Goal: Contribute content: Contribute content

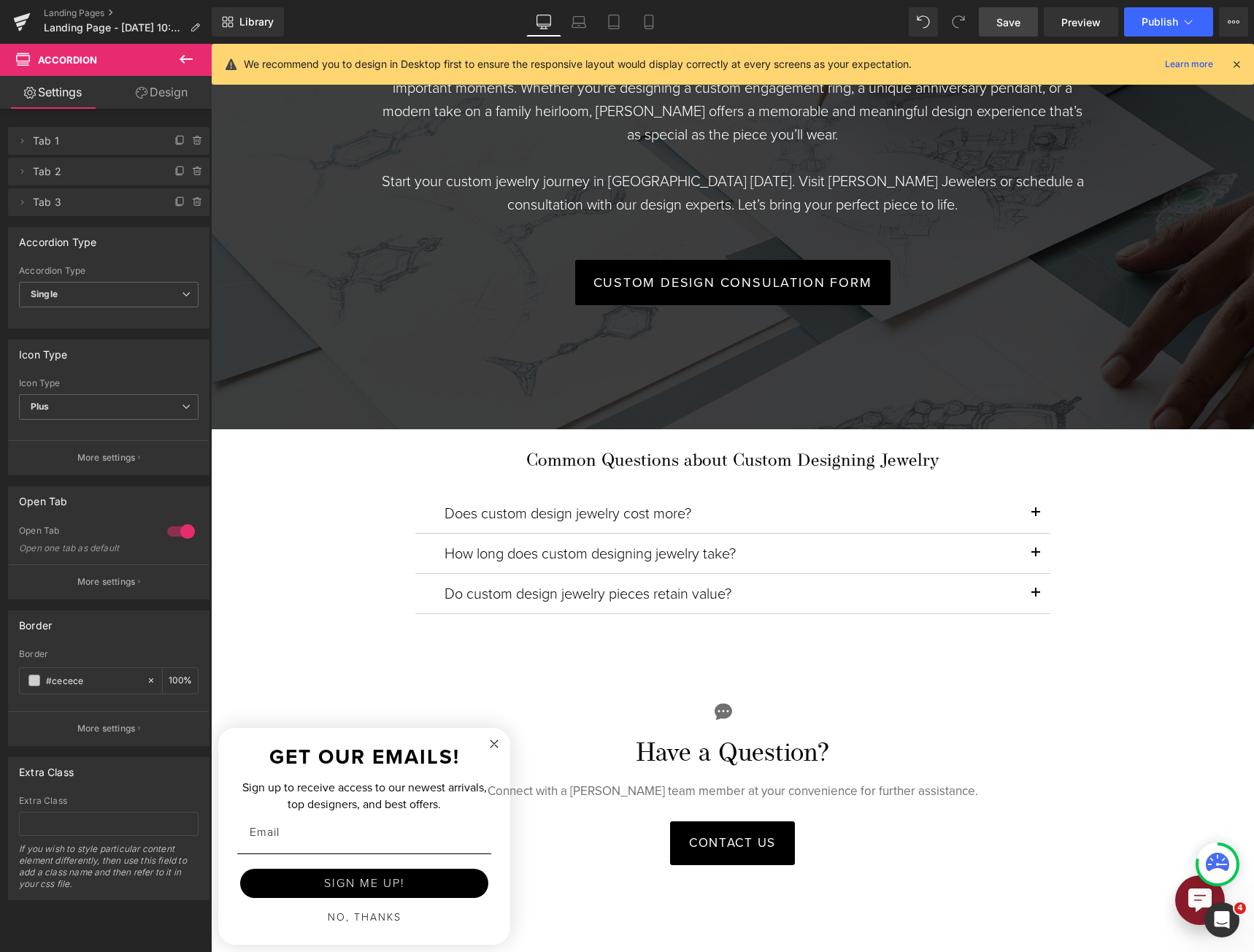
click at [1017, 22] on span "Save" at bounding box center [1007, 22] width 24 height 15
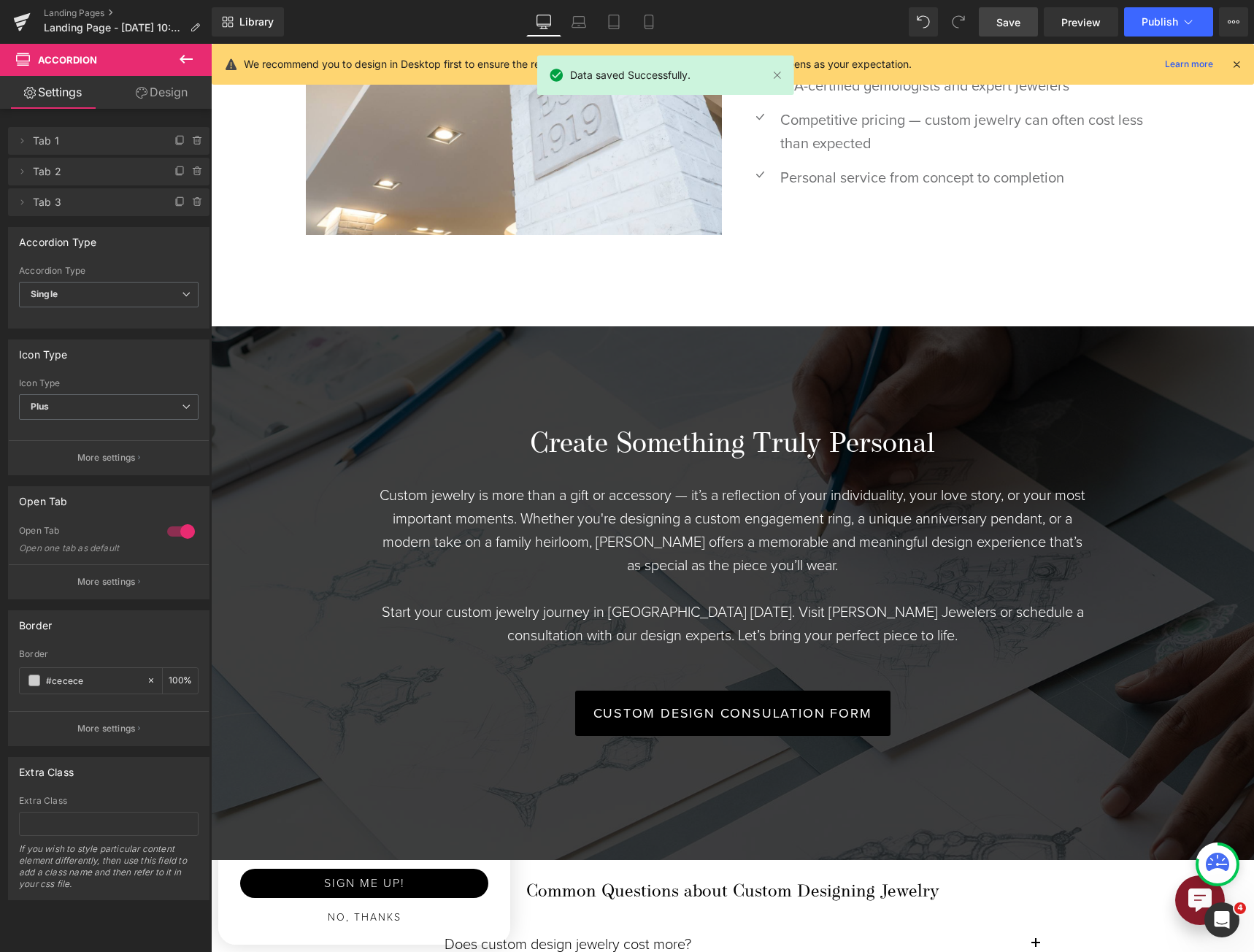
scroll to position [2784, 0]
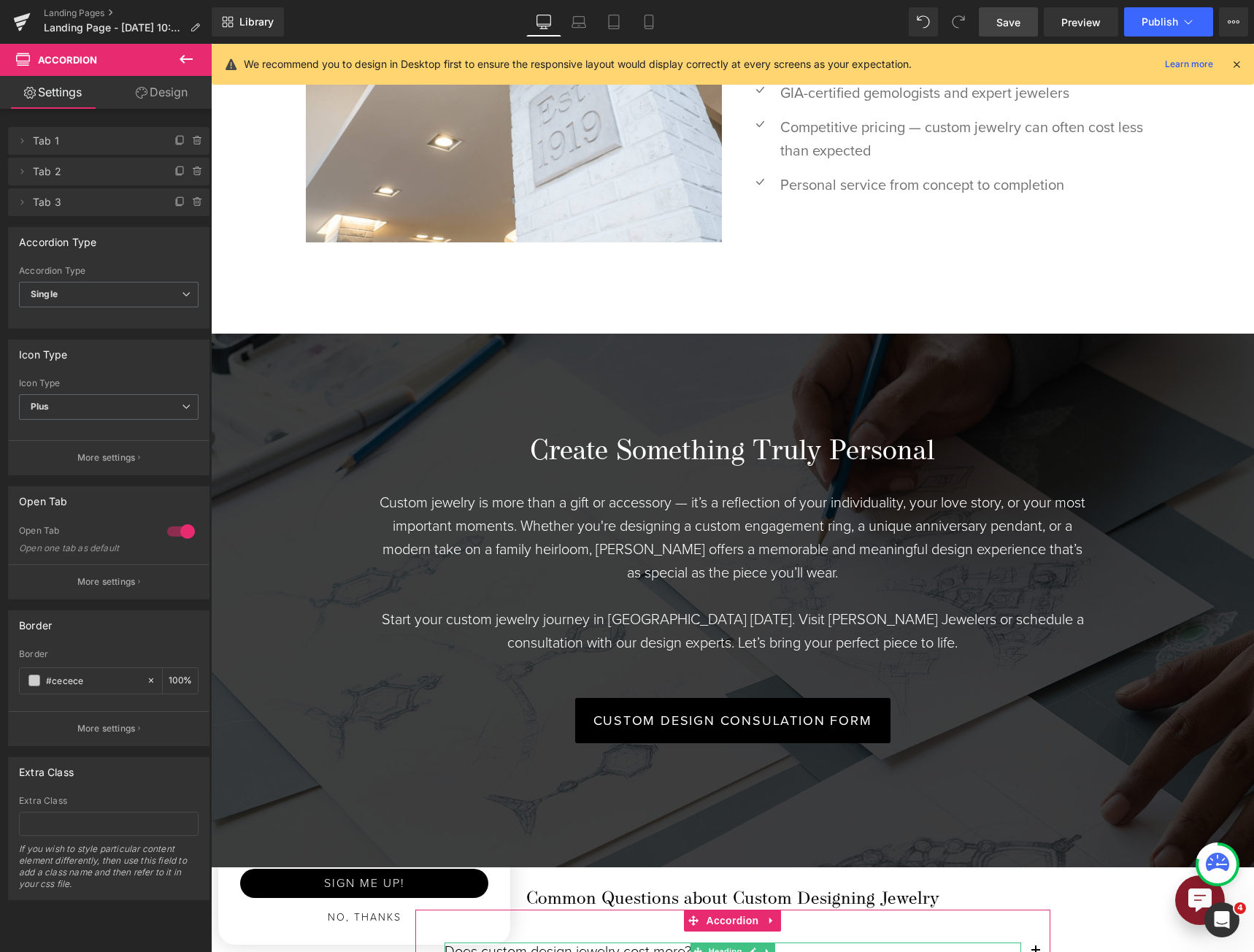
click at [38, 145] on span "Tab 1" at bounding box center [94, 140] width 123 height 28
click at [26, 139] on icon at bounding box center [22, 141] width 12 height 12
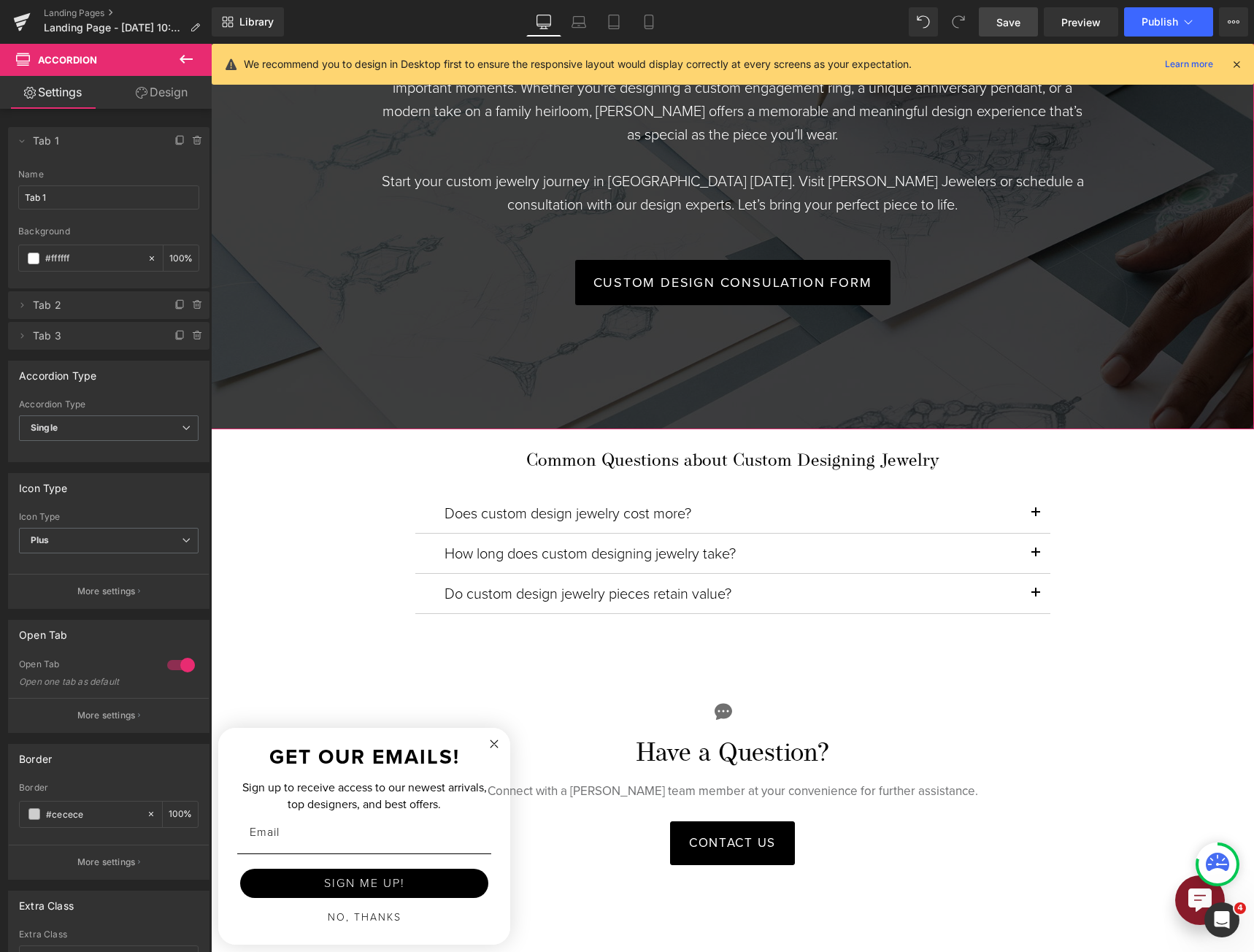
scroll to position [3514, 0]
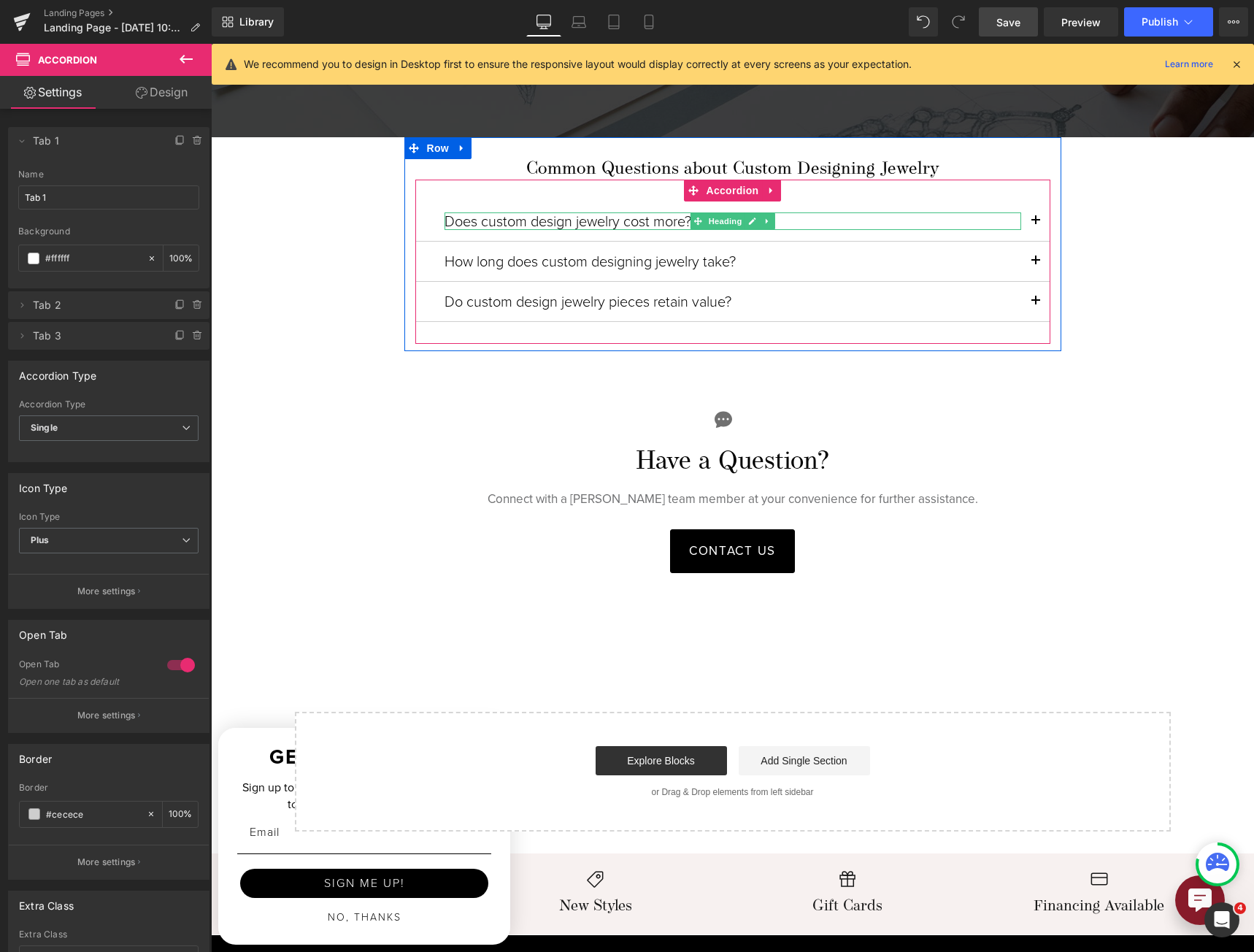
click at [566, 216] on h6 "Does custom design jewelry cost more?" at bounding box center [732, 221] width 577 height 17
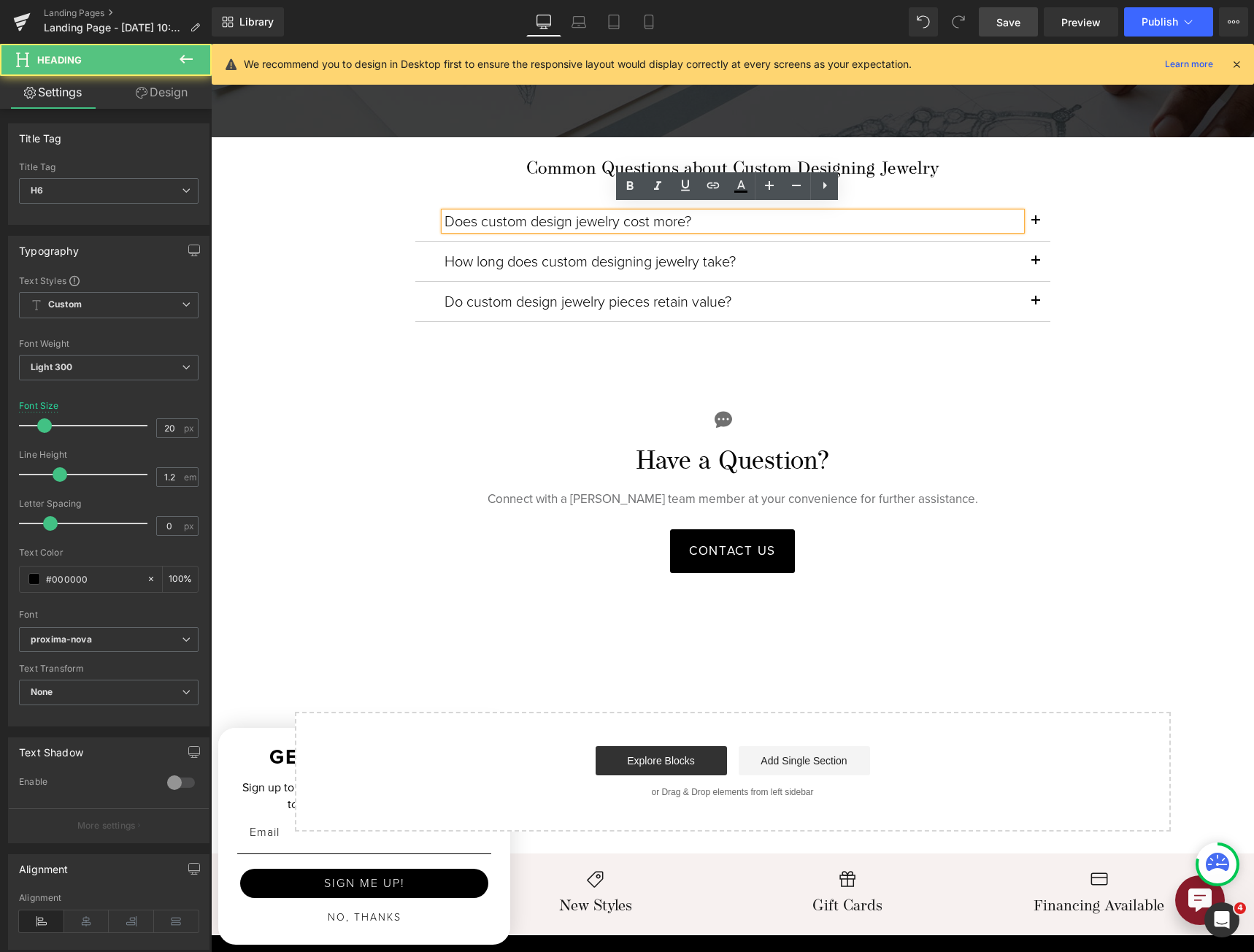
click at [566, 216] on h6 "Does custom design jewelry cost more?" at bounding box center [732, 221] width 577 height 17
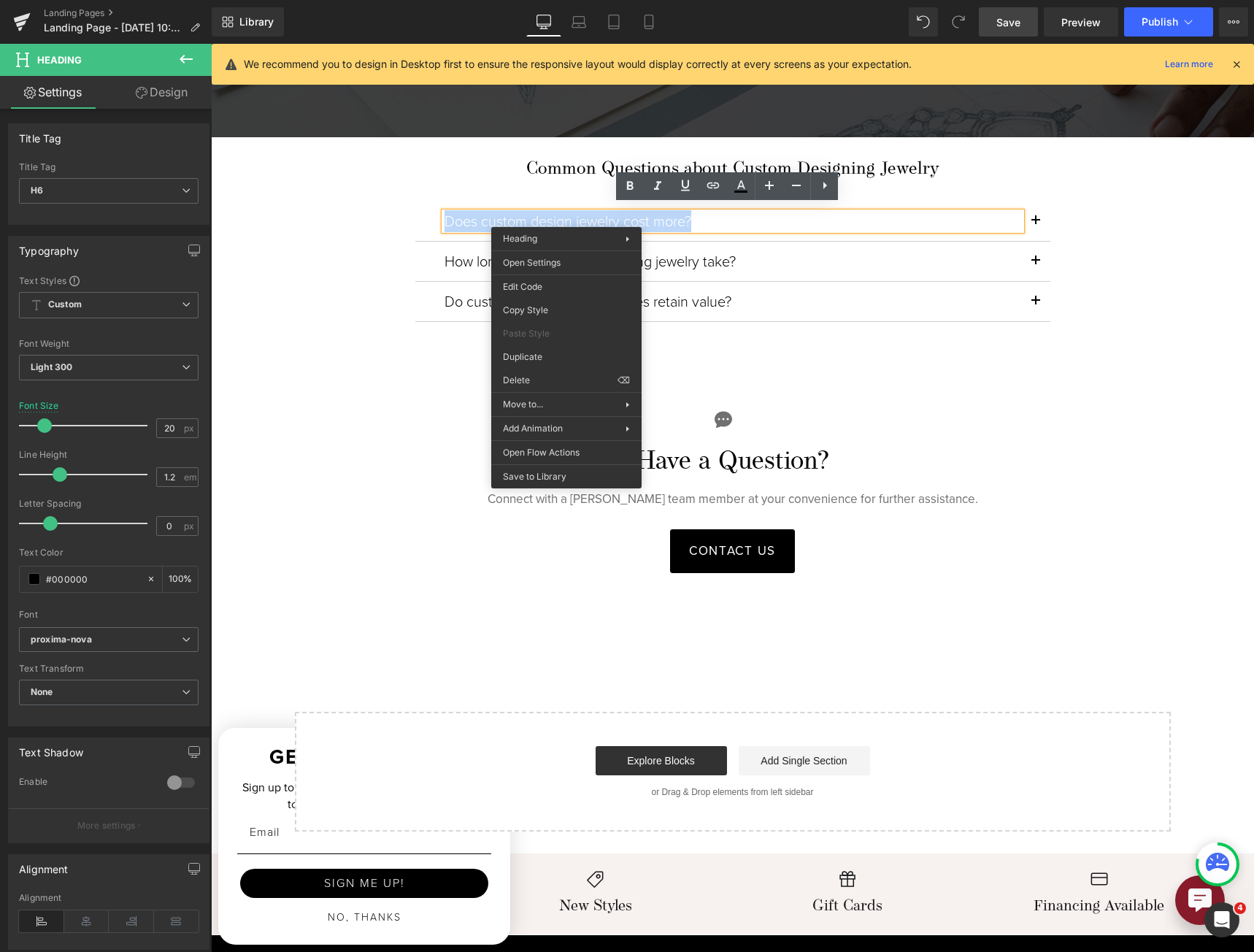
click at [507, 216] on h6 "Does custom design jewelry cost more?" at bounding box center [732, 221] width 577 height 17
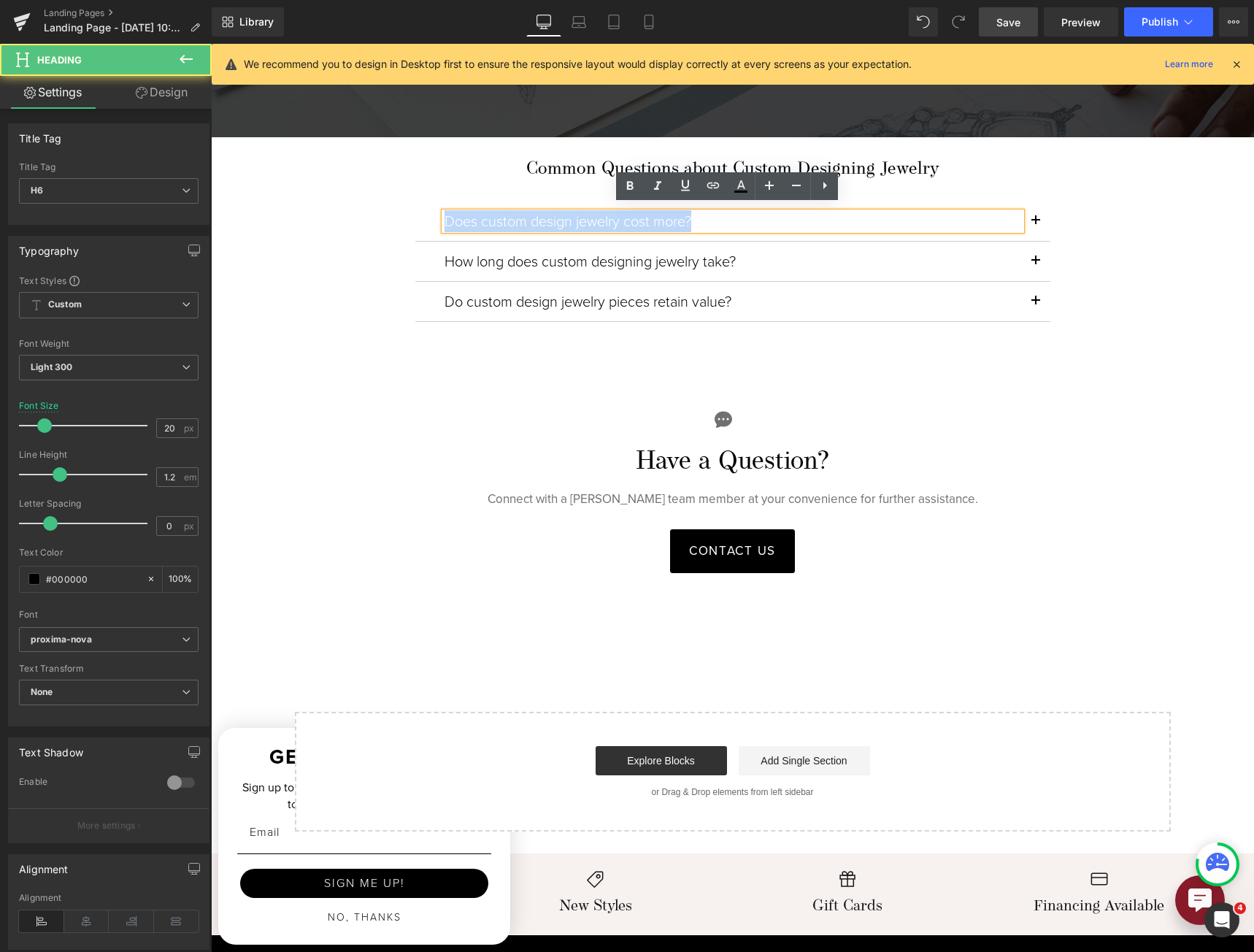
click at [507, 215] on h6 "Does custom design jewelry cost more?" at bounding box center [732, 221] width 577 height 17
copy h6 "Does custom design jewelry cost more?"
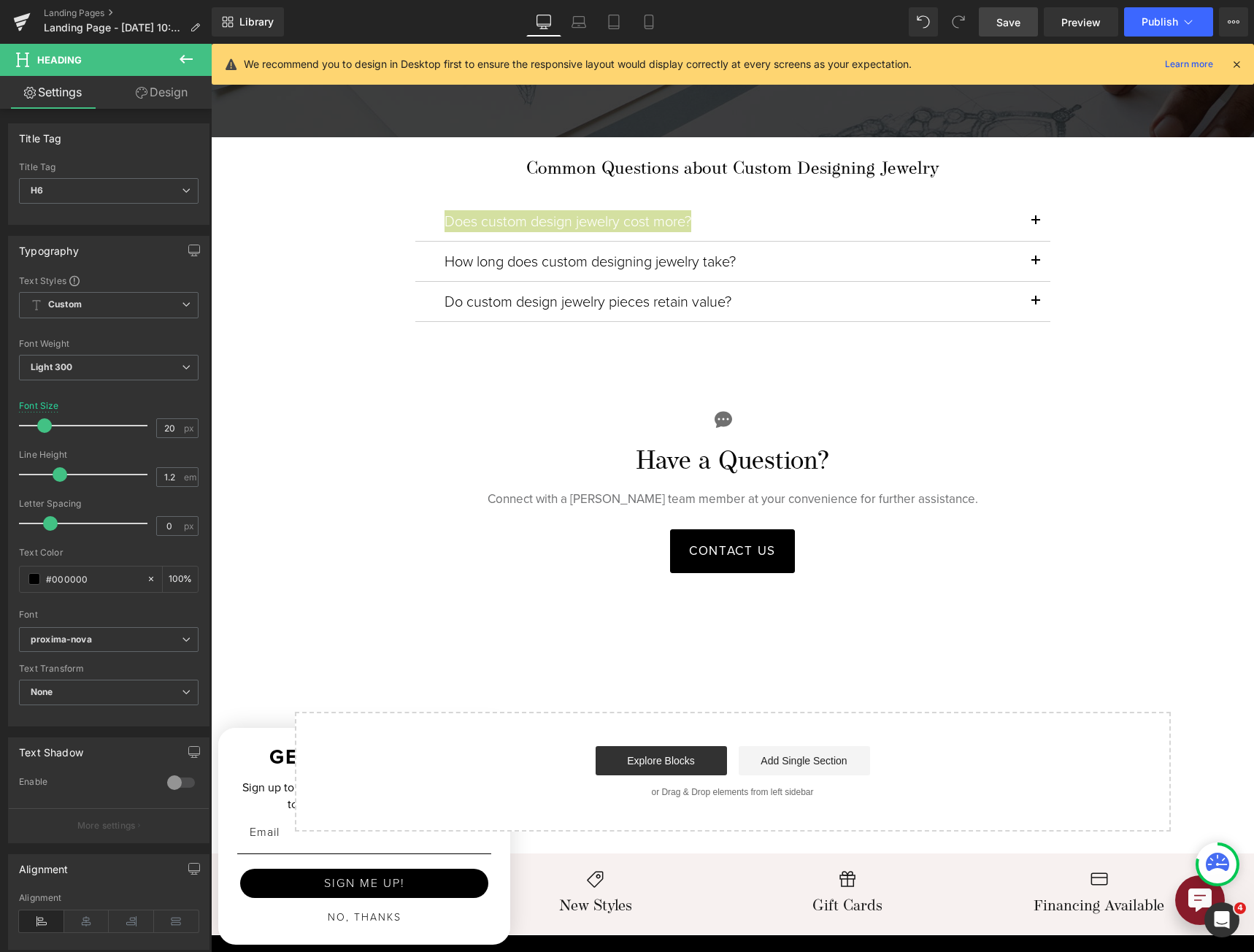
click at [190, 57] on icon at bounding box center [186, 59] width 17 height 17
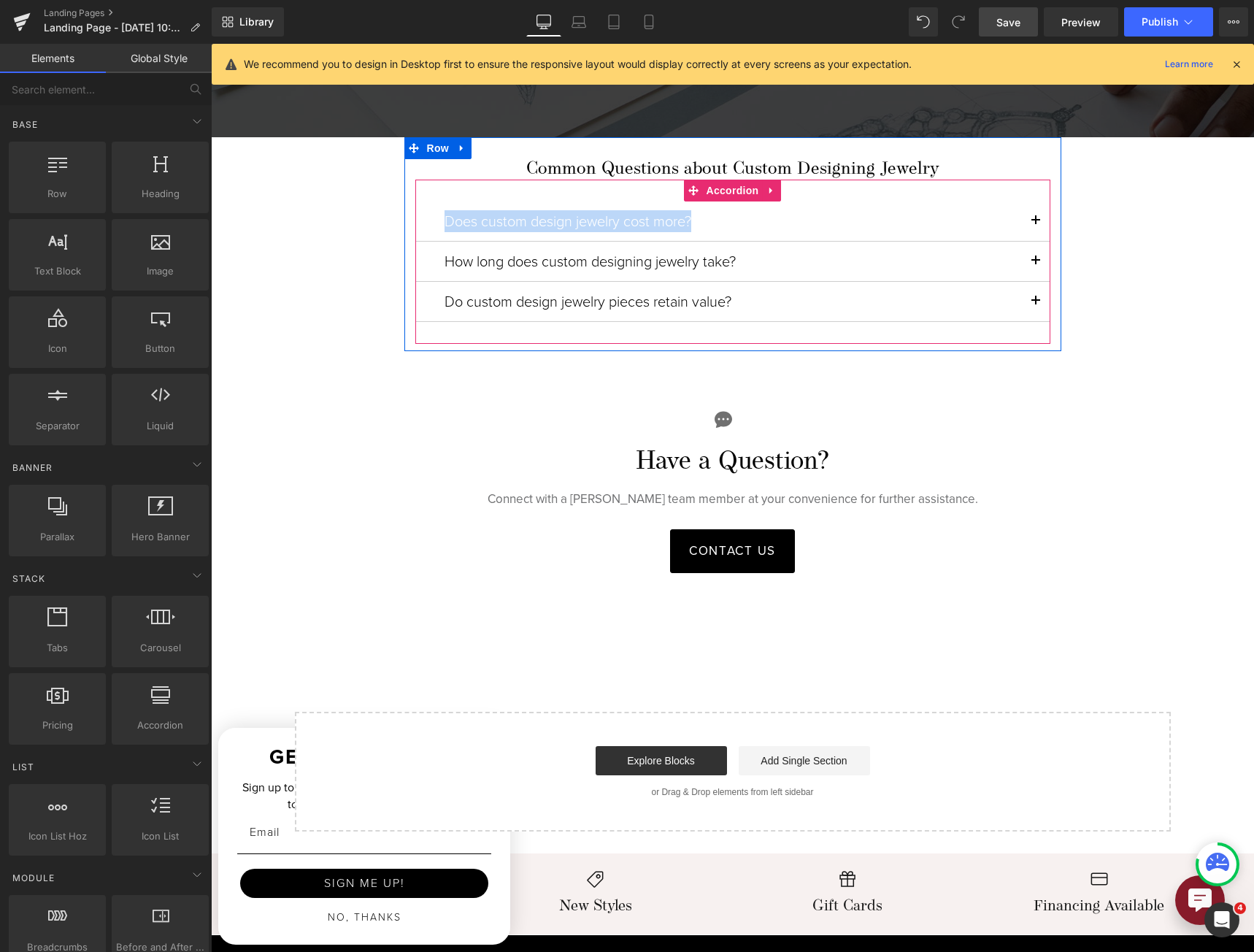
click at [509, 185] on div "Does custom design jewelry cost more? Heading Not always. The cost of a custom …" at bounding box center [733, 261] width 635 height 164
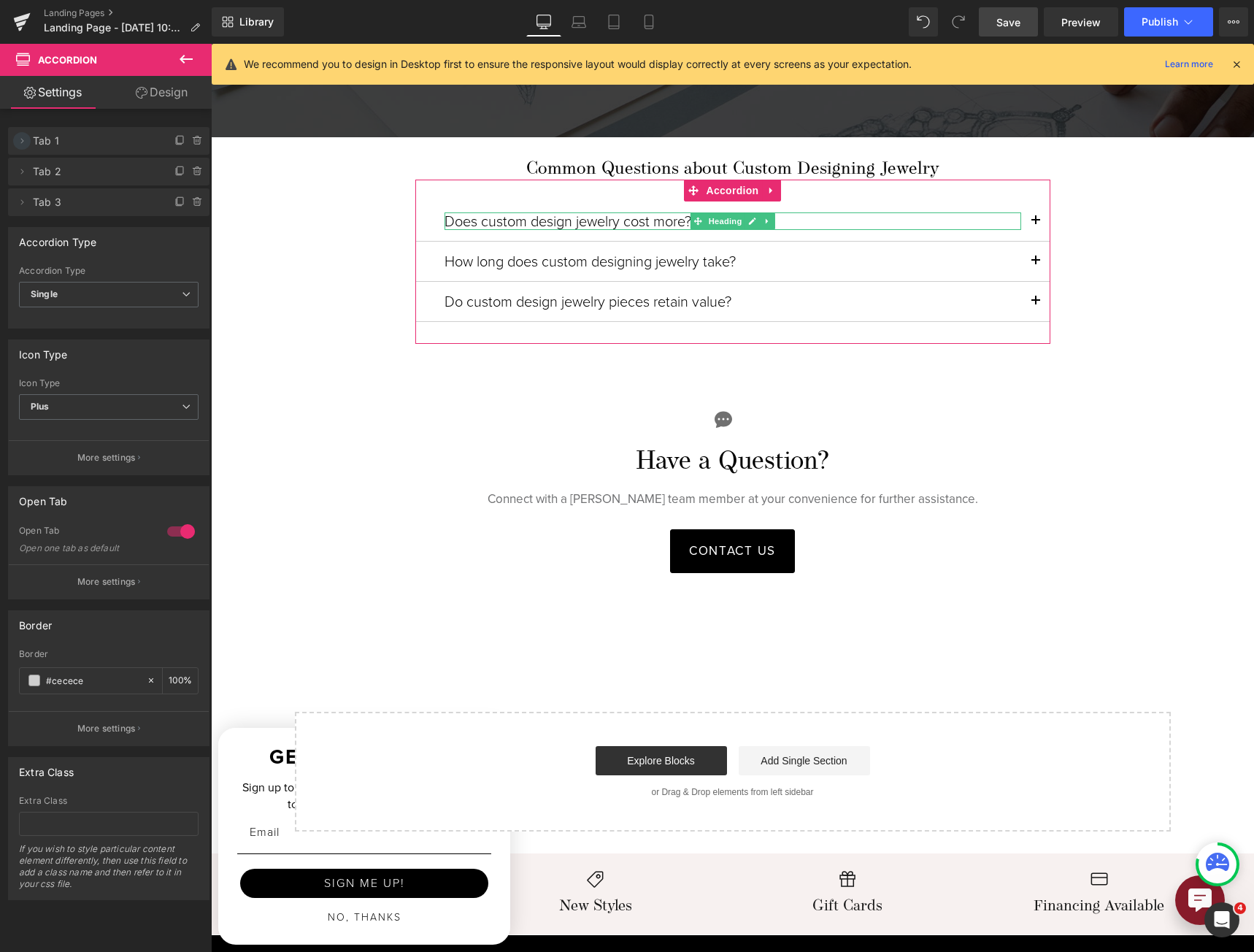
click at [26, 138] on icon at bounding box center [22, 141] width 12 height 12
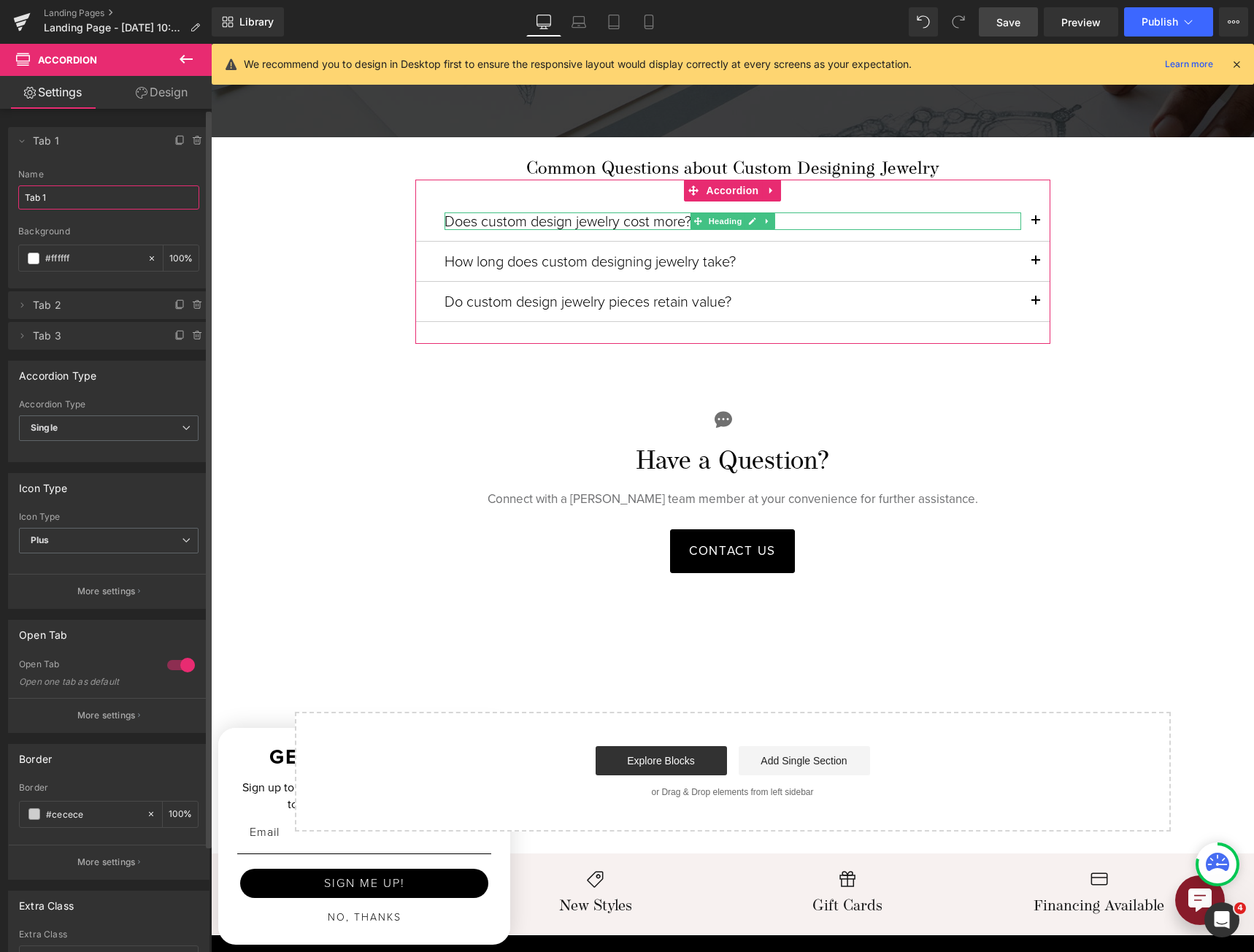
click at [83, 202] on input "Tab 1" at bounding box center [108, 197] width 181 height 24
click at [83, 201] on input "Tab 1" at bounding box center [108, 197] width 181 height 24
paste input "Does custom design jewelry cost more?"
type input "Does custom design jewelry cost more?"
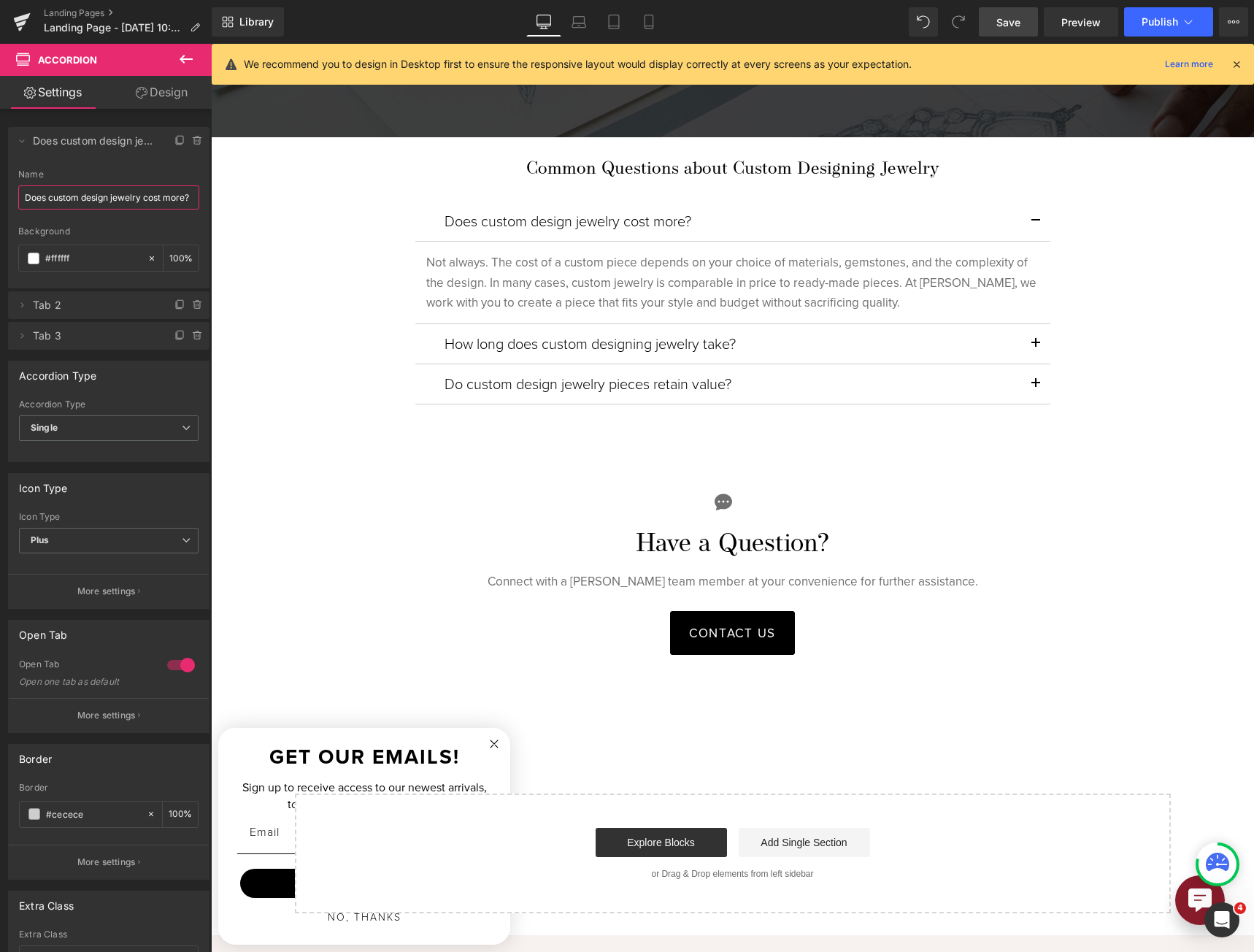
scroll to position [0, 3]
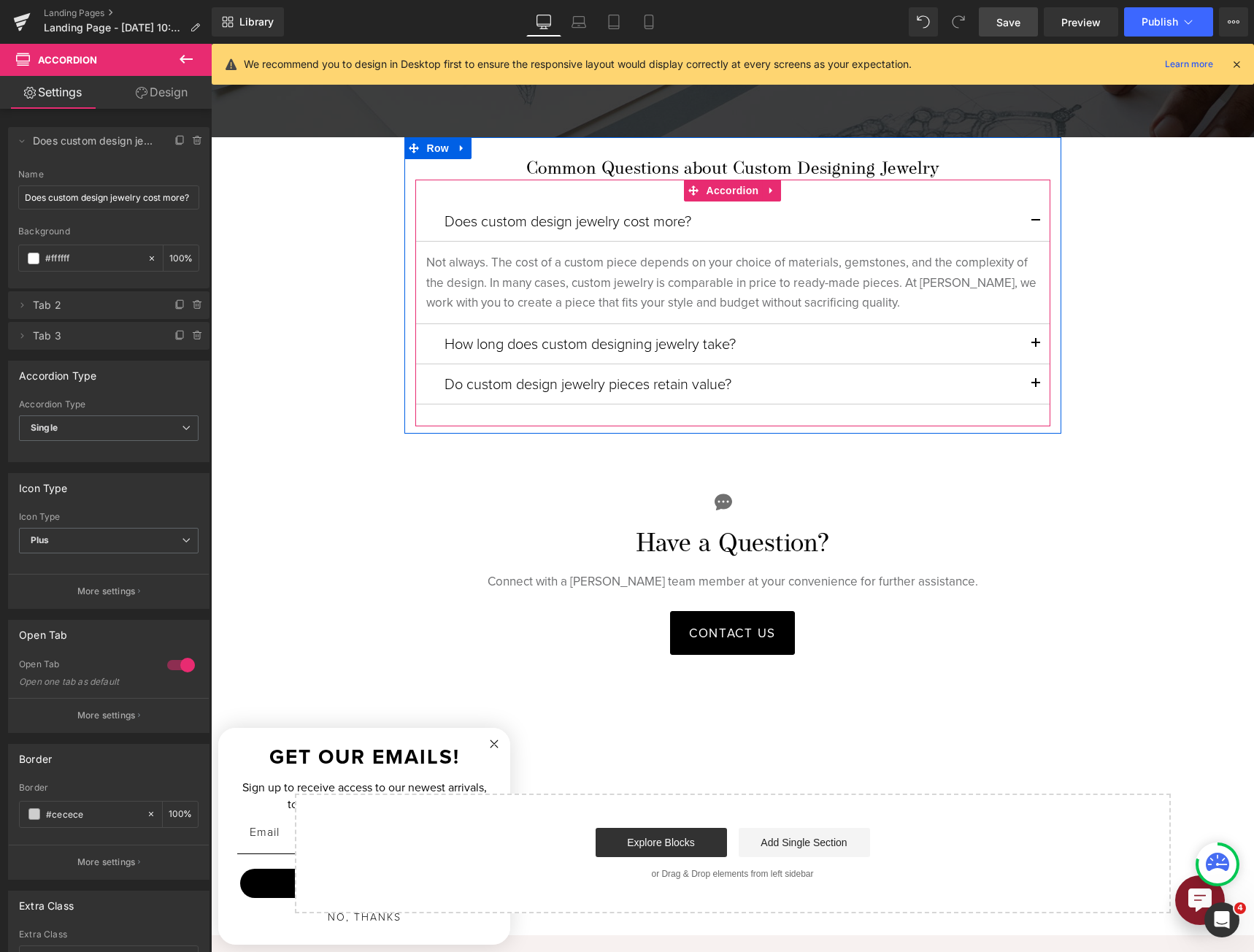
click at [626, 340] on h6 "How long does custom designing jewelry take?" at bounding box center [732, 344] width 577 height 17
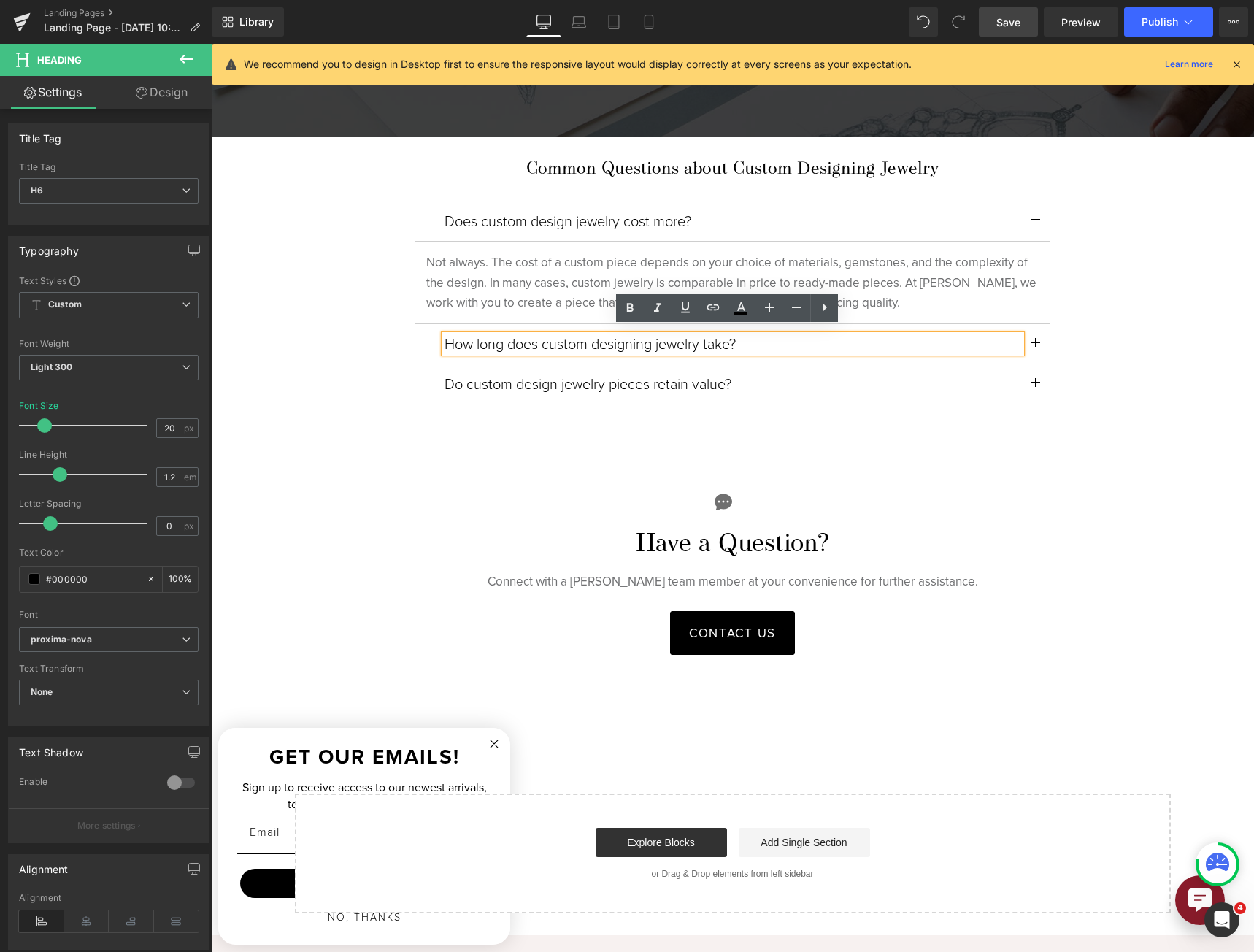
click at [626, 340] on h6 "How long does custom designing jewelry take?" at bounding box center [732, 344] width 577 height 17
click at [627, 340] on h6 "How long does custom designing jewelry take?" at bounding box center [732, 344] width 577 height 17
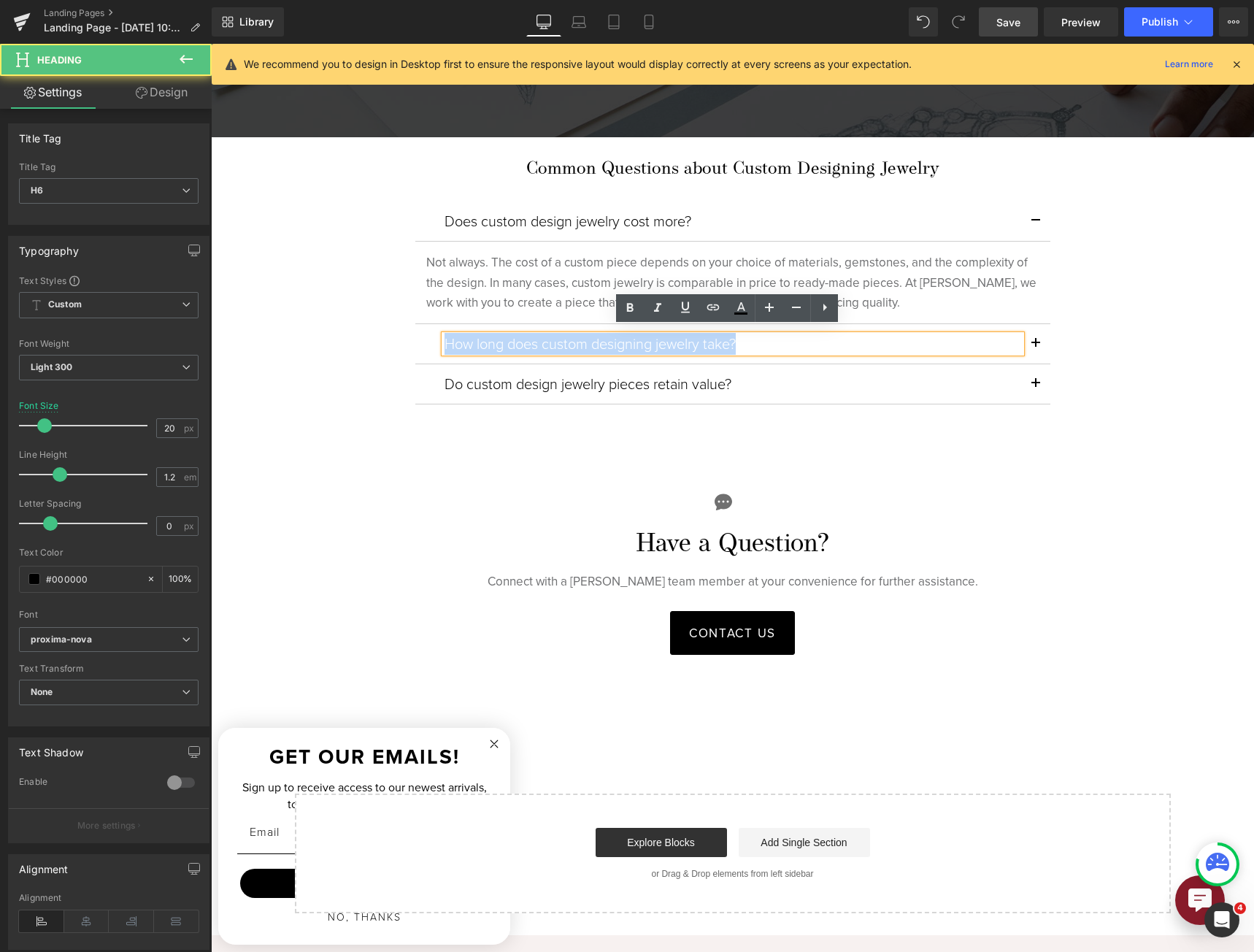
click at [627, 340] on h6 "How long does custom designing jewelry take?" at bounding box center [732, 344] width 577 height 17
copy h6 "How long does custom designing jewelry take?"
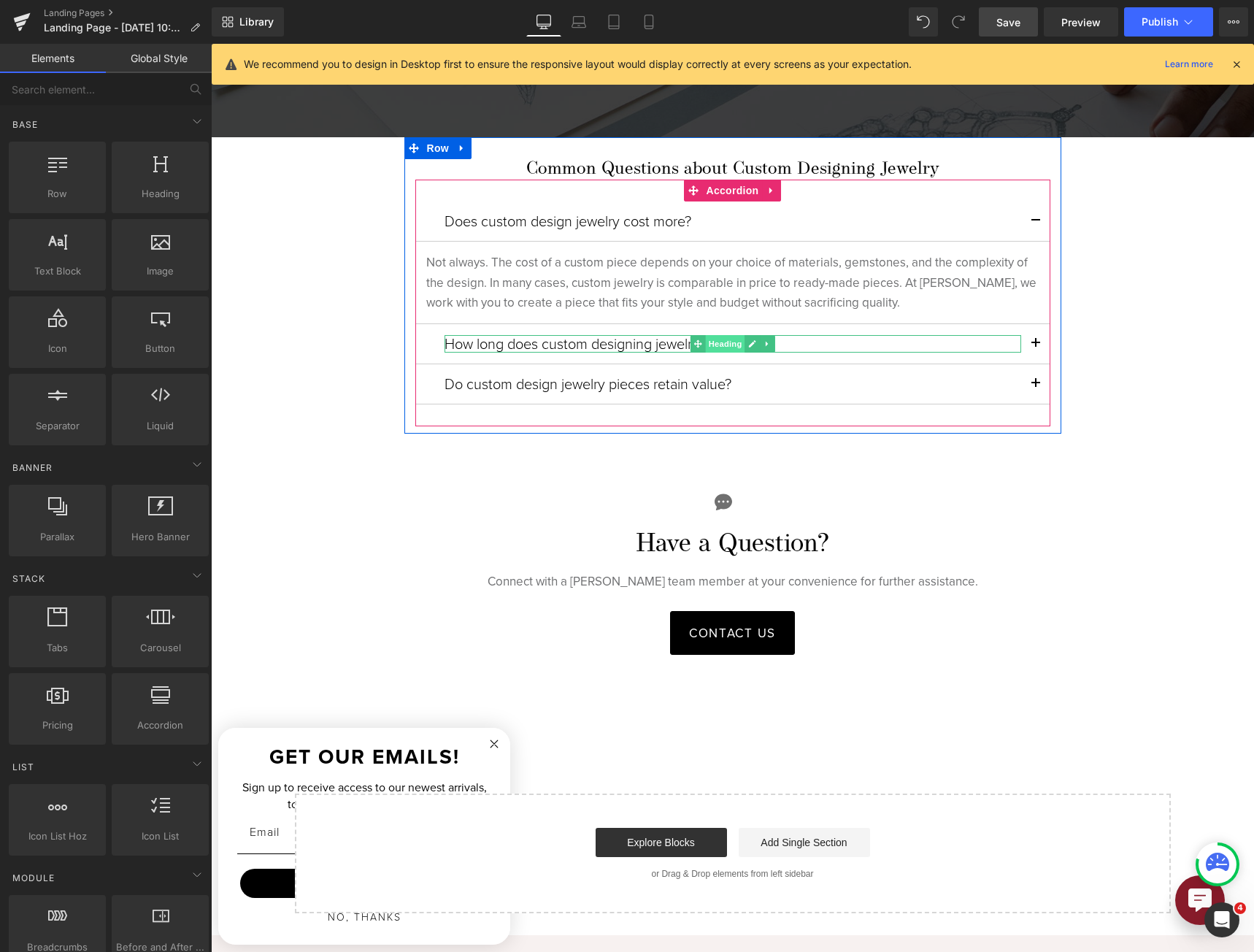
click at [726, 340] on span "Heading" at bounding box center [724, 344] width 39 height 17
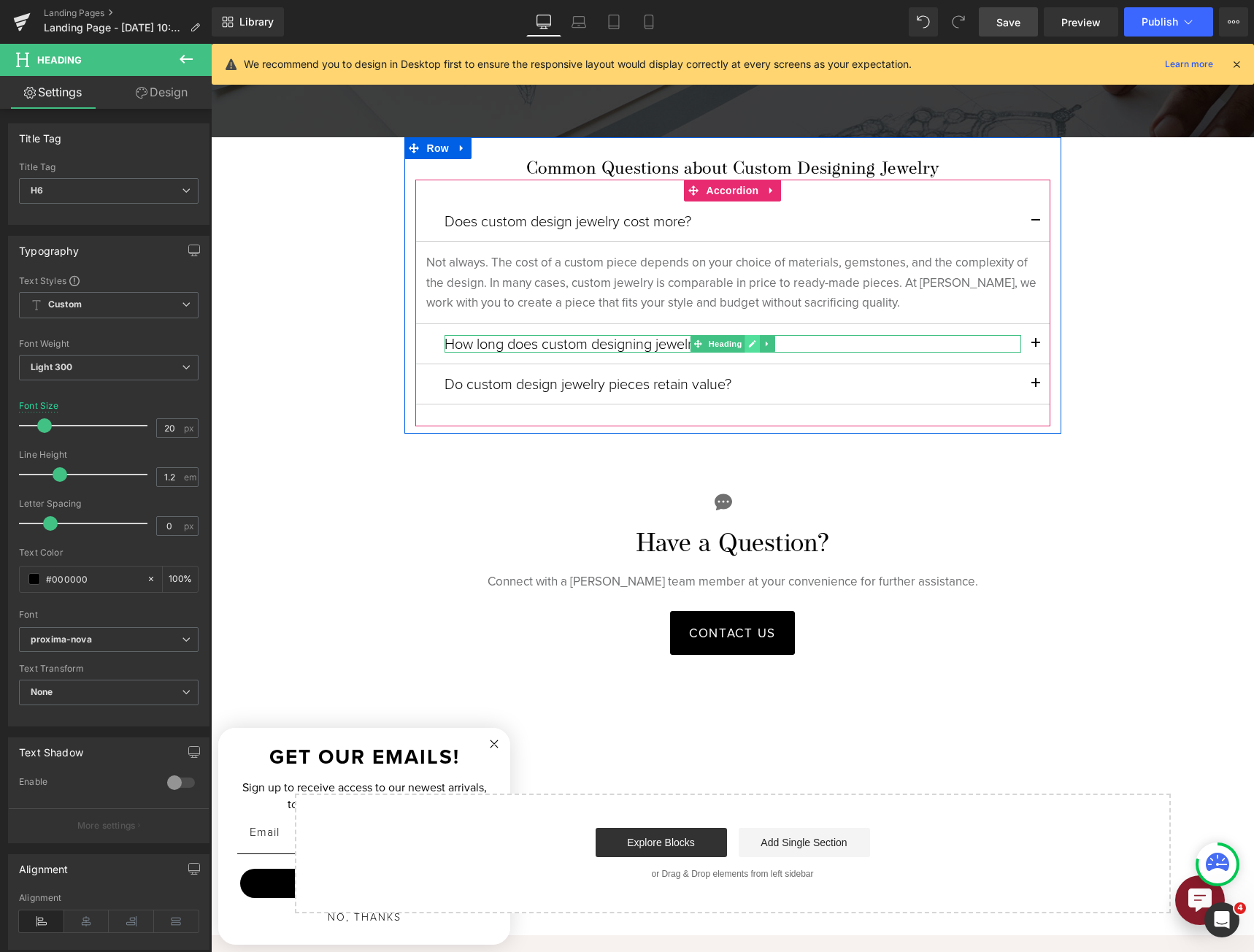
click at [748, 340] on icon at bounding box center [752, 344] width 8 height 8
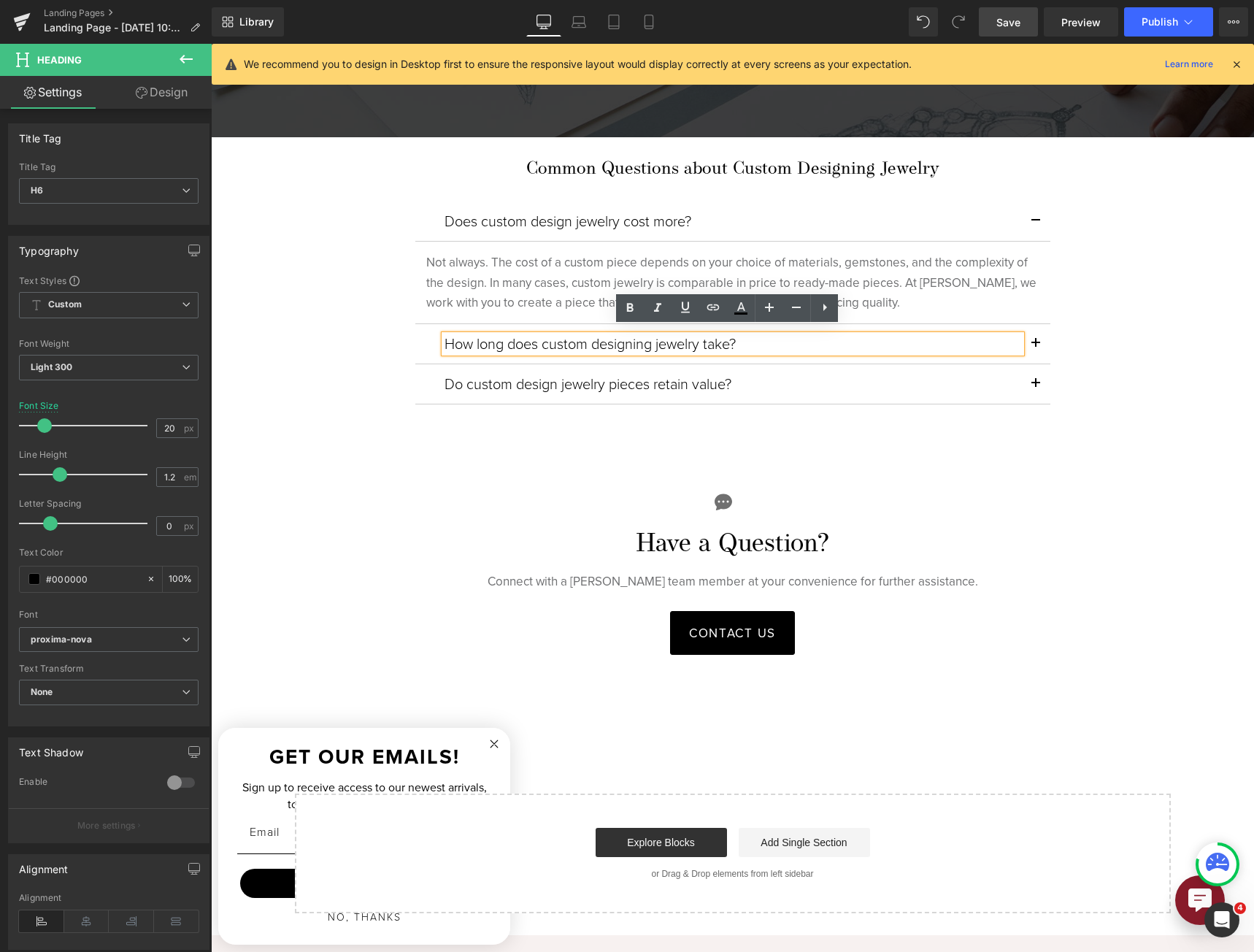
click at [382, 474] on div "Icon Have a Question? Heading Connect with a Reis-Nichols team member at your c…" at bounding box center [732, 566] width 876 height 192
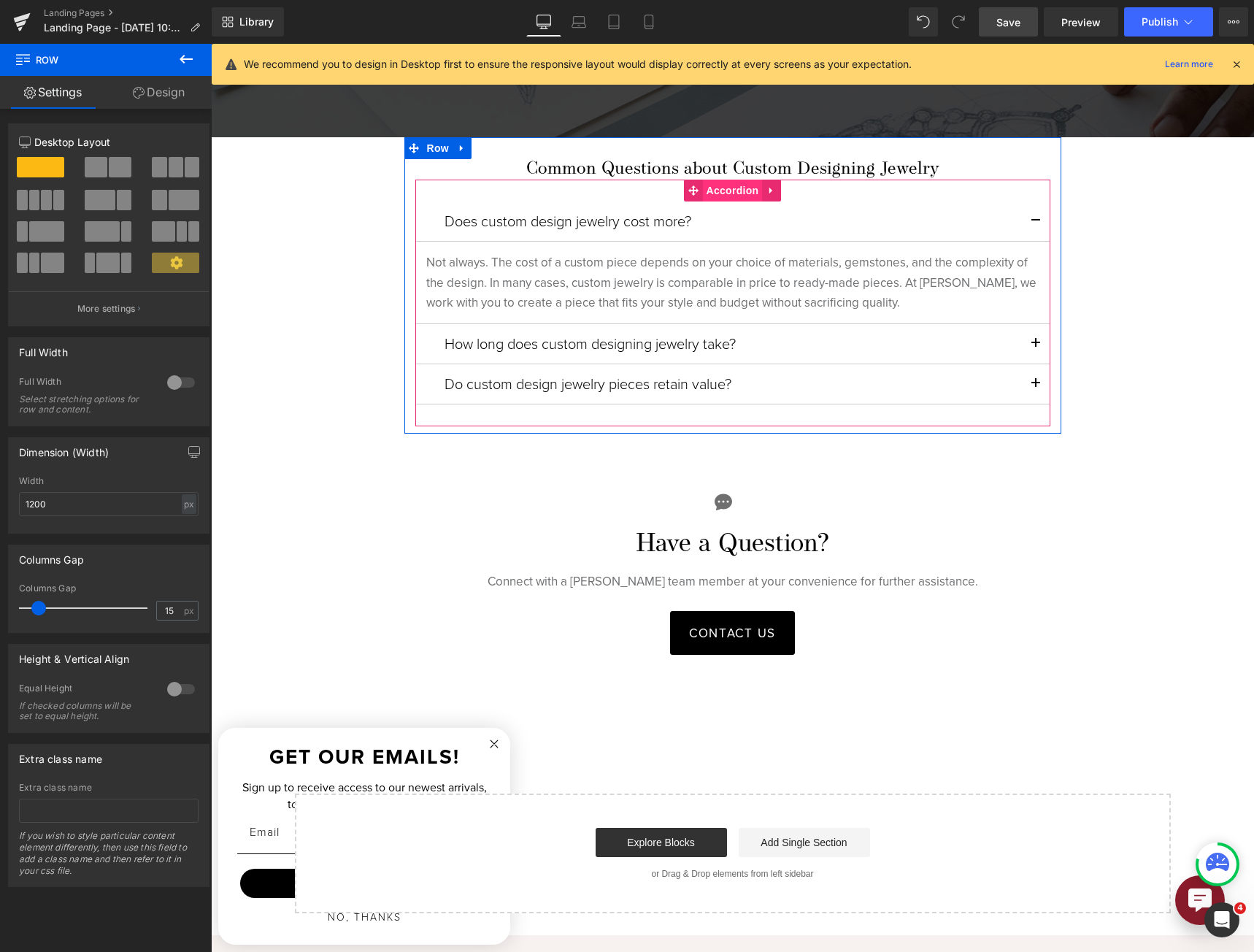
click at [722, 191] on span "Accordion" at bounding box center [732, 190] width 59 height 22
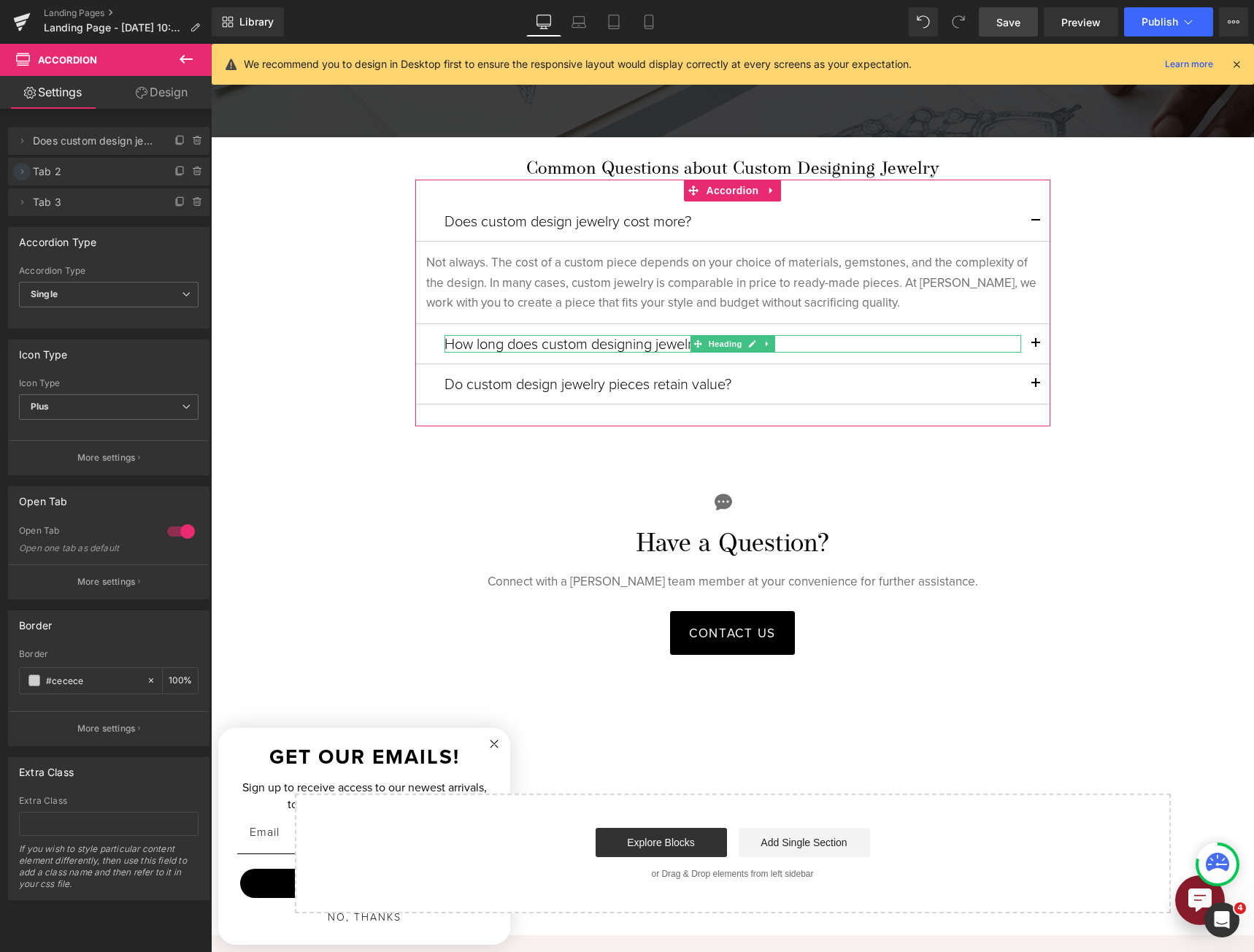
click at [27, 175] on icon at bounding box center [22, 172] width 12 height 12
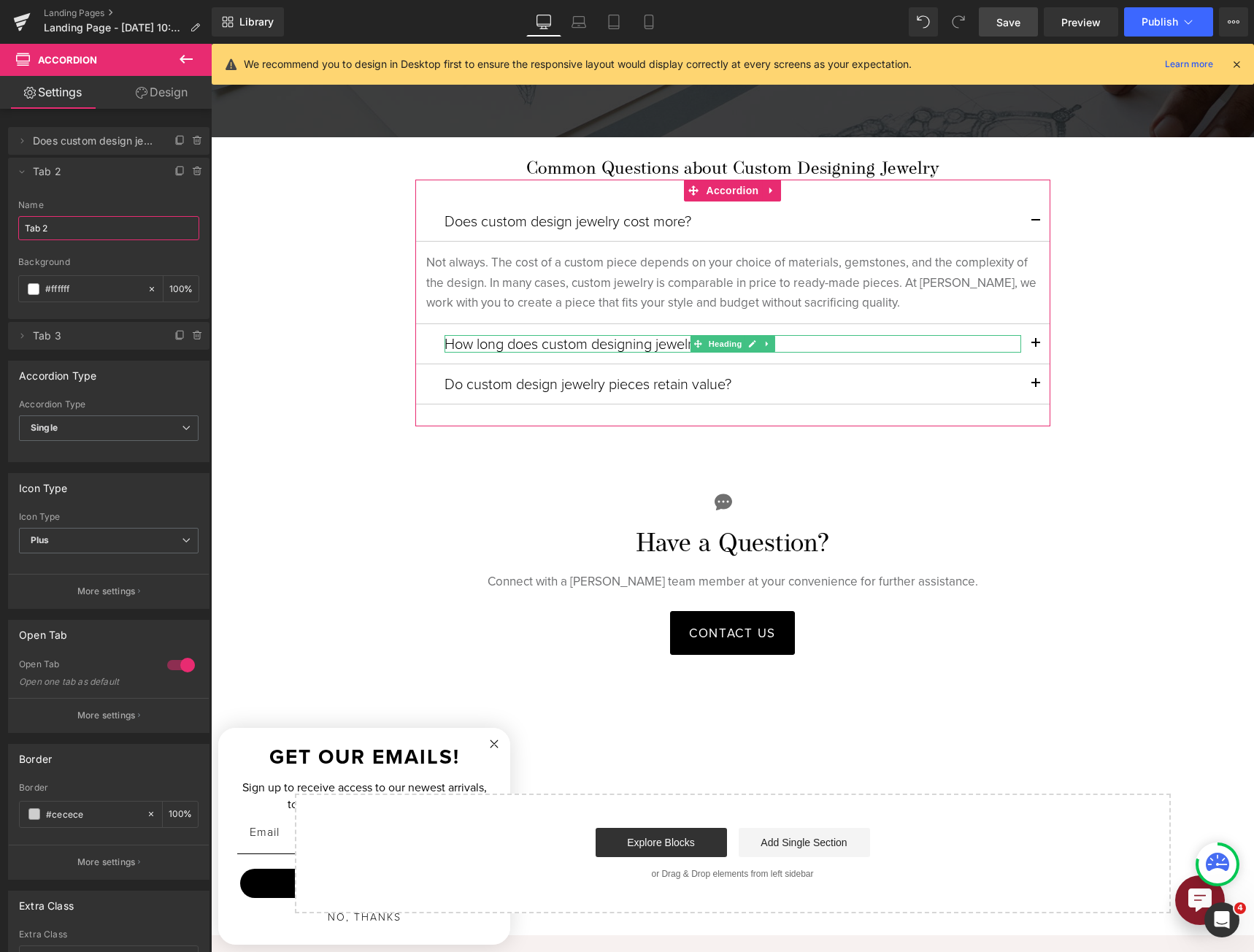
click at [83, 226] on input "Tab 2" at bounding box center [108, 227] width 181 height 24
paste input "How long does custom designing jewelry take?"
type input "How long does custom designing jewelry take?"
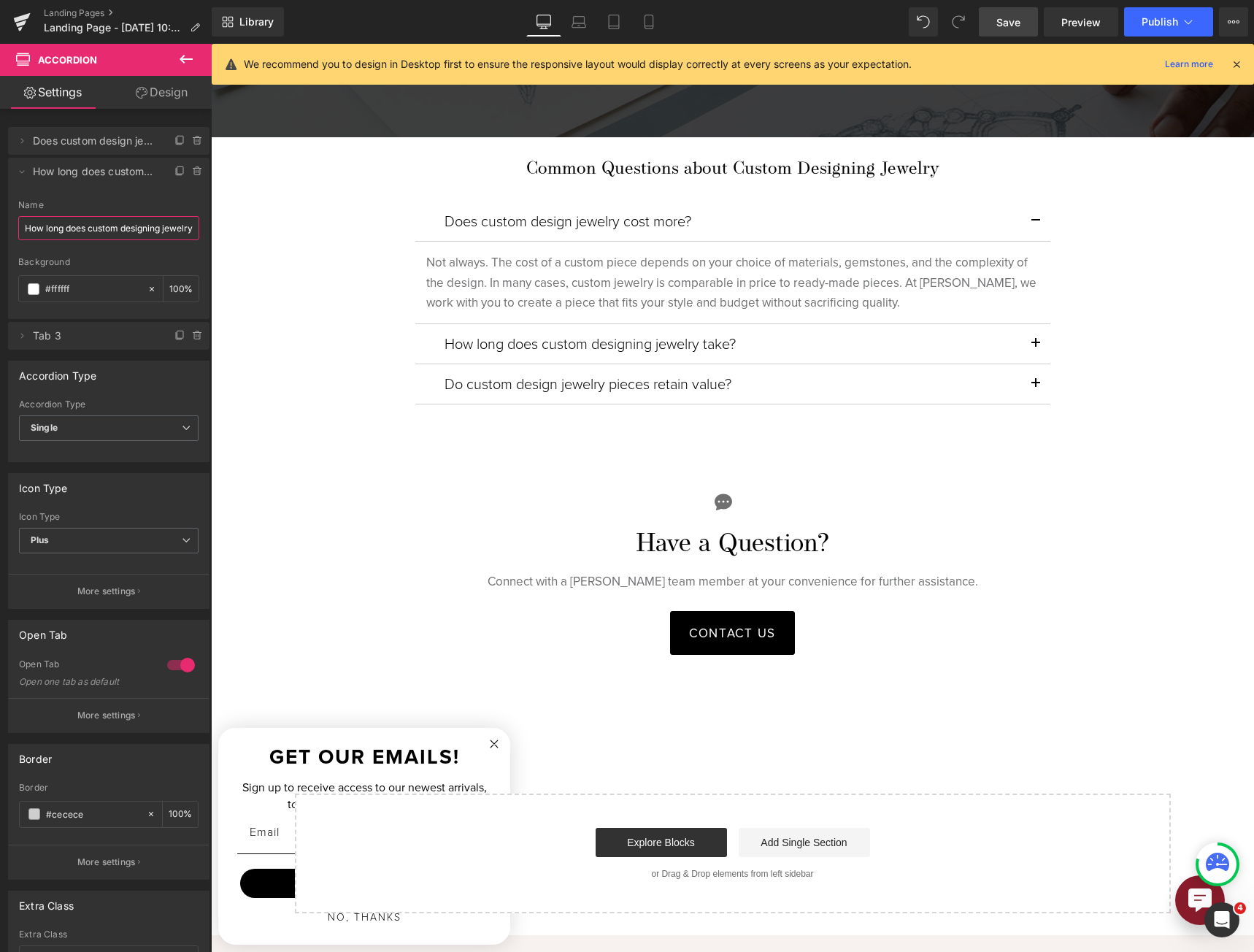
scroll to position [0, 32]
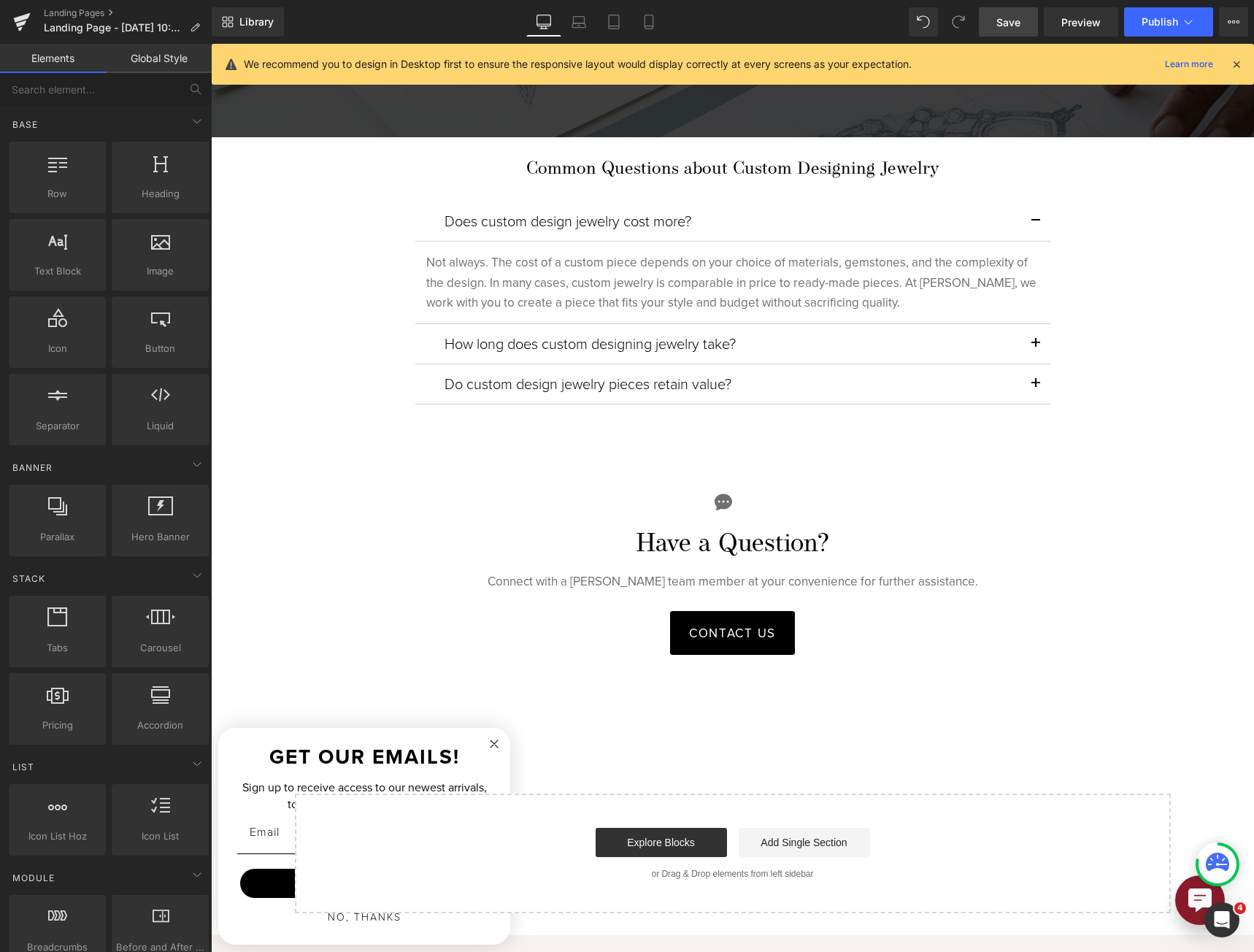
scroll to position [0, 0]
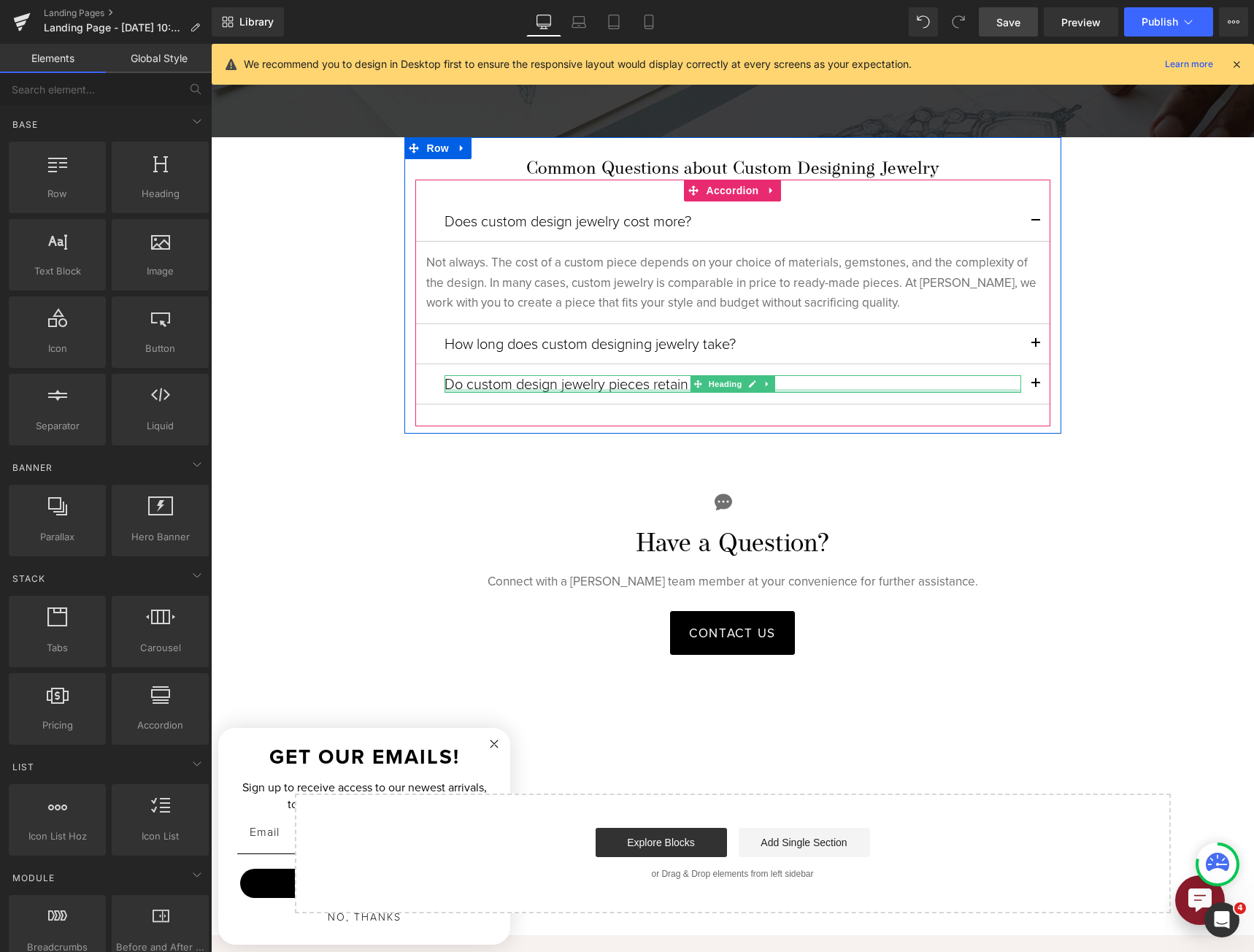
click at [534, 378] on h6 "Do custom design jewelry pieces retain value?" at bounding box center [732, 384] width 577 height 17
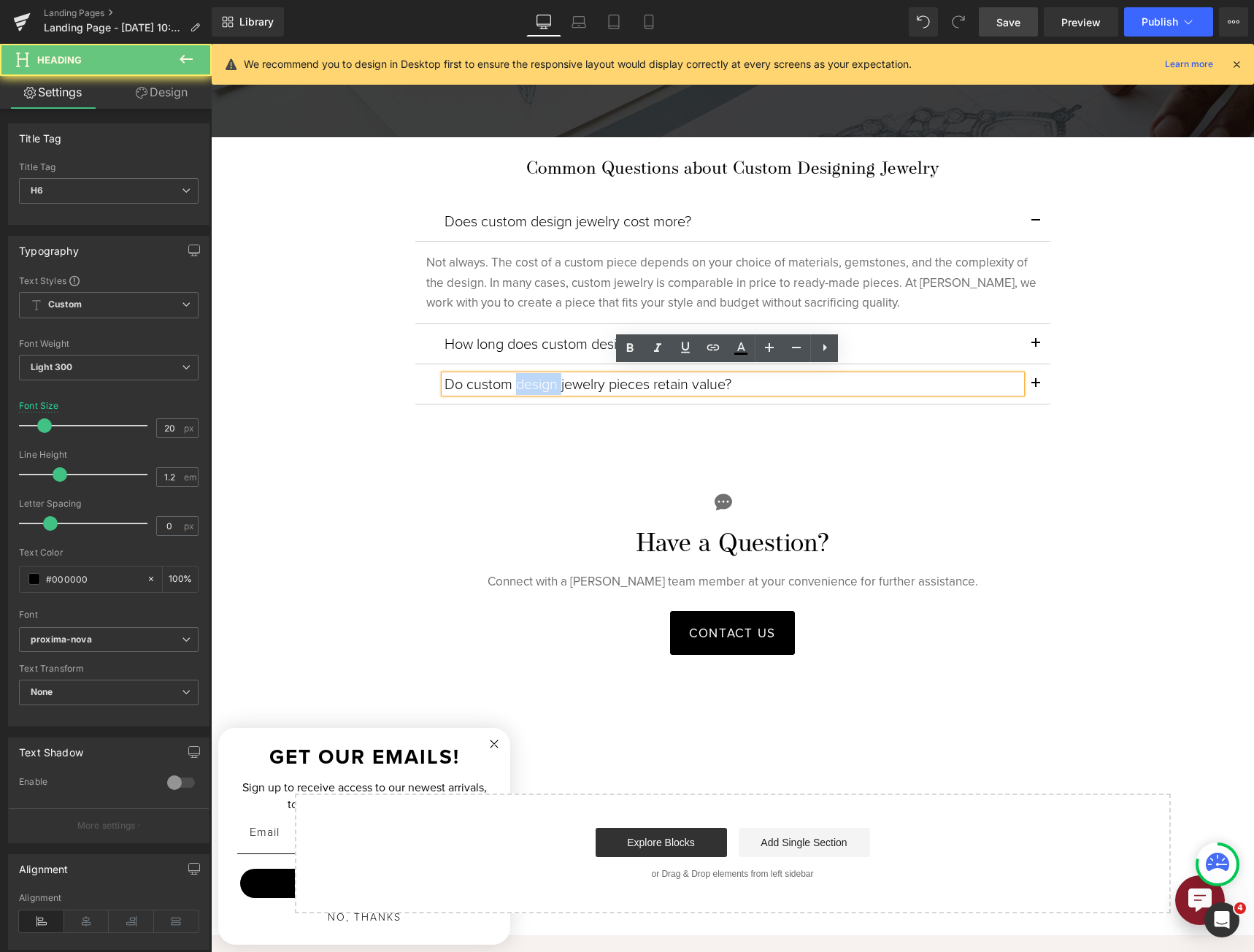
click at [534, 378] on h6 "Do custom design jewelry pieces retain value?" at bounding box center [732, 384] width 577 height 17
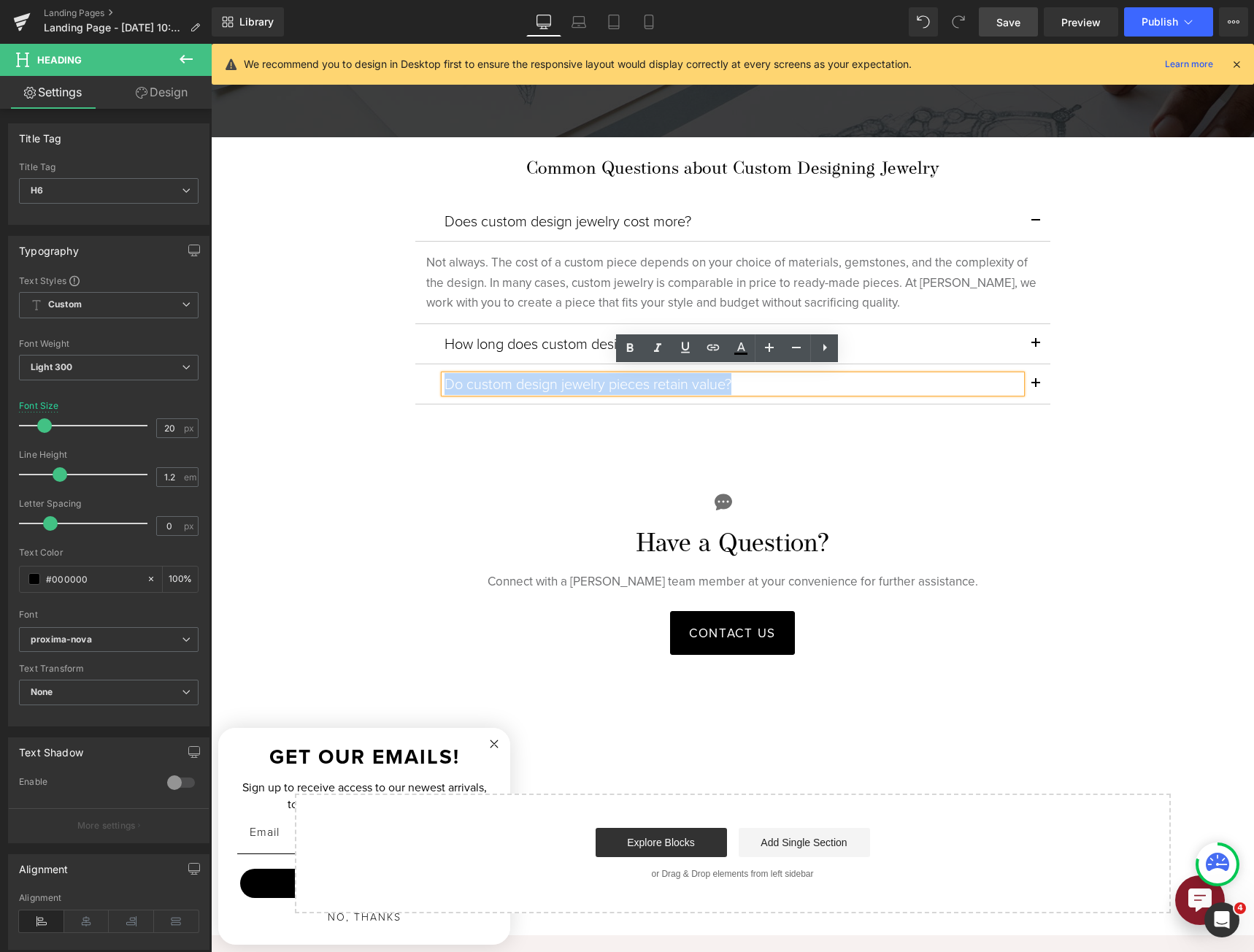
copy h6 "Do custom design jewelry pieces retain value?"
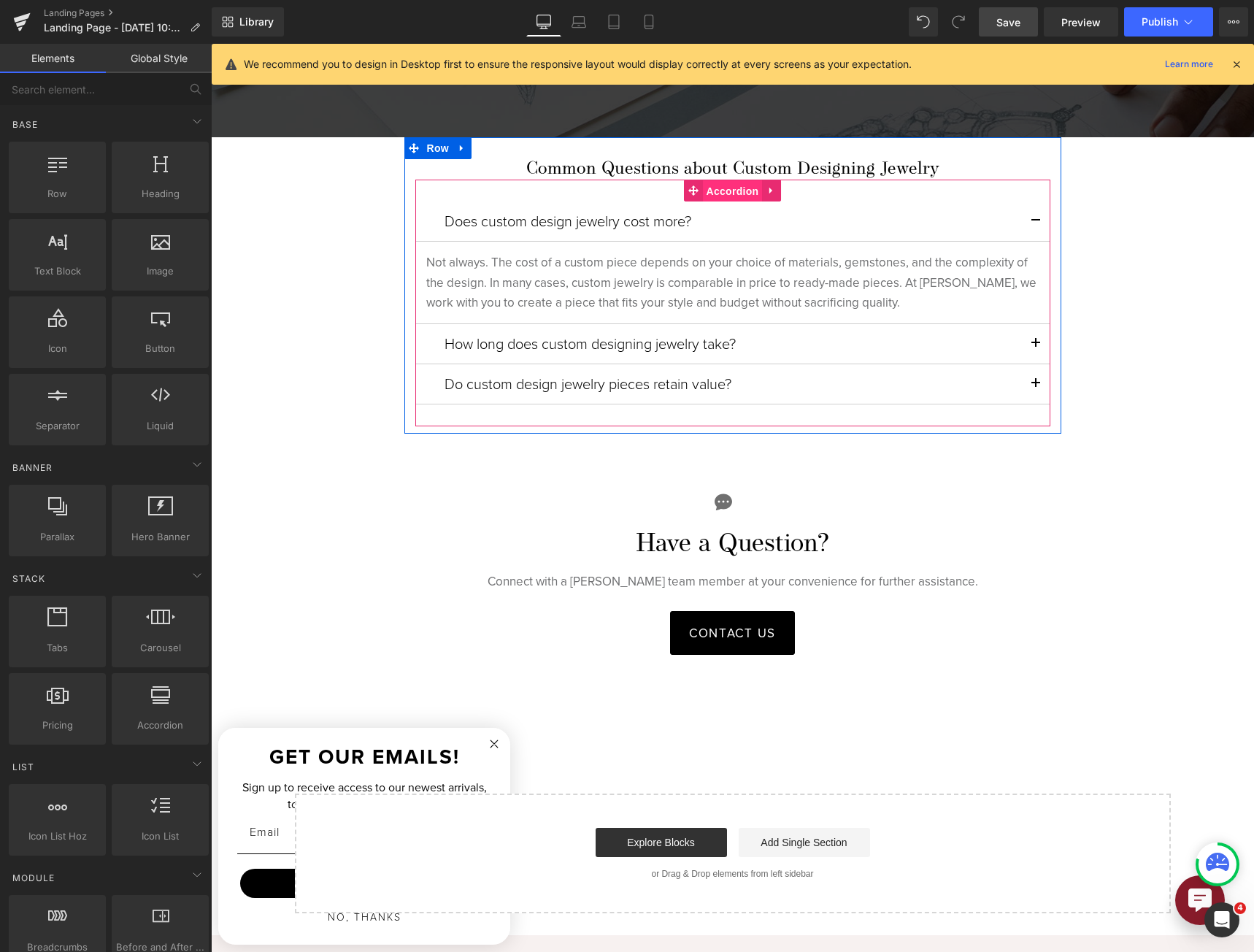
click at [715, 180] on span "Accordion" at bounding box center [732, 191] width 59 height 22
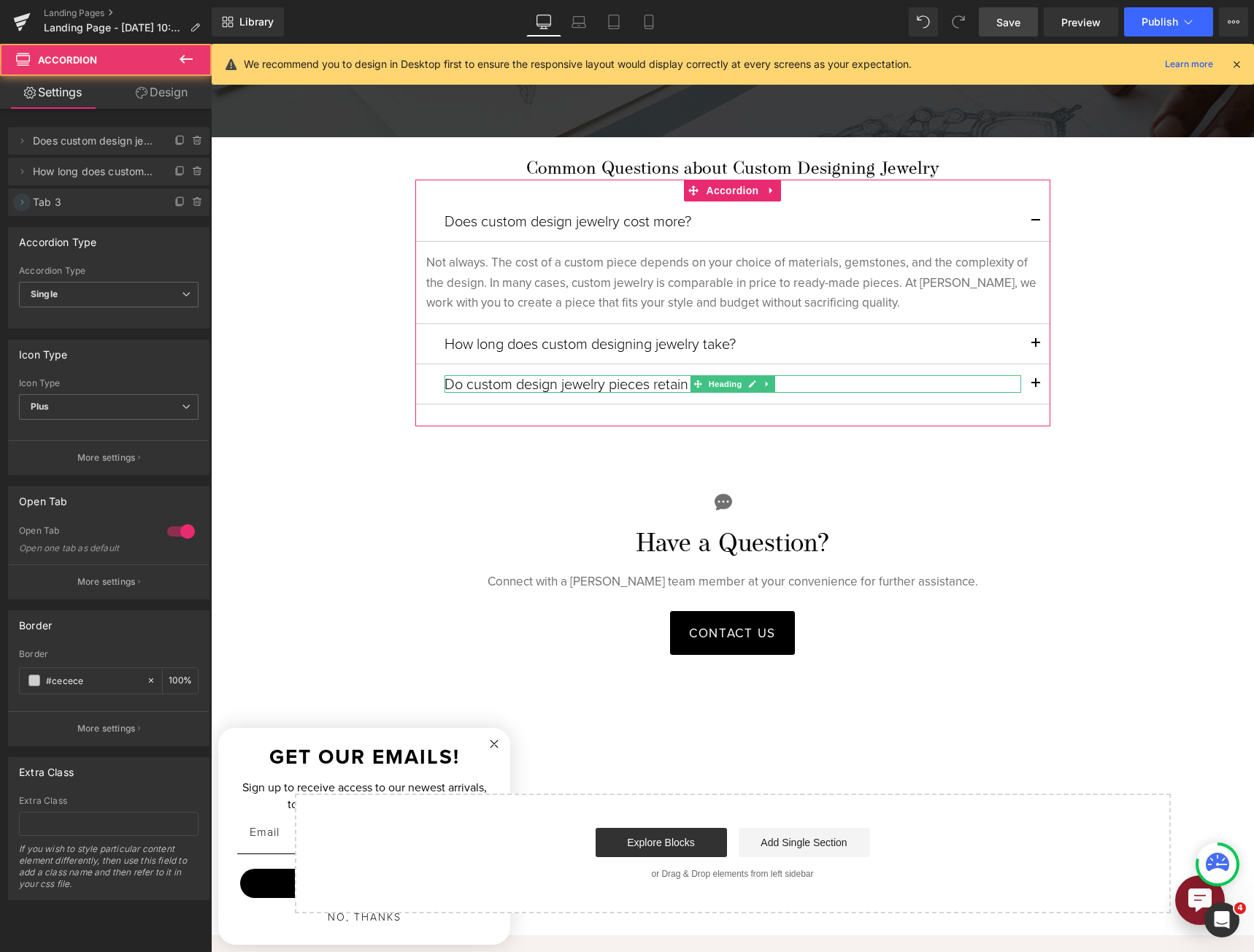
click at [20, 205] on icon at bounding box center [22, 202] width 12 height 12
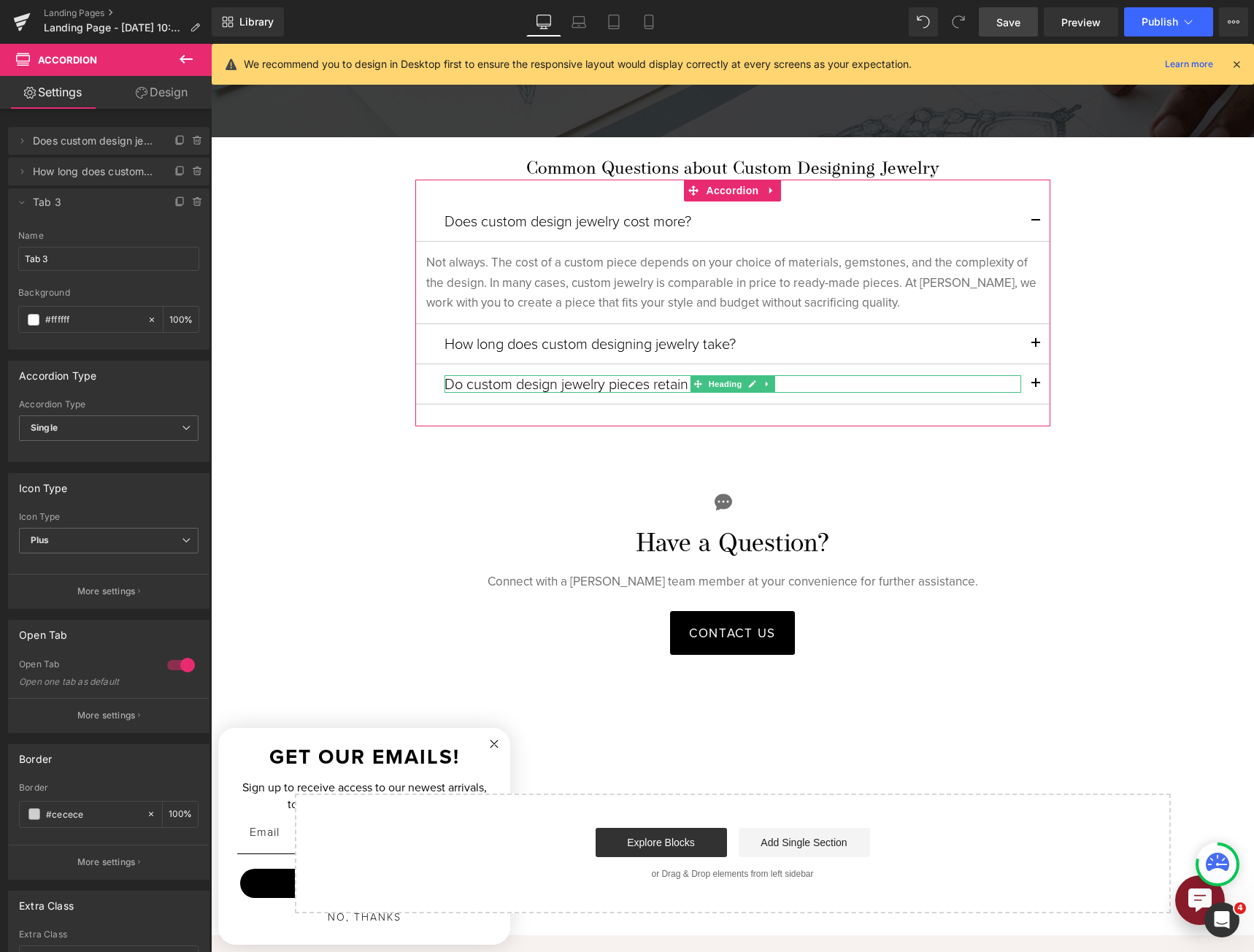
click at [101, 273] on div "Name Tab 3" at bounding box center [108, 258] width 181 height 57
click at [95, 254] on input "Tab 3" at bounding box center [108, 258] width 181 height 24
click at [93, 263] on input "Tab 3" at bounding box center [108, 258] width 181 height 24
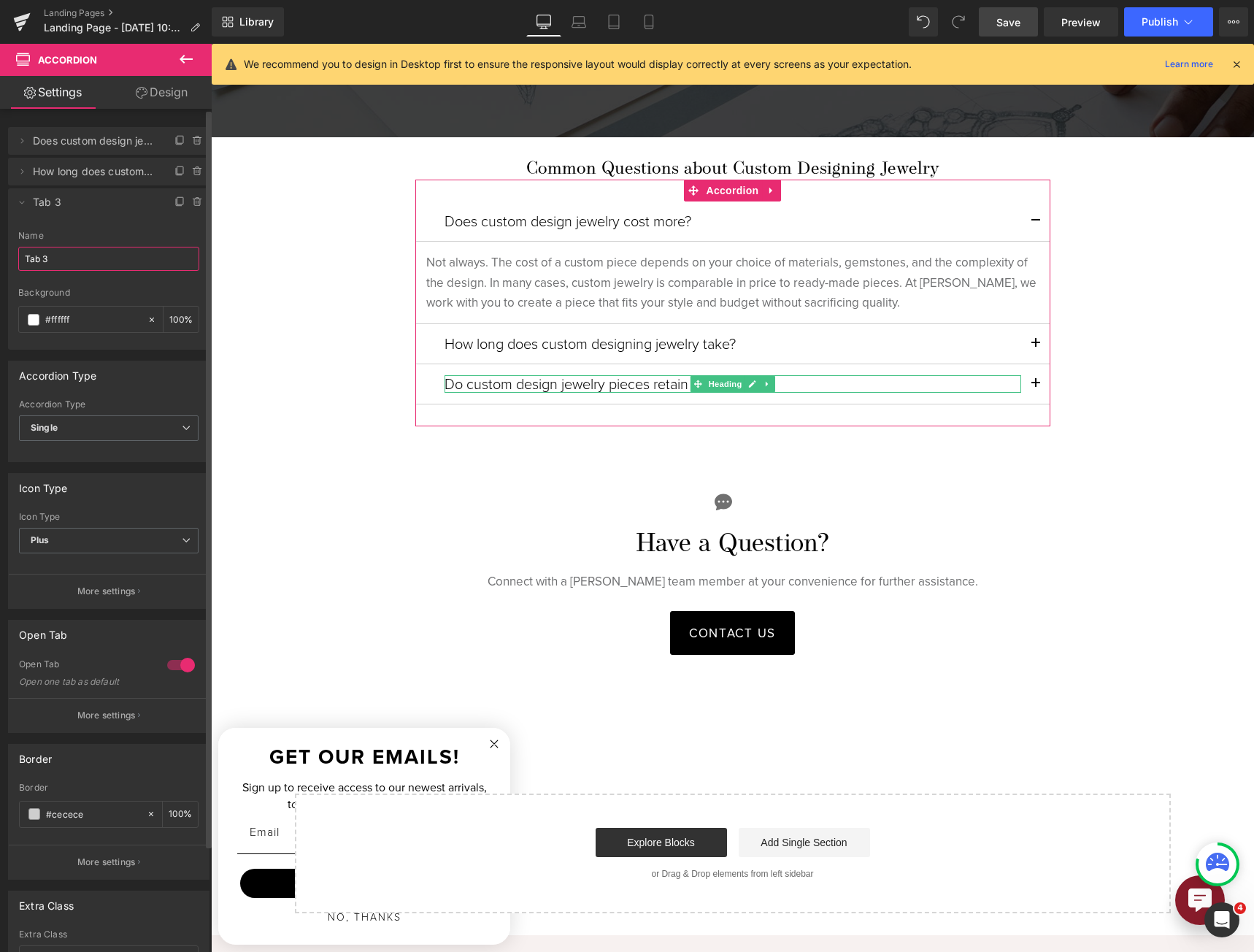
click at [93, 263] on input "Tab 3" at bounding box center [108, 258] width 181 height 24
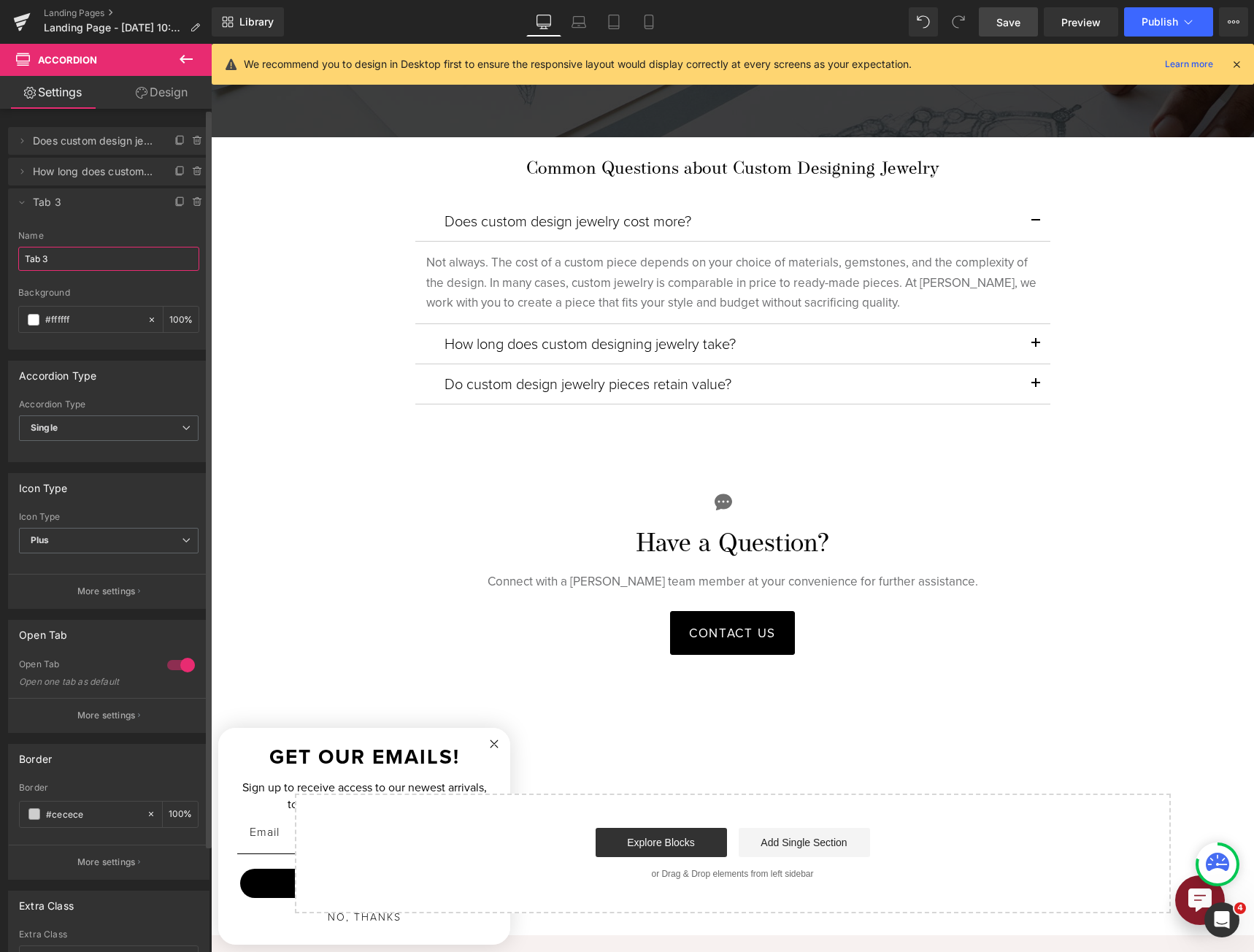
paste input "Do custom design jewelry pieces retain value?"
type input "Do custom design jewelry pieces retain value?"
click at [1013, 33] on link "Save" at bounding box center [1008, 22] width 59 height 29
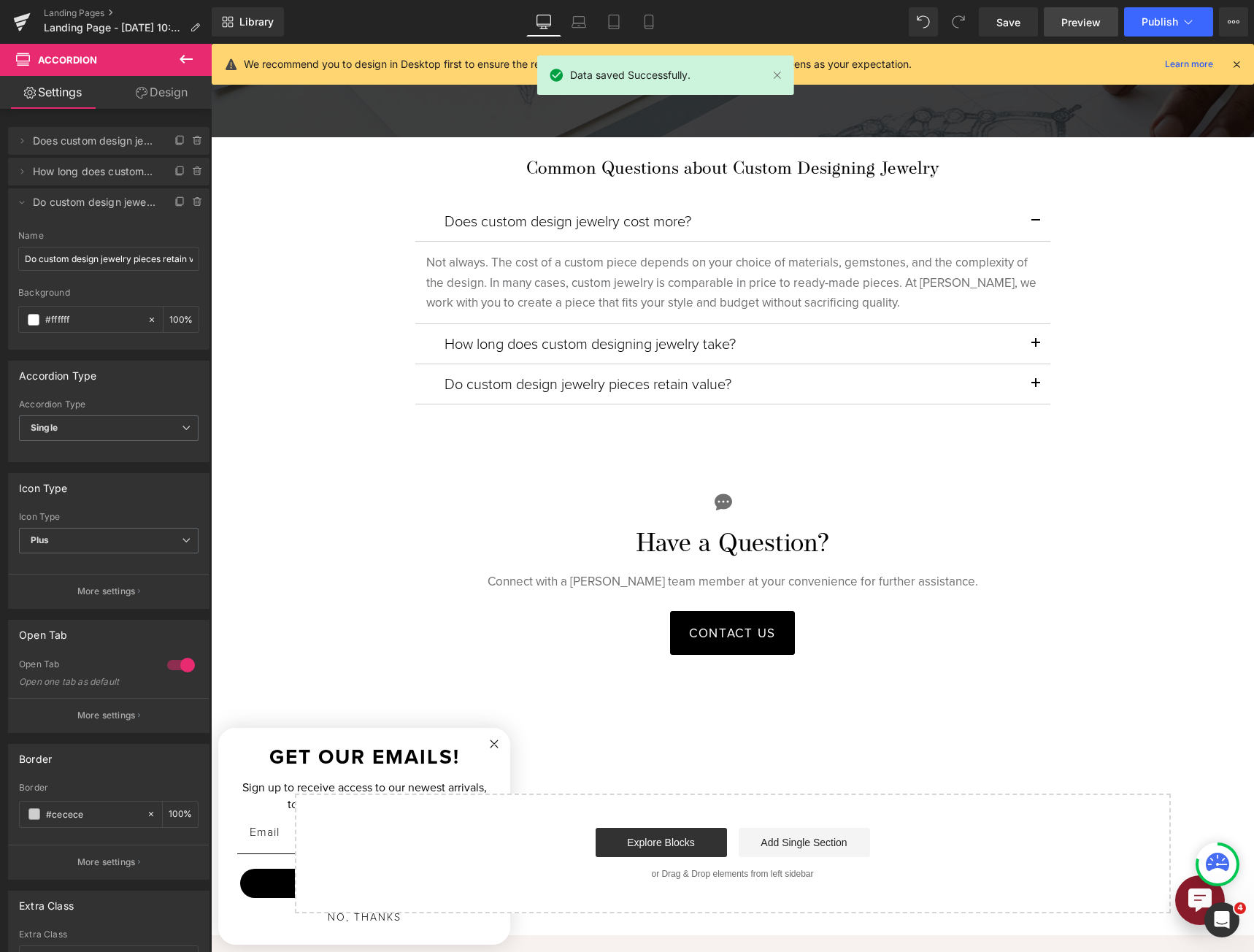
click at [1092, 15] on span "Preview" at bounding box center [1080, 22] width 39 height 15
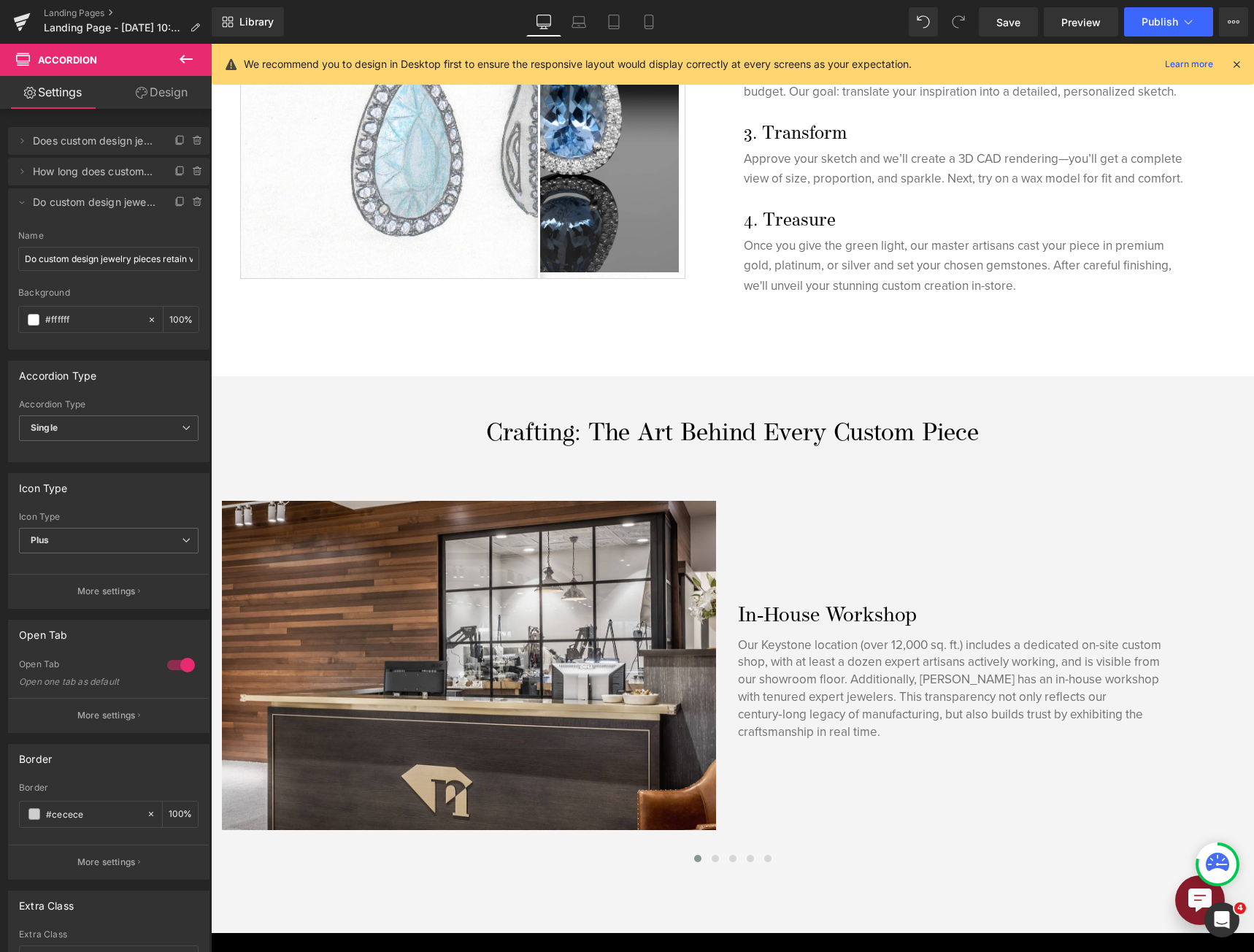
scroll to position [303, 0]
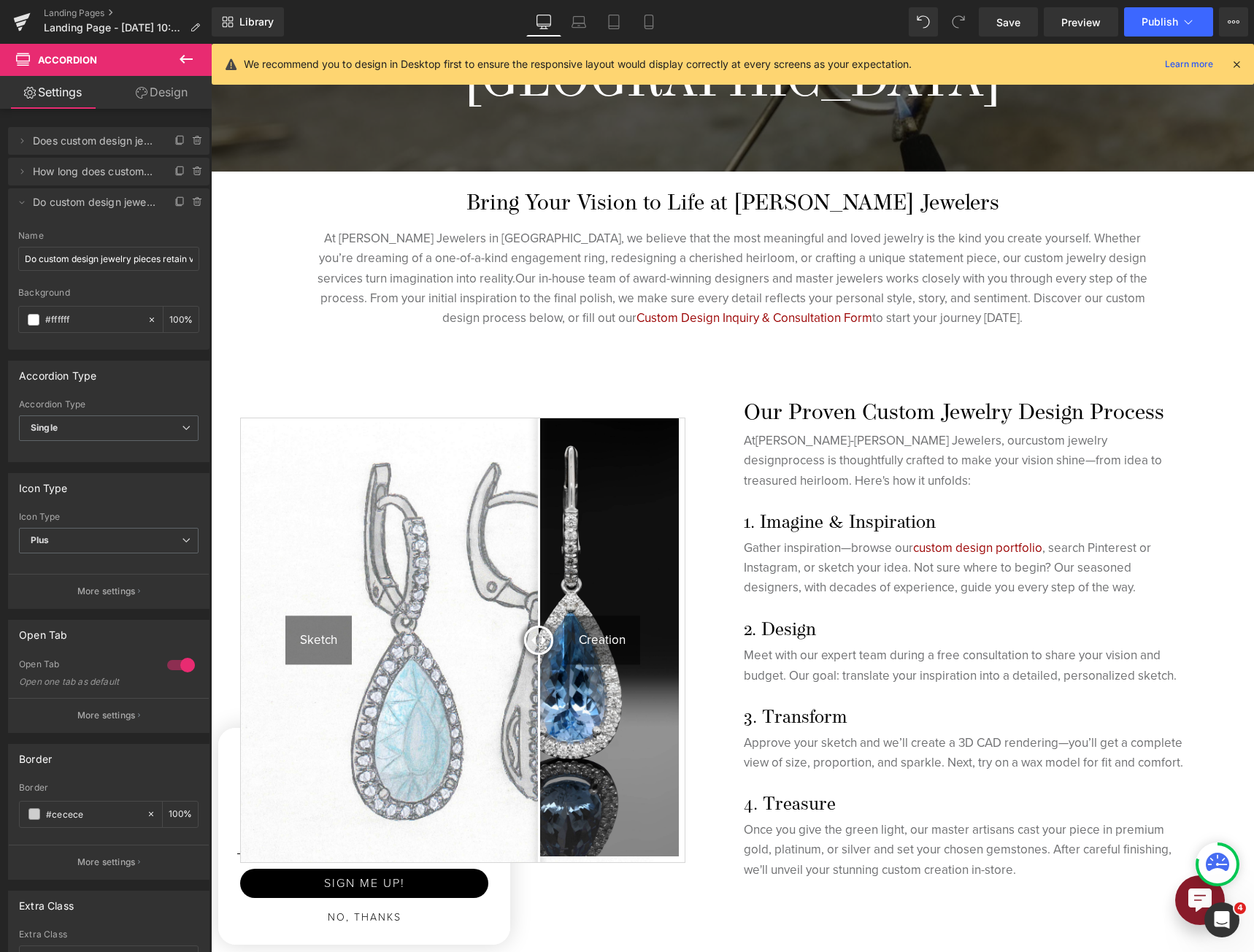
click at [484, 480] on div "Sketch Creation" at bounding box center [462, 640] width 443 height 443
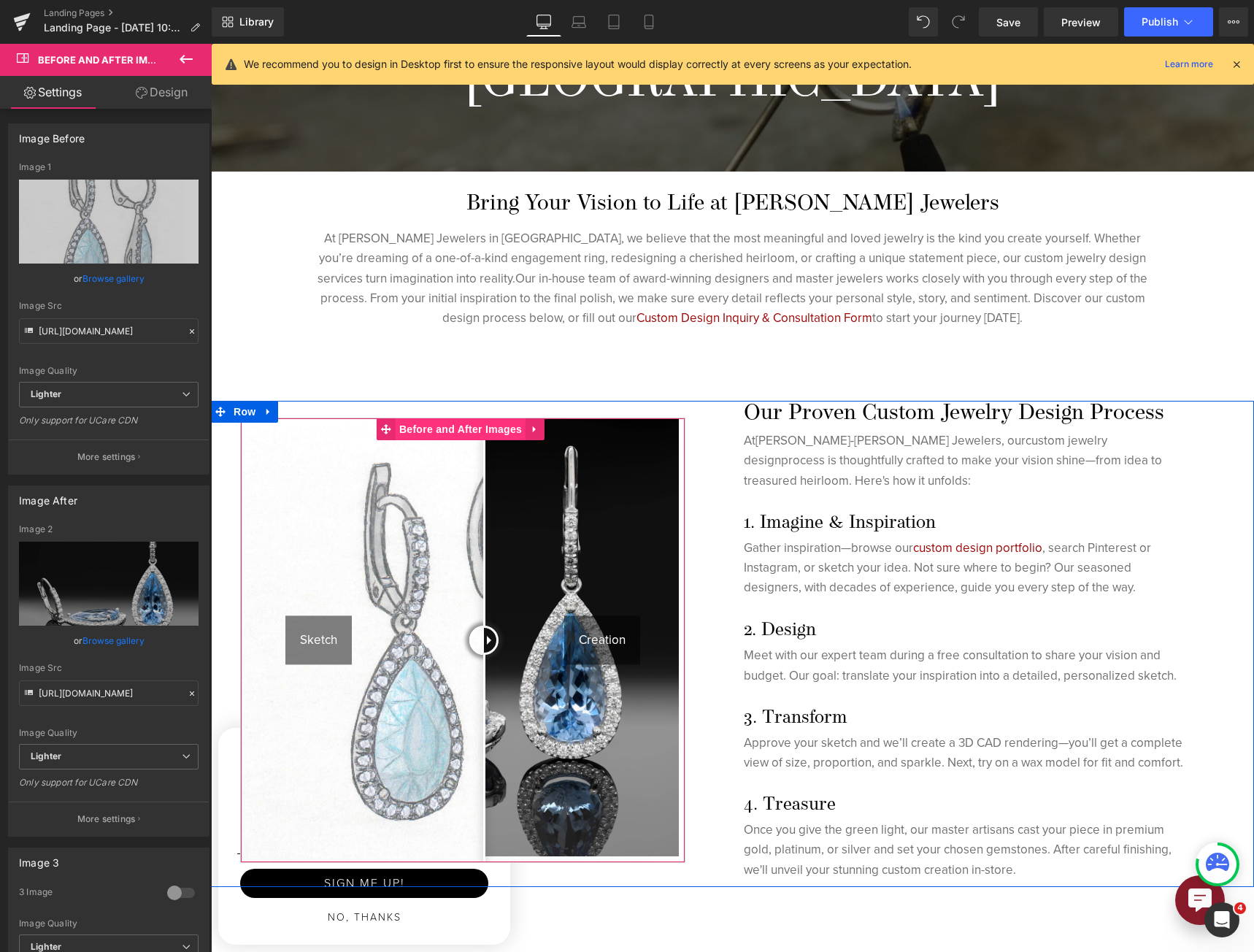
click at [475, 433] on span "Before and After Images" at bounding box center [460, 429] width 130 height 22
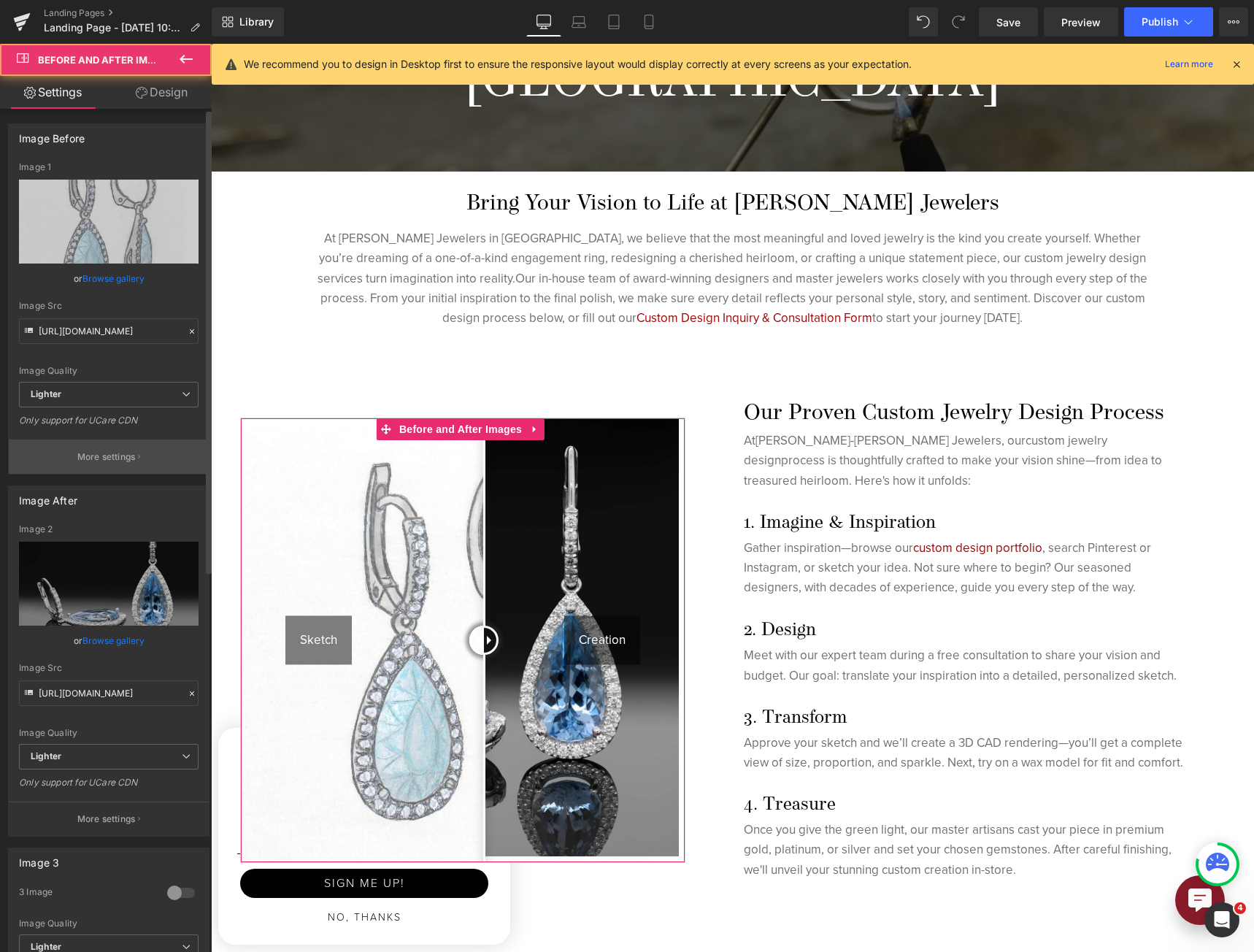
click at [151, 455] on button "More settings" at bounding box center [108, 457] width 200 height 35
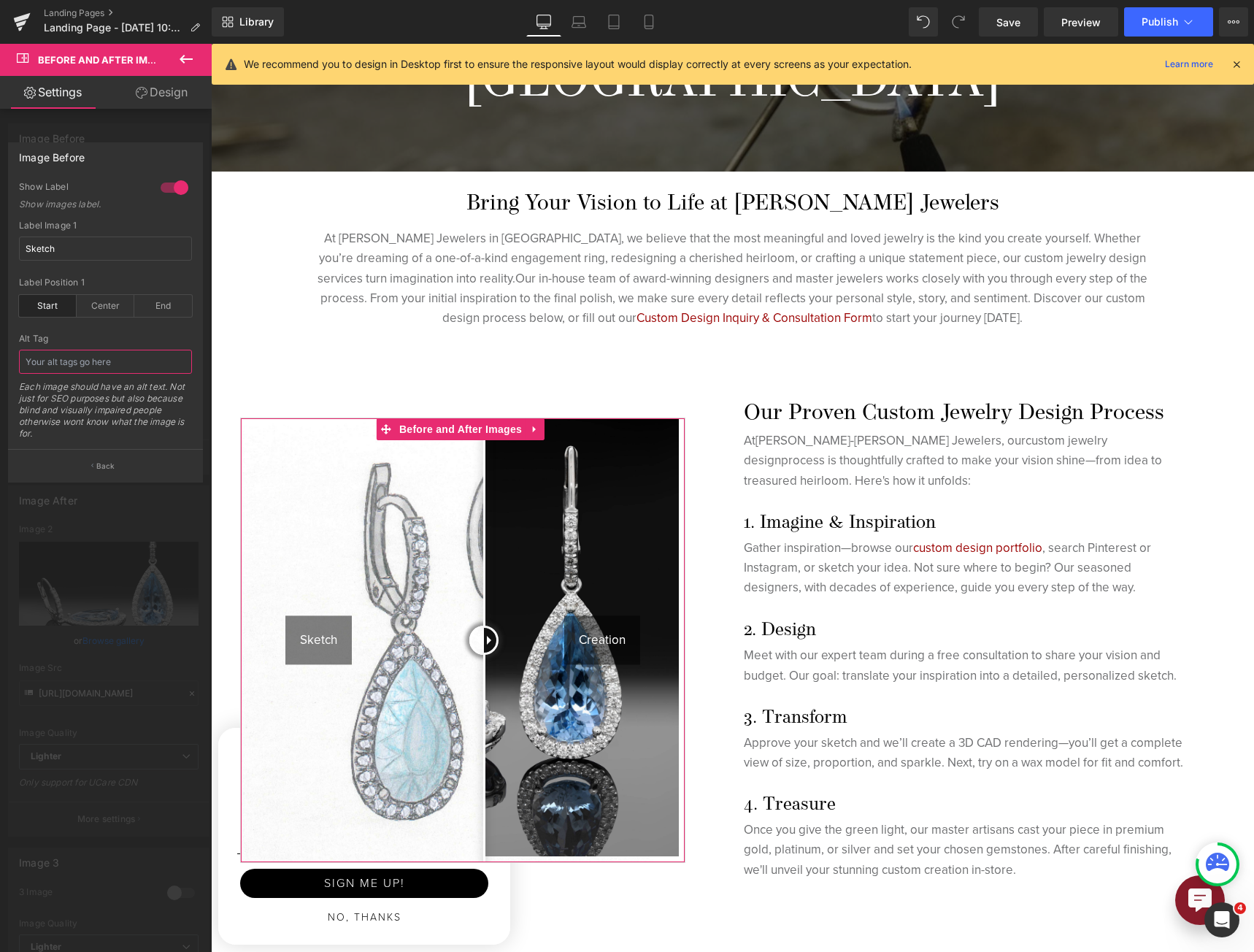
click at [93, 353] on input "text" at bounding box center [106, 361] width 173 height 24
click at [103, 303] on div "Center" at bounding box center [106, 305] width 58 height 22
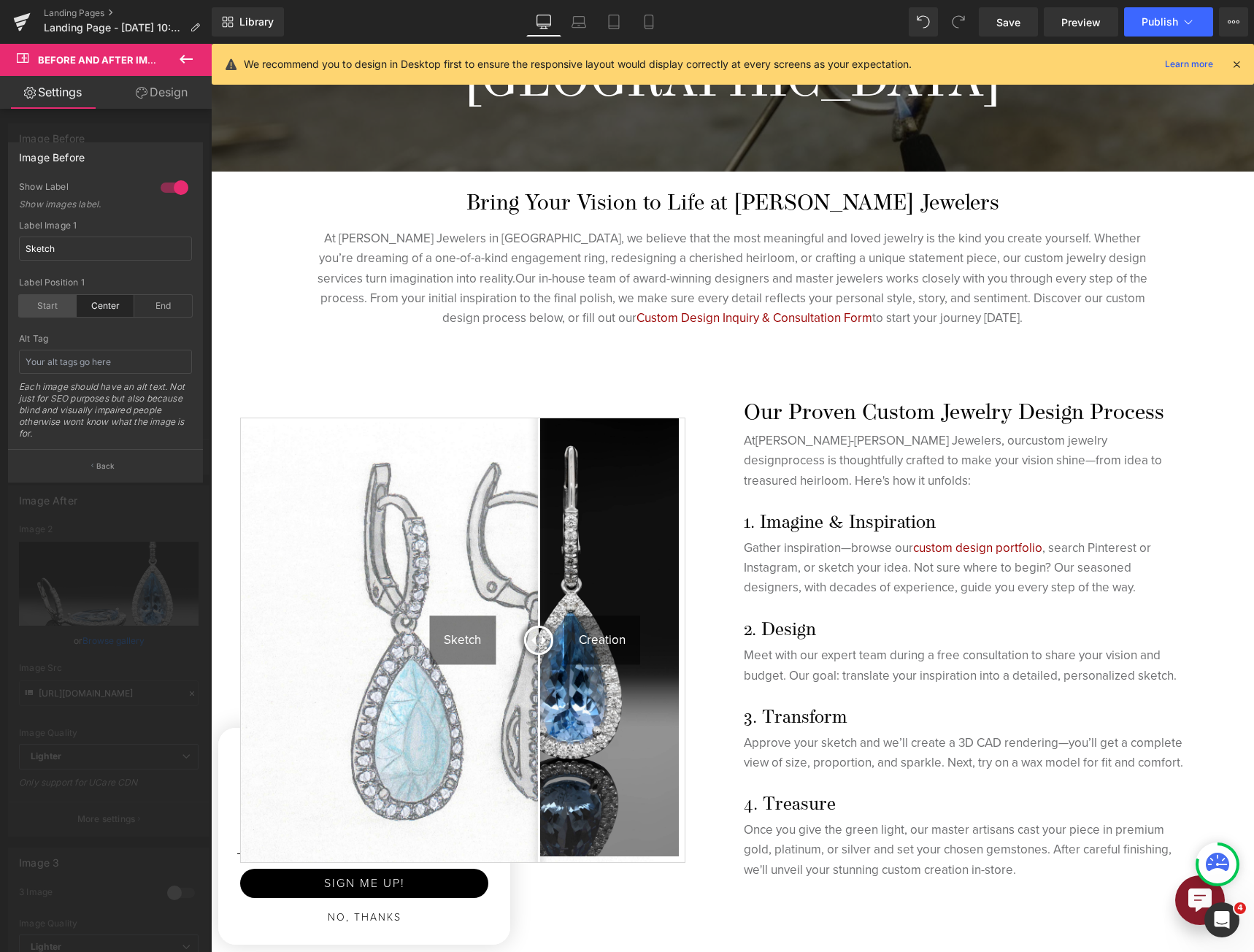
click at [64, 306] on div "Start" at bounding box center [48, 305] width 58 height 22
click at [106, 377] on div "Alt Tag Each image should have an alt text. Not just for SEO purposes but also …" at bounding box center [106, 392] width 173 height 115
click at [103, 369] on input "text" at bounding box center [106, 361] width 173 height 24
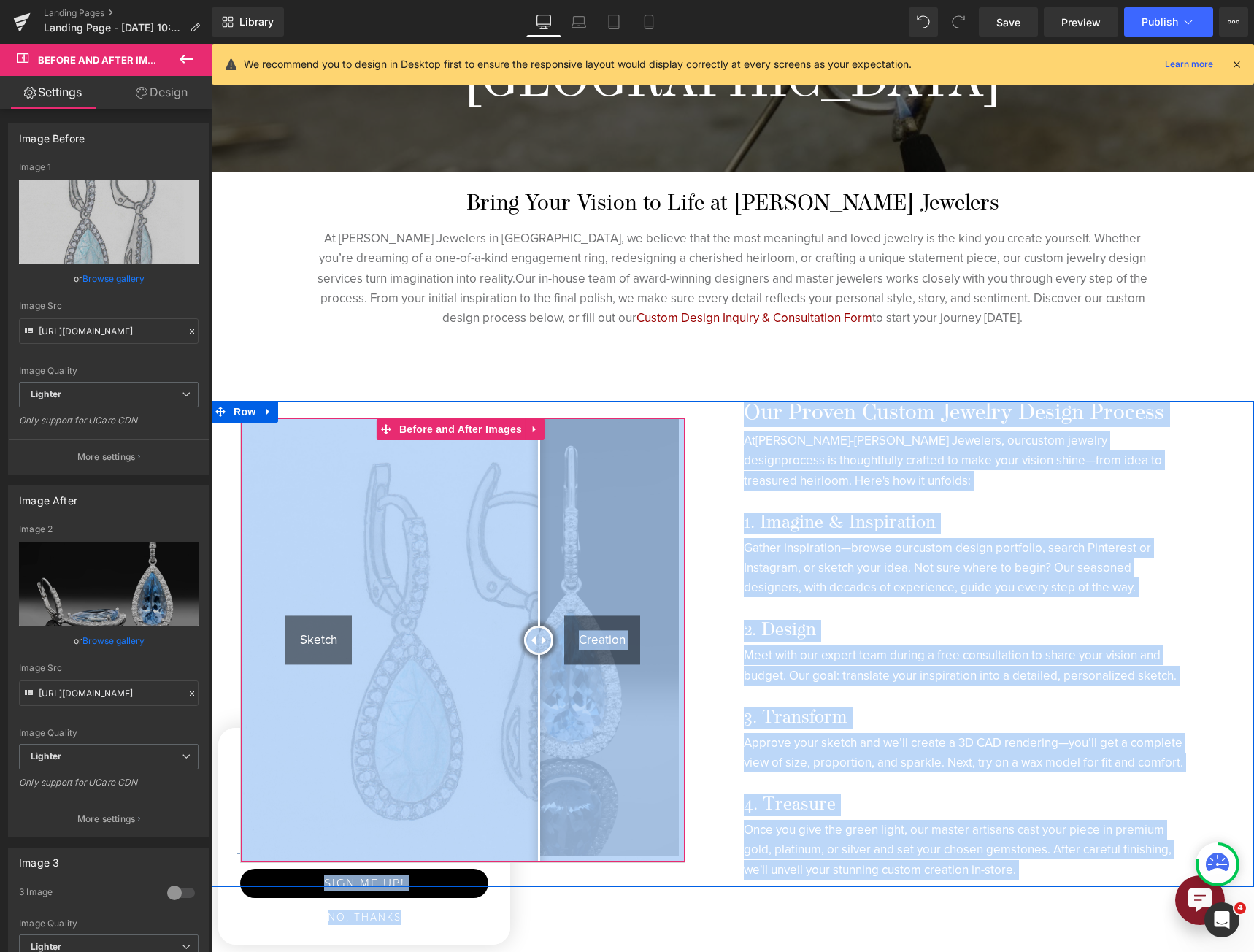
drag, startPoint x: 541, startPoint y: 636, endPoint x: 260, endPoint y: 651, distance: 281.4
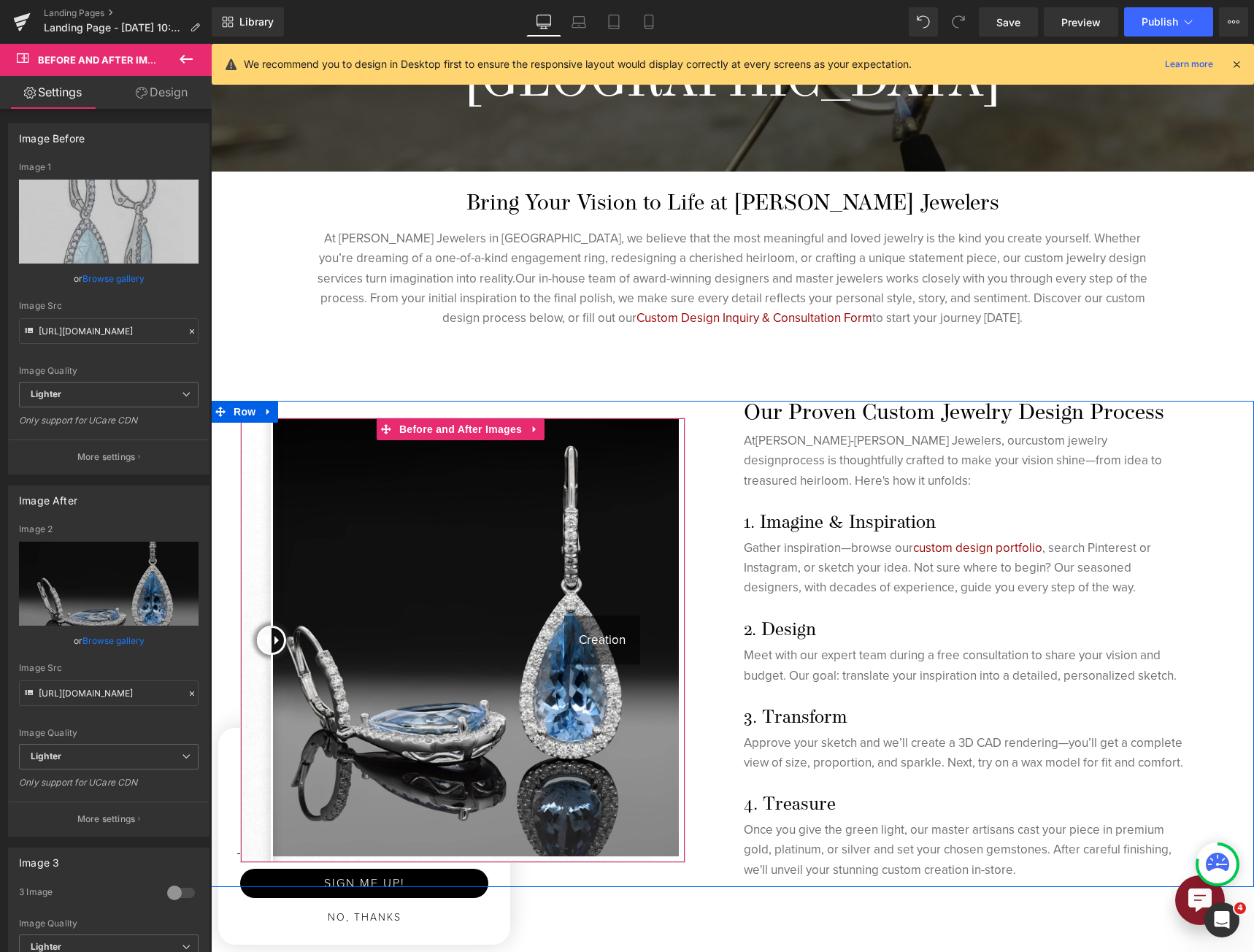
drag, startPoint x: 542, startPoint y: 641, endPoint x: 272, endPoint y: 666, distance: 271.2
click at [272, 654] on div at bounding box center [272, 640] width 29 height 29
click at [617, 651] on div "Creation" at bounding box center [602, 639] width 76 height 49
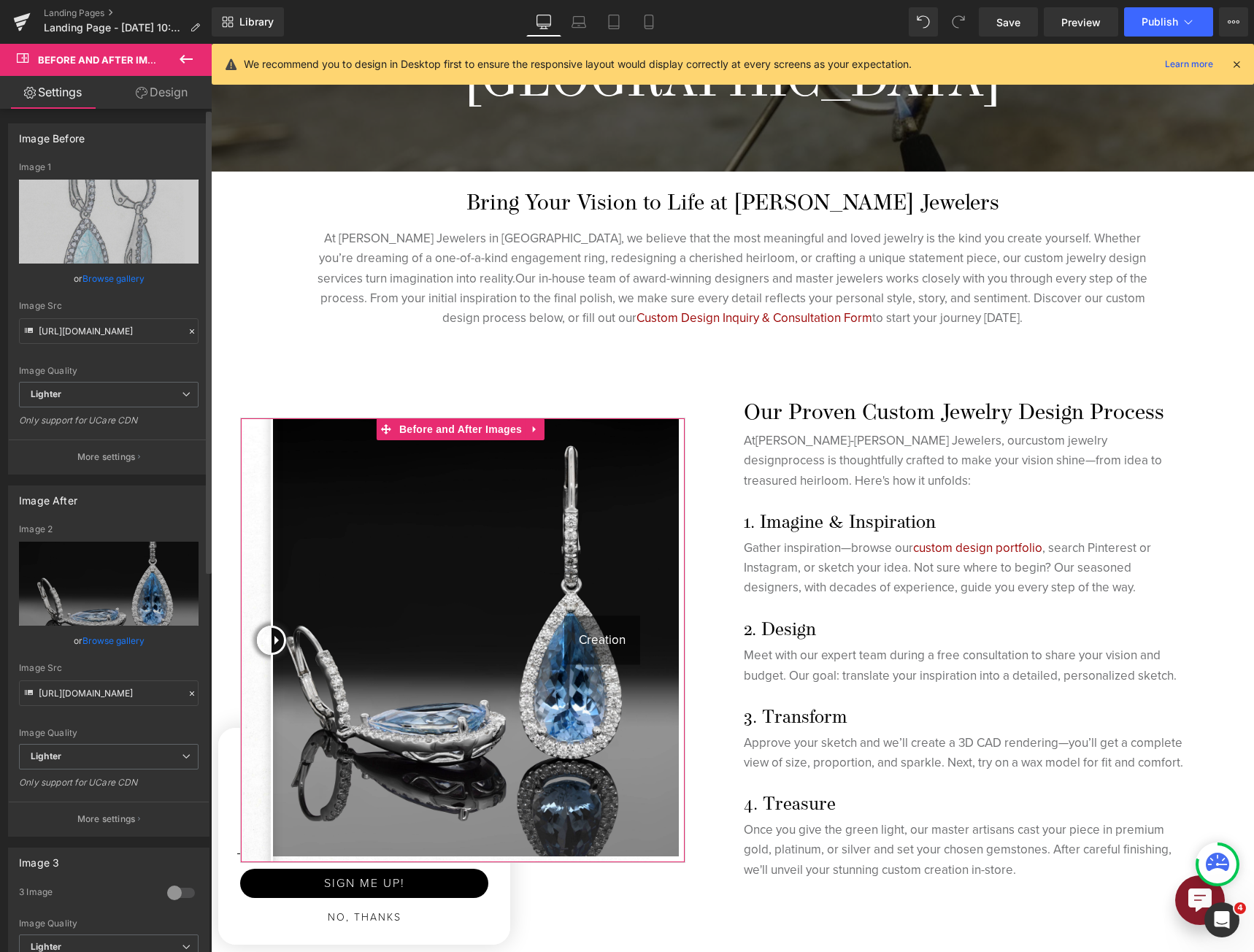
click at [101, 803] on button "More settings" at bounding box center [108, 819] width 200 height 35
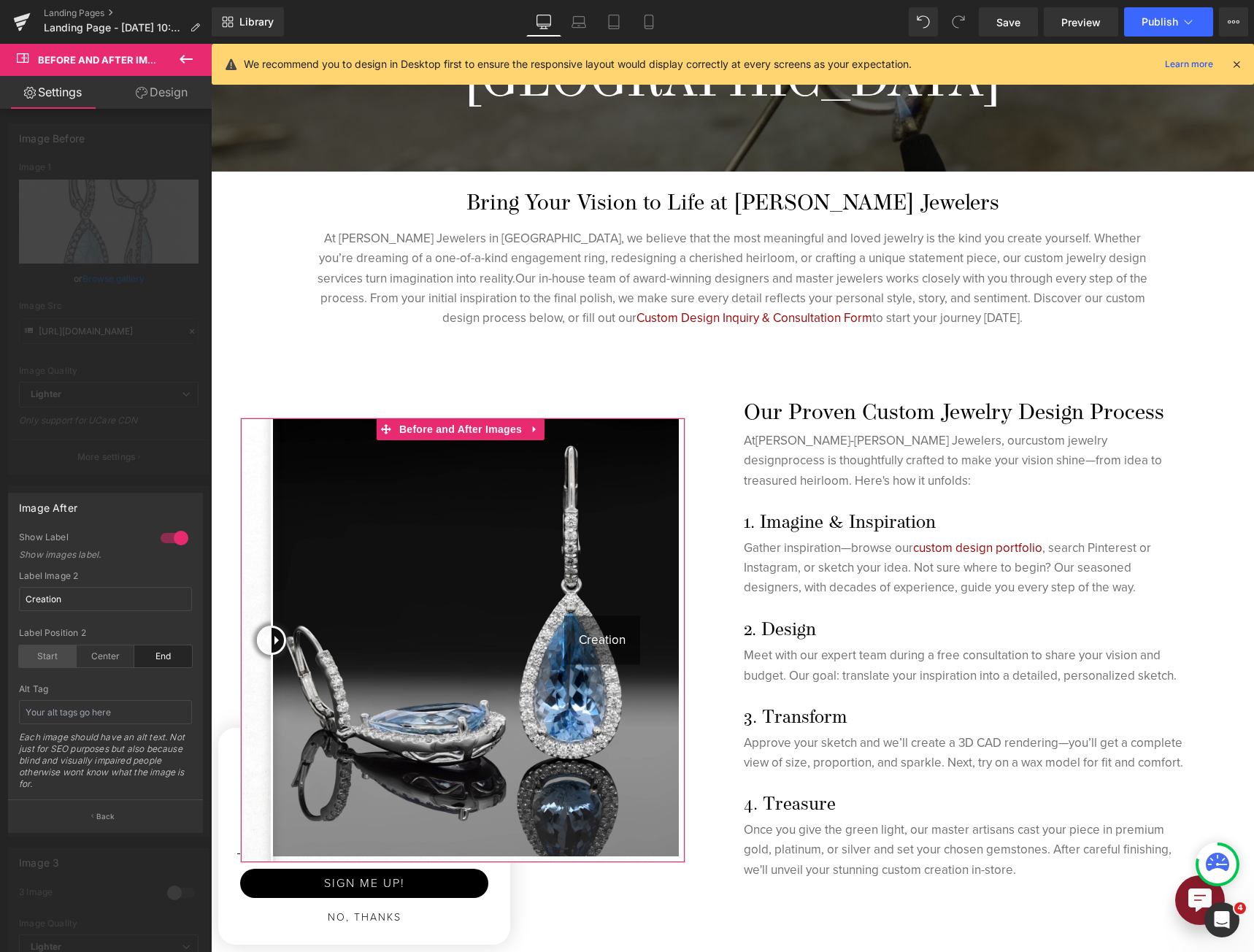
click at [65, 664] on div "Start" at bounding box center [48, 655] width 58 height 22
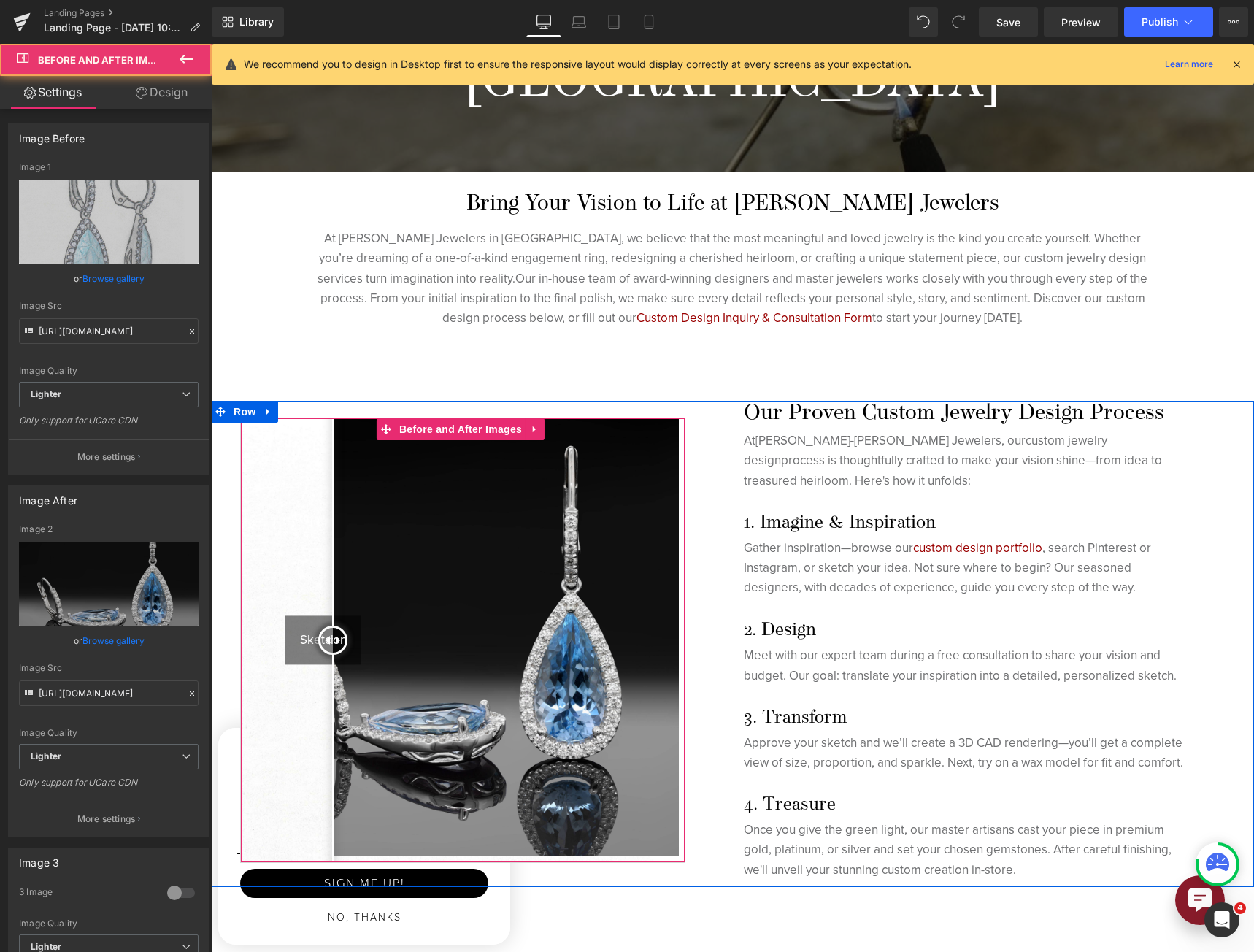
drag, startPoint x: 516, startPoint y: 645, endPoint x: 337, endPoint y: 667, distance: 180.3
click at [337, 654] on div at bounding box center [333, 640] width 29 height 29
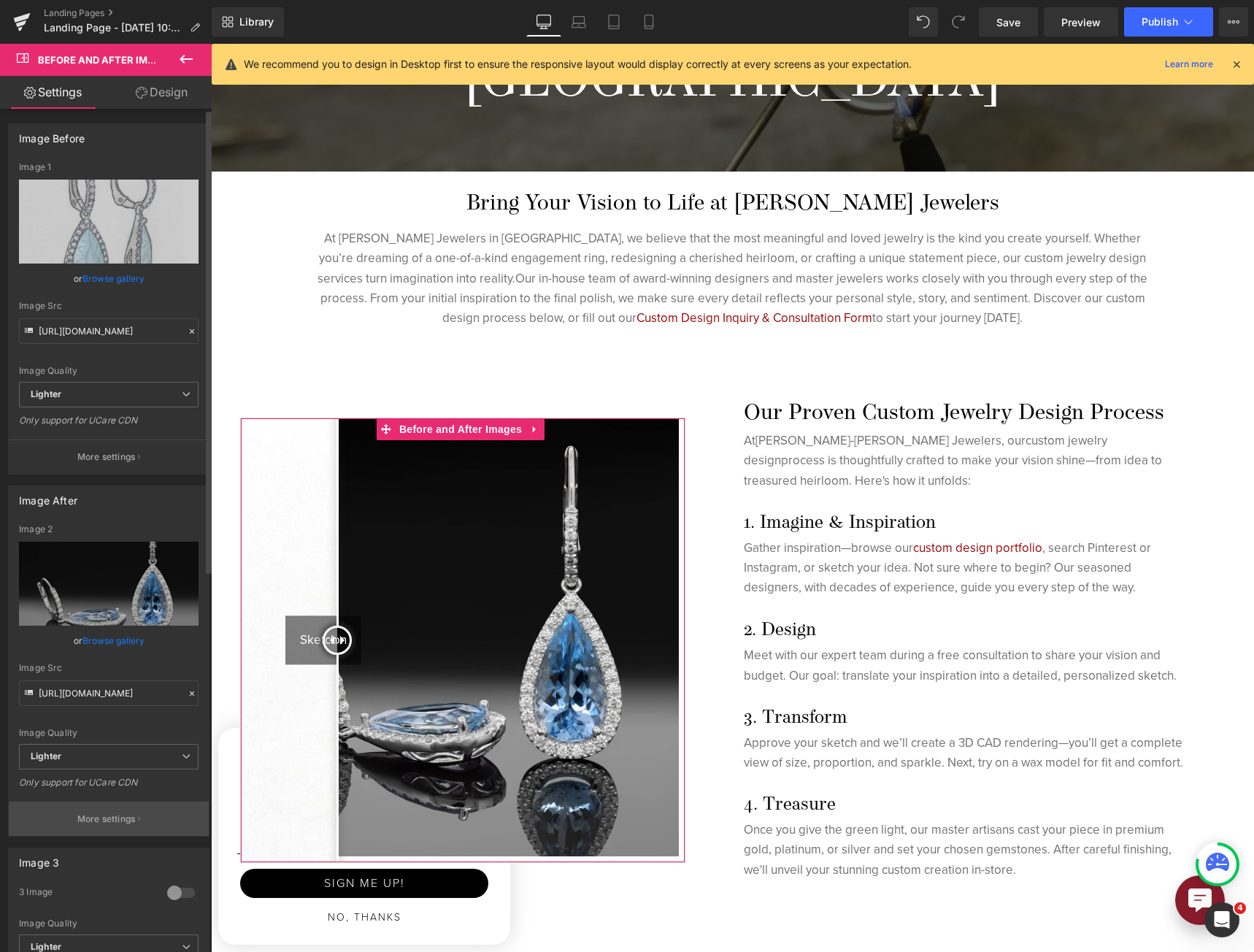
click at [142, 814] on button "More settings" at bounding box center [108, 819] width 200 height 35
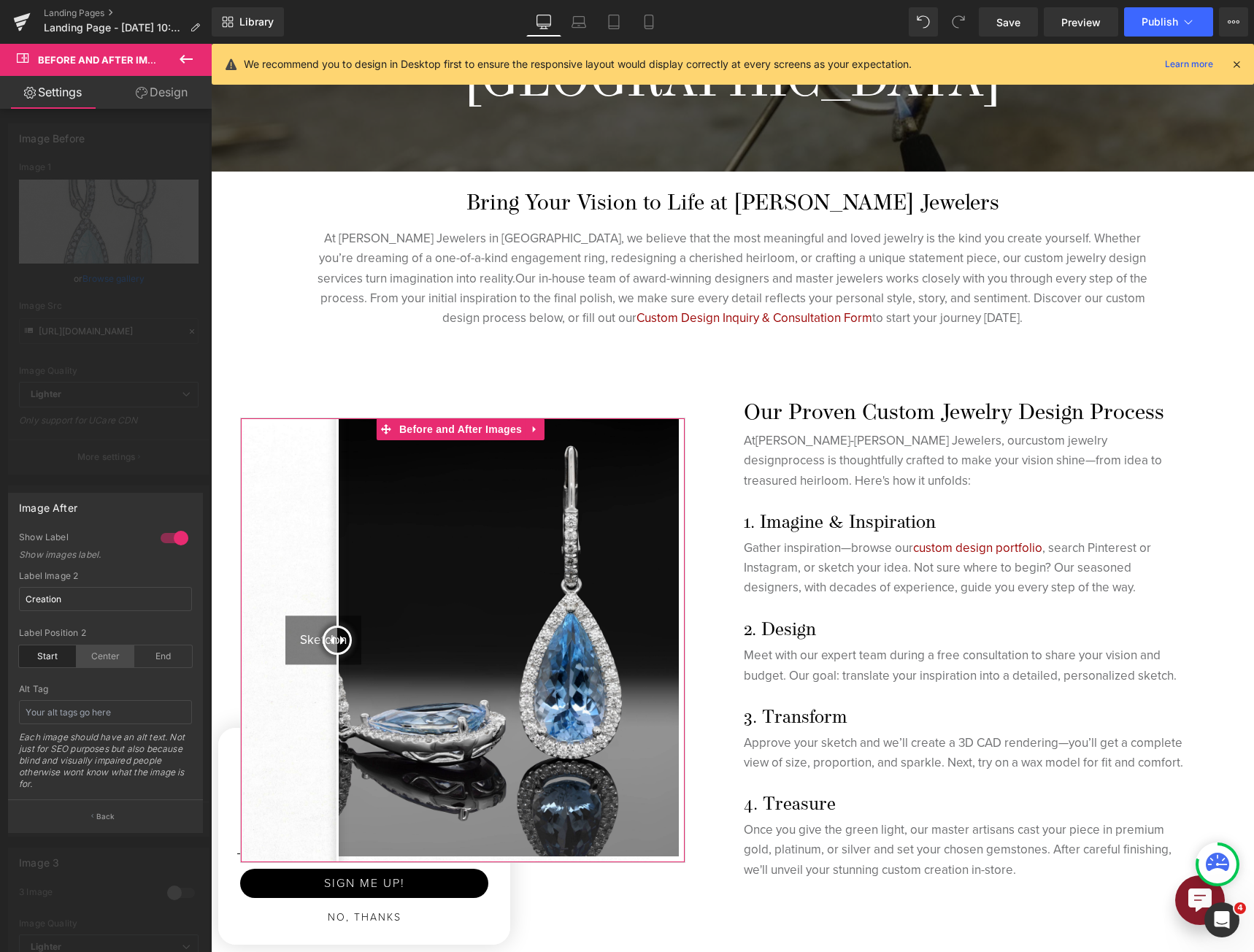
click at [118, 661] on div "Center" at bounding box center [106, 655] width 58 height 22
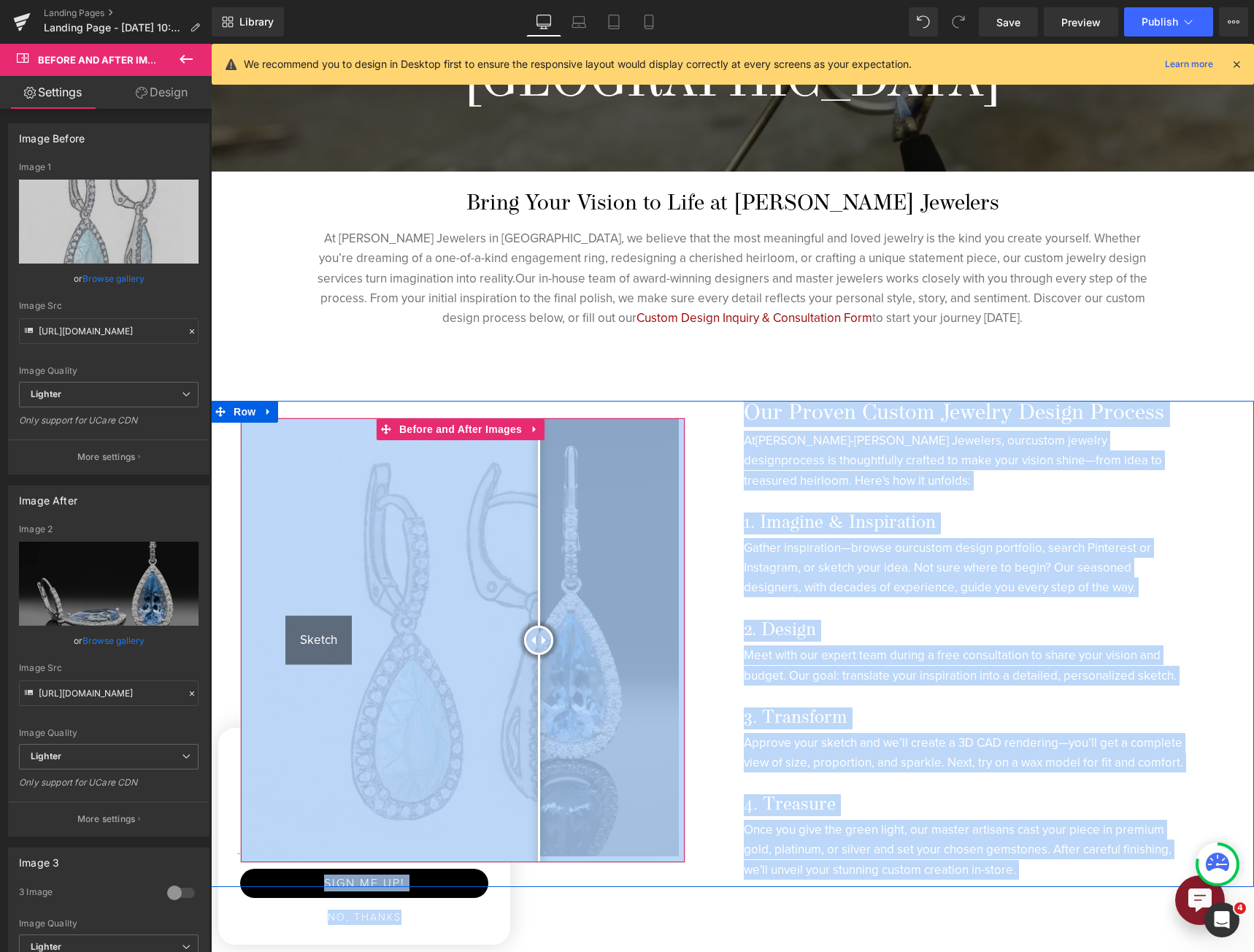
drag, startPoint x: 548, startPoint y: 644, endPoint x: 355, endPoint y: 645, distance: 193.0
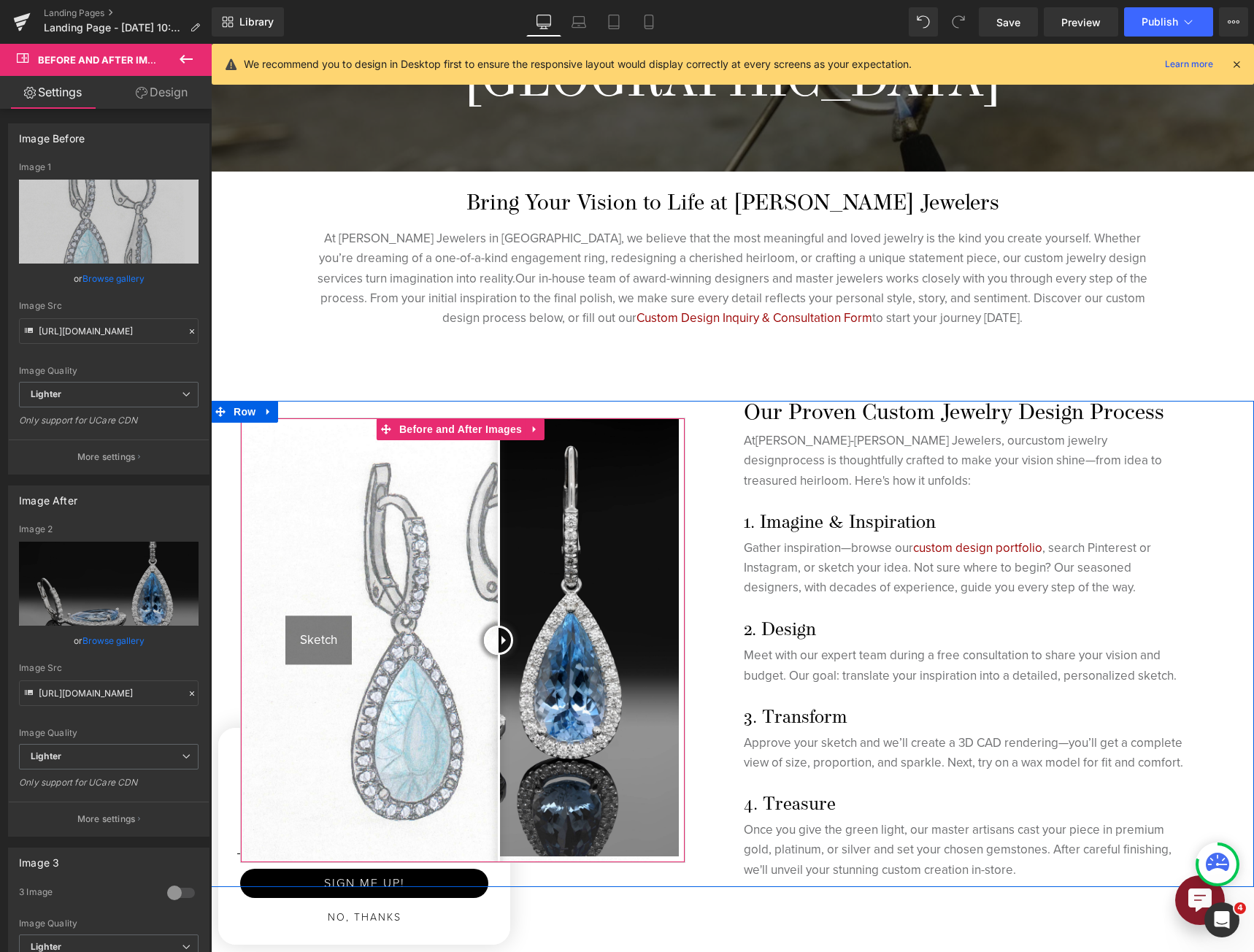
drag, startPoint x: 418, startPoint y: 639, endPoint x: 498, endPoint y: 674, distance: 87.3
click at [498, 654] on div at bounding box center [498, 640] width 29 height 29
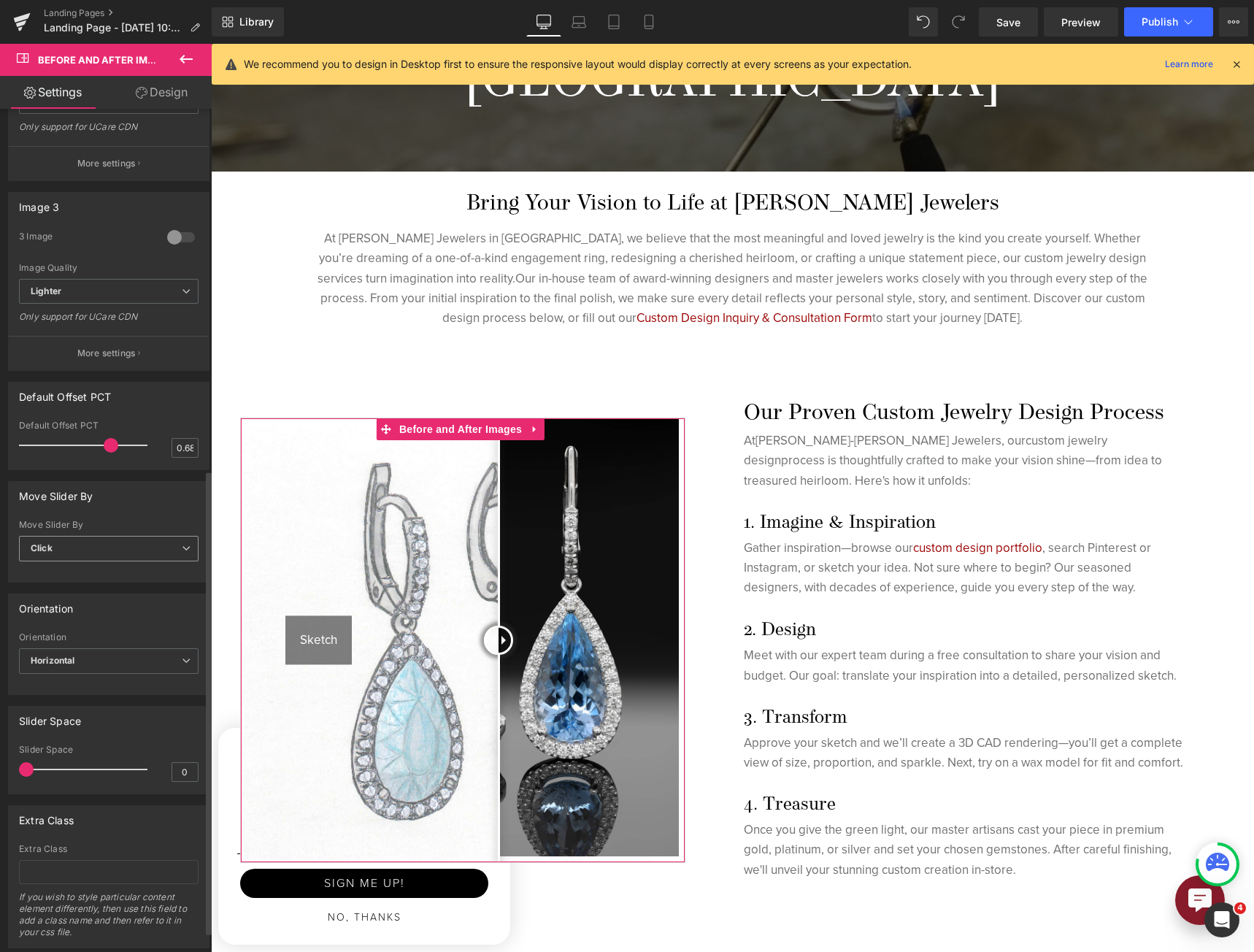
scroll to position [656, 0]
click at [145, 540] on span "Click" at bounding box center [108, 547] width 179 height 26
click at [145, 540] on span "Click" at bounding box center [106, 547] width 174 height 26
click at [158, 652] on span "Horizontal" at bounding box center [108, 659] width 179 height 26
click at [158, 652] on span "Horizontal" at bounding box center [106, 659] width 174 height 26
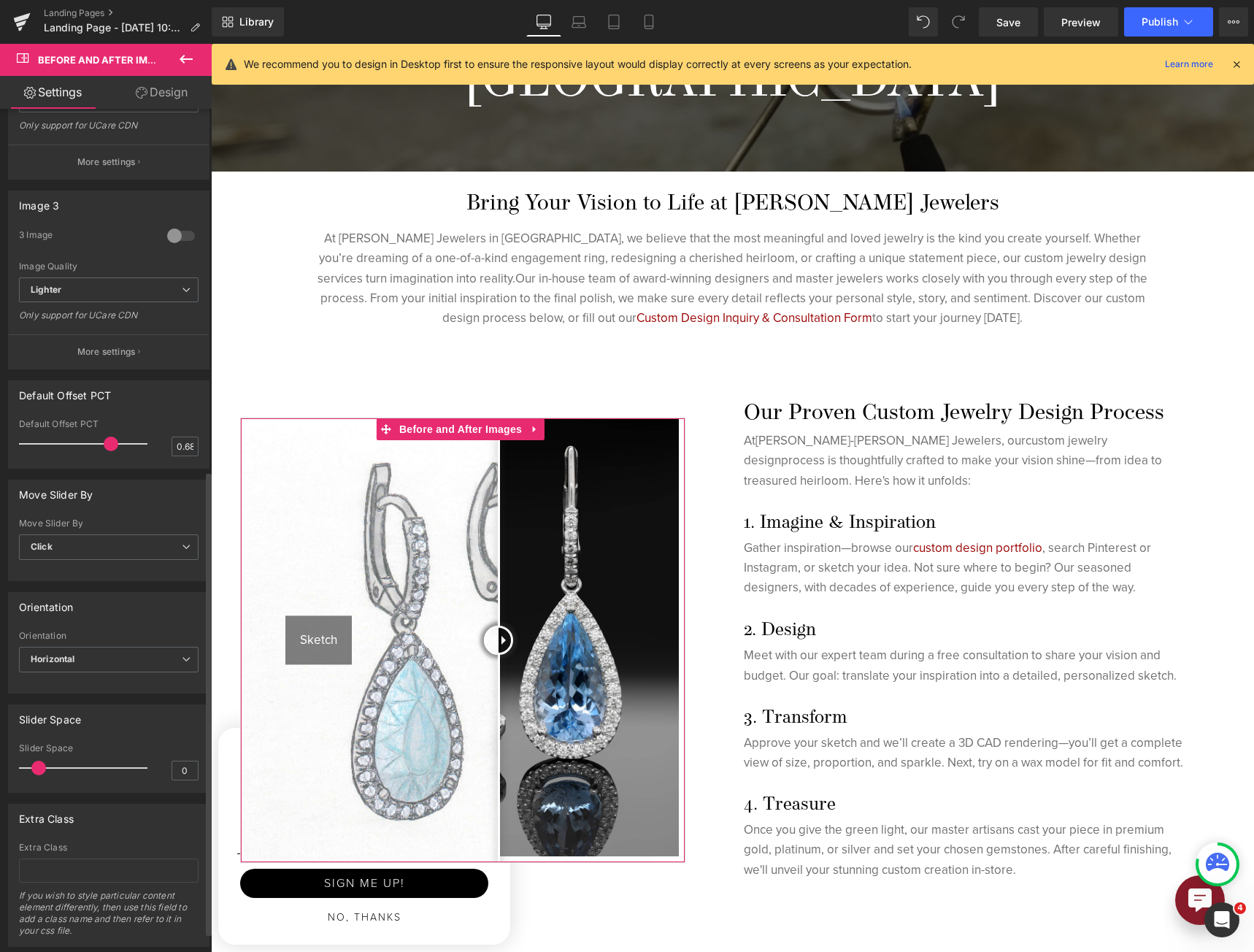
drag, startPoint x: 26, startPoint y: 771, endPoint x: 42, endPoint y: 770, distance: 16.0
click at [42, 770] on span at bounding box center [38, 767] width 14 height 14
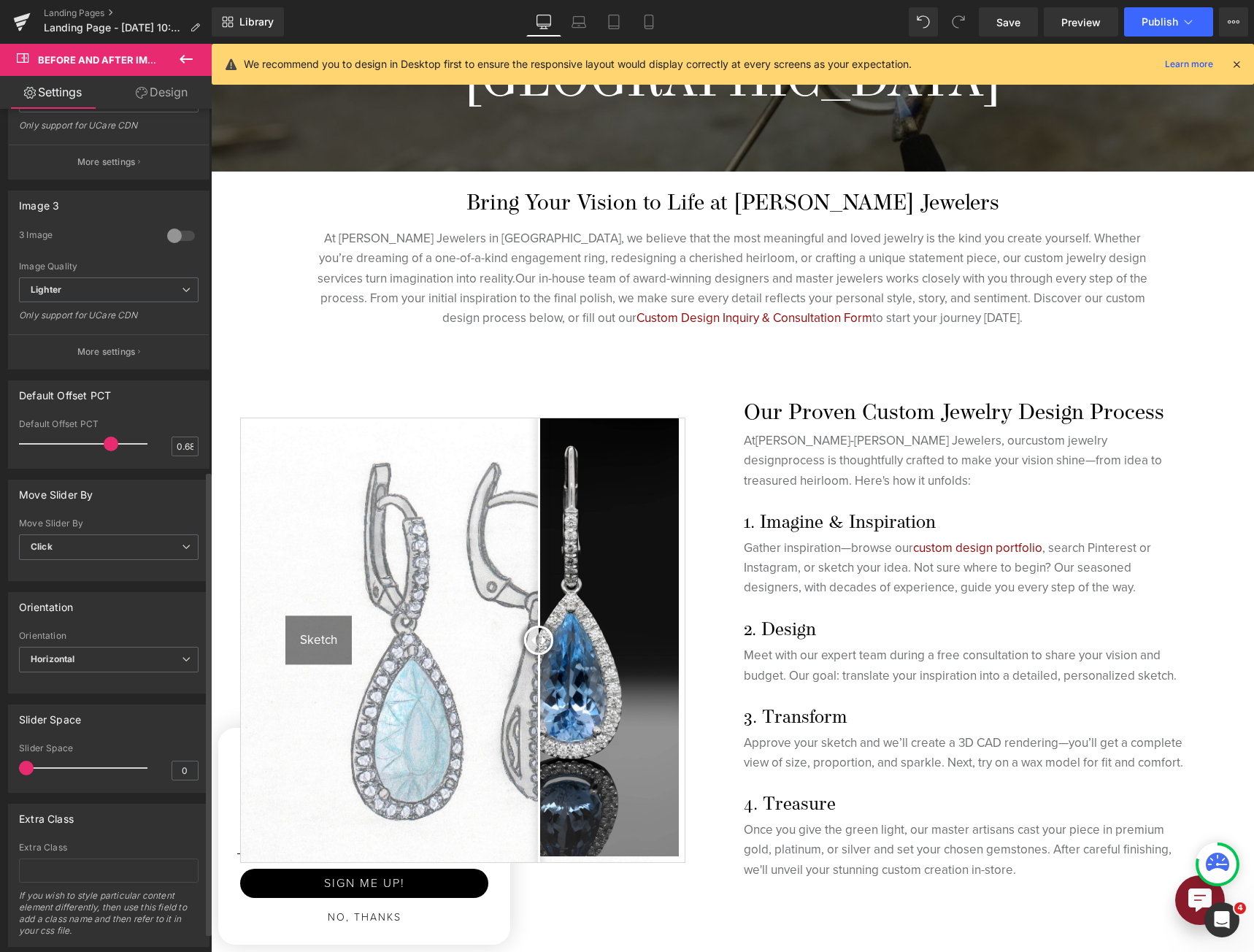
drag, startPoint x: 42, startPoint y: 770, endPoint x: 16, endPoint y: 774, distance: 26.3
click at [16, 774] on div "0 Slider Space 0" at bounding box center [108, 767] width 200 height 49
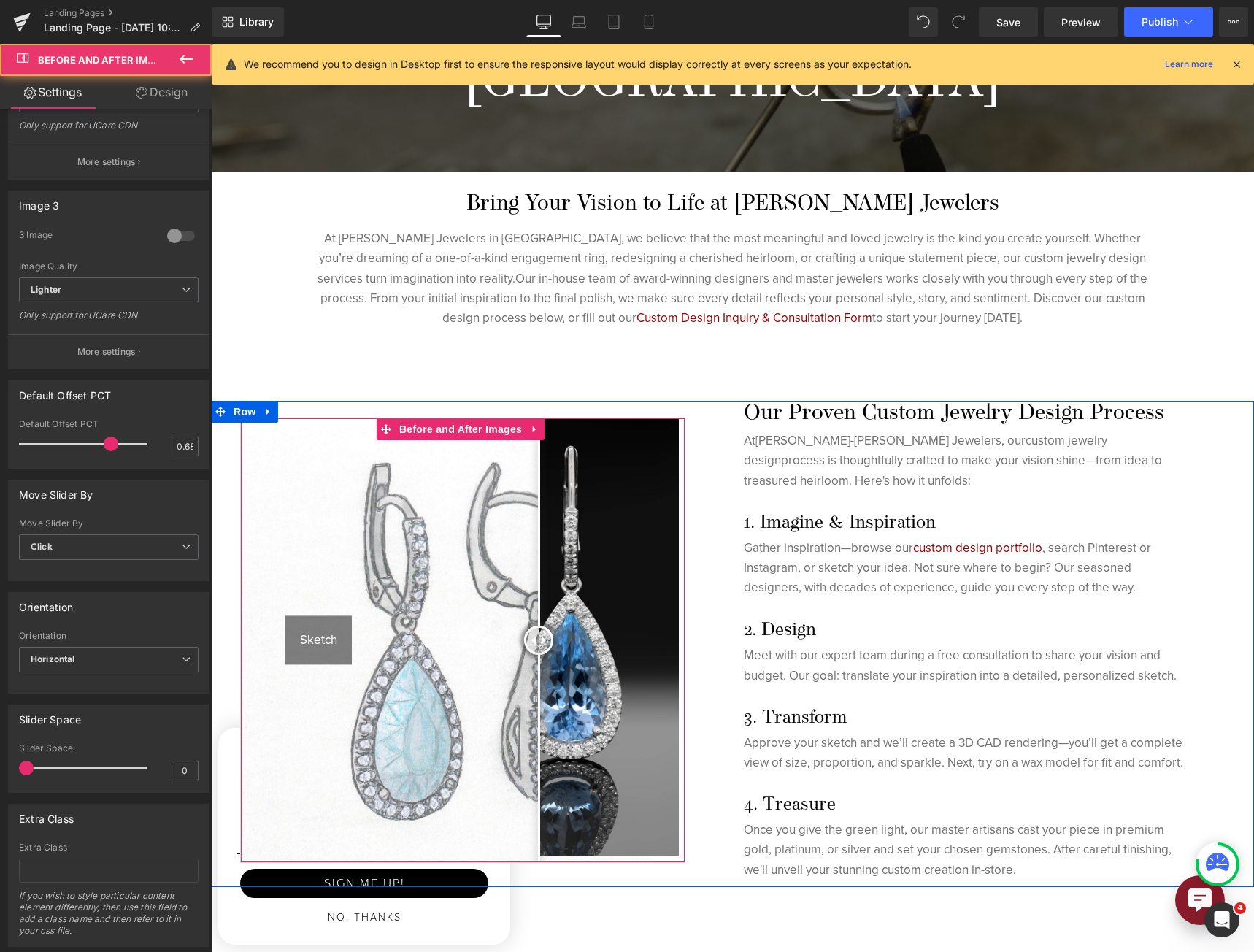
drag, startPoint x: 540, startPoint y: 639, endPoint x: 489, endPoint y: 648, distance: 51.8
click at [524, 648] on div at bounding box center [538, 640] width 29 height 29
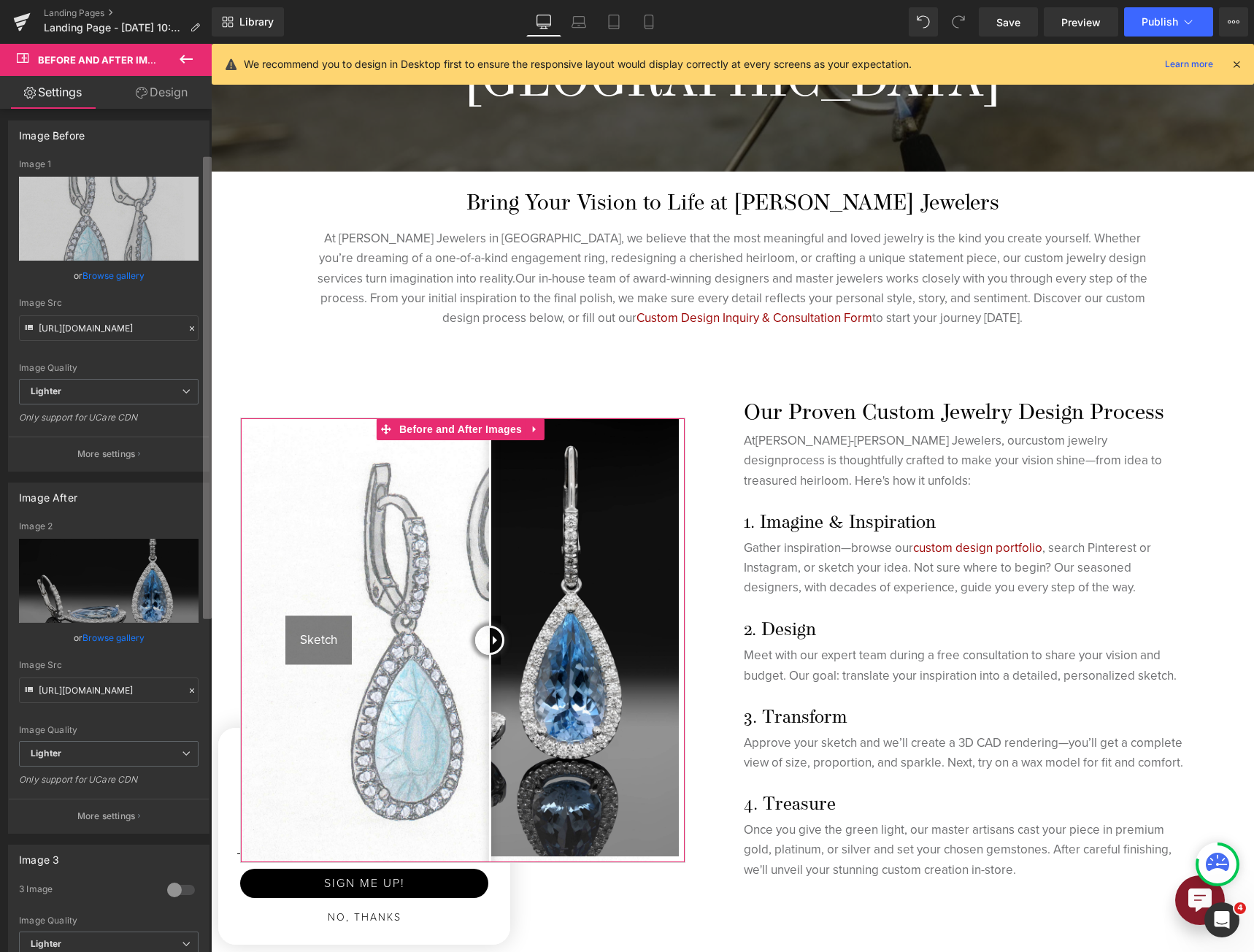
scroll to position [0, 0]
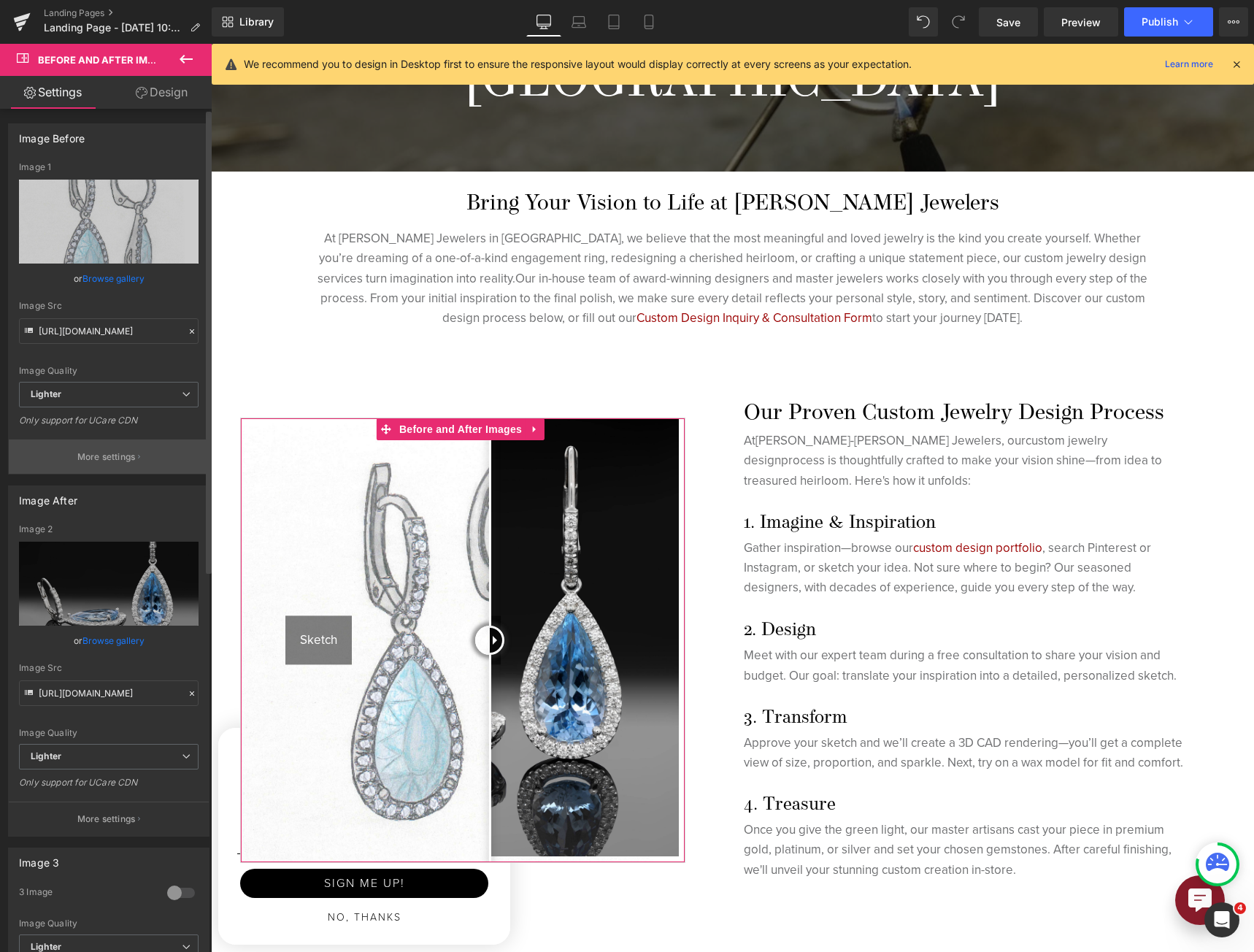
click at [118, 462] on p "More settings" at bounding box center [106, 457] width 59 height 13
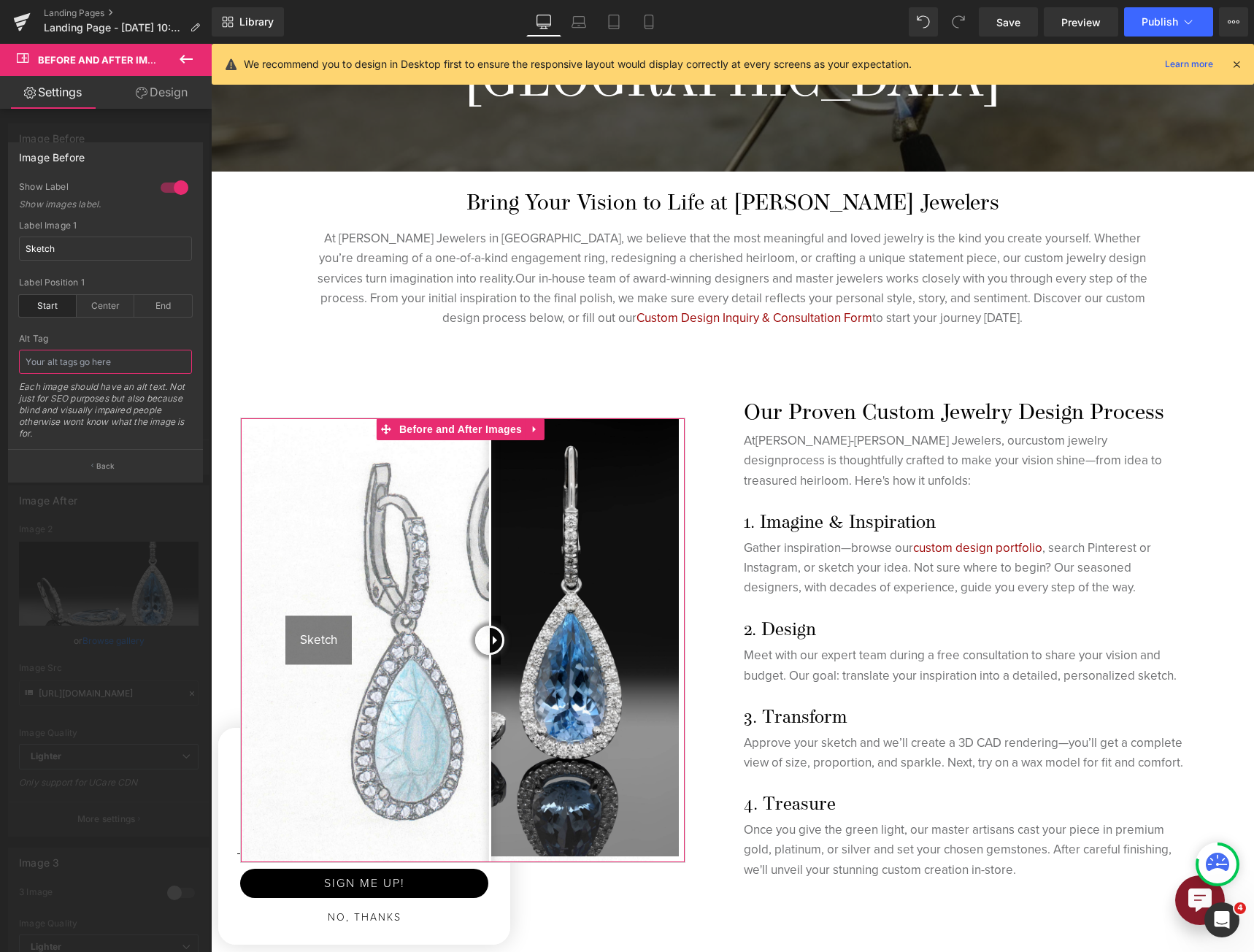
click at [83, 358] on input "text" at bounding box center [106, 361] width 173 height 24
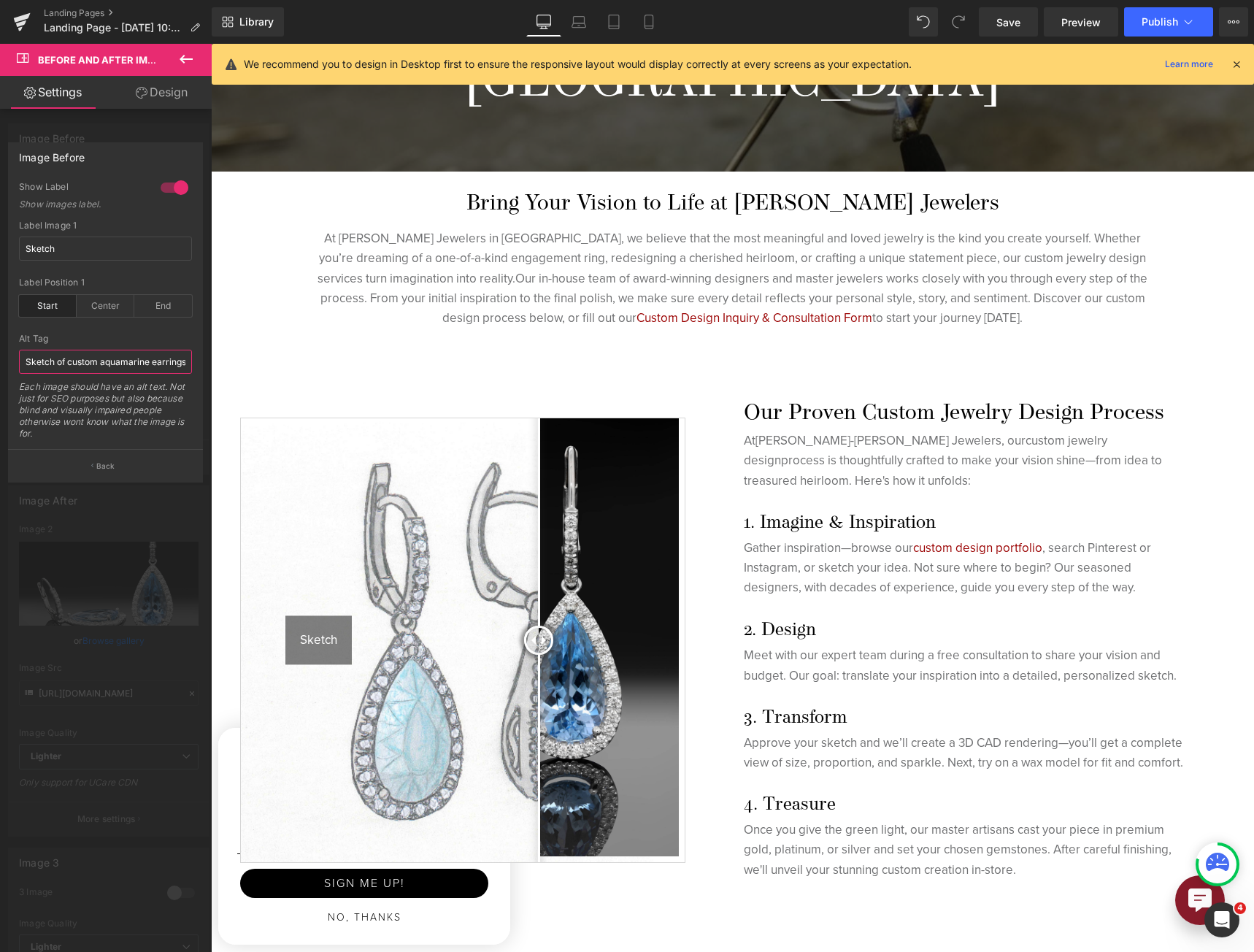
scroll to position [0, 2]
type input "Sketch of custom aquamarine earrings"
drag, startPoint x: 187, startPoint y: 369, endPoint x: -176, endPoint y: 368, distance: 363.0
click at [0, 368] on html "Before and After Images You are previewing how the will restyle your page. You …" at bounding box center [627, 476] width 1254 height 952
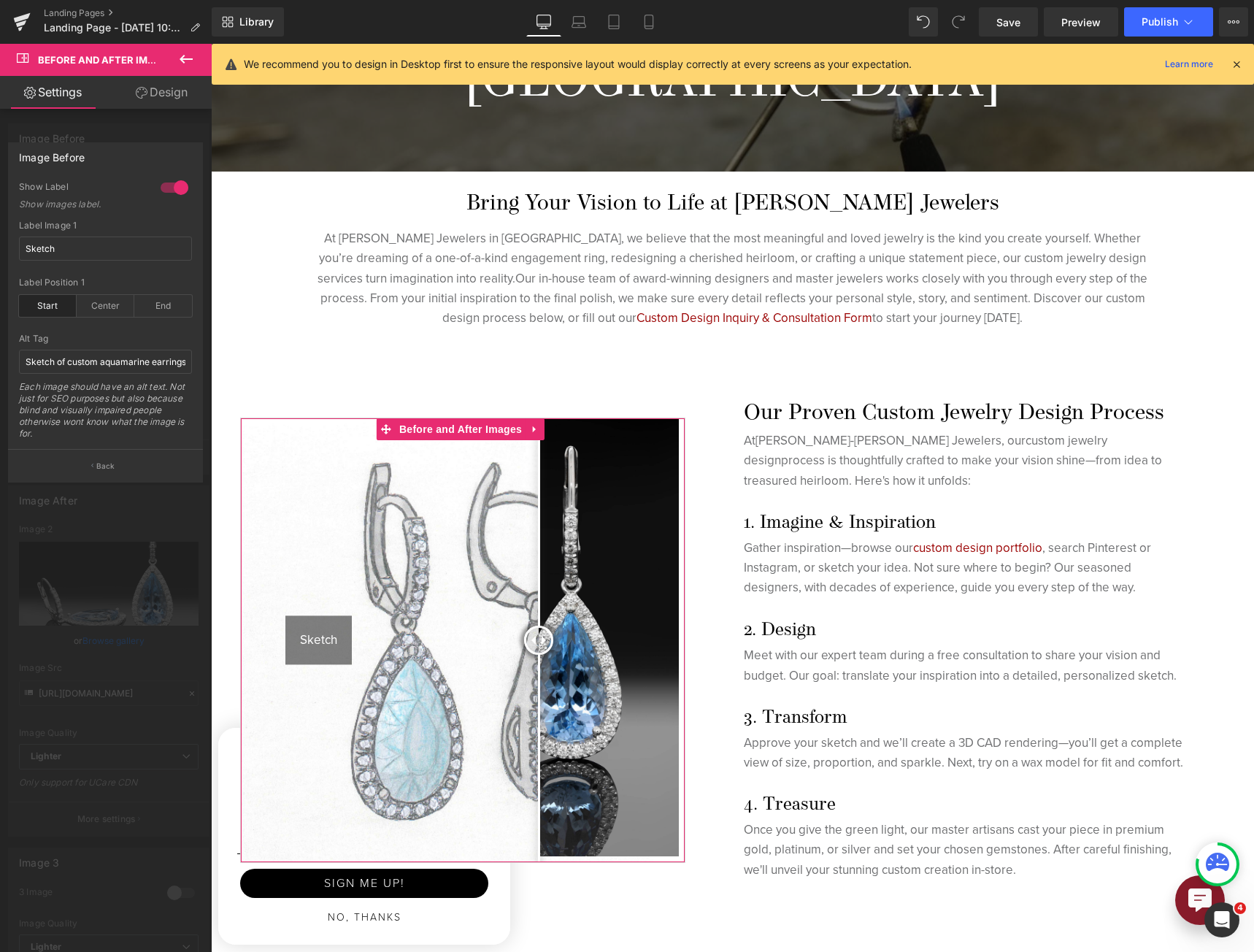
click at [92, 607] on div at bounding box center [106, 502] width 212 height 916
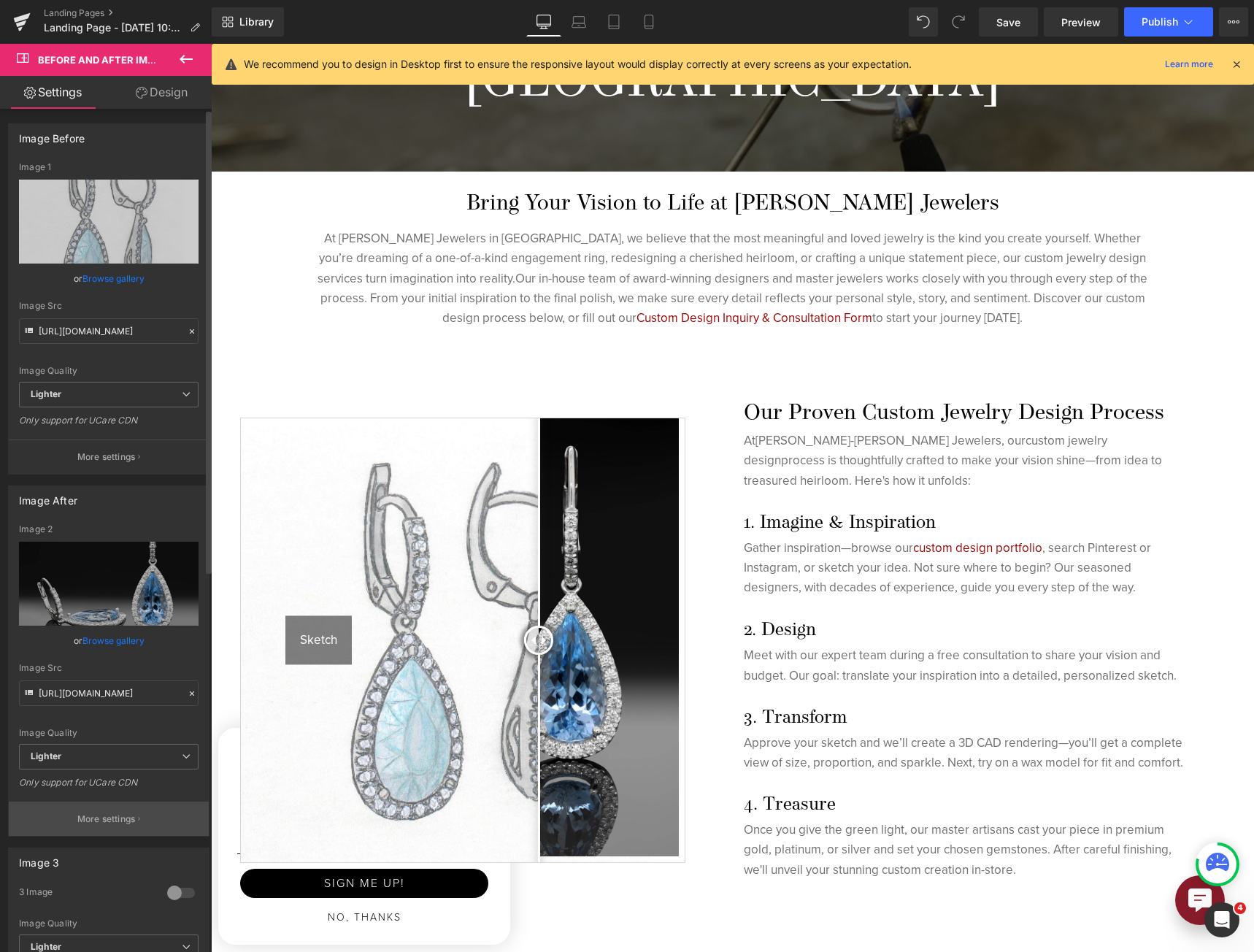
click at [96, 814] on p "More settings" at bounding box center [106, 819] width 59 height 13
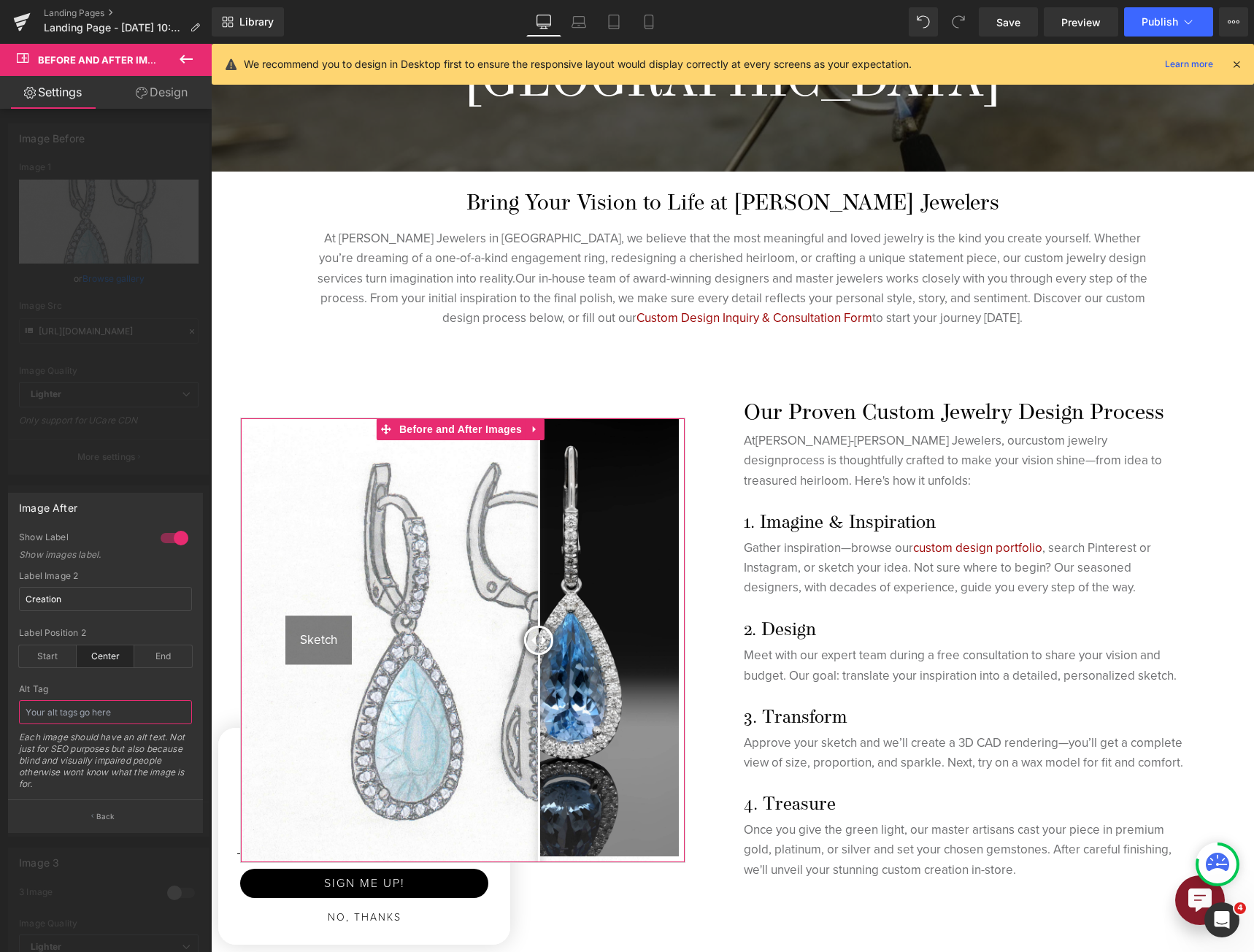
click at [64, 713] on input "text" at bounding box center [106, 711] width 173 height 24
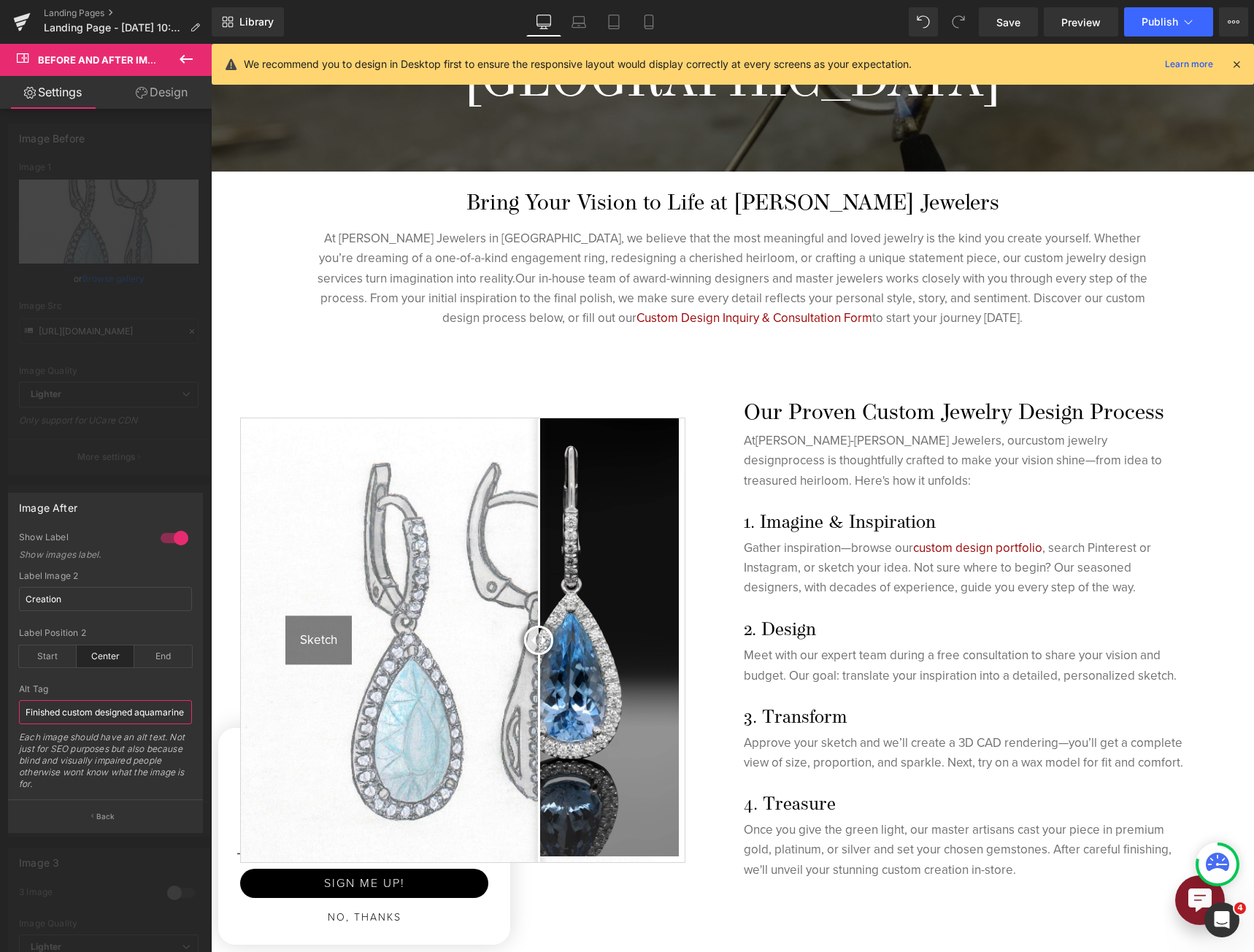
scroll to position [0, 36]
type input "Finished custom designed aquamarine earrings"
click at [1014, 29] on span "Save" at bounding box center [1007, 22] width 24 height 15
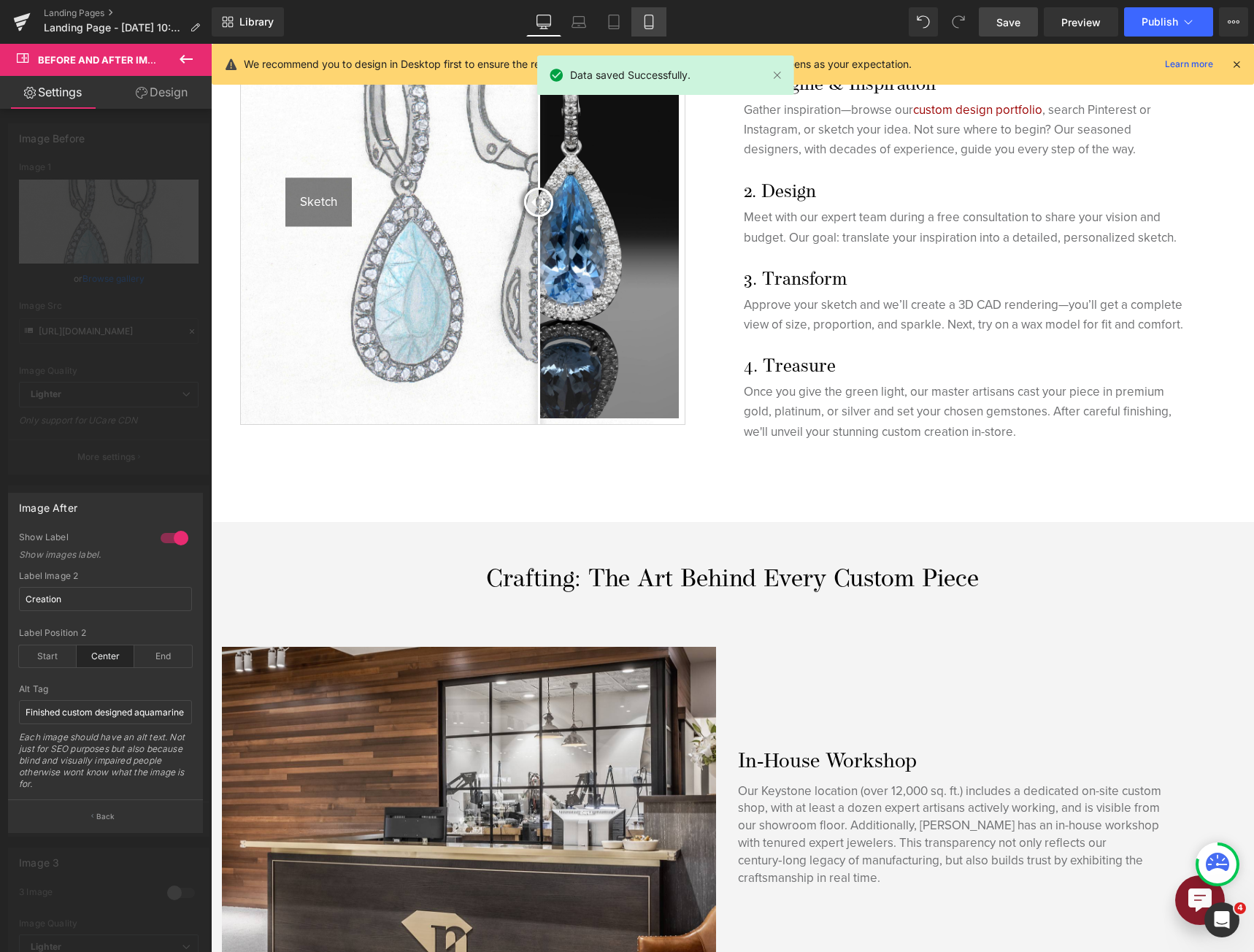
click at [643, 19] on icon at bounding box center [648, 21] width 14 height 14
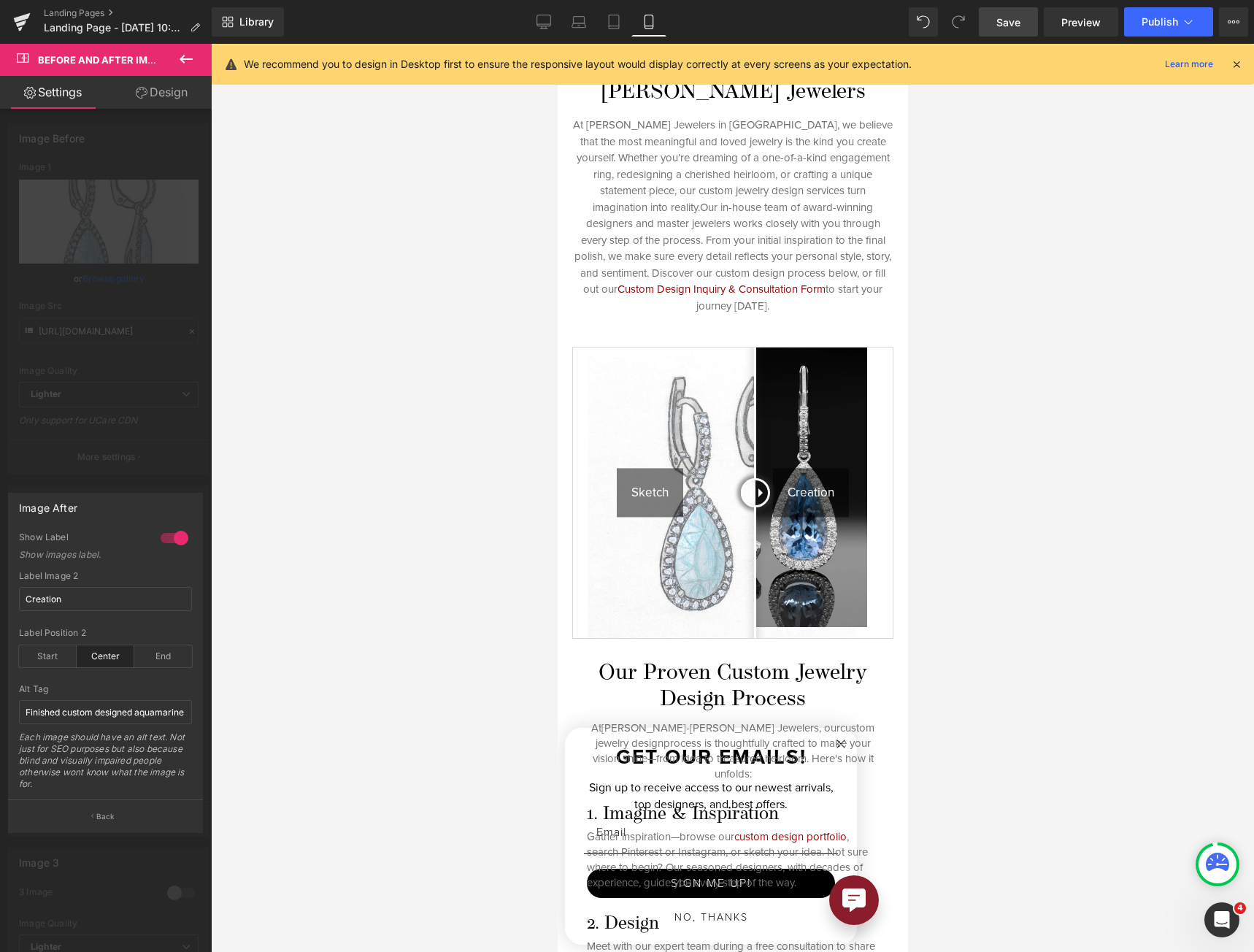
scroll to position [219, 0]
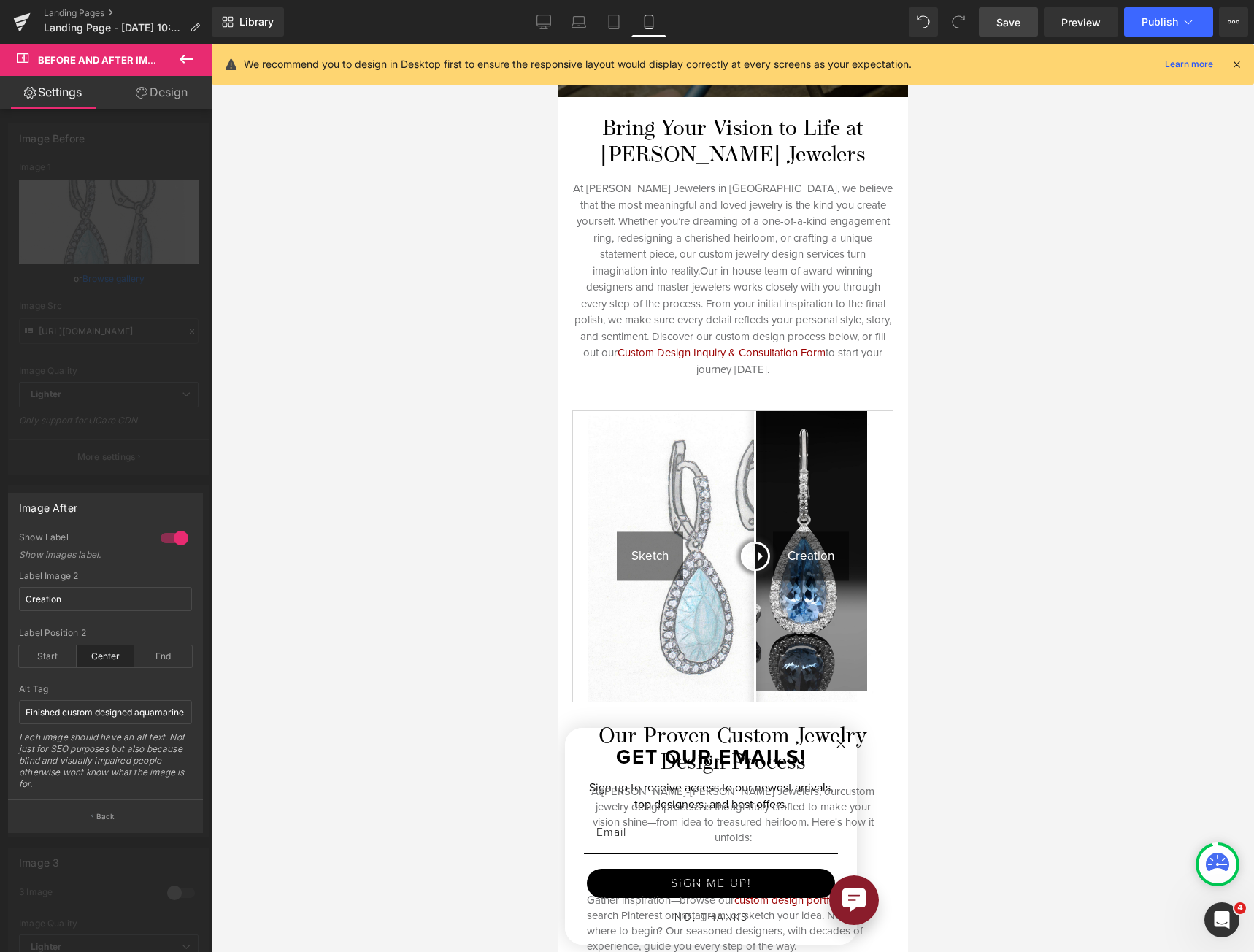
click at [808, 395] on div at bounding box center [731, 498] width 350 height 908
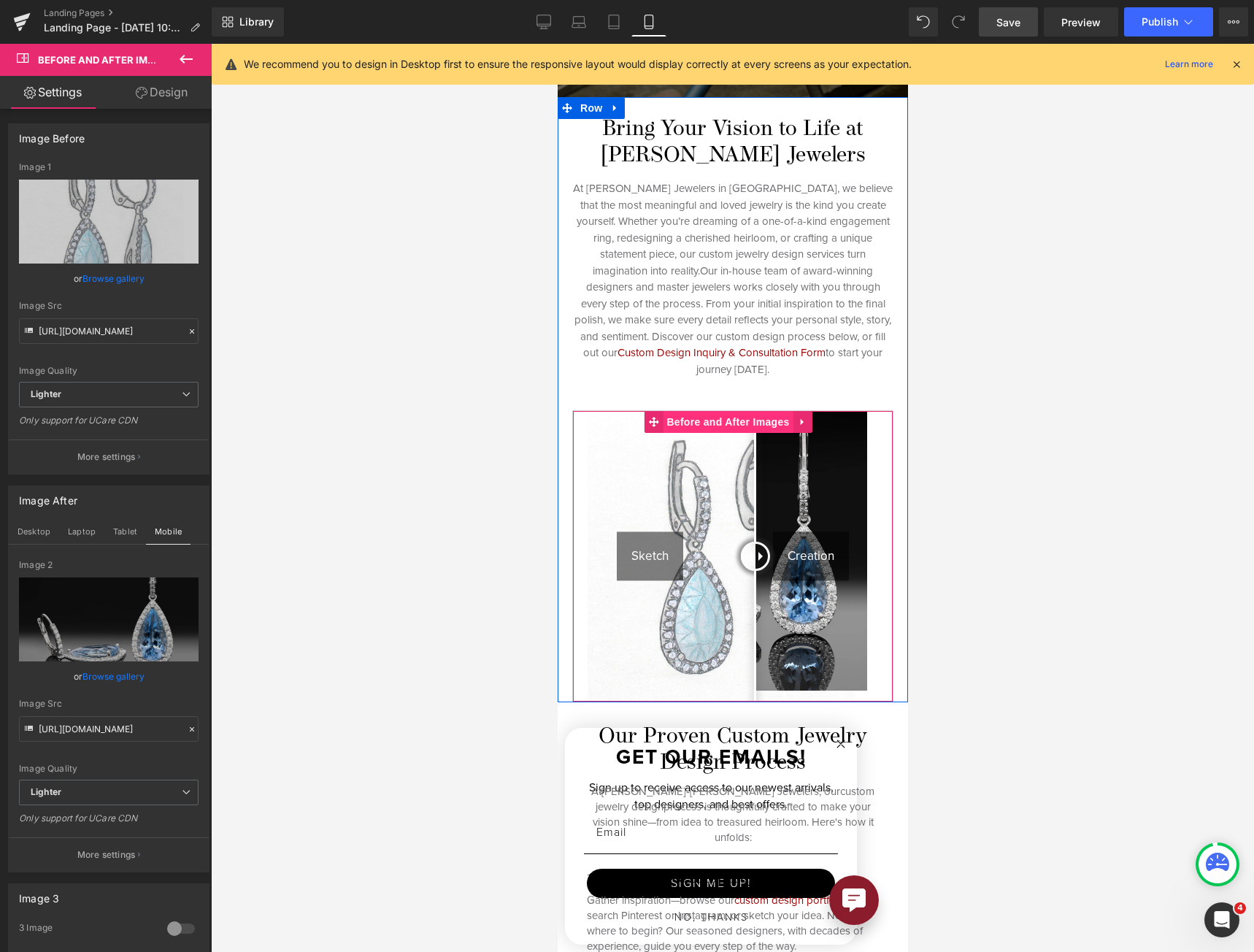
click at [667, 420] on span "Before and After Images" at bounding box center [726, 421] width 130 height 22
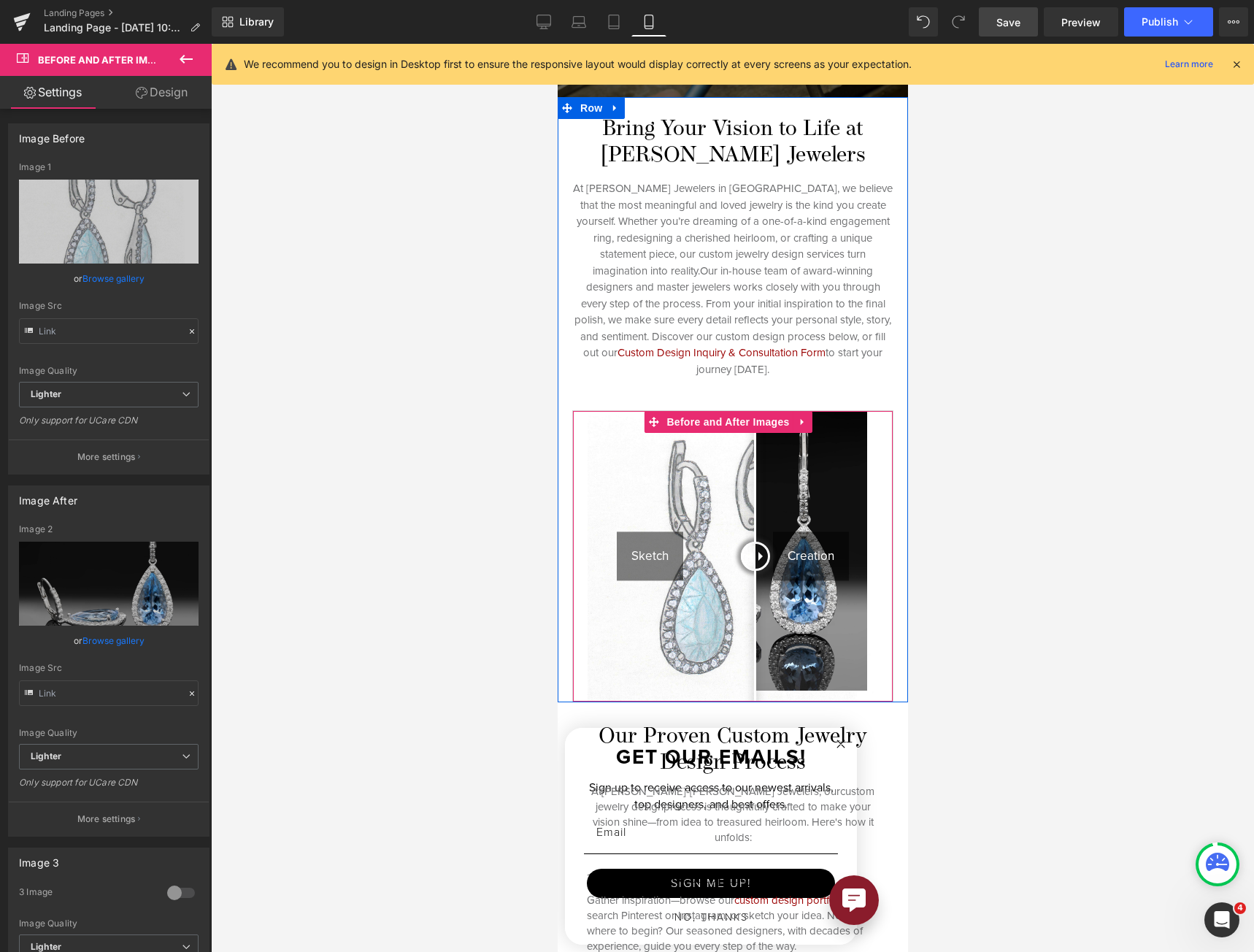
click at [793, 419] on link at bounding box center [802, 421] width 19 height 22
click at [789, 440] on div "Sketch Creation Before and After Images" at bounding box center [731, 556] width 321 height 292
click at [792, 420] on icon at bounding box center [793, 421] width 11 height 11
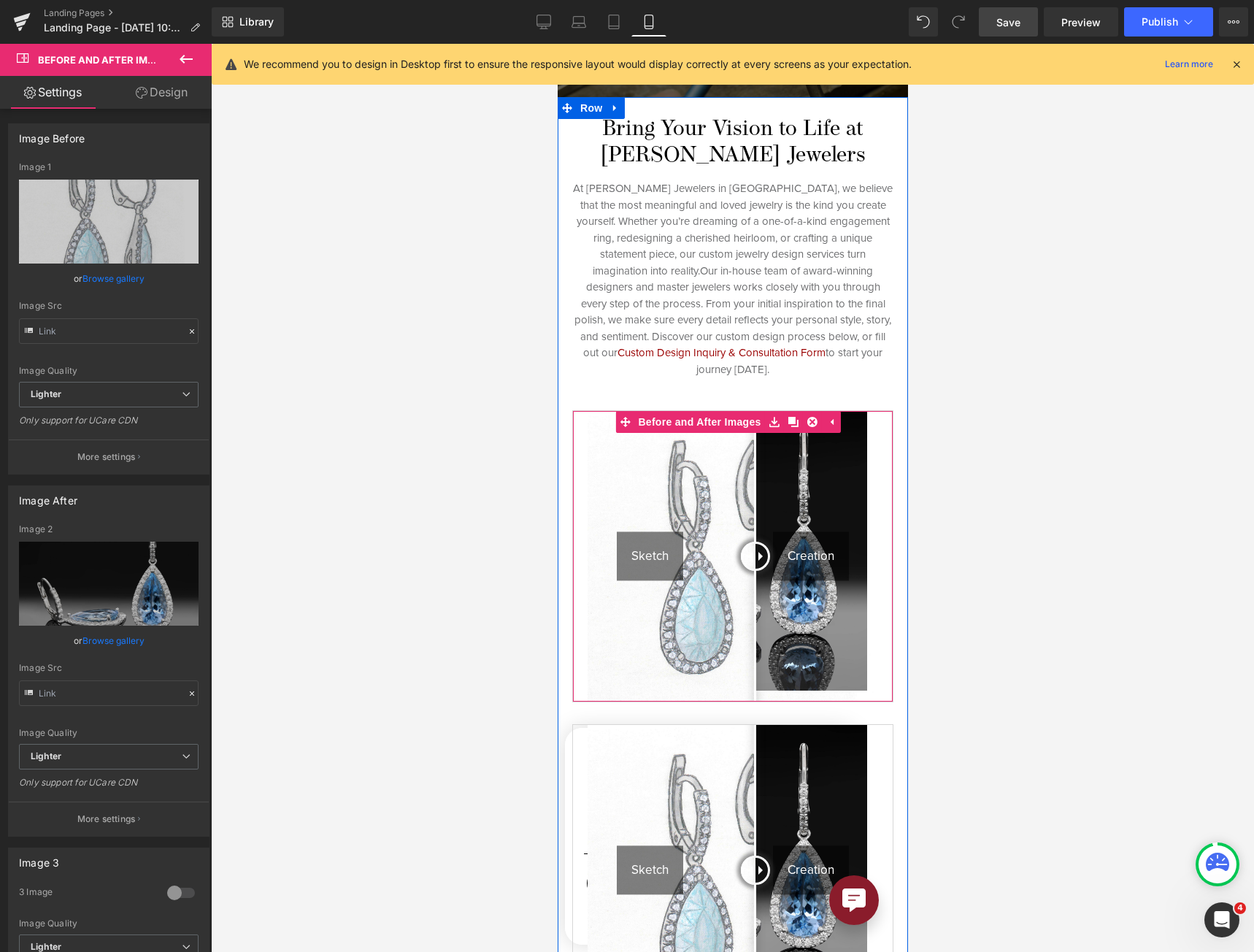
scroll to position [511, 0]
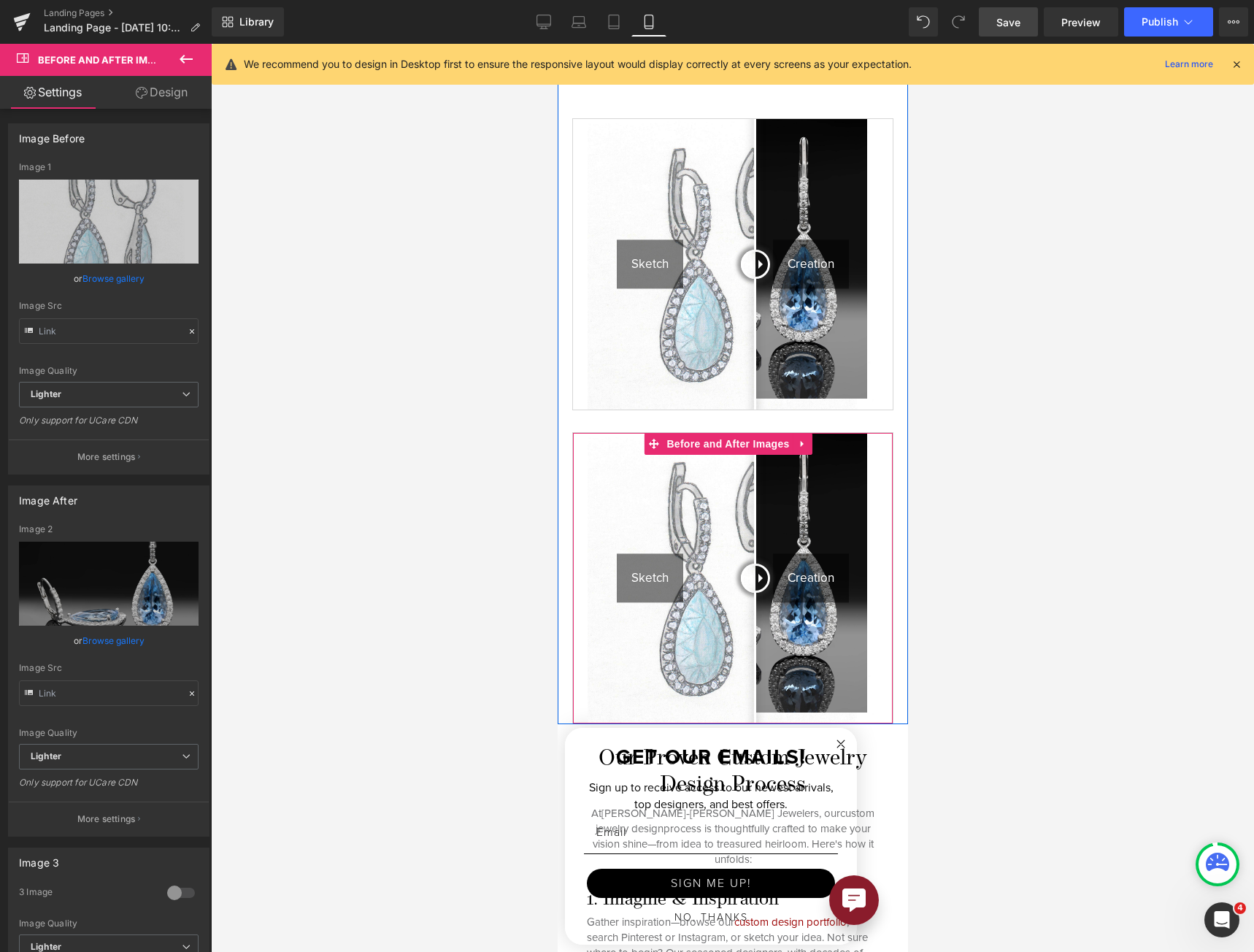
click at [637, 433] on img at bounding box center [731, 578] width 291 height 291
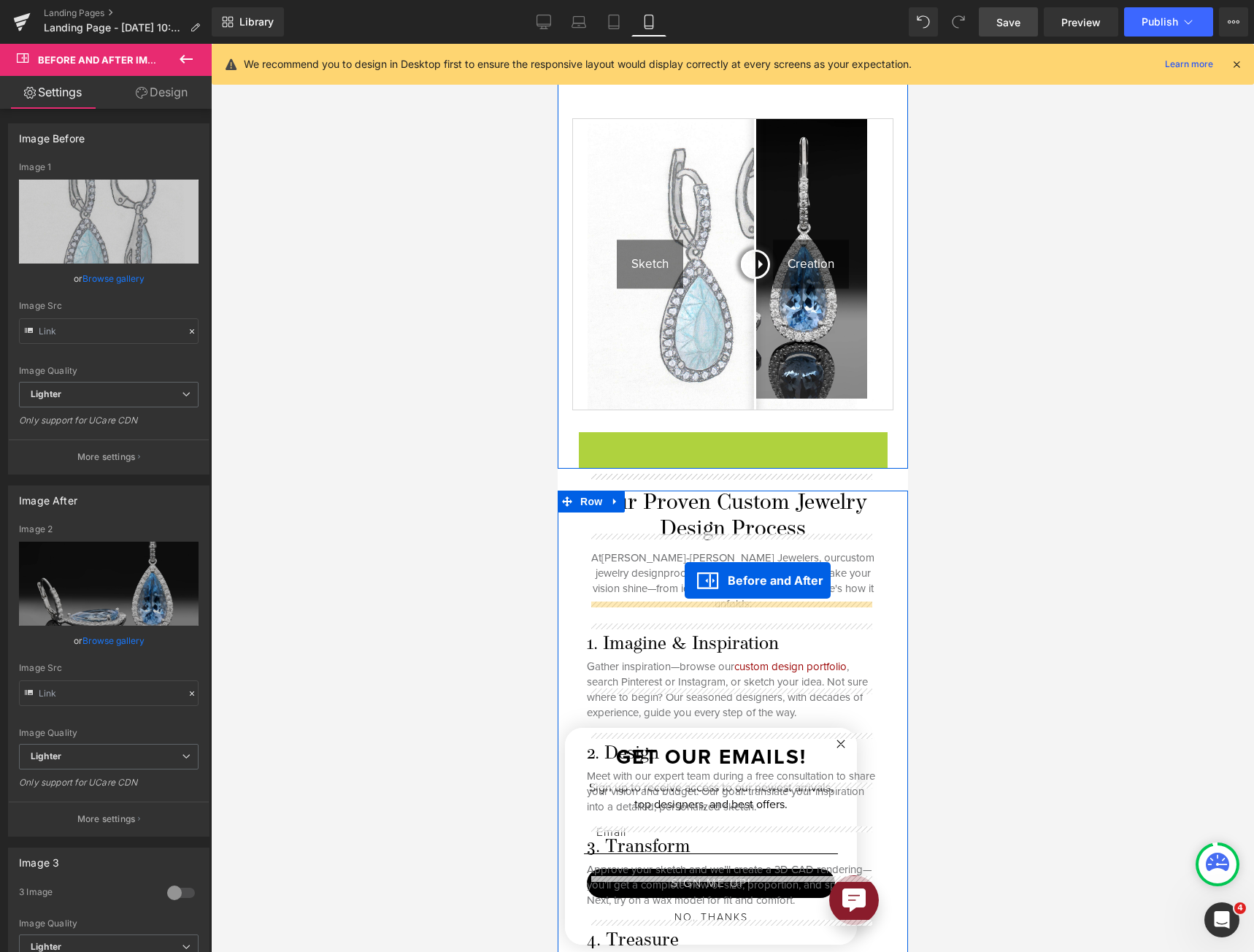
drag, startPoint x: 651, startPoint y: 428, endPoint x: 684, endPoint y: 581, distance: 156.5
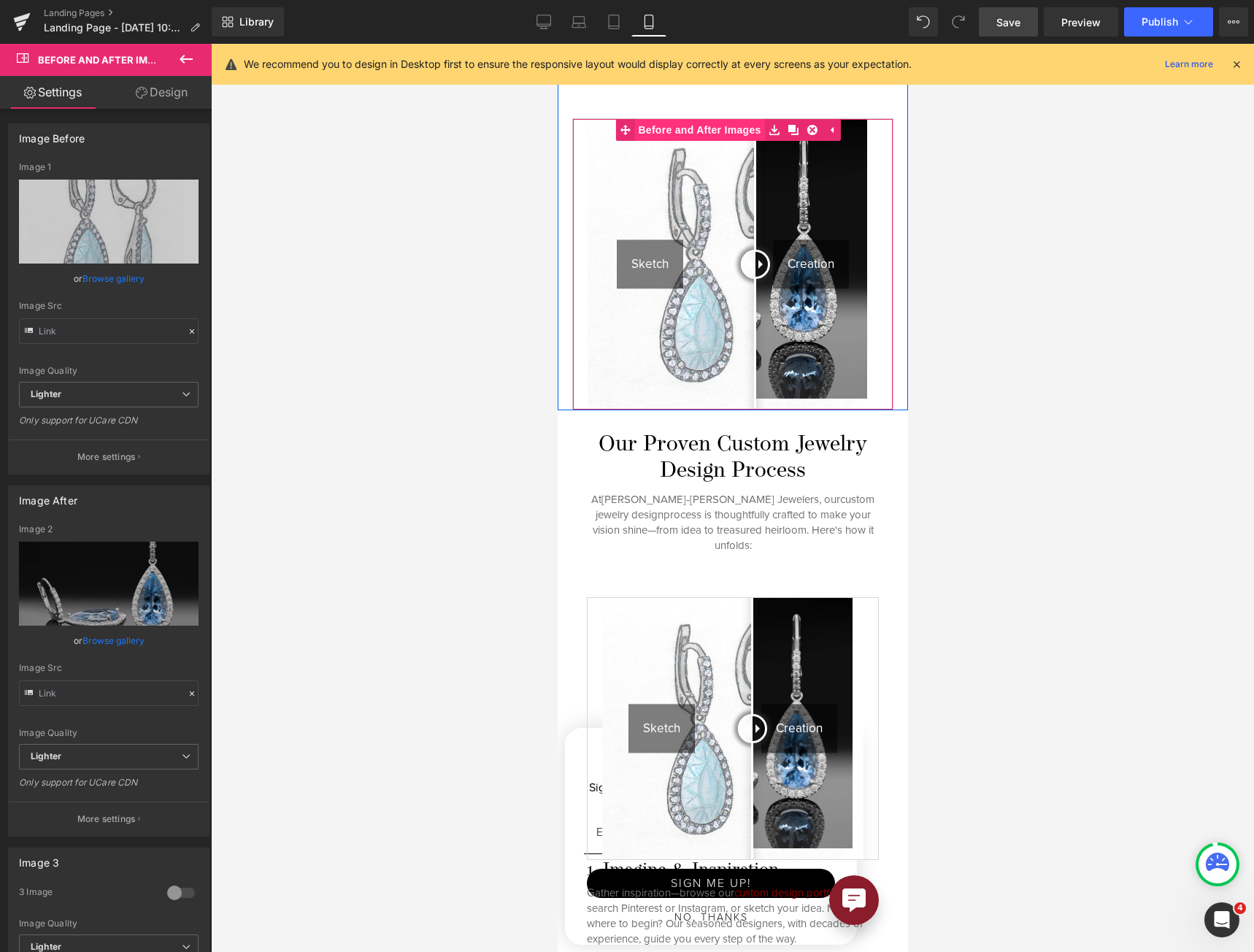
click at [722, 127] on span "Before and After Images" at bounding box center [698, 130] width 130 height 22
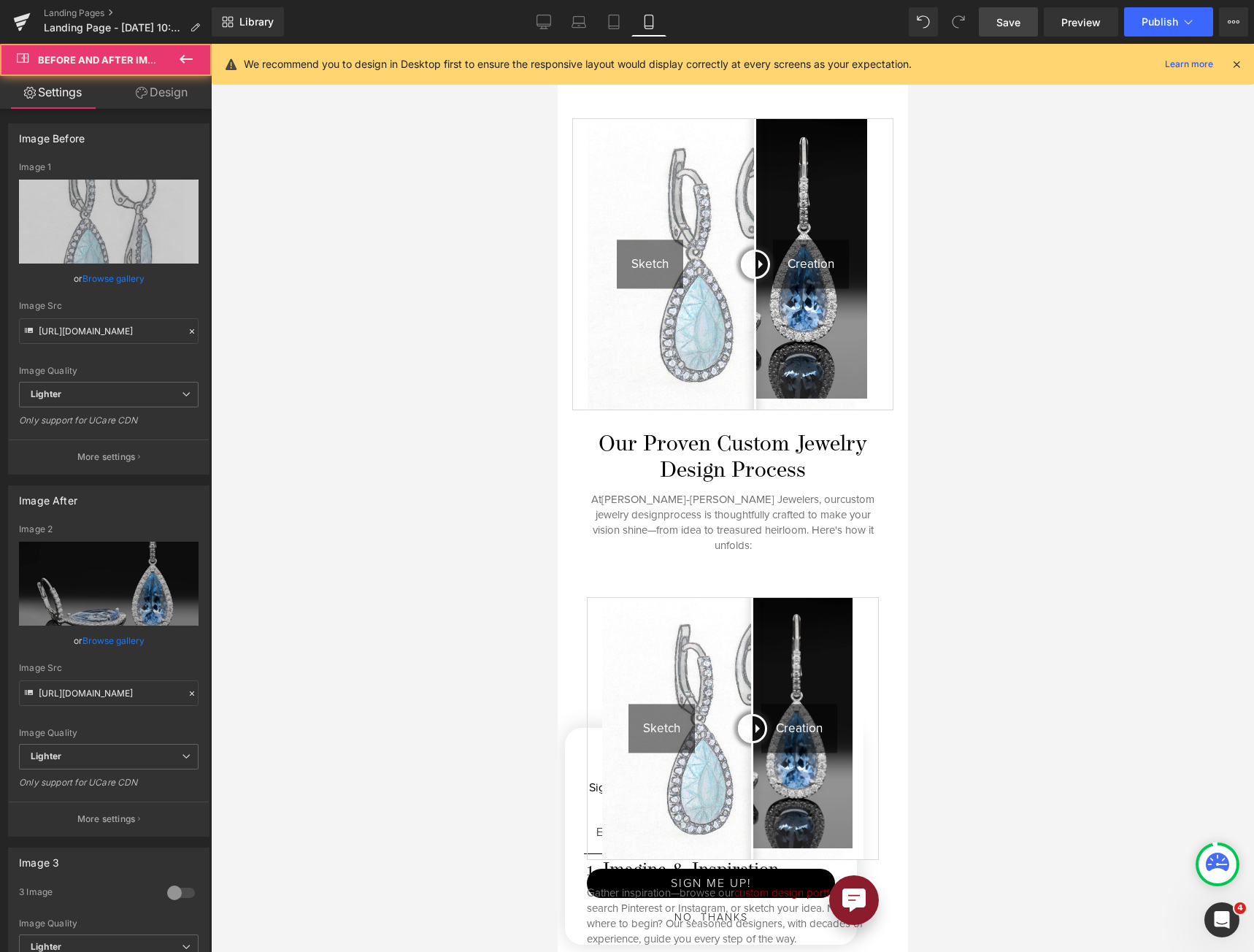
click at [170, 90] on link "Design" at bounding box center [161, 92] width 106 height 33
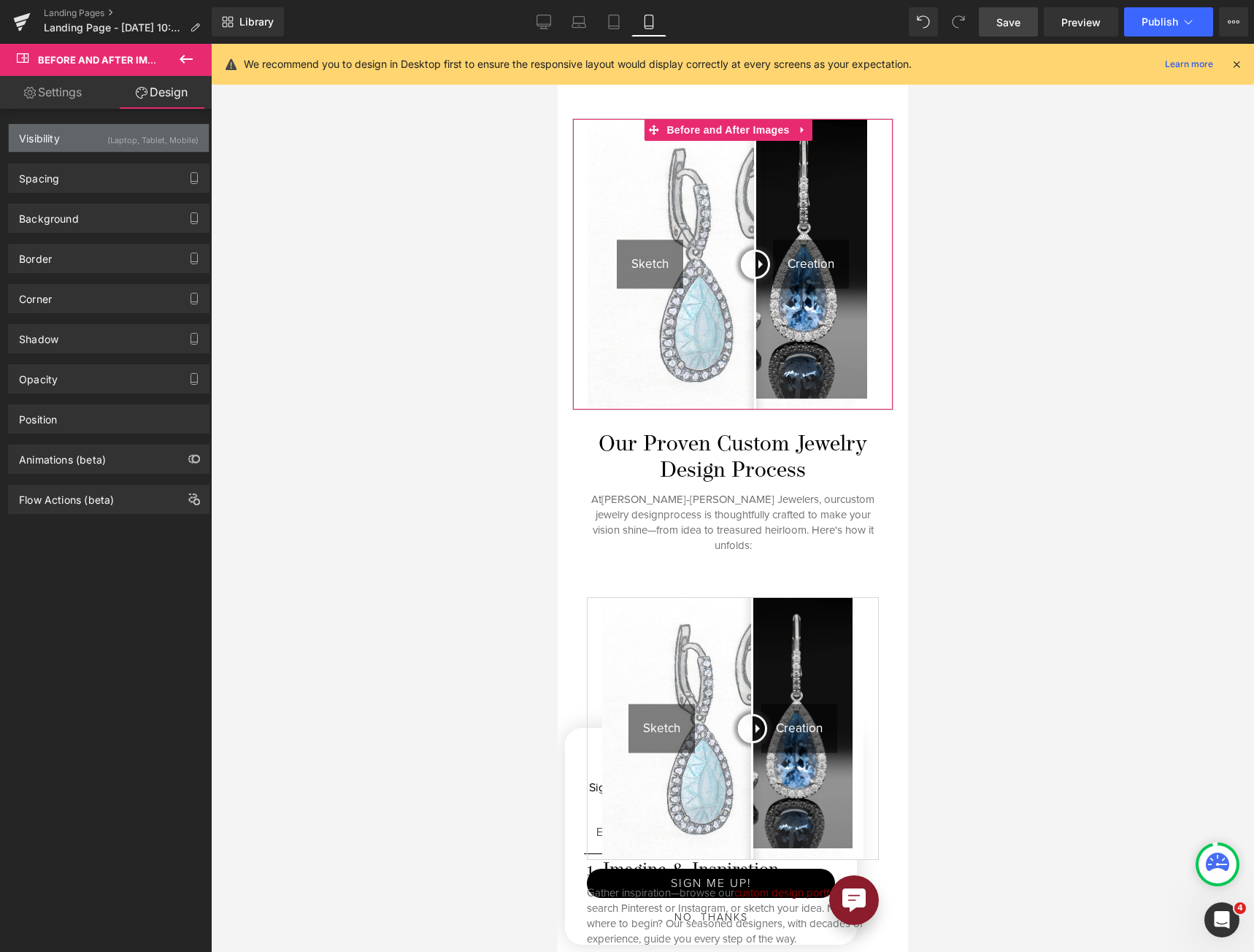
click at [147, 143] on div "(Laptop, Tablet, Mobile)" at bounding box center [153, 135] width 91 height 24
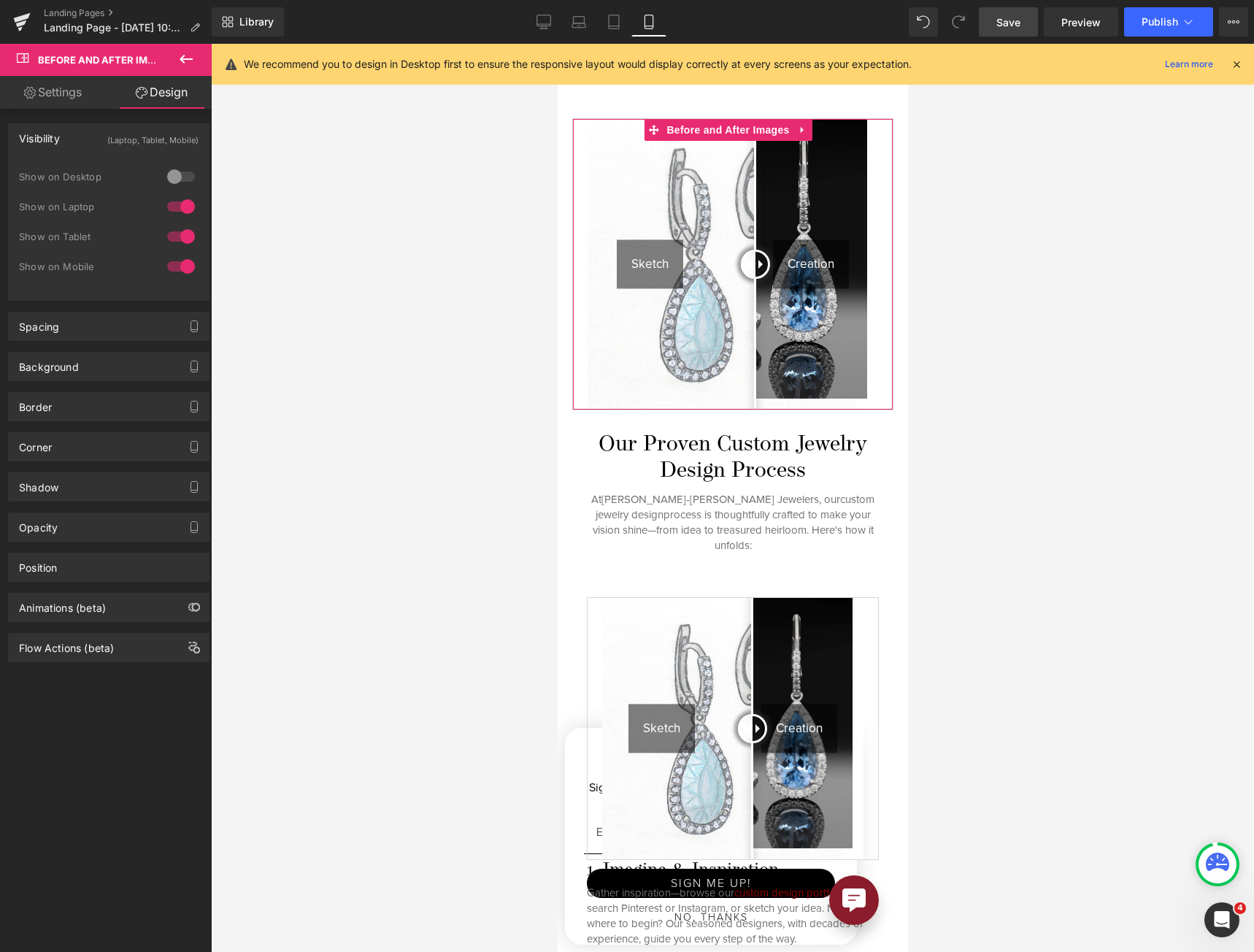
click at [175, 260] on div at bounding box center [180, 266] width 35 height 23
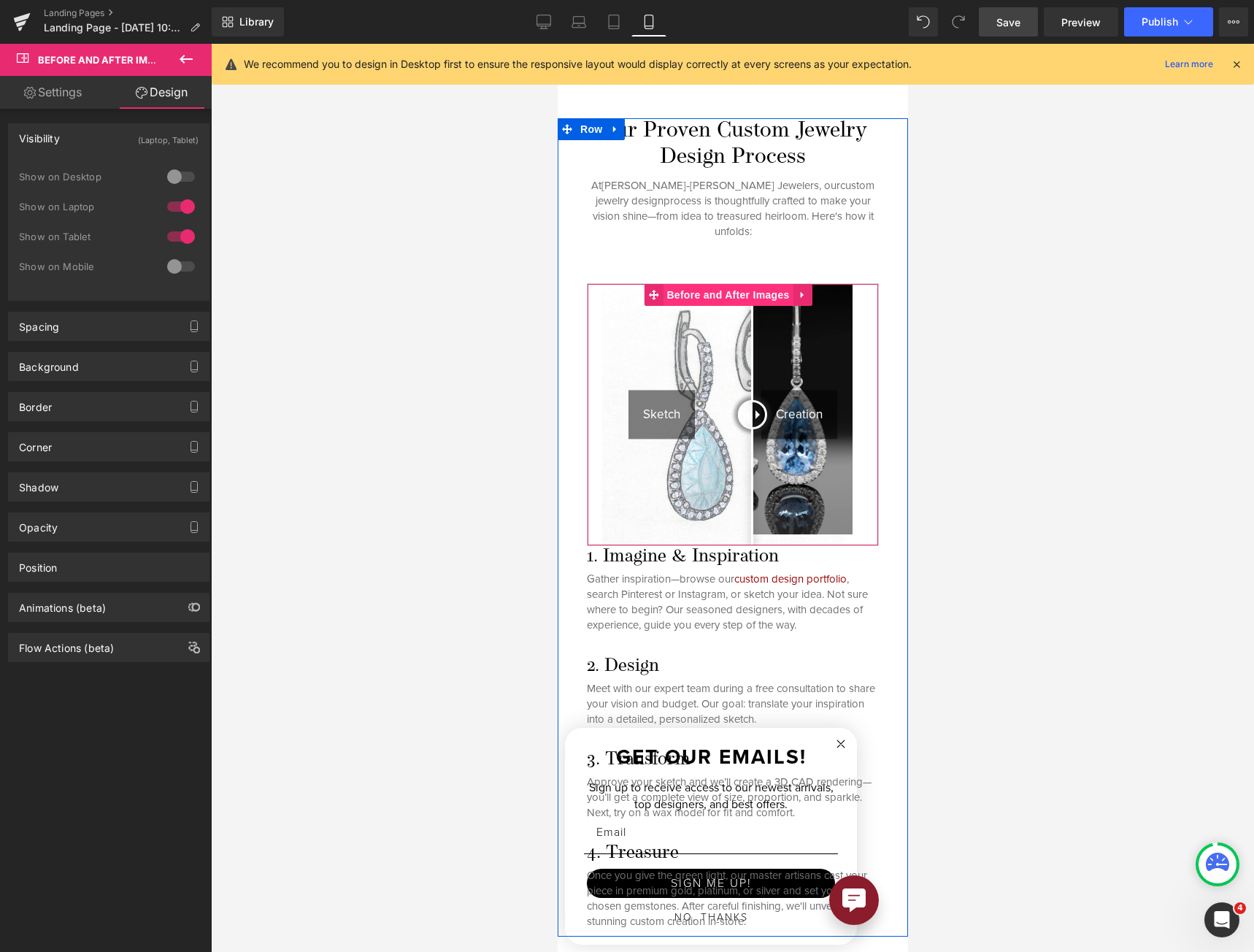
click at [716, 284] on span "Before and After Images" at bounding box center [726, 295] width 130 height 22
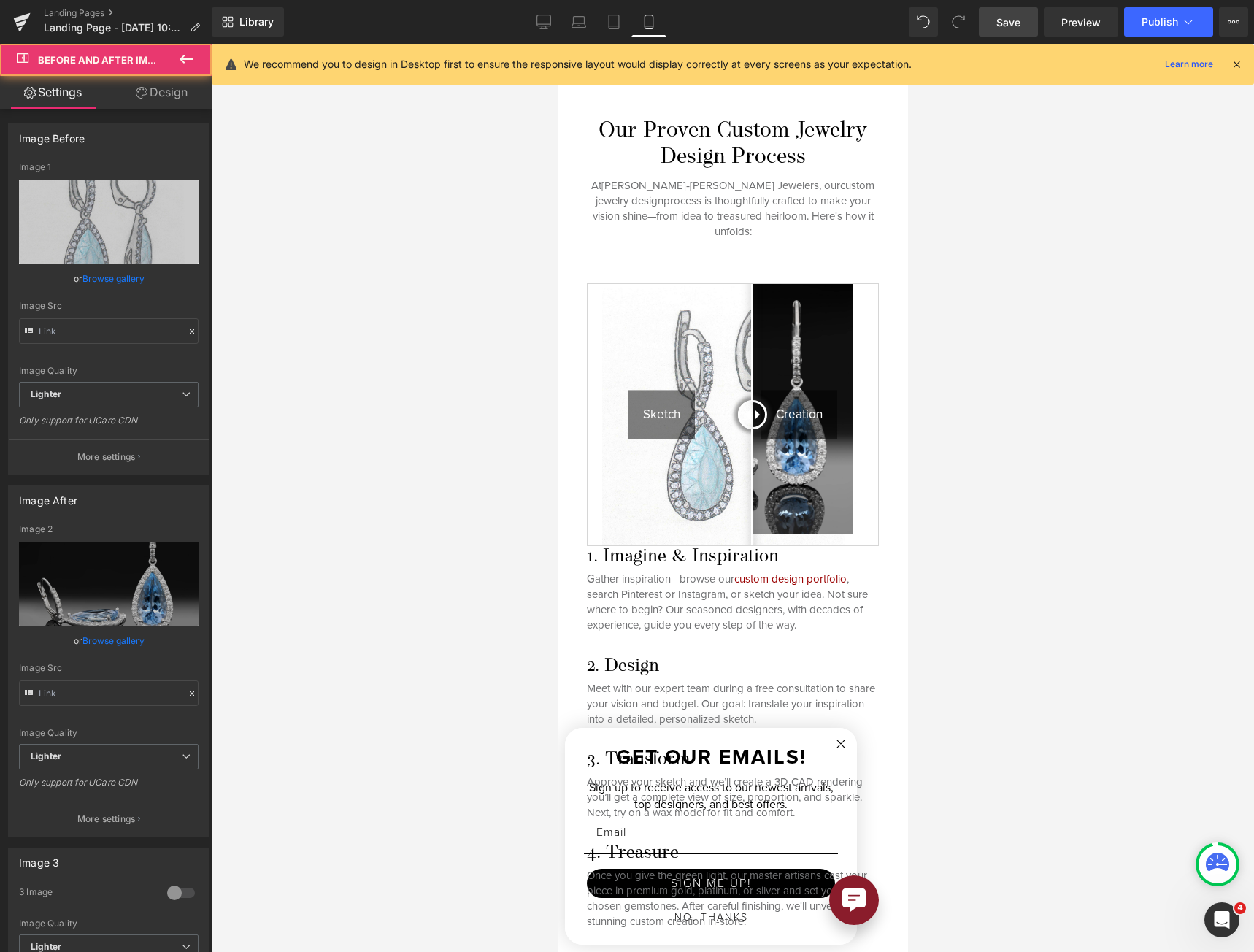
click at [145, 99] on link "Design" at bounding box center [161, 92] width 106 height 33
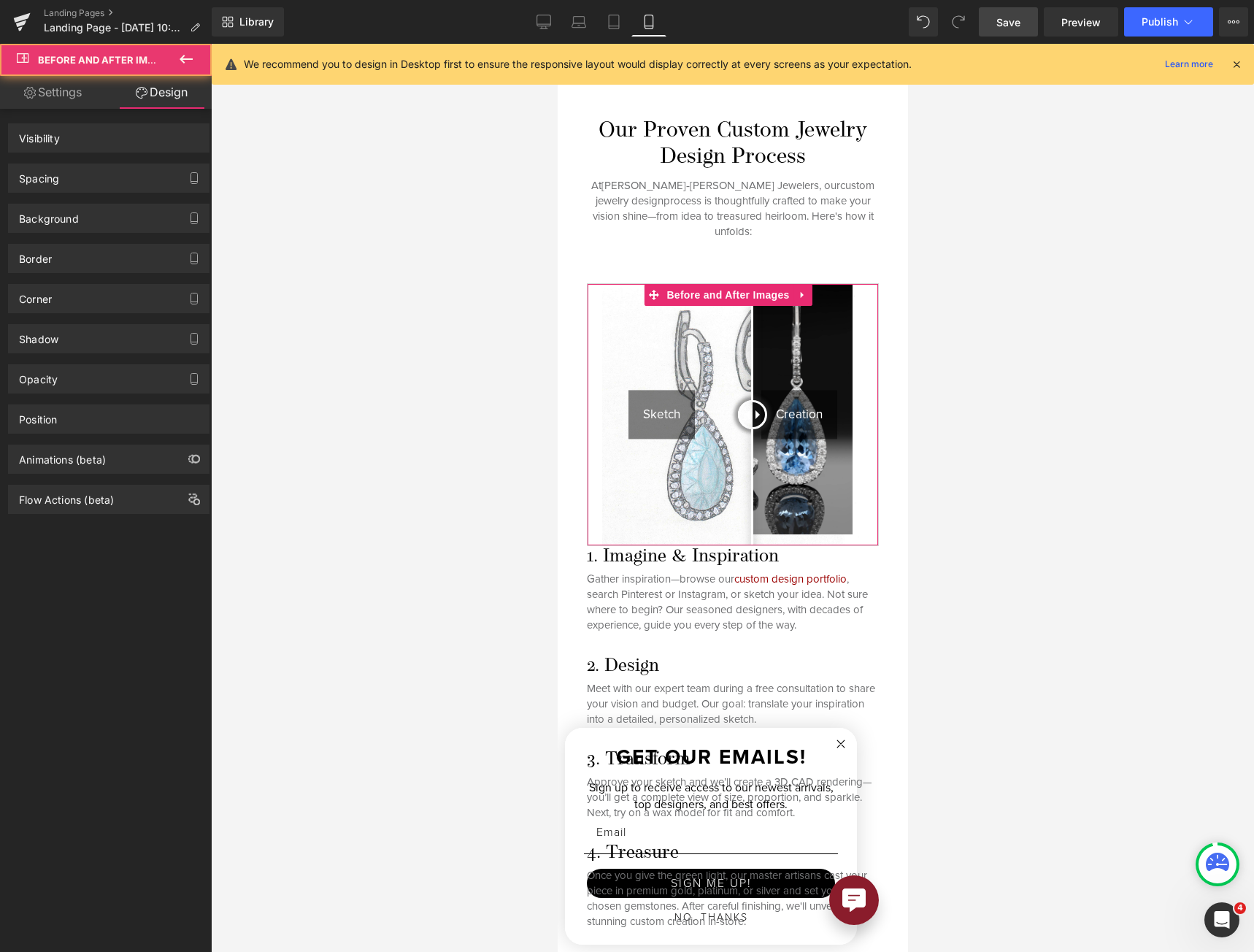
click at [112, 197] on div "Background" at bounding box center [108, 213] width 218 height 40
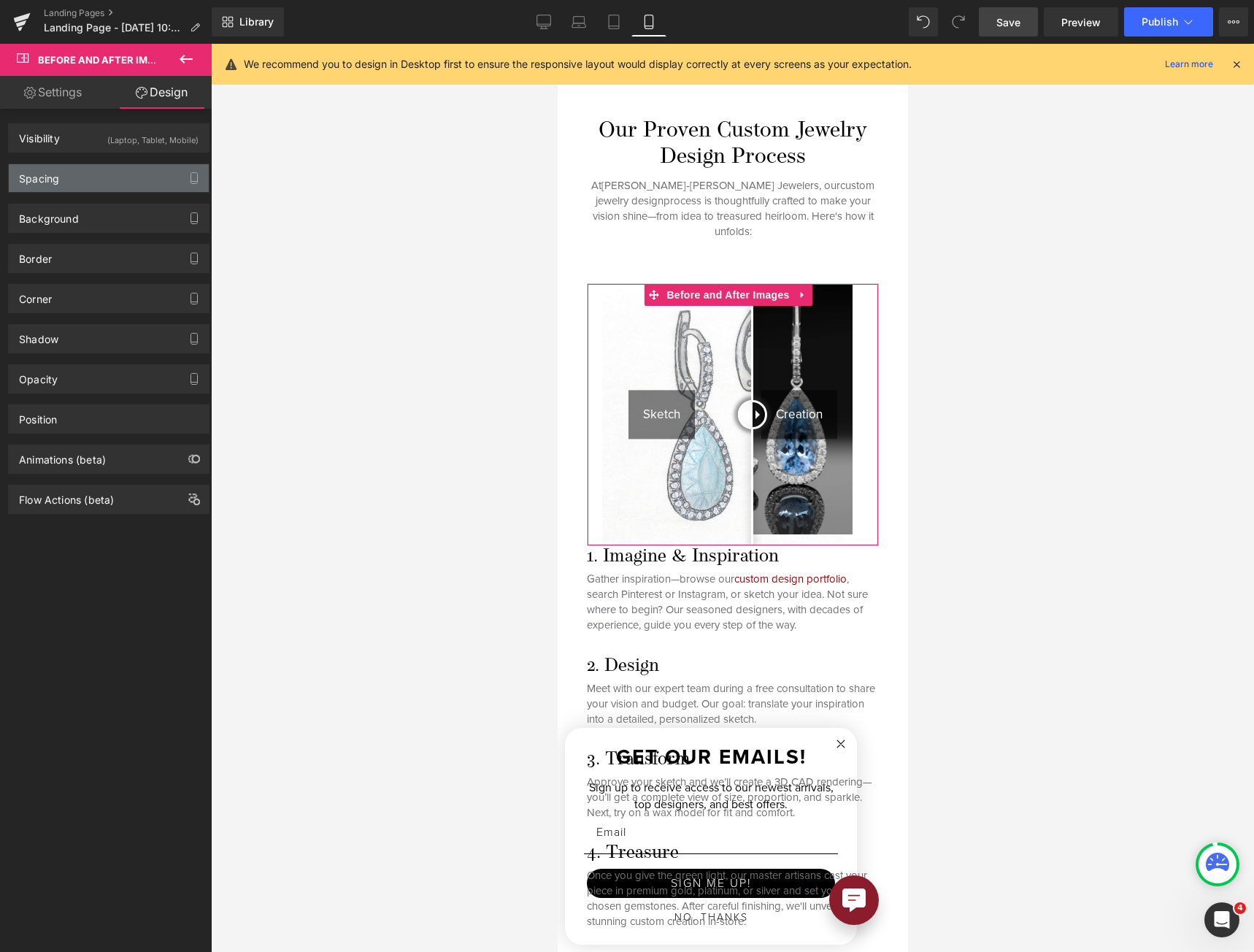
click at [112, 178] on div "Spacing" at bounding box center [108, 178] width 200 height 28
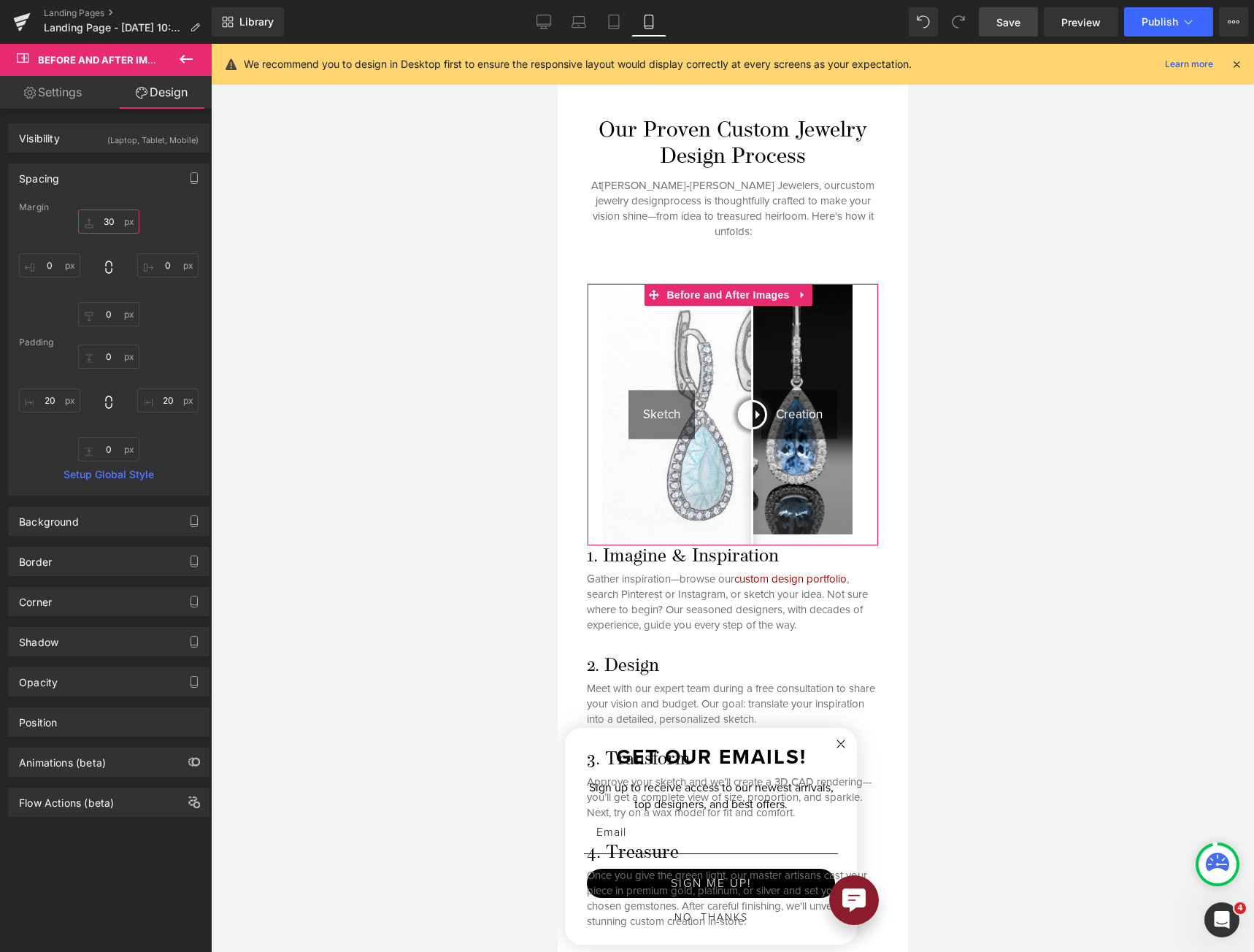
click at [107, 220] on input "30" at bounding box center [108, 221] width 61 height 24
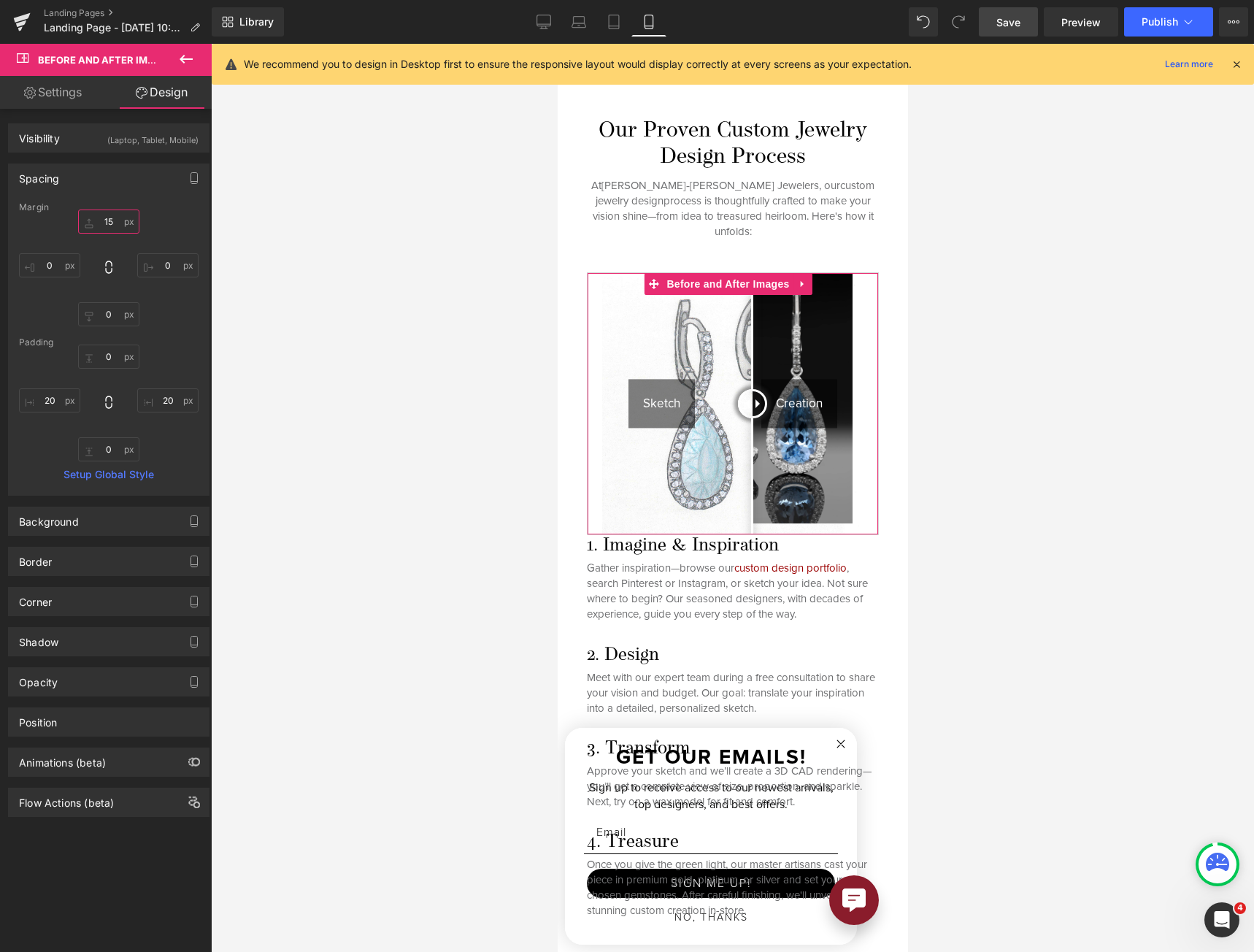
click at [106, 212] on input "15" at bounding box center [108, 221] width 61 height 24
type input "0"
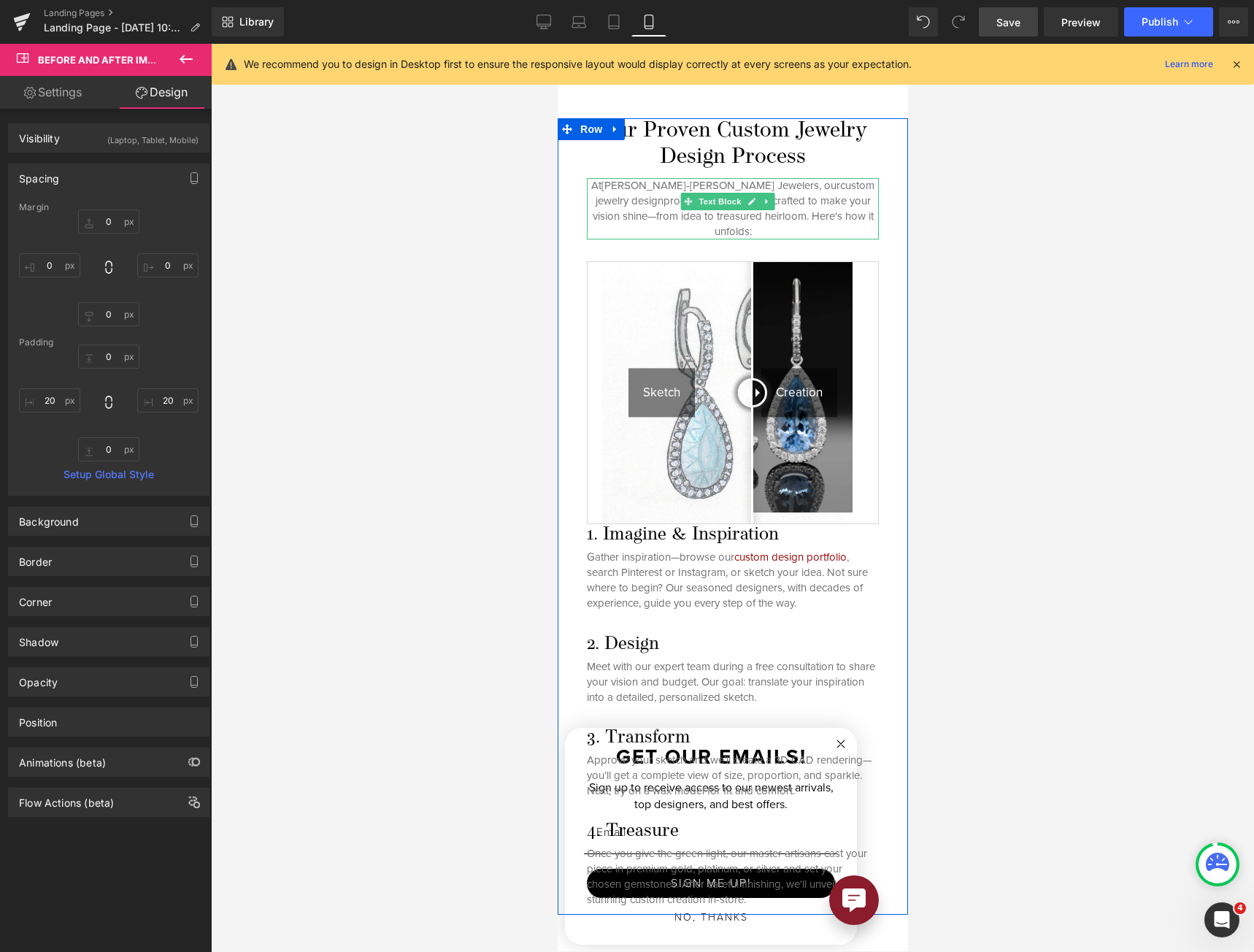
click at [704, 203] on div "At Reis‑Nichols Jewelers , our custom jewelry design process is thoughtfully cr…" at bounding box center [732, 209] width 292 height 61
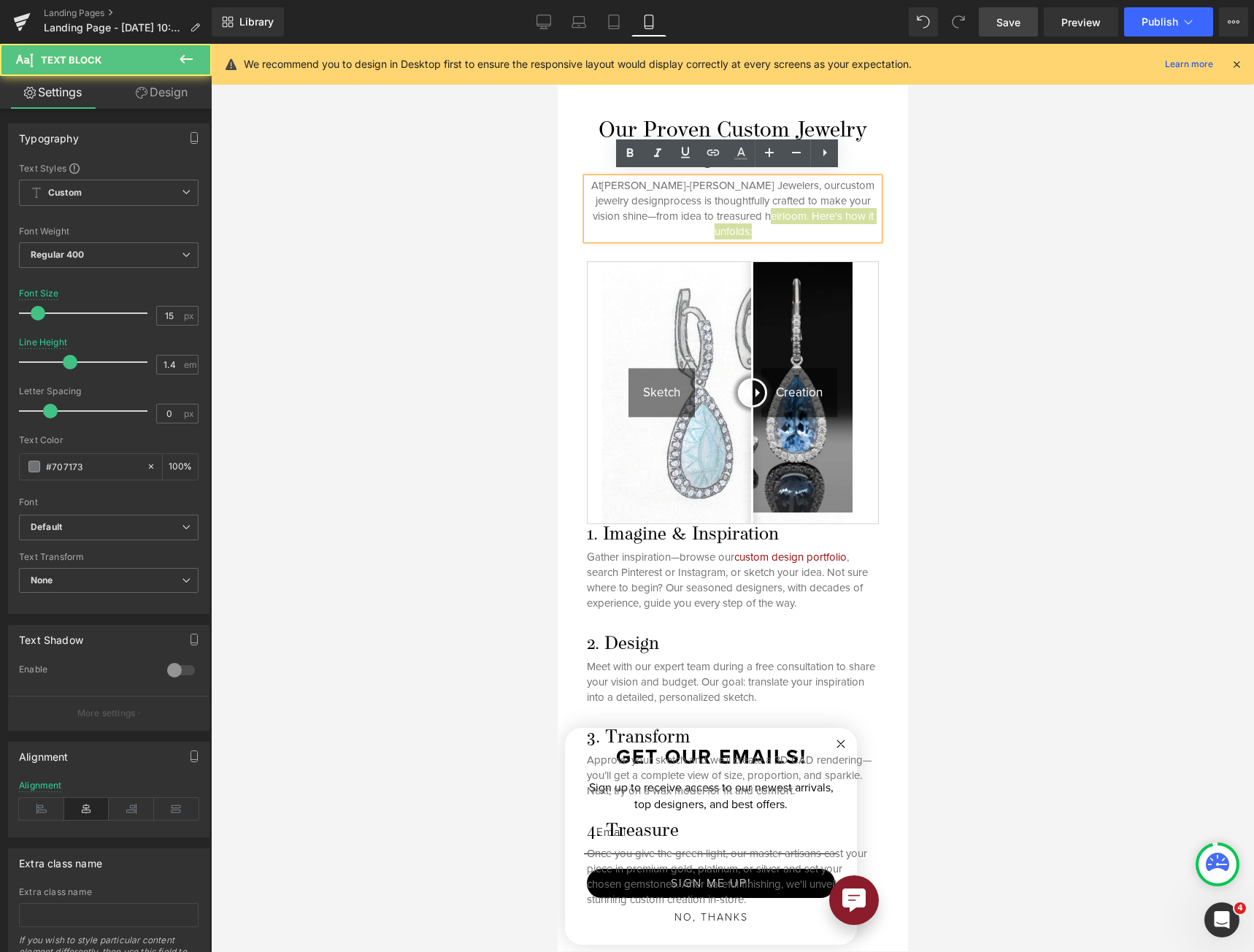
click at [177, 95] on link "Design" at bounding box center [161, 92] width 106 height 33
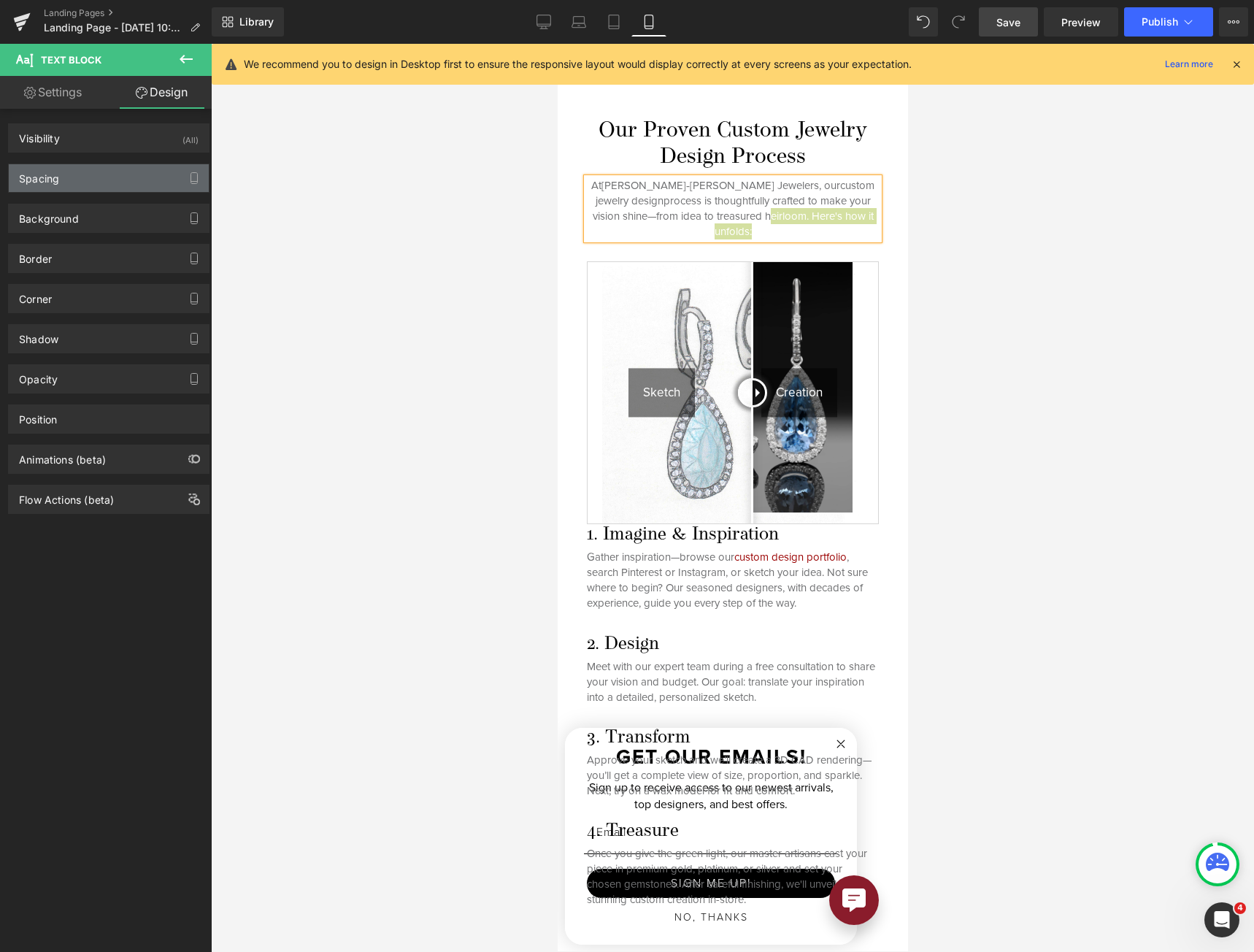
click at [80, 178] on div "Spacing" at bounding box center [108, 178] width 200 height 28
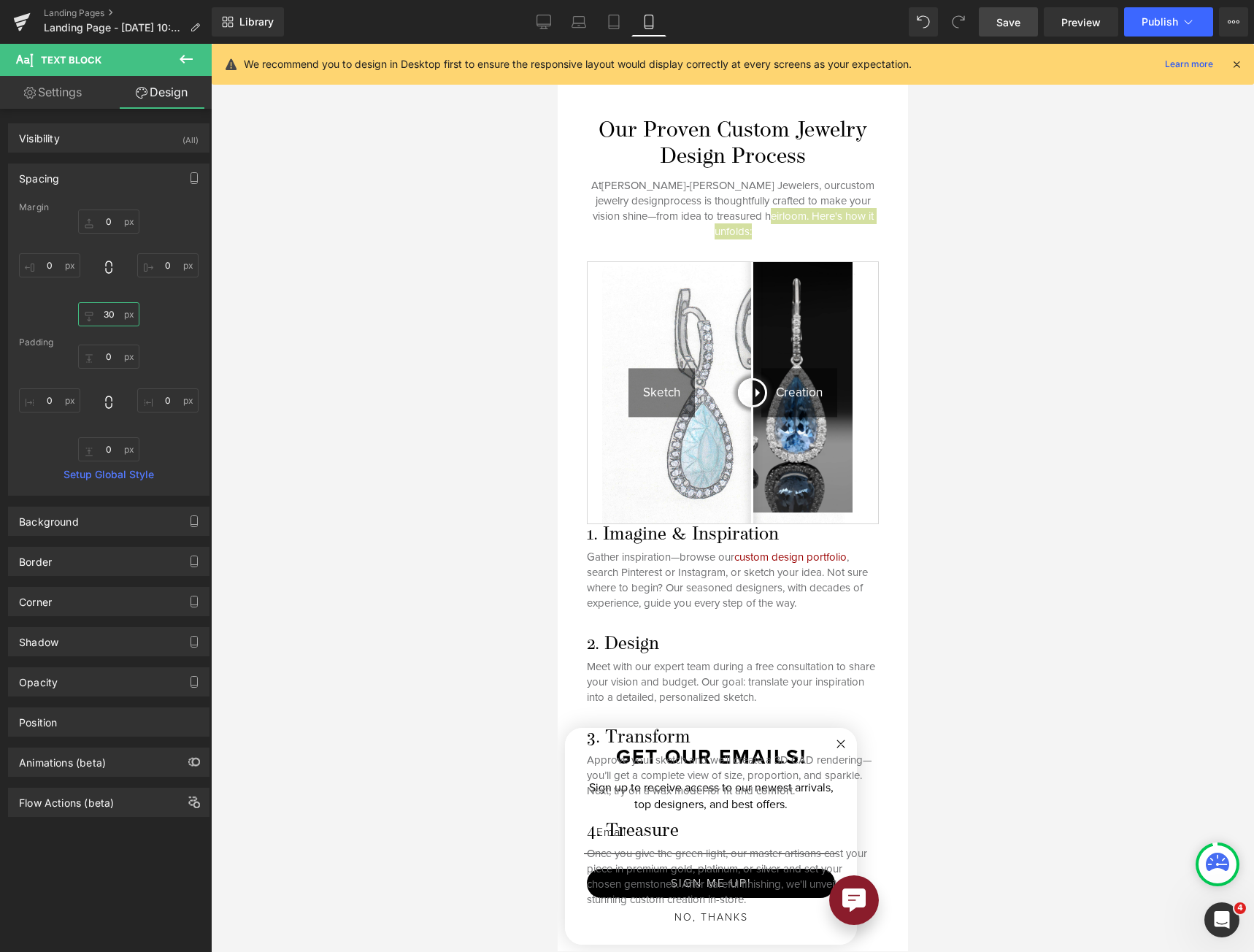
click at [104, 314] on input "30" at bounding box center [108, 314] width 61 height 24
type input "15"
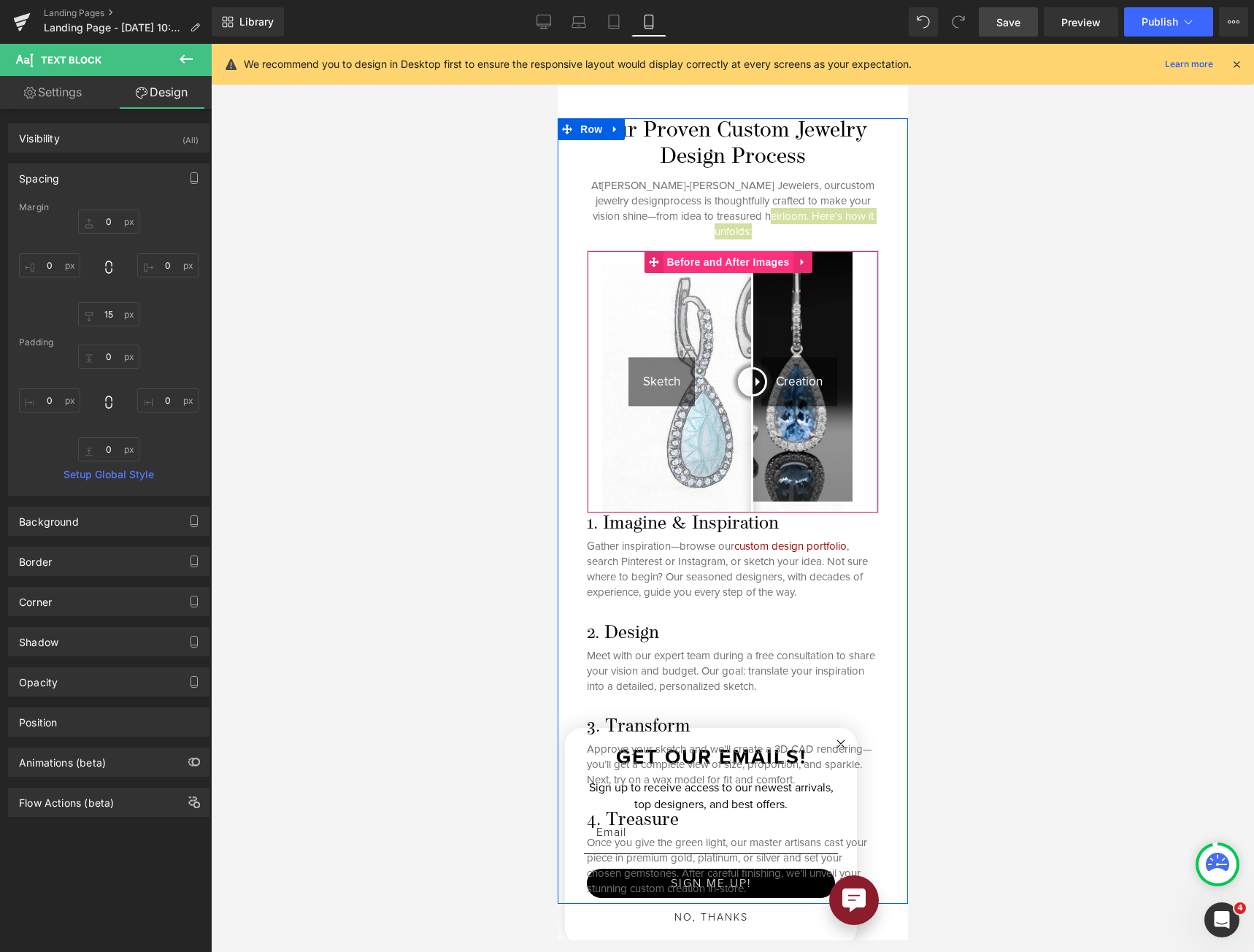
click at [723, 251] on span "Before and After Images" at bounding box center [726, 262] width 130 height 22
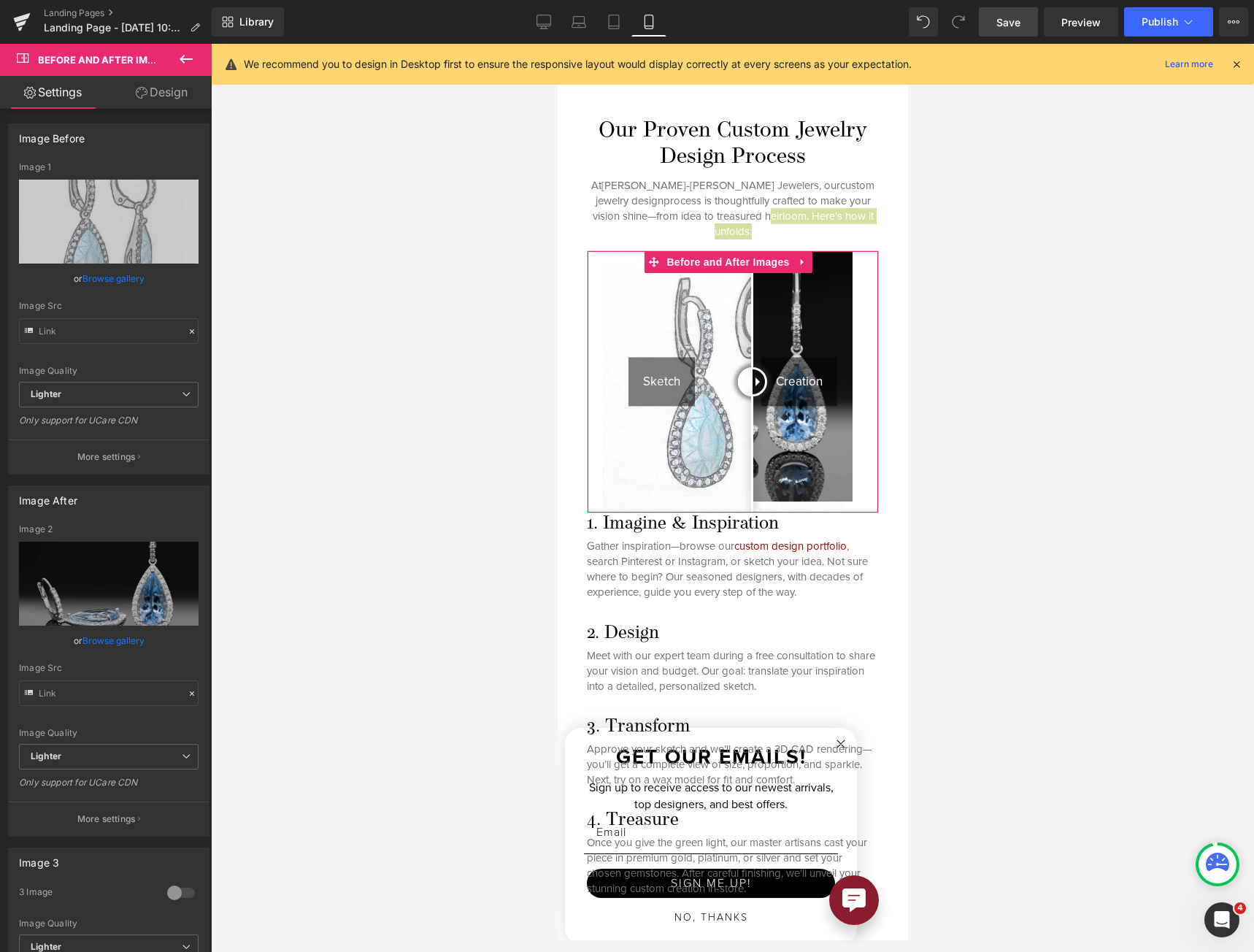
click at [182, 106] on link "Design" at bounding box center [161, 92] width 106 height 33
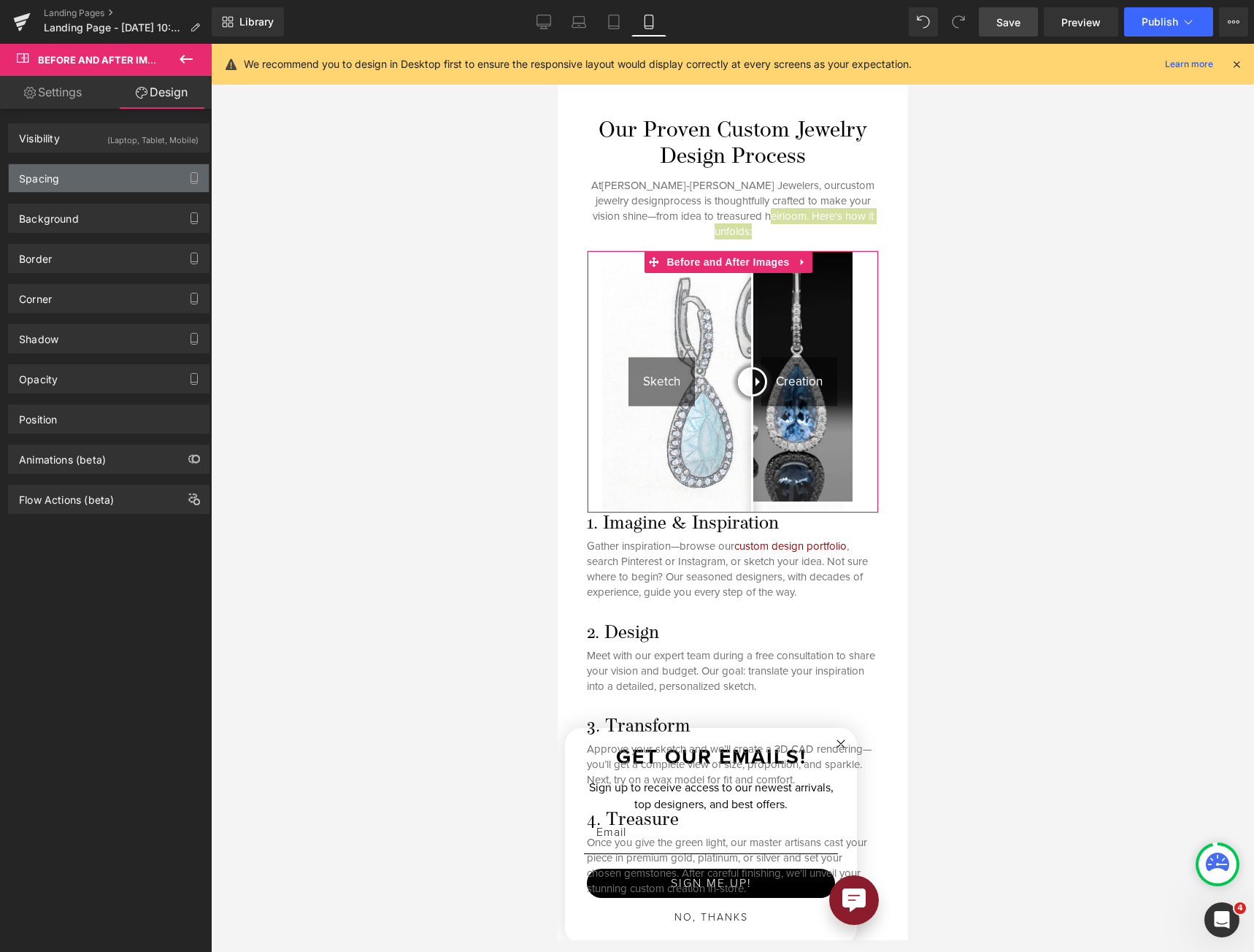
click at [118, 174] on div "Spacing" at bounding box center [108, 178] width 200 height 28
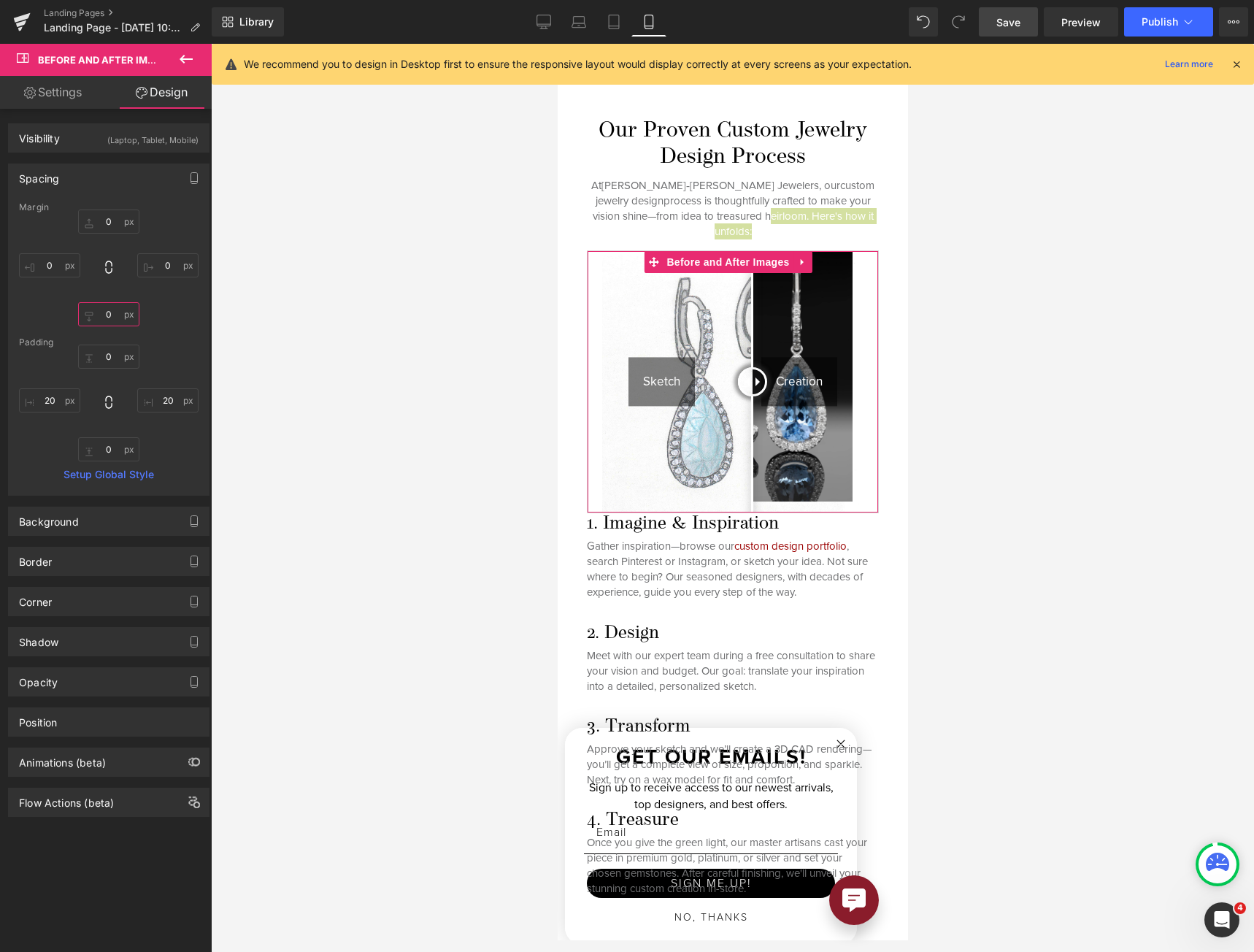
click at [104, 313] on input "0" at bounding box center [108, 314] width 61 height 24
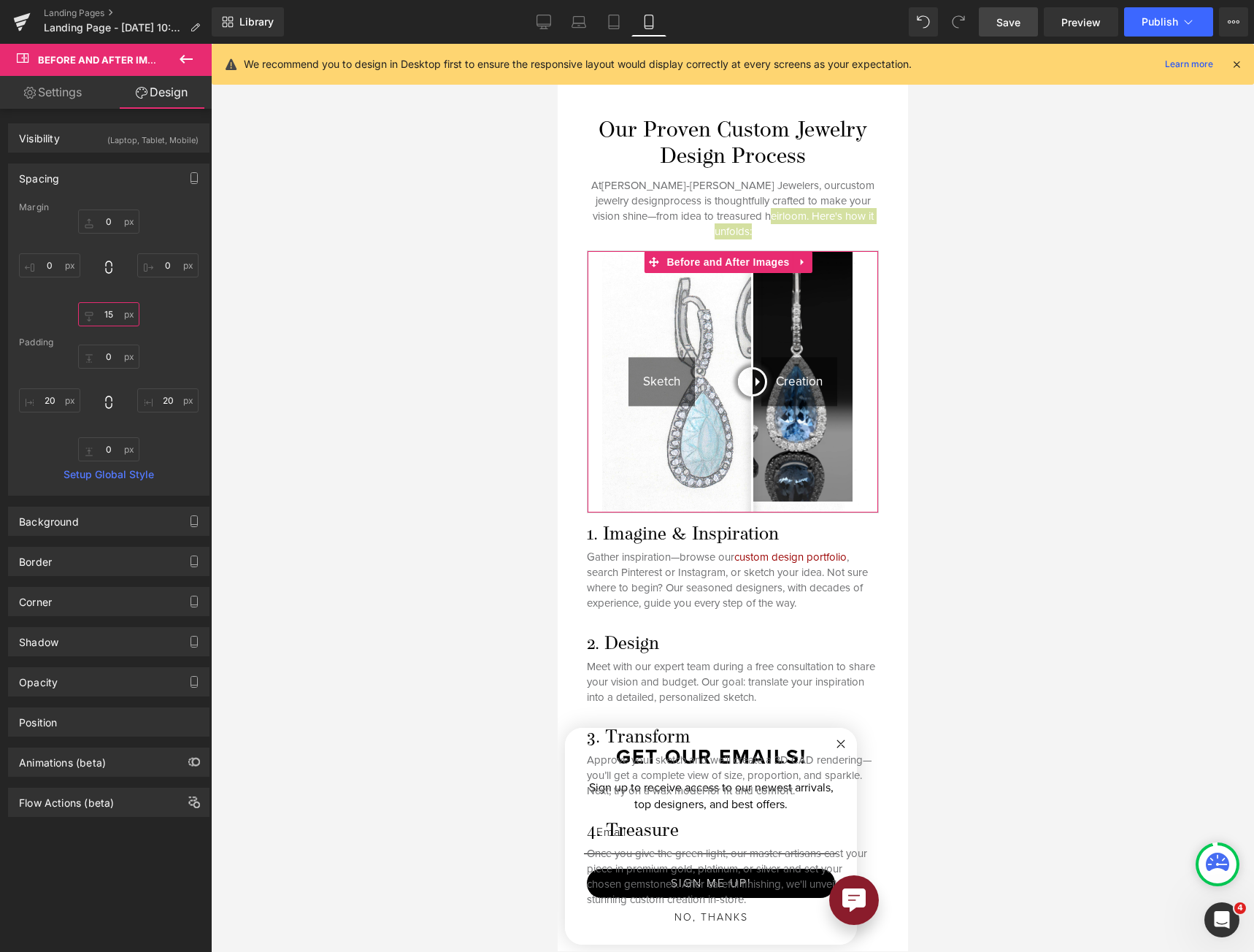
type input "1"
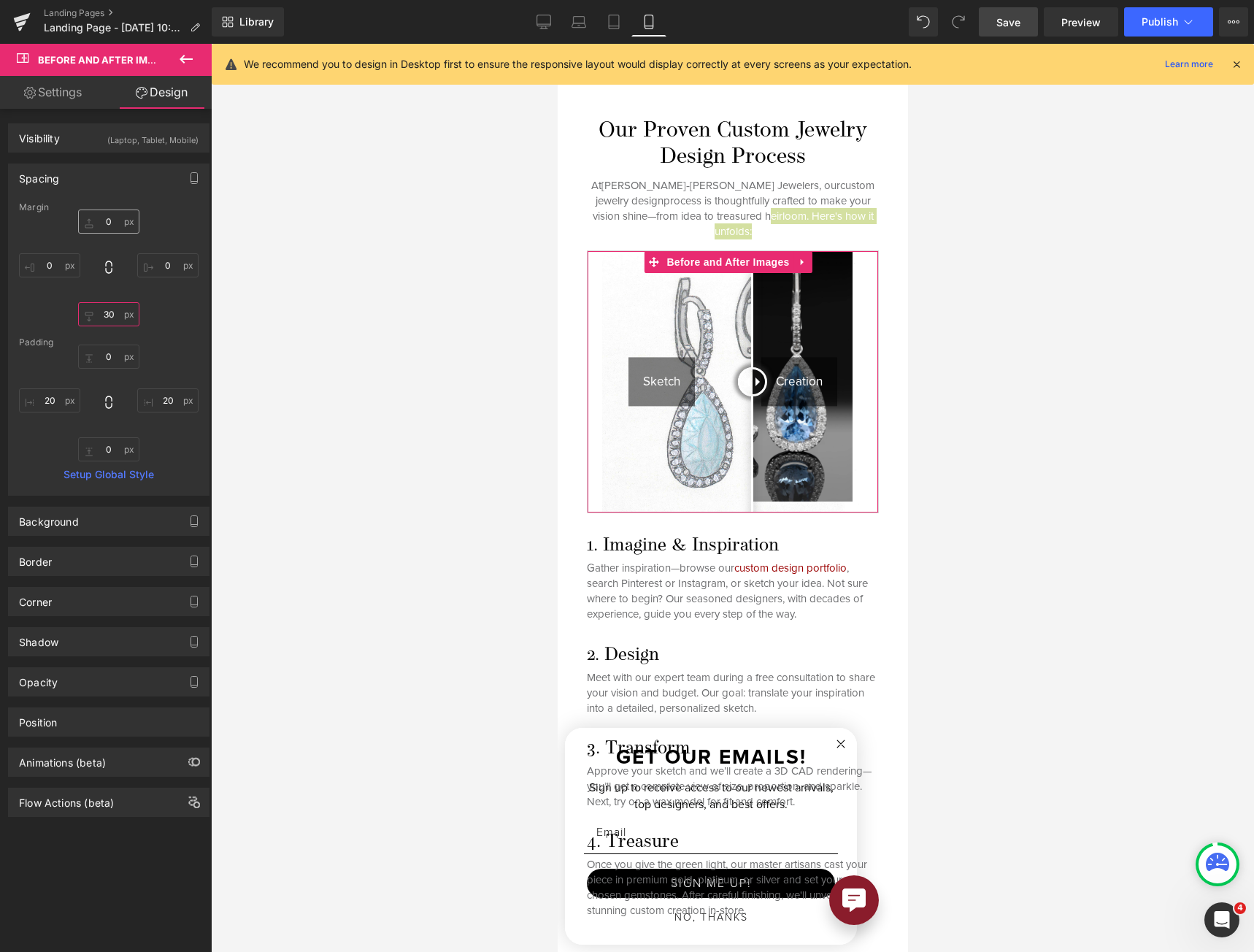
type input "30"
click at [101, 215] on input "0" at bounding box center [108, 221] width 61 height 24
type input "30"
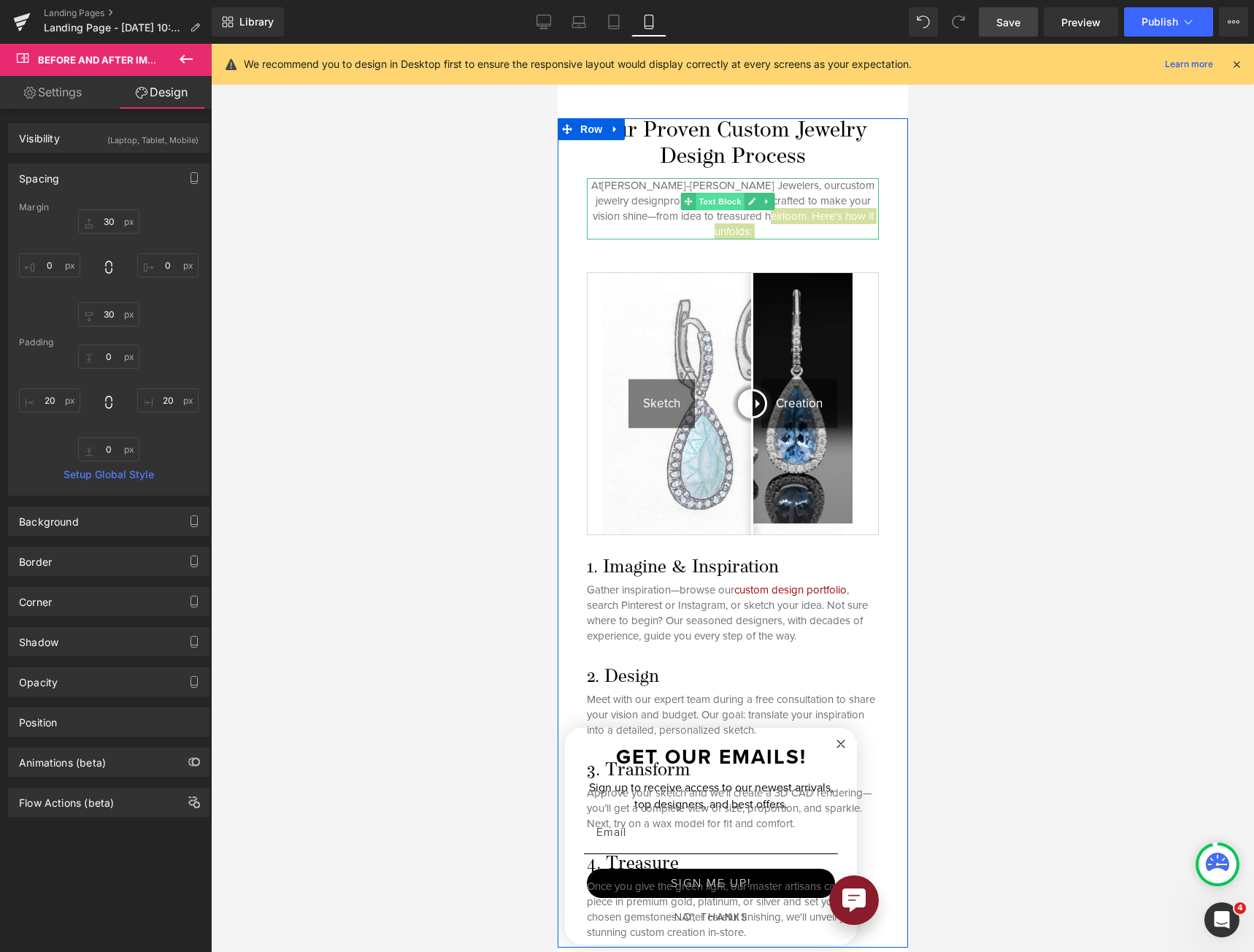
click at [722, 193] on span "Text Block" at bounding box center [719, 202] width 48 height 17
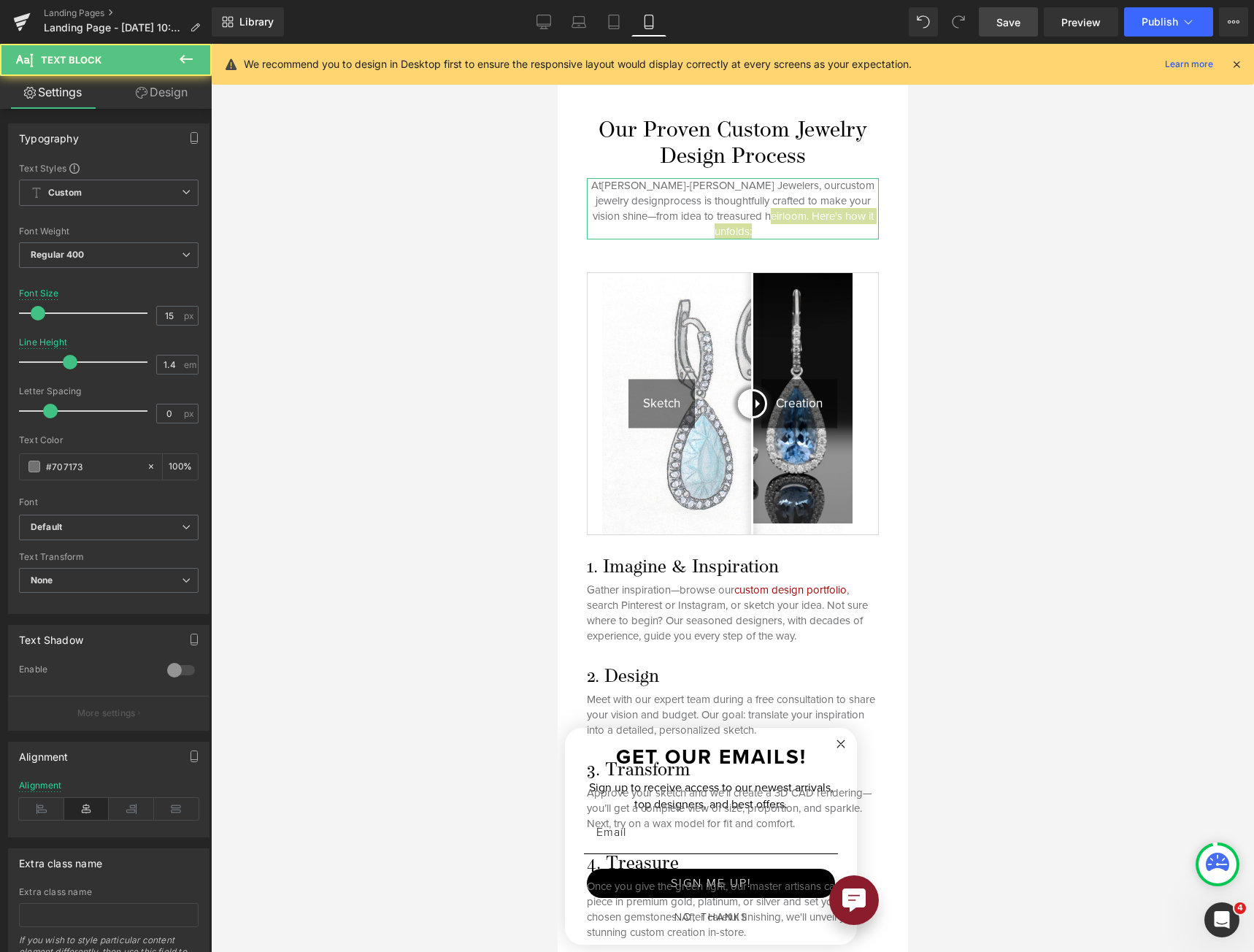
click at [136, 95] on icon at bounding box center [141, 92] width 12 height 12
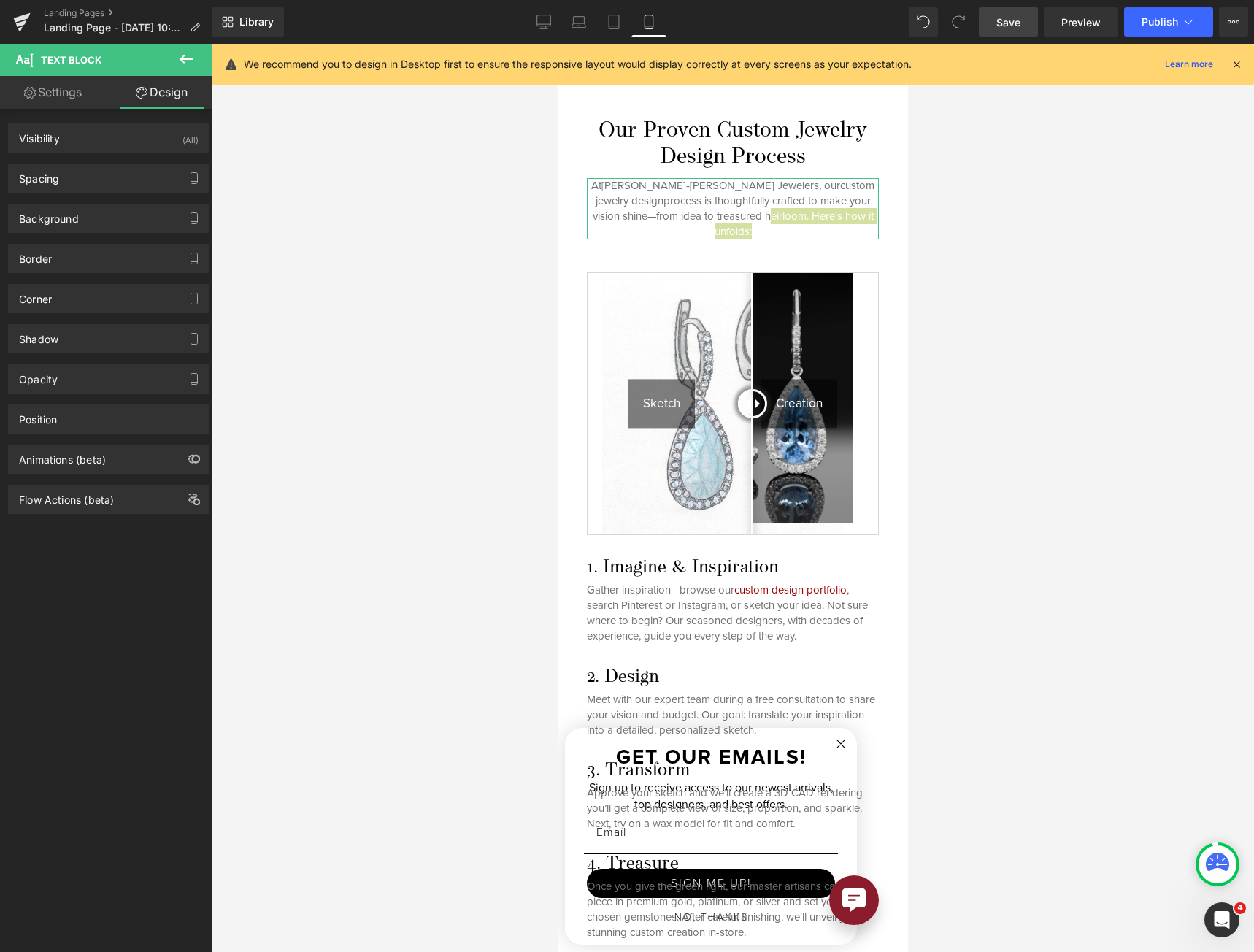
click at [111, 163] on div "Spacing Margin 0 0 15 0 Padding 0 0 0 0 Setup Global Style" at bounding box center [108, 173] width 218 height 40
click at [111, 171] on div "Spacing" at bounding box center [108, 178] width 200 height 28
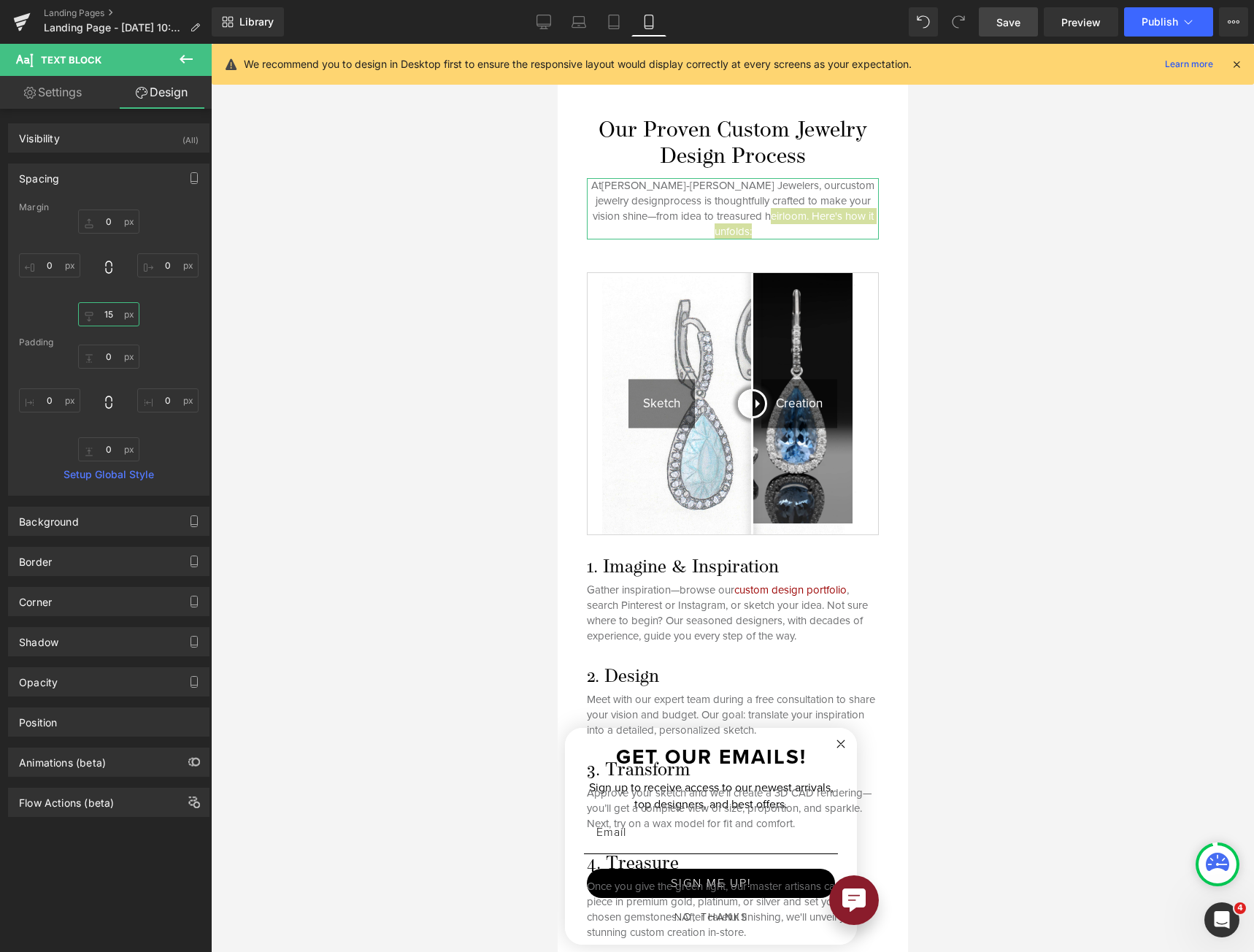
click at [113, 315] on input "15" at bounding box center [108, 314] width 61 height 24
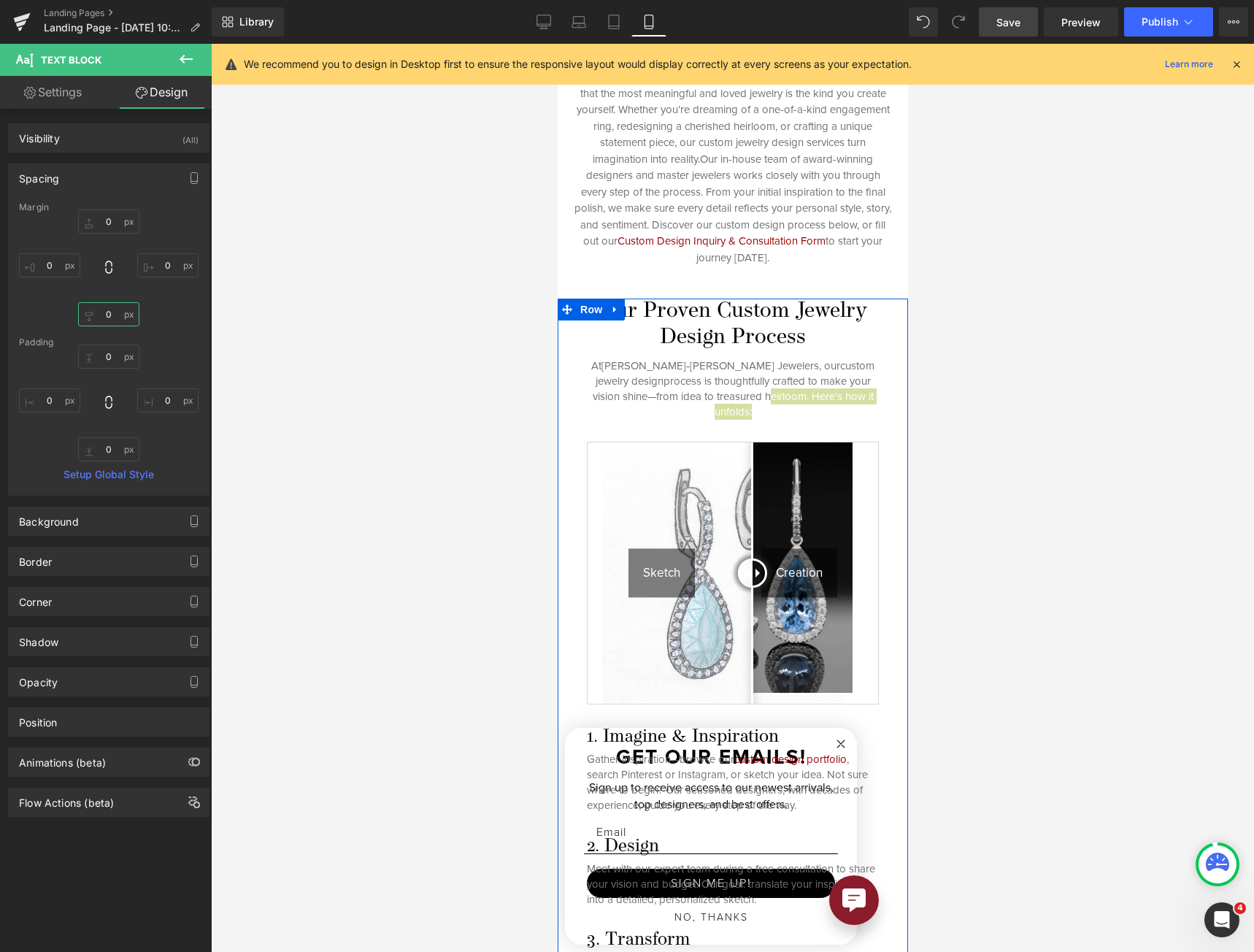
scroll to position [73, 0]
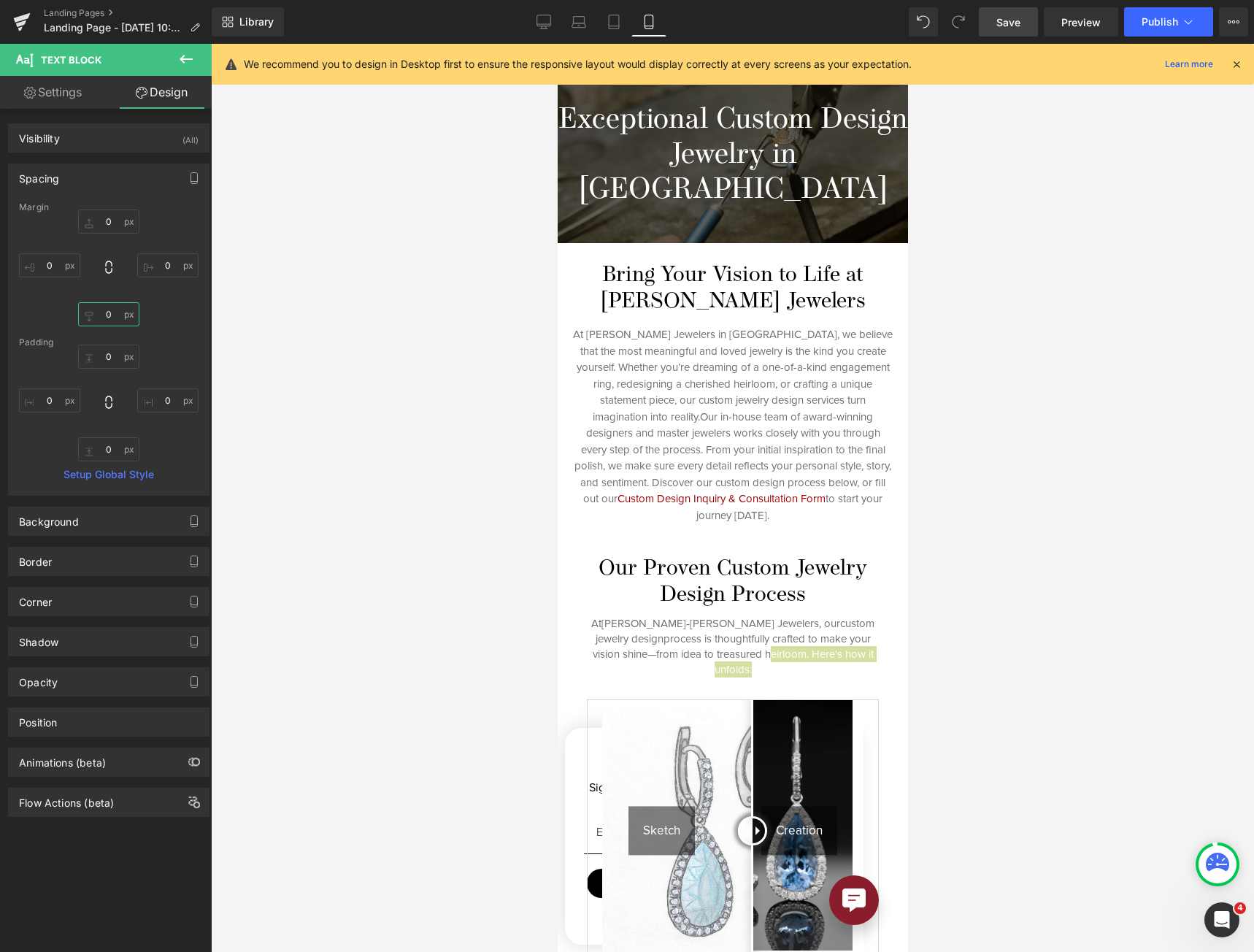
type input "0"
click at [1026, 11] on link "Save" at bounding box center [1008, 22] width 59 height 29
click at [610, 27] on icon at bounding box center [613, 21] width 14 height 14
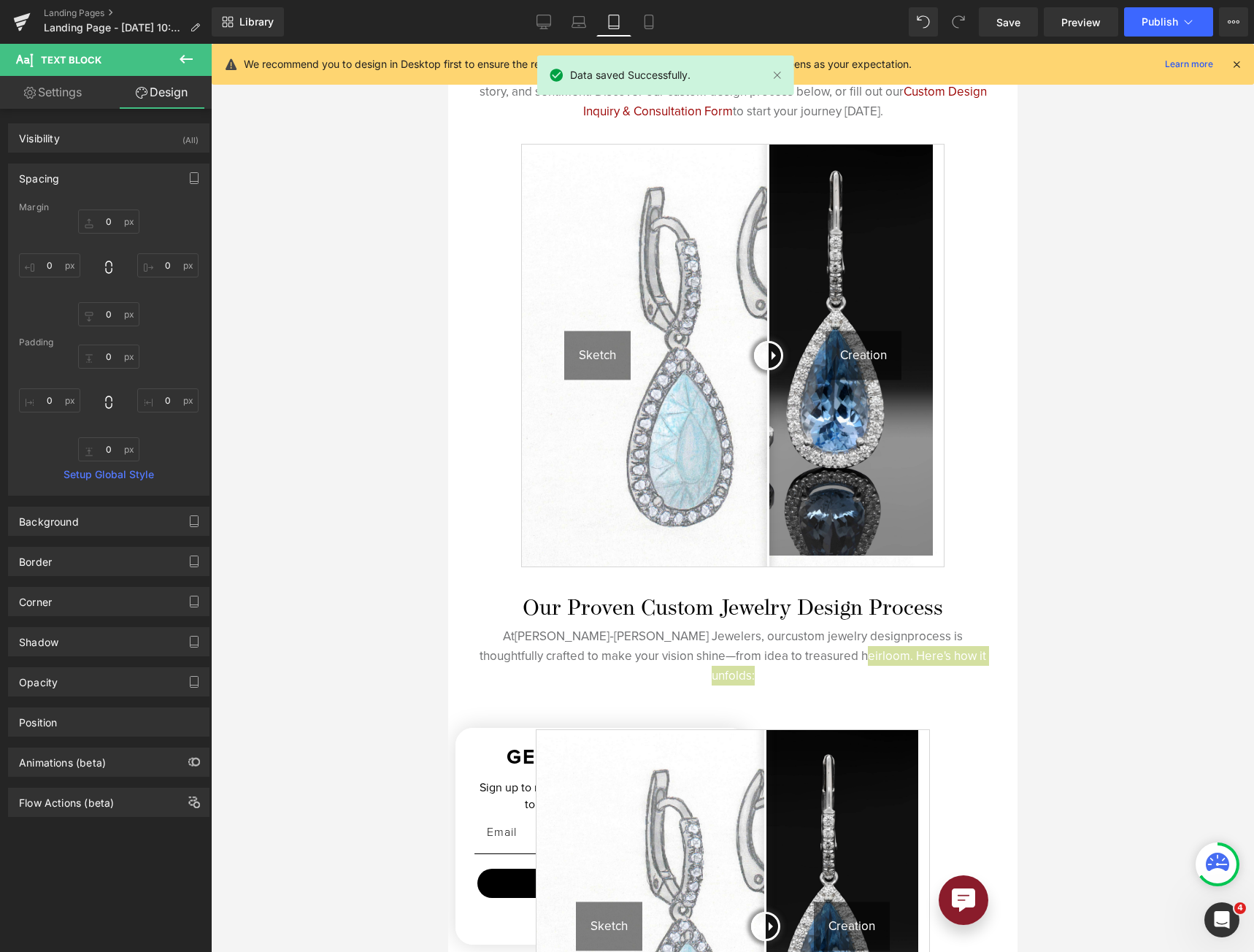
scroll to position [723, 0]
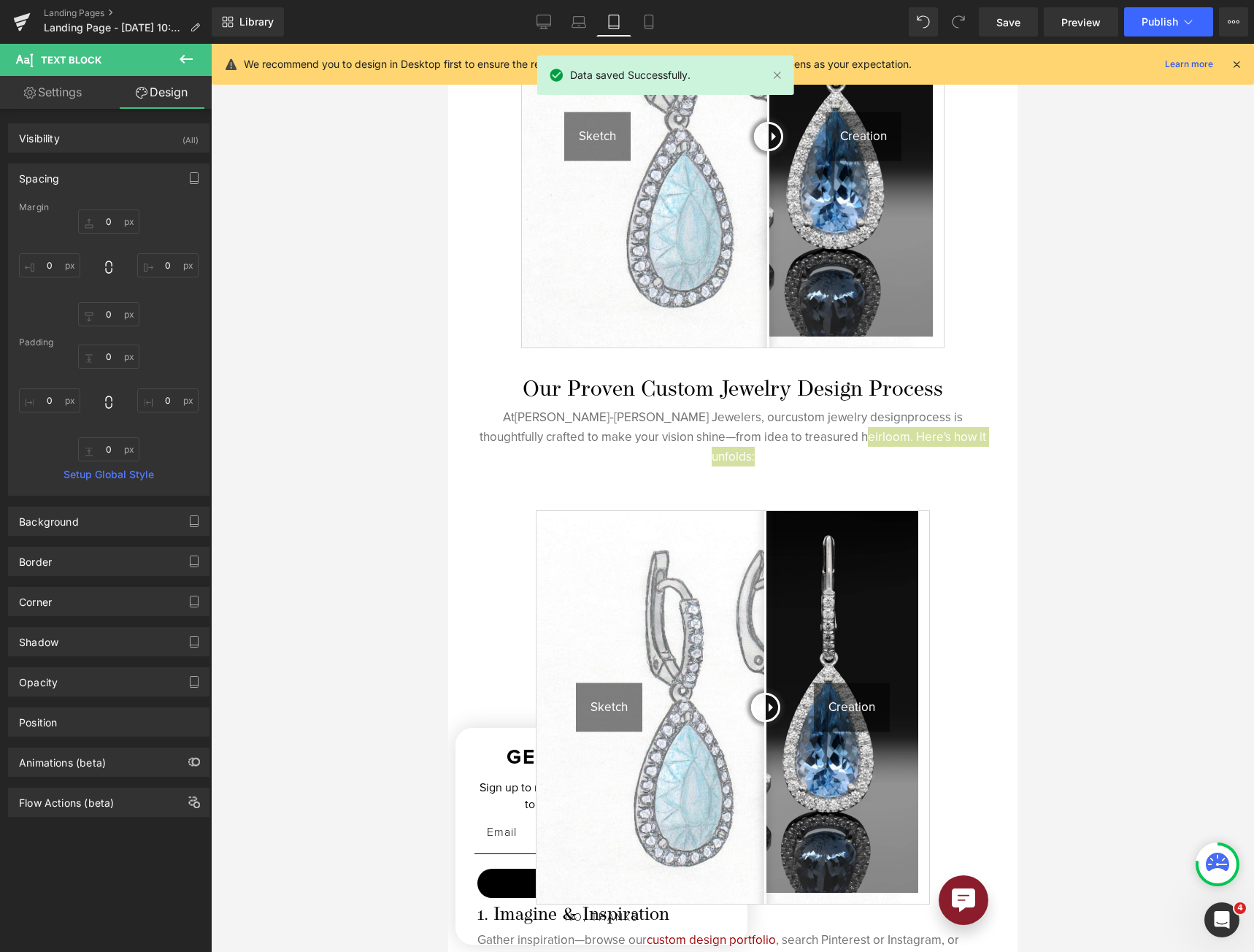
click at [651, 659] on img at bounding box center [731, 706] width 392 height 393
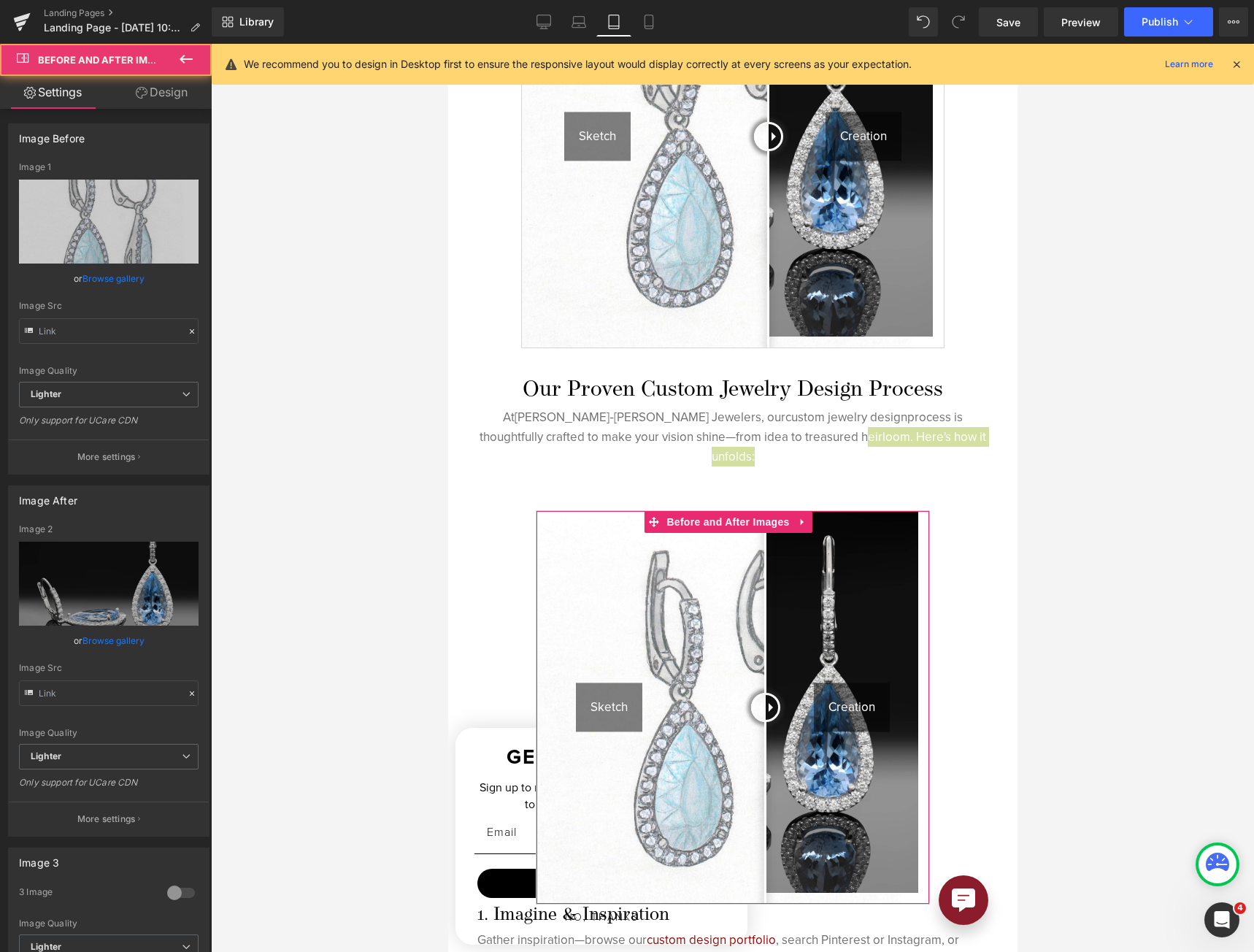
click at [170, 99] on link "Design" at bounding box center [161, 92] width 106 height 33
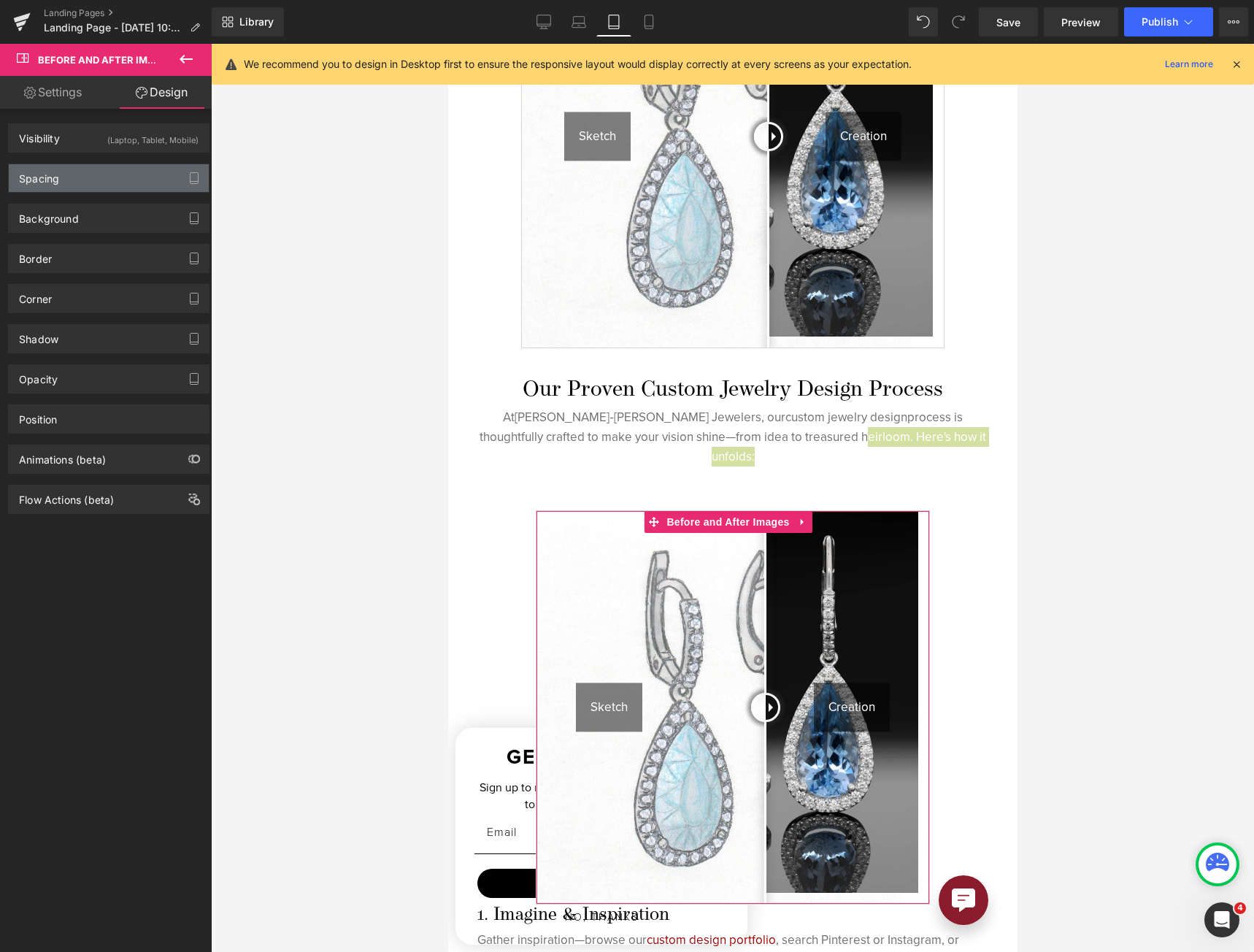
click at [159, 175] on div "Spacing" at bounding box center [108, 178] width 200 height 28
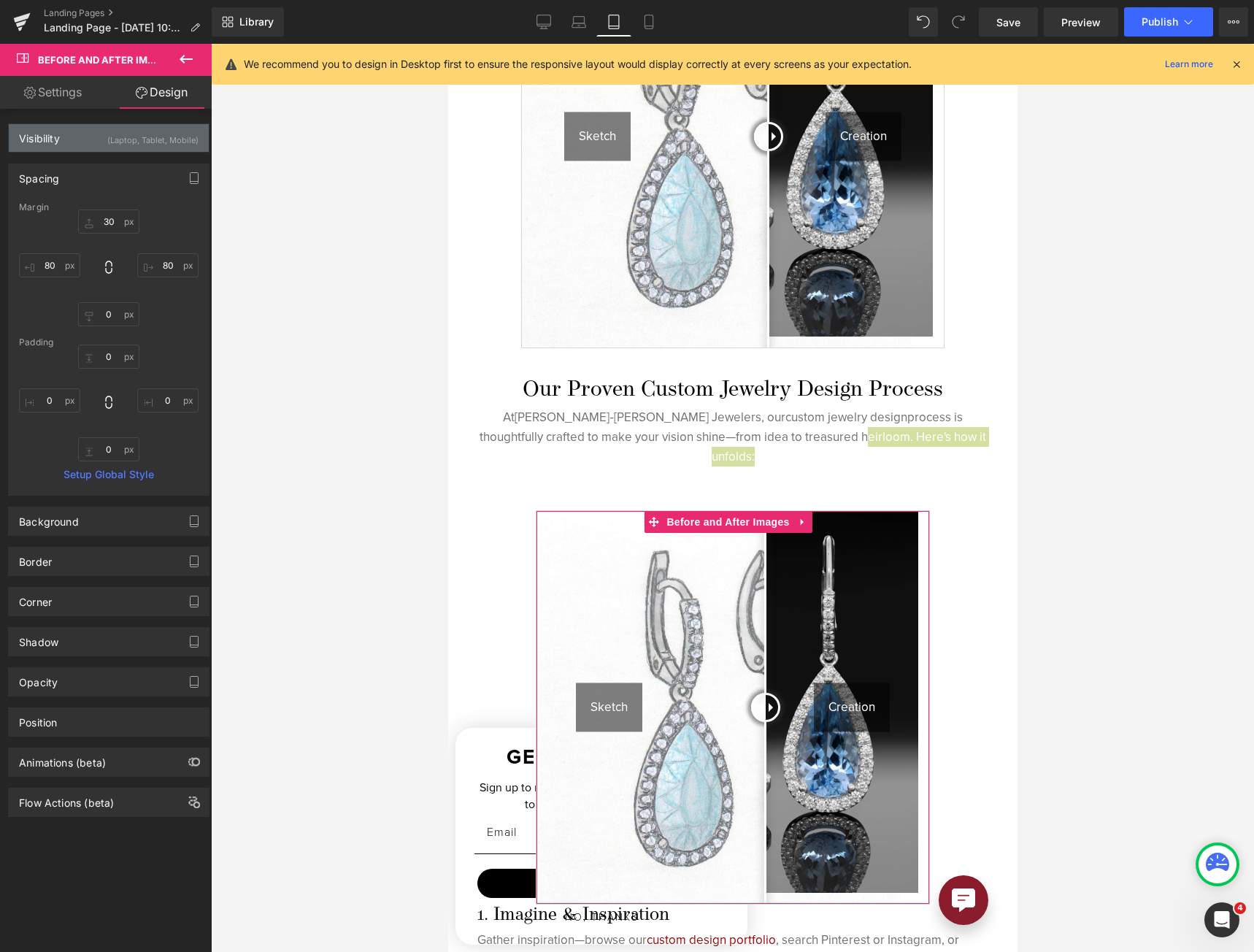
click at [154, 131] on div "(Laptop, Tablet, Mobile)" at bounding box center [153, 135] width 91 height 24
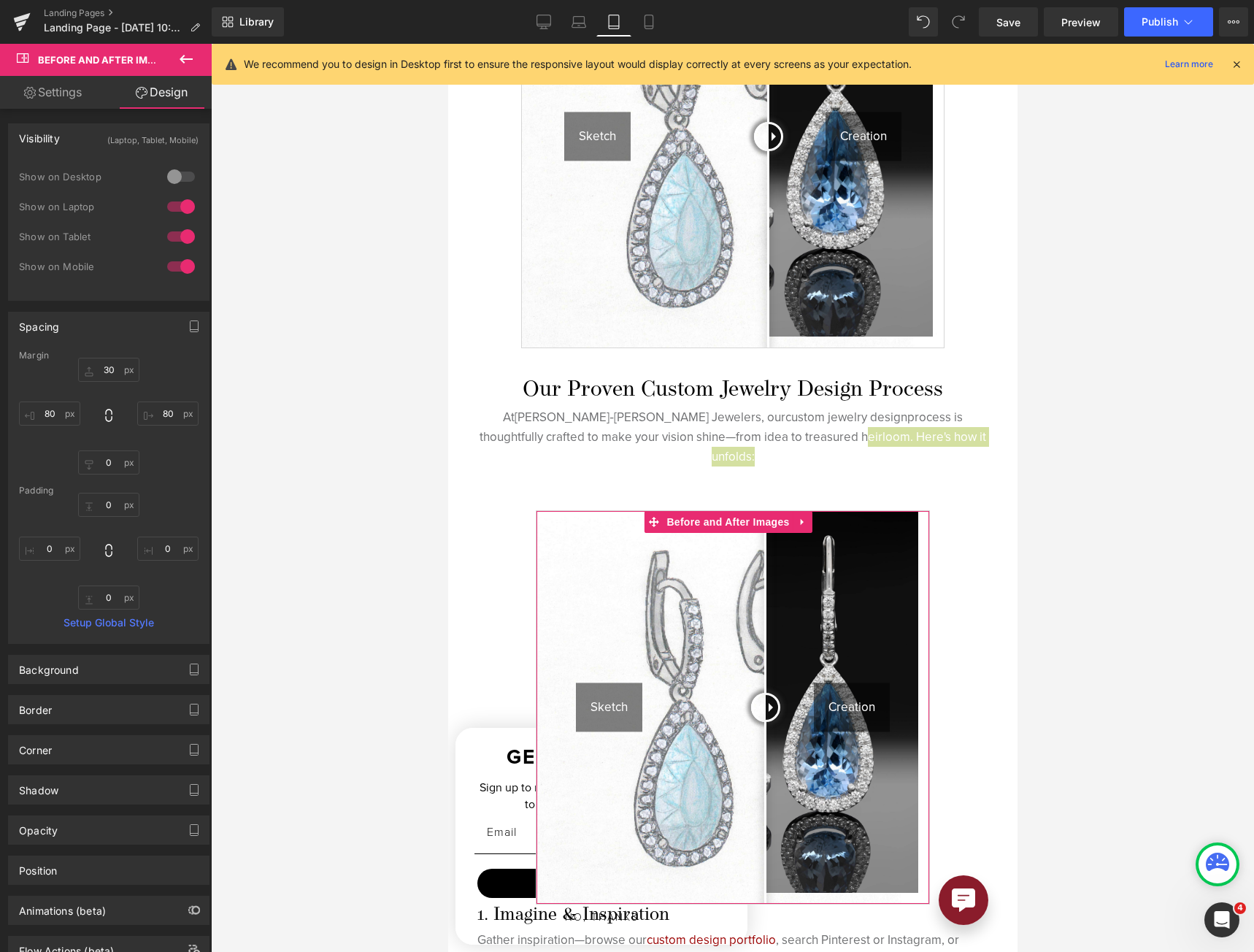
click at [184, 243] on div at bounding box center [180, 236] width 35 height 23
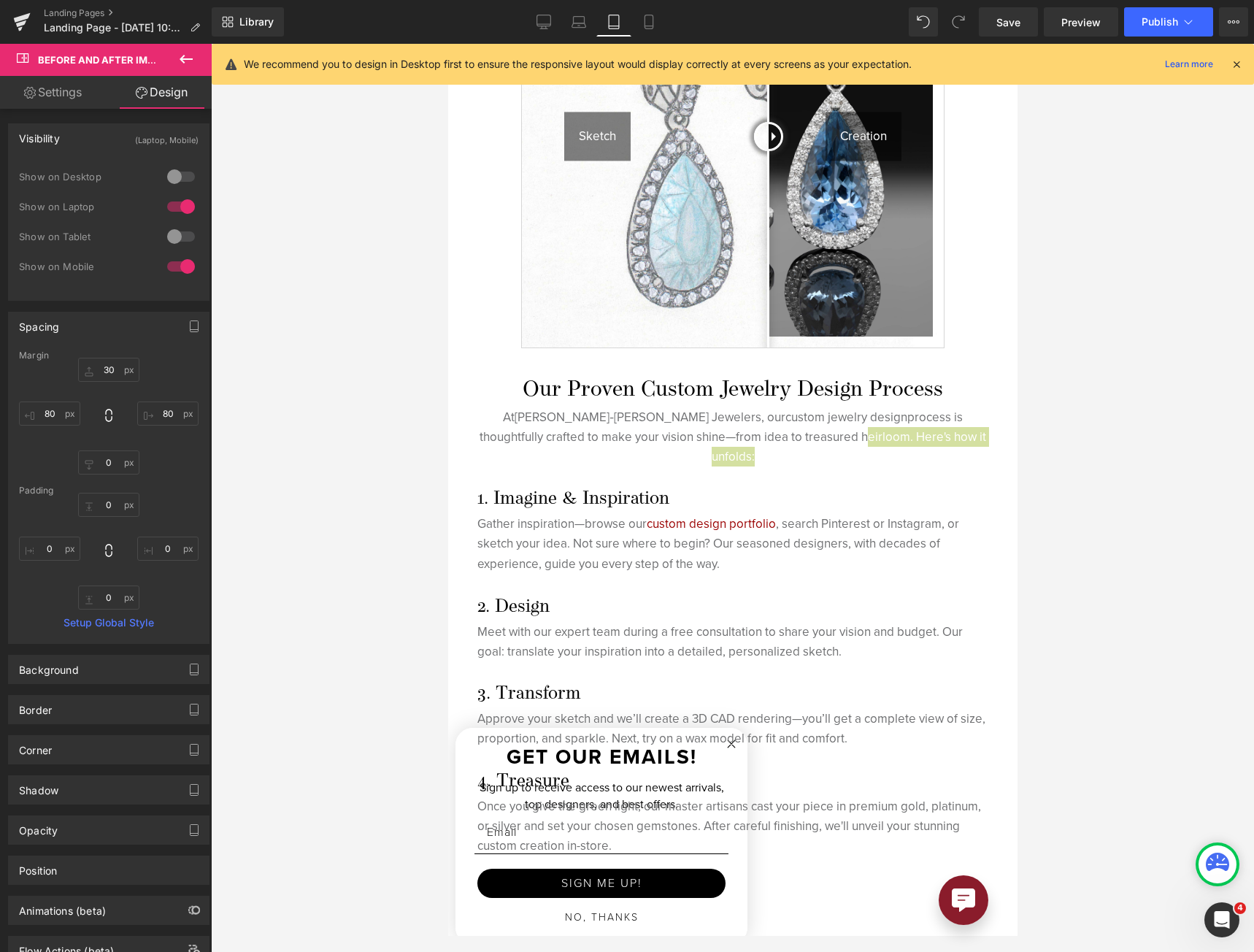
click at [179, 215] on div at bounding box center [180, 206] width 35 height 23
click at [179, 213] on div at bounding box center [180, 206] width 35 height 23
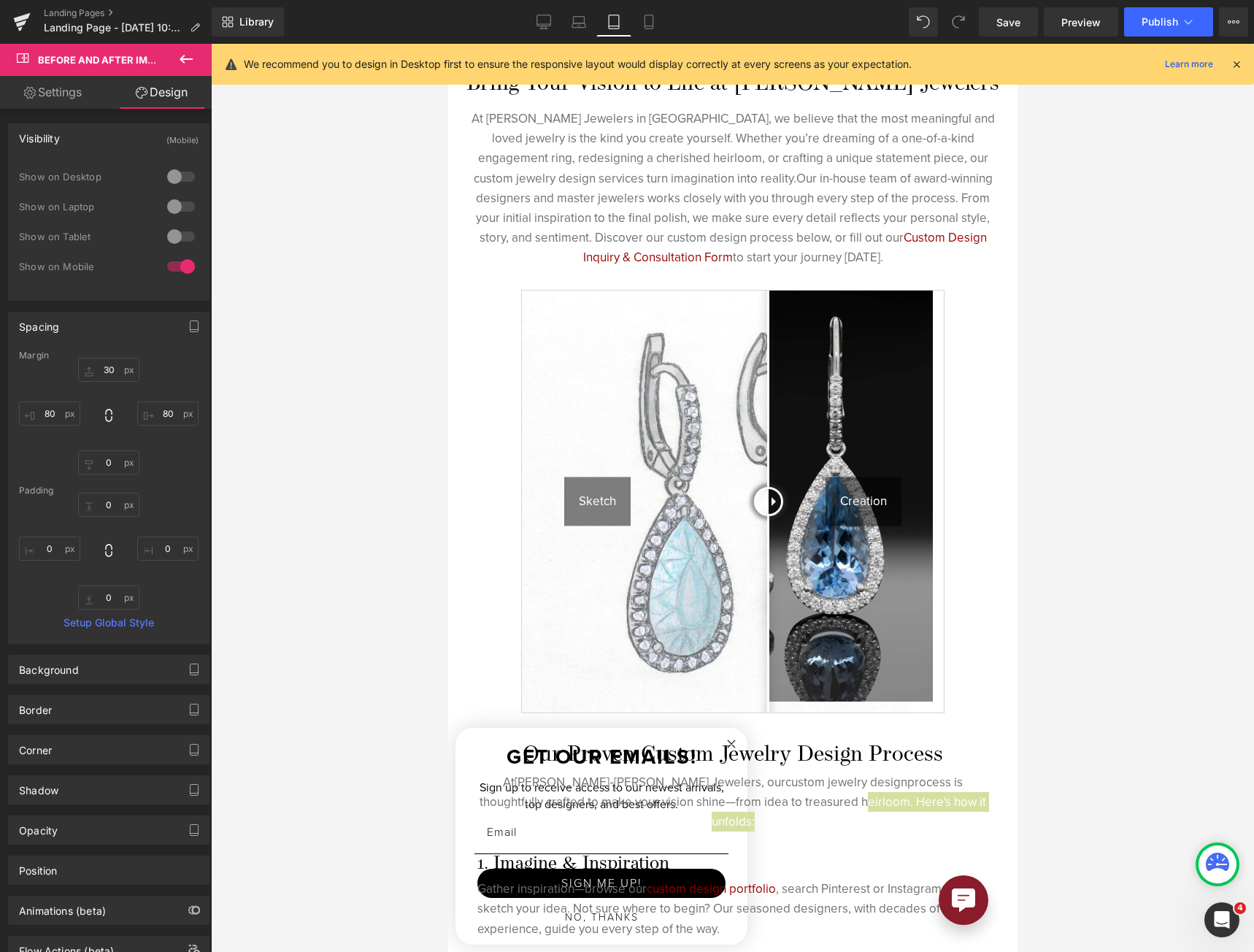
scroll to position [650, 0]
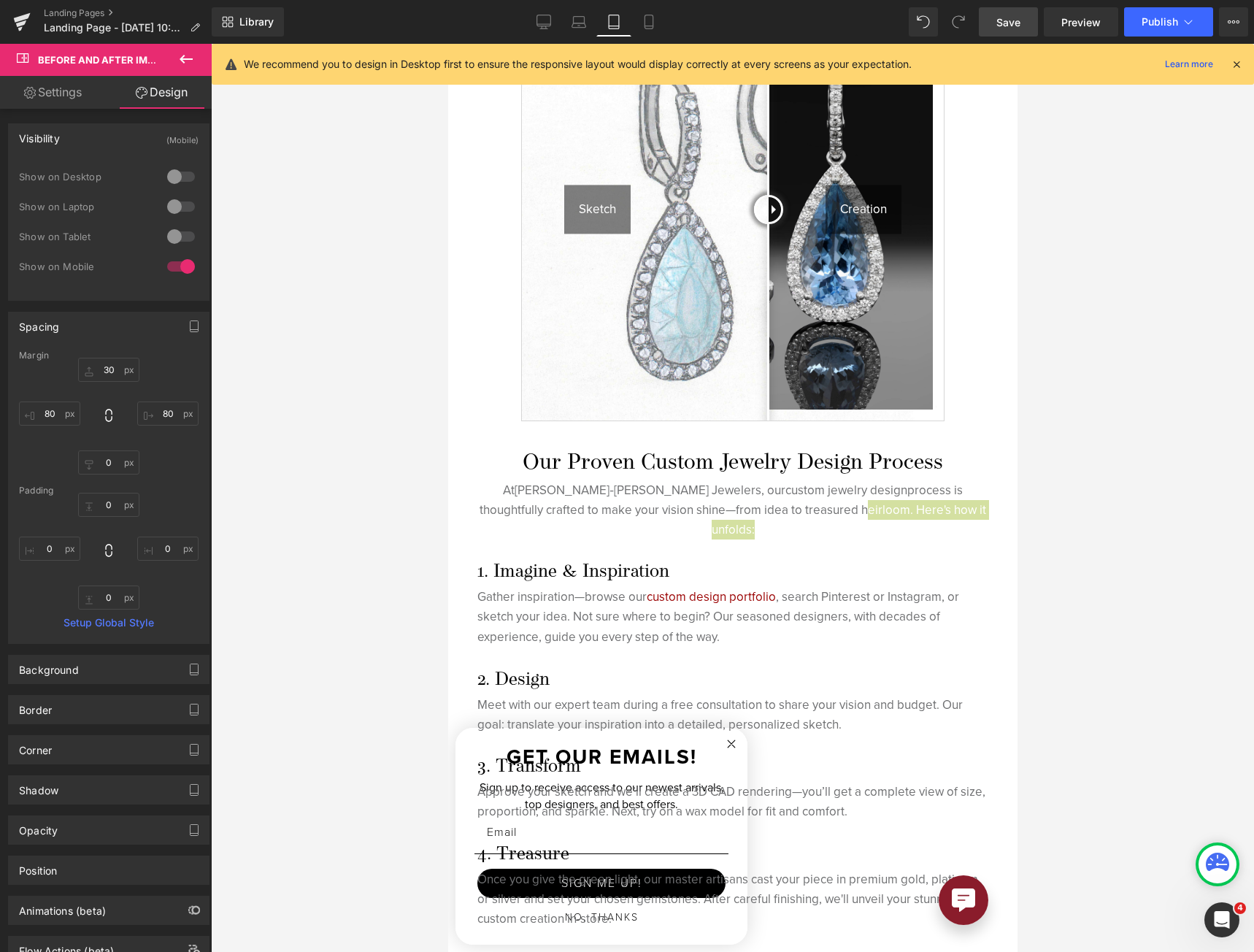
click at [1011, 17] on span "Save" at bounding box center [1007, 22] width 24 height 15
click at [651, 20] on icon at bounding box center [648, 21] width 14 height 14
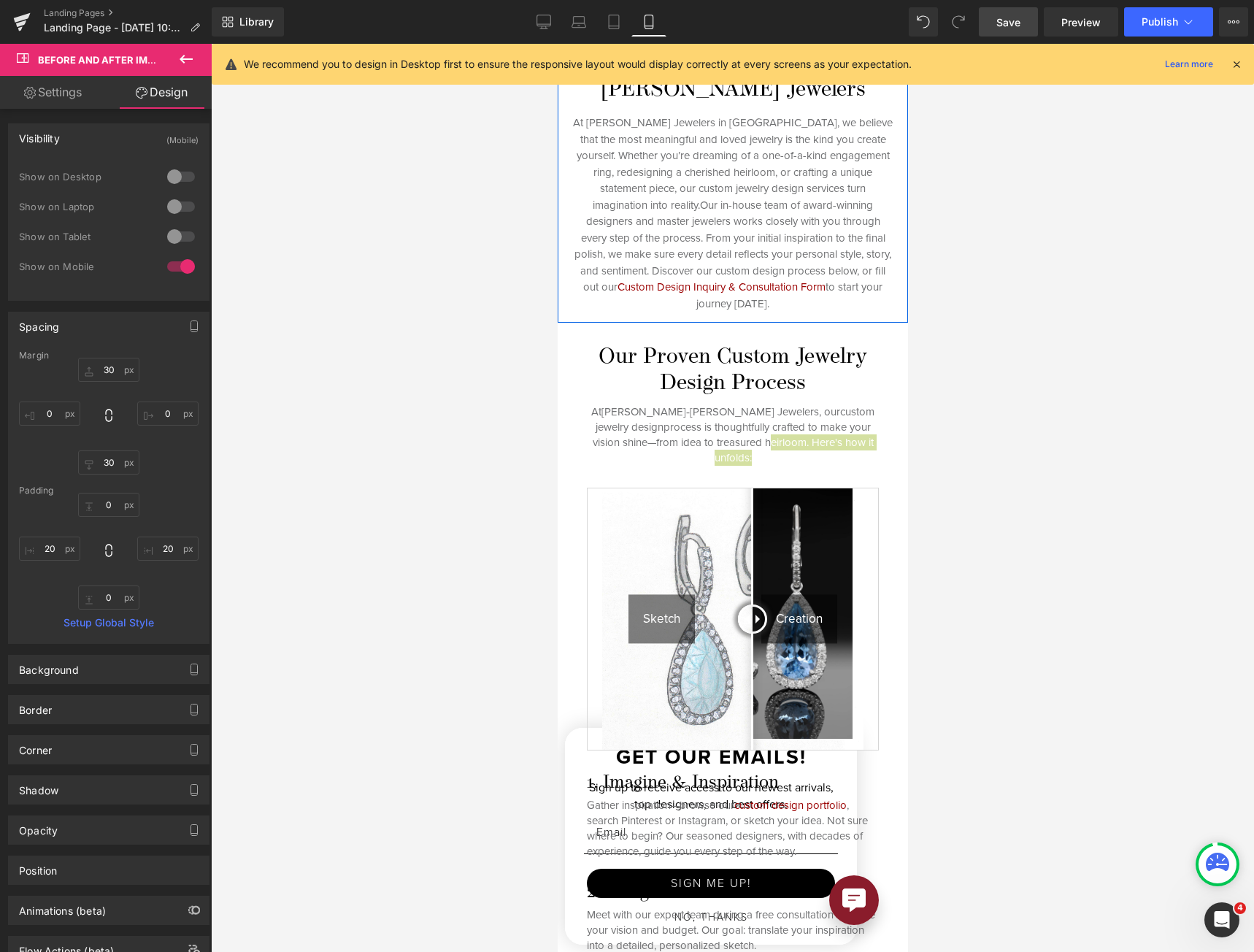
scroll to position [365, 0]
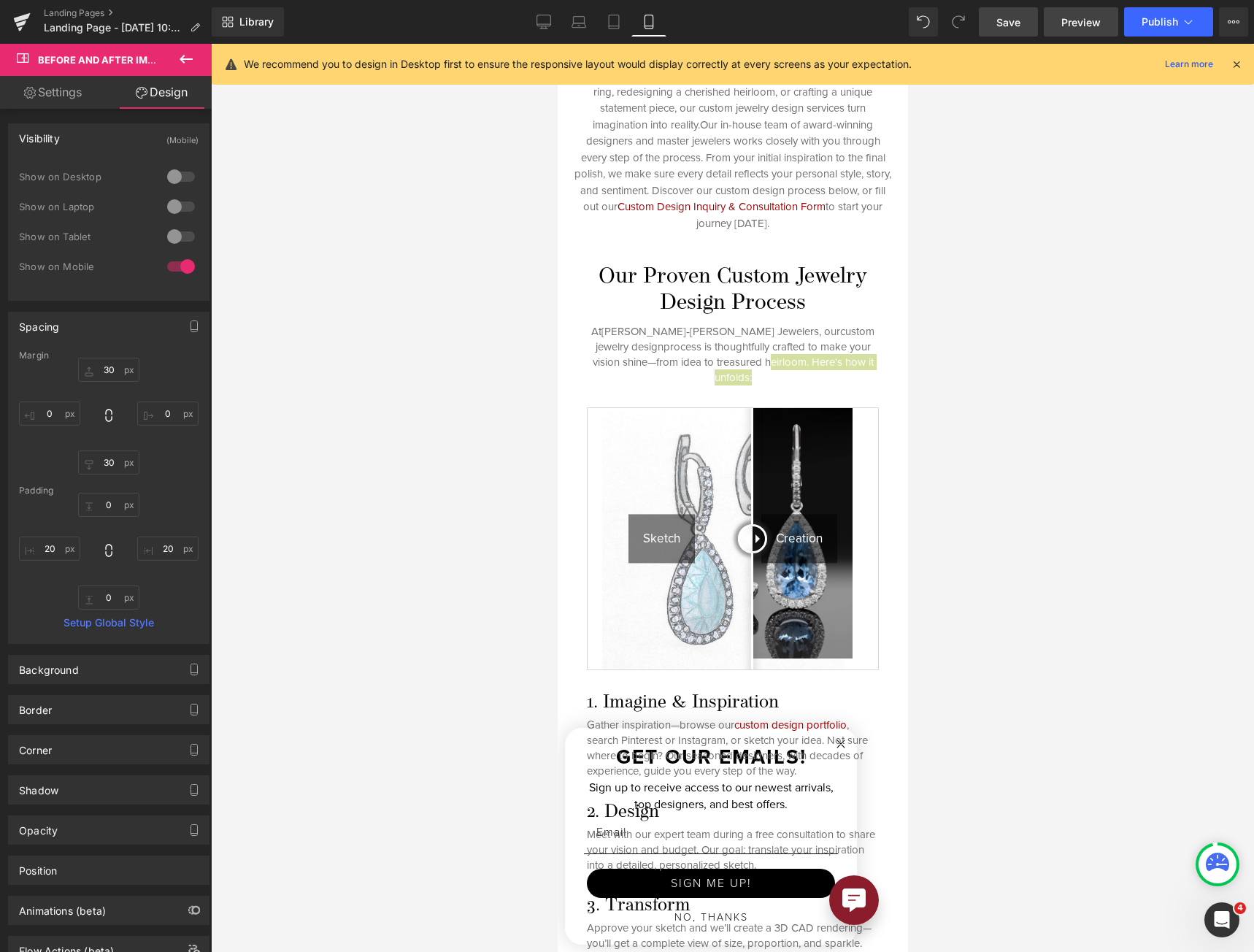
click at [1080, 19] on span "Preview" at bounding box center [1080, 22] width 39 height 15
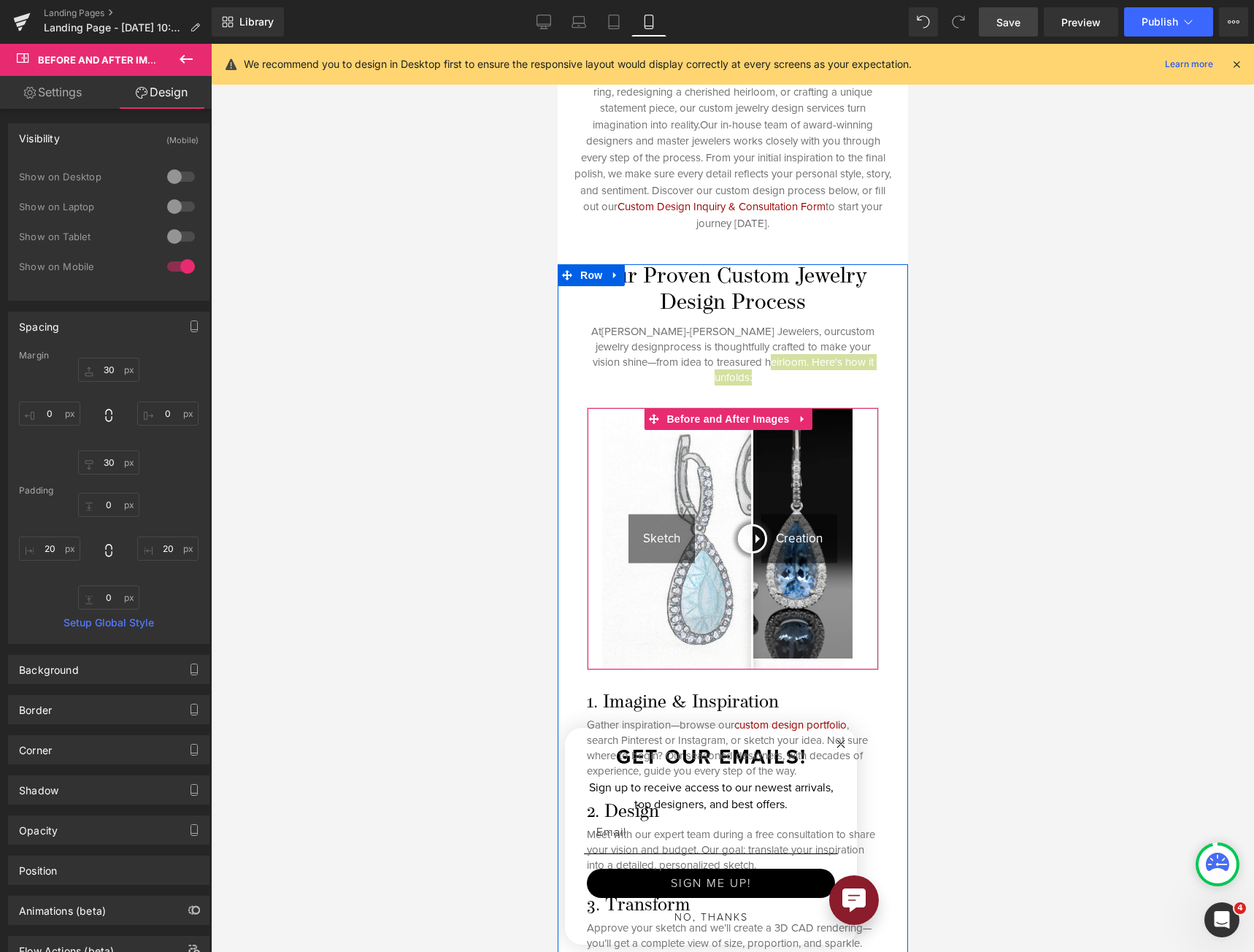
click at [848, 527] on img at bounding box center [732, 538] width 261 height 261
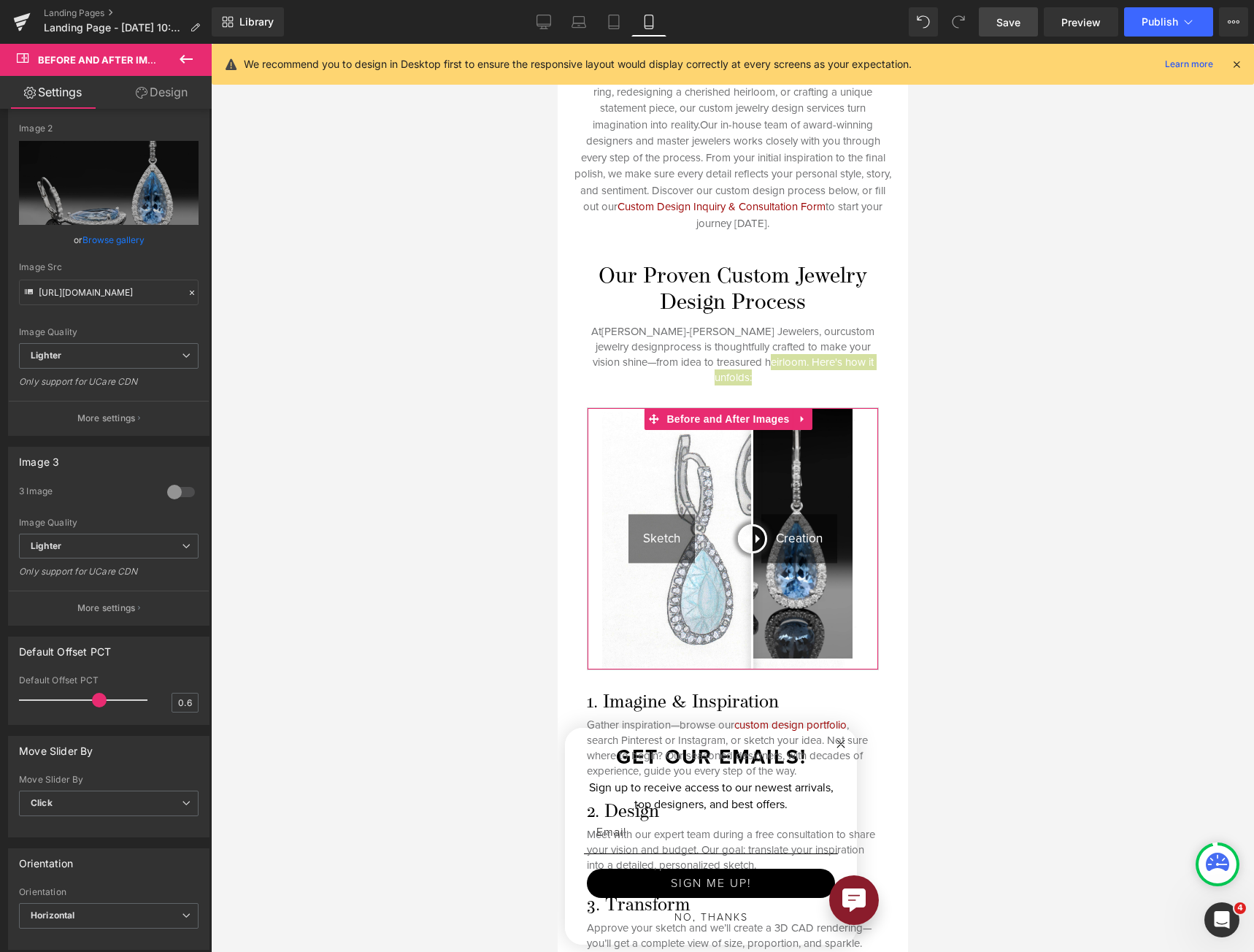
scroll to position [36, 0]
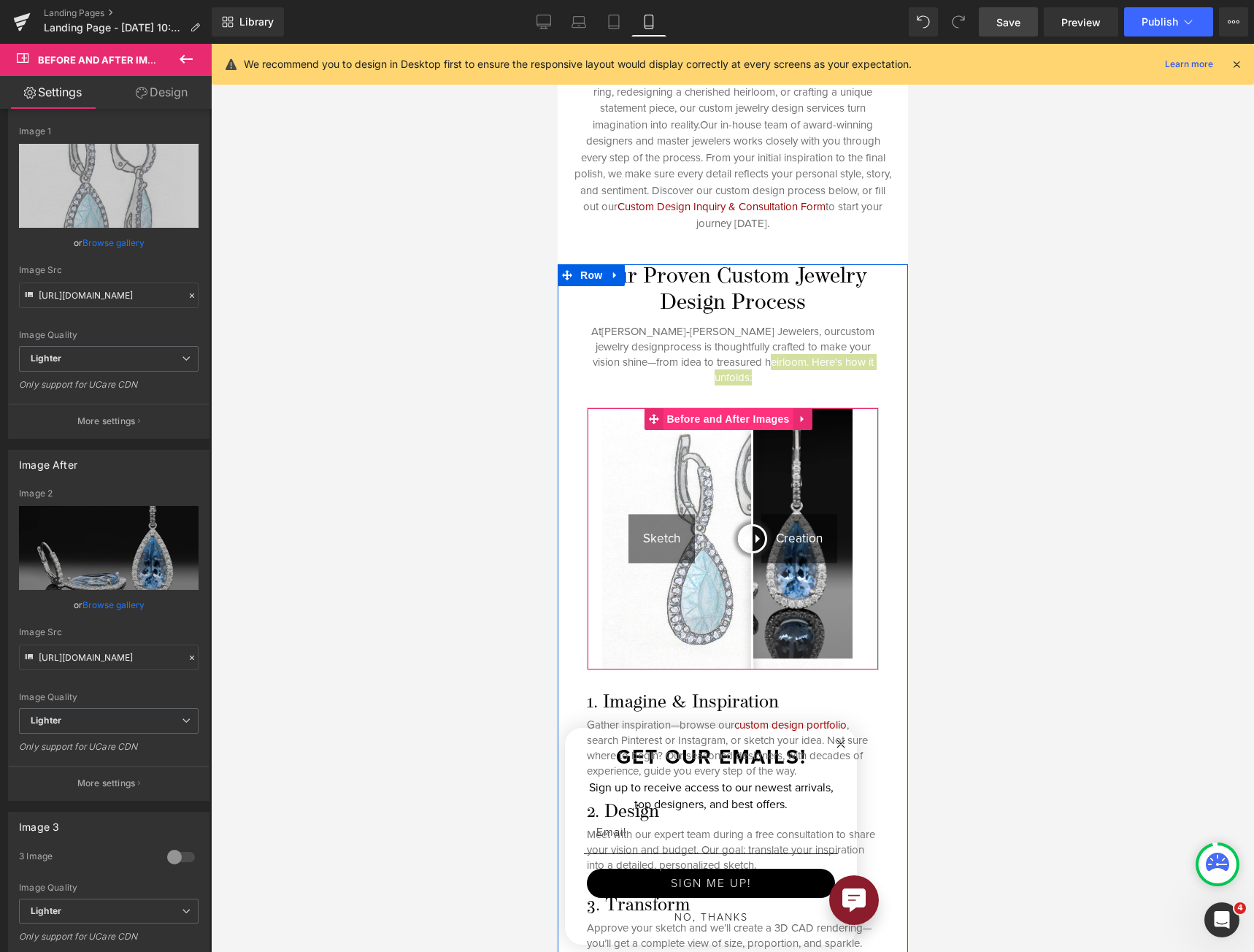
click at [701, 408] on span "Before and After Images" at bounding box center [726, 418] width 130 height 22
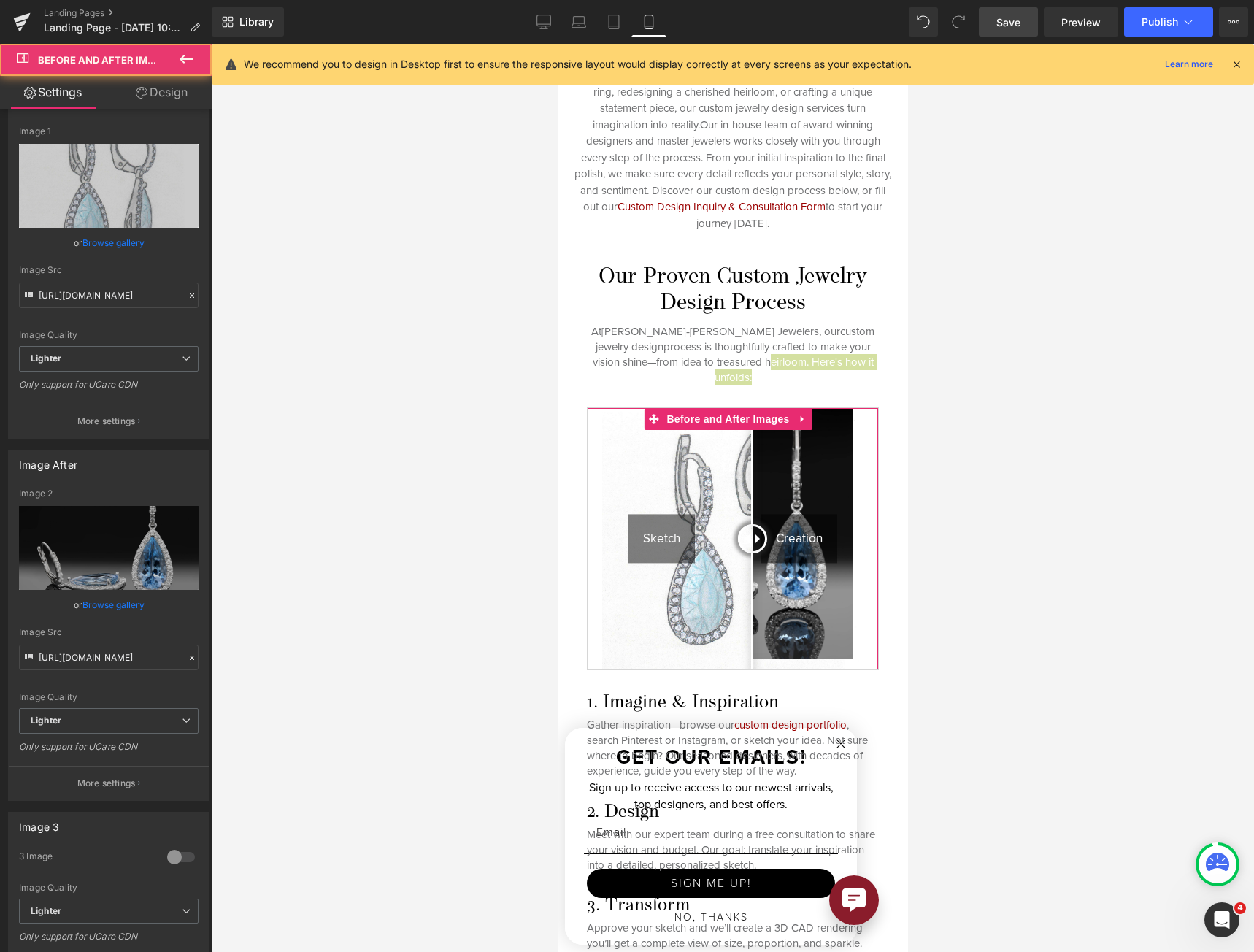
click at [145, 99] on link "Design" at bounding box center [161, 92] width 106 height 33
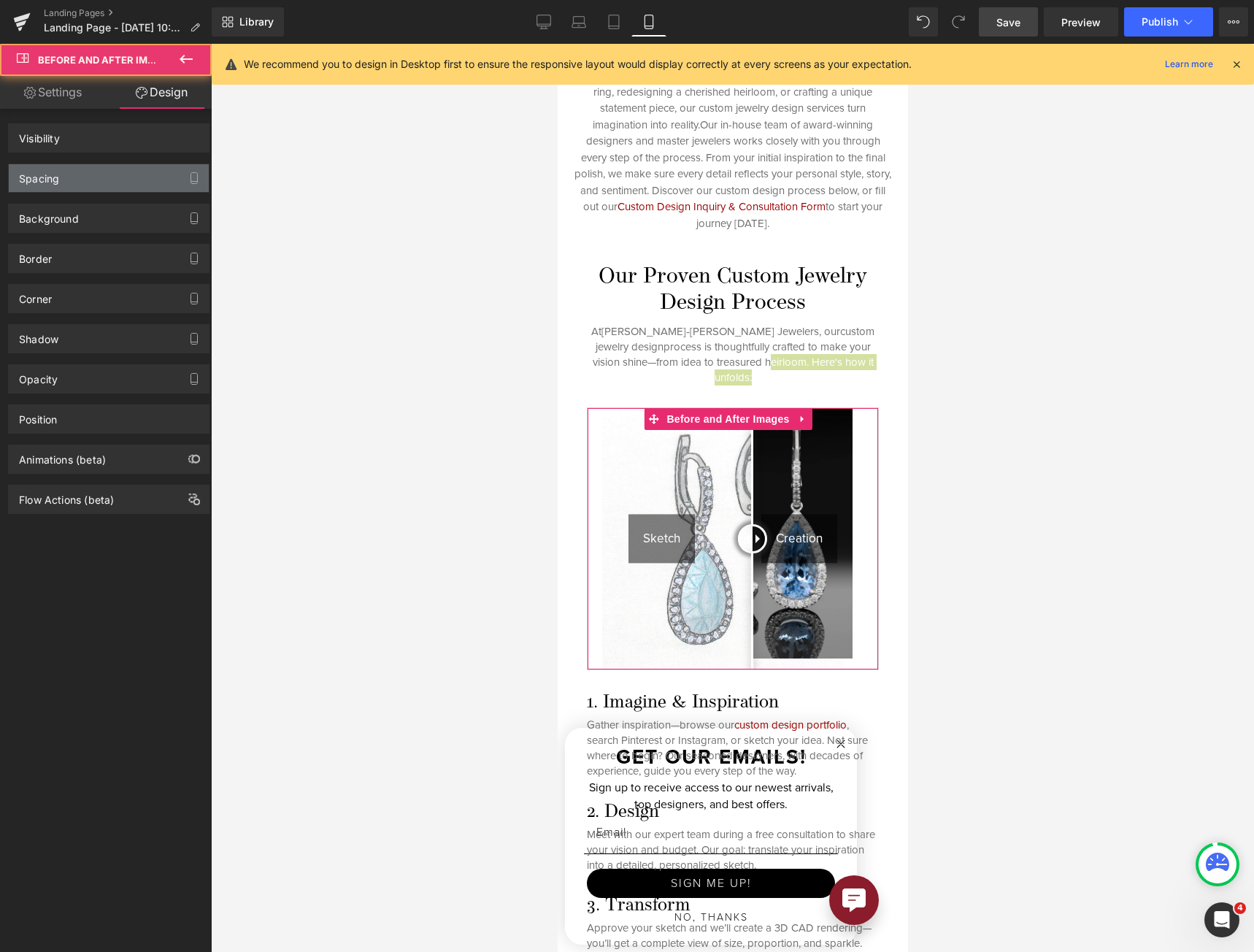
click at [101, 176] on div "Spacing" at bounding box center [108, 178] width 200 height 28
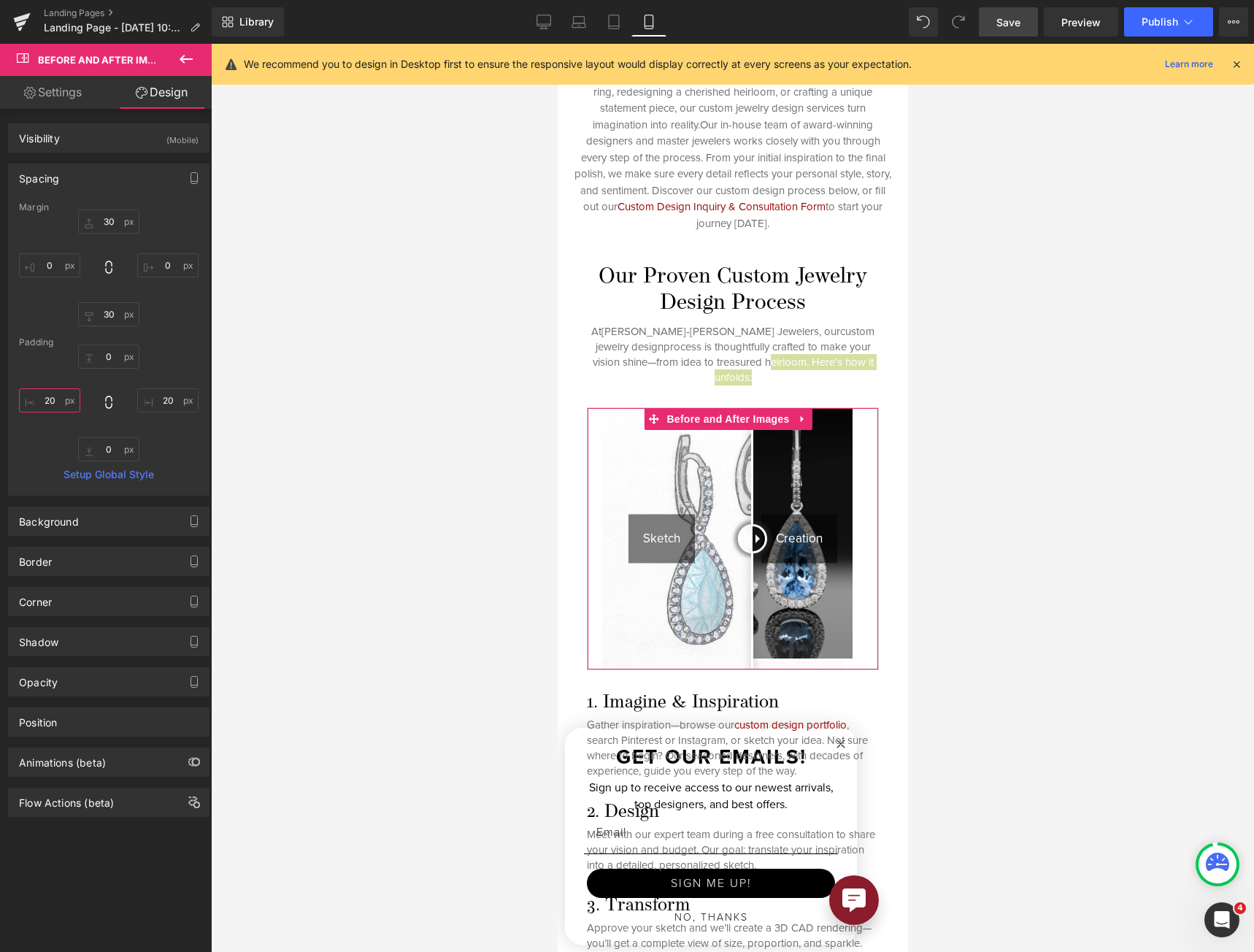
click at [57, 408] on input "text" at bounding box center [50, 400] width 61 height 24
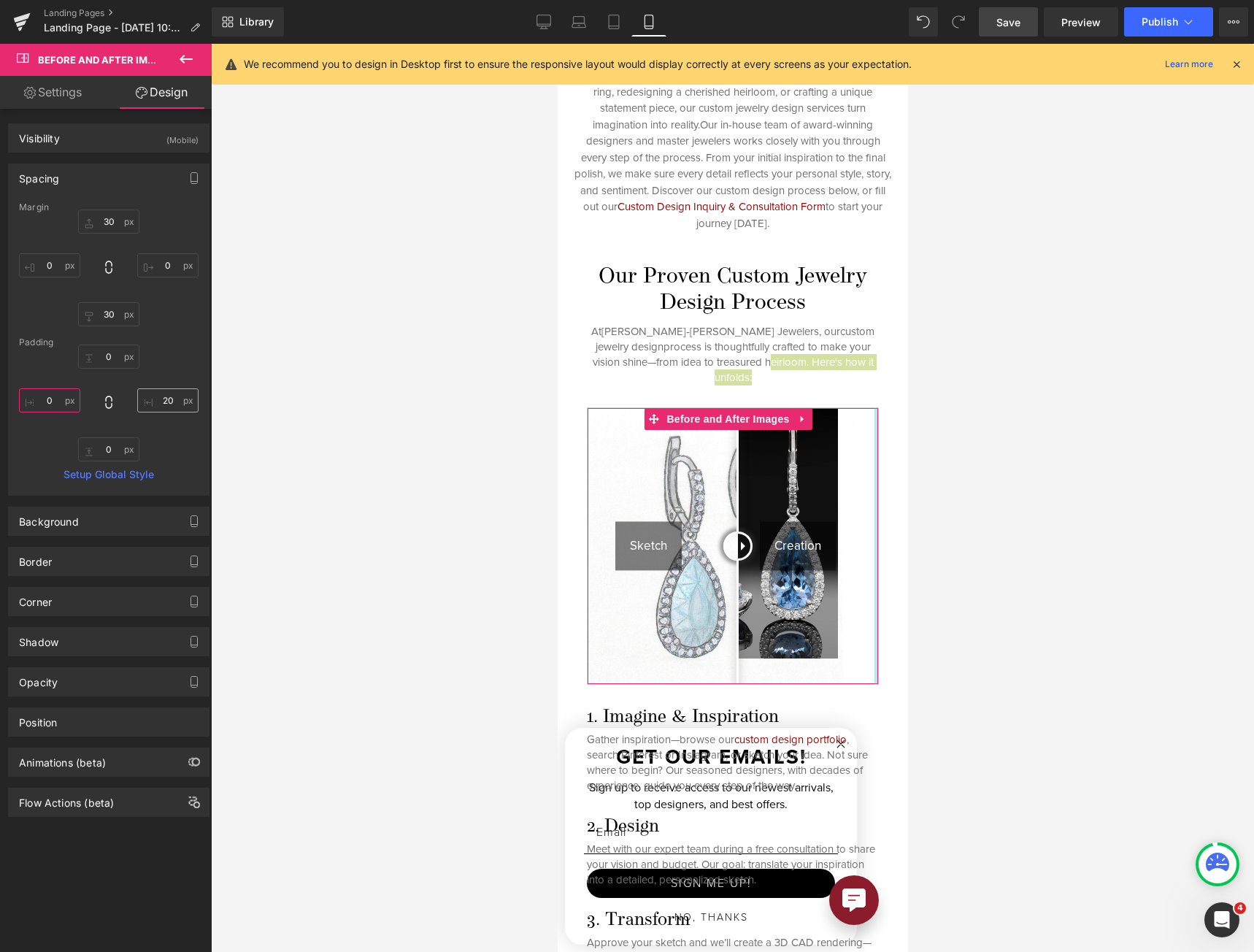
type input "0"
click at [172, 391] on input "text" at bounding box center [168, 400] width 61 height 24
type input "0"
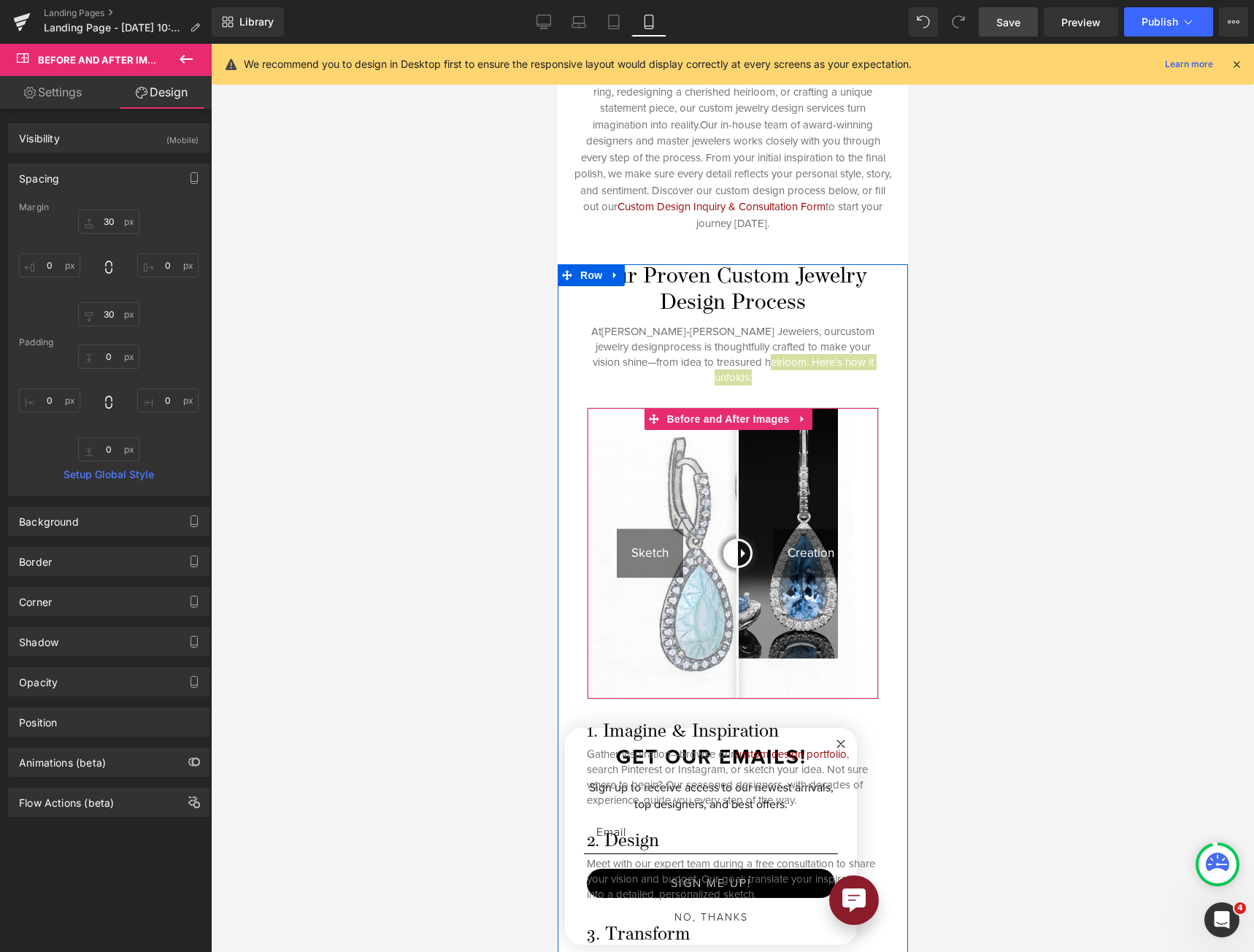
click at [840, 542] on img at bounding box center [731, 553] width 291 height 291
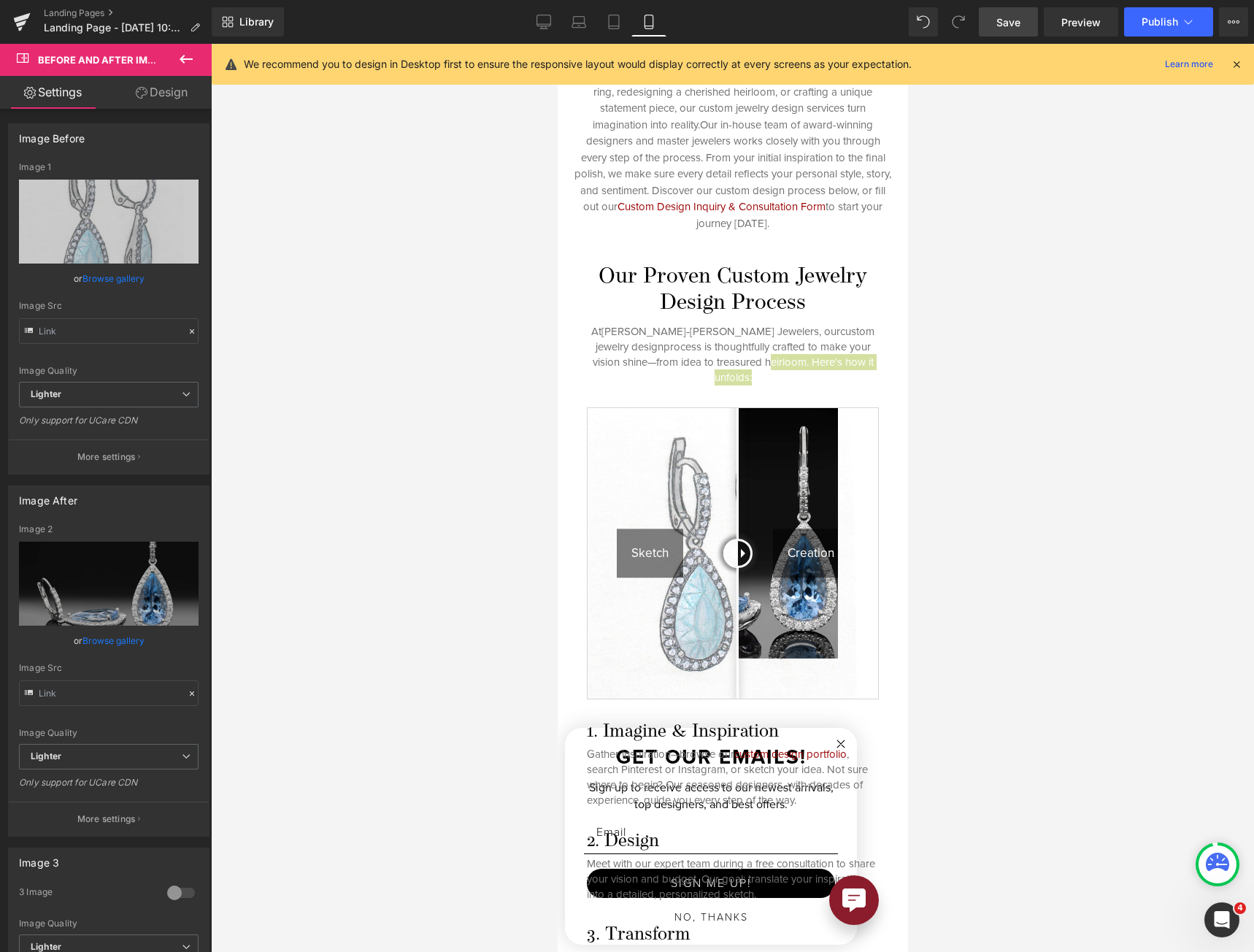
click at [998, 26] on span "Save" at bounding box center [1007, 22] width 24 height 15
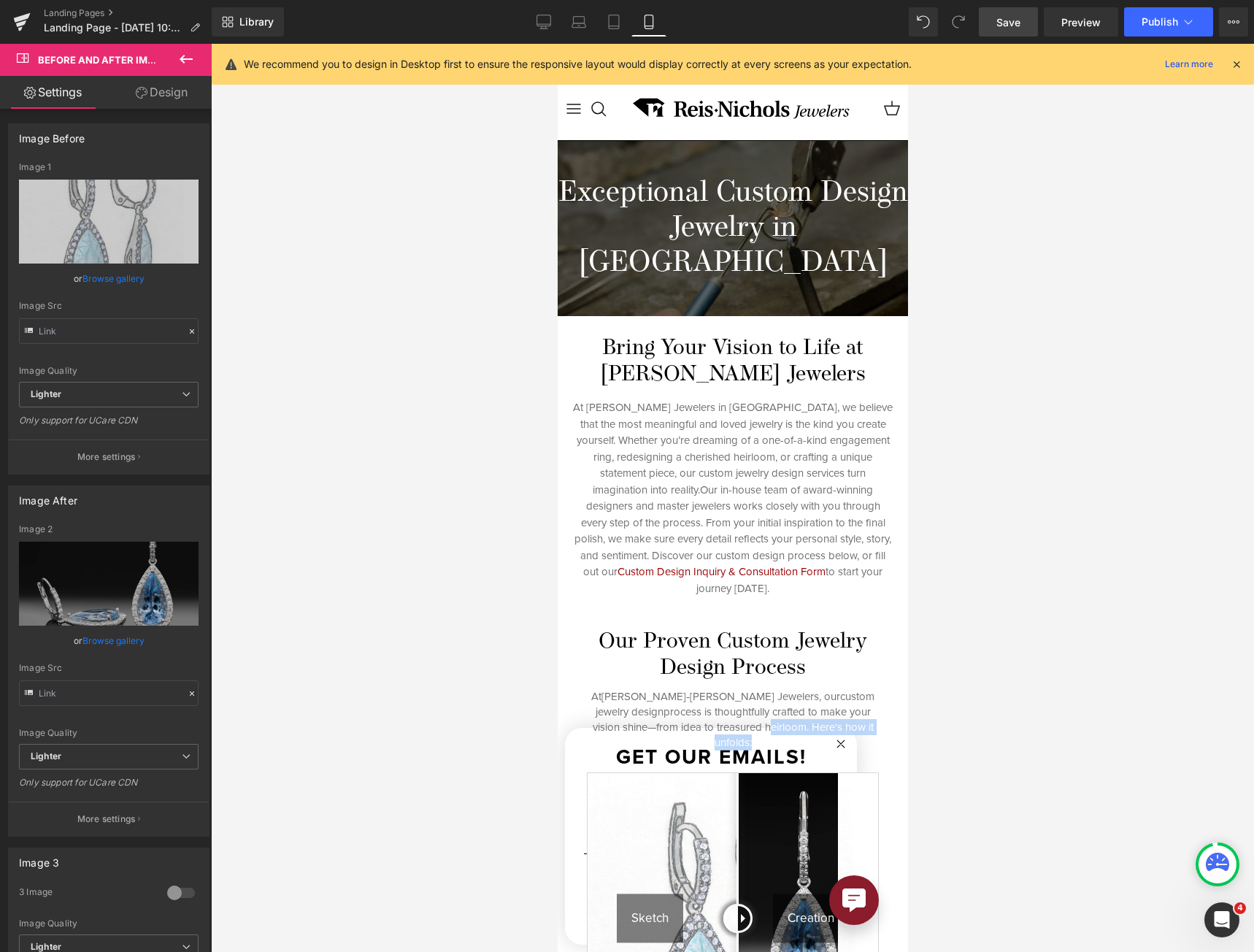
click at [678, 194] on h1 "Exceptional Custom Design Jewelry in Indianapolis" at bounding box center [731, 228] width 350 height 106
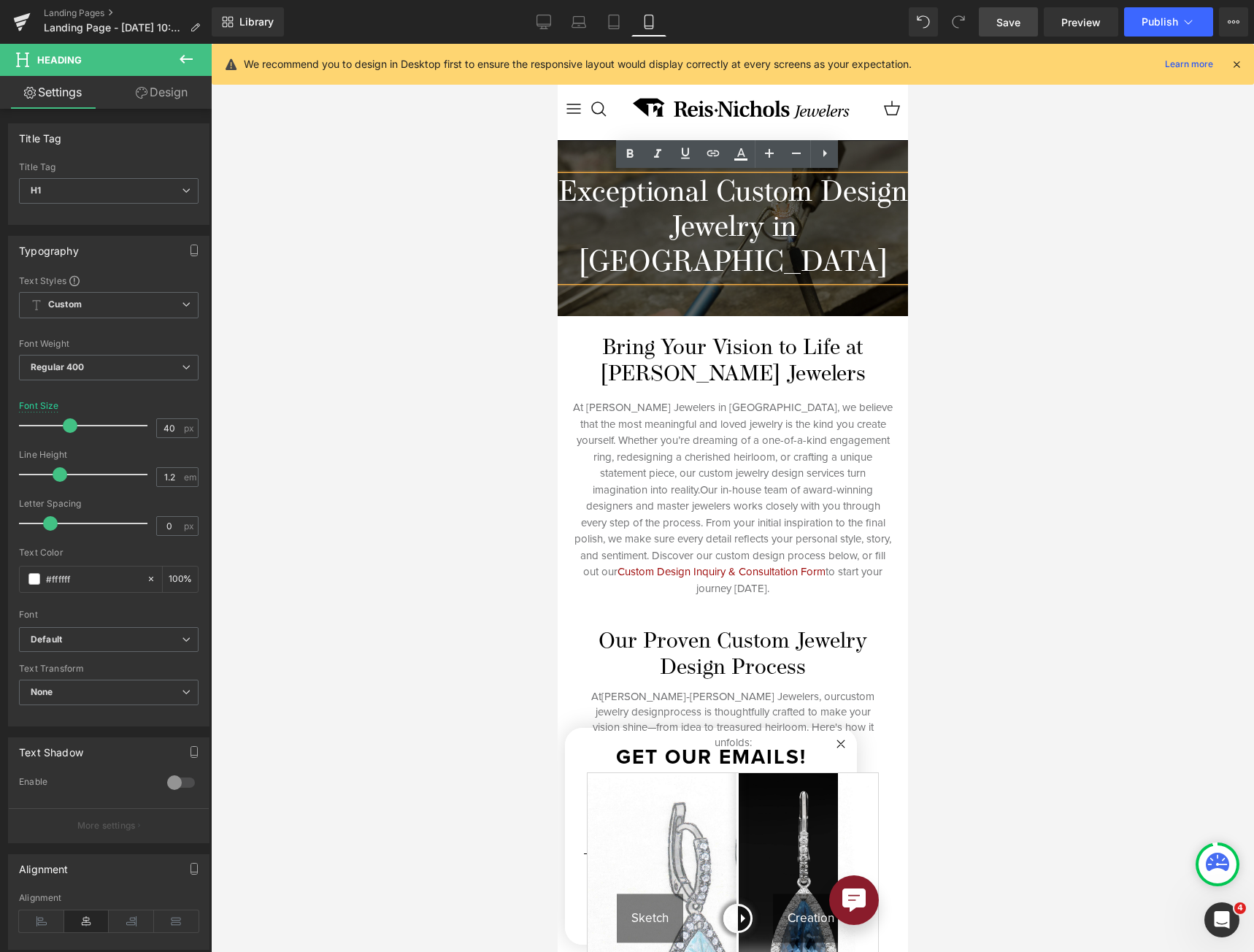
click at [679, 193] on h1 "Exceptional Custom Design Jewelry in Indianapolis" at bounding box center [731, 228] width 350 height 106
click at [681, 190] on h1 "Exceptional Custom Design Jewelry in Indianapolis" at bounding box center [731, 228] width 350 height 106
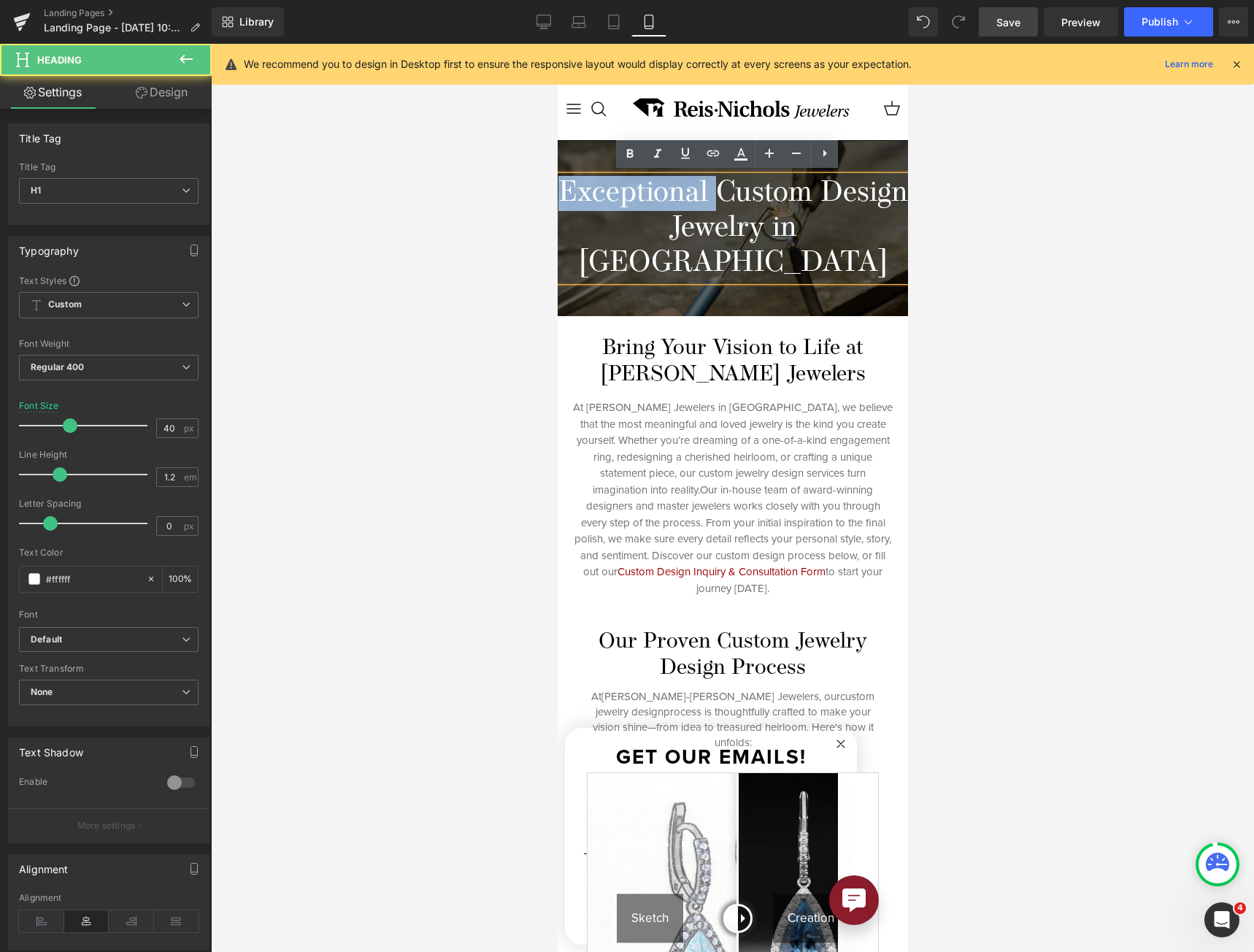
click at [681, 190] on h1 "Exceptional Custom Design Jewelry in Indianapolis" at bounding box center [731, 228] width 350 height 106
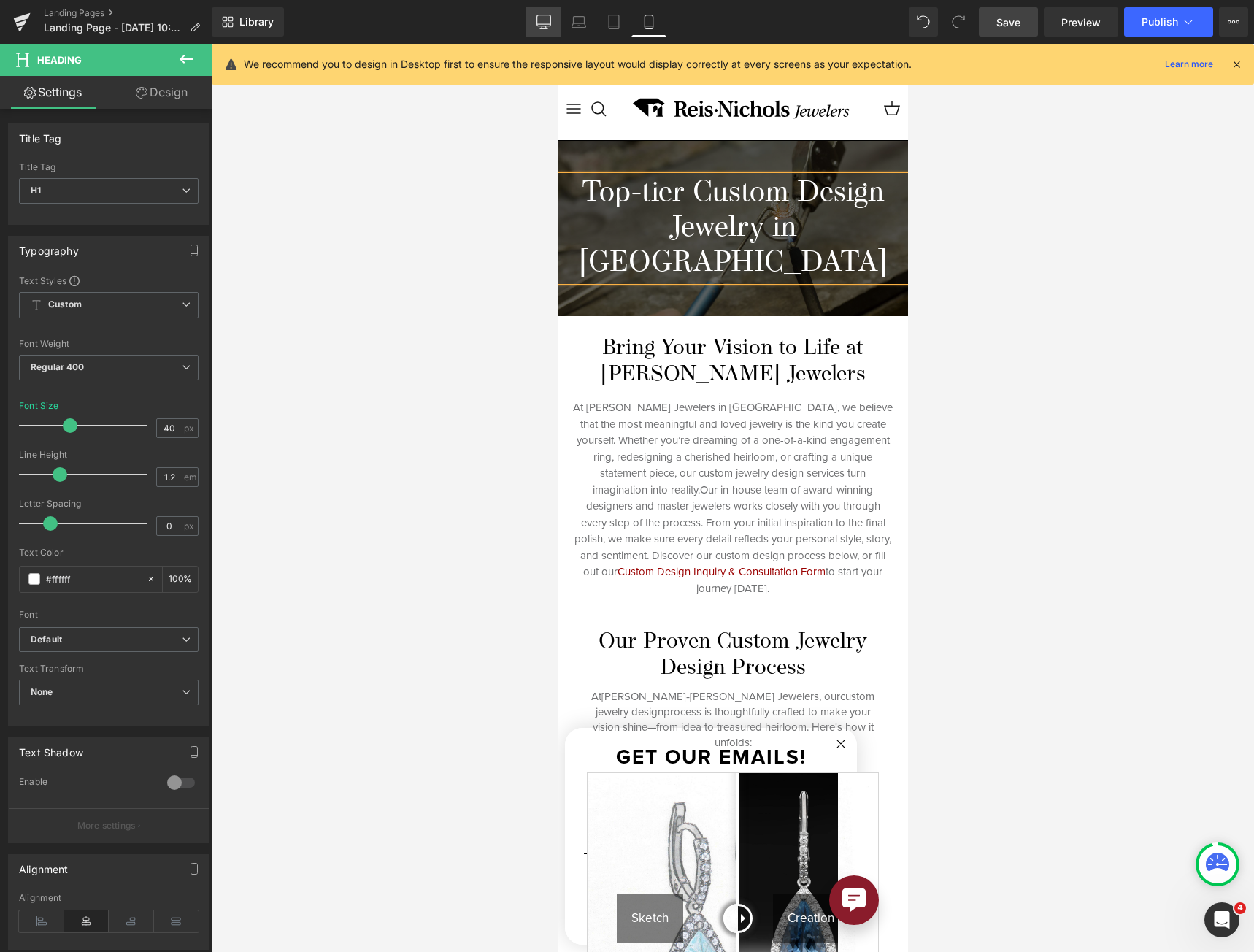
click at [540, 12] on link "Desktop" at bounding box center [543, 22] width 35 height 29
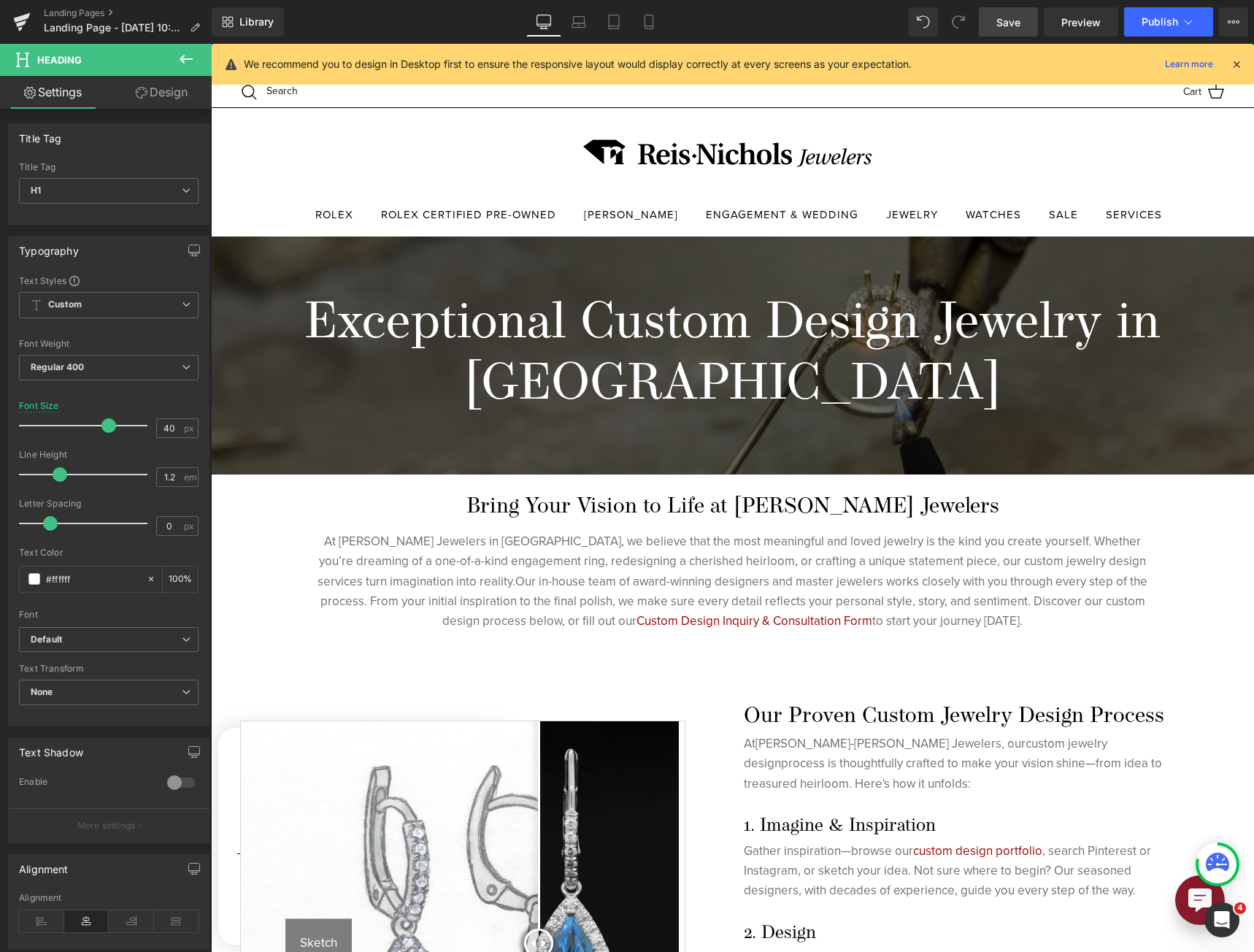
click at [498, 318] on h1 "Exceptional Custom Design Jewelry in Indianapolis" at bounding box center [732, 355] width 1043 height 123
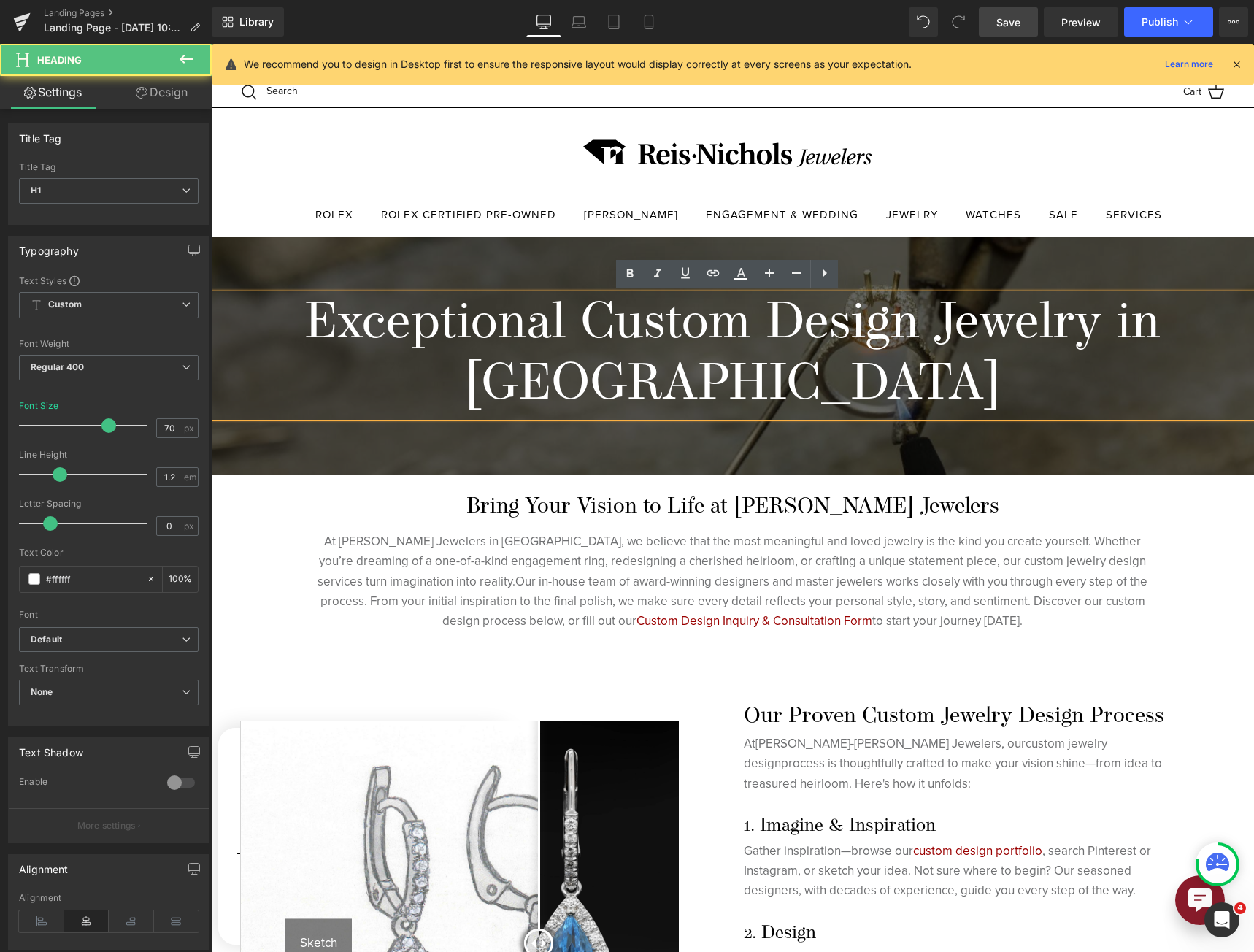
click at [498, 318] on h1 "Exceptional Custom Design Jewelry in Indianapolis" at bounding box center [732, 355] width 1043 height 123
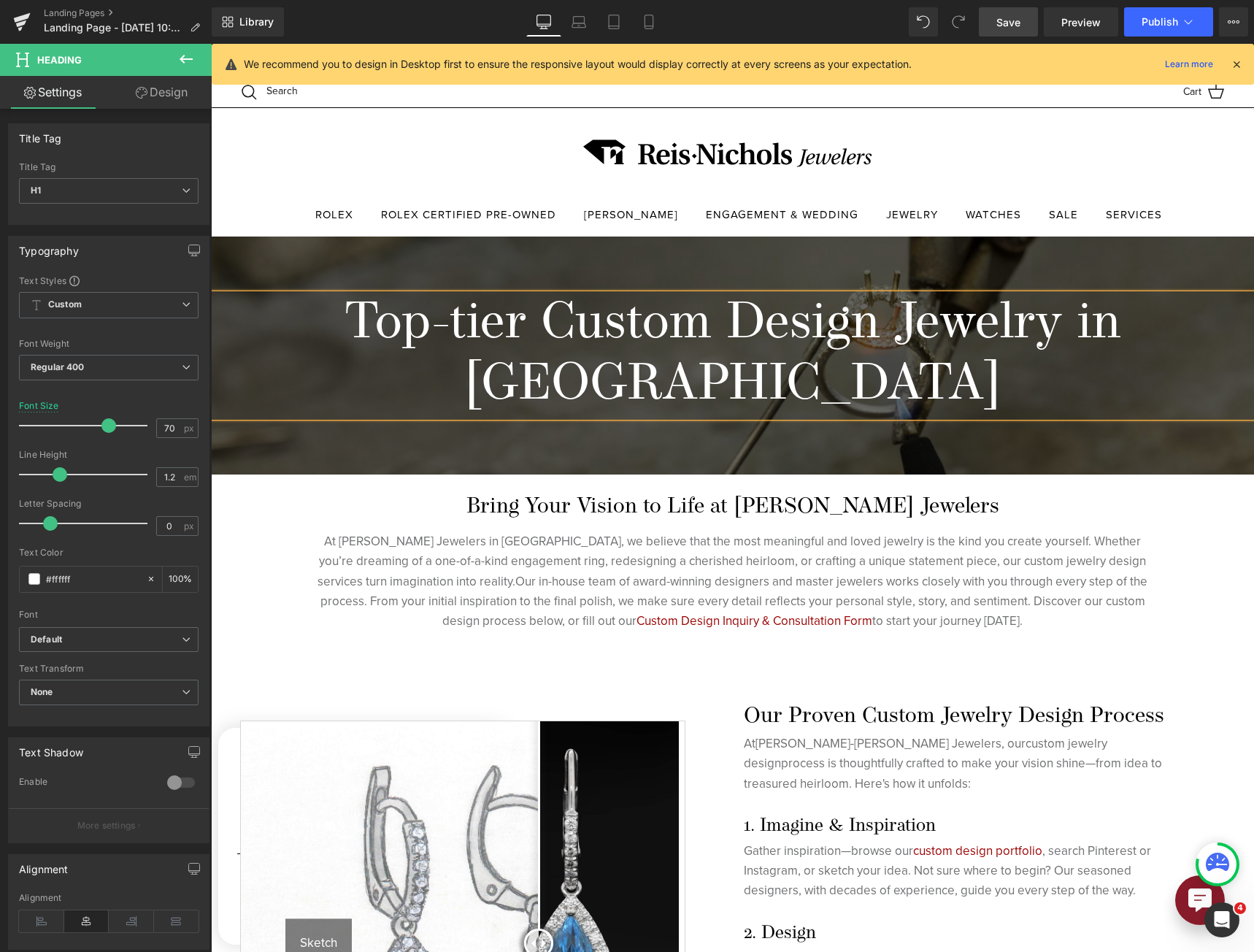
click at [1013, 23] on span "Save" at bounding box center [1007, 22] width 24 height 15
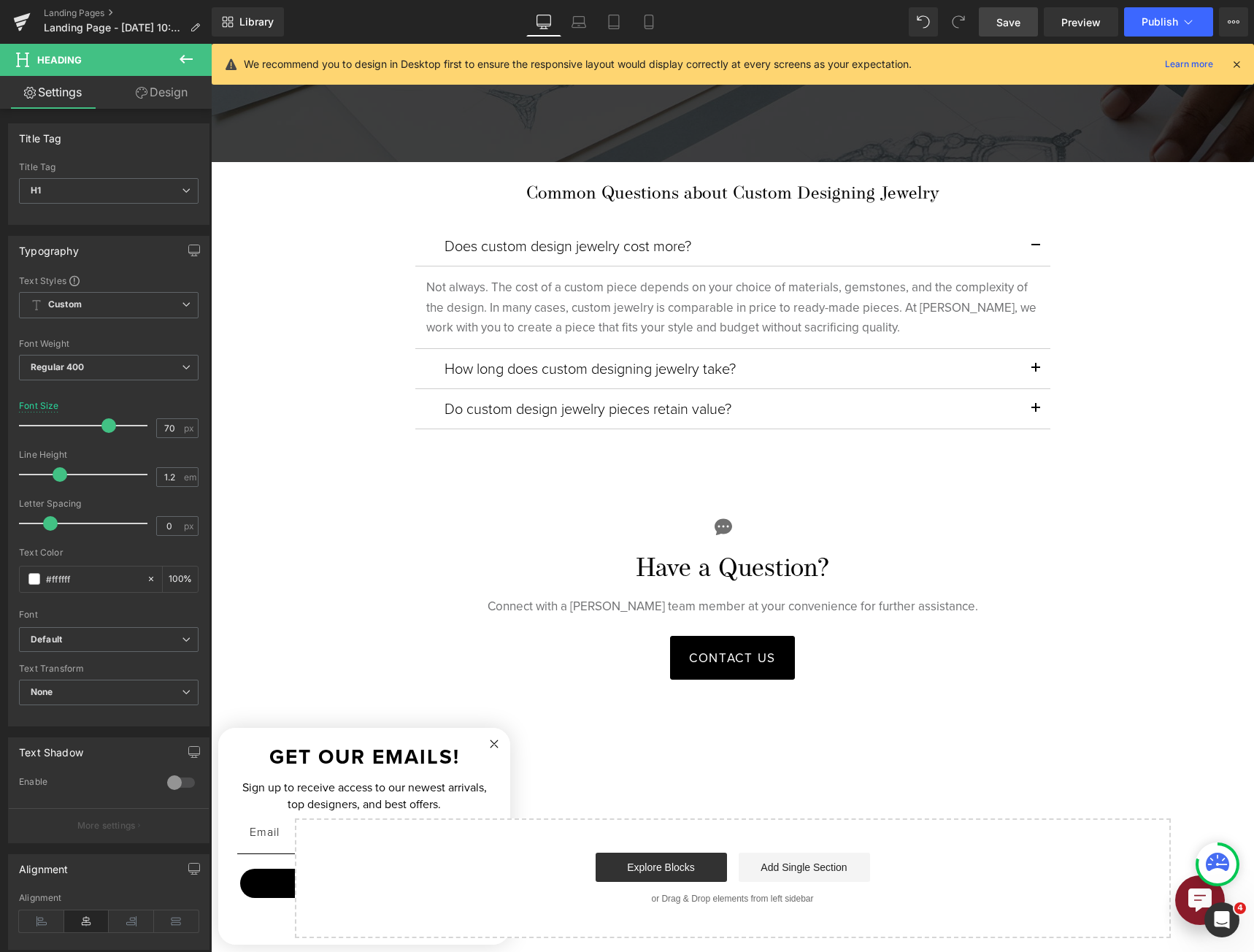
scroll to position [3503, 0]
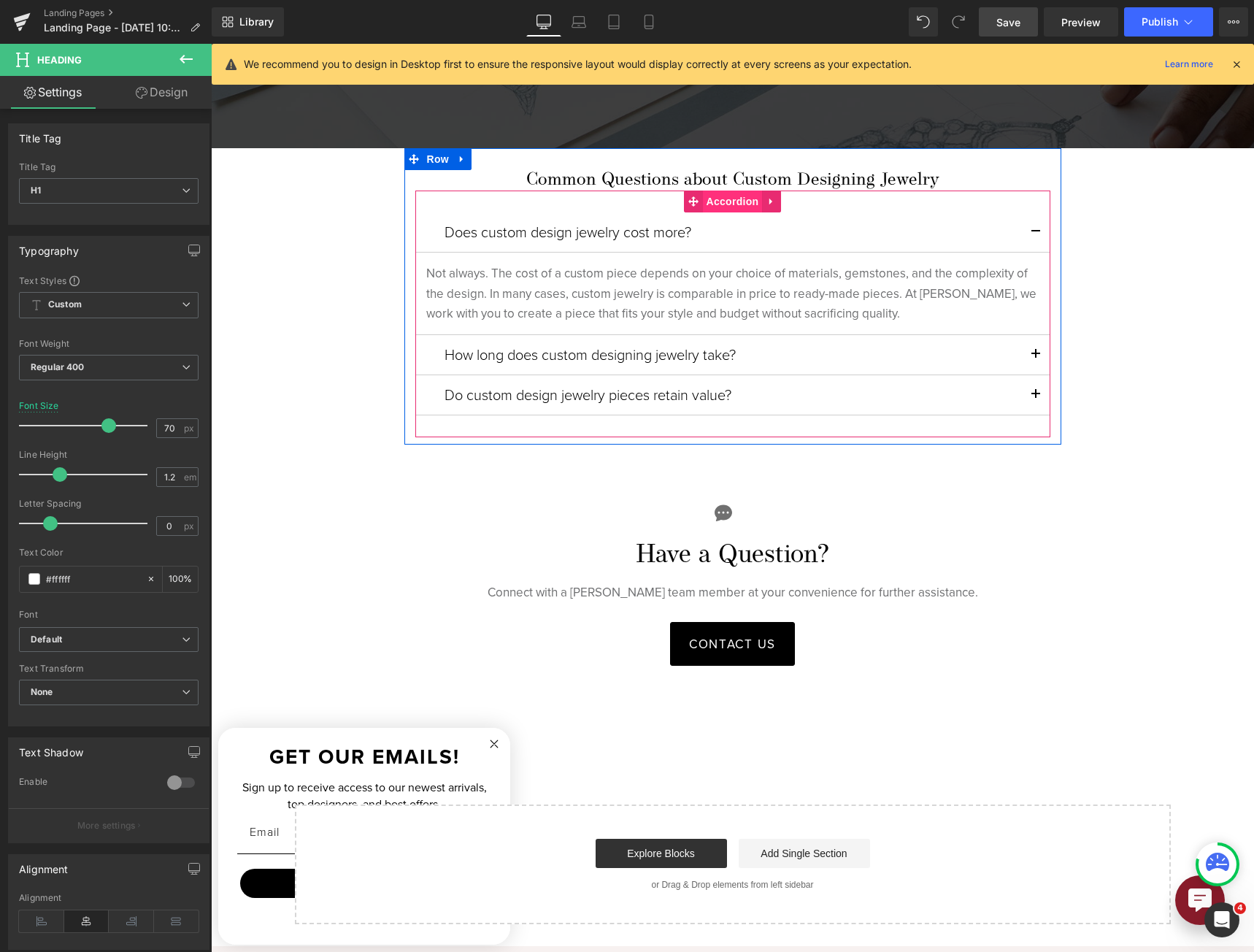
click at [705, 190] on span "Accordion" at bounding box center [732, 201] width 59 height 22
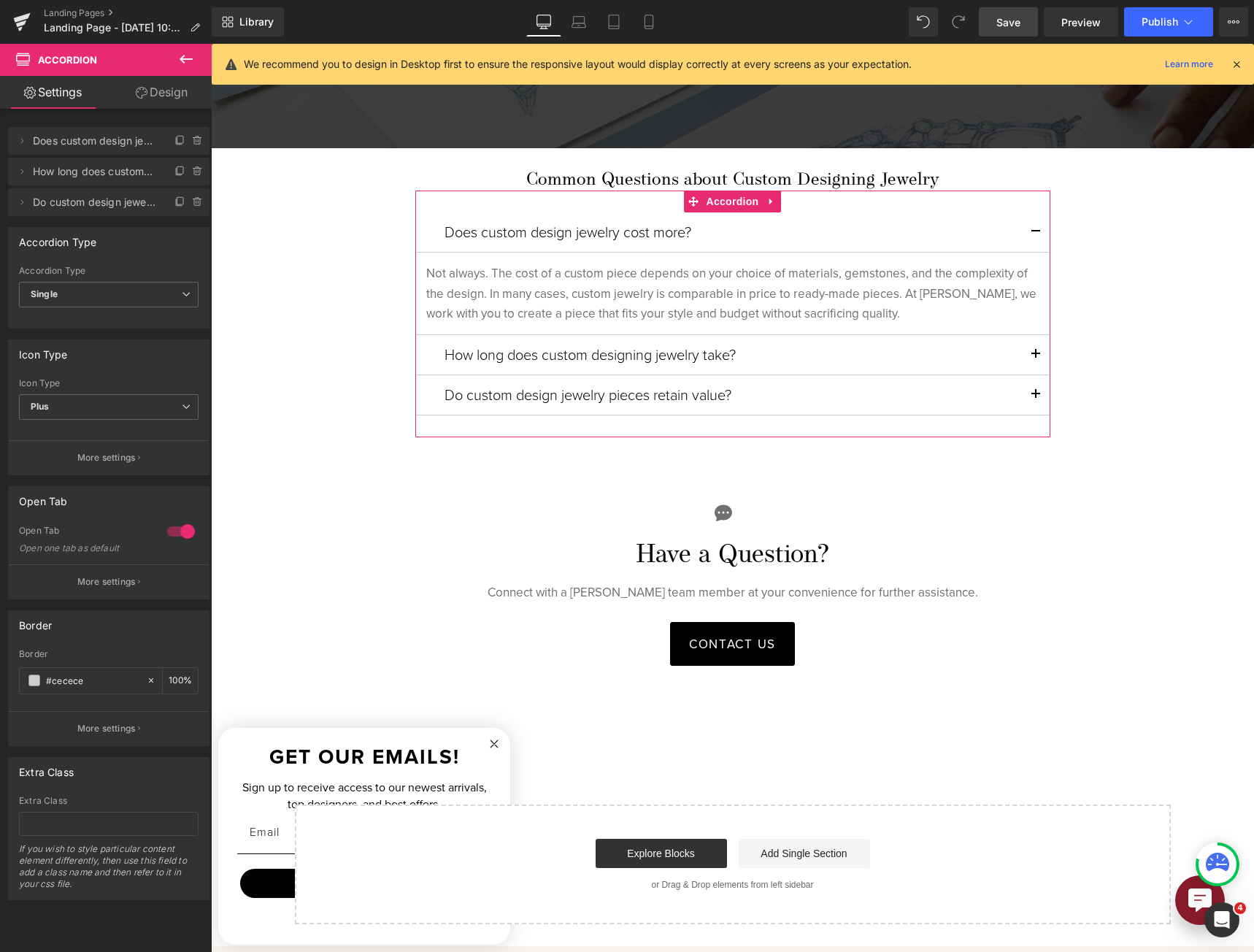
click at [181, 537] on div at bounding box center [180, 531] width 35 height 23
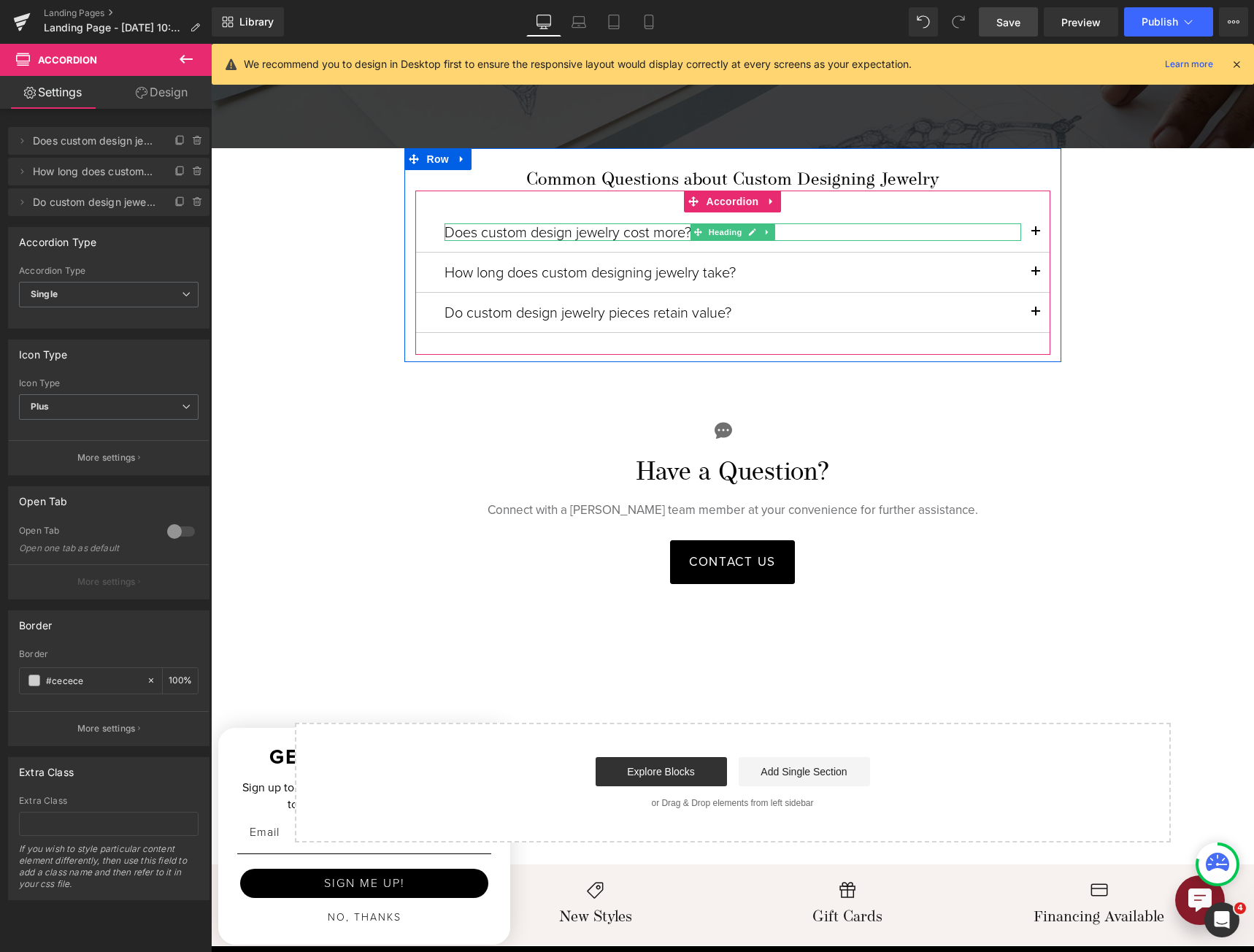
click at [705, 228] on span "Heading" at bounding box center [724, 232] width 39 height 17
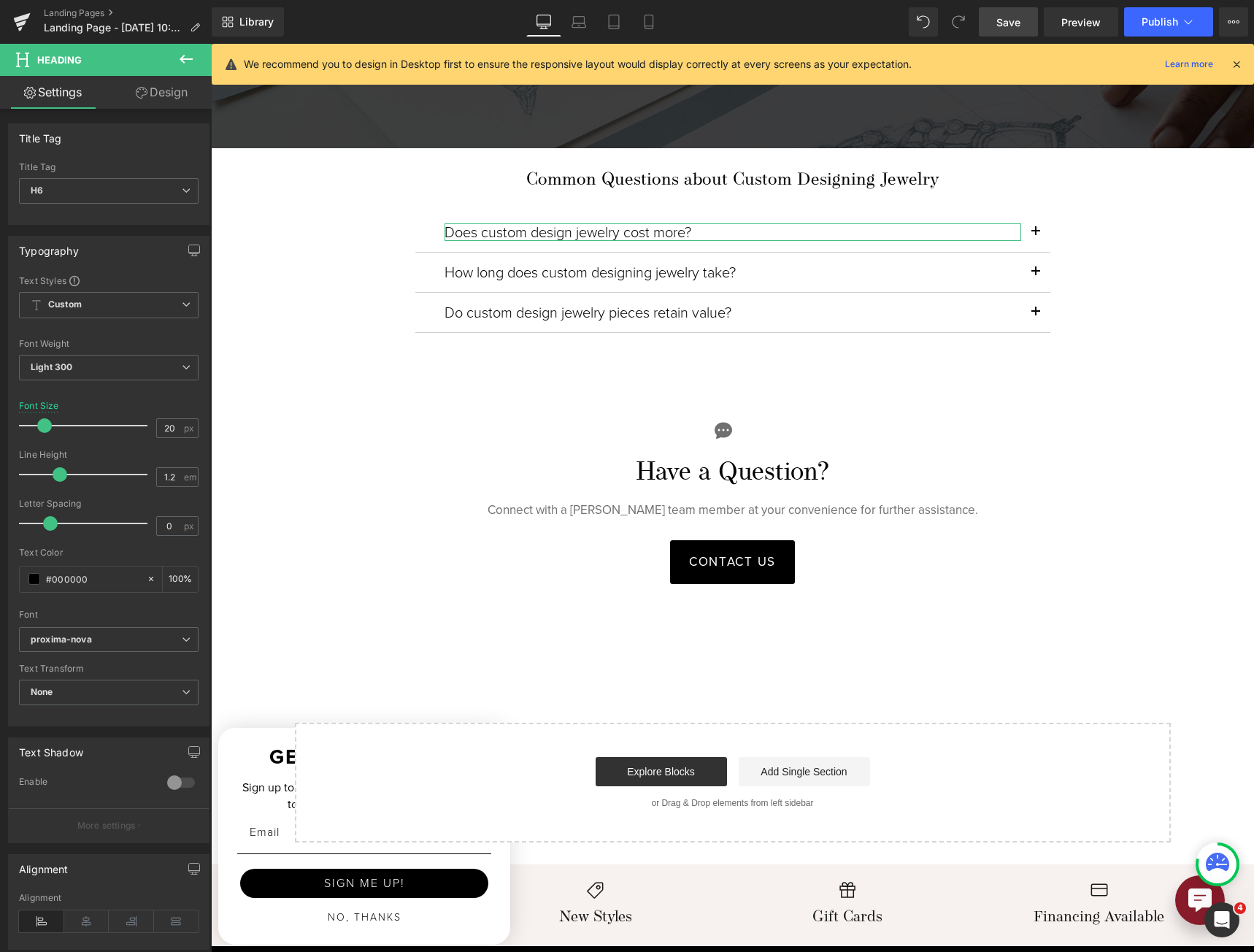
click at [140, 389] on div at bounding box center [108, 393] width 179 height 10
click at [143, 373] on span "Light 300" at bounding box center [108, 368] width 179 height 26
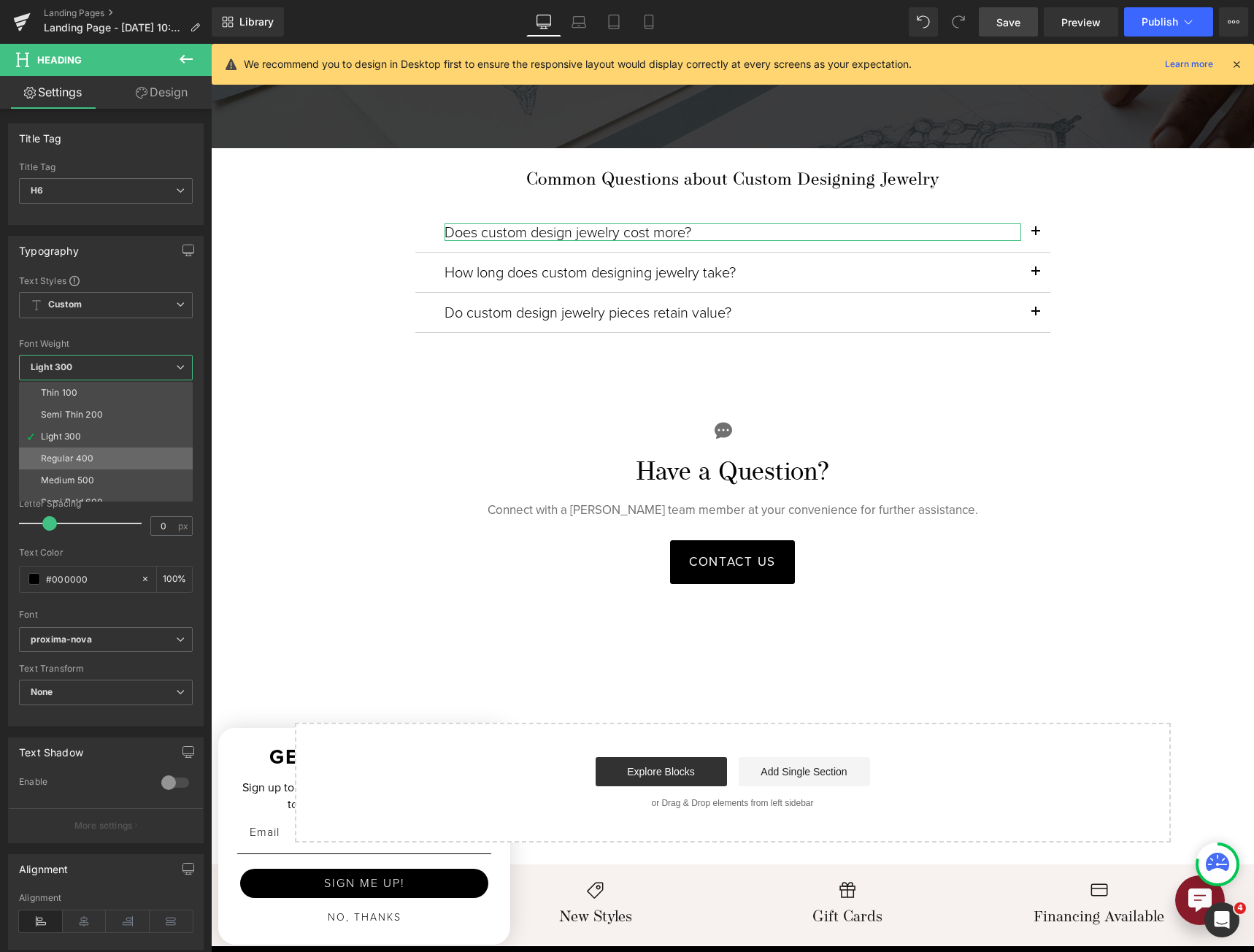
click at [133, 462] on li "Regular 400" at bounding box center [109, 458] width 180 height 22
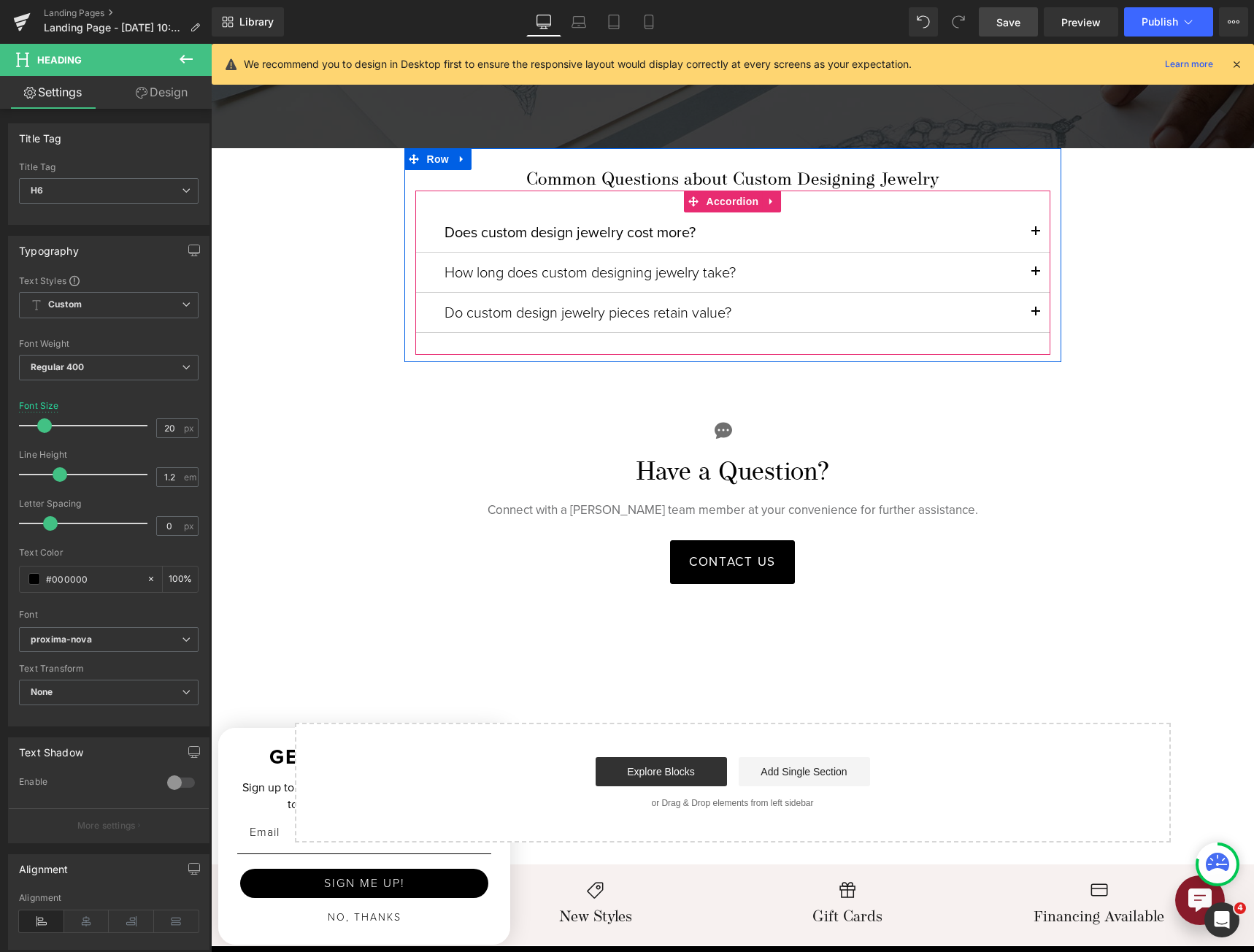
click at [641, 265] on h6 "How long does custom designing jewelry take?" at bounding box center [732, 273] width 577 height 17
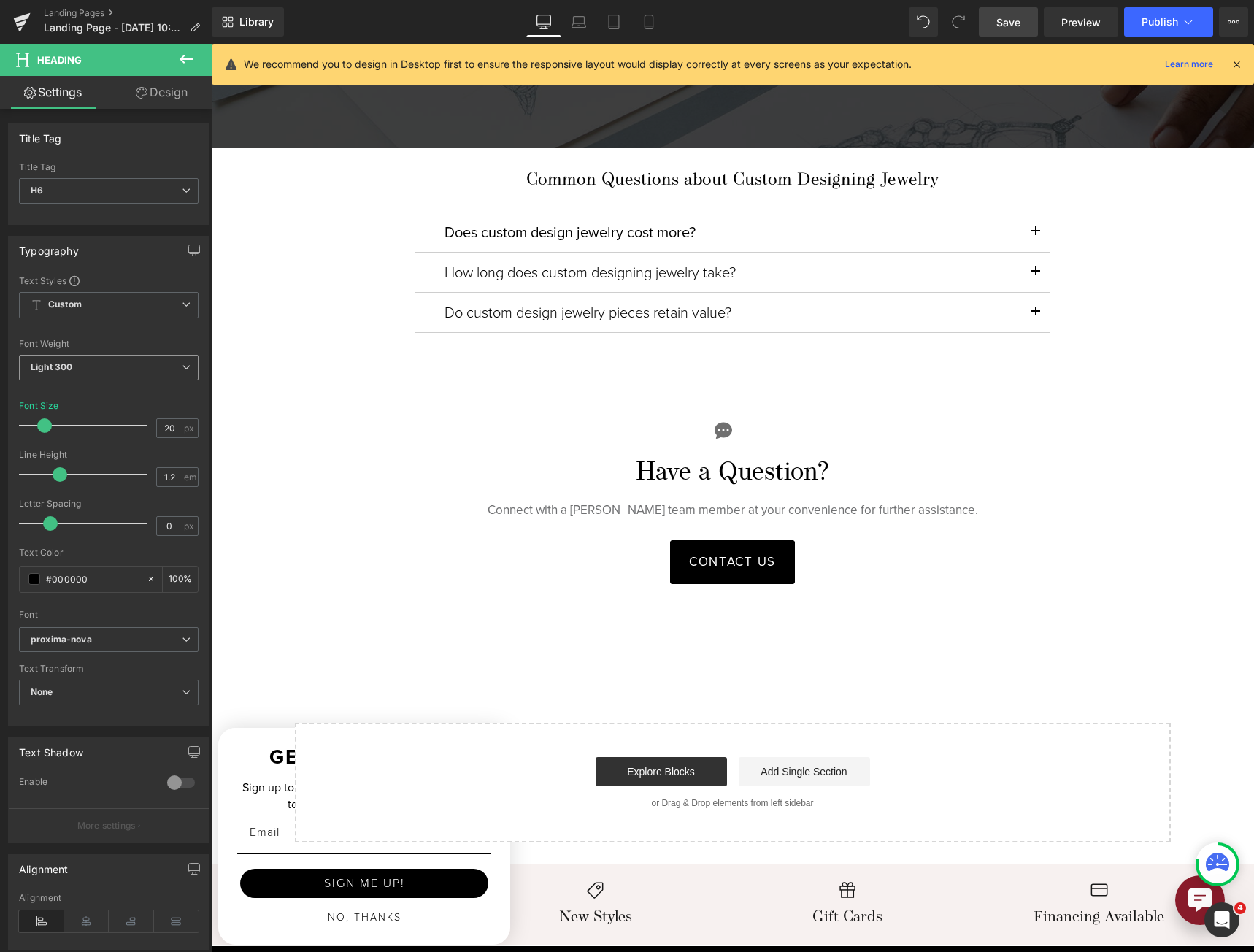
click at [135, 369] on span "Light 300" at bounding box center [108, 368] width 179 height 26
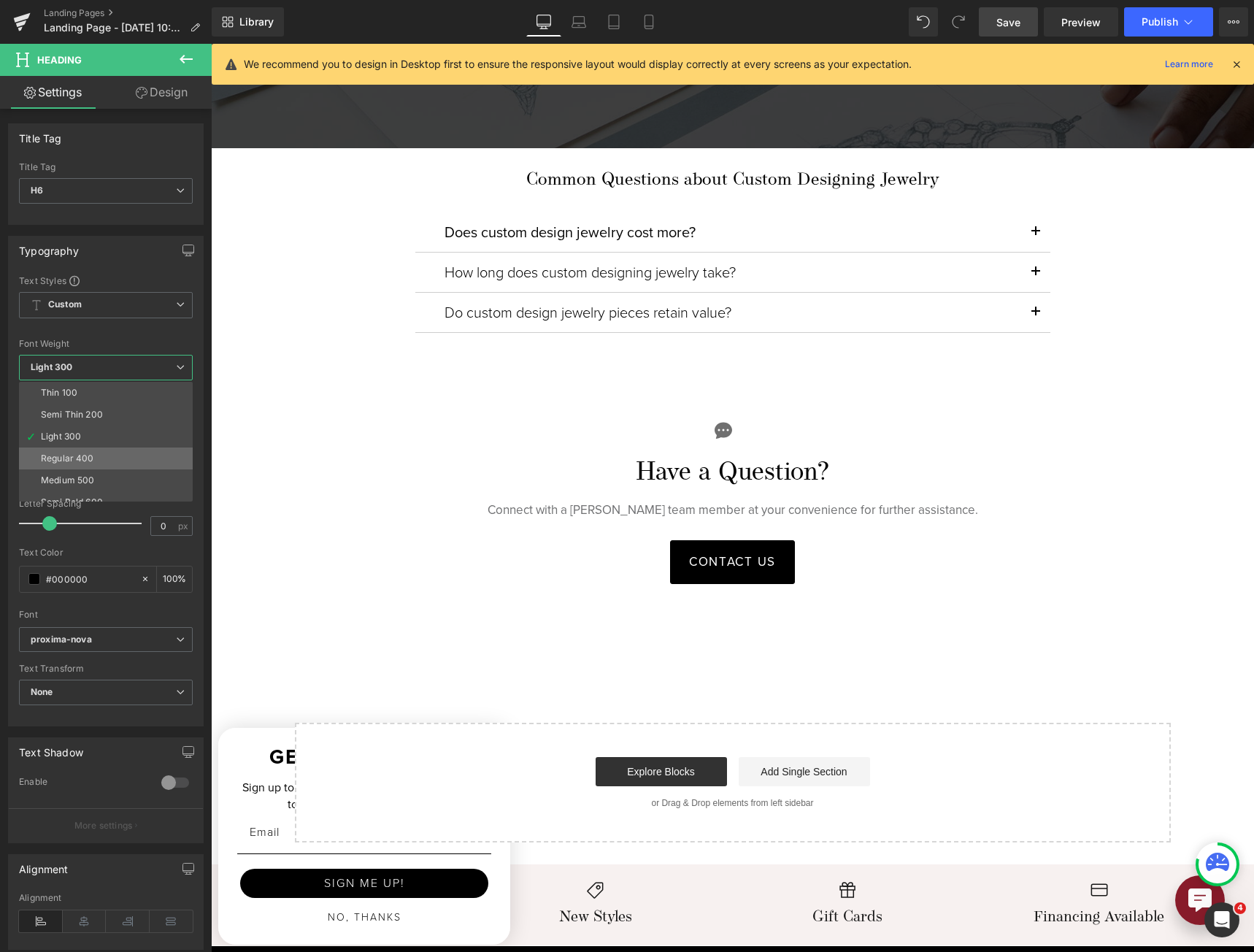
click at [120, 455] on li "Regular 400" at bounding box center [109, 458] width 180 height 22
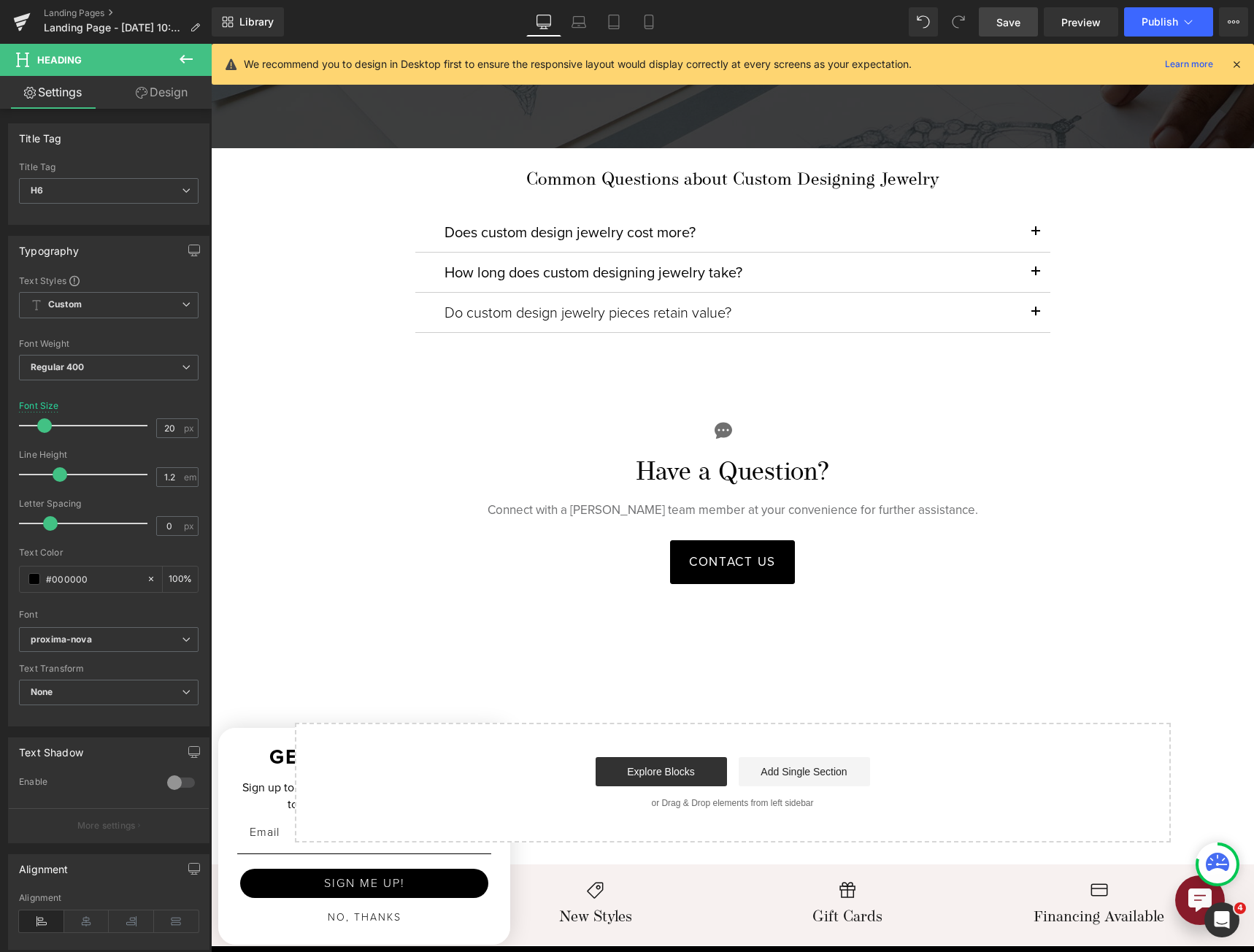
click at [631, 303] on h6 "Do custom design jewelry pieces retain value?" at bounding box center [732, 312] width 577 height 17
click at [109, 369] on span "Light 300" at bounding box center [108, 368] width 179 height 26
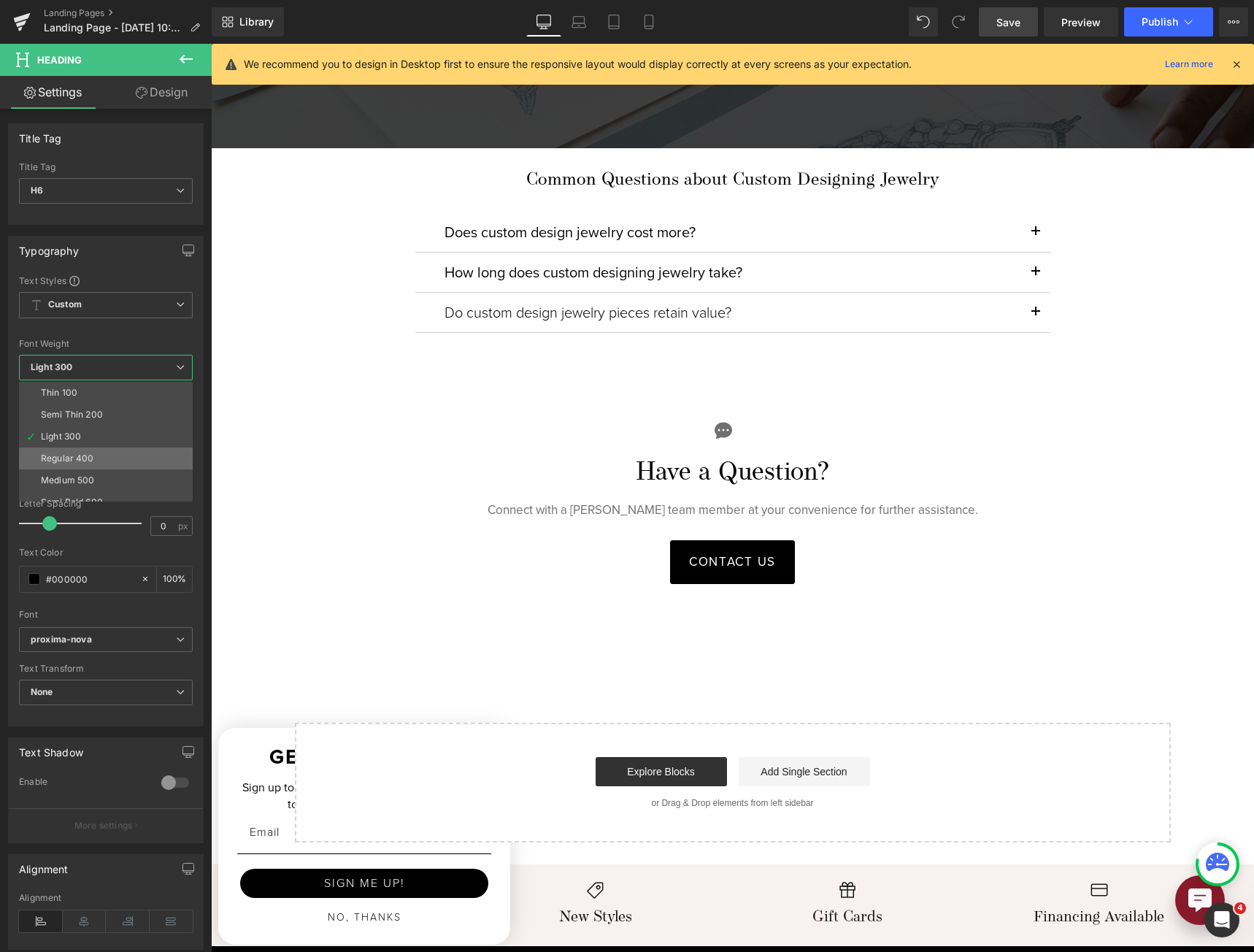
click at [108, 459] on li "Regular 400" at bounding box center [109, 458] width 180 height 22
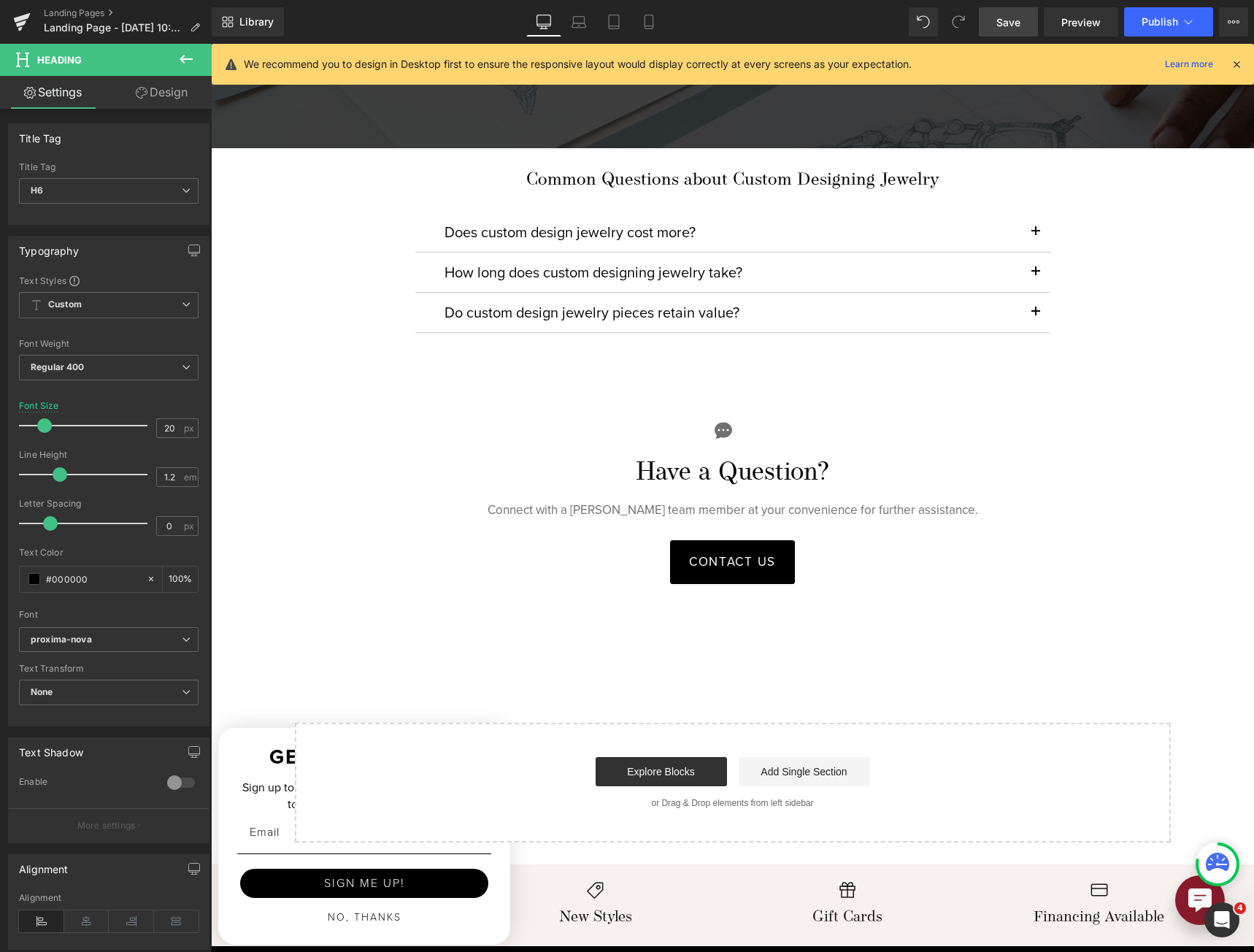
click at [1018, 26] on span "Save" at bounding box center [1007, 22] width 24 height 15
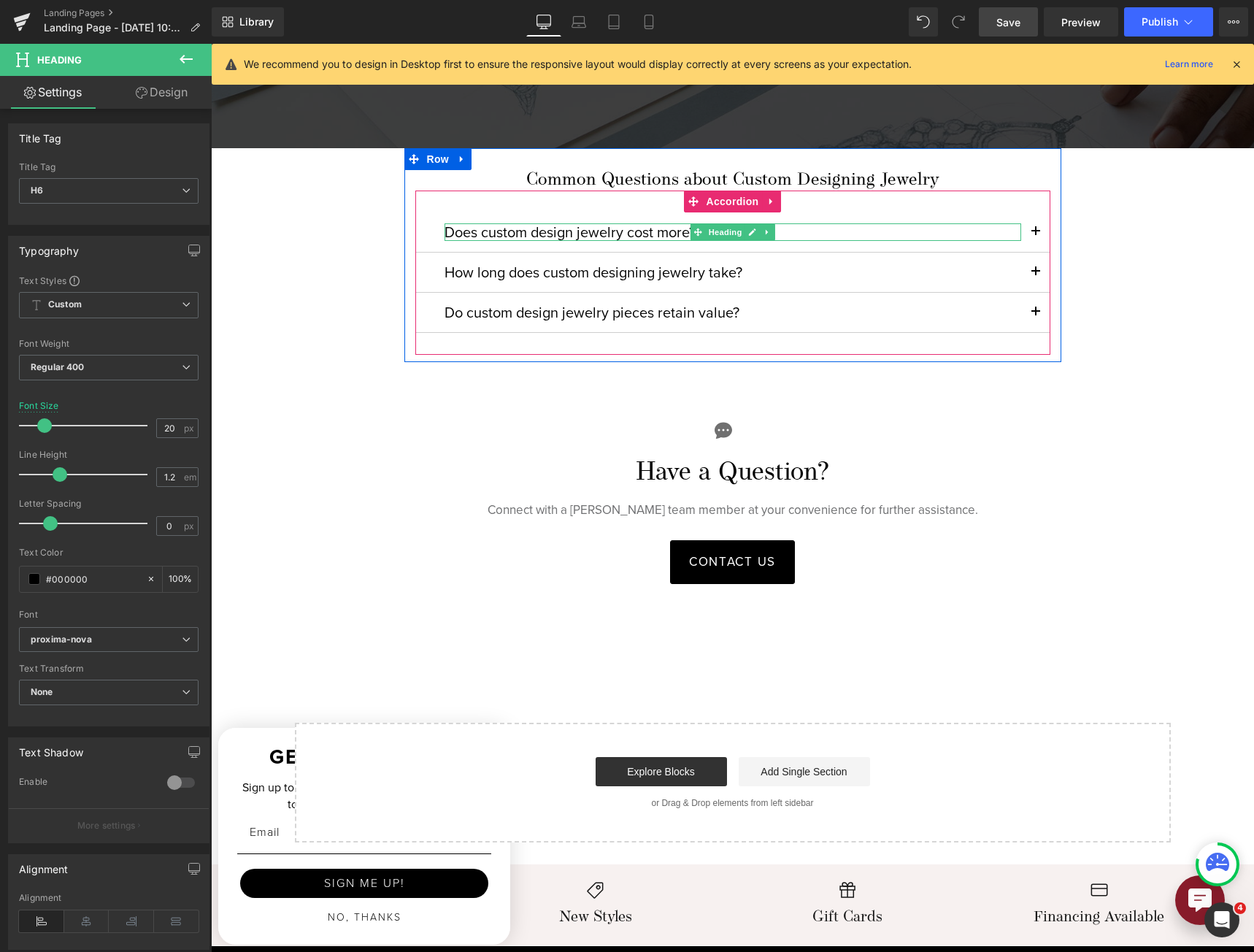
click at [444, 228] on h6 "Does custom design jewelry cost more?" at bounding box center [732, 232] width 577 height 17
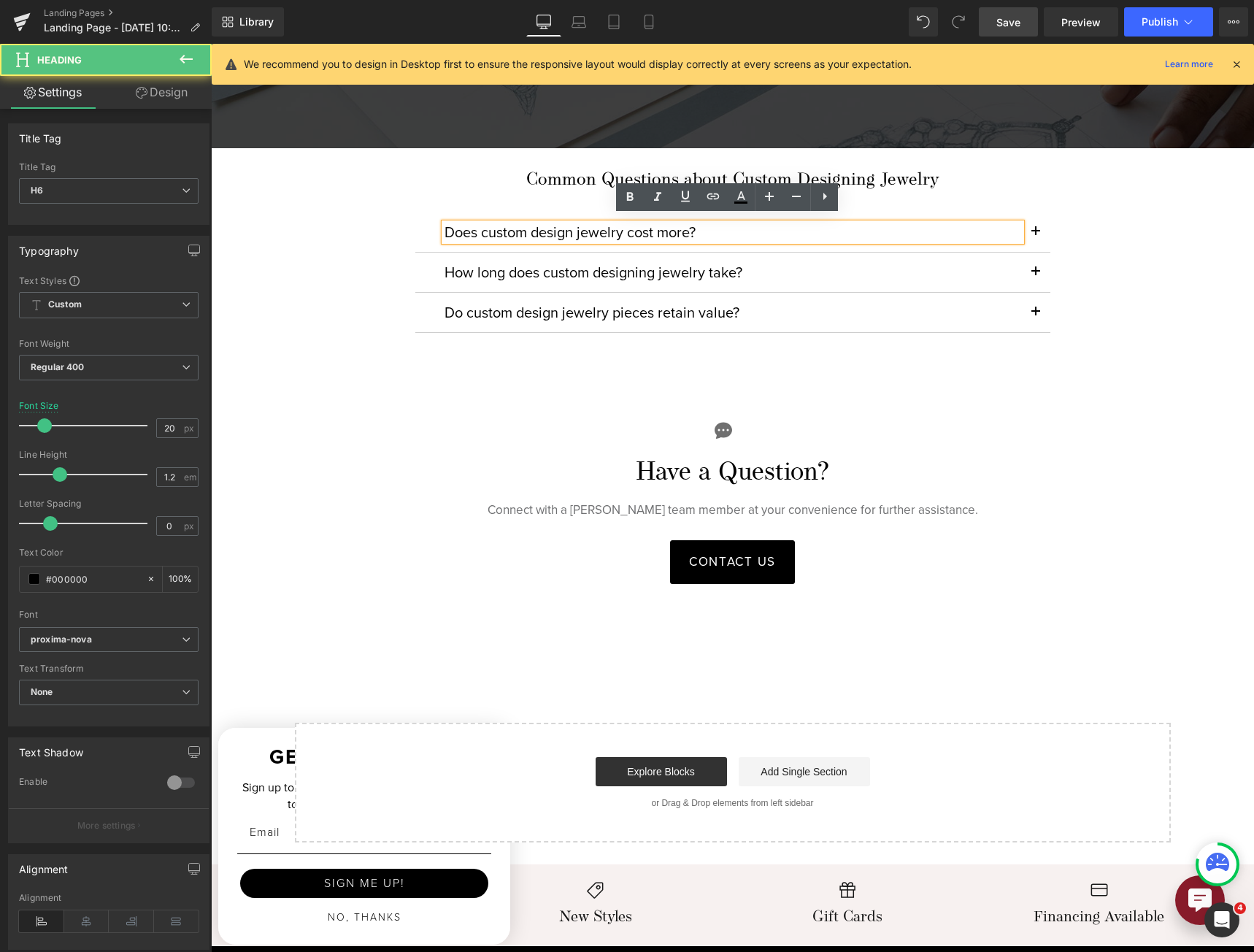
click at [191, 102] on link "Design" at bounding box center [161, 92] width 106 height 33
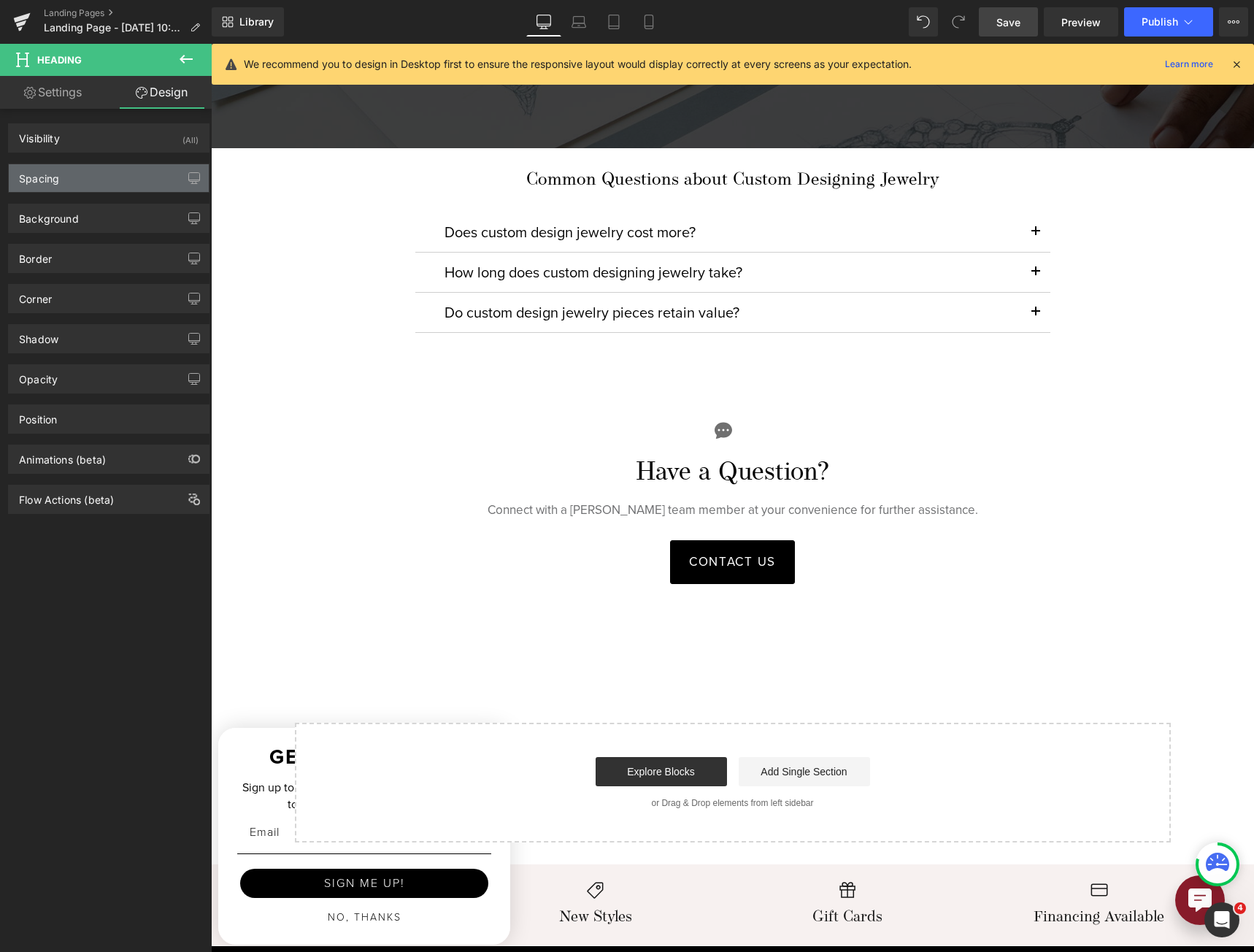
click at [121, 181] on div "Spacing" at bounding box center [108, 178] width 200 height 28
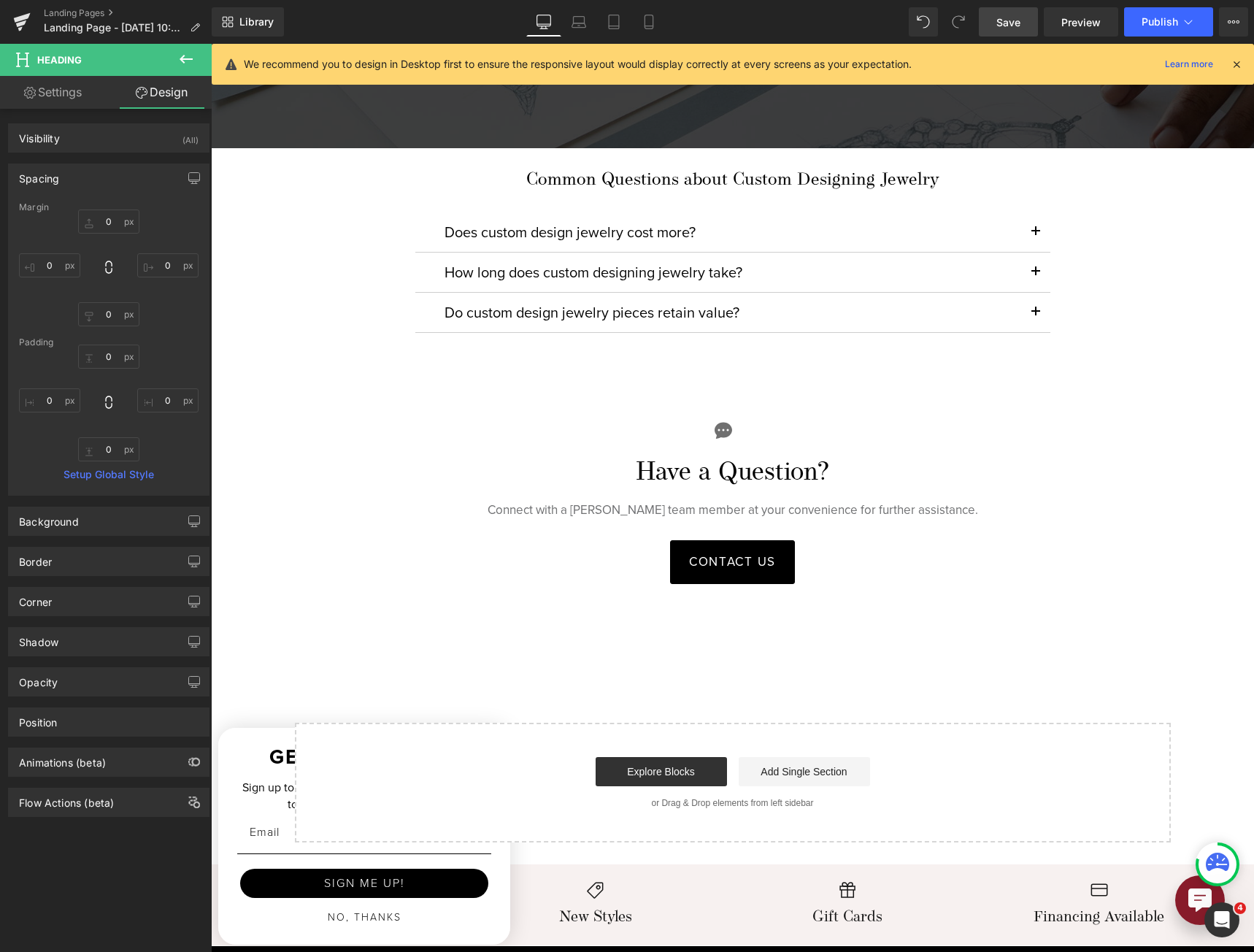
click at [78, 102] on link "Settings" at bounding box center [53, 92] width 106 height 33
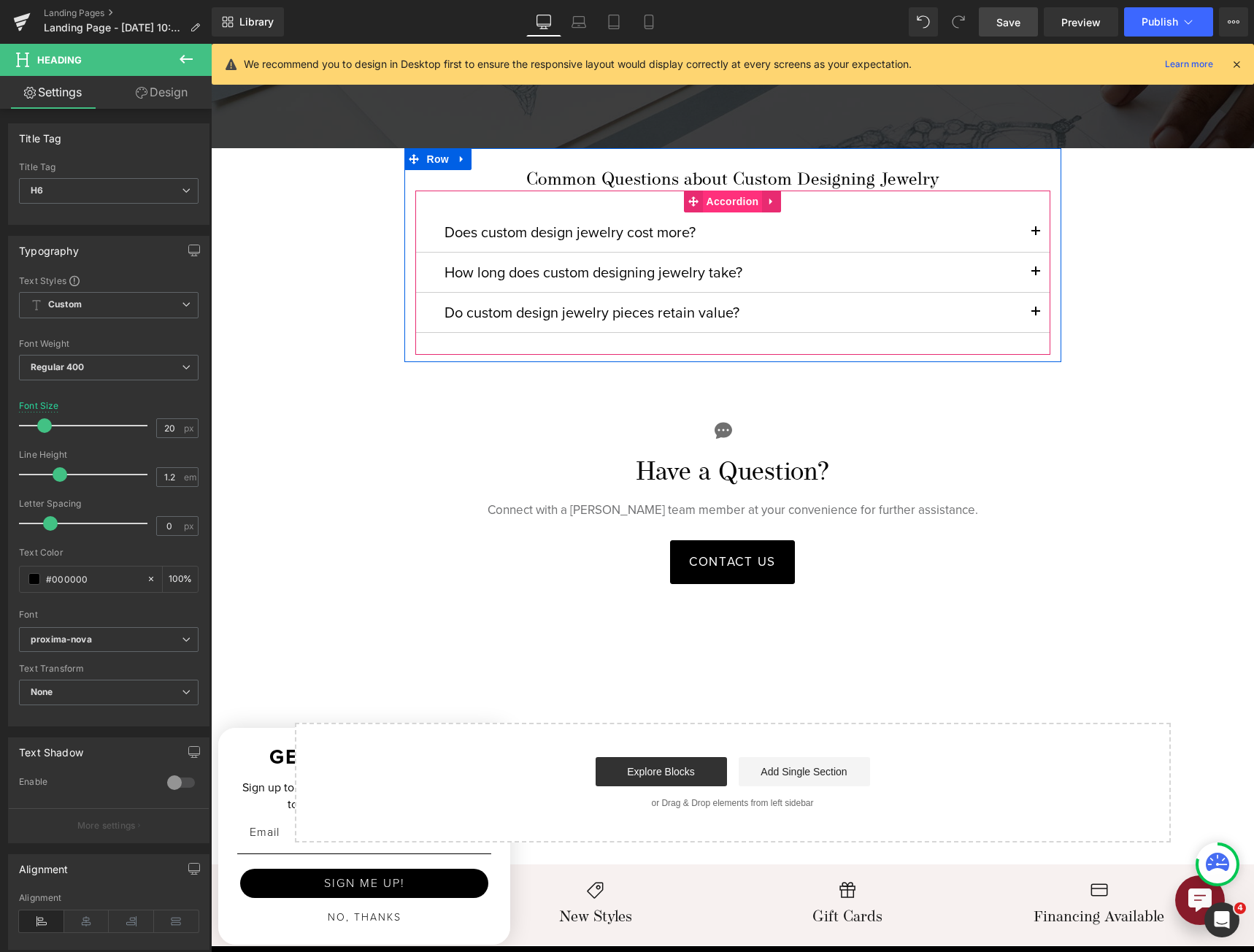
click at [718, 198] on span "Accordion" at bounding box center [732, 201] width 59 height 22
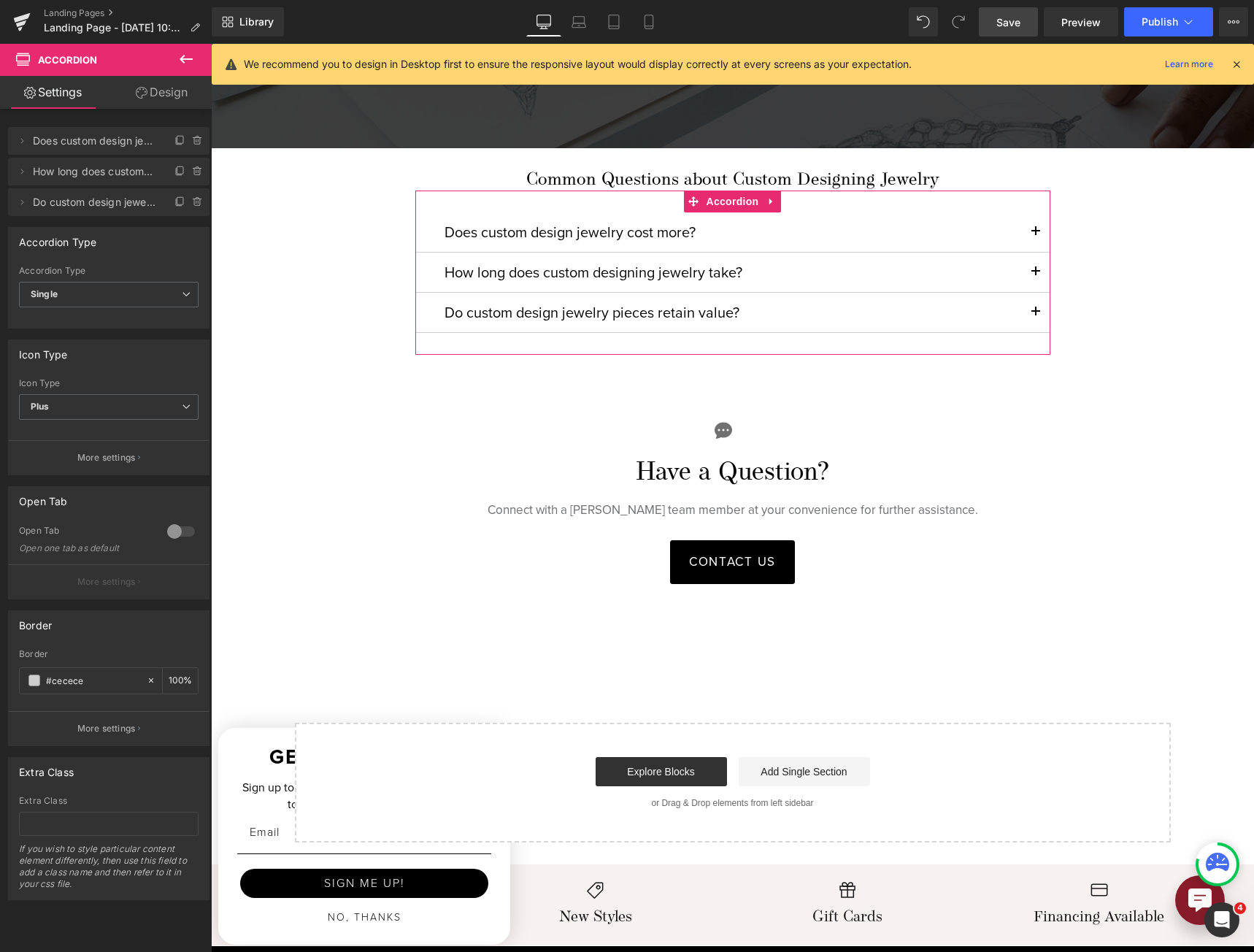
click at [160, 449] on button "More settings" at bounding box center [108, 458] width 200 height 35
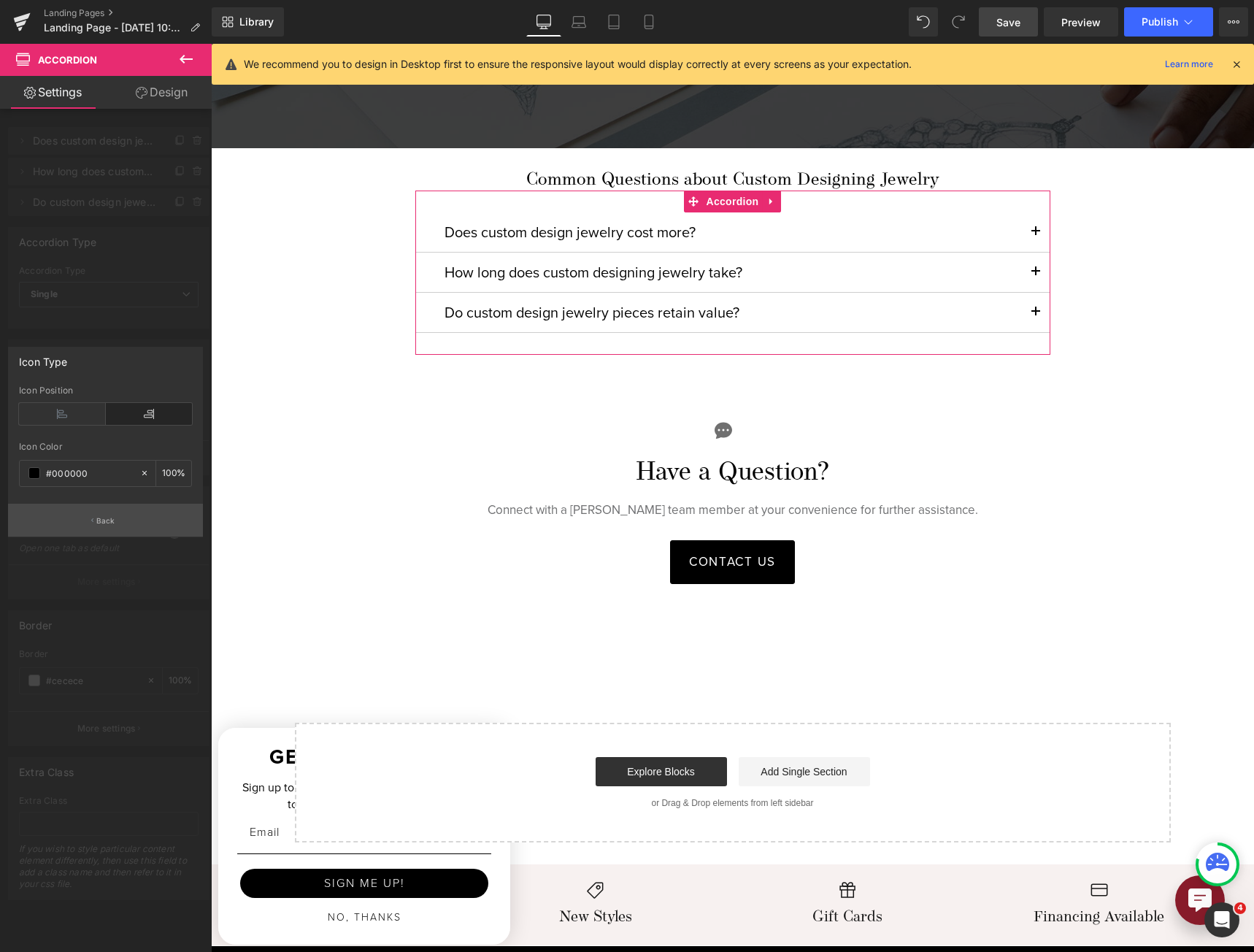
click at [117, 522] on button "Back" at bounding box center [105, 520] width 195 height 33
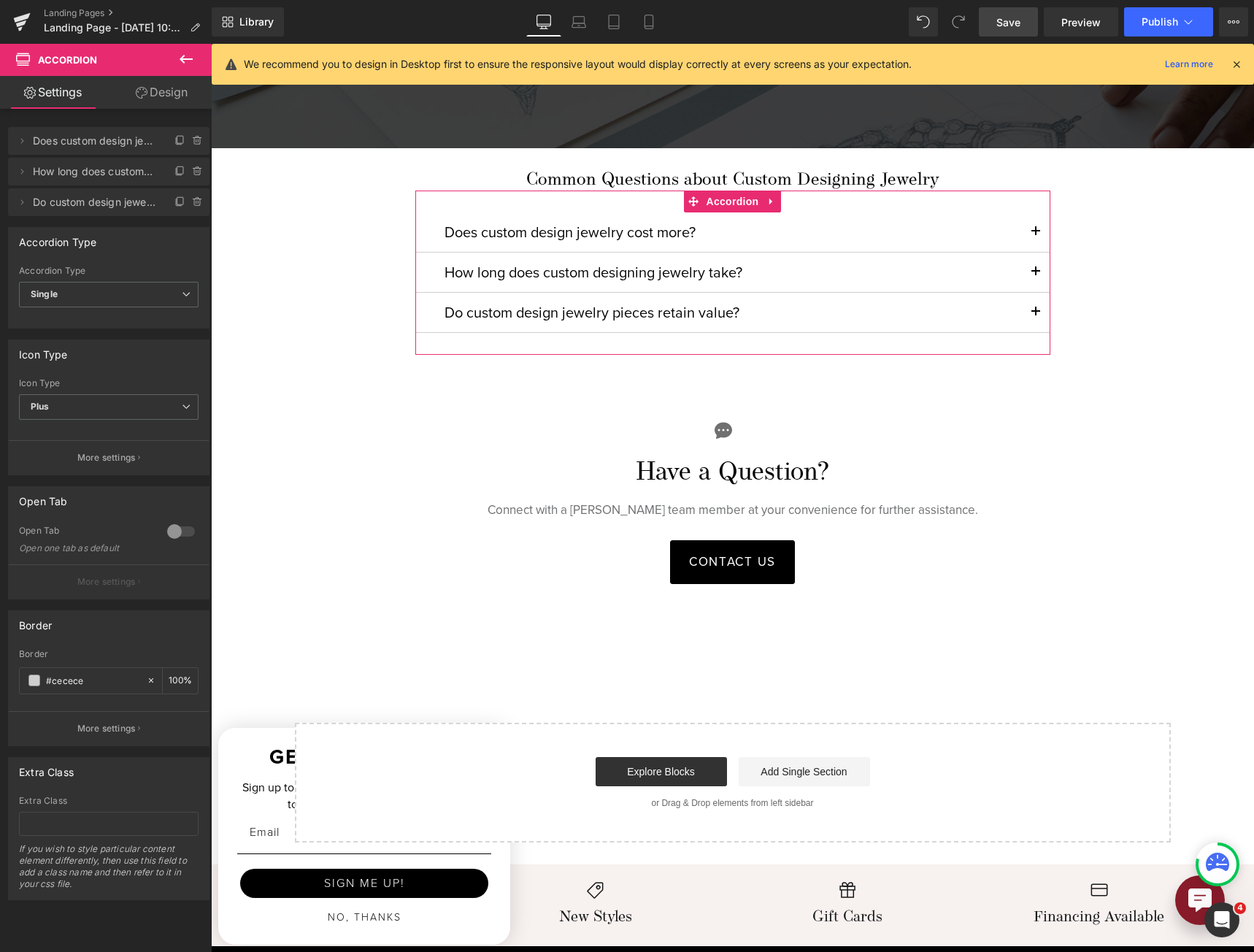
click at [181, 97] on link "Design" at bounding box center [161, 92] width 106 height 33
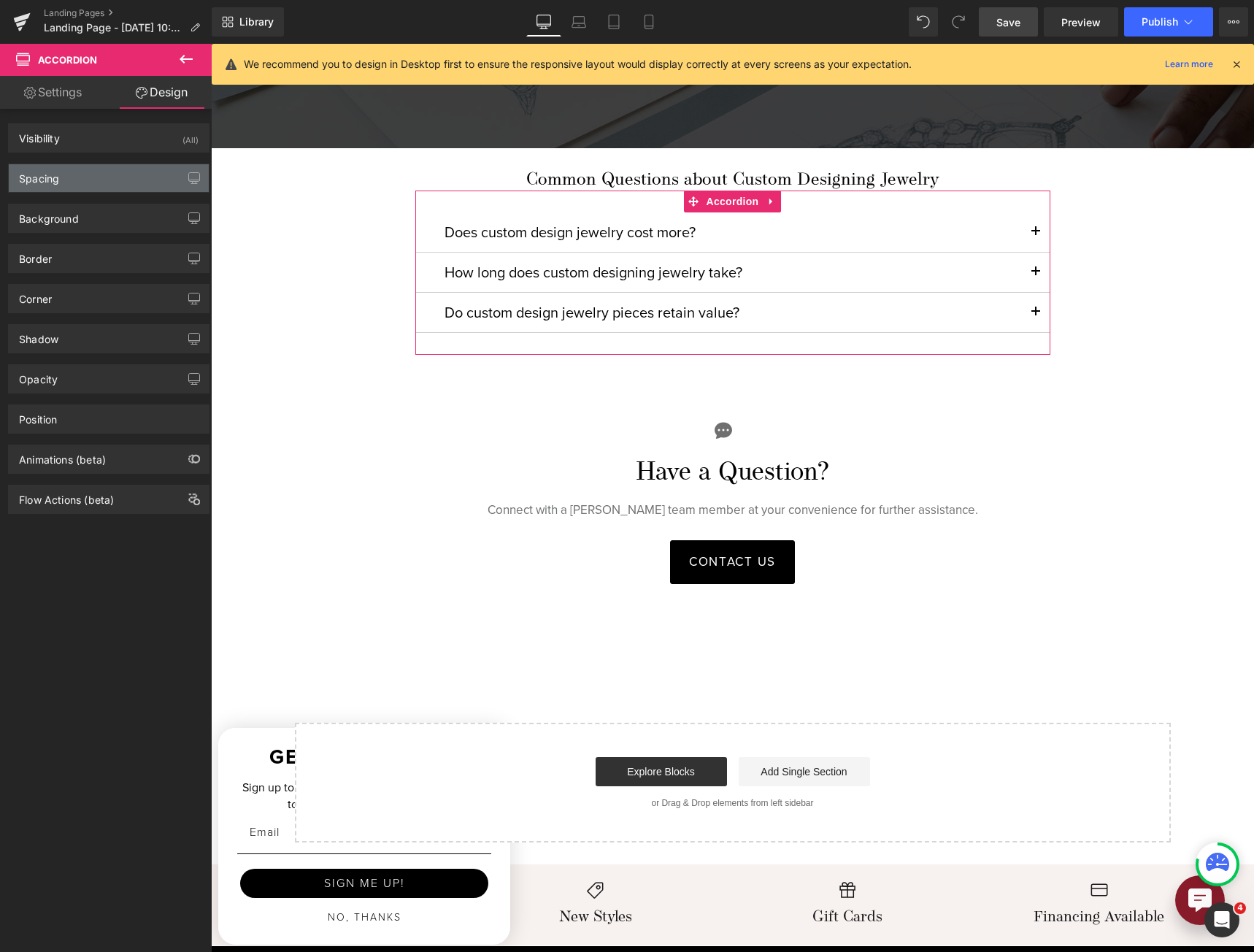
click at [91, 171] on div "Spacing" at bounding box center [108, 178] width 200 height 28
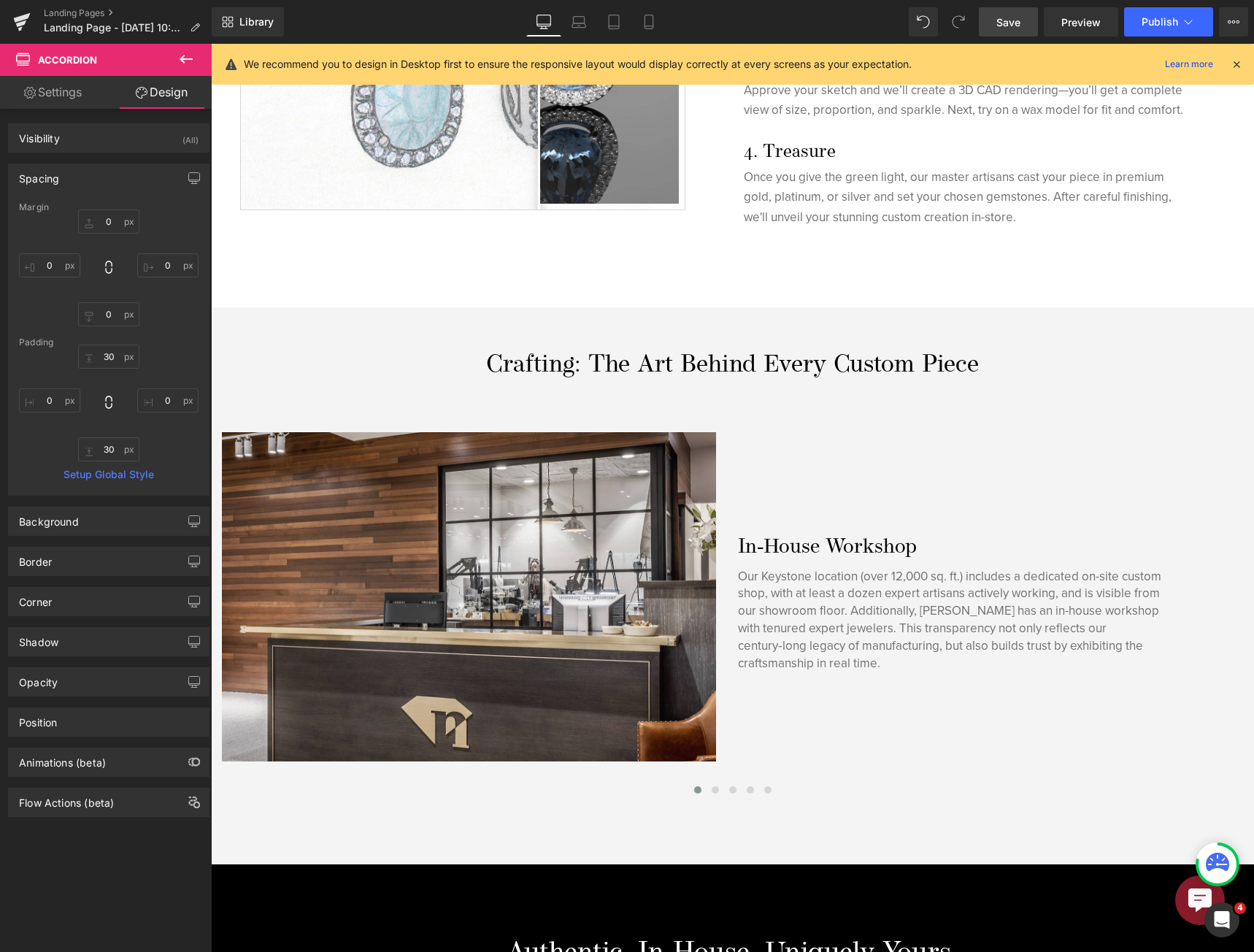
scroll to position [0, 0]
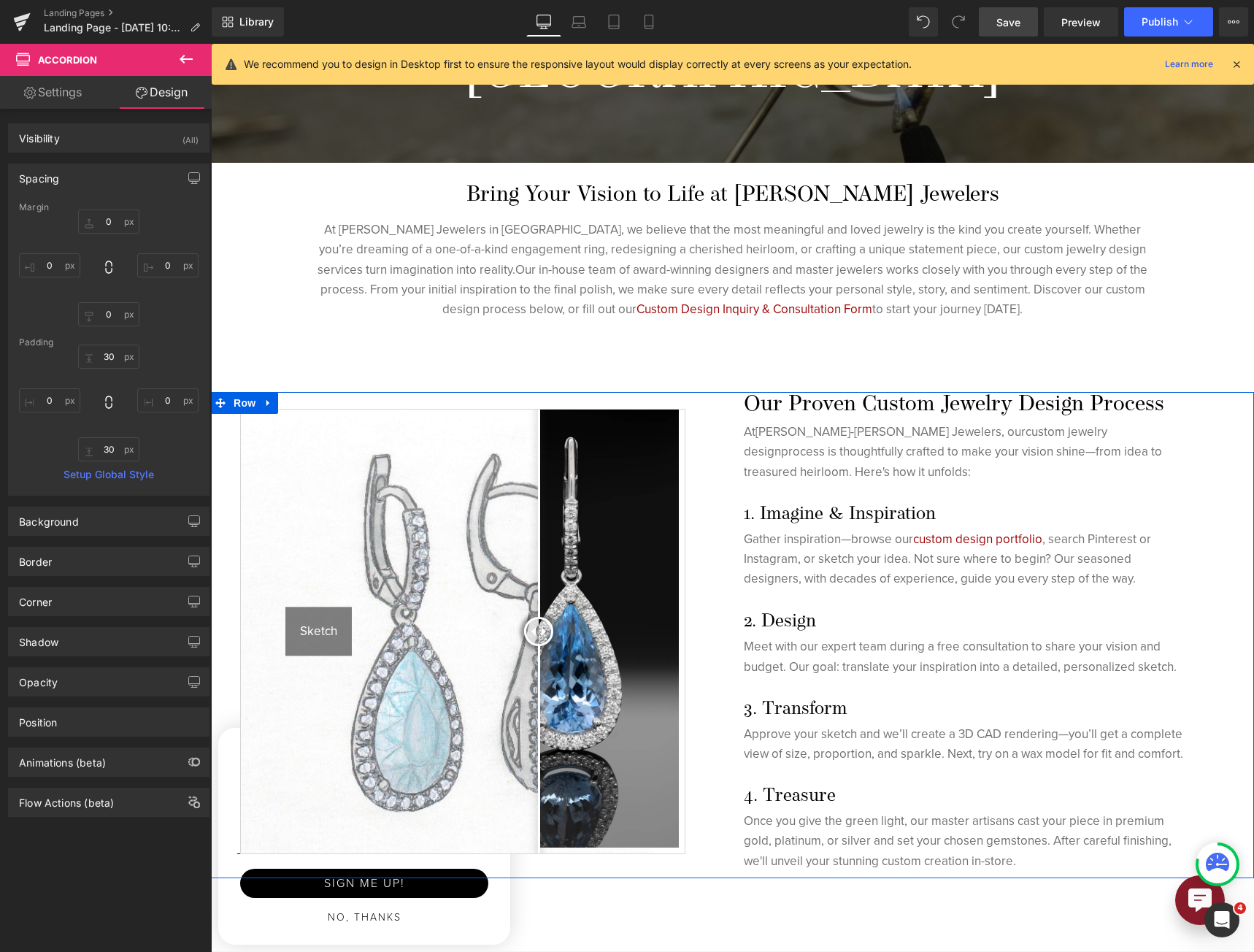
click at [593, 459] on img at bounding box center [462, 631] width 443 height 443
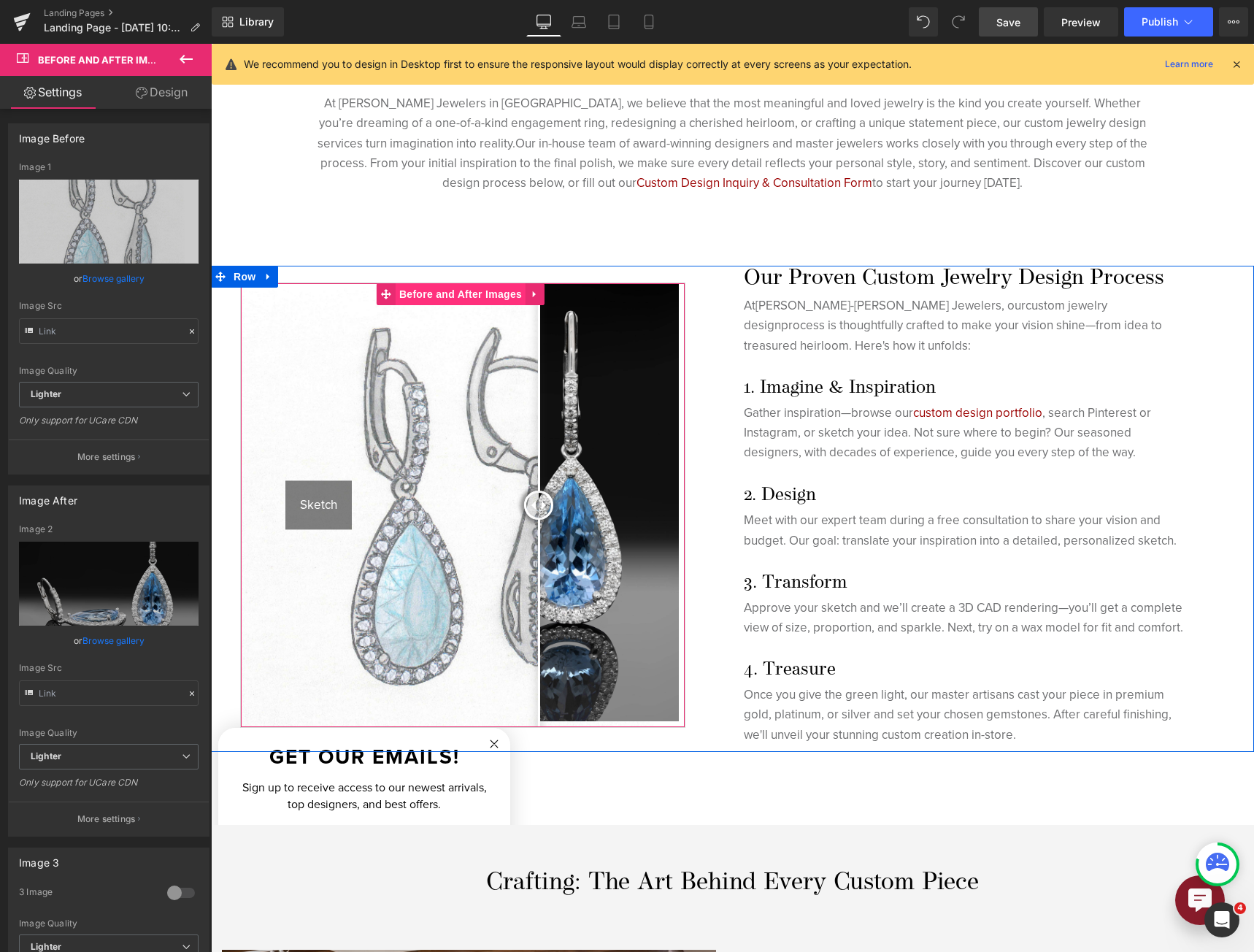
click at [454, 296] on span "Before and After Images" at bounding box center [460, 294] width 130 height 22
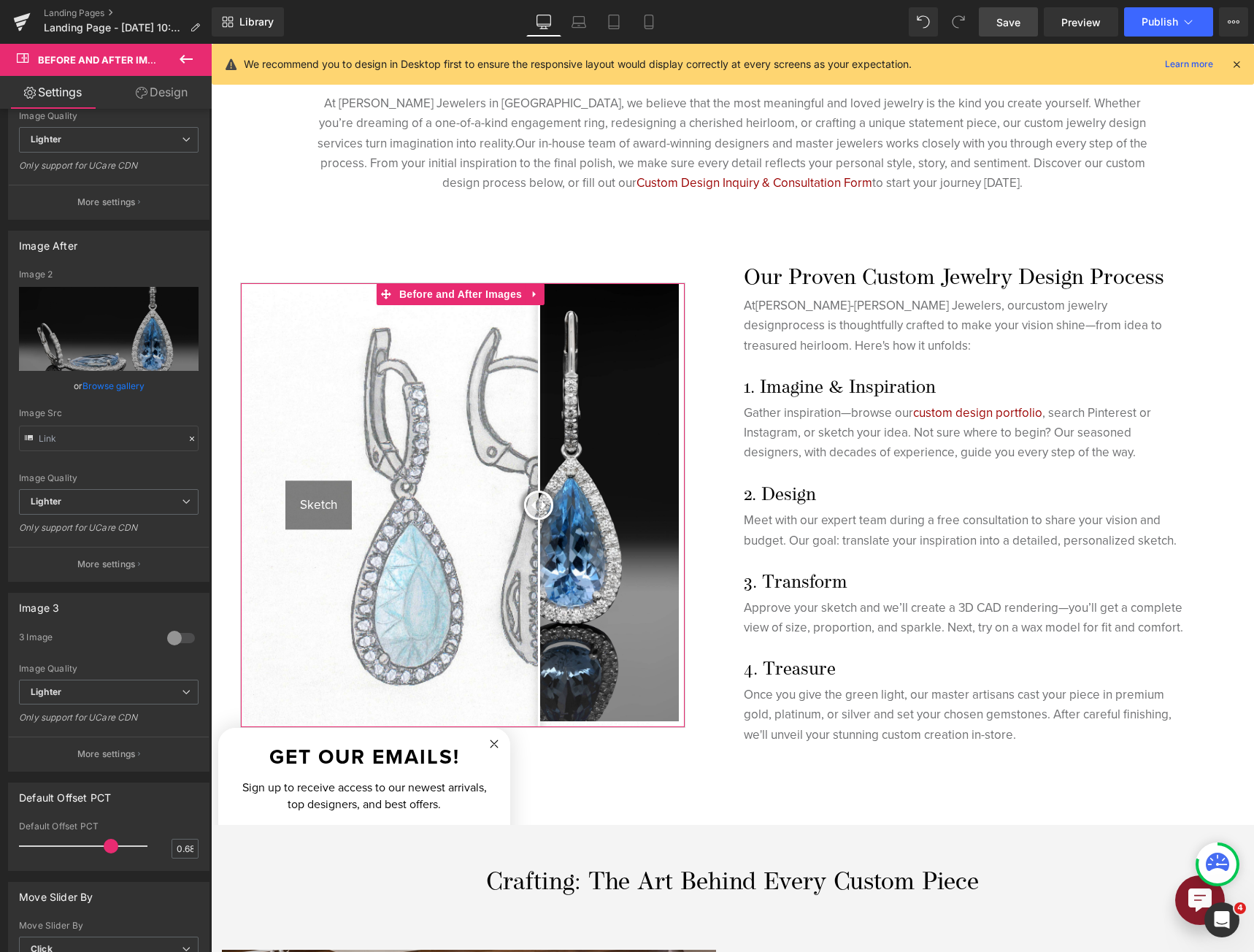
scroll to position [108, 0]
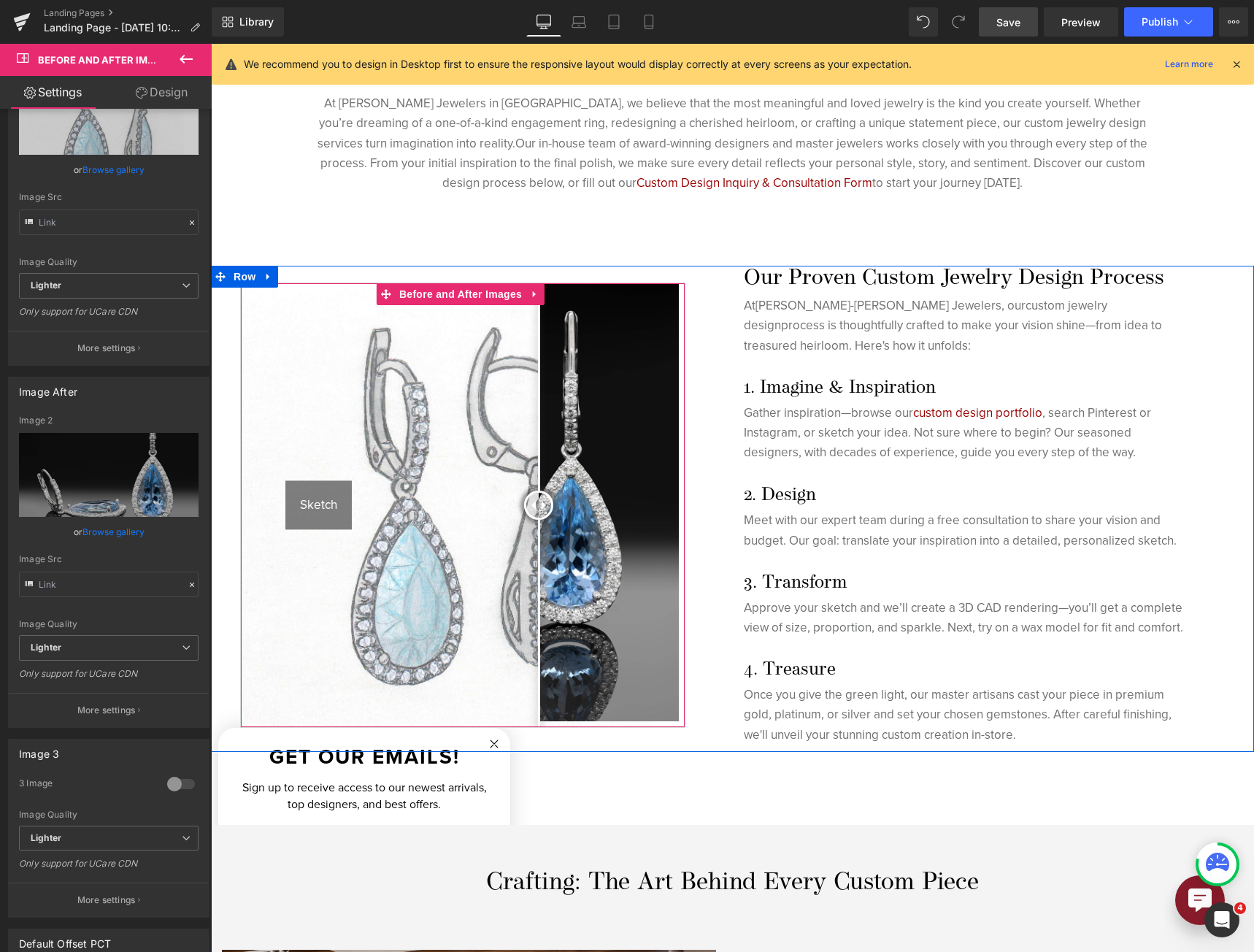
click at [322, 504] on div "Sketch" at bounding box center [318, 504] width 66 height 49
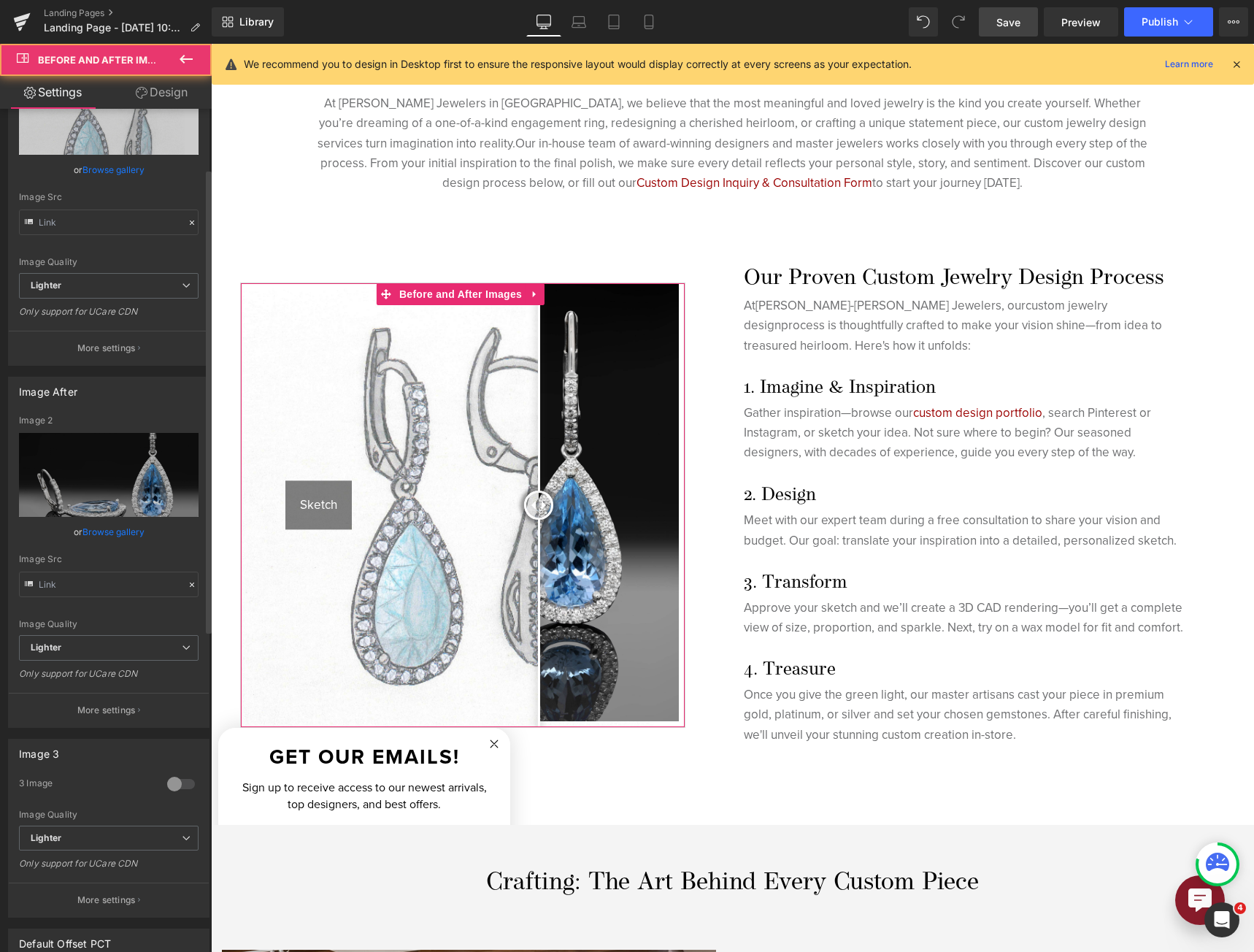
click at [135, 355] on button "More settings" at bounding box center [108, 348] width 200 height 35
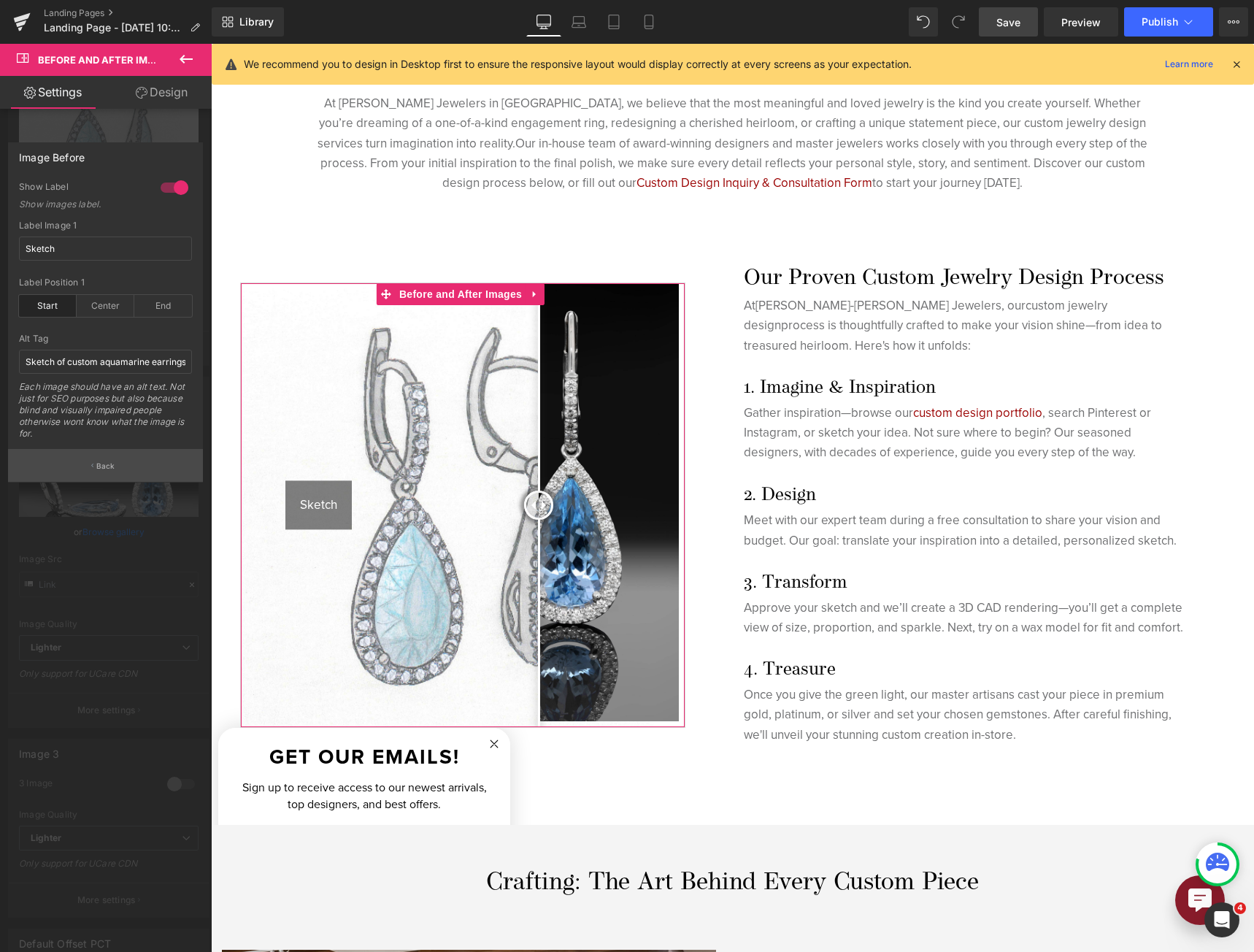
click at [134, 462] on button "Back" at bounding box center [105, 465] width 195 height 33
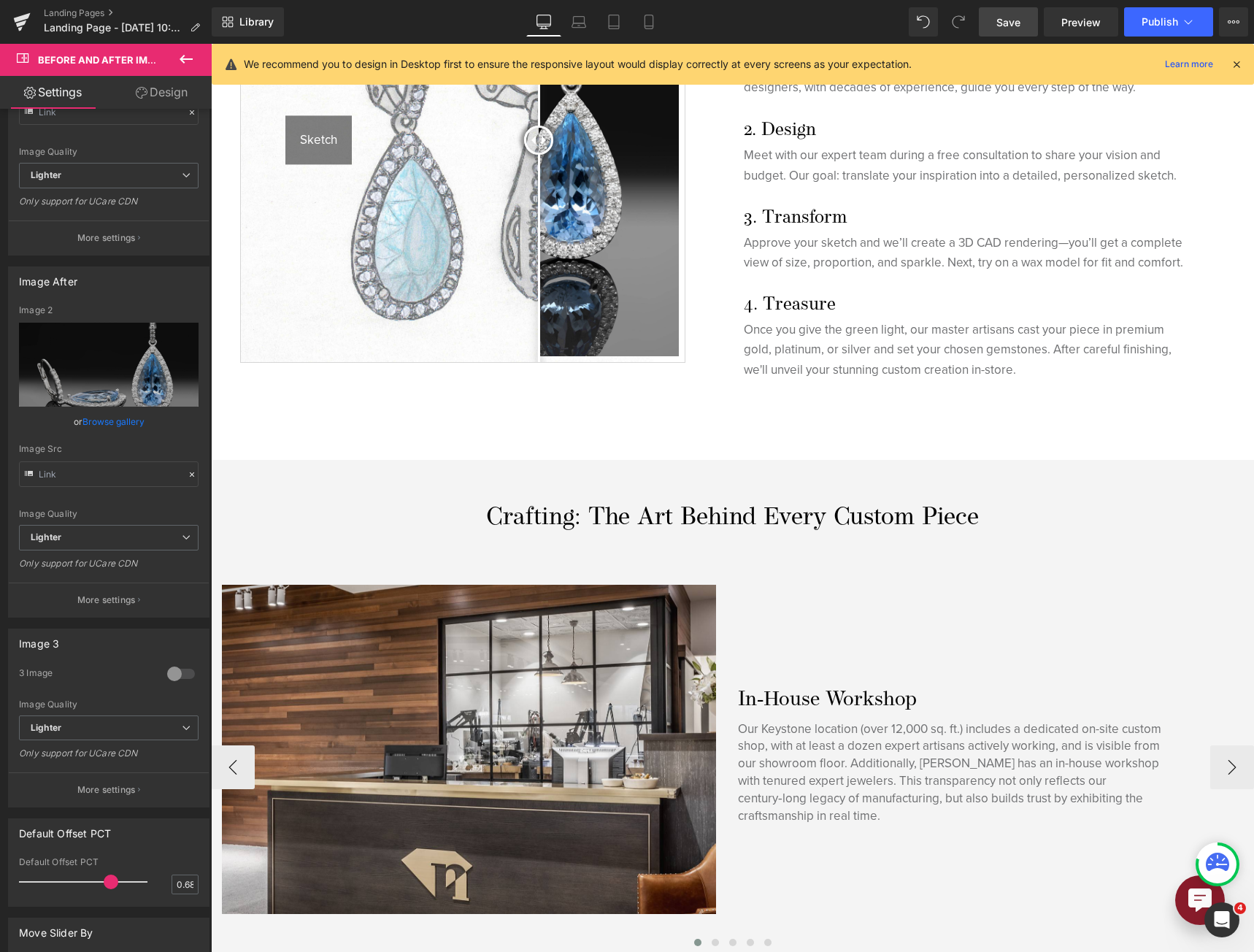
scroll to position [1168, 0]
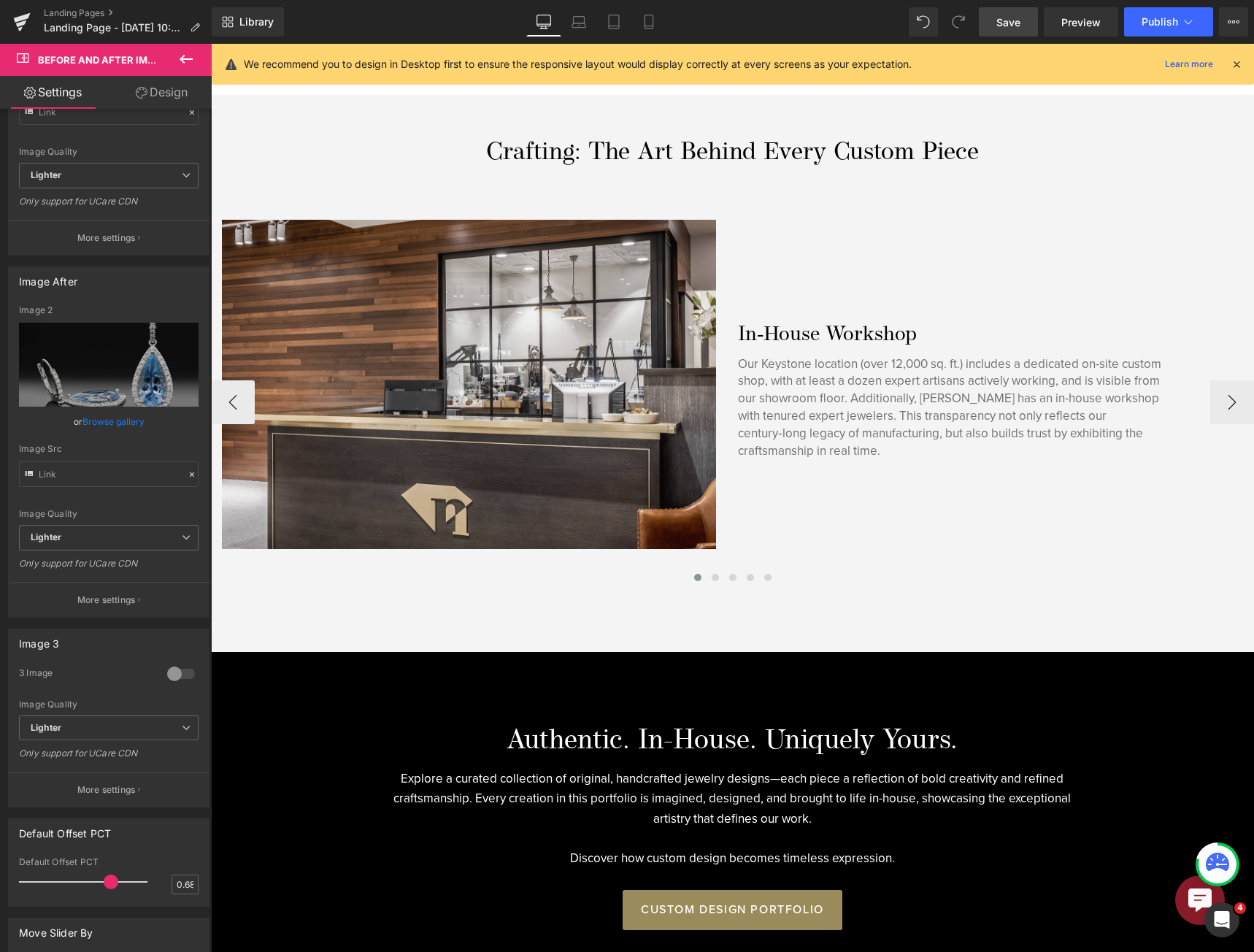
click at [903, 250] on div "In‑House Workshop Heading Our Keystone location (over 12,000 sq. ft.) includes …" at bounding box center [984, 384] width 516 height 329
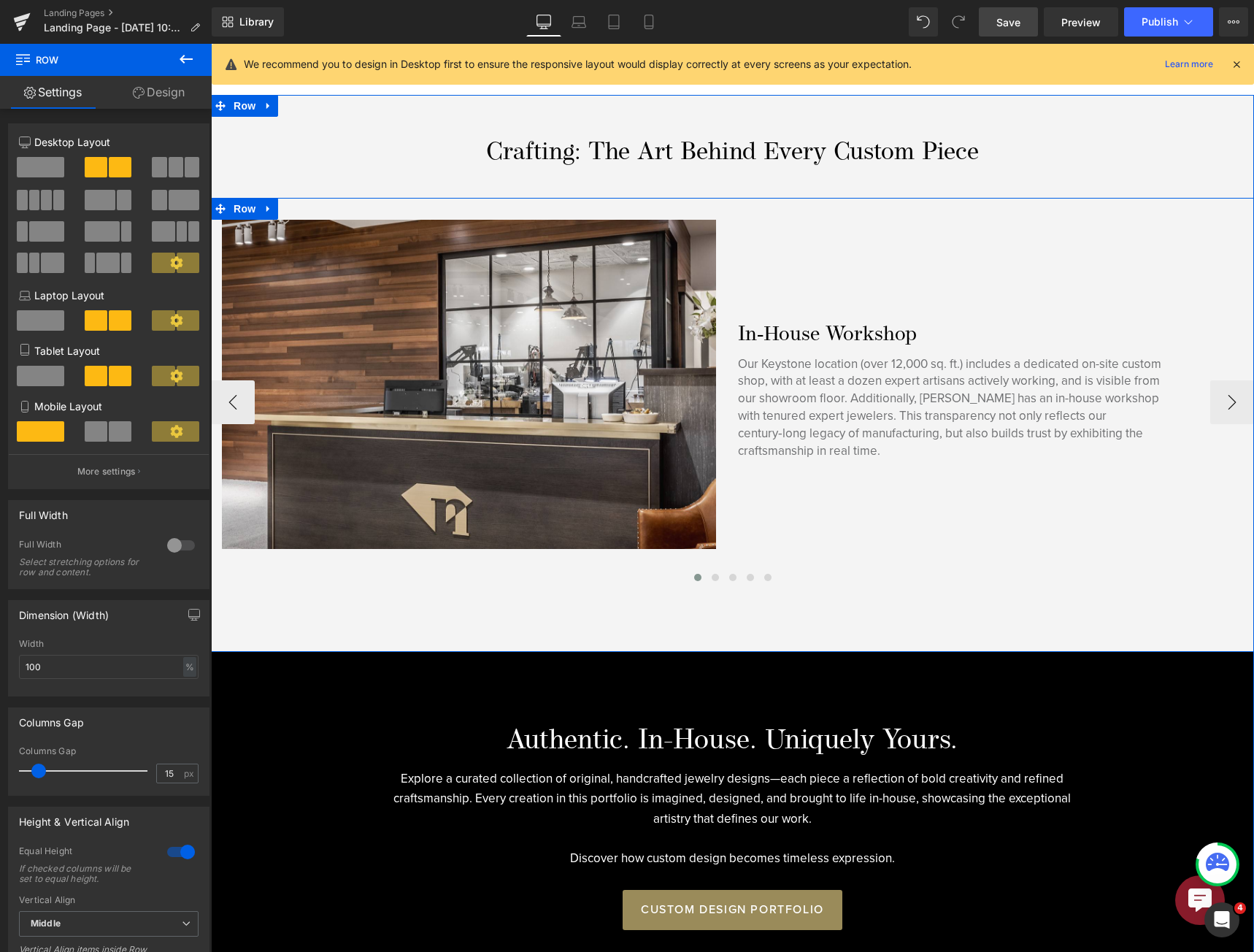
click at [722, 224] on span "Carousel" at bounding box center [726, 230] width 42 height 17
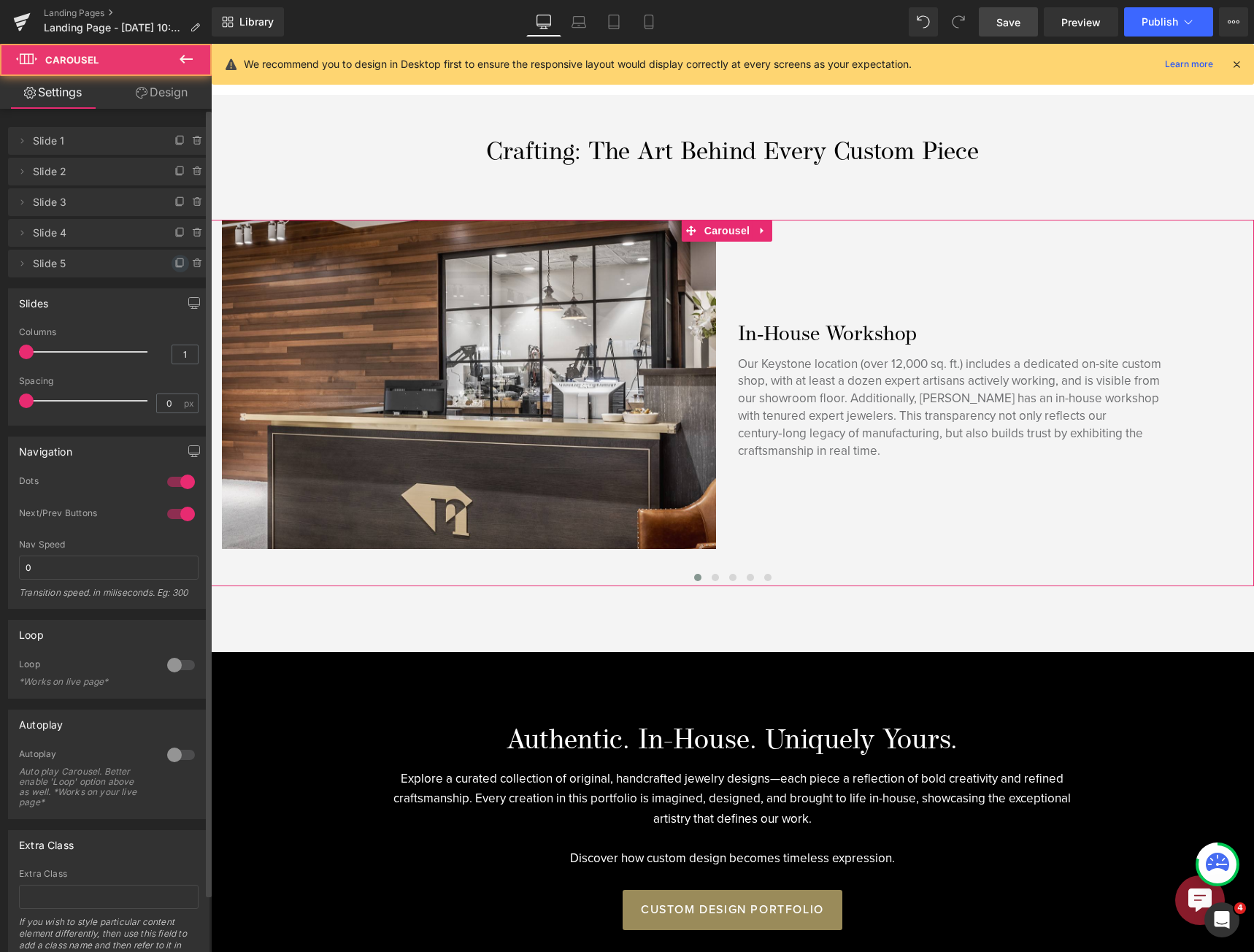
click at [175, 268] on icon at bounding box center [180, 263] width 12 height 12
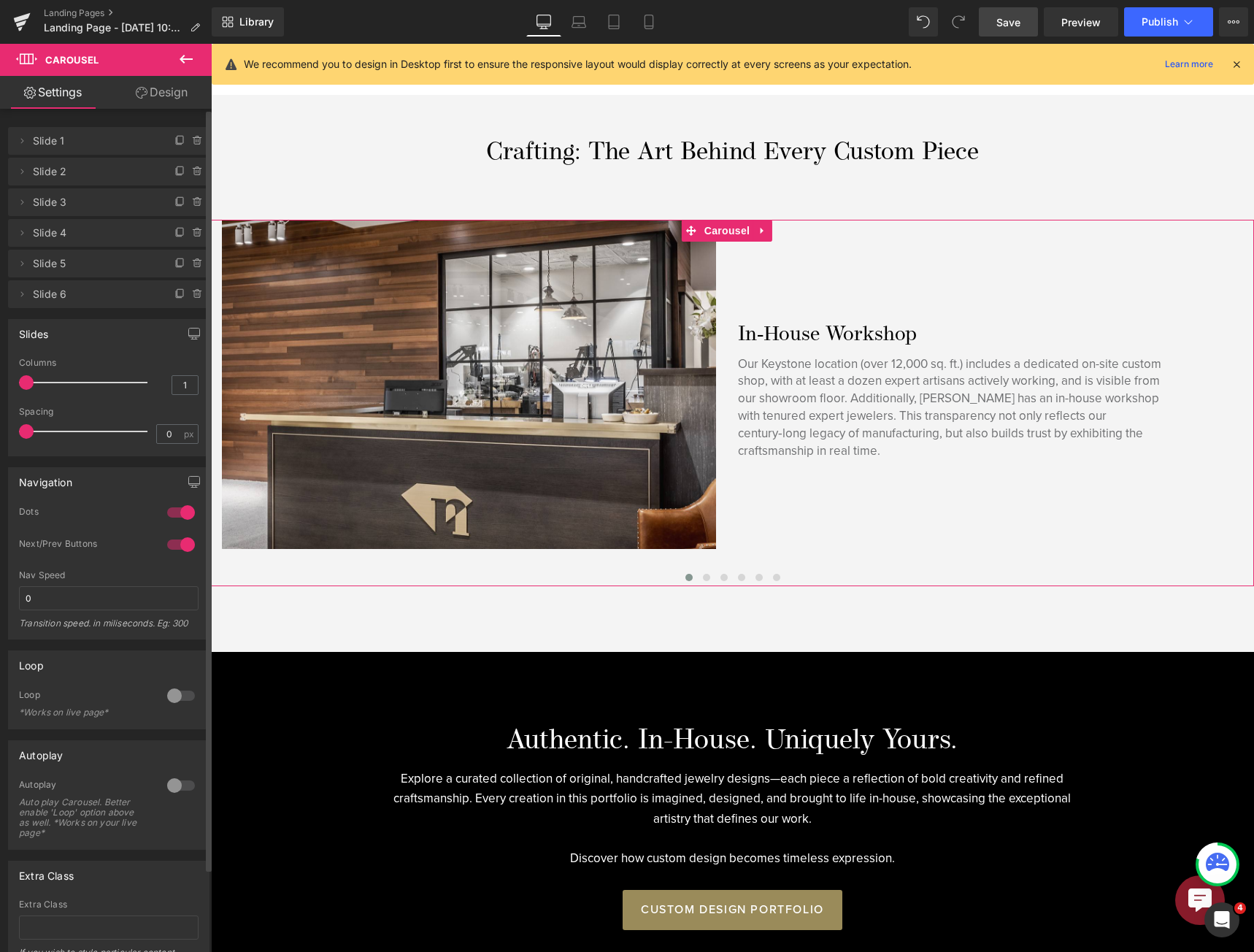
click at [90, 297] on span "Slide 6" at bounding box center [94, 294] width 123 height 28
click at [21, 293] on icon at bounding box center [22, 294] width 12 height 12
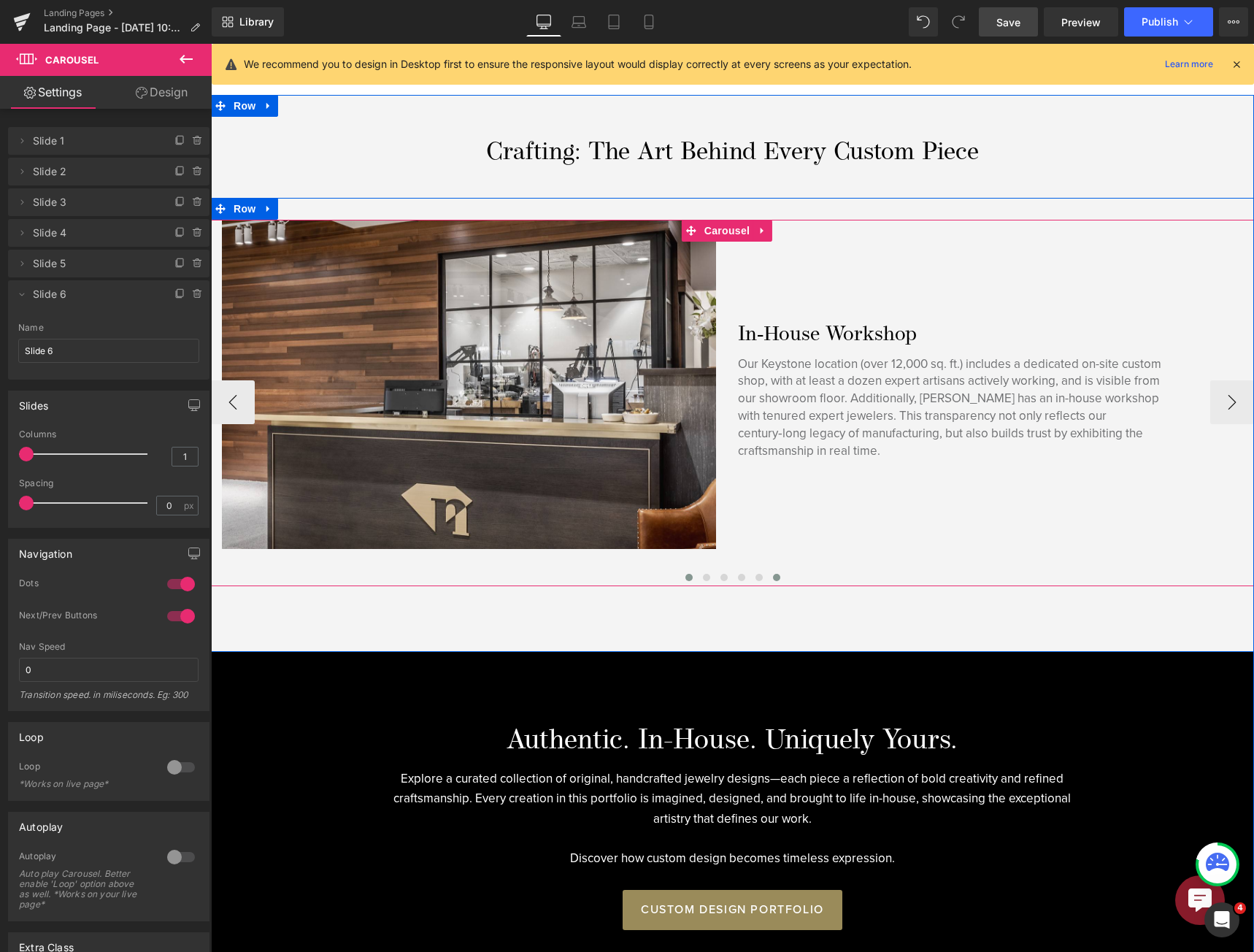
click at [773, 579] on button at bounding box center [776, 577] width 17 height 14
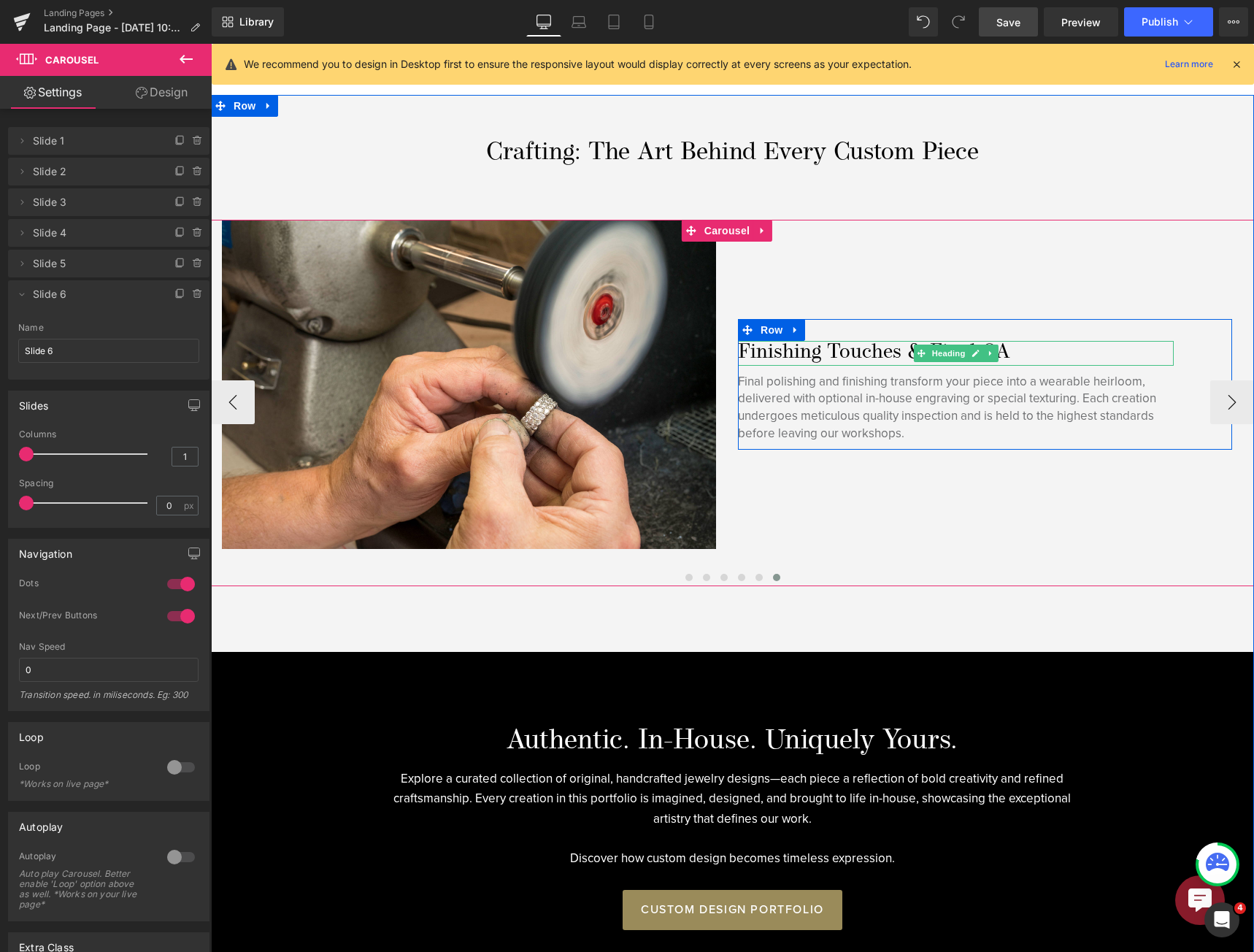
click at [772, 343] on h3 "Finishing Touches & Final QA" at bounding box center [956, 353] width 436 height 25
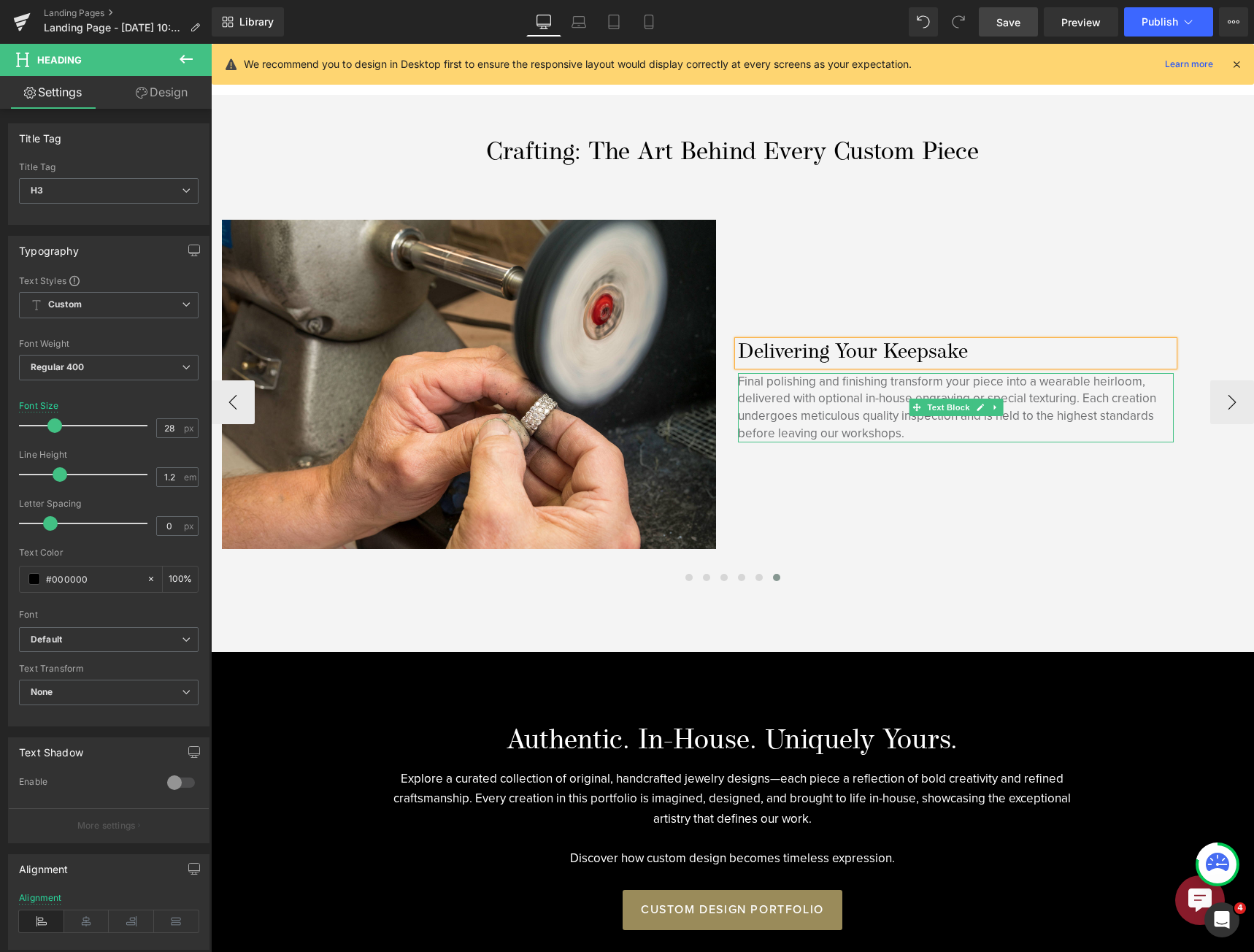
click at [893, 410] on p "Final polishing and finishing transform your piece into a wearable heirloom, de…" at bounding box center [956, 408] width 436 height 69
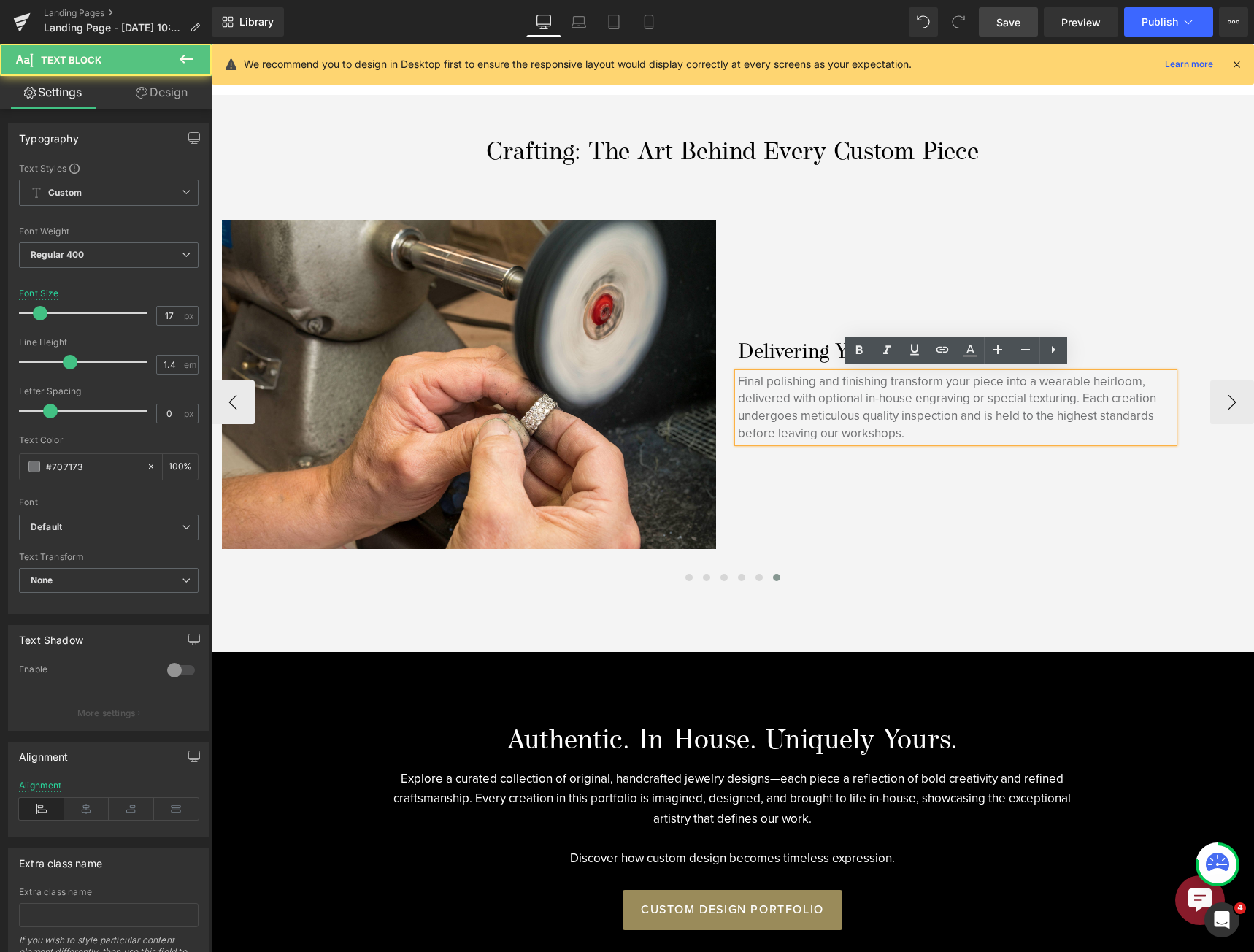
click at [814, 349] on h3 "Delivering Your Keepsake" at bounding box center [956, 353] width 436 height 25
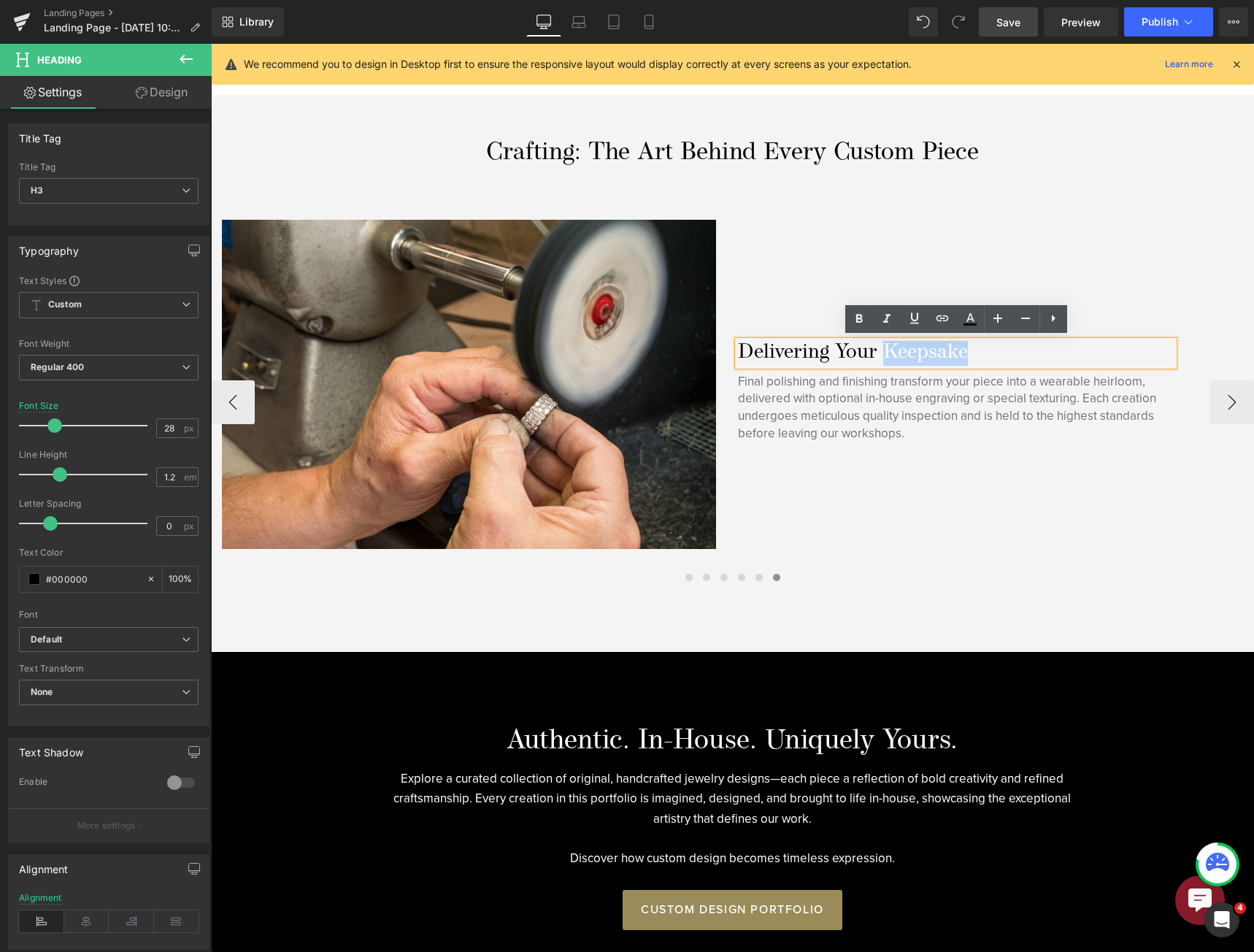
drag, startPoint x: 989, startPoint y: 350, endPoint x: 887, endPoint y: 347, distance: 102.0
click at [887, 347] on h3 "Delivering Your Keepsake" at bounding box center [956, 353] width 436 height 25
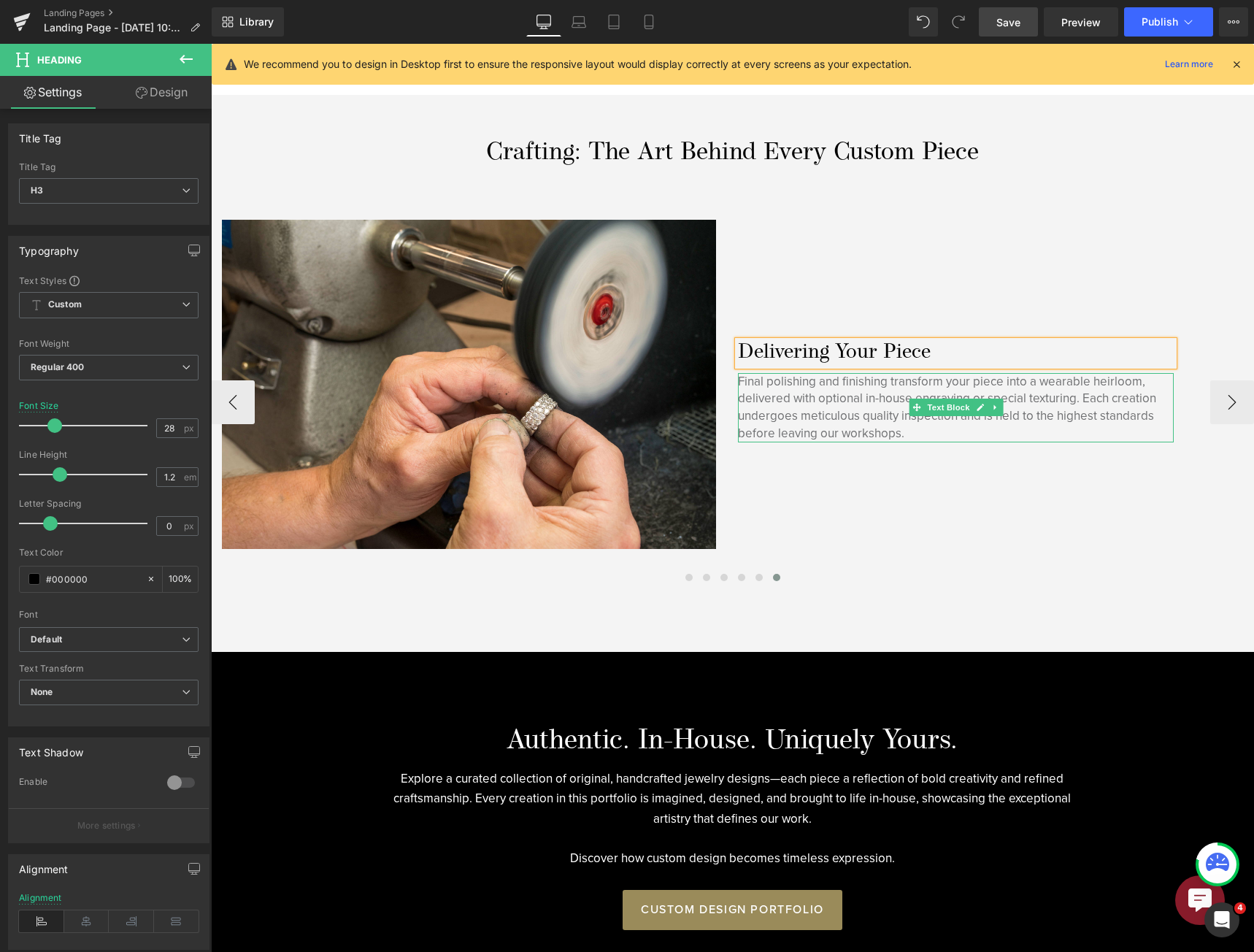
click at [858, 394] on p "Final polishing and finishing transform your piece into a wearable heirloom, de…" at bounding box center [956, 408] width 436 height 69
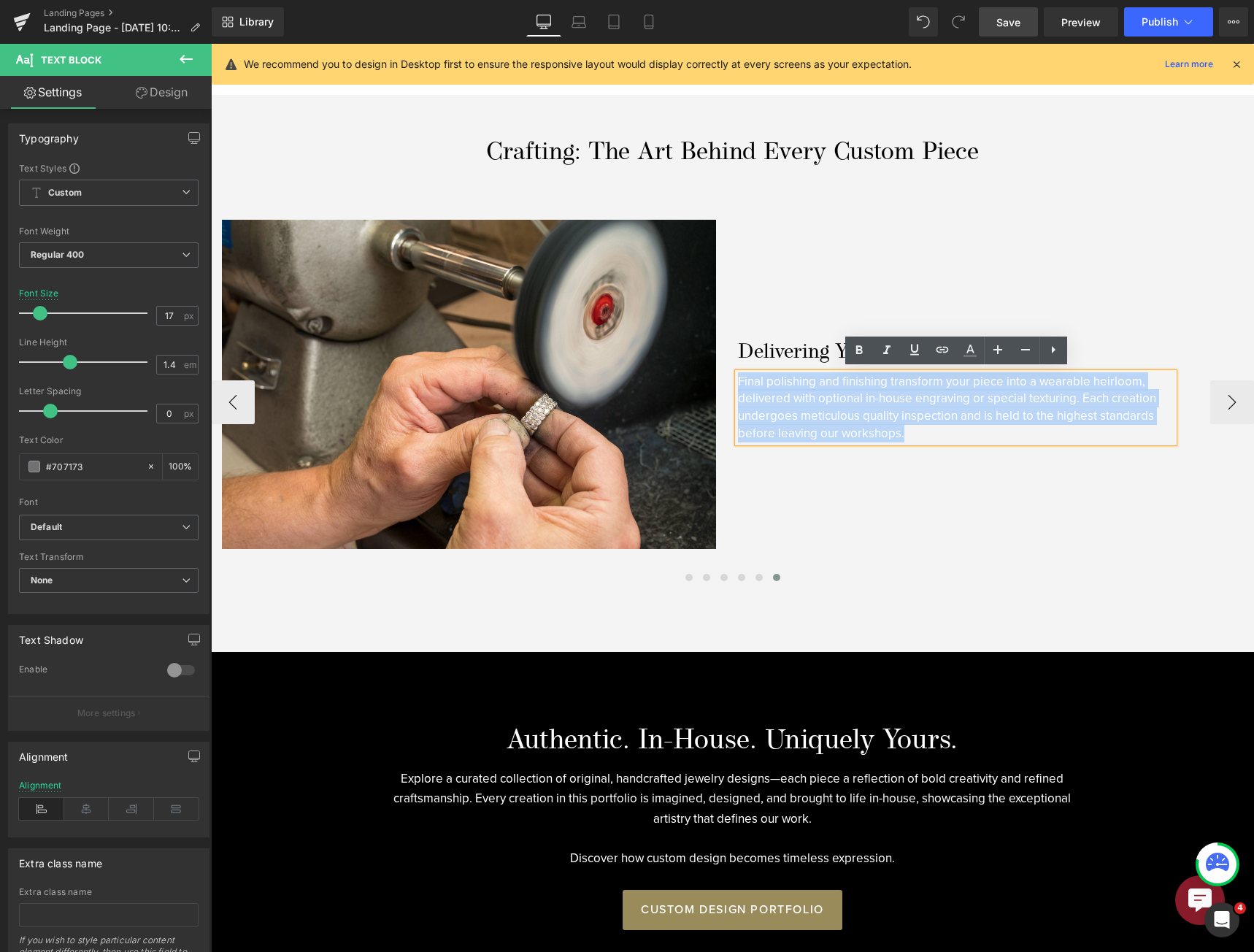
drag, startPoint x: 927, startPoint y: 432, endPoint x: 740, endPoint y: 379, distance: 194.4
click at [740, 379] on p "Final polishing and finishing transform your piece into a wearable heirloom, de…" at bounding box center [956, 408] width 436 height 69
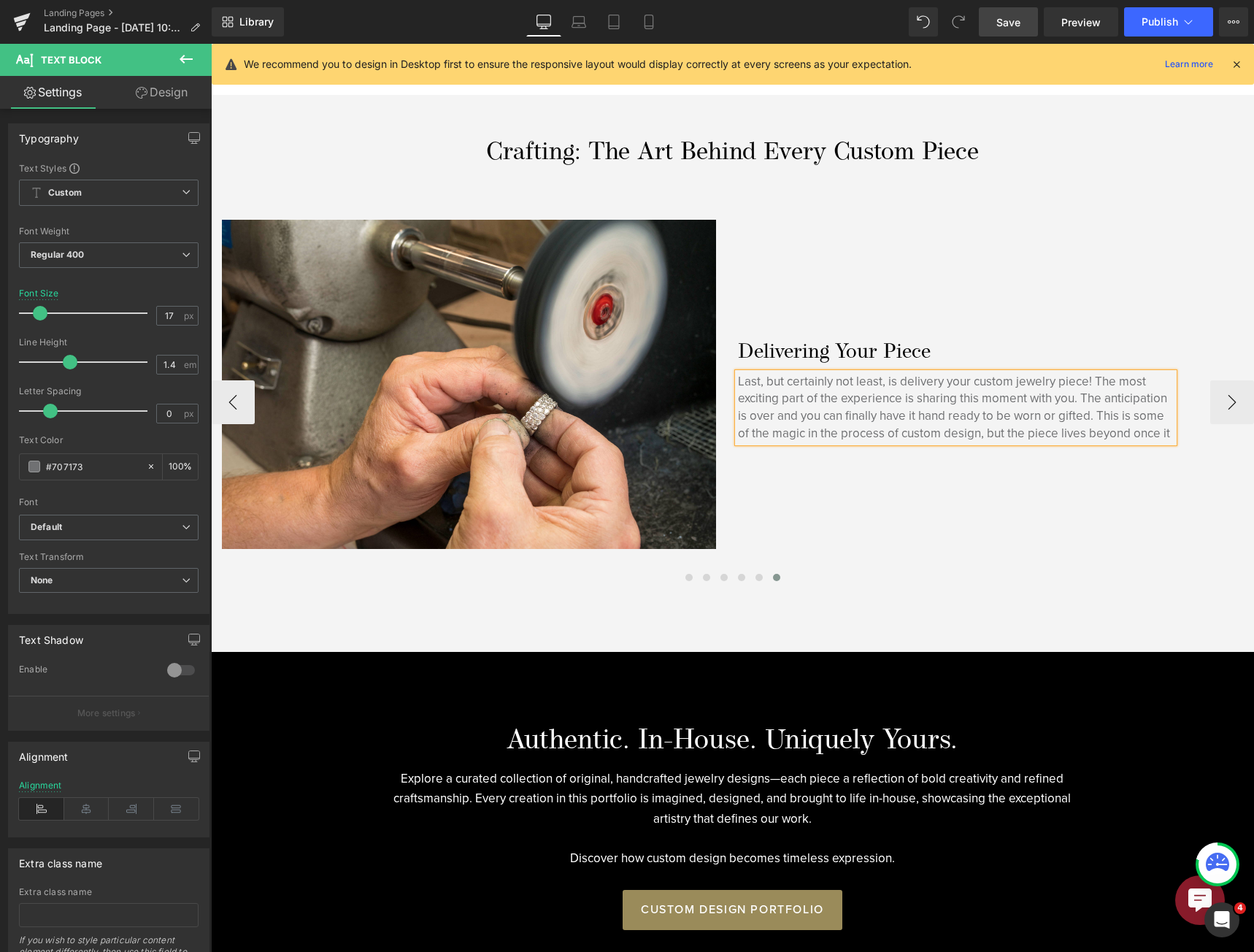
scroll to position [1159, 0]
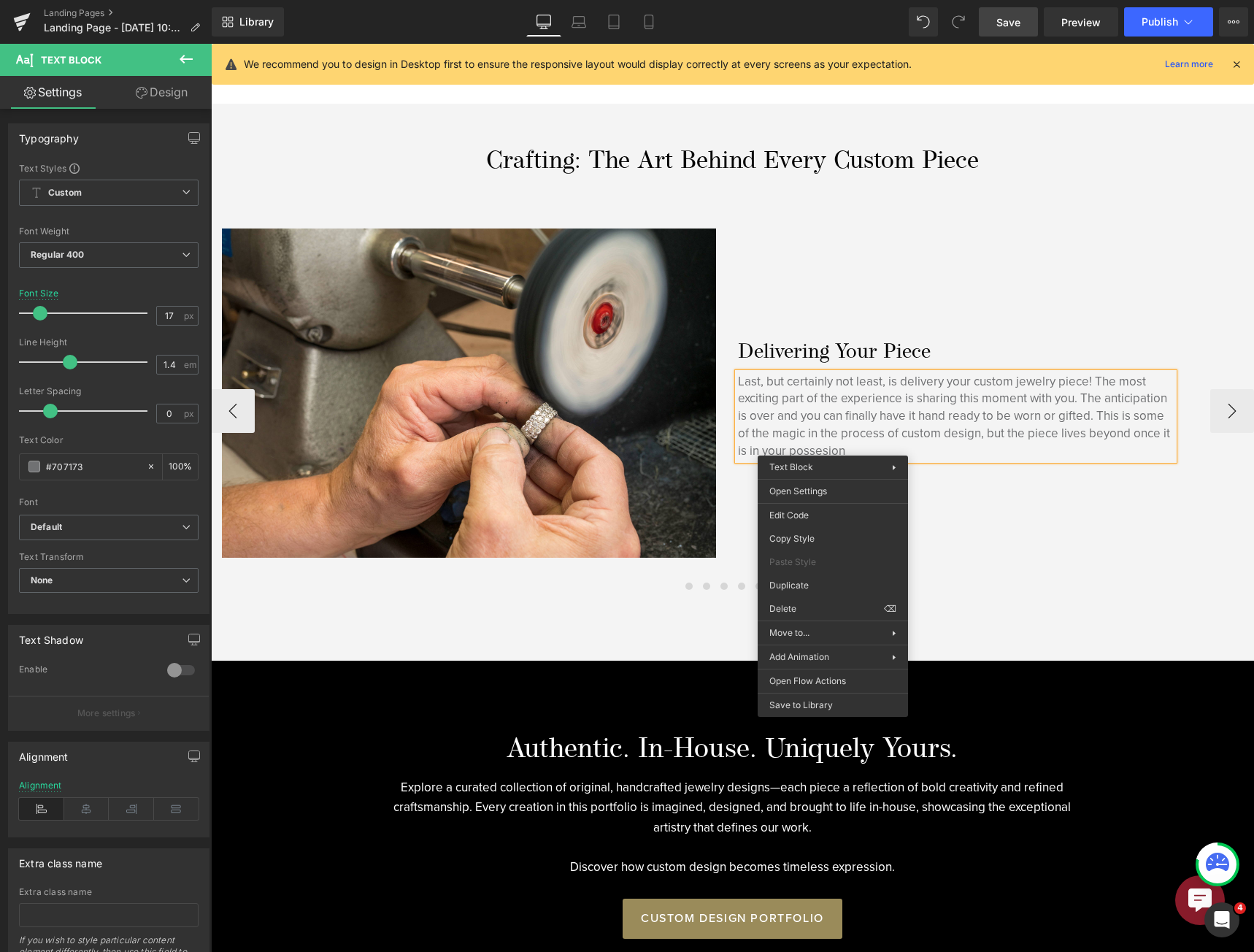
click at [847, 451] on p "Last, but certainly not least, is delivery your custom jewelry piece! The most …" at bounding box center [956, 416] width 436 height 86
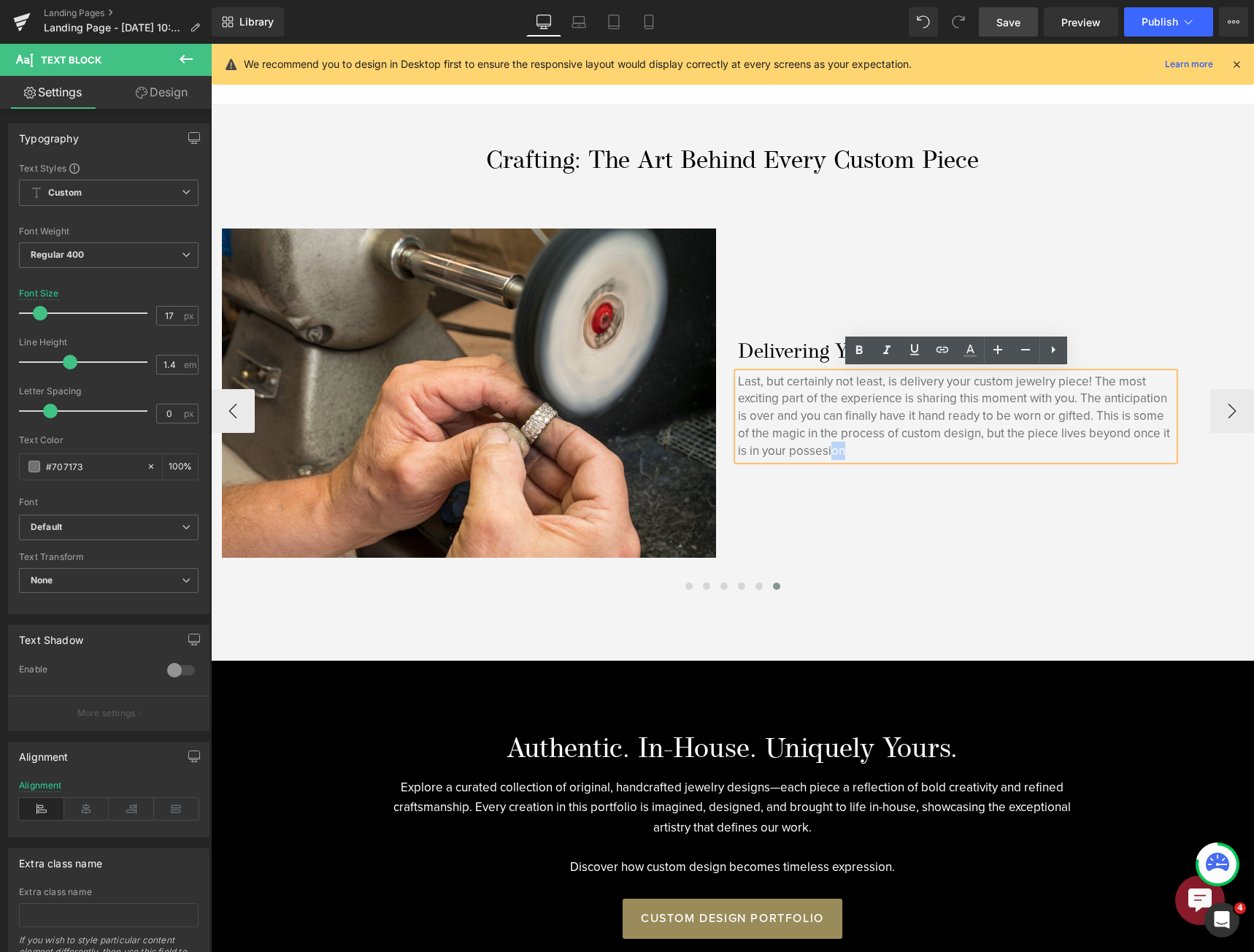
drag, startPoint x: 845, startPoint y: 447, endPoint x: 827, endPoint y: 449, distance: 18.1
click at [827, 449] on p "Last, but certainly not least, is delivery your custom jewelry piece! The most …" at bounding box center [956, 416] width 436 height 86
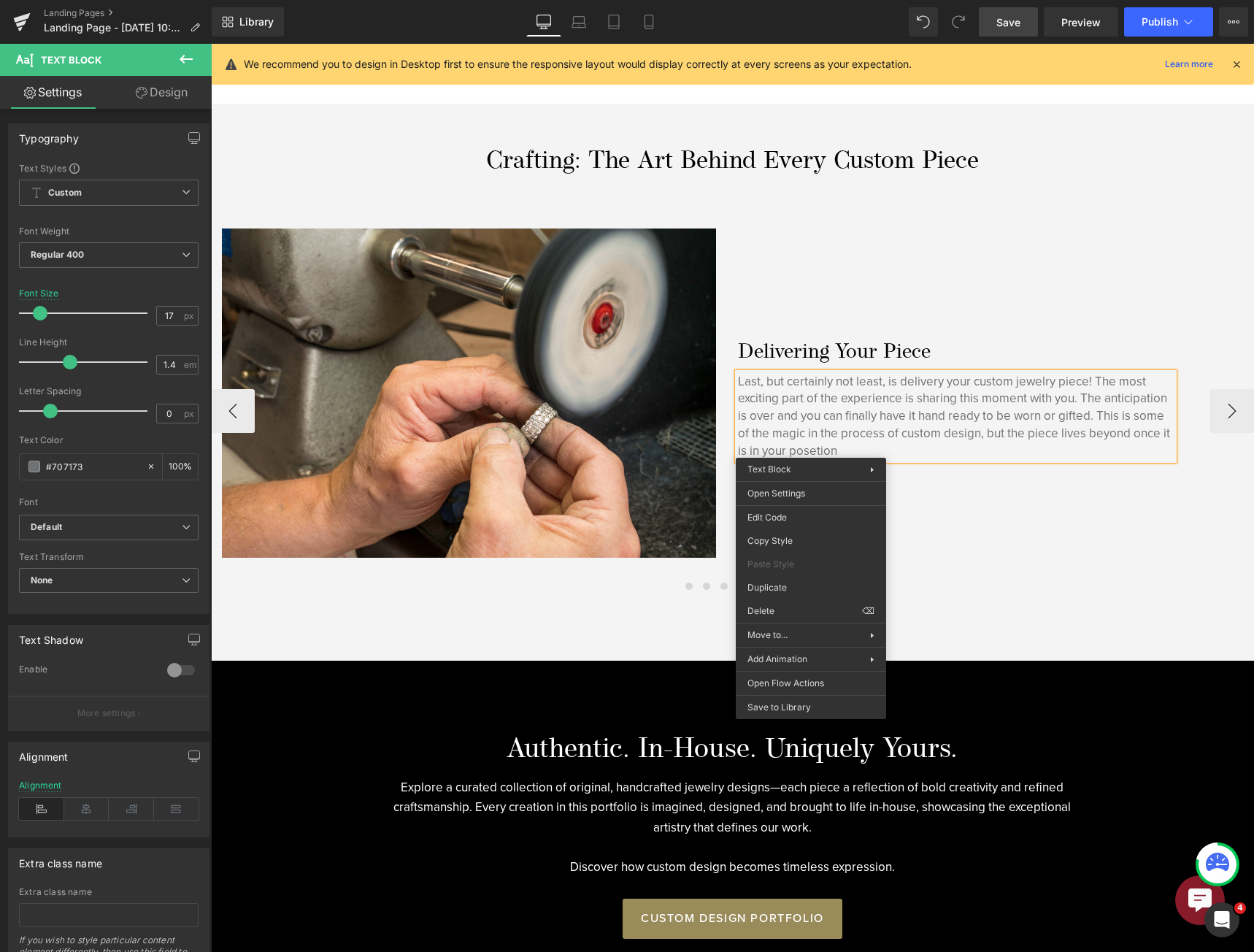
click at [816, 455] on p "Last, but certainly not least, is delivery your custom jewelry piece! The most …" at bounding box center [956, 416] width 436 height 86
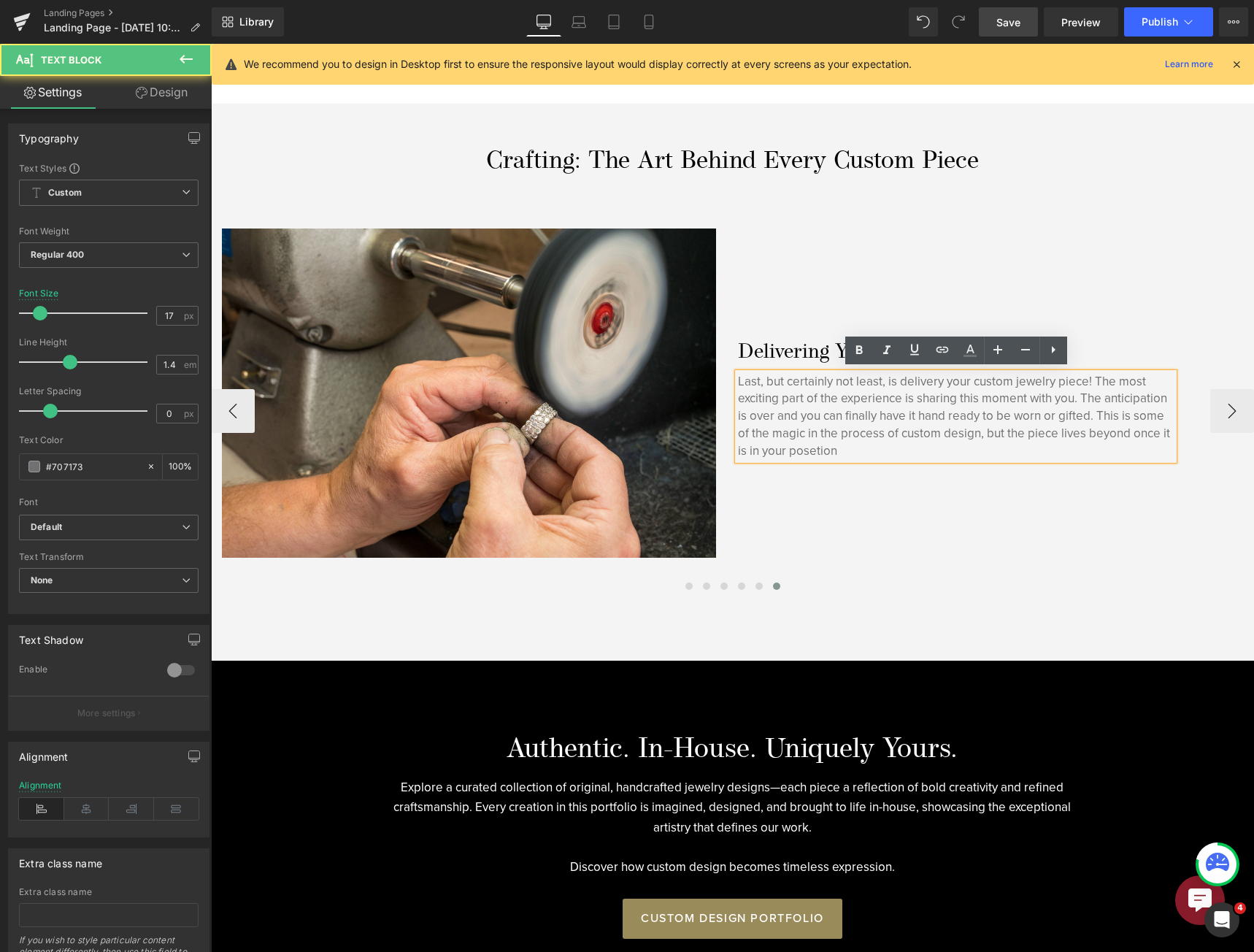
click at [816, 455] on p "Last, but certainly not least, is delivery your custom jewelry piece! The most …" at bounding box center [956, 416] width 436 height 86
click at [816, 453] on p "Last, but certainly not least, is delivery your custom jewelry piece! The most …" at bounding box center [956, 416] width 436 height 86
click at [843, 443] on p "Last, but certainly not least, is delivery your custom jewelry piece! The most …" at bounding box center [956, 416] width 436 height 86
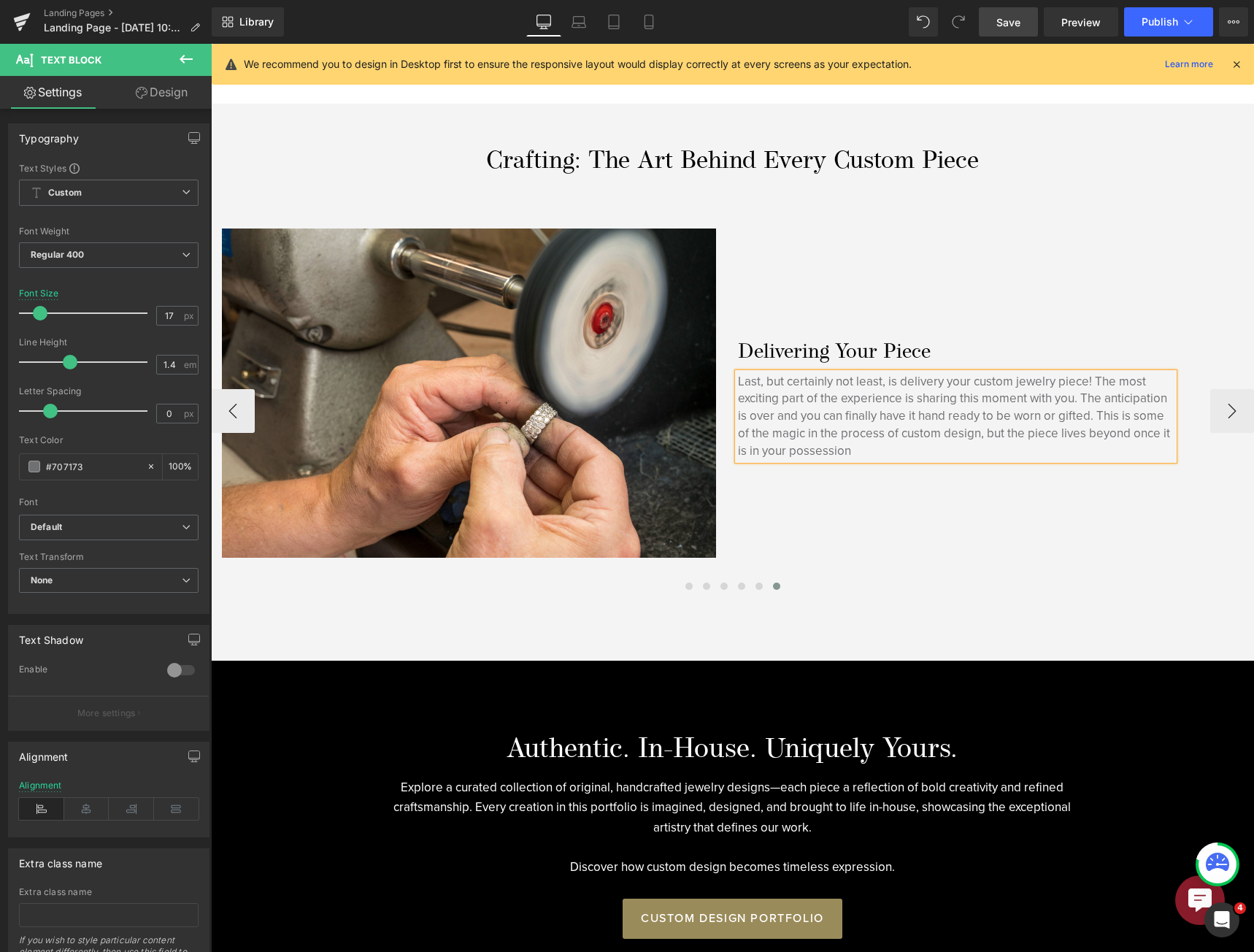
click at [940, 379] on p "Last, but certainly not least, is delivery your custom jewelry piece! The most …" at bounding box center [956, 416] width 436 height 86
click at [1098, 381] on p "Last, but certainly not least, is delivering your custom jewelry piece! The mos…" at bounding box center [956, 416] width 436 height 86
click at [1123, 377] on p "Last, but certainly not least, is delivering your custom jewelry piece! The mos…" at bounding box center [956, 416] width 436 height 86
drag, startPoint x: 904, startPoint y: 393, endPoint x: 885, endPoint y: 394, distance: 19.0
click at [885, 394] on p "Last, but certainly not least, is delivering your custom jewelry piece! This is…" at bounding box center [956, 416] width 436 height 86
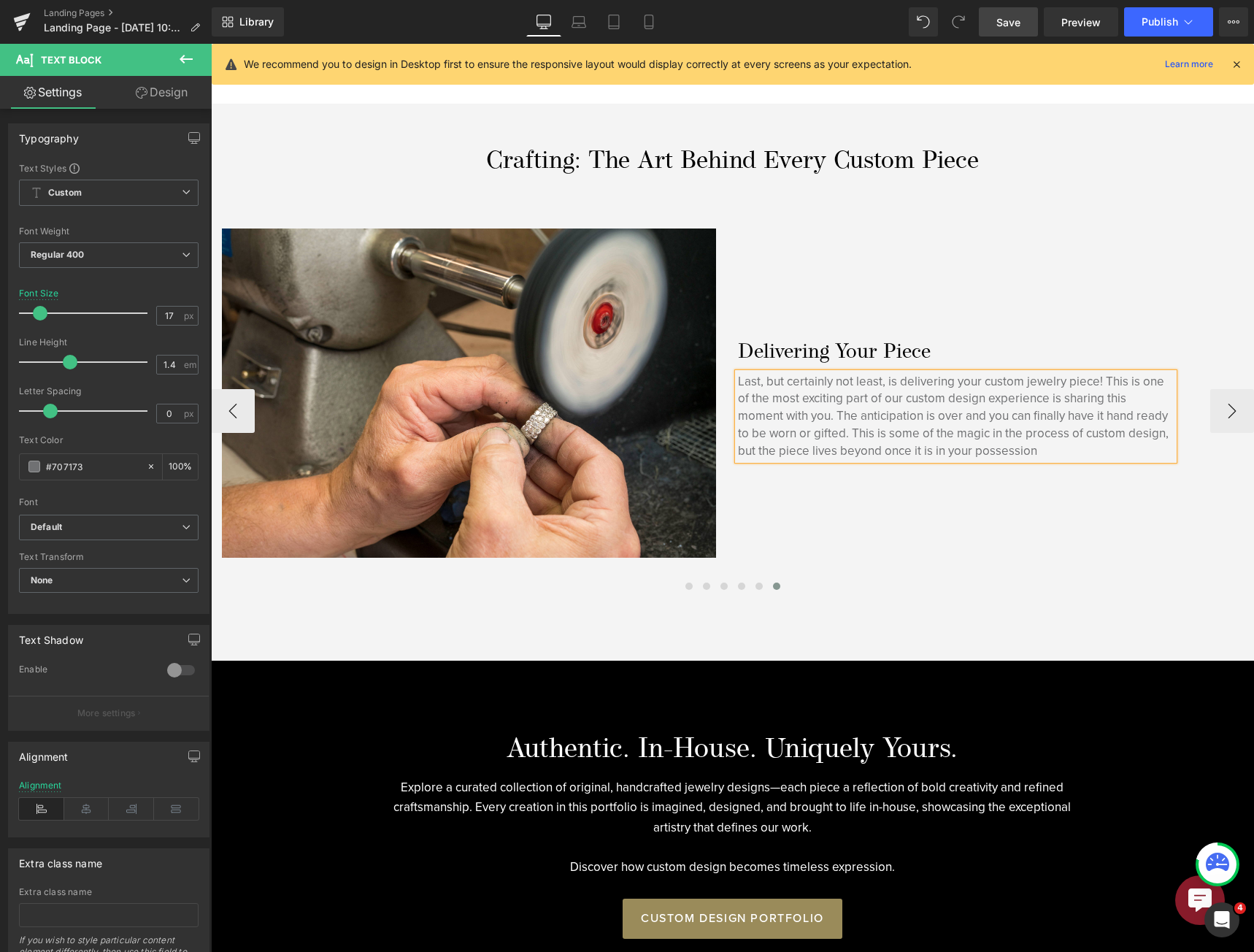
click at [1050, 393] on p "Last, but certainly not least, is delivering your custom jewelry piece! This is…" at bounding box center [956, 416] width 436 height 86
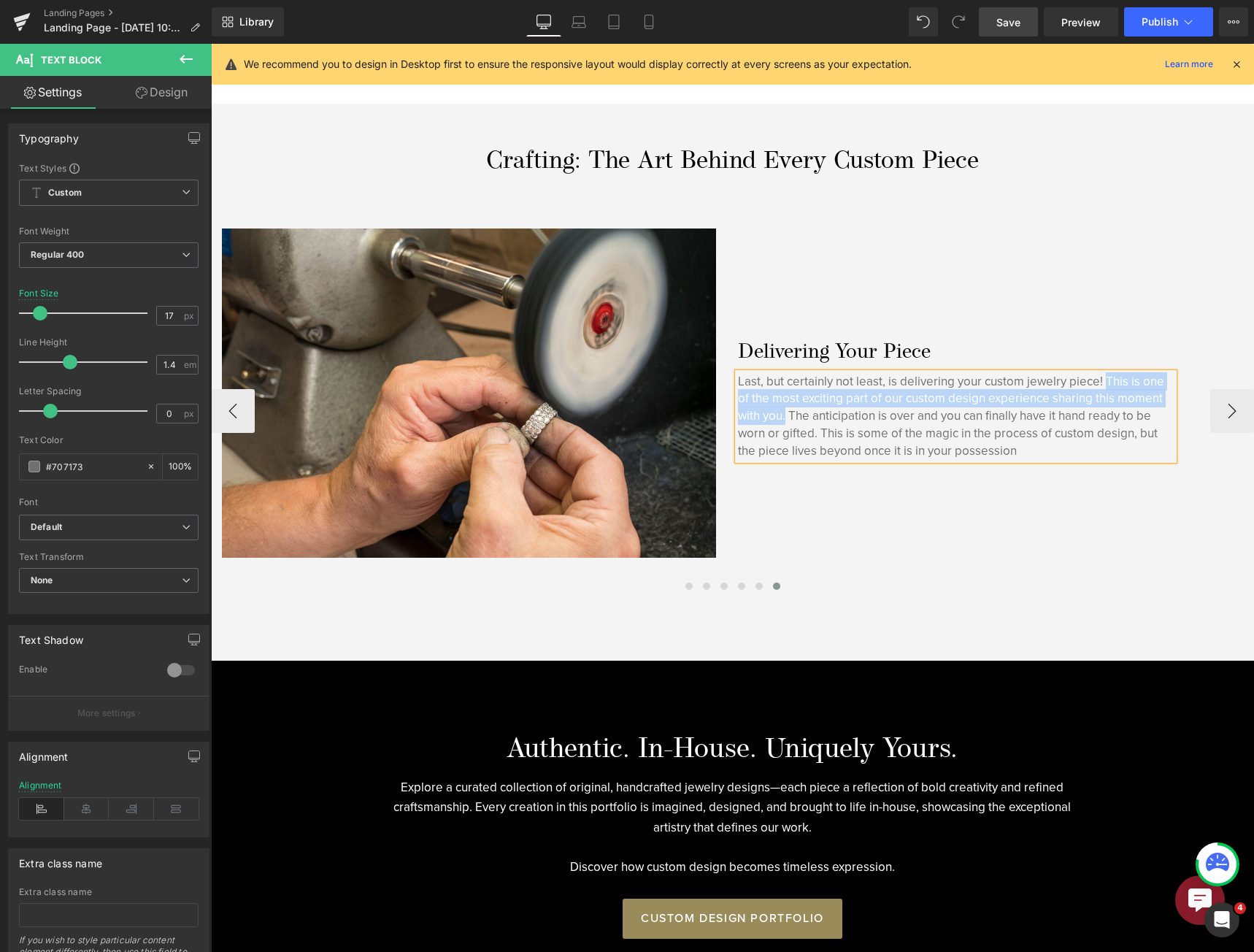
drag, startPoint x: 1105, startPoint y: 379, endPoint x: 825, endPoint y: 430, distance: 284.6
click at [785, 416] on p "Last, but certainly not least, is delivering your custom jewelry piece! This is…" at bounding box center [956, 416] width 436 height 86
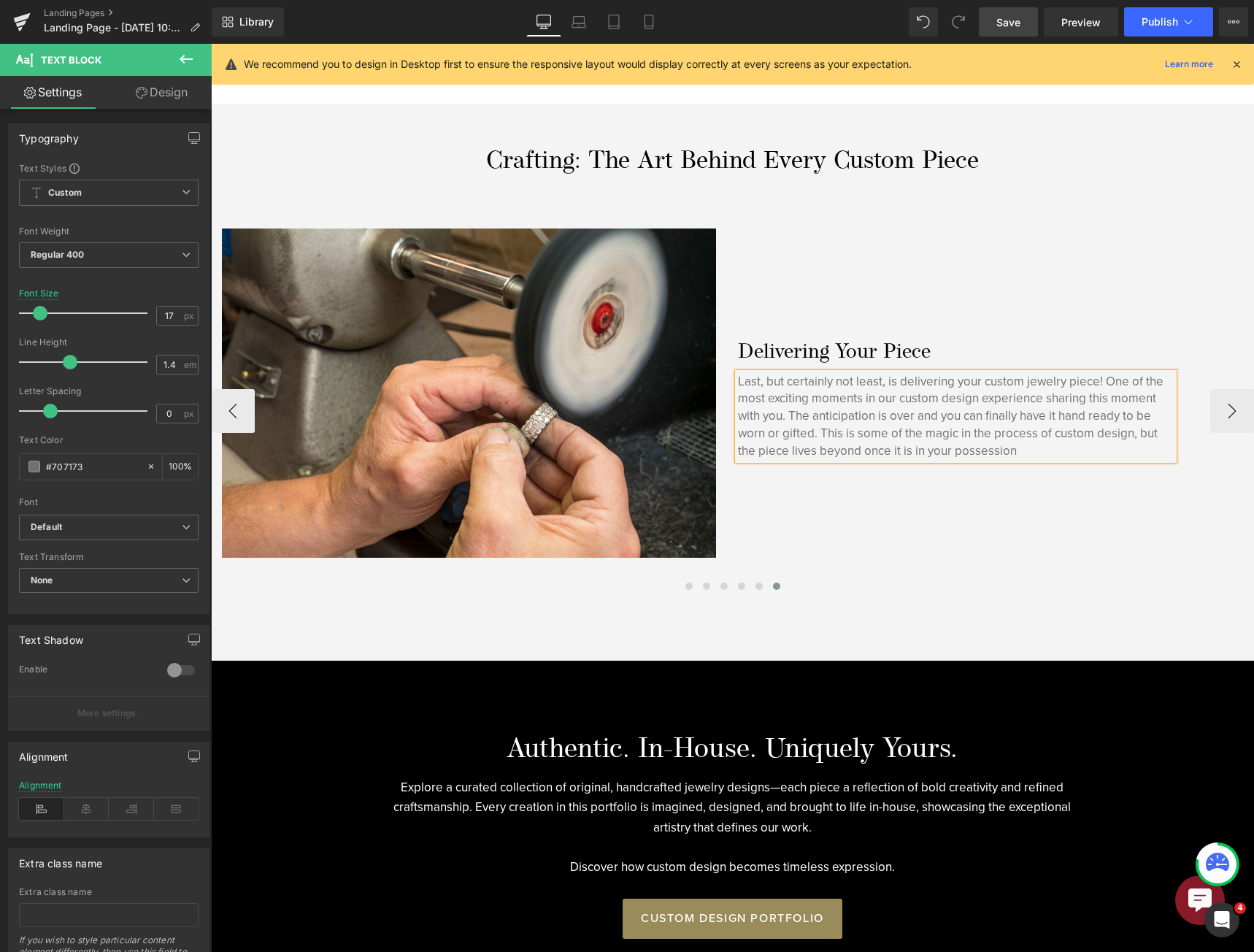
click at [921, 412] on p "Last, but certainly not least, is delivering your custom jewelry piece! One of …" at bounding box center [956, 416] width 436 height 86
click at [1040, 407] on p "Last, but certainly not least, is delivering your custom jewelry piece! One of …" at bounding box center [956, 416] width 436 height 86
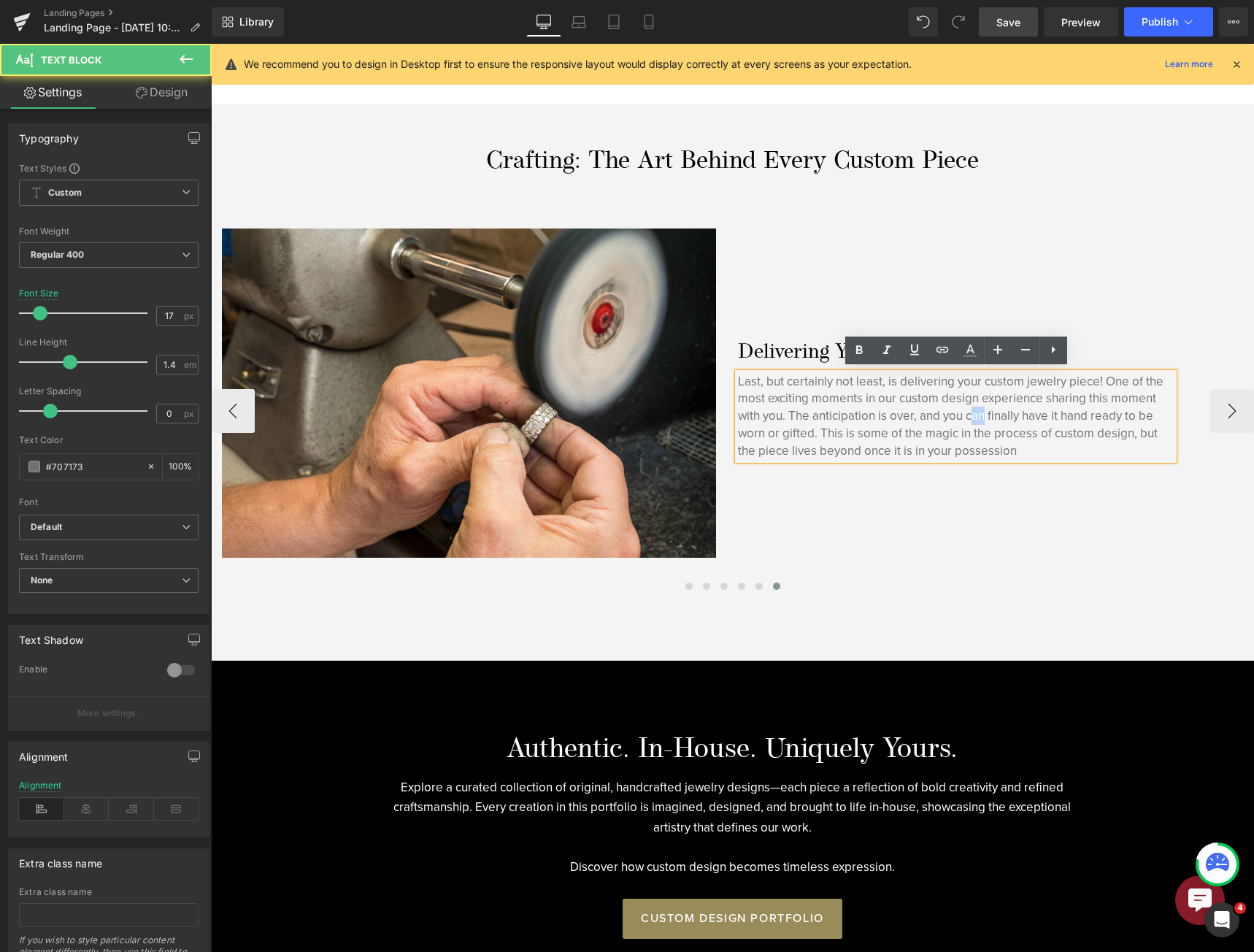
drag, startPoint x: 988, startPoint y: 416, endPoint x: 973, endPoint y: 417, distance: 15.0
click at [973, 417] on p "Last, but certainly not least, is delivering your custom jewelry piece! One of …" at bounding box center [956, 416] width 436 height 86
click at [1030, 410] on p "Last, but certainly not least, is delivering your custom jewelry piece! One of …" at bounding box center [956, 416] width 436 height 86
drag, startPoint x: 1038, startPoint y: 415, endPoint x: 1031, endPoint y: 416, distance: 7.1
click at [1031, 416] on p "Last, but certainly not least, is delivering your custom jewelry piece! One of …" at bounding box center [956, 416] width 436 height 86
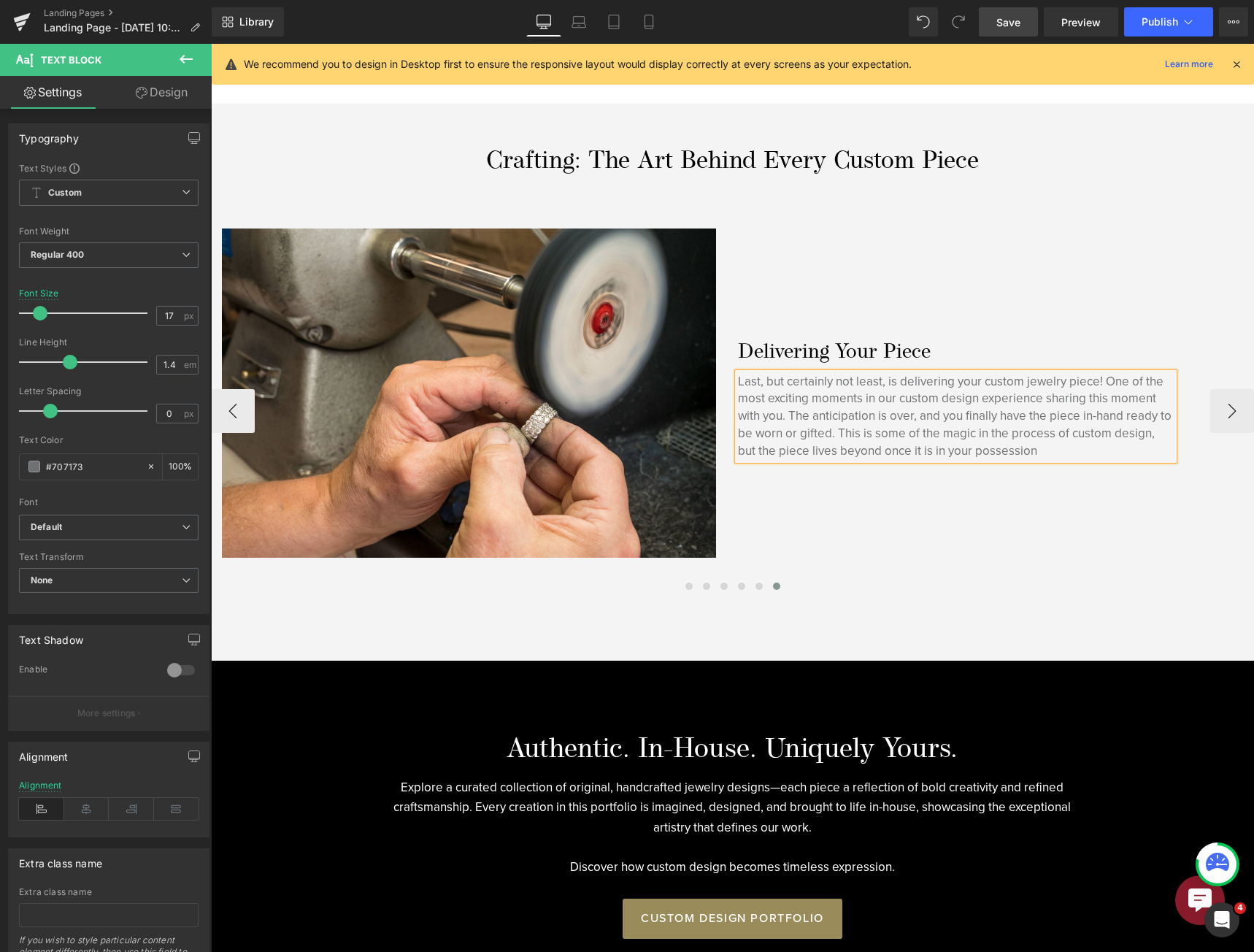
click at [1128, 410] on p "Last, but certainly not least, is delivering your custom jewelry piece! One of …" at bounding box center [956, 416] width 436 height 86
click at [1018, 401] on p "Last, but certainly not least, is delivering your custom jewelry piece! One of …" at bounding box center [956, 416] width 436 height 86
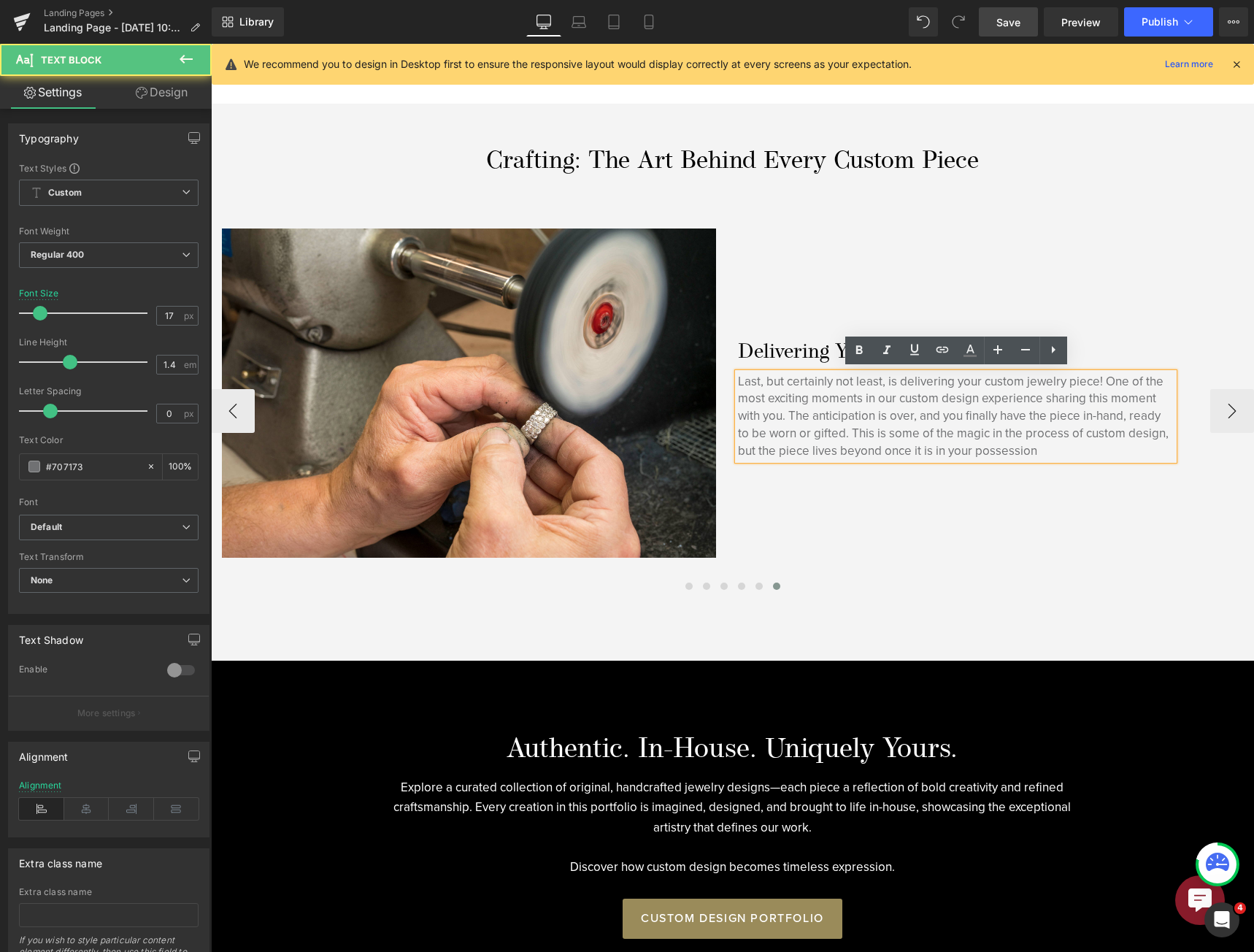
click at [1101, 426] on p "Last, but certainly not least, is delivering your custom jewelry piece! One of …" at bounding box center [956, 416] width 436 height 86
click at [886, 430] on p "Last, but certainly not least, is delivering your custom jewelry piece! One of …" at bounding box center [956, 416] width 436 height 86
click at [805, 447] on p "Last, but certainly not least, is delivering your custom jewelry piece! One of …" at bounding box center [956, 416] width 436 height 86
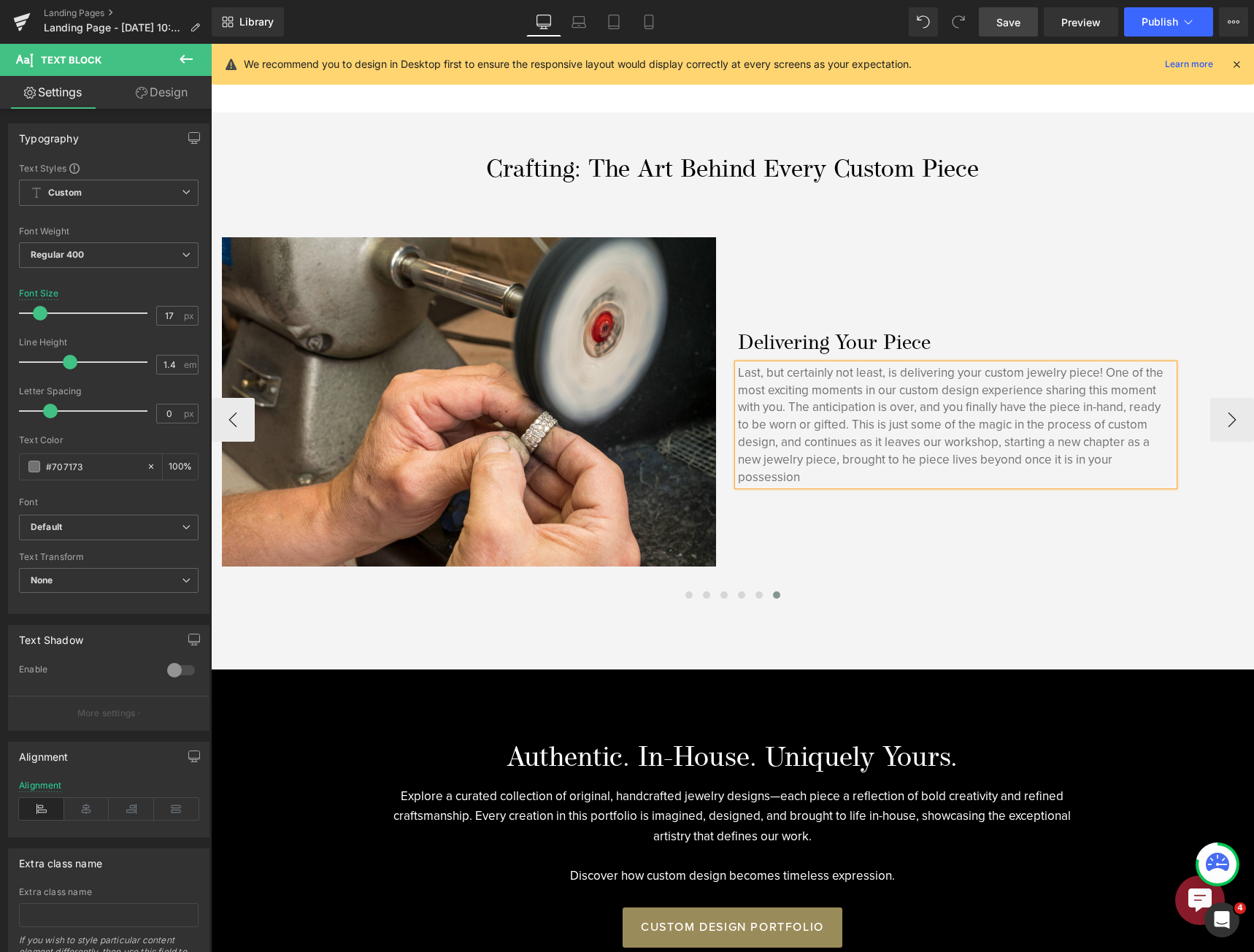
scroll to position [1141, 0]
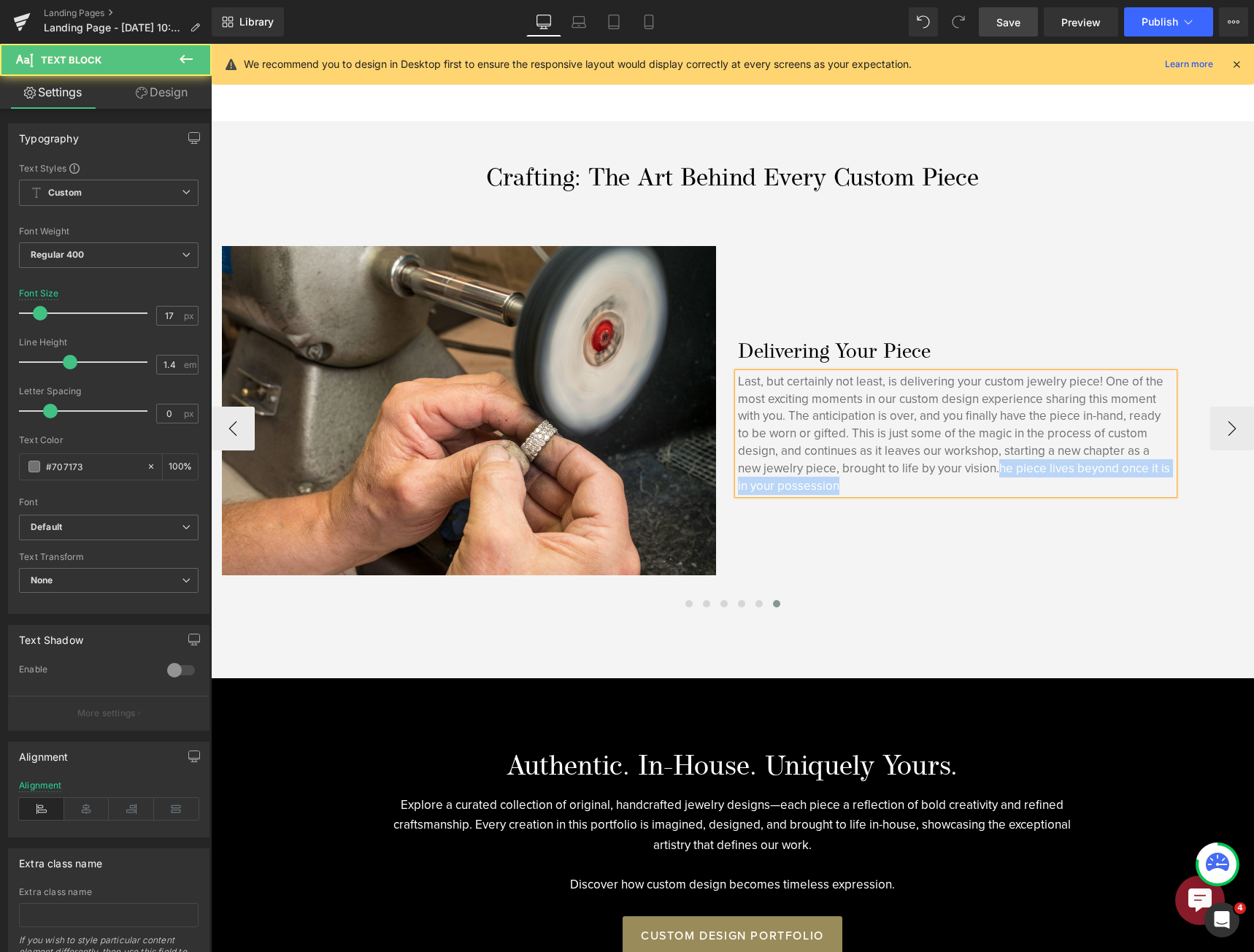
drag, startPoint x: 871, startPoint y: 481, endPoint x: 1001, endPoint y: 464, distance: 131.1
click at [1001, 464] on p "Last, but certainly not least, is delivering your custom jewelry piece! One of …" at bounding box center [956, 434] width 436 height 122
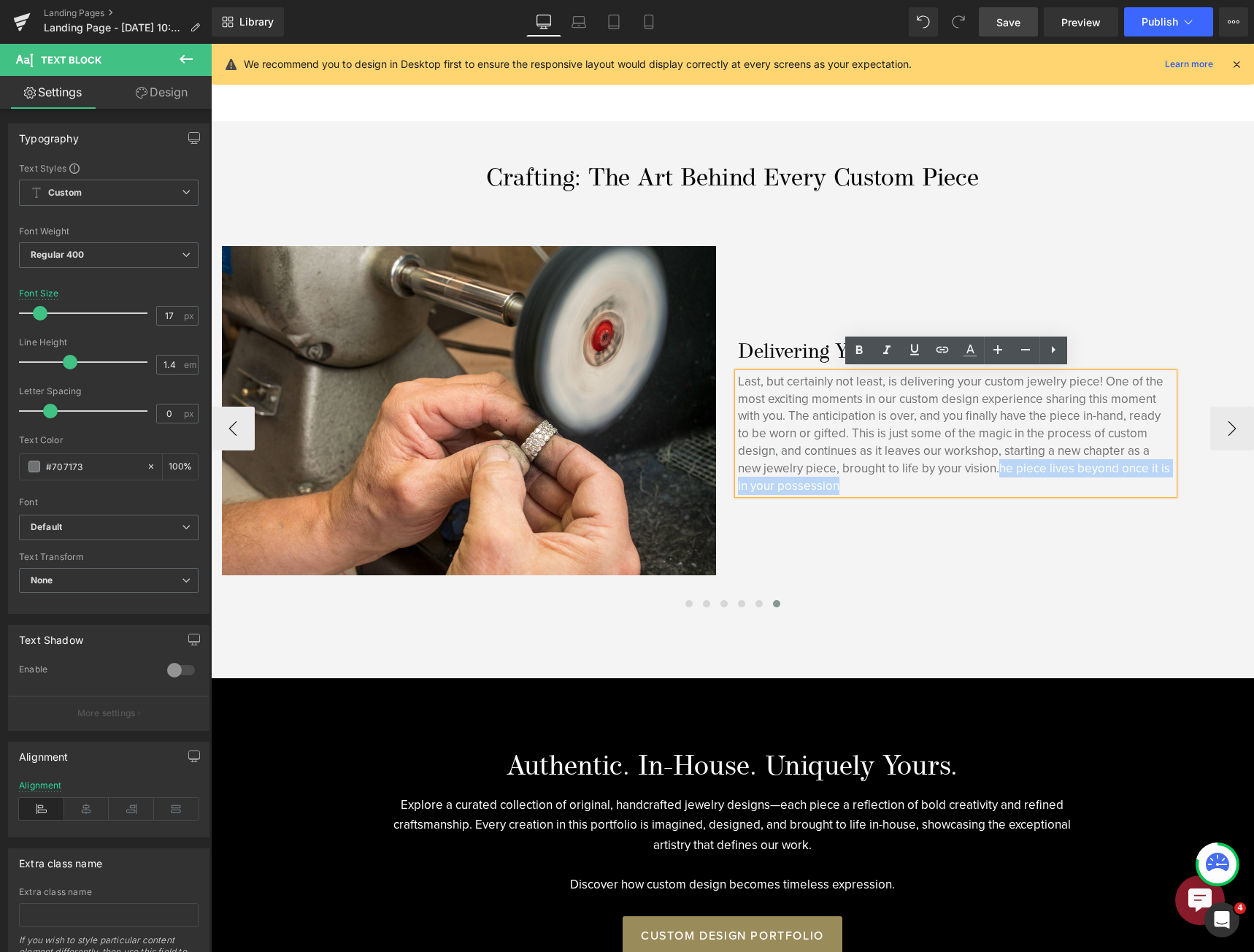
scroll to position [1151, 0]
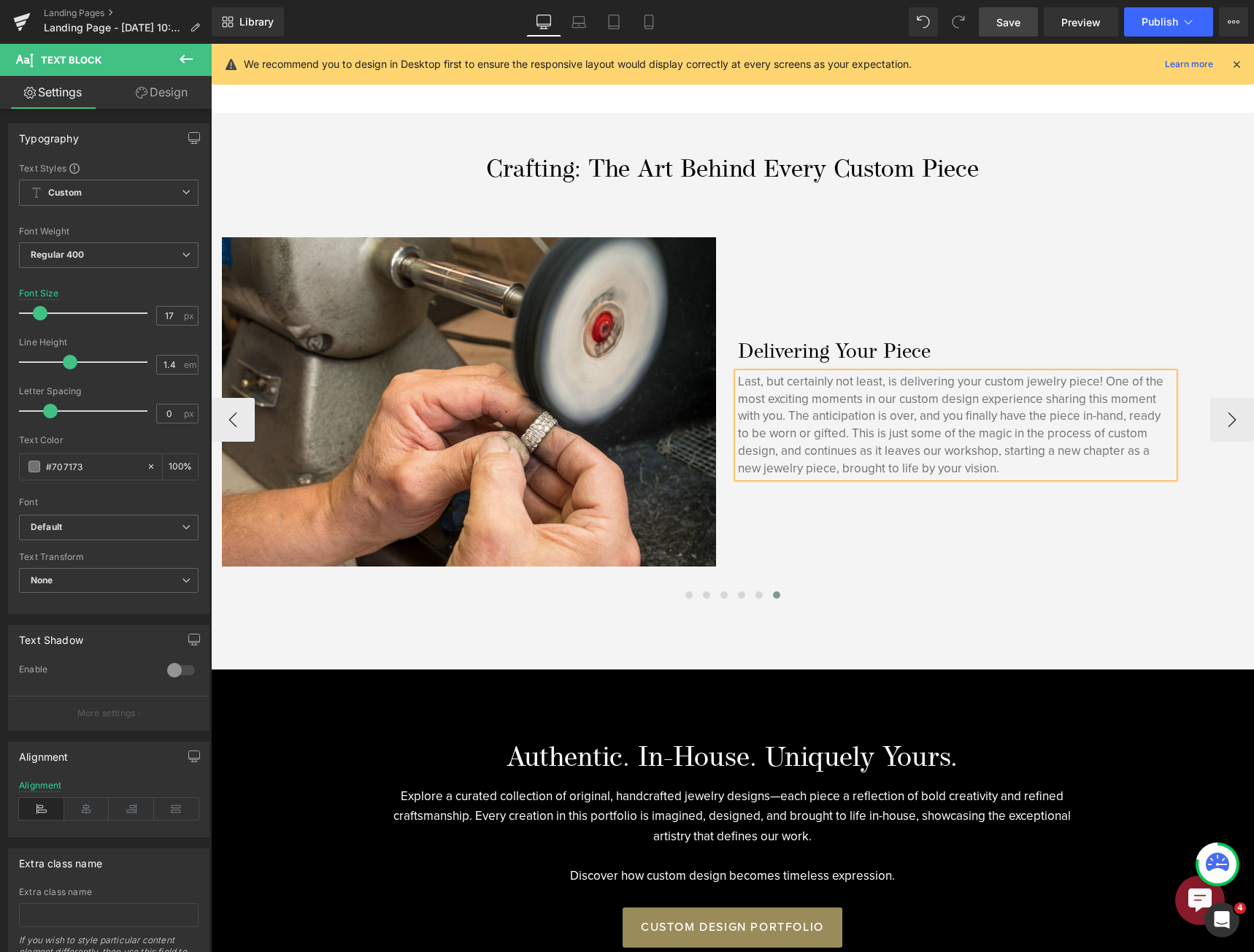
click at [982, 393] on p "Last, but certainly not least, is delivering your custom jewelry piece! One of …" at bounding box center [956, 425] width 436 height 105
click at [1044, 396] on p "Last, but certainly not least, is delivering your custom jewelry piece! One of …" at bounding box center [956, 425] width 436 height 105
click at [796, 402] on p "Last, but certainly not least, is delivering your custom jewelry piece! One of …" at bounding box center [956, 425] width 436 height 105
click at [855, 432] on p "Last, but certainly not least, is delivering your custom jewelry piece! One of …" at bounding box center [956, 425] width 436 height 105
drag, startPoint x: 855, startPoint y: 432, endPoint x: 871, endPoint y: 431, distance: 16.0
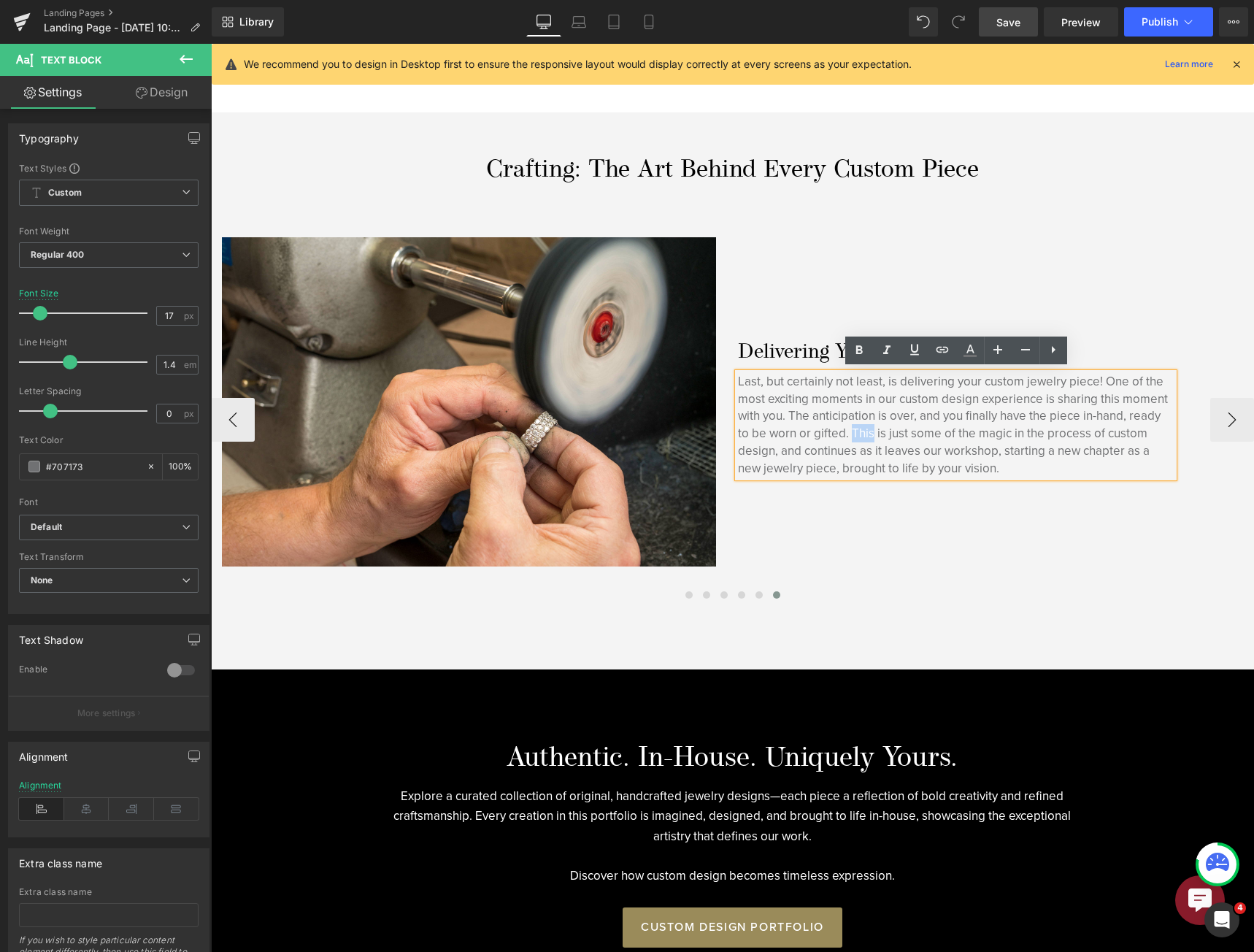
click at [871, 431] on p "Last, but certainly not least, is delivering your custom jewelry piece! One of …" at bounding box center [956, 425] width 436 height 105
click at [1060, 433] on p "Last, but certainly not least, is delivering your custom jewelry piece! One of …" at bounding box center [956, 425] width 436 height 105
click at [1060, 432] on p "Last, but certainly not least, is delivering your custom jewelry piece! One of …" at bounding box center [956, 425] width 436 height 105
click at [1169, 408] on p "Last, but certainly not least, is delivering your custom jewelry piece! One of …" at bounding box center [956, 425] width 436 height 105
click at [981, 443] on p "Last, but certainly not least, is delivering your custom jewelry piece! One of …" at bounding box center [956, 425] width 436 height 105
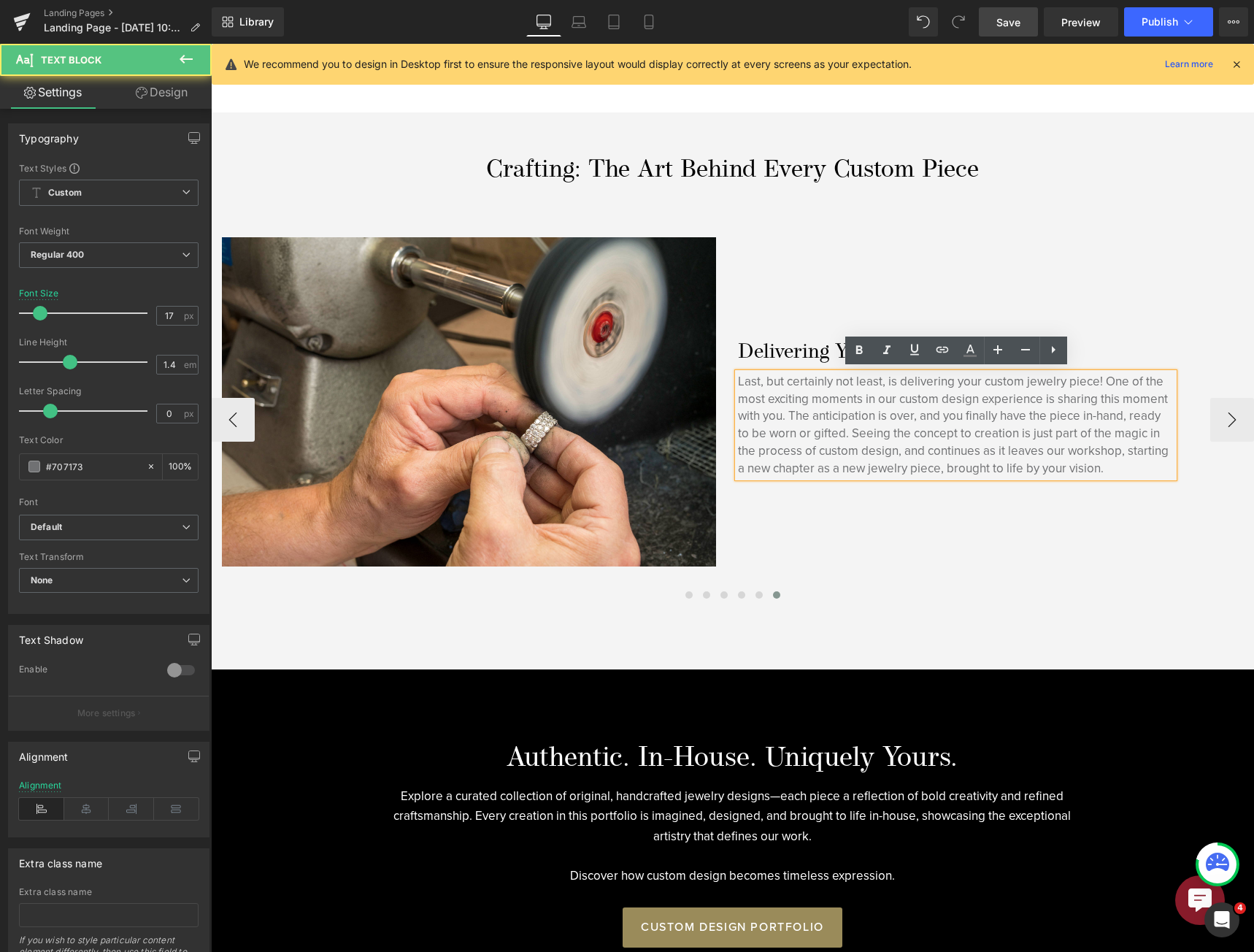
click at [934, 440] on p "Last, but certainly not least, is delivering your custom jewelry piece! One of …" at bounding box center [956, 425] width 436 height 105
click at [927, 443] on p "Last, but certainly not least, is delivering your custom jewelry piece! One of …" at bounding box center [956, 425] width 436 height 105
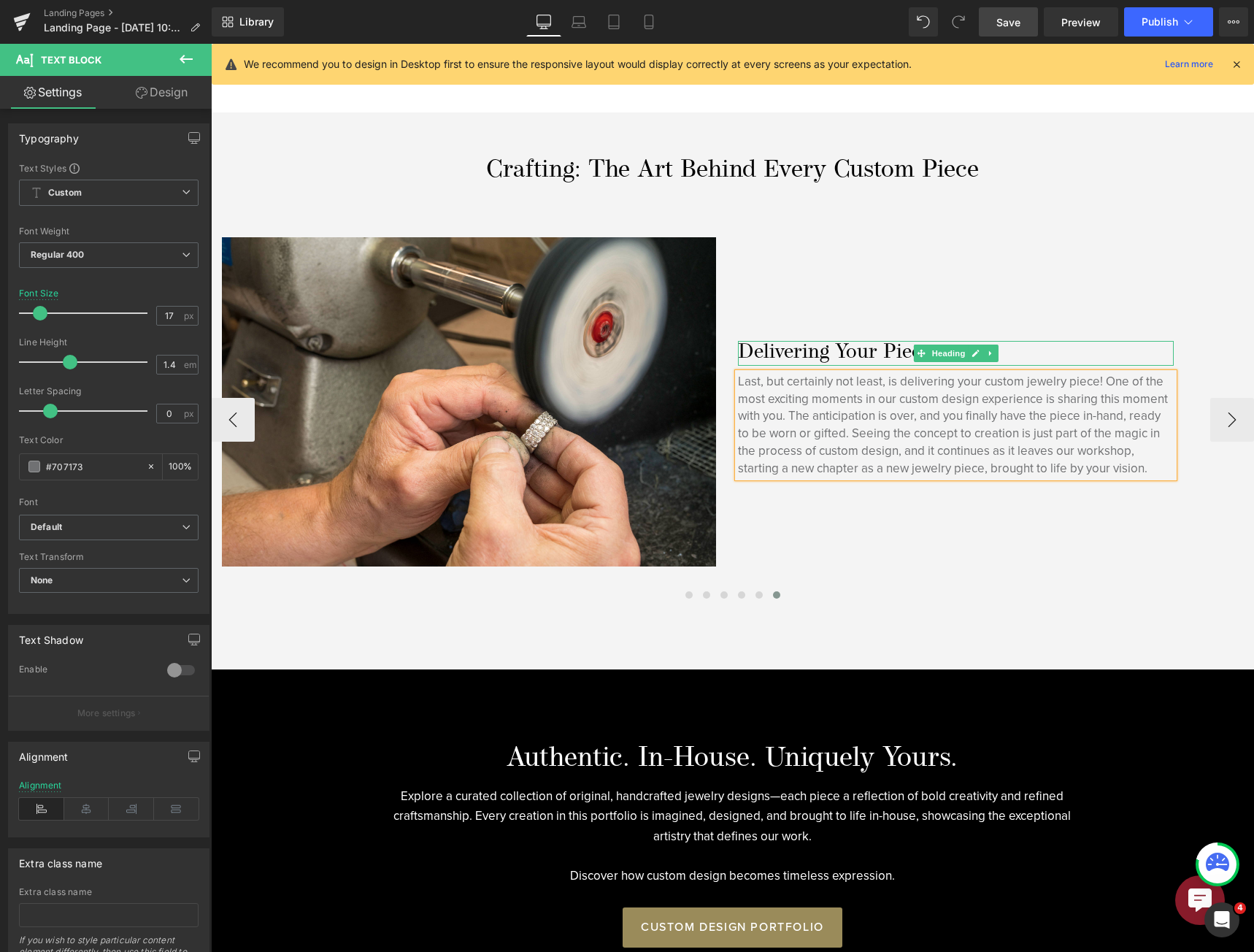
click at [1021, 344] on h3 "Delivering Your Piece" at bounding box center [956, 353] width 436 height 25
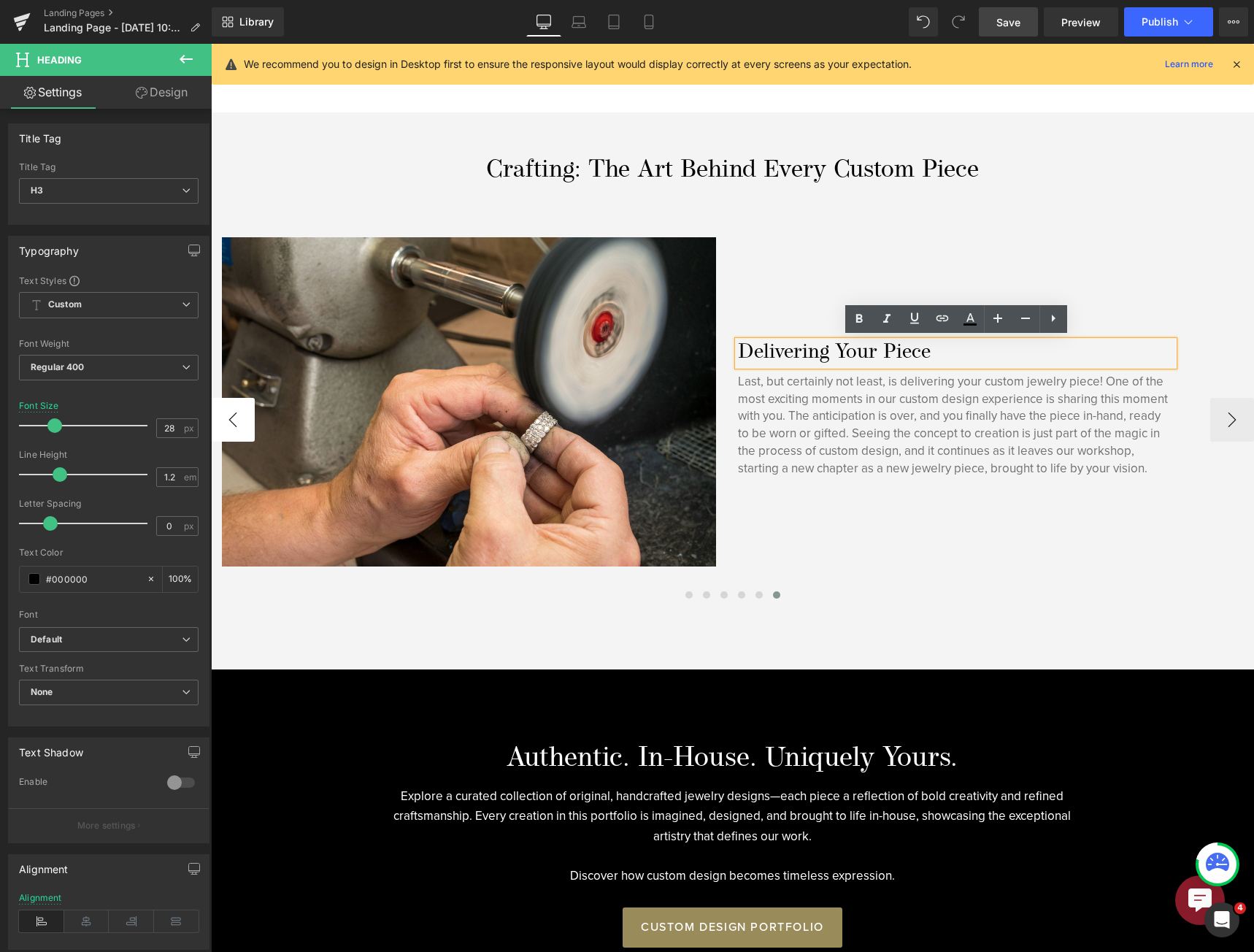
click at [227, 424] on button "‹" at bounding box center [233, 419] width 44 height 44
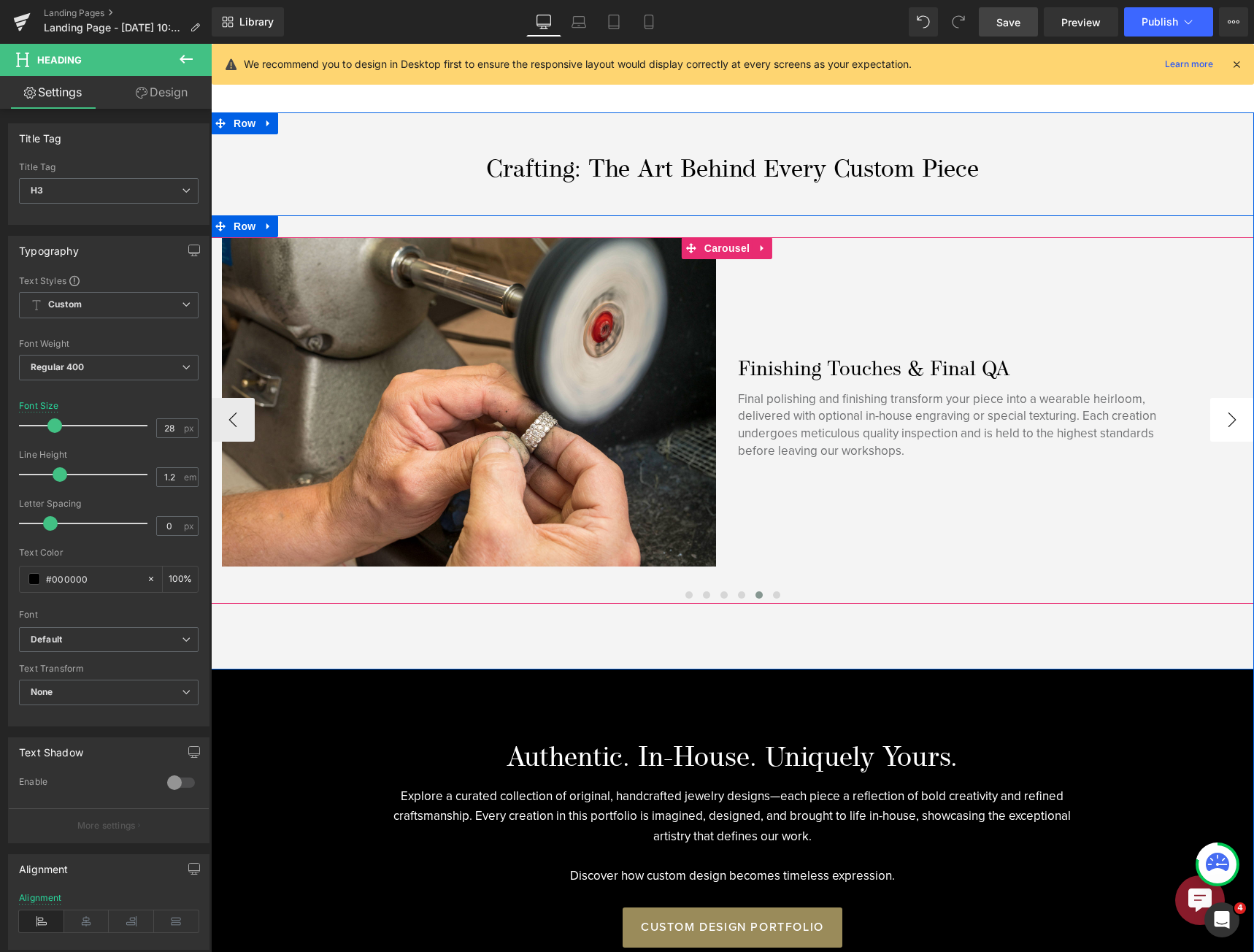
click at [1214, 417] on button "›" at bounding box center [1232, 419] width 44 height 44
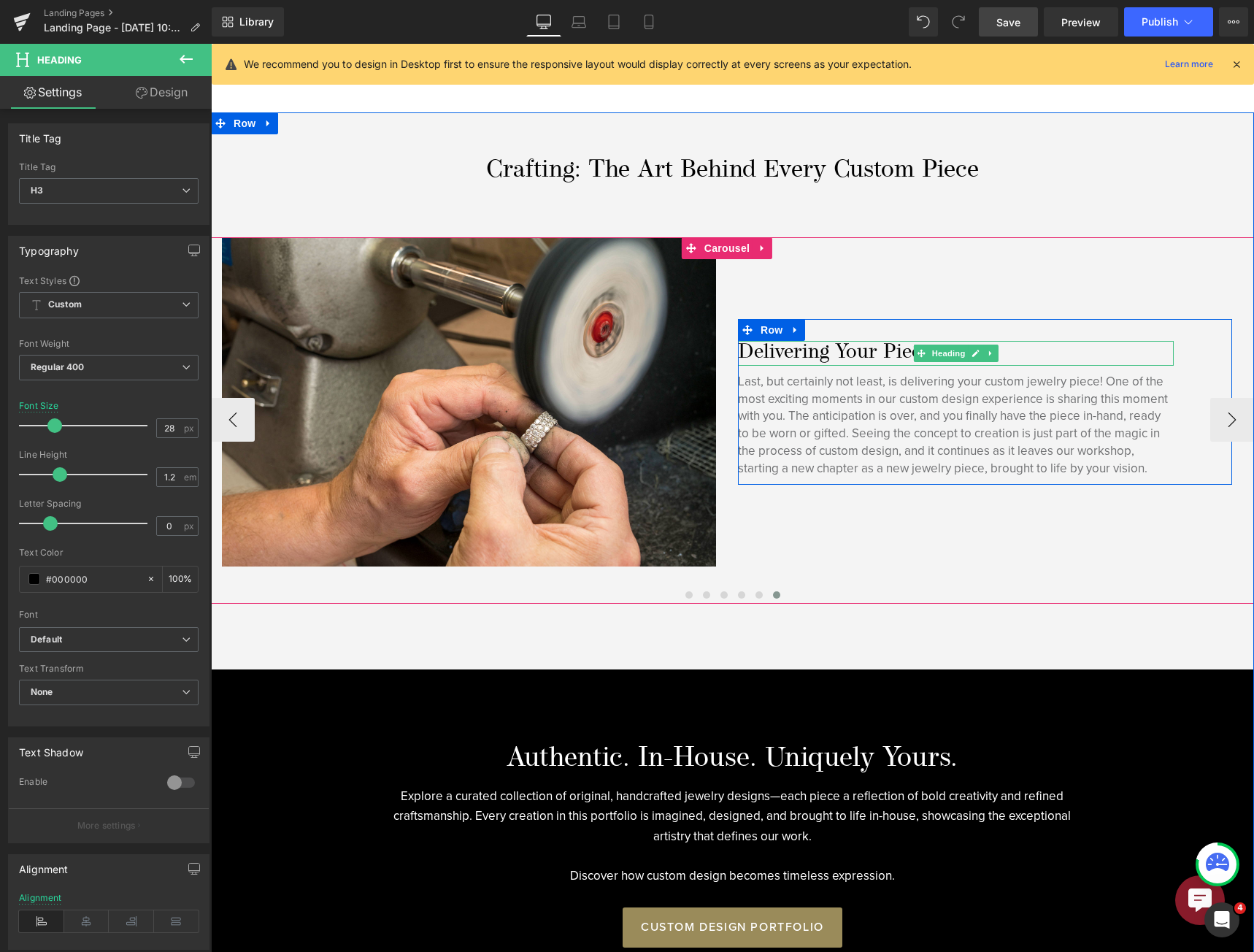
click at [848, 343] on h3 "Delivering Your Piece" at bounding box center [956, 353] width 436 height 25
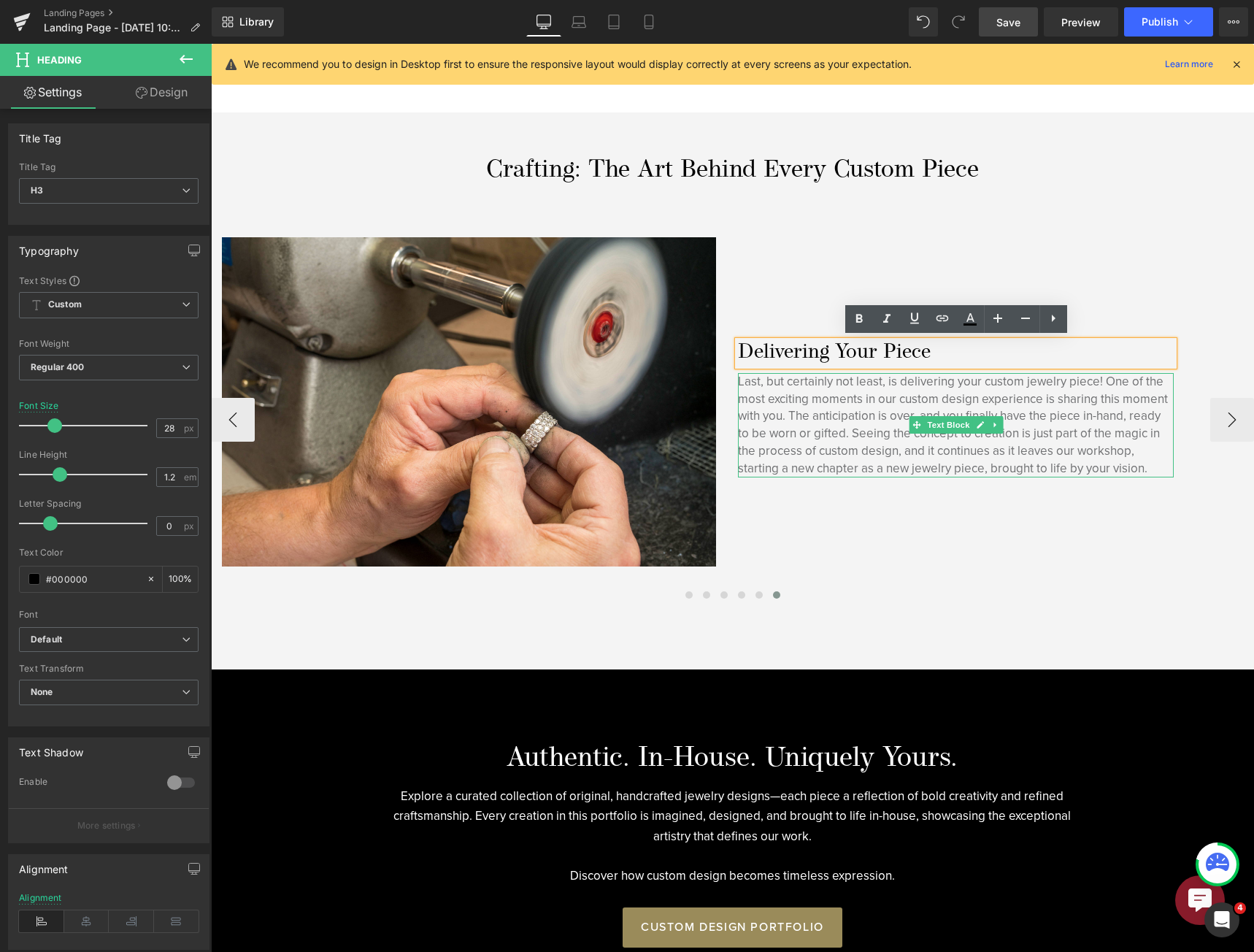
click at [991, 349] on h3 "Delivering Your Piece" at bounding box center [956, 353] width 436 height 25
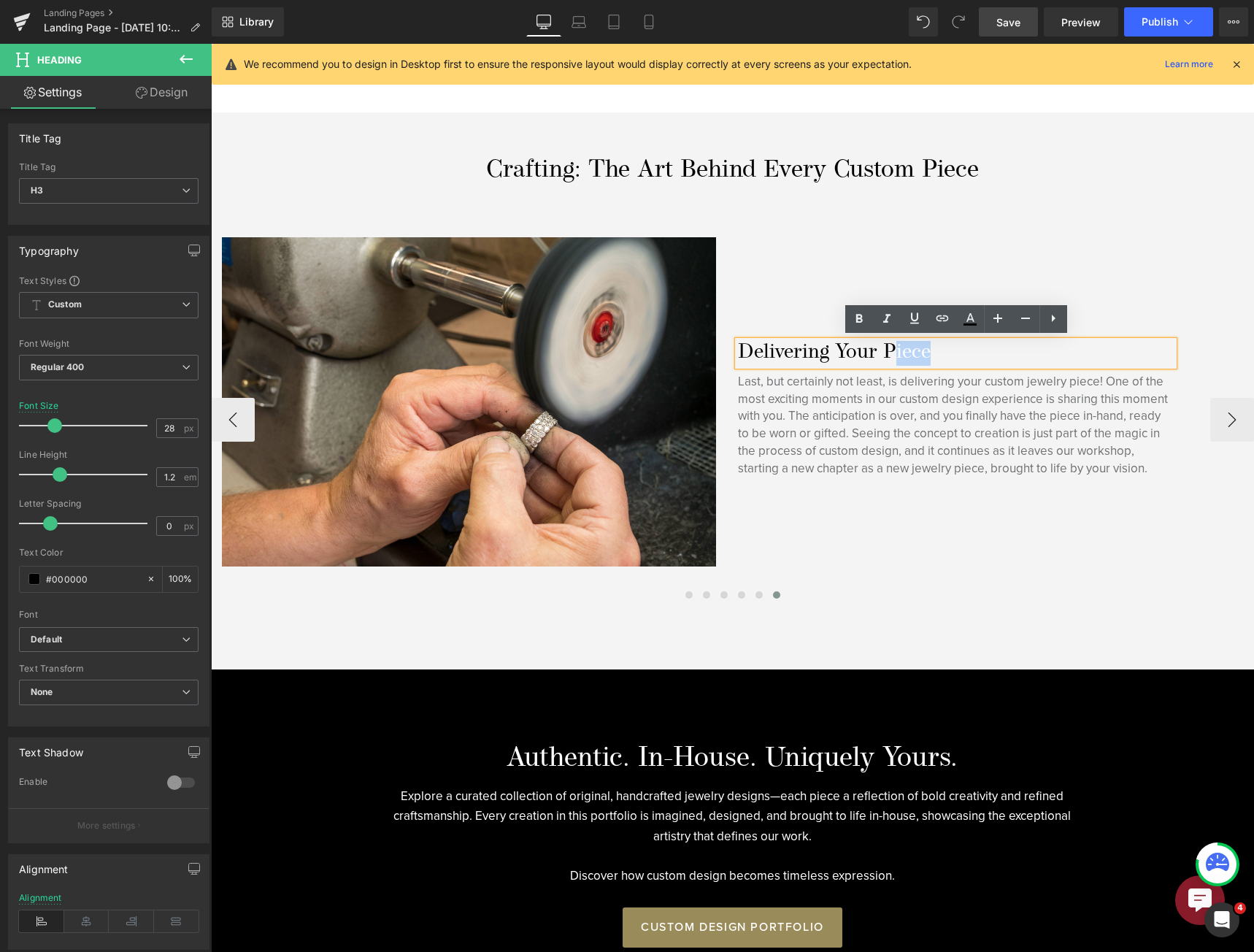
drag, startPoint x: 992, startPoint y: 349, endPoint x: 887, endPoint y: 345, distance: 105.1
click at [887, 345] on h3 "Delivering Your Piece" at bounding box center [956, 353] width 436 height 25
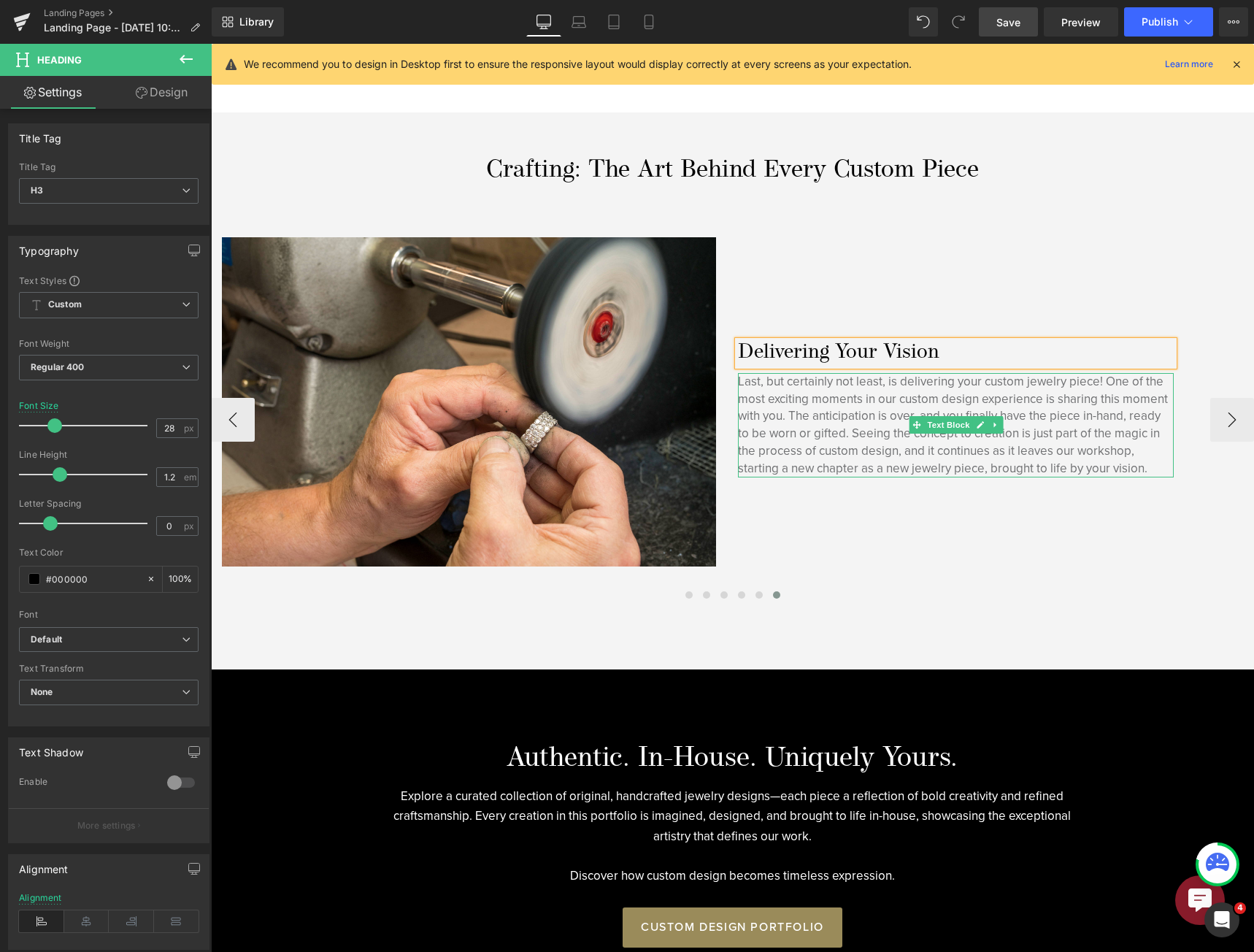
click at [906, 443] on p "Last, but certainly not least, is delivering your custom jewelry piece! One of …" at bounding box center [956, 425] width 436 height 105
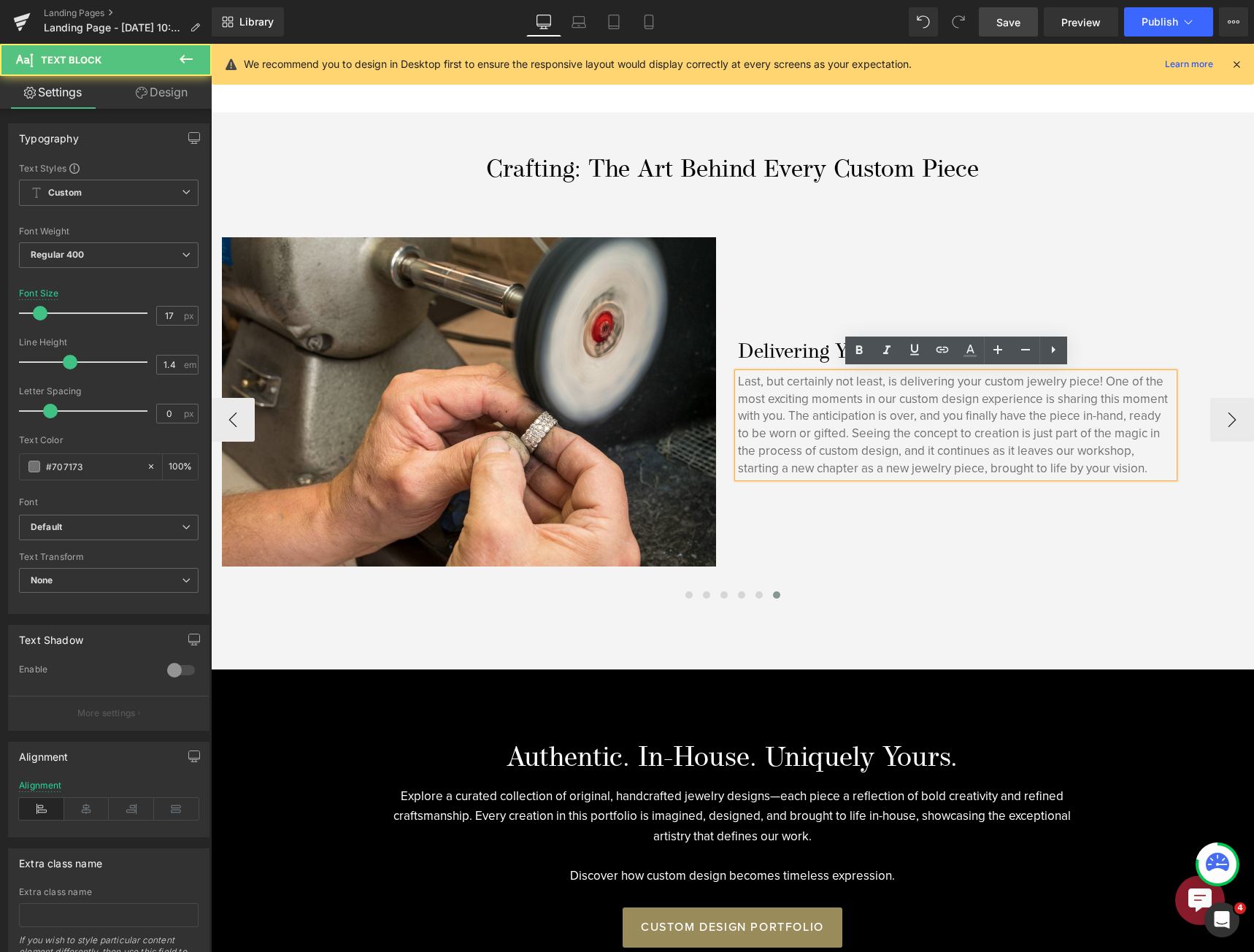
click at [906, 442] on p "Last, but certainly not least, is delivering your custom jewelry piece! One of …" at bounding box center [956, 425] width 436 height 105
click at [907, 443] on p "Last, but certainly not least, is delivering your custom jewelry piece! One of …" at bounding box center [956, 425] width 436 height 105
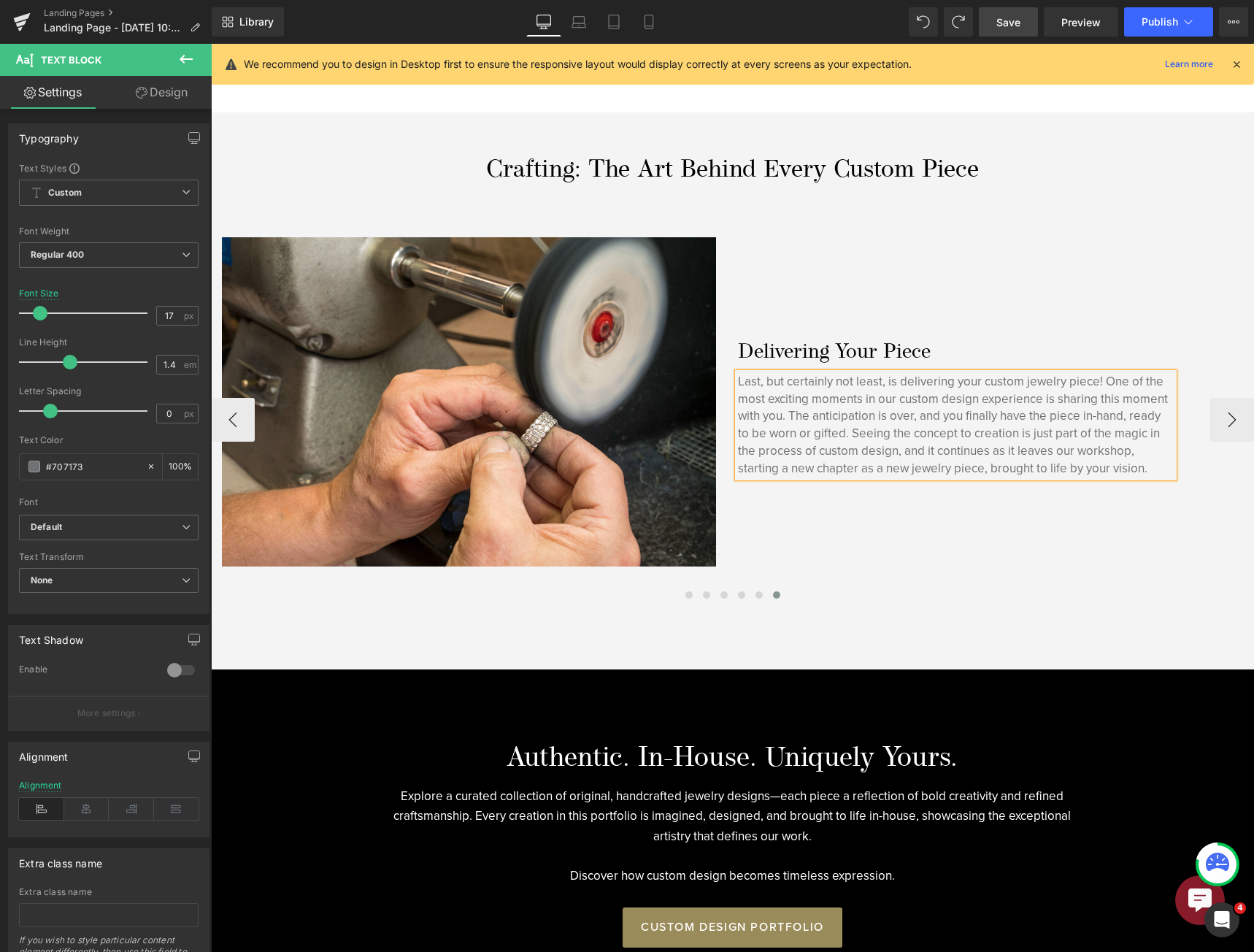
click at [1114, 417] on p "Last, but certainly not least, is delivering your custom jewelry piece! One of …" at bounding box center [956, 425] width 436 height 105
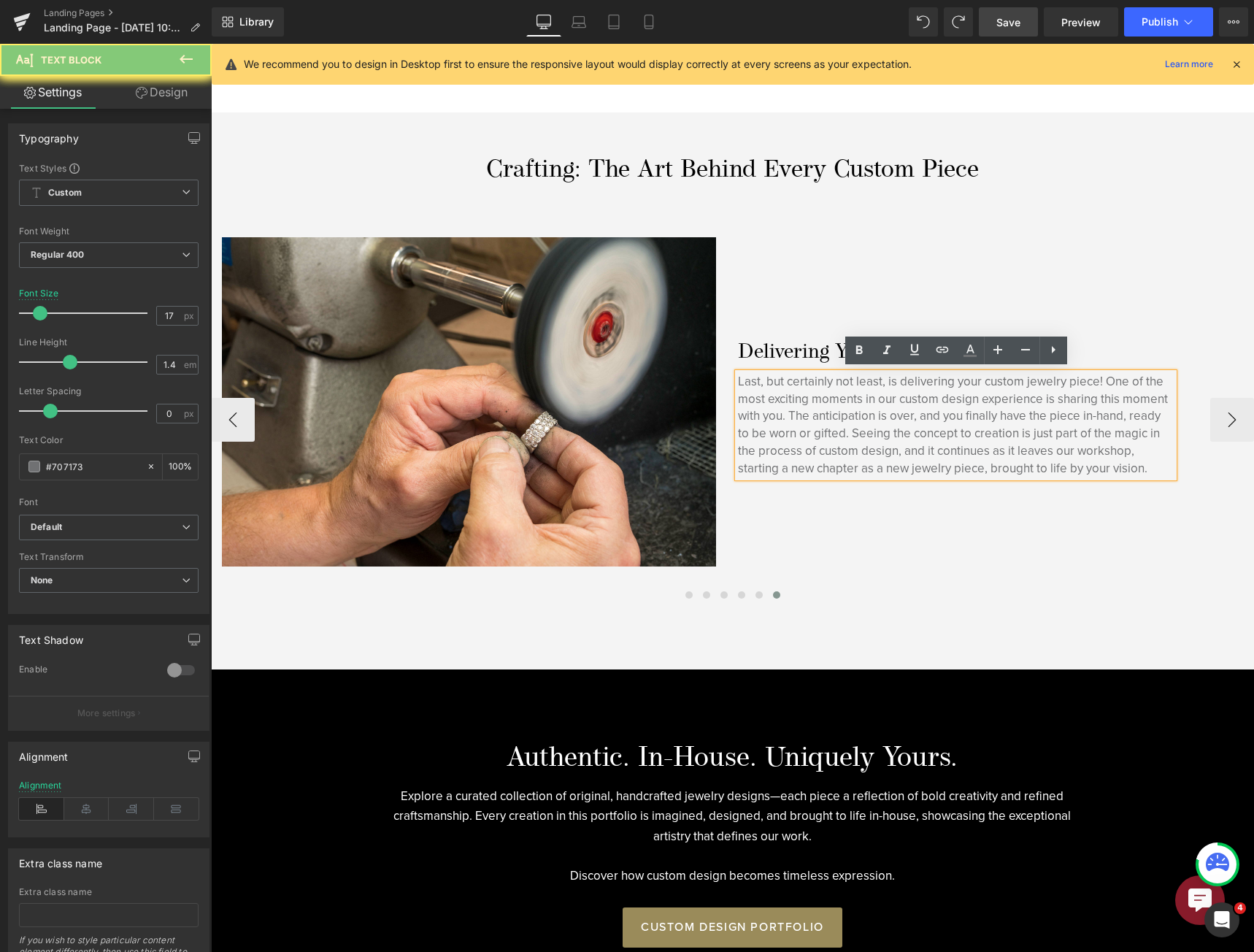
copy p "Last, but certainly not least, is delivering your custom jewelry piece! One of …"
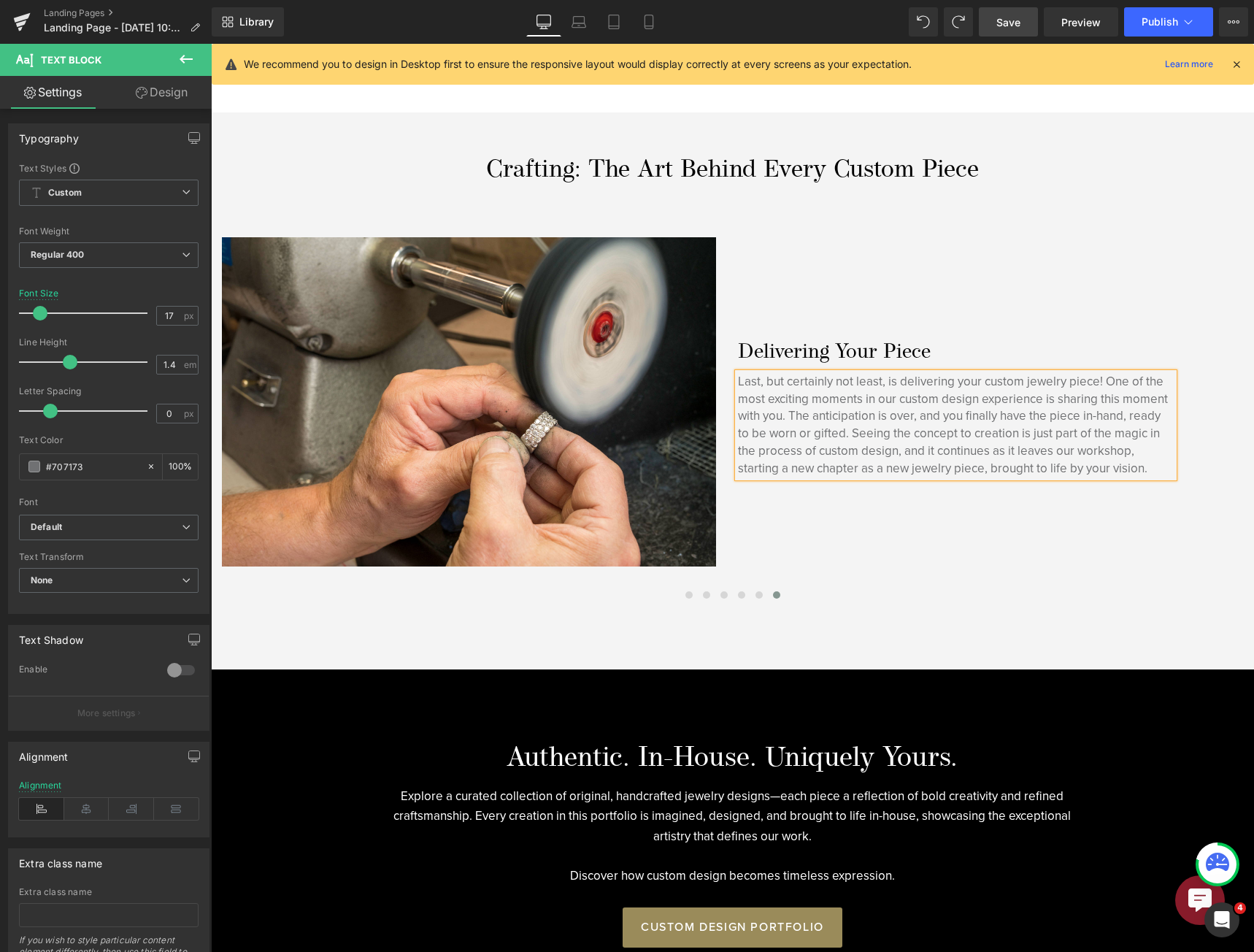
click at [1015, 17] on span "Save" at bounding box center [1007, 22] width 24 height 15
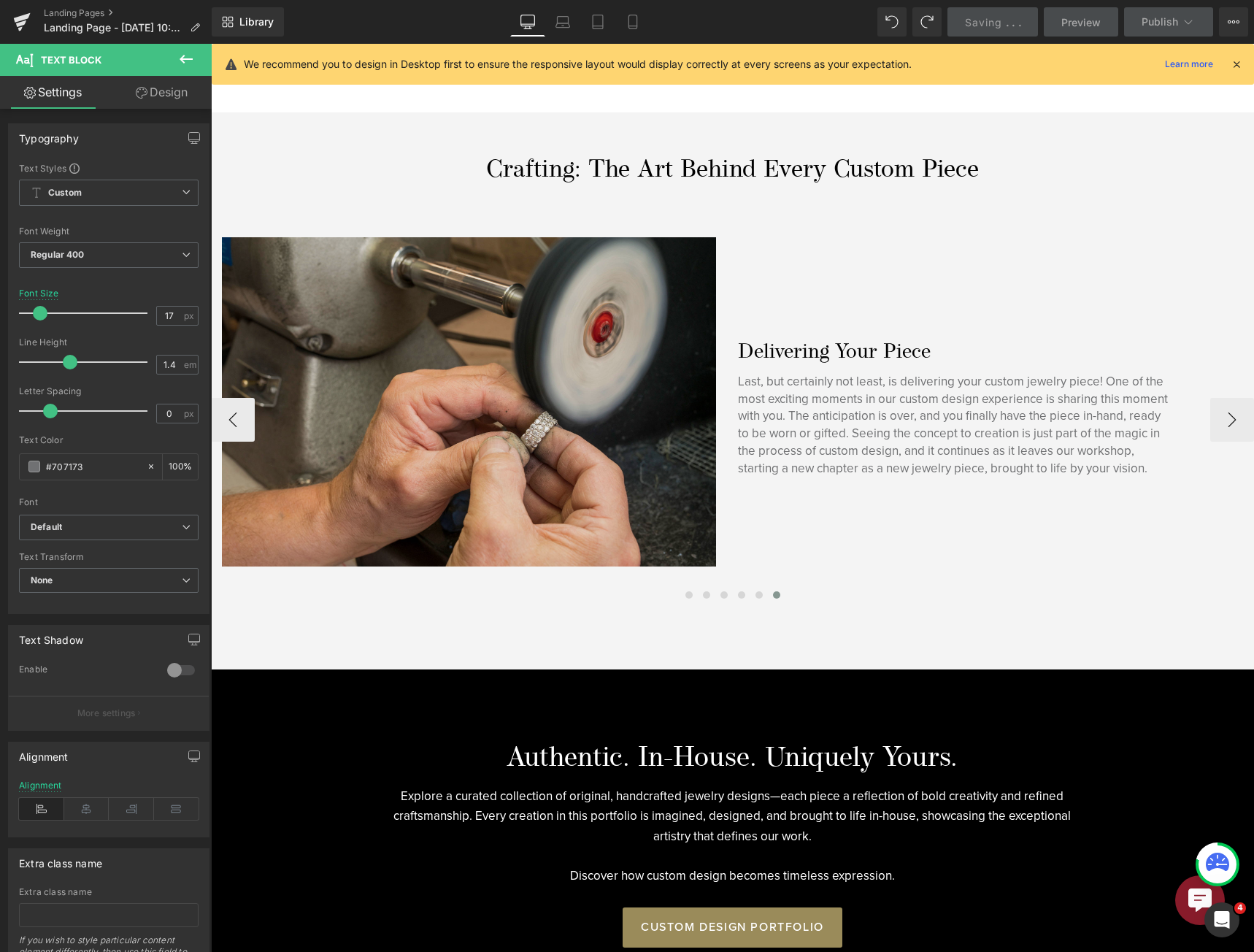
click at [495, 323] on img at bounding box center [468, 401] width 494 height 329
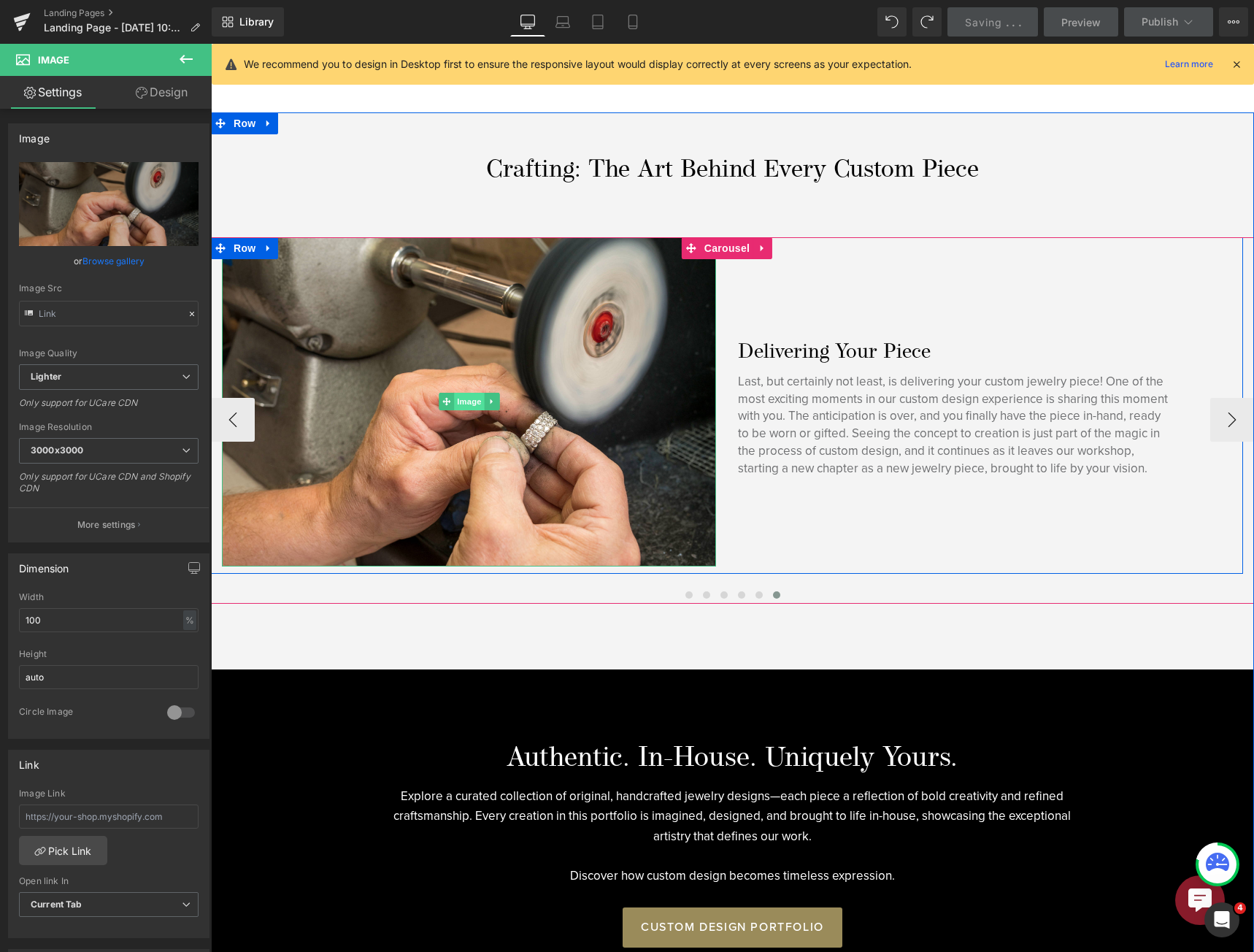
click at [474, 394] on span "Image" at bounding box center [469, 401] width 31 height 17
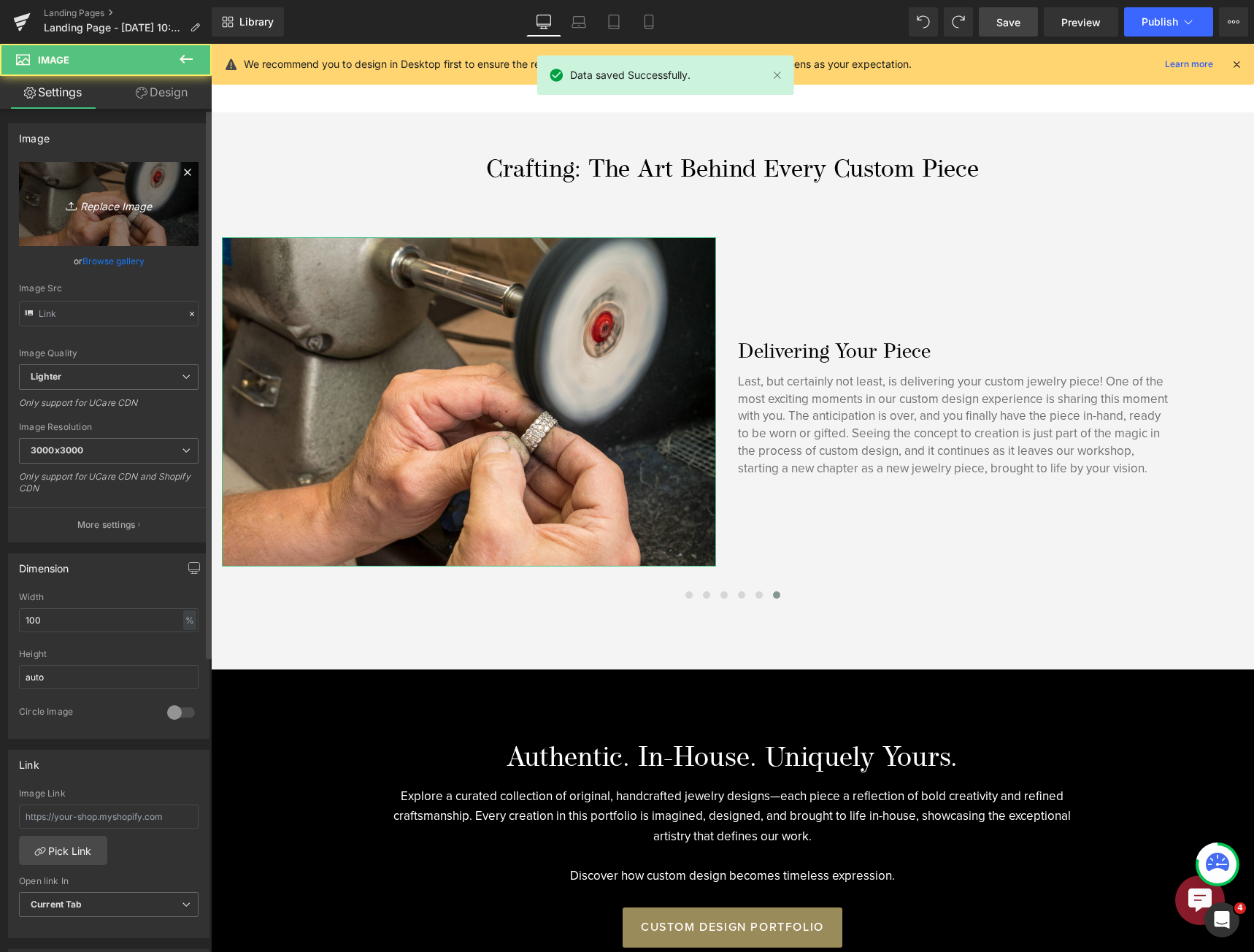
click at [179, 172] on icon at bounding box center [187, 172] width 17 height 17
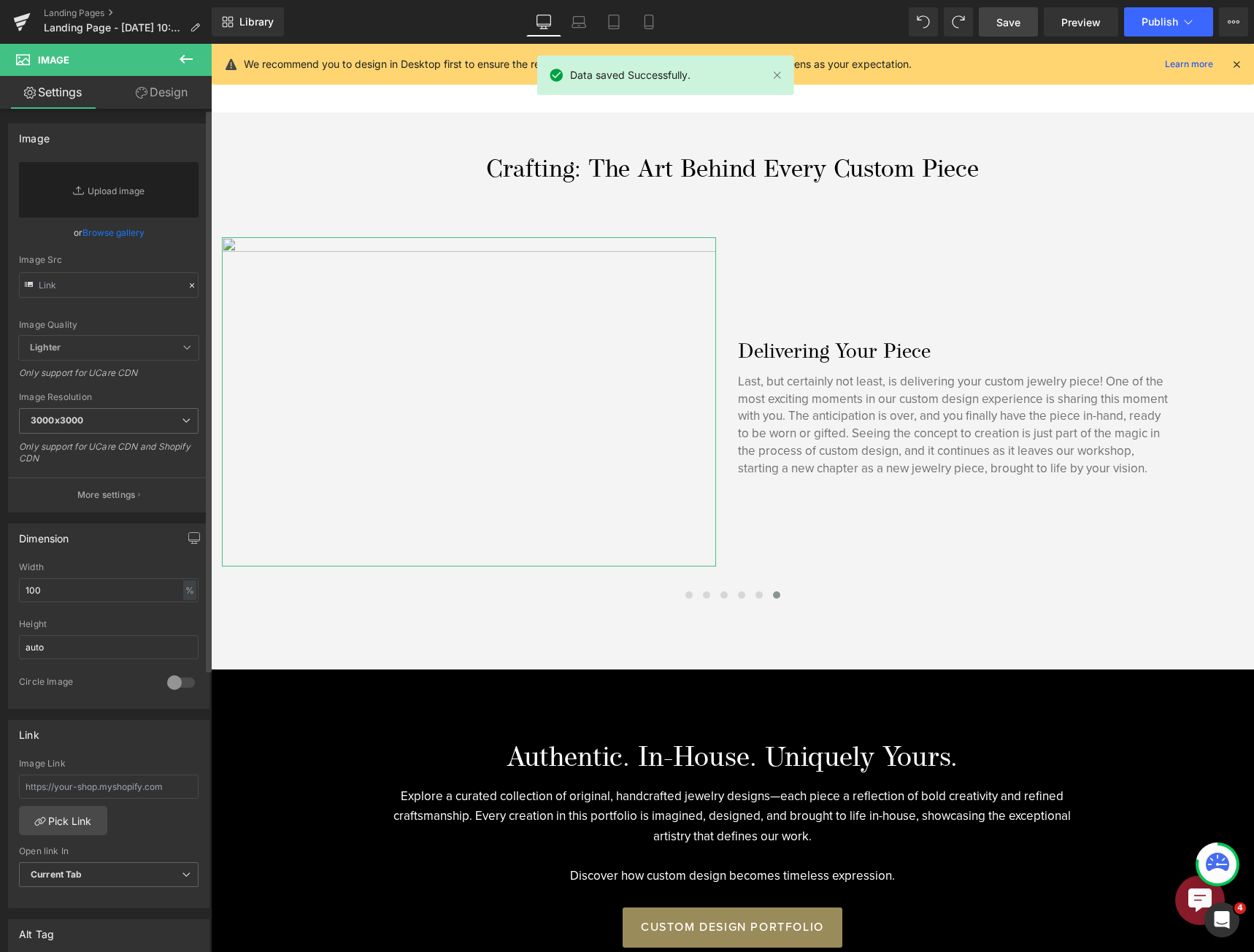
click at [126, 233] on link "Browse gallery" at bounding box center [113, 232] width 62 height 26
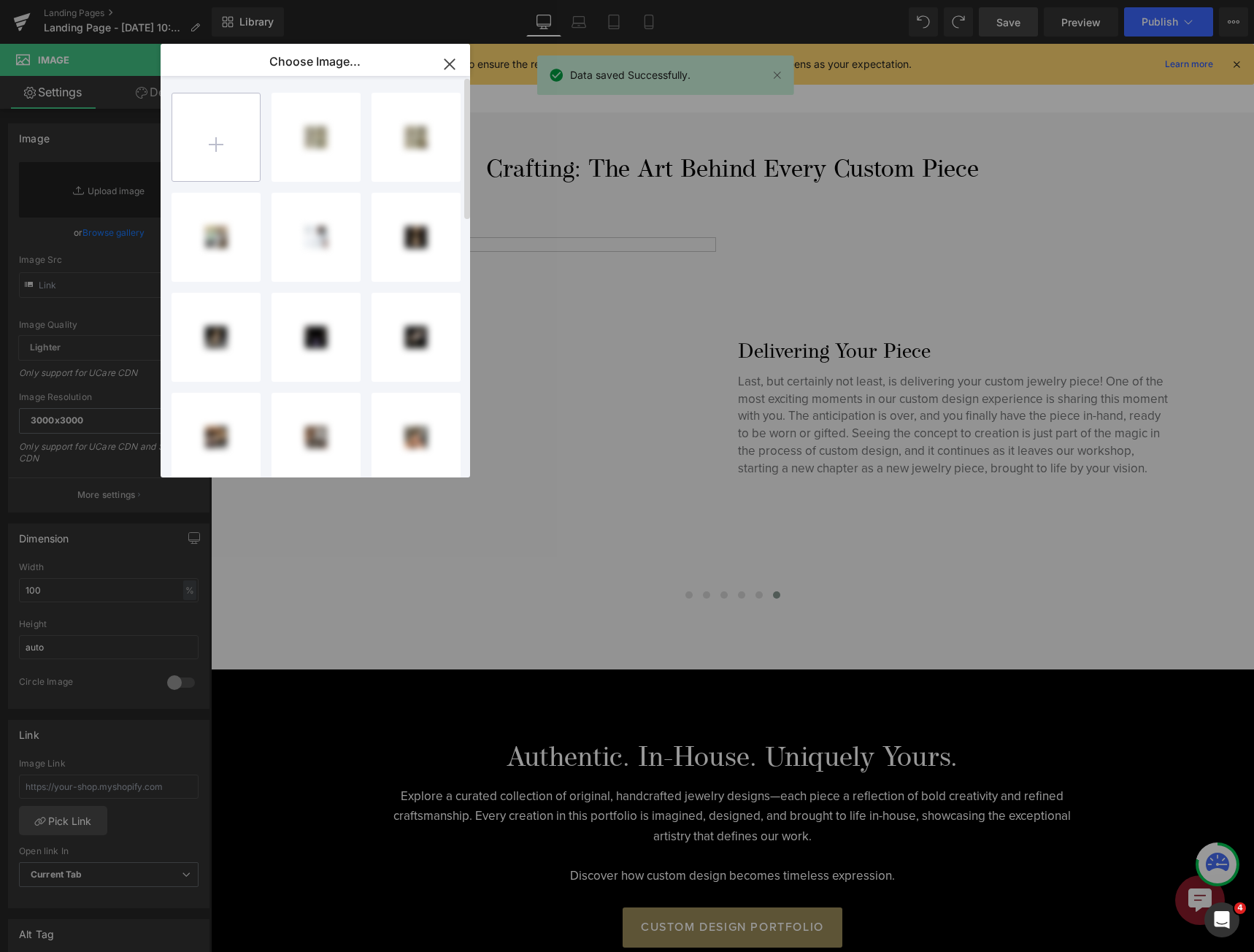
click at [247, 111] on input "file" at bounding box center [215, 136] width 87 height 87
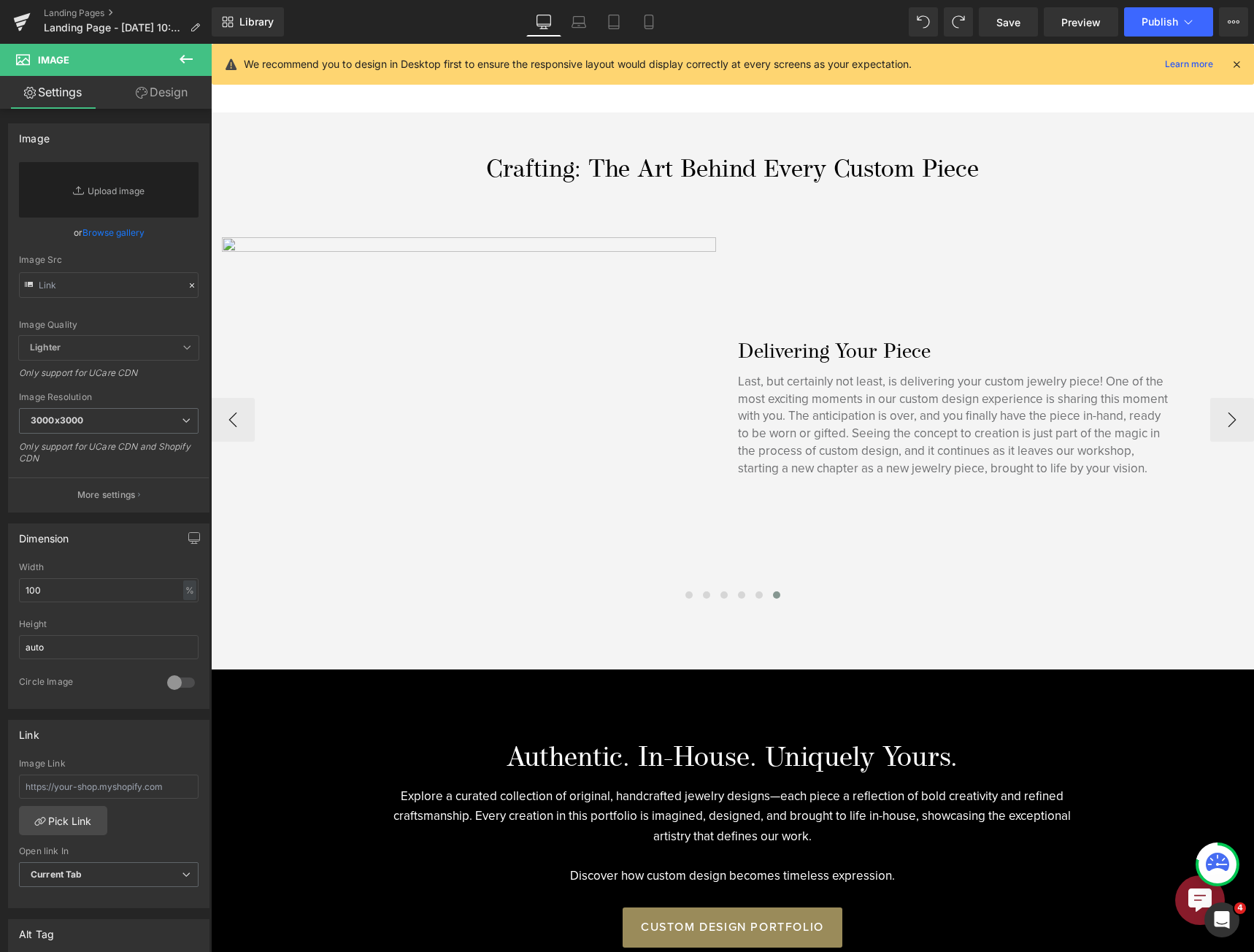
click at [1053, 453] on p "Last, but certainly not least, is delivering your custom jewelry piece! One of …" at bounding box center [956, 425] width 436 height 105
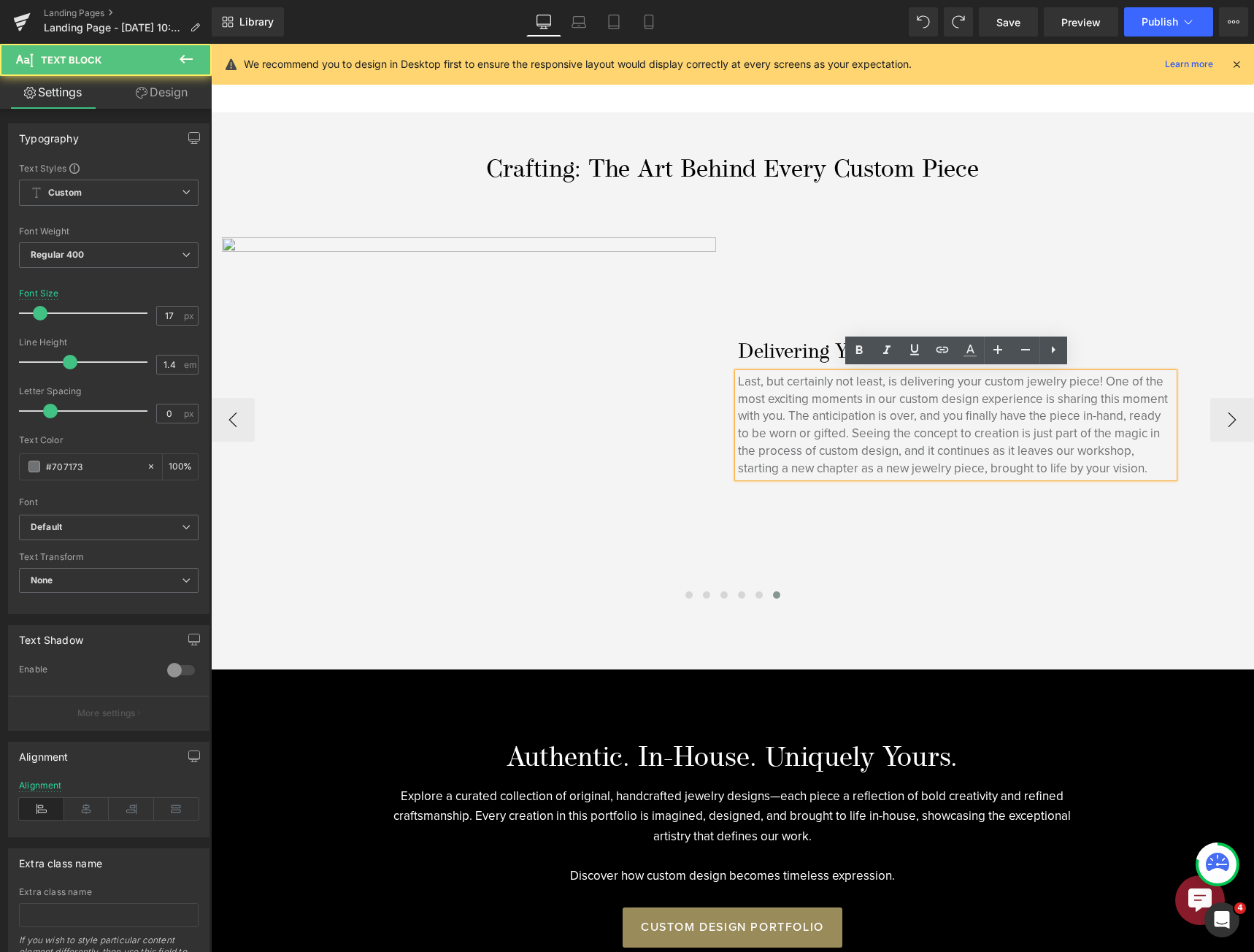
click at [1070, 524] on div "Delivering Your Piece Heading Last, but certainly not least, is delivering your…" at bounding box center [984, 401] width 516 height 329
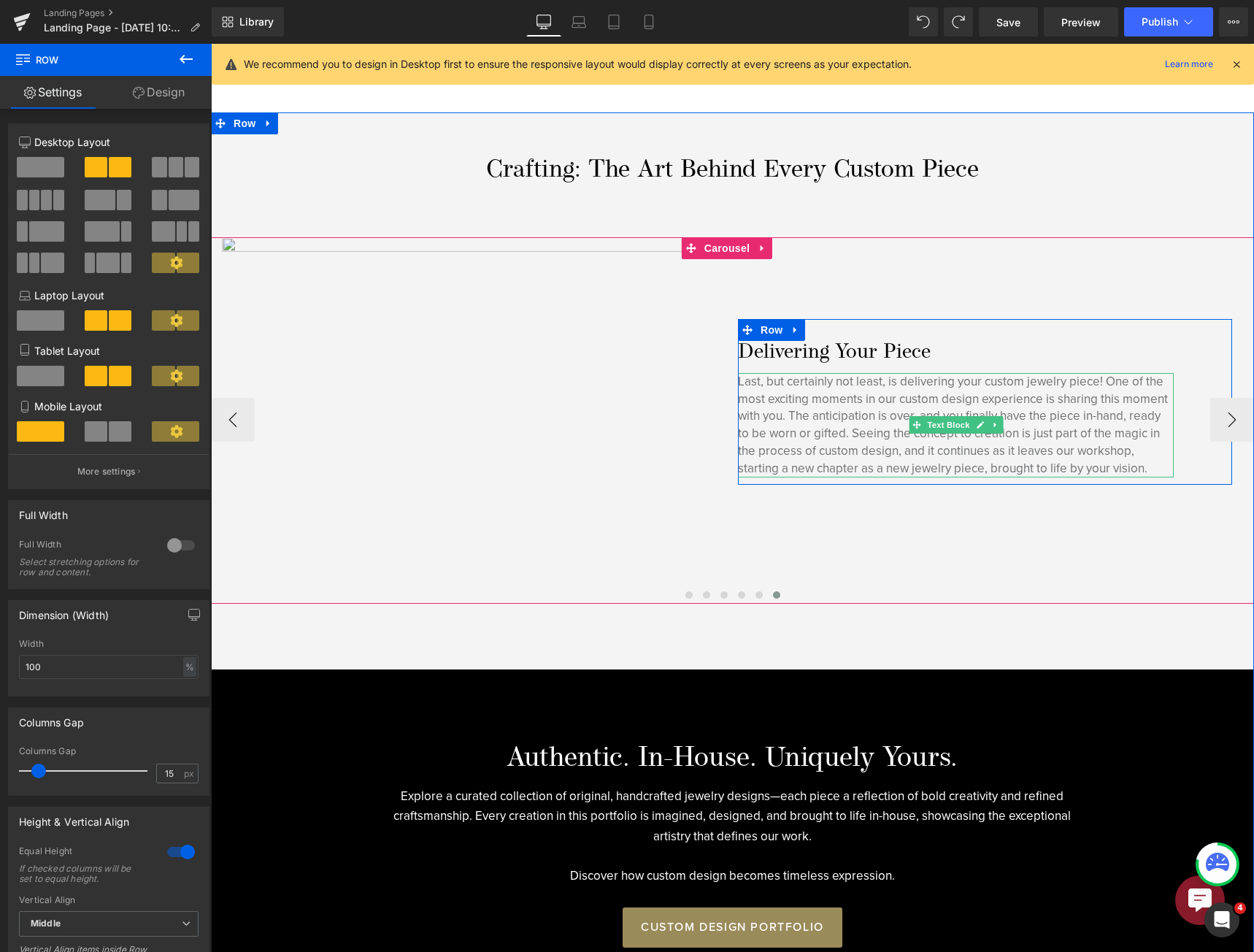
click at [915, 412] on p "Last, but certainly not least, is delivering your custom jewelry piece! One of …" at bounding box center [956, 425] width 436 height 105
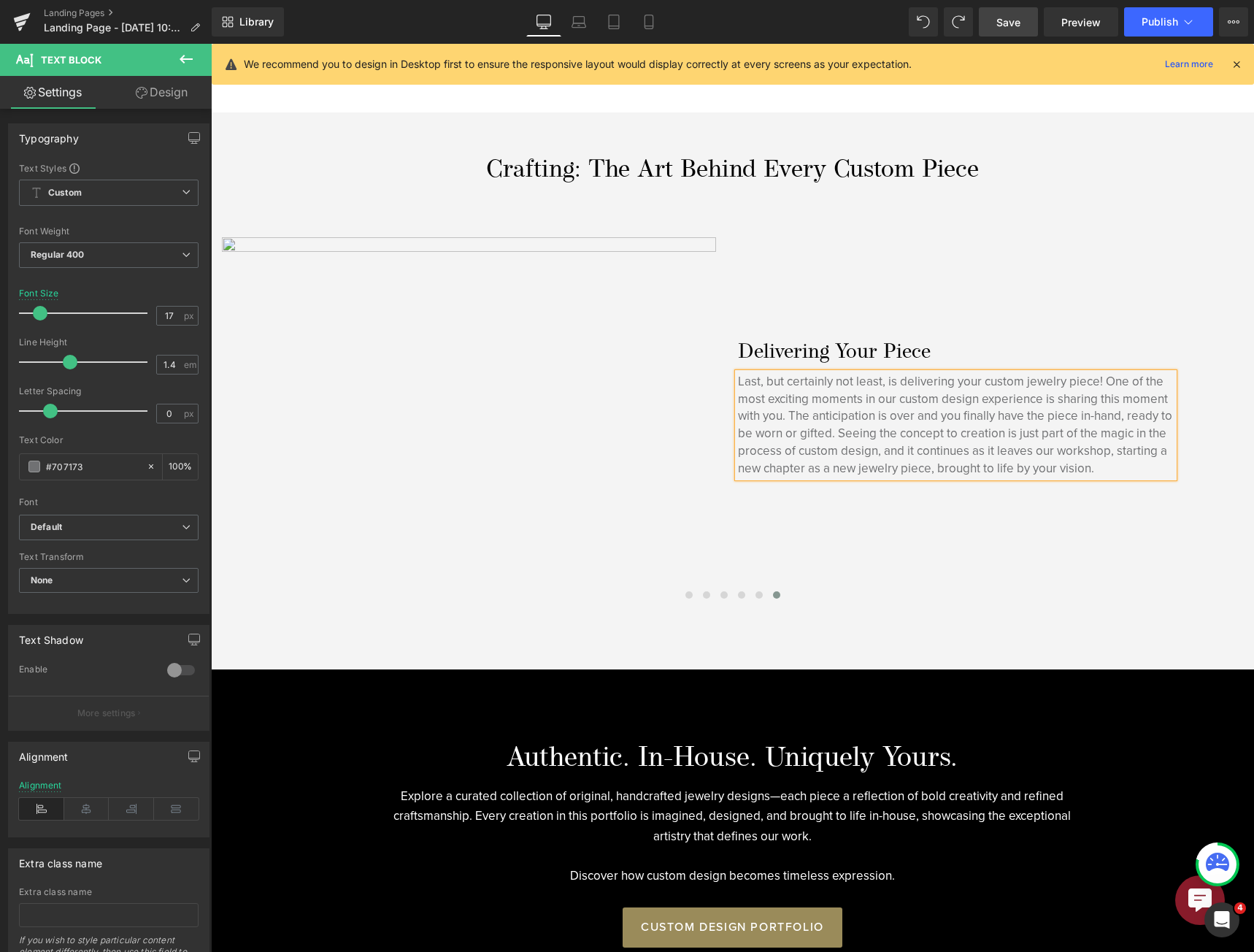
click at [1016, 23] on span "Save" at bounding box center [1007, 22] width 24 height 15
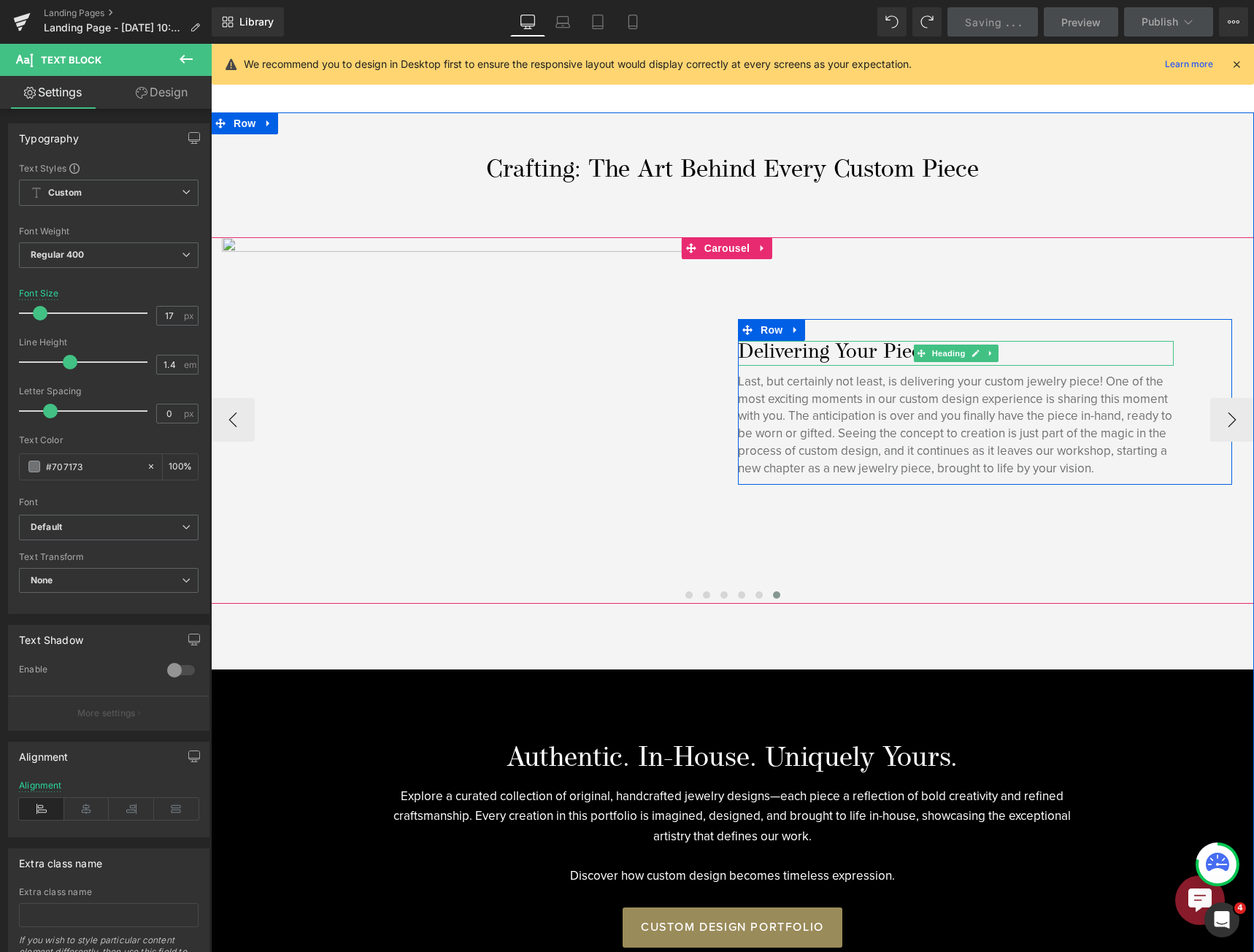
click at [903, 348] on h3 "Delivering Your Piece" at bounding box center [956, 353] width 436 height 25
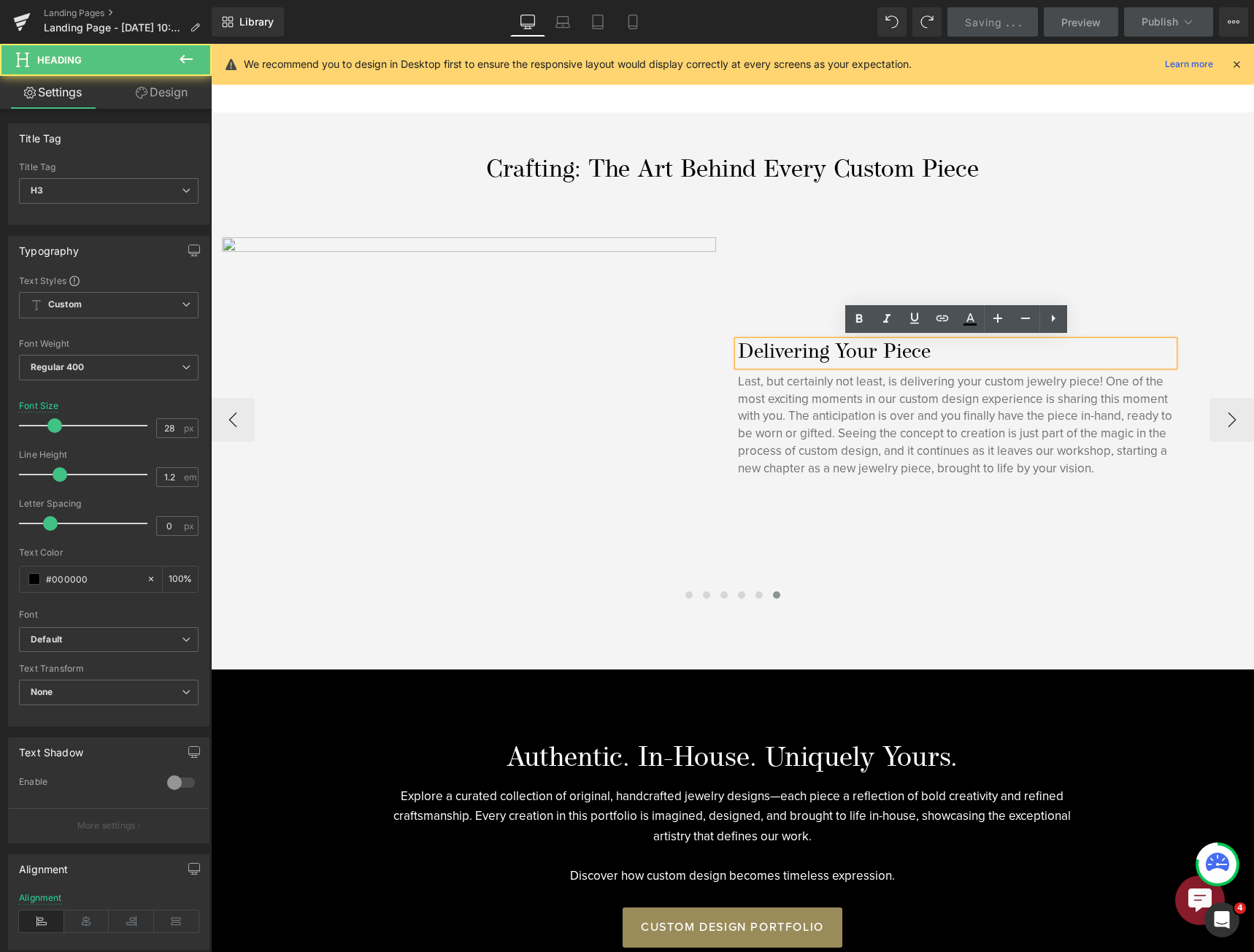
click at [903, 348] on h3 "Delivering Your Piece" at bounding box center [956, 353] width 436 height 25
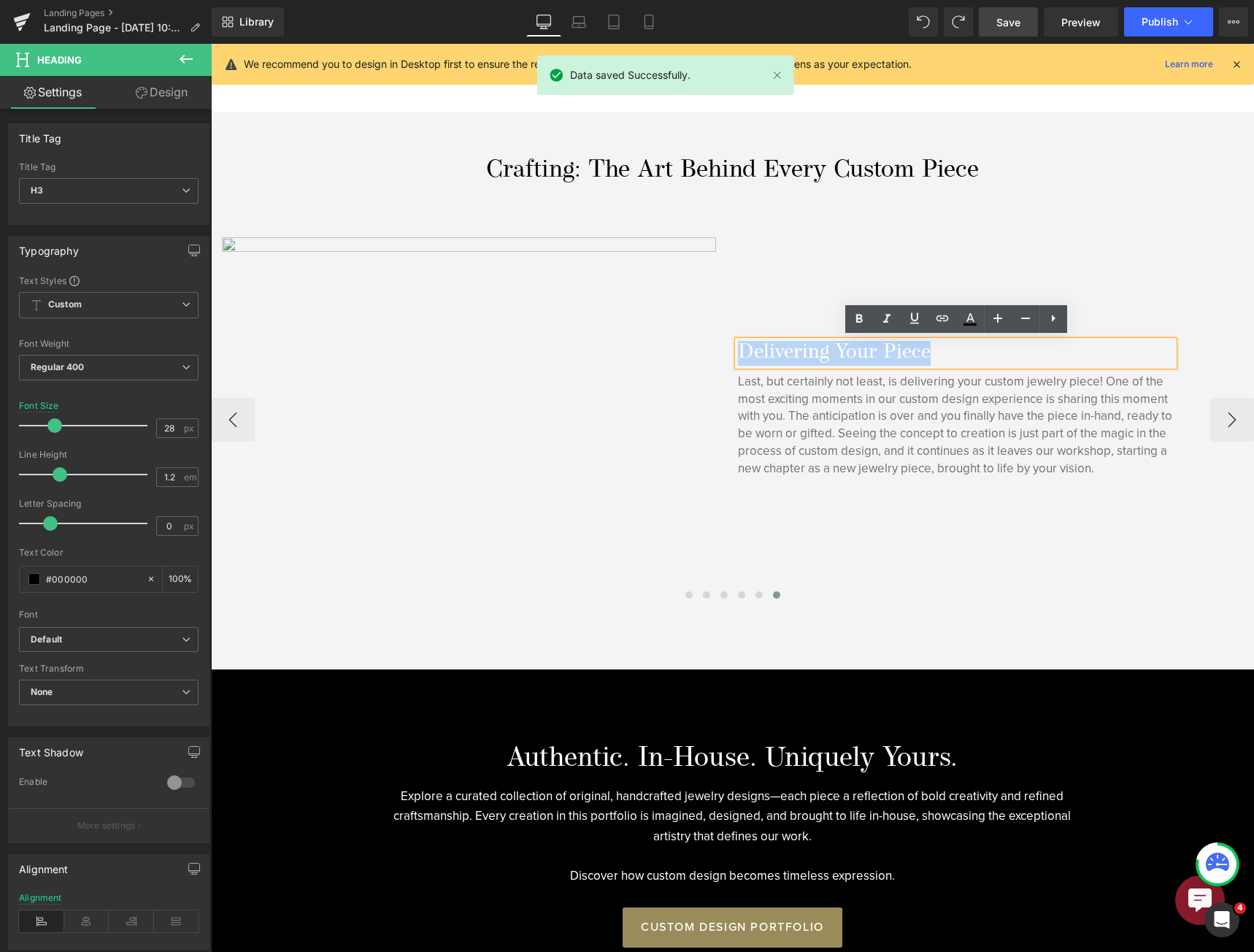
click at [922, 354] on h3 "Delivering Your Piece" at bounding box center [956, 353] width 436 height 25
click at [926, 353] on h3 "Delivering Your Piece" at bounding box center [956, 353] width 436 height 25
click at [942, 348] on h3 "Delivering Your Piece" at bounding box center [956, 353] width 436 height 25
click at [944, 423] on div "Last, but certainly not least, is delivering your custom jewelry piece! One of …" at bounding box center [956, 425] width 436 height 105
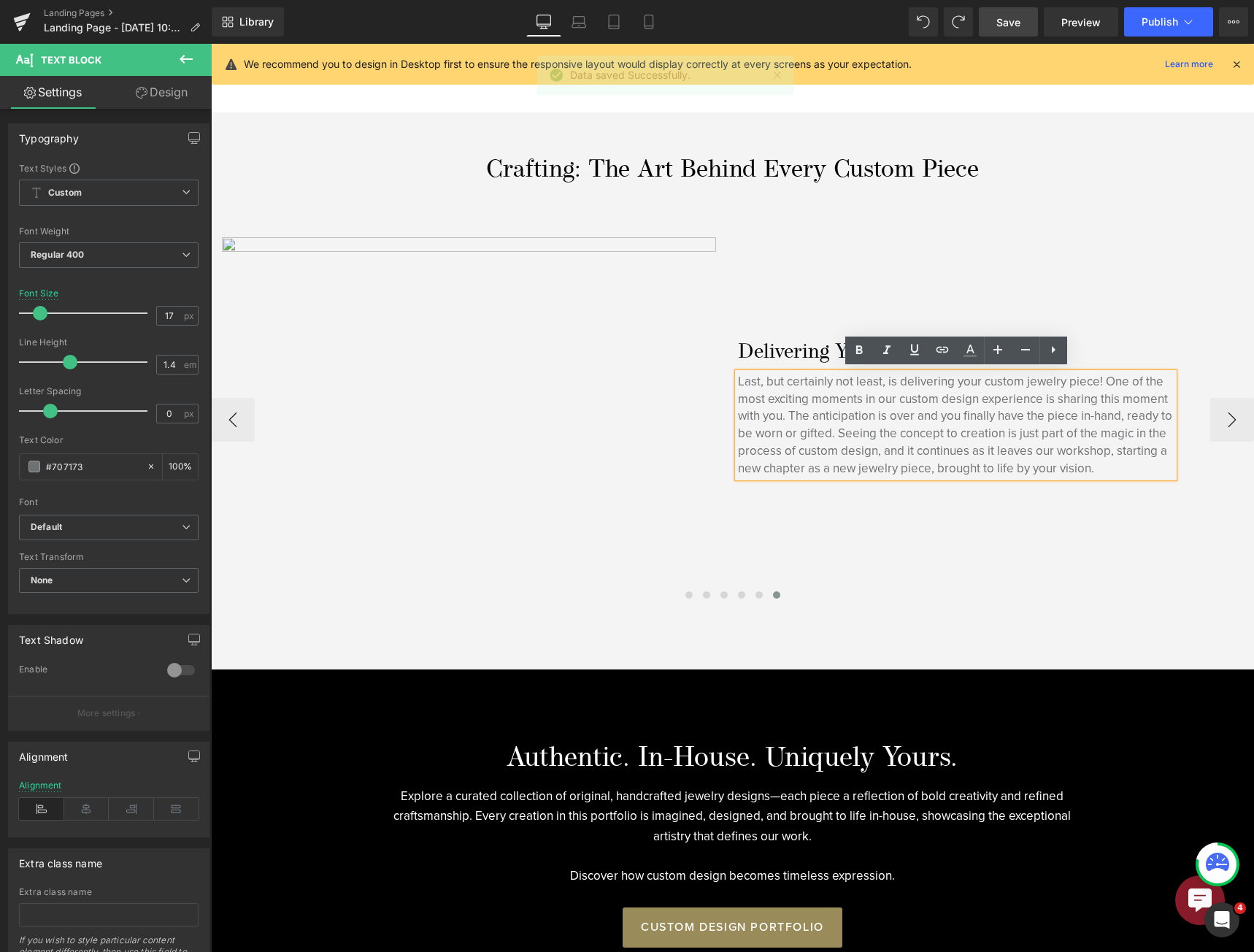
click at [824, 343] on h3 "Delivering Your Piece" at bounding box center [956, 353] width 436 height 25
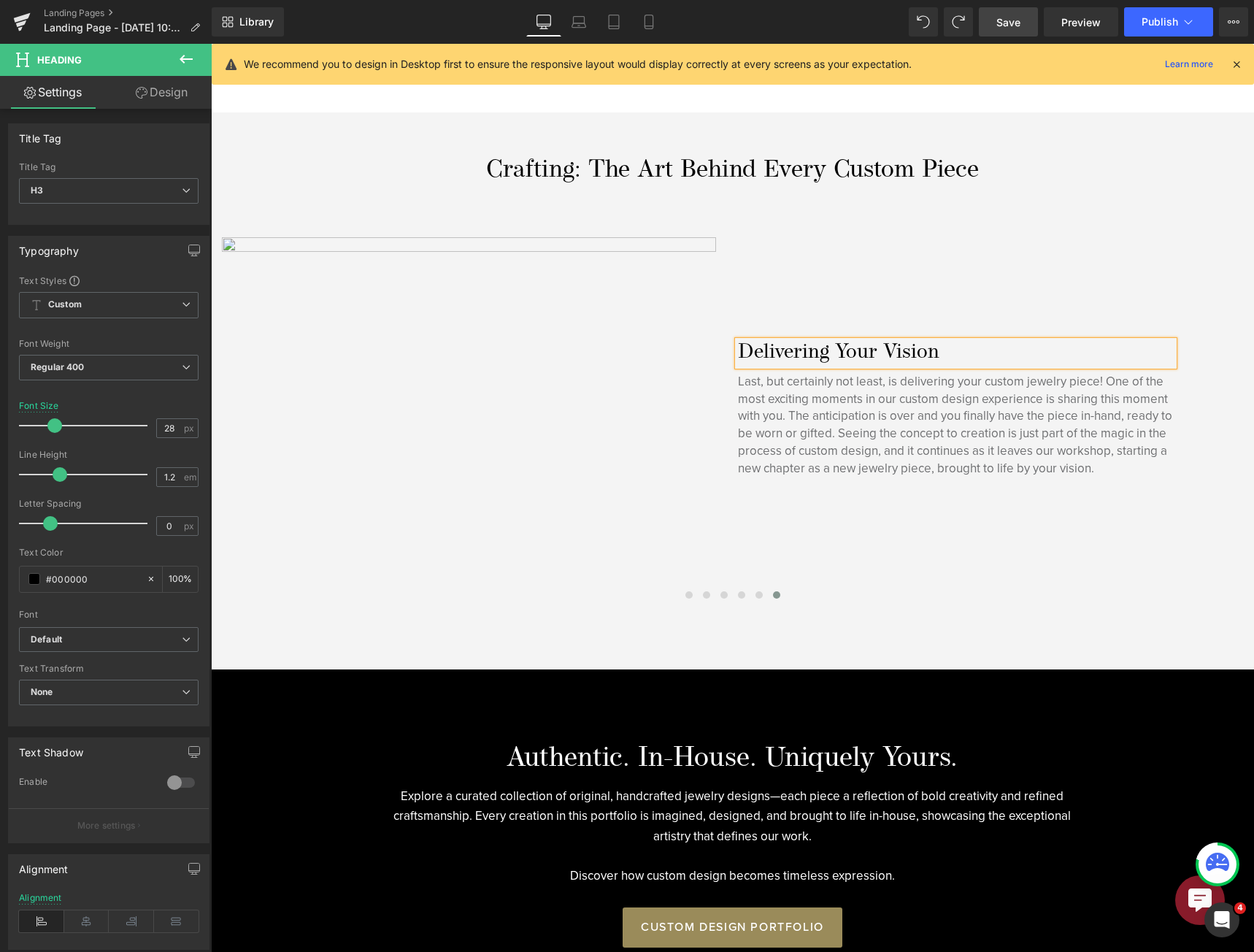
click at [1003, 15] on span "Save" at bounding box center [1007, 22] width 24 height 15
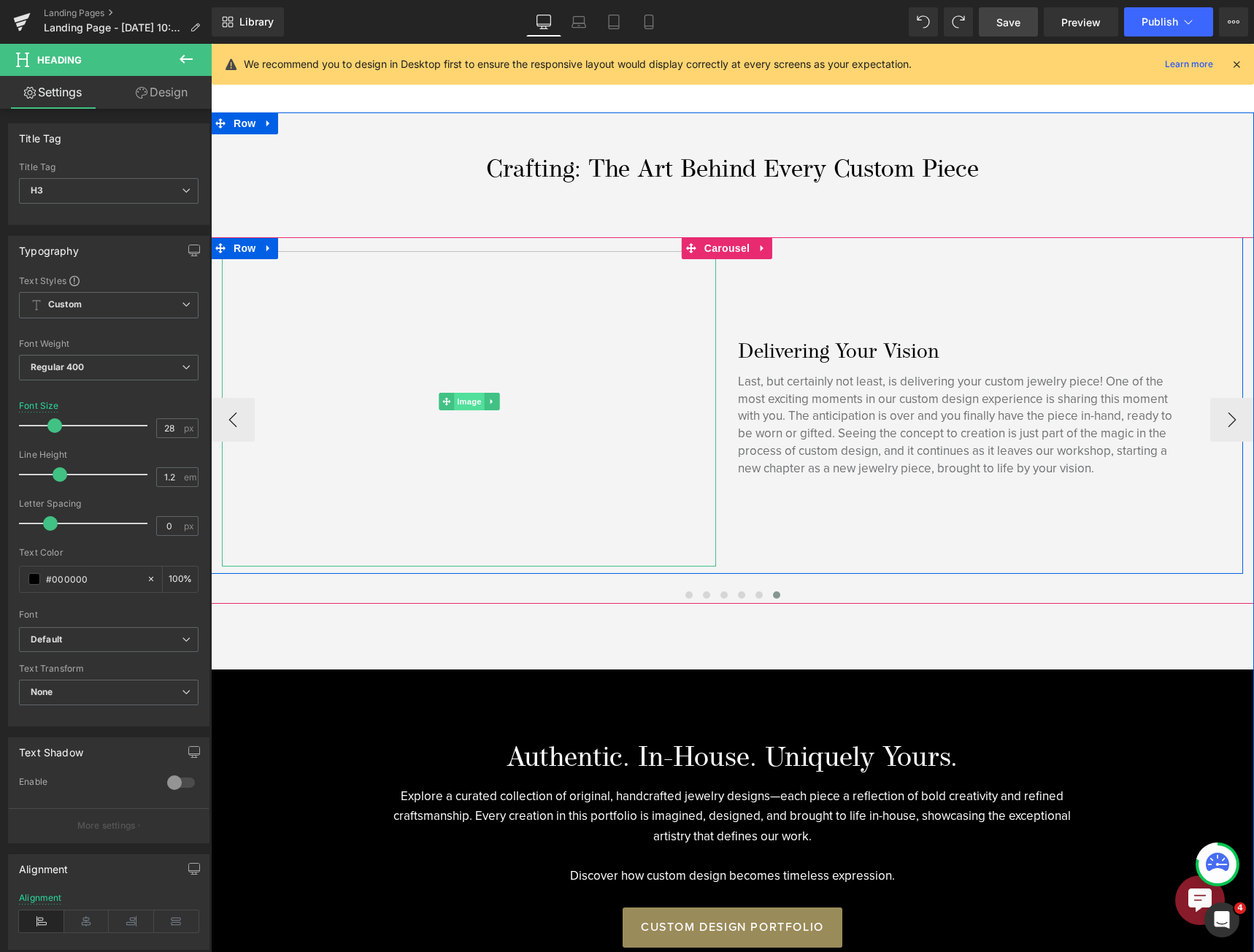
click at [466, 407] on span "Image" at bounding box center [469, 401] width 31 height 17
click at [464, 402] on span "Image" at bounding box center [469, 402] width 31 height 17
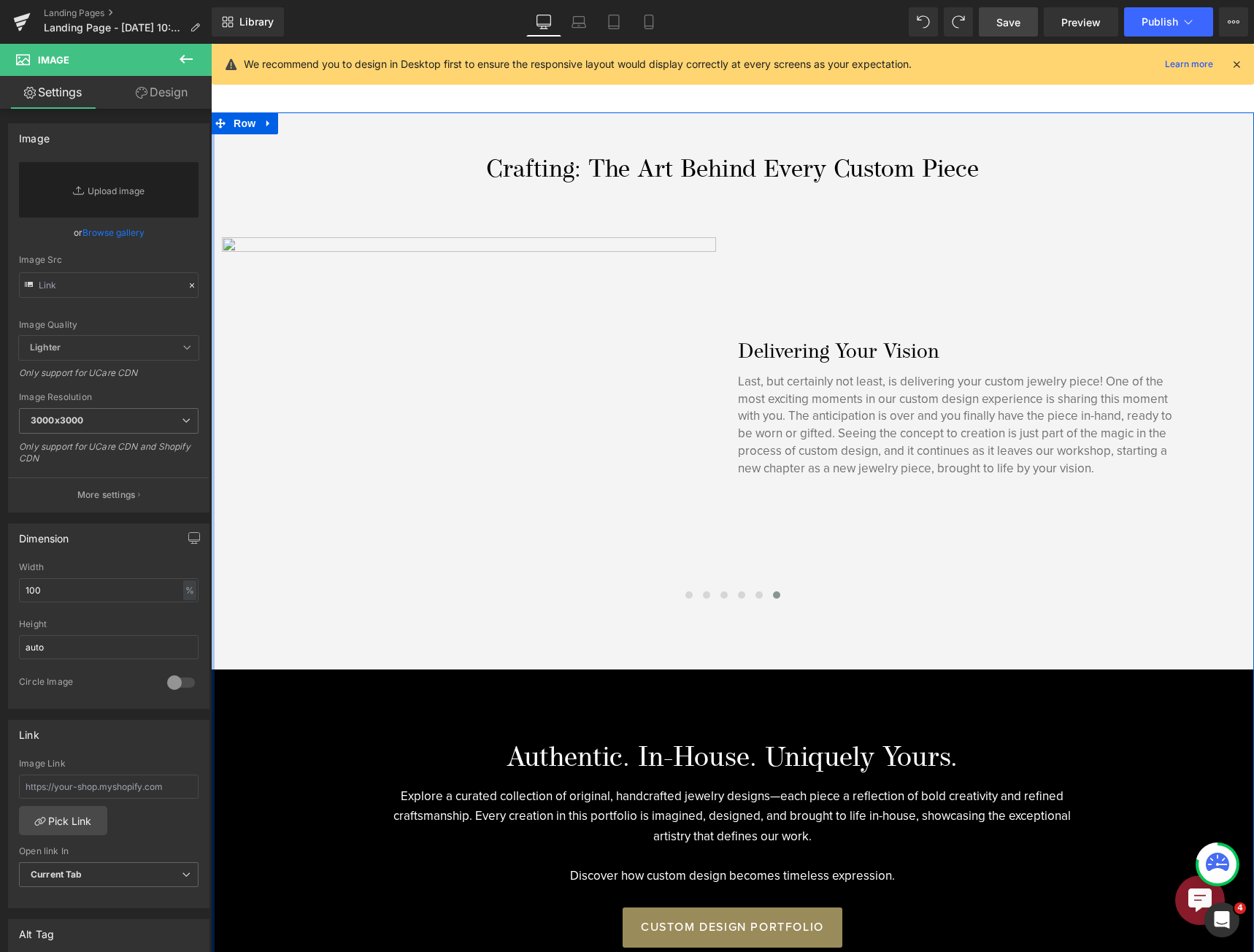
click at [135, 235] on link "Browse gallery" at bounding box center [113, 232] width 62 height 26
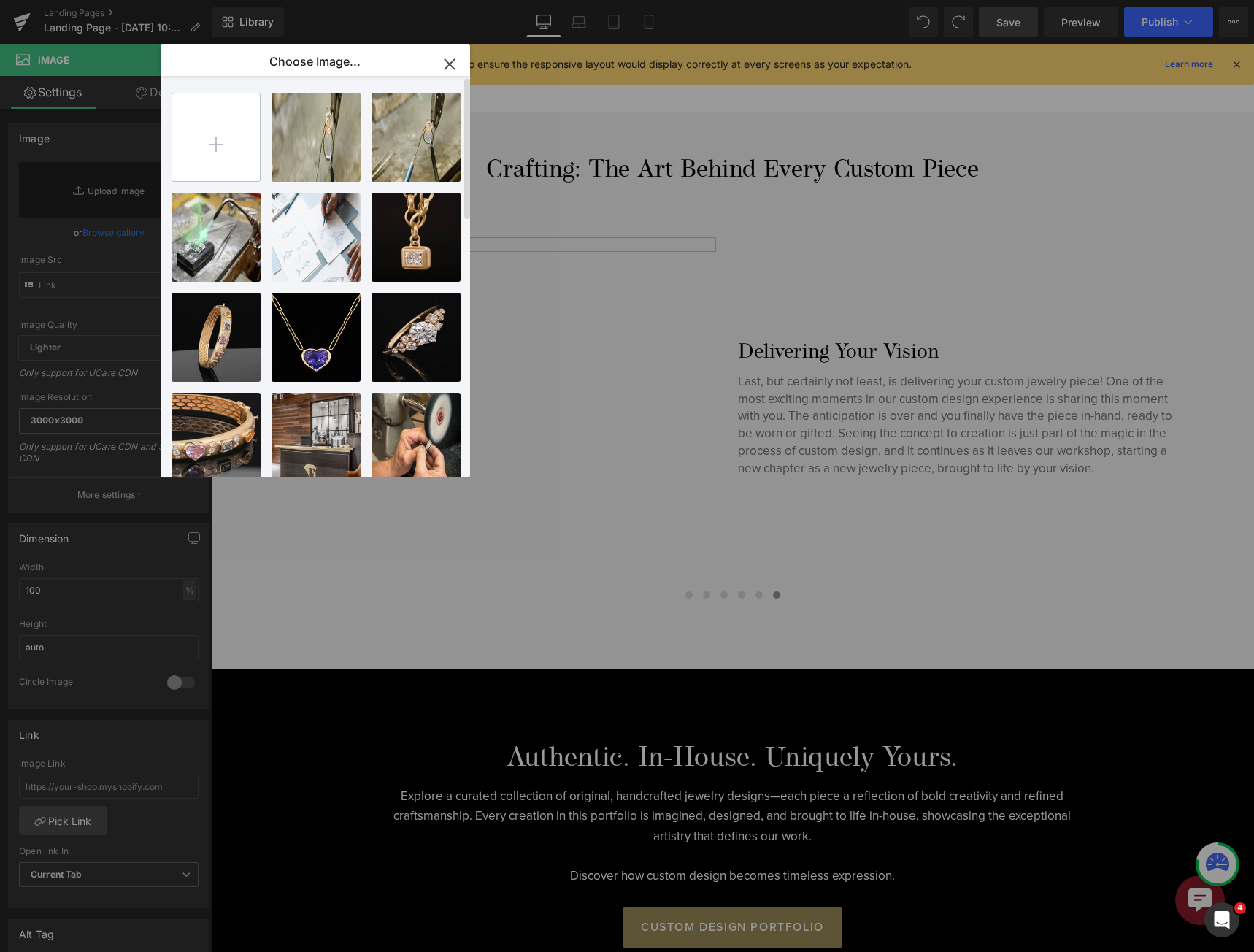
click at [248, 142] on input "file" at bounding box center [215, 136] width 87 height 87
type input "C:\fakepath\mobile-engagement-jan-23.webp"
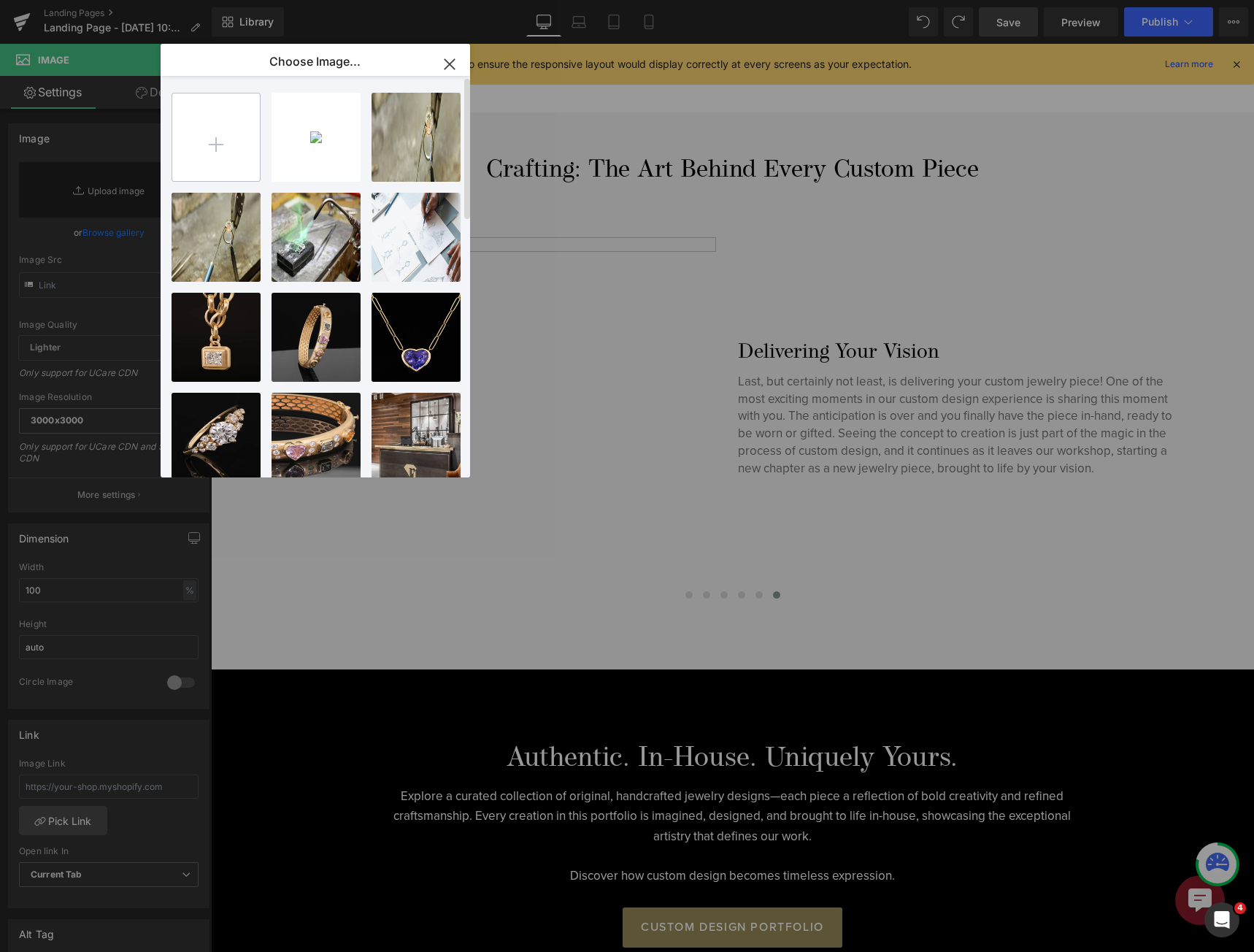
click at [203, 127] on input "file" at bounding box center [215, 136] width 87 height 87
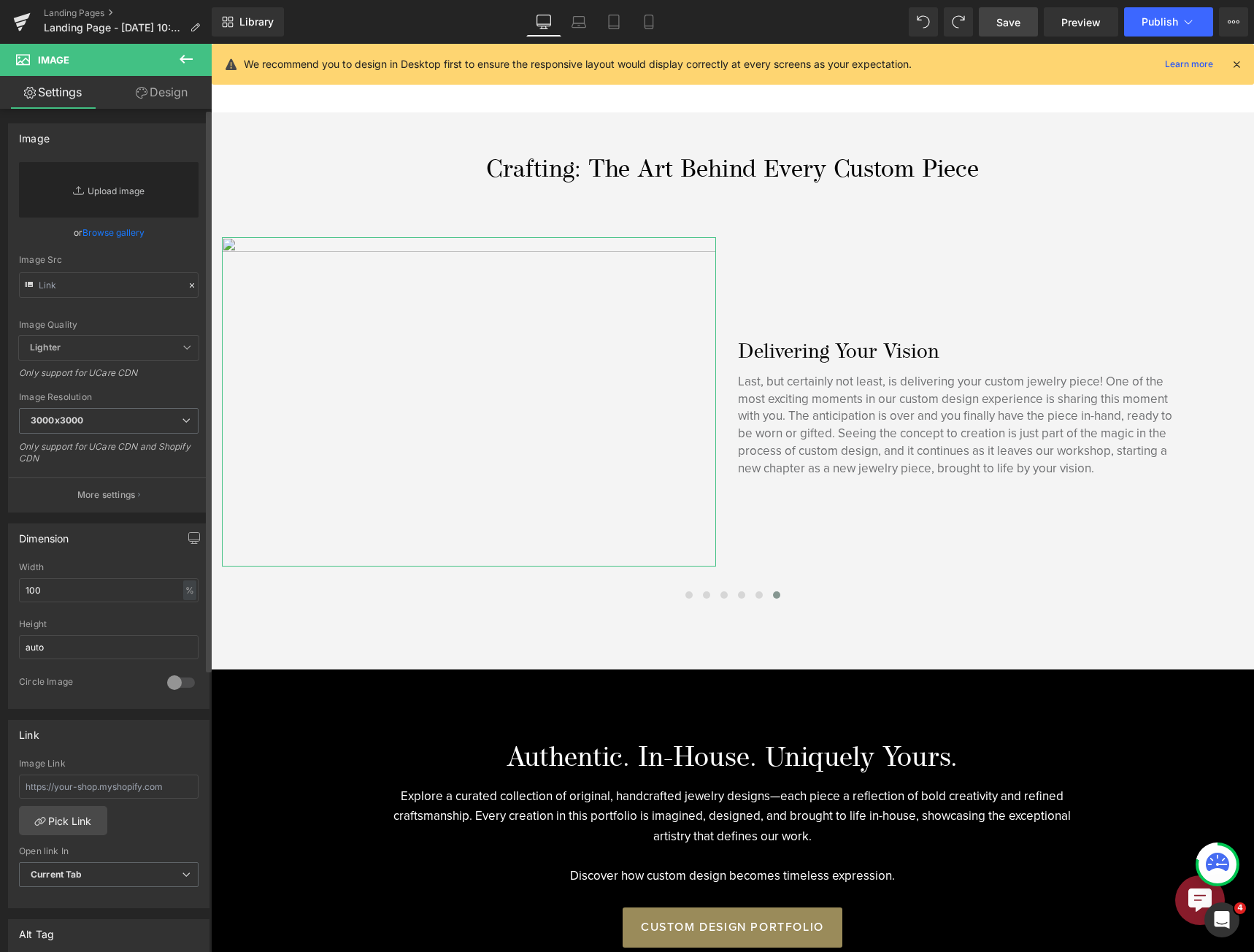
click at [111, 203] on link "Replace Image" at bounding box center [108, 190] width 179 height 56
type input "C:\fakepath\Custom_Engagement_ring_3x2.jpg"
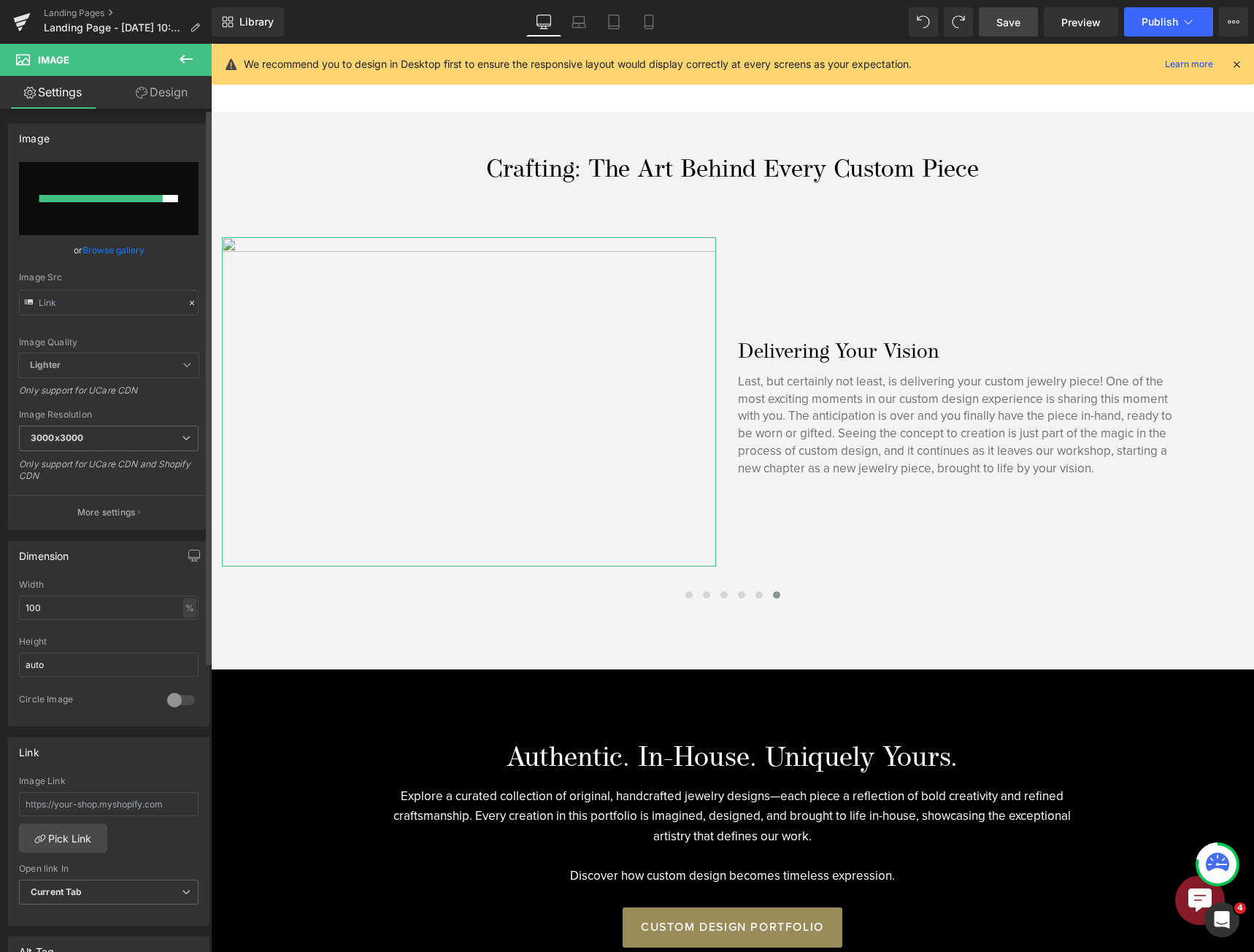
type input "[URL][DOMAIN_NAME]"
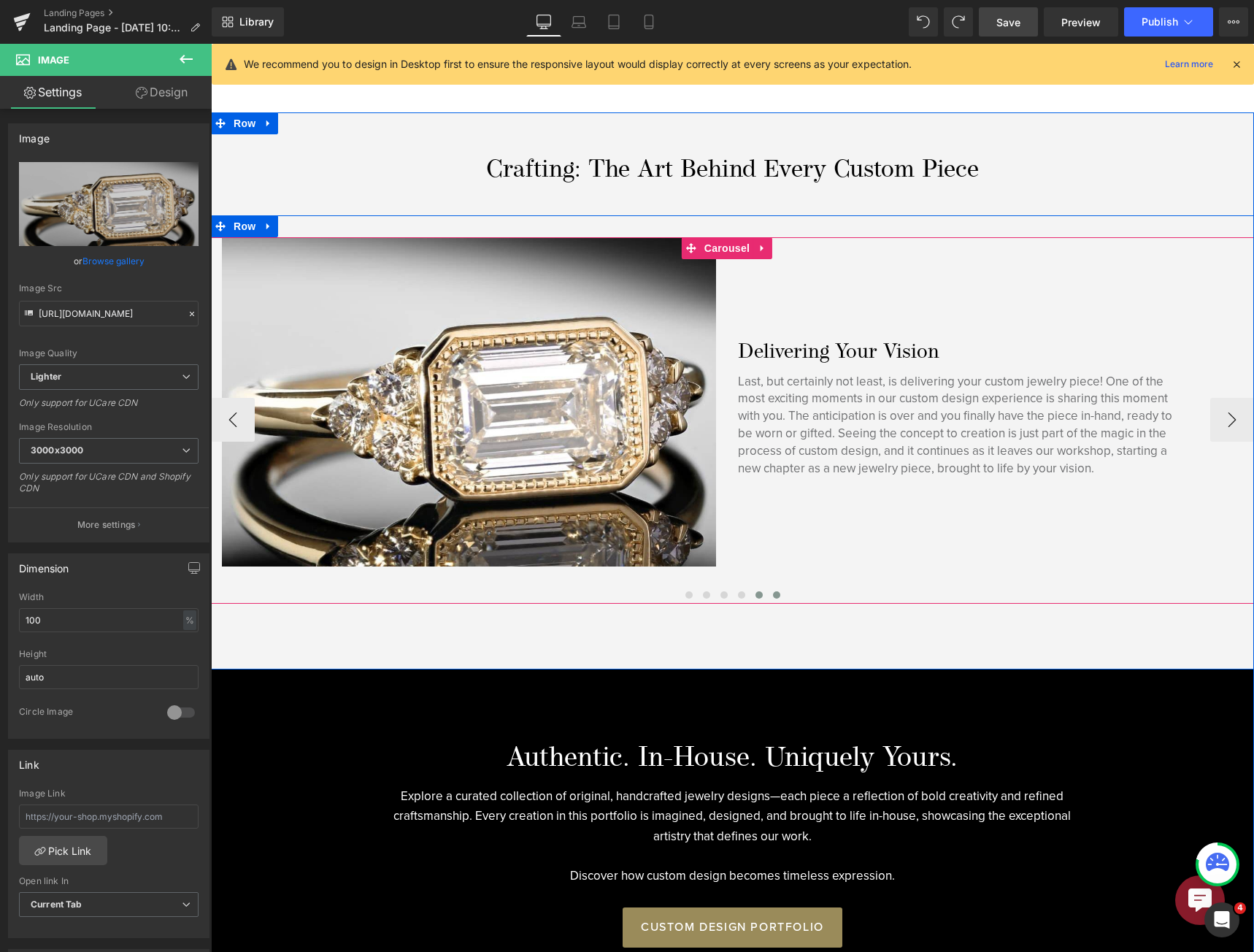
click at [758, 593] on button at bounding box center [759, 594] width 17 height 14
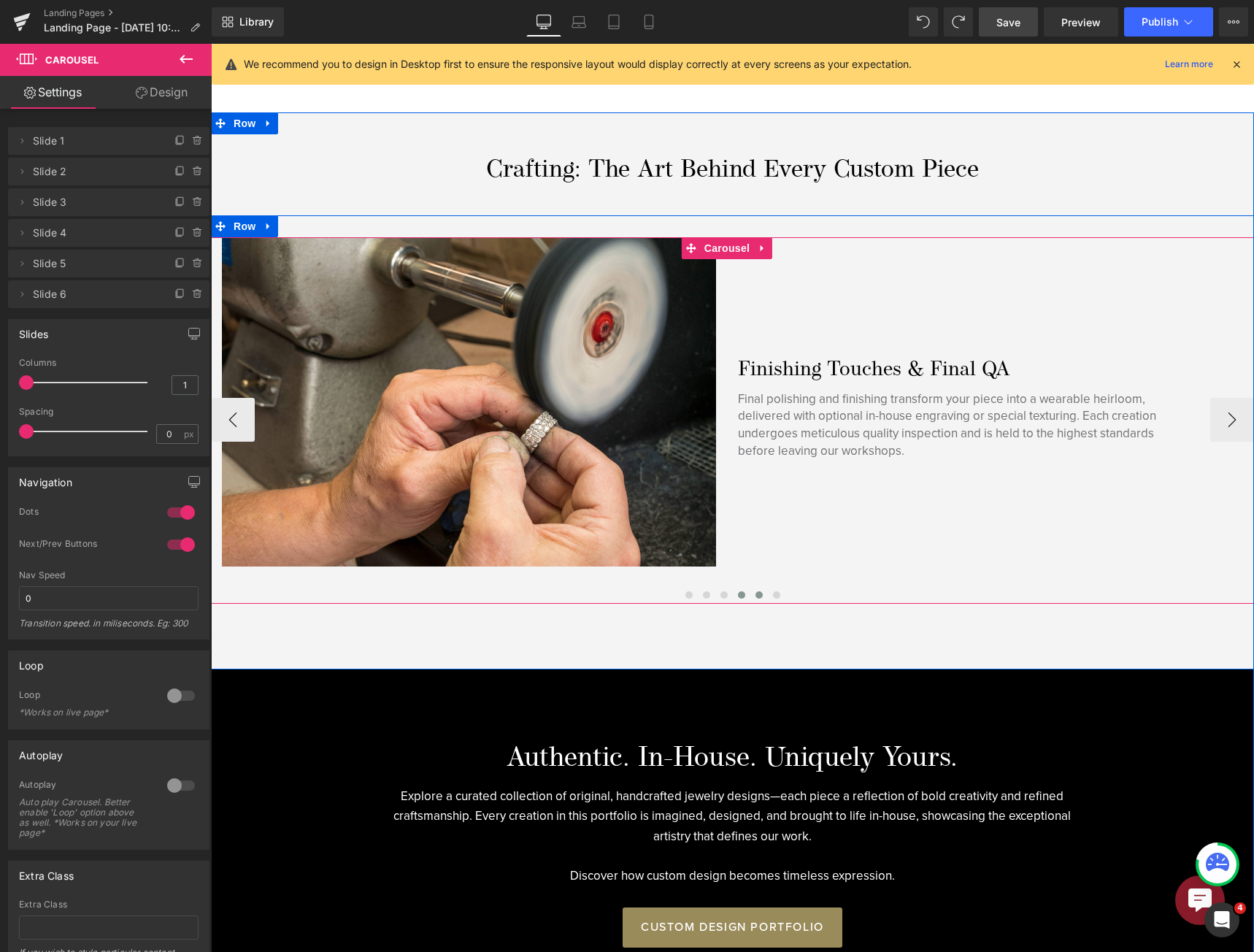
click at [739, 593] on span at bounding box center [742, 595] width 8 height 8
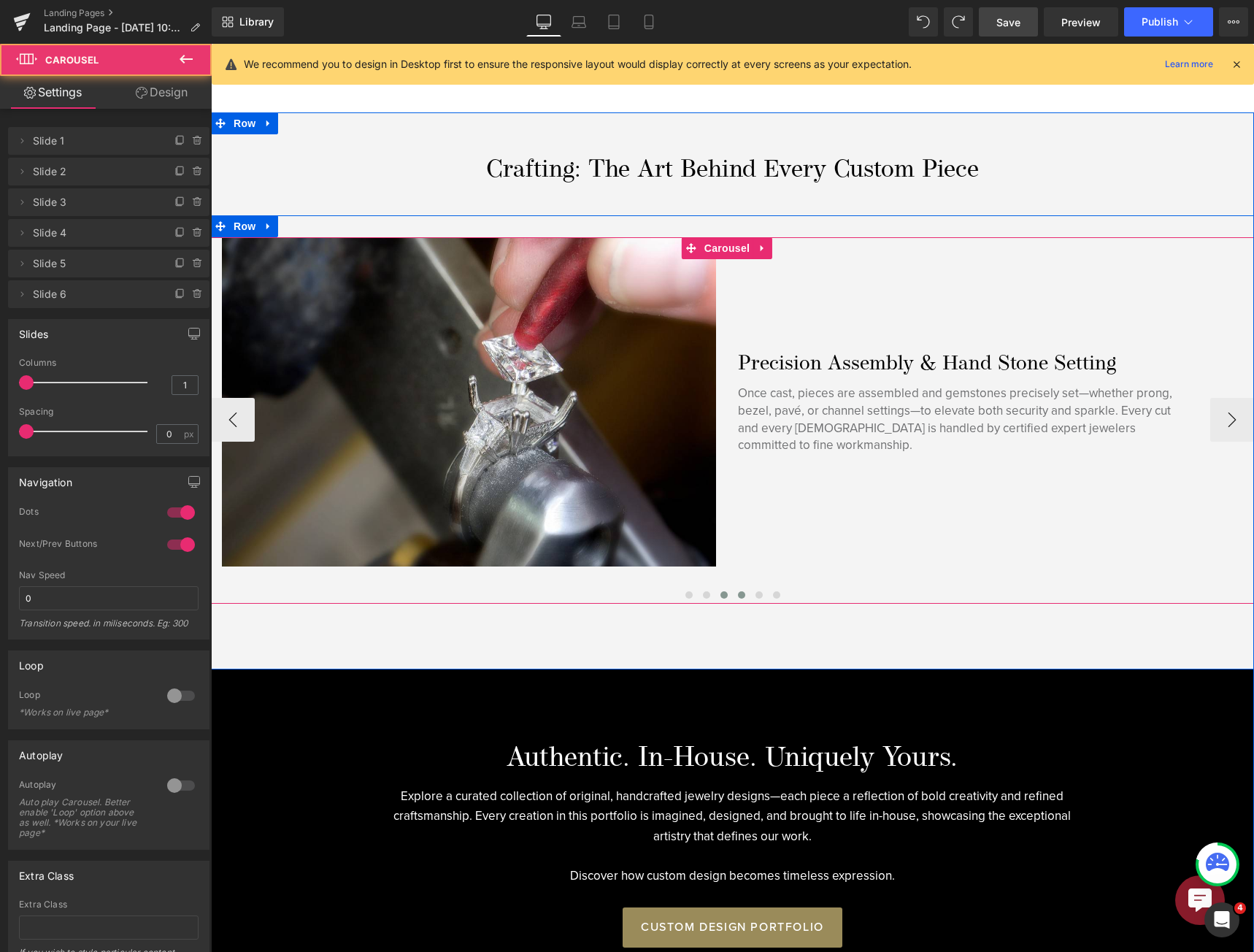
click at [715, 590] on button at bounding box center [723, 594] width 17 height 14
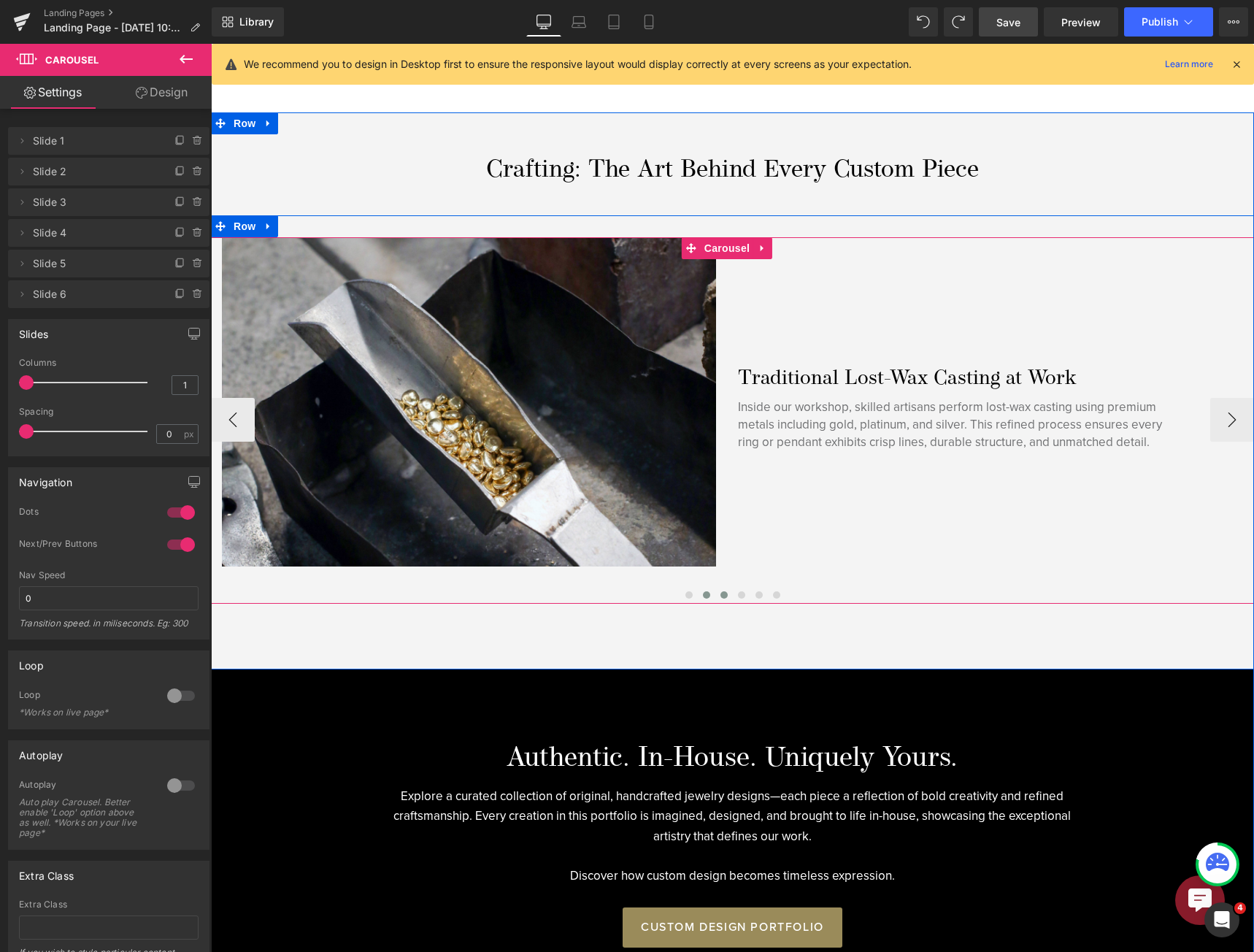
click at [698, 587] on button at bounding box center [706, 594] width 17 height 14
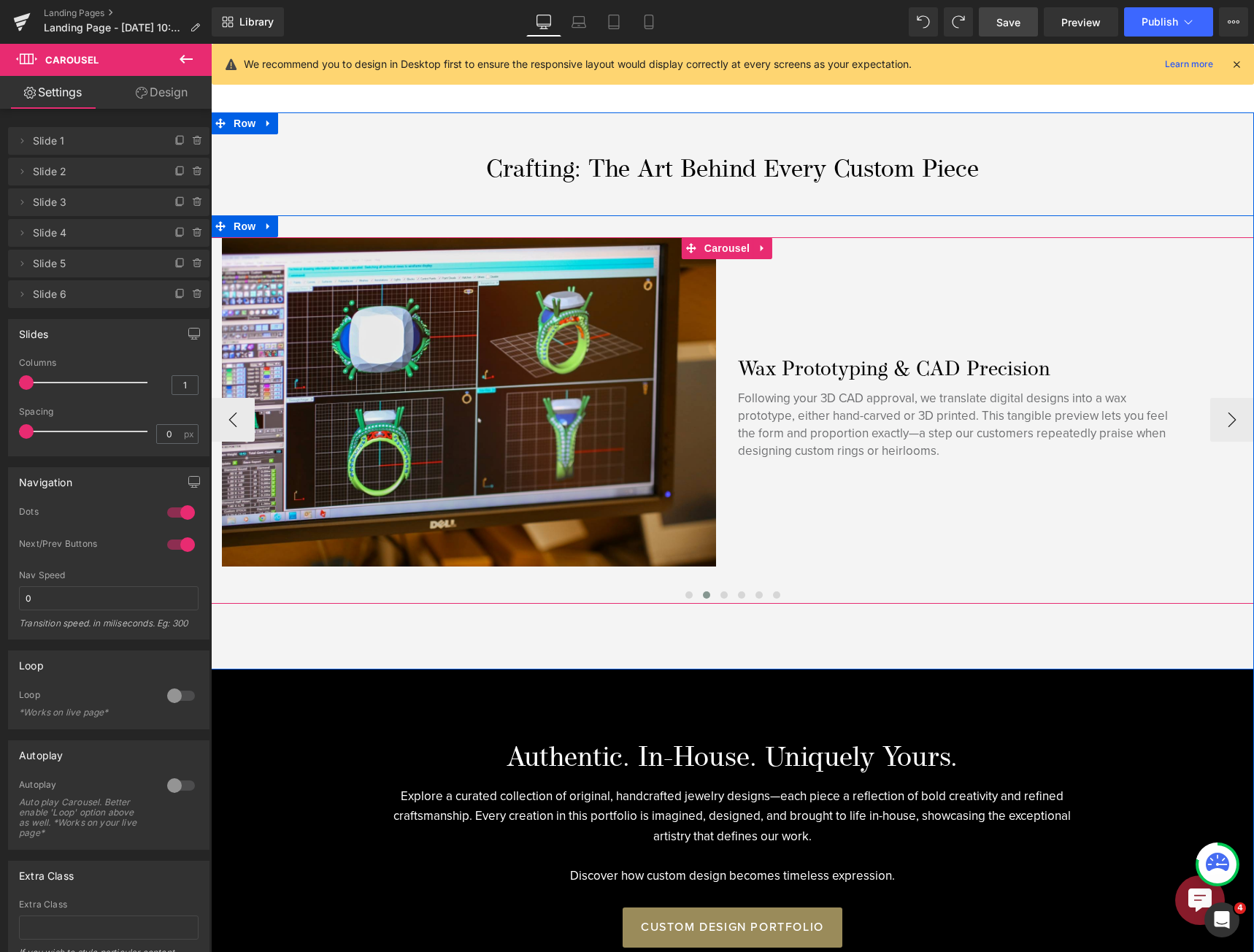
click at [681, 584] on div at bounding box center [732, 593] width 1043 height 20
click at [685, 594] on span at bounding box center [689, 595] width 8 height 8
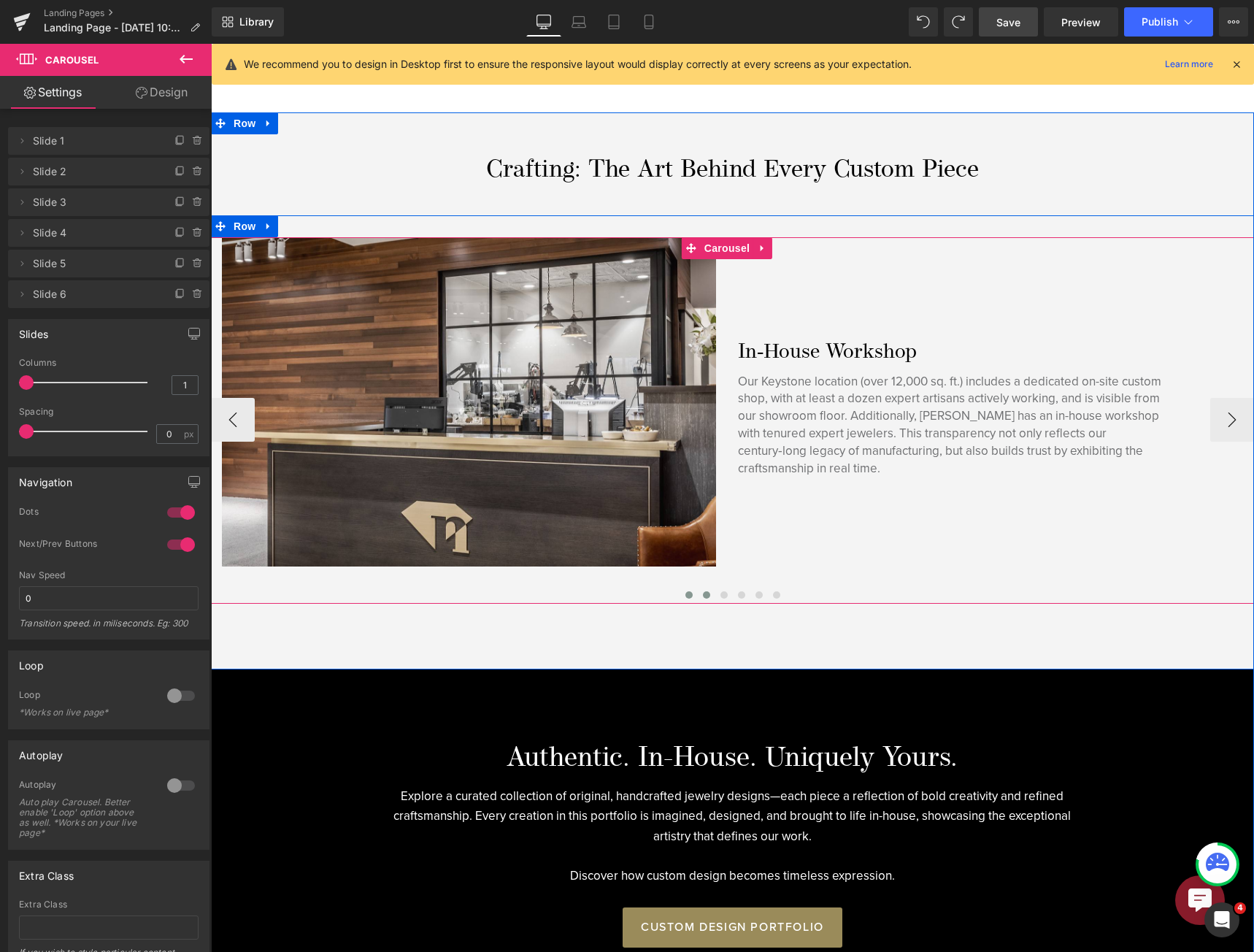
click at [702, 594] on span at bounding box center [706, 595] width 8 height 8
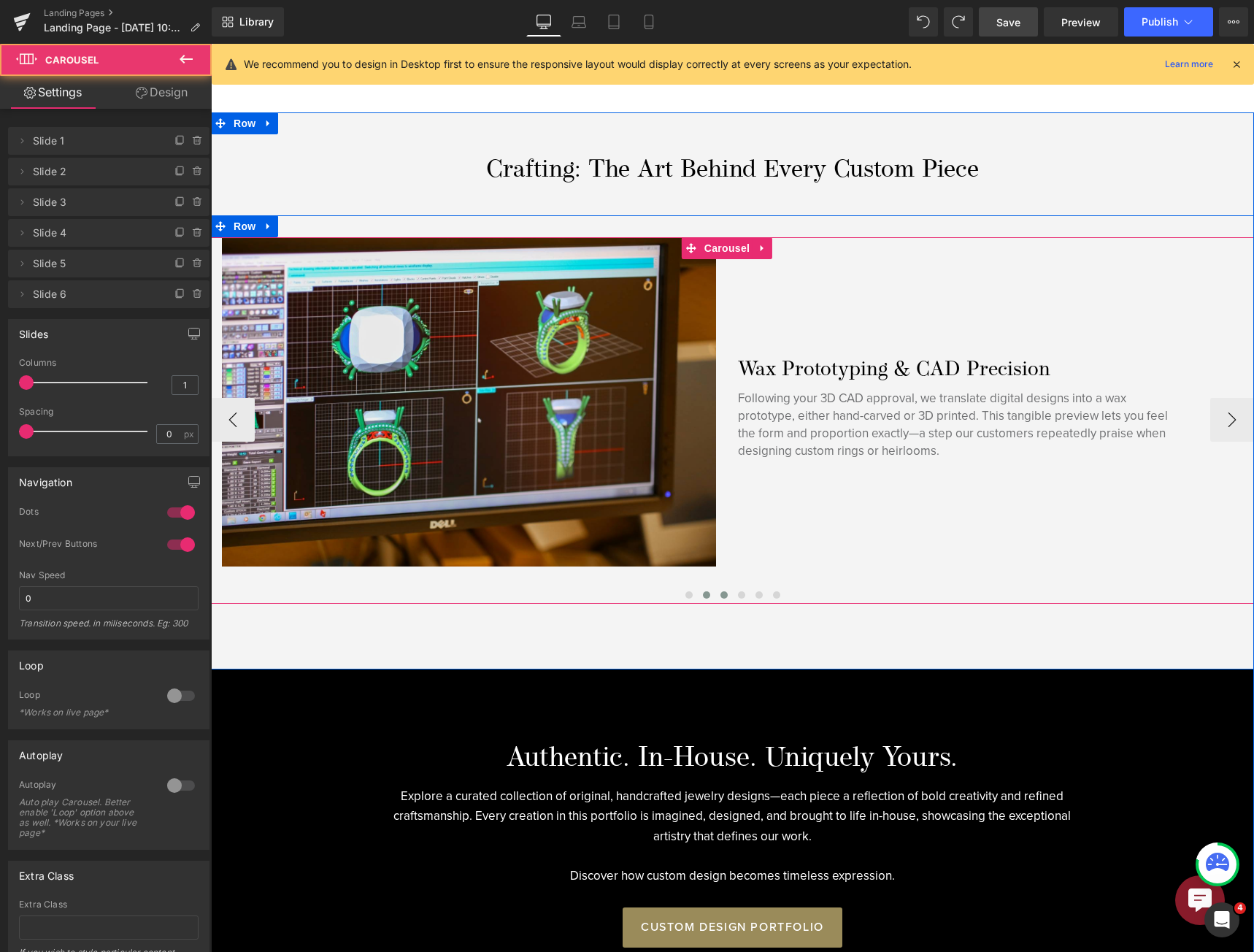
click at [715, 596] on button at bounding box center [723, 594] width 17 height 14
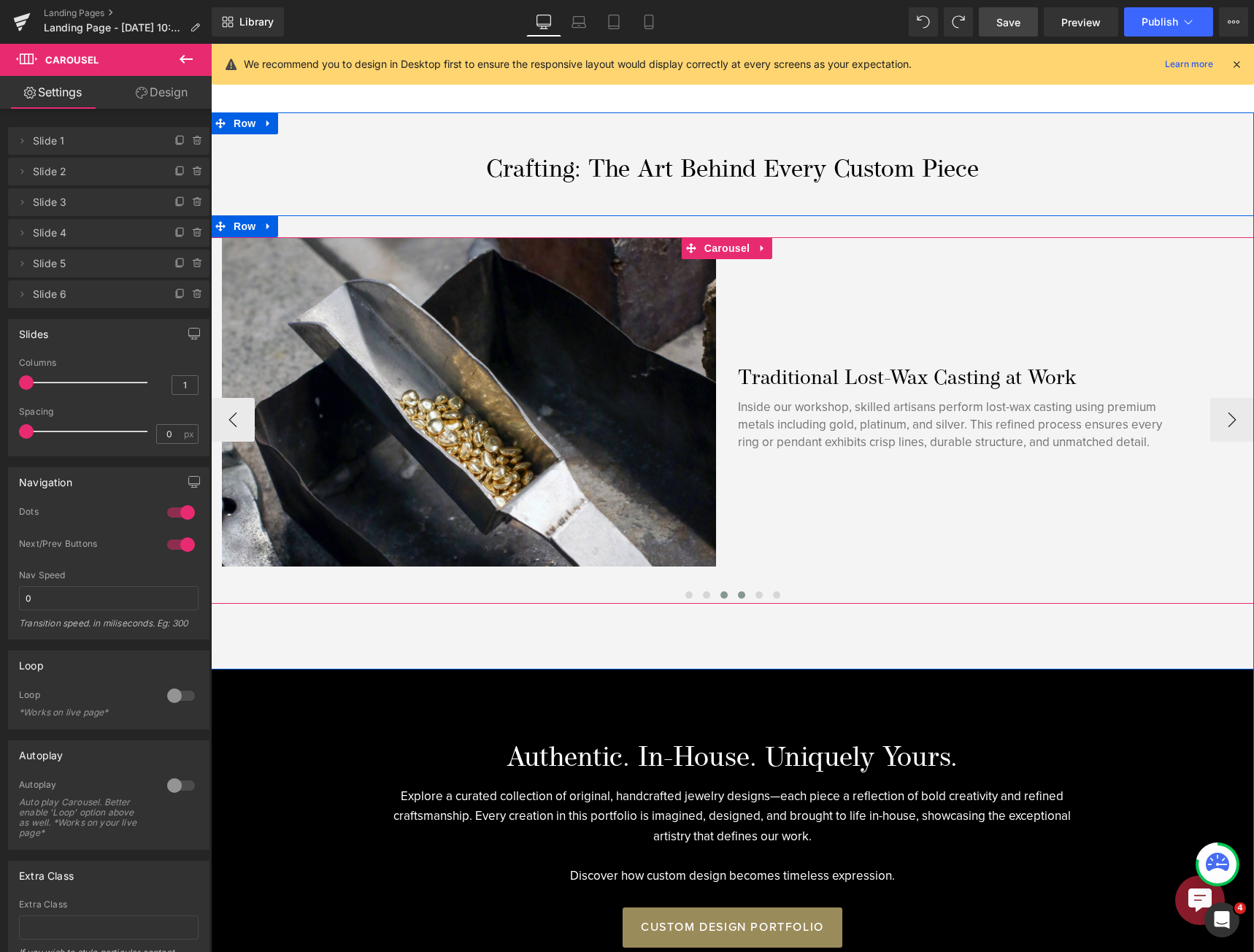
click at [733, 591] on button at bounding box center [742, 594] width 17 height 14
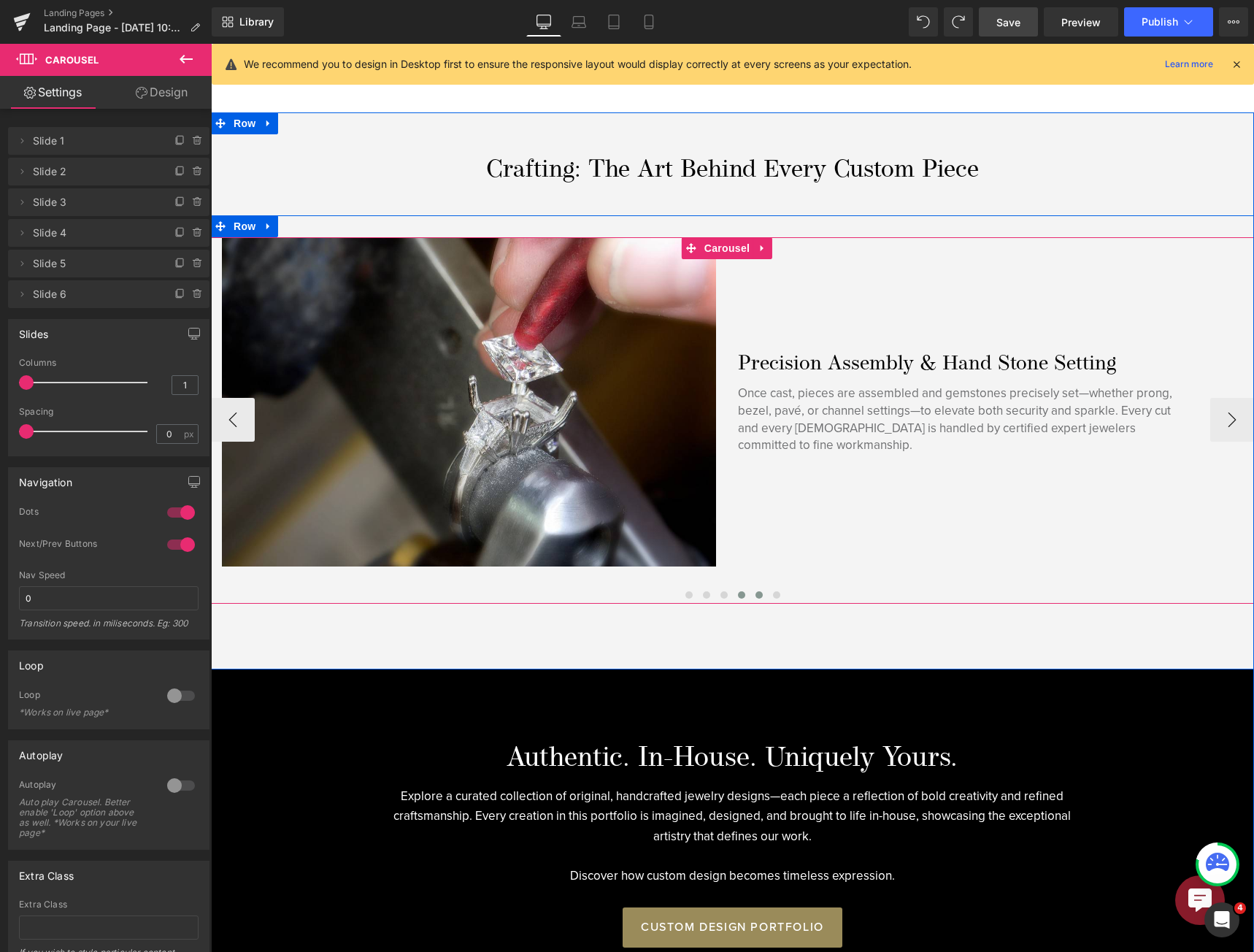
click at [750, 590] on button at bounding box center [759, 594] width 17 height 14
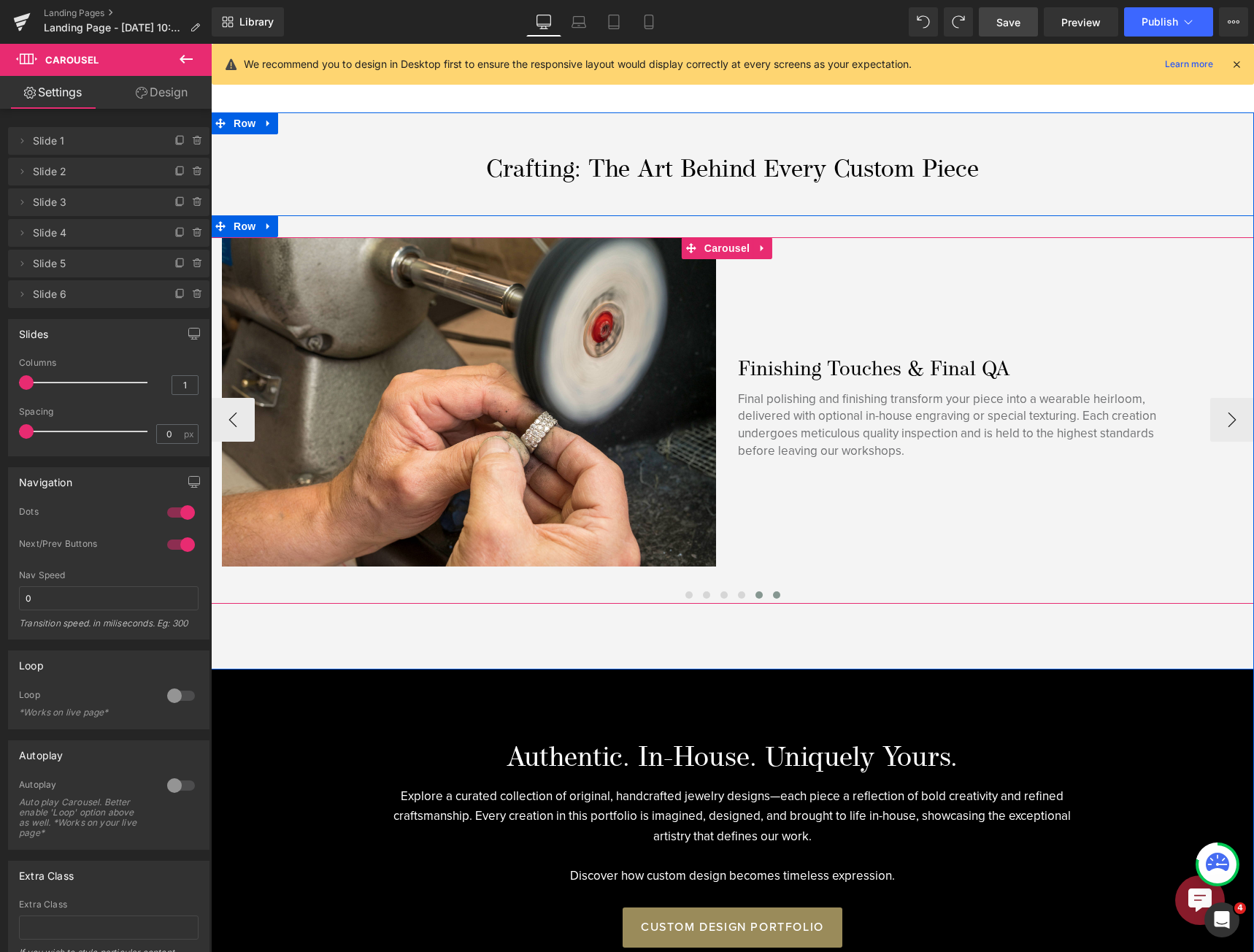
click at [772, 591] on span at bounding box center [776, 595] width 8 height 8
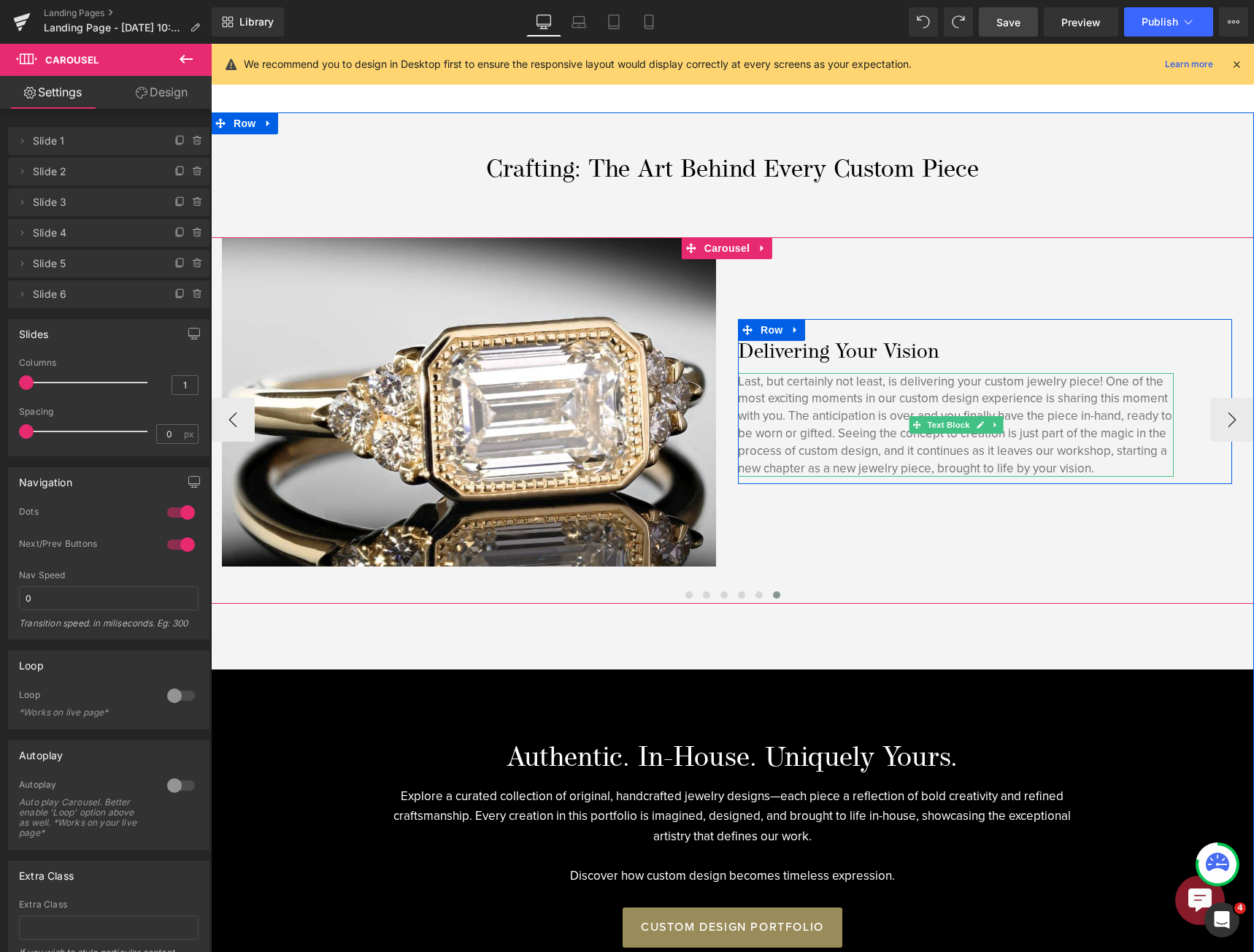
click at [862, 395] on p "Last, but certainly not least, is delivering your custom jewelry piece! One of …" at bounding box center [956, 425] width 436 height 105
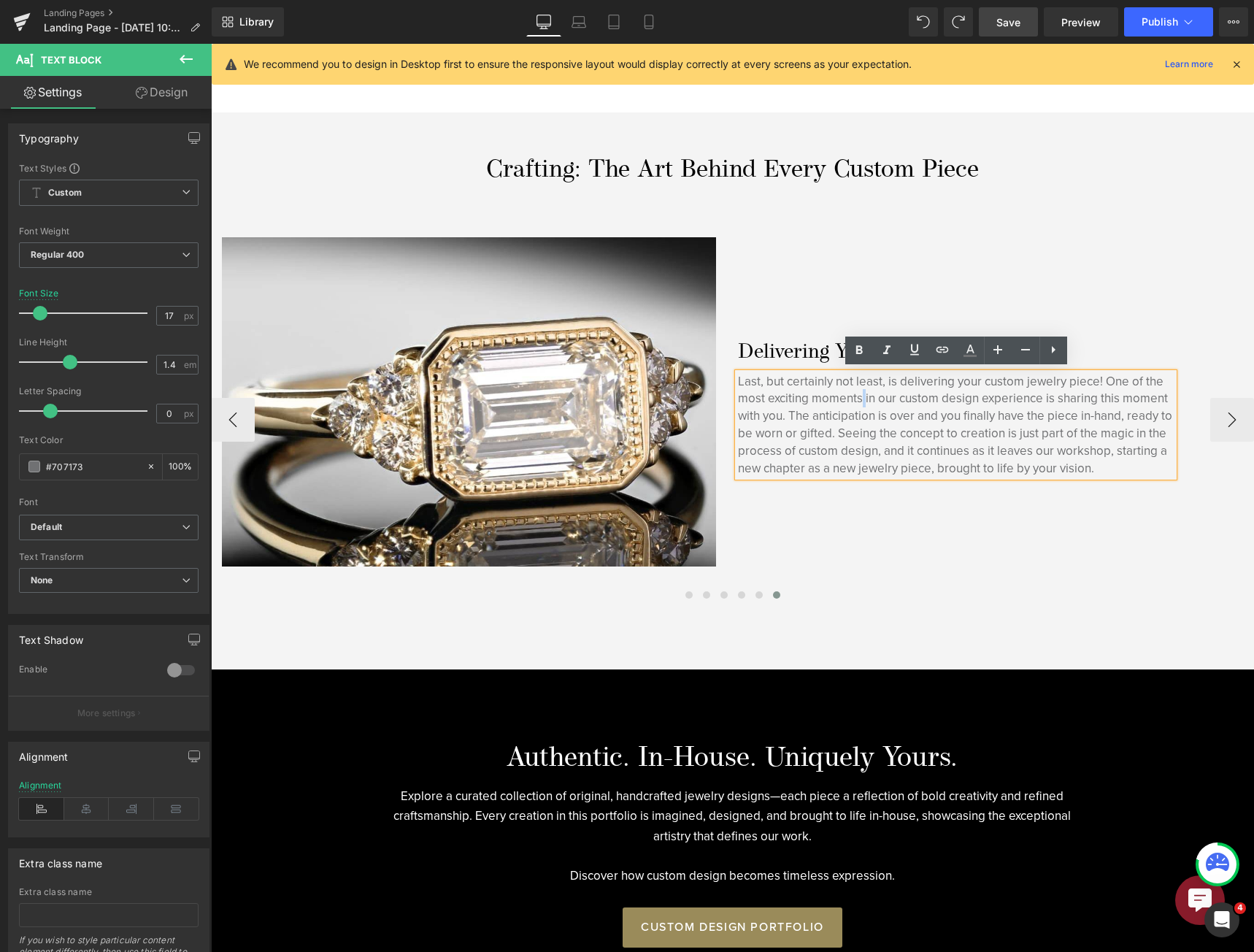
click at [815, 398] on p "Last, but certainly not least, is delivering your custom jewelry piece! One of …" at bounding box center [956, 425] width 436 height 105
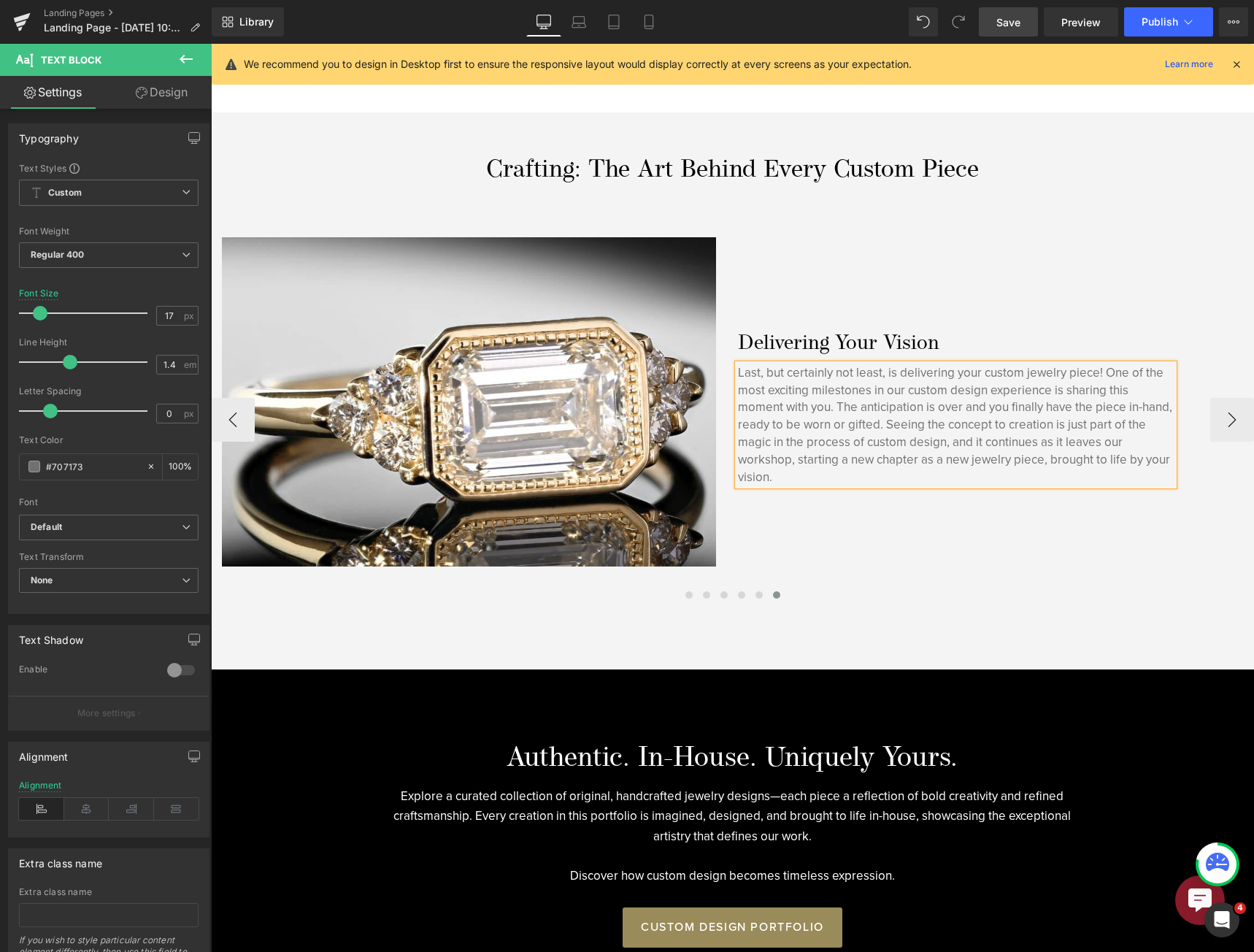
scroll to position [1141, 0]
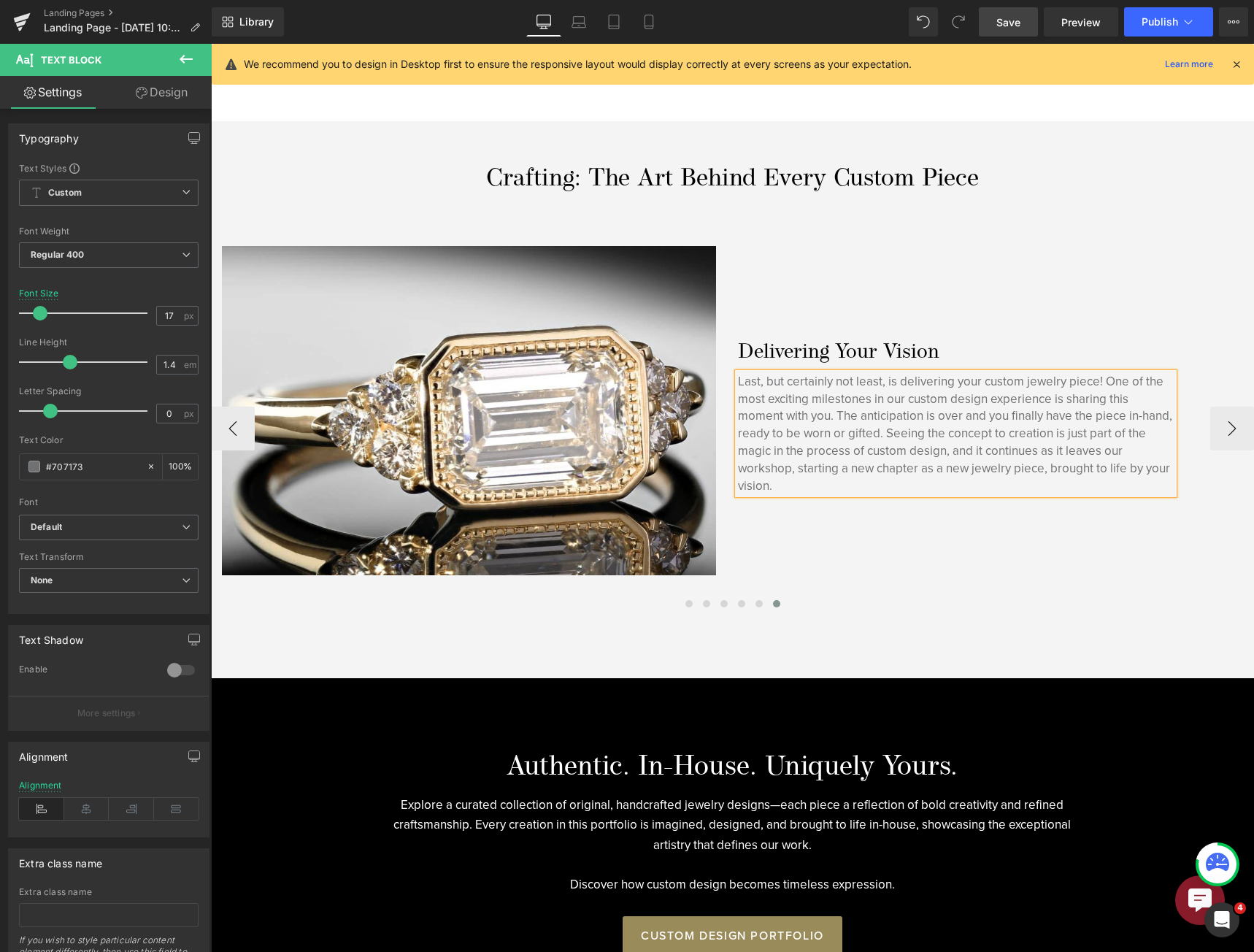
click at [848, 456] on p "Last, but certainly not least, is delivering your custom jewelry piece! One of …" at bounding box center [956, 434] width 436 height 122
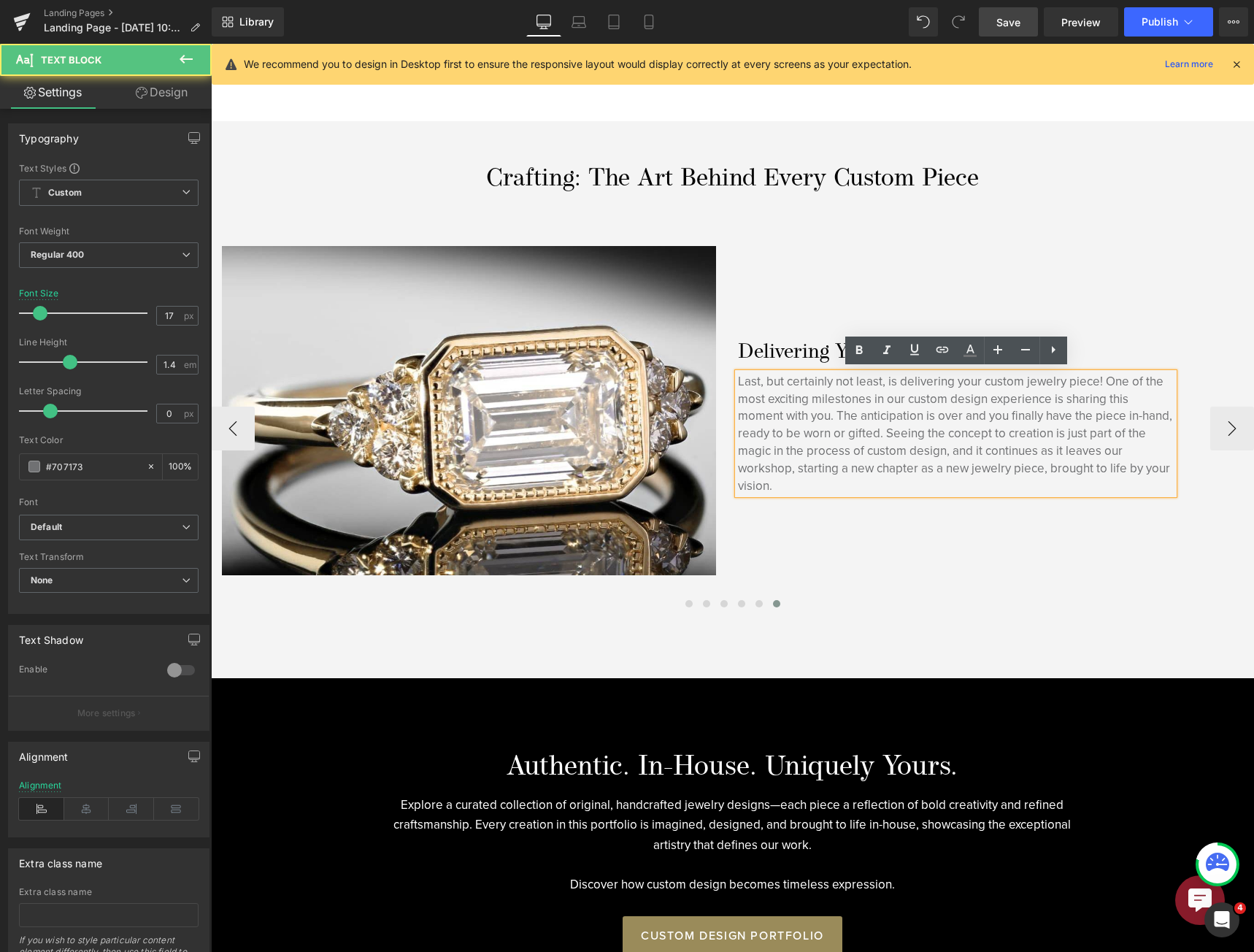
click at [861, 462] on p "Last, but certainly not least, is delivering your custom jewelry piece! One of …" at bounding box center [956, 434] width 436 height 122
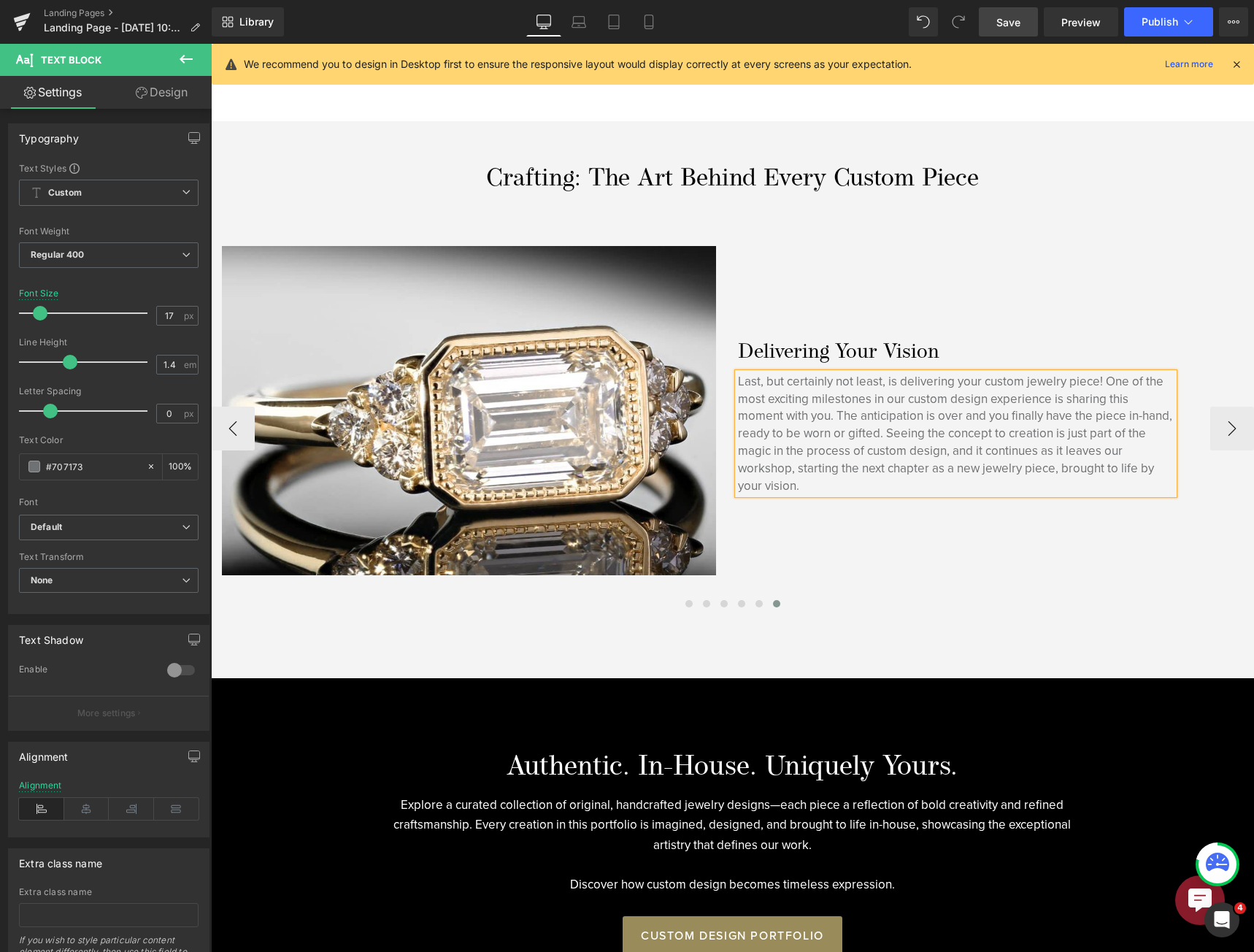
click at [853, 464] on p "Last, but certainly not least, is delivering your custom jewelry piece! One of …" at bounding box center [956, 434] width 436 height 122
click at [1019, 19] on span "Save" at bounding box center [1007, 22] width 24 height 15
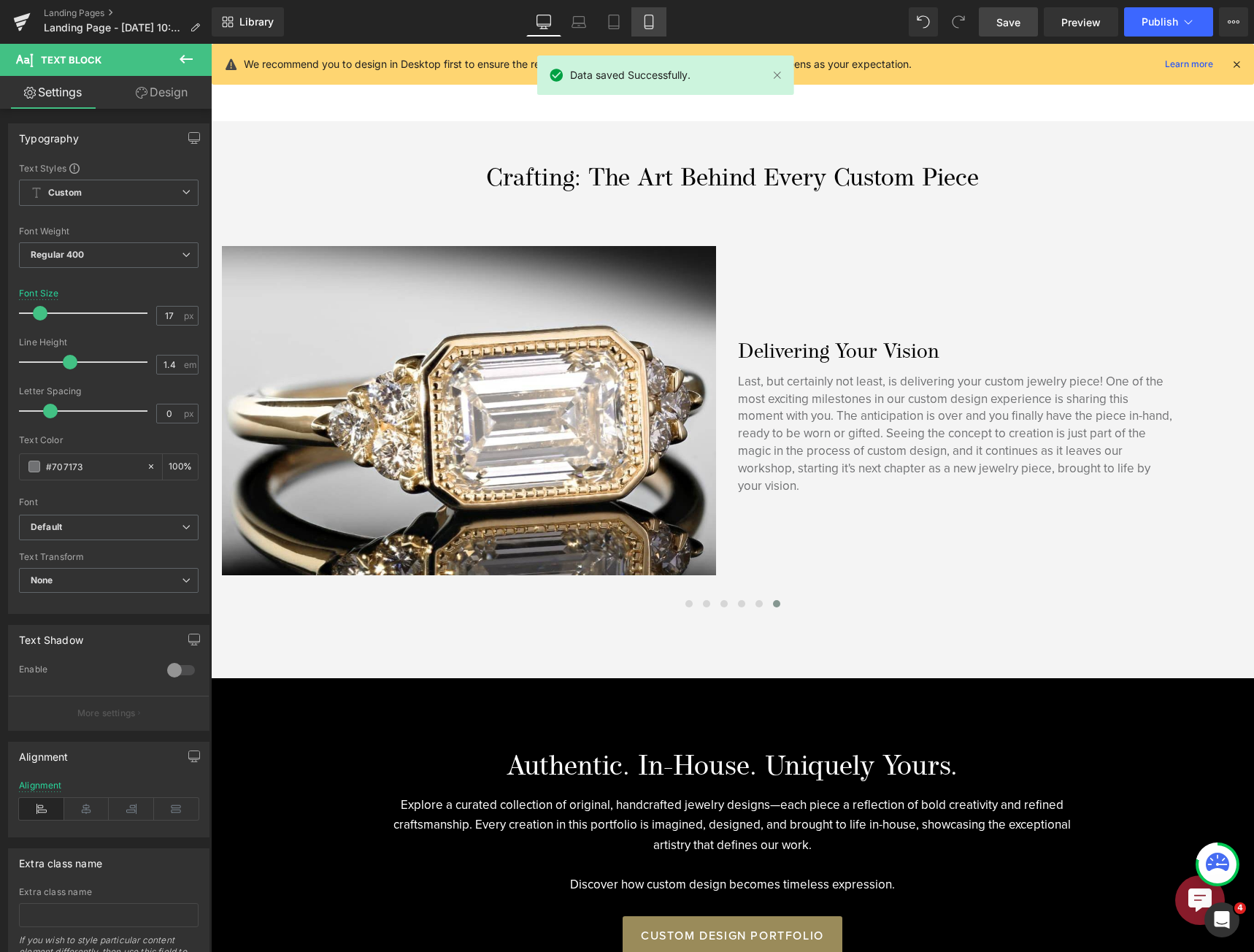
click at [646, 12] on link "Mobile" at bounding box center [649, 22] width 35 height 29
type input "15"
type input "100"
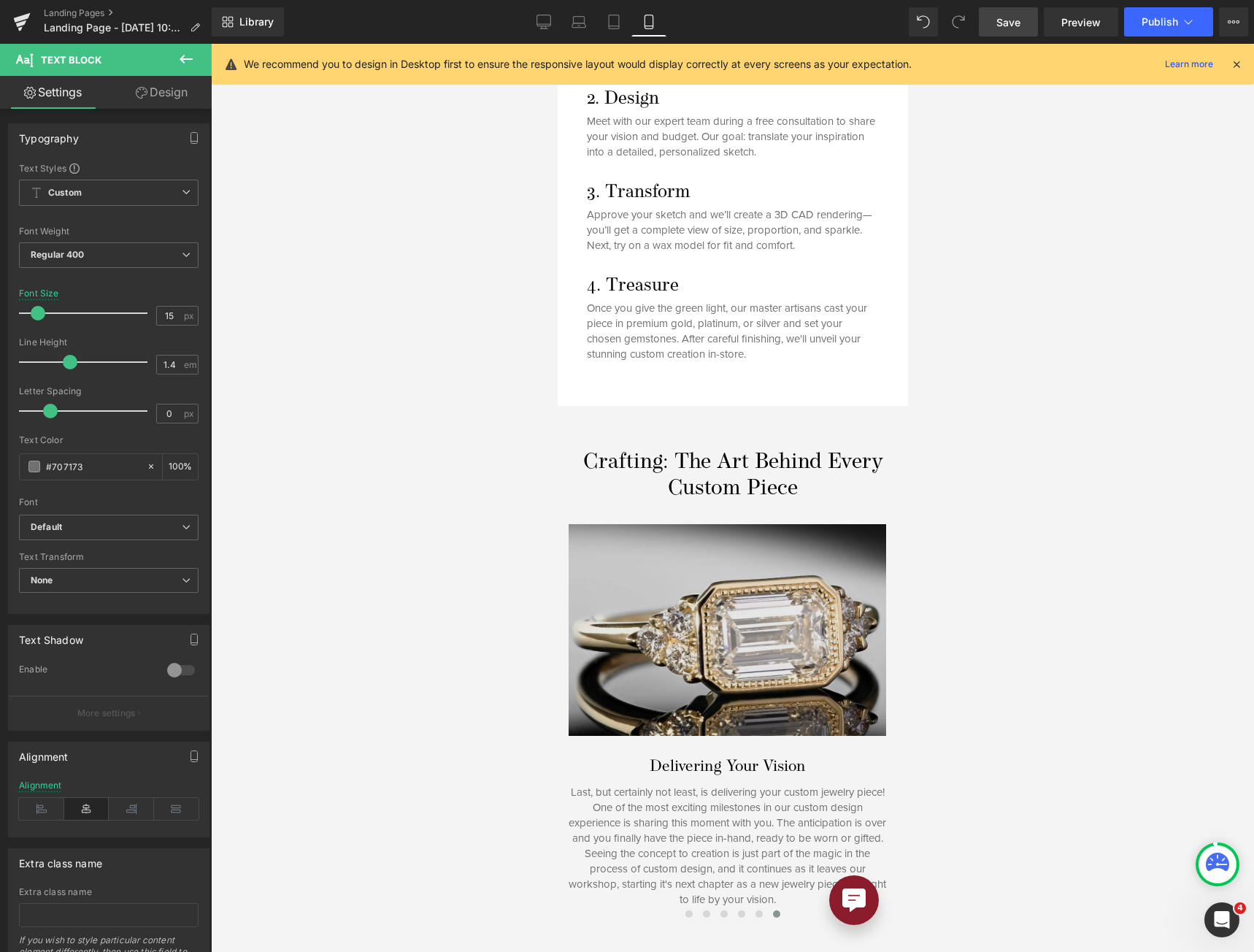
scroll to position [1399, 0]
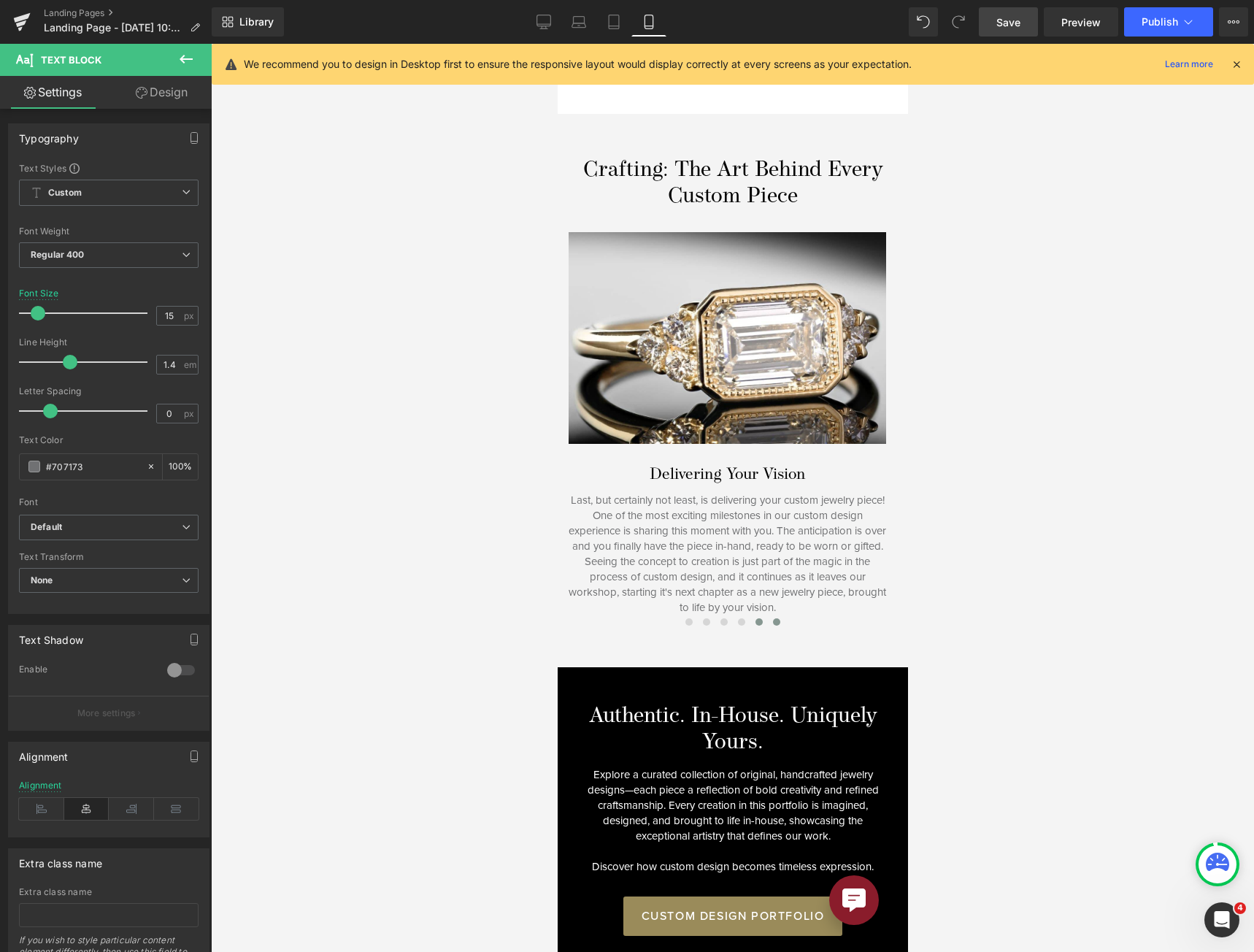
click at [757, 614] on button at bounding box center [758, 621] width 17 height 14
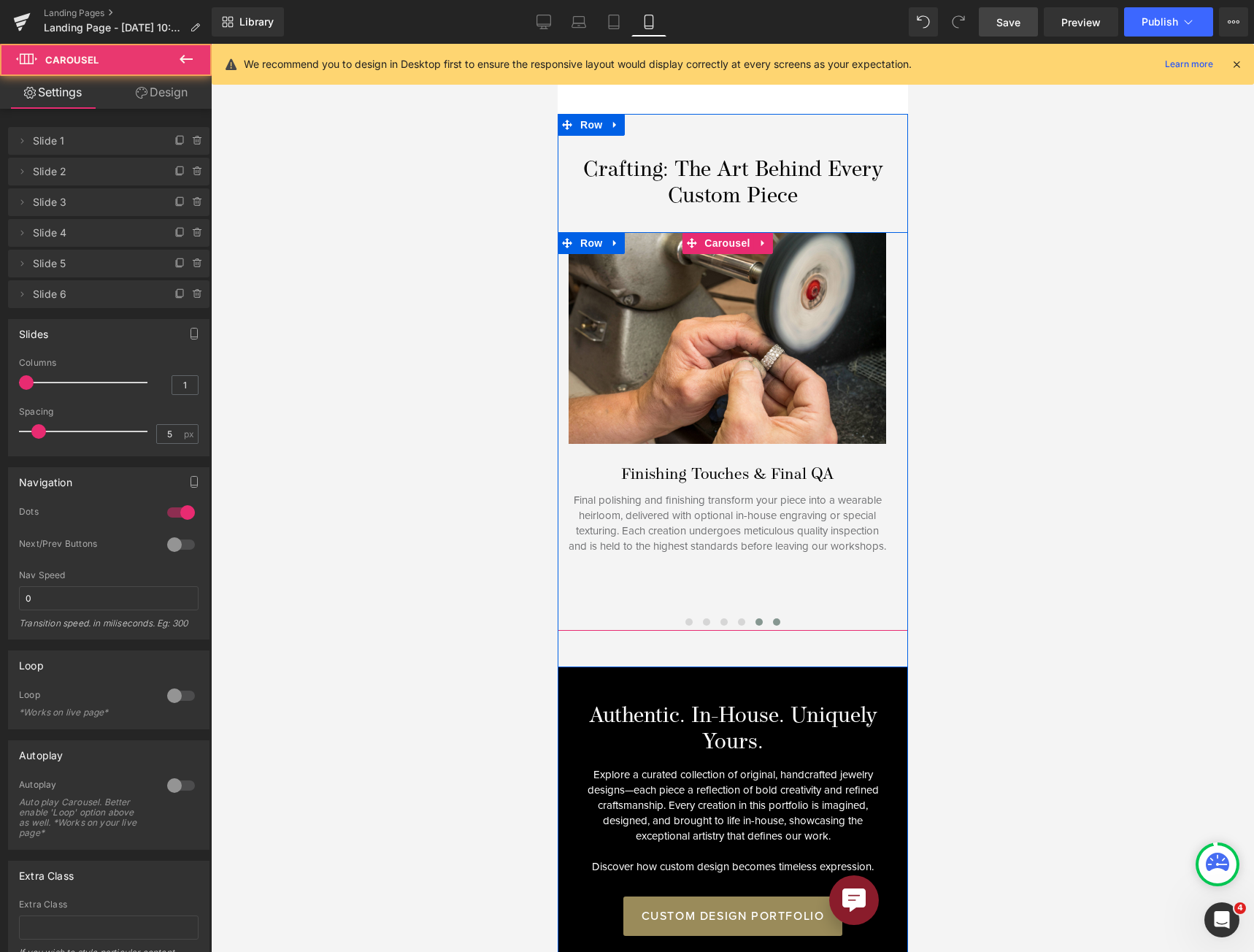
click at [767, 614] on button at bounding box center [775, 621] width 17 height 14
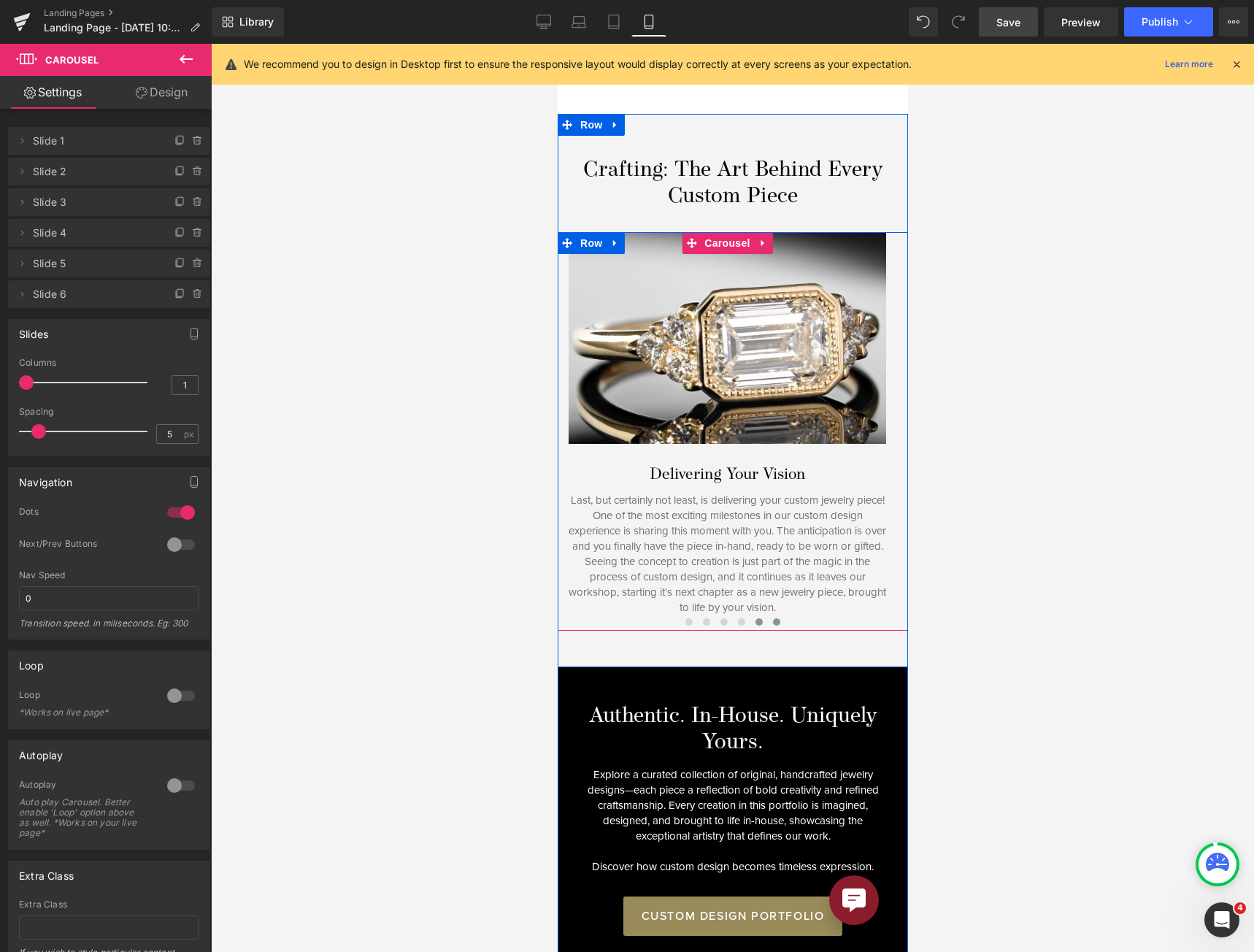
click at [749, 614] on button at bounding box center [758, 621] width 17 height 14
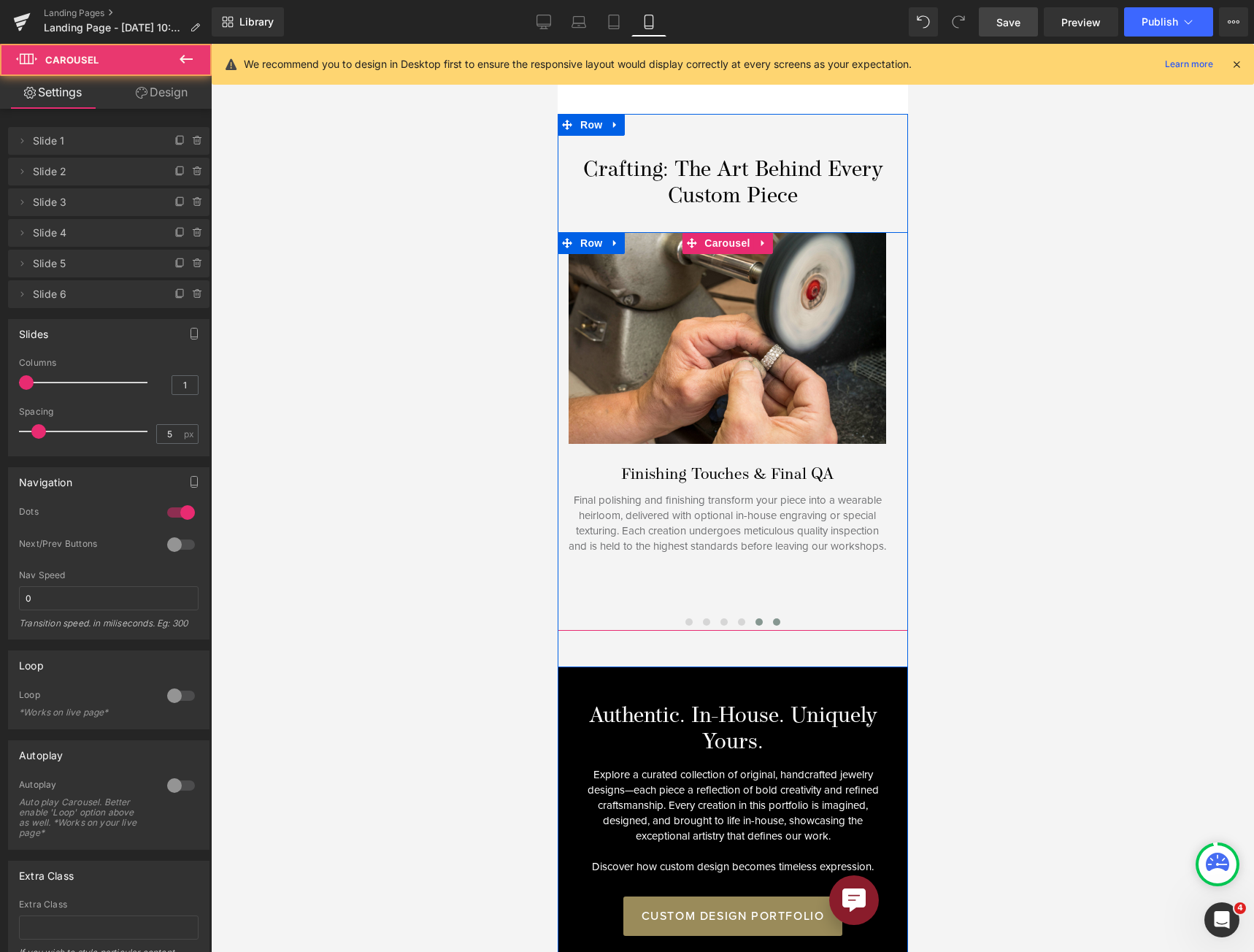
click at [772, 618] on span at bounding box center [776, 622] width 8 height 8
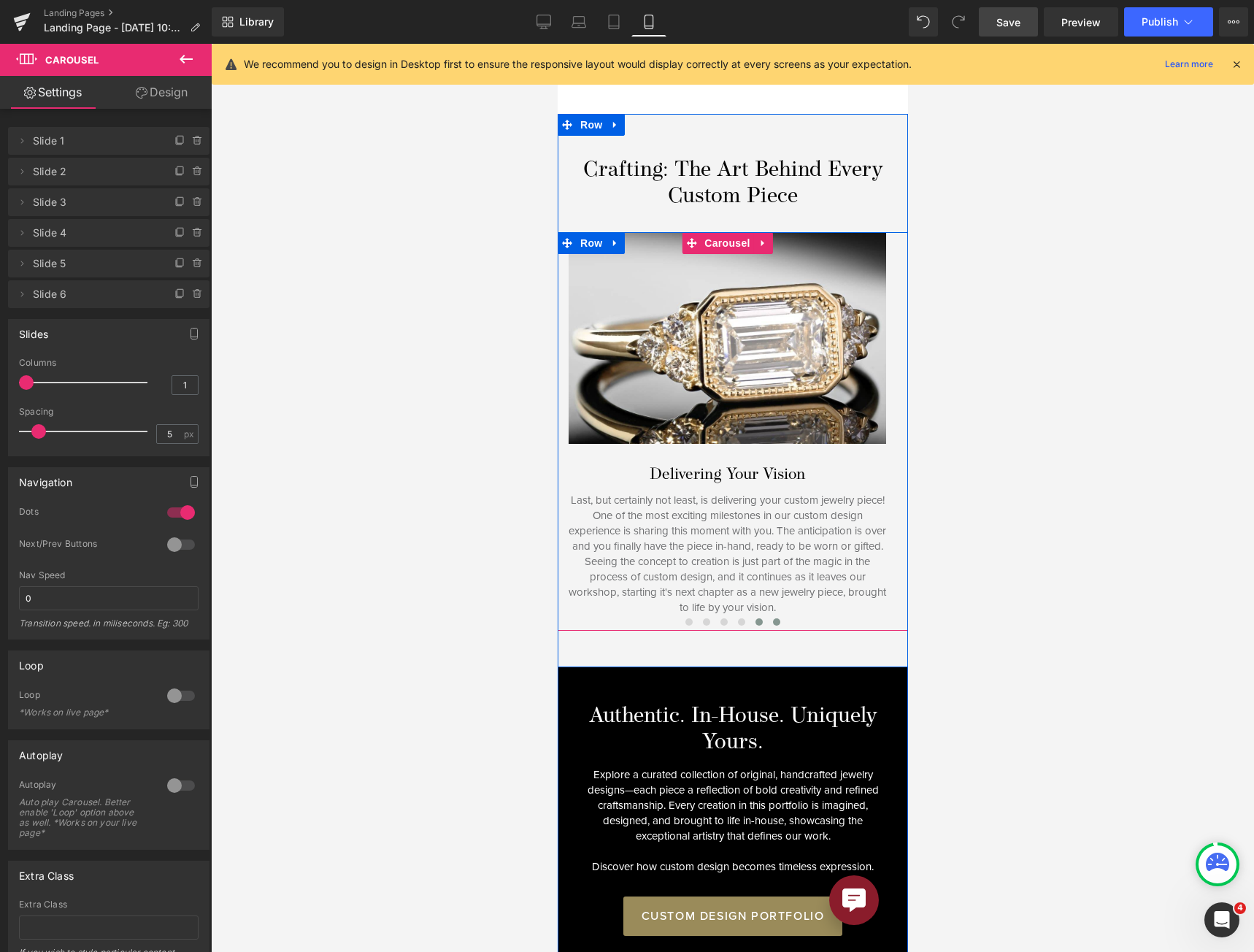
click at [754, 618] on span at bounding box center [758, 622] width 8 height 8
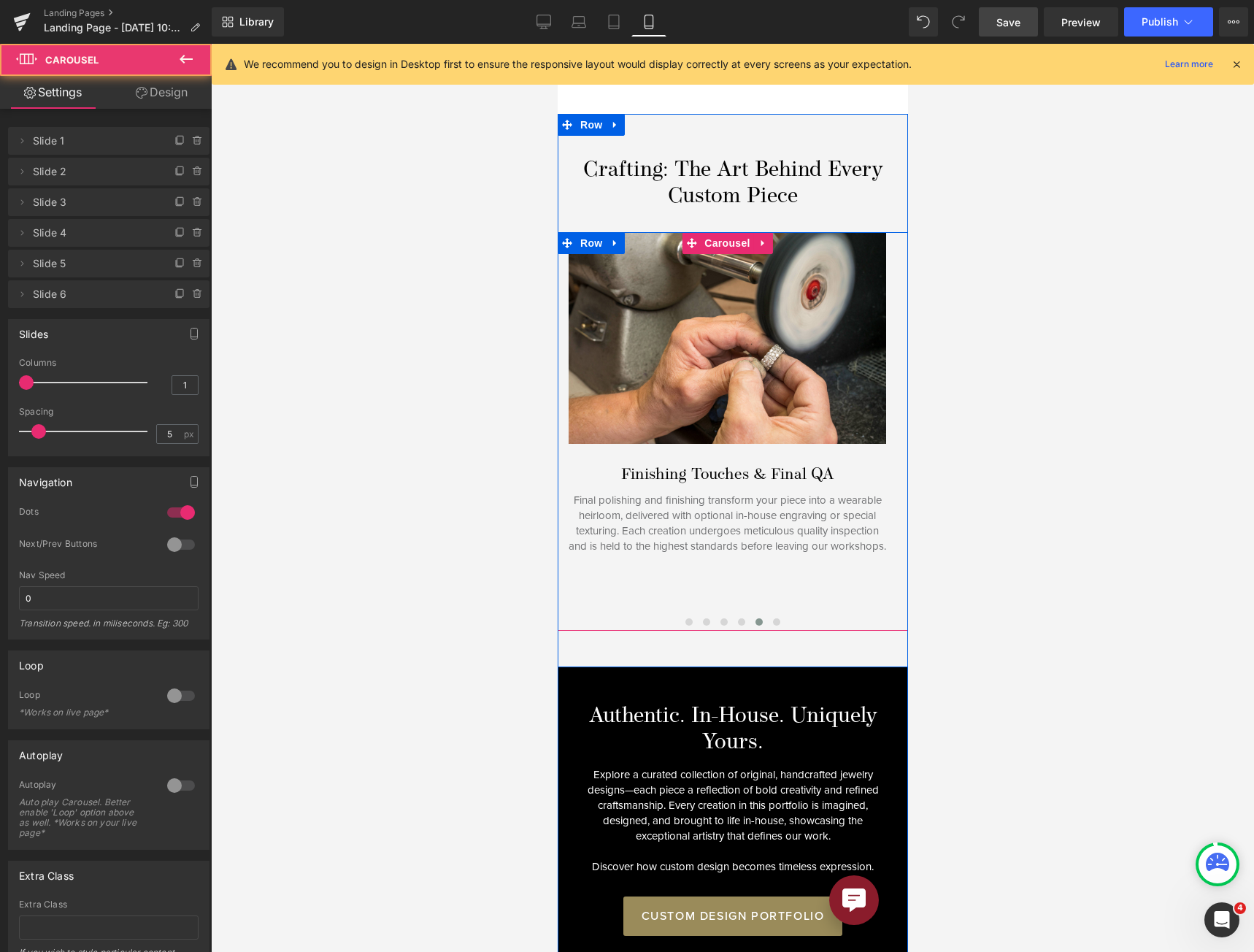
click at [749, 614] on button at bounding box center [758, 621] width 17 height 14
click at [737, 618] on span at bounding box center [741, 622] width 8 height 8
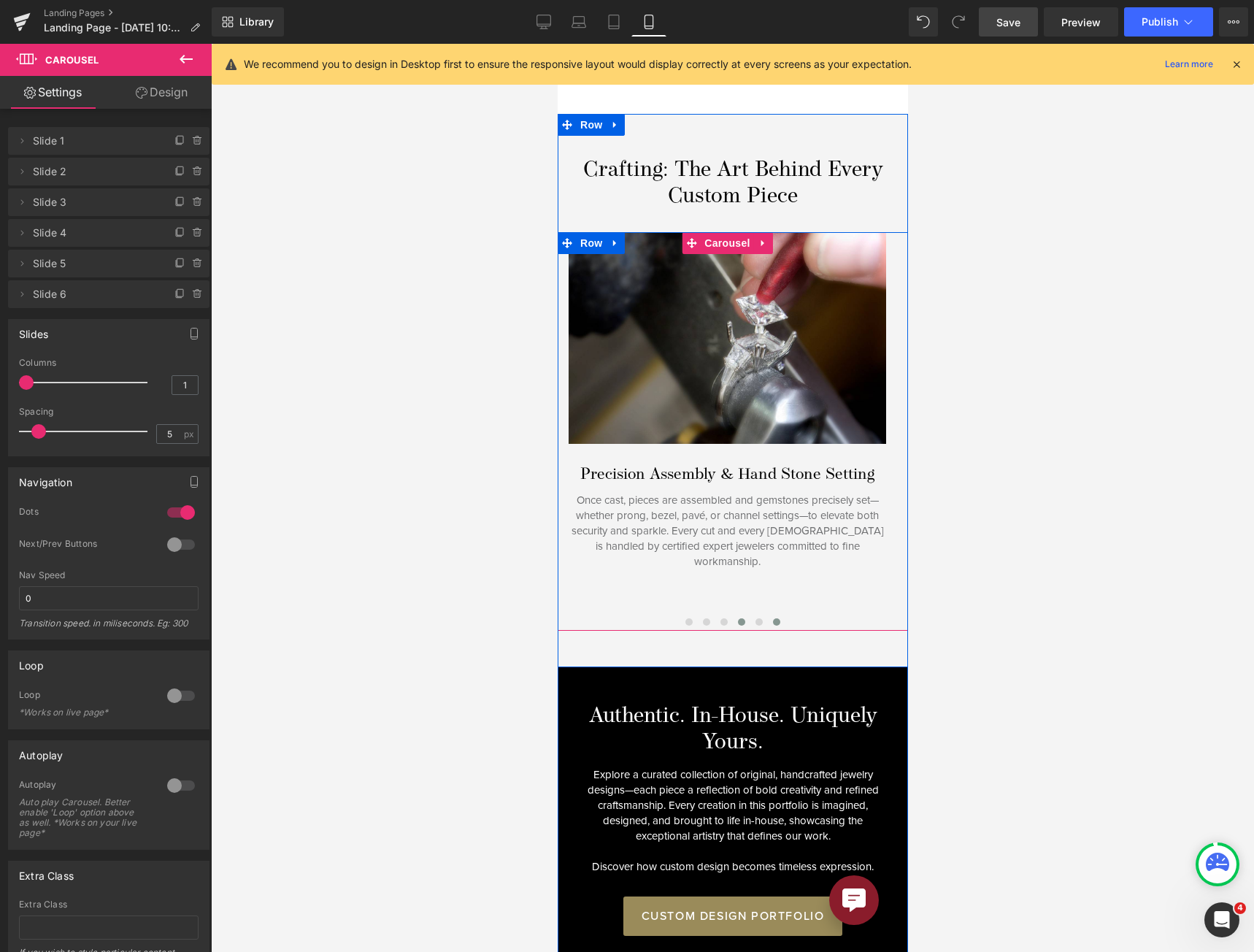
click at [767, 614] on button at bounding box center [775, 621] width 17 height 14
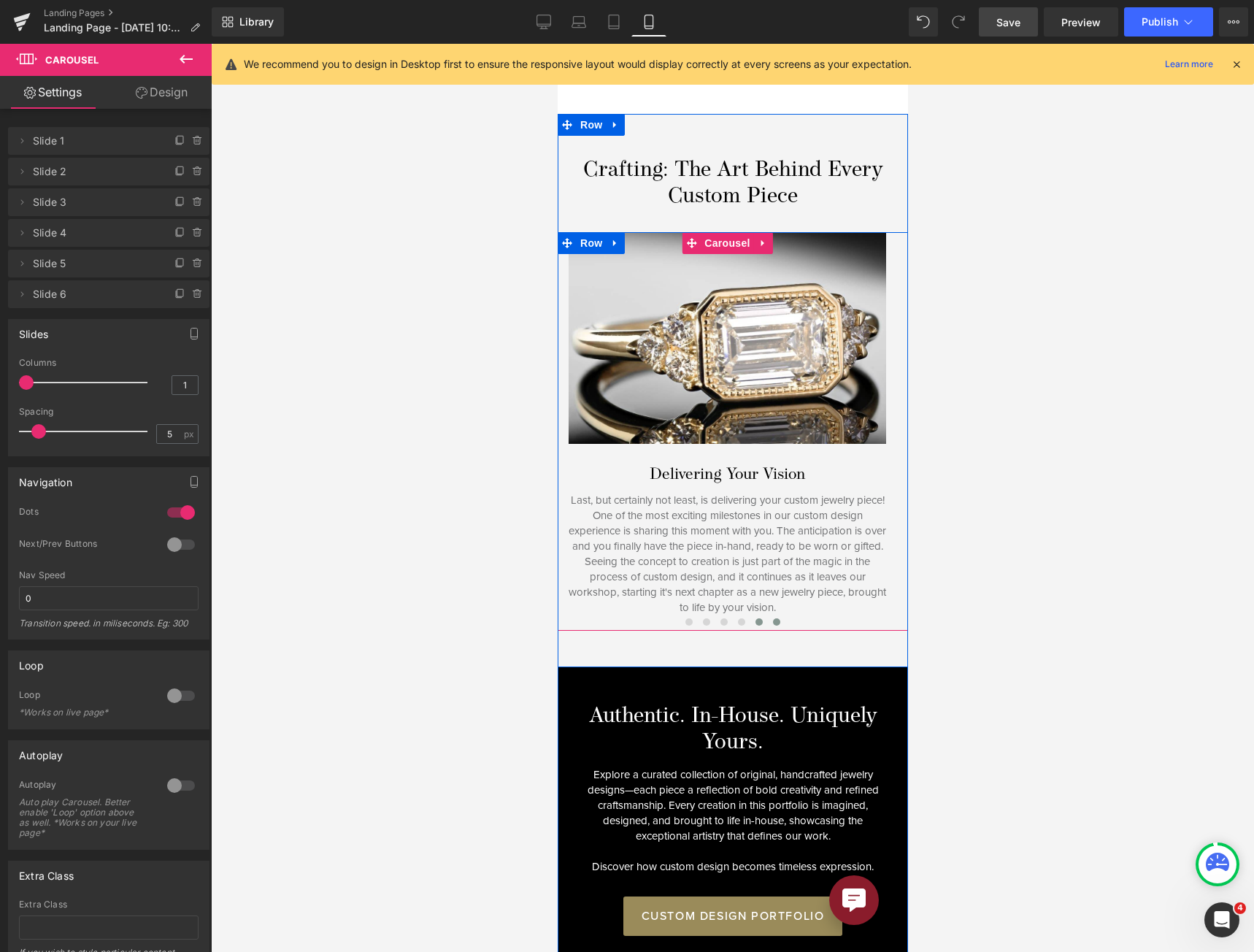
click at [757, 614] on button at bounding box center [758, 621] width 17 height 14
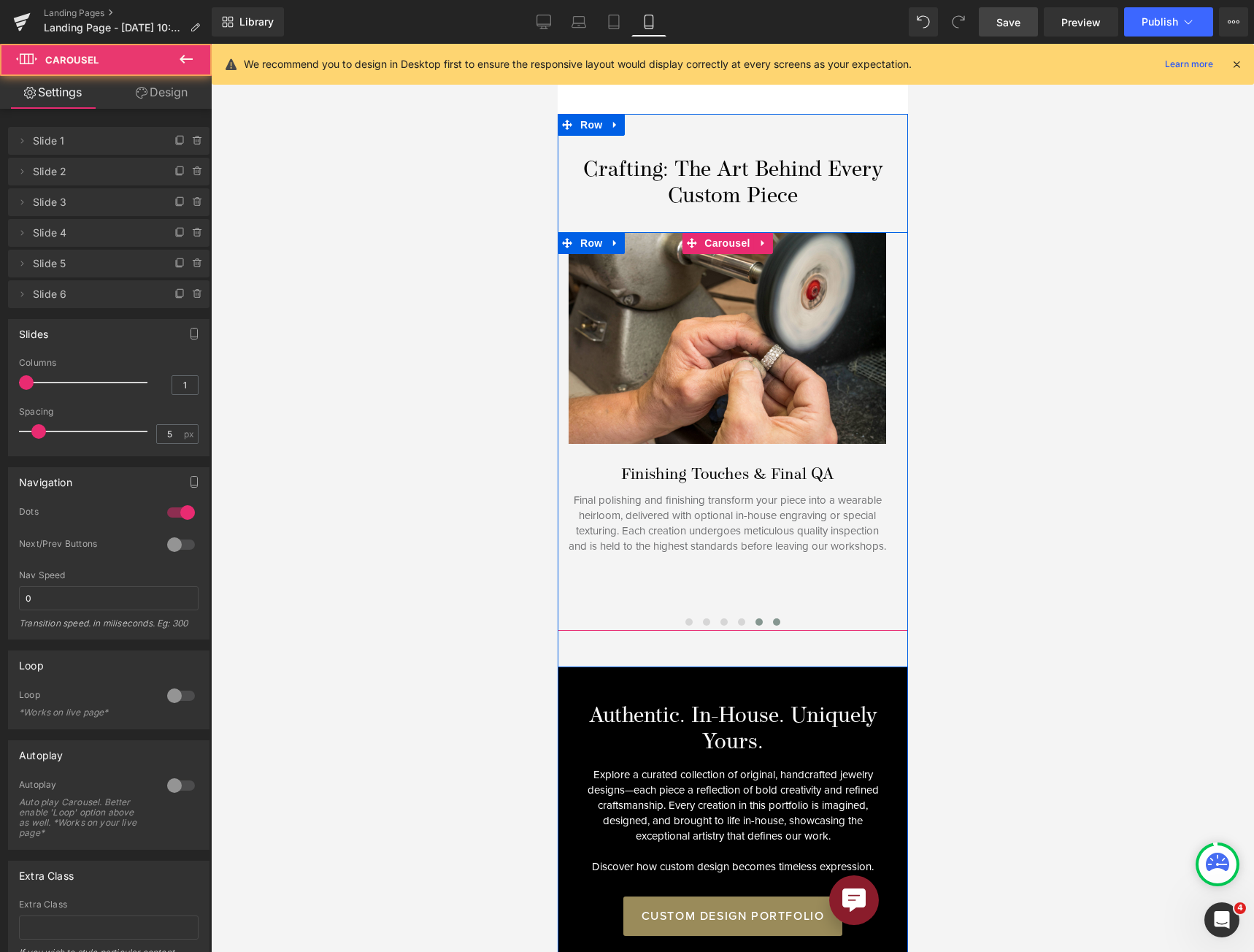
click at [772, 618] on span at bounding box center [776, 622] width 8 height 8
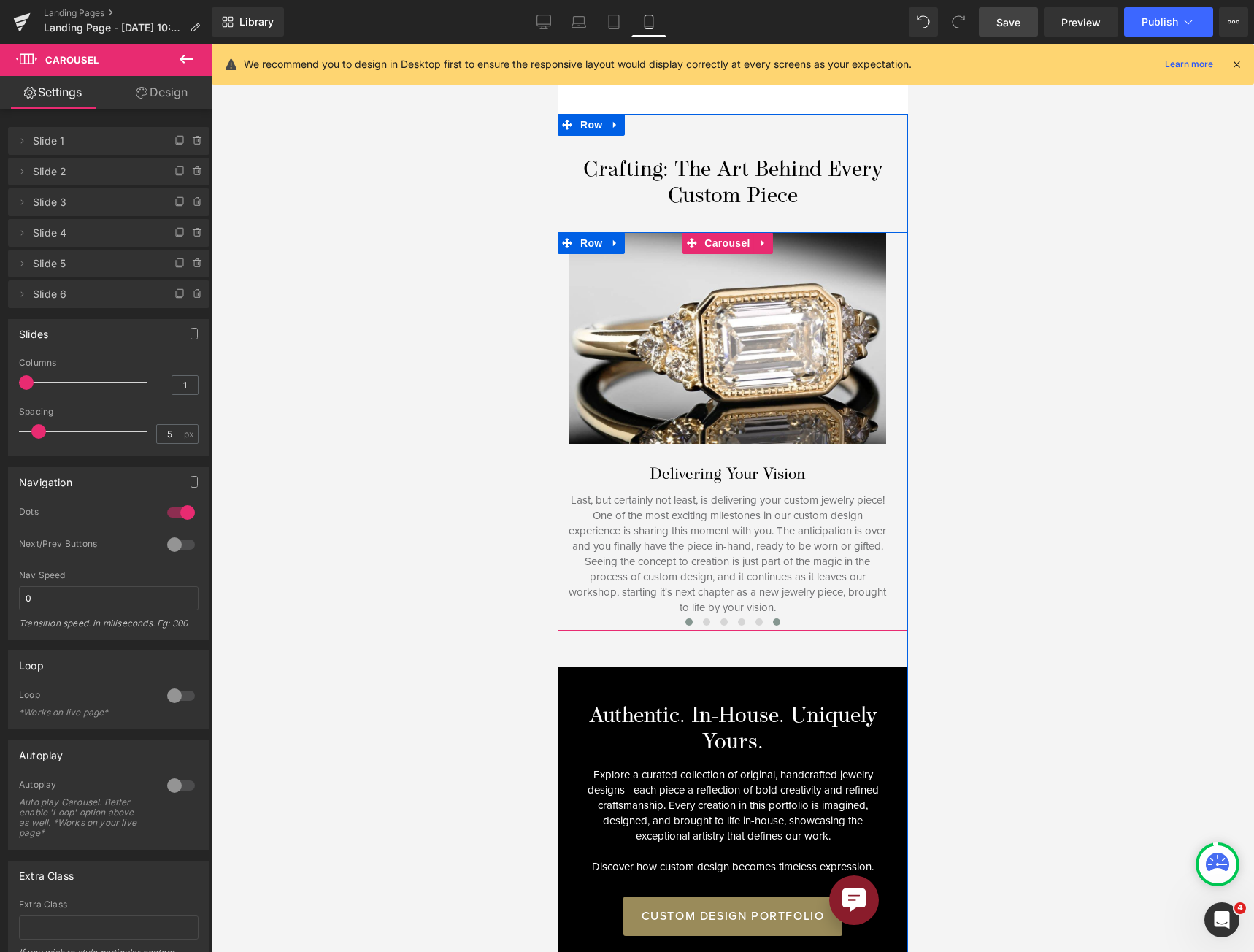
click at [690, 614] on button at bounding box center [688, 621] width 17 height 14
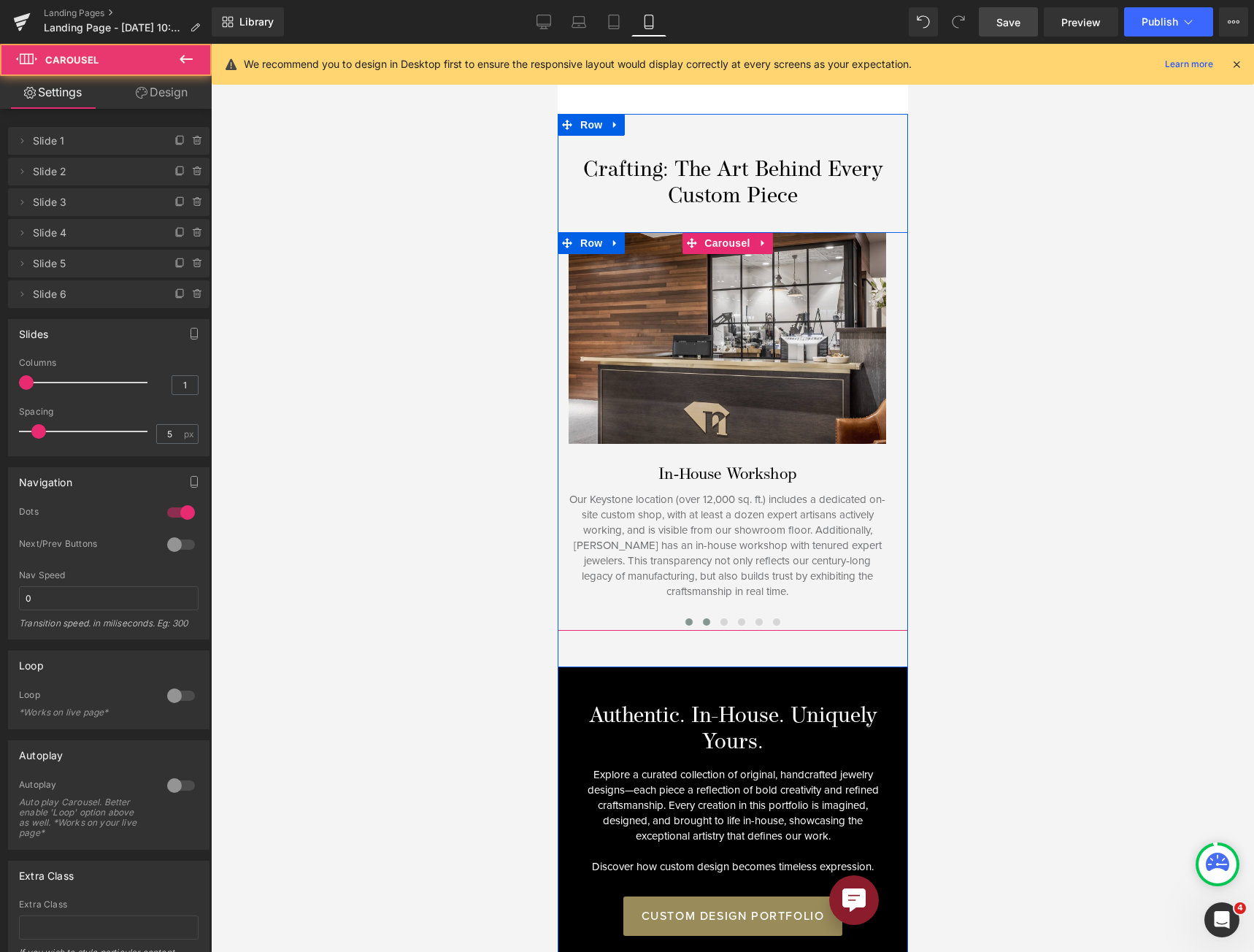
click at [705, 614] on button at bounding box center [705, 621] width 17 height 14
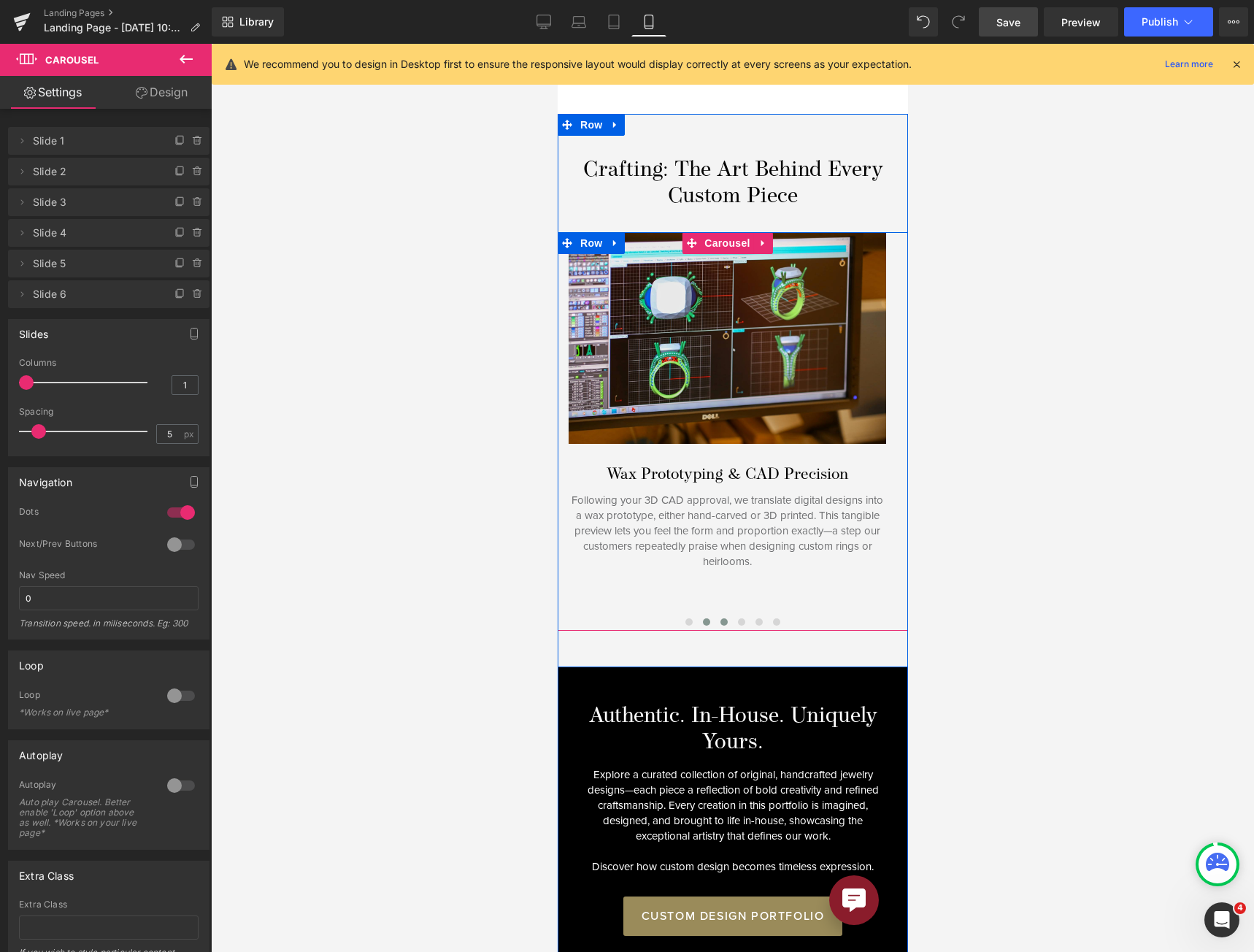
click at [718, 614] on button at bounding box center [723, 621] width 17 height 14
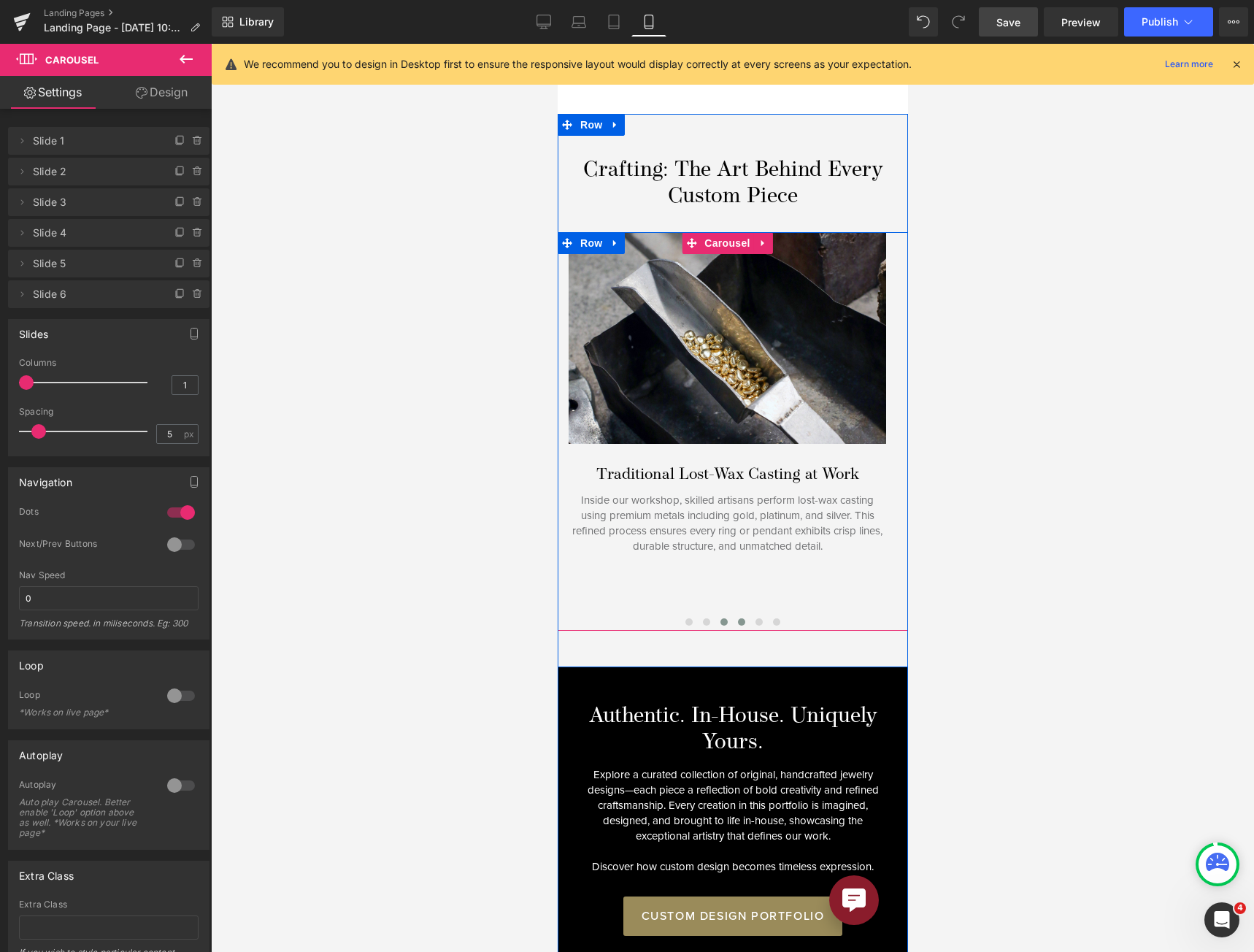
click at [733, 614] on button at bounding box center [741, 621] width 17 height 14
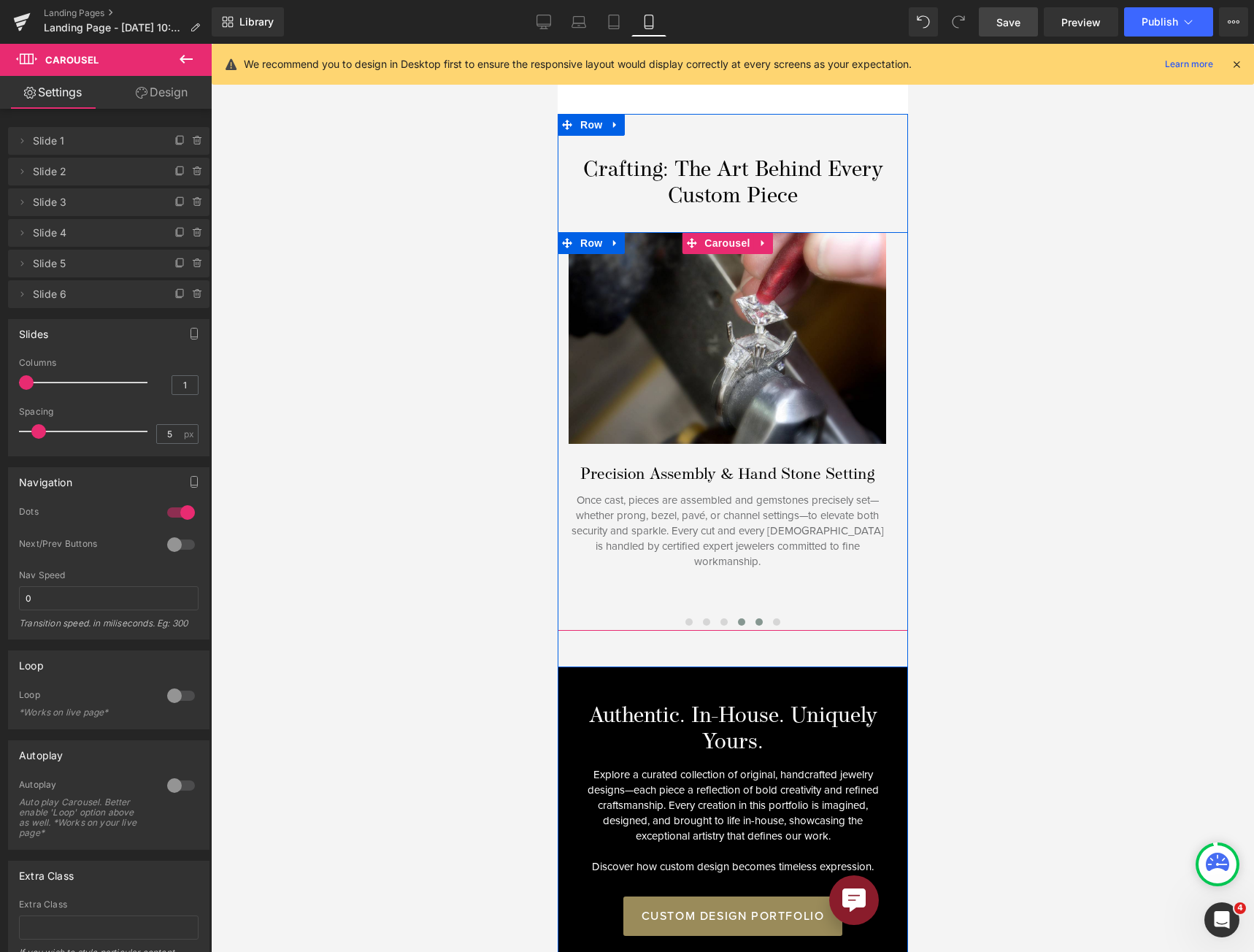
click at [754, 618] on span at bounding box center [758, 622] width 8 height 8
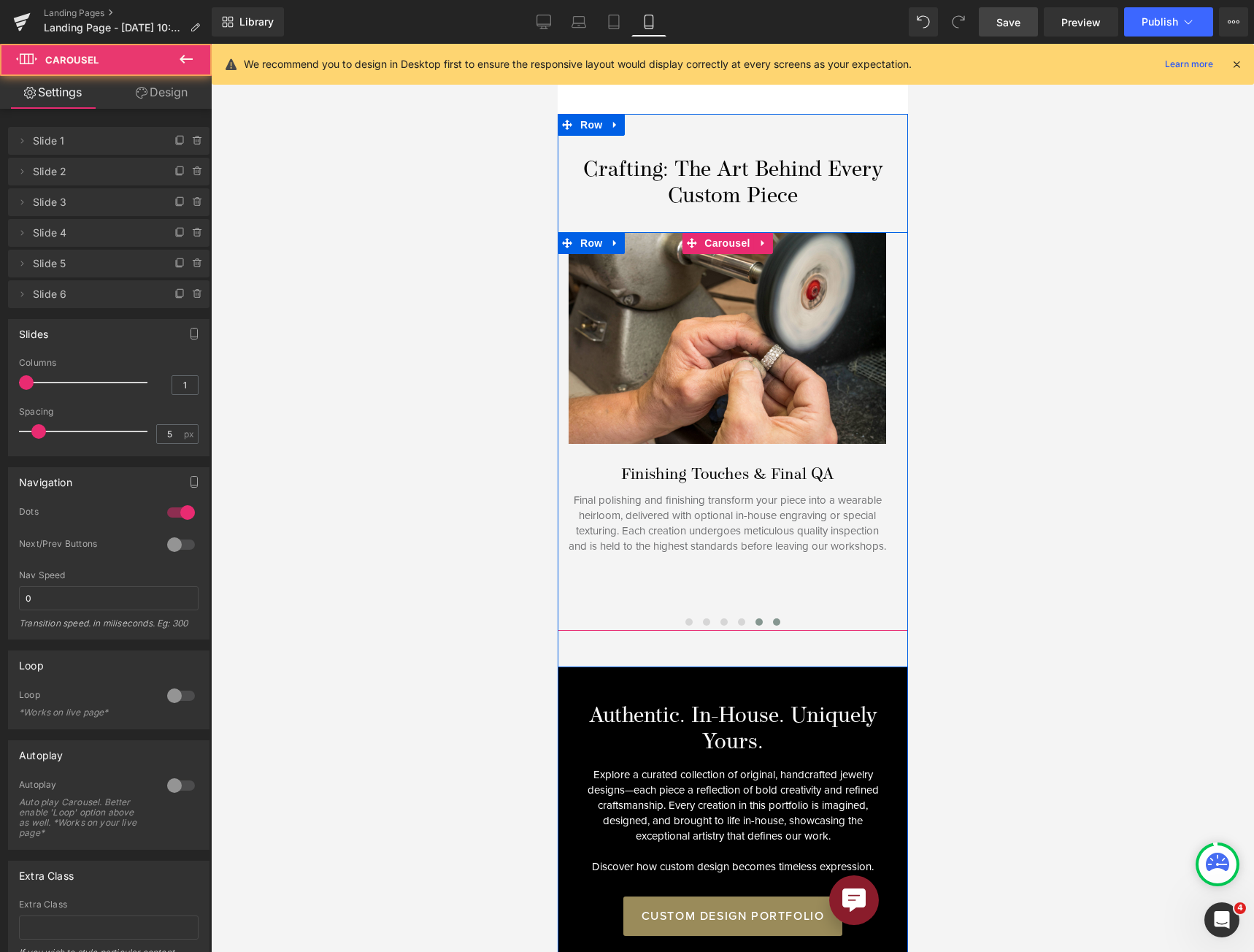
click at [769, 614] on button at bounding box center [775, 621] width 17 height 14
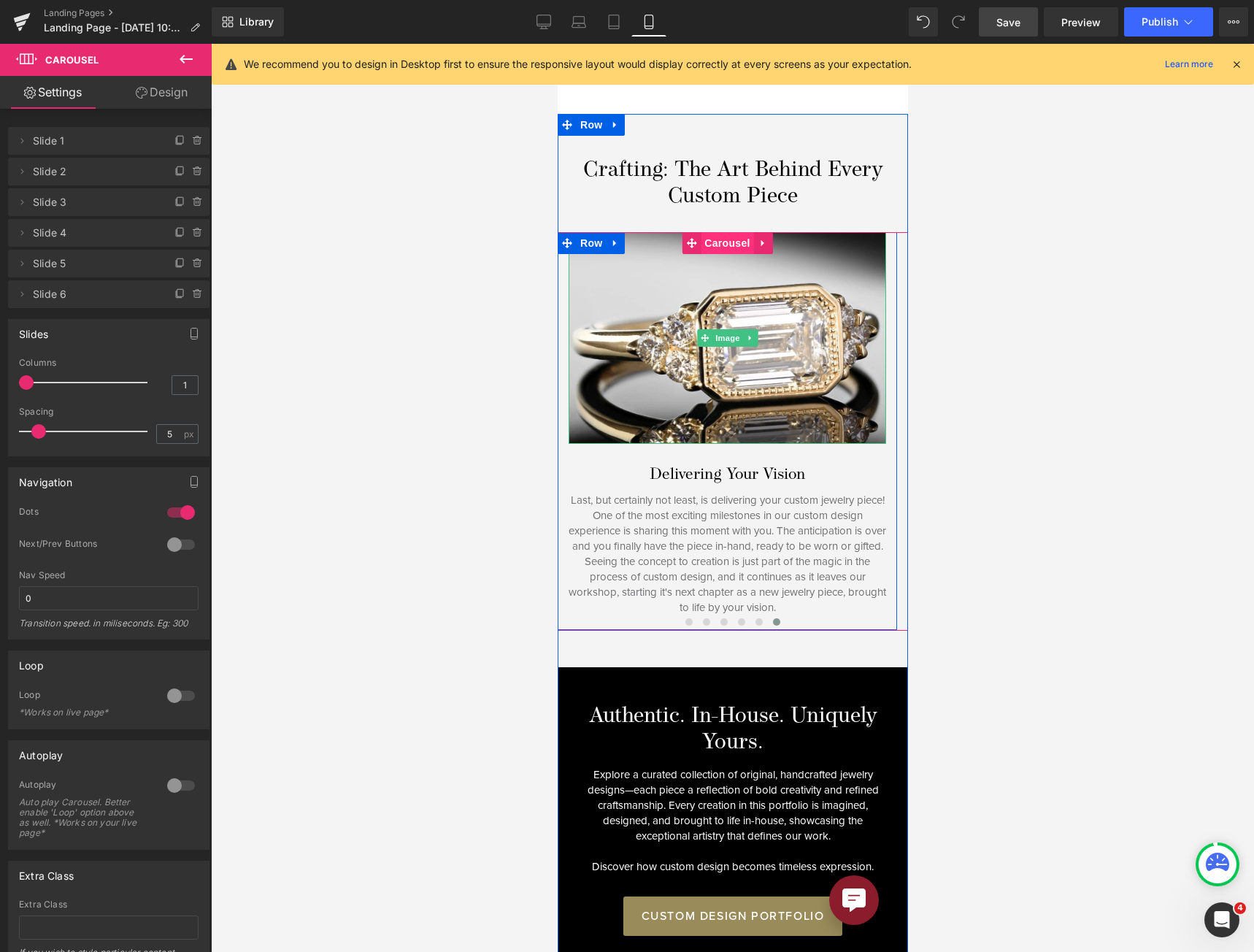
click at [717, 232] on span "Carousel" at bounding box center [725, 243] width 53 height 22
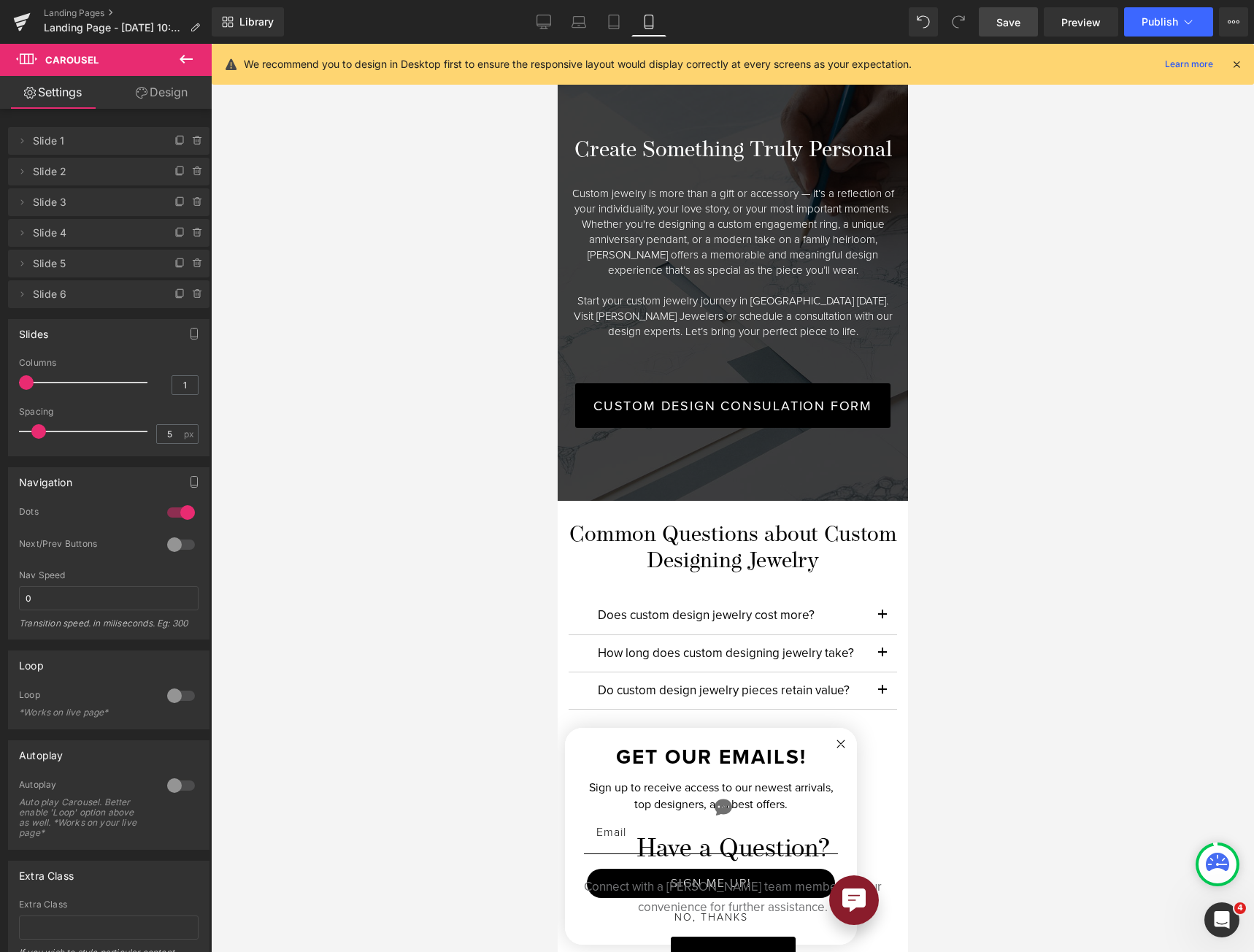
scroll to position [3442, 0]
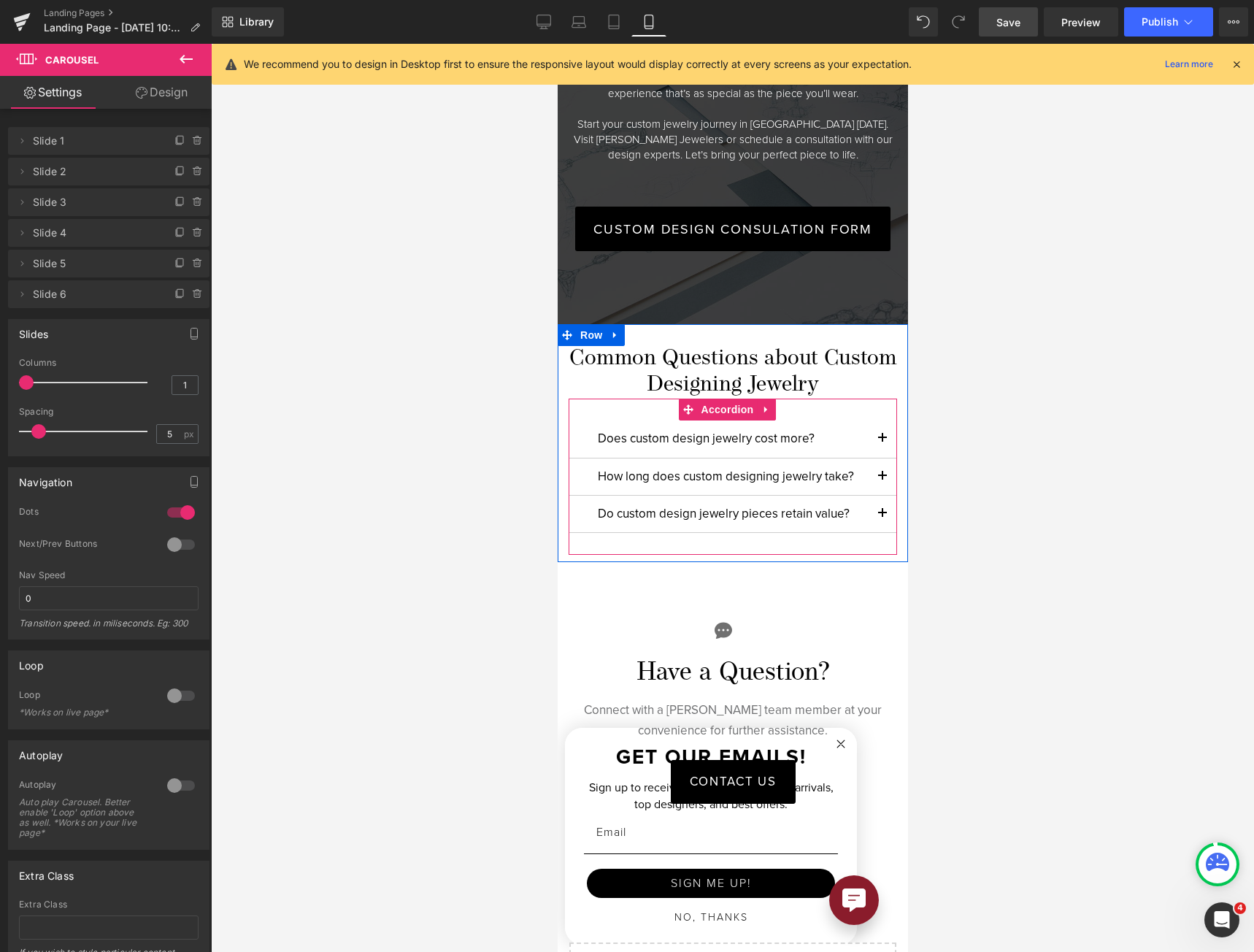
click at [868, 420] on button "button" at bounding box center [881, 439] width 29 height 36
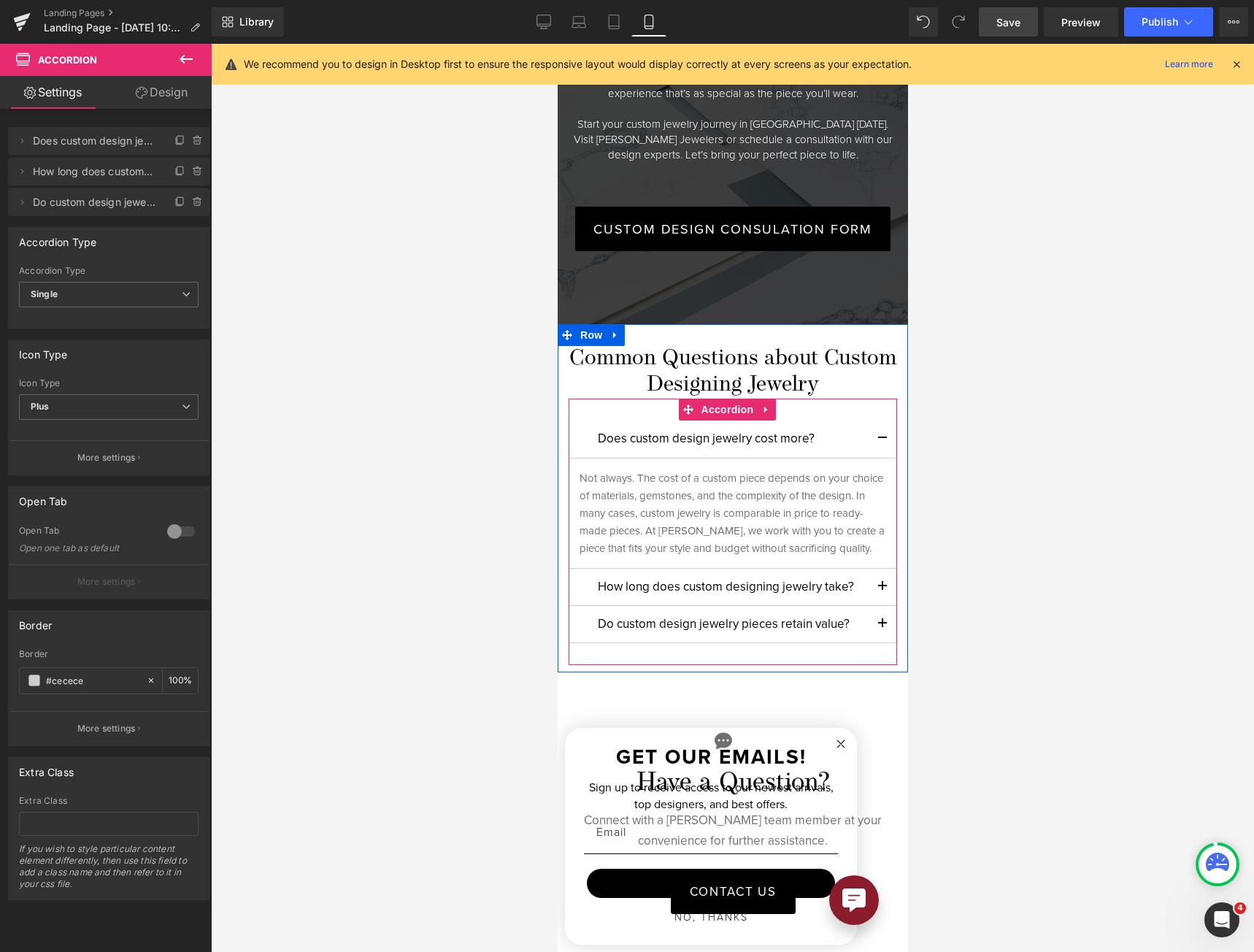
click at [868, 420] on button "button" at bounding box center [881, 439] width 29 height 36
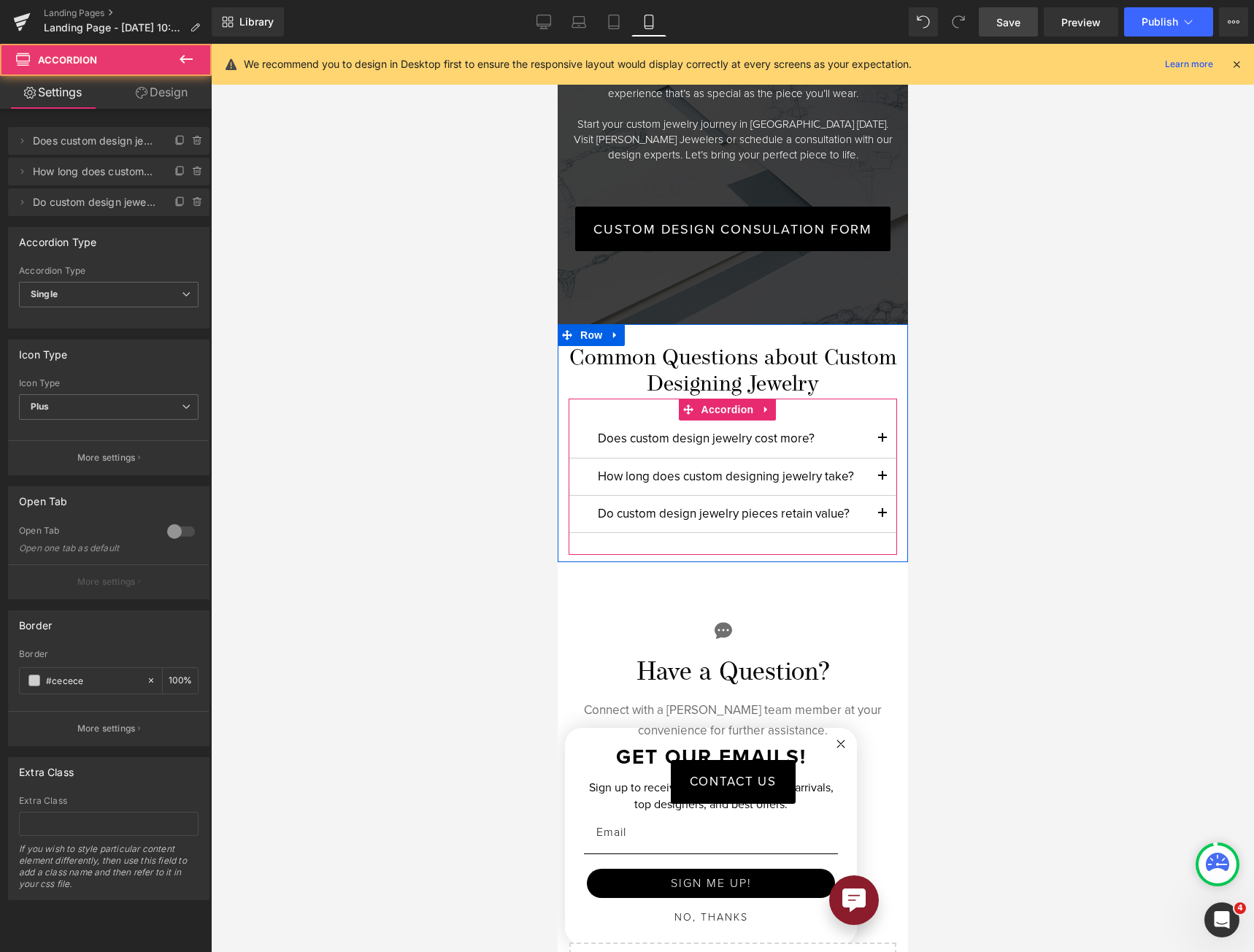
click at [872, 459] on button "button" at bounding box center [881, 477] width 29 height 36
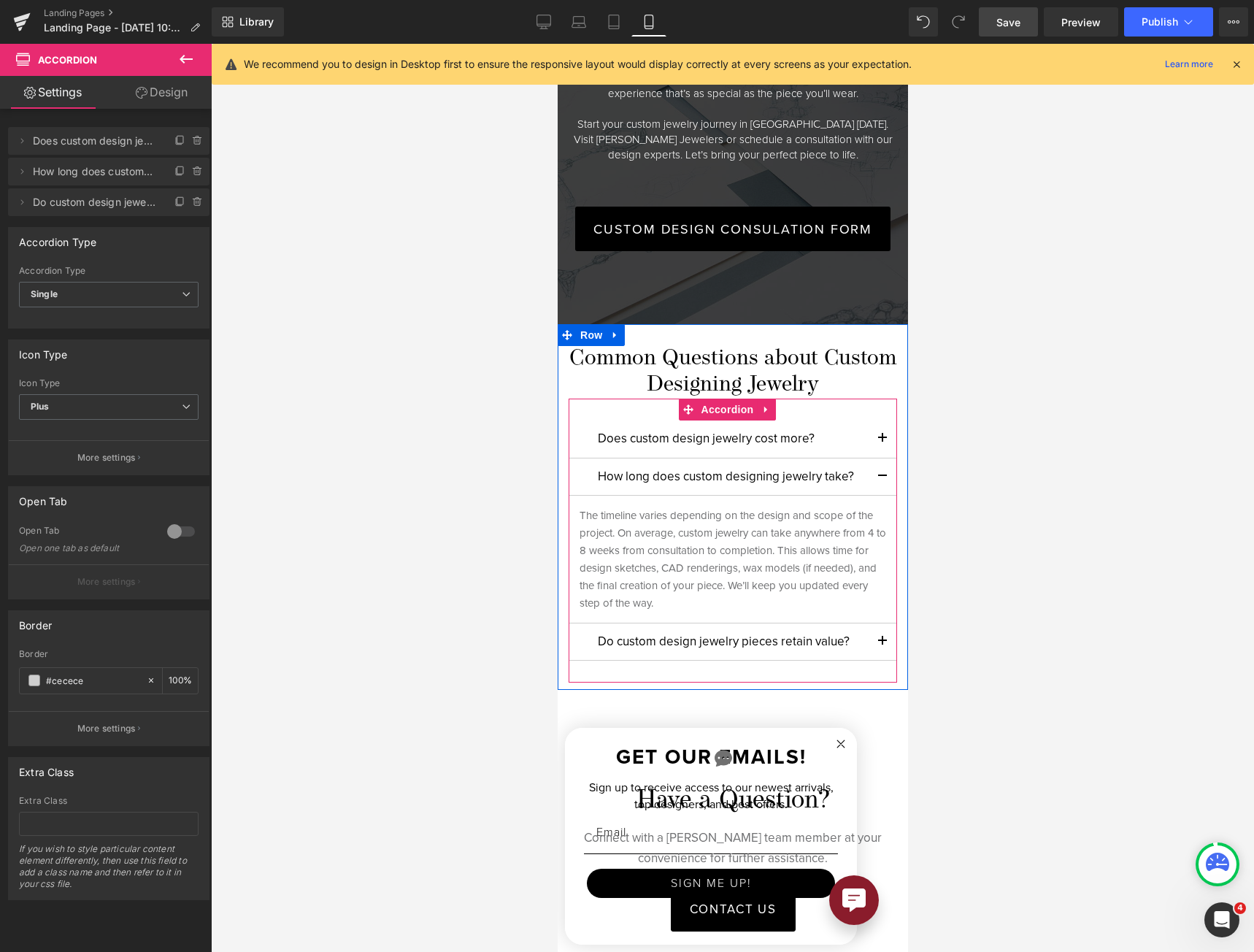
click at [872, 459] on button "button" at bounding box center [881, 477] width 29 height 36
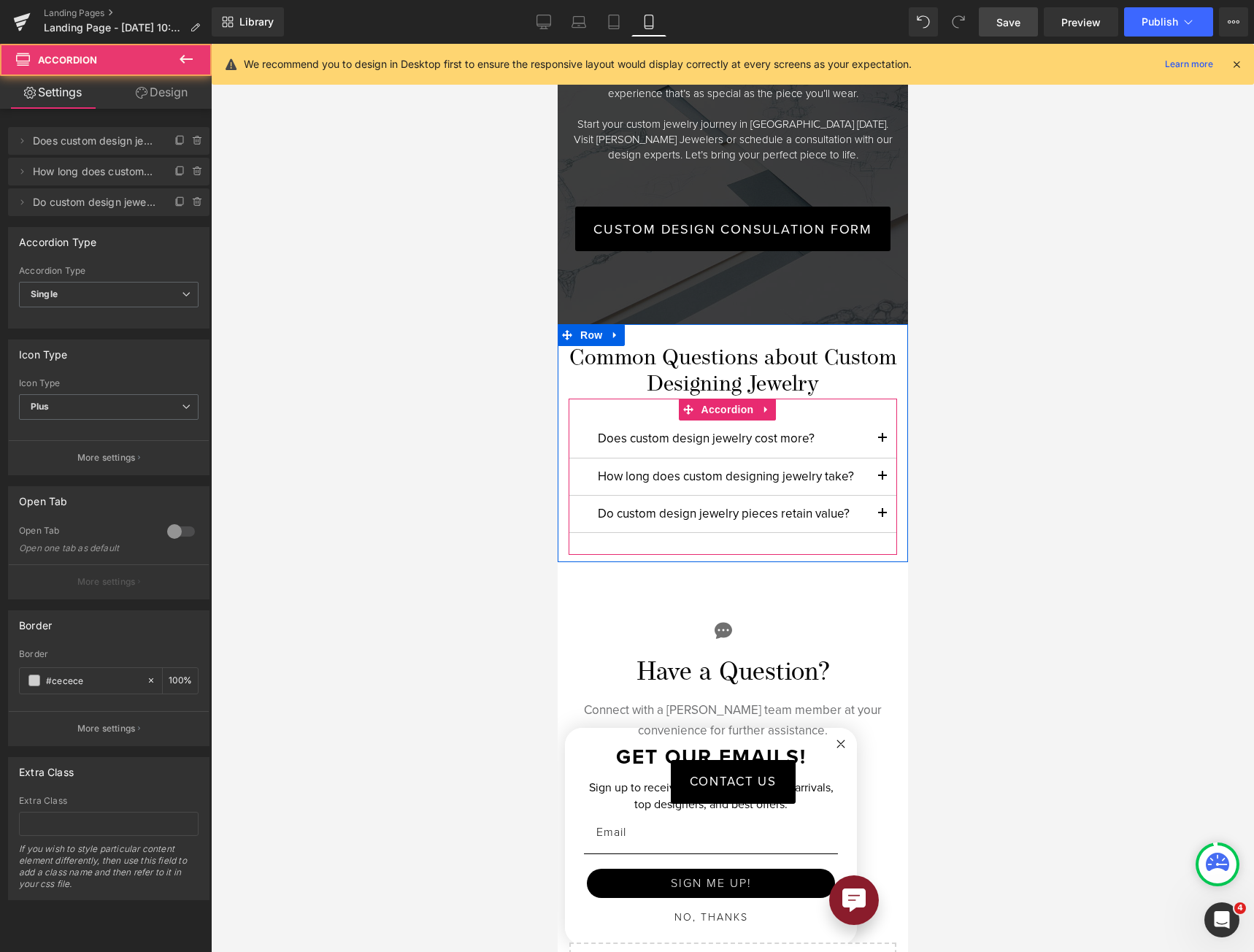
click at [866, 495] on button "button" at bounding box center [881, 513] width 29 height 36
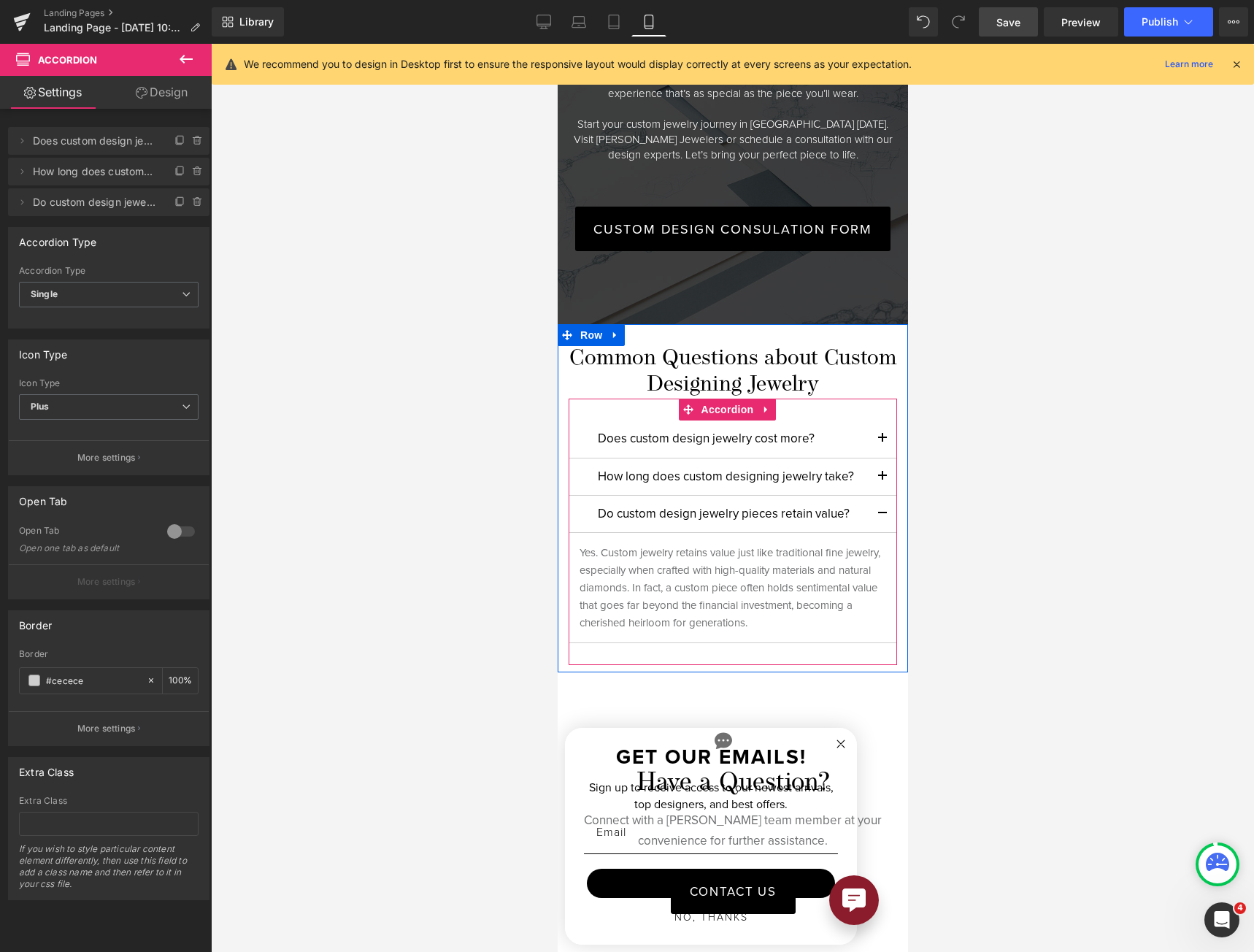
click at [866, 495] on button "button" at bounding box center [881, 513] width 29 height 36
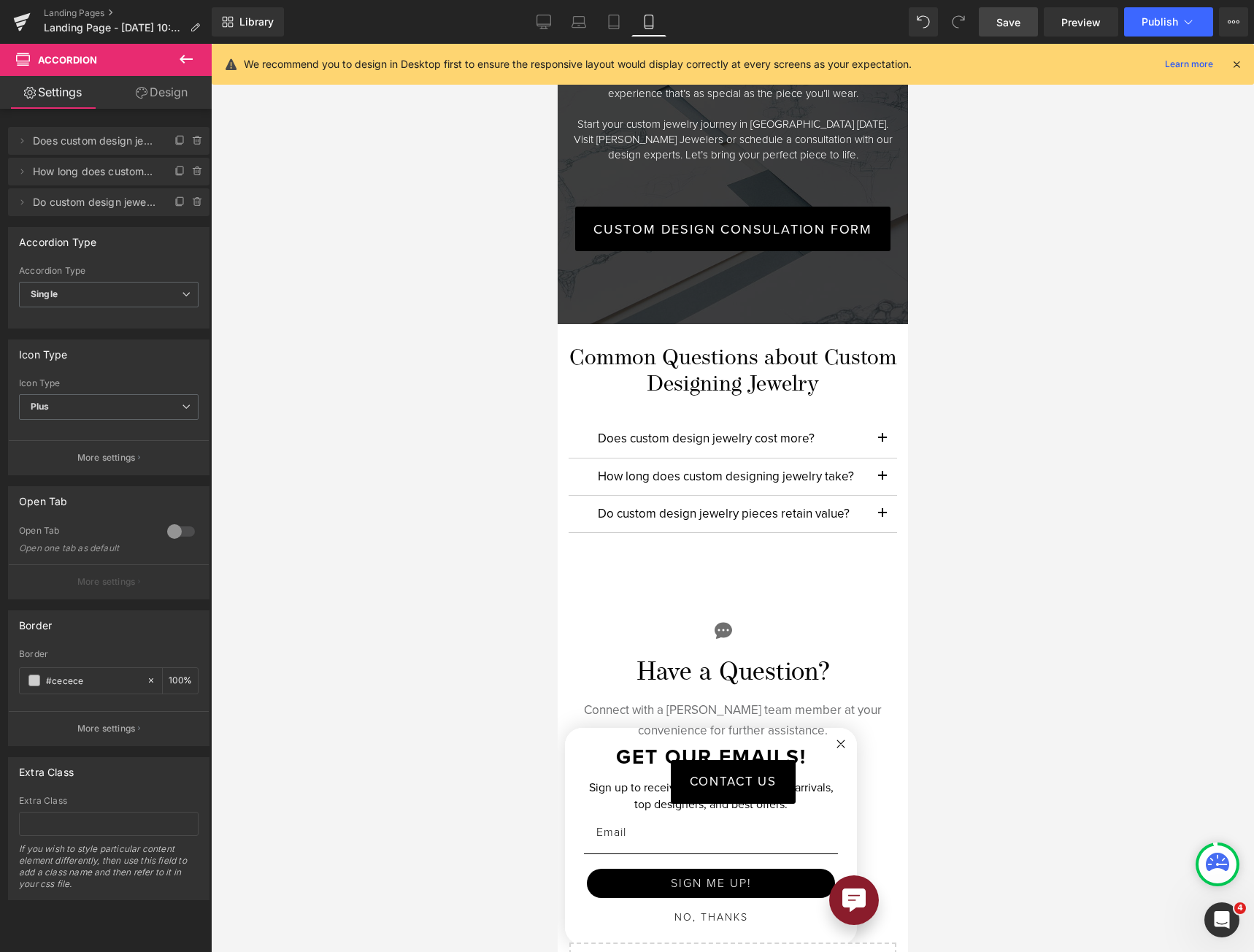
click at [998, 19] on span "Save" at bounding box center [1007, 22] width 24 height 15
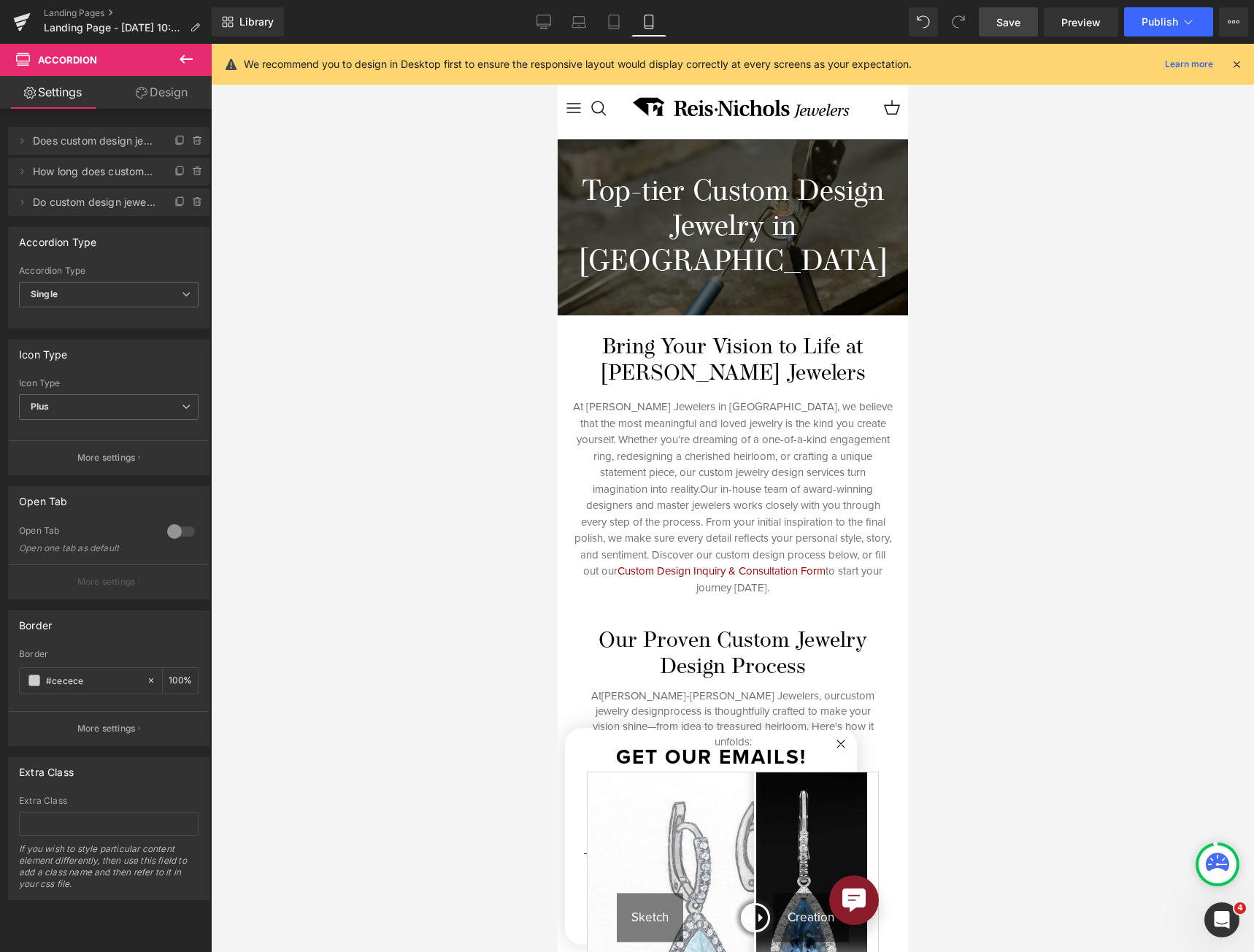
scroll to position [0, 0]
click at [1077, 25] on span "Preview" at bounding box center [1080, 22] width 39 height 15
click at [549, 20] on icon at bounding box center [543, 21] width 14 height 14
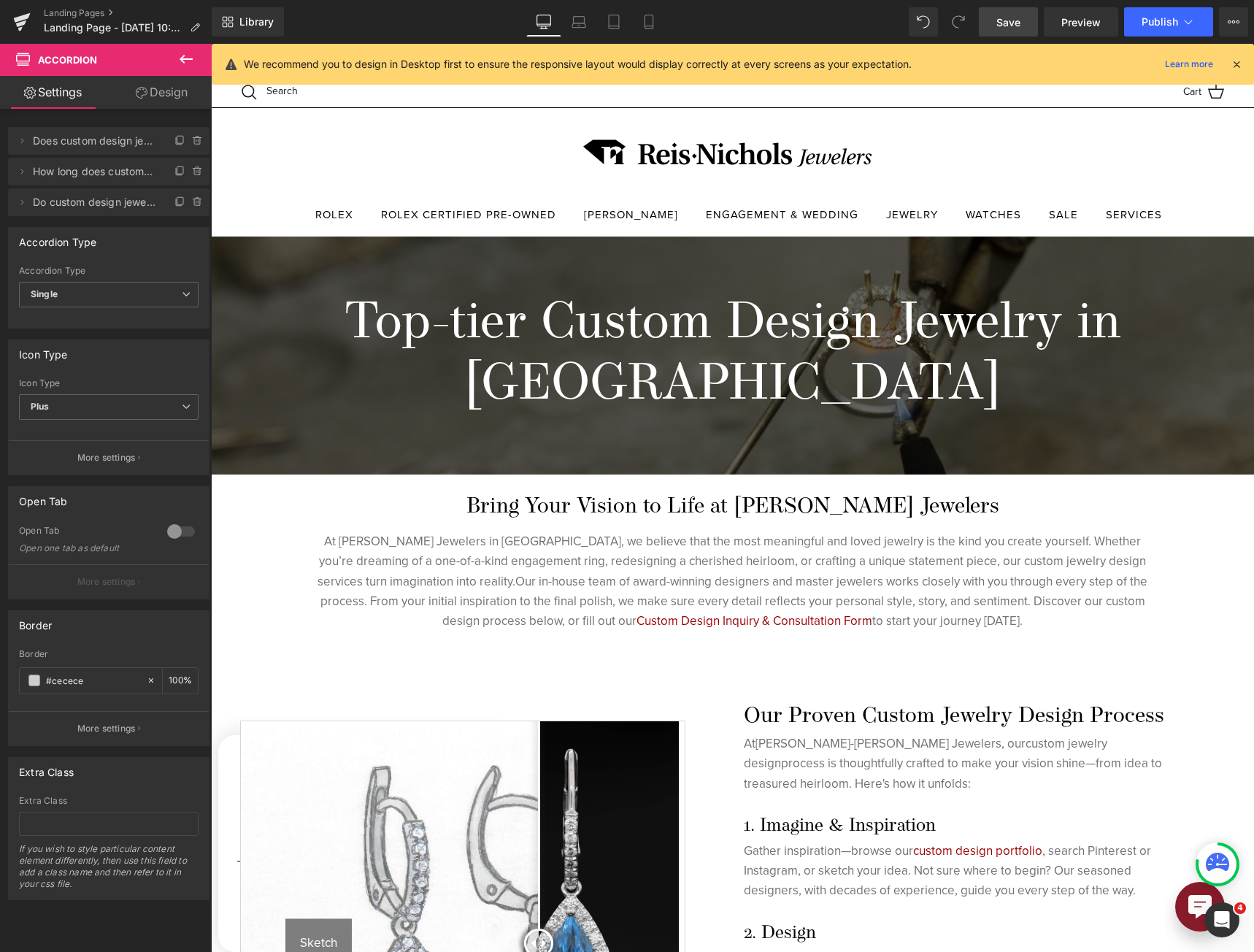
scroll to position [264, 0]
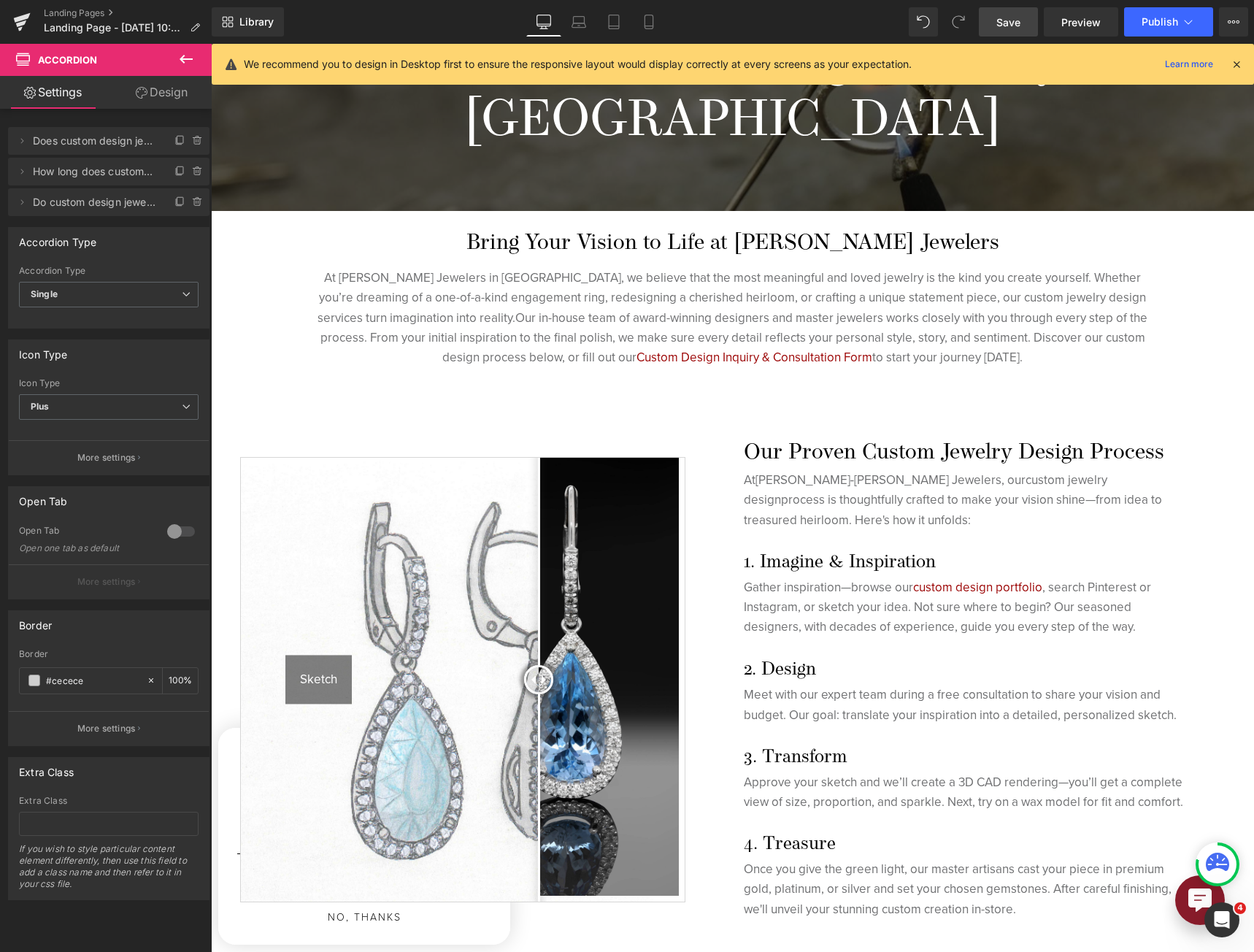
click at [559, 153] on div "Top-tier Custom Design Jewelry in [GEOGRAPHIC_DATA] Heading" at bounding box center [732, 92] width 1043 height 238
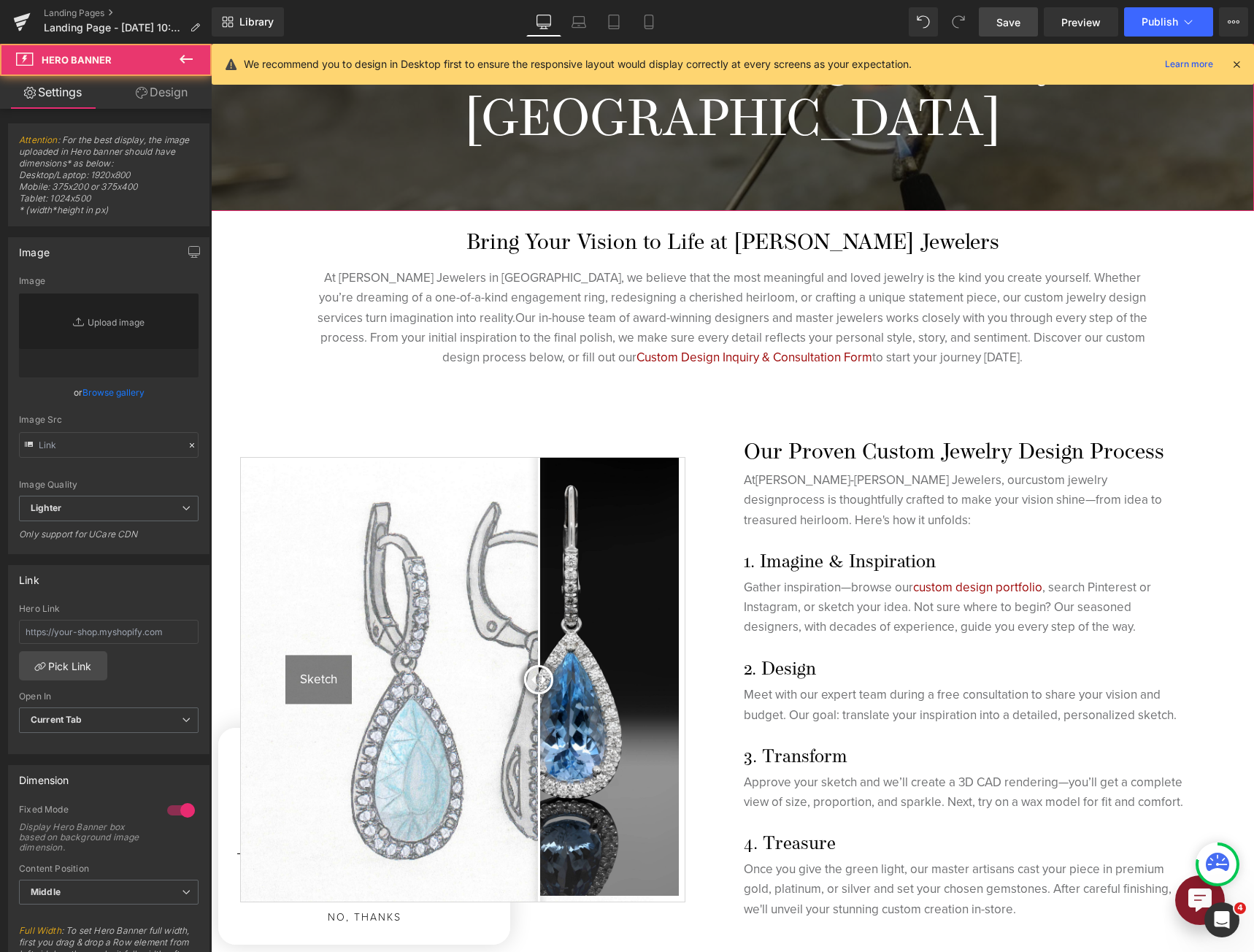
type input "[URL][DOMAIN_NAME]"
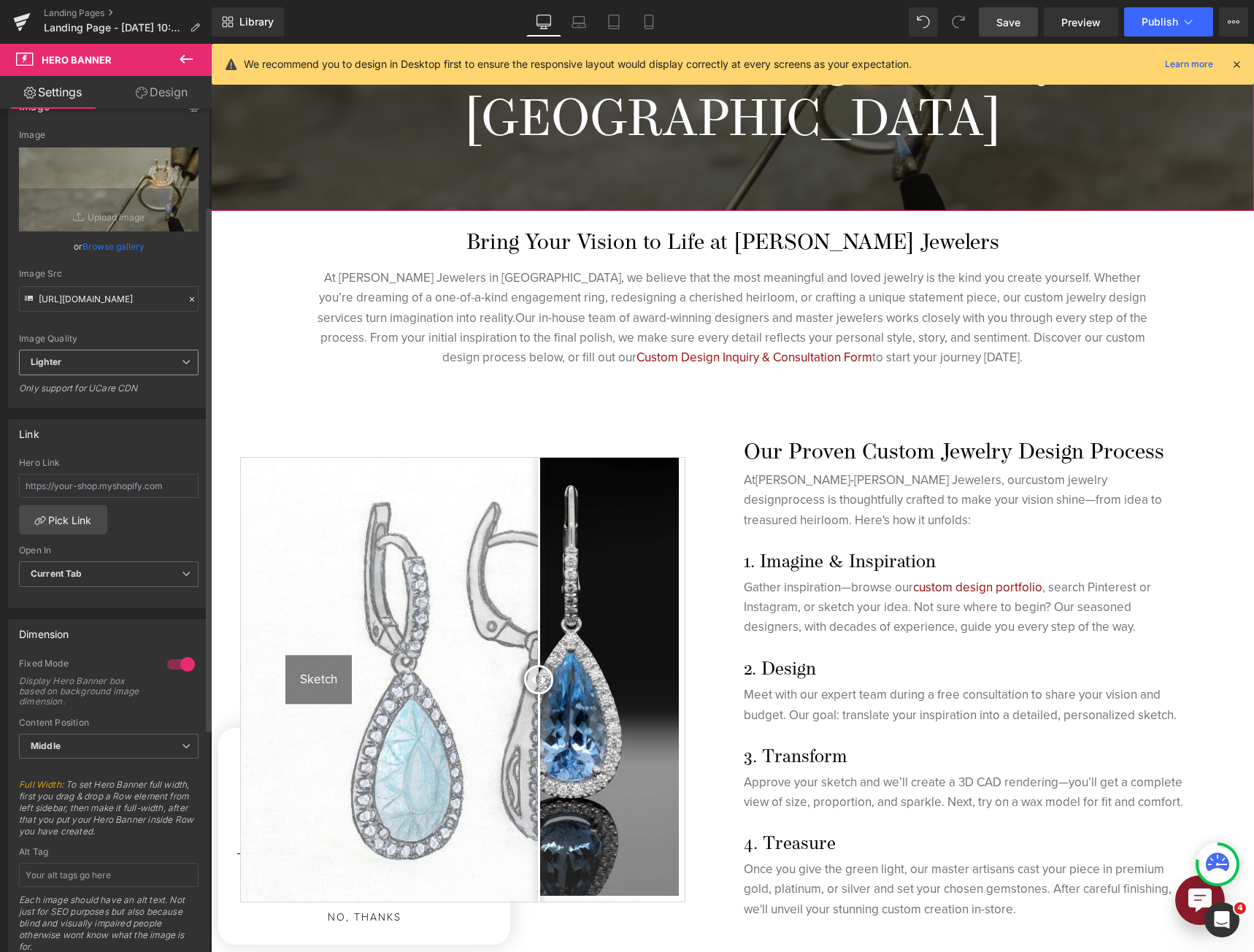
scroll to position [365, 0]
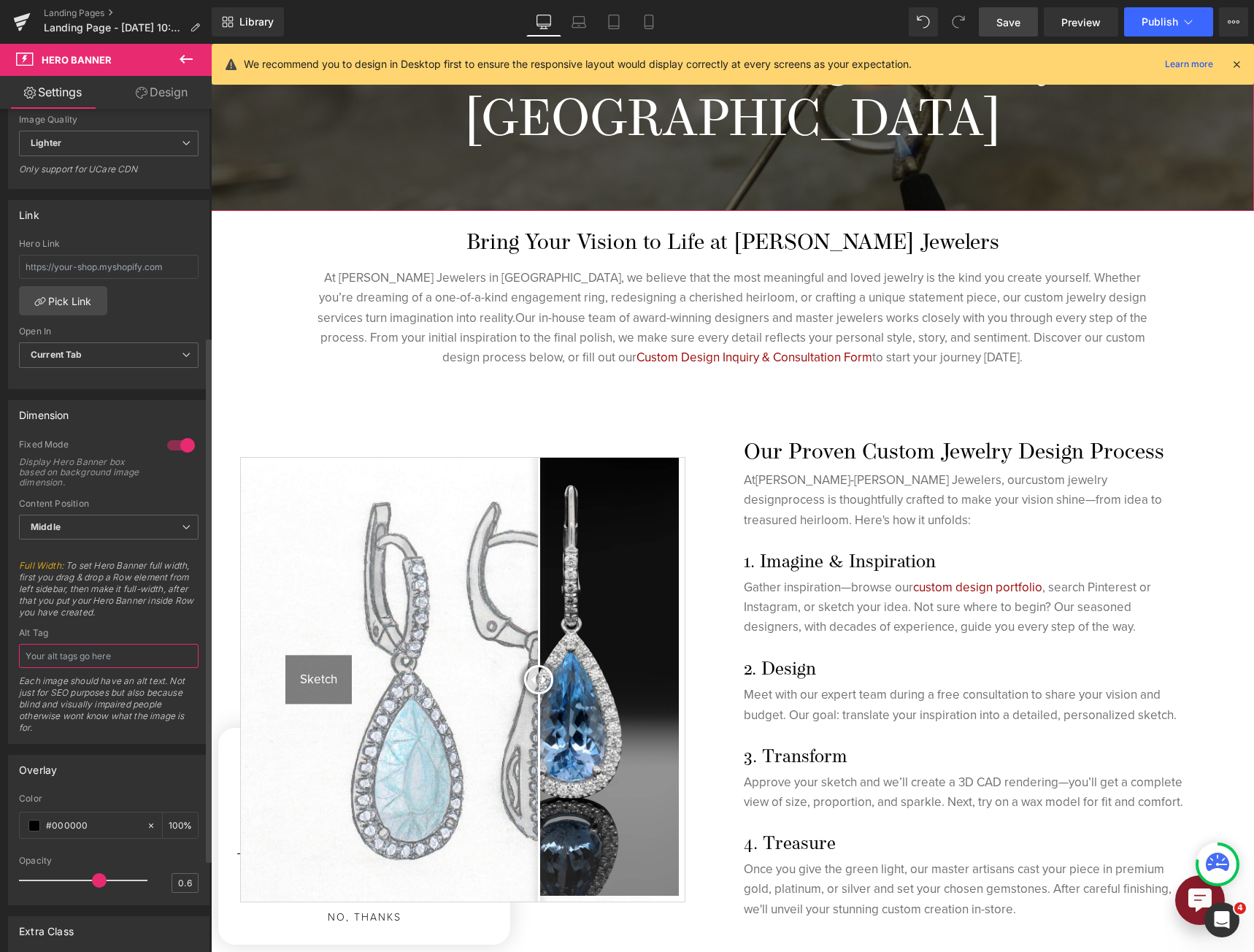
click at [129, 659] on input "text" at bounding box center [108, 655] width 179 height 24
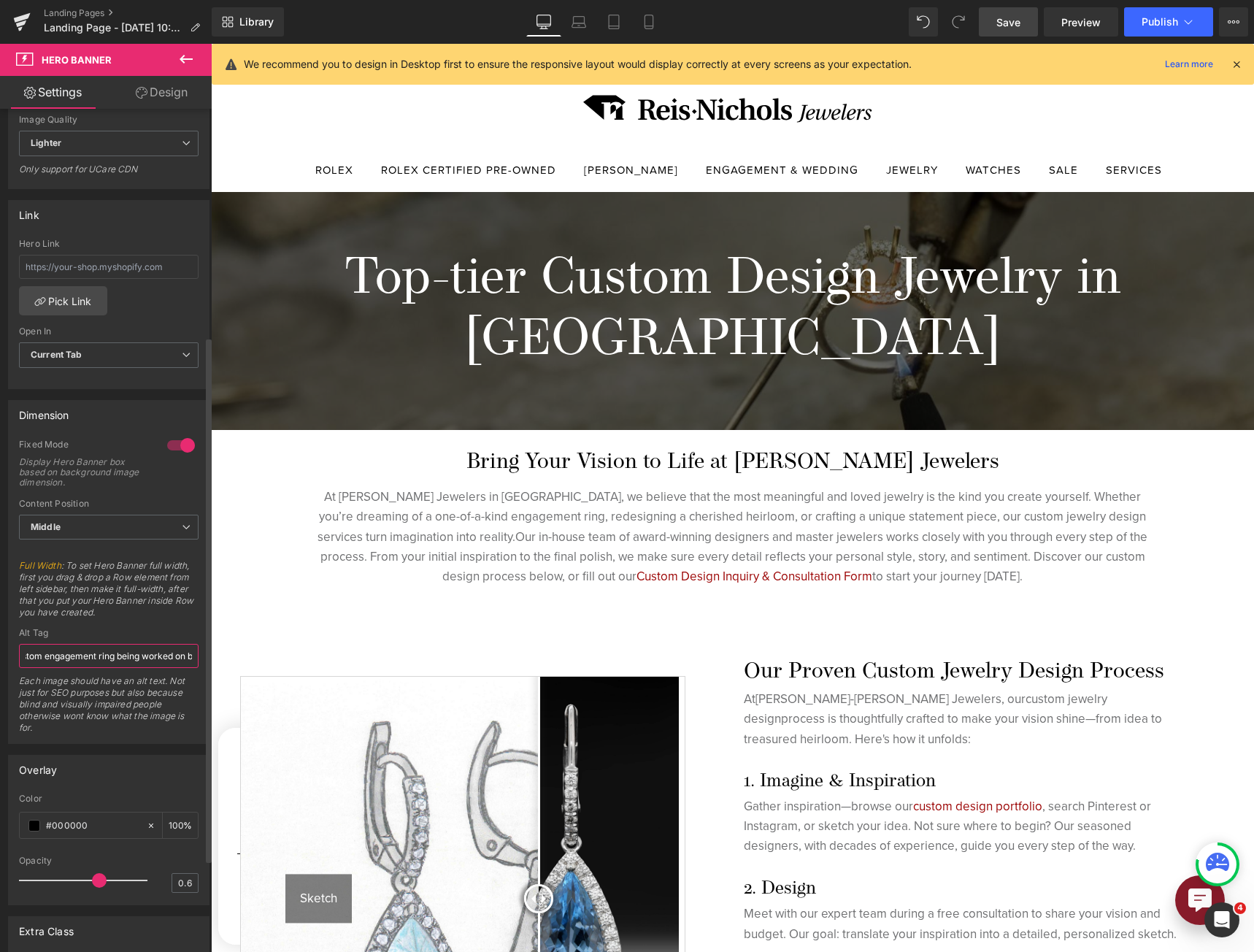
scroll to position [0, 70]
drag, startPoint x: 190, startPoint y: 657, endPoint x: -249, endPoint y: 667, distance: 439.1
click at [0, 667] on html "Carousel You are previewing how the will restyle your page. You can not edit El…" at bounding box center [627, 476] width 1254 height 952
type input "Custom engagement ring being worked on by a jeweler."
click at [652, 19] on icon at bounding box center [648, 21] width 14 height 14
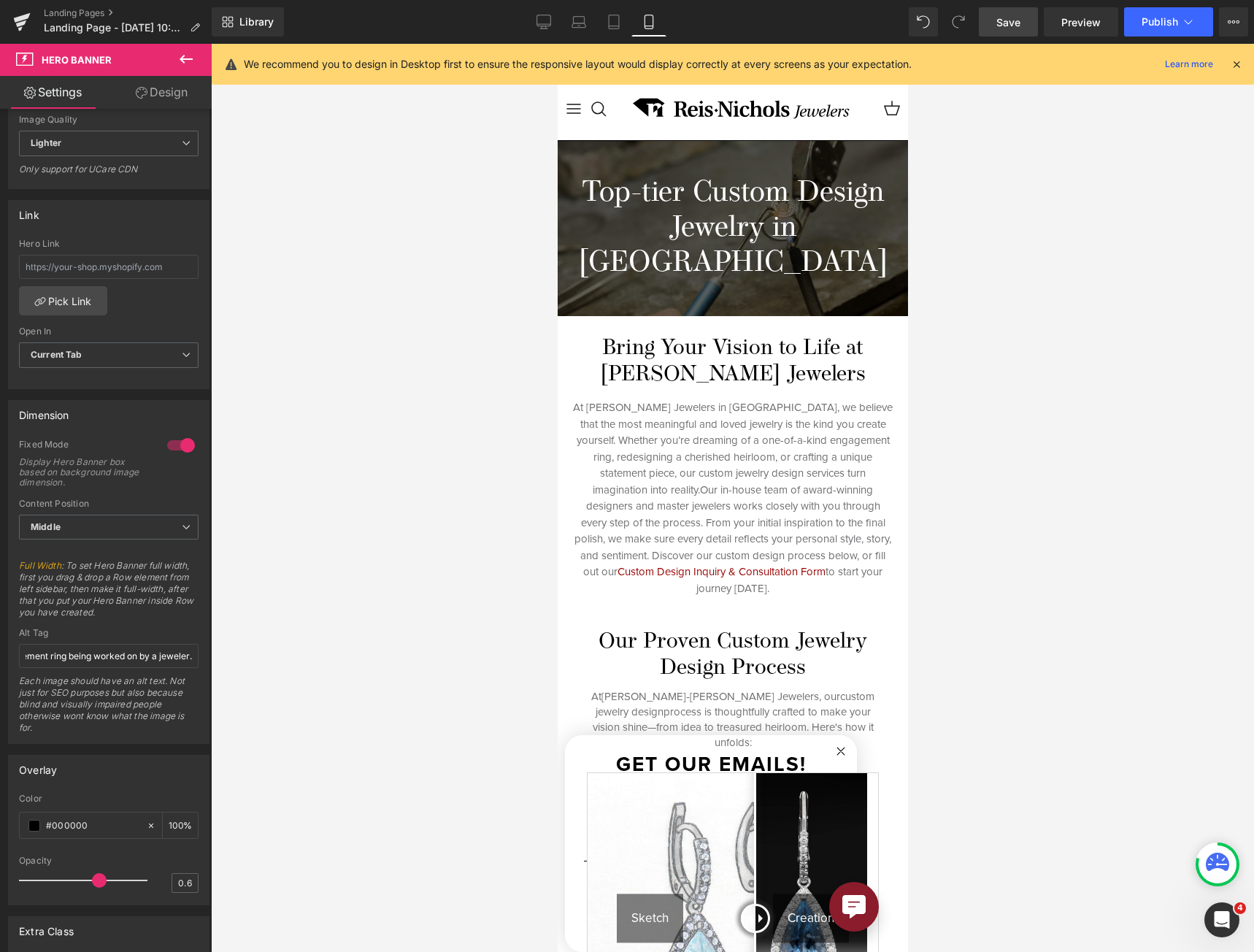
scroll to position [0, 0]
click at [642, 163] on div "Top-tier Custom Design Jewelry in [GEOGRAPHIC_DATA] Heading" at bounding box center [731, 228] width 350 height 176
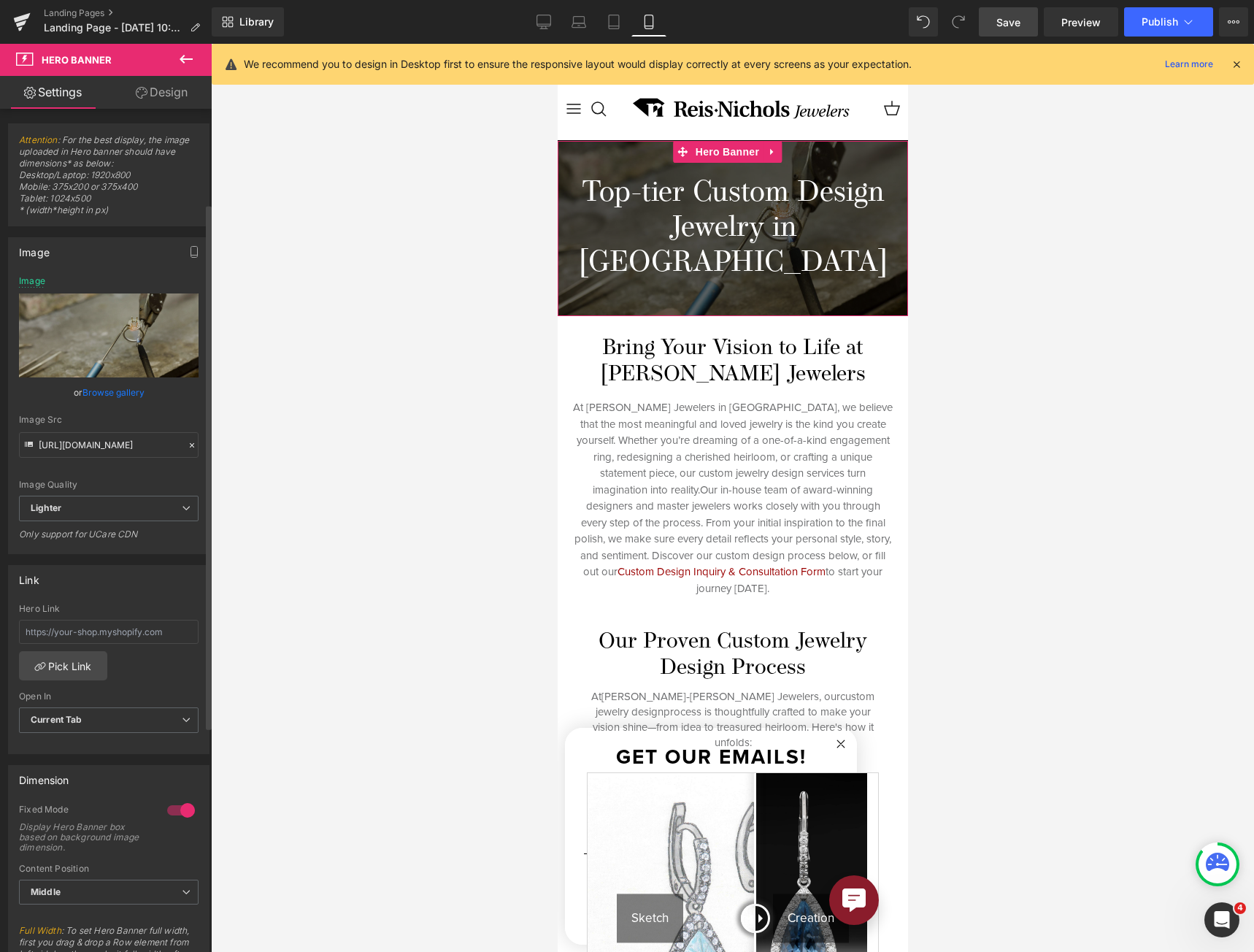
scroll to position [219, 0]
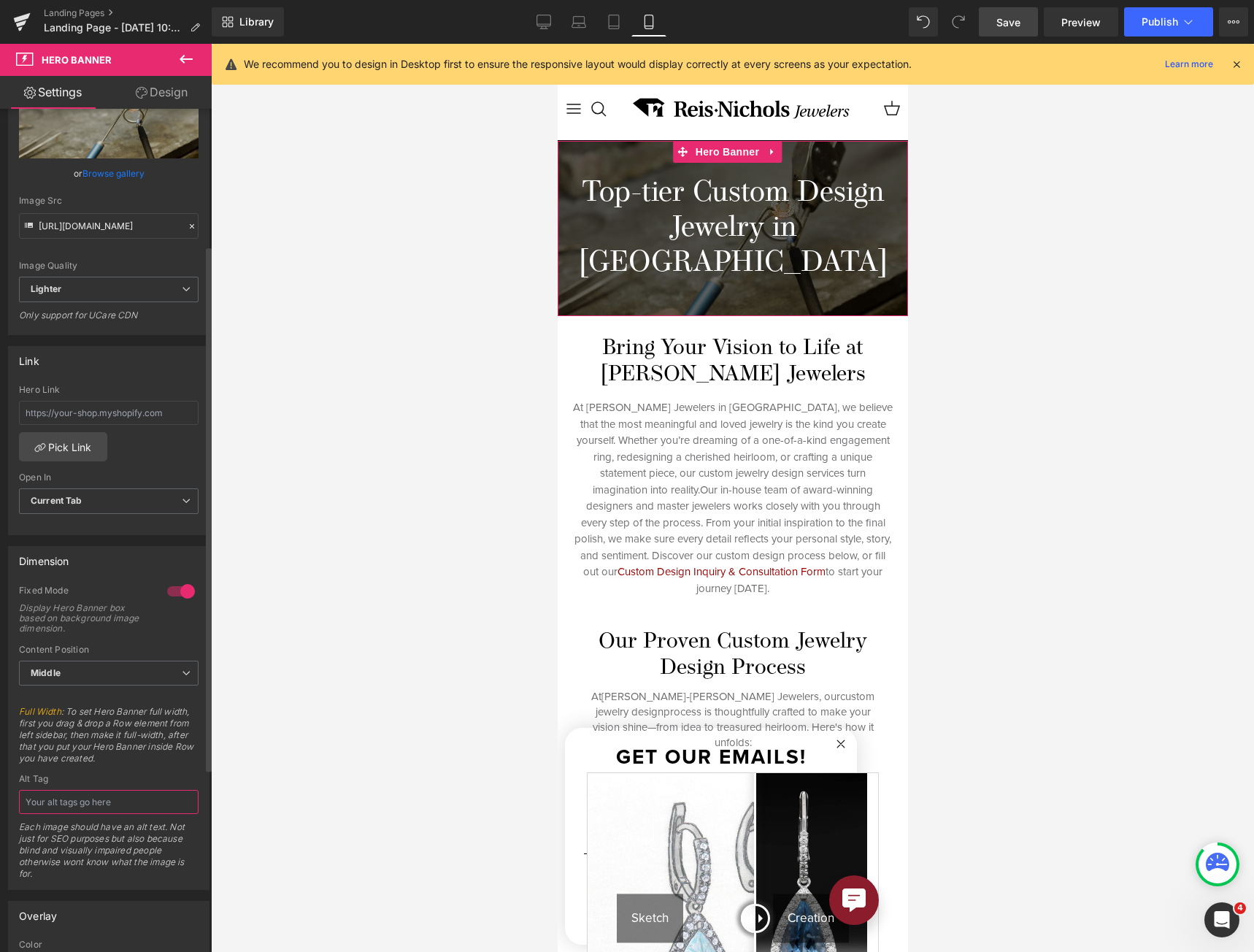
click at [69, 801] on input "text" at bounding box center [108, 801] width 179 height 24
paste input "Custom engagement ring being worked on by a jeweler."
type input "Custom engagement ring being worked on by a jeweler."
click at [541, 22] on icon at bounding box center [543, 21] width 14 height 14
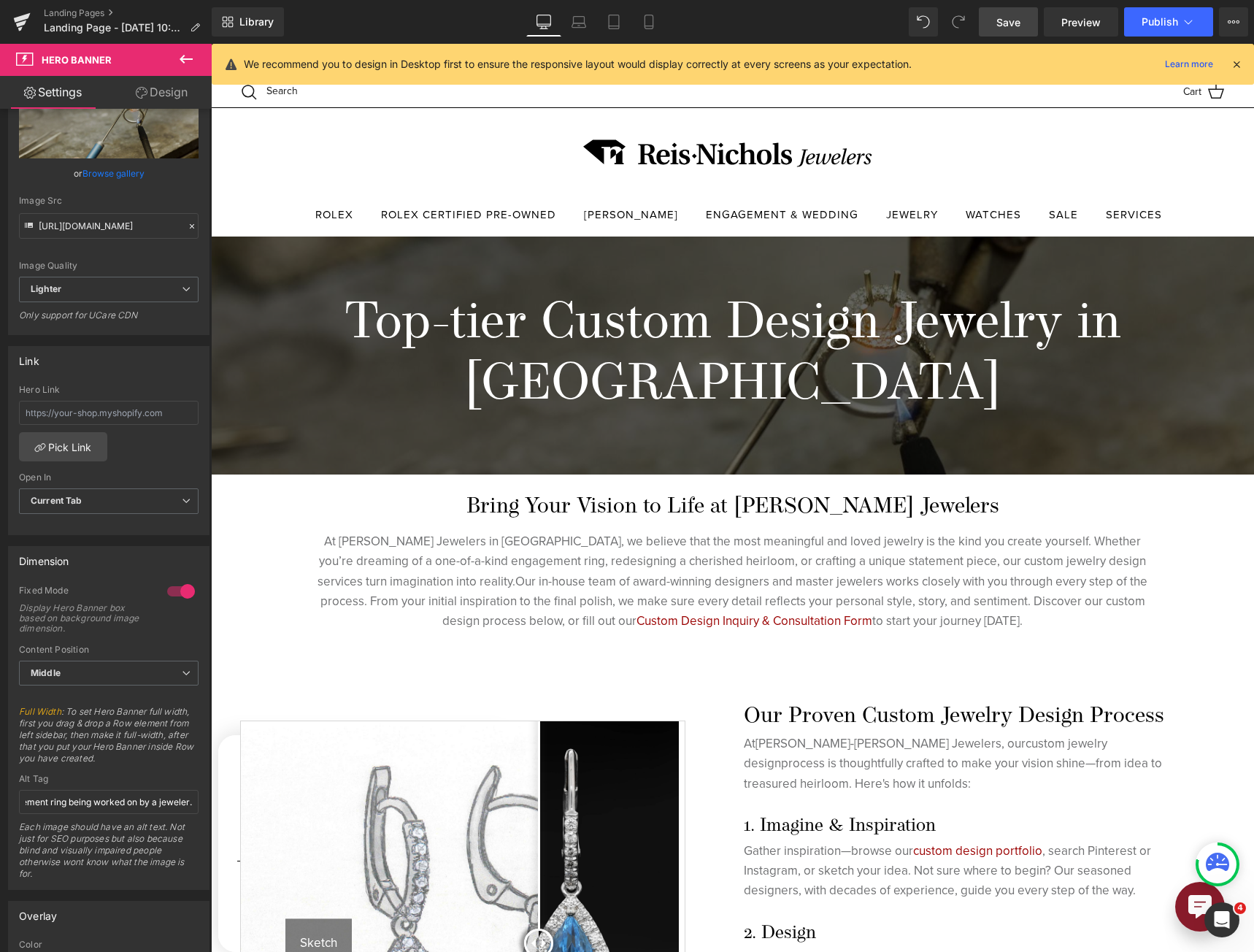
type input "[URL][DOMAIN_NAME]"
click at [986, 20] on link "Save" at bounding box center [1008, 22] width 59 height 29
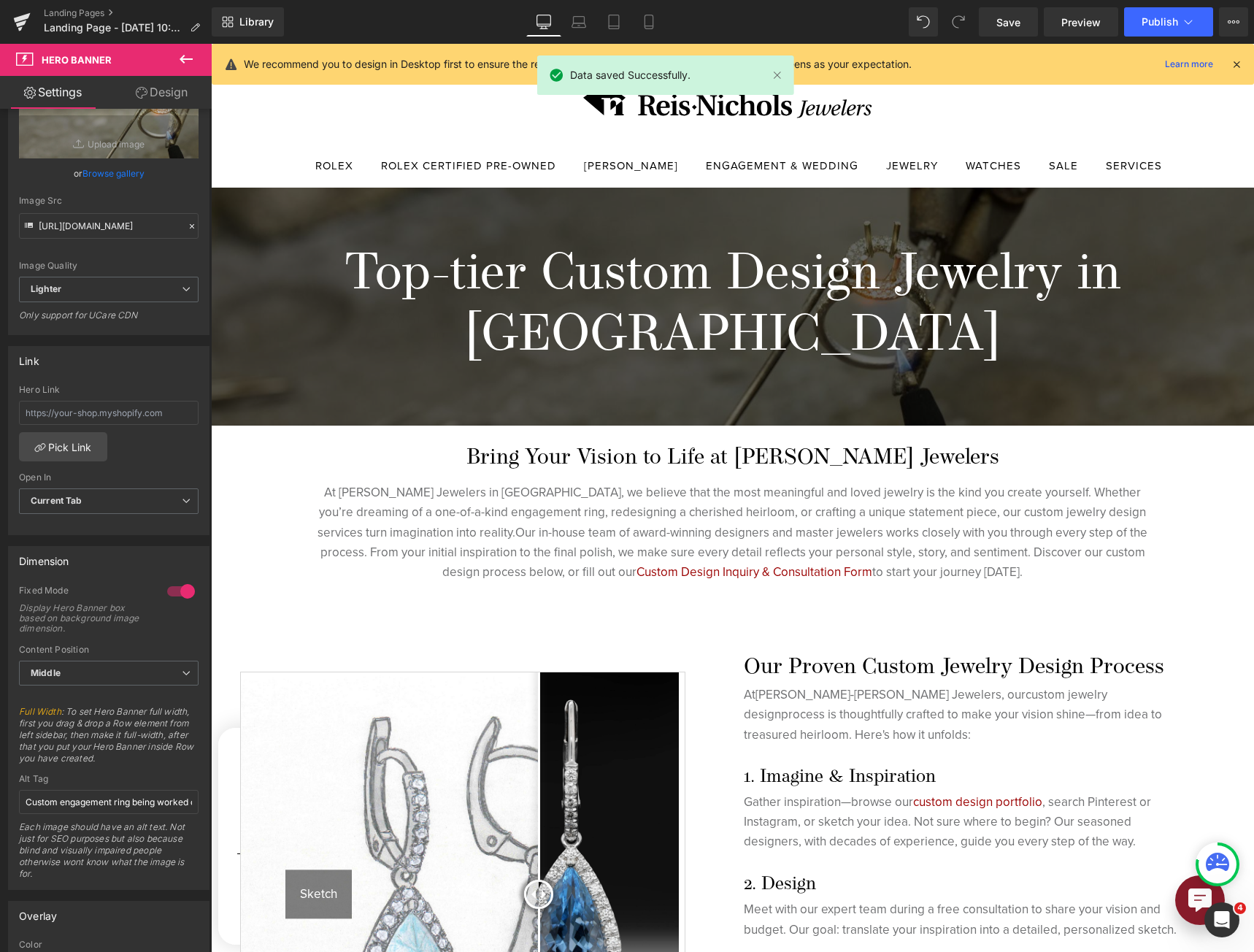
scroll to position [583, 0]
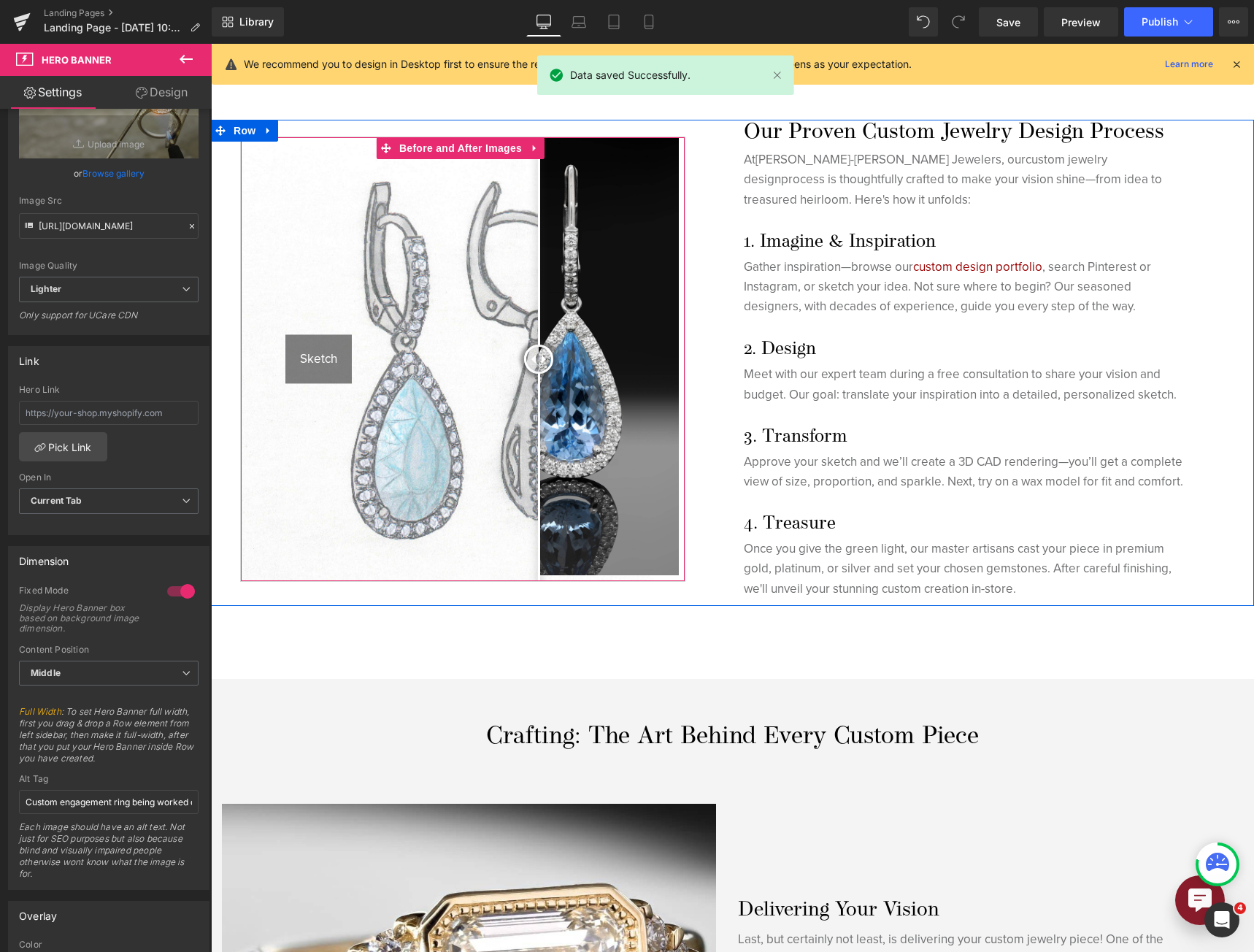
click at [596, 327] on img at bounding box center [462, 359] width 443 height 443
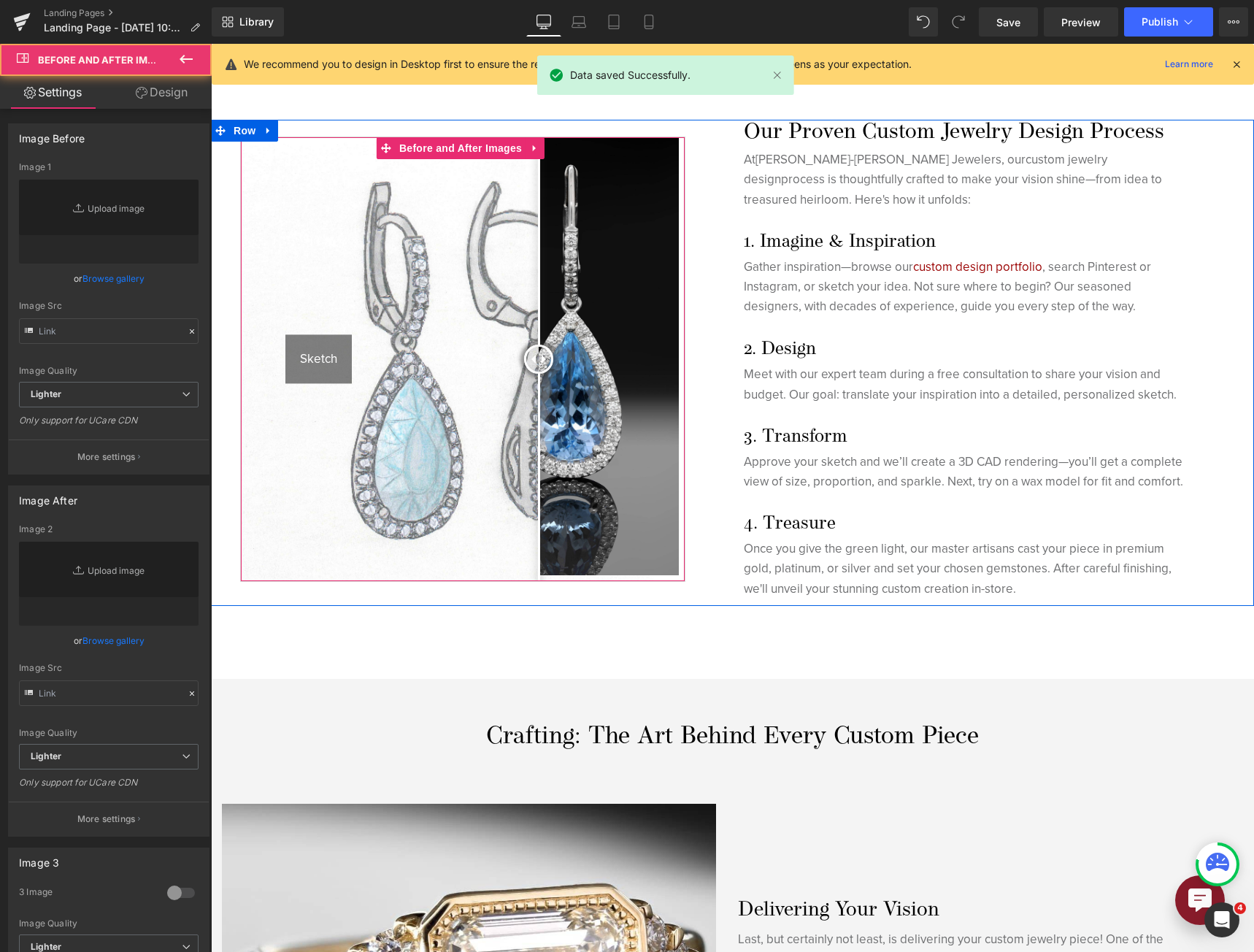
type input "[URL][DOMAIN_NAME]"
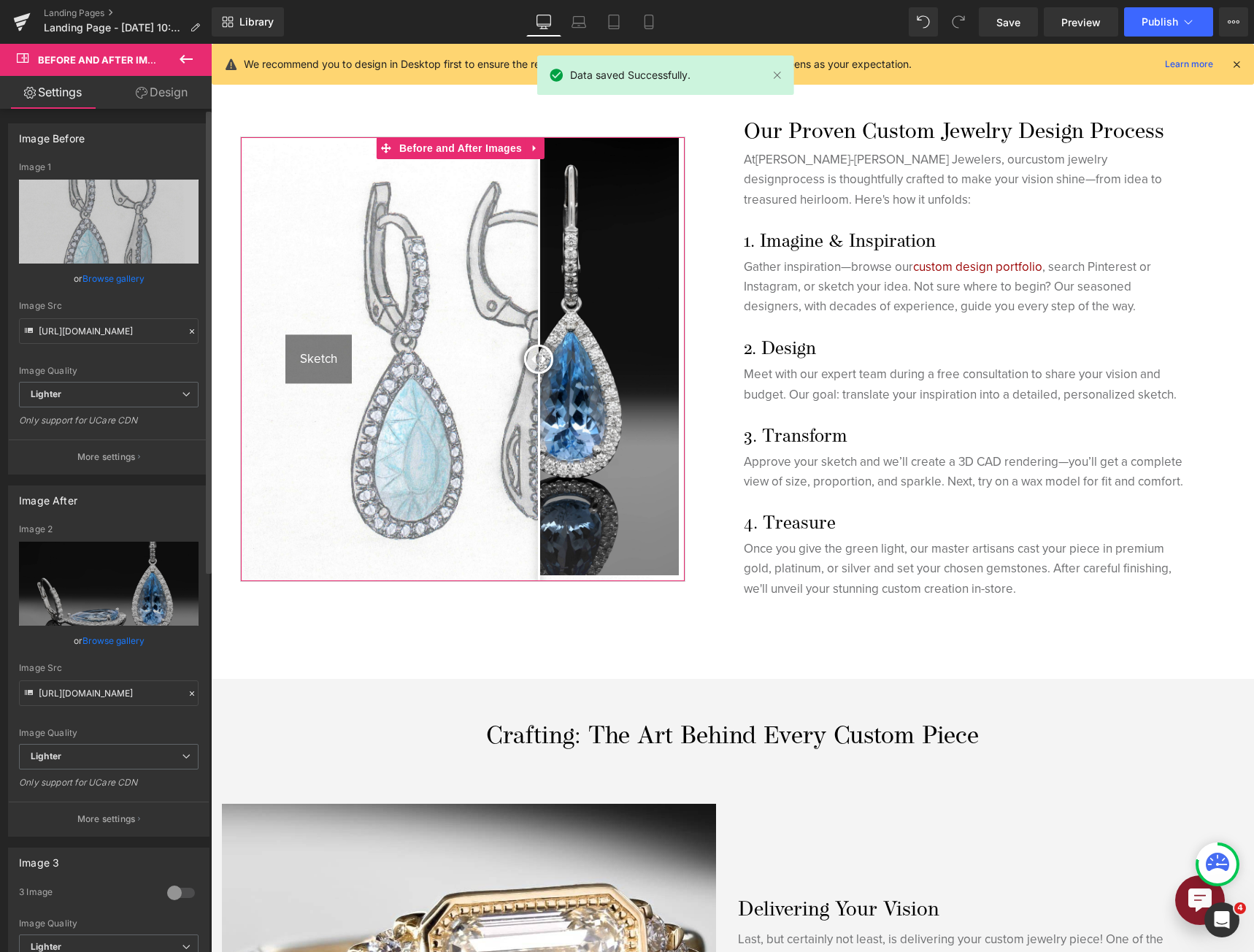
click at [114, 467] on button "More settings" at bounding box center [108, 457] width 200 height 35
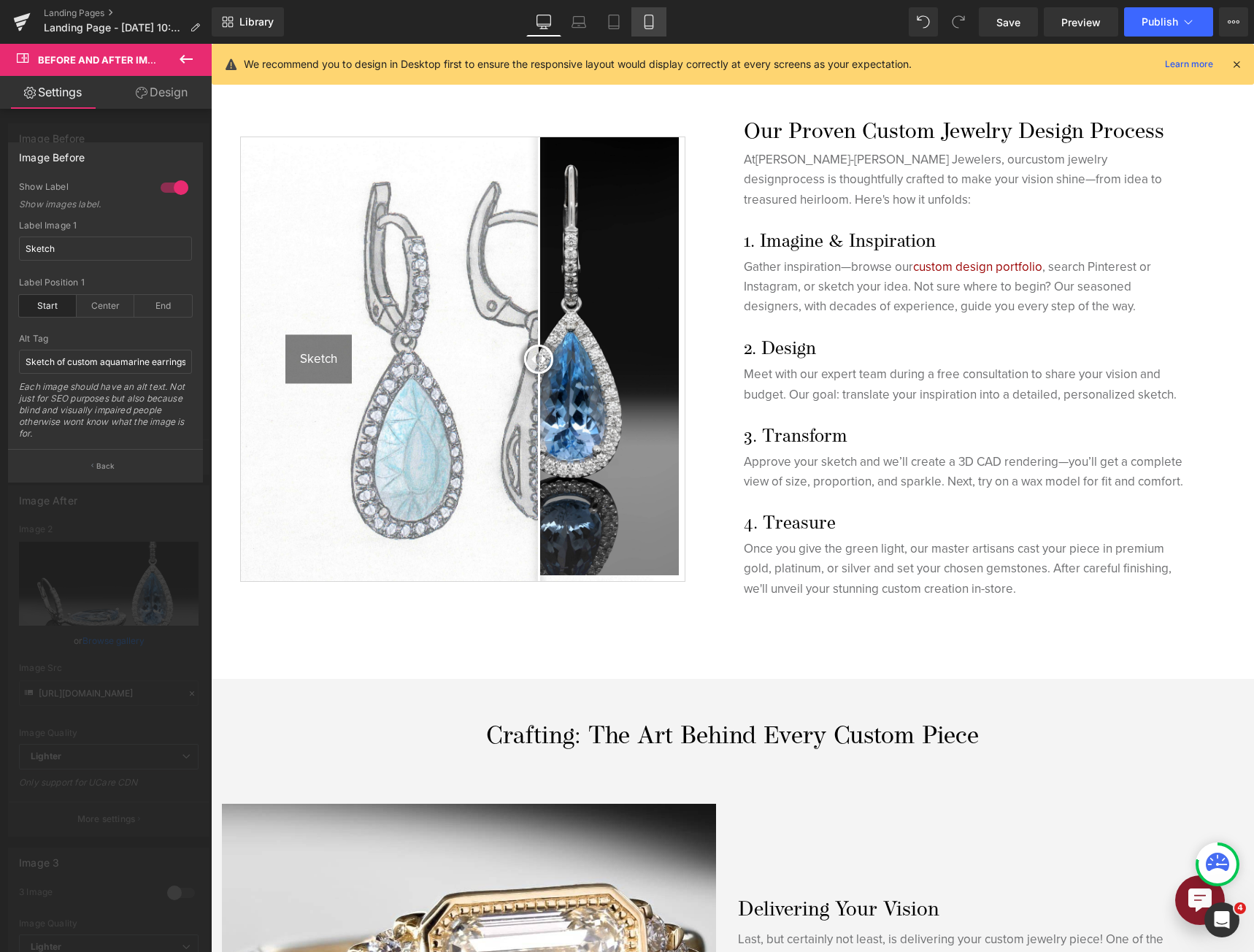
click at [652, 25] on icon at bounding box center [648, 21] width 14 height 14
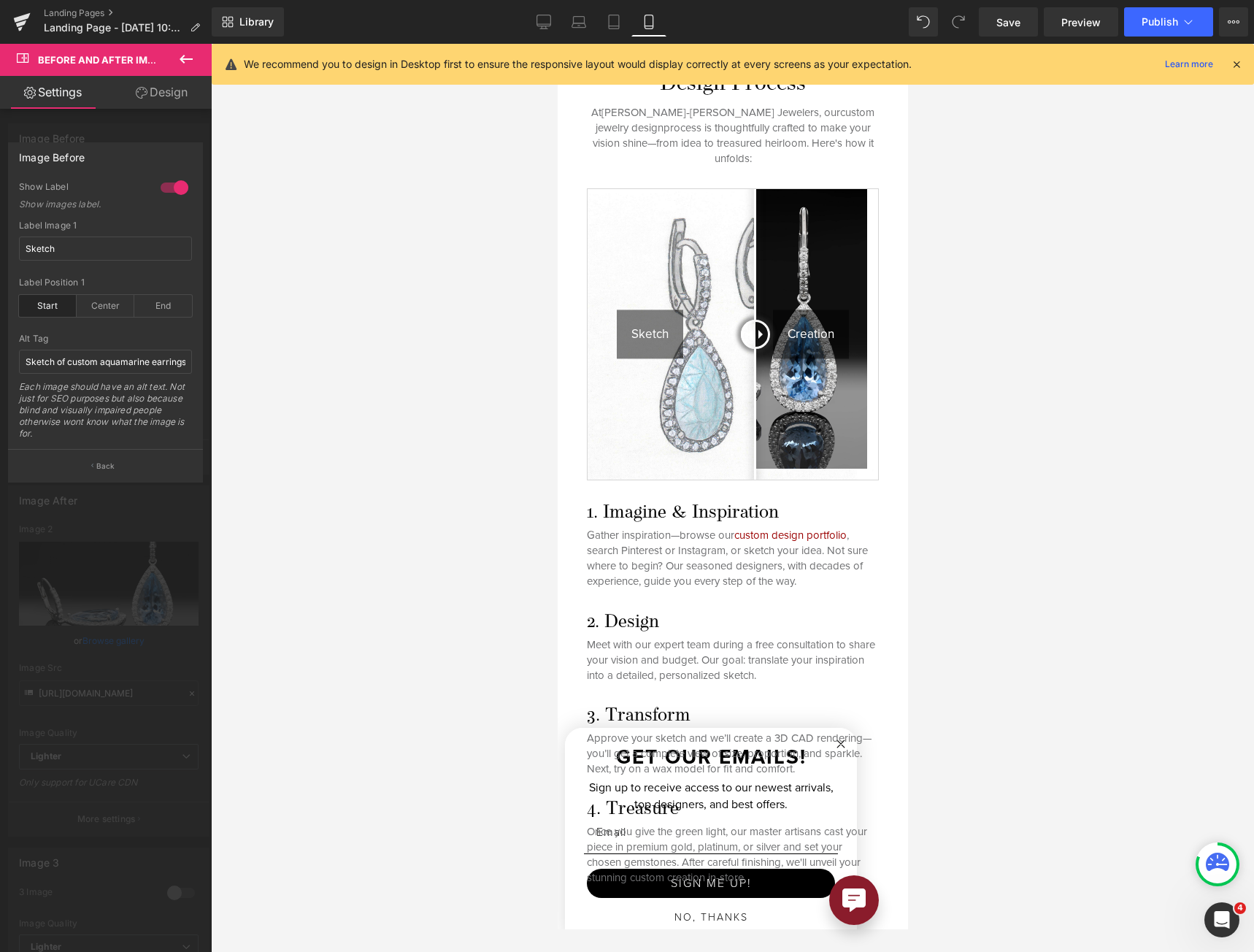
scroll to position [0, 0]
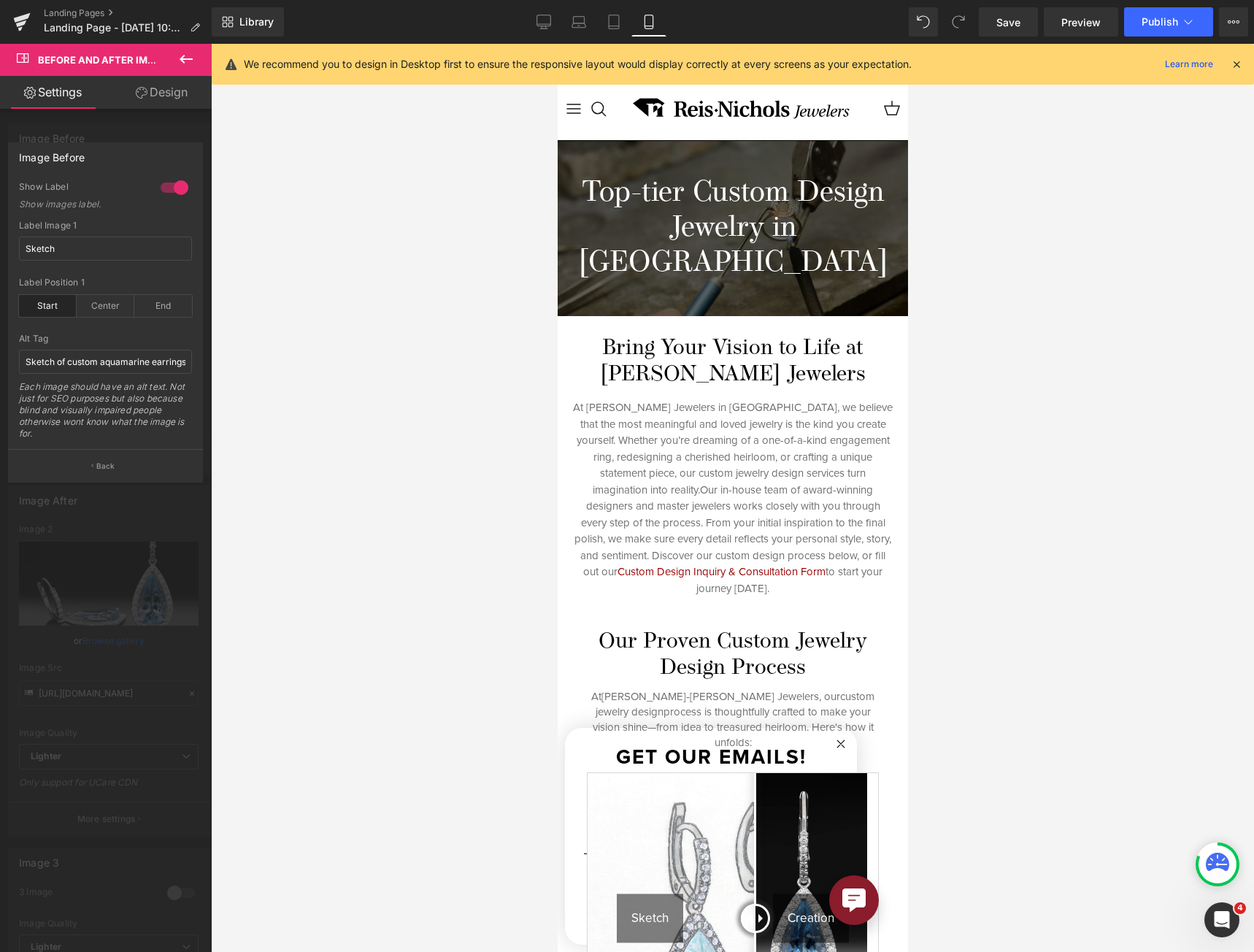
click at [757, 627] on div at bounding box center [731, 498] width 350 height 908
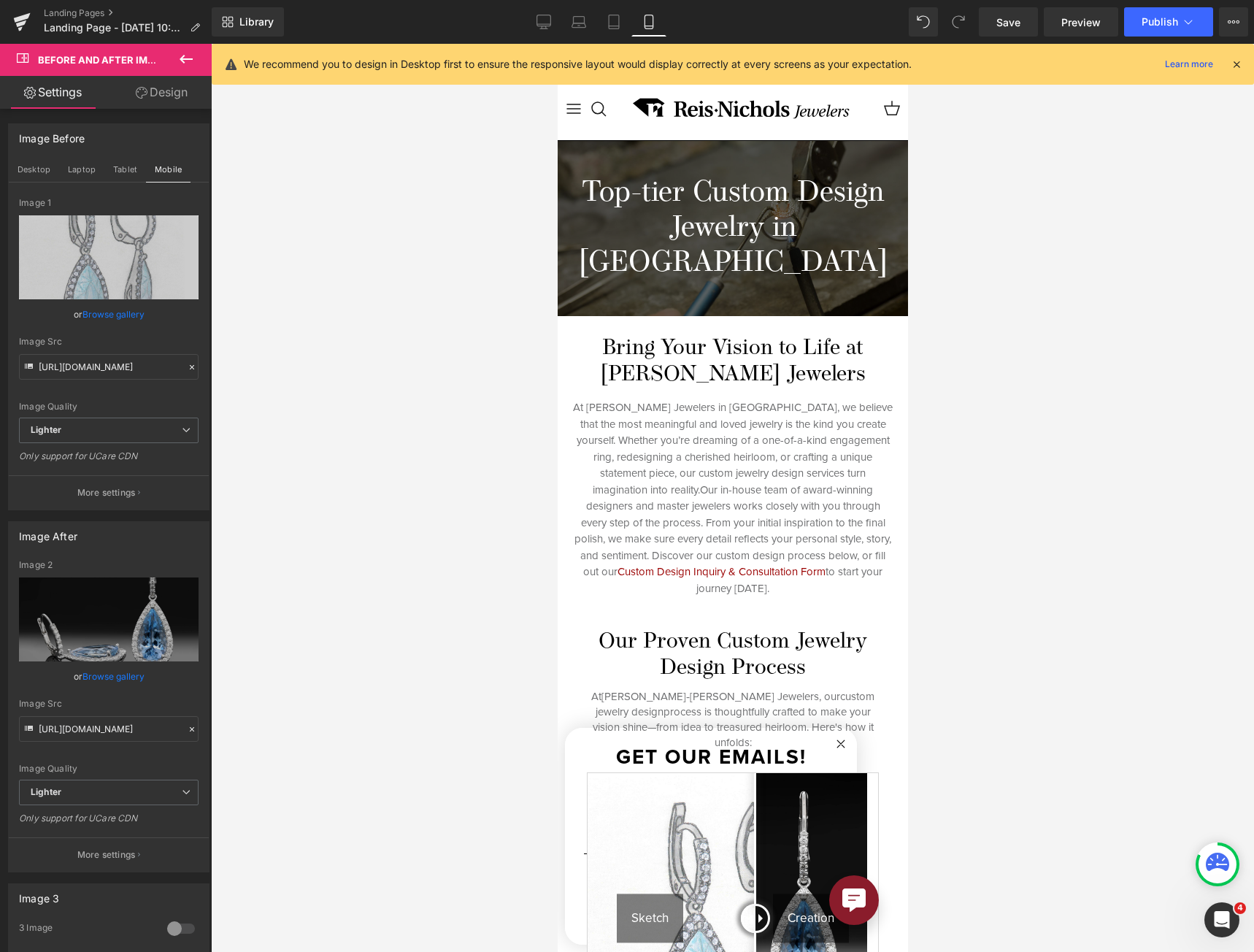
scroll to position [292, 0]
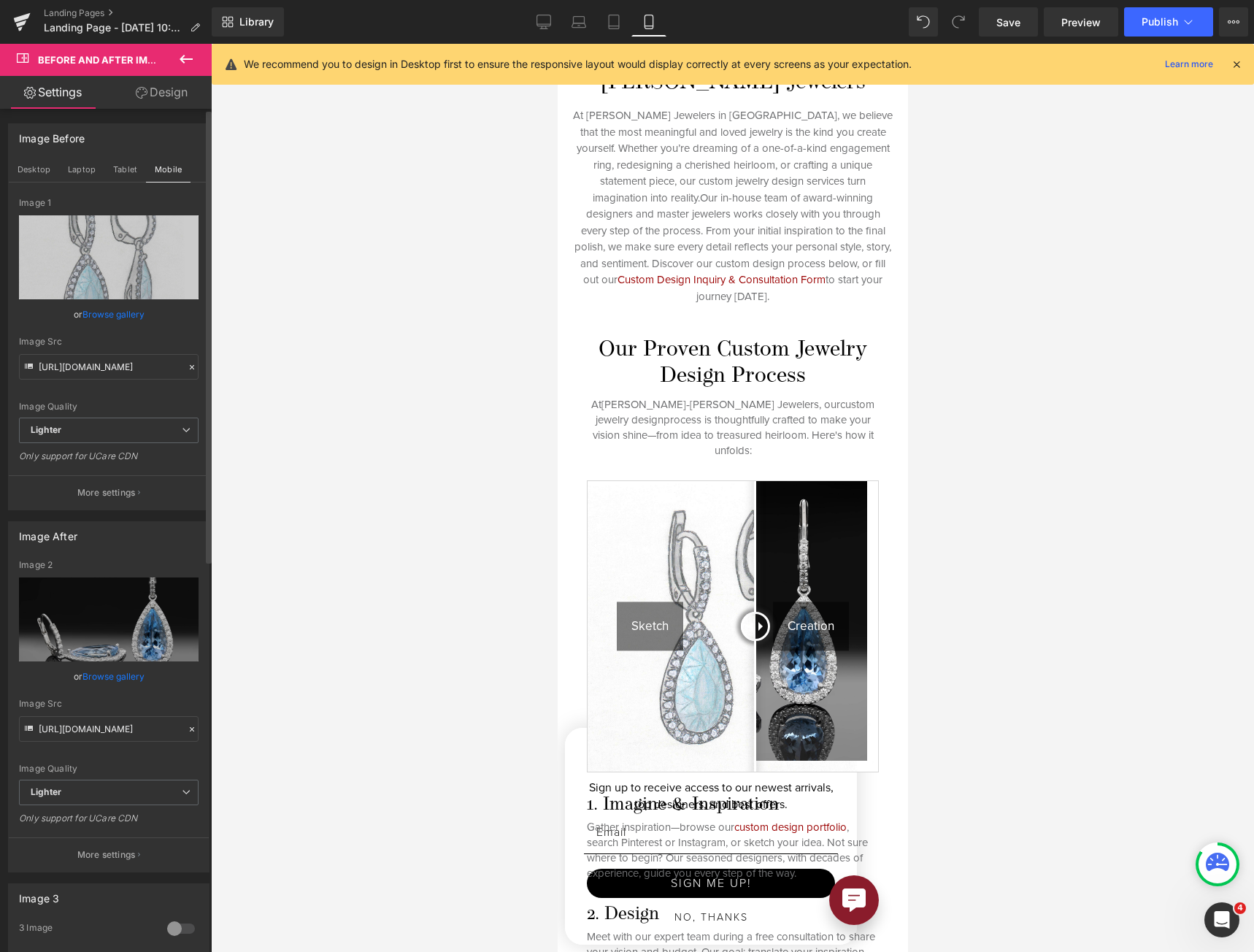
click at [51, 494] on button "More settings" at bounding box center [108, 492] width 200 height 35
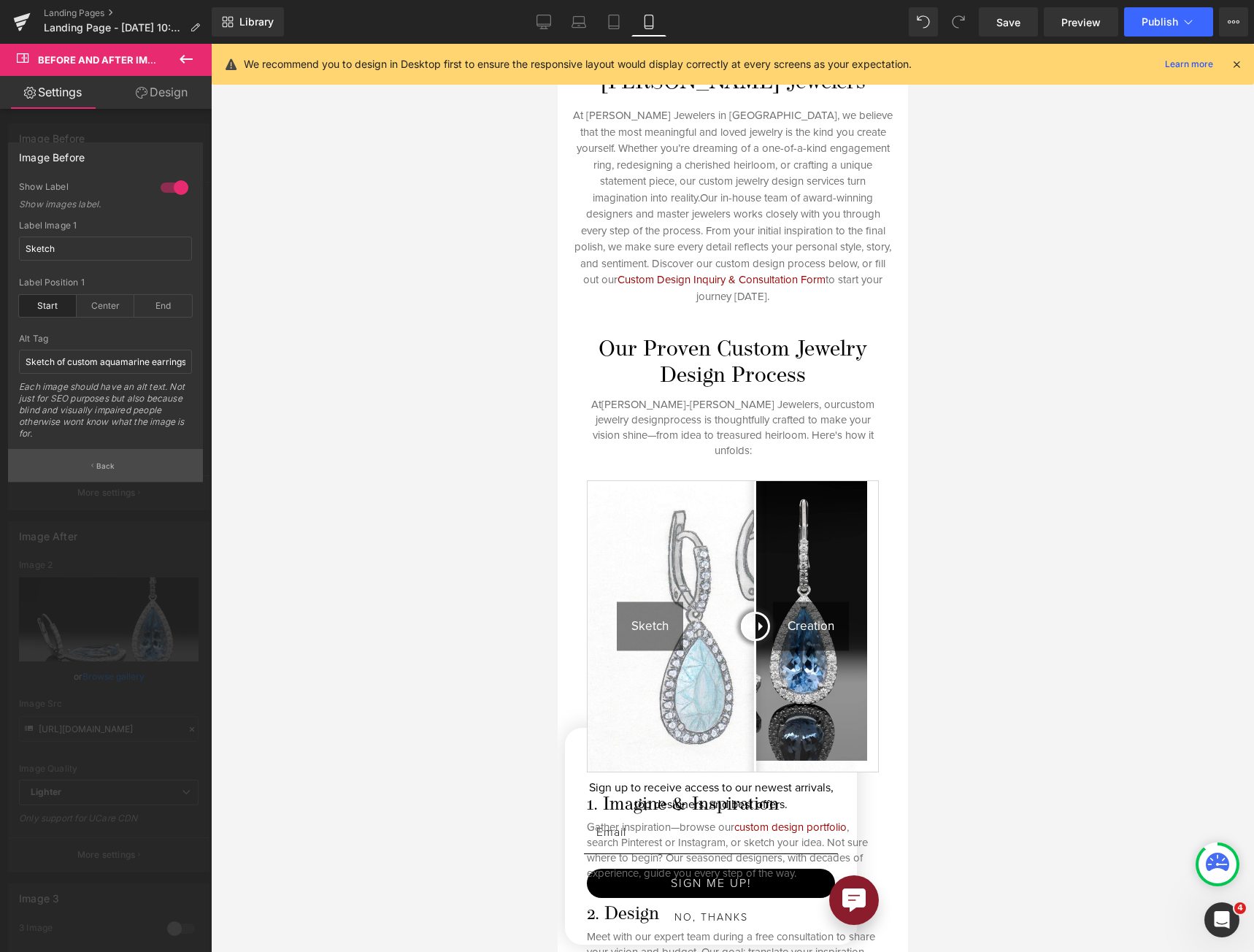
click at [60, 477] on button "Back" at bounding box center [105, 465] width 195 height 33
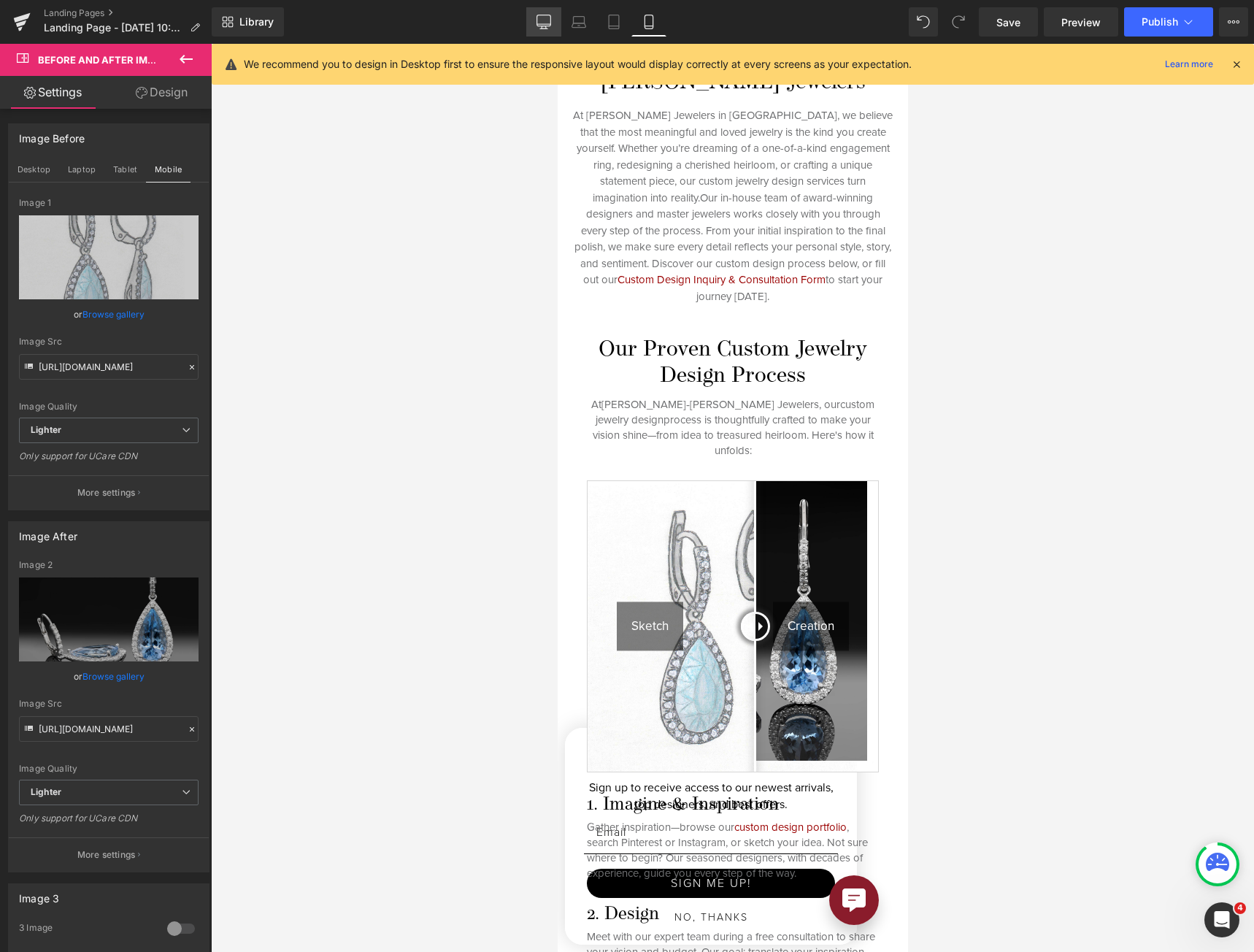
click at [540, 10] on link "Desktop" at bounding box center [543, 22] width 35 height 29
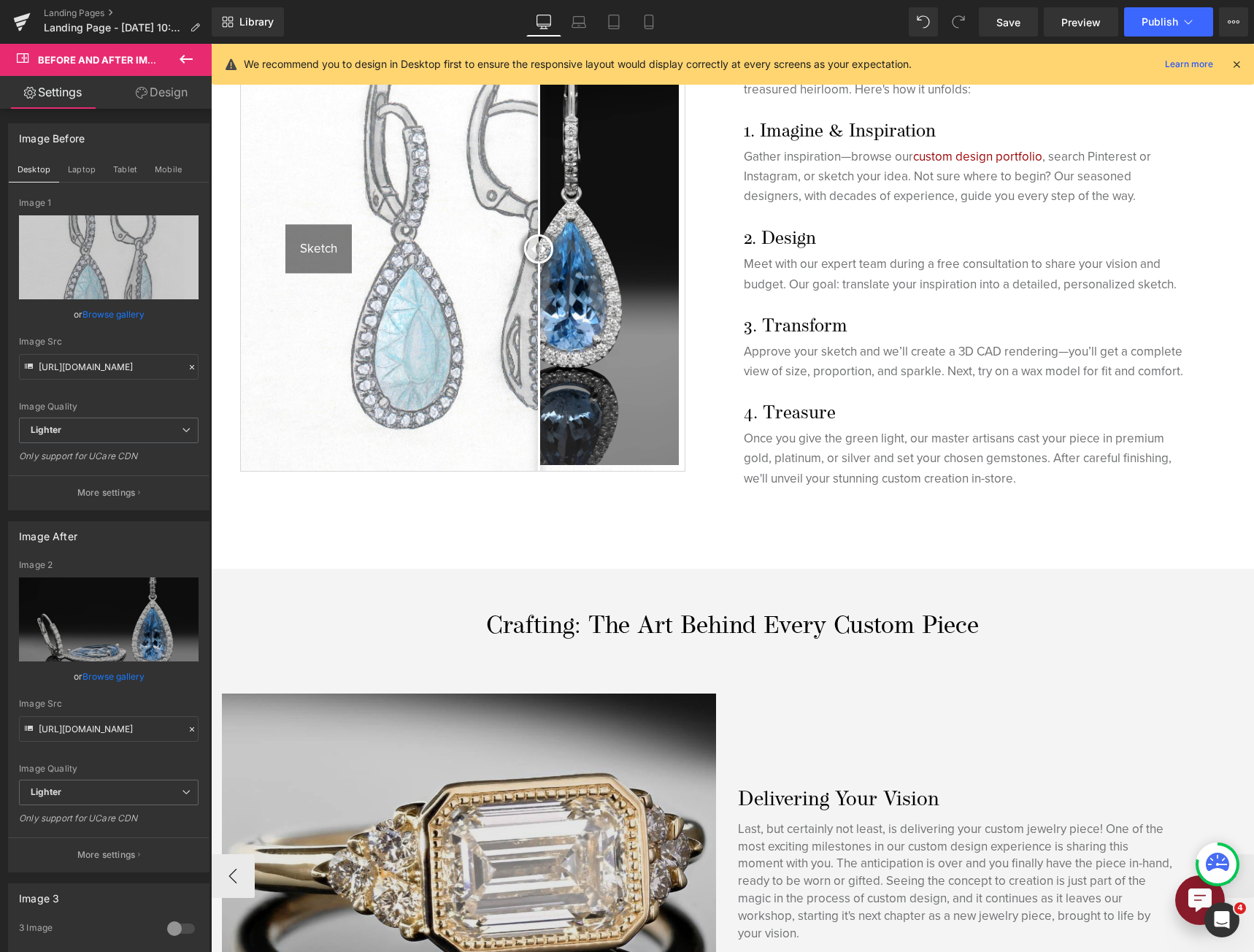
scroll to position [1029, 0]
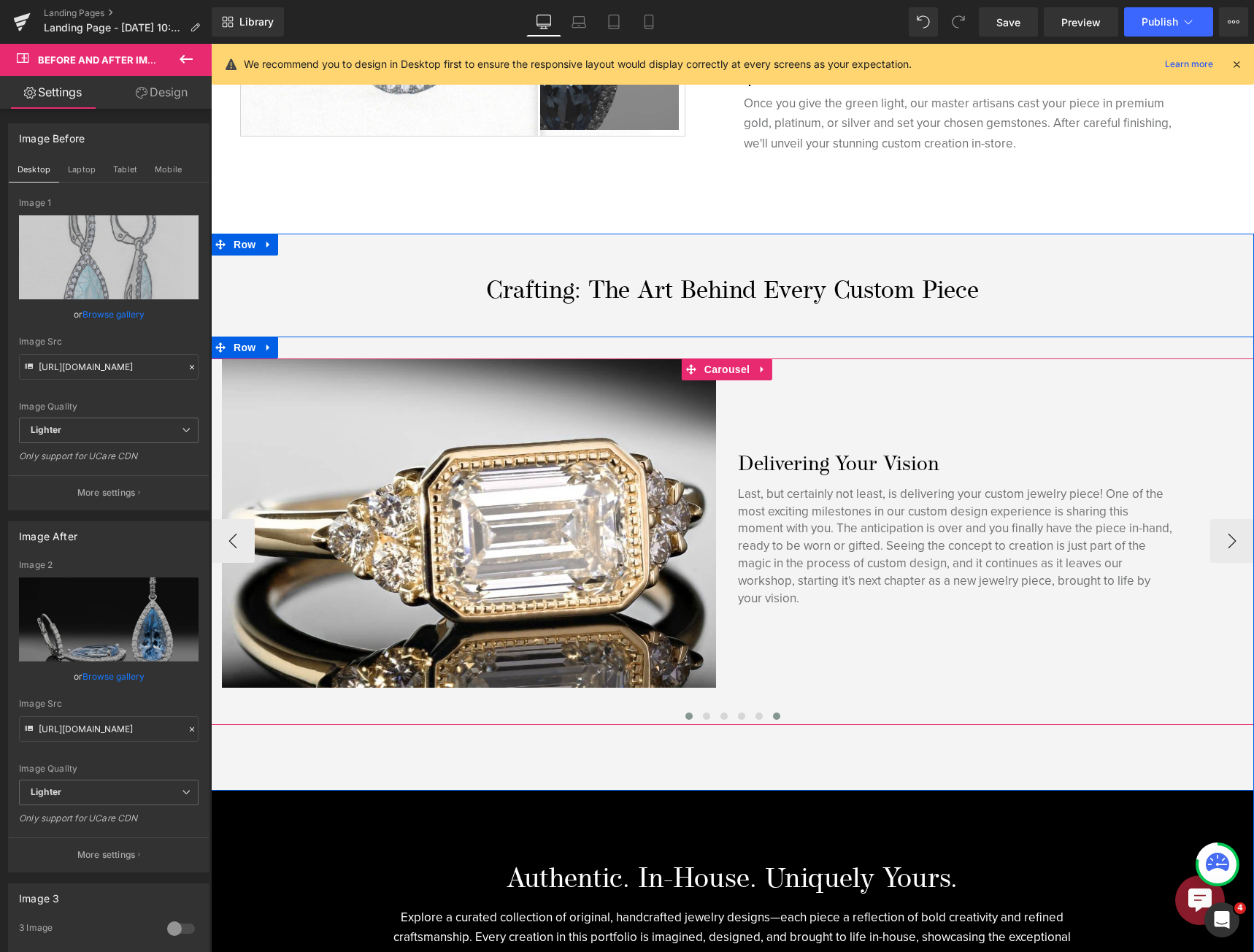
click at [686, 710] on button at bounding box center [689, 715] width 17 height 14
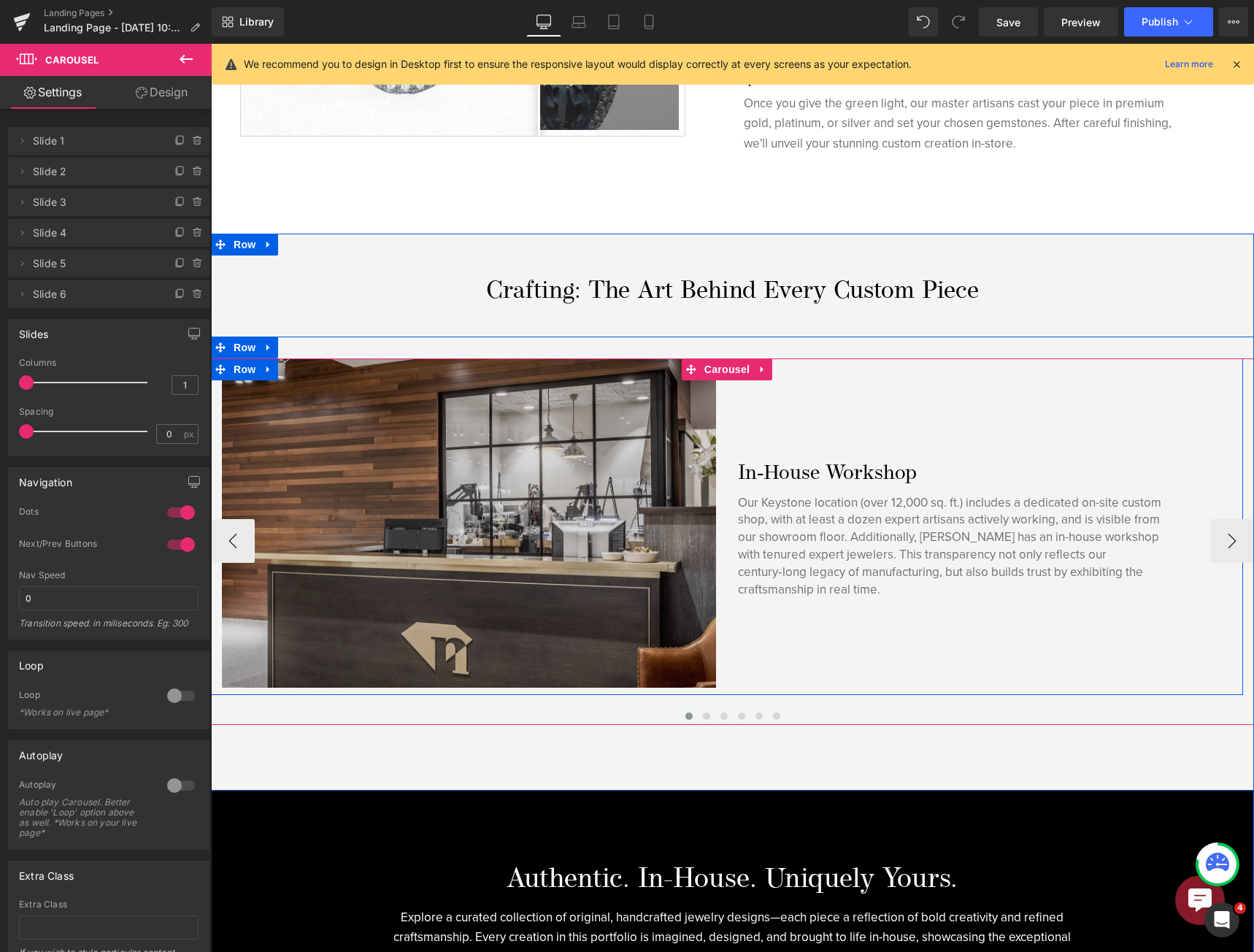
click at [592, 588] on img at bounding box center [468, 522] width 494 height 329
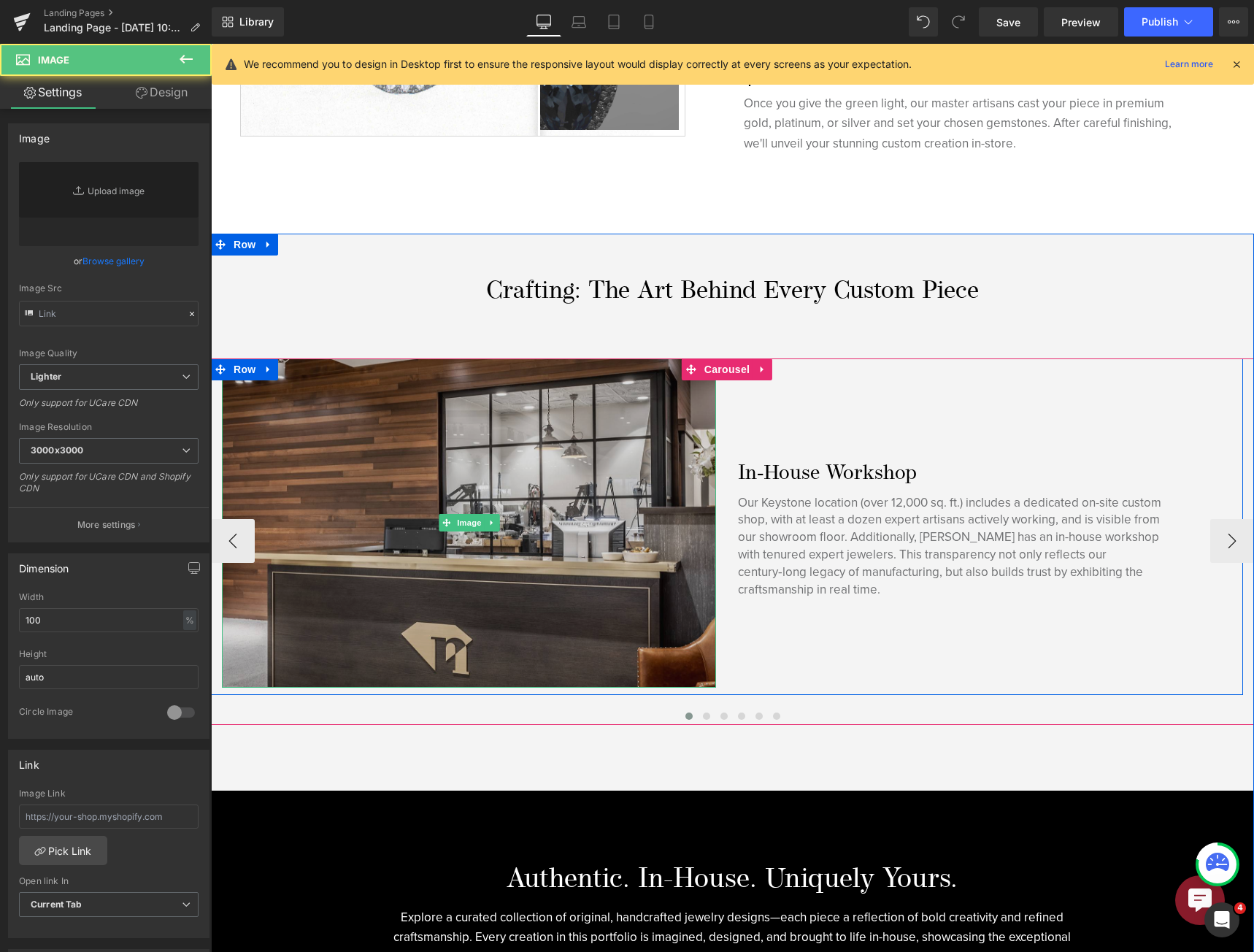
type input "[URL][DOMAIN_NAME]"
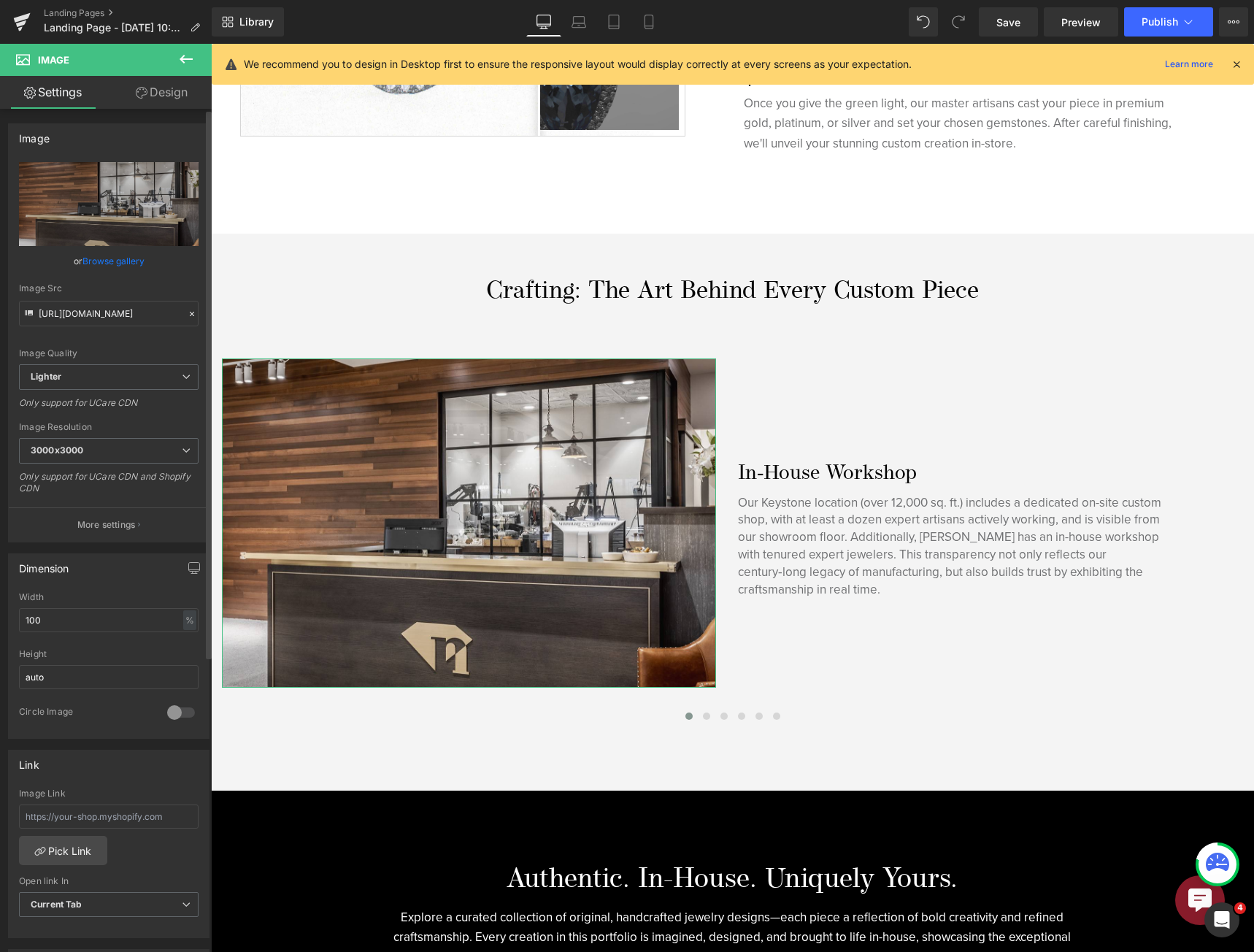
click at [109, 513] on button "More settings" at bounding box center [108, 525] width 200 height 35
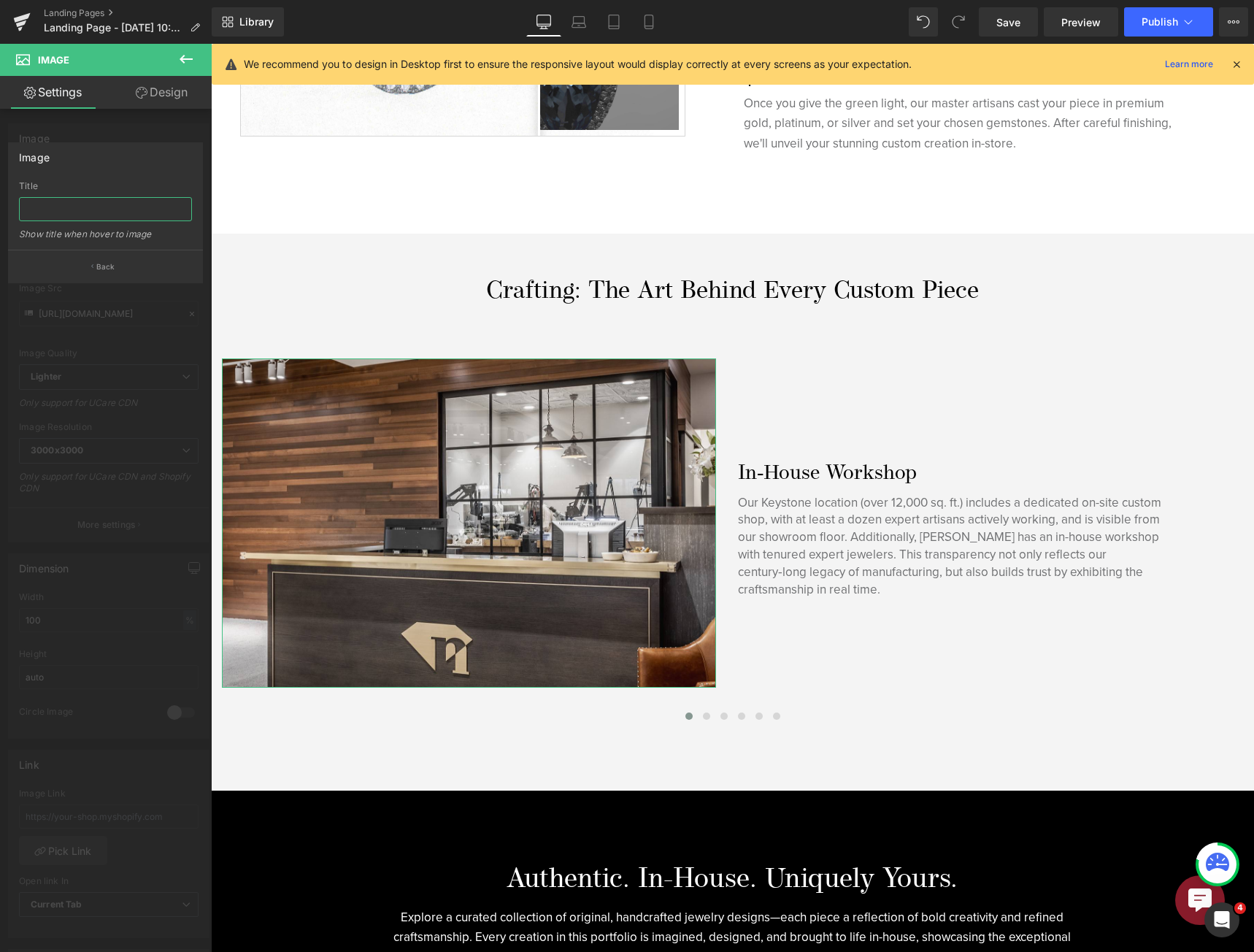
click at [90, 204] on input "text" at bounding box center [106, 208] width 173 height 24
type input "P"
click at [158, 204] on input "Picture of Greenwood Jewelery Shop" at bounding box center [106, 208] width 173 height 24
drag, startPoint x: 233, startPoint y: 255, endPoint x: 294, endPoint y: 216, distance: 72.4
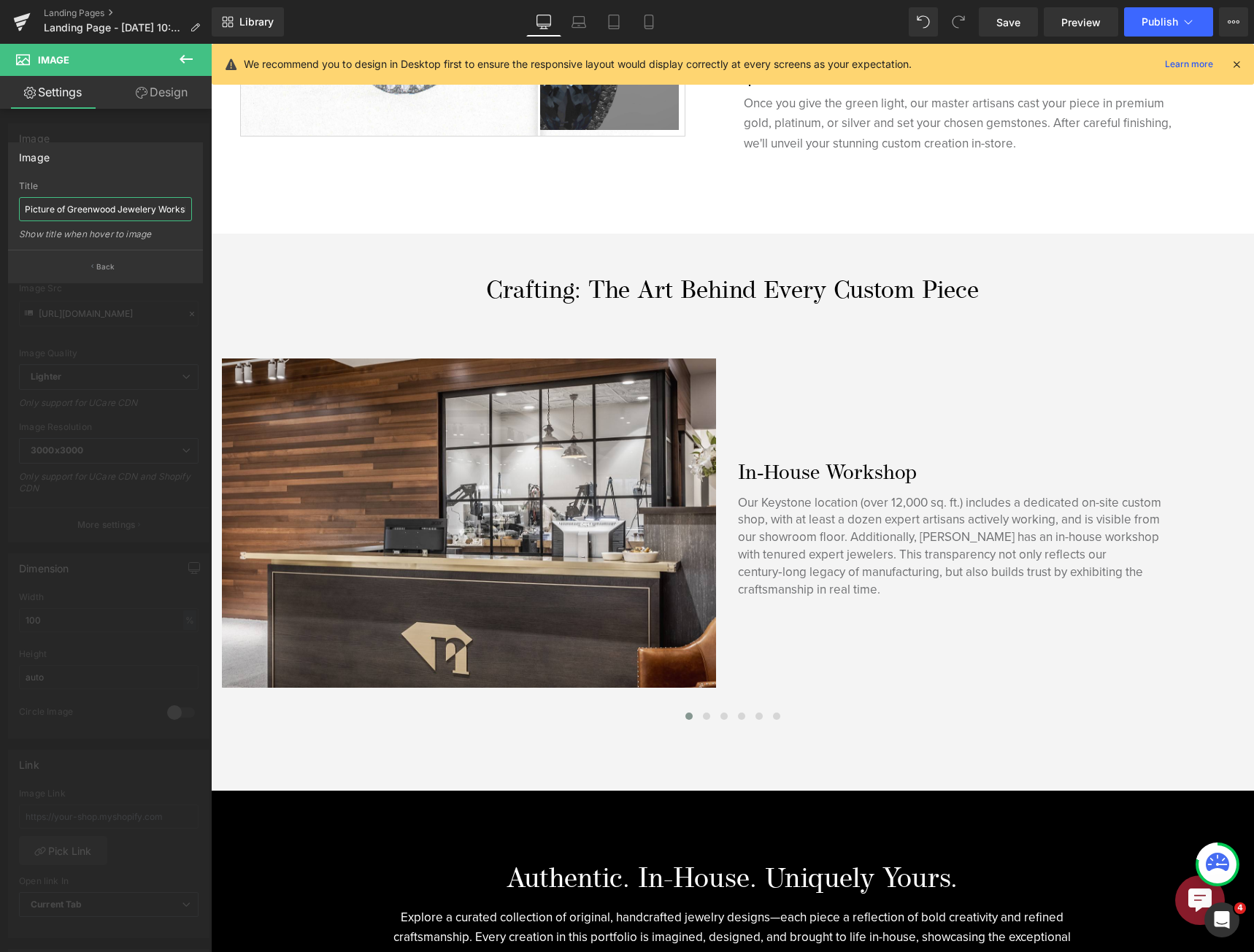
scroll to position [0, 15]
drag, startPoint x: 126, startPoint y: 206, endPoint x: 112, endPoint y: 218, distance: 18.4
click at [112, 221] on input "Picture of Greenwood Jewelery Workshop" at bounding box center [106, 208] width 173 height 24
click at [112, 218] on input "Picture of Greenwood Jewelery Workshop" at bounding box center [106, 208] width 173 height 24
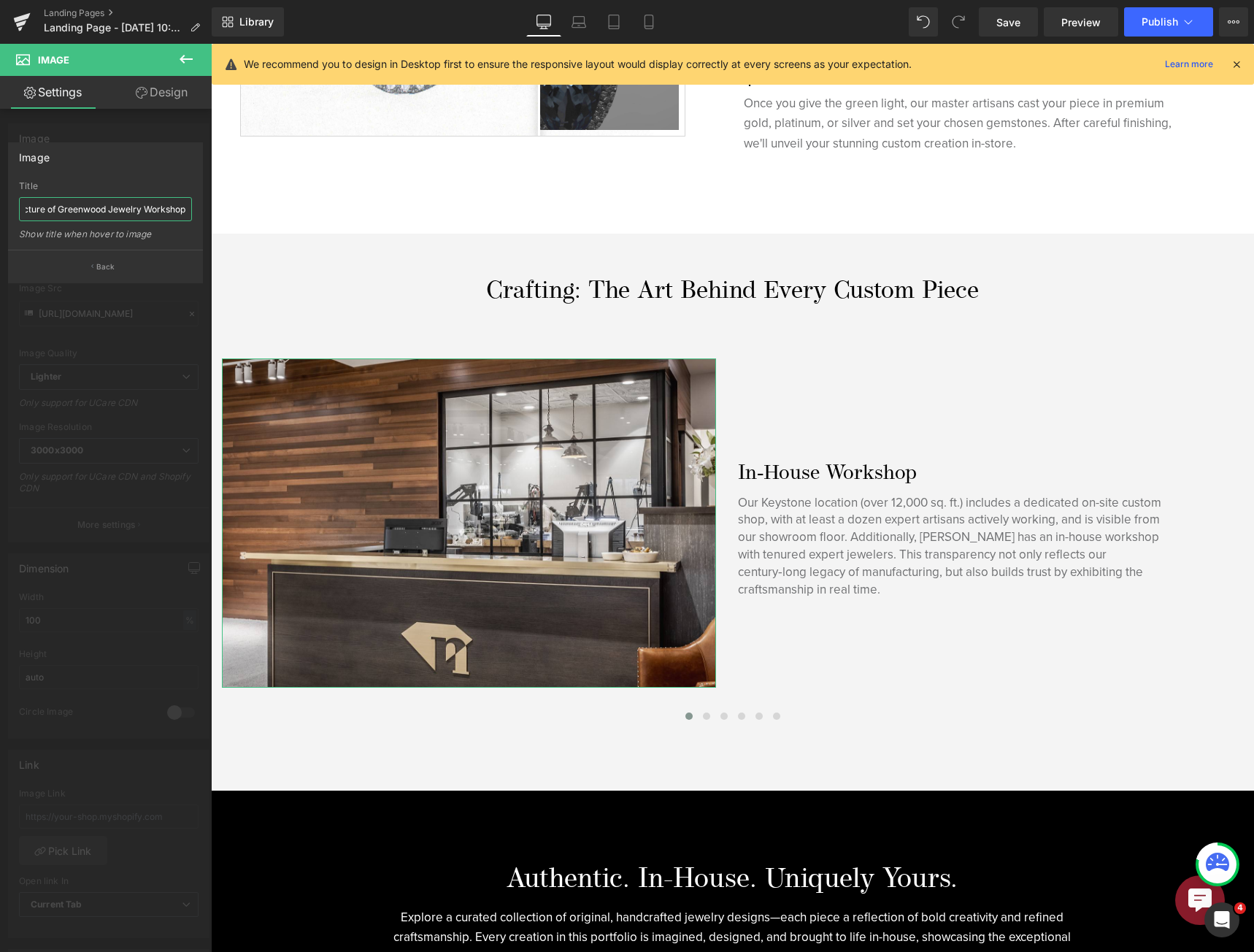
click at [44, 208] on input "Picture of Greenwood Jewelry Workshop" at bounding box center [106, 208] width 173 height 24
click at [143, 213] on input "Picture of Greenwood Jewelry Workshop" at bounding box center [106, 208] width 173 height 24
click at [138, 210] on input "Picture of Greenwood Jewelry Workshop" at bounding box center [106, 208] width 173 height 24
drag, startPoint x: 235, startPoint y: 255, endPoint x: 287, endPoint y: 225, distance: 60.0
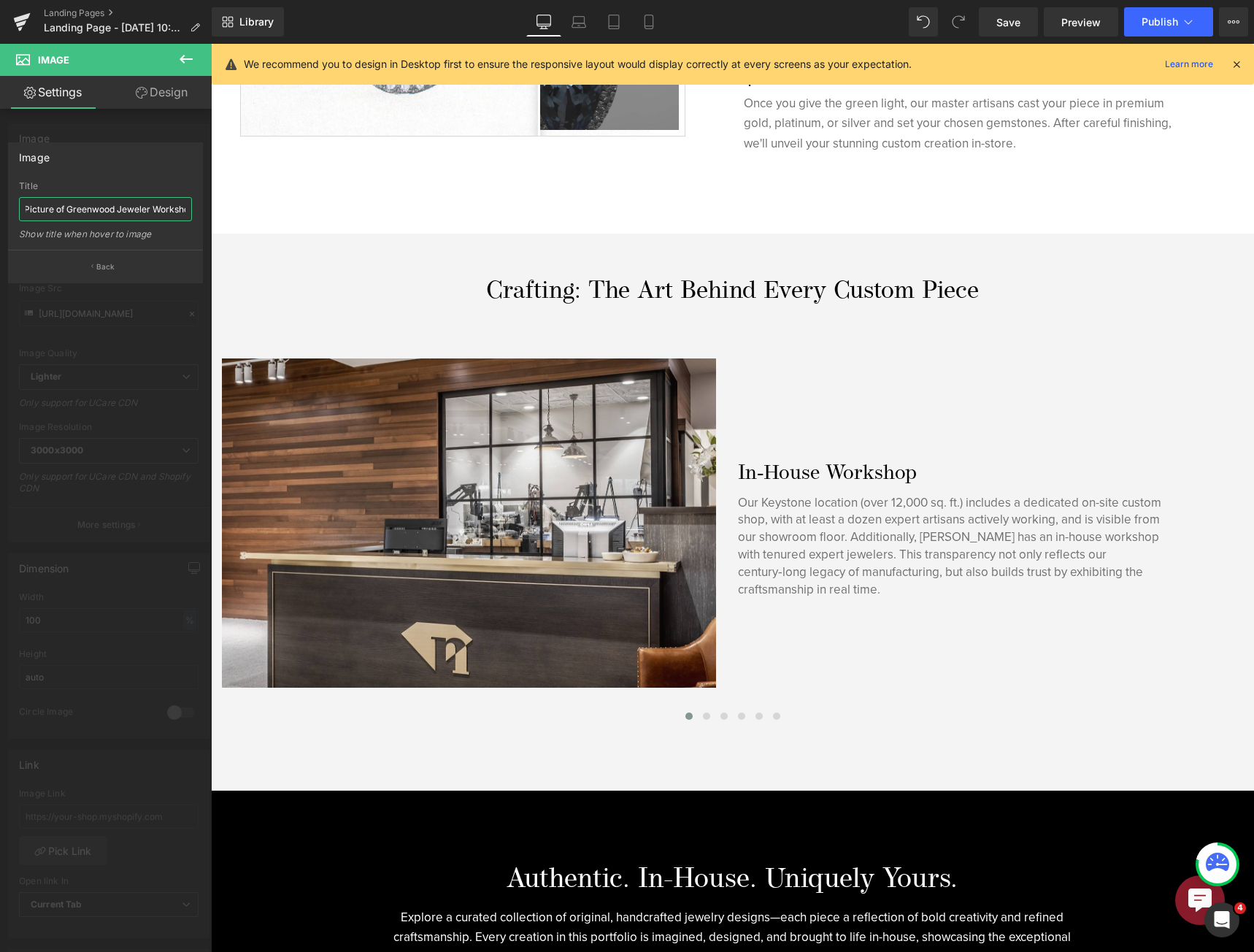
scroll to position [0, 11]
type input "Picture of Greenwood Jeweler Workshop"
click at [648, 27] on icon at bounding box center [648, 21] width 14 height 14
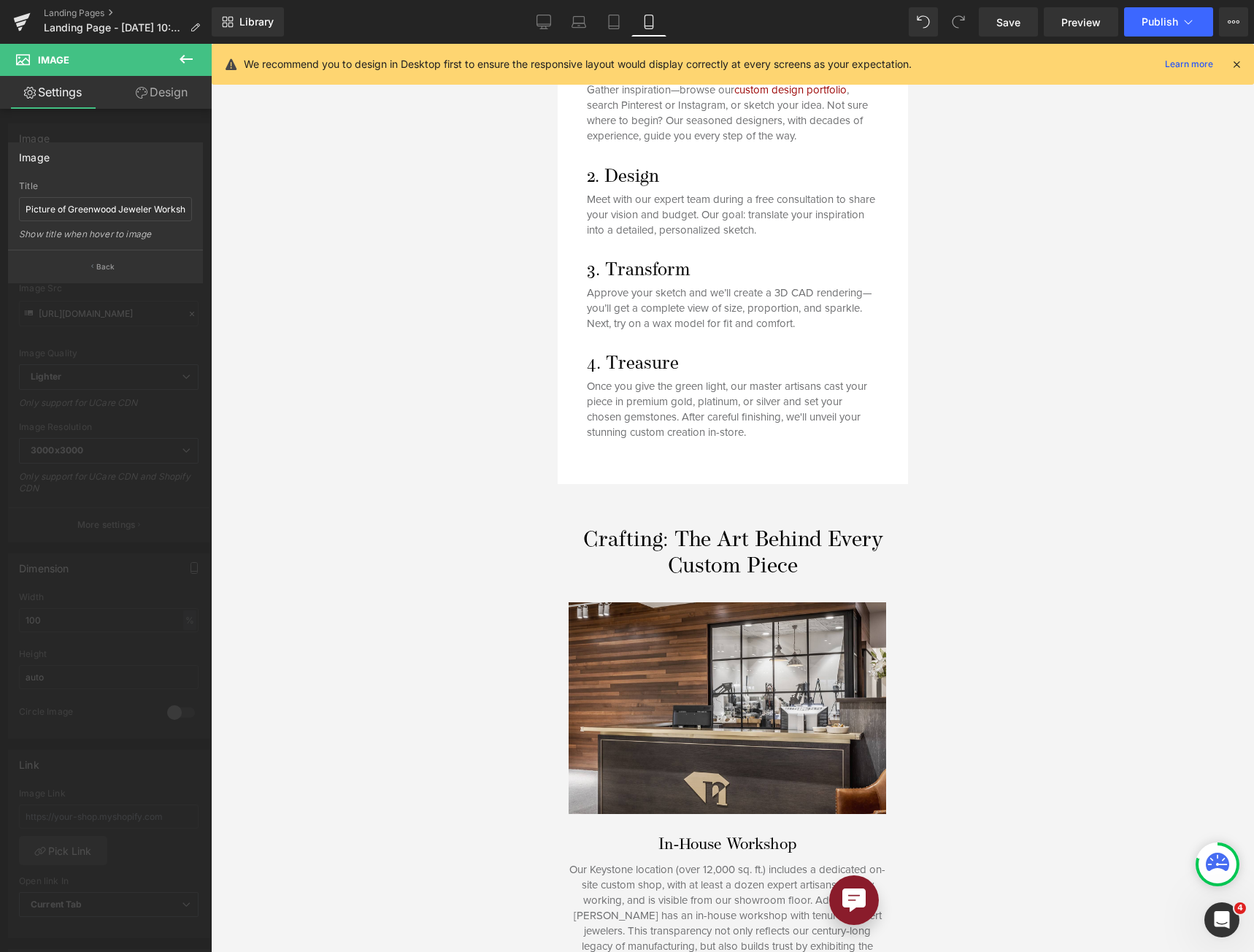
scroll to position [1245, 0]
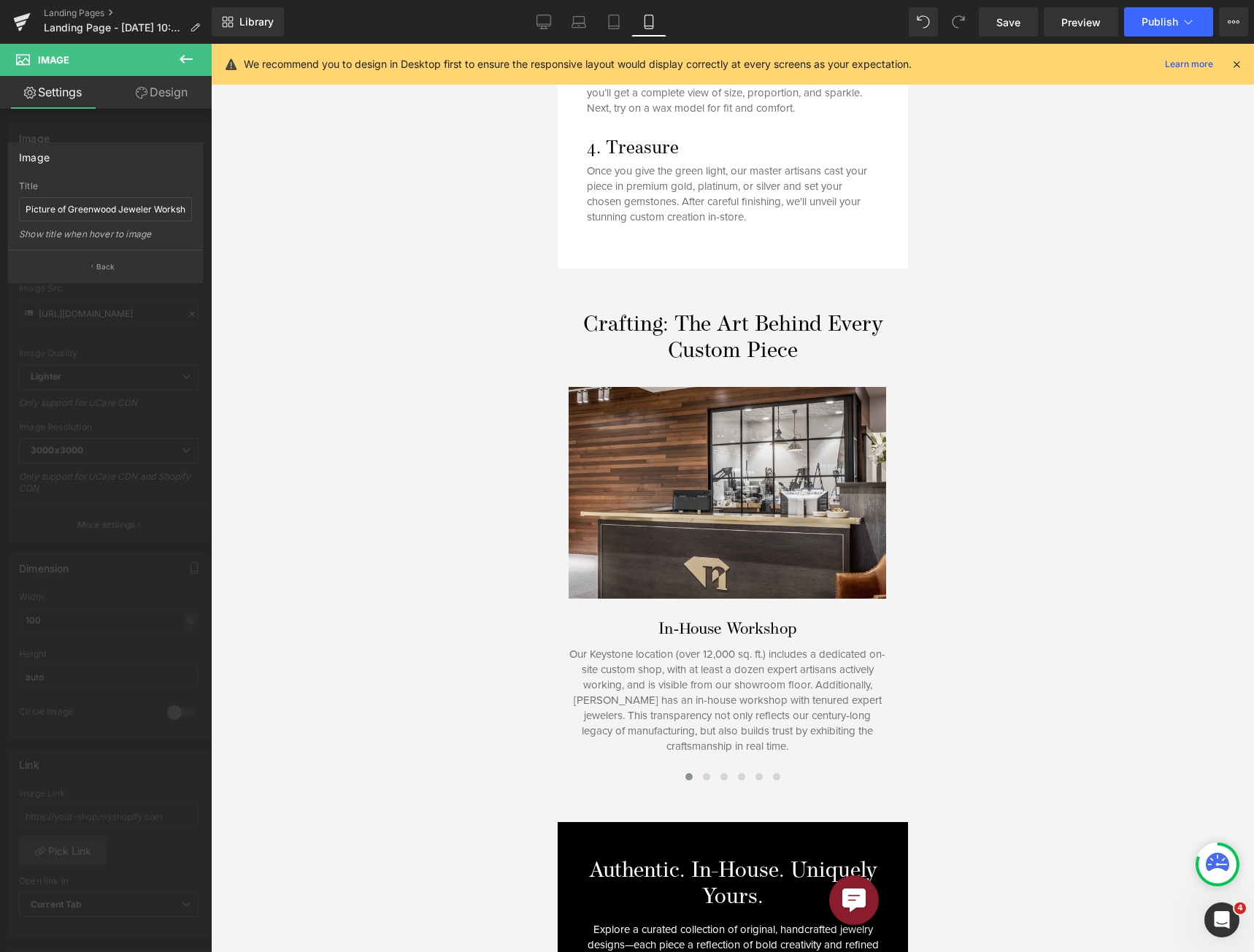
click at [757, 452] on div at bounding box center [731, 498] width 350 height 908
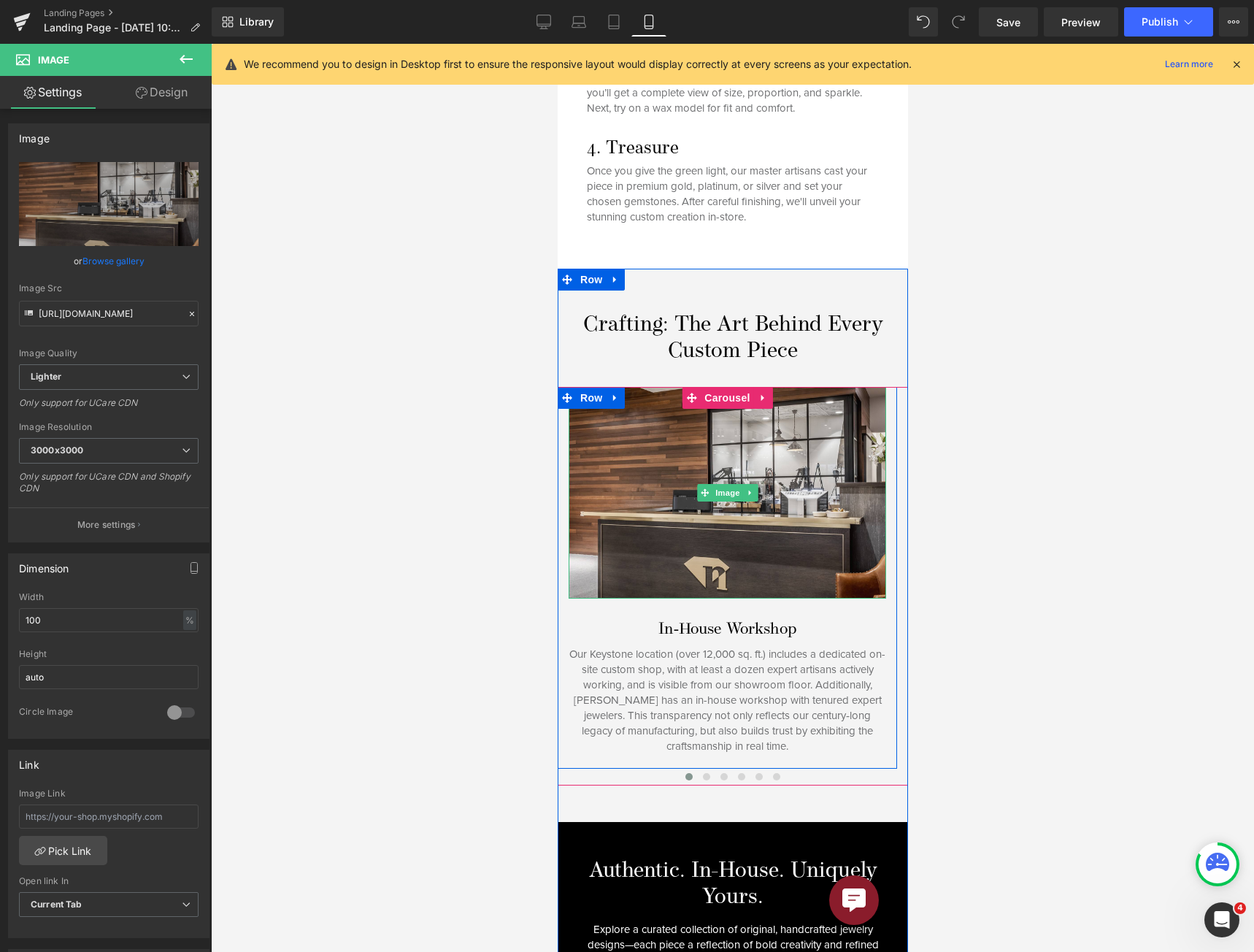
click at [757, 451] on img at bounding box center [726, 492] width 318 height 212
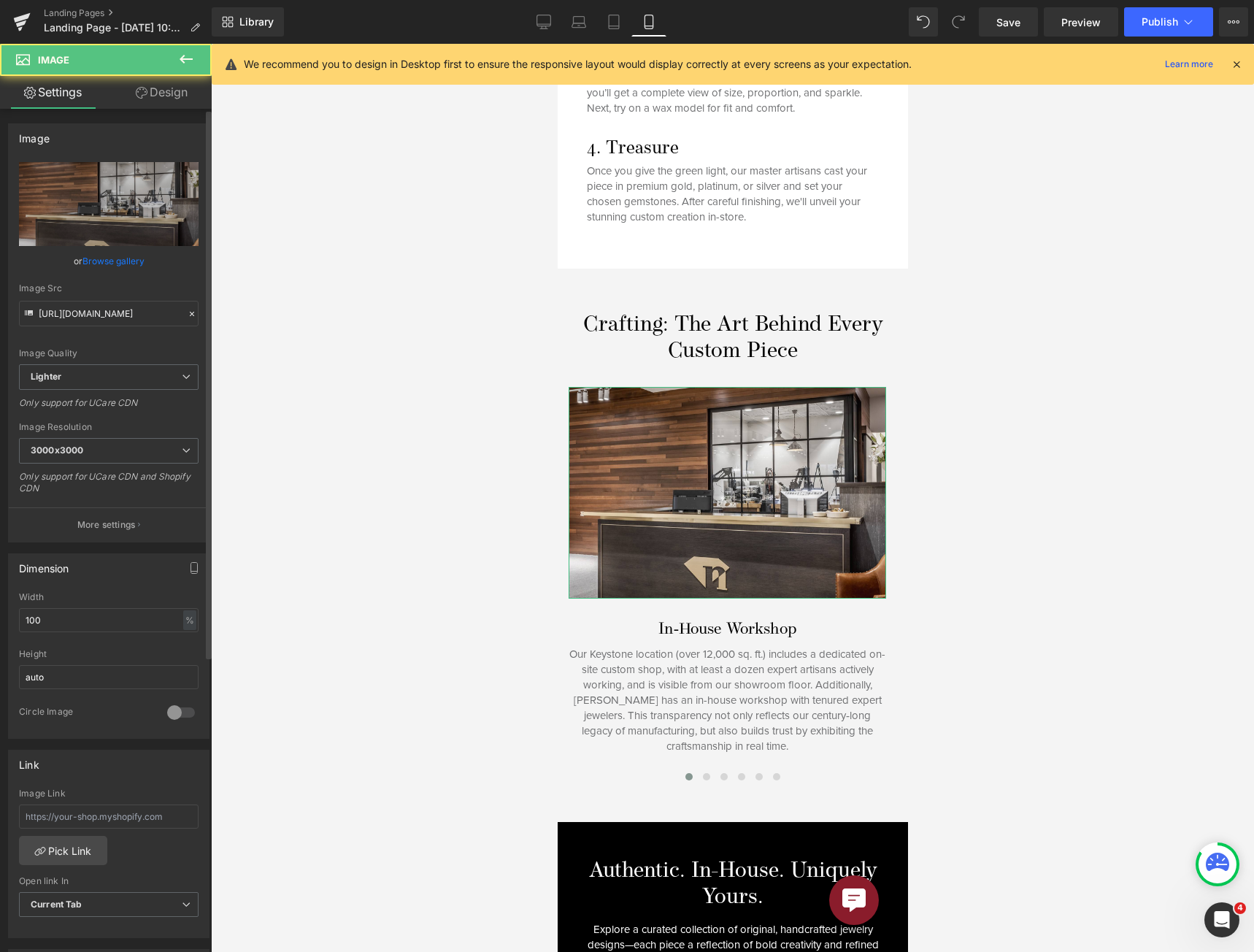
click at [135, 530] on button "More settings" at bounding box center [108, 525] width 200 height 35
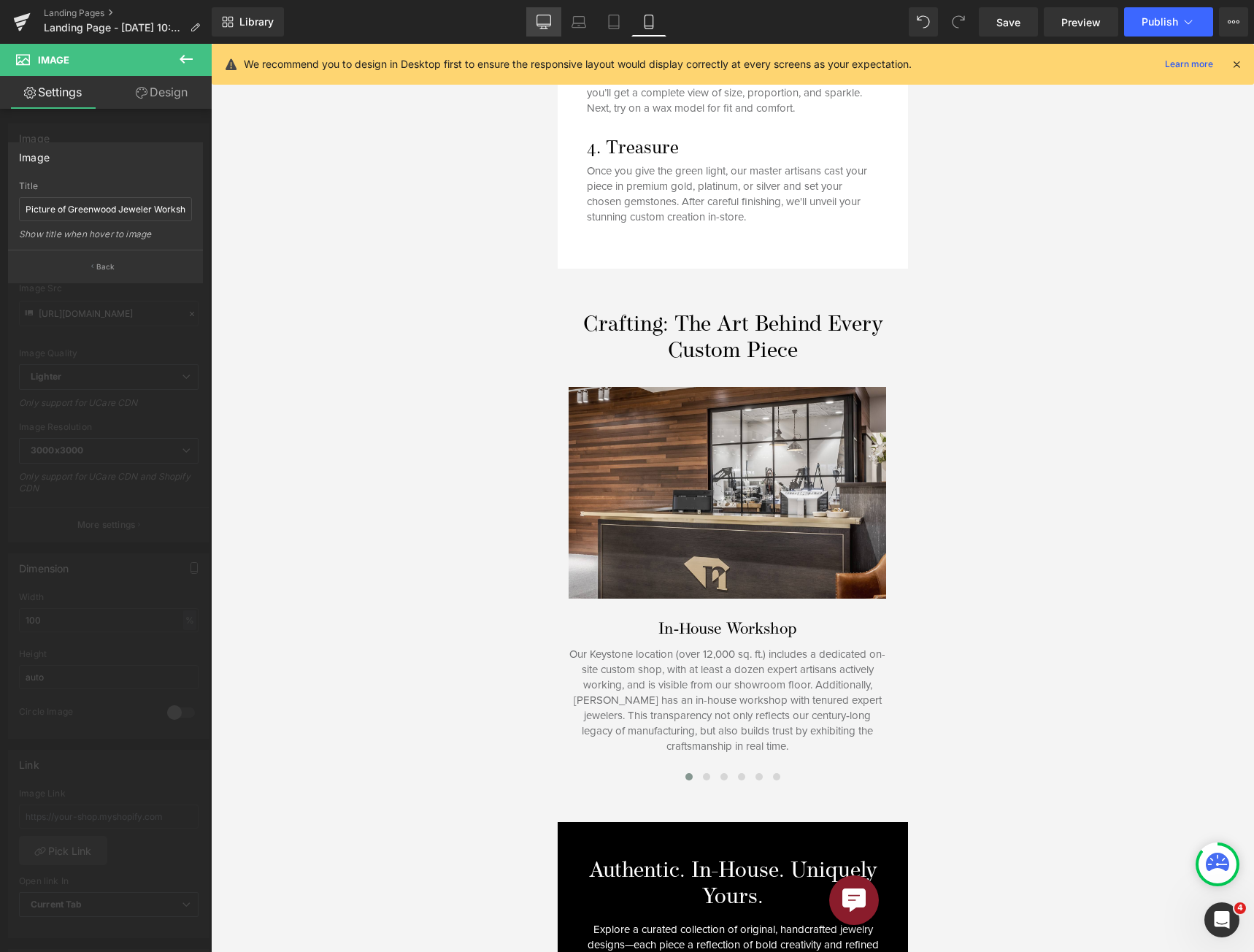
click at [553, 20] on link "Desktop" at bounding box center [543, 22] width 35 height 29
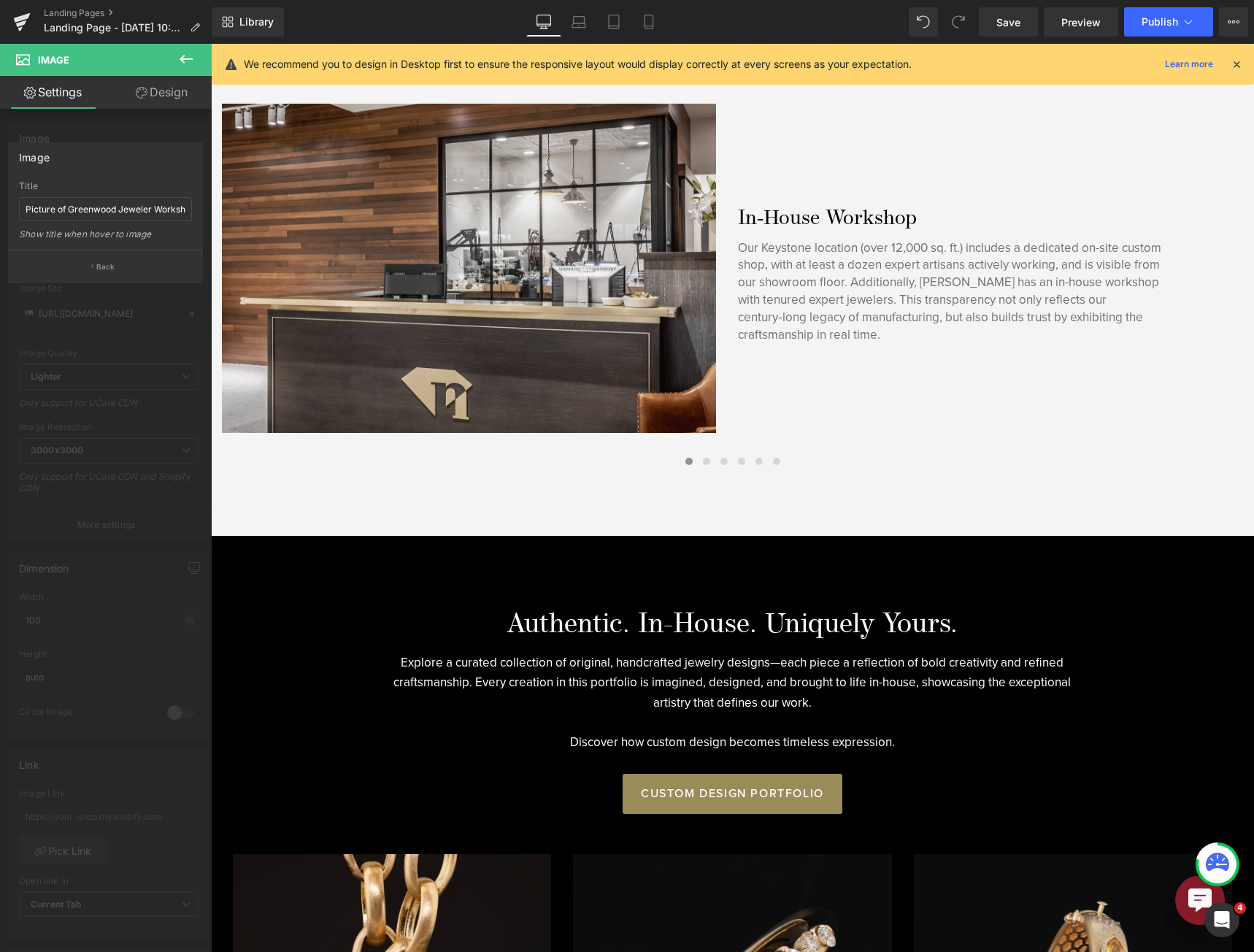
scroll to position [1138, 0]
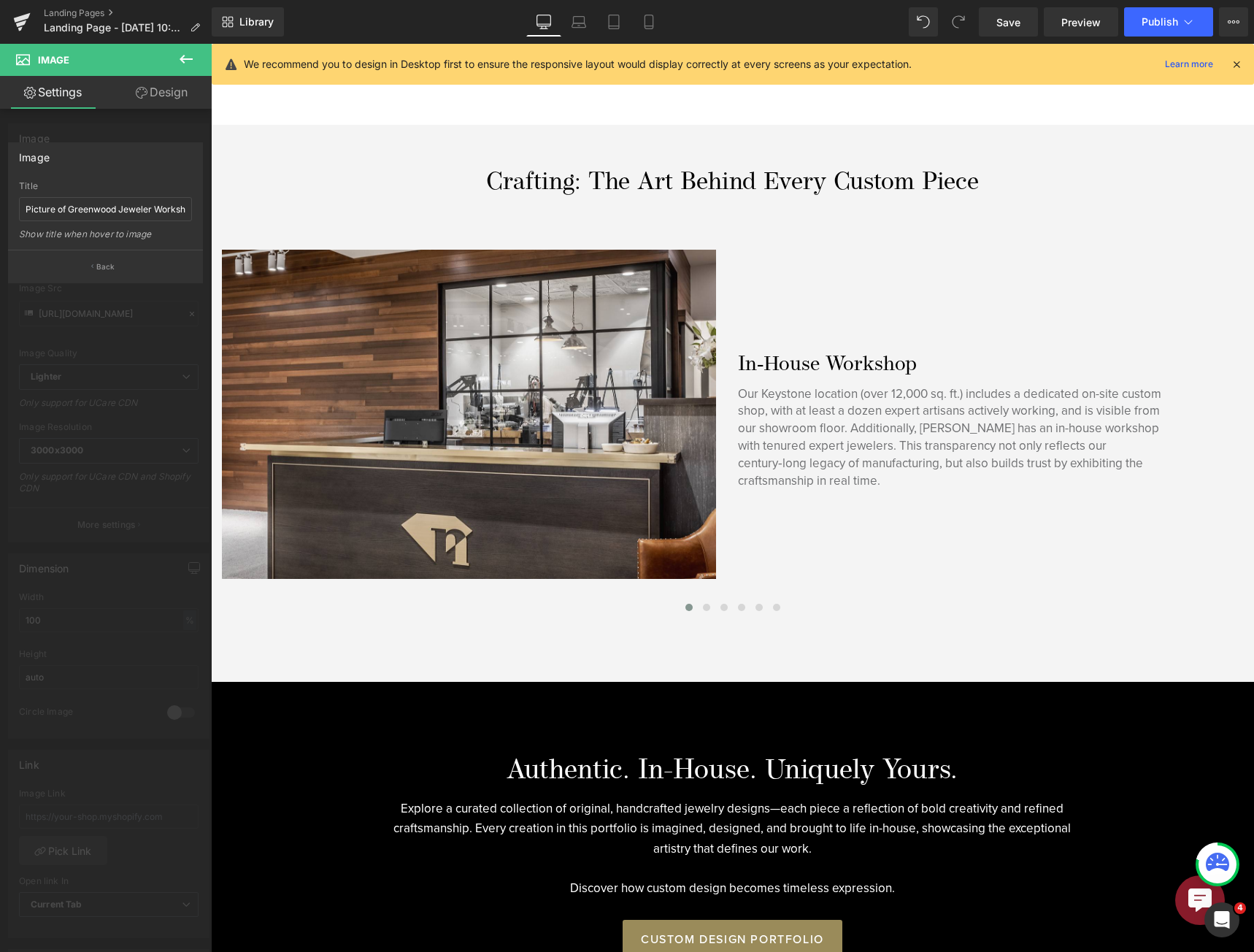
click at [699, 602] on div at bounding box center [732, 498] width 1043 height 908
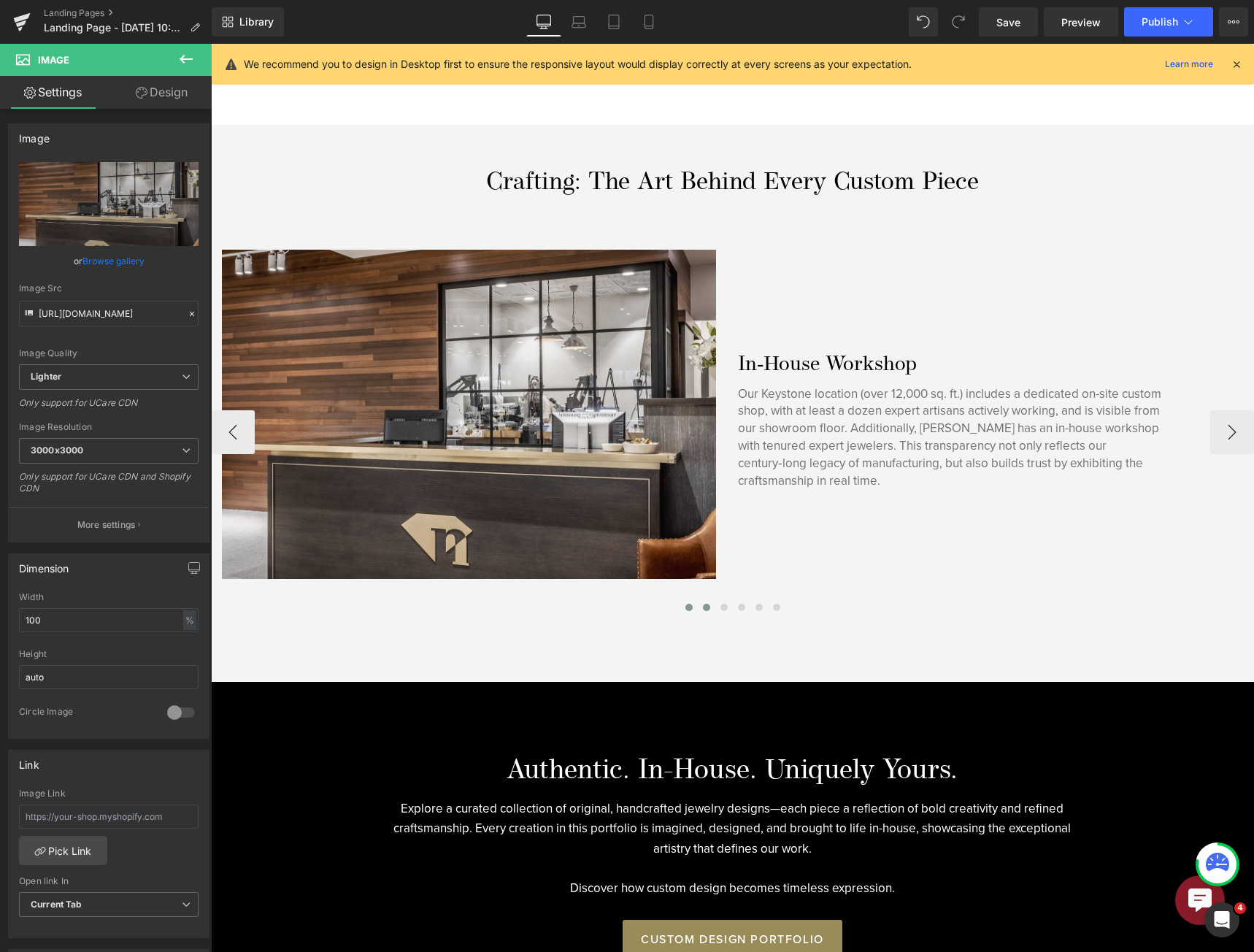
click at [701, 610] on button at bounding box center [706, 607] width 17 height 14
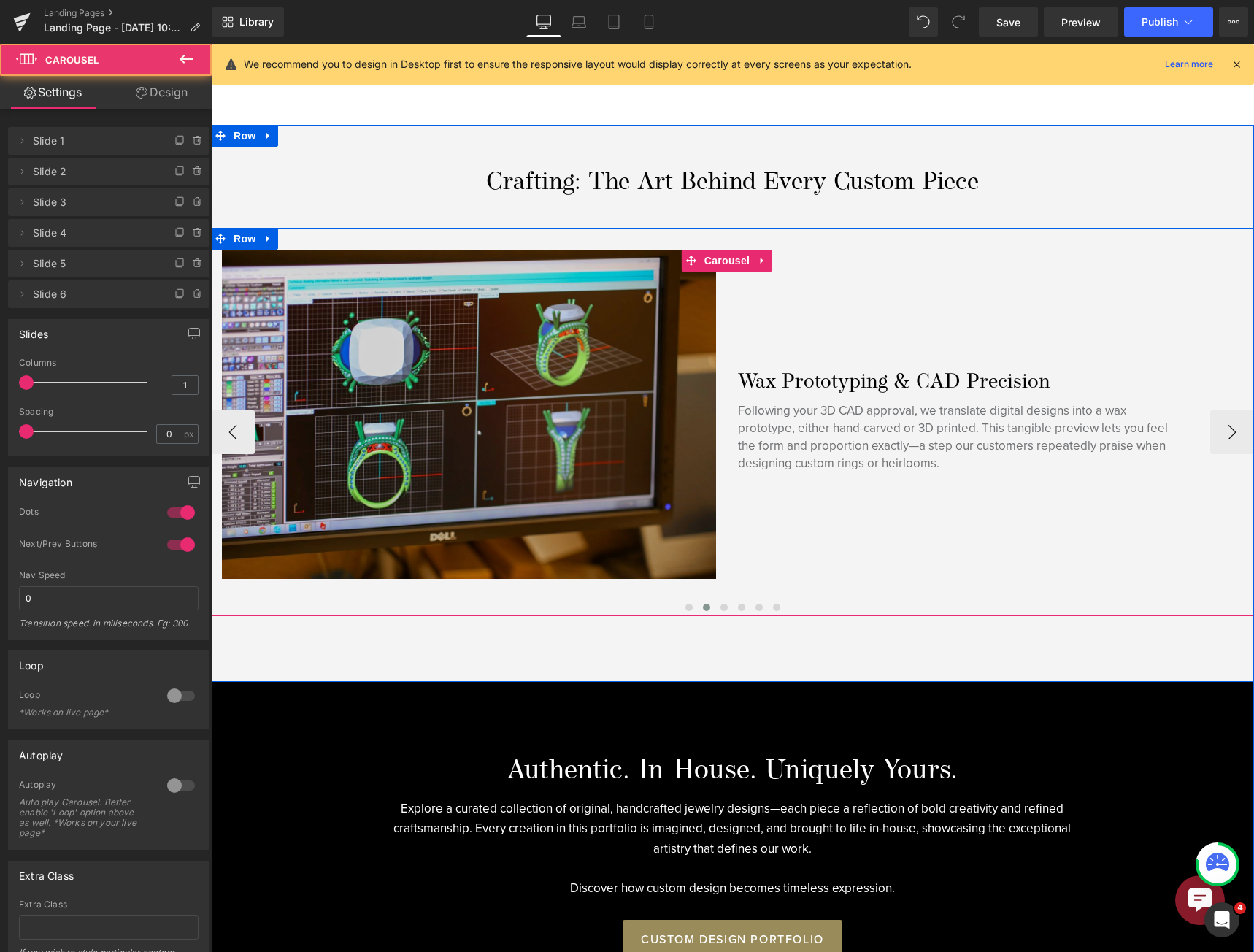
click at [407, 343] on img at bounding box center [468, 414] width 494 height 329
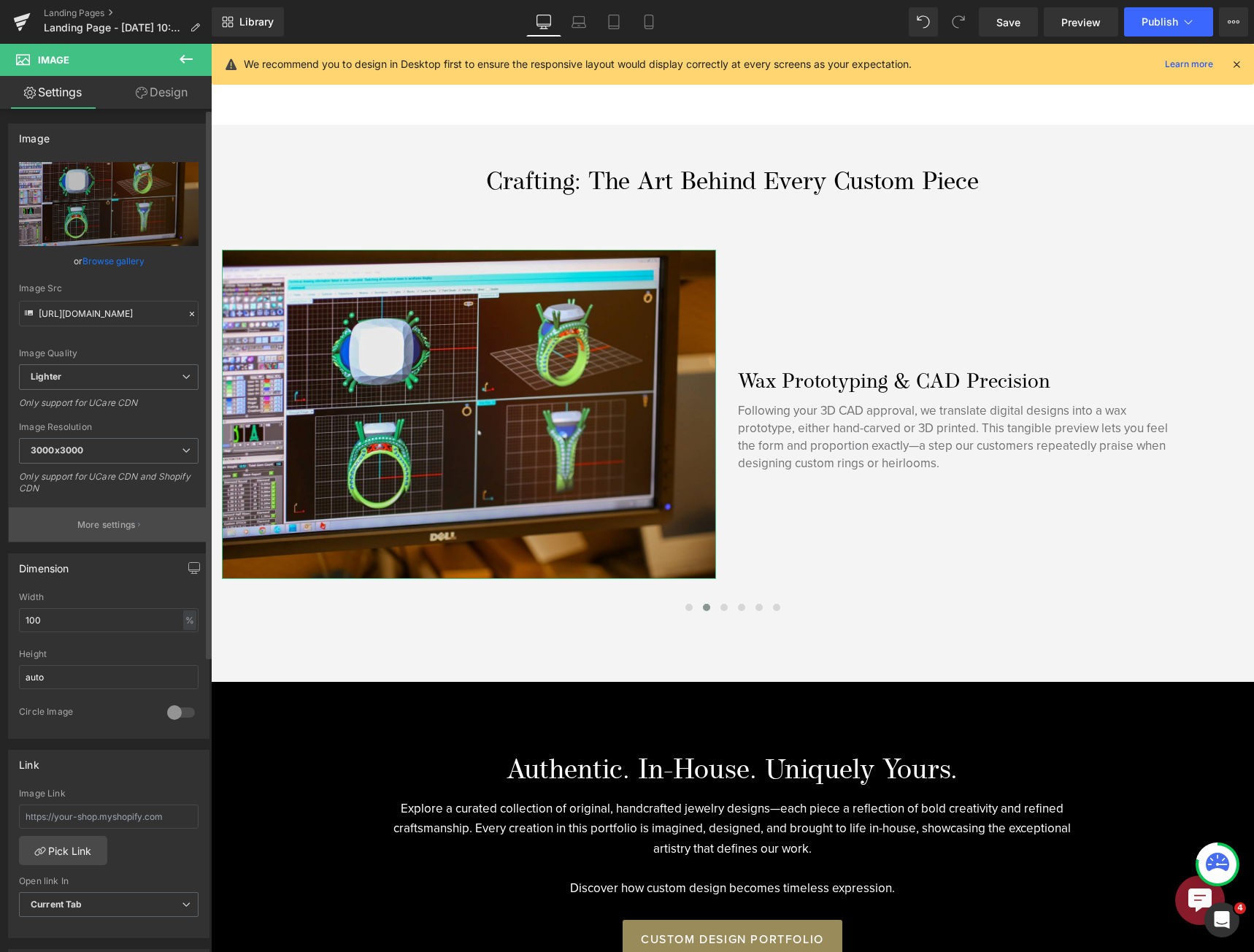
click at [115, 522] on p "More settings" at bounding box center [106, 525] width 59 height 13
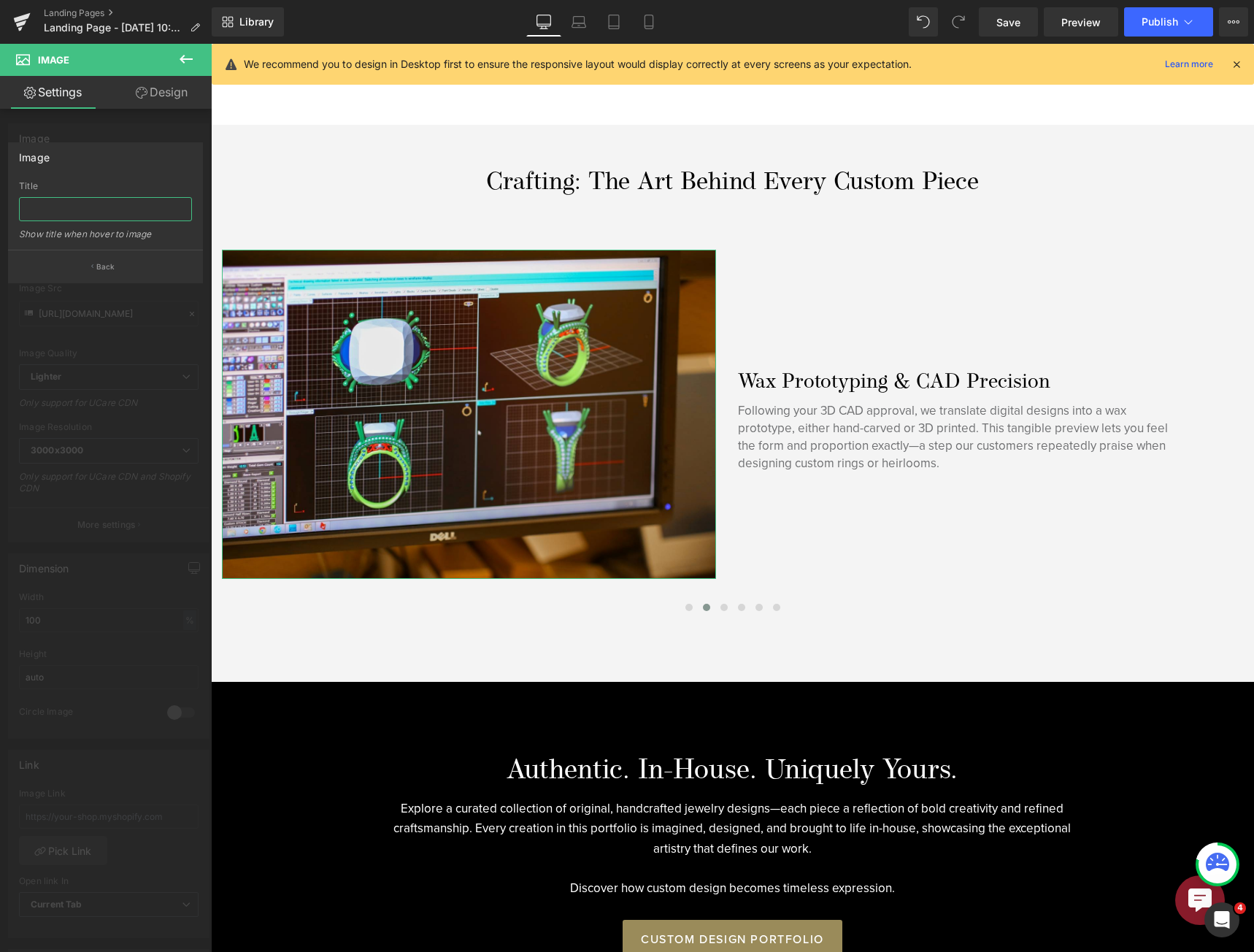
click at [93, 220] on input "text" at bounding box center [106, 208] width 173 height 24
type input "C"
type input "Ring being designed on computer using CAD technology"
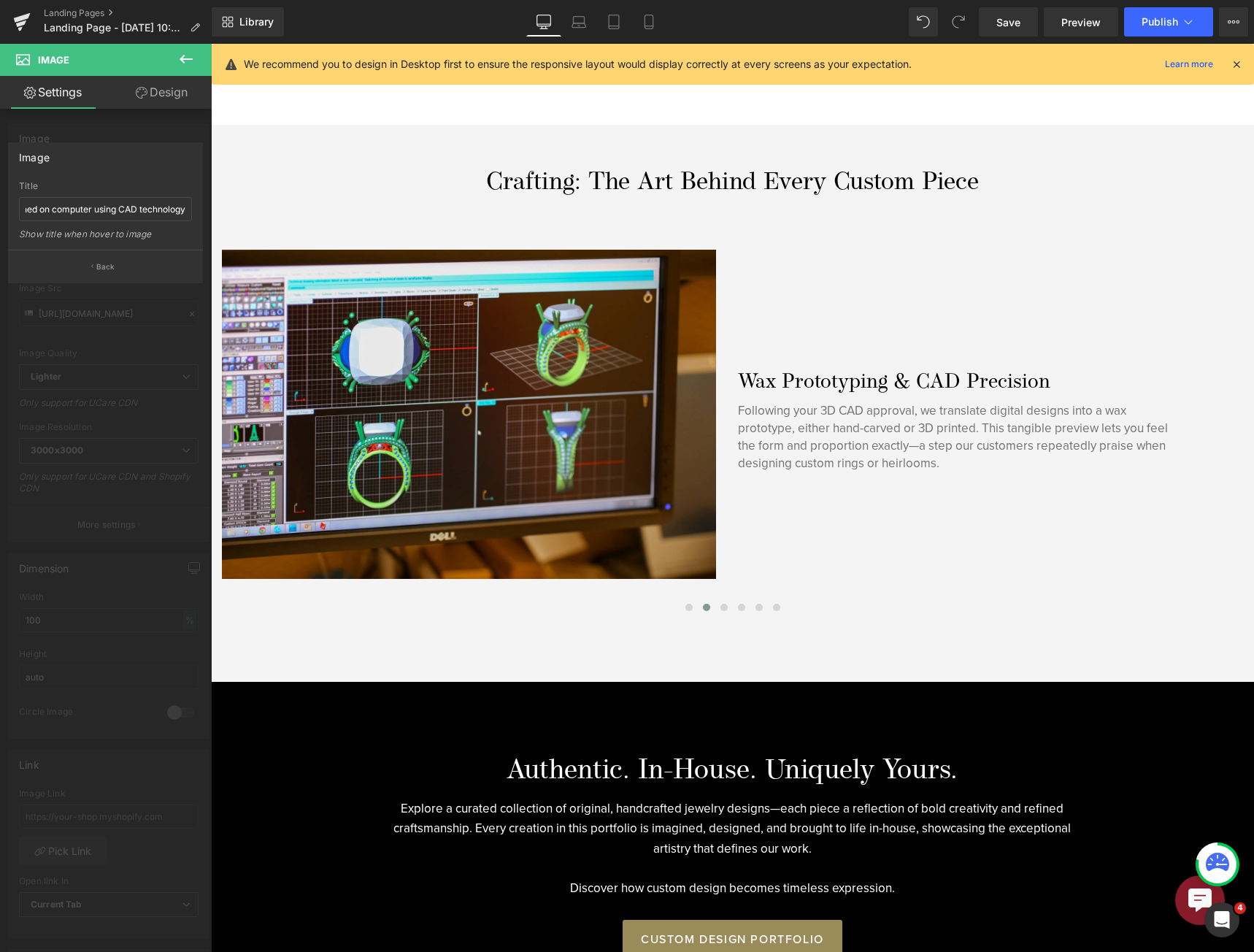
click at [725, 604] on div at bounding box center [732, 498] width 1043 height 908
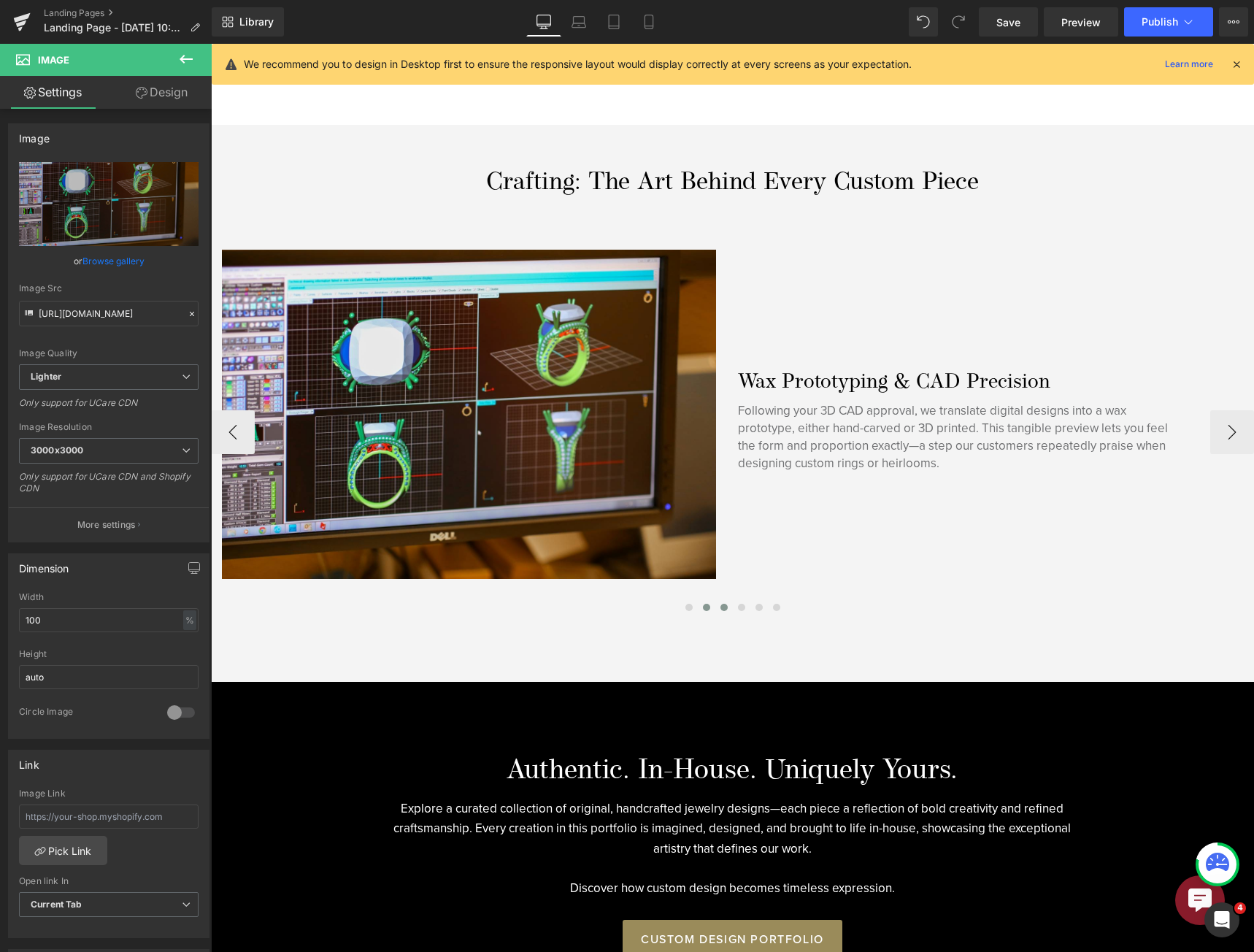
click at [722, 607] on button at bounding box center [723, 607] width 17 height 14
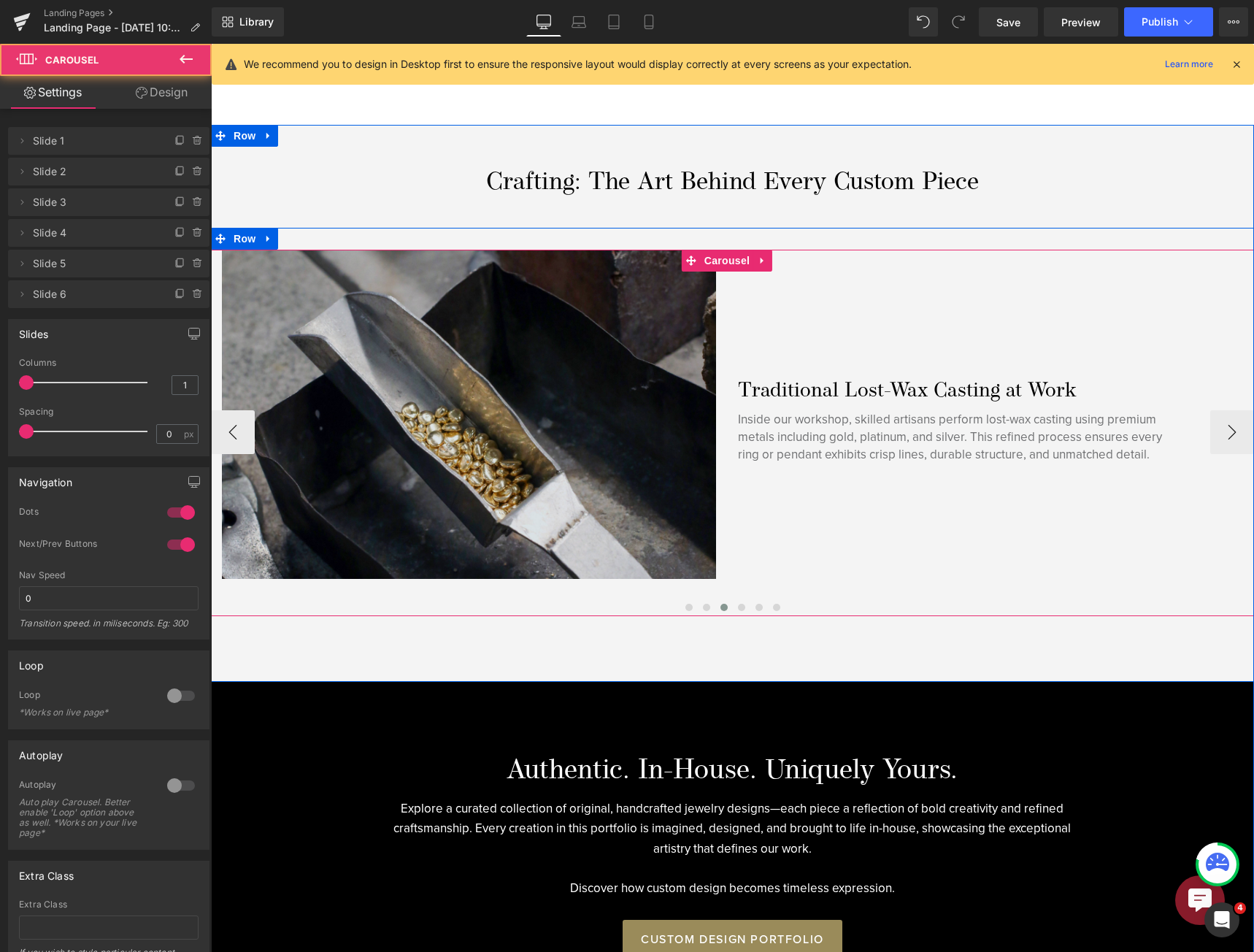
click at [589, 447] on img at bounding box center [468, 414] width 494 height 329
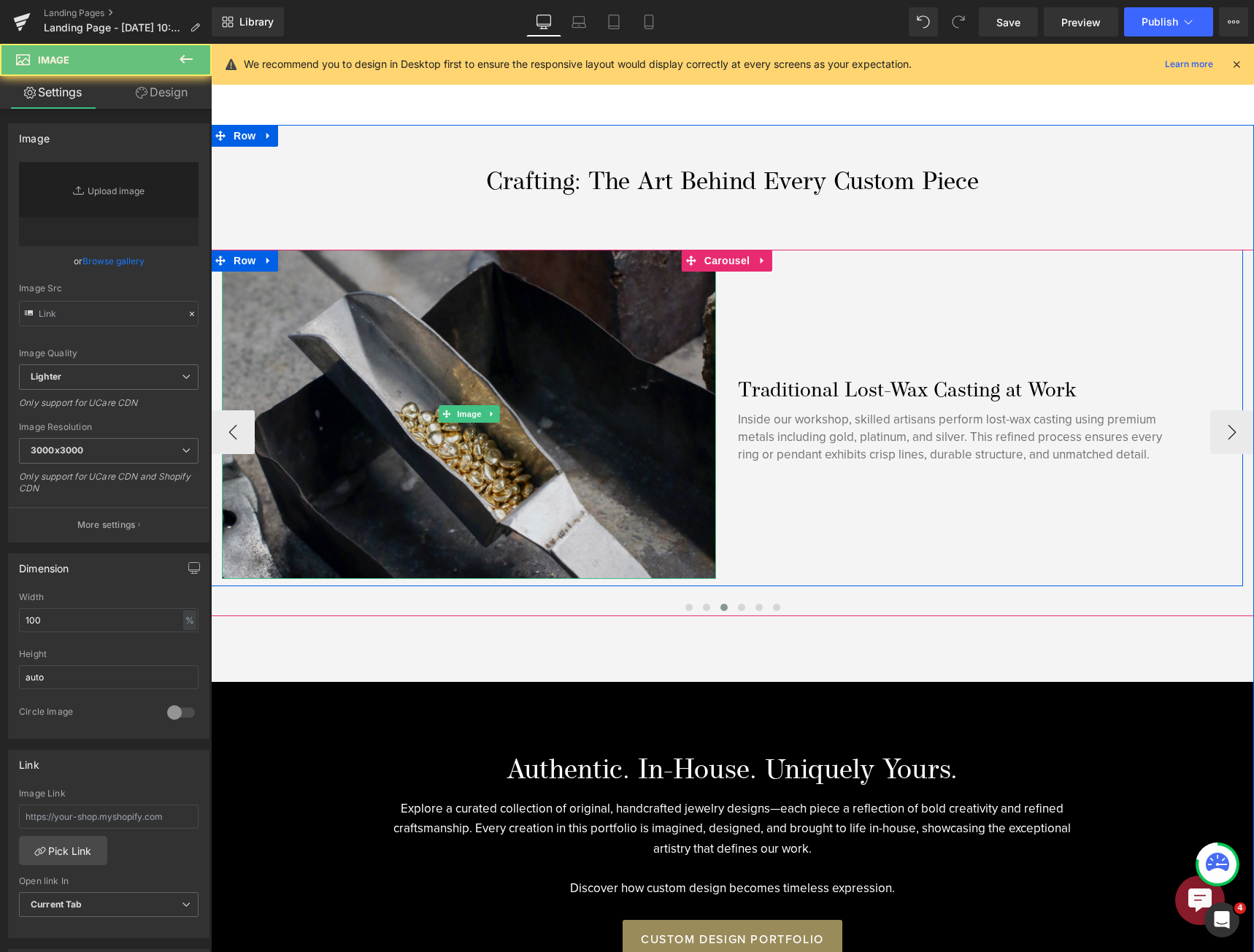
type input "[URL][DOMAIN_NAME]"
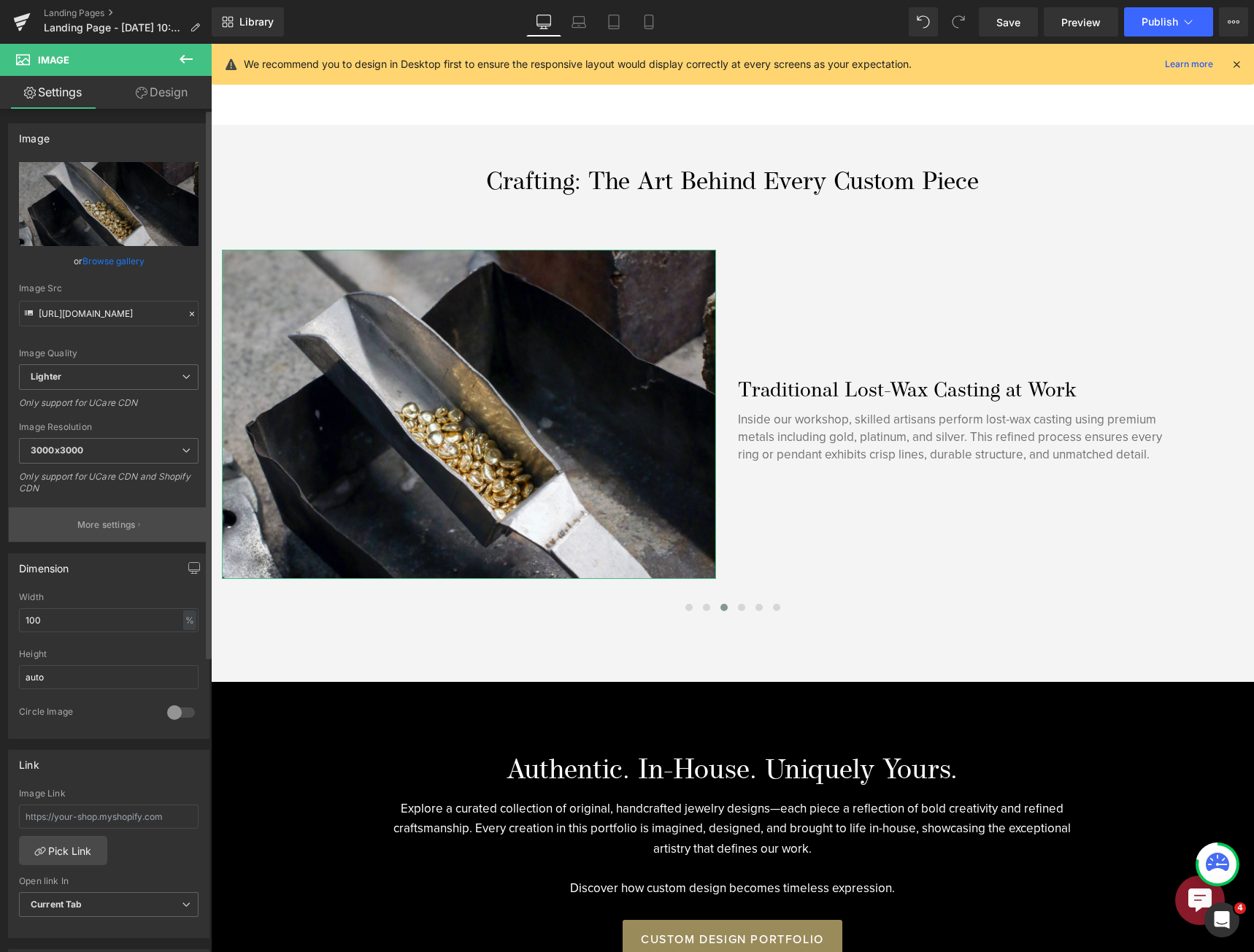
click at [105, 536] on button "More settings" at bounding box center [108, 525] width 200 height 35
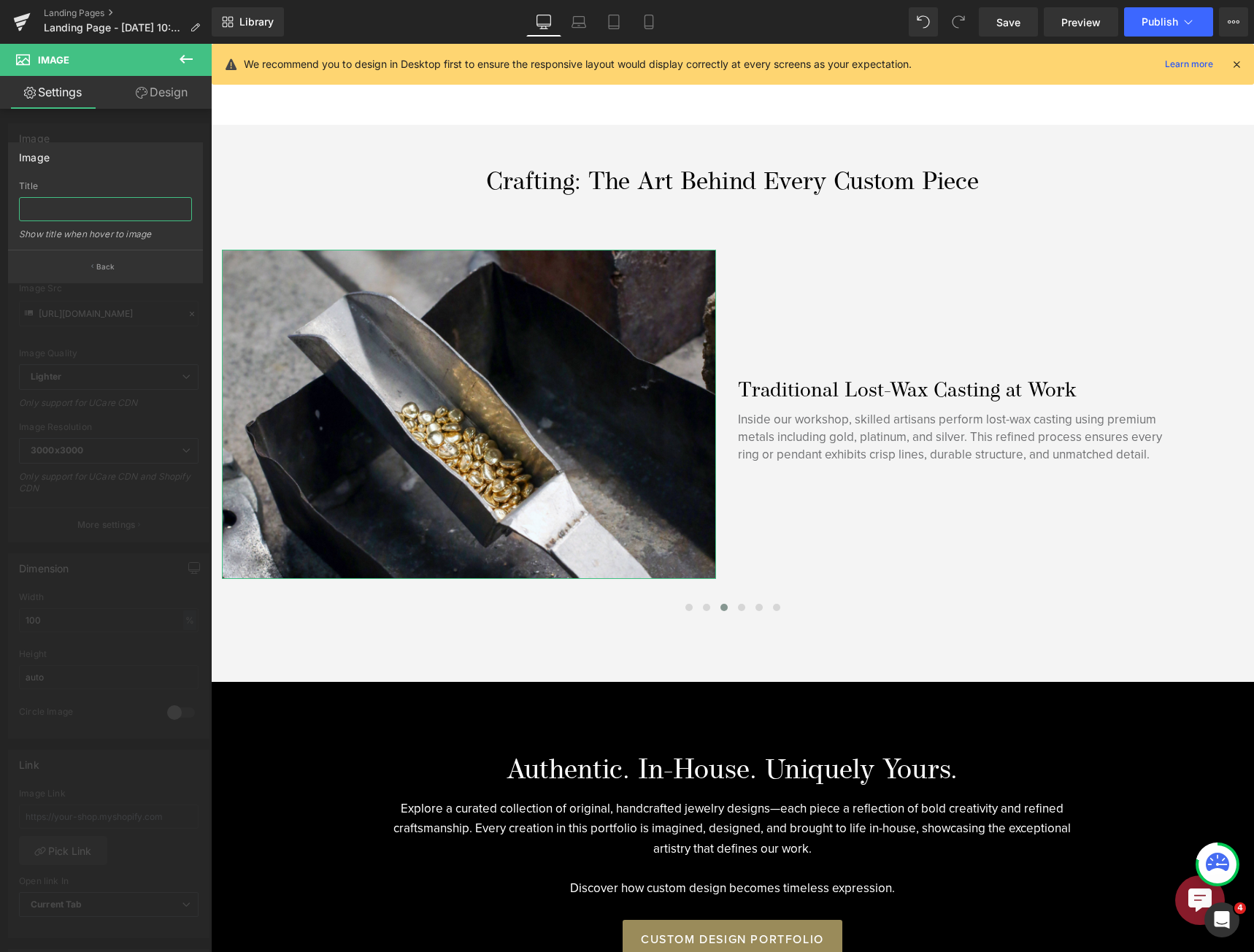
click at [100, 210] on input "text" at bounding box center [106, 208] width 173 height 24
click at [184, 208] on input "Gold granules being prepared for smelting" at bounding box center [106, 208] width 173 height 24
type input "Gold granules being prepared for smelting"
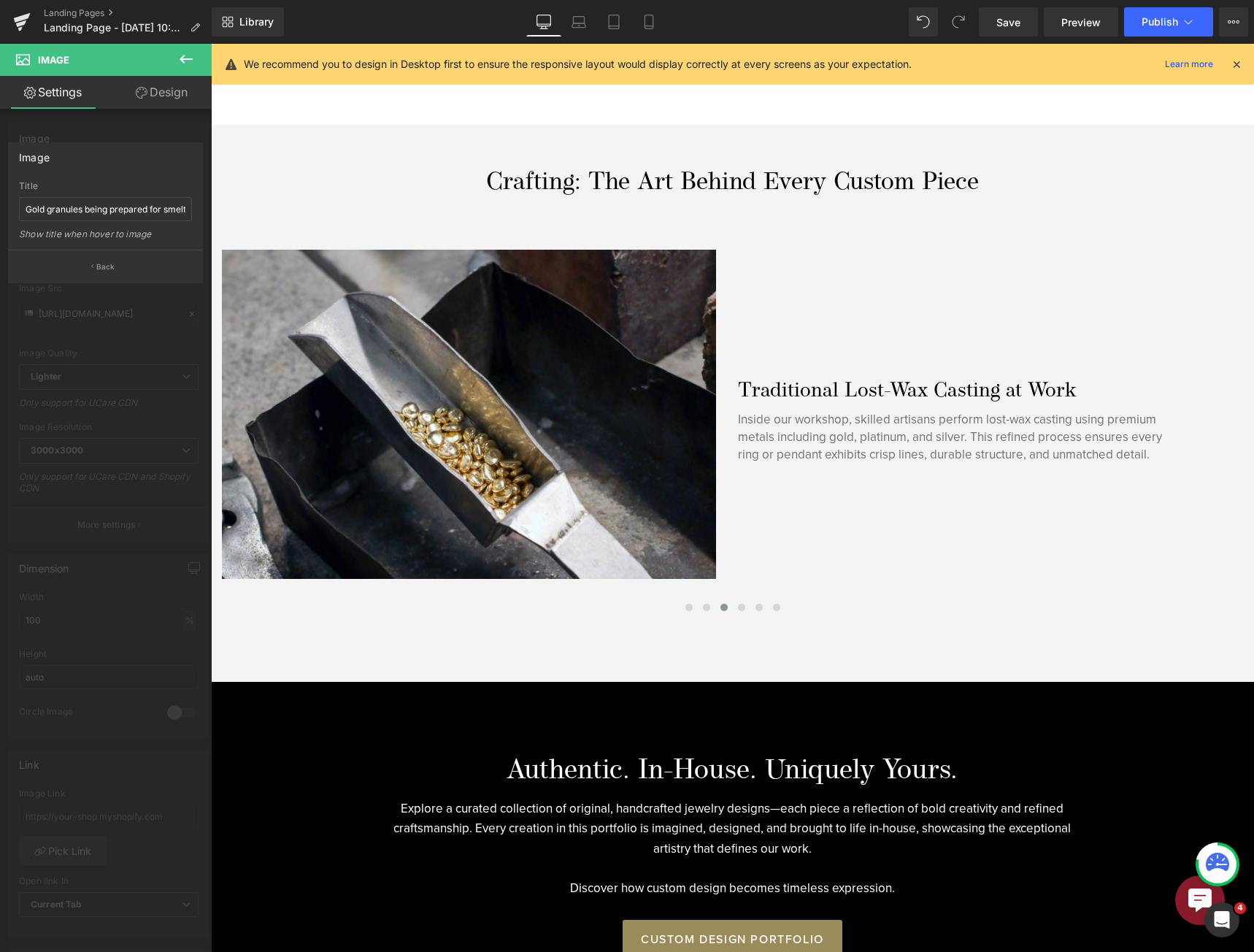
click at [737, 605] on div at bounding box center [732, 498] width 1043 height 908
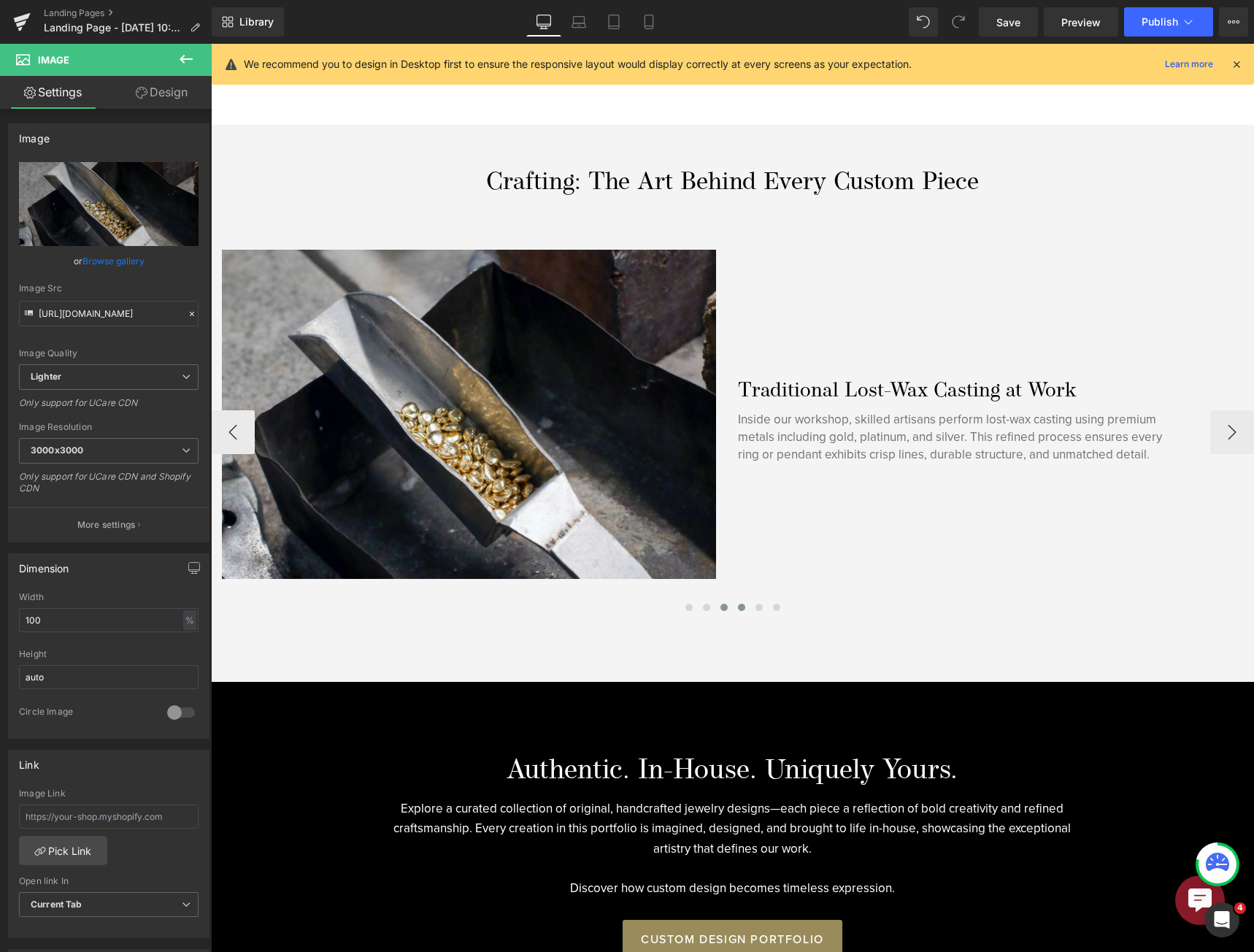
click at [738, 604] on span at bounding box center [742, 607] width 8 height 8
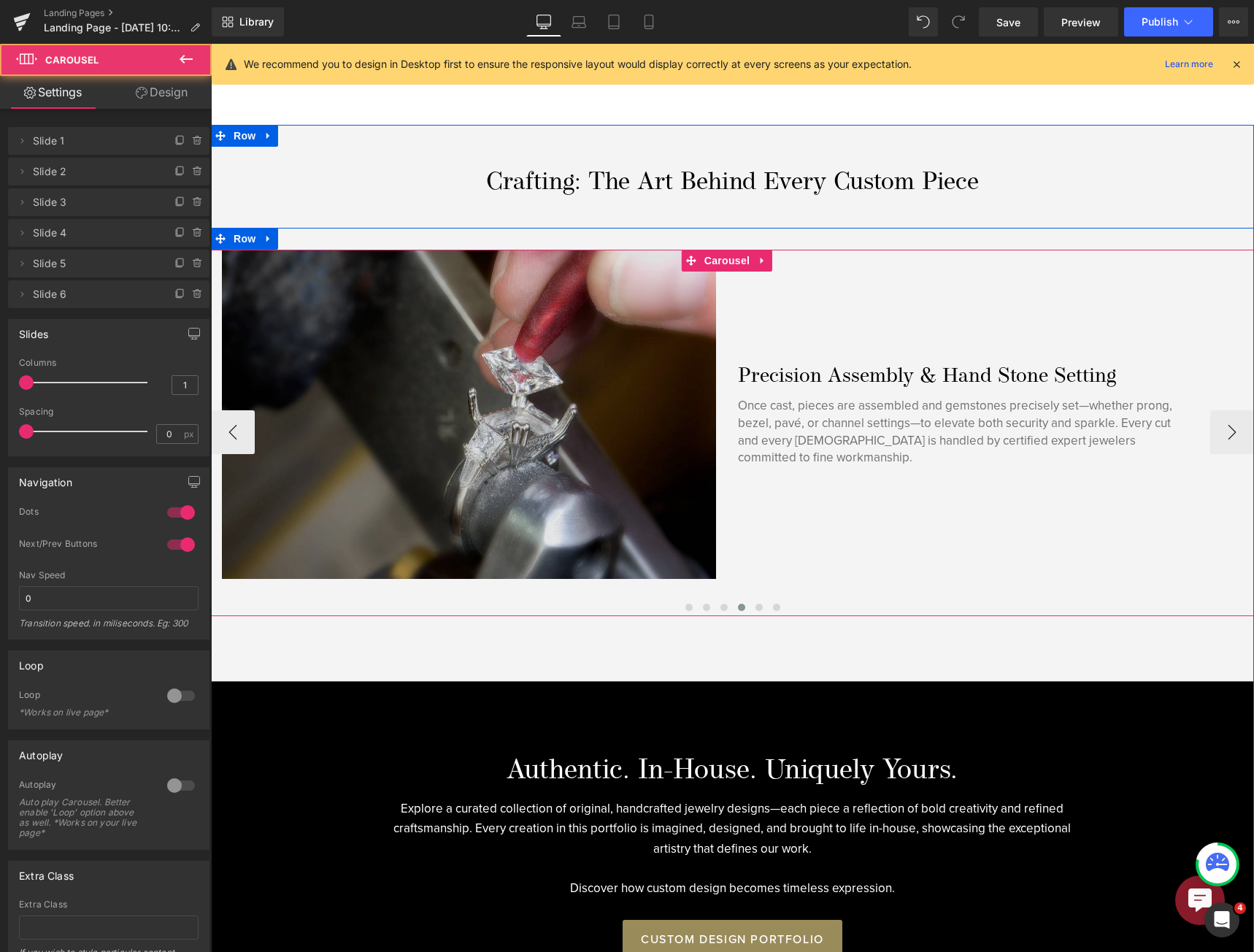
click at [376, 390] on img at bounding box center [468, 414] width 494 height 329
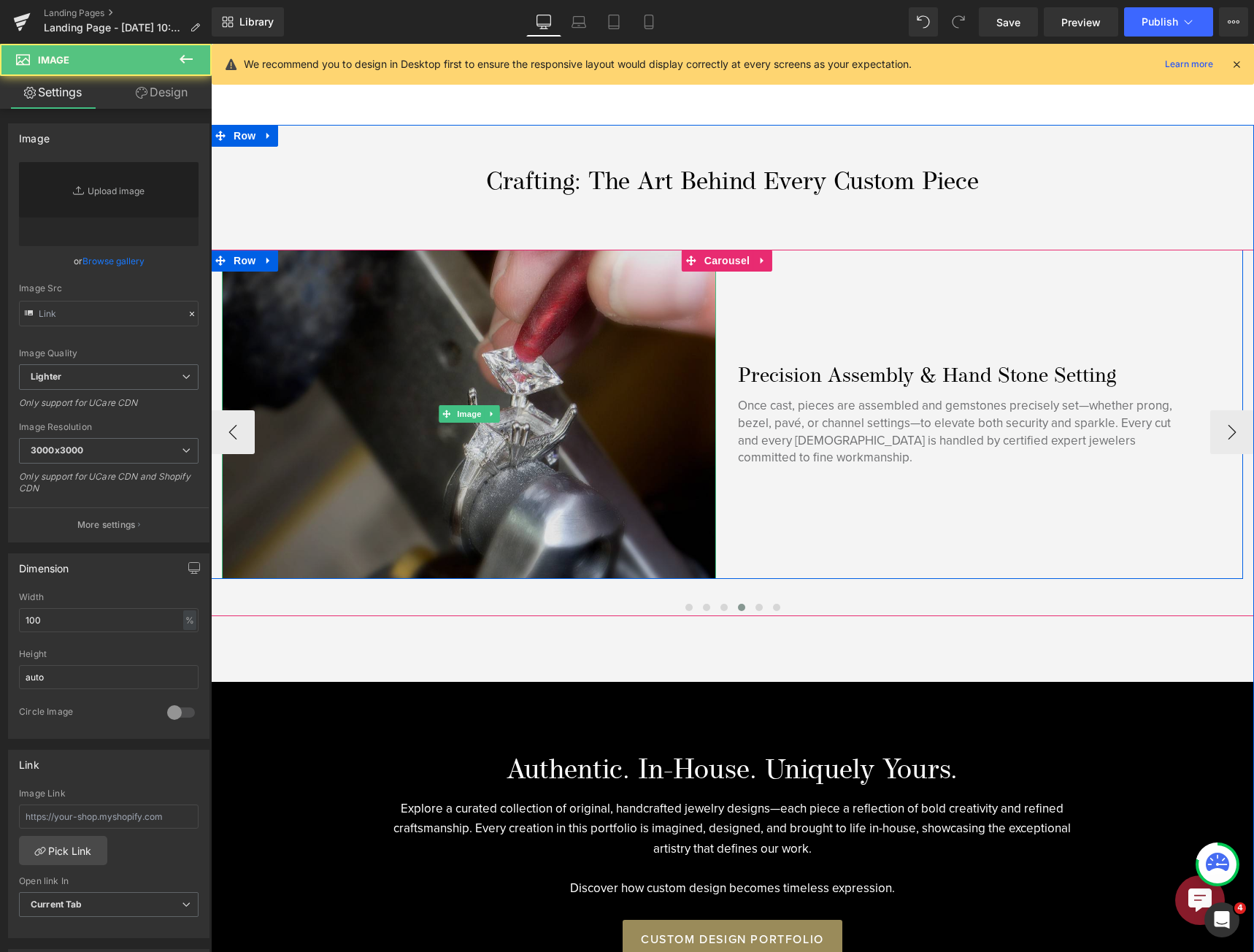
type input "[URL][DOMAIN_NAME]"
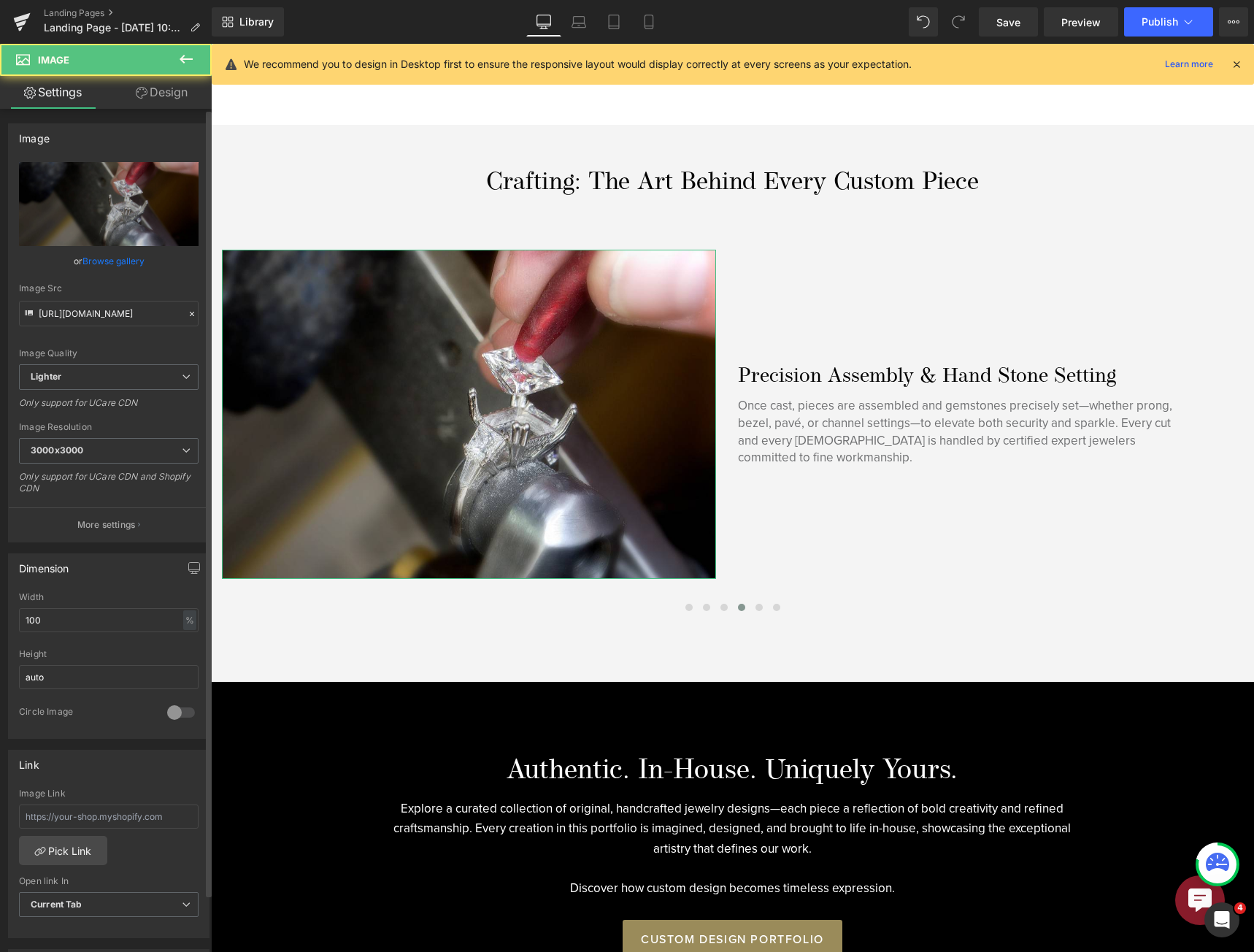
click at [122, 521] on p "More settings" at bounding box center [106, 525] width 59 height 13
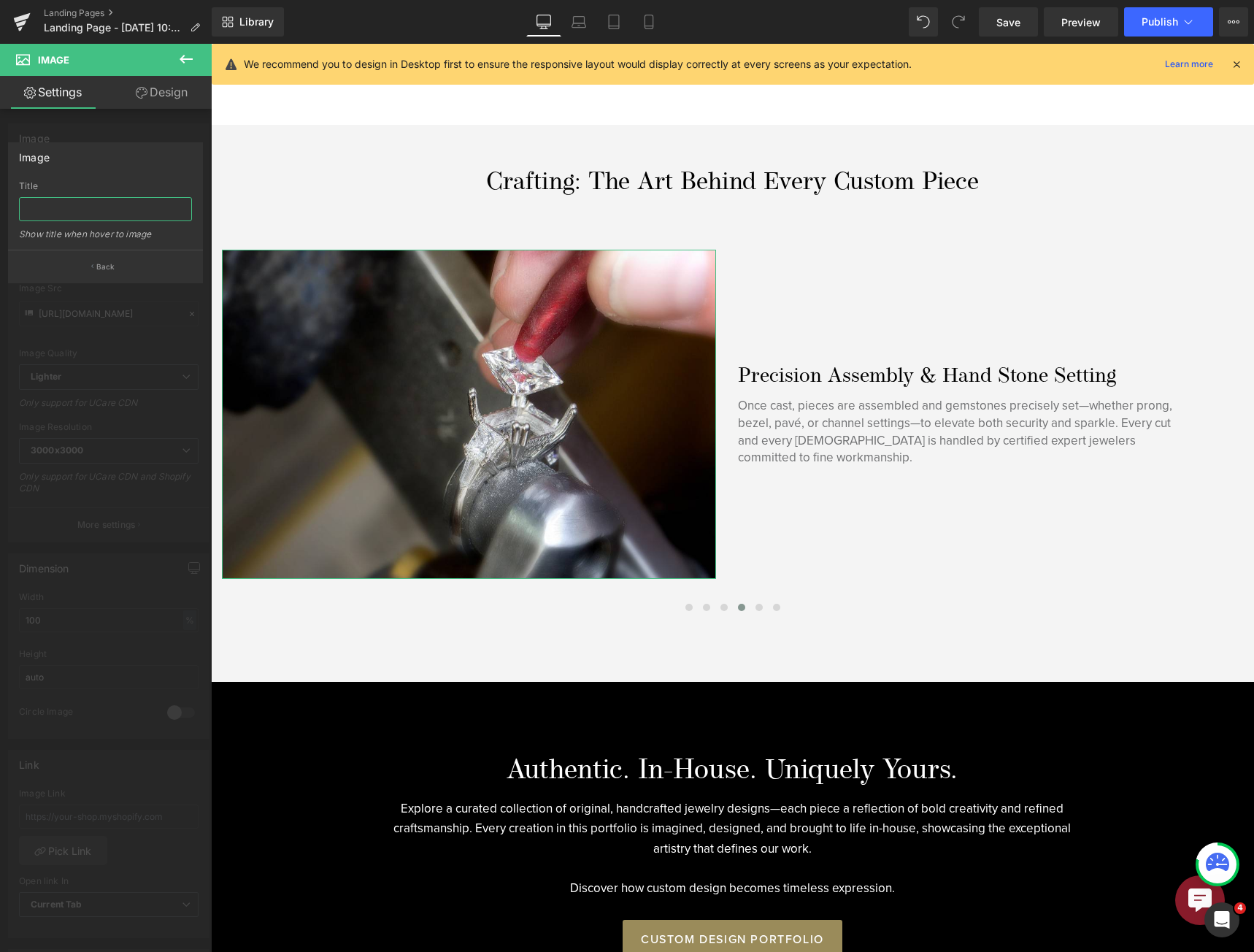
click at [116, 214] on input "text" at bounding box center [106, 208] width 173 height 24
type input "Diamond be set into a ring setting by Jeweler"
click at [754, 607] on div at bounding box center [732, 498] width 1043 height 908
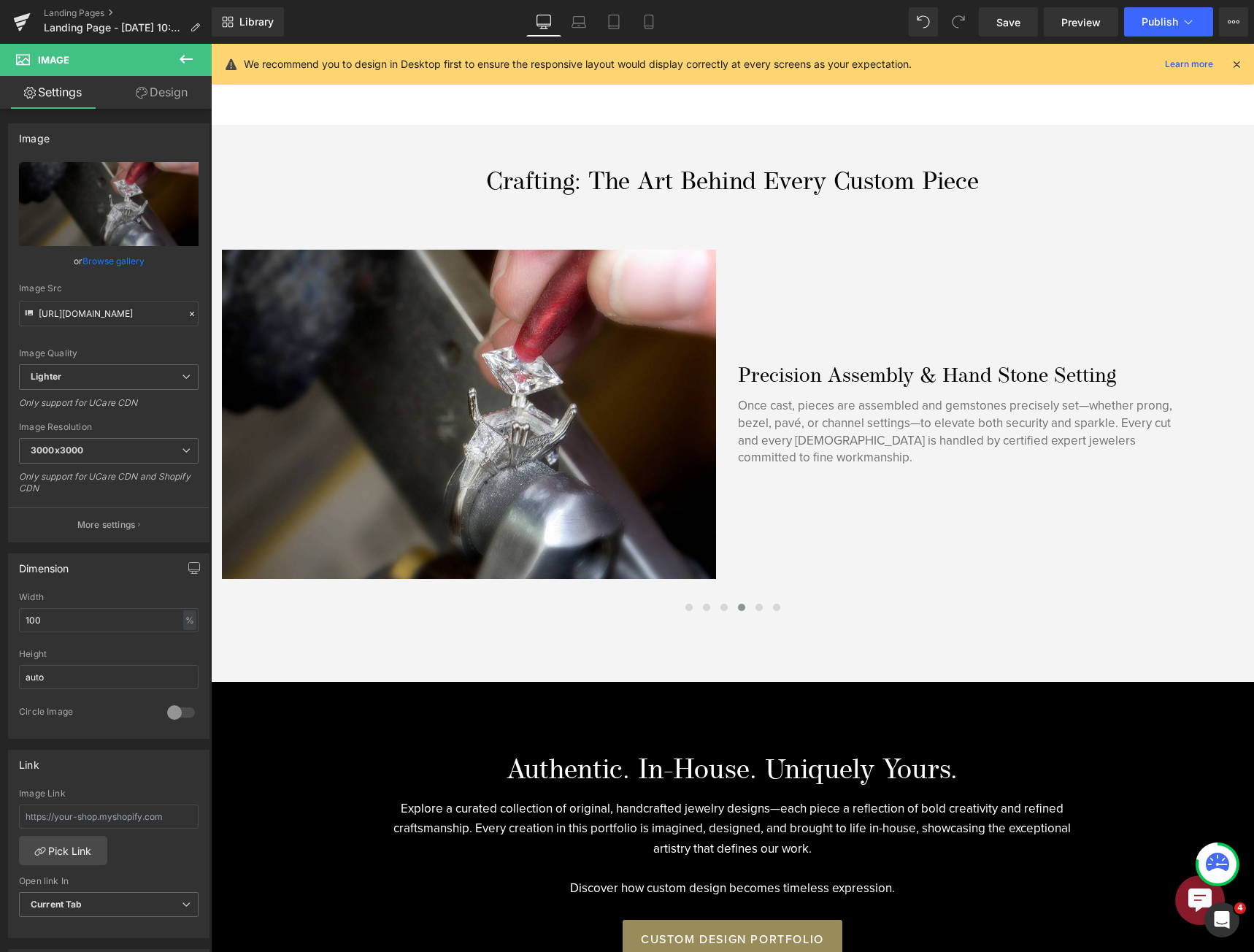
click at [755, 607] on span at bounding box center [759, 607] width 8 height 8
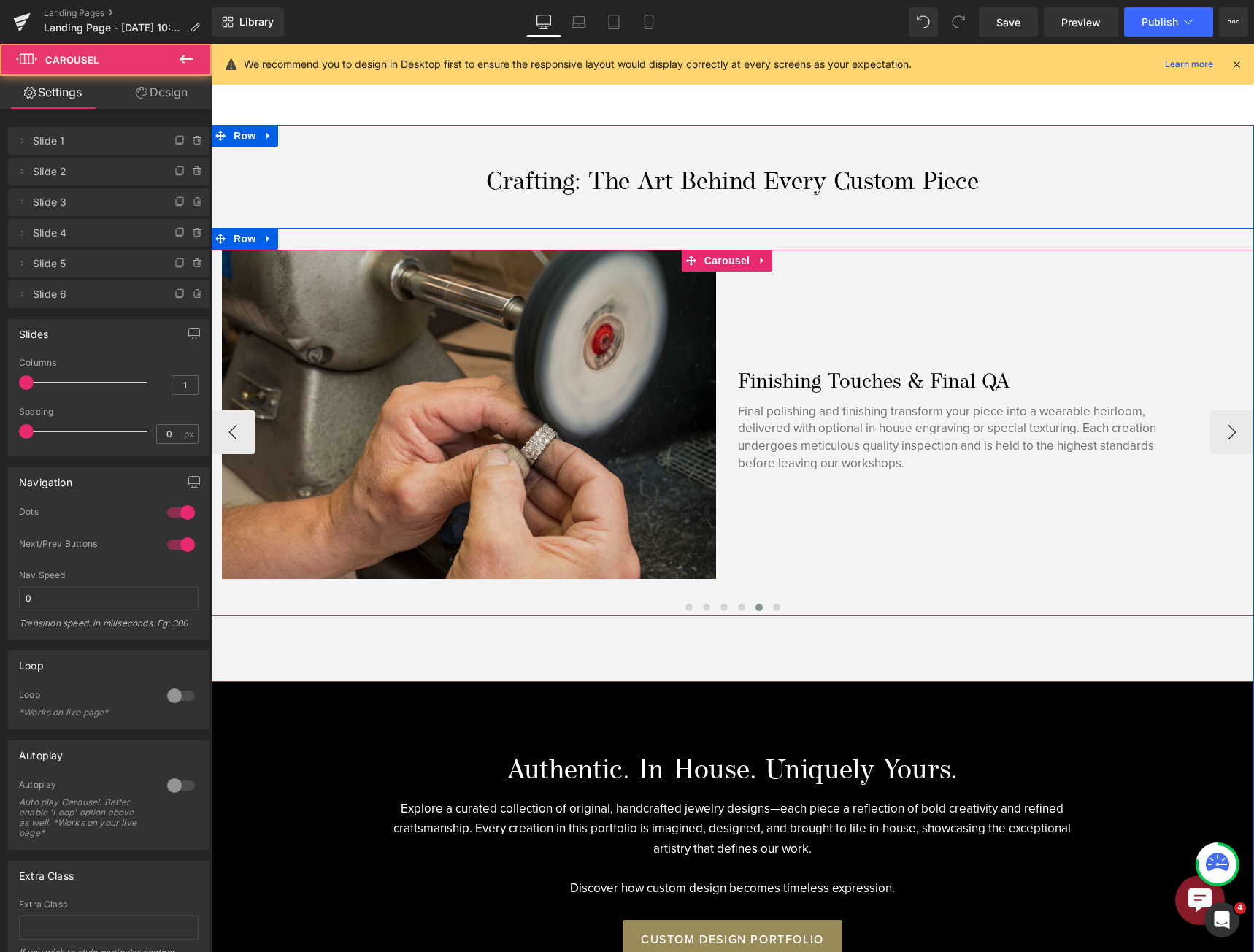
click at [437, 419] on img at bounding box center [468, 414] width 494 height 329
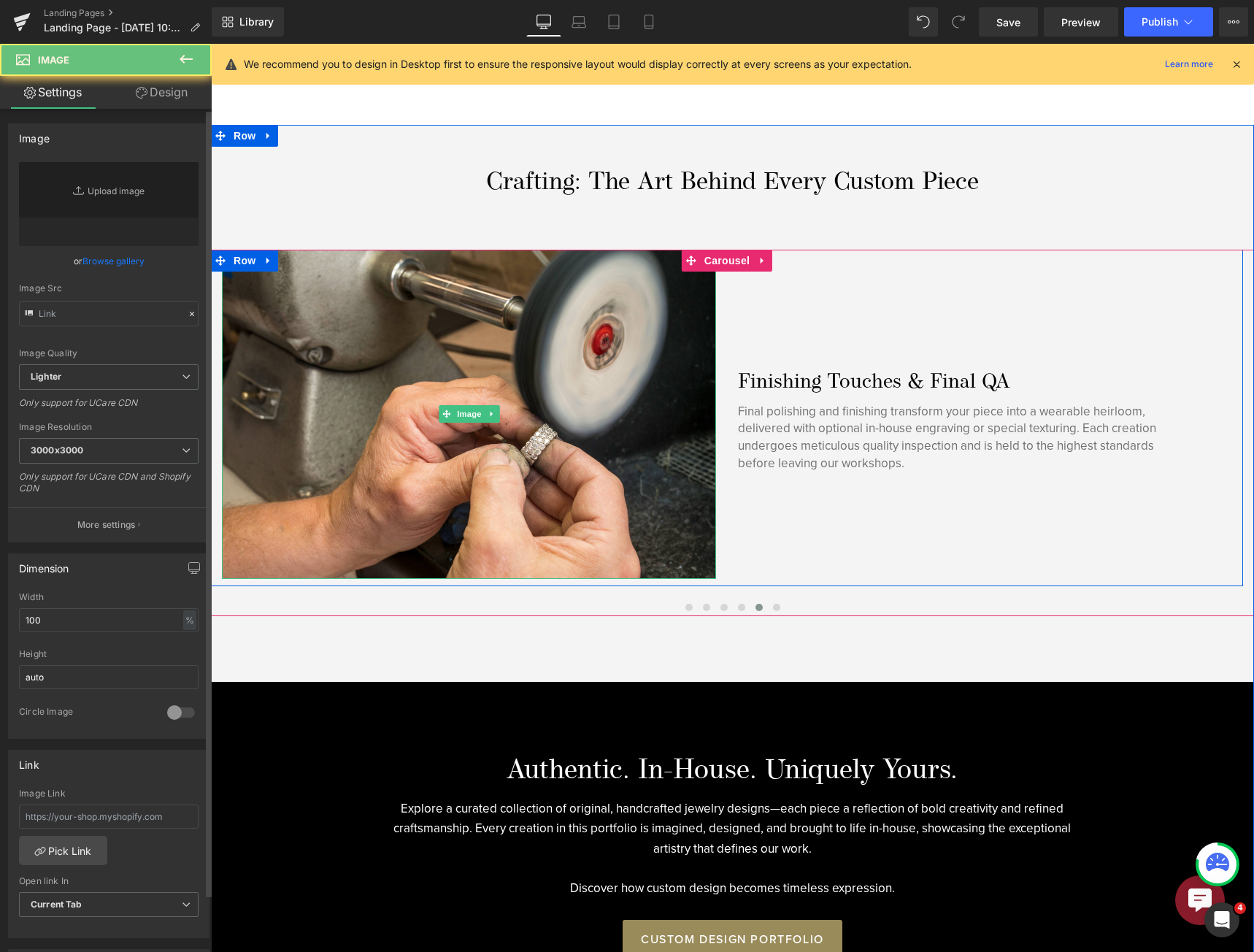
type input "[URL][DOMAIN_NAME]"
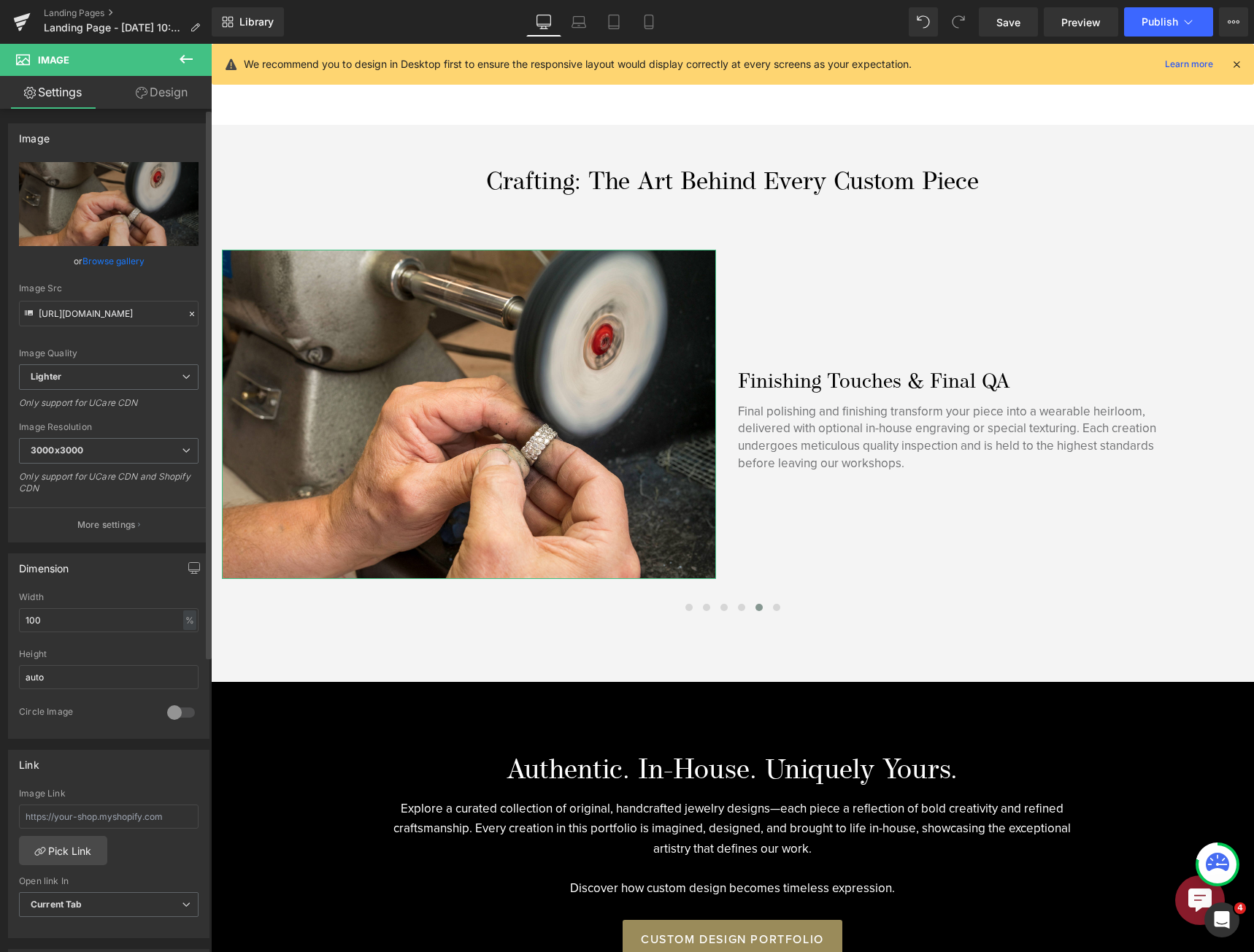
click at [101, 516] on button "More settings" at bounding box center [108, 525] width 200 height 35
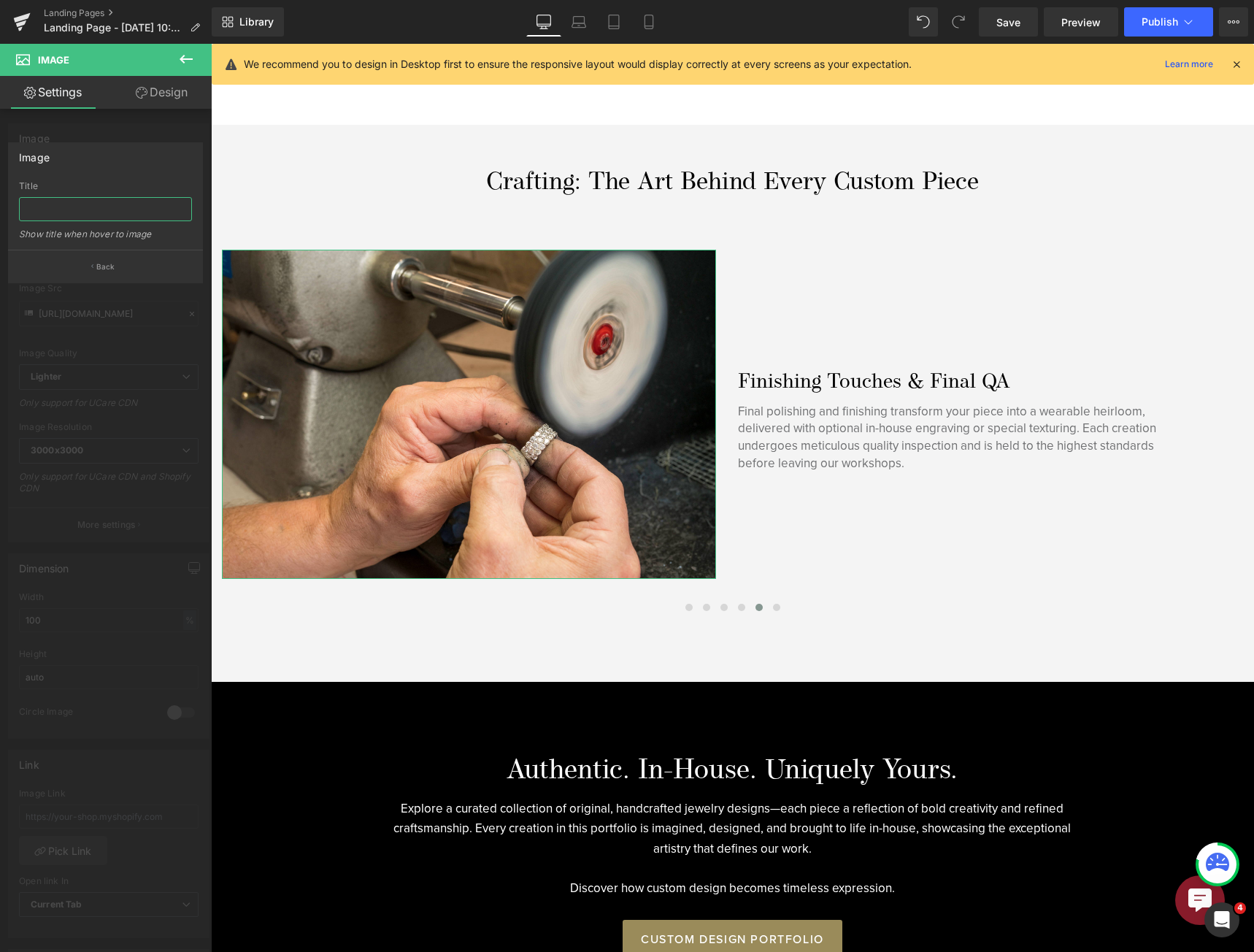
click at [95, 209] on input "text" at bounding box center [106, 208] width 173 height 24
type input "Diamond wedding band being polished by [PERSON_NAME]"
click at [1028, 15] on link "Save" at bounding box center [1008, 22] width 59 height 29
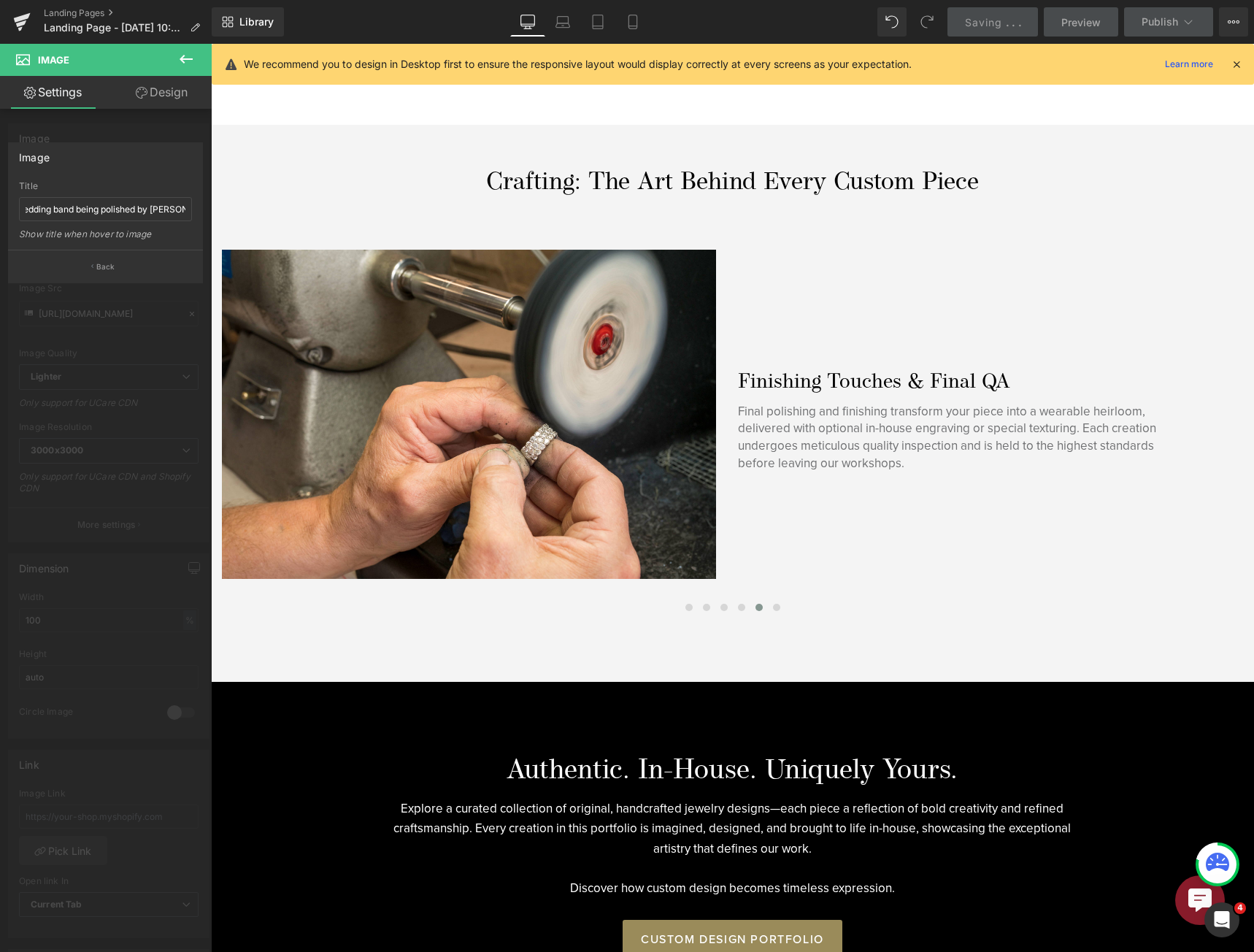
scroll to position [0, 0]
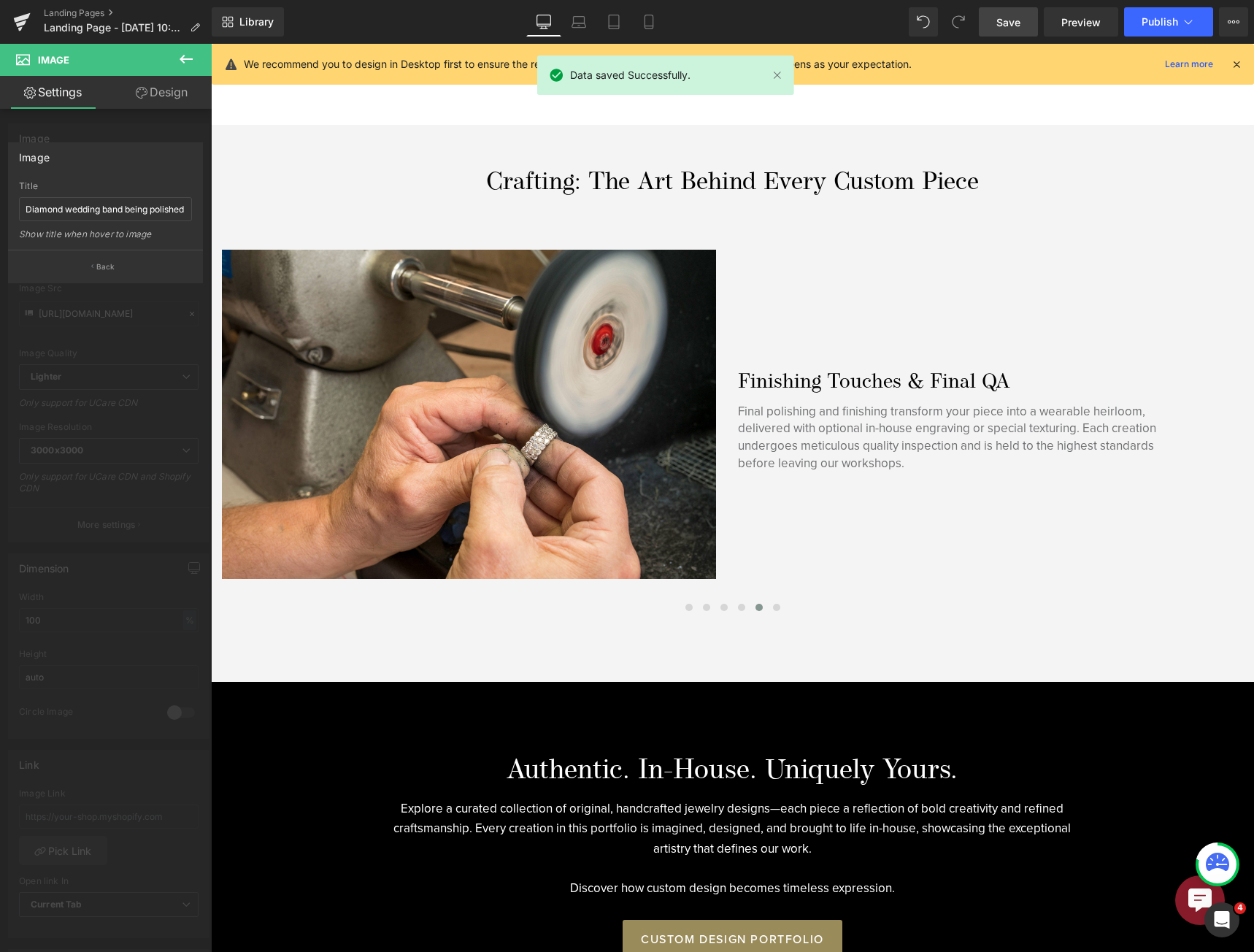
click at [774, 606] on div at bounding box center [732, 498] width 1043 height 908
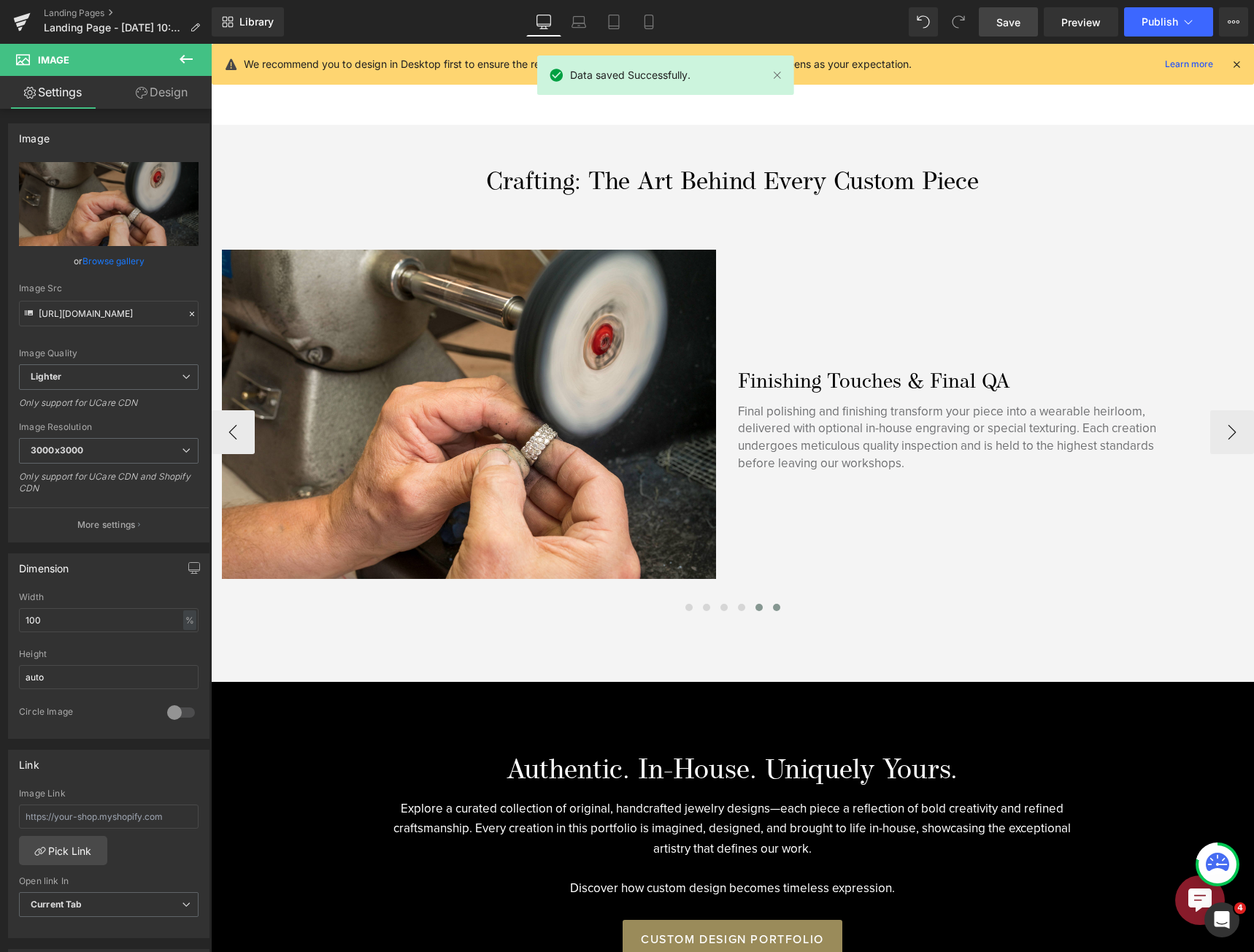
click at [772, 606] on span at bounding box center [776, 607] width 8 height 8
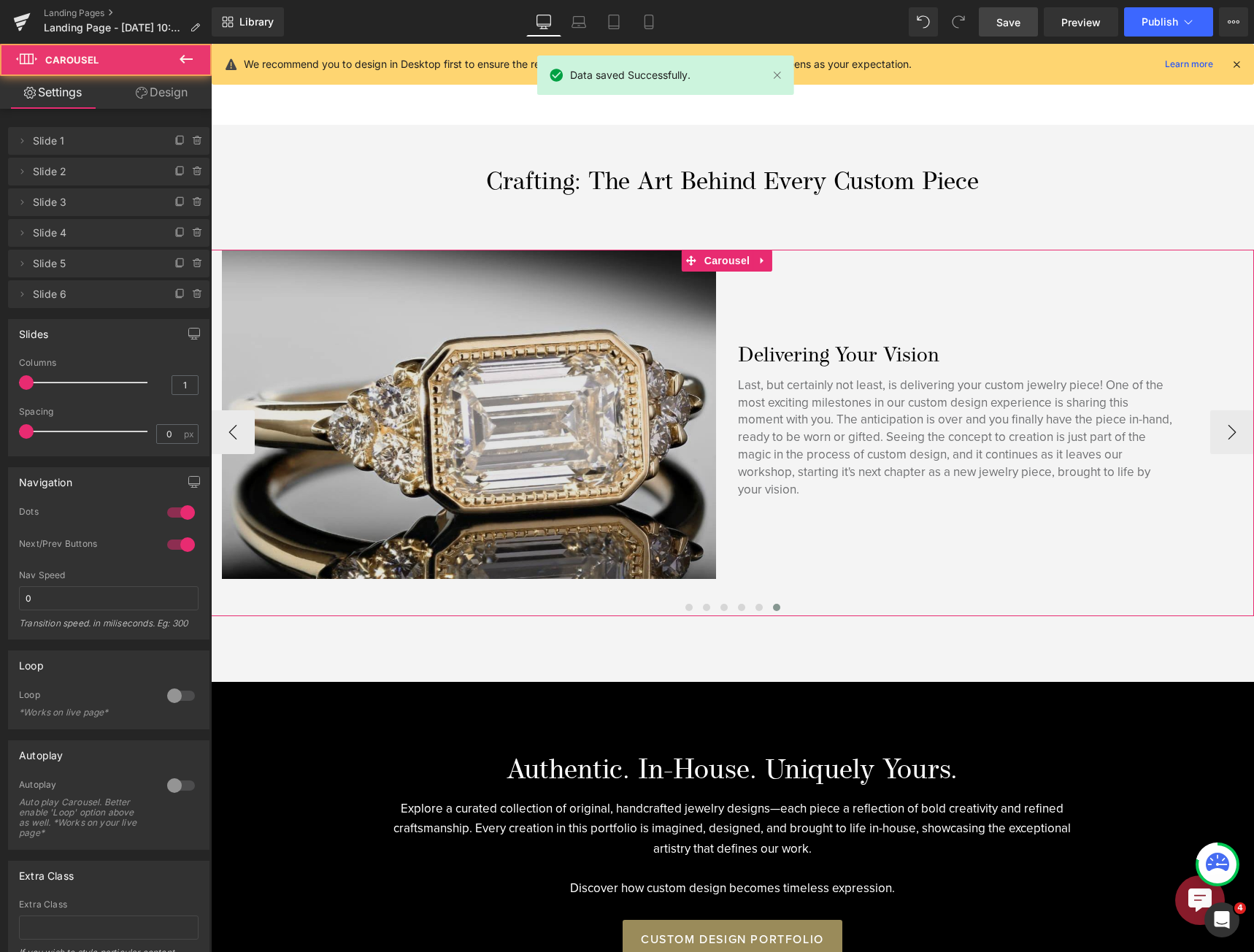
click at [397, 409] on img at bounding box center [468, 414] width 494 height 329
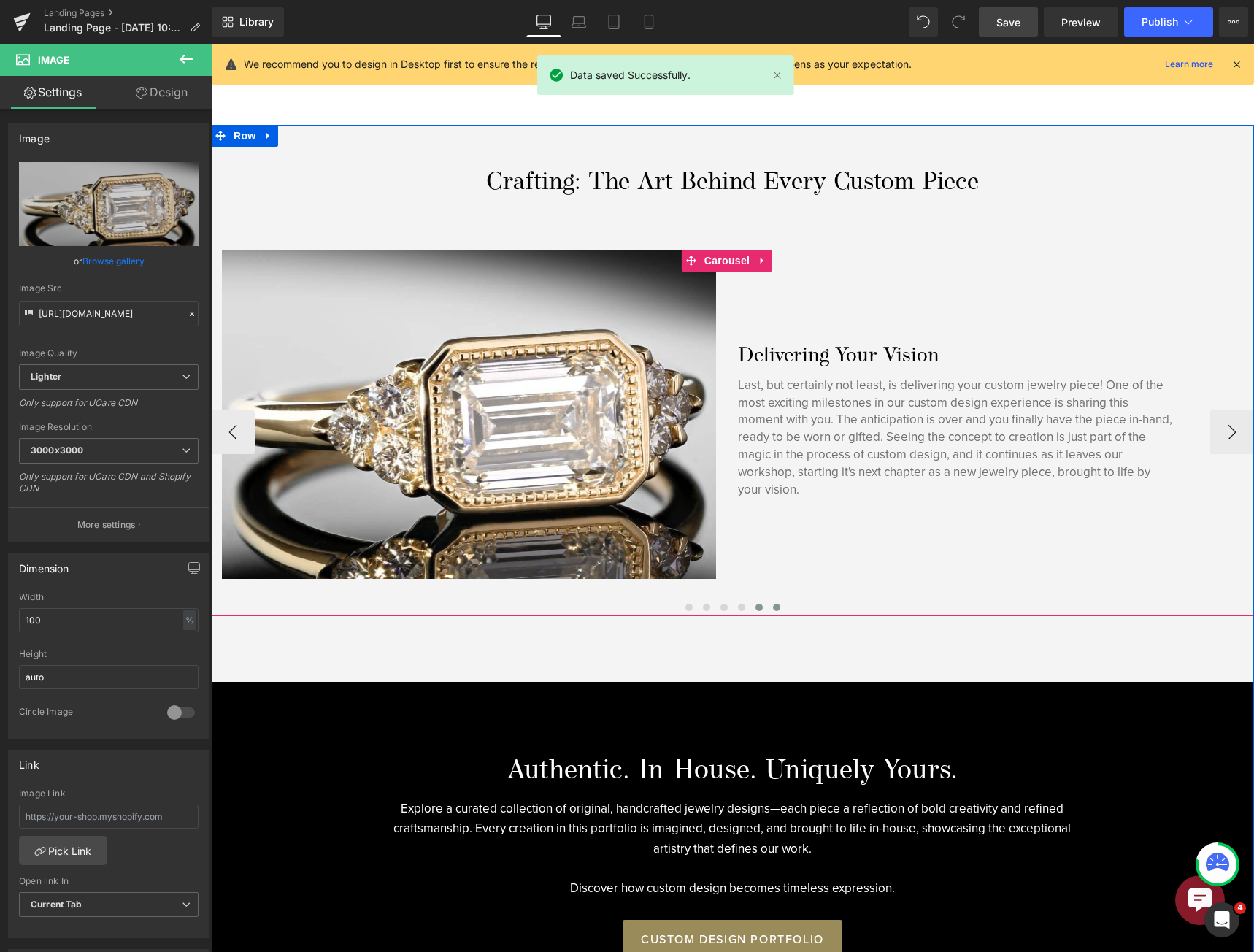
click at [757, 602] on button at bounding box center [759, 607] width 17 height 14
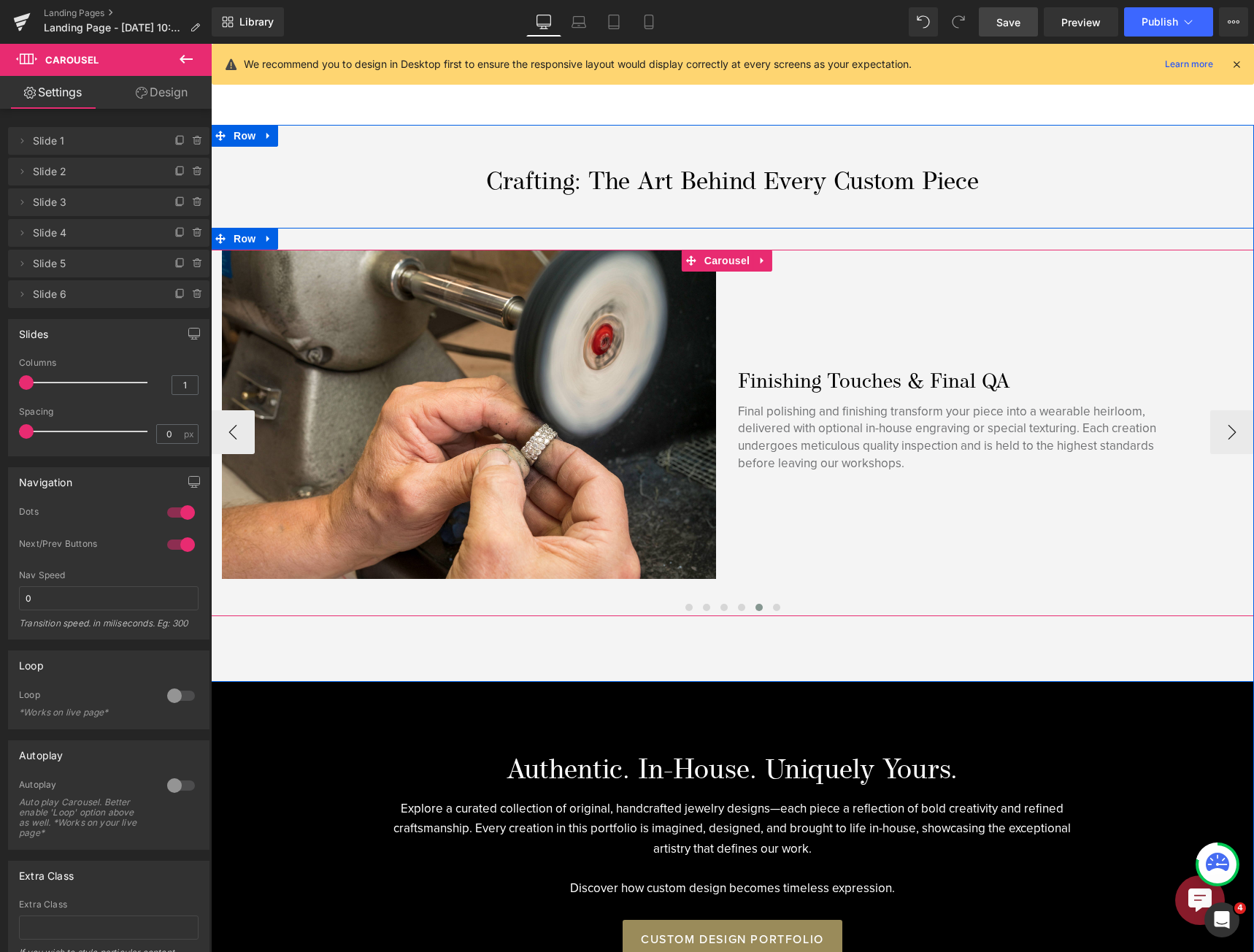
click at [761, 602] on button at bounding box center [759, 607] width 17 height 14
click at [772, 604] on span at bounding box center [776, 607] width 8 height 8
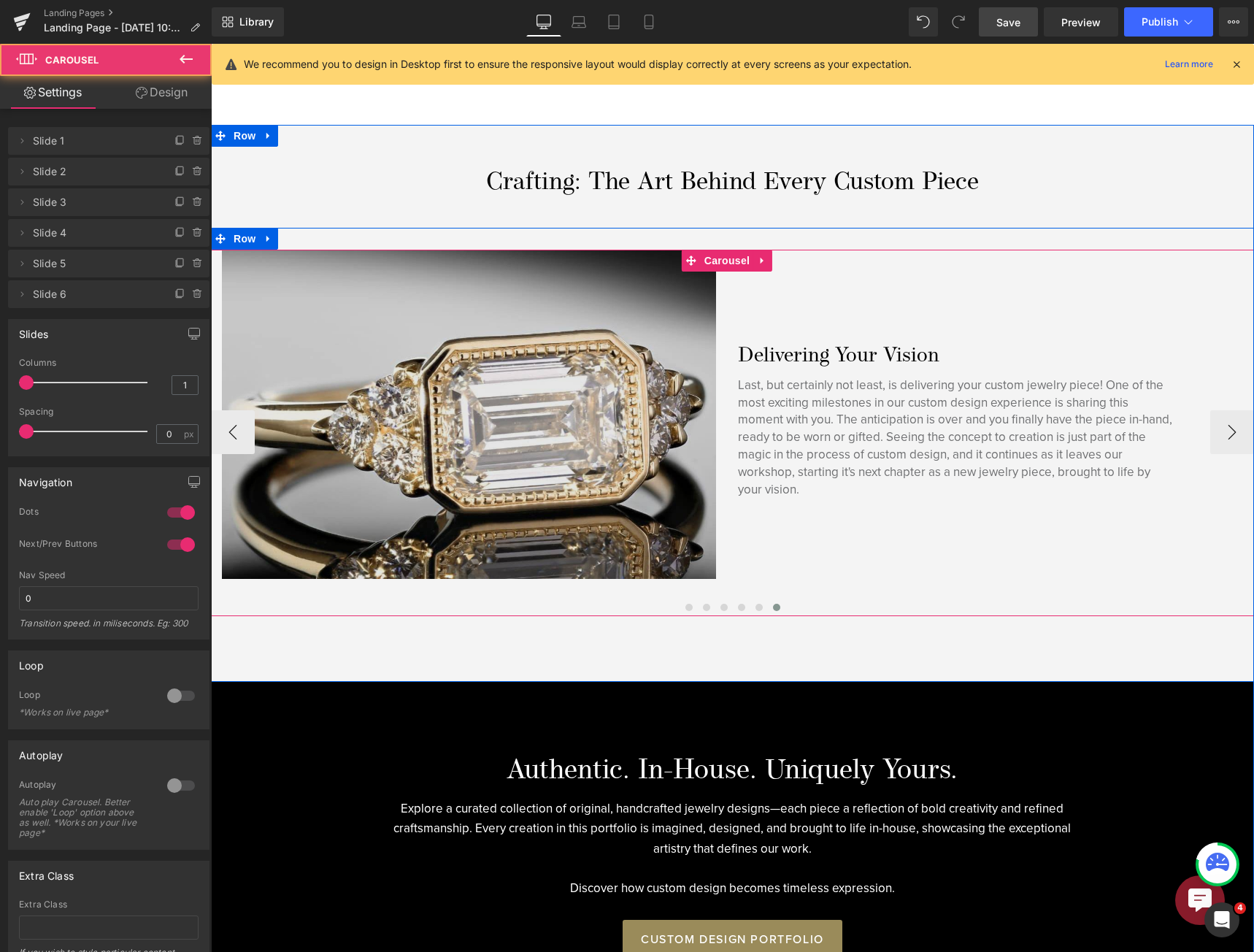
click at [502, 403] on img at bounding box center [468, 414] width 494 height 329
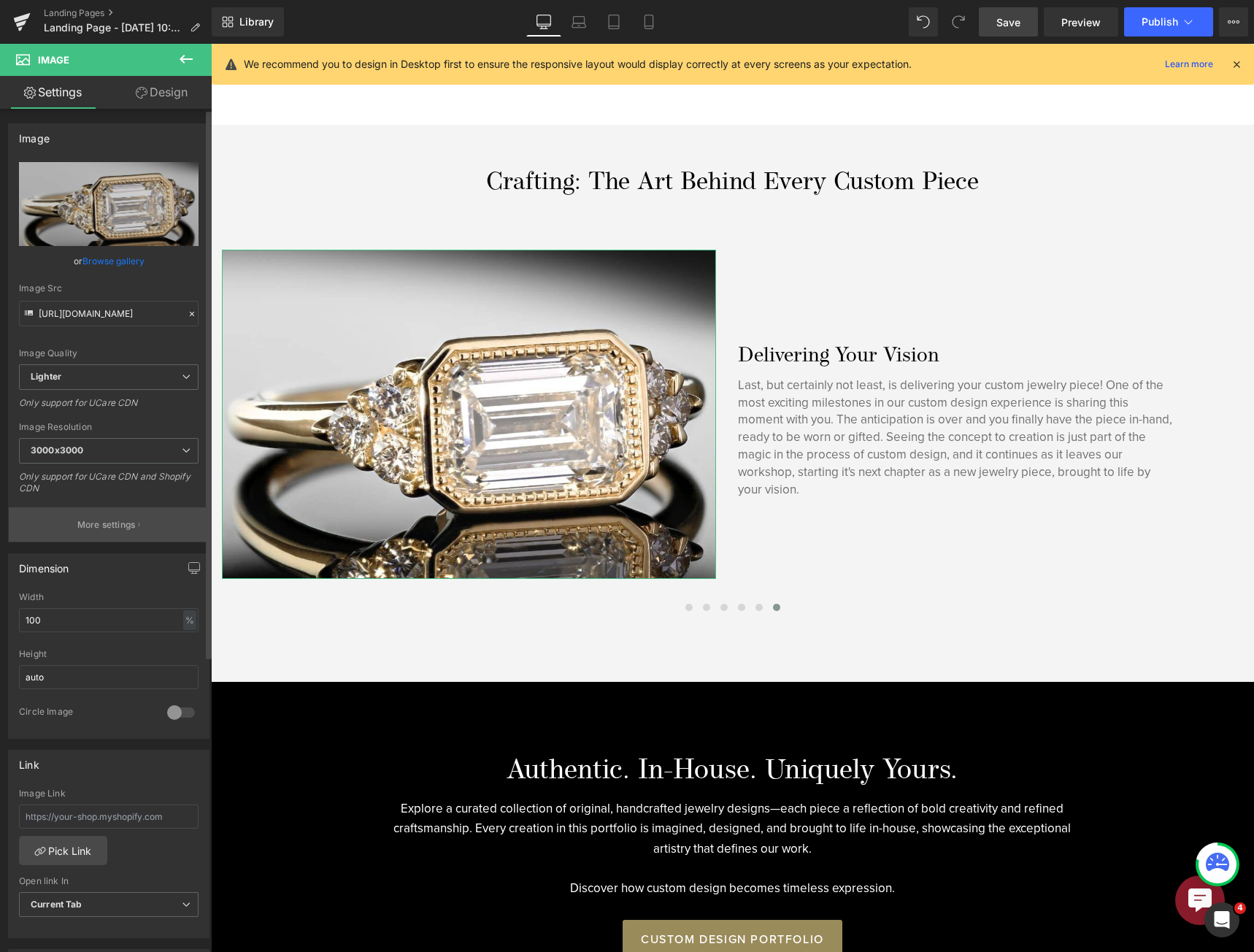
click at [111, 528] on p "More settings" at bounding box center [106, 525] width 59 height 13
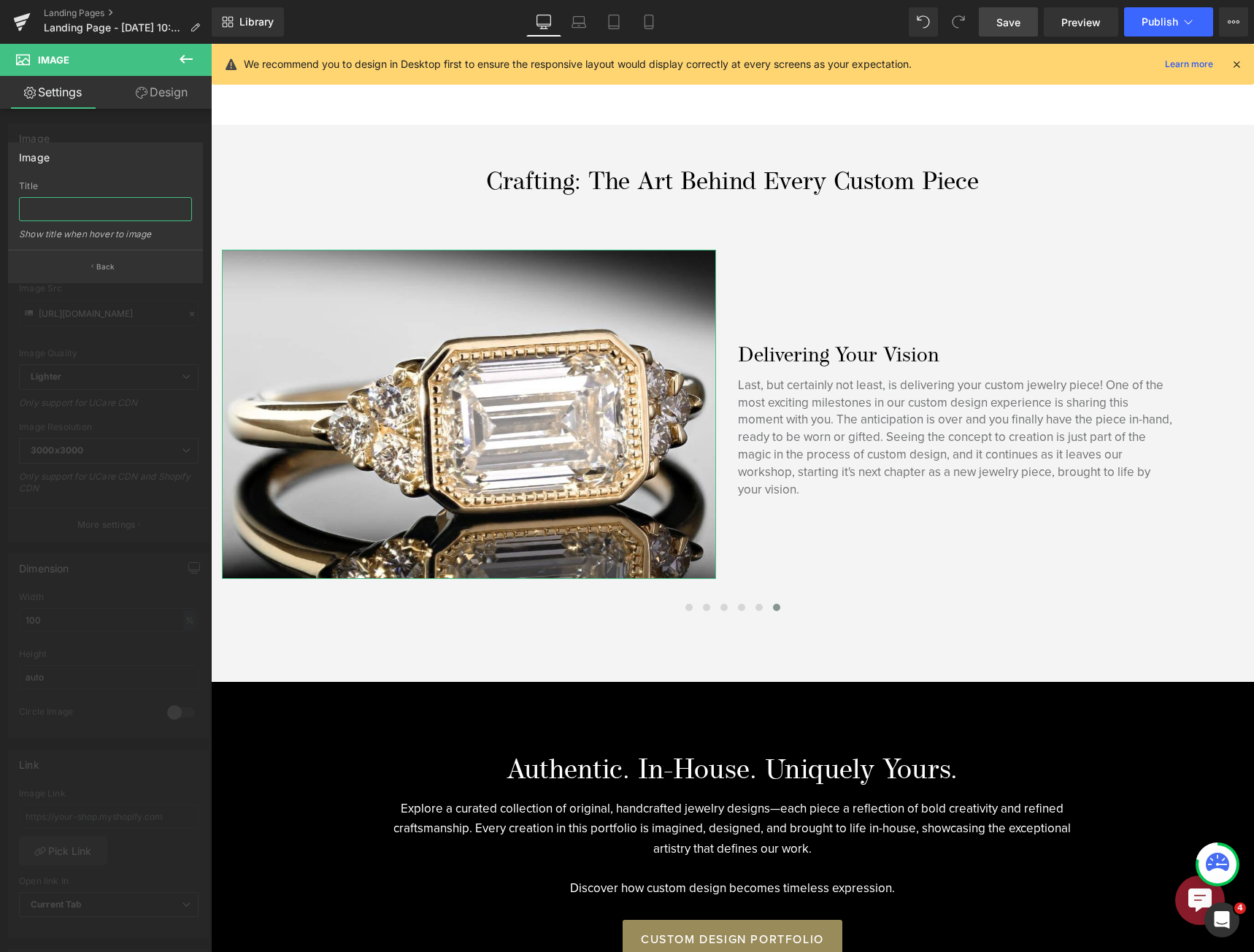
click at [91, 197] on input "text" at bounding box center [106, 208] width 173 height 24
type input "Custom designed engagement ring being showcased as a finished product"
click at [994, 21] on link "Save" at bounding box center [1008, 22] width 59 height 29
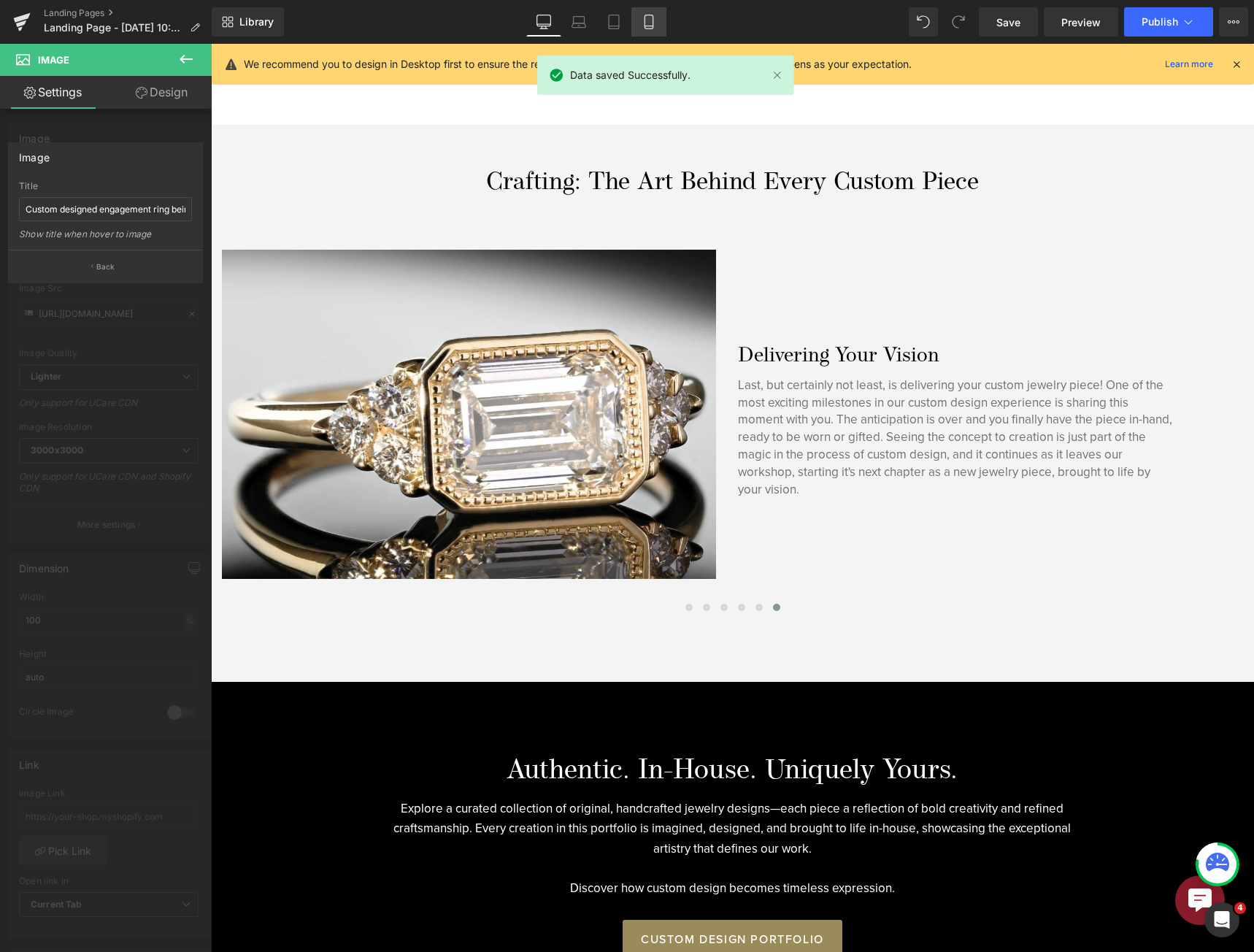
click at [637, 22] on link "Mobile" at bounding box center [649, 22] width 35 height 29
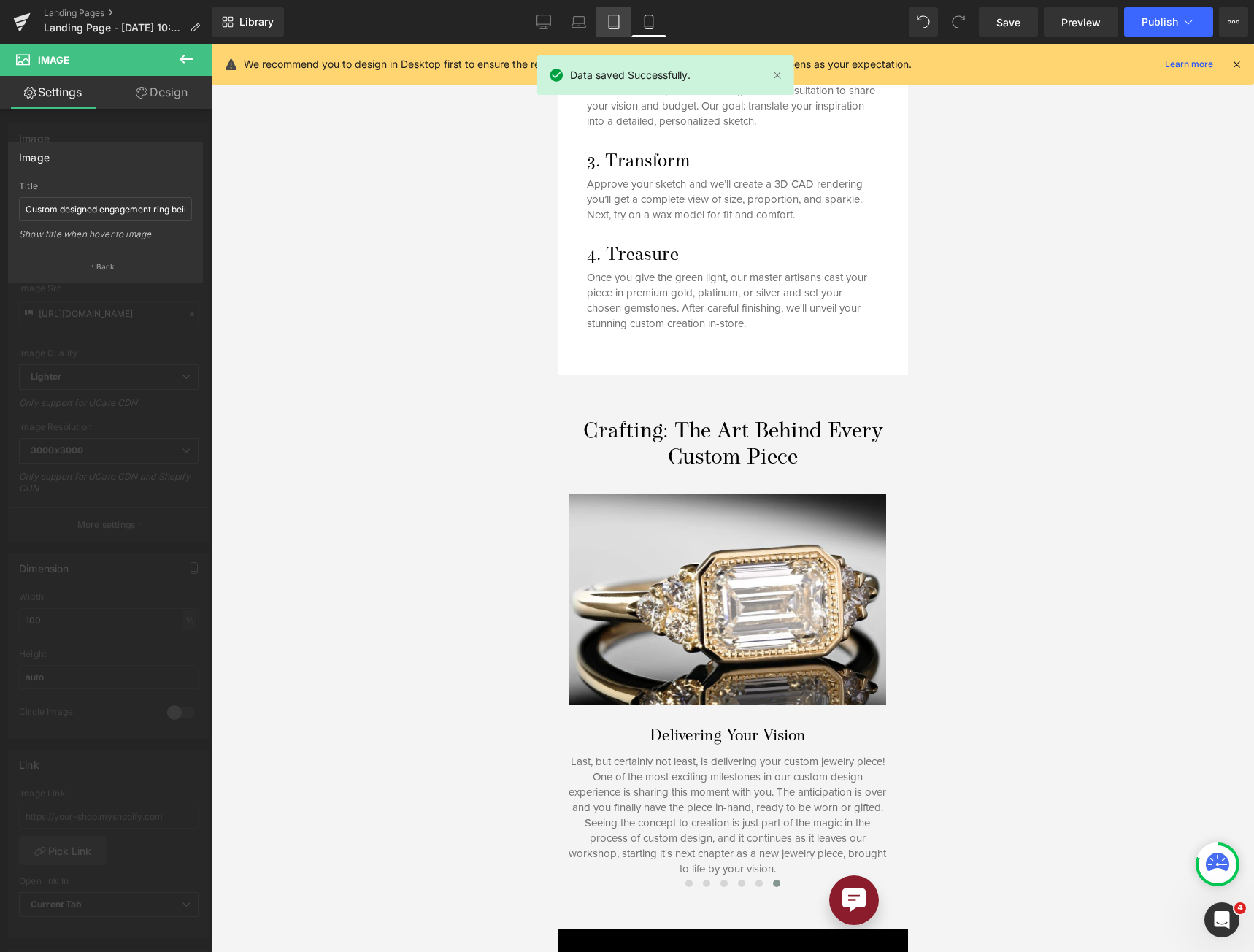
scroll to position [1353, 0]
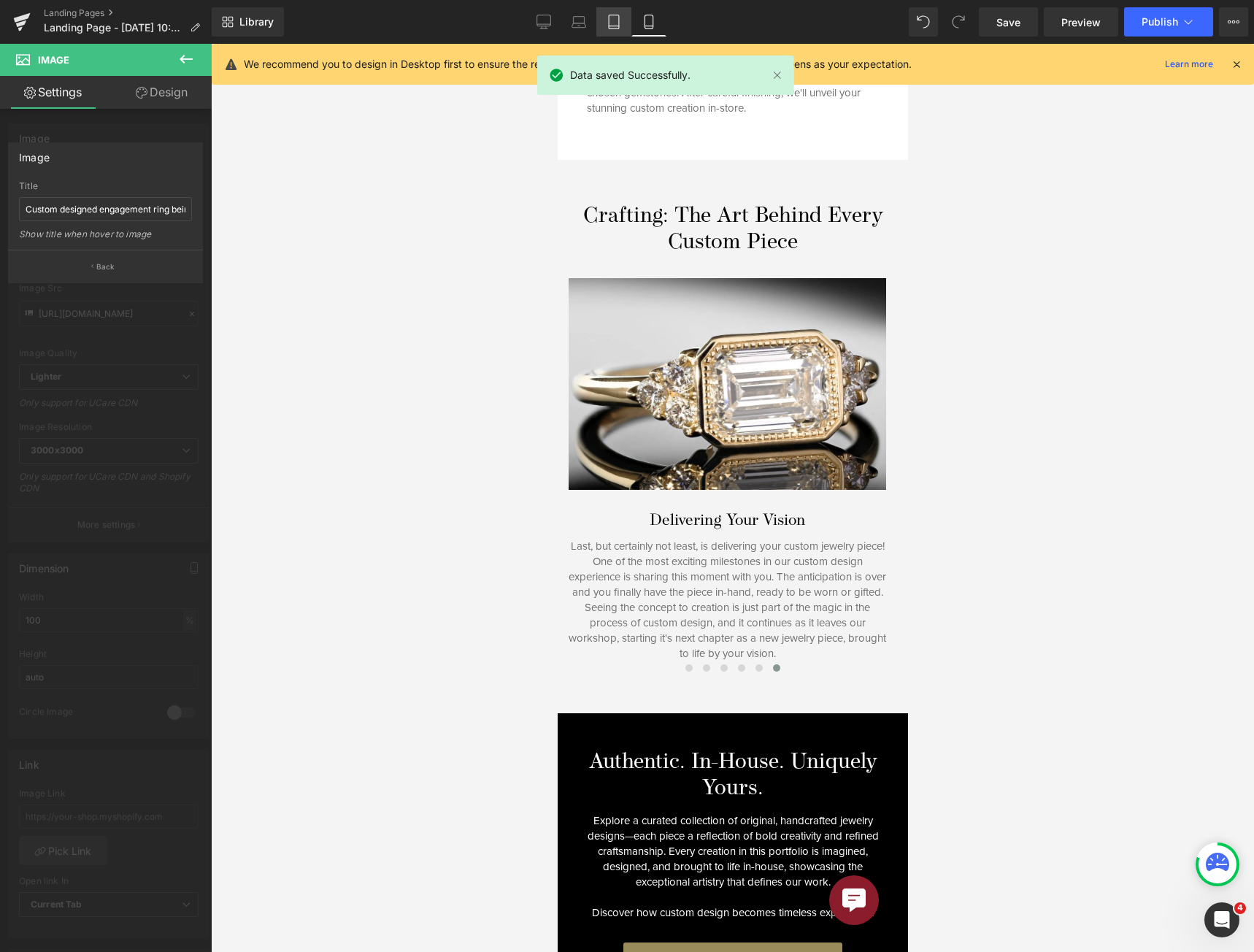
click at [617, 20] on icon at bounding box center [613, 21] width 14 height 14
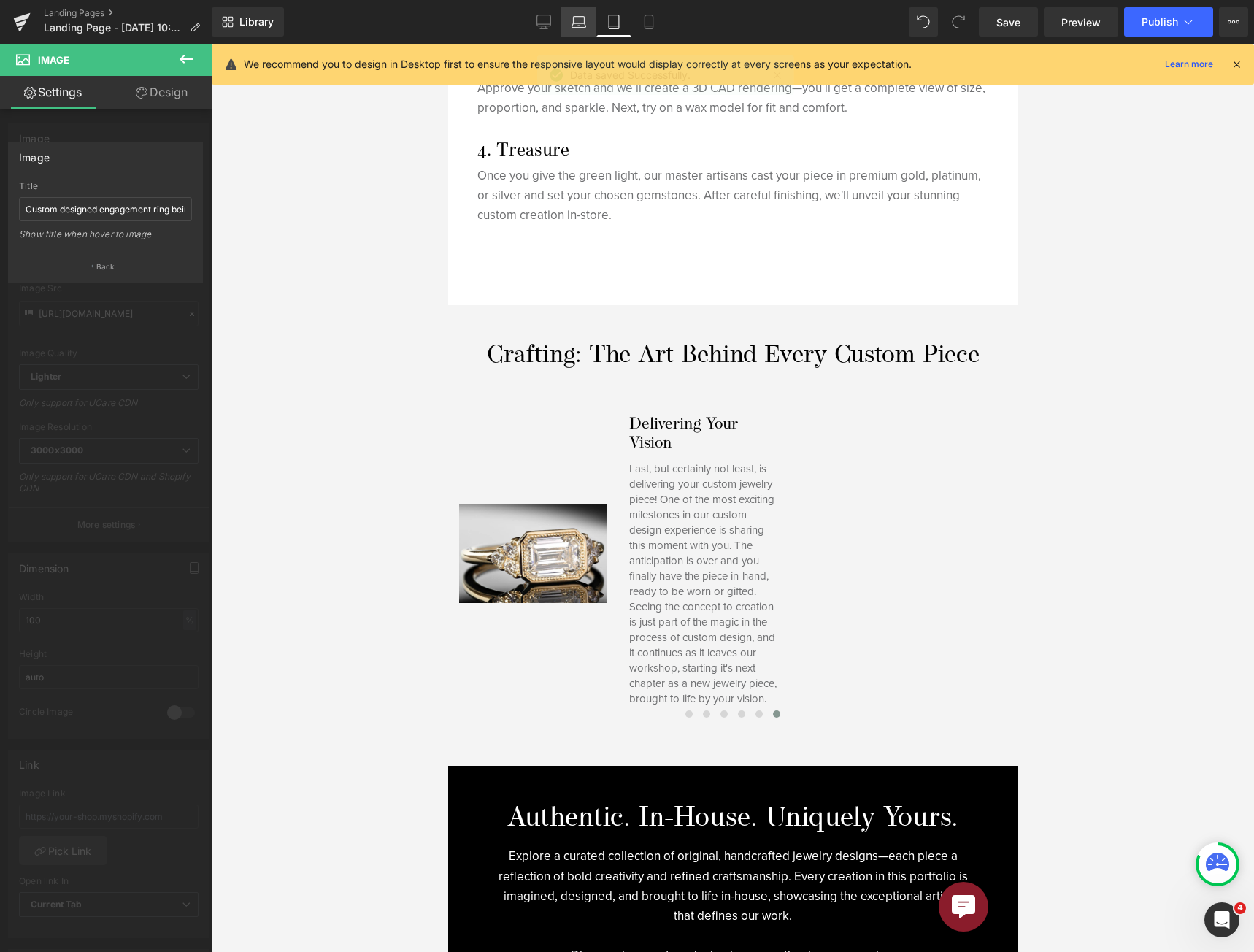
click at [578, 18] on icon at bounding box center [578, 21] width 14 height 14
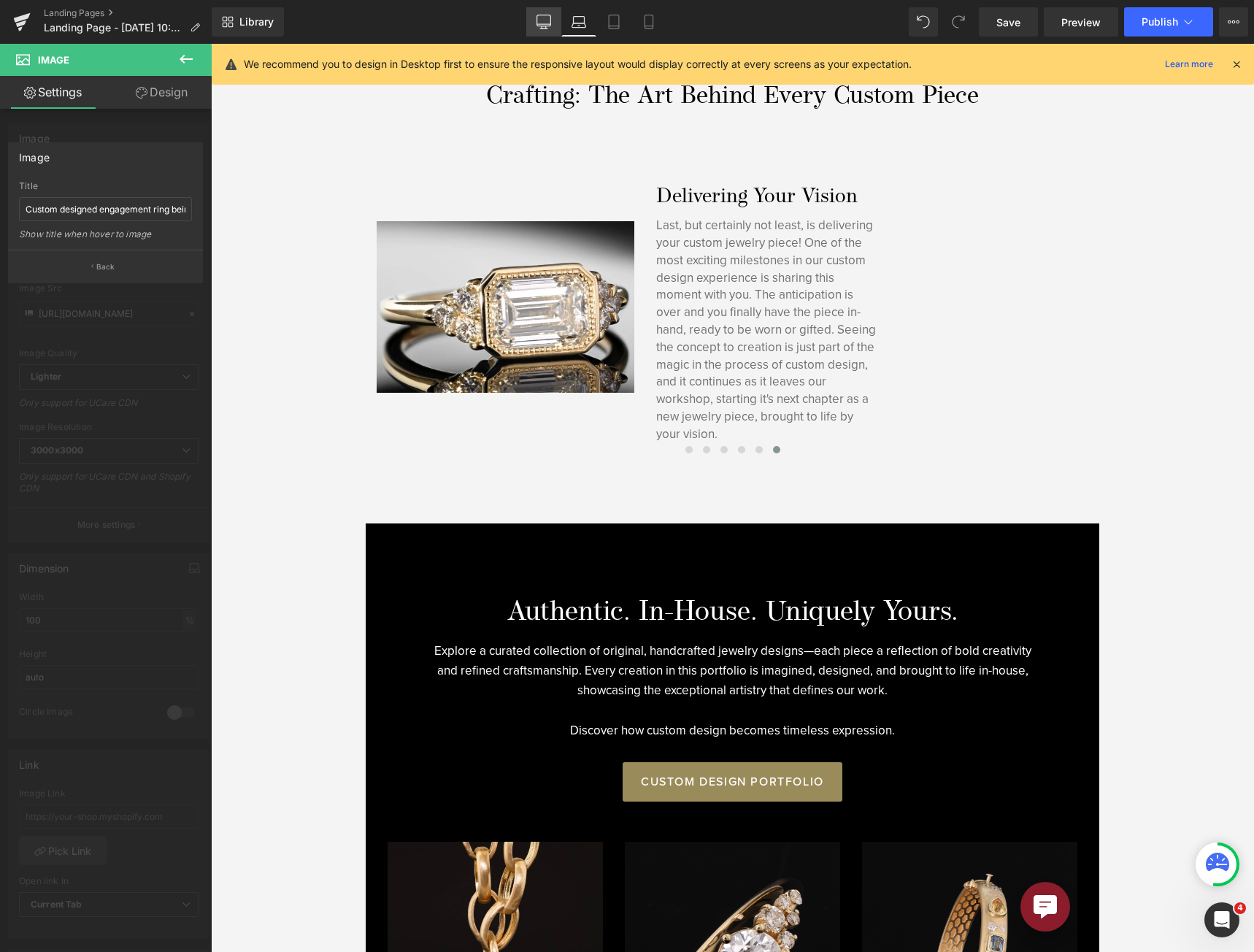
scroll to position [1668, 0]
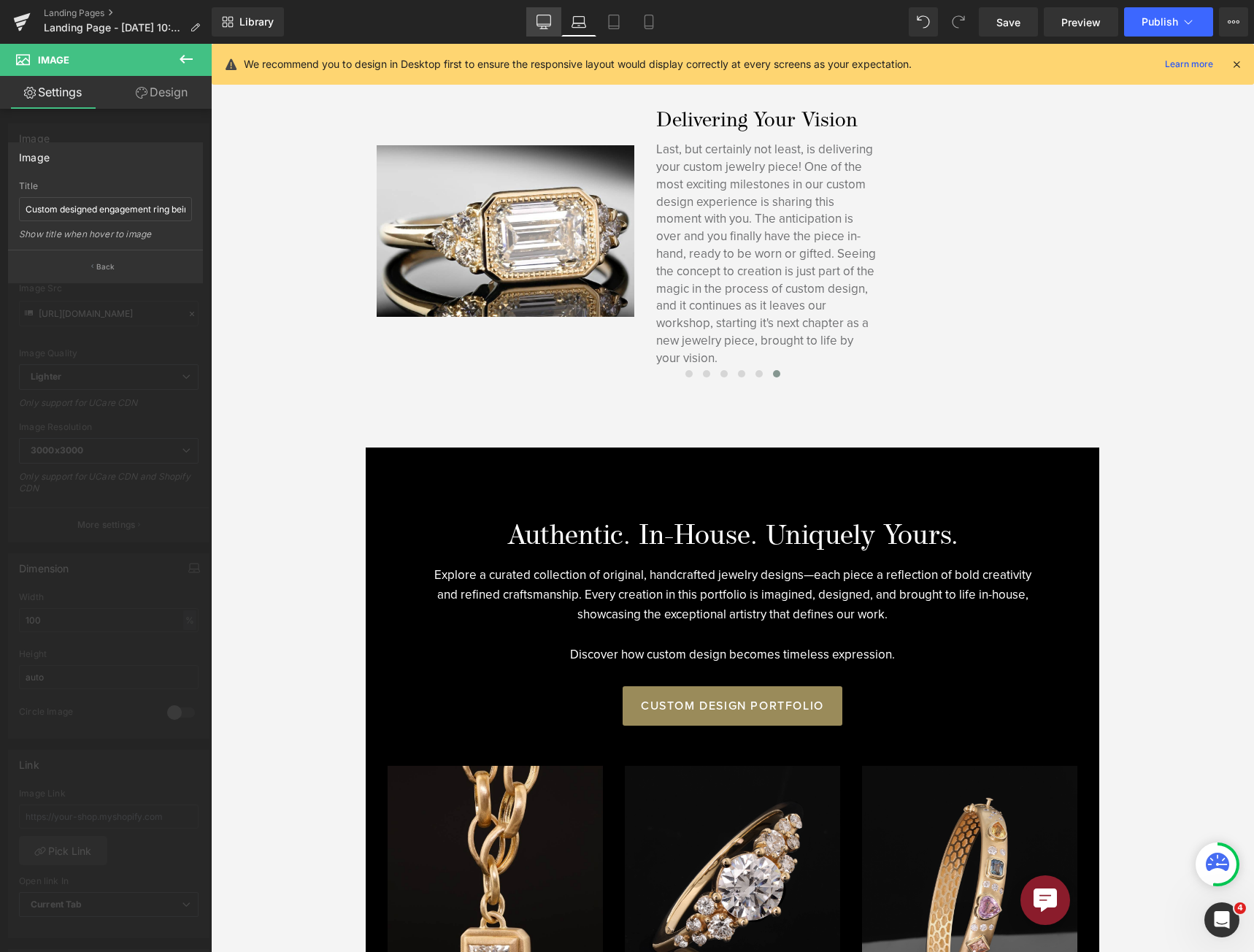
click at [537, 20] on icon at bounding box center [544, 20] width 13 height 11
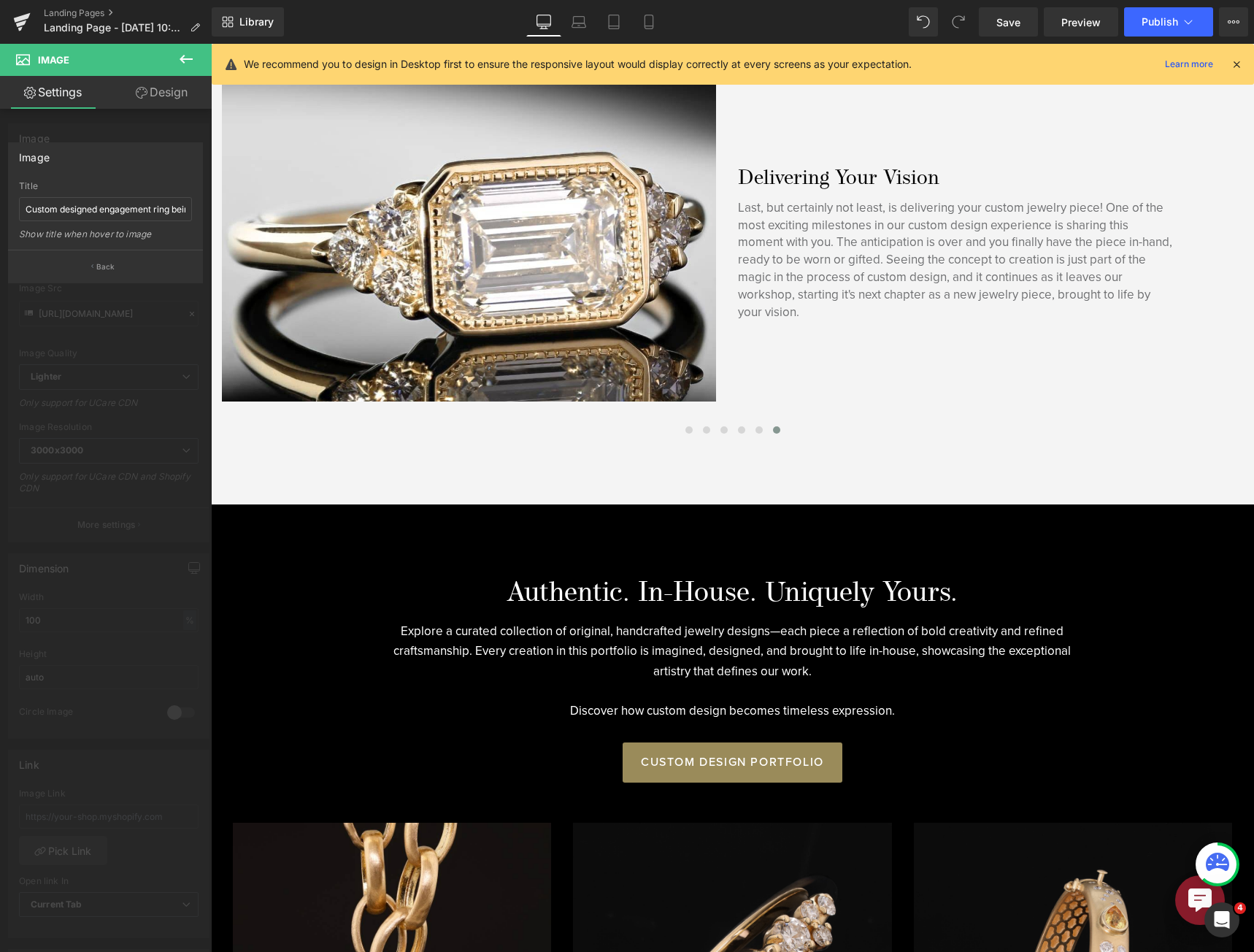
scroll to position [1899, 0]
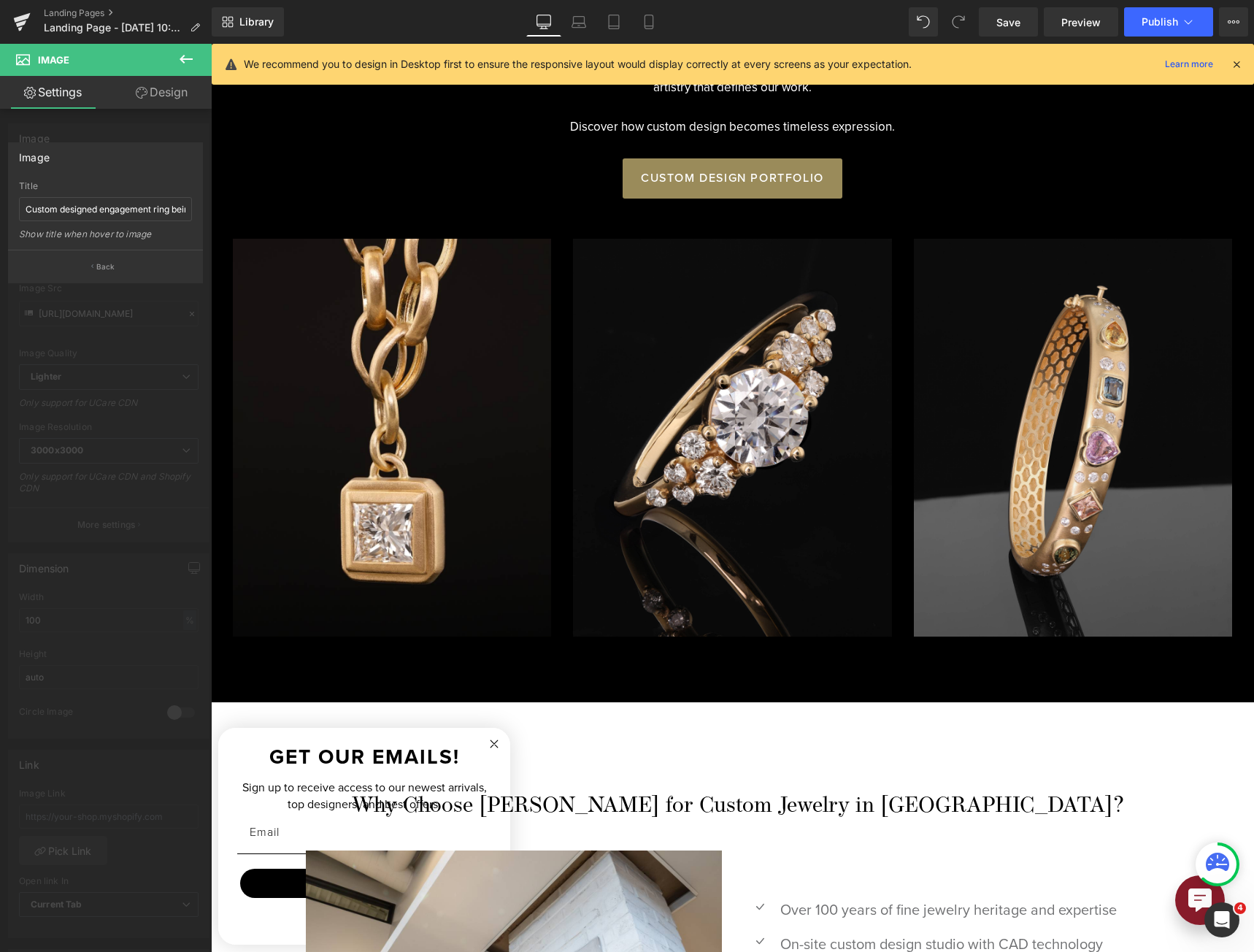
click at [499, 358] on div at bounding box center [732, 498] width 1043 height 908
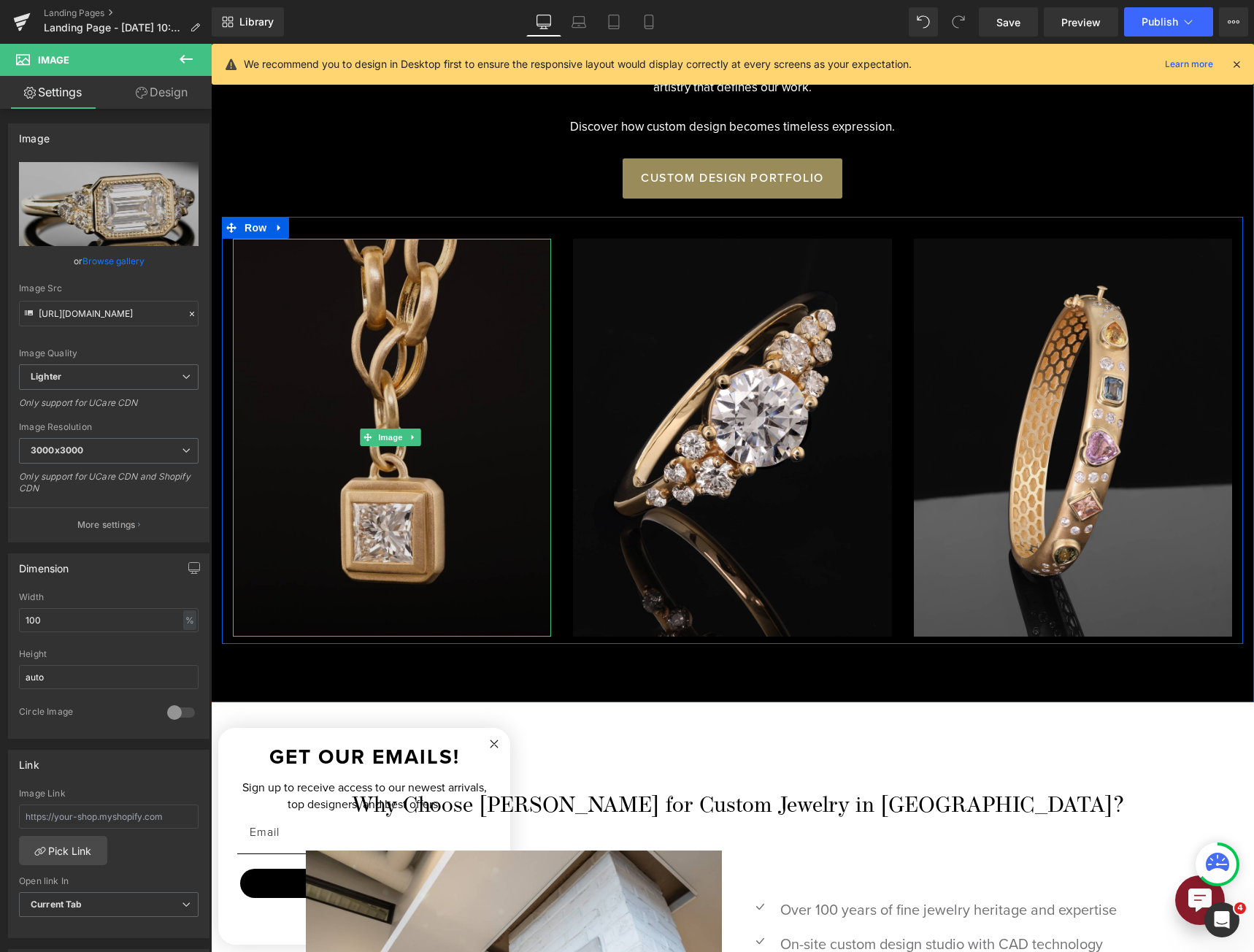
click at [437, 401] on img at bounding box center [392, 438] width 319 height 397
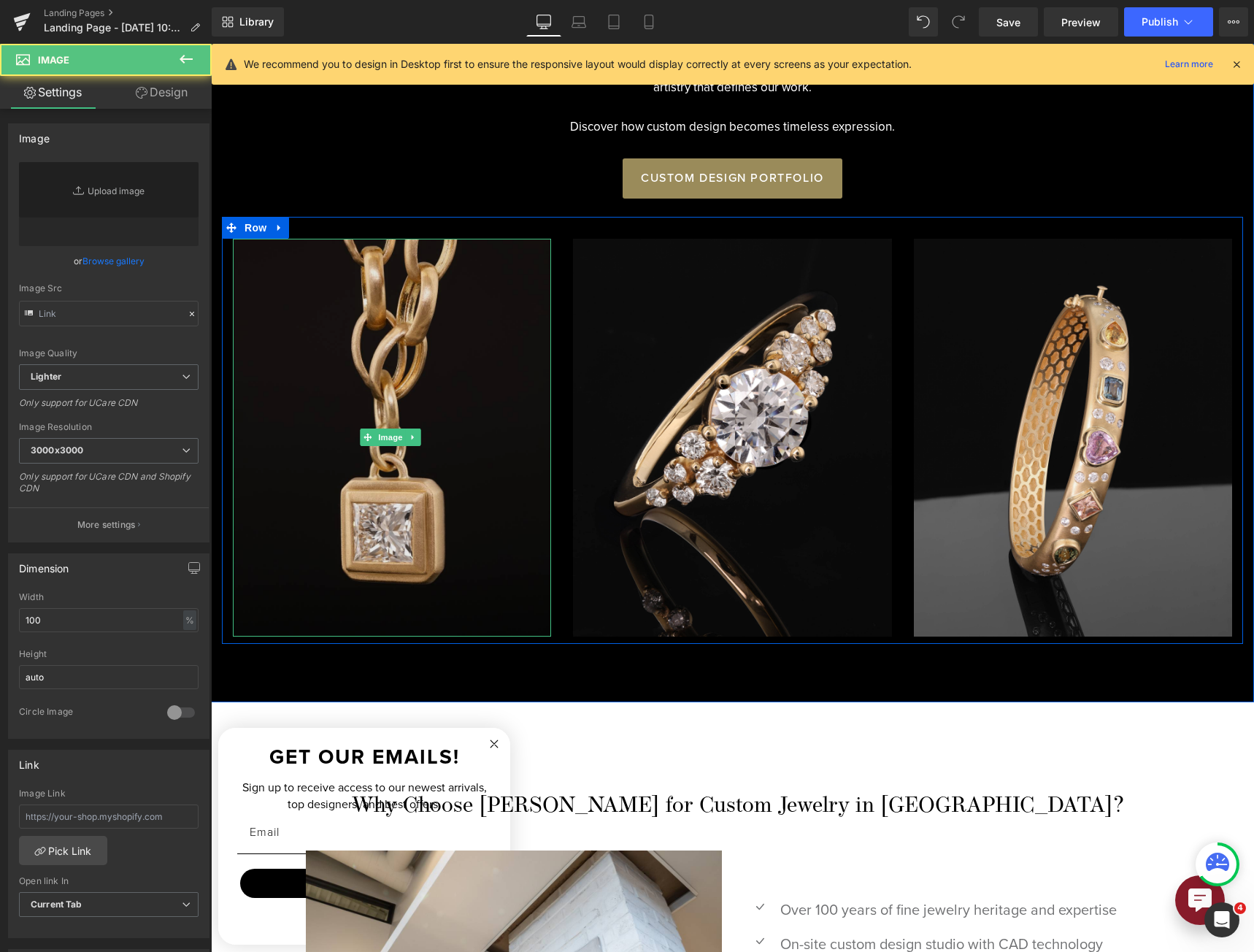
type input "[URL][DOMAIN_NAME]"
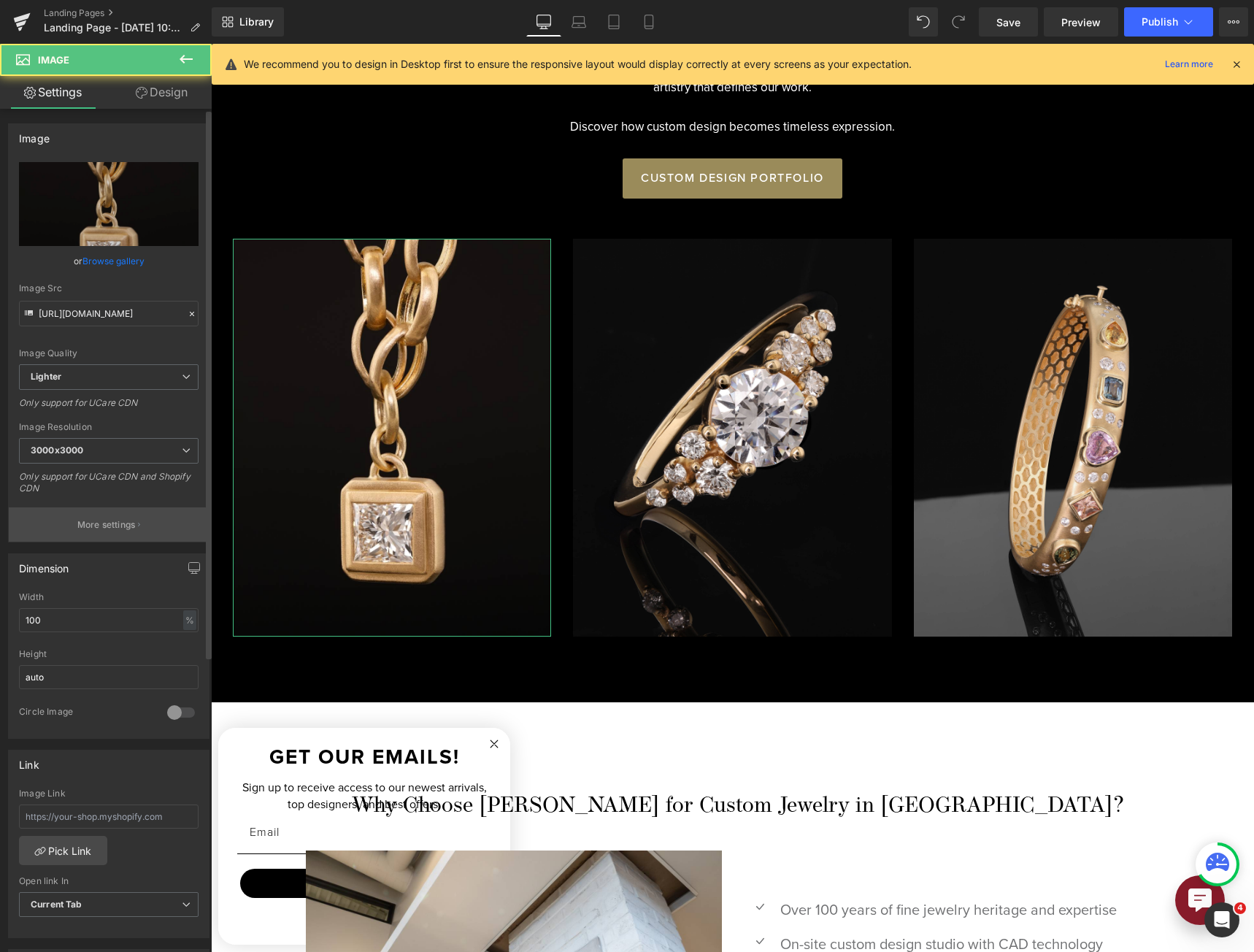
click at [138, 524] on icon "button" at bounding box center [139, 525] width 2 height 4
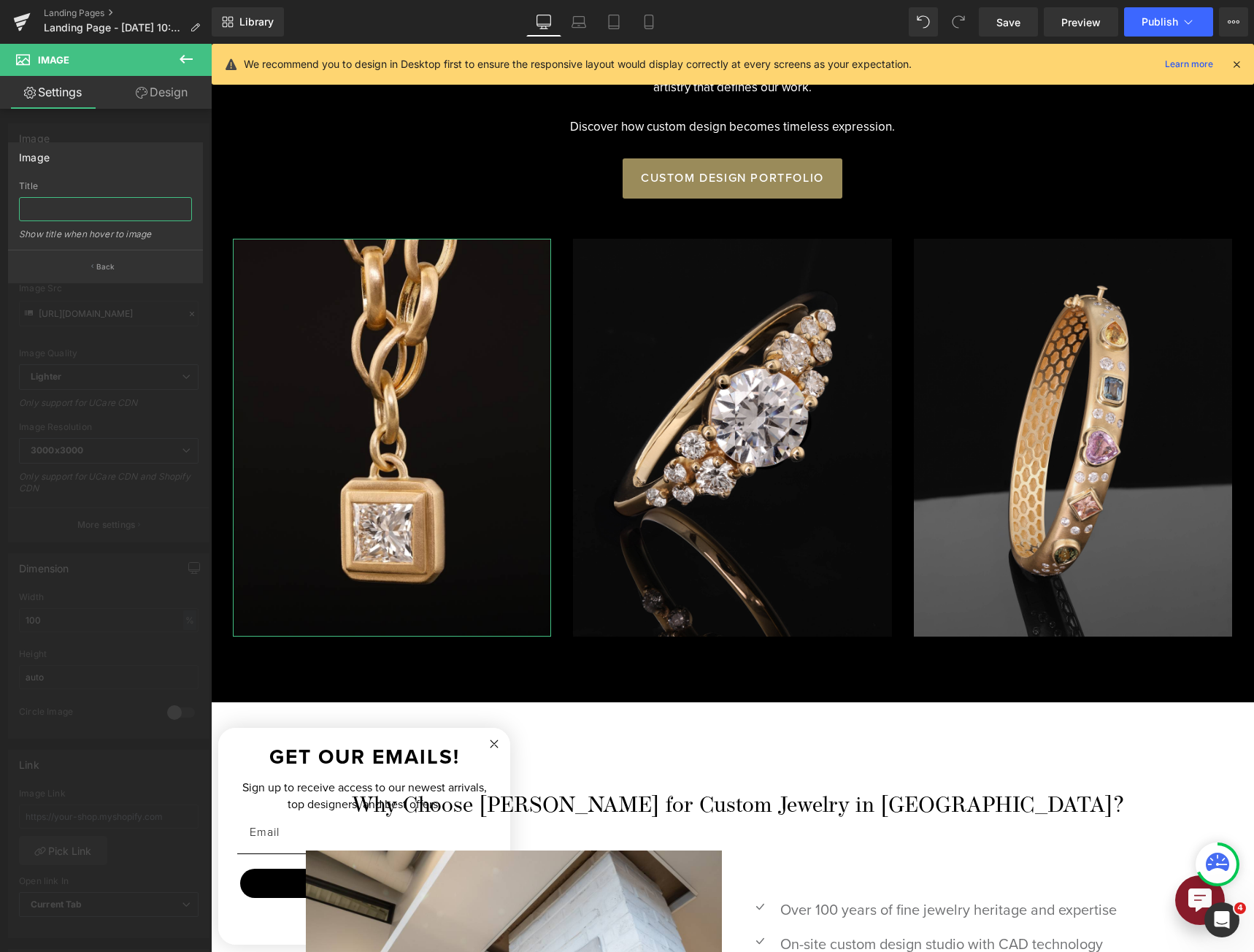
click at [110, 202] on input "text" at bounding box center [106, 208] width 173 height 24
type input "Custom bezel set princess cut diamond necklace"
click at [123, 133] on div at bounding box center [106, 502] width 212 height 916
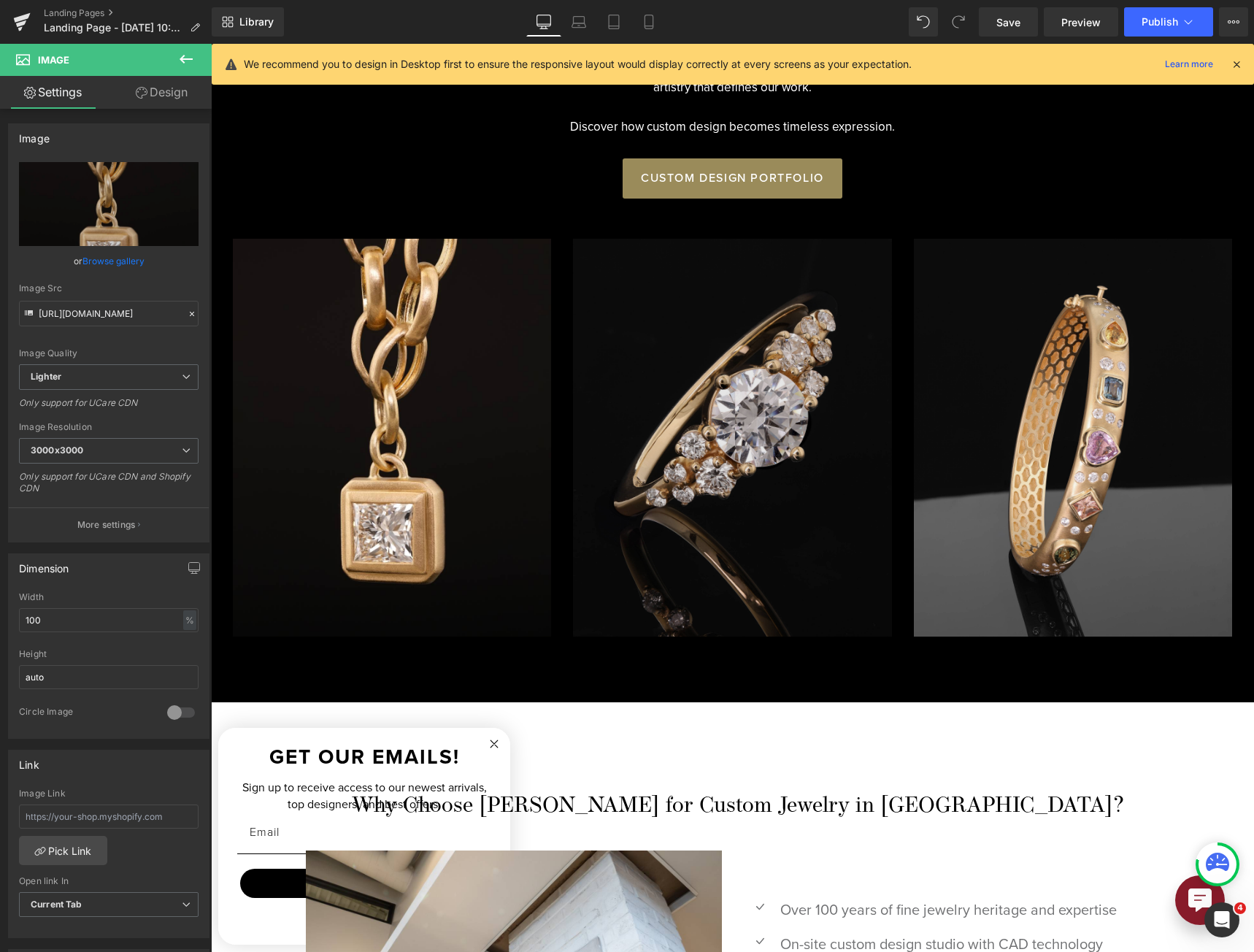
scroll to position [0, 0]
click at [713, 377] on img at bounding box center [732, 438] width 319 height 397
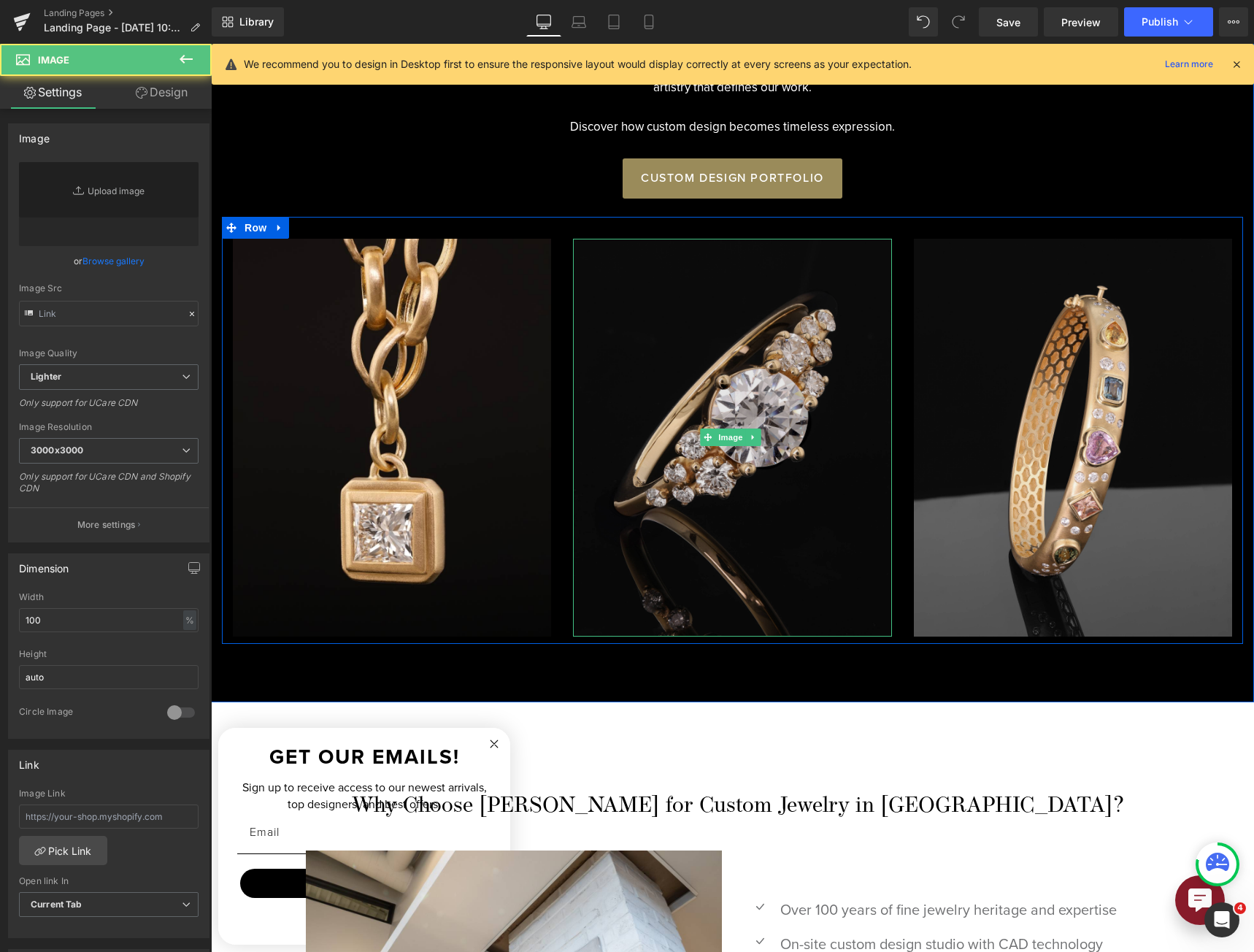
type input "[URL][DOMAIN_NAME]"
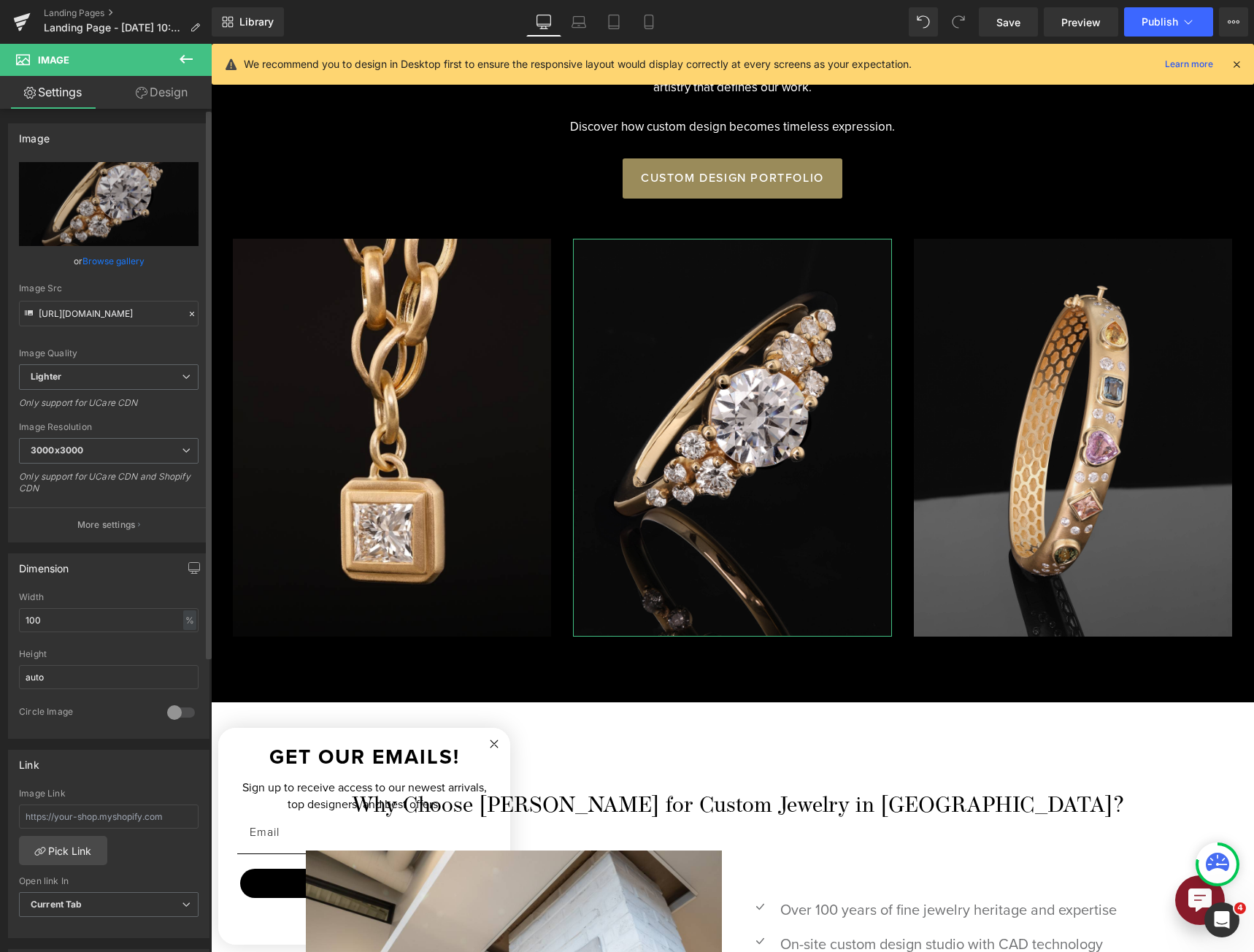
click at [111, 522] on p "More settings" at bounding box center [106, 525] width 59 height 13
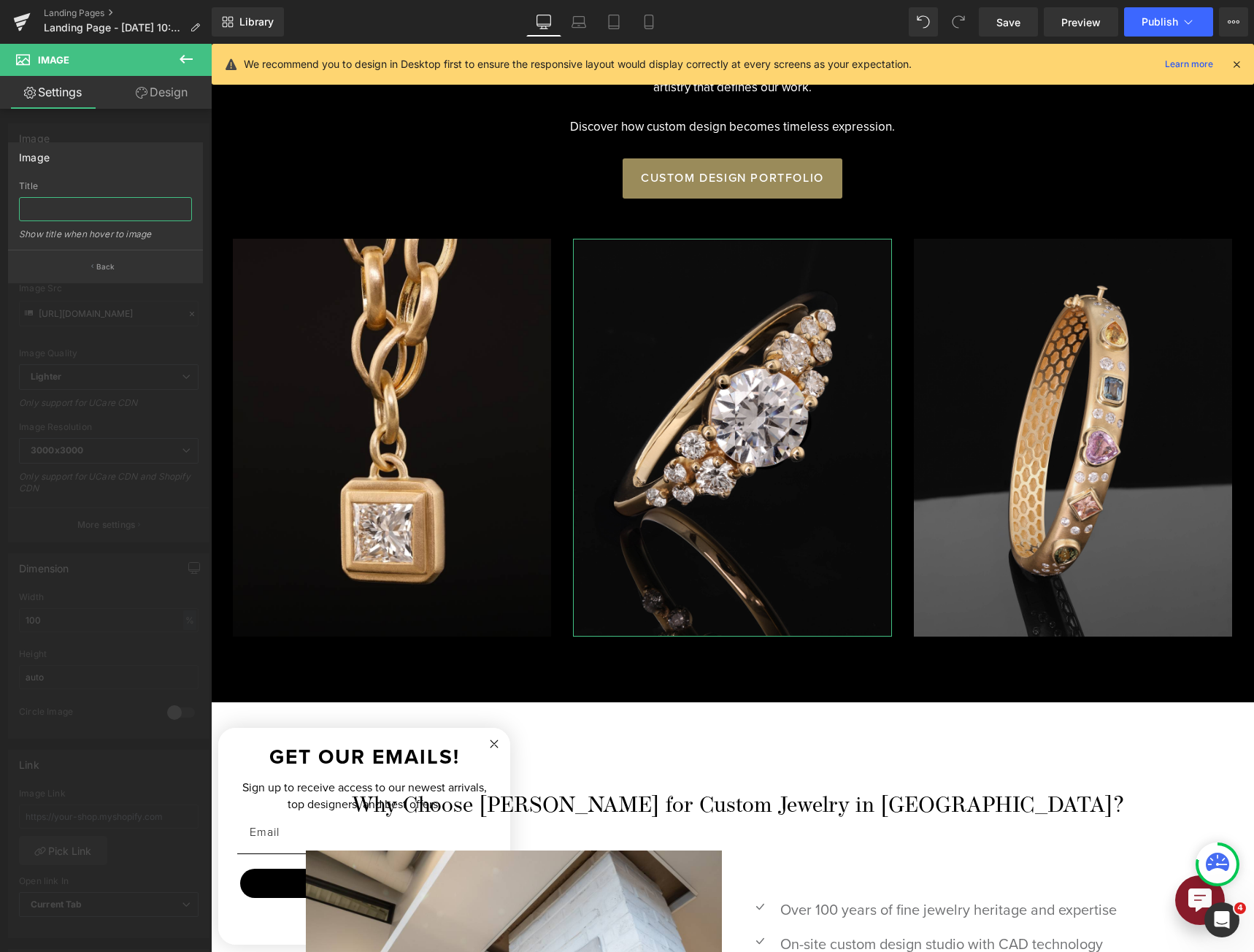
click at [97, 208] on input "text" at bounding box center [106, 208] width 173 height 24
type input "Custom Round Diamond Engagement ring featured on a scattered diamond ring setti…"
click at [1044, 358] on div at bounding box center [732, 498] width 1043 height 908
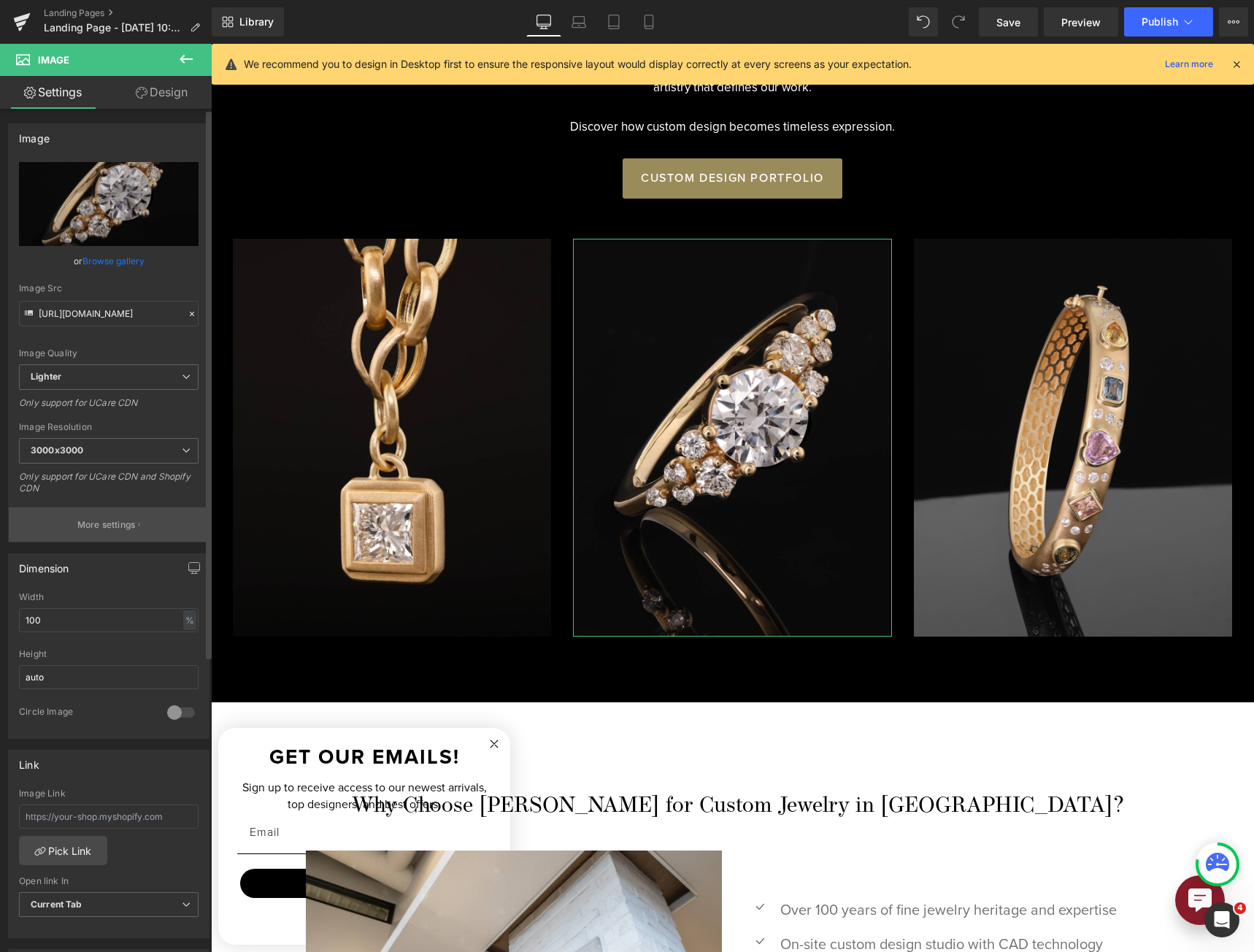
click at [106, 532] on button "More settings" at bounding box center [108, 525] width 200 height 35
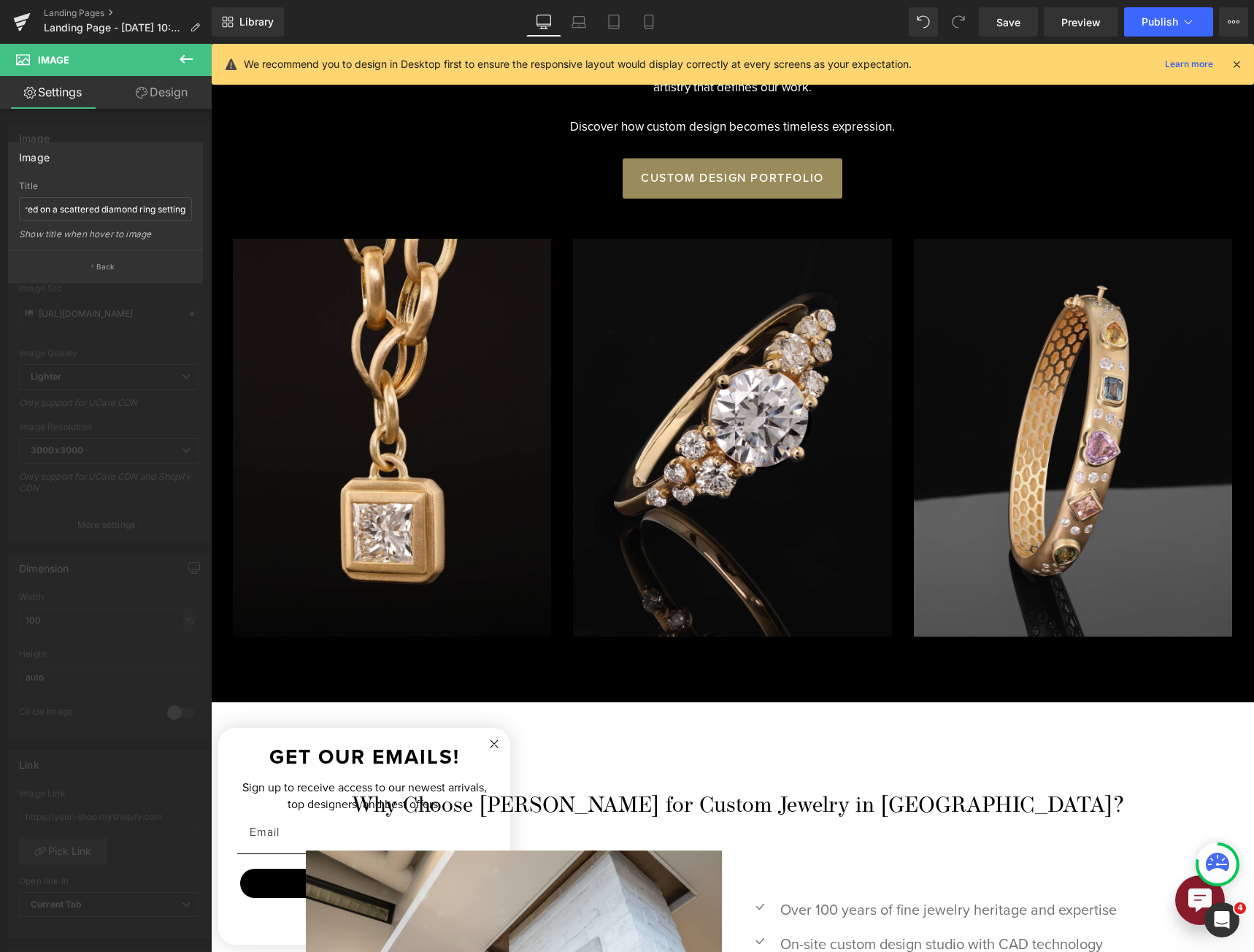
click at [1134, 418] on div at bounding box center [732, 498] width 1043 height 908
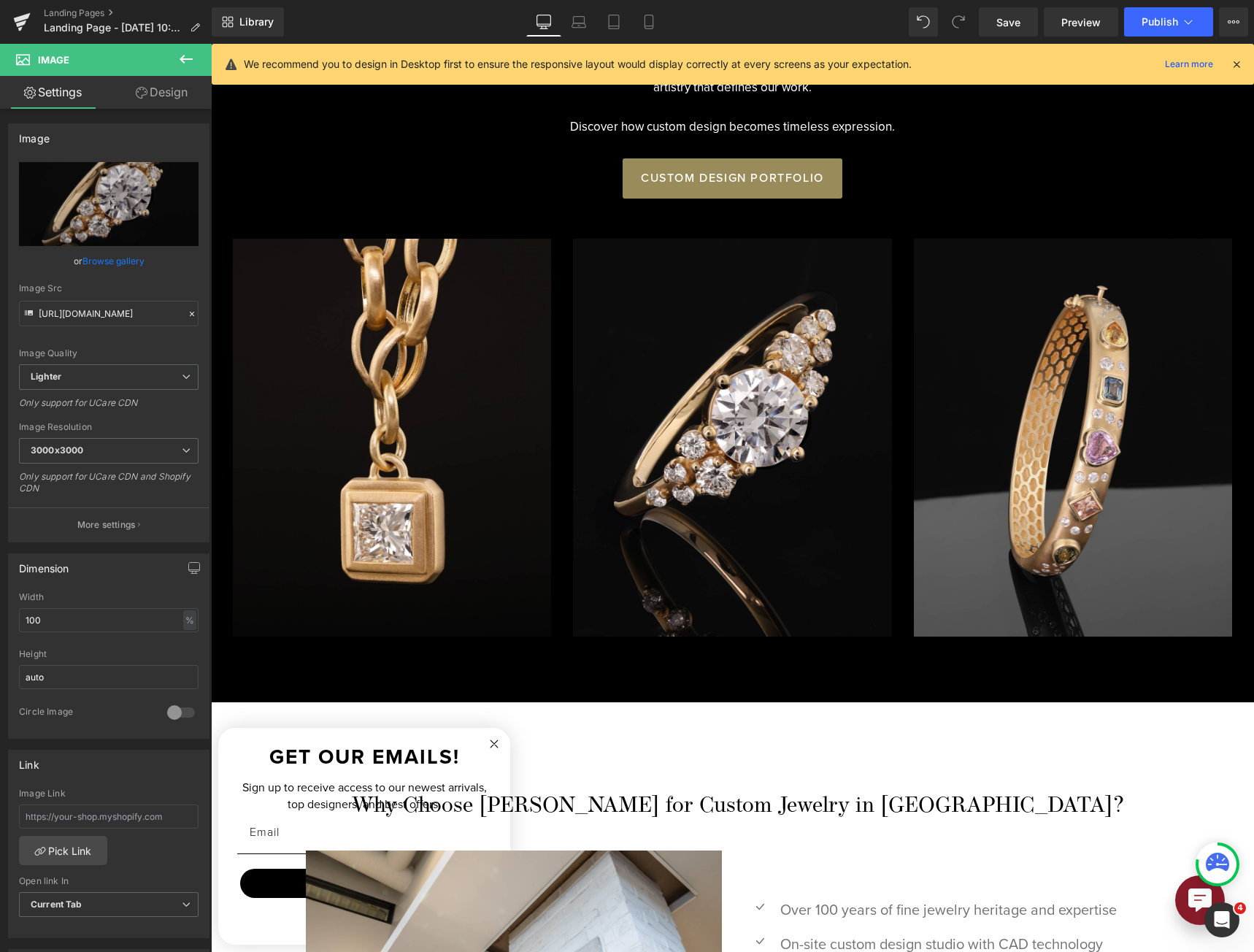
click at [1134, 417] on img at bounding box center [1073, 438] width 319 height 397
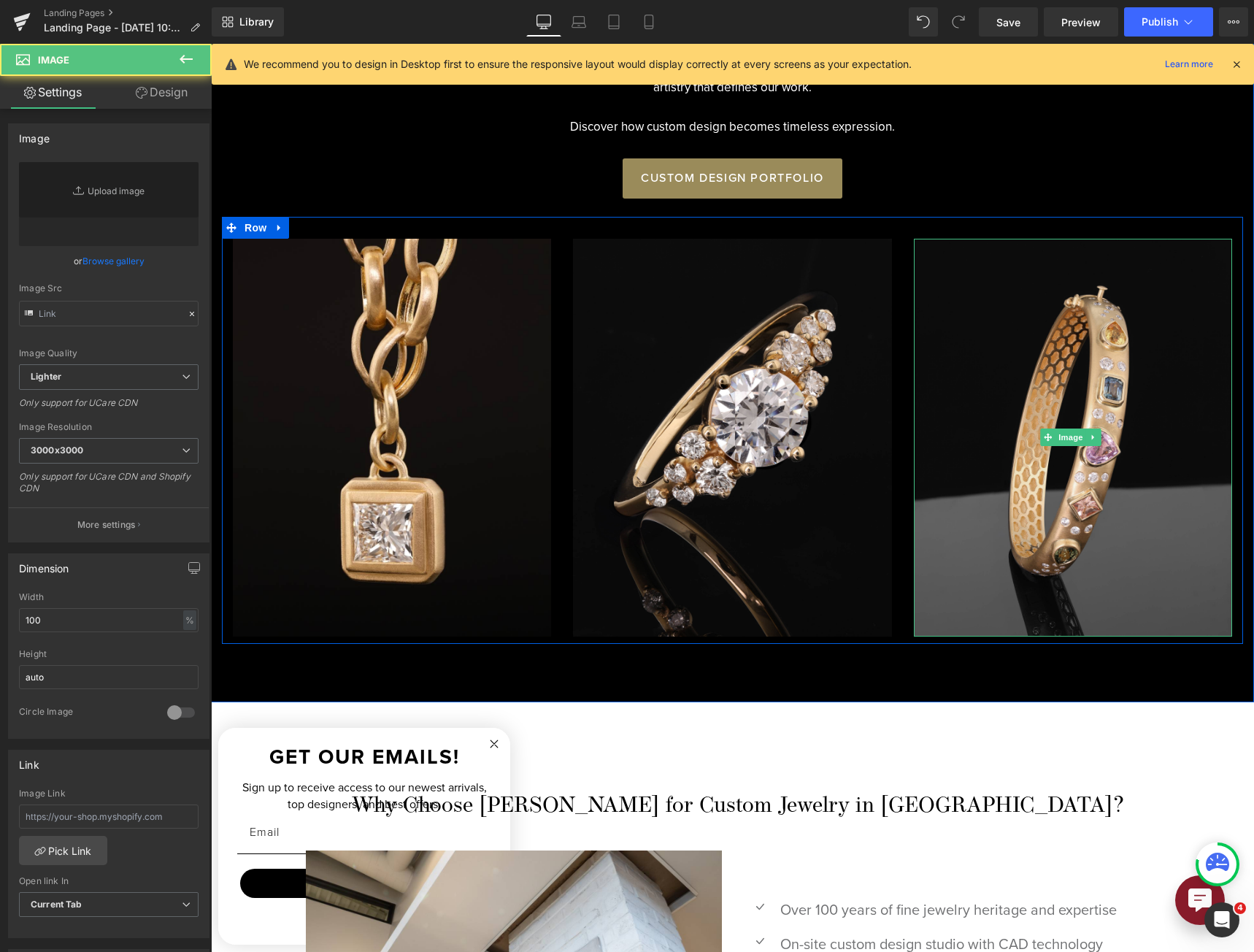
type input "[URL][DOMAIN_NAME]"
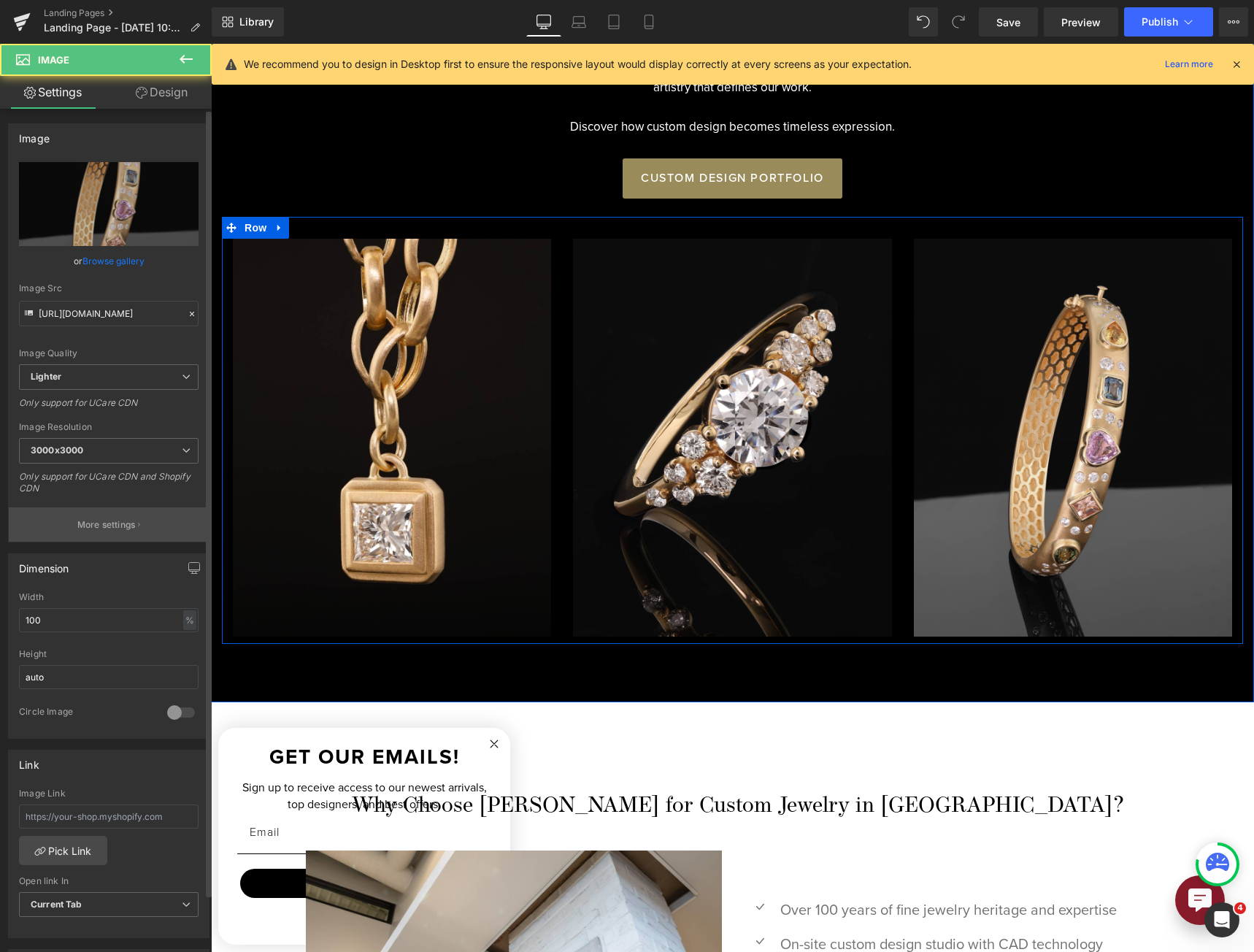
click at [114, 529] on p "More settings" at bounding box center [106, 525] width 59 height 13
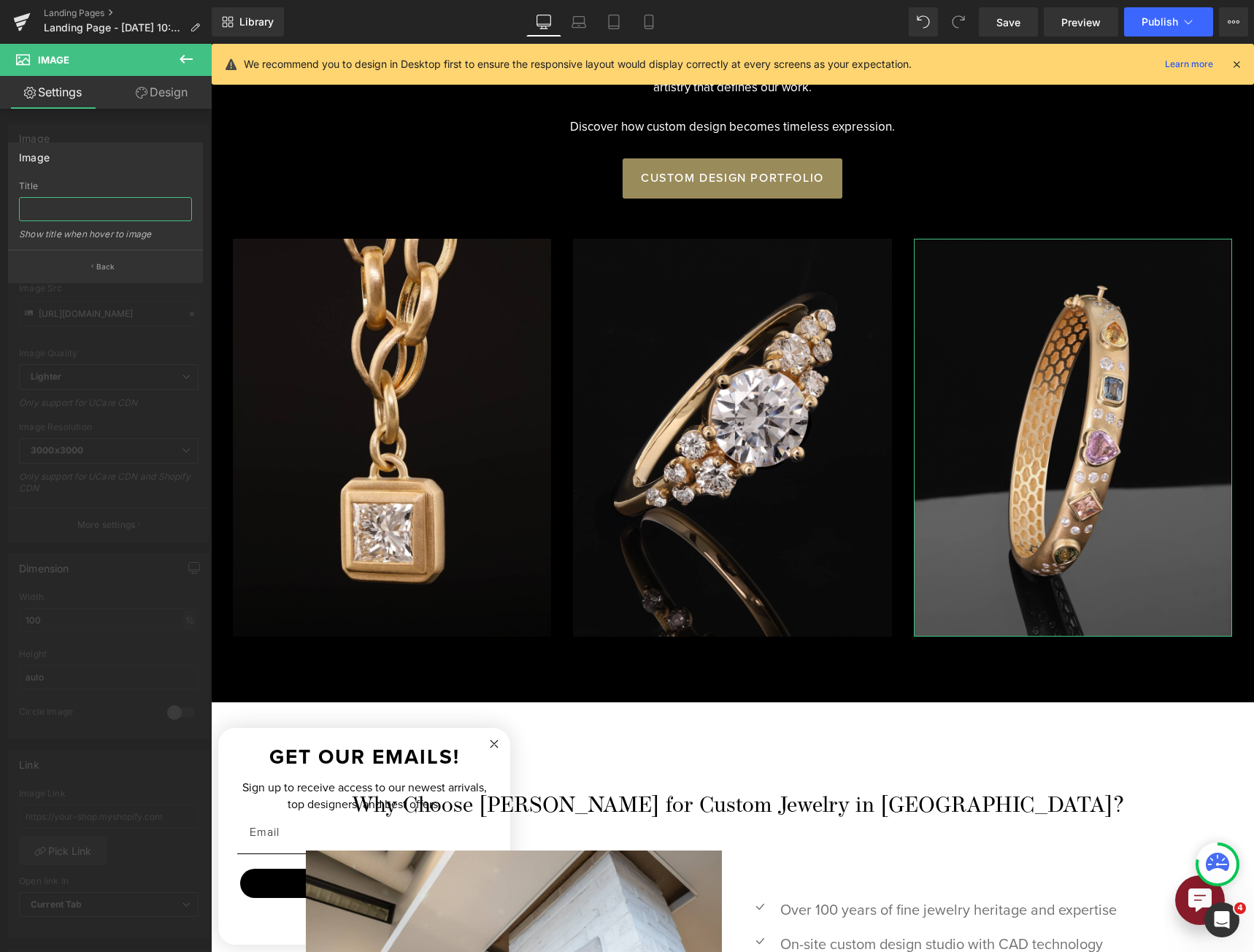
click at [123, 210] on input "text" at bounding box center [106, 208] width 173 height 24
type input "Custom multi-gemstone and shape gold bangle bracelet"
drag, startPoint x: 150, startPoint y: 214, endPoint x: 188, endPoint y: 215, distance: 38.0
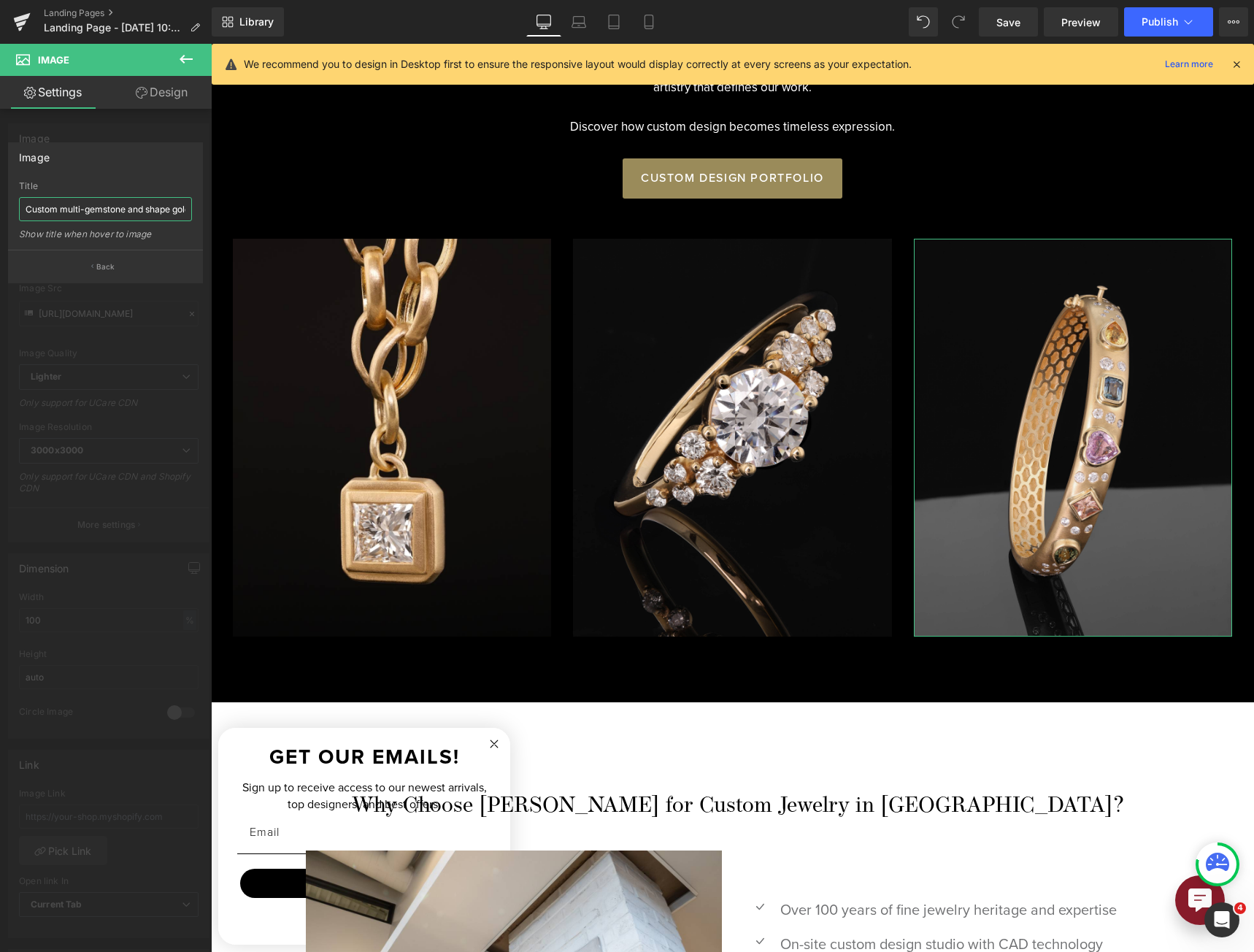
click at [188, 215] on input "Custom multi-gemstone and shape gold bangle bracelet" at bounding box center [106, 208] width 173 height 24
click at [317, 409] on div at bounding box center [732, 498] width 1043 height 908
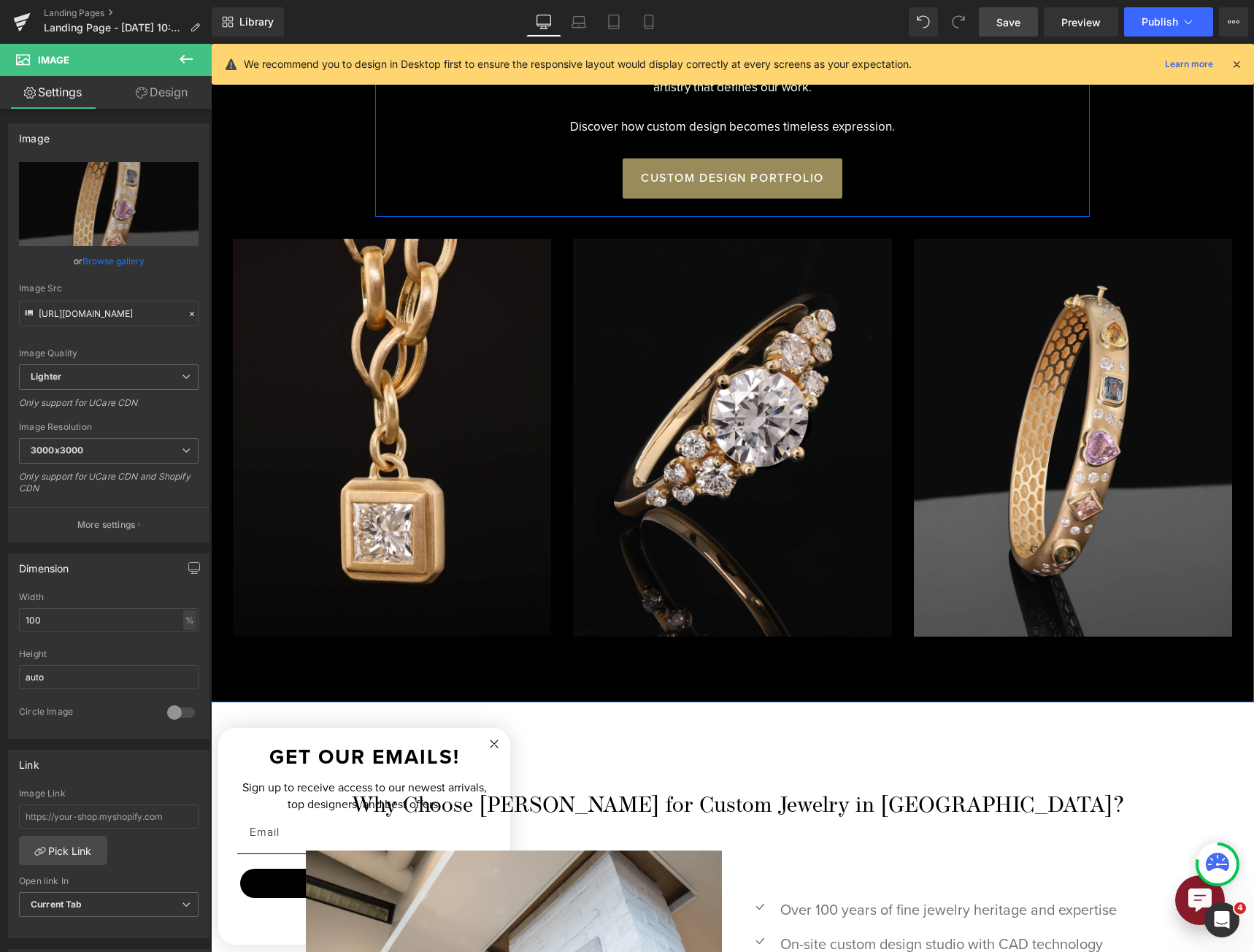
click at [1001, 23] on span "Save" at bounding box center [1007, 22] width 24 height 15
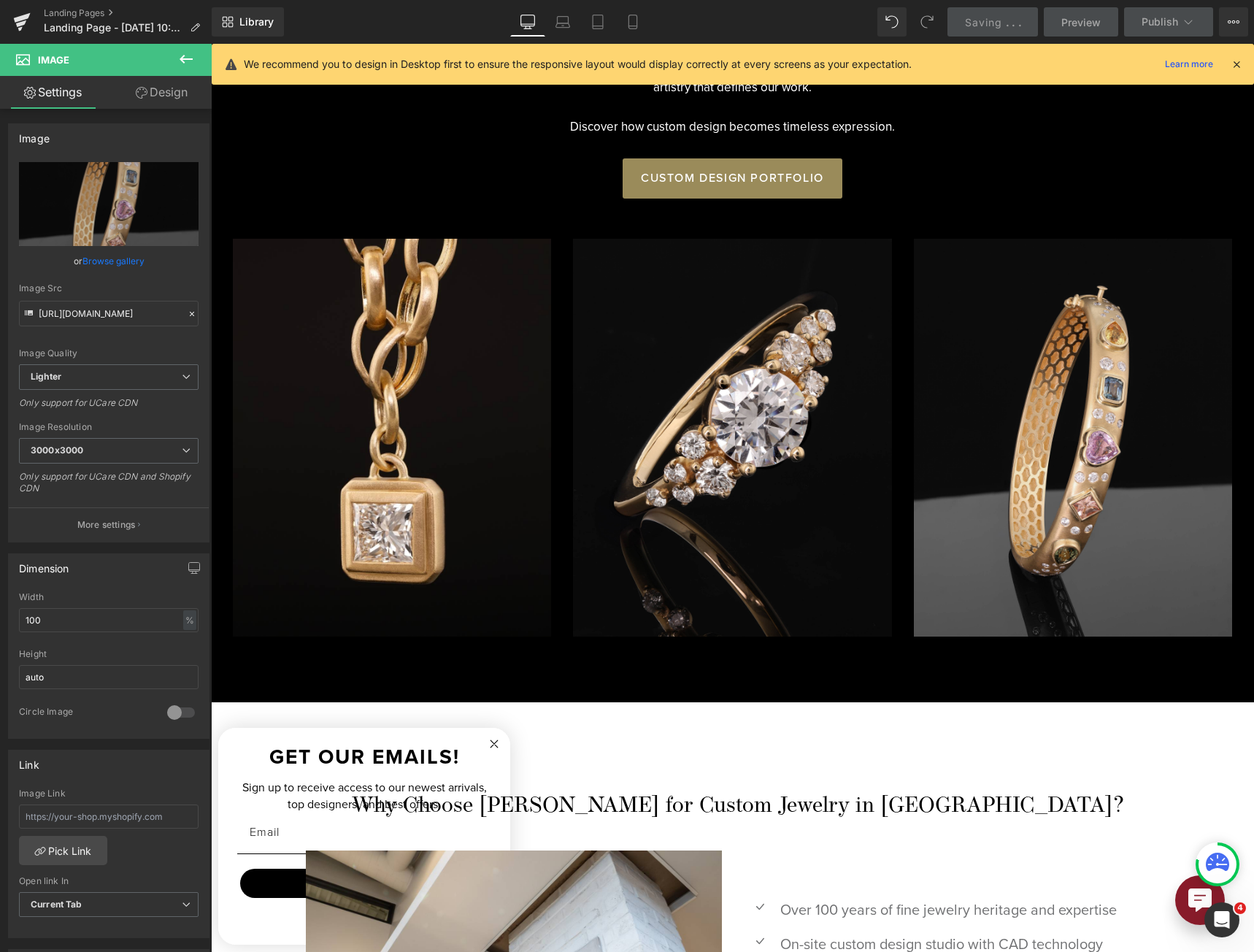
scroll to position [2337, 0]
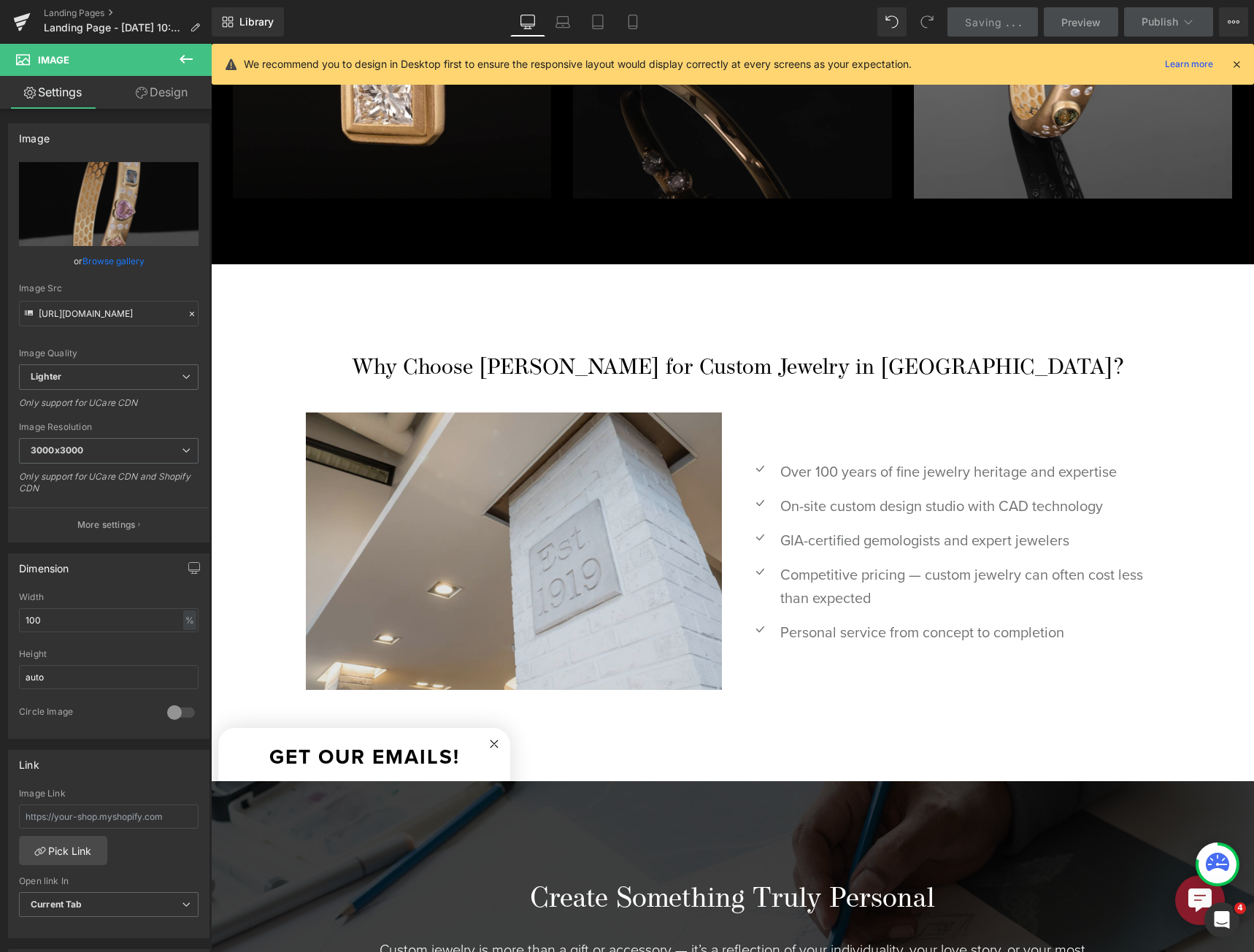
click at [547, 559] on img at bounding box center [513, 551] width 415 height 277
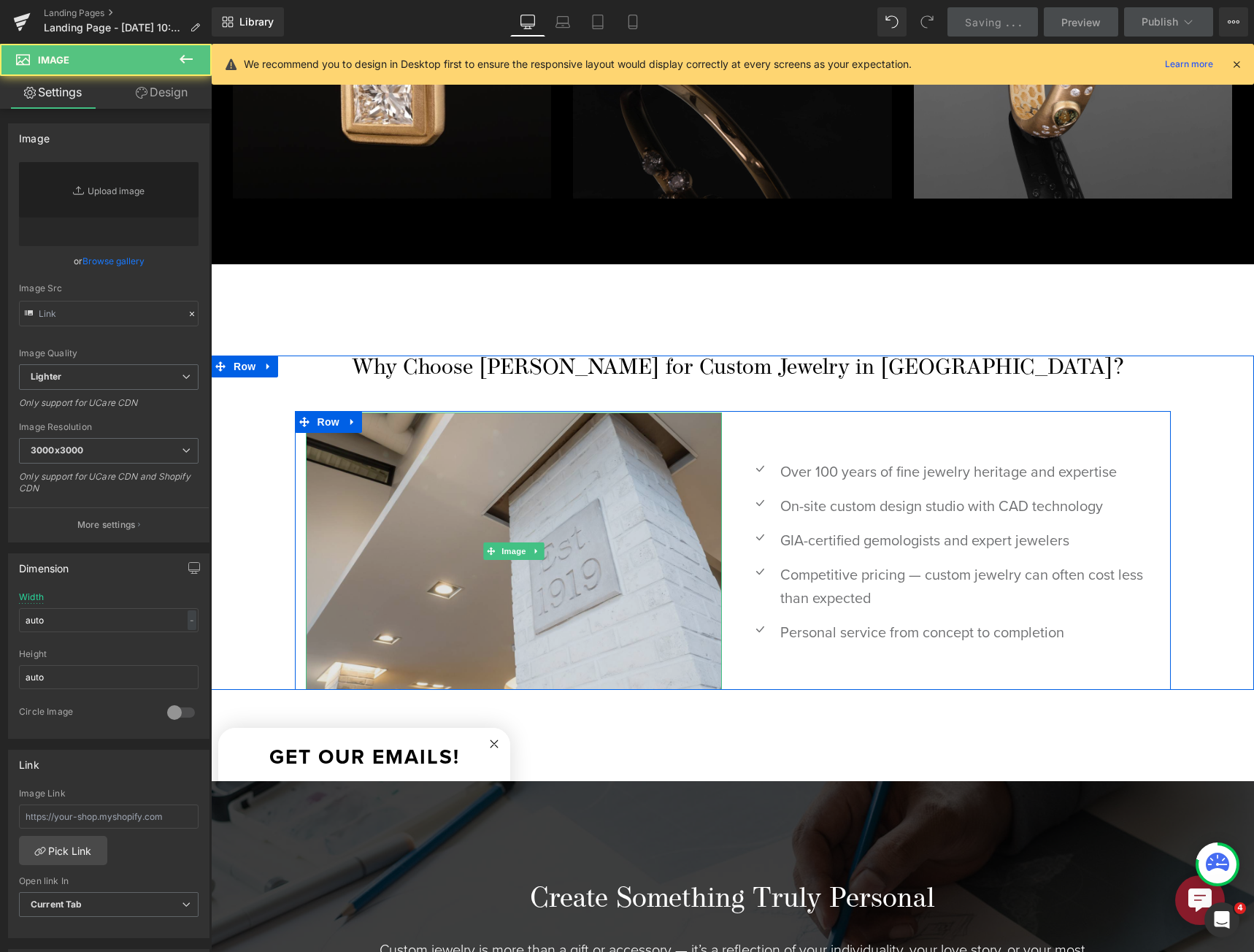
type input "[URL][DOMAIN_NAME]"
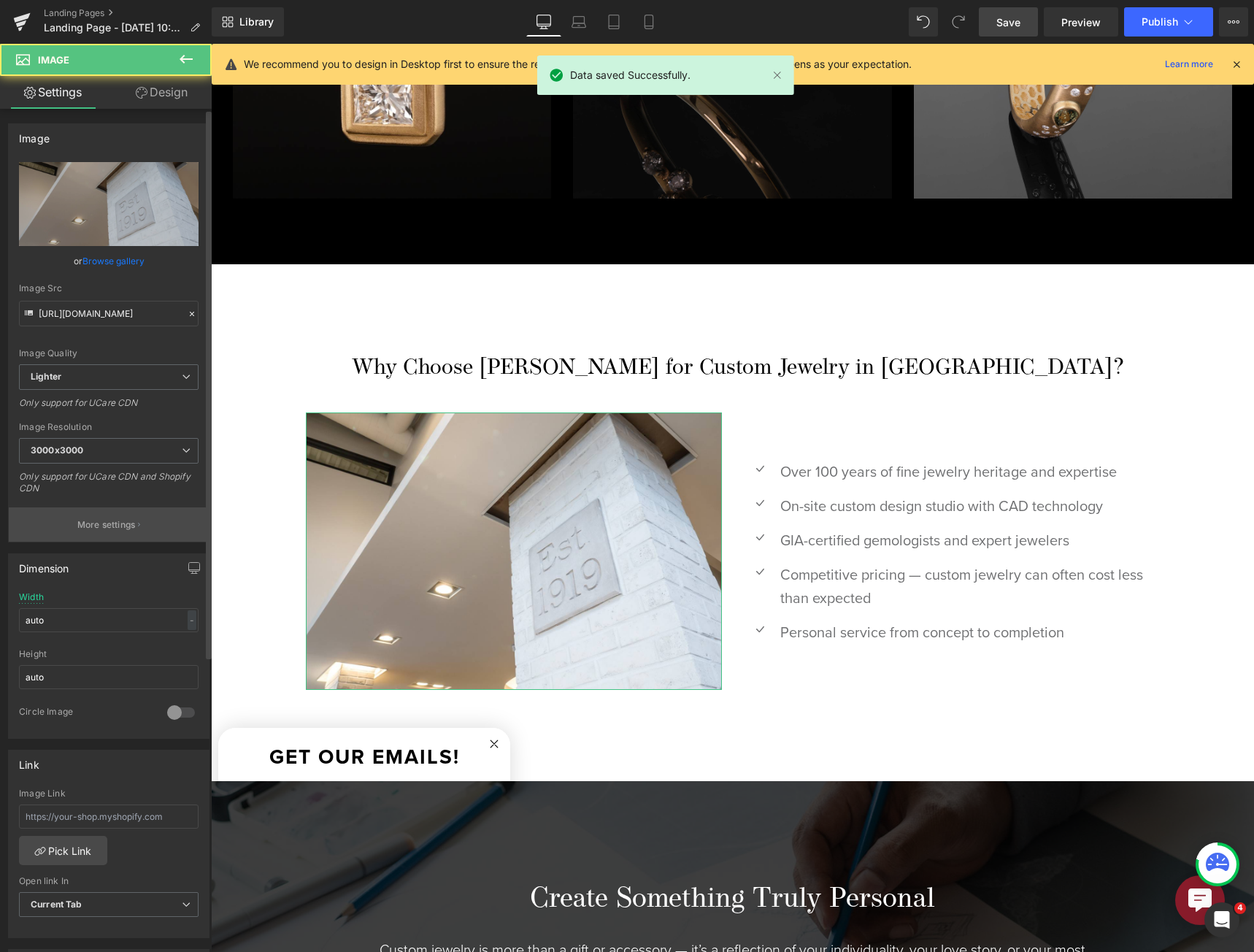
click at [78, 519] on p "More settings" at bounding box center [106, 525] width 59 height 13
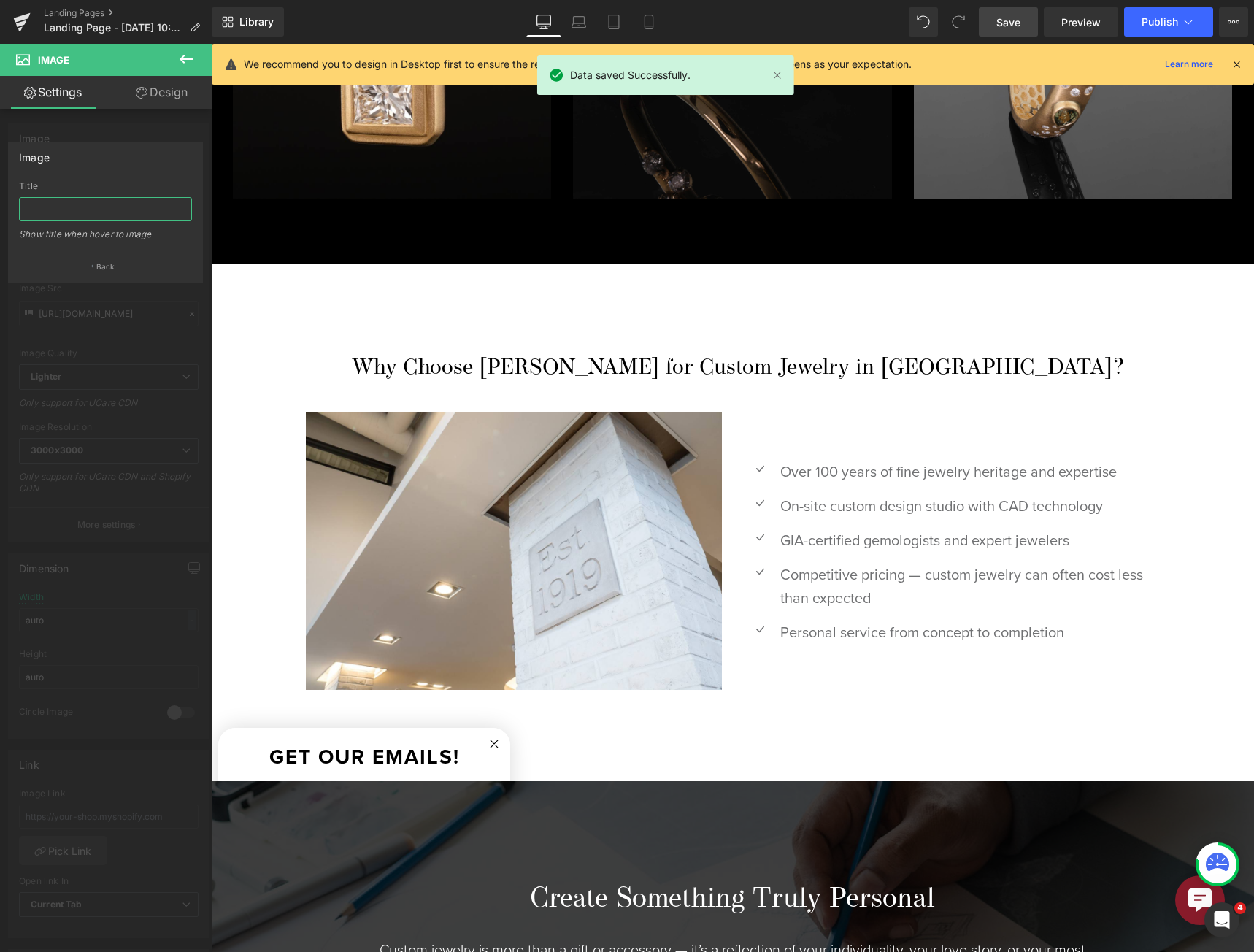
click at [182, 215] on input "text" at bounding box center [106, 208] width 173 height 24
type input "S"
type input "1919 Brick Pillar from the Keystone store"
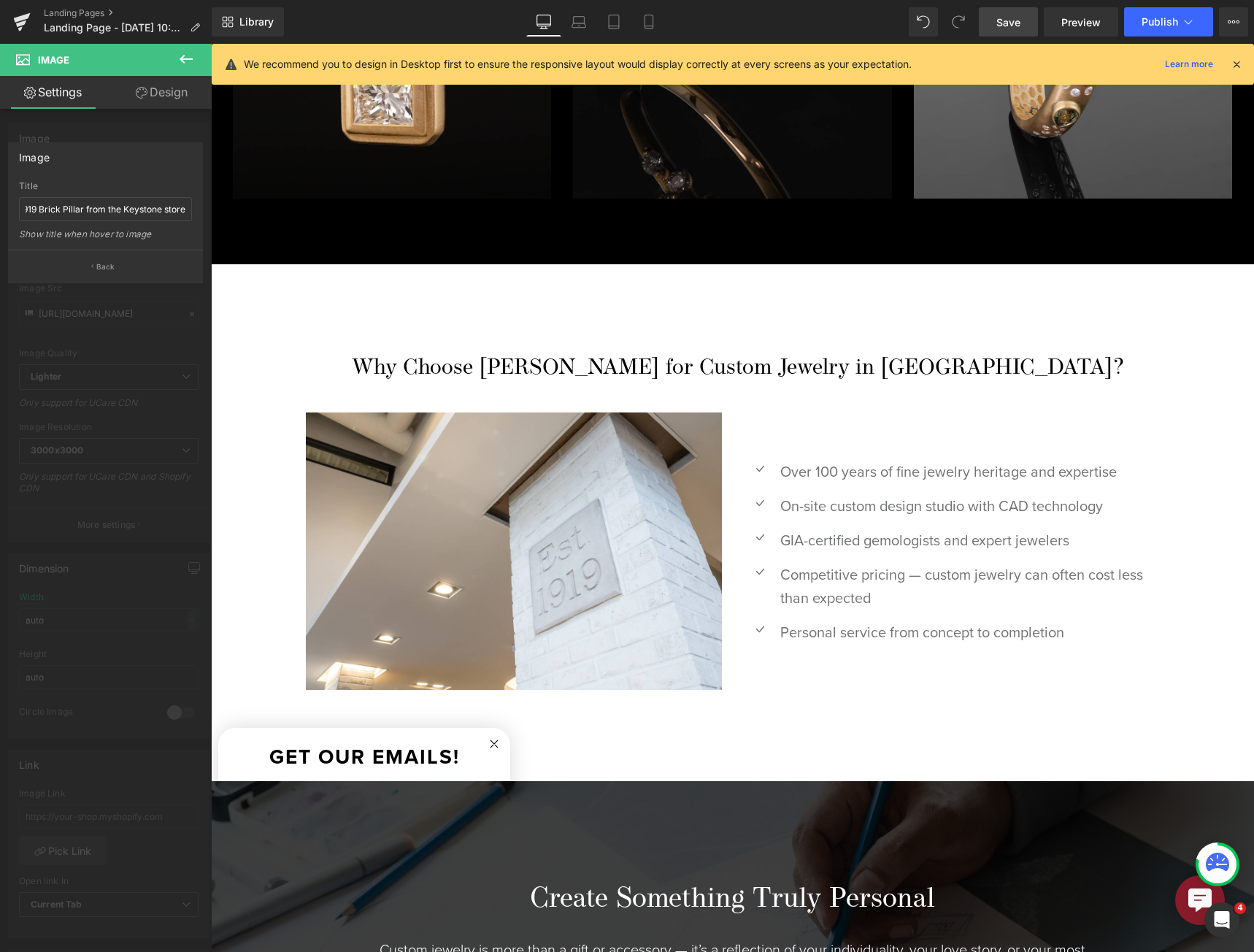
click at [547, 314] on div at bounding box center [732, 498] width 1043 height 908
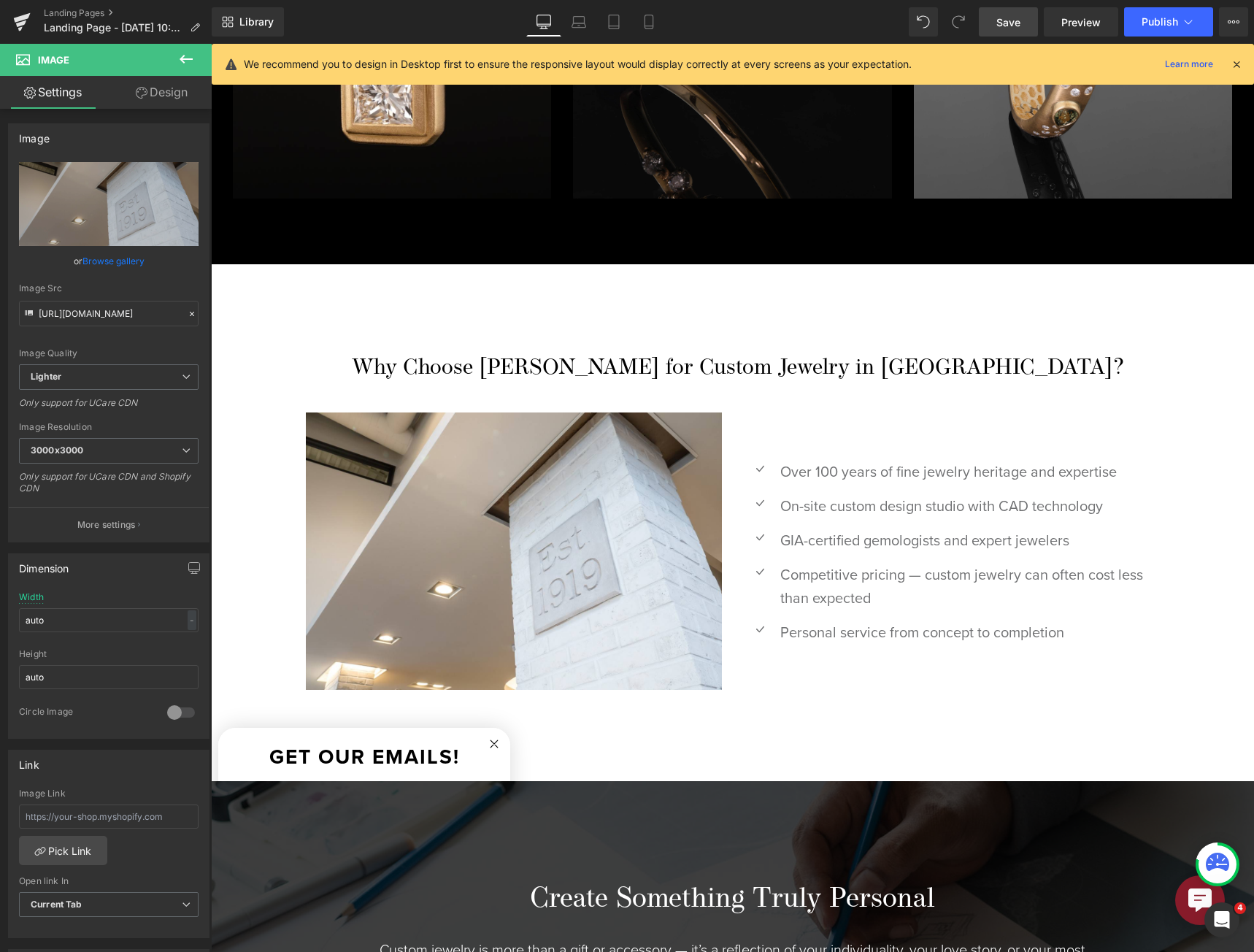
scroll to position [3067, 0]
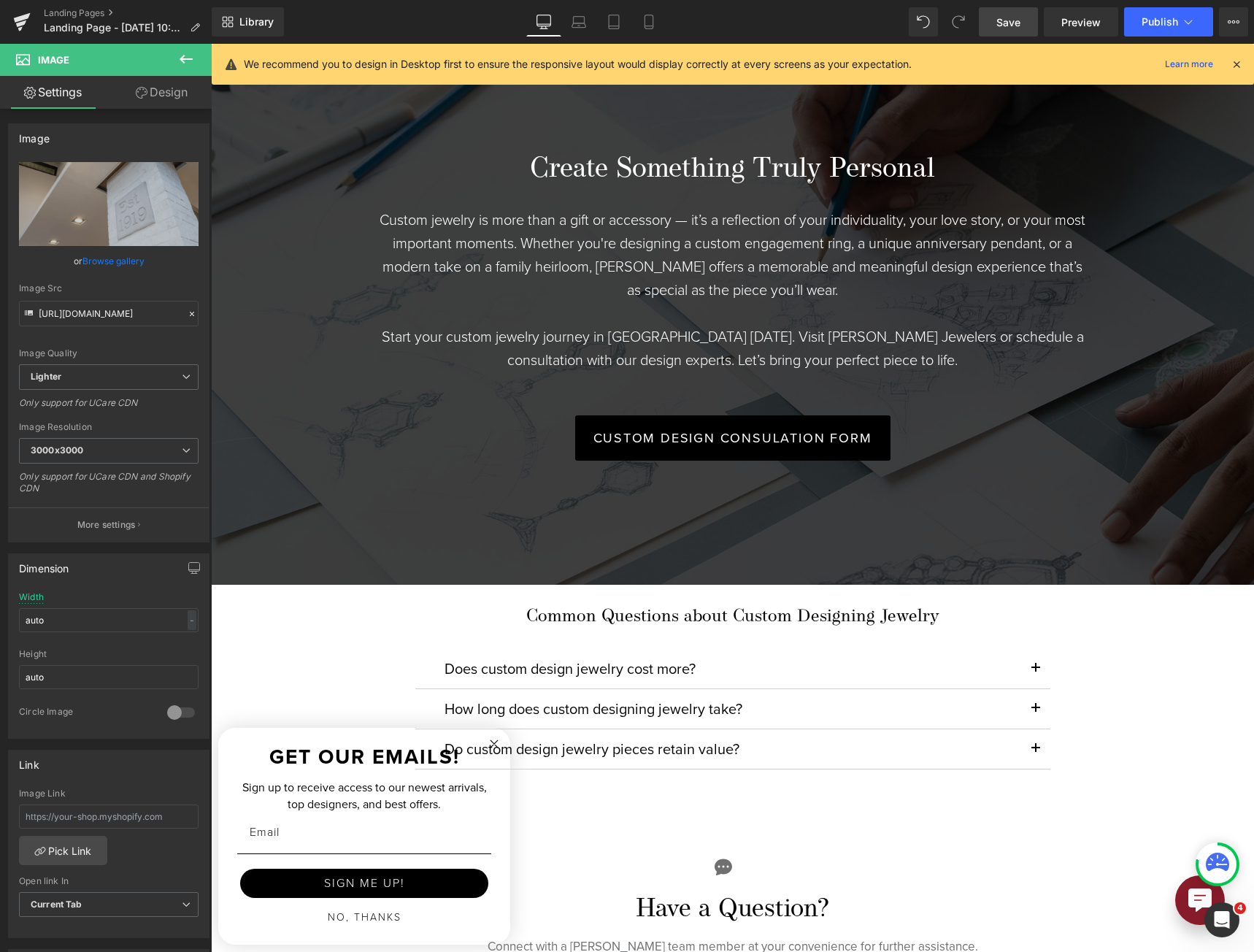
click at [230, 441] on span "Create Something Truly Personal Heading Custom jewelry is more than a gift or a…" at bounding box center [732, 299] width 1043 height 424
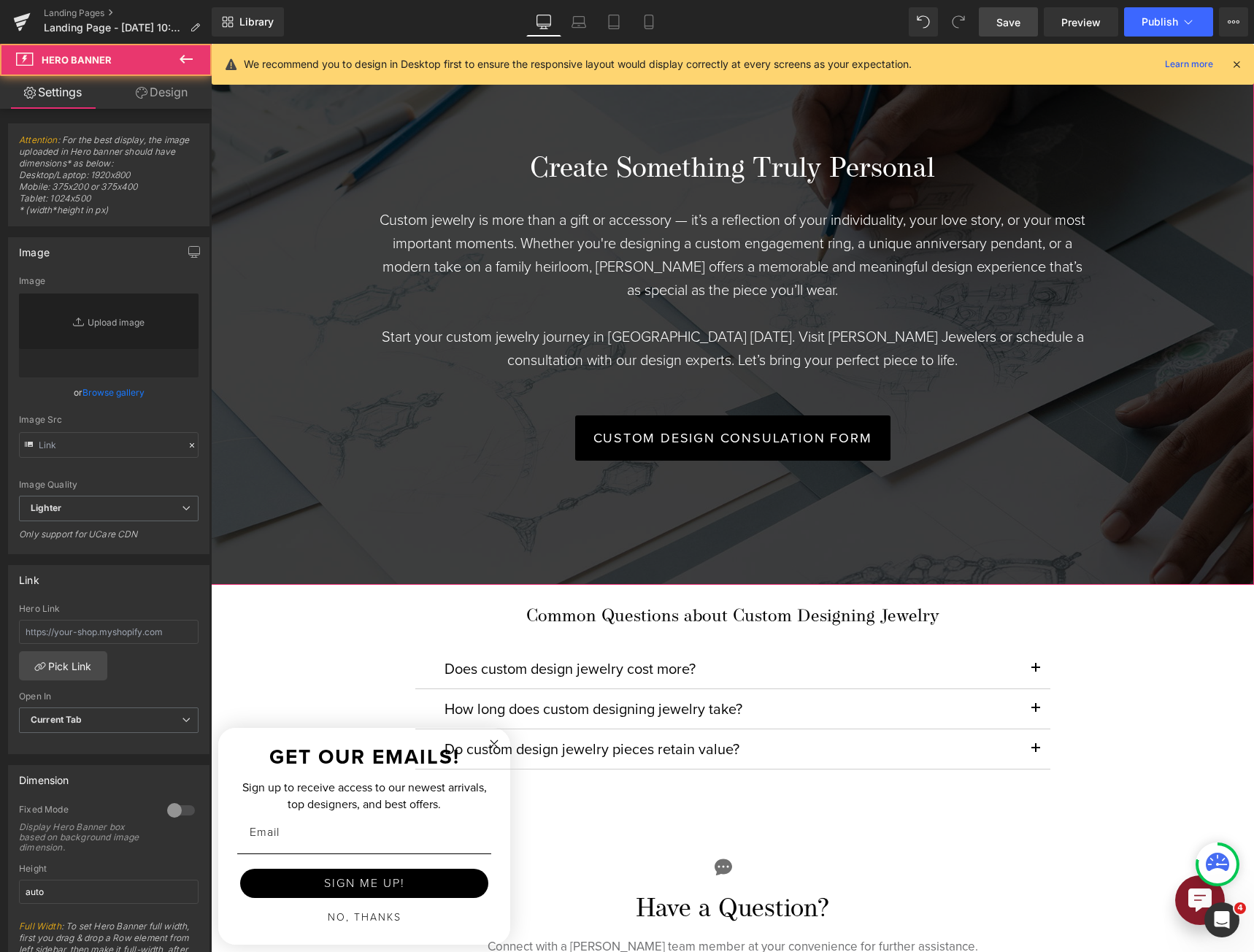
type input "[URL][DOMAIN_NAME]"
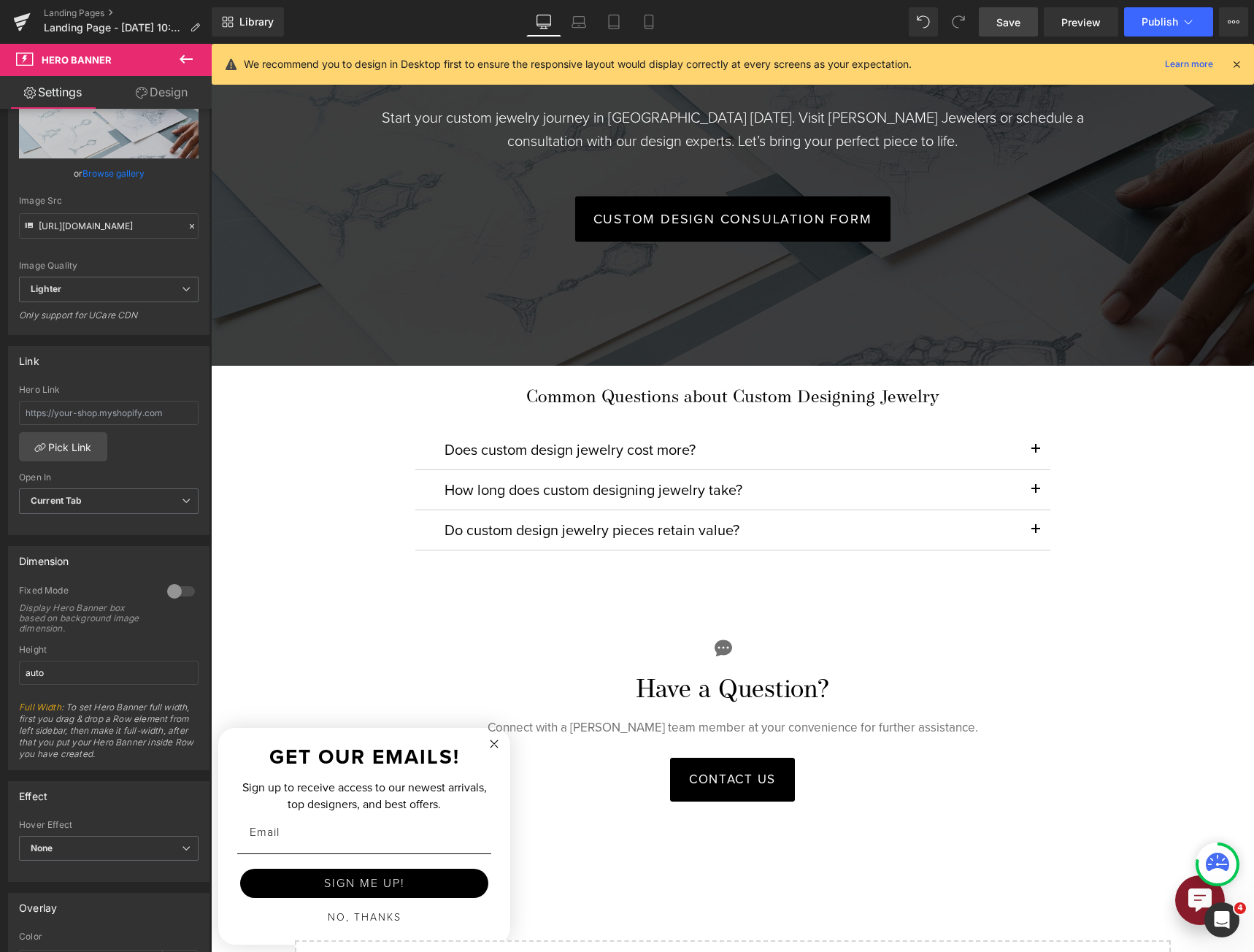
scroll to position [3578, 0]
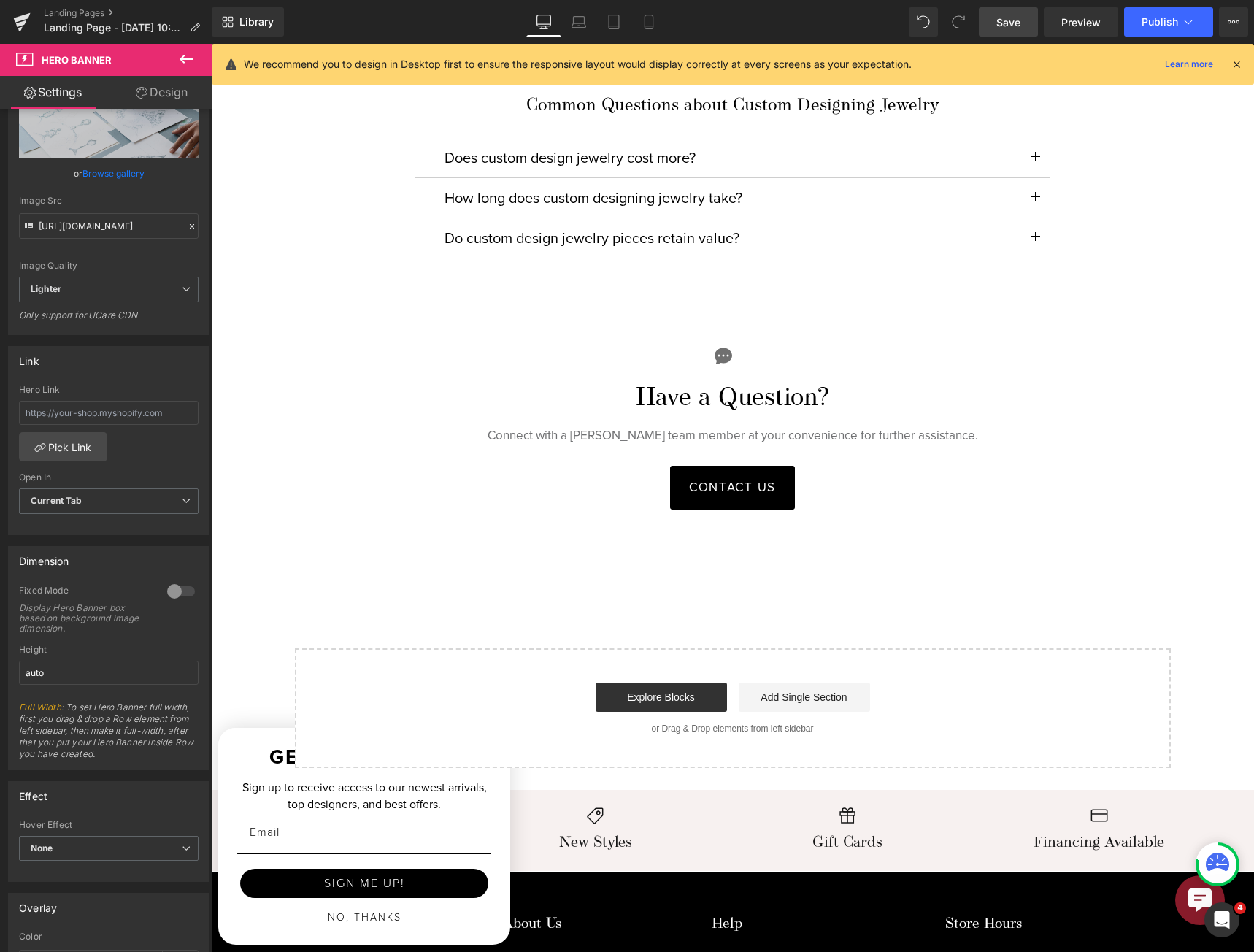
click at [998, 21] on span "Save" at bounding box center [1007, 22] width 24 height 15
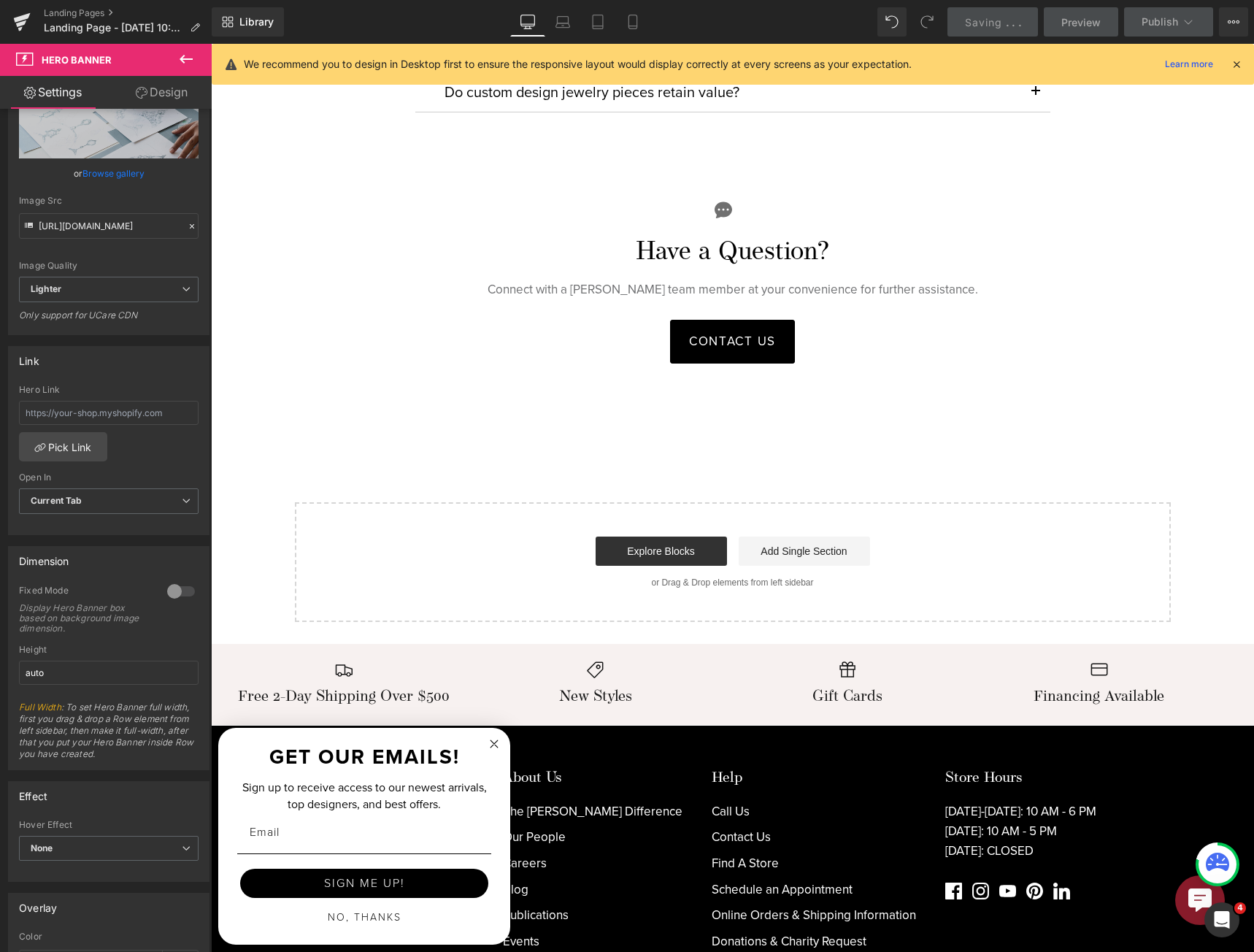
scroll to position [3359, 0]
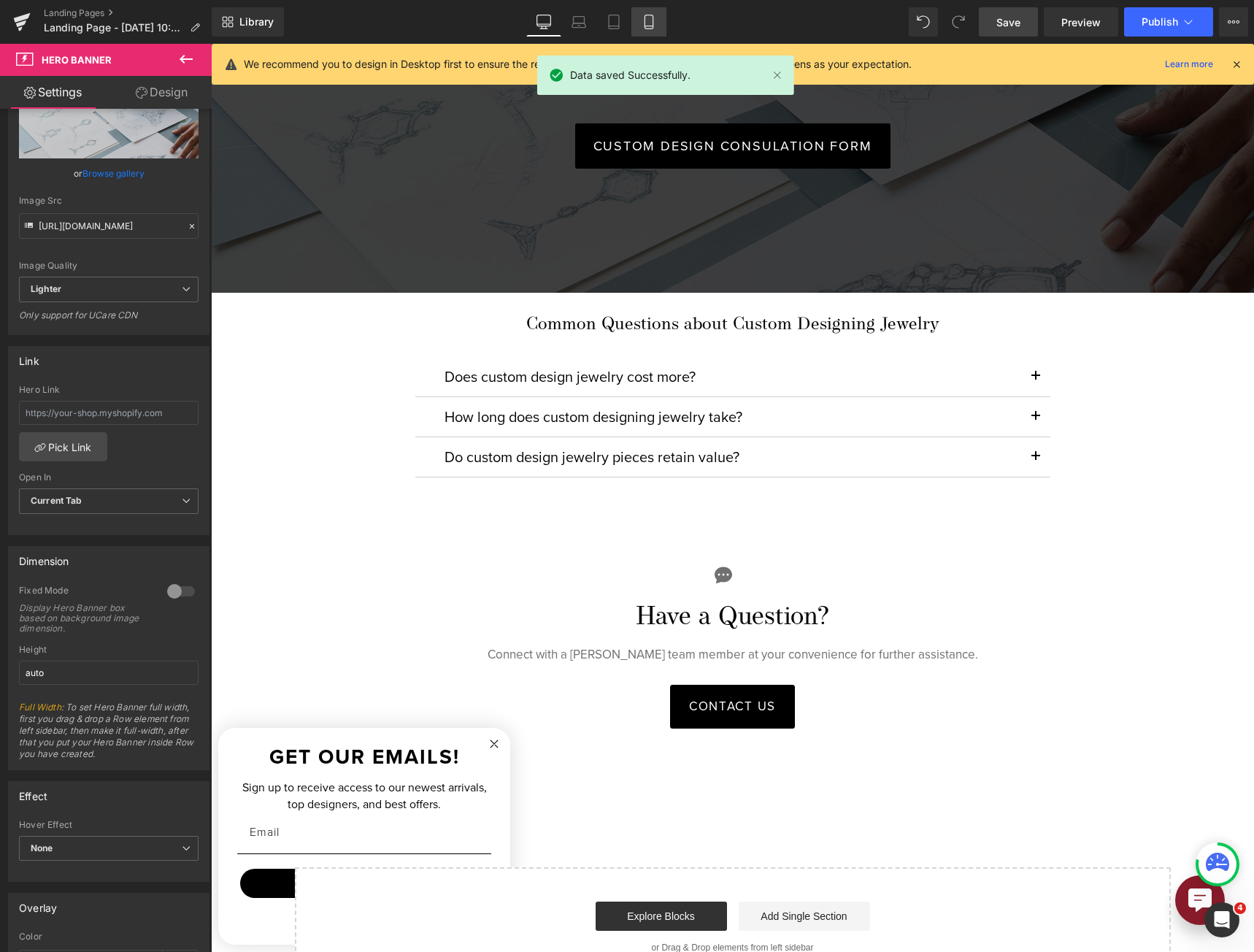
click at [655, 26] on icon at bounding box center [648, 21] width 14 height 14
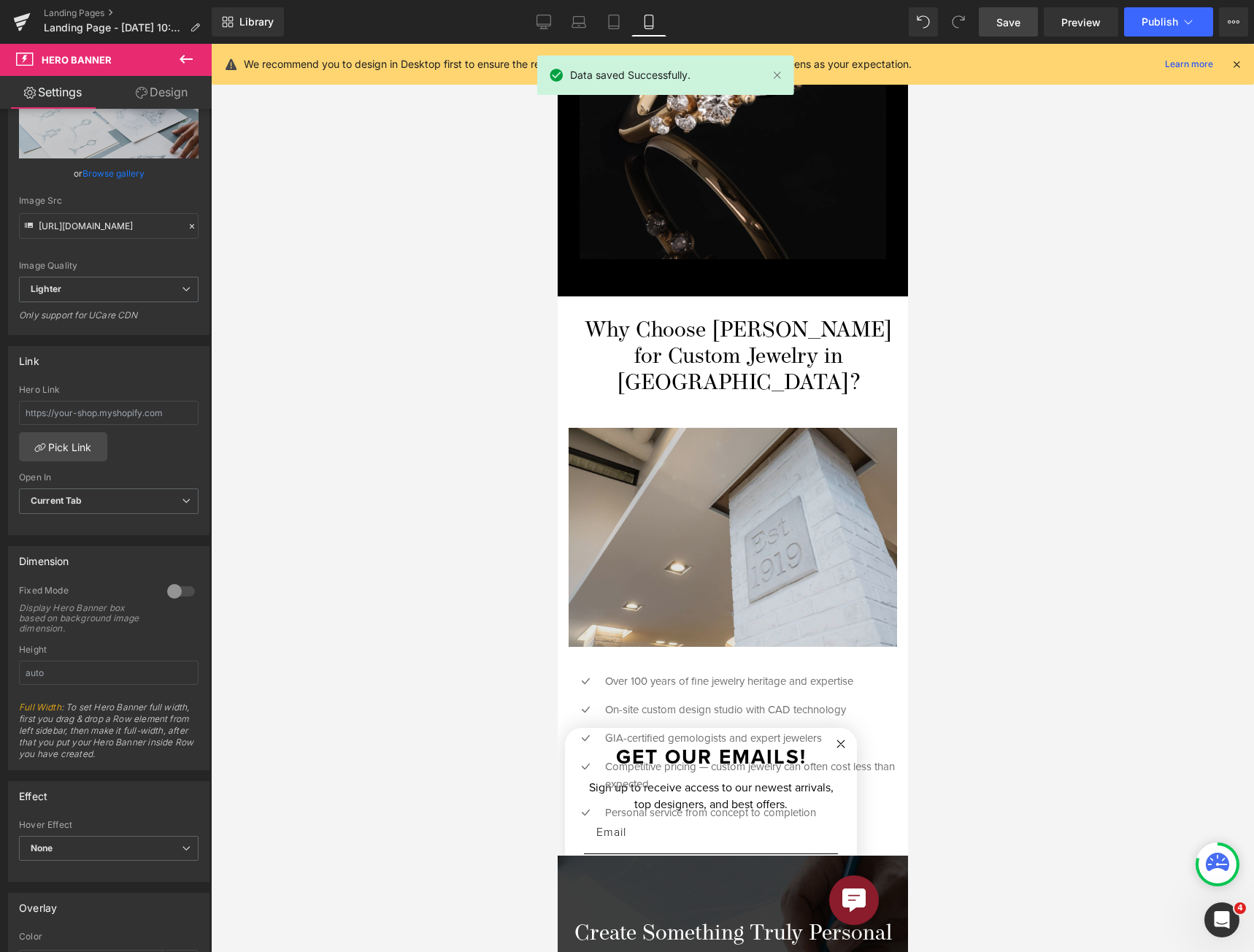
scroll to position [2631, 0]
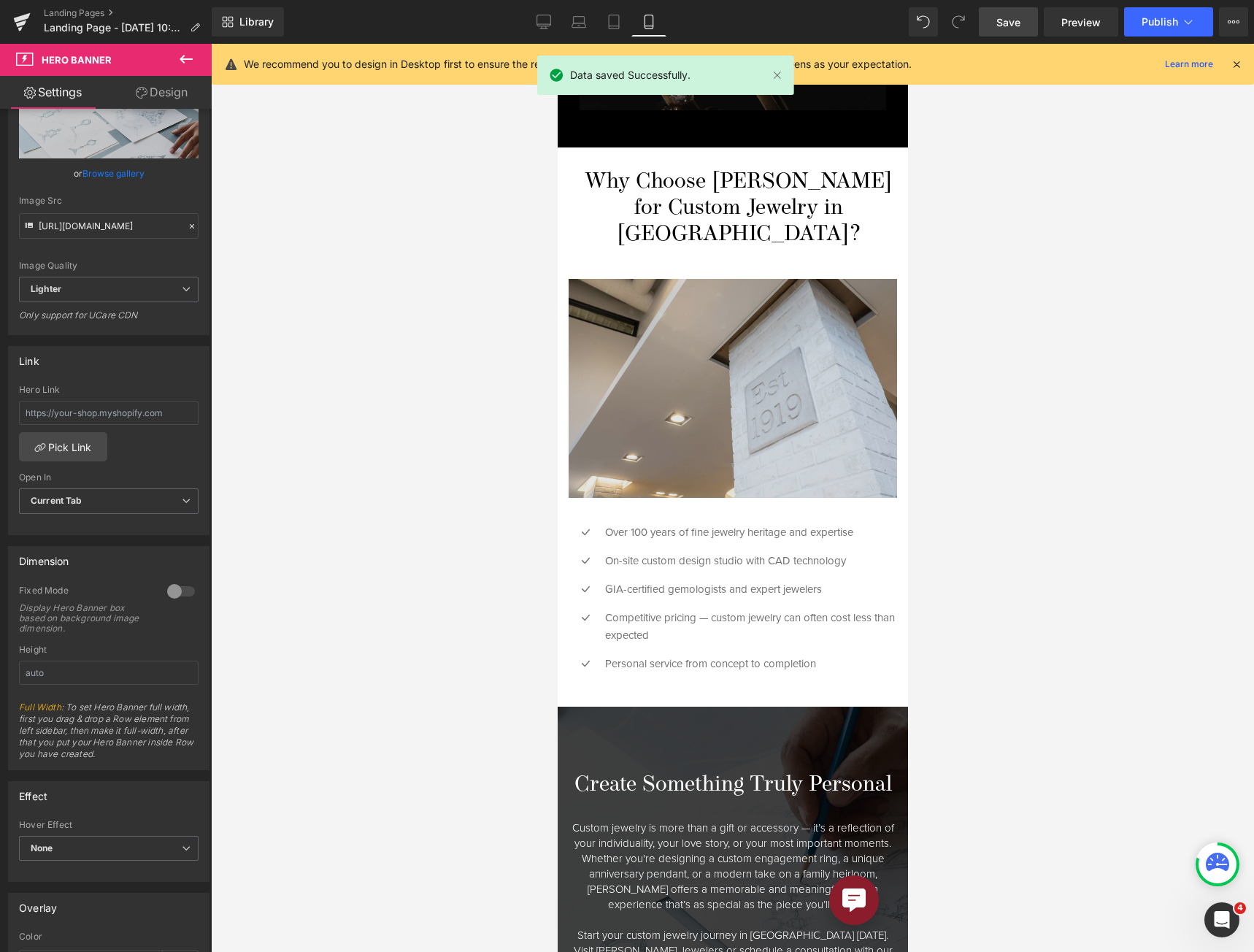
click at [777, 320] on img at bounding box center [732, 389] width 328 height 219
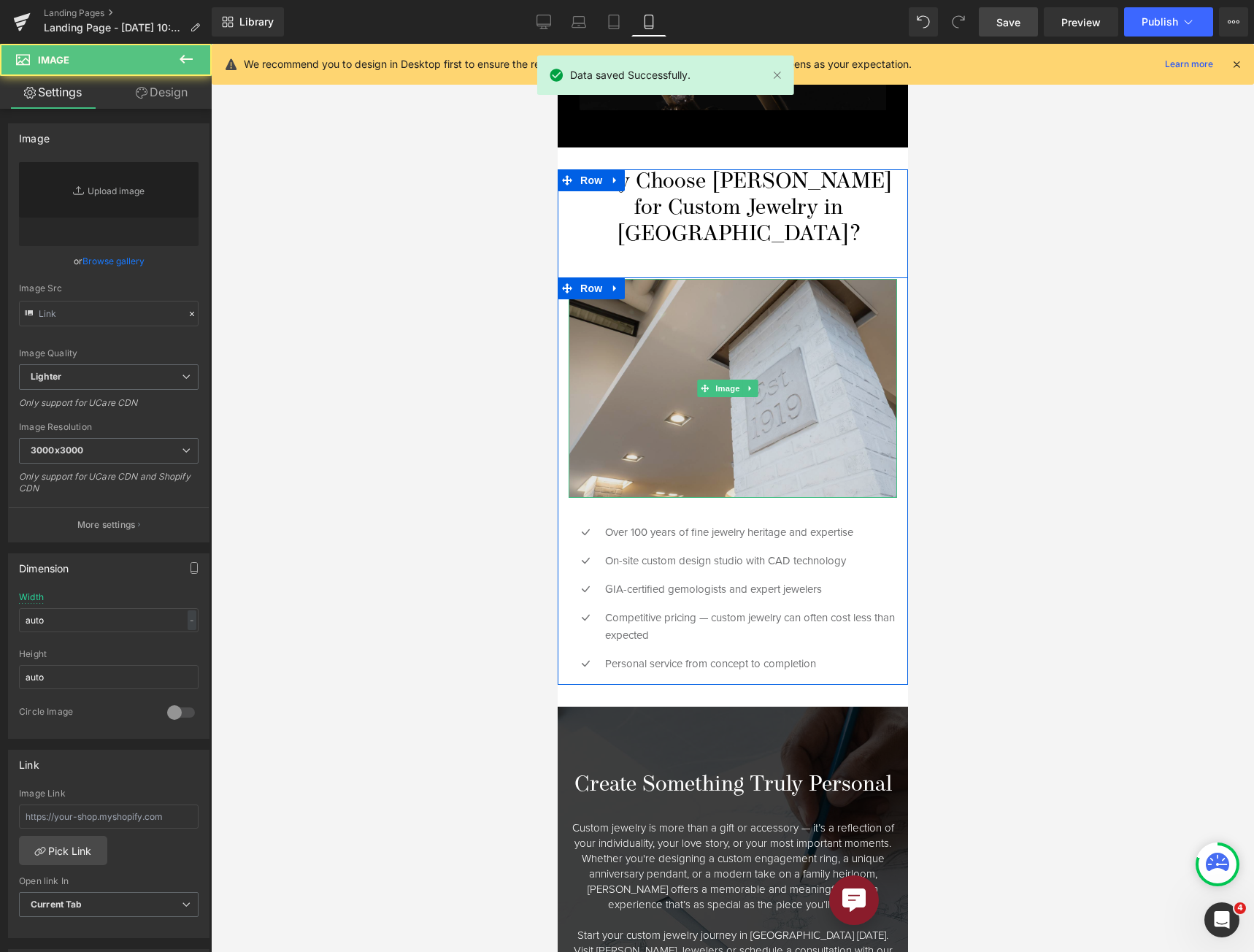
type input "[URL][DOMAIN_NAME]"
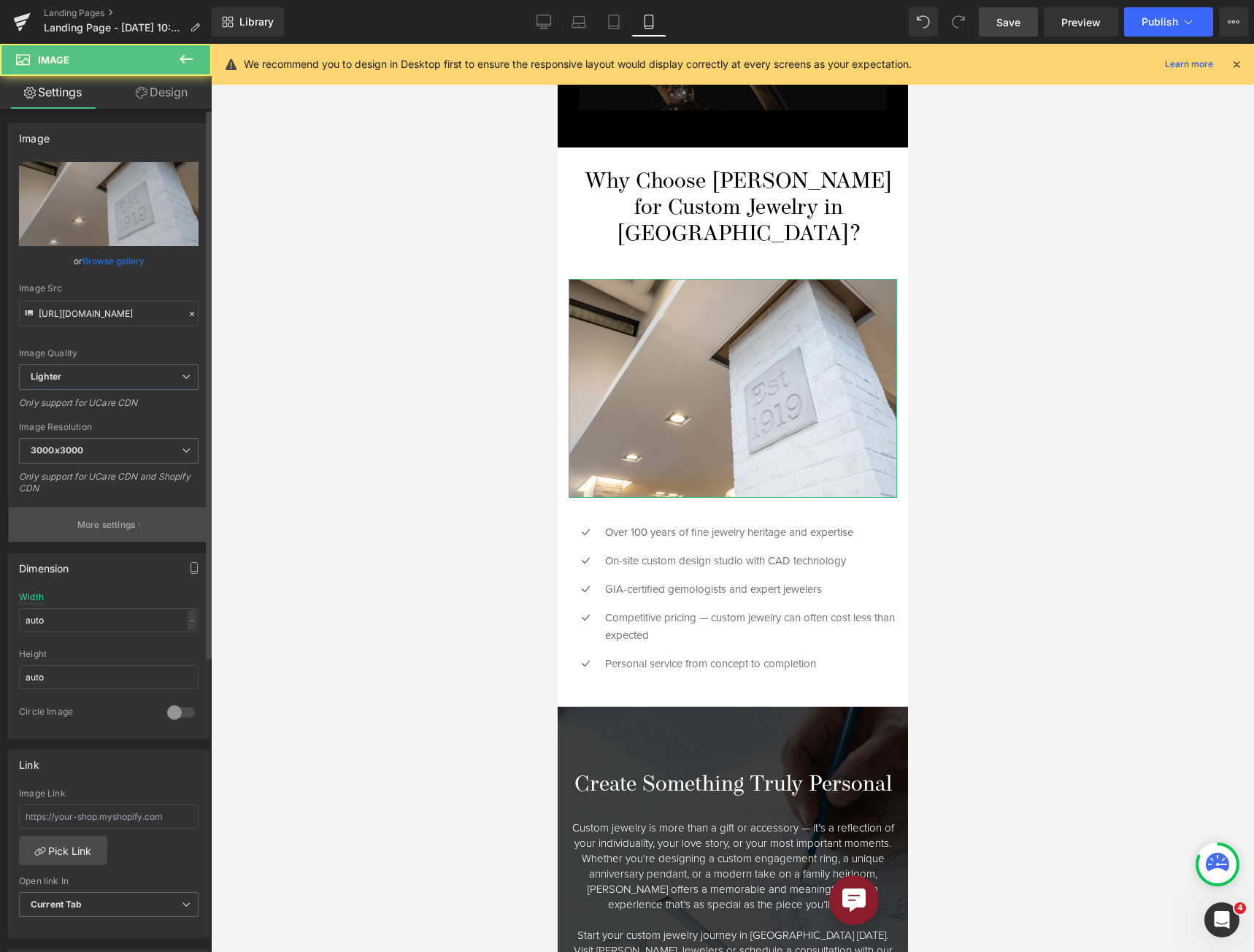
click at [130, 526] on p "More settings" at bounding box center [106, 525] width 59 height 13
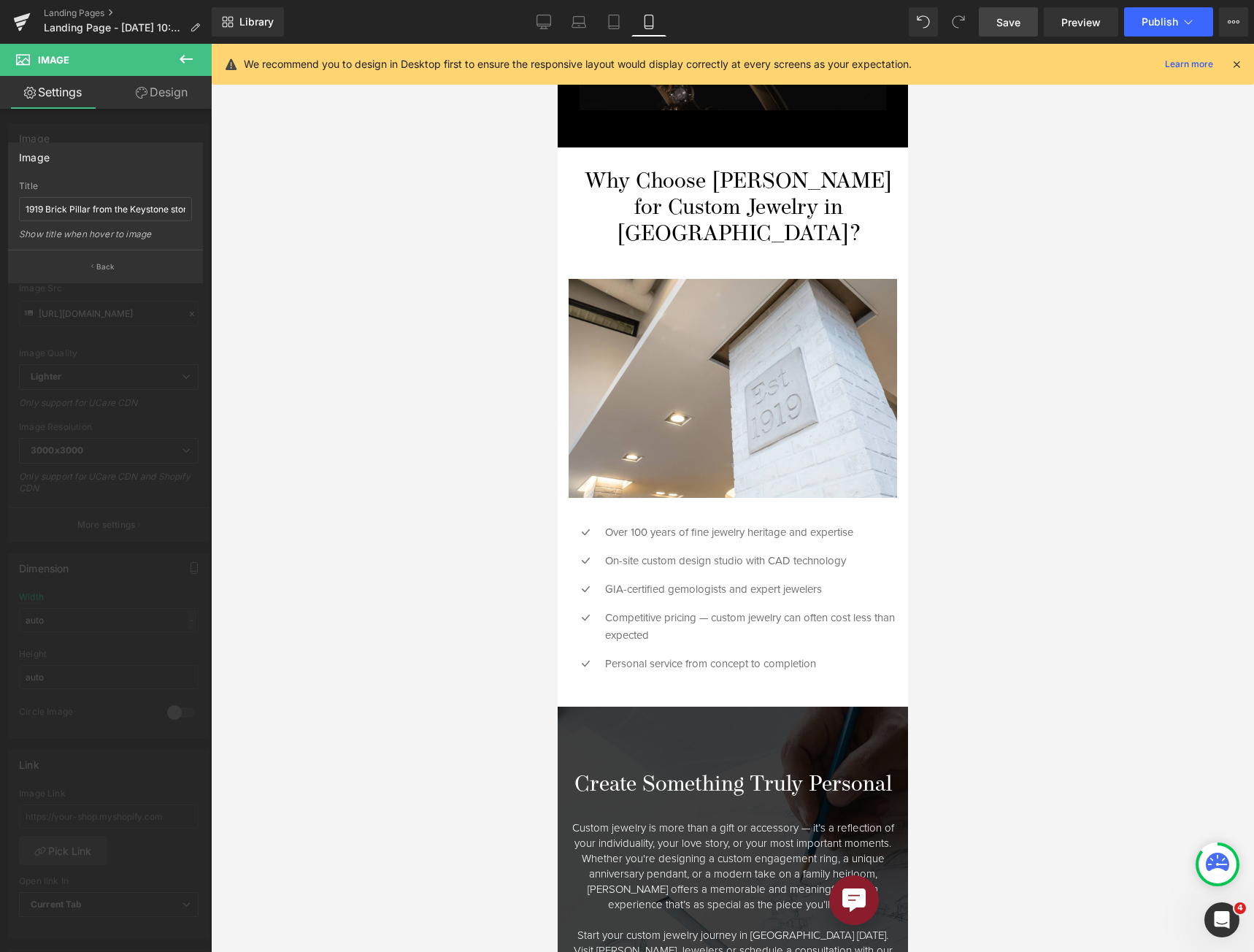
scroll to position [2267, 0]
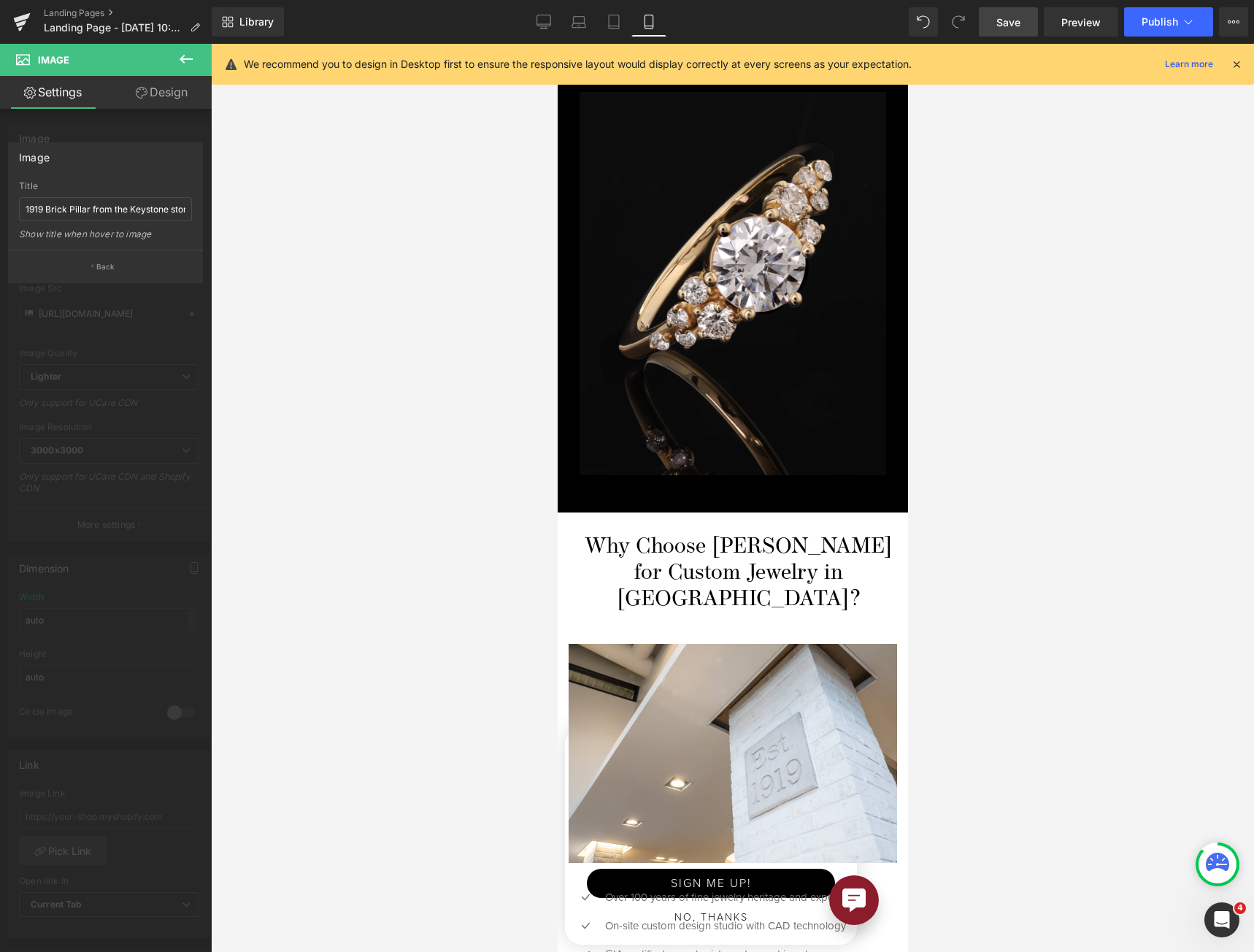
click at [775, 312] on div at bounding box center [731, 498] width 350 height 908
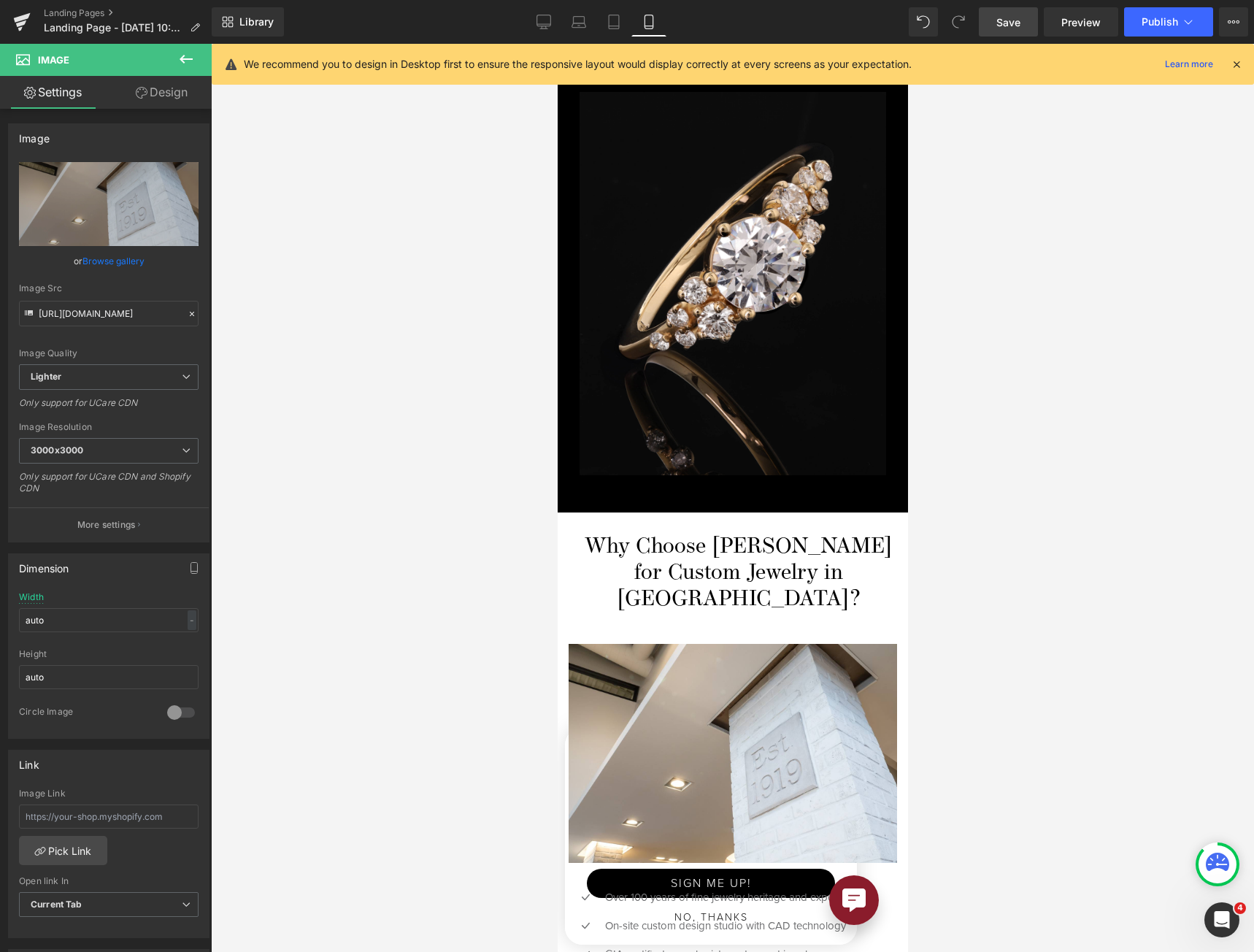
scroll to position [2121, 0]
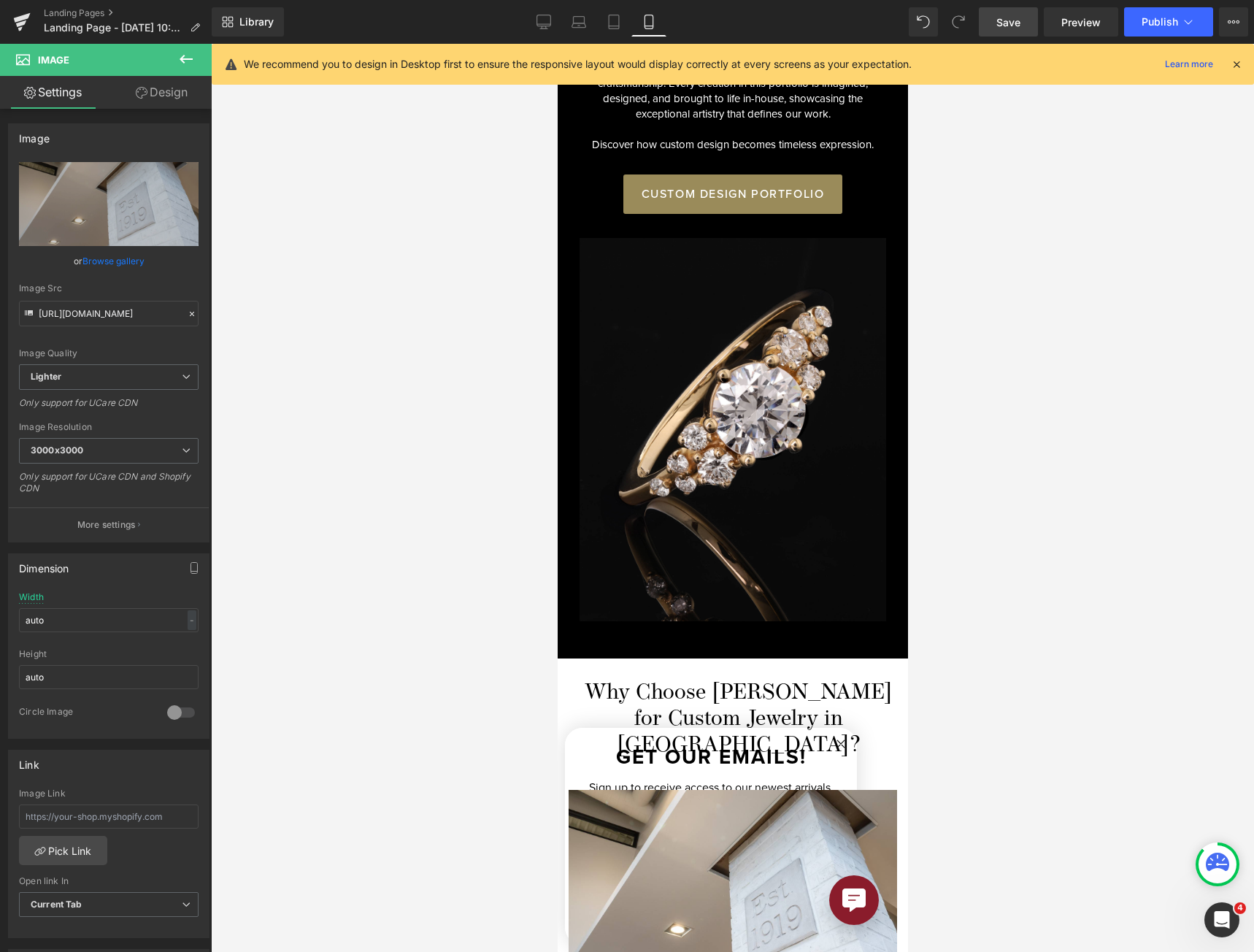
click at [775, 312] on img at bounding box center [731, 429] width 306 height 383
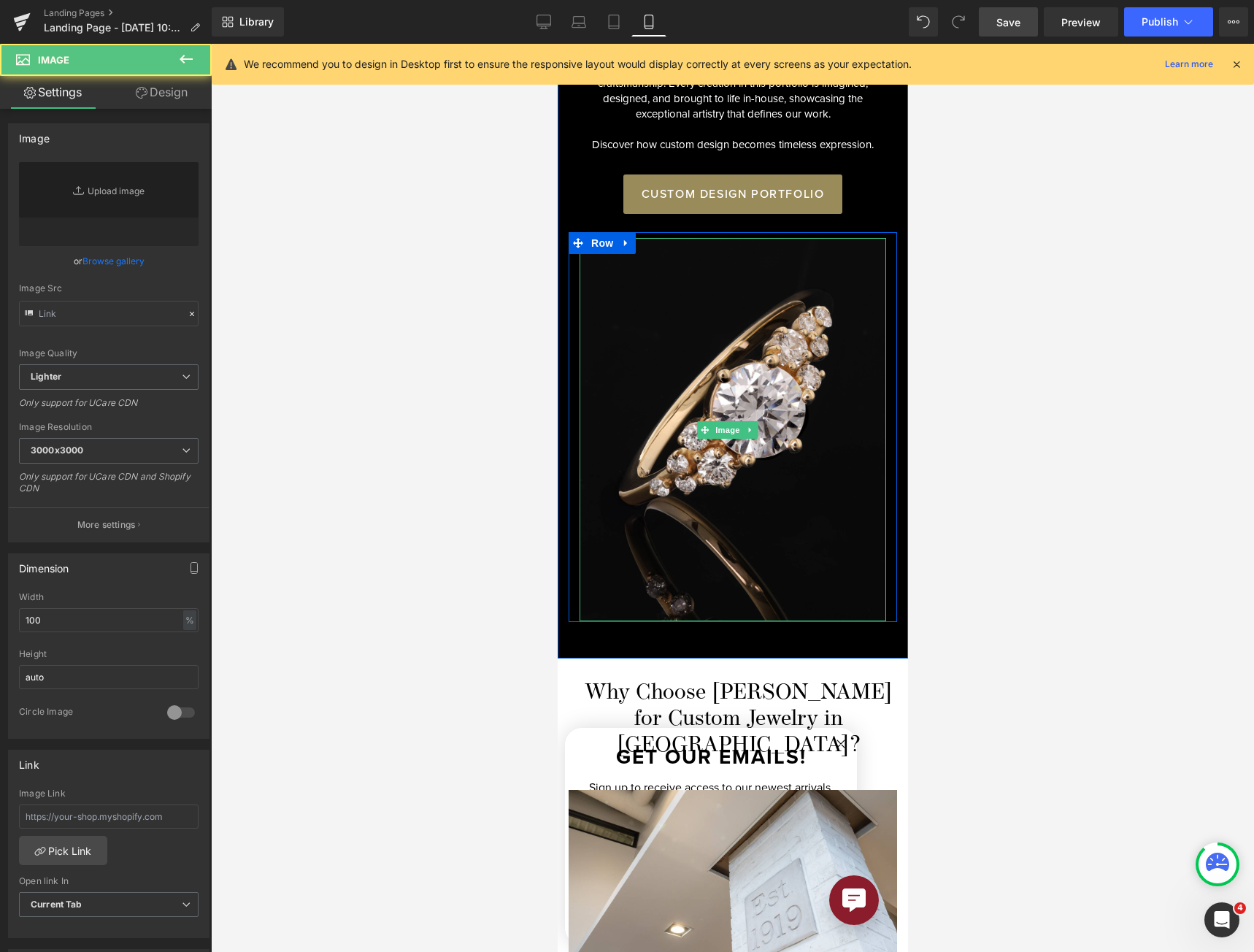
type input "[URL][DOMAIN_NAME]"
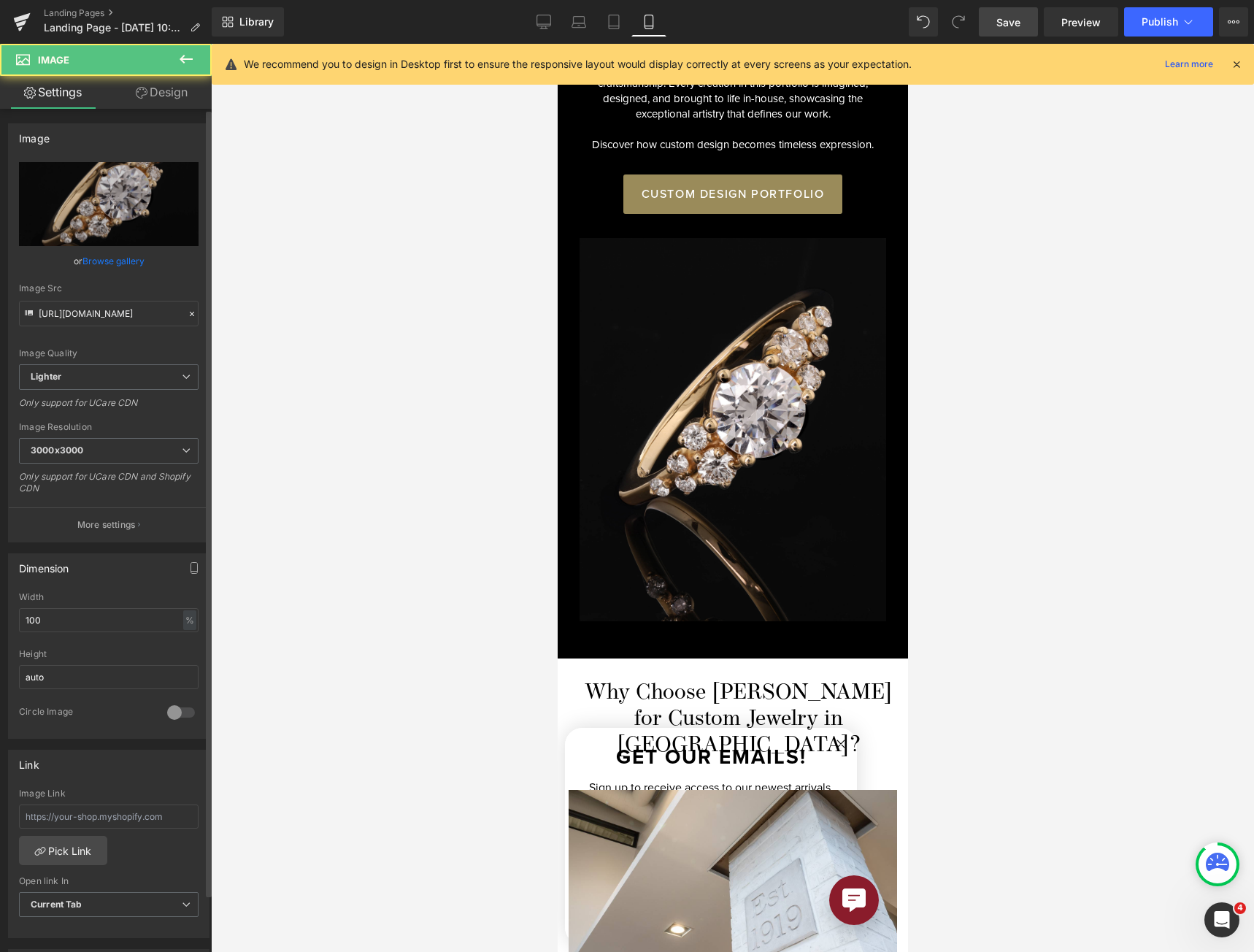
click at [139, 519] on button "More settings" at bounding box center [108, 525] width 200 height 35
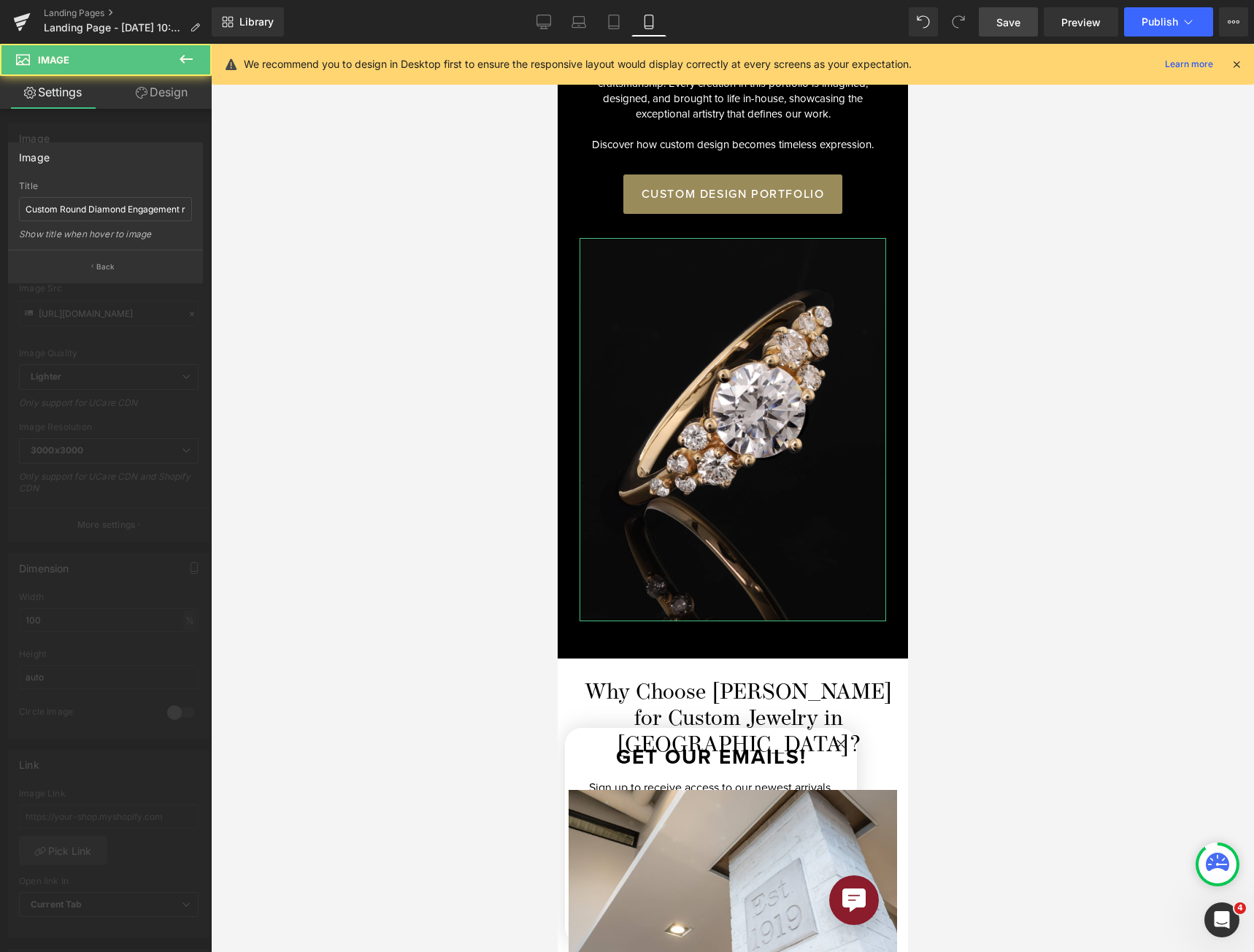
click at [139, 520] on div at bounding box center [106, 502] width 212 height 916
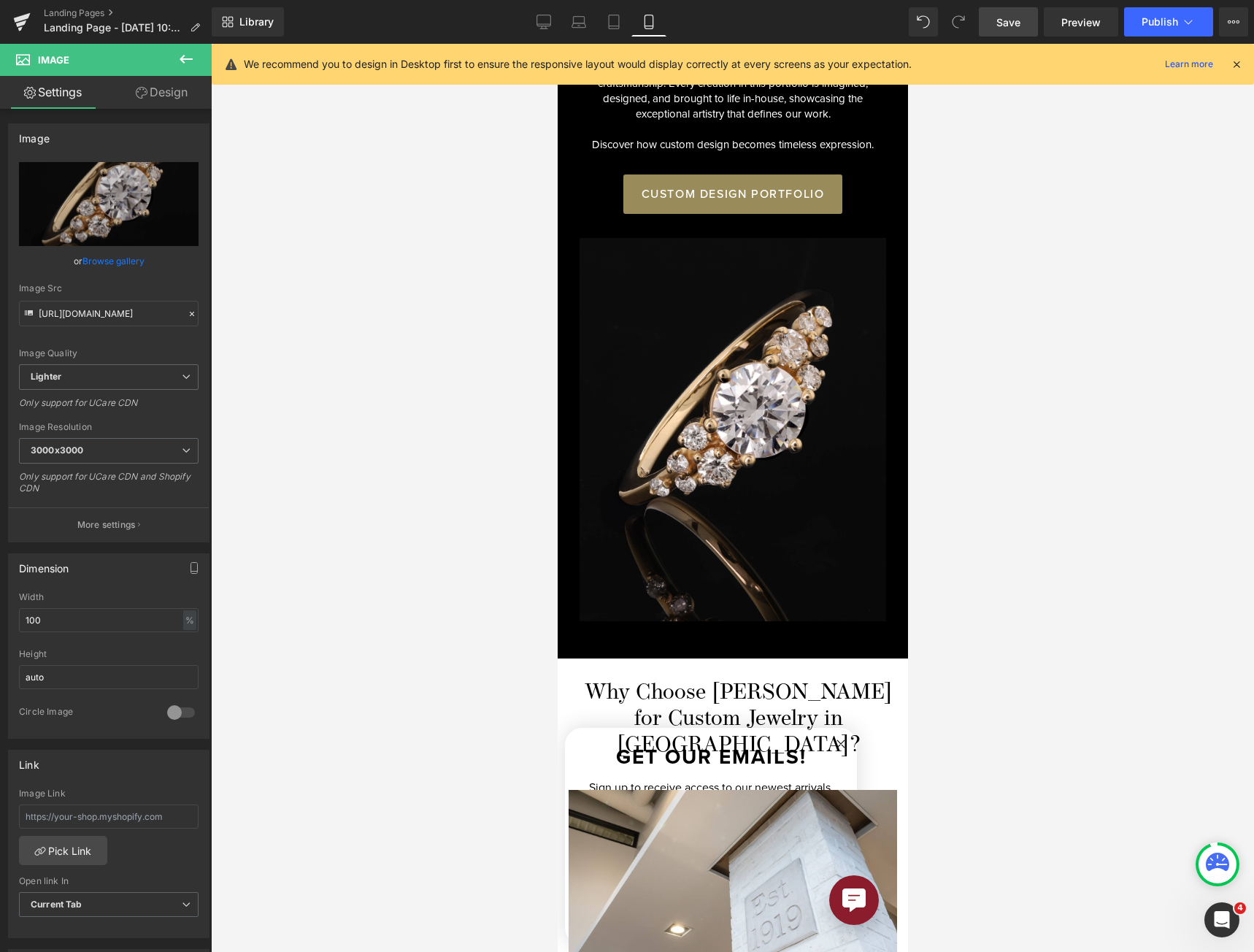
scroll to position [1318, 0]
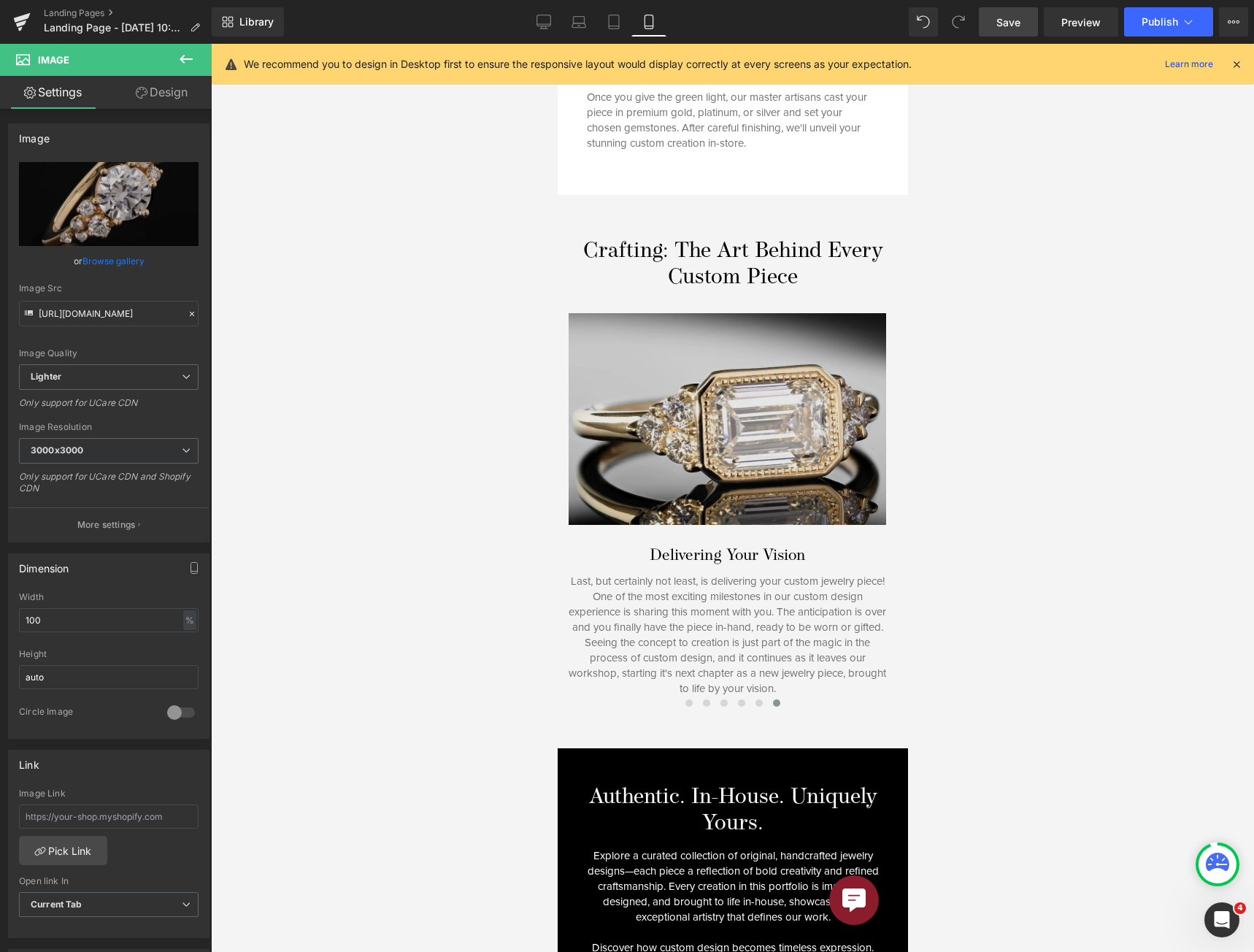
click at [773, 441] on img at bounding box center [726, 418] width 318 height 212
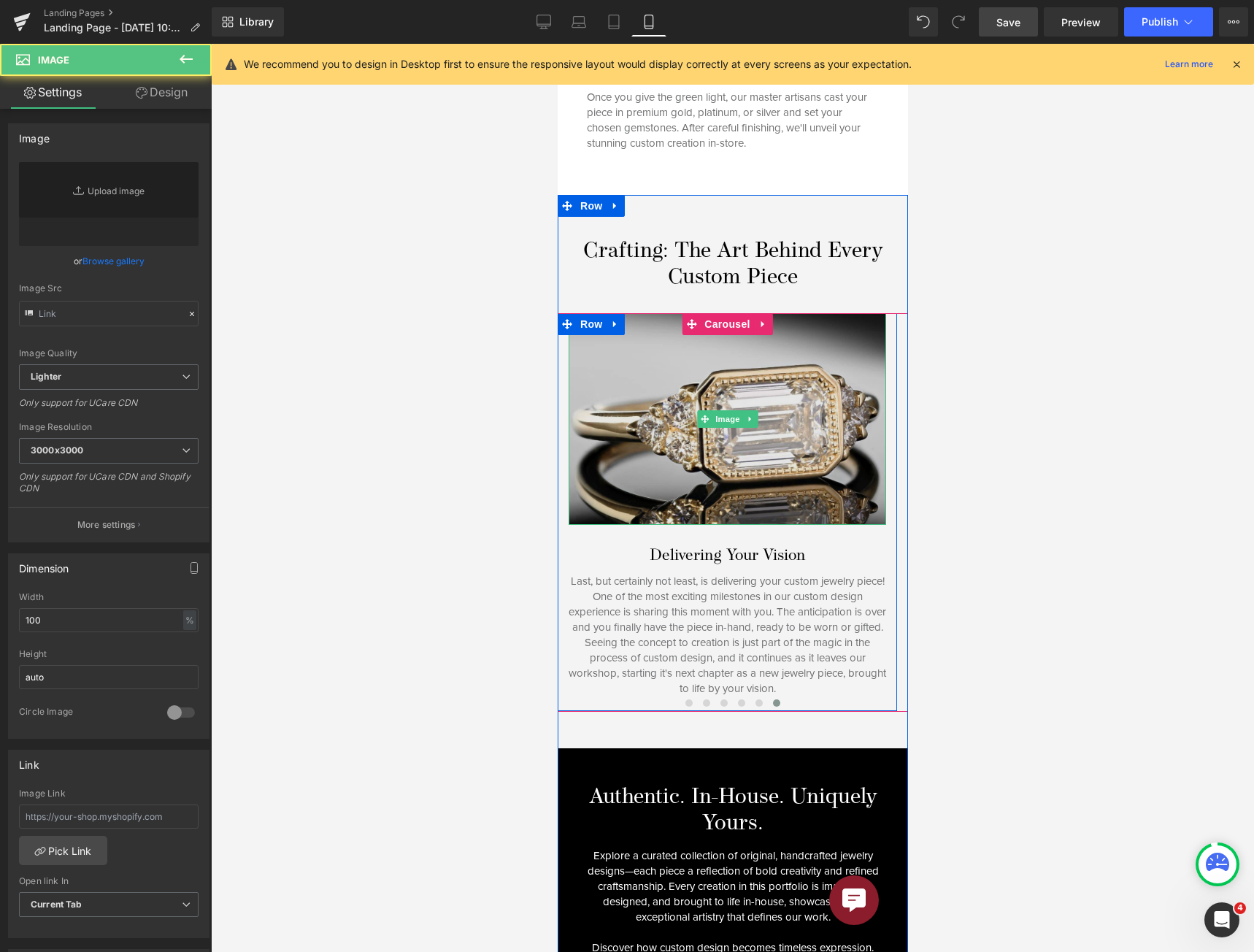
type input "[URL][DOMAIN_NAME]"
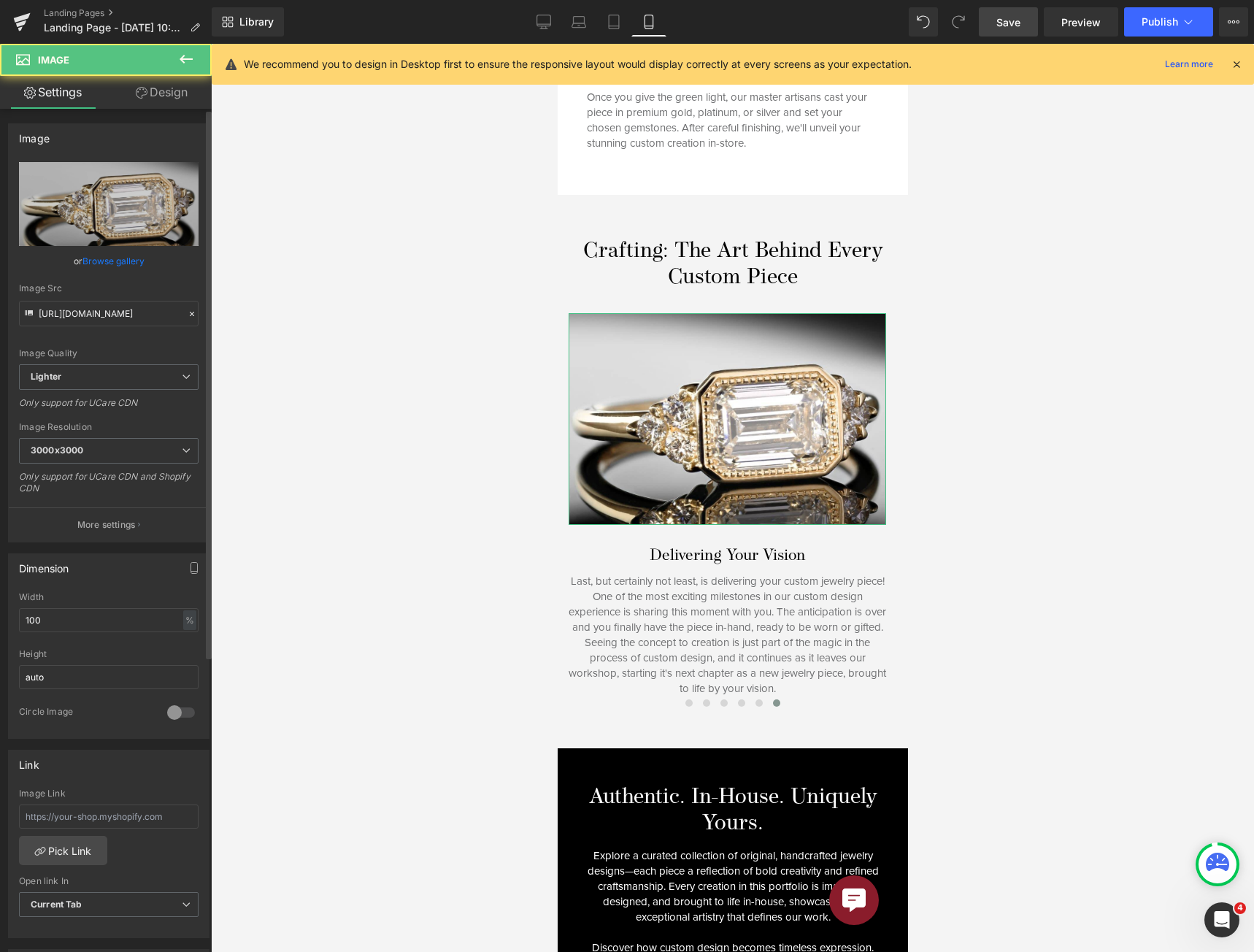
click at [89, 531] on p "More settings" at bounding box center [106, 525] width 59 height 13
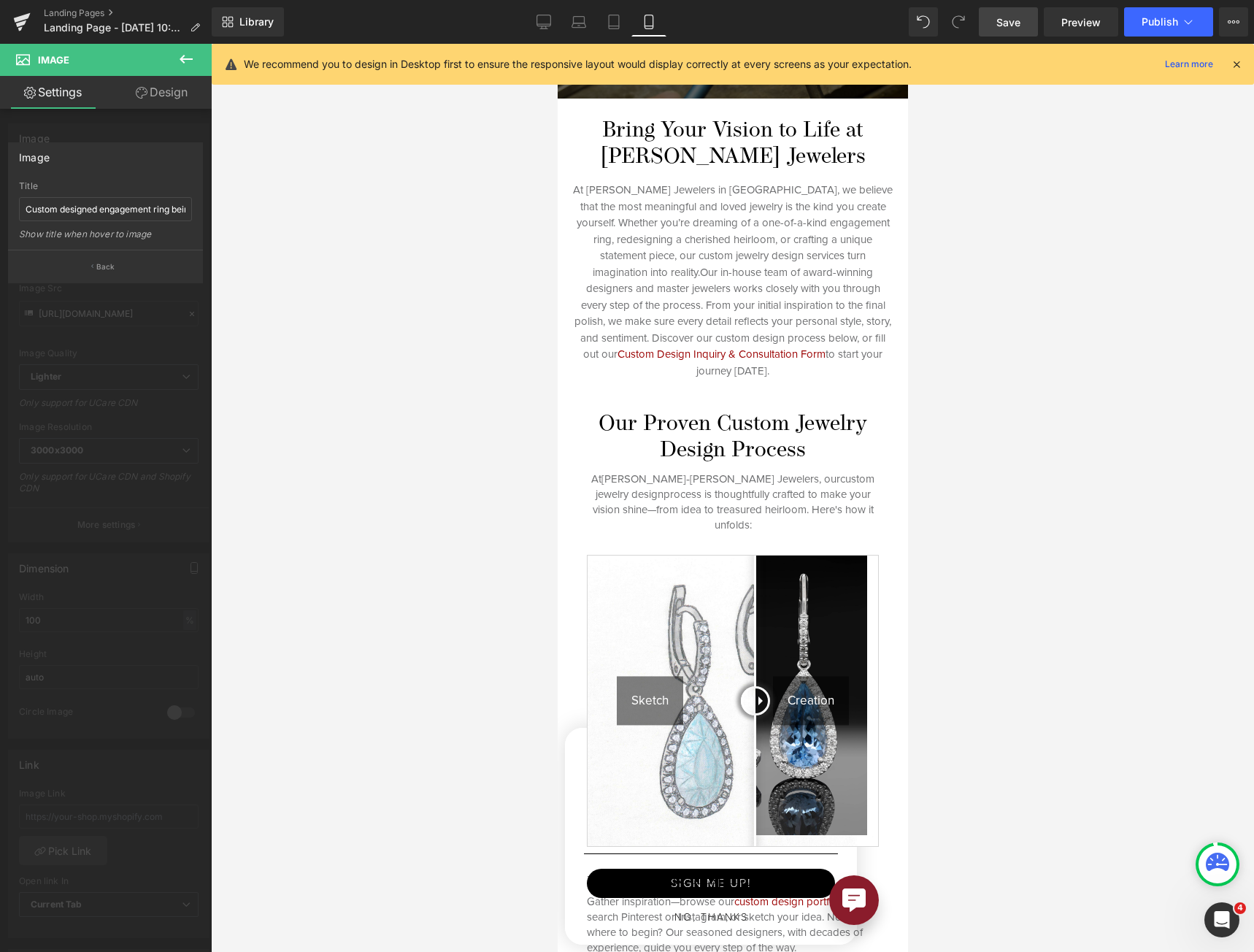
scroll to position [442, 0]
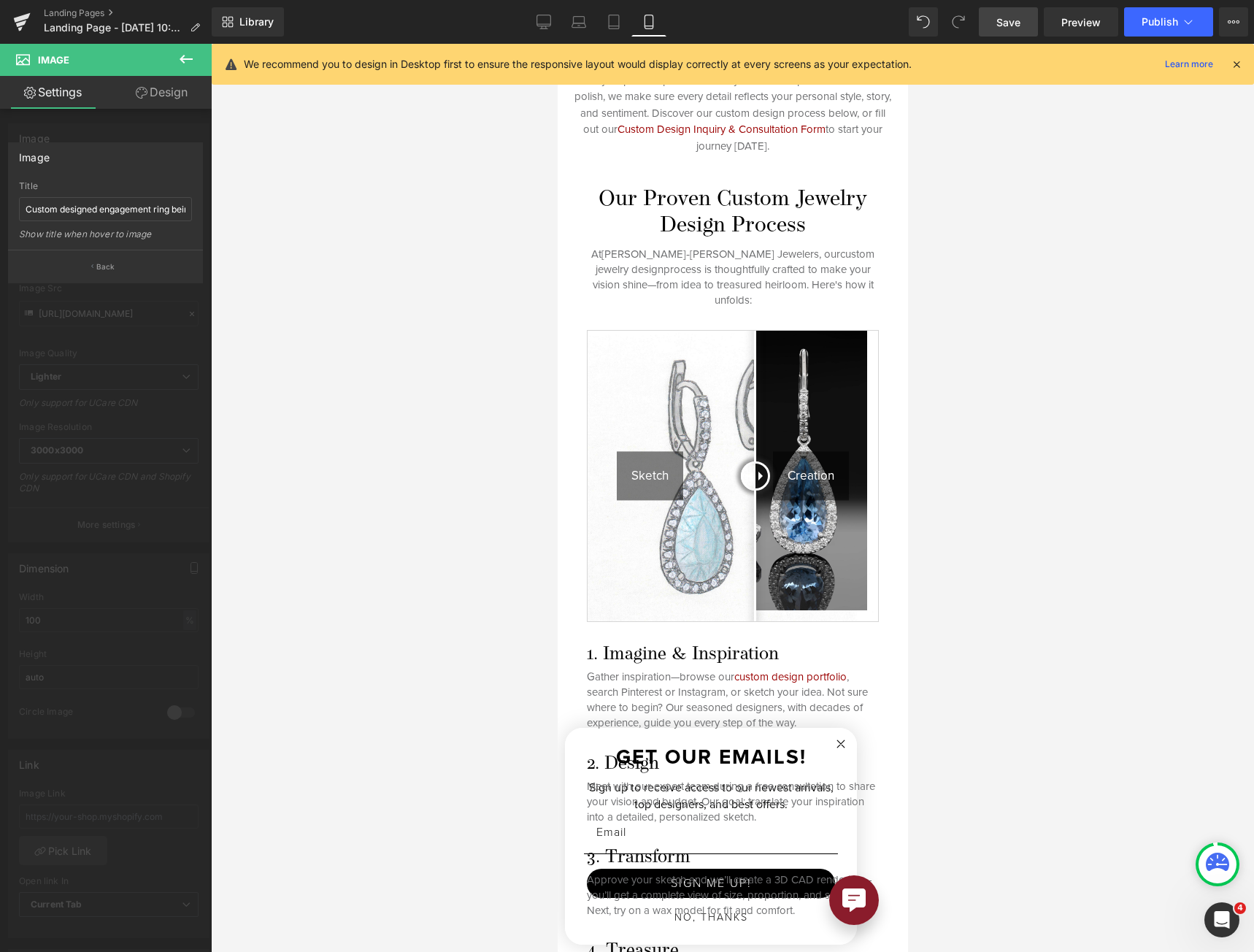
click at [769, 316] on div at bounding box center [731, 498] width 350 height 908
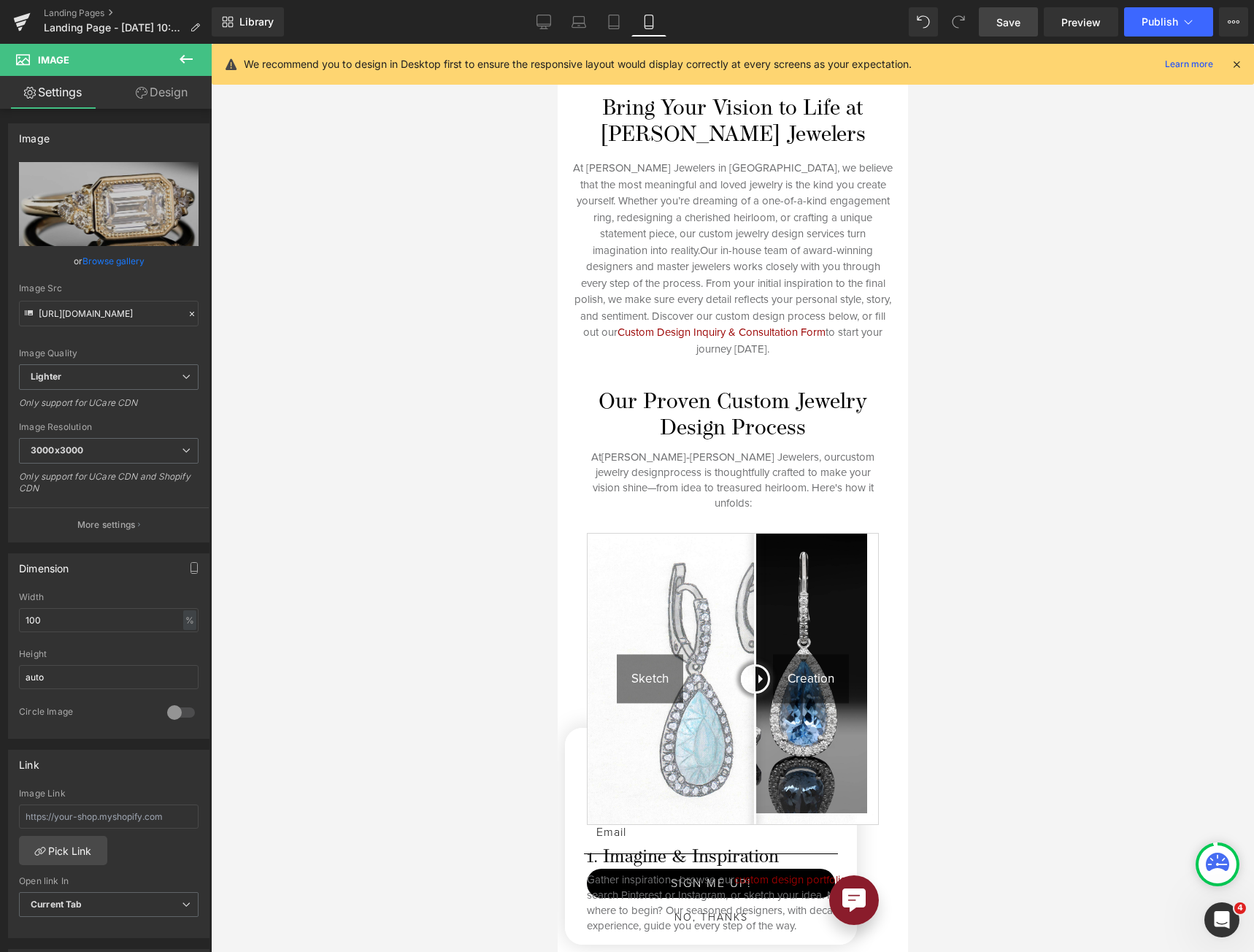
scroll to position [0, 0]
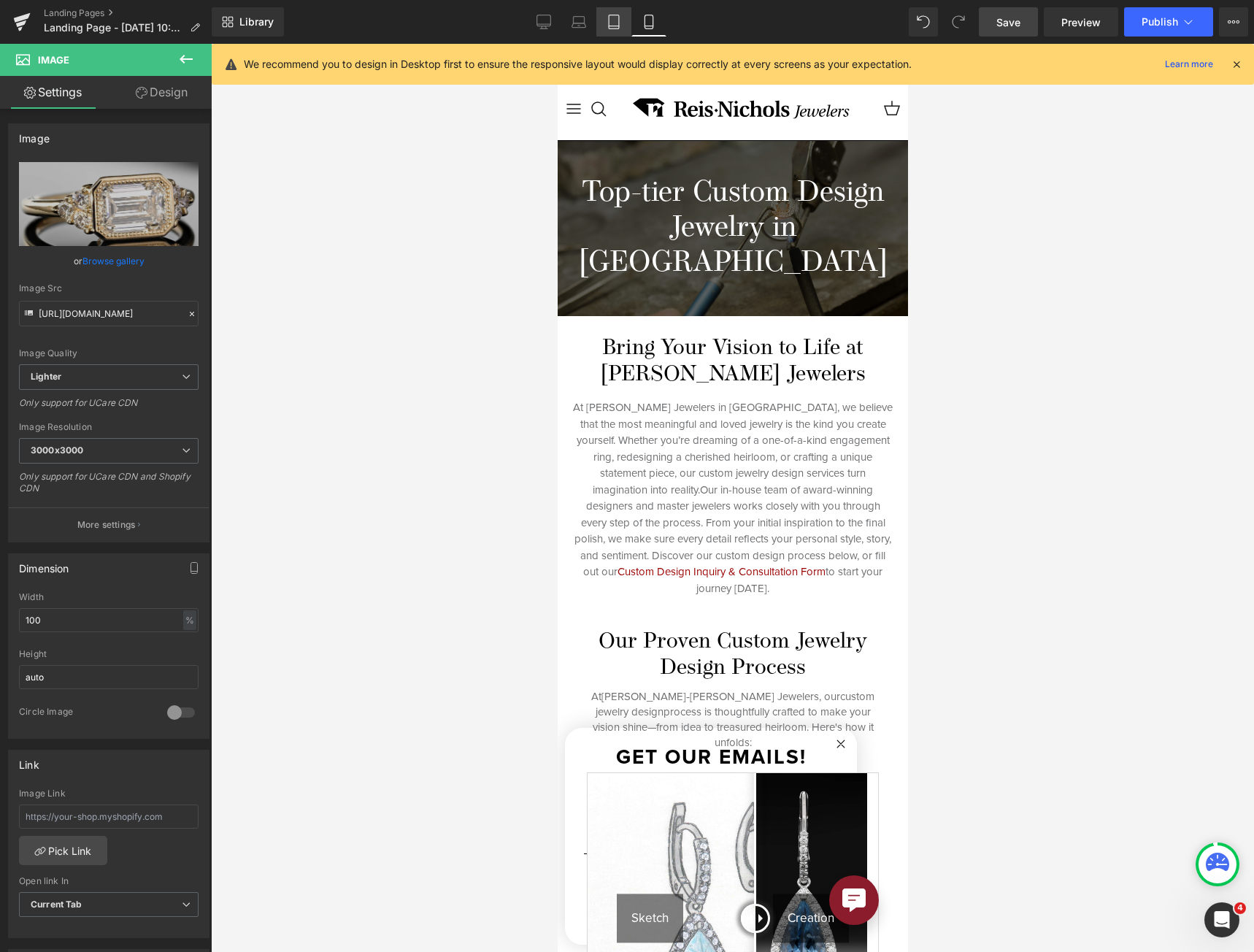
click at [603, 13] on link "Tablet" at bounding box center [613, 22] width 35 height 29
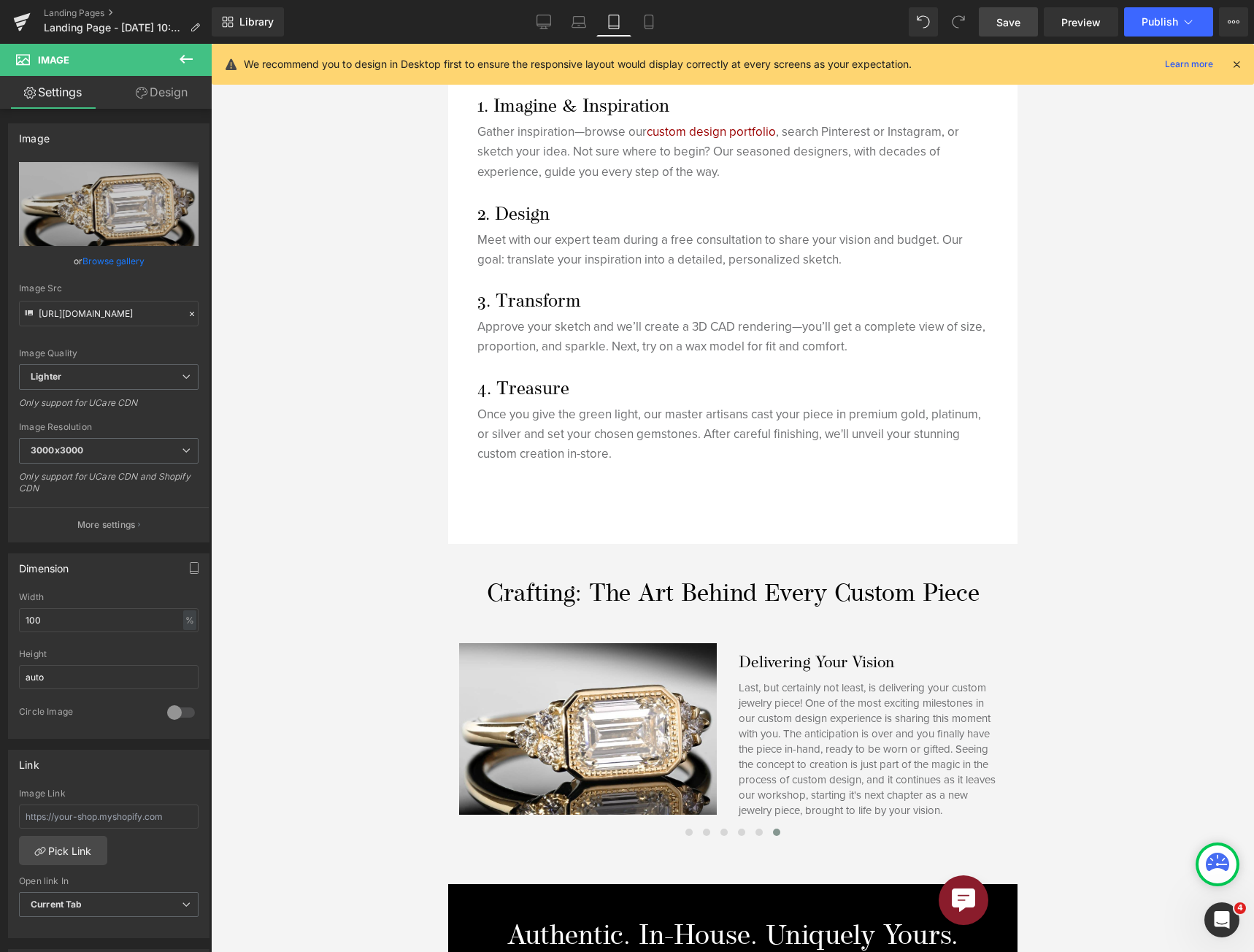
scroll to position [1480, 0]
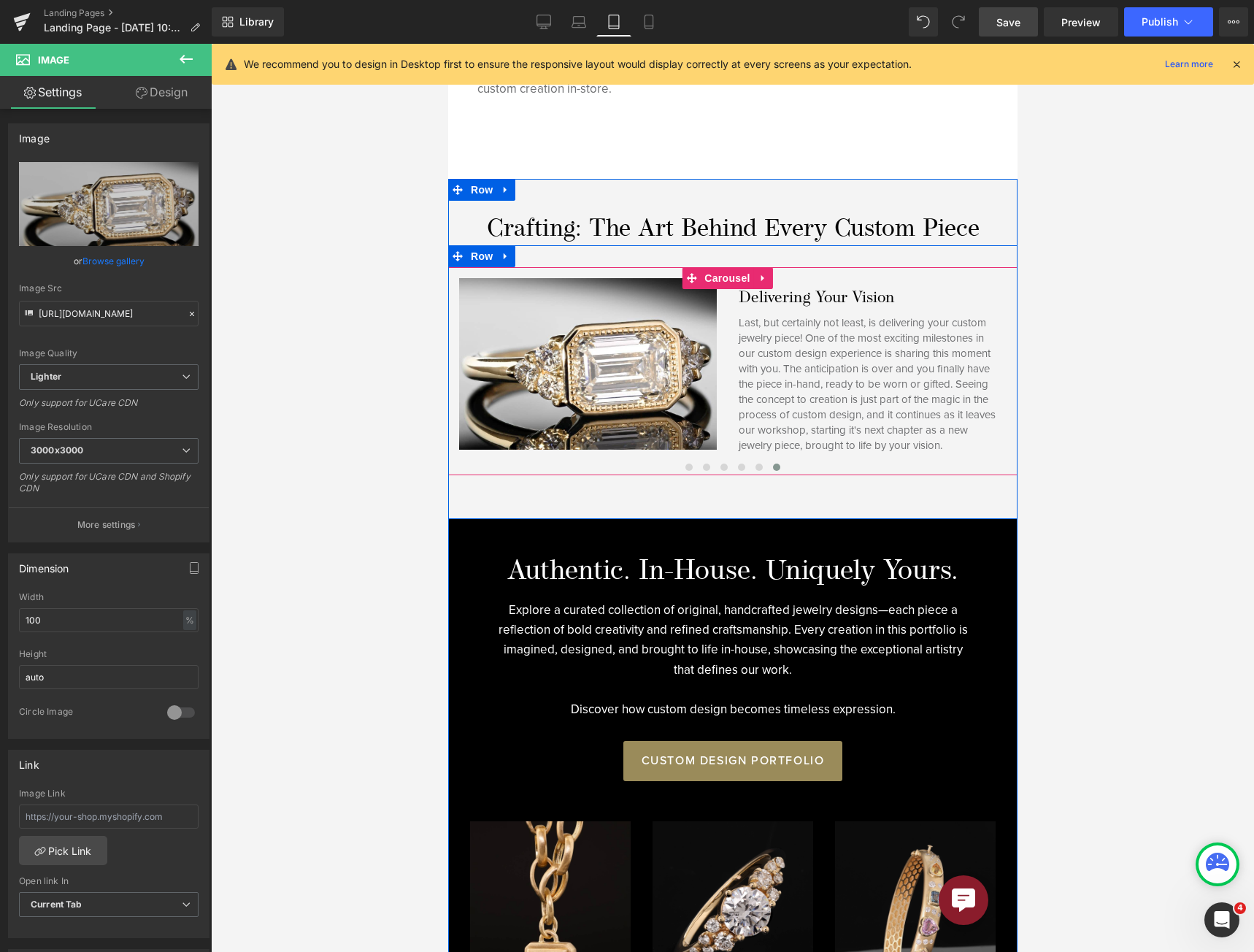
click at [798, 385] on p "Last, but certainly not least, is delivering your custom jewelry piece! One of …" at bounding box center [866, 385] width 257 height 138
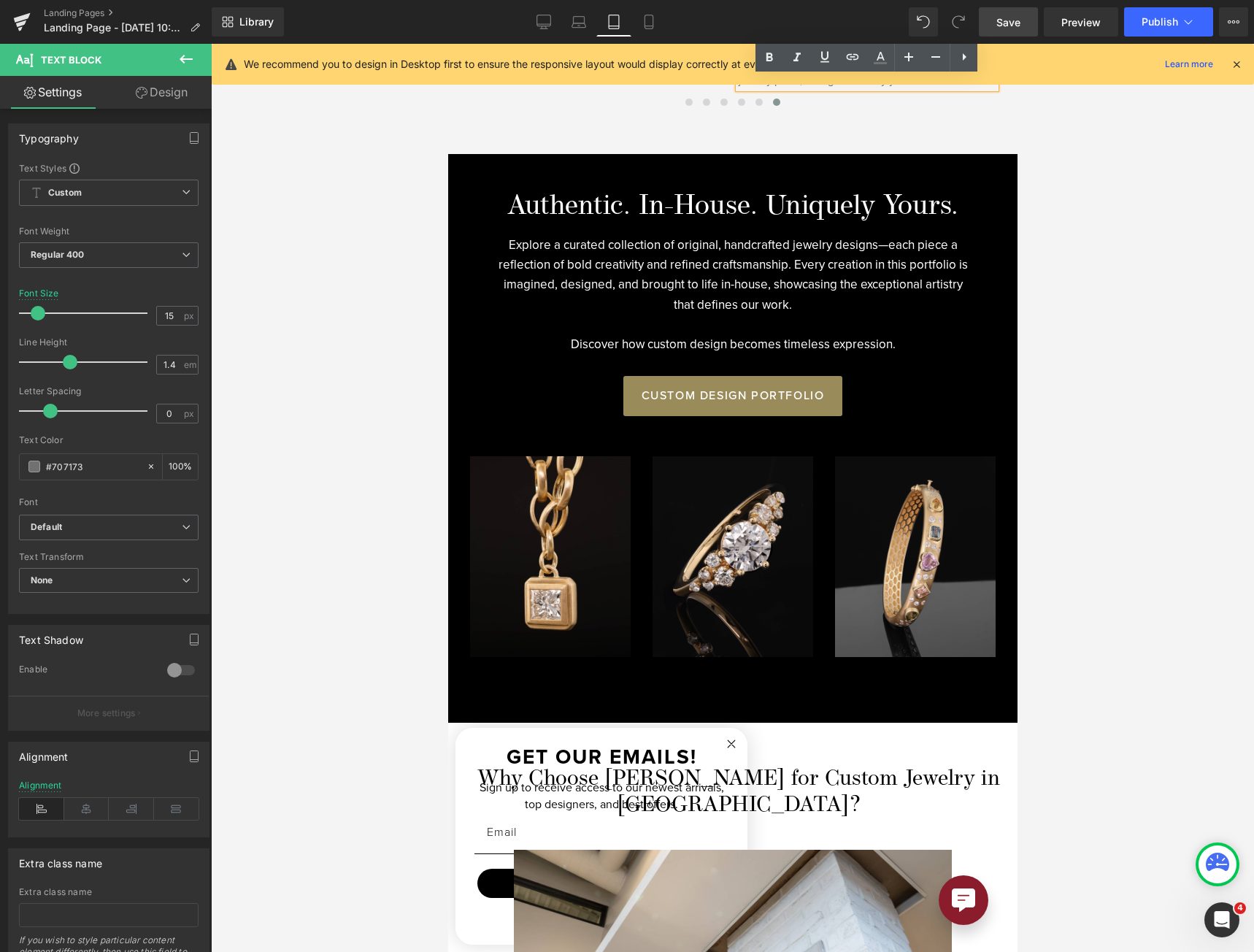
scroll to position [2209, 0]
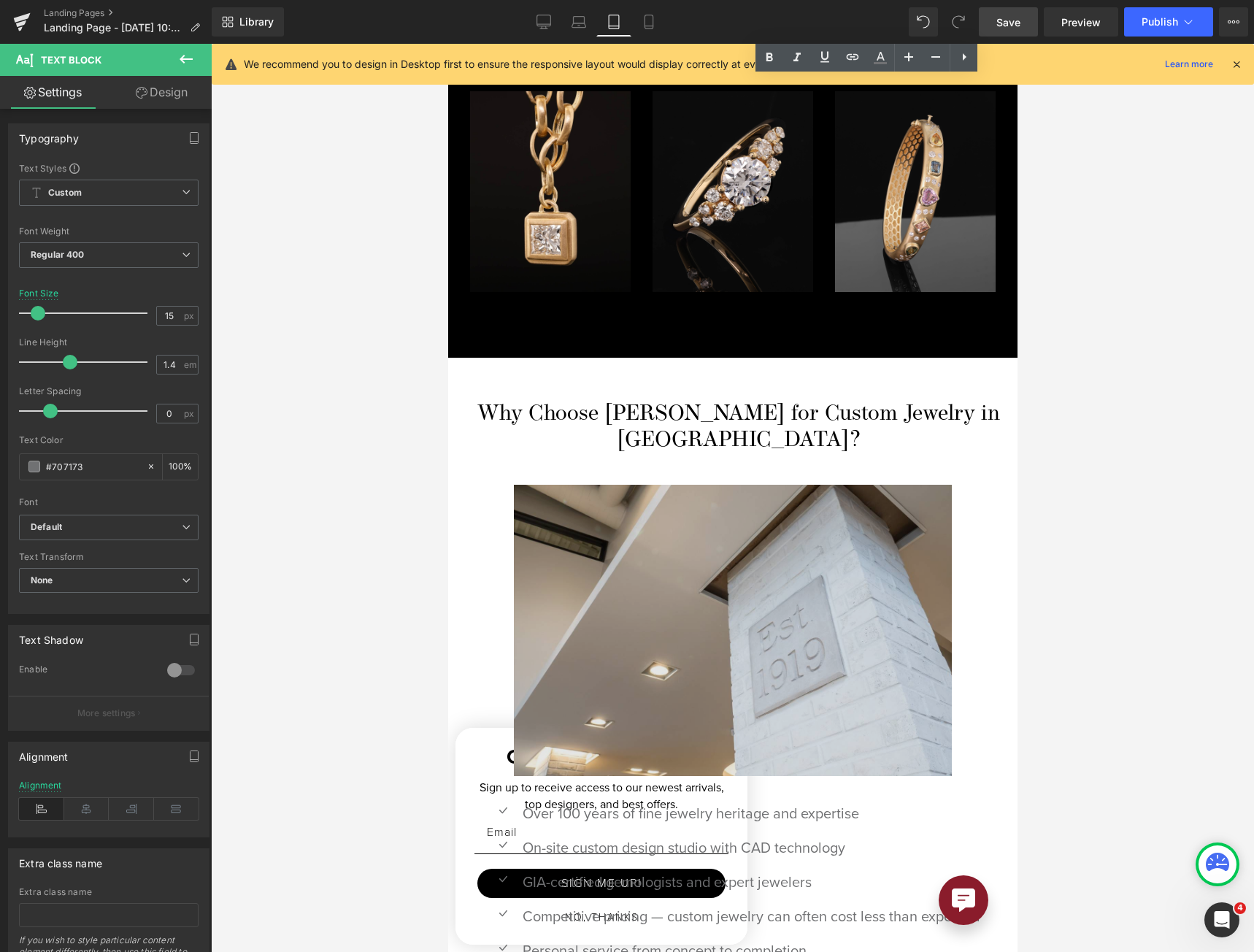
click at [739, 485] on img at bounding box center [732, 631] width 438 height 292
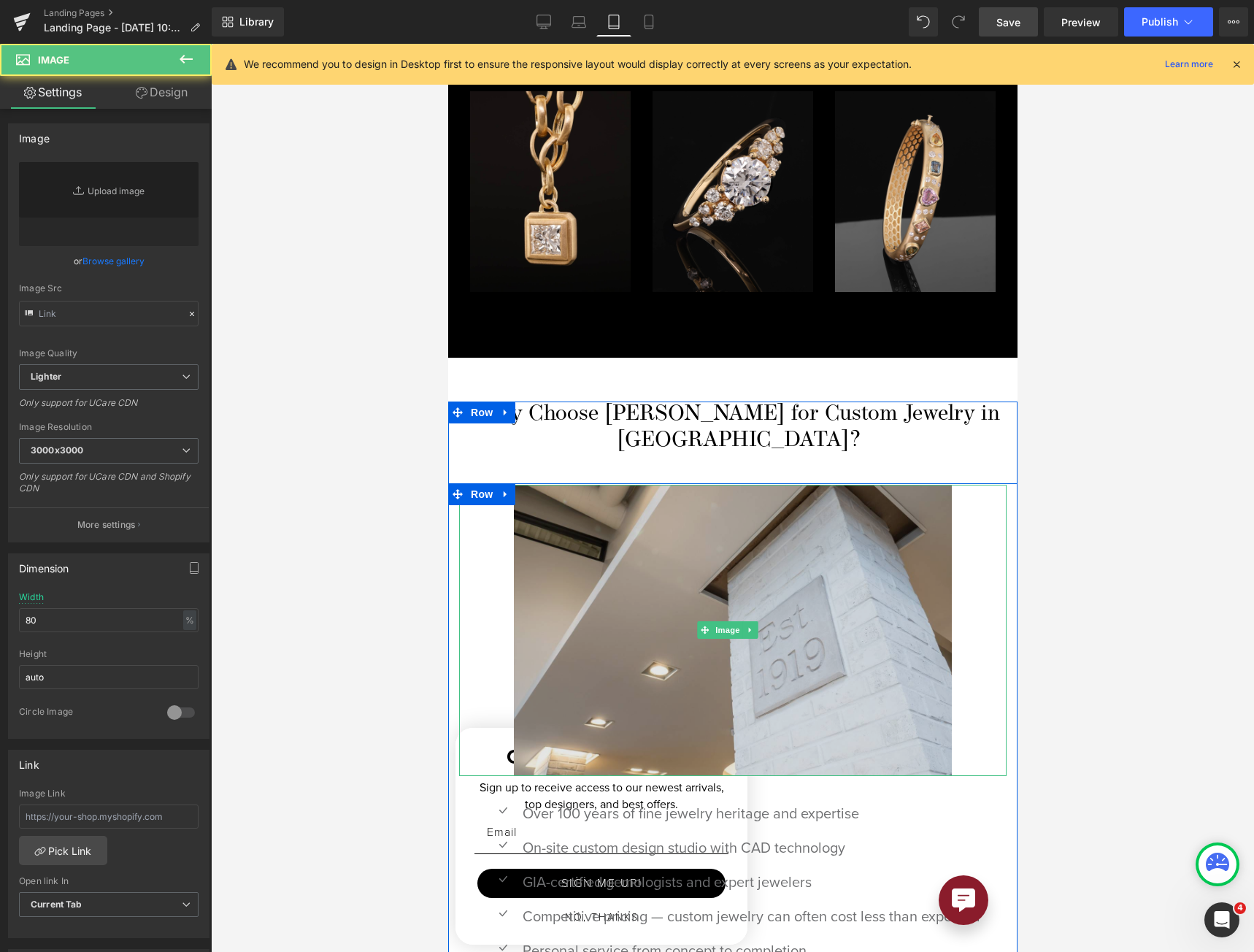
scroll to position [2647, 0]
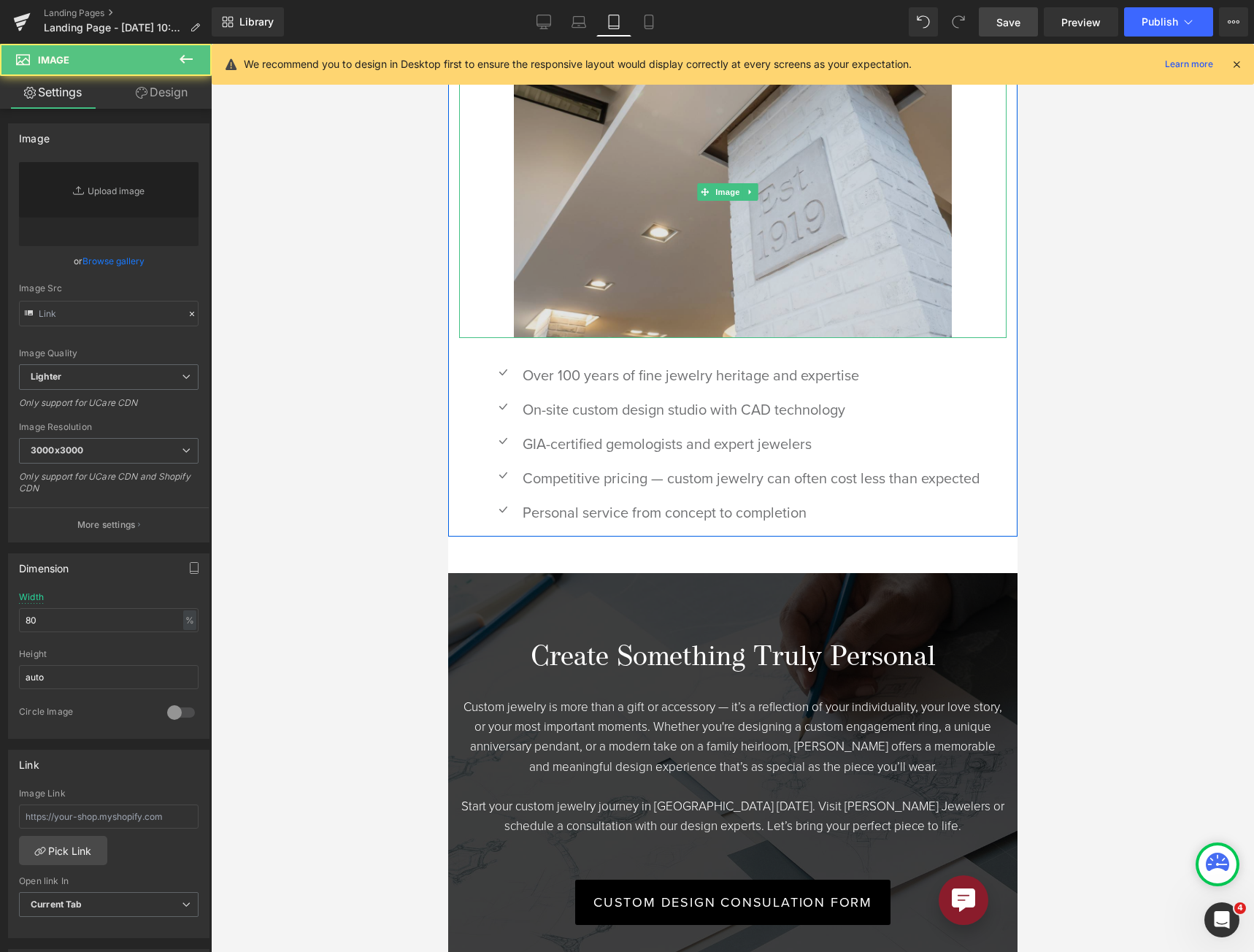
type input "[URL][DOMAIN_NAME]"
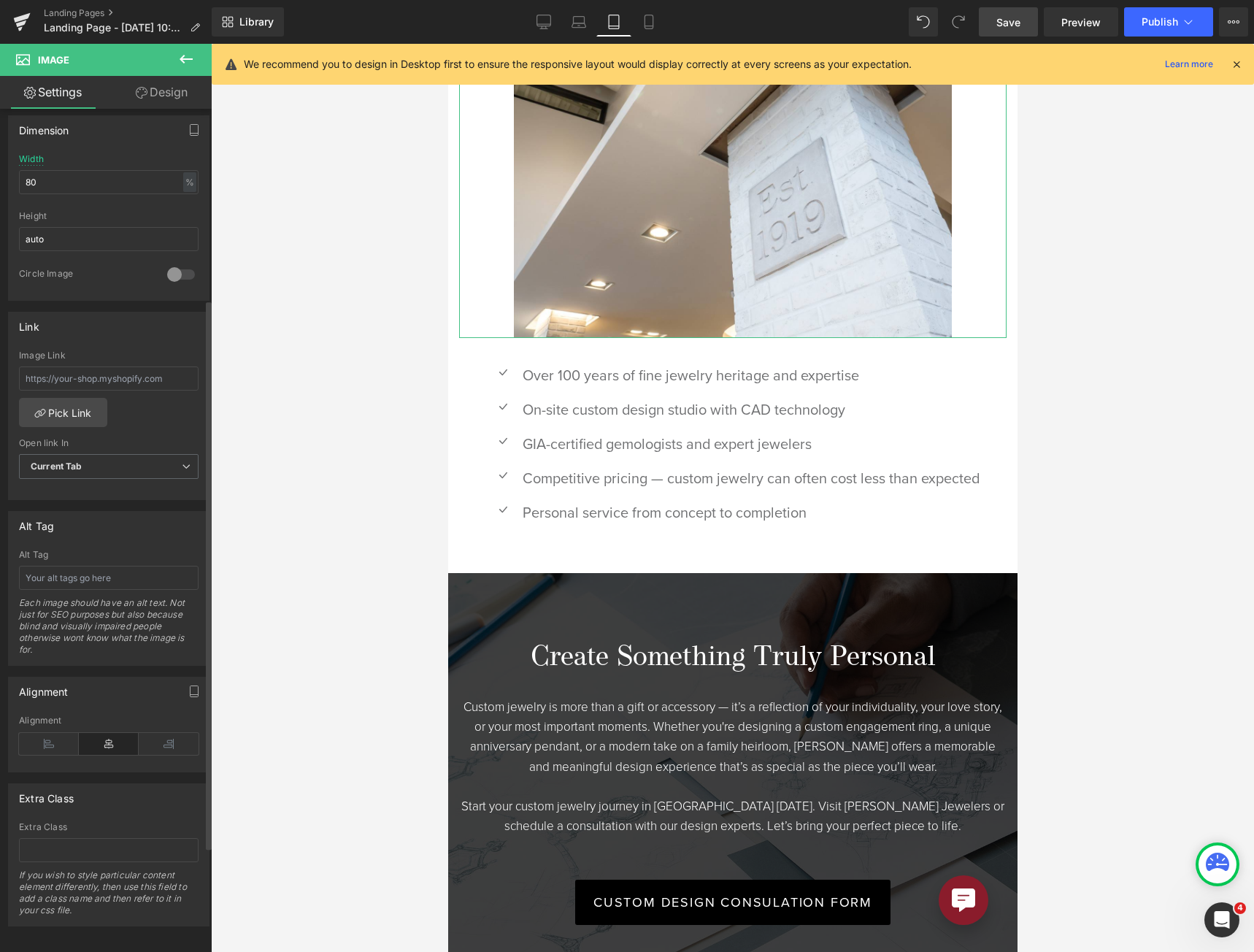
scroll to position [292, 0]
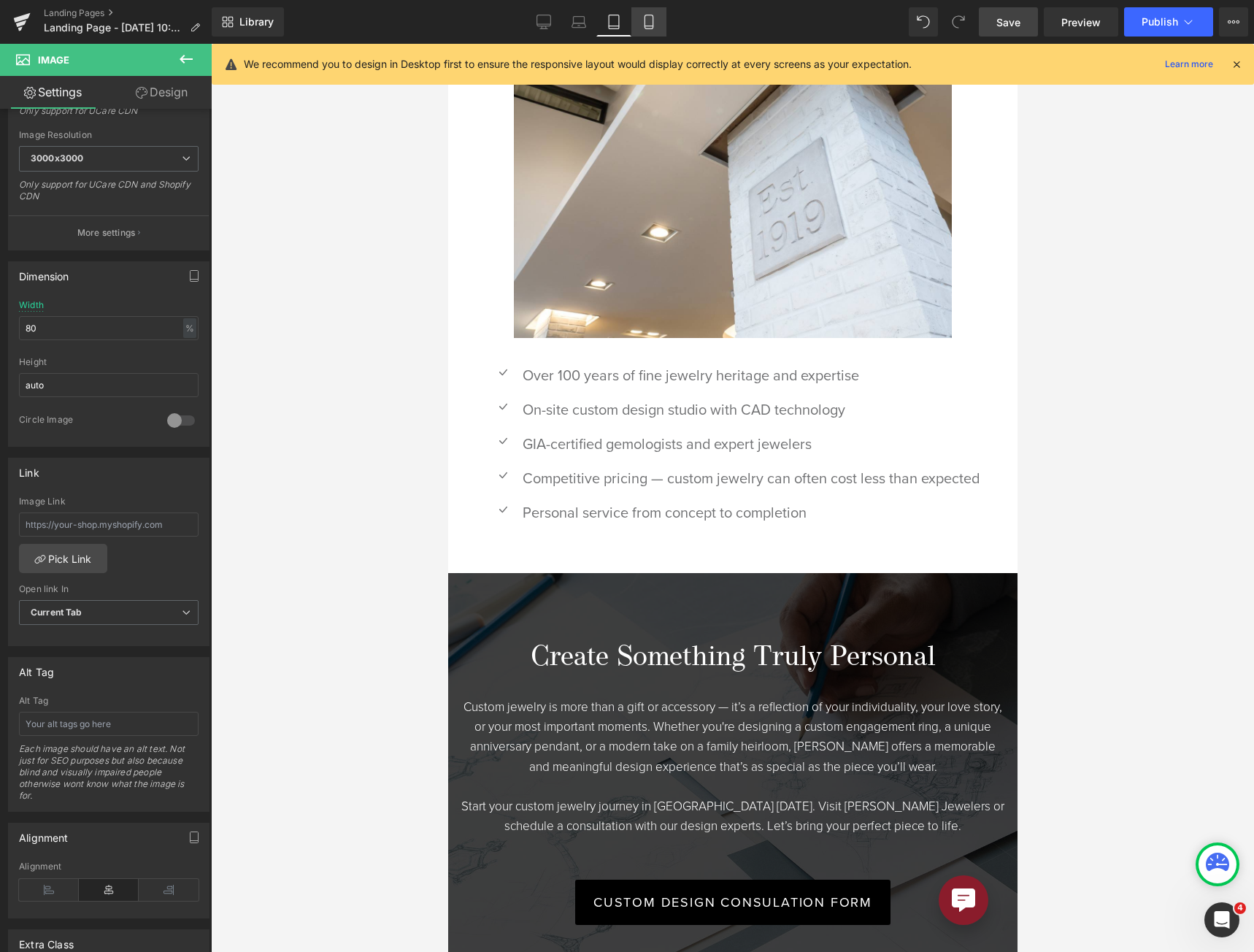
click at [651, 30] on link "Mobile" at bounding box center [649, 22] width 35 height 29
type input "auto"
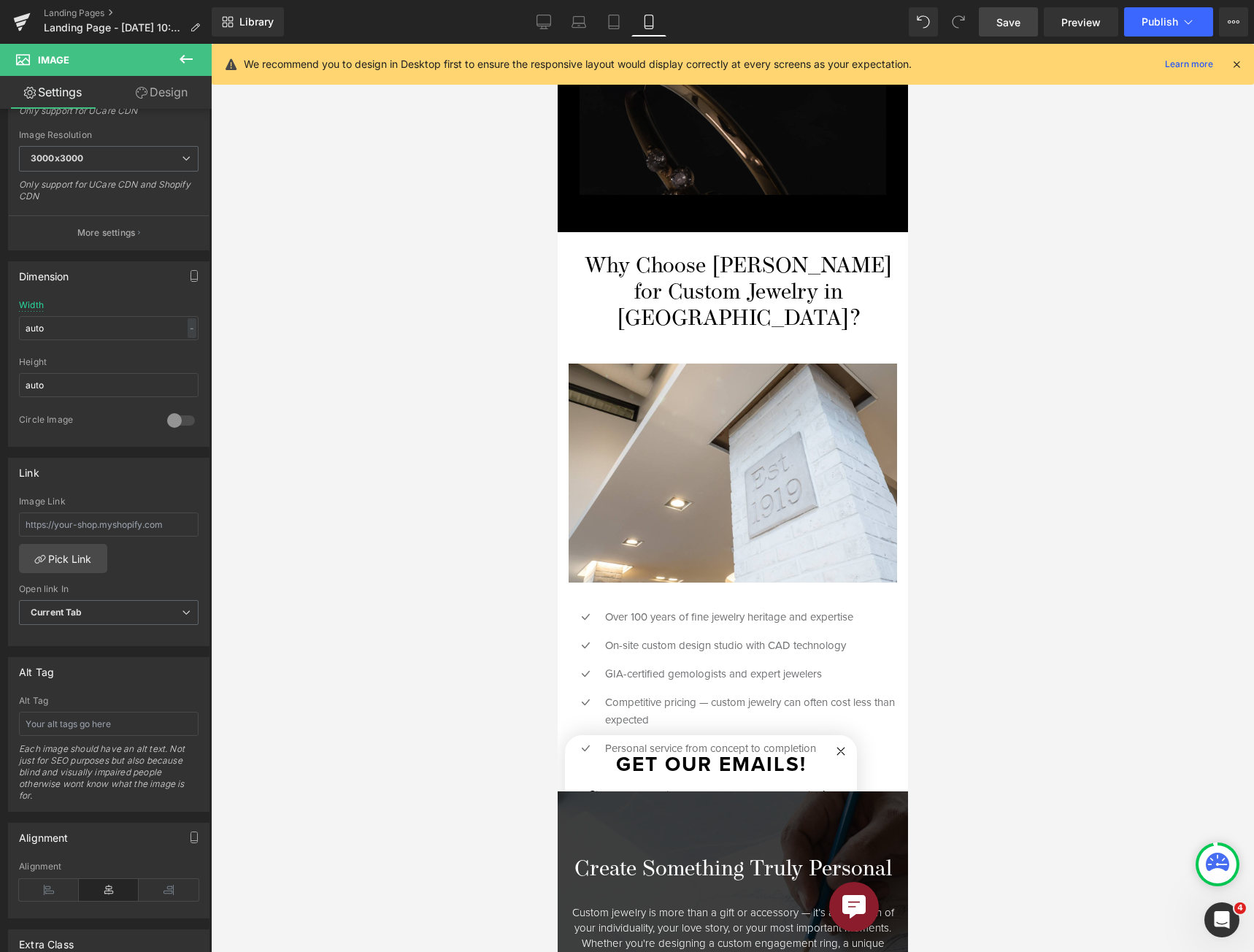
scroll to position [2491, 0]
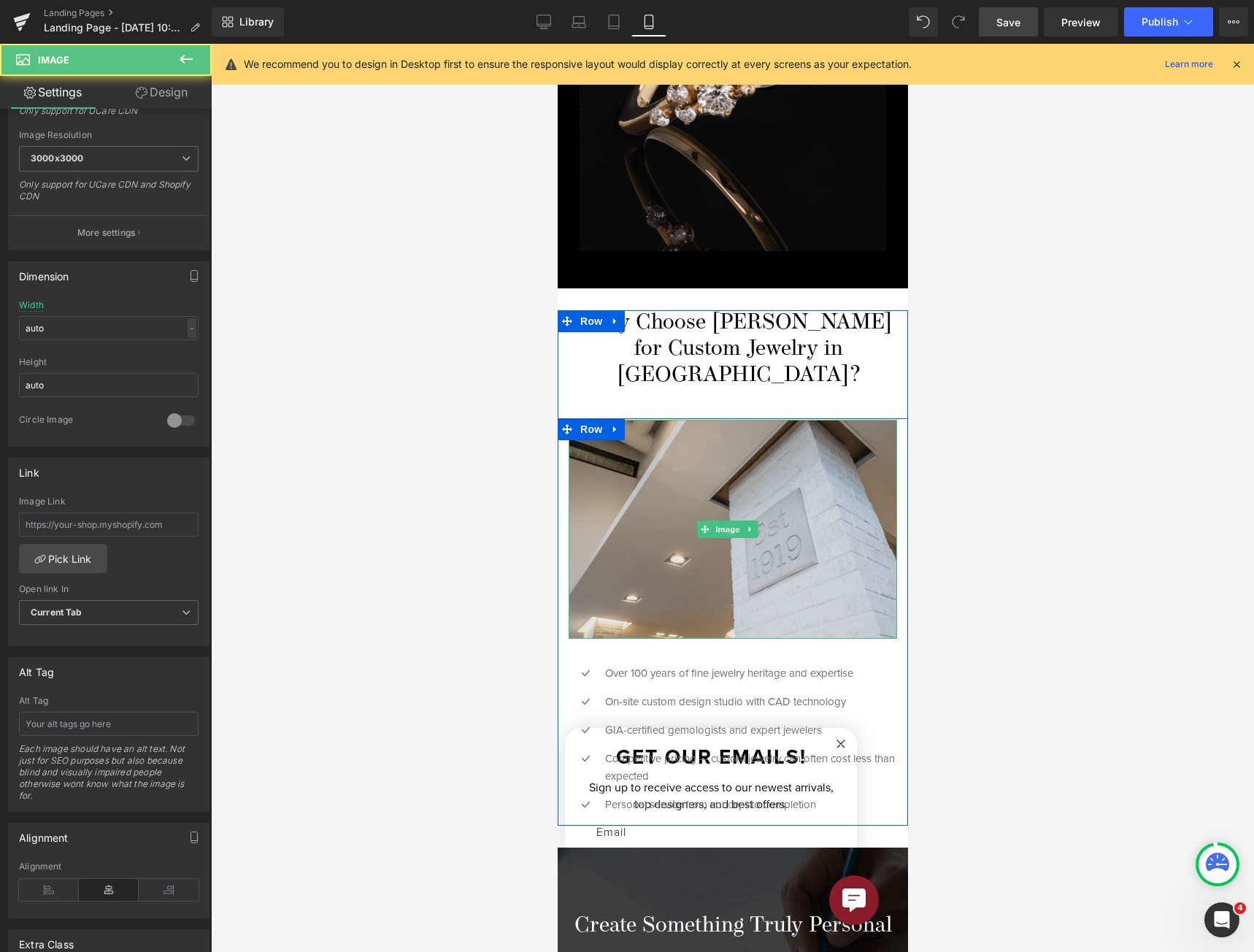
click at [792, 419] on img at bounding box center [732, 529] width 328 height 219
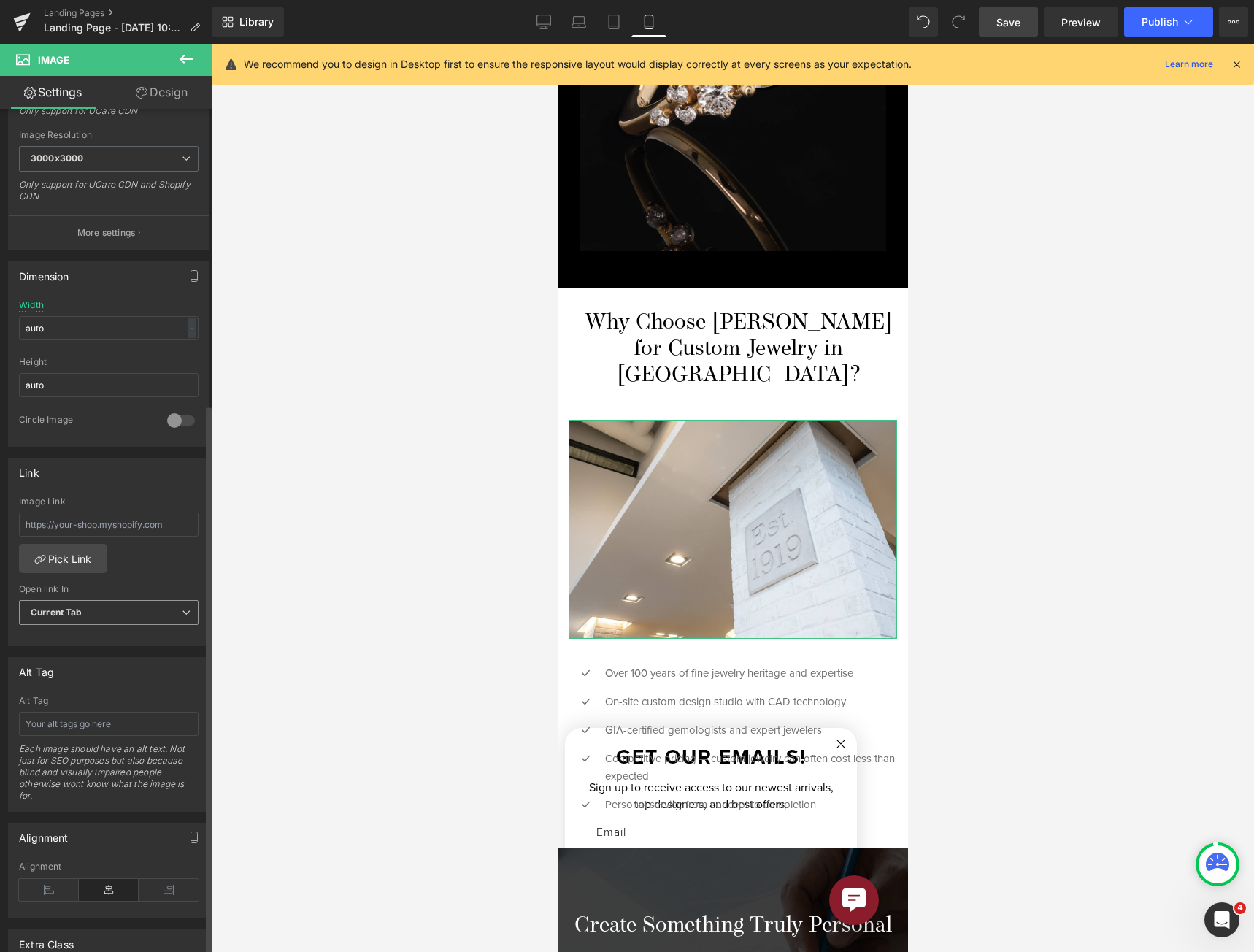
scroll to position [453, 0]
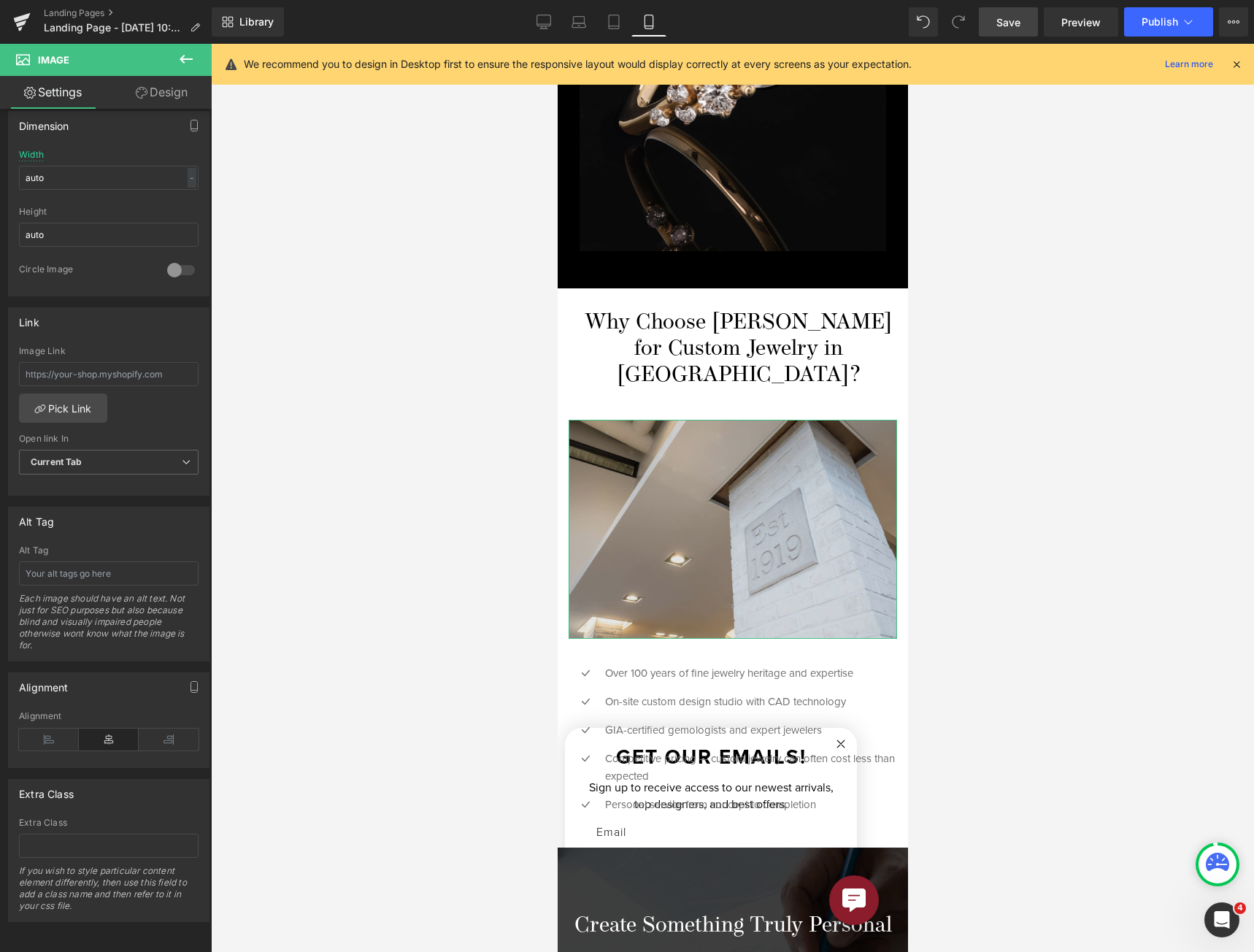
click at [745, 443] on img at bounding box center [732, 529] width 328 height 219
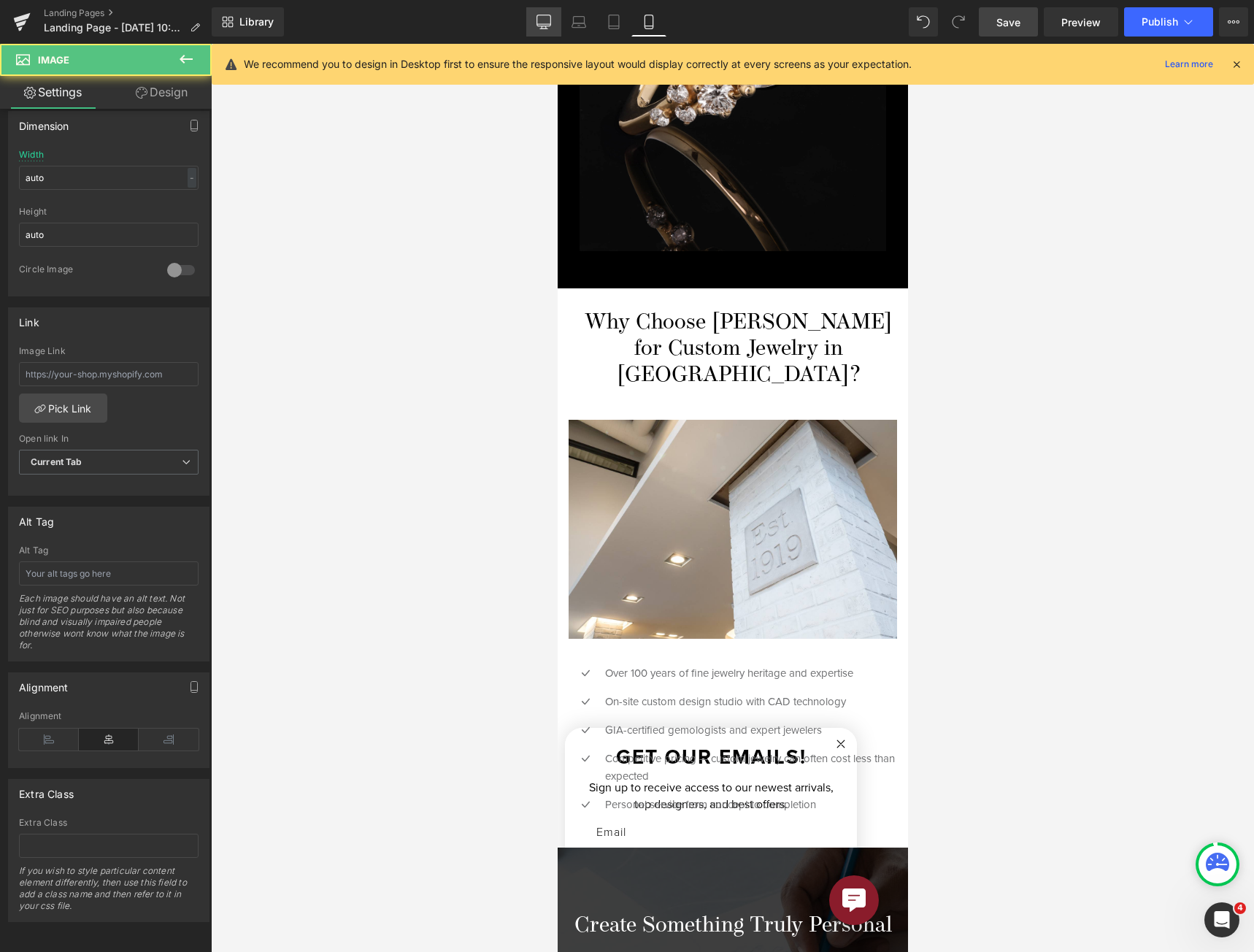
click at [538, 23] on icon at bounding box center [543, 21] width 14 height 14
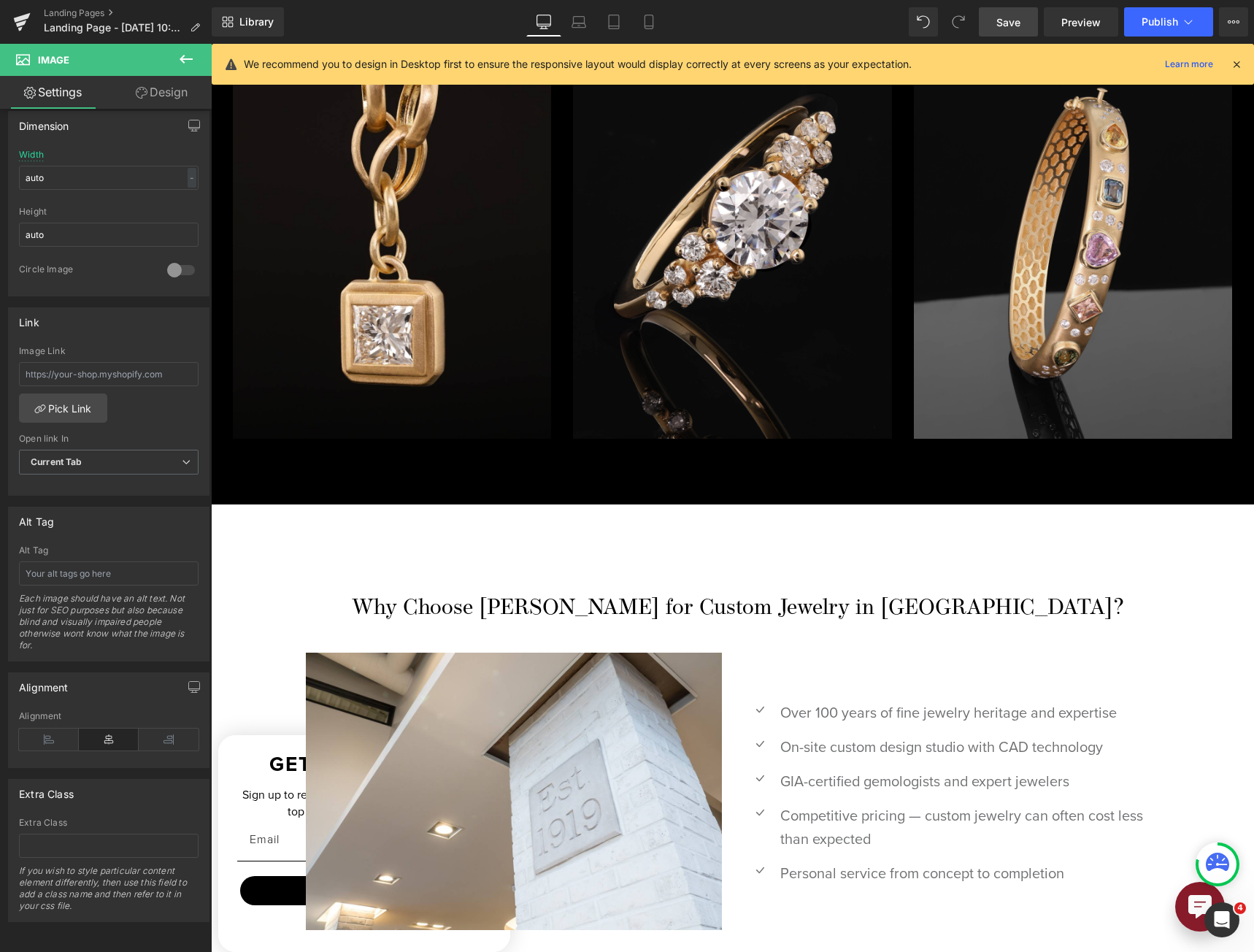
scroll to position [2391, 0]
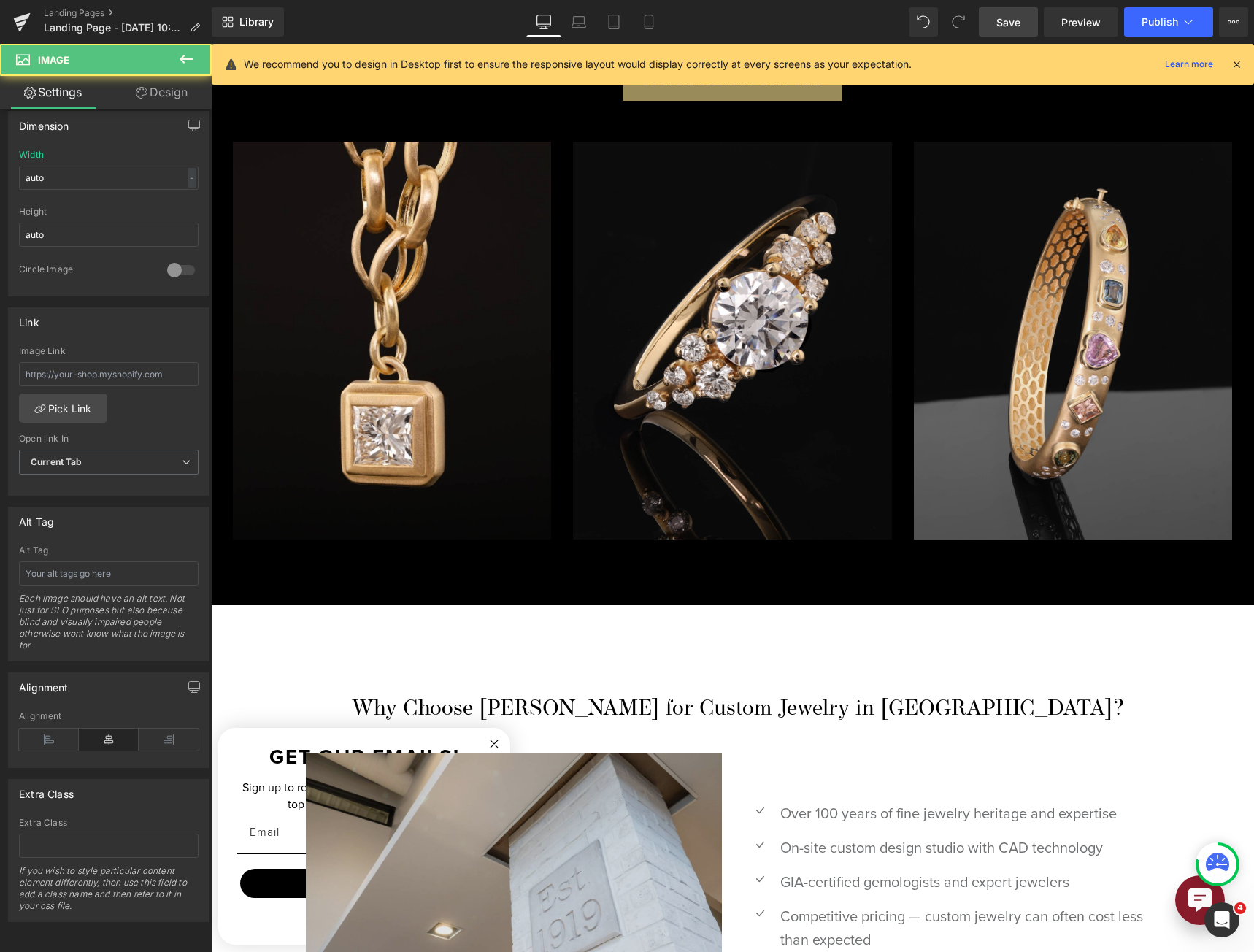
click at [524, 753] on img at bounding box center [513, 892] width 415 height 277
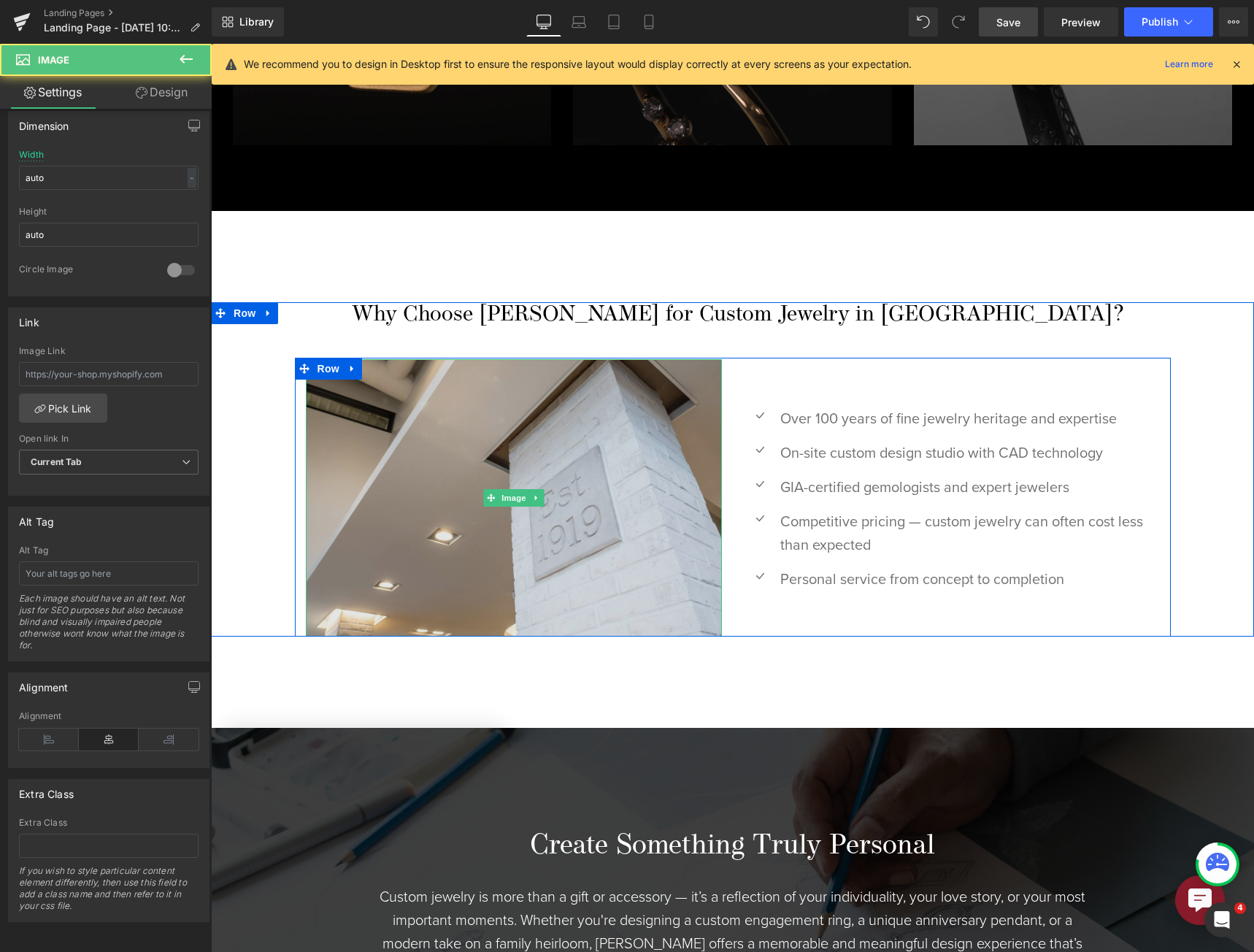
scroll to position [2394, 0]
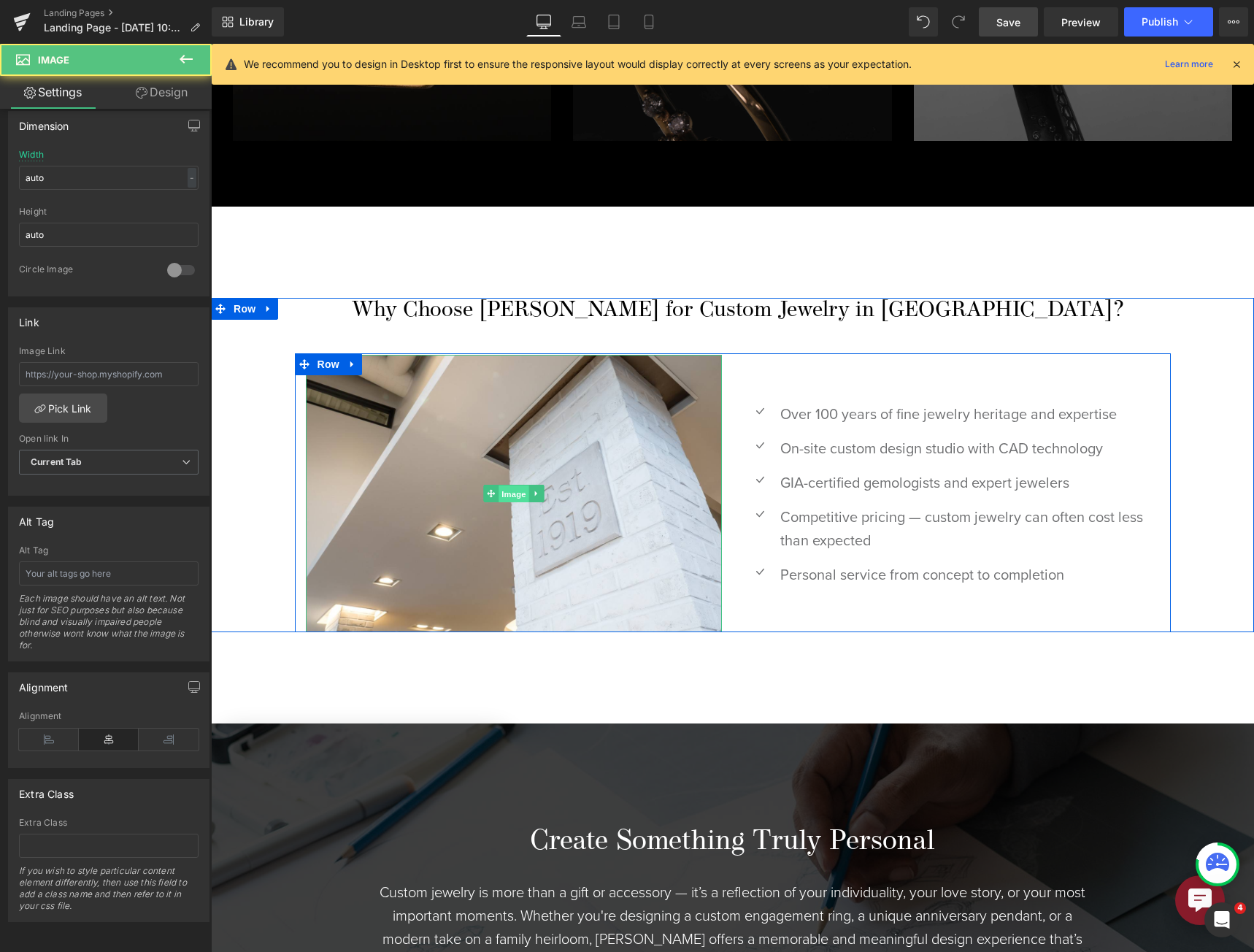
click at [516, 486] on span "Image" at bounding box center [513, 494] width 31 height 17
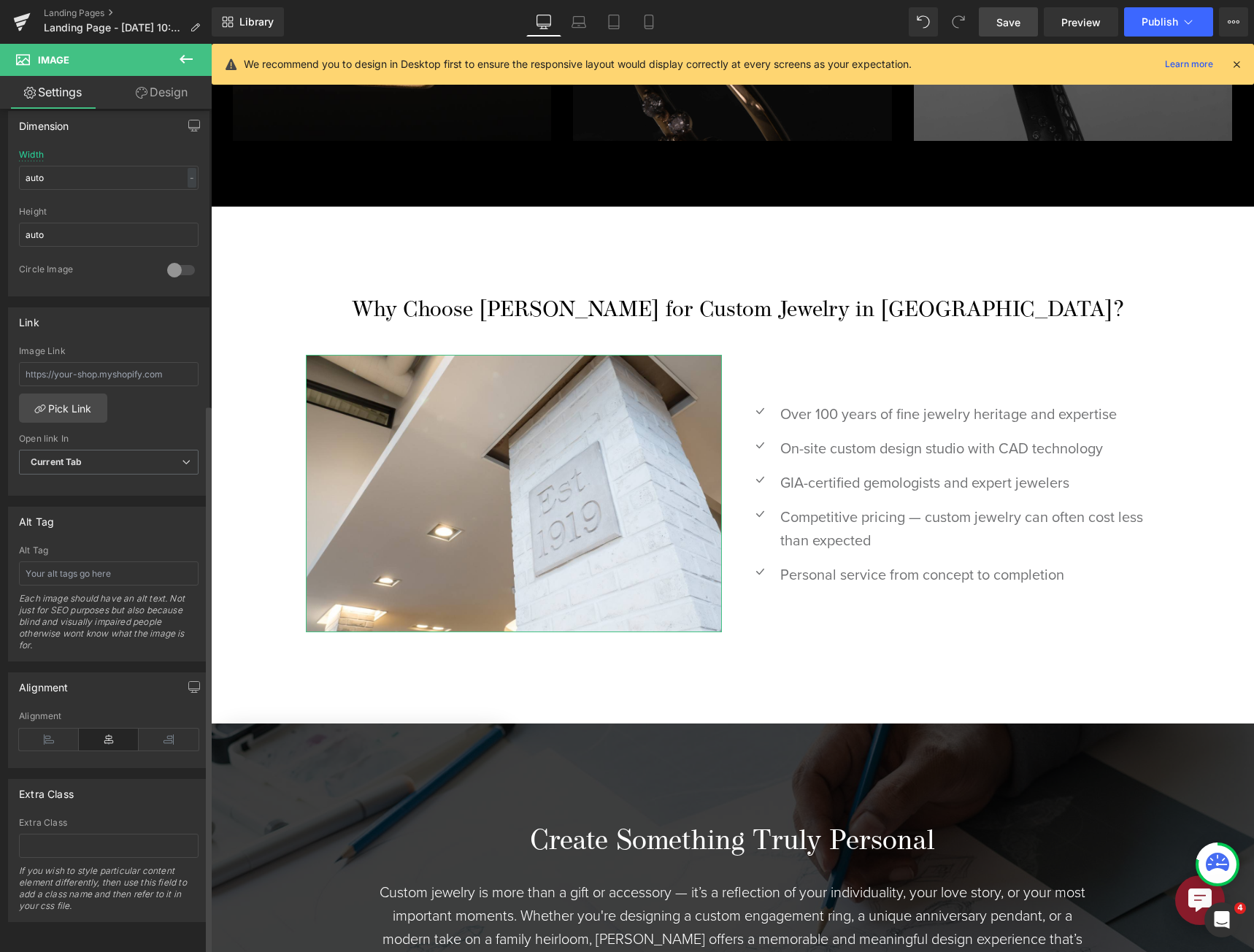
click at [126, 581] on div "Alt Tag Each image should have an alt text. Not just for SEO purposes but also …" at bounding box center [108, 603] width 179 height 115
click at [124, 563] on input "text" at bounding box center [108, 573] width 179 height 24
click at [128, 561] on input "1919 brick pillar from the keystone store" at bounding box center [108, 573] width 179 height 24
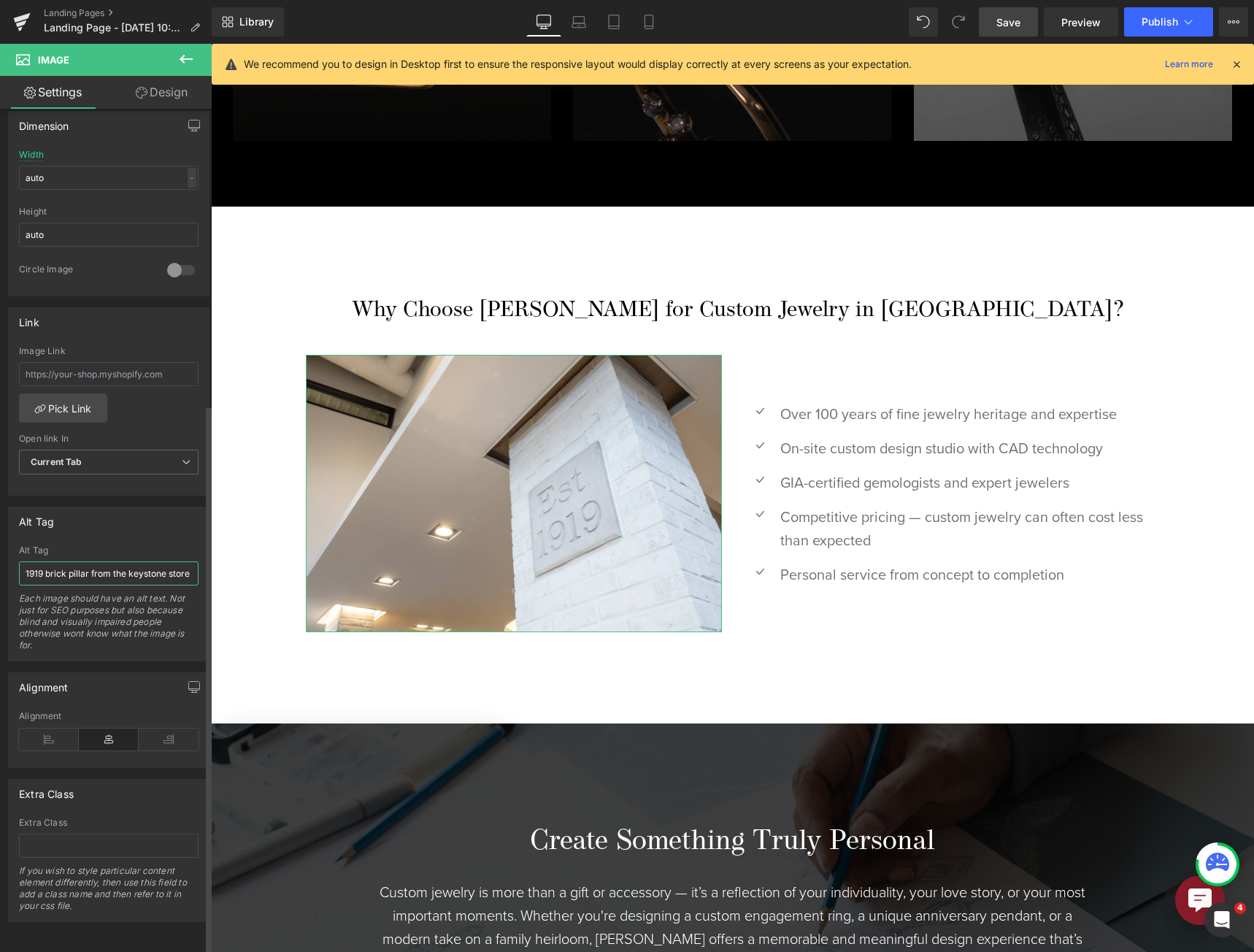
click at [128, 561] on input "1919 brick pillar from the keystone store" at bounding box center [108, 573] width 179 height 24
type input "1919 brick pillar from the keystone store"
click at [1008, 16] on span "Save" at bounding box center [1007, 22] width 24 height 15
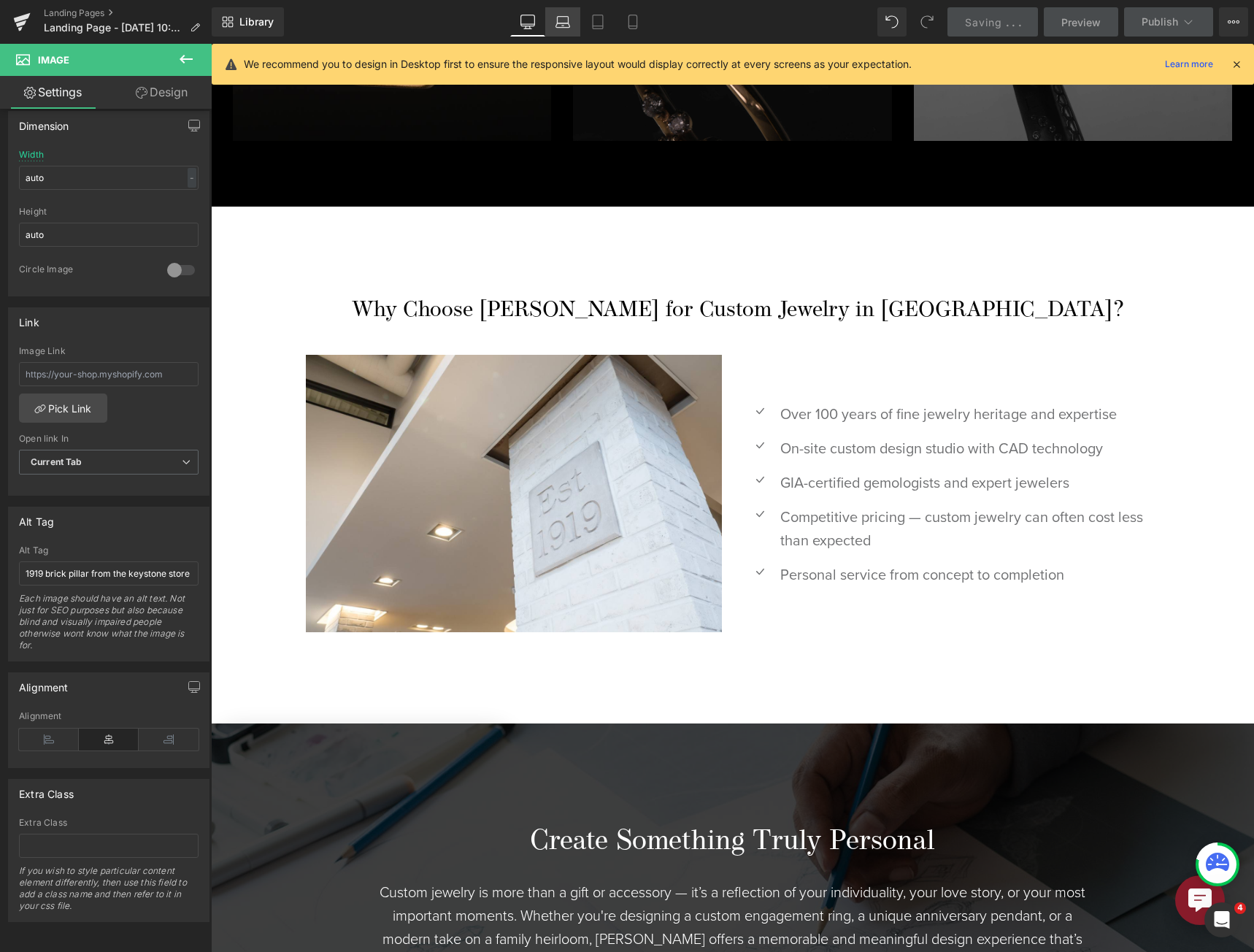
scroll to position [0, 0]
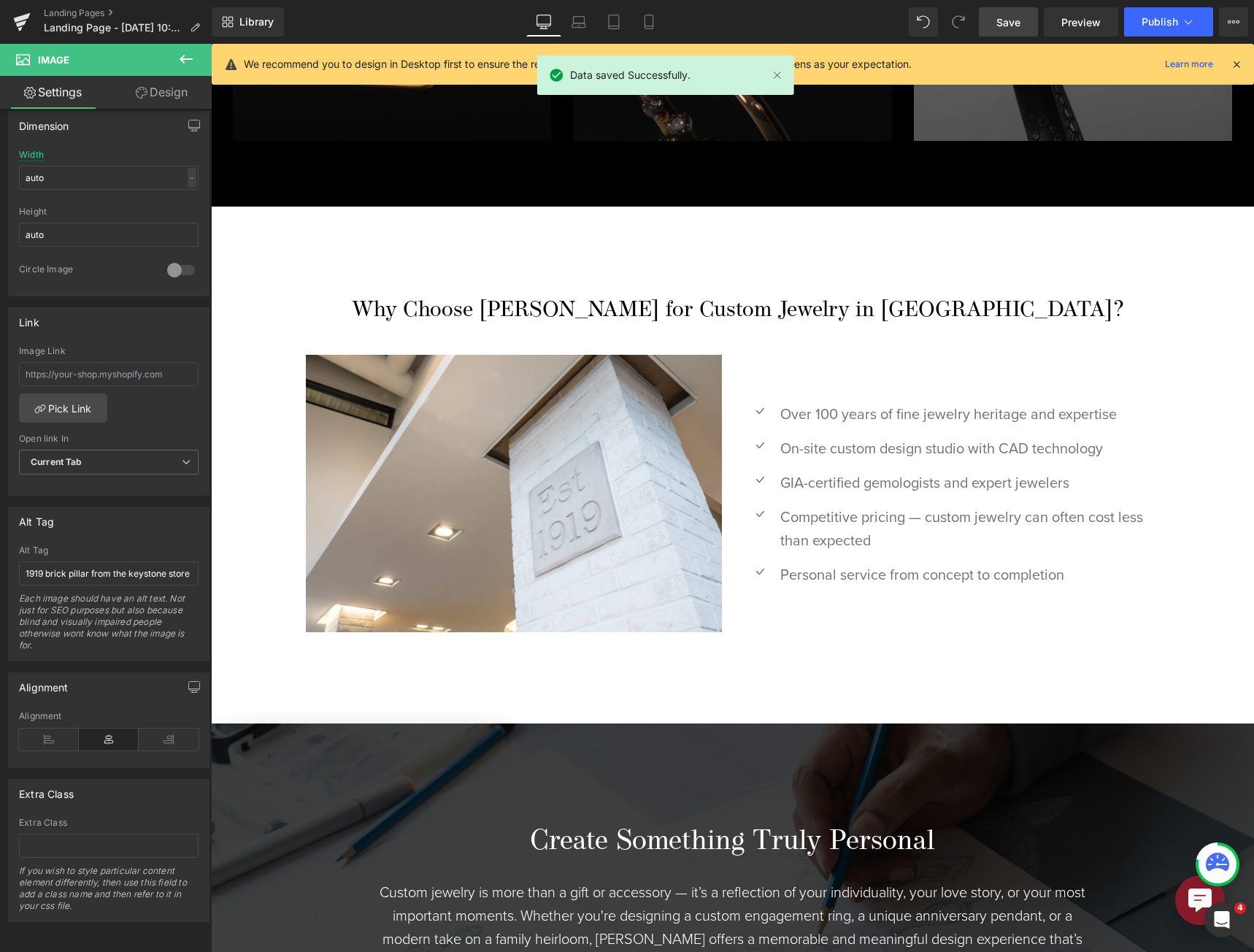
click at [559, 23] on link "Desktop" at bounding box center [543, 22] width 35 height 29
click at [576, 16] on icon at bounding box center [579, 19] width 11 height 7
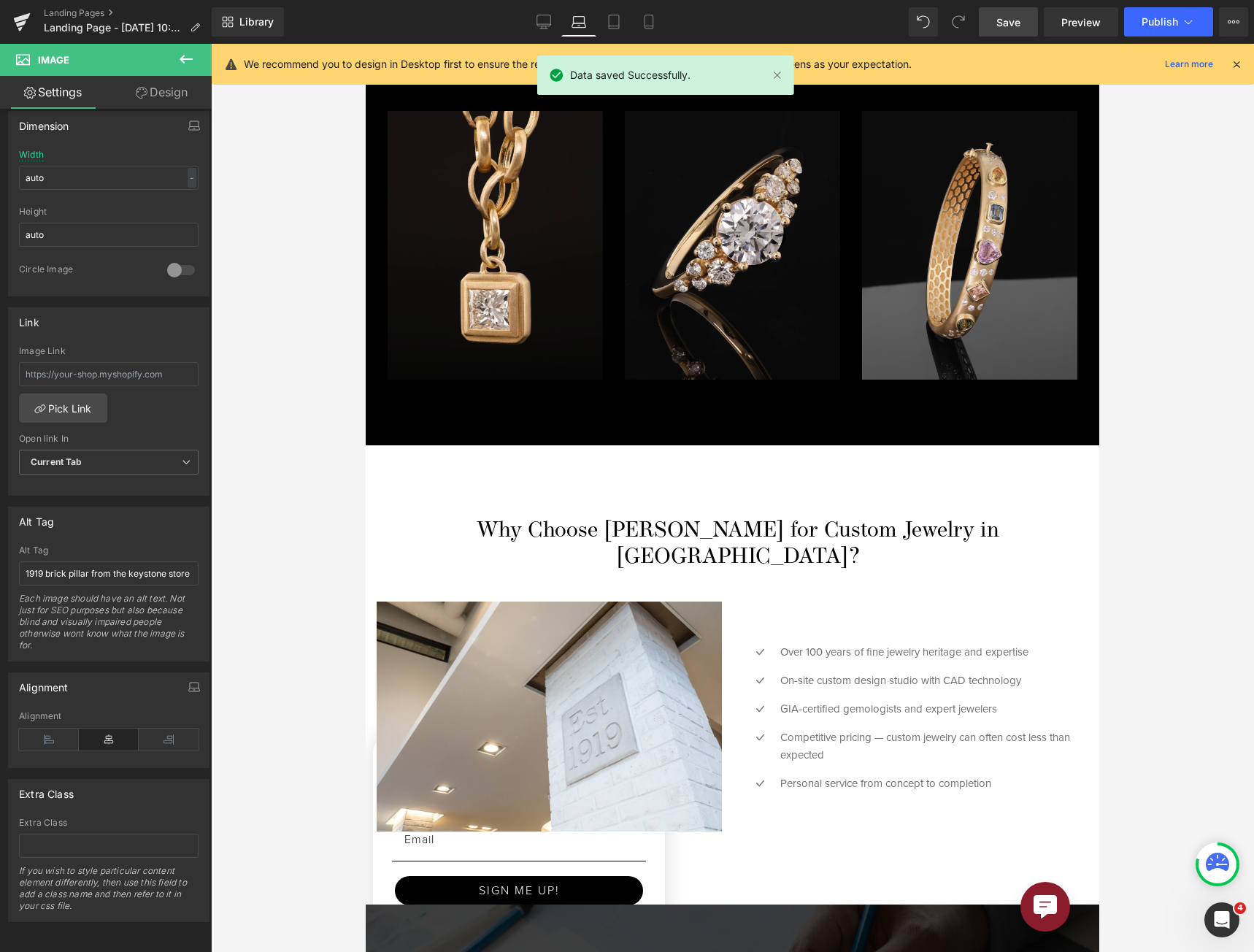
scroll to position [2501, 0]
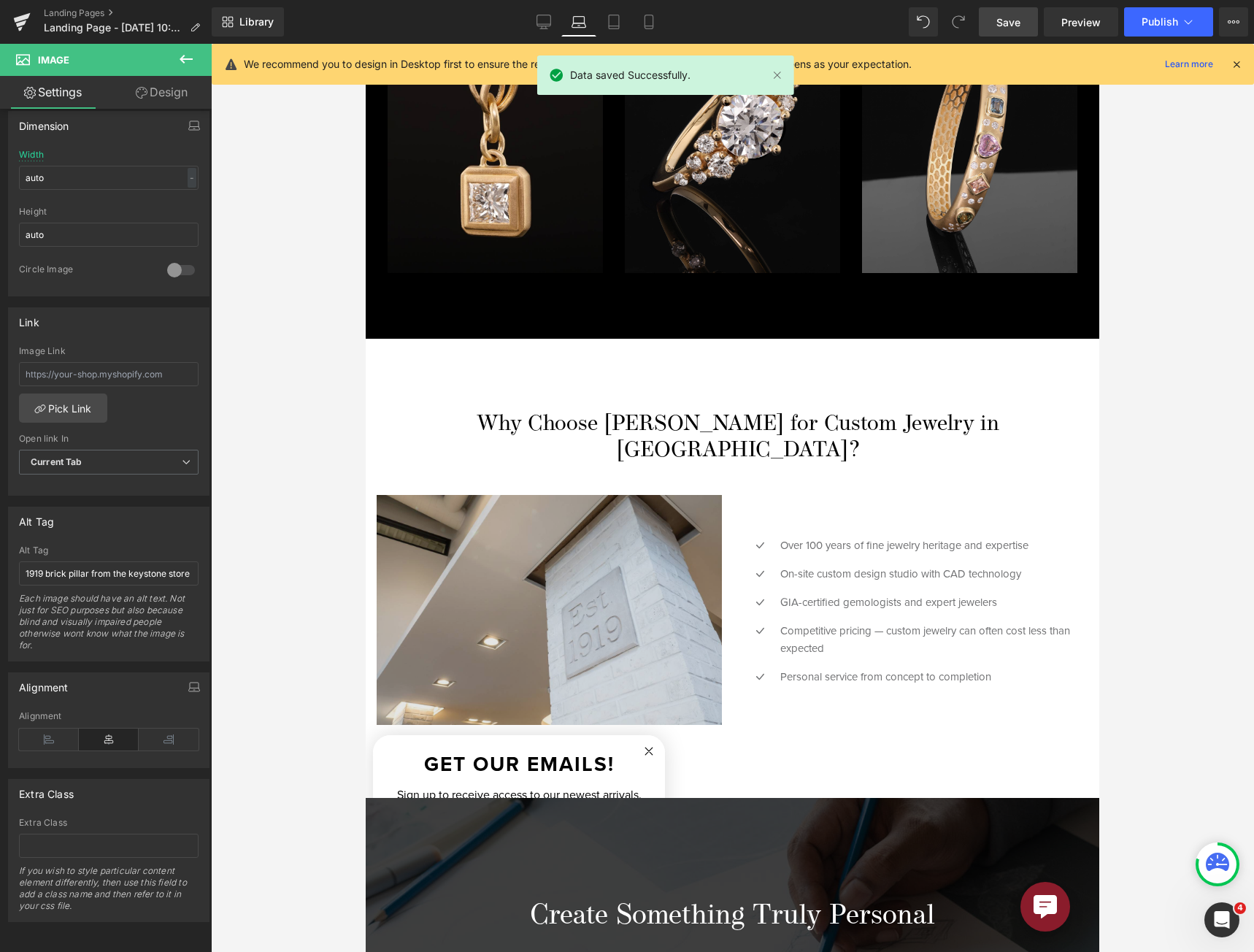
click at [470, 495] on img at bounding box center [549, 610] width 345 height 230
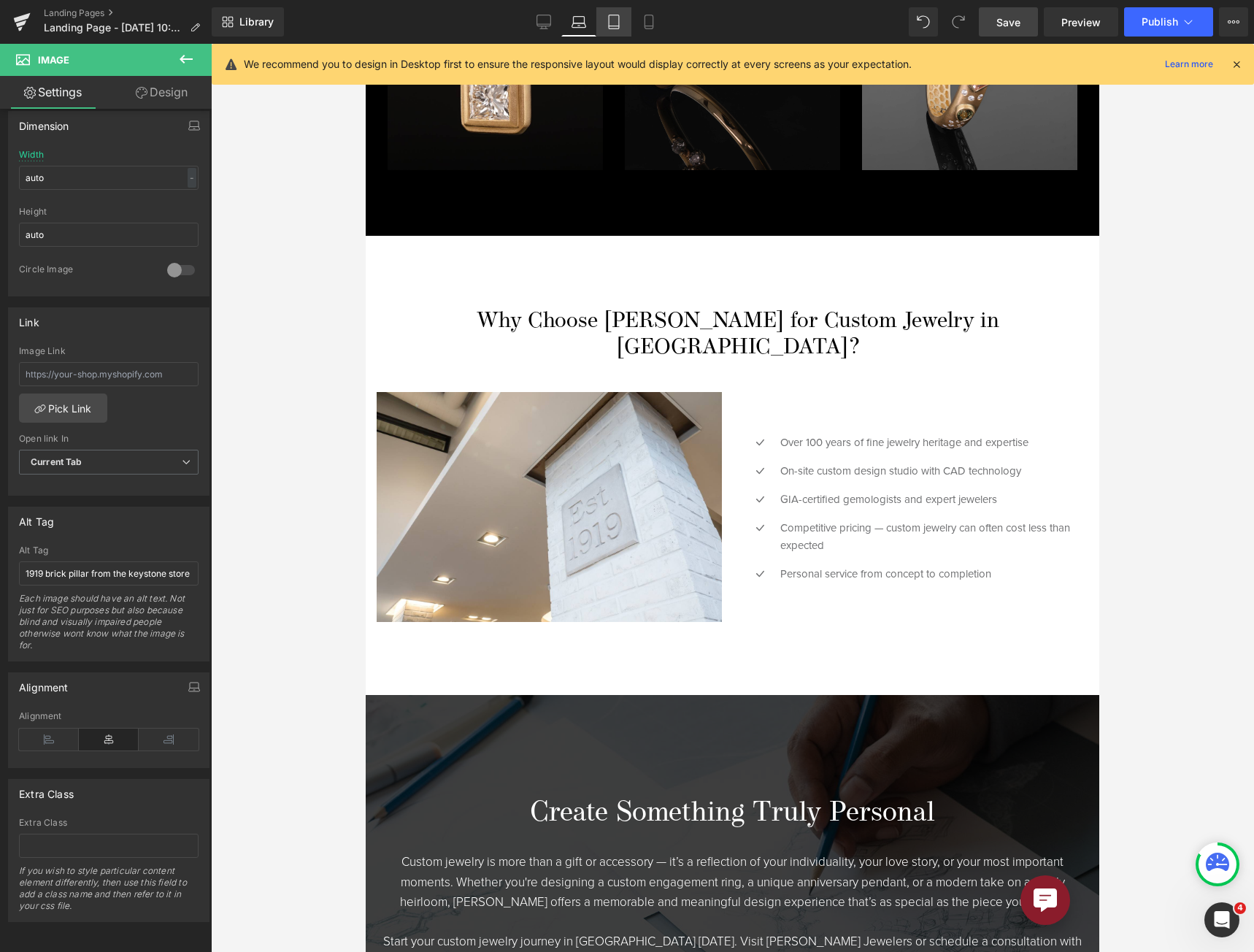
click at [620, 11] on link "Tablet" at bounding box center [613, 22] width 35 height 29
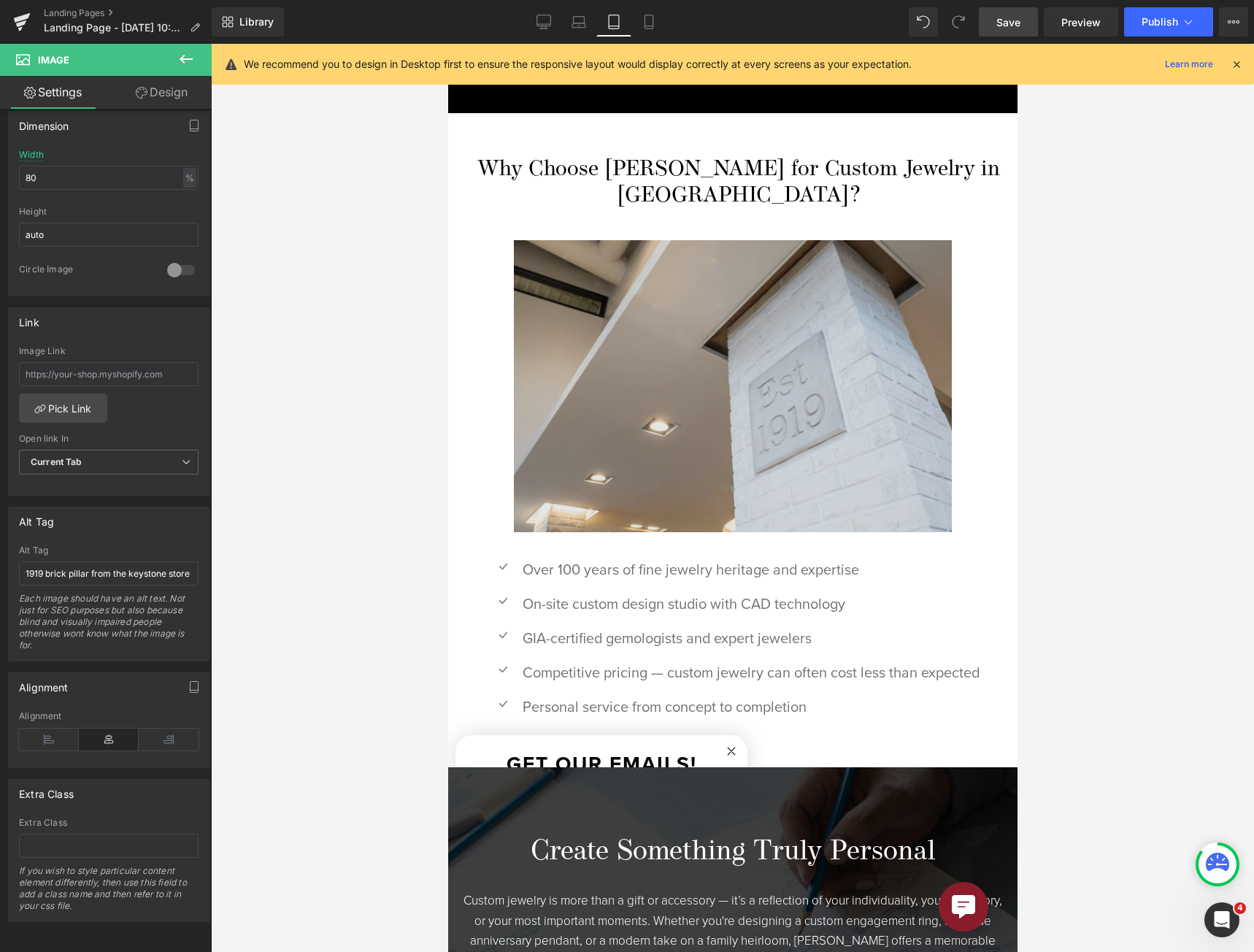
scroll to position [2307, 0]
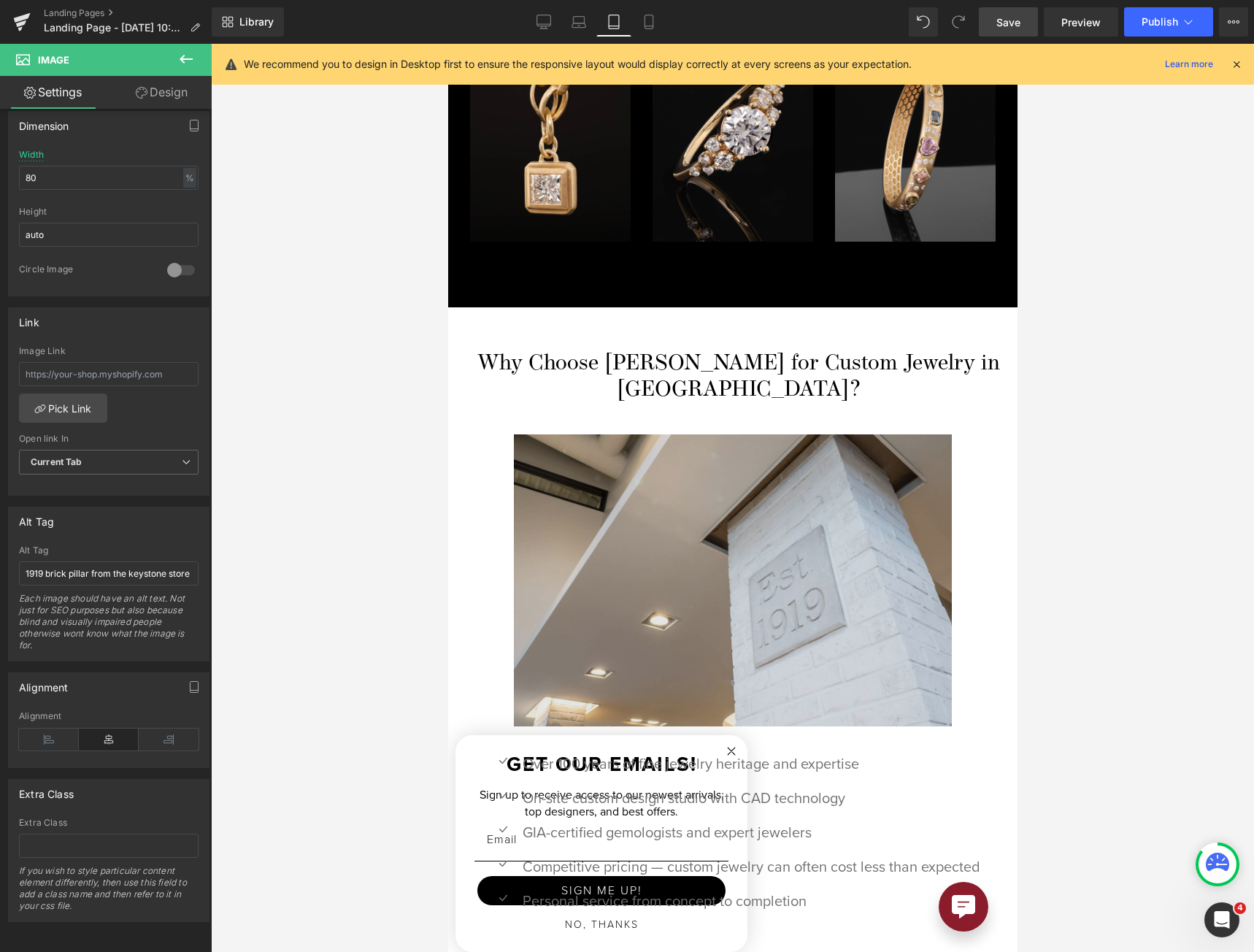
click at [640, 459] on img at bounding box center [732, 580] width 438 height 292
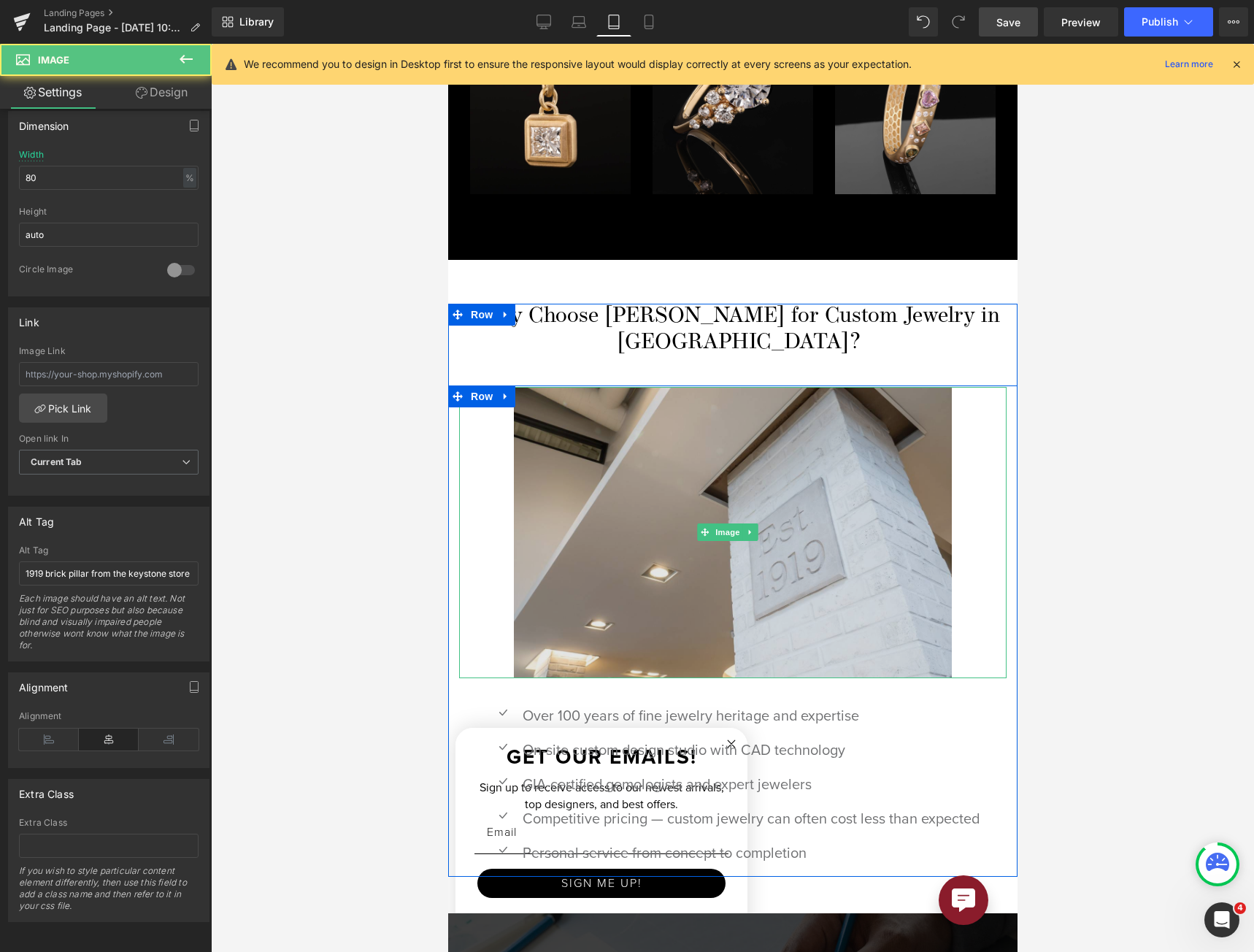
click at [641, 459] on img at bounding box center [732, 533] width 438 height 292
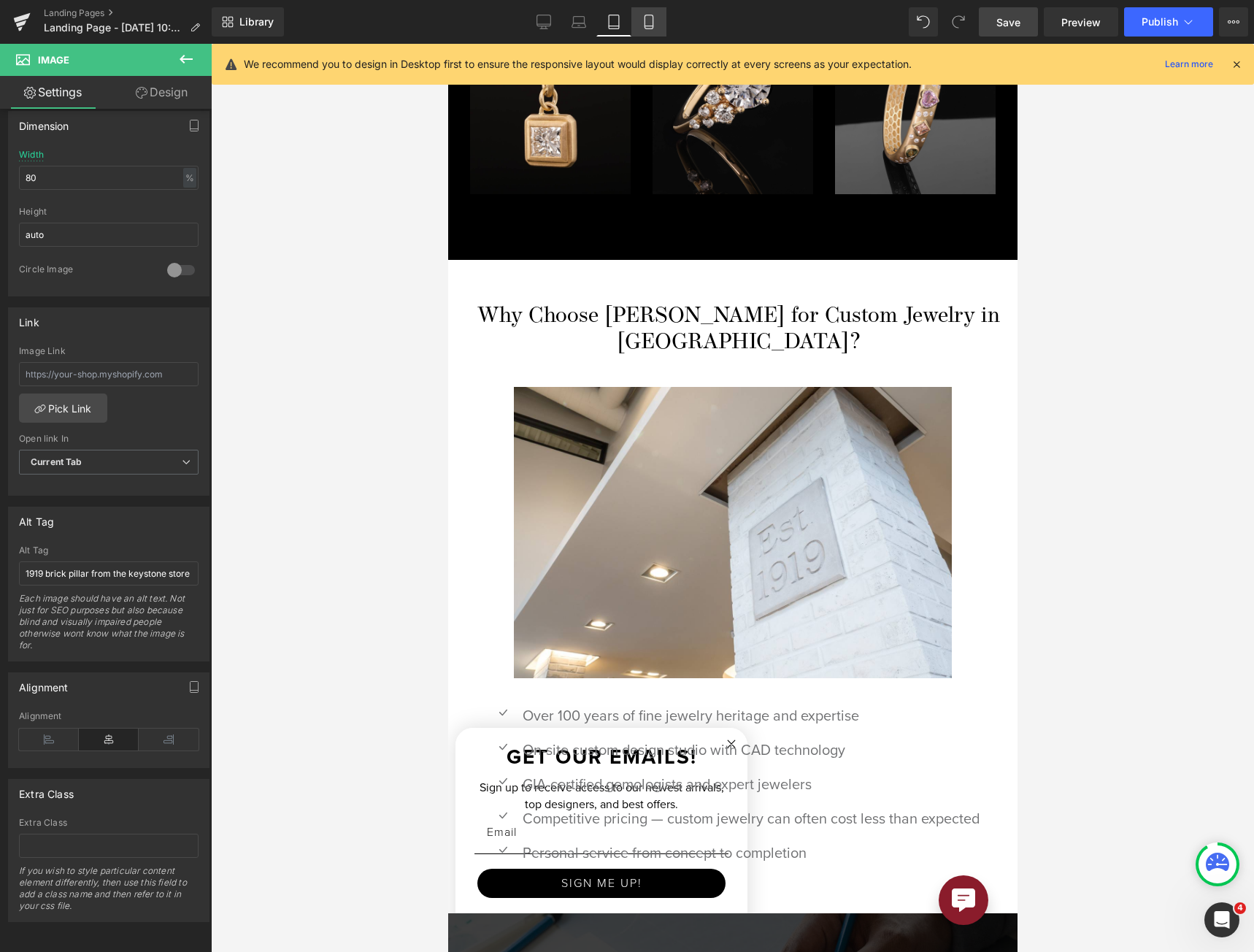
click at [645, 20] on icon at bounding box center [649, 22] width 8 height 13
type input "auto"
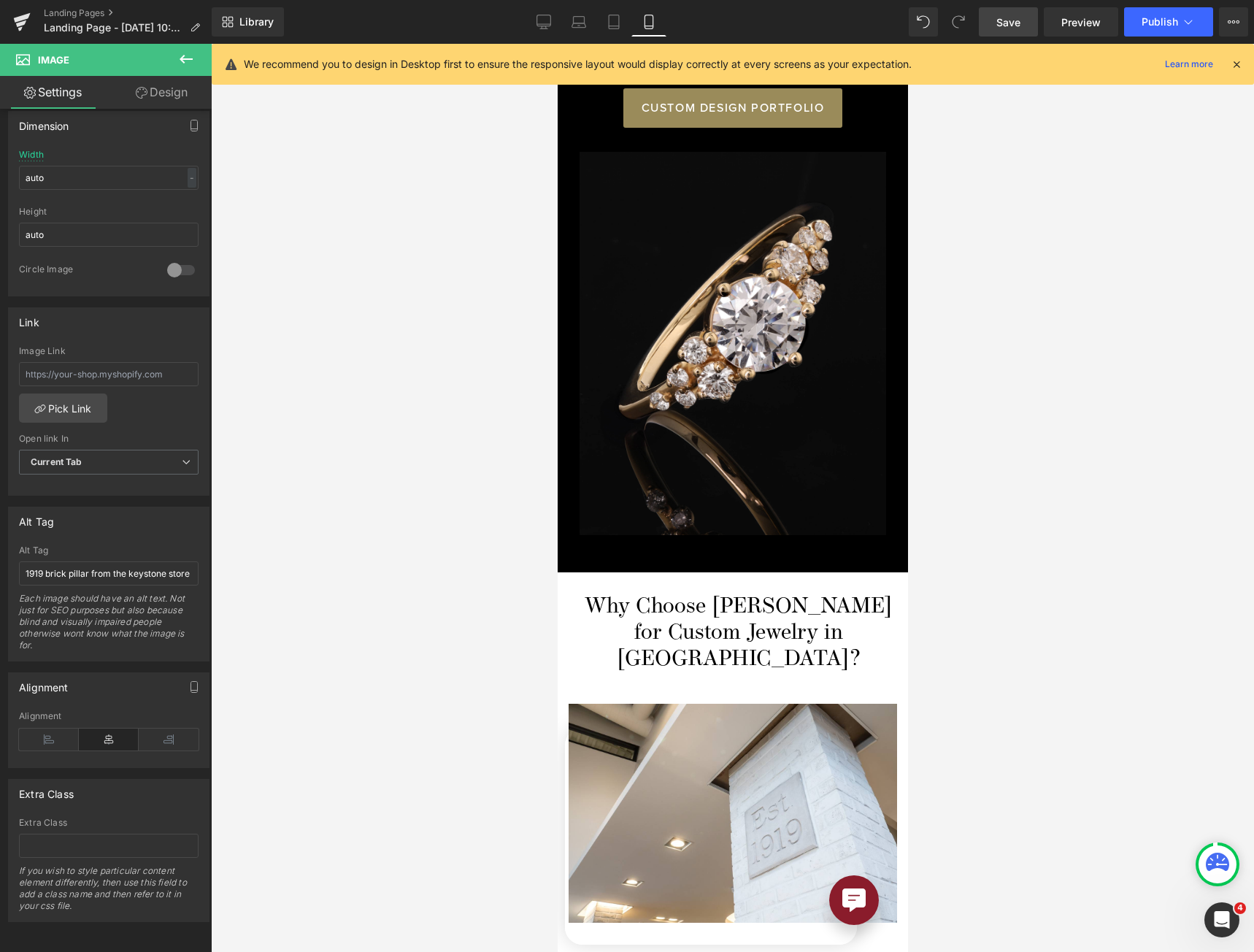
scroll to position [2492, 0]
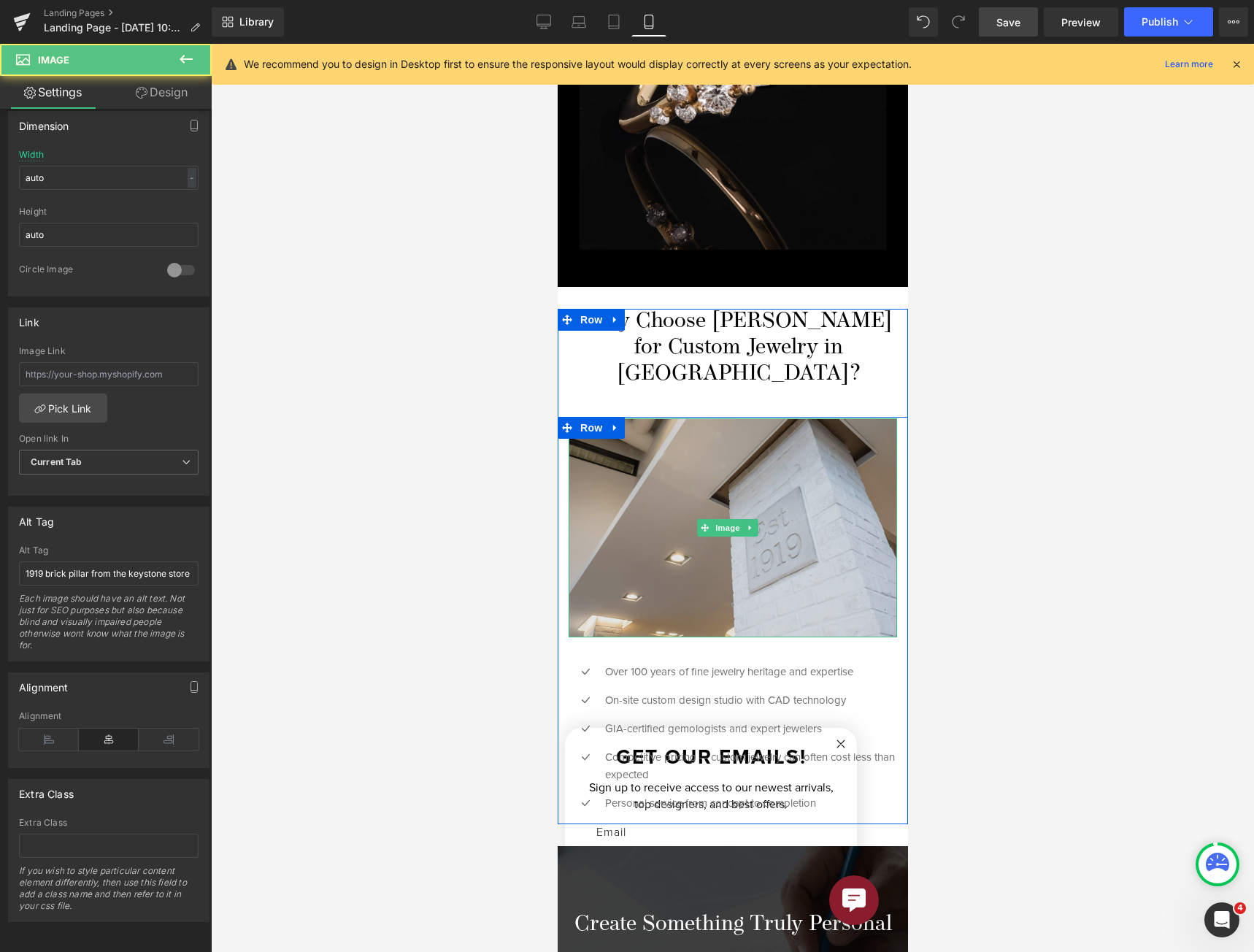
click at [663, 442] on img at bounding box center [732, 528] width 328 height 219
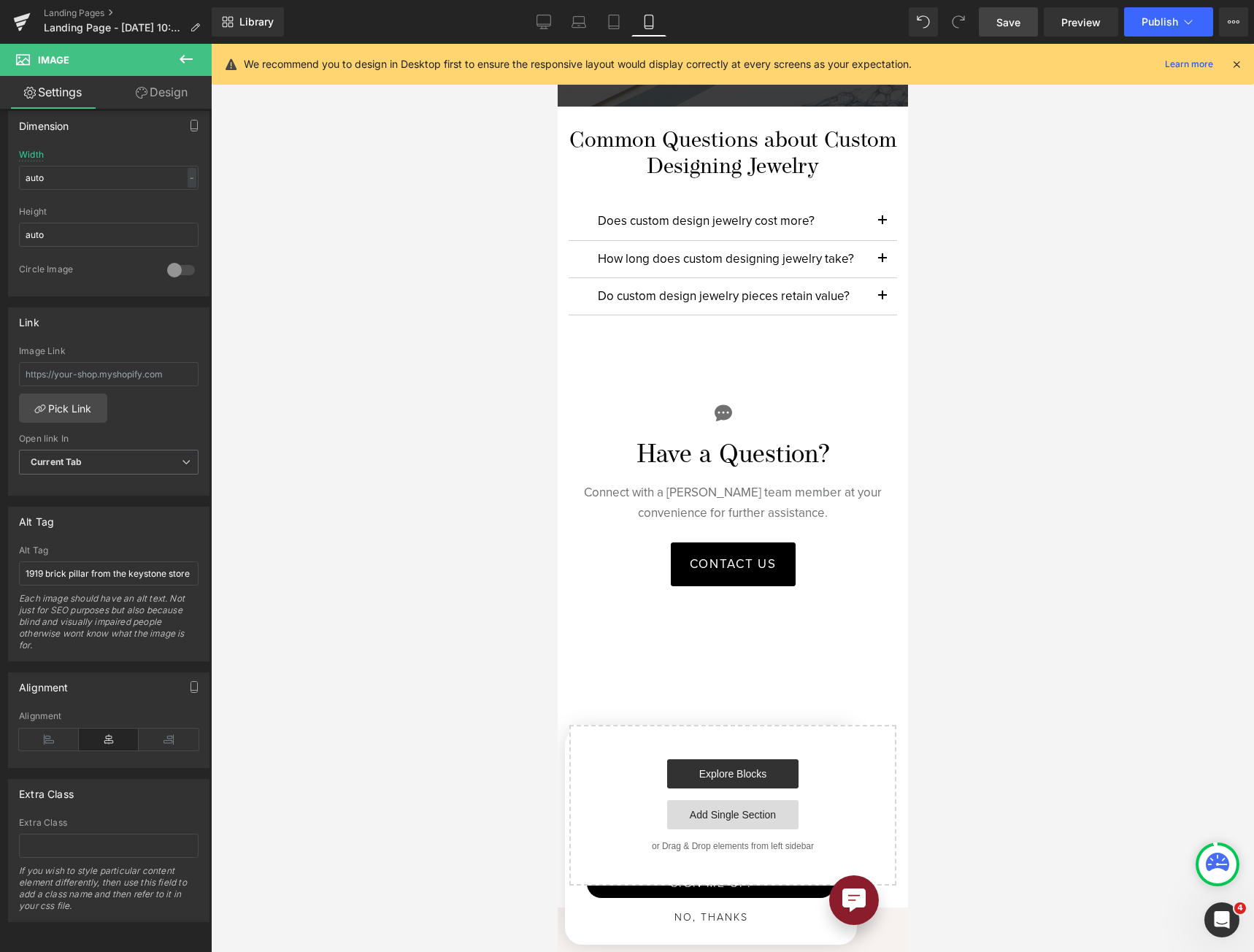
scroll to position [3441, 0]
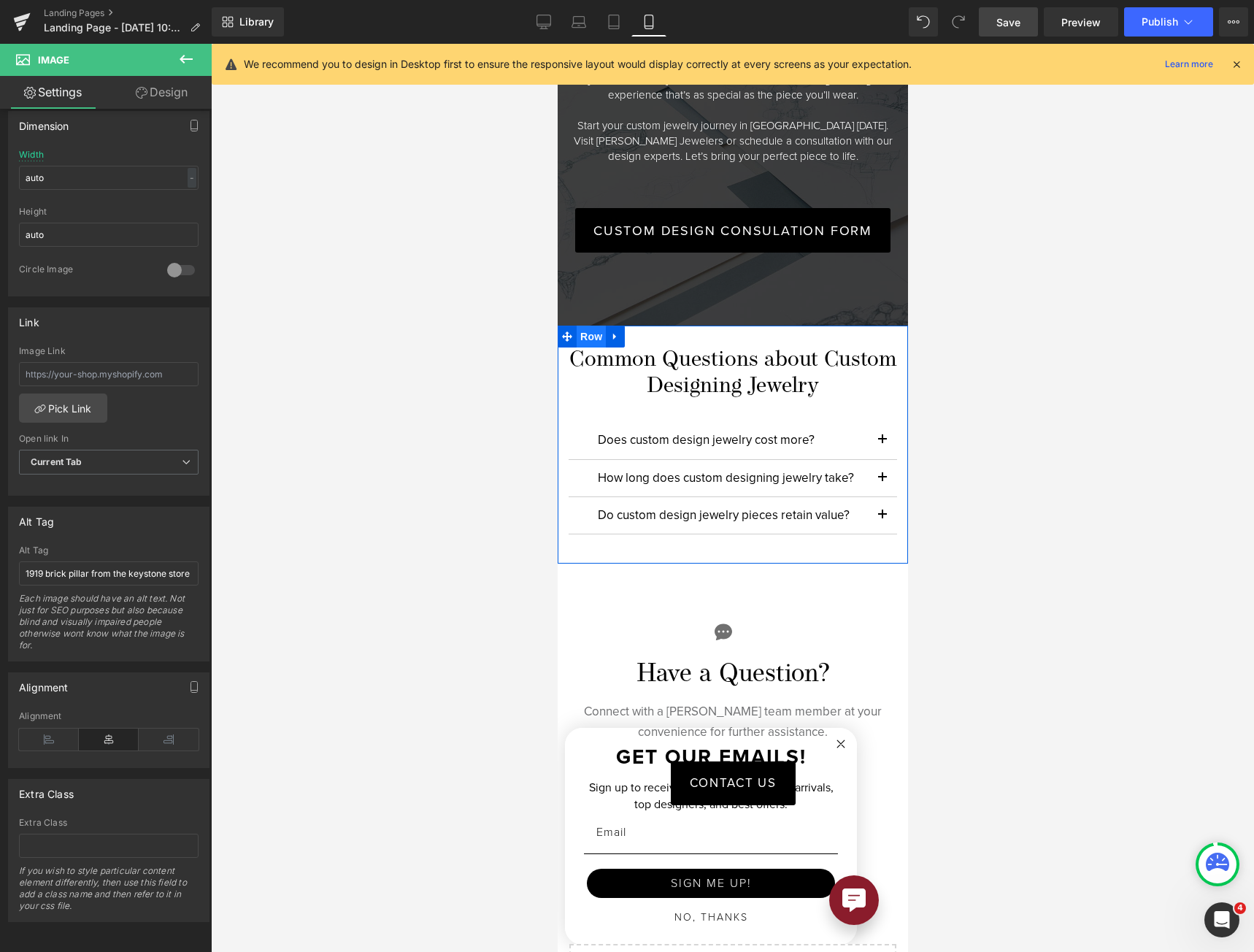
click at [577, 325] on span "Row" at bounding box center [590, 336] width 29 height 22
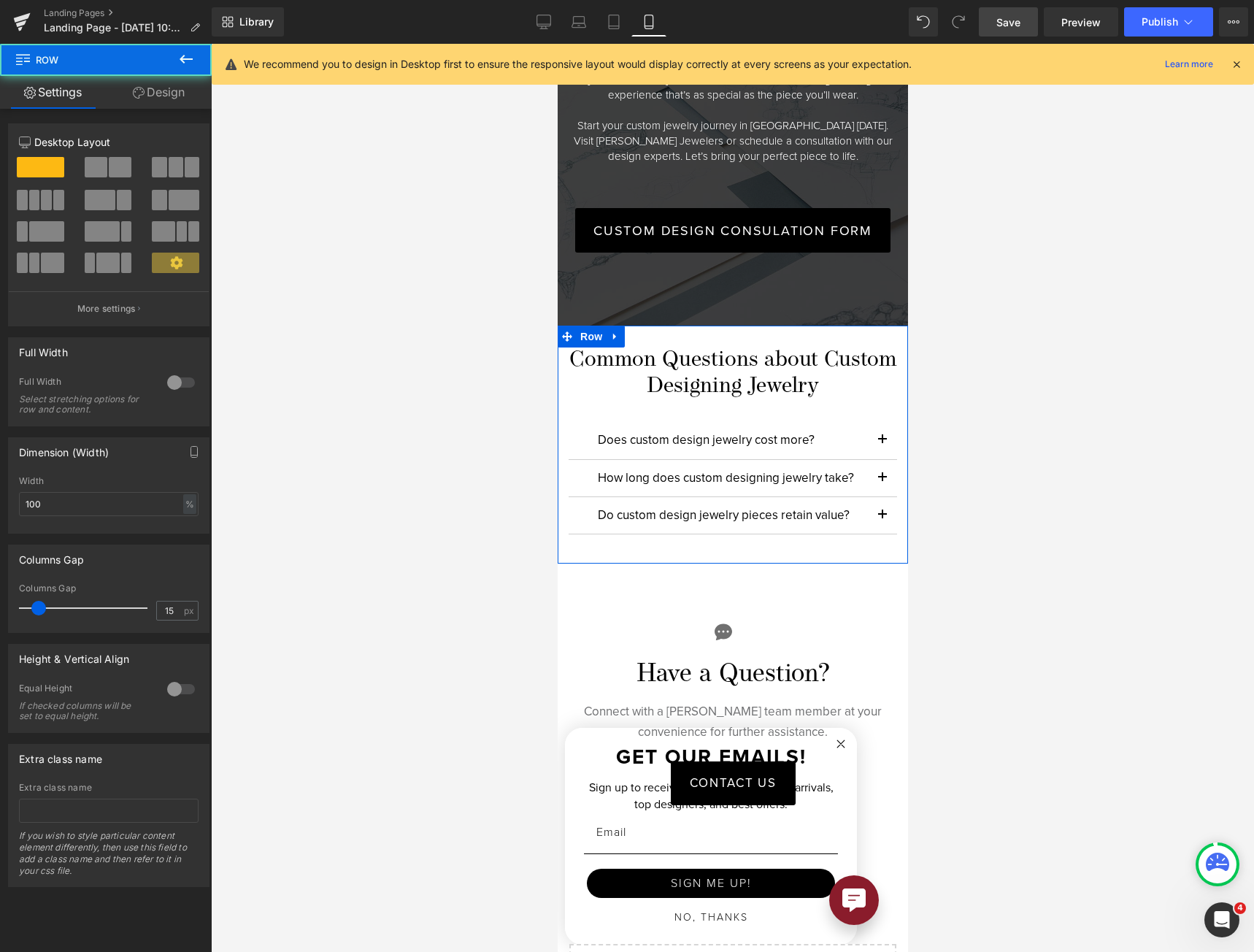
drag, startPoint x: 179, startPoint y: 93, endPoint x: 132, endPoint y: 131, distance: 60.4
click at [179, 93] on link "Design" at bounding box center [158, 92] width 106 height 33
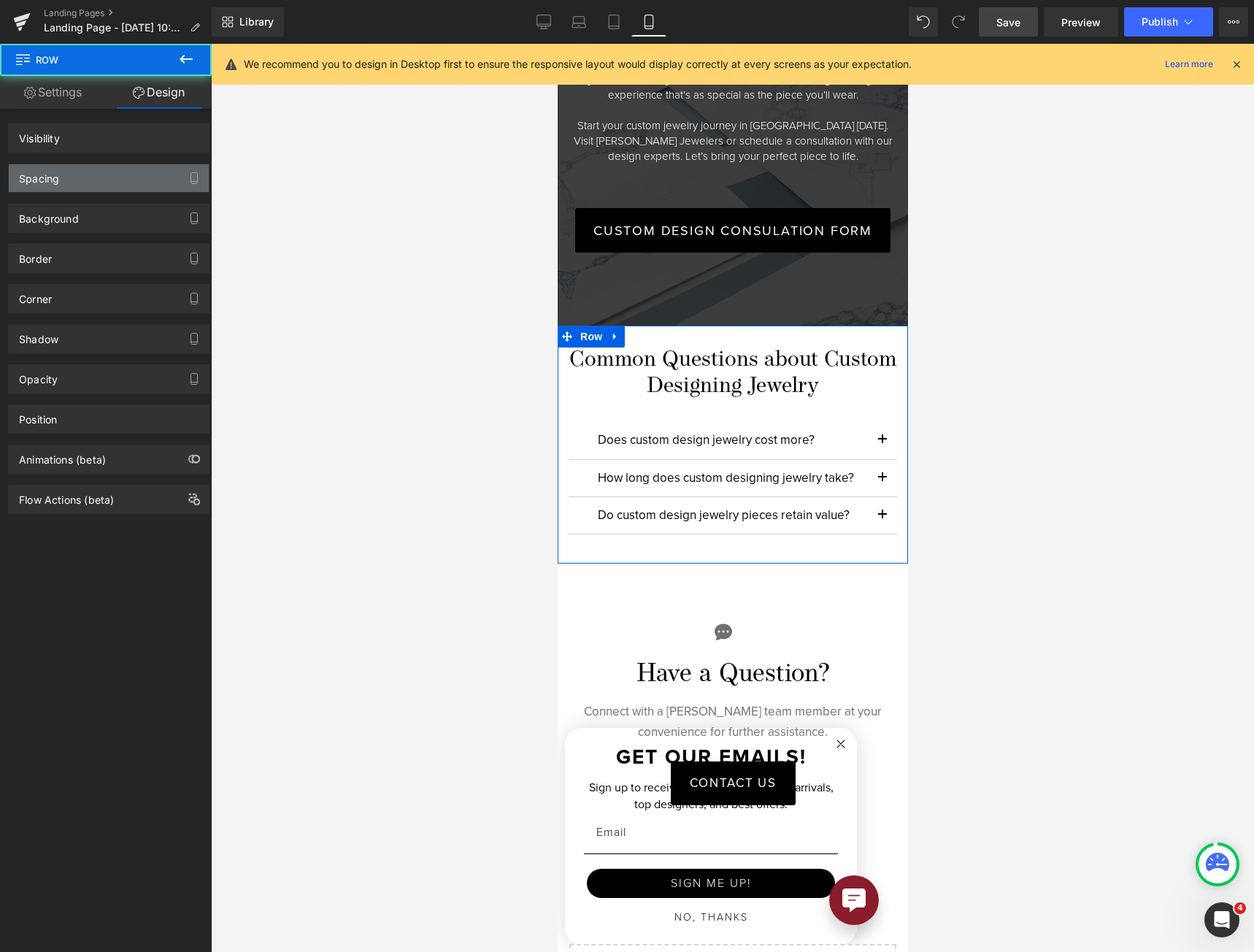
click at [98, 181] on div "Spacing" at bounding box center [108, 178] width 200 height 28
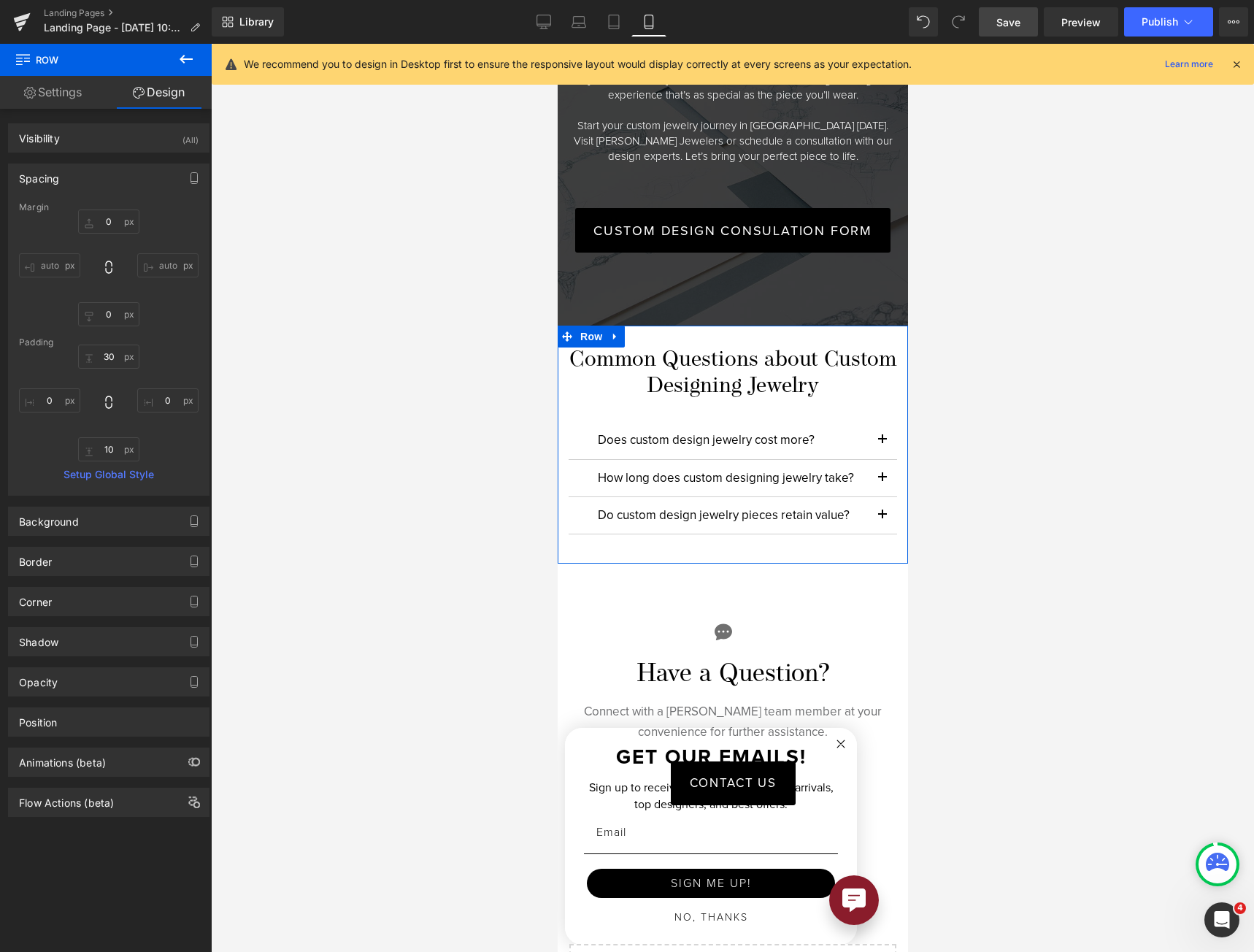
type input "0"
type input "30"
type input "0"
type input "10"
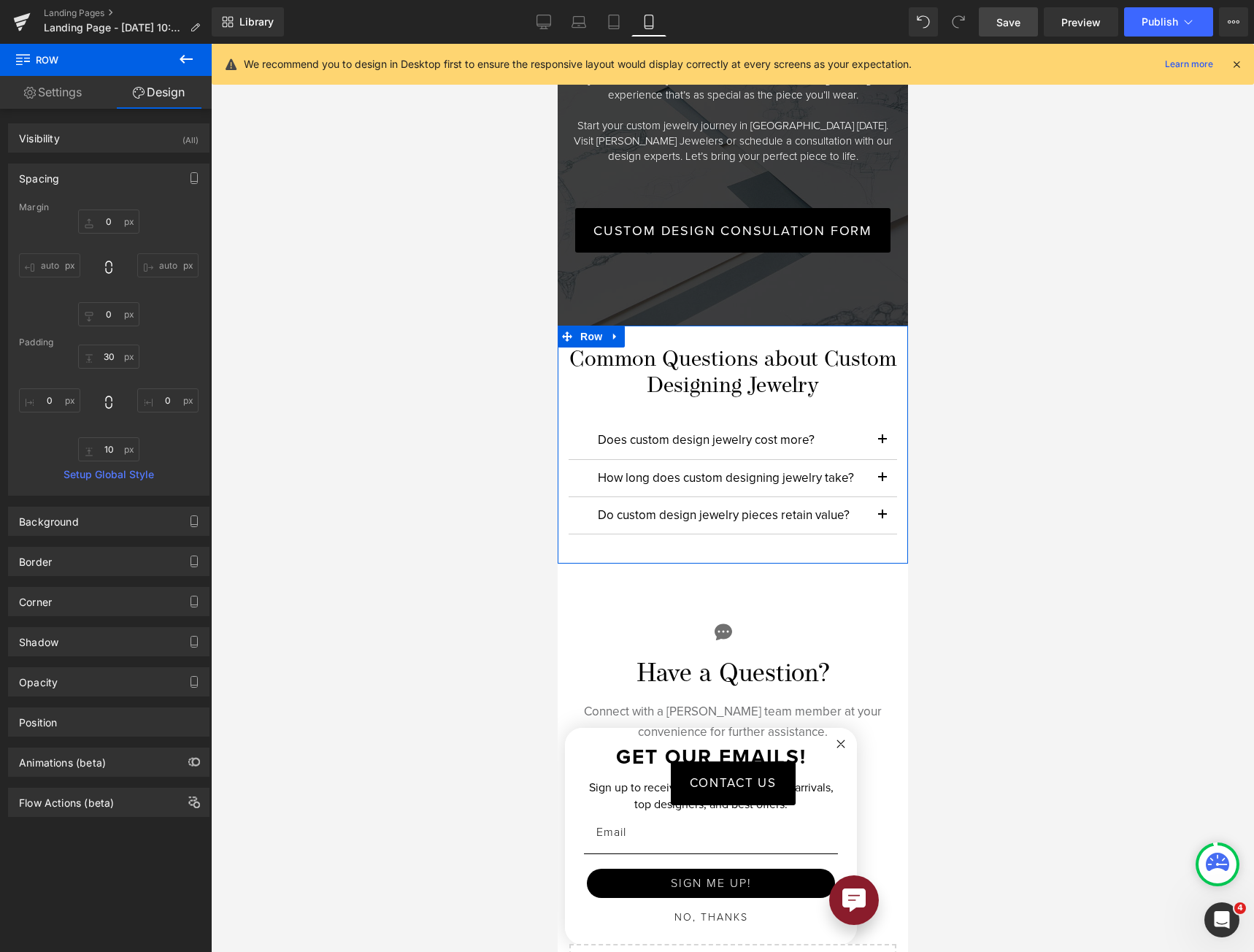
type input "0"
click at [101, 214] on input "0" at bounding box center [108, 221] width 61 height 24
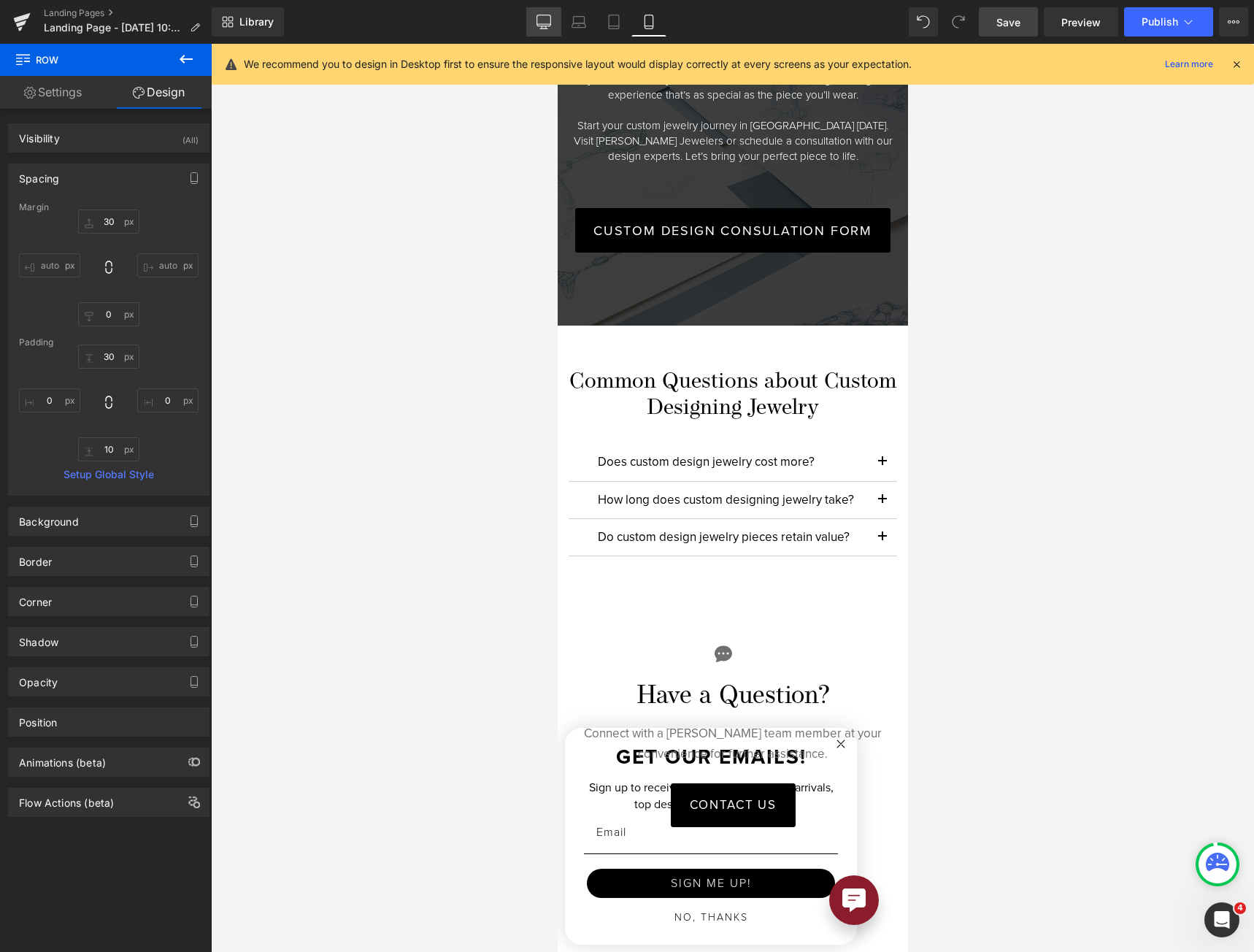
click at [545, 23] on icon at bounding box center [543, 21] width 14 height 14
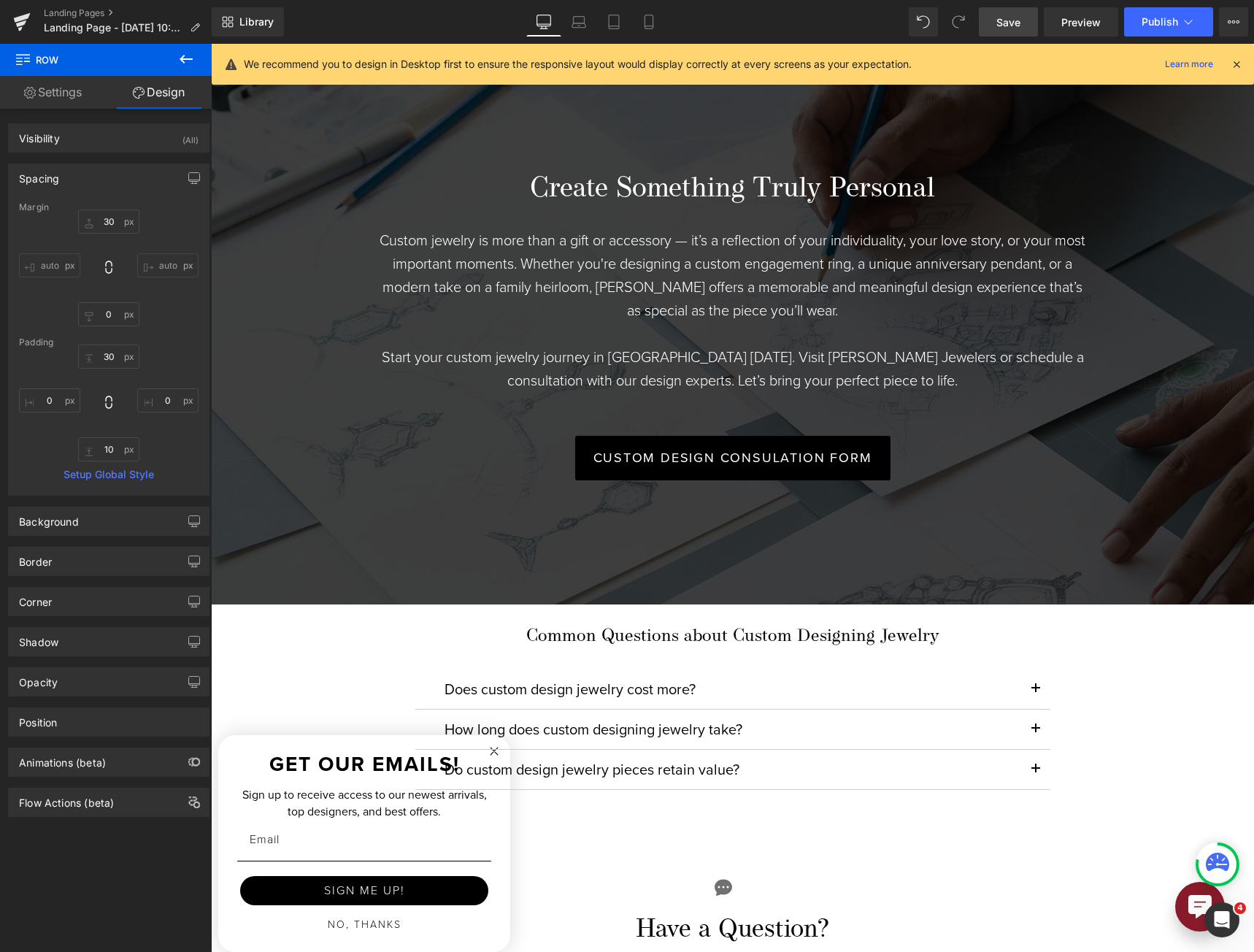
type input "0"
type input "30"
type input "0"
type input "10"
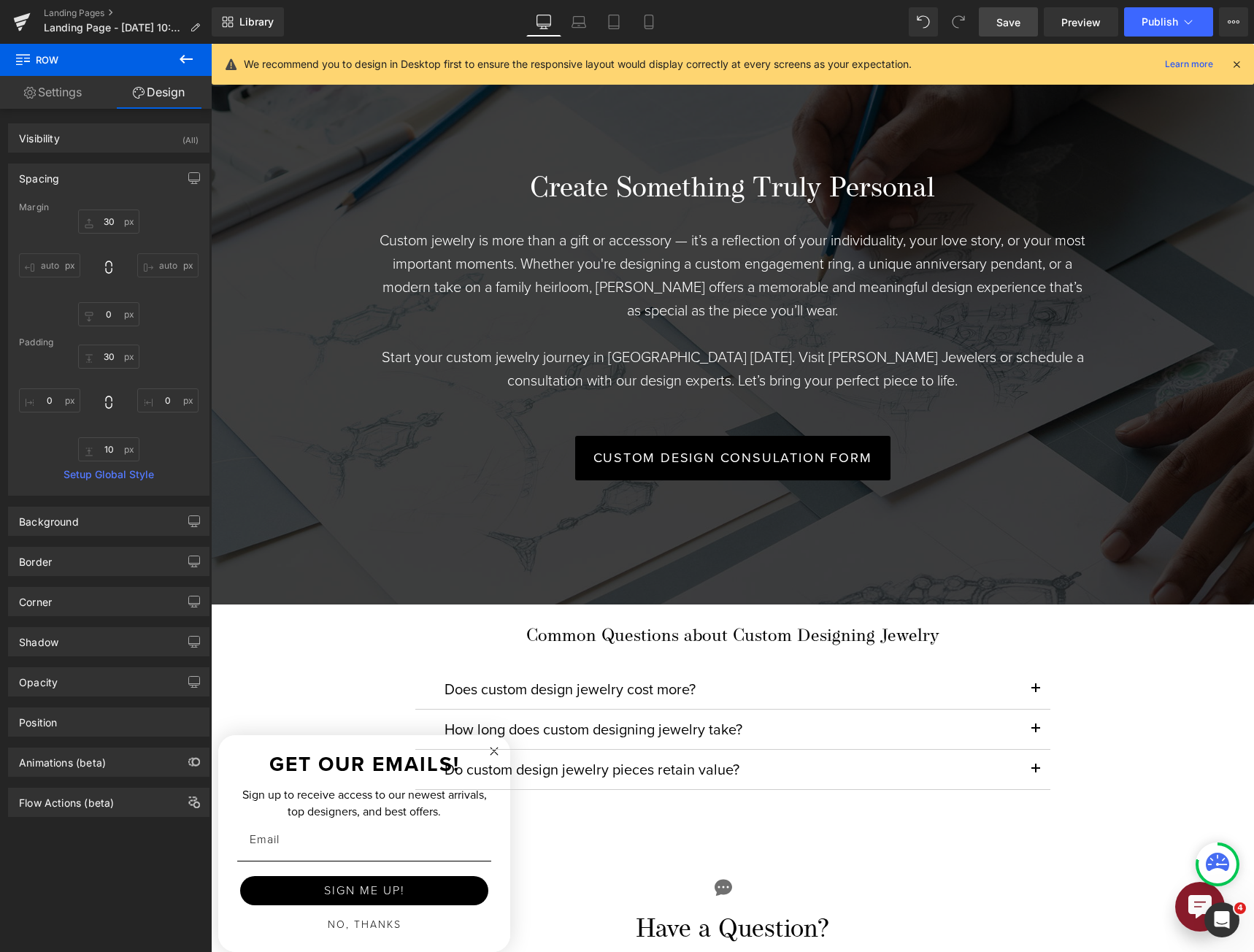
type input "0"
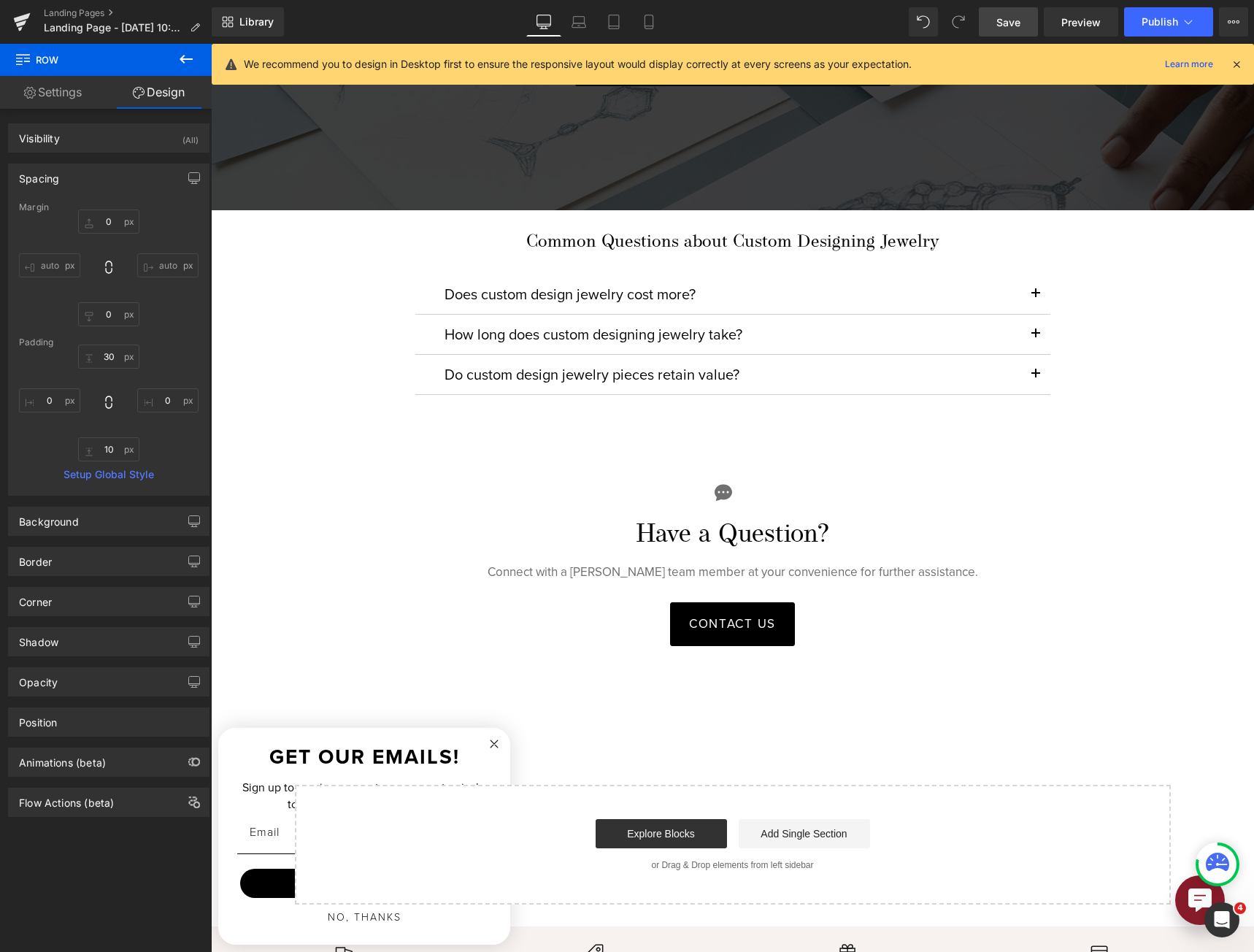
scroll to position [3349, 0]
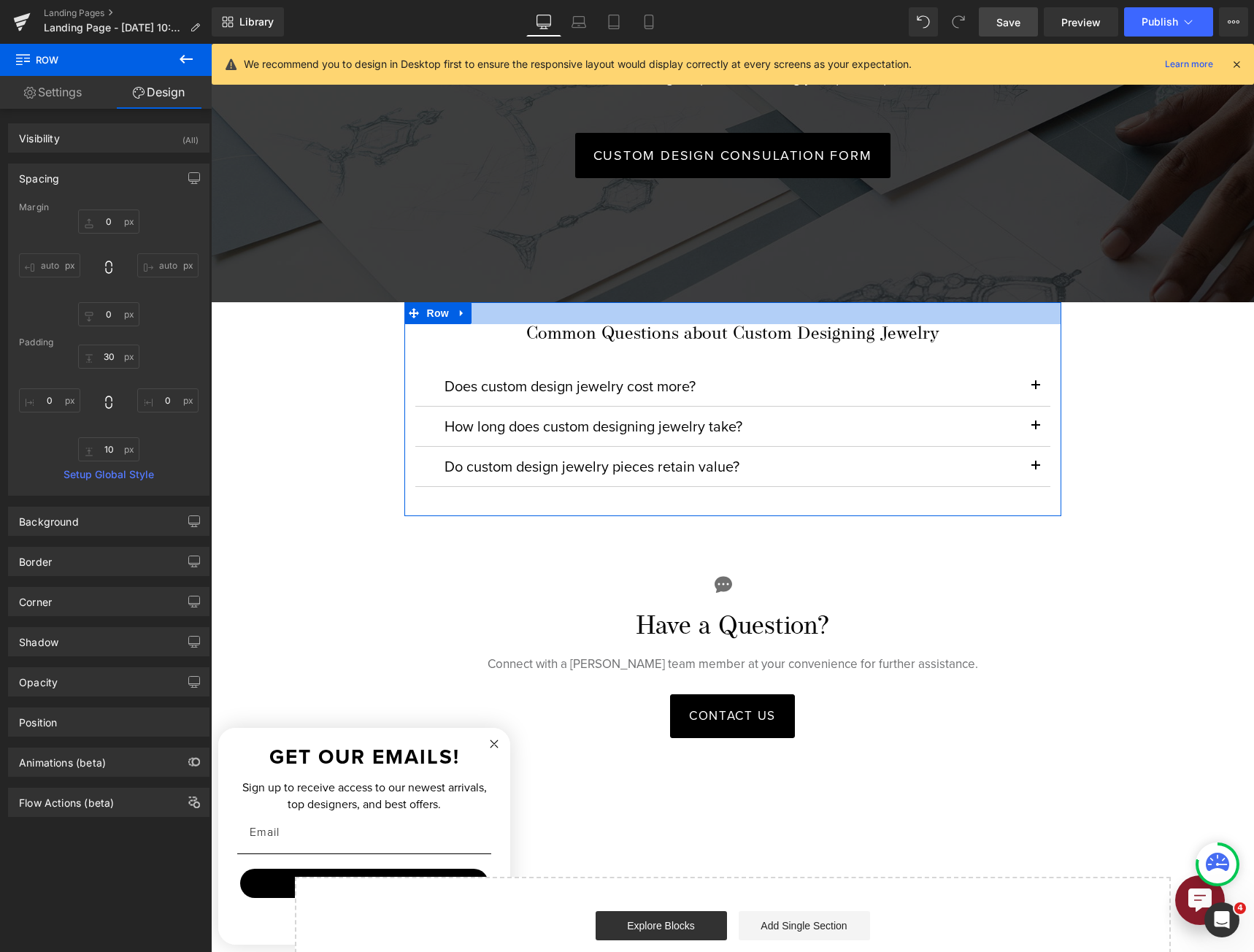
click at [576, 324] on h5 "Common Questions about Custom Designing Jewelry" at bounding box center [733, 335] width 635 height 21
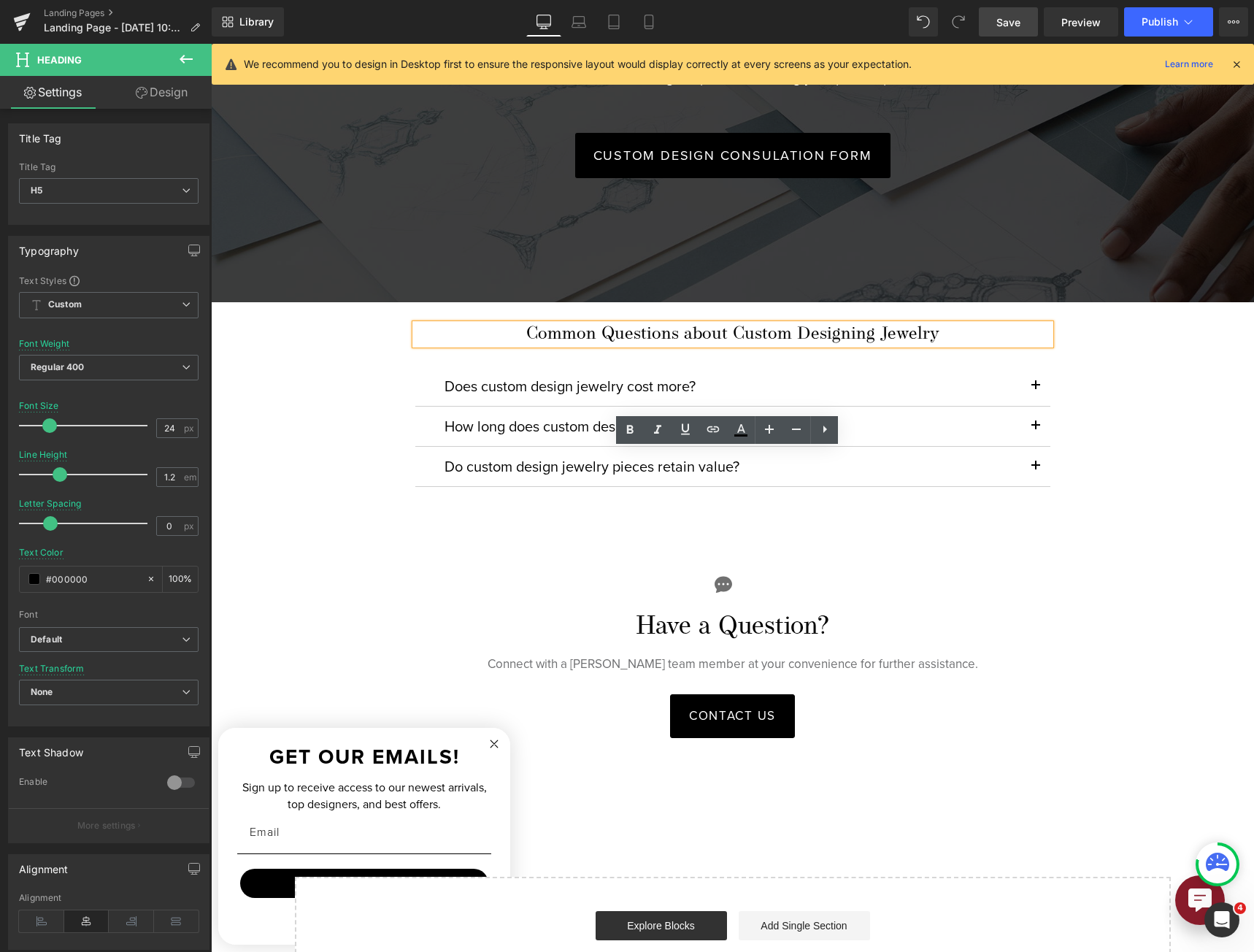
scroll to position [2969, 0]
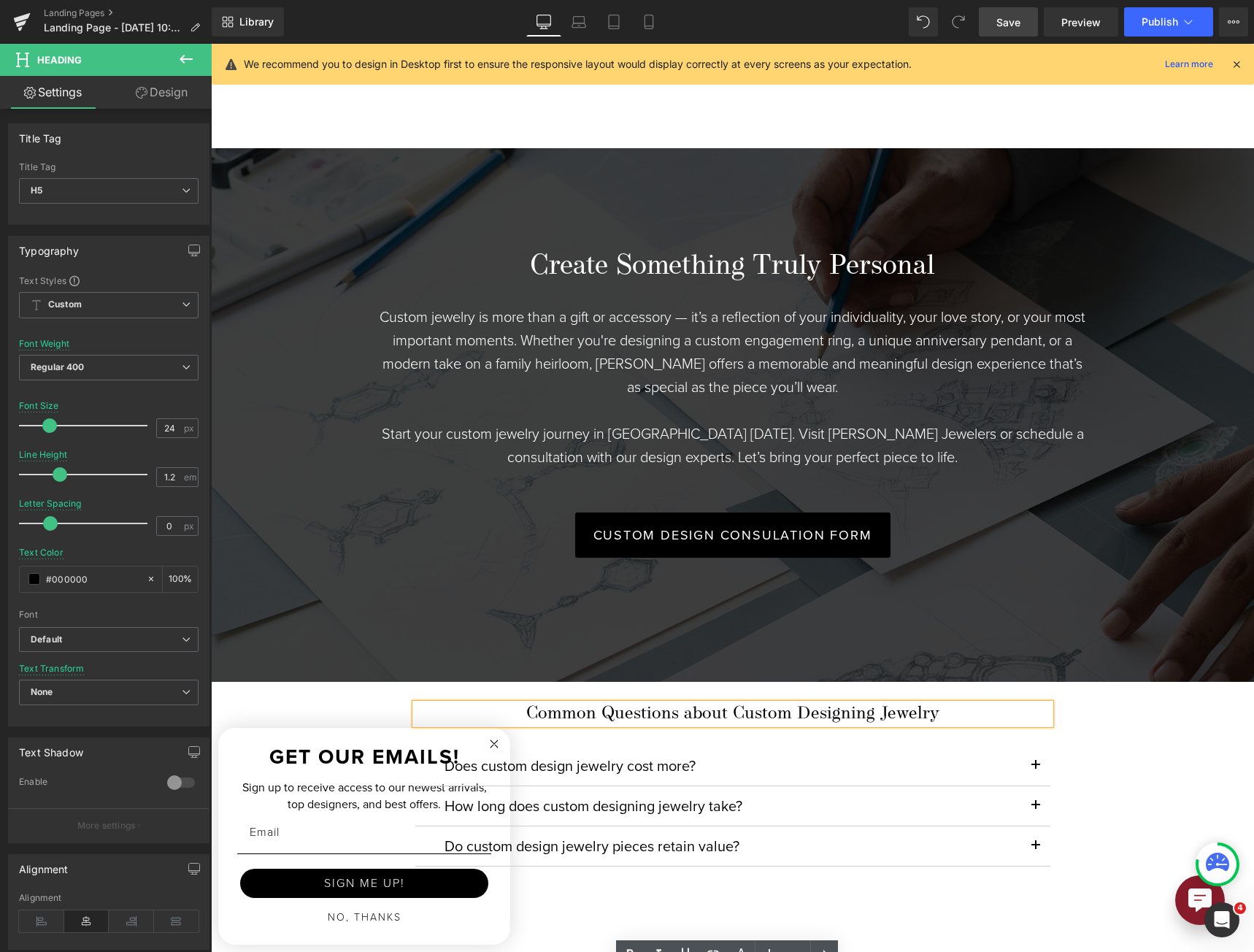
click at [544, 284] on h3 "Create Something Truly Personal" at bounding box center [733, 267] width 708 height 34
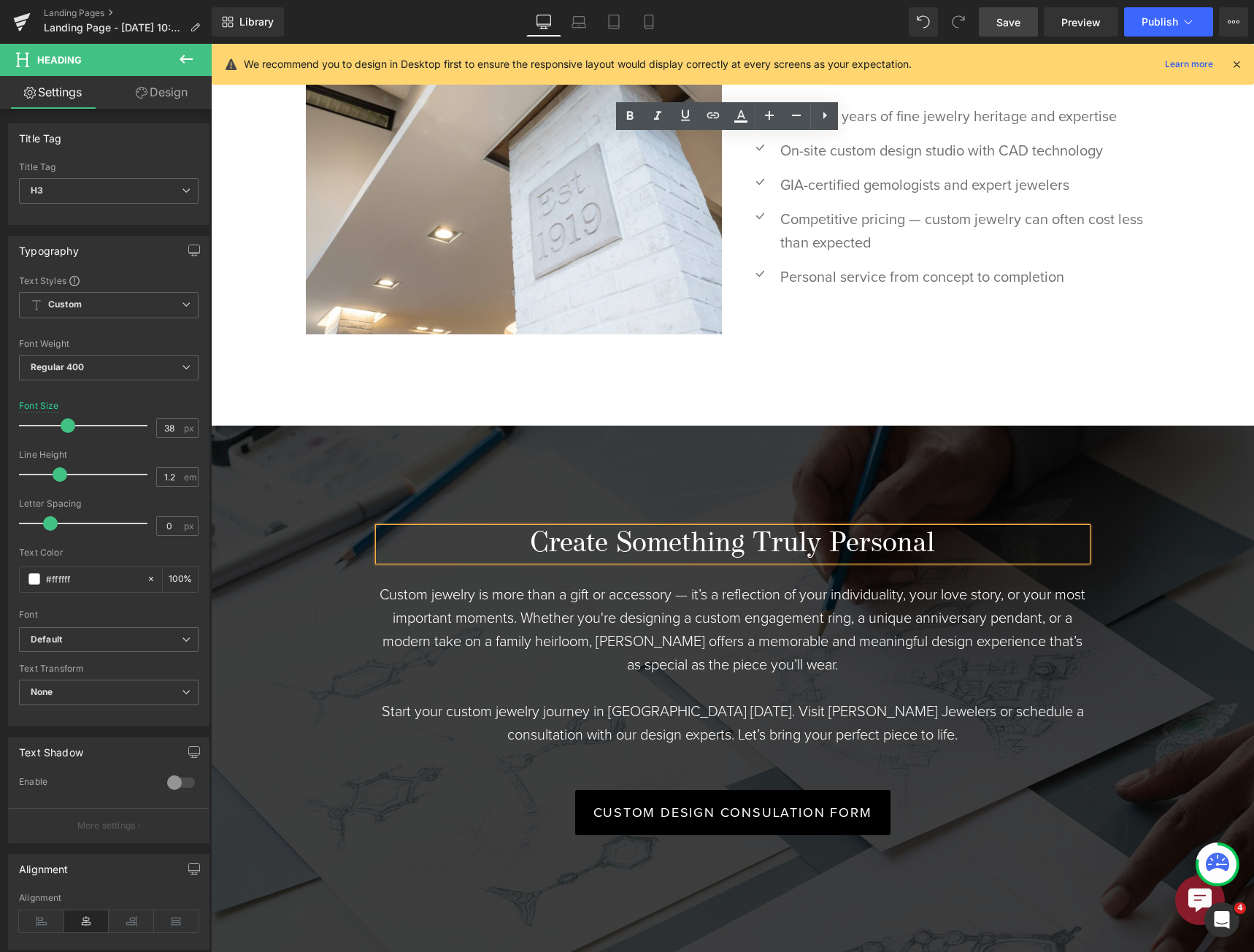
scroll to position [3276, 0]
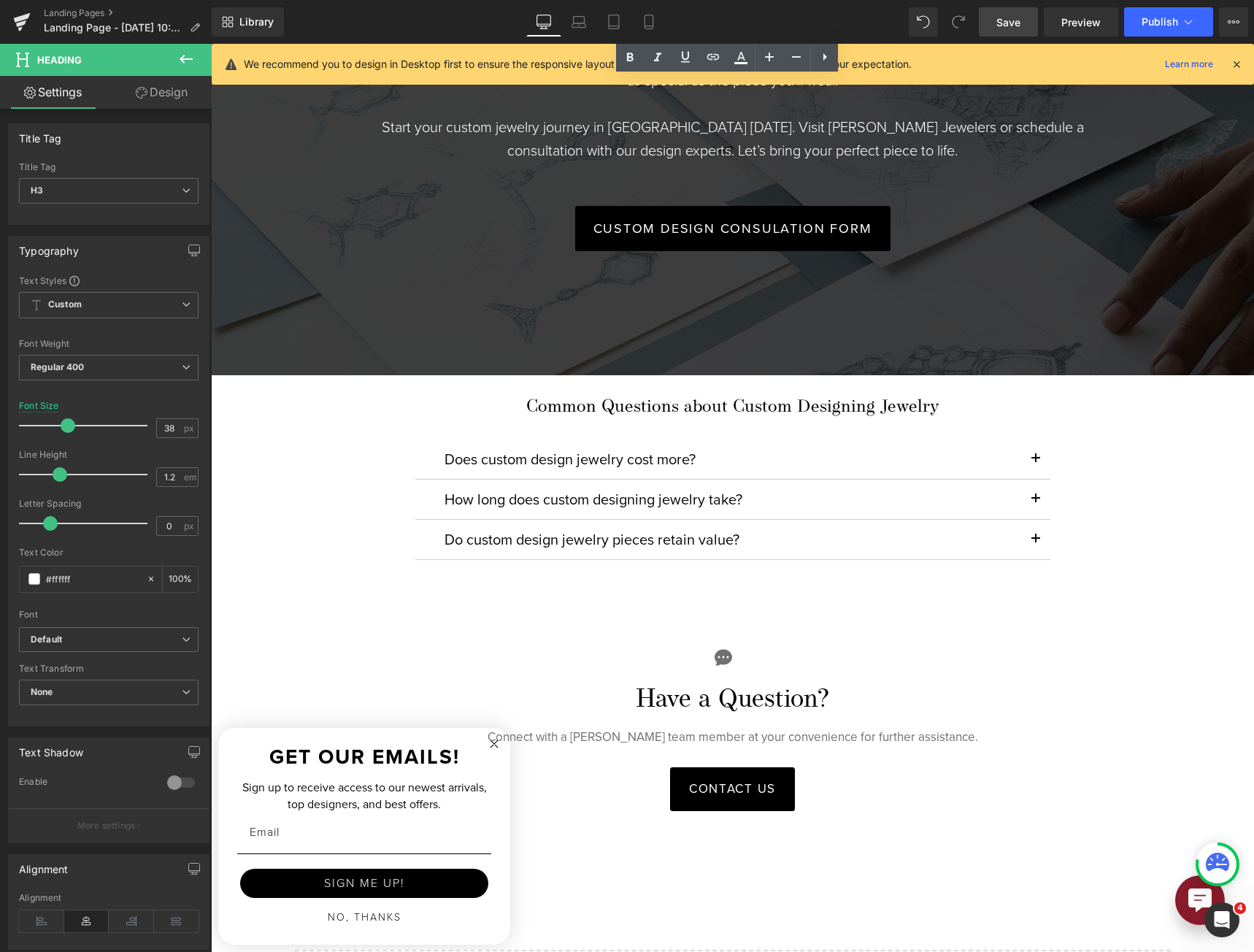
click at [563, 404] on h5 "Common Questions about Custom Designing Jewelry" at bounding box center [733, 408] width 635 height 21
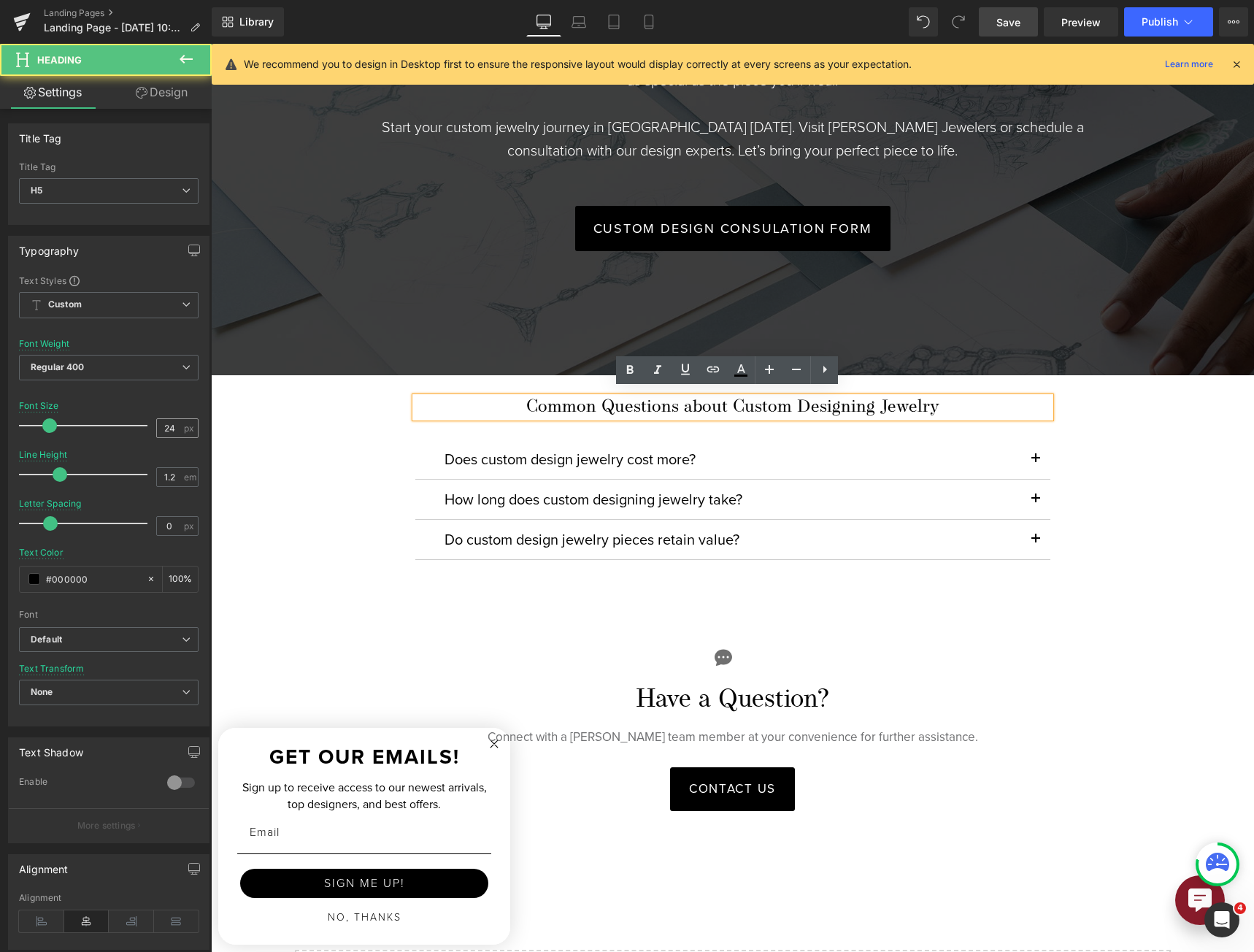
click at [168, 427] on input "24" at bounding box center [170, 428] width 26 height 18
click at [168, 426] on input "24" at bounding box center [170, 428] width 26 height 18
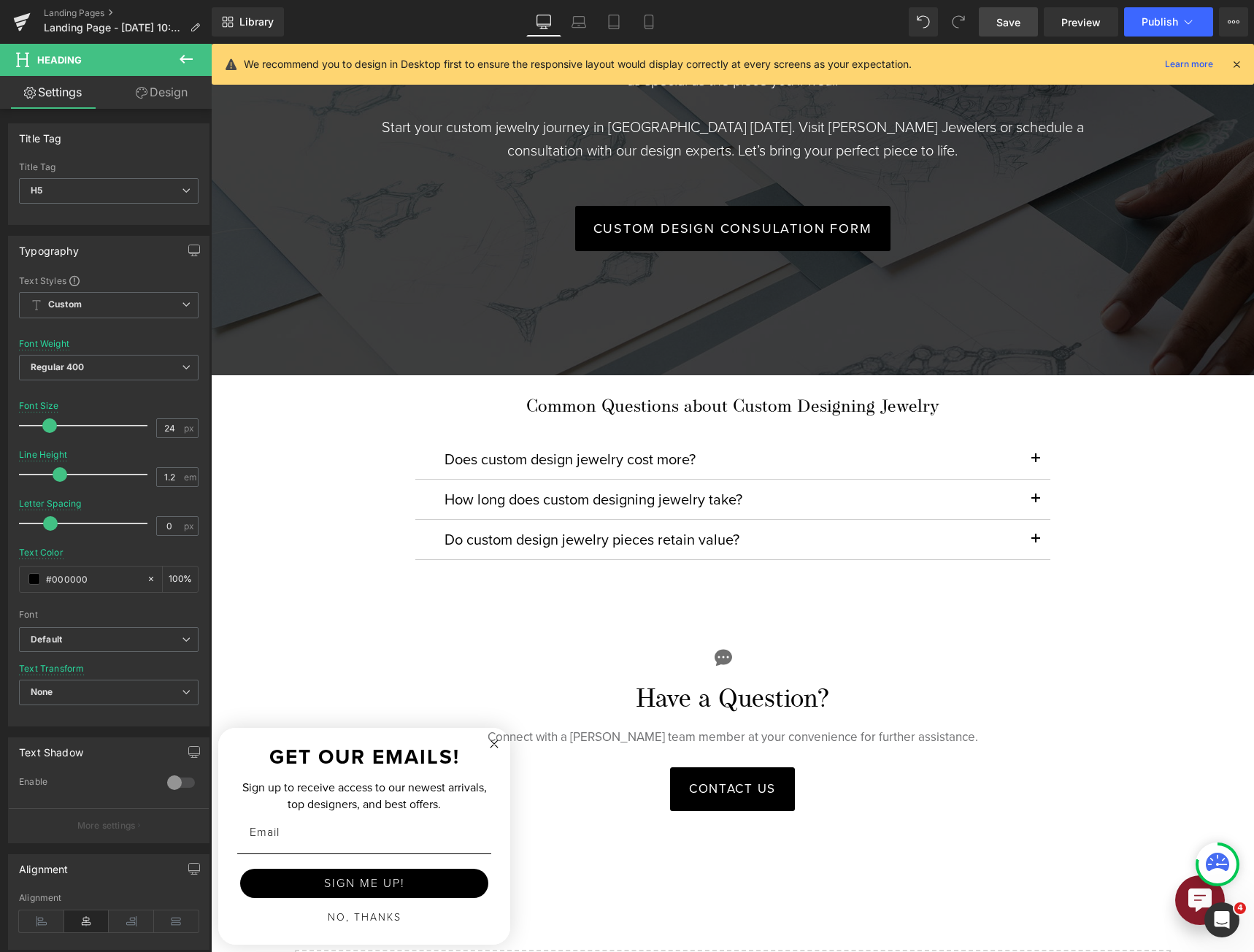
scroll to position [2473, 0]
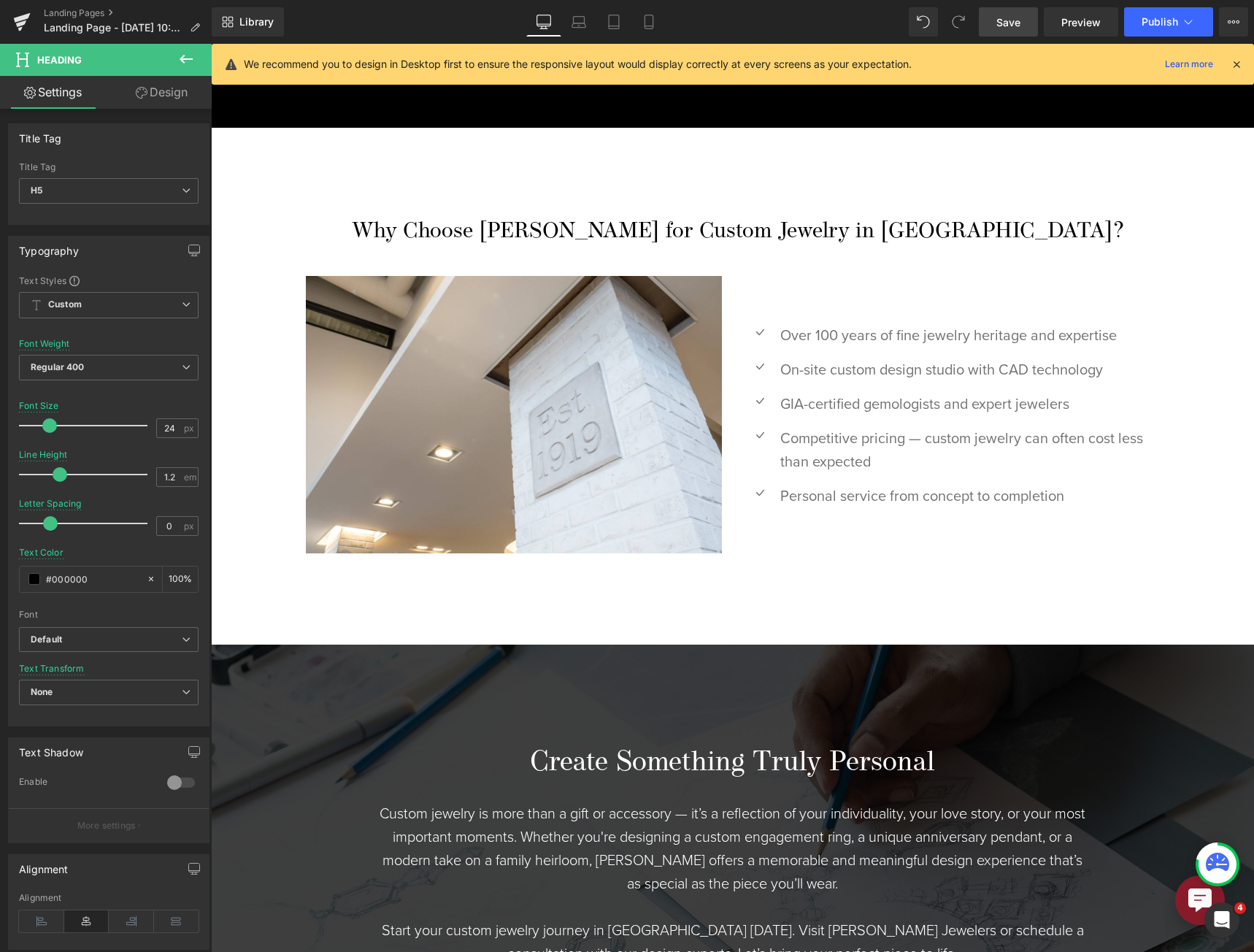
click at [838, 224] on h3 "Why Choose [PERSON_NAME] for Custom Jewelry in [GEOGRAPHIC_DATA]?" at bounding box center [737, 231] width 1031 height 26
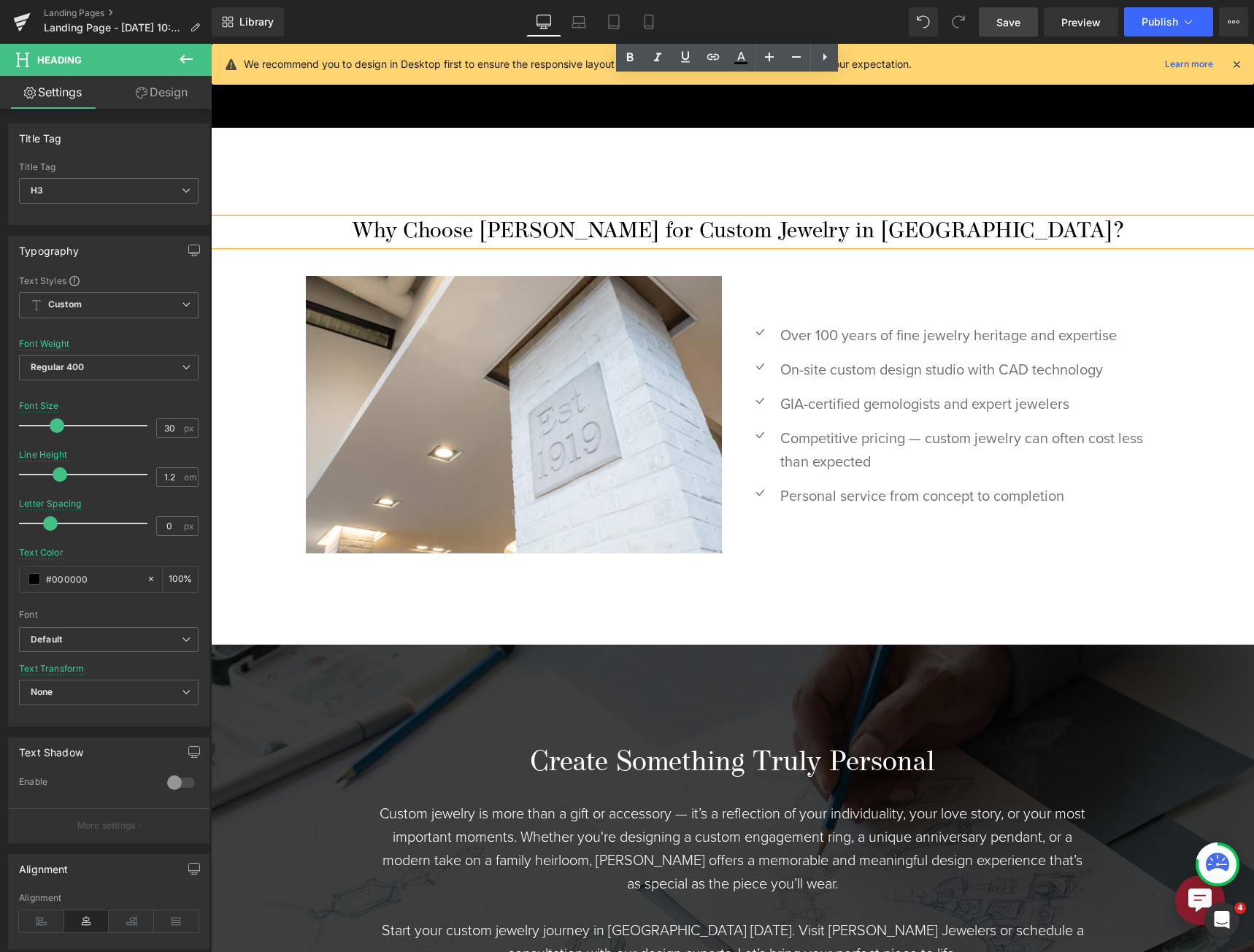
scroll to position [2766, 0]
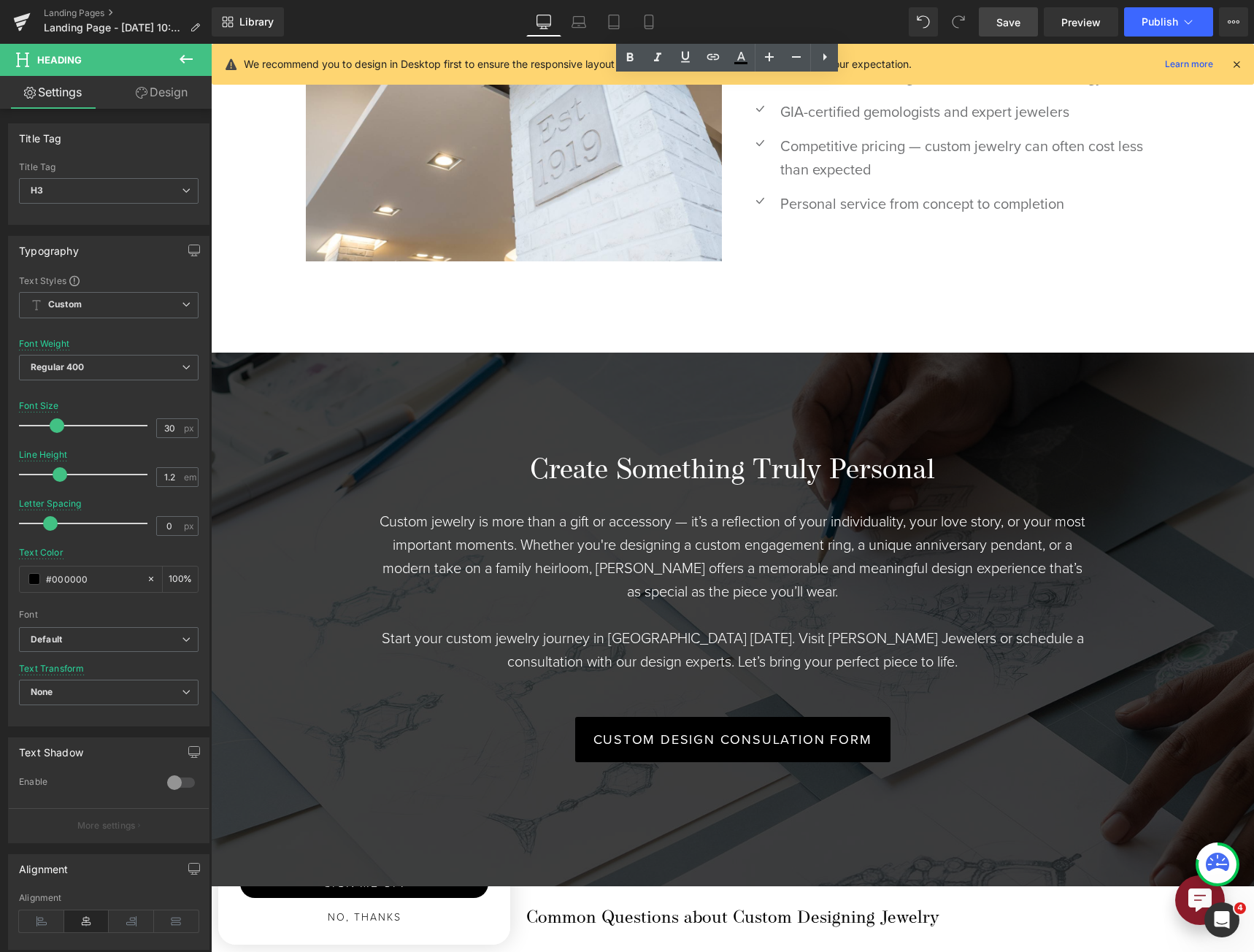
click at [782, 455] on h3 "Create Something Truly Personal" at bounding box center [733, 471] width 708 height 34
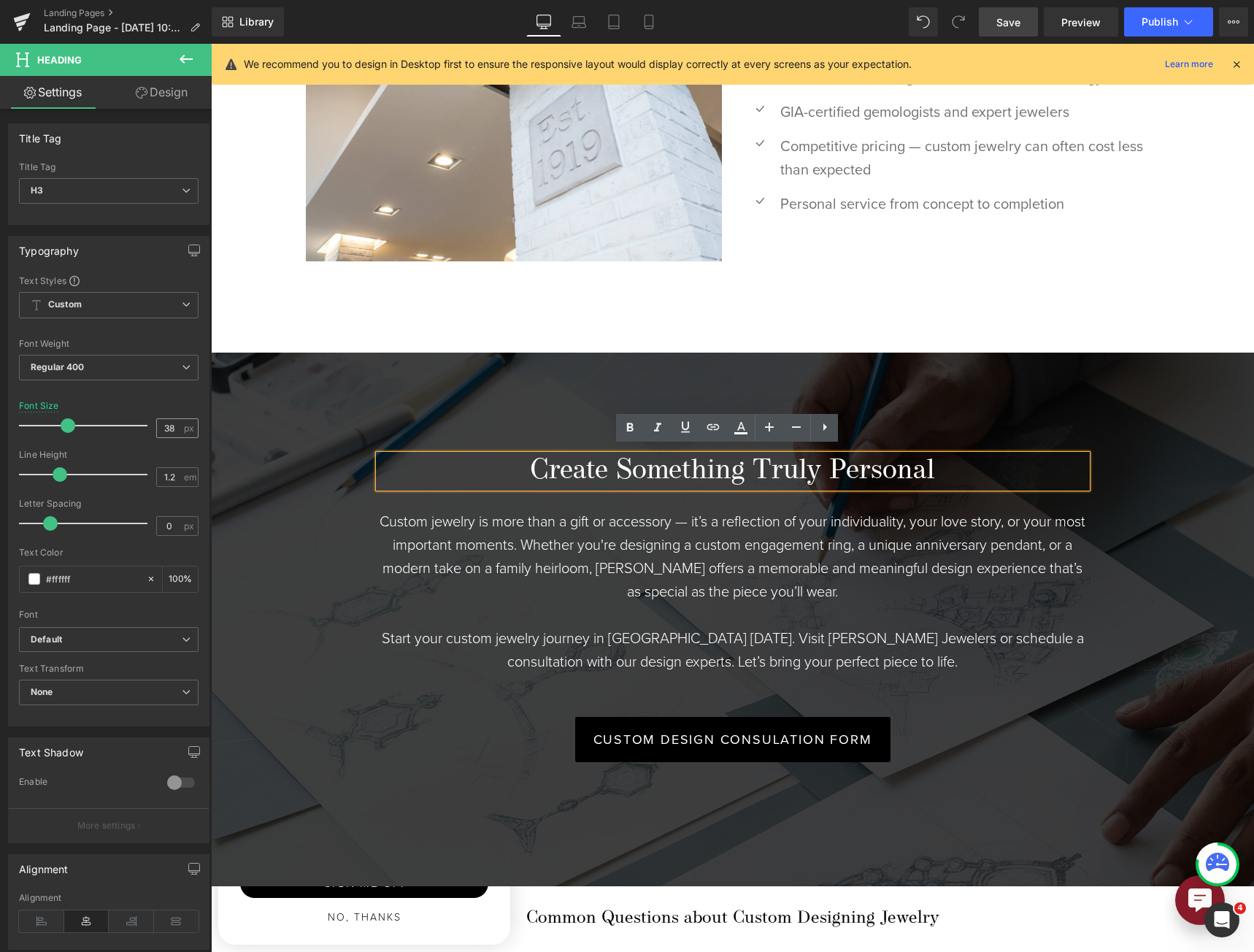
click at [169, 420] on input "38" at bounding box center [170, 428] width 26 height 18
click at [169, 419] on input "38" at bounding box center [170, 428] width 26 height 18
click at [169, 425] on input "38" at bounding box center [170, 428] width 26 height 18
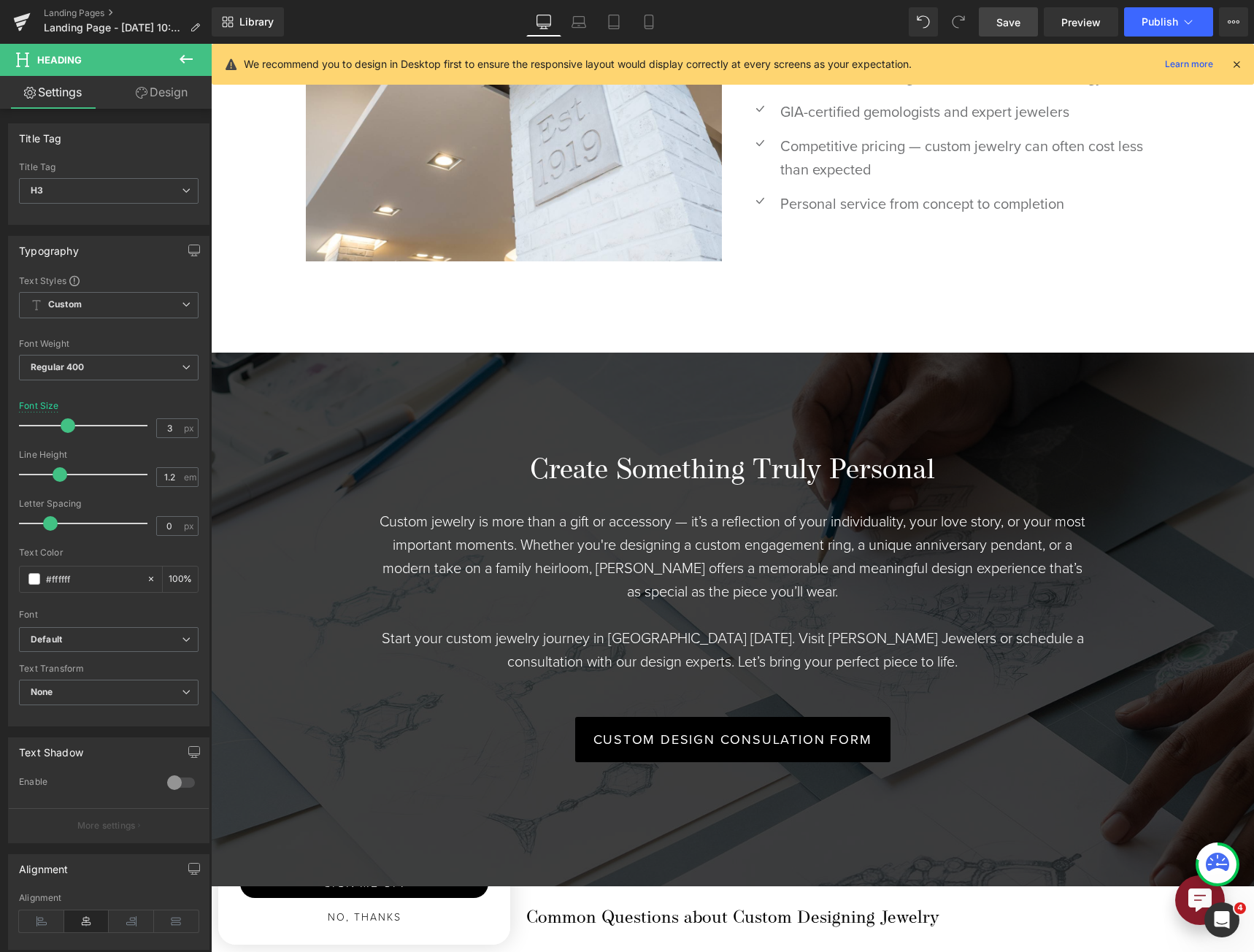
type input "30"
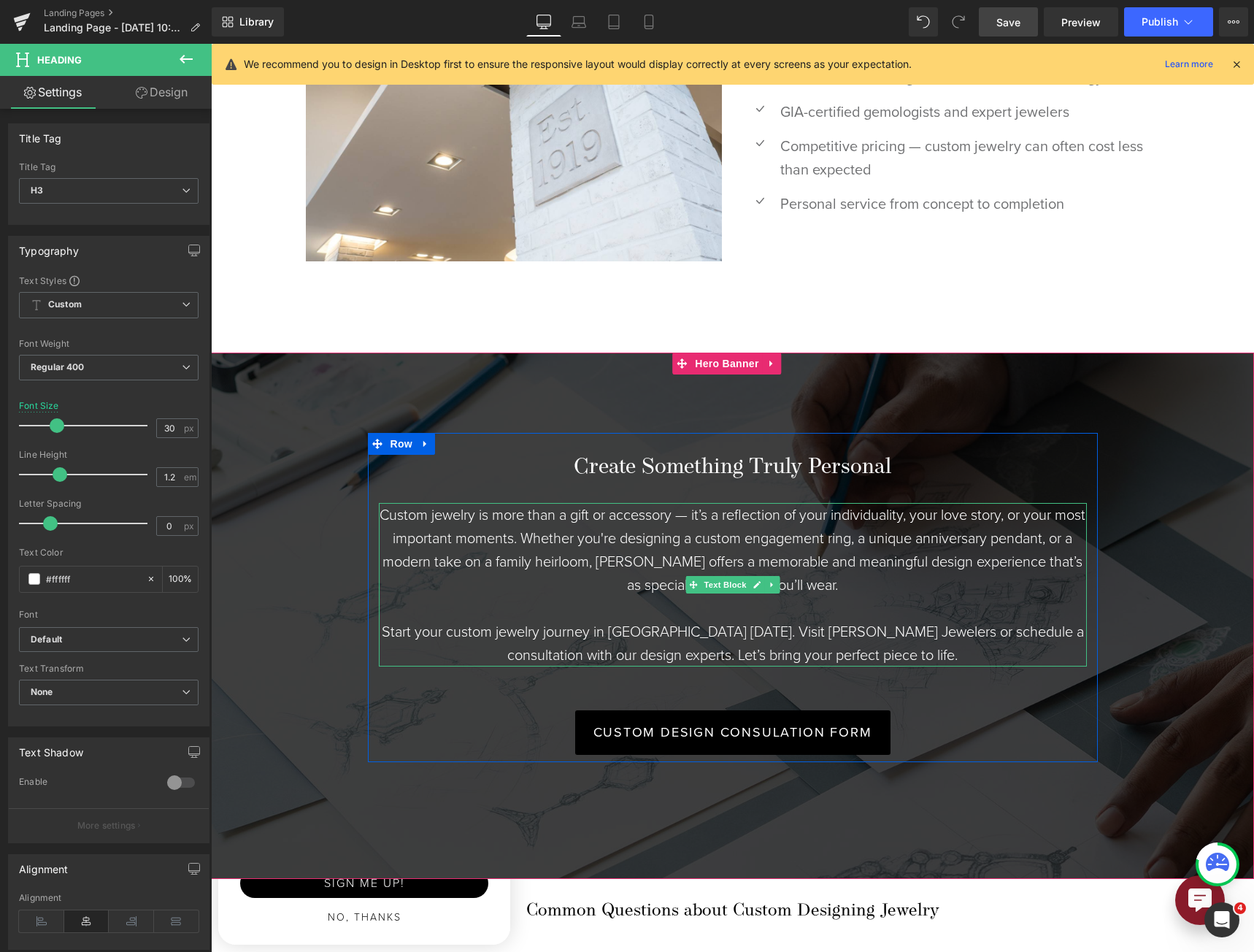
scroll to position [2945, 0]
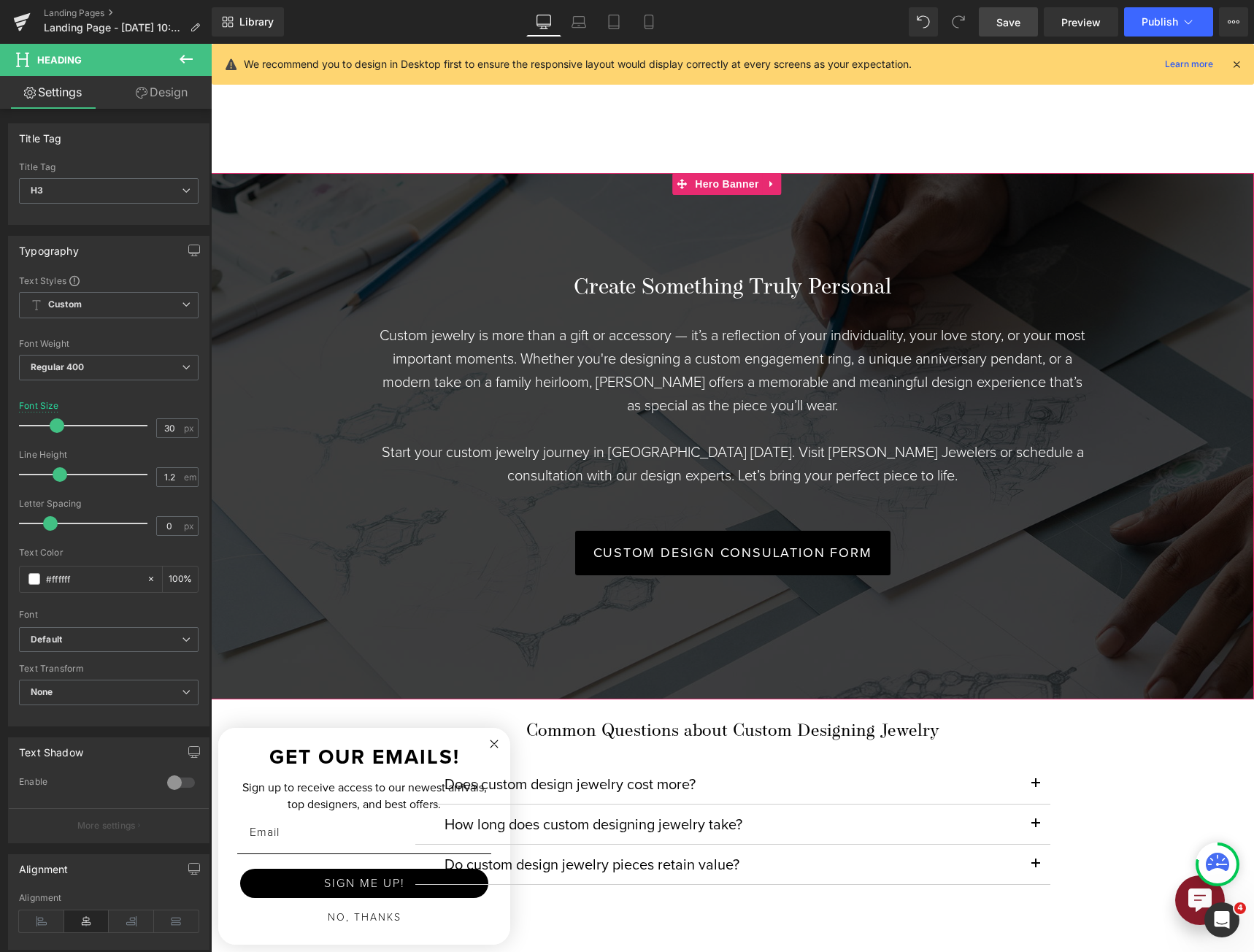
click at [643, 721] on h5 "Common Questions about Custom Designing Jewelry" at bounding box center [733, 731] width 635 height 21
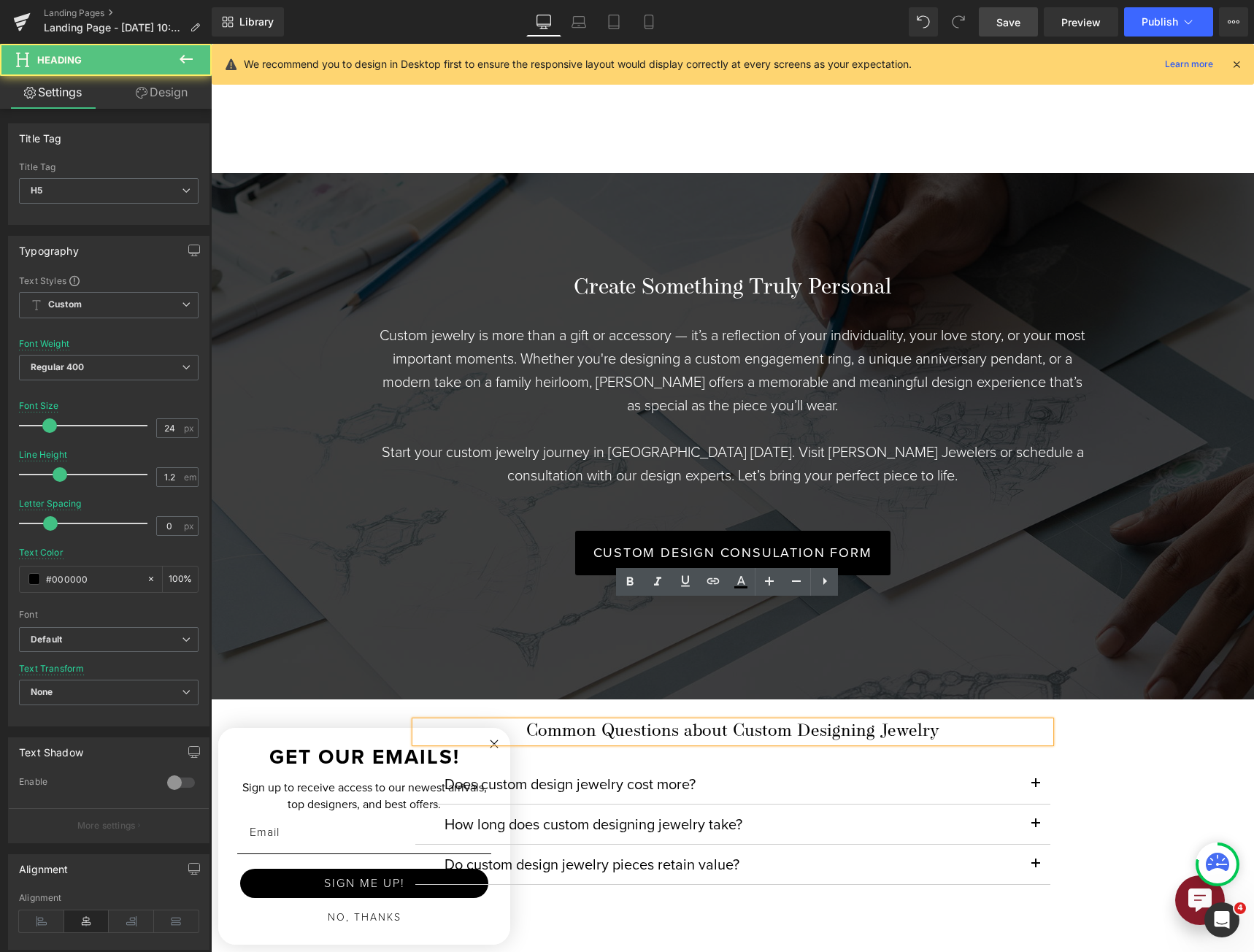
scroll to position [3058, 0]
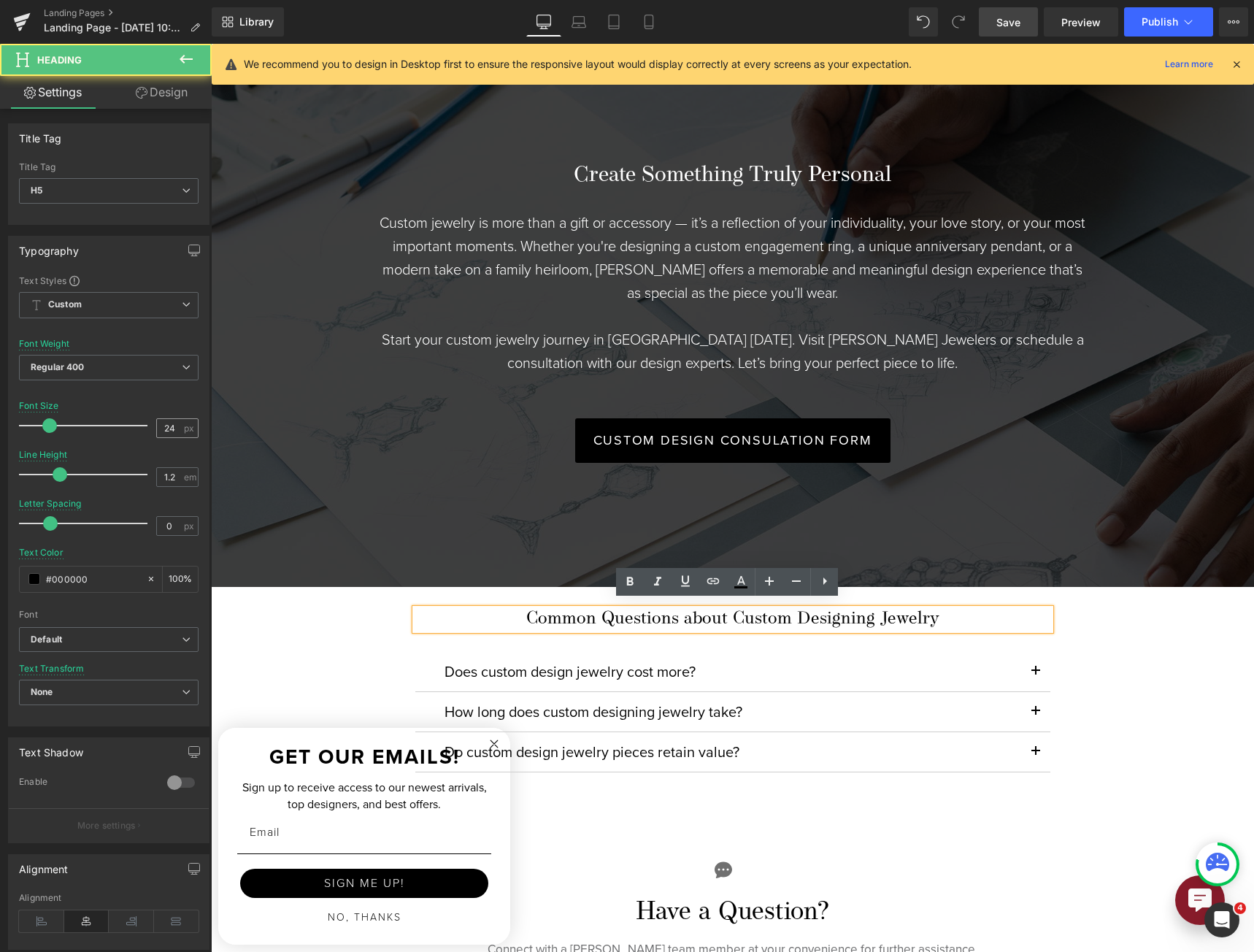
click at [157, 438] on div "24 px" at bounding box center [177, 428] width 42 height 20
click at [157, 437] on div "24 px" at bounding box center [177, 428] width 42 height 20
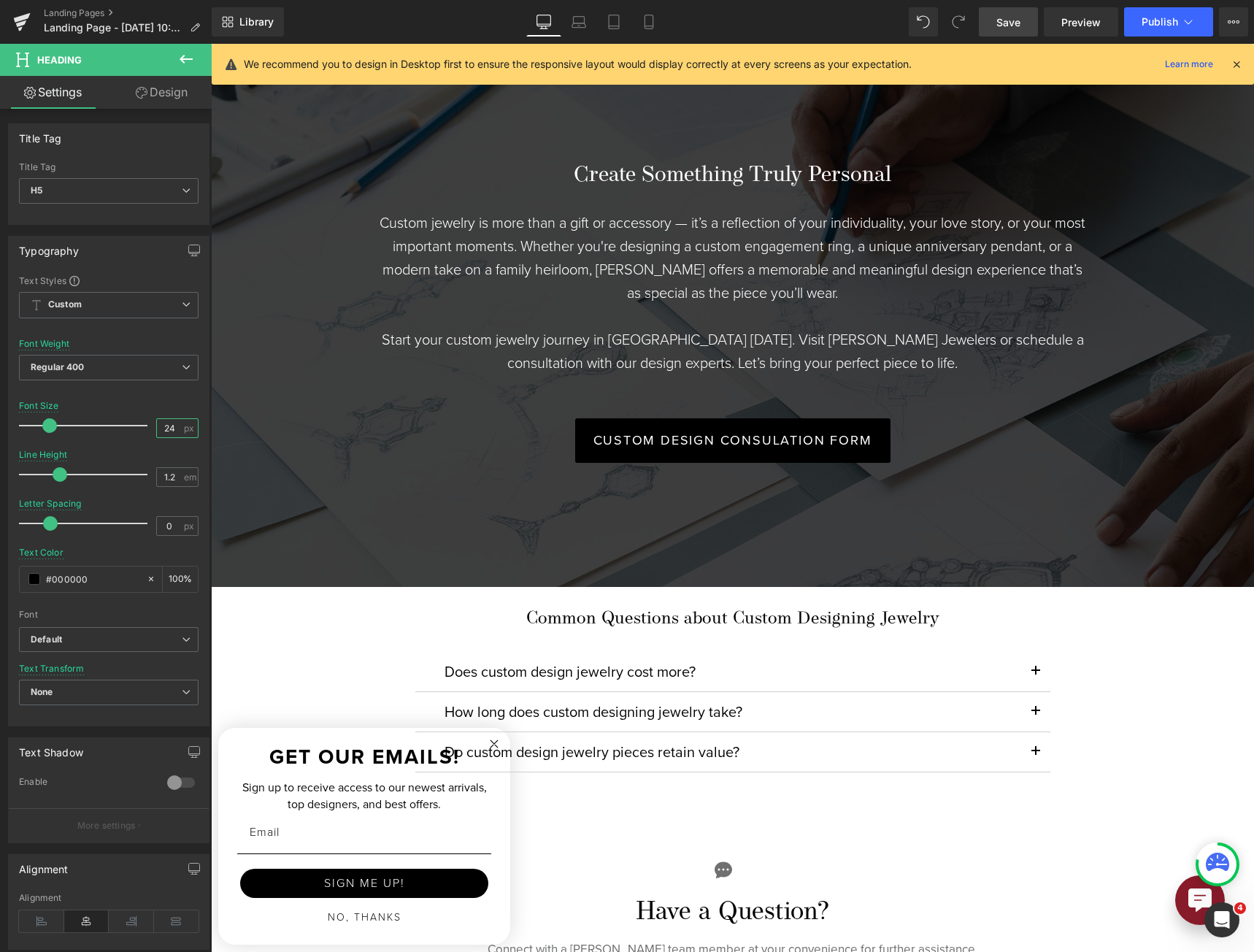
click at [157, 435] on input "24" at bounding box center [170, 428] width 26 height 18
click at [157, 434] on input "24" at bounding box center [170, 428] width 26 height 18
type input "30"
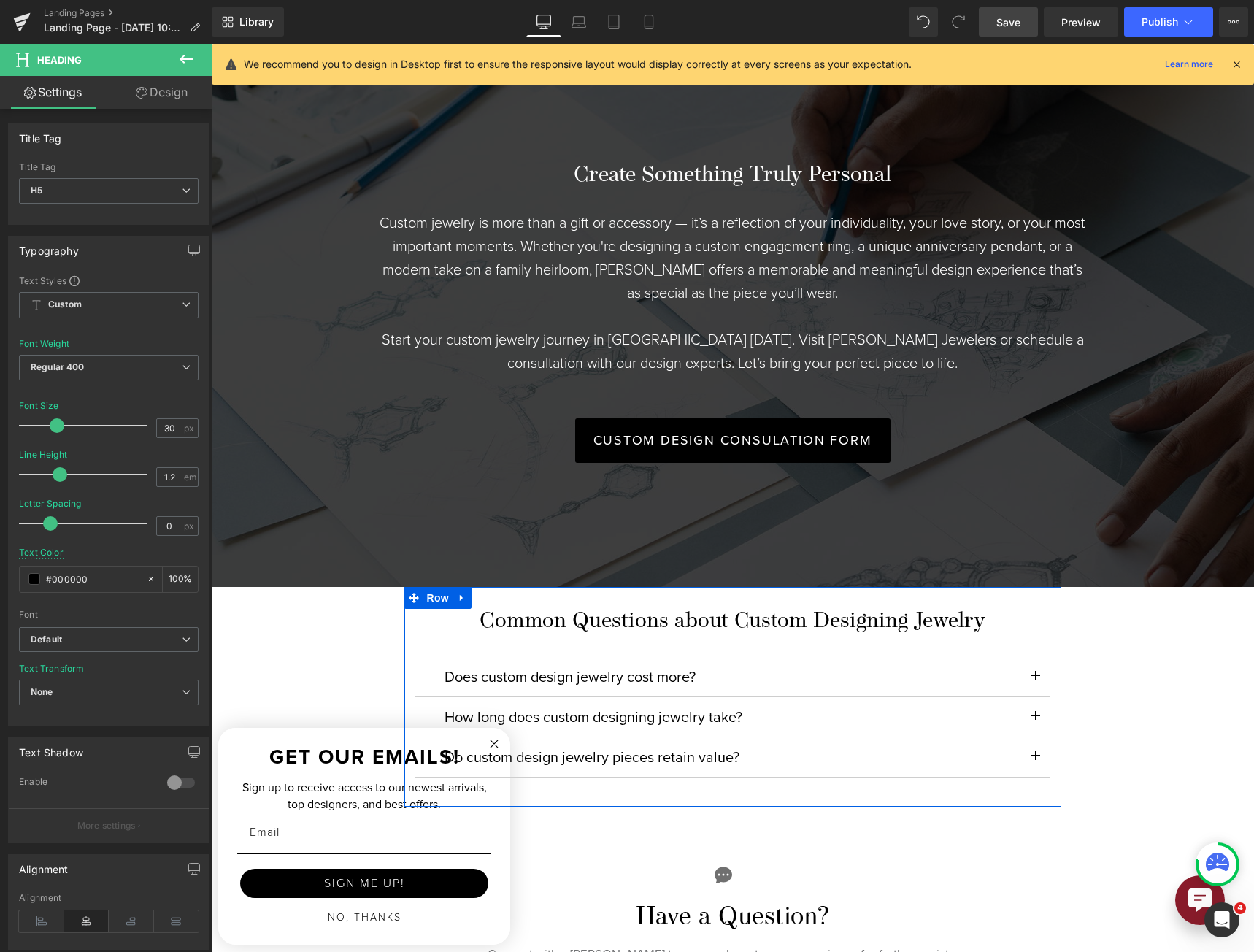
click at [430, 592] on span "Row" at bounding box center [438, 597] width 29 height 22
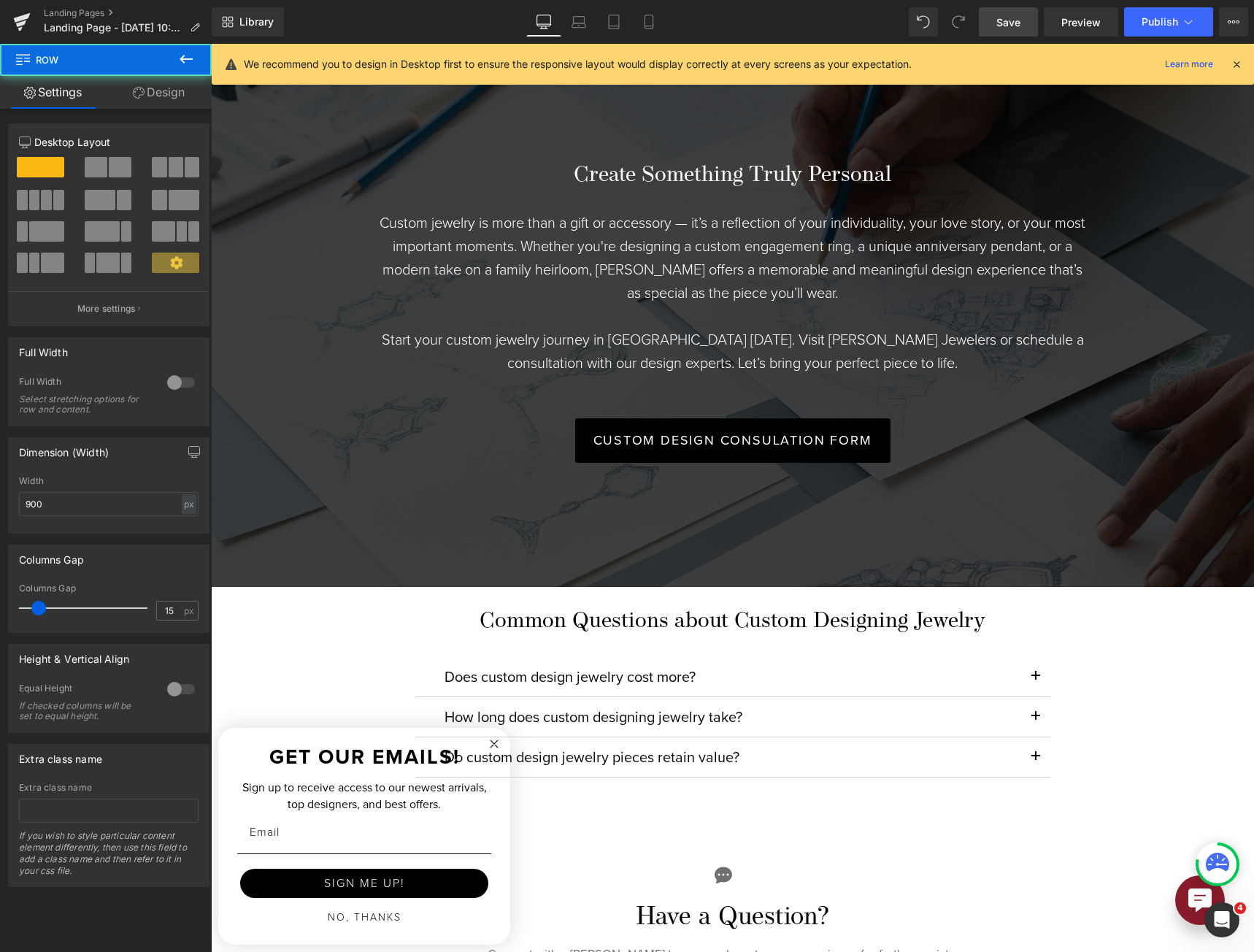
click at [156, 100] on link "Design" at bounding box center [158, 92] width 106 height 33
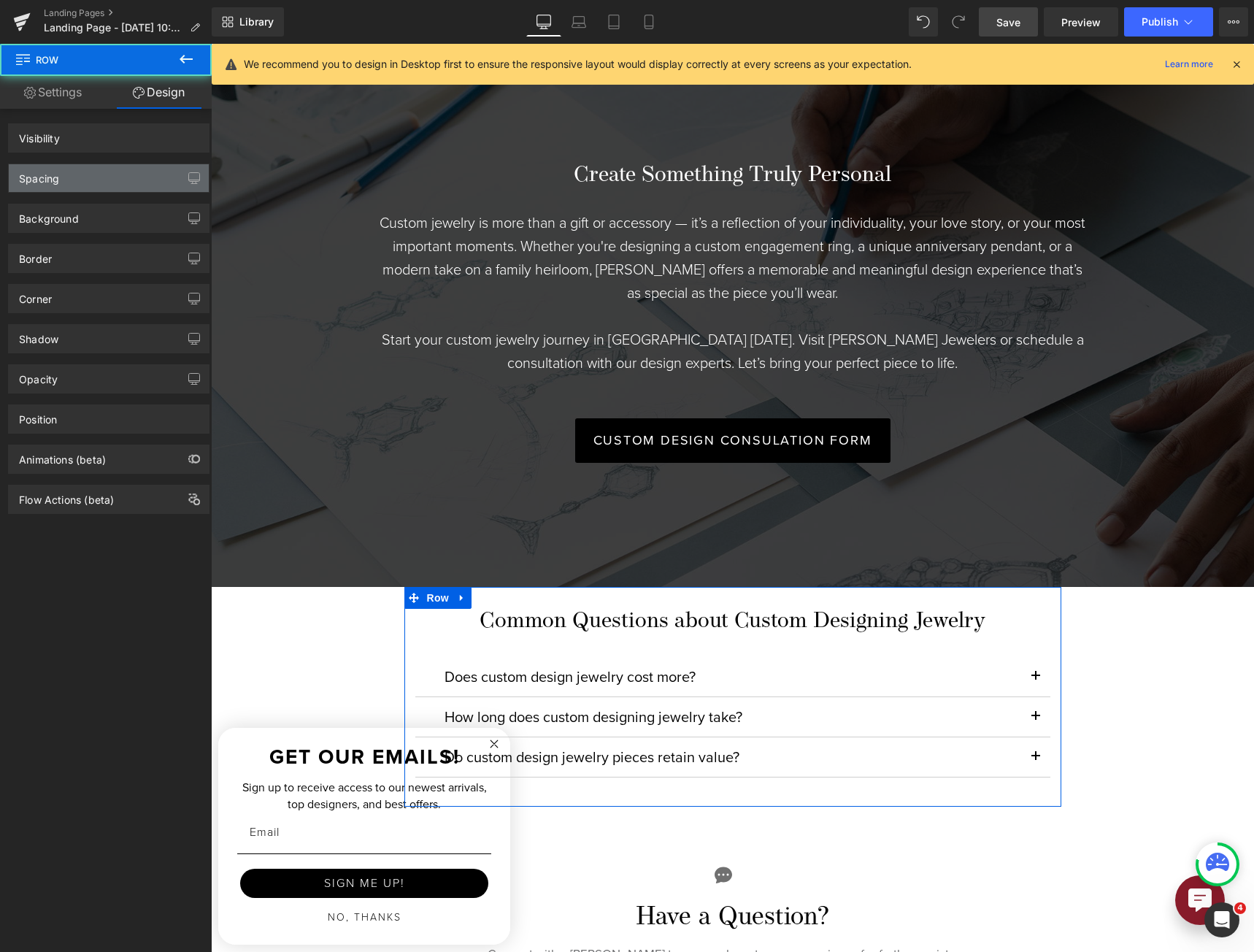
click at [97, 177] on div "Spacing" at bounding box center [108, 178] width 200 height 28
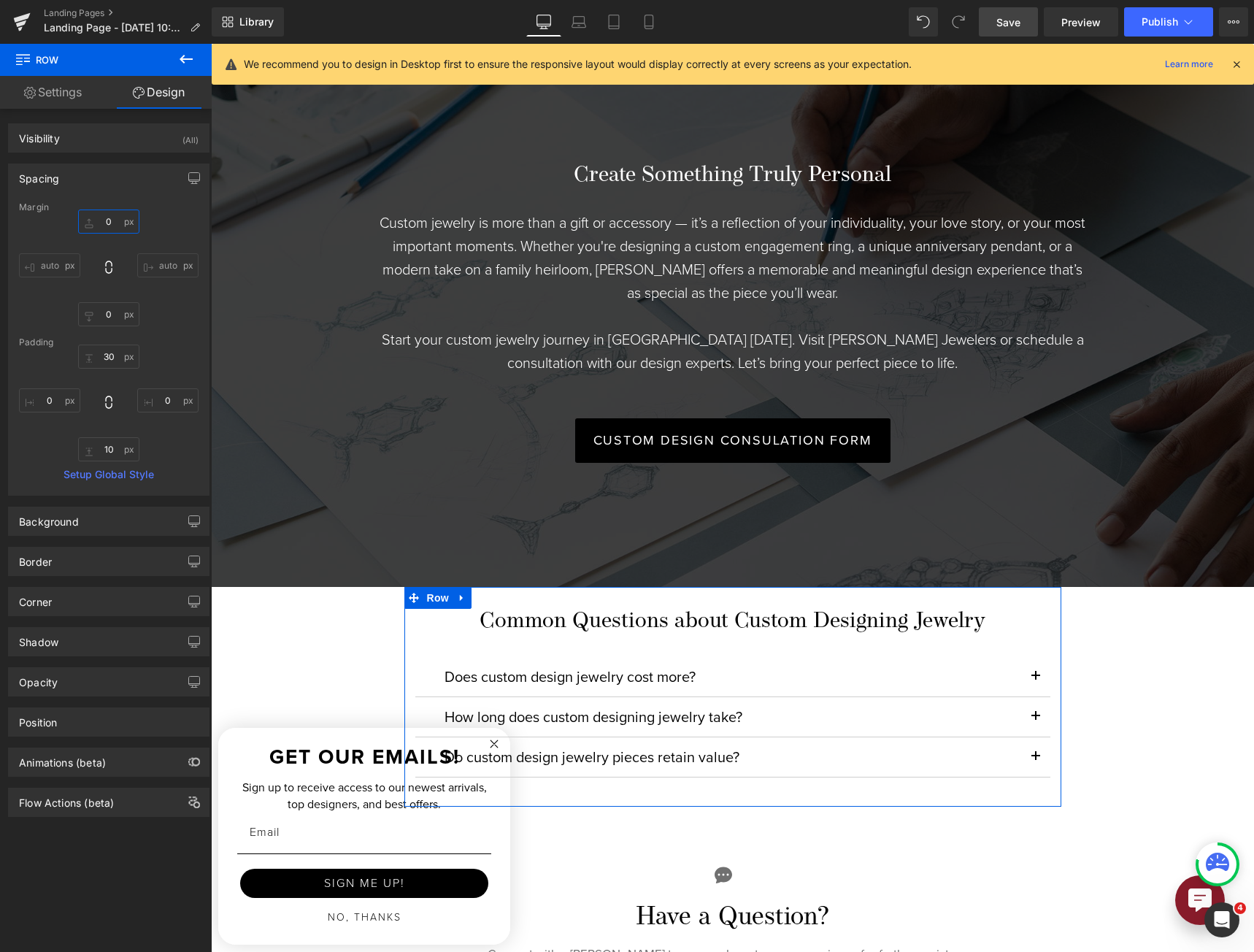
click at [111, 215] on input "0" at bounding box center [108, 221] width 61 height 24
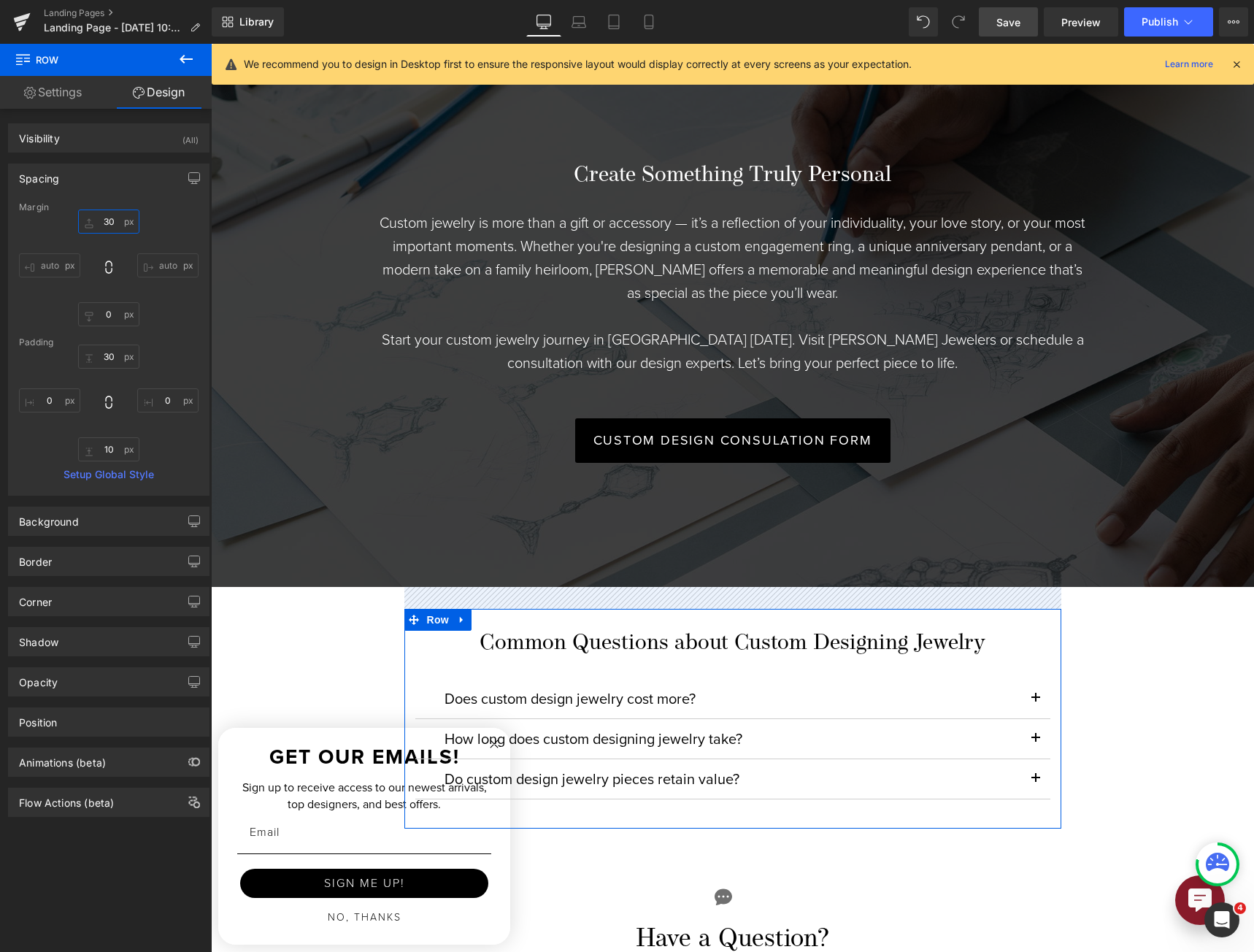
click at [107, 218] on input "30" at bounding box center [108, 221] width 61 height 24
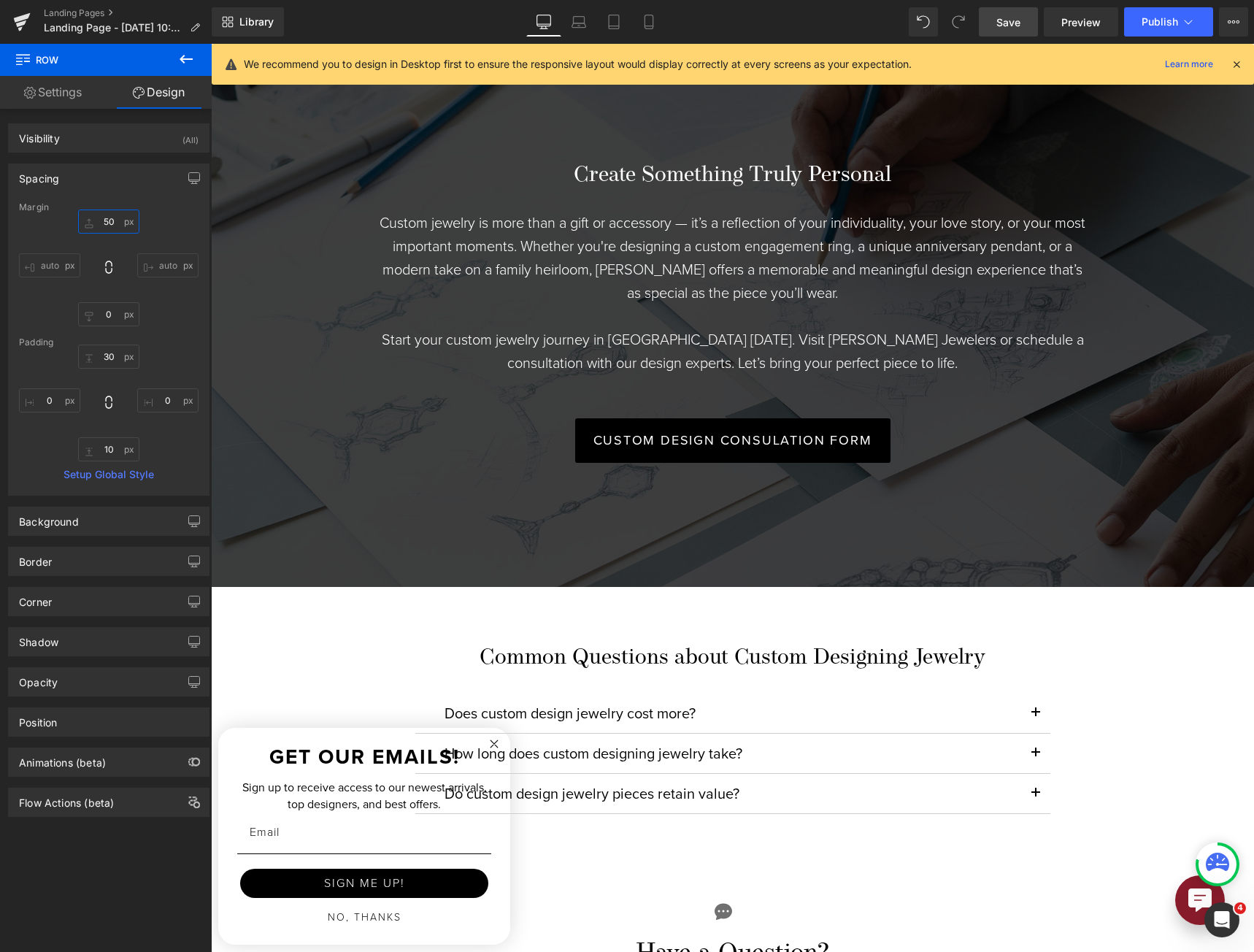
type input "50"
click at [1017, 18] on span "Save" at bounding box center [1007, 22] width 24 height 15
click at [1078, 24] on span "Preview" at bounding box center [1080, 22] width 39 height 15
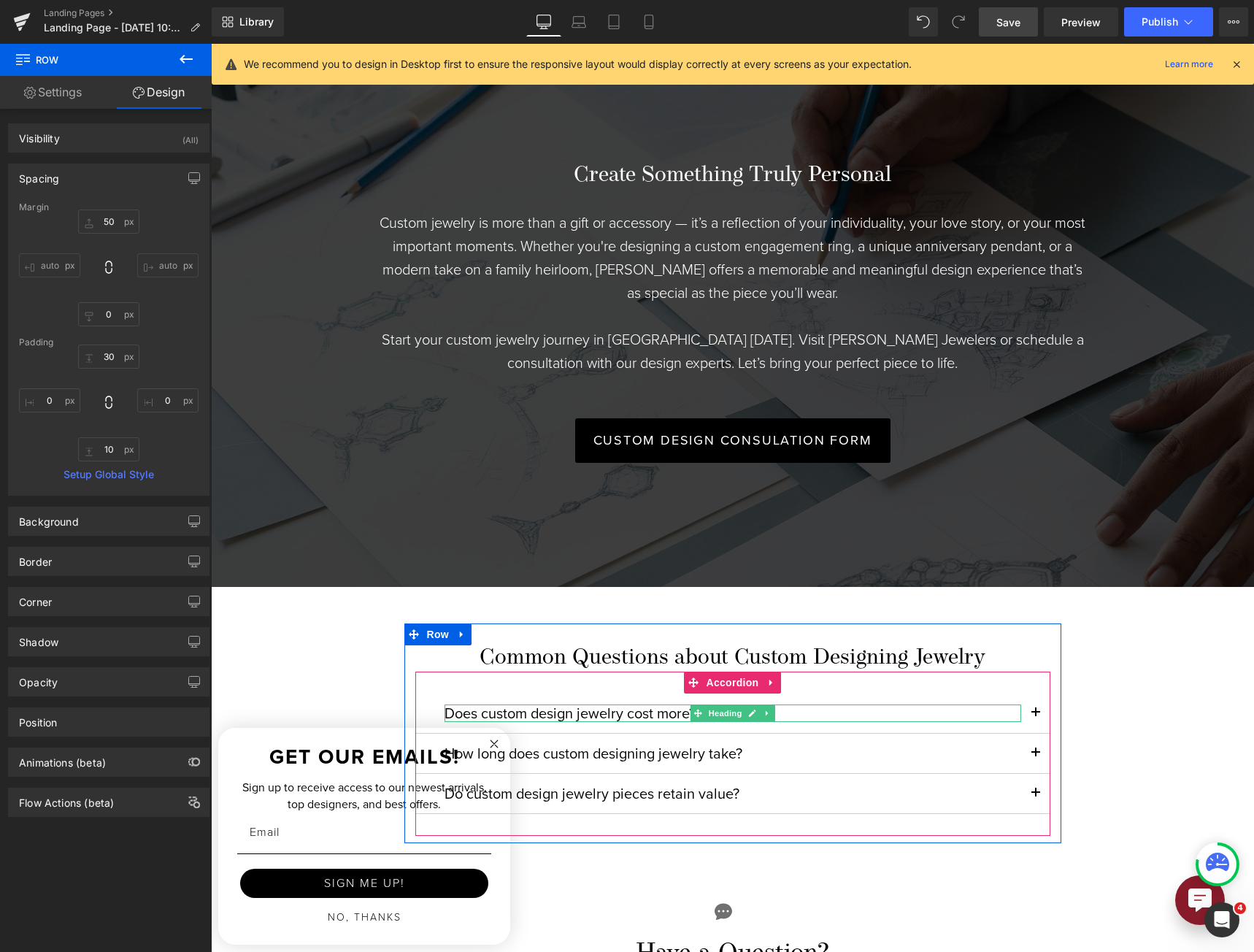
click at [535, 705] on h6 "Does custom design jewelry cost more?" at bounding box center [732, 713] width 577 height 17
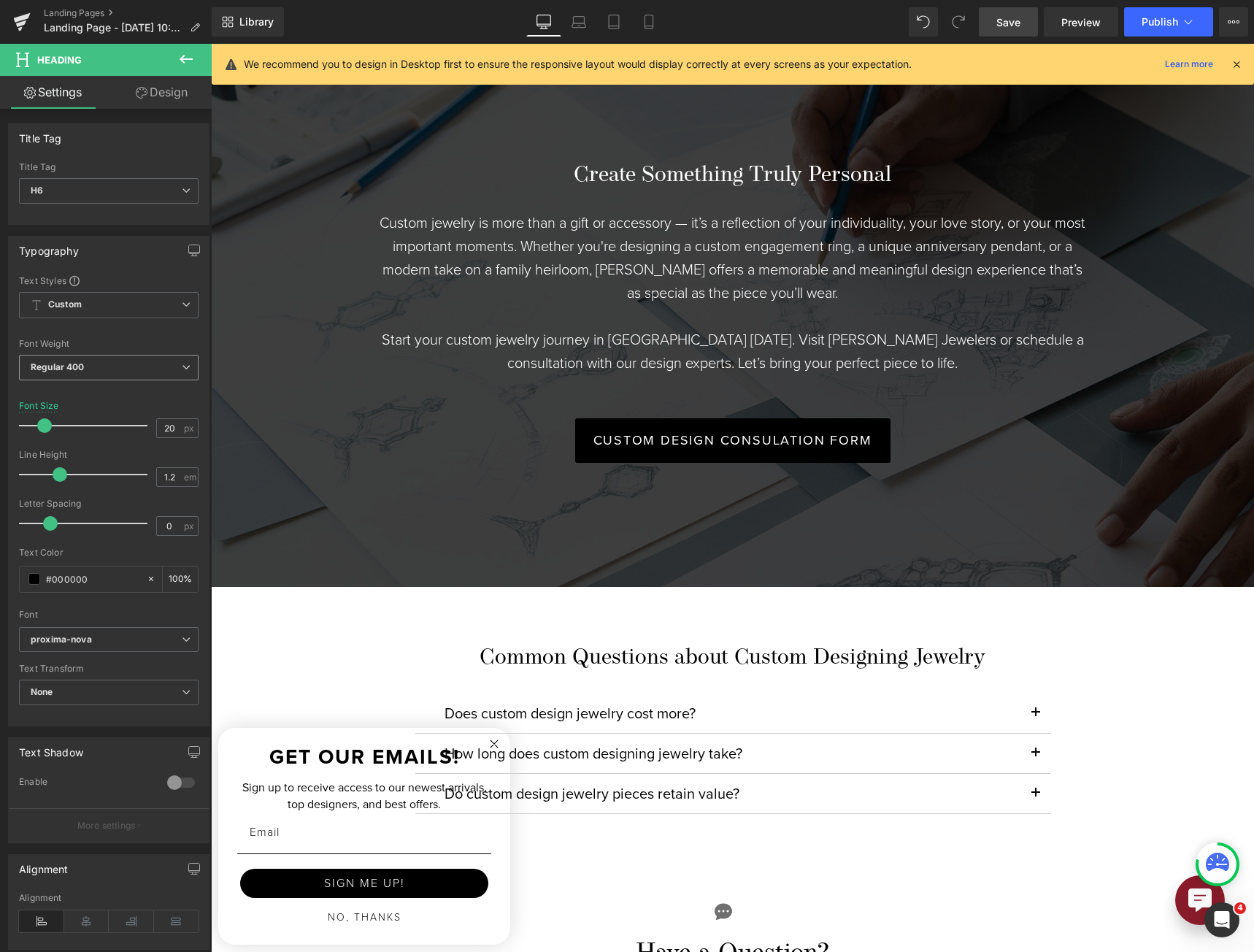
click at [98, 362] on span "Regular 400" at bounding box center [108, 368] width 179 height 26
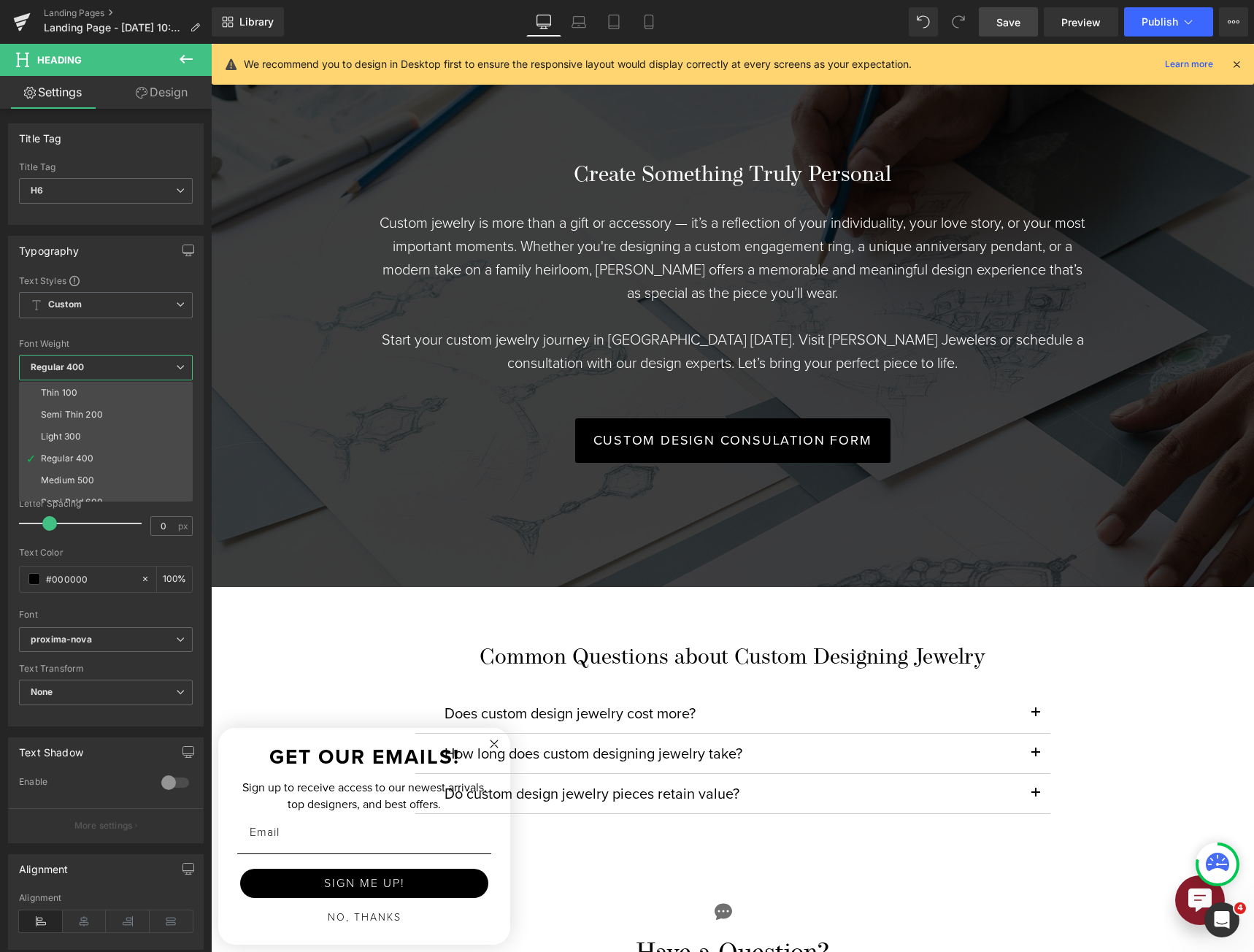
click at [101, 373] on span "Regular 400" at bounding box center [106, 368] width 174 height 26
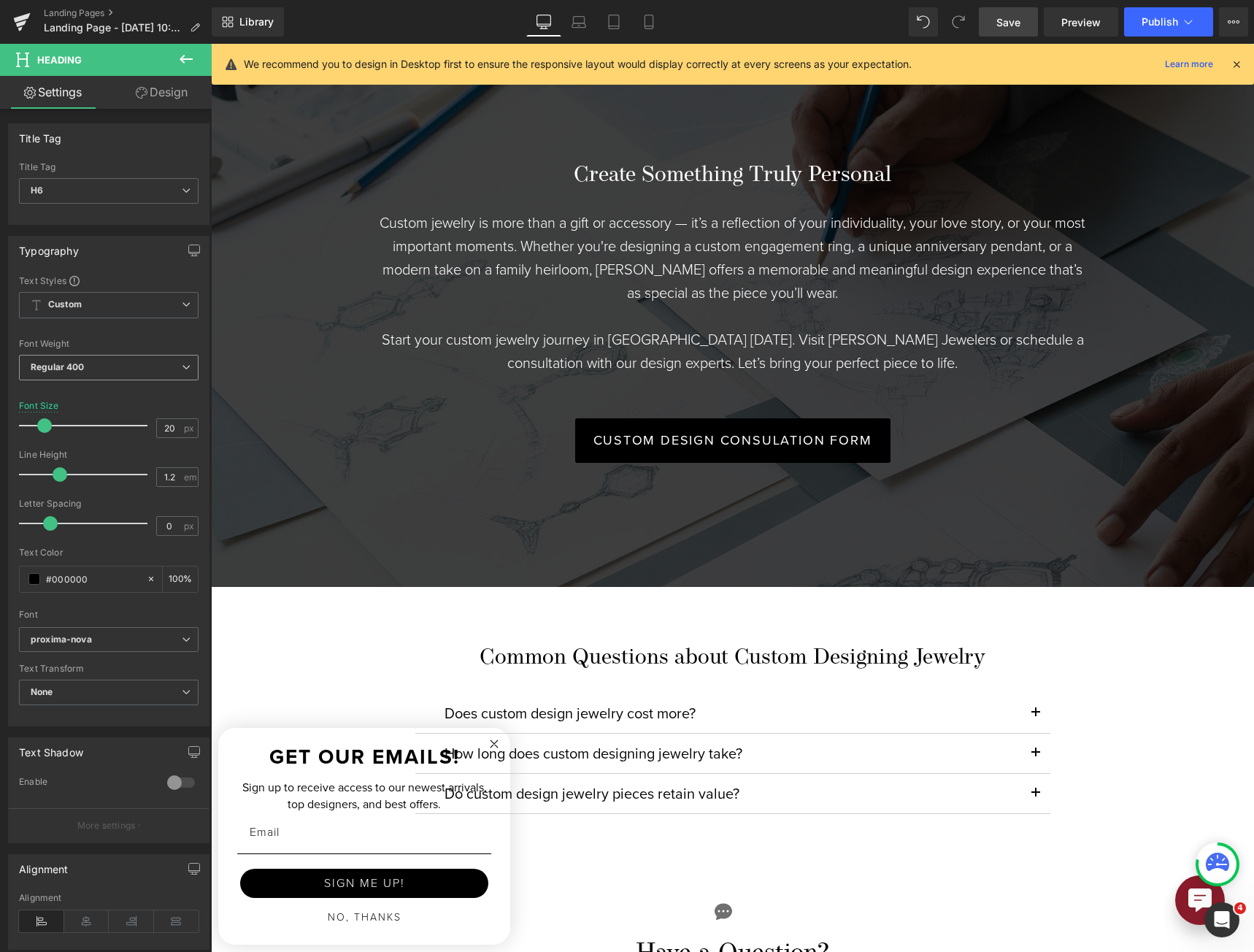
click at [101, 373] on span "Regular 400" at bounding box center [108, 368] width 179 height 26
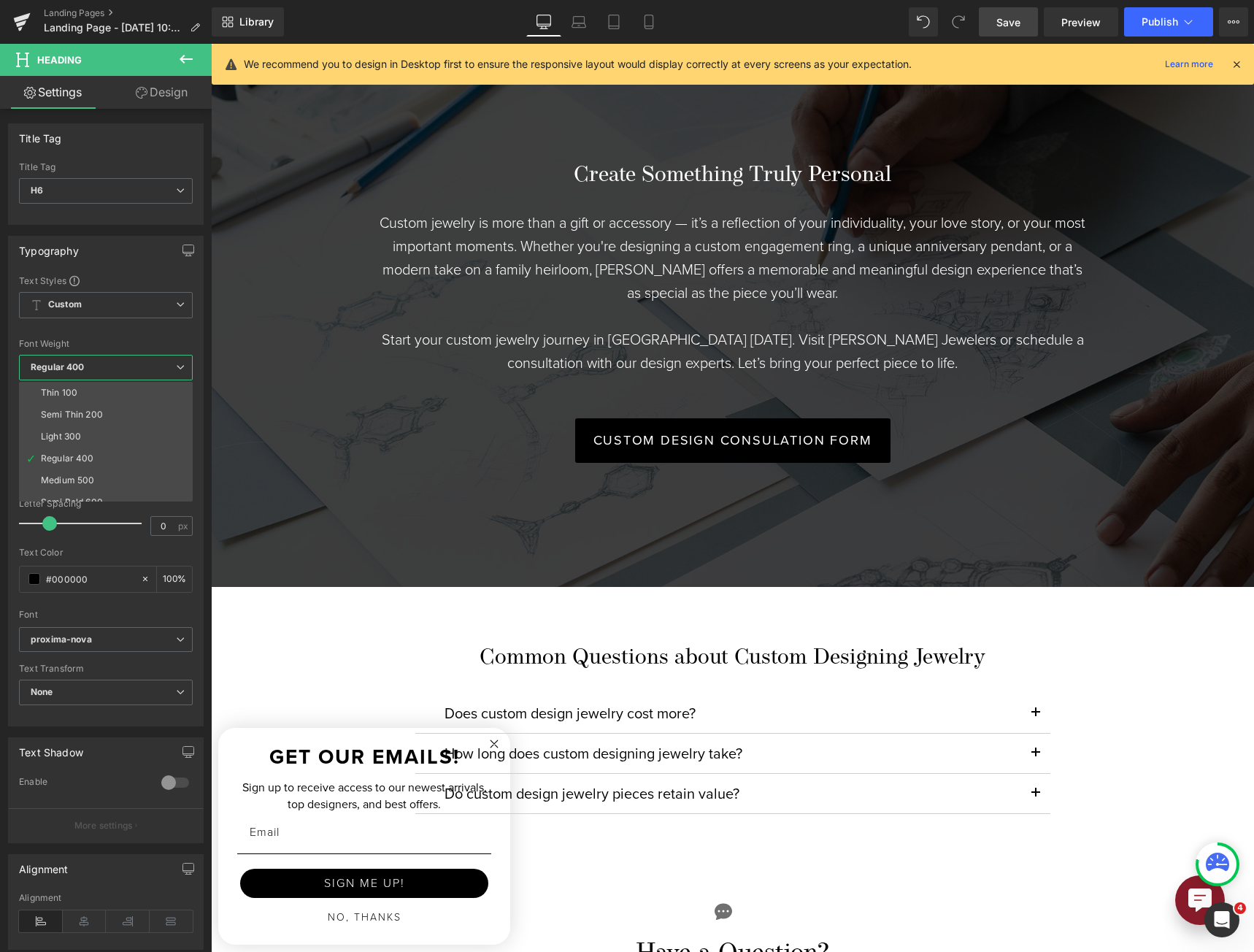
click at [102, 431] on li "Light 300" at bounding box center [109, 436] width 180 height 22
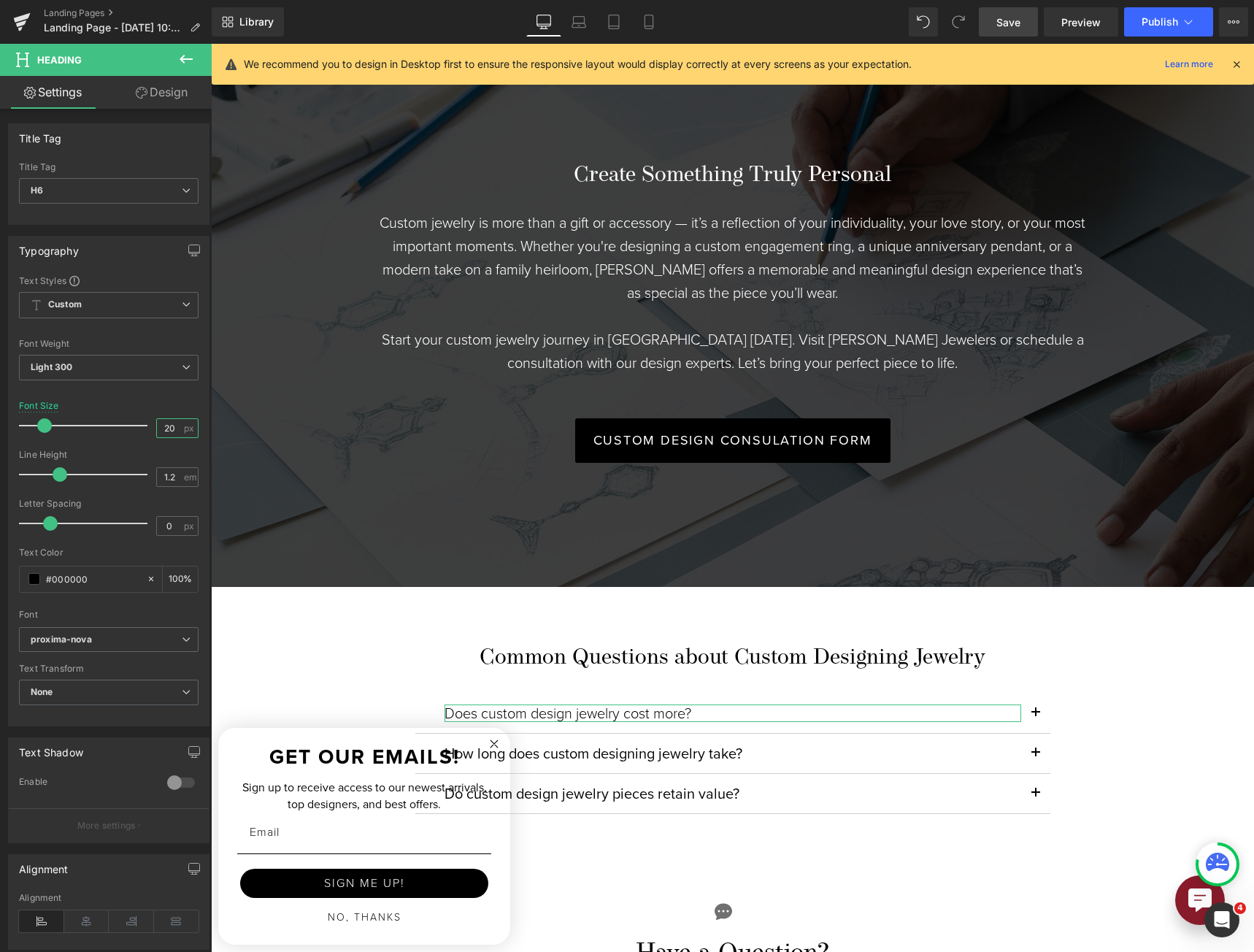
click at [167, 432] on input "20" at bounding box center [170, 428] width 26 height 18
click at [167, 431] on input "20" at bounding box center [170, 428] width 26 height 18
type input "22"
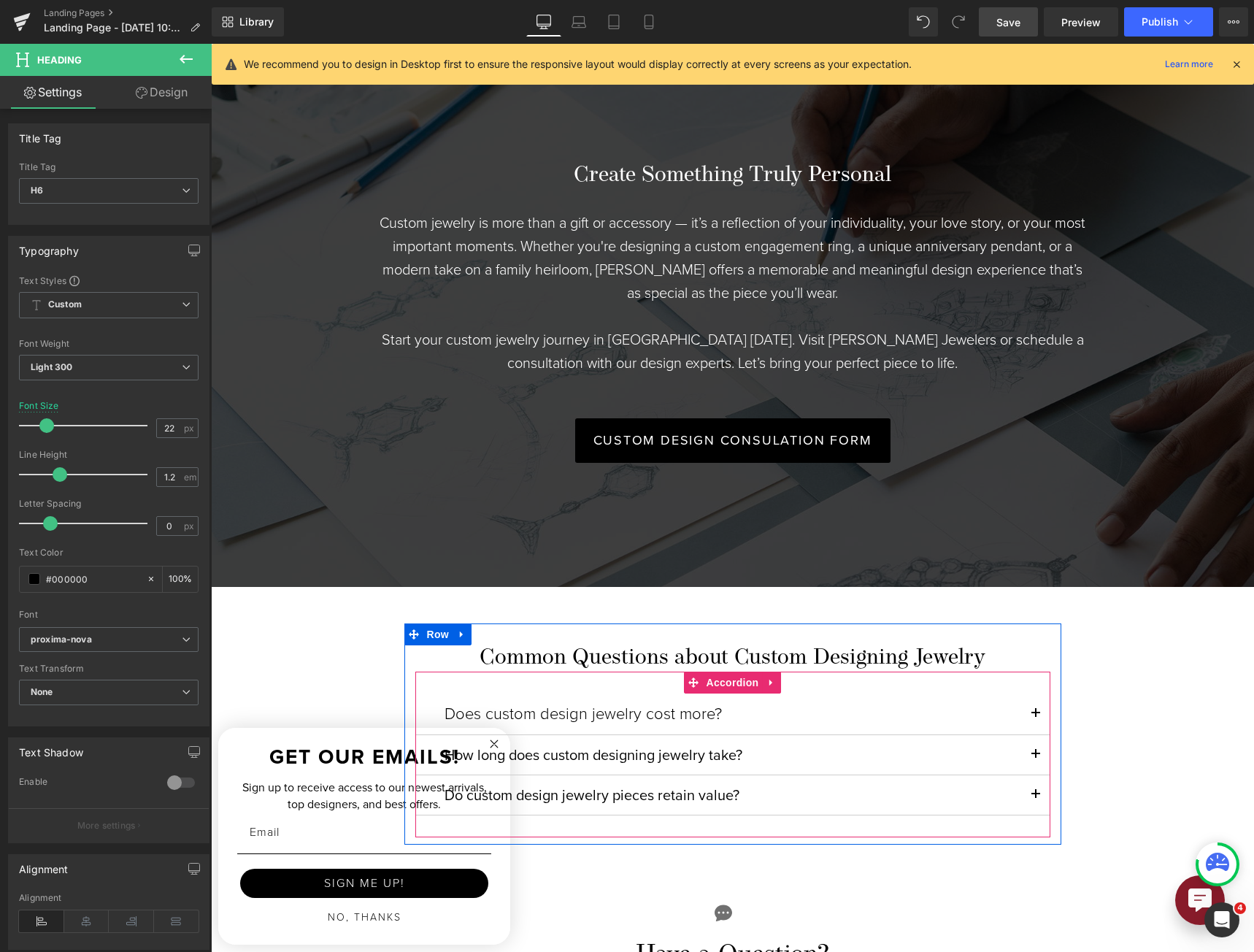
click at [616, 747] on h6 "How long does custom designing jewelry take?" at bounding box center [732, 754] width 577 height 17
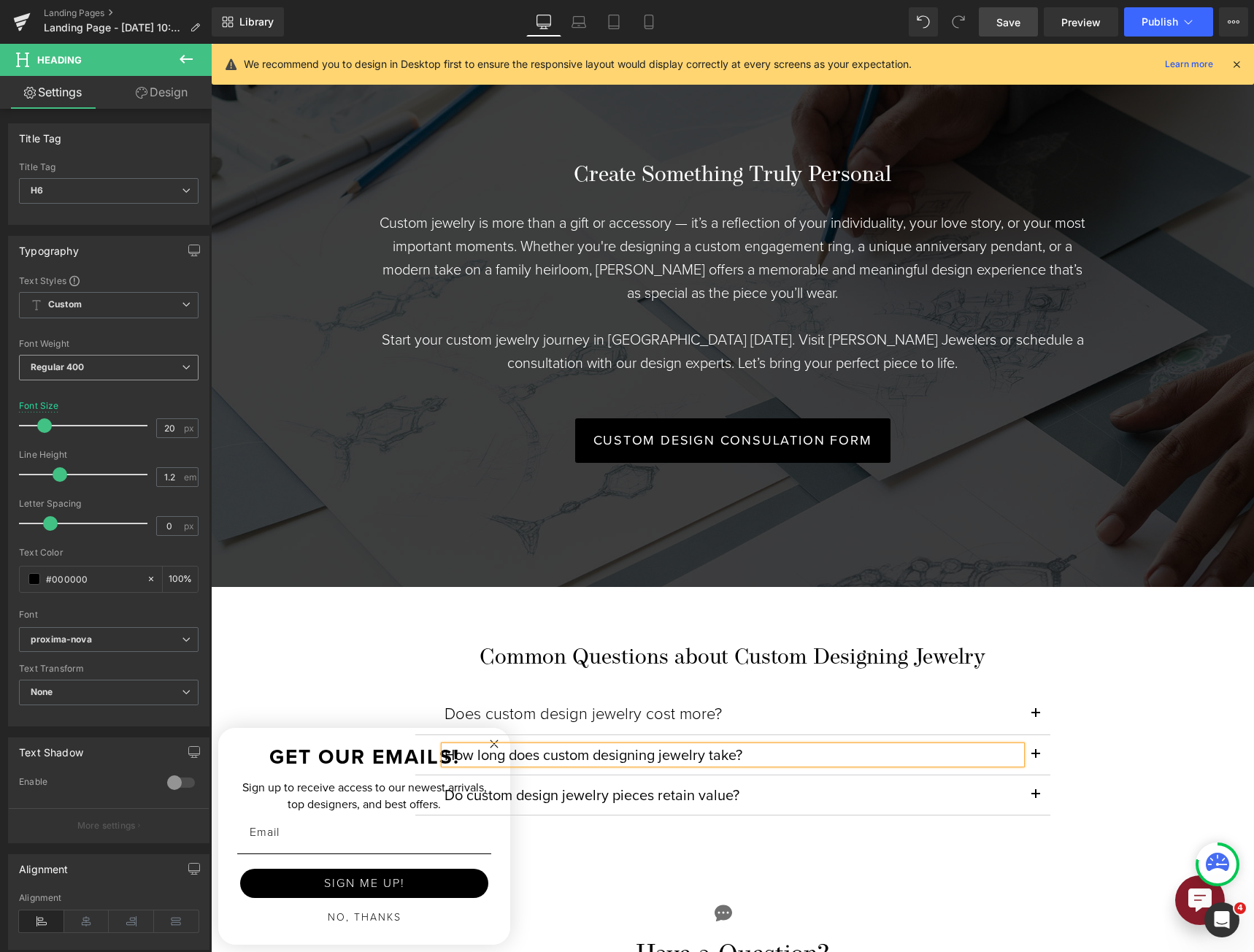
click at [150, 368] on span "Regular 400" at bounding box center [108, 368] width 179 height 26
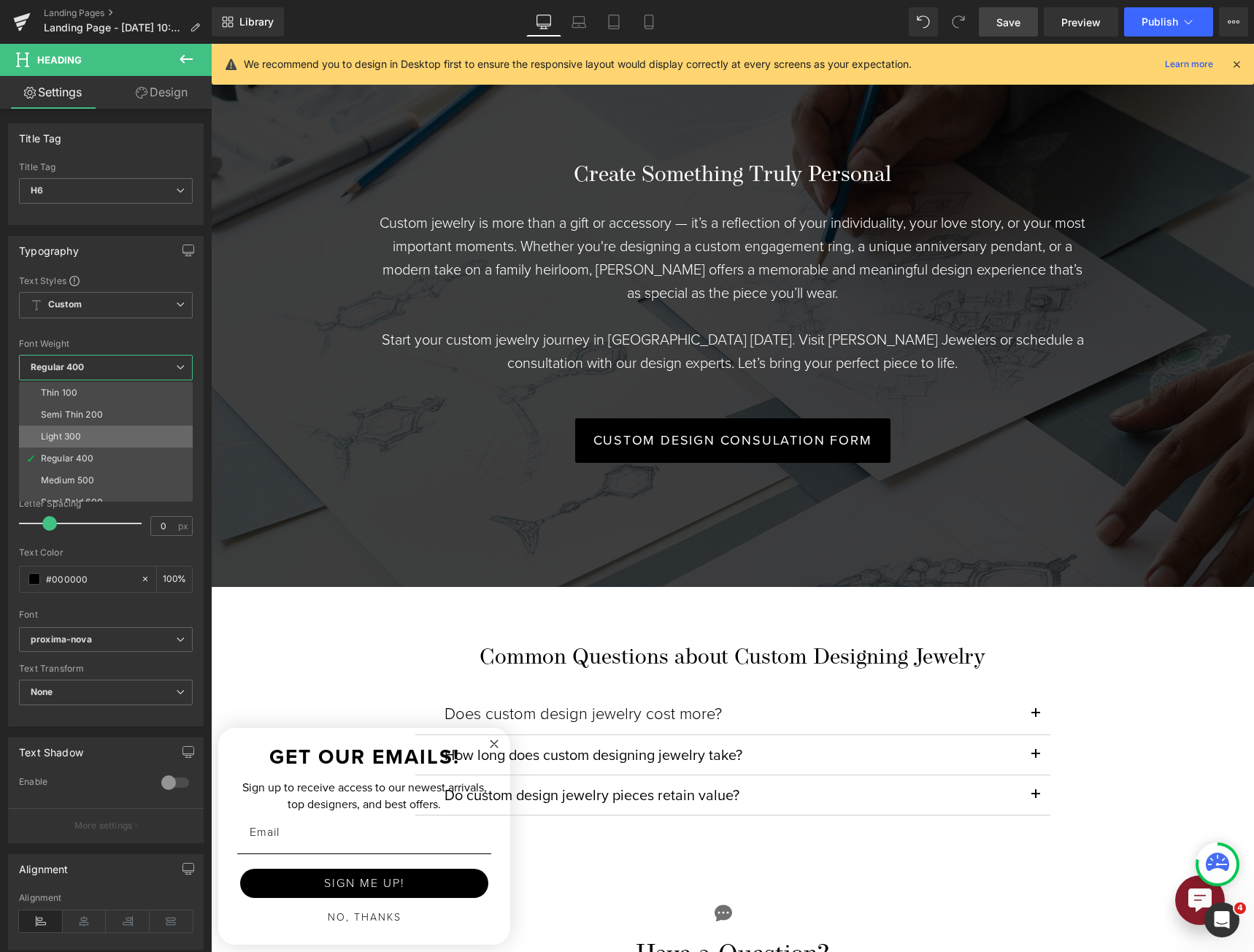
click at [130, 431] on li "Light 300" at bounding box center [109, 436] width 180 height 22
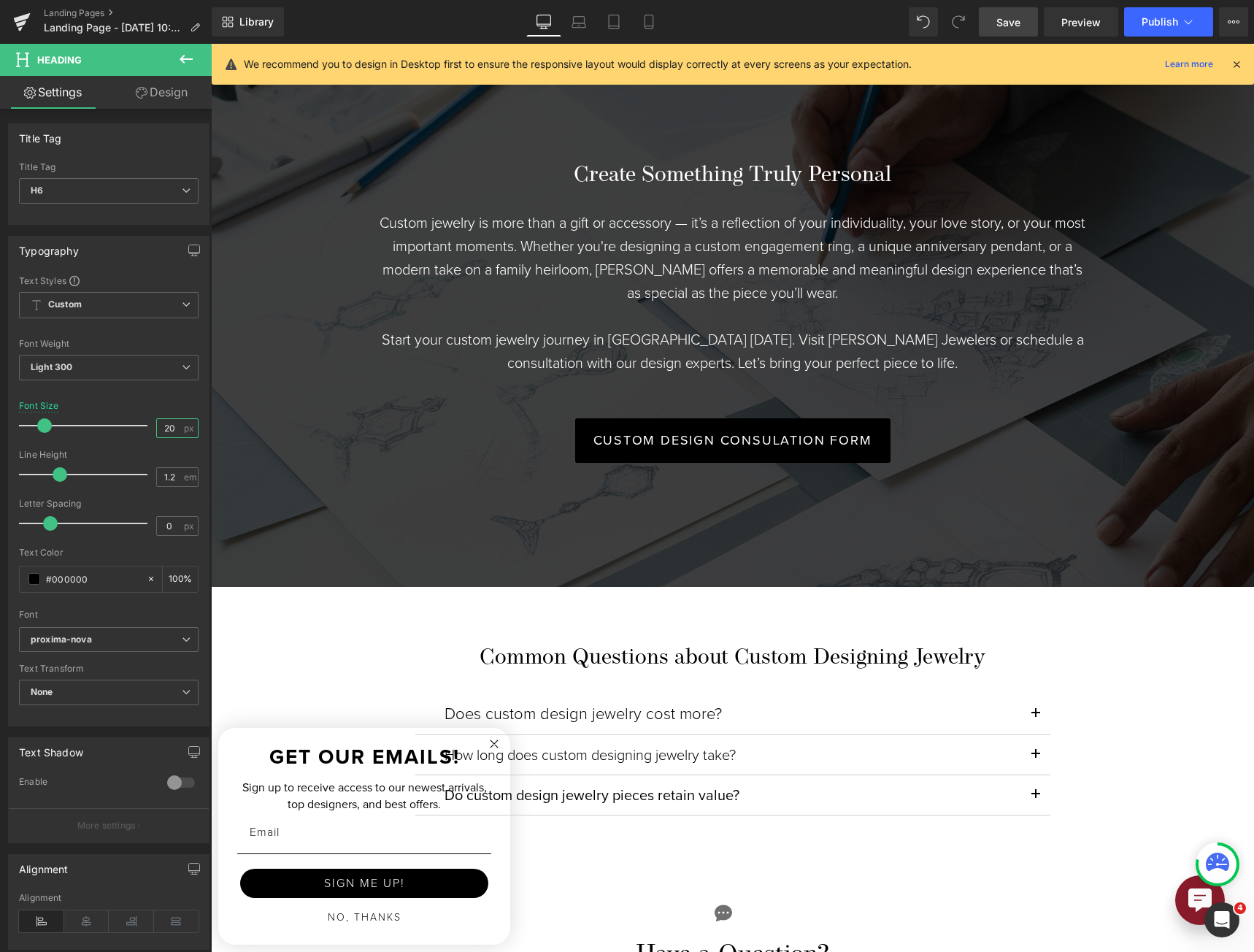
click at [159, 432] on input "20" at bounding box center [170, 428] width 26 height 18
click at [159, 431] on input "20" at bounding box center [170, 428] width 26 height 18
type input "22"
click at [645, 792] on h6 "Do custom design jewelry pieces retain value?" at bounding box center [732, 797] width 577 height 17
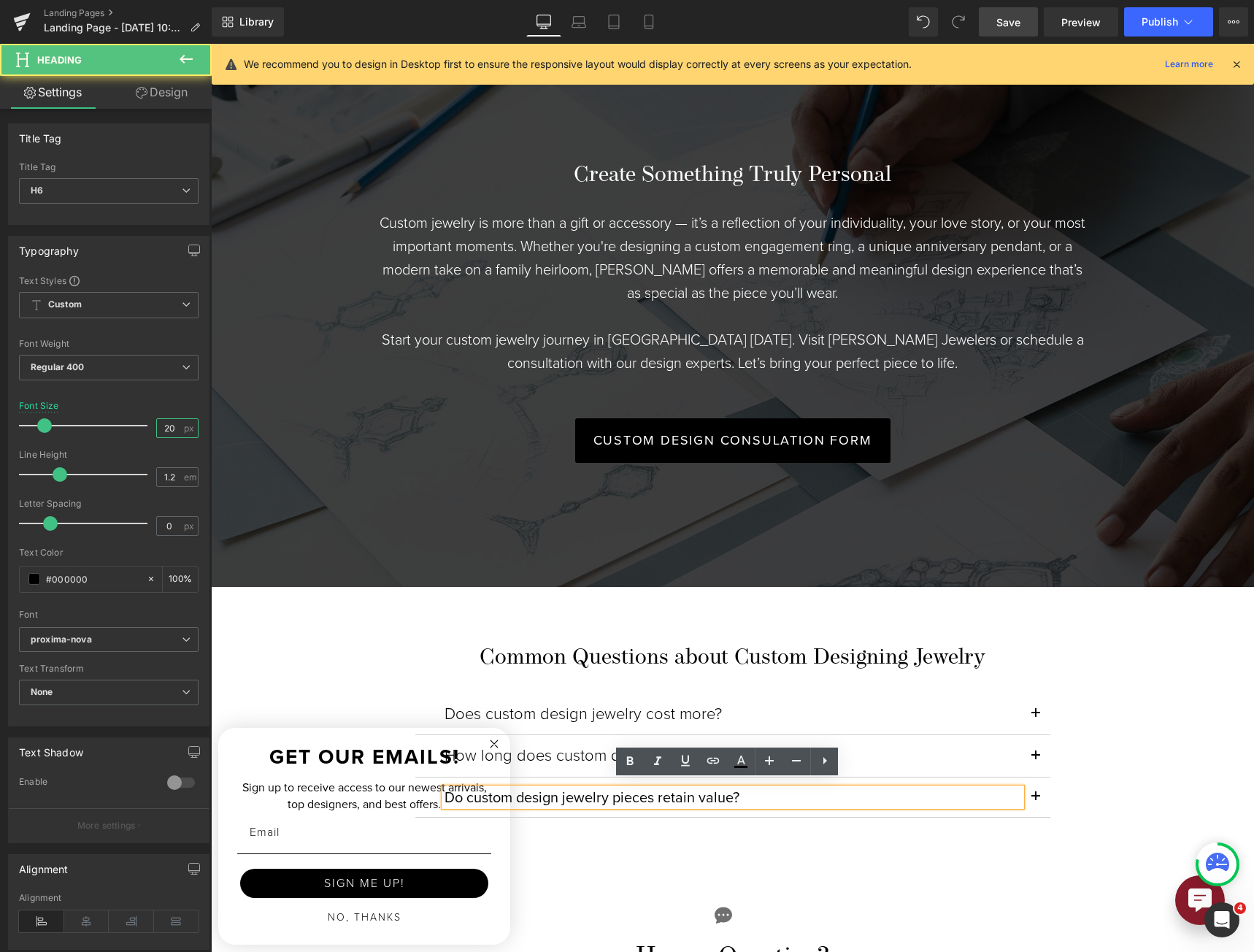
click at [161, 422] on input "20" at bounding box center [170, 428] width 26 height 18
click at [161, 421] on input "20" at bounding box center [170, 428] width 26 height 18
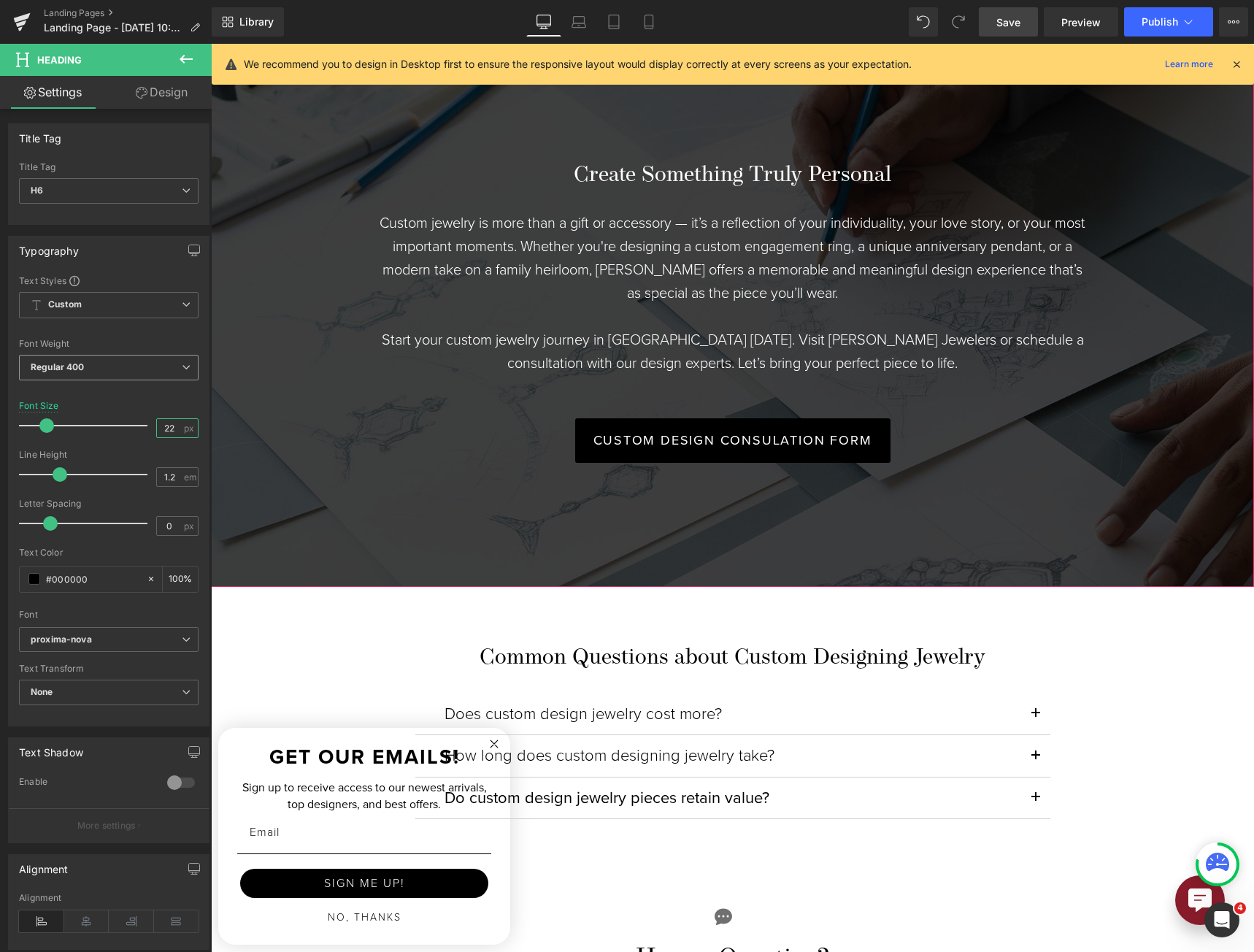
type input "22"
click at [135, 368] on span "Regular 400" at bounding box center [108, 368] width 179 height 26
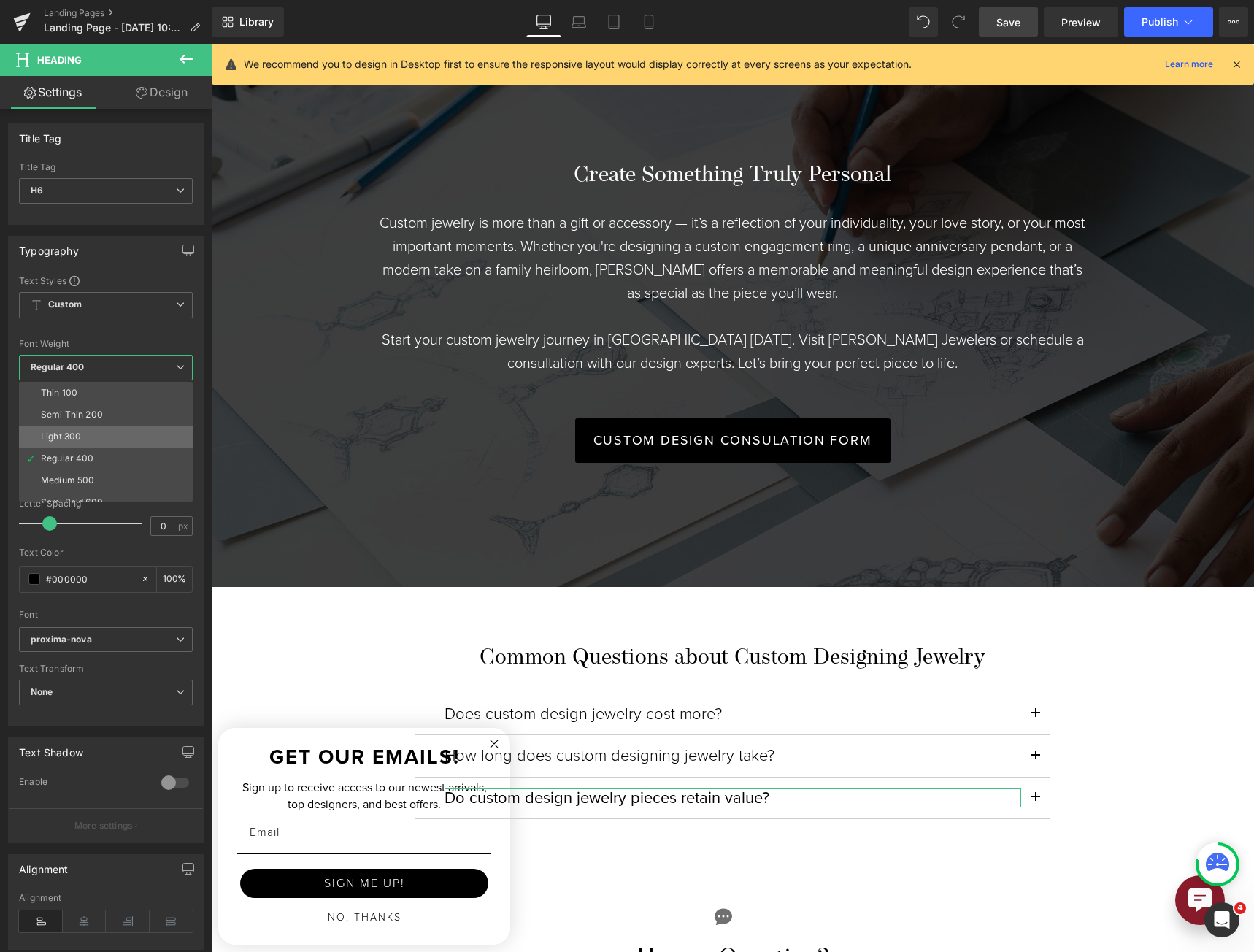
click at [117, 428] on li "Light 300" at bounding box center [109, 436] width 180 height 22
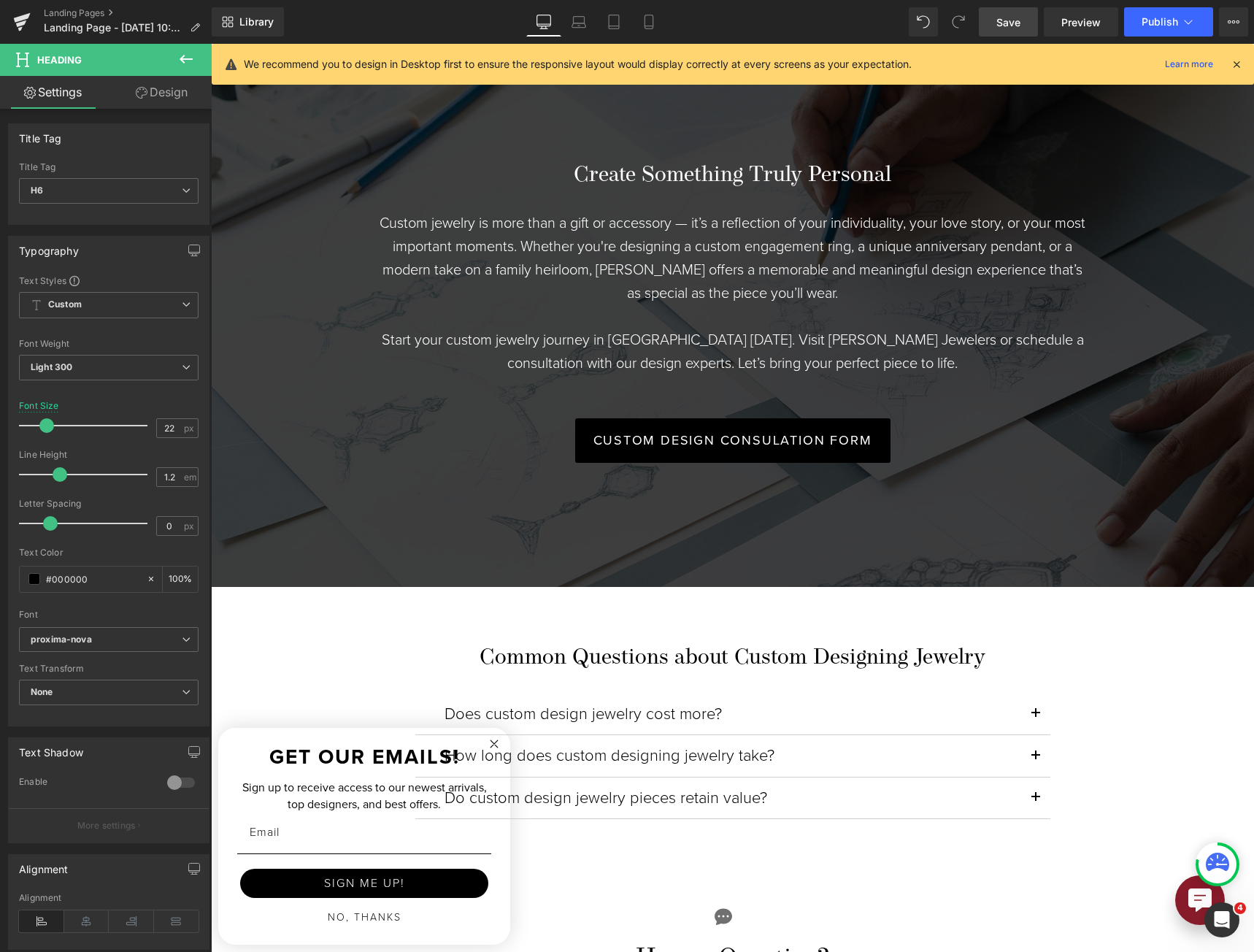
scroll to position [3349, 0]
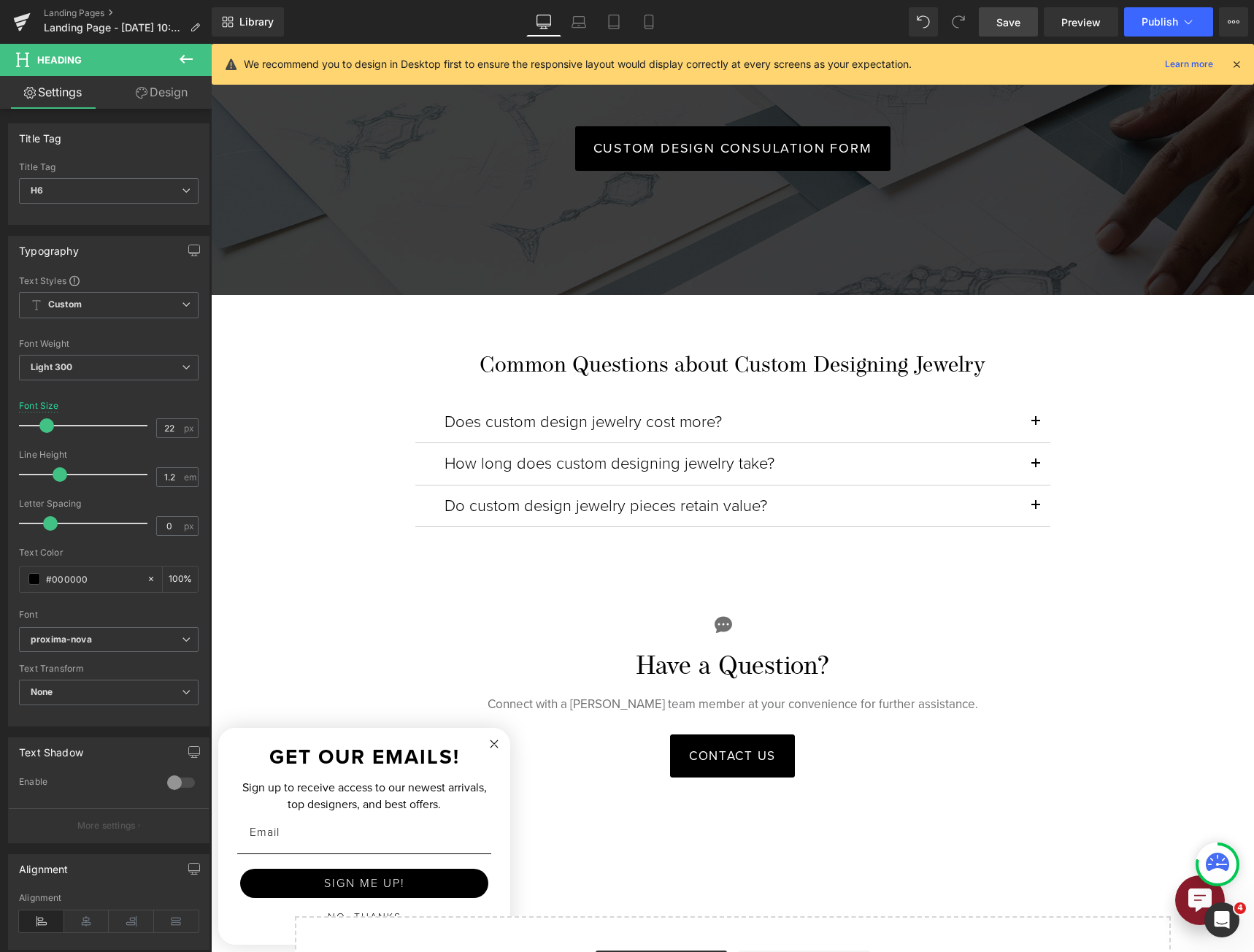
click at [1009, 16] on span "Save" at bounding box center [1007, 22] width 24 height 15
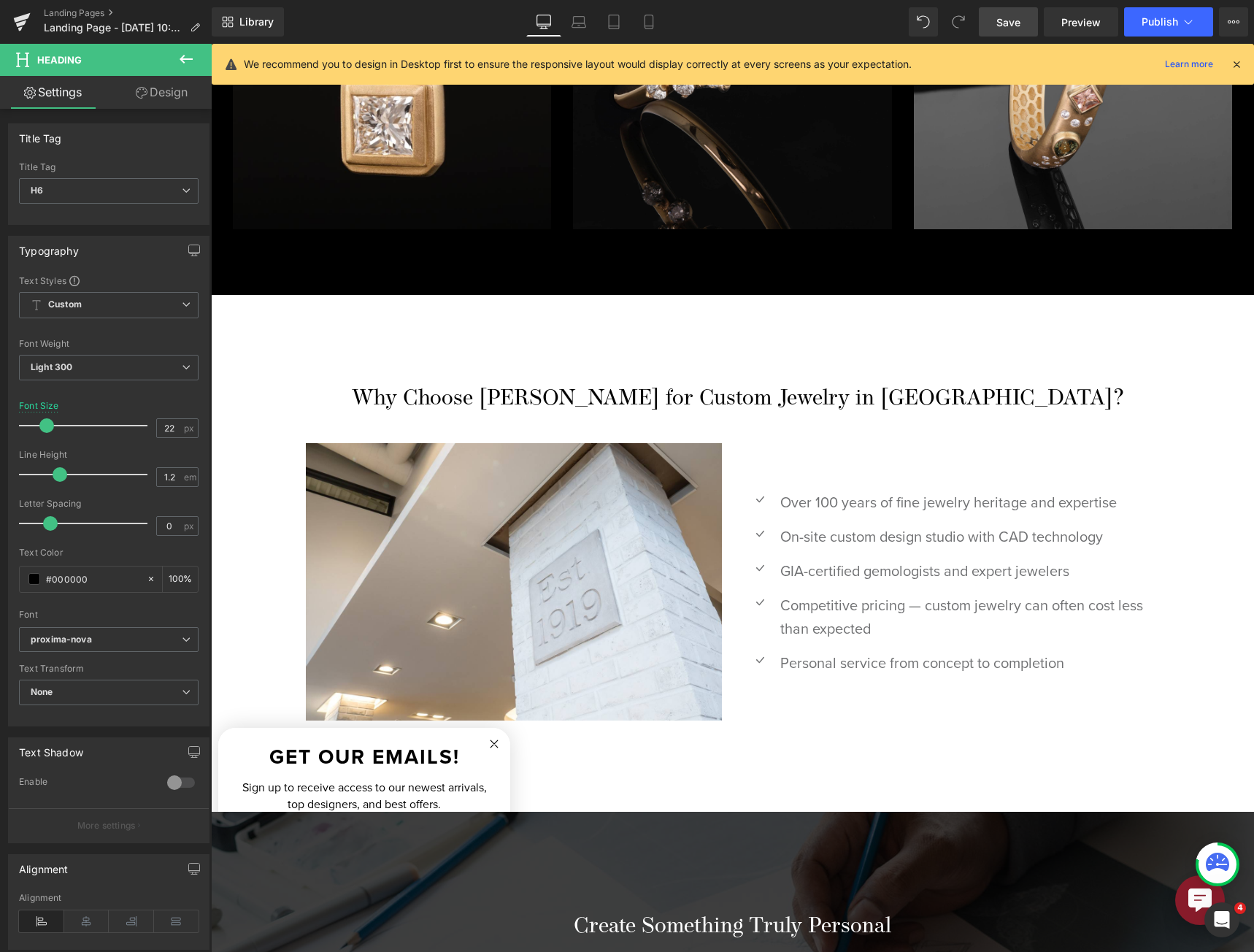
scroll to position [3430, 0]
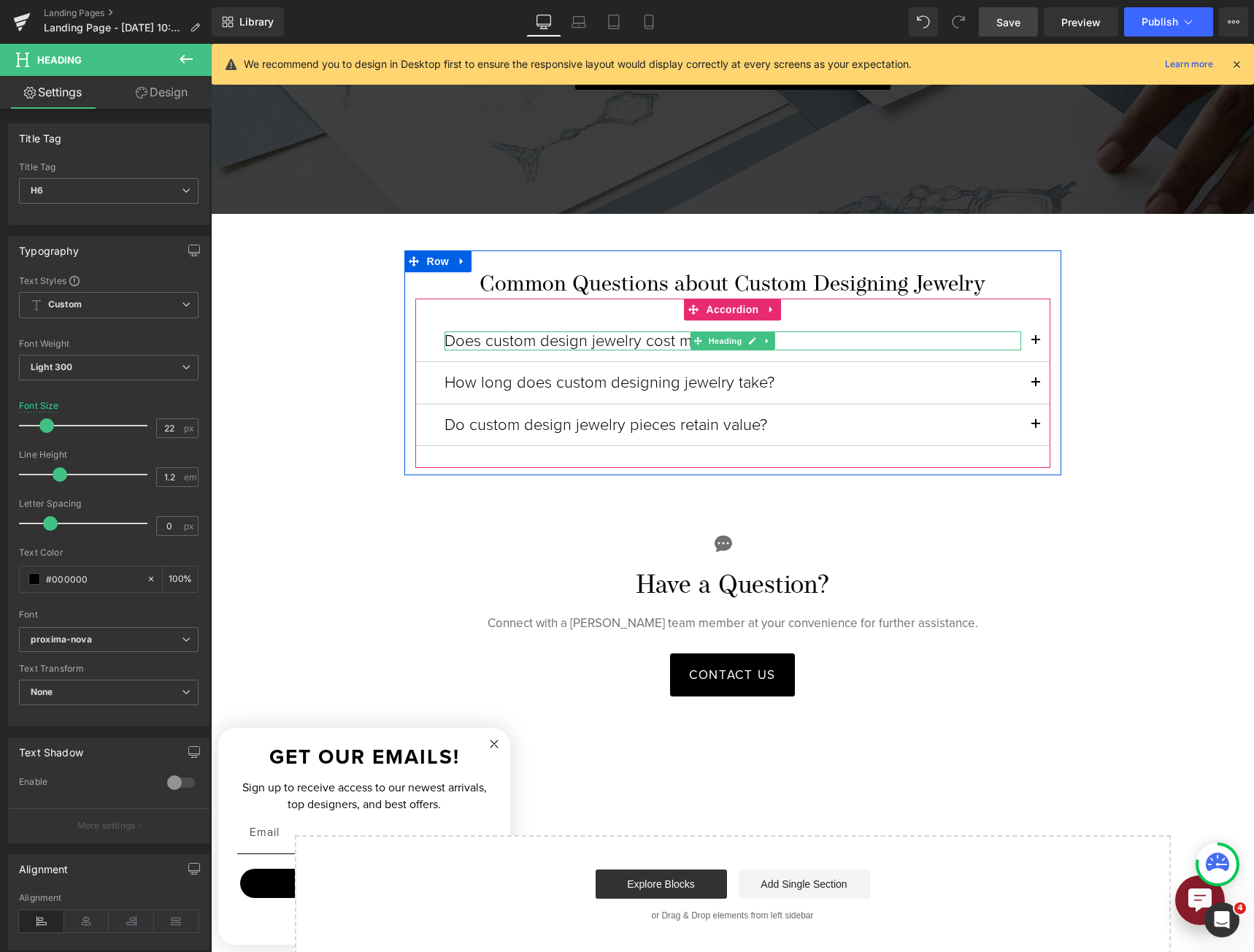
click at [603, 337] on h6 "Does custom design jewelry cost more?" at bounding box center [732, 341] width 577 height 19
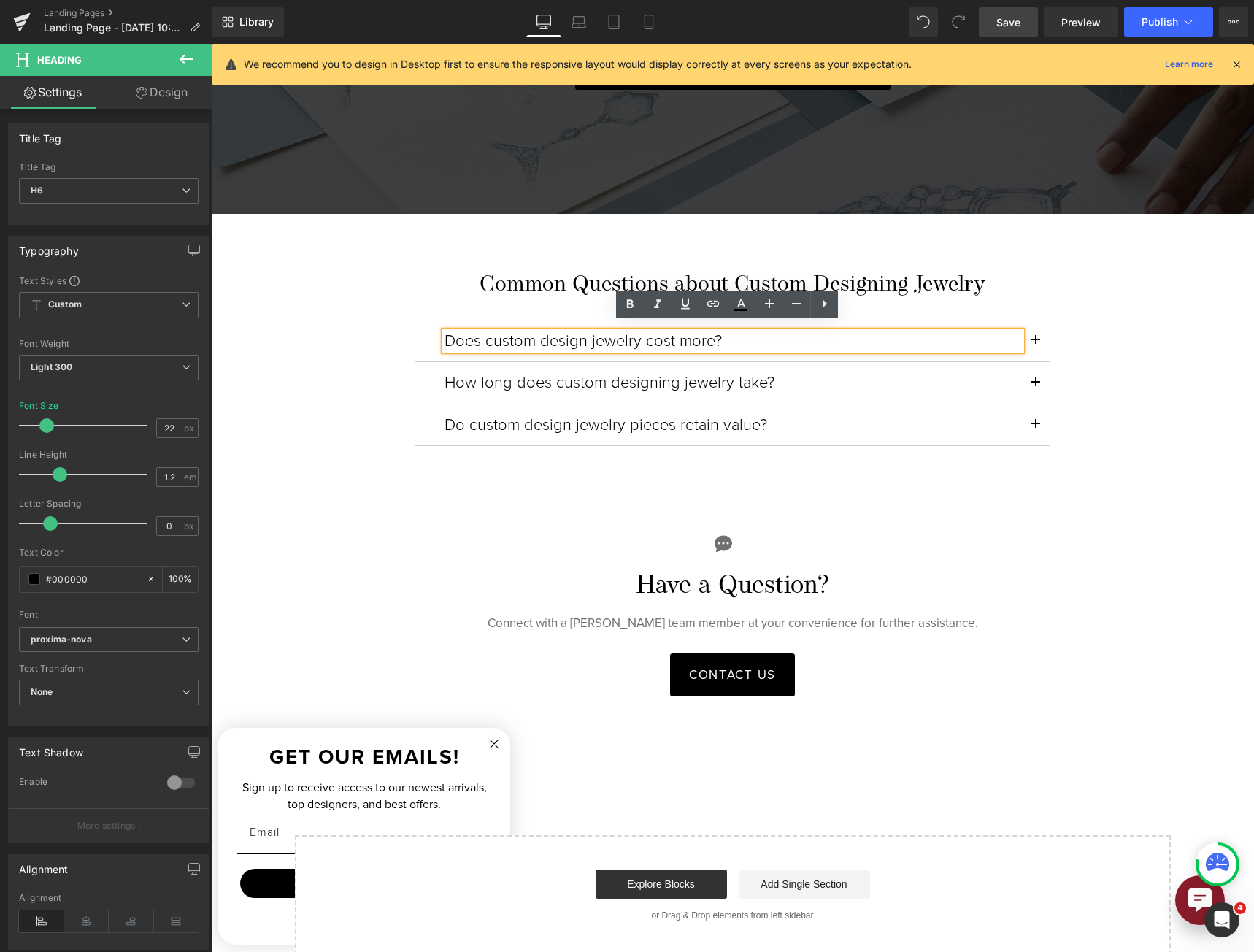
click at [151, 100] on link "Design" at bounding box center [161, 92] width 106 height 33
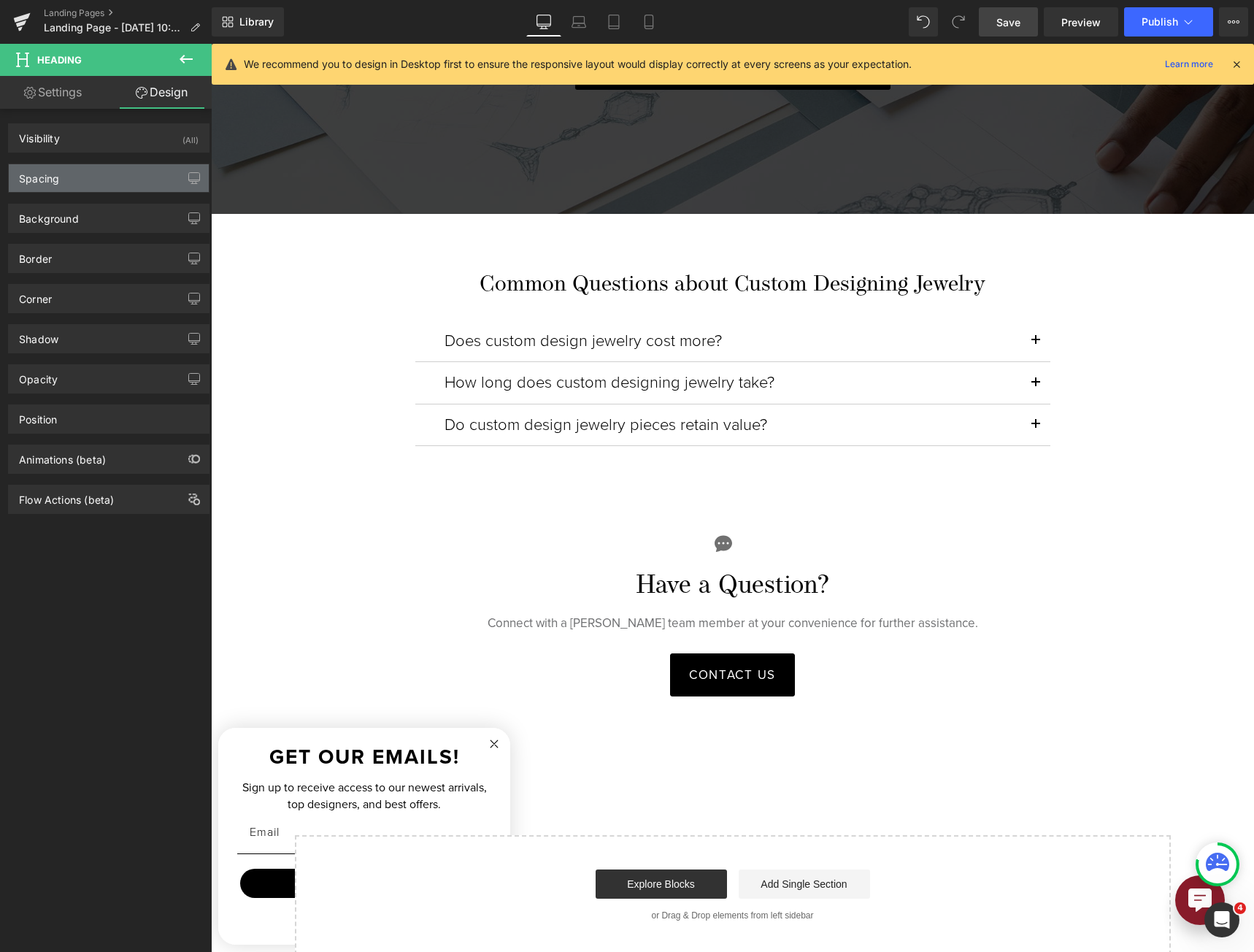
click at [135, 182] on div "Spacing" at bounding box center [108, 178] width 200 height 28
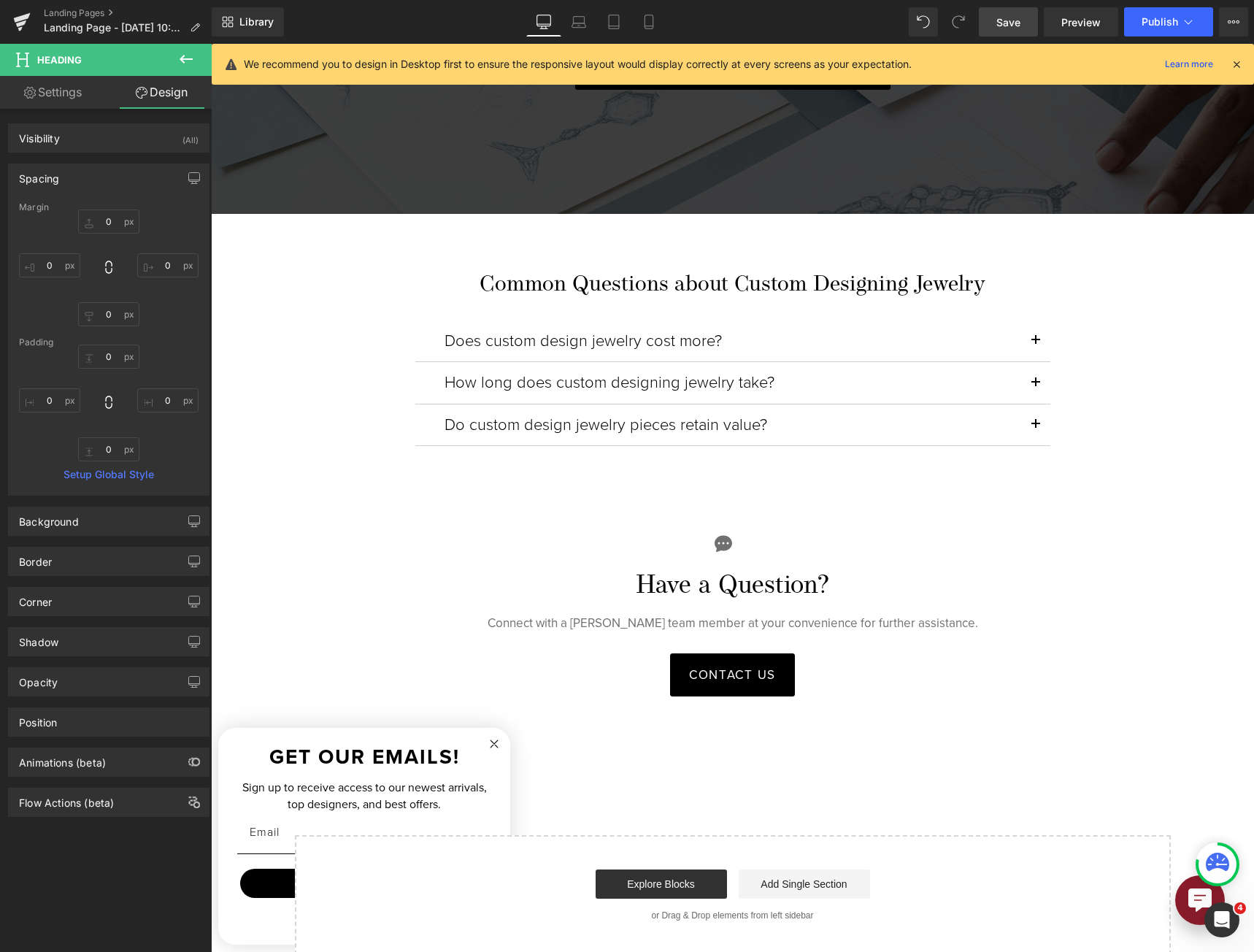
type input "0"
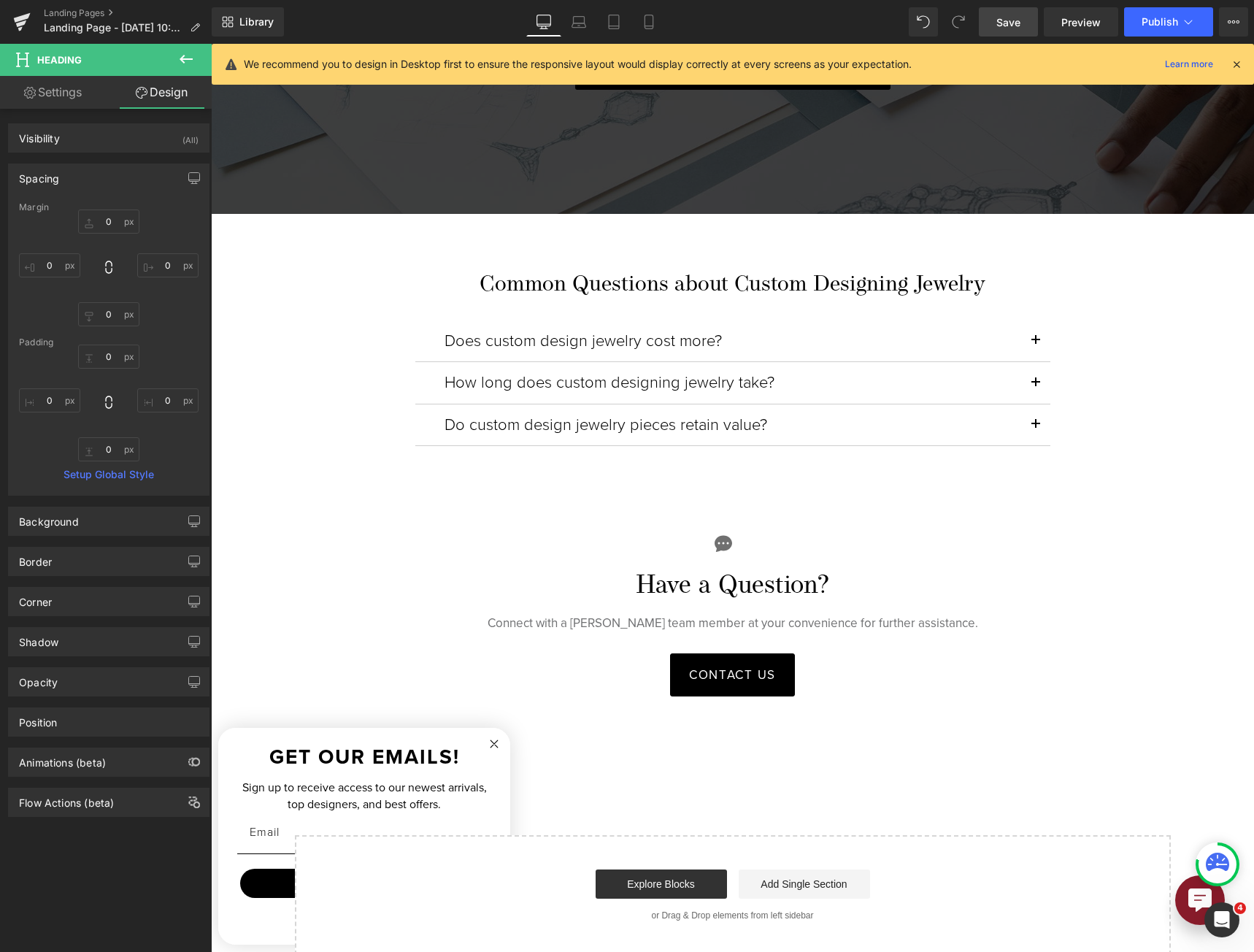
type input "0"
click at [105, 318] on input "0" at bounding box center [108, 314] width 61 height 24
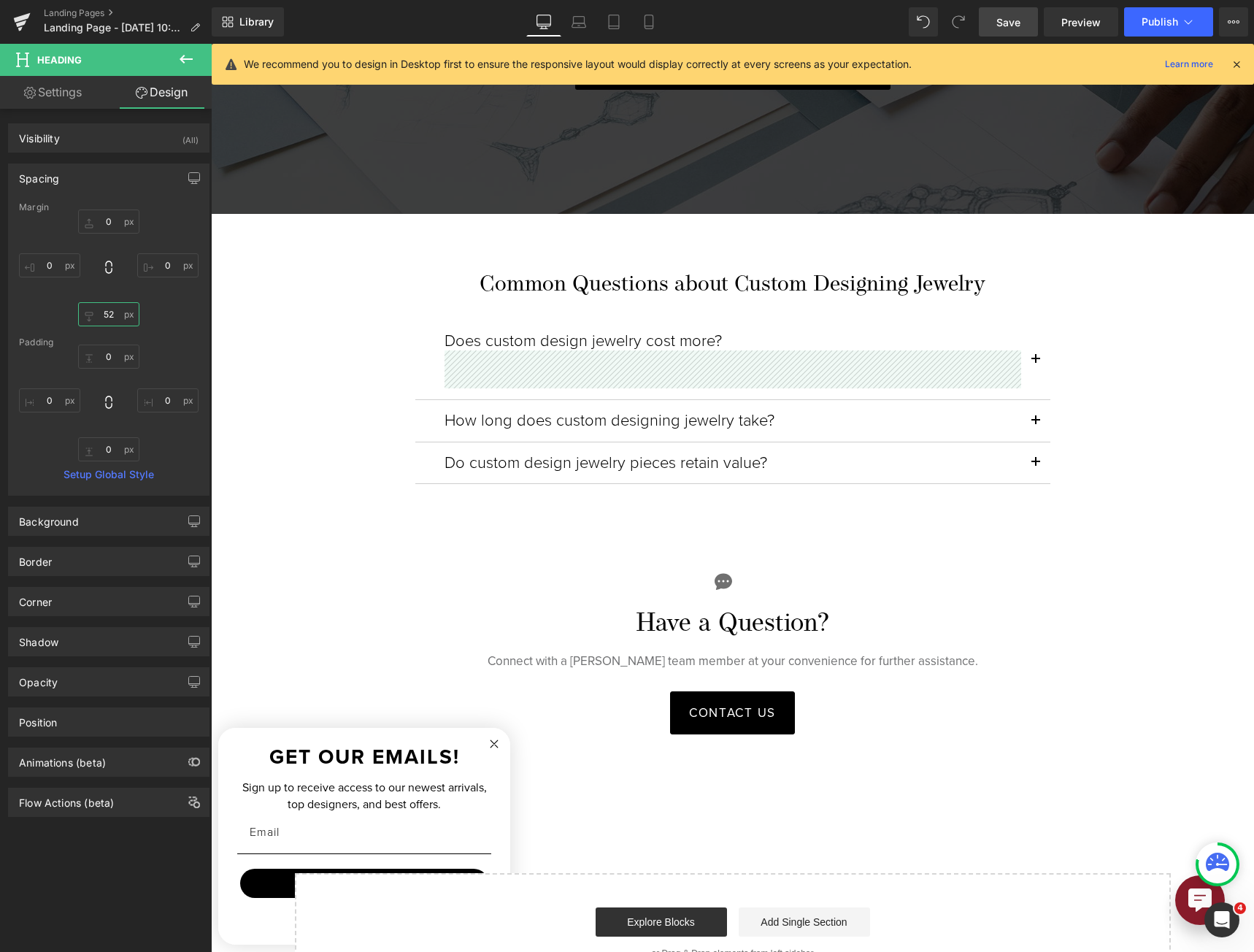
click at [109, 320] on input "52" at bounding box center [108, 314] width 61 height 24
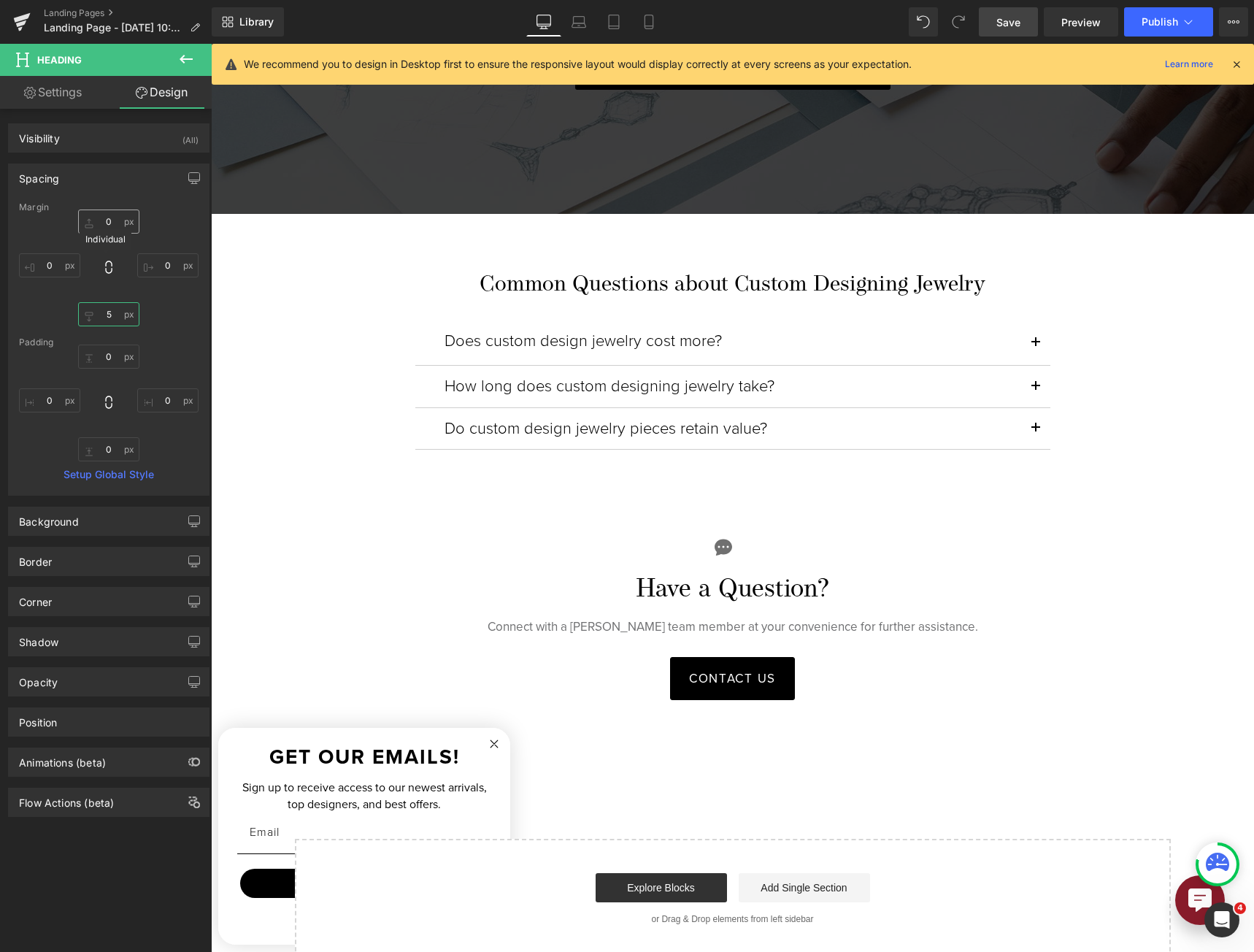
type input "5"
click at [109, 226] on input "0" at bounding box center [108, 221] width 61 height 24
type input "5"
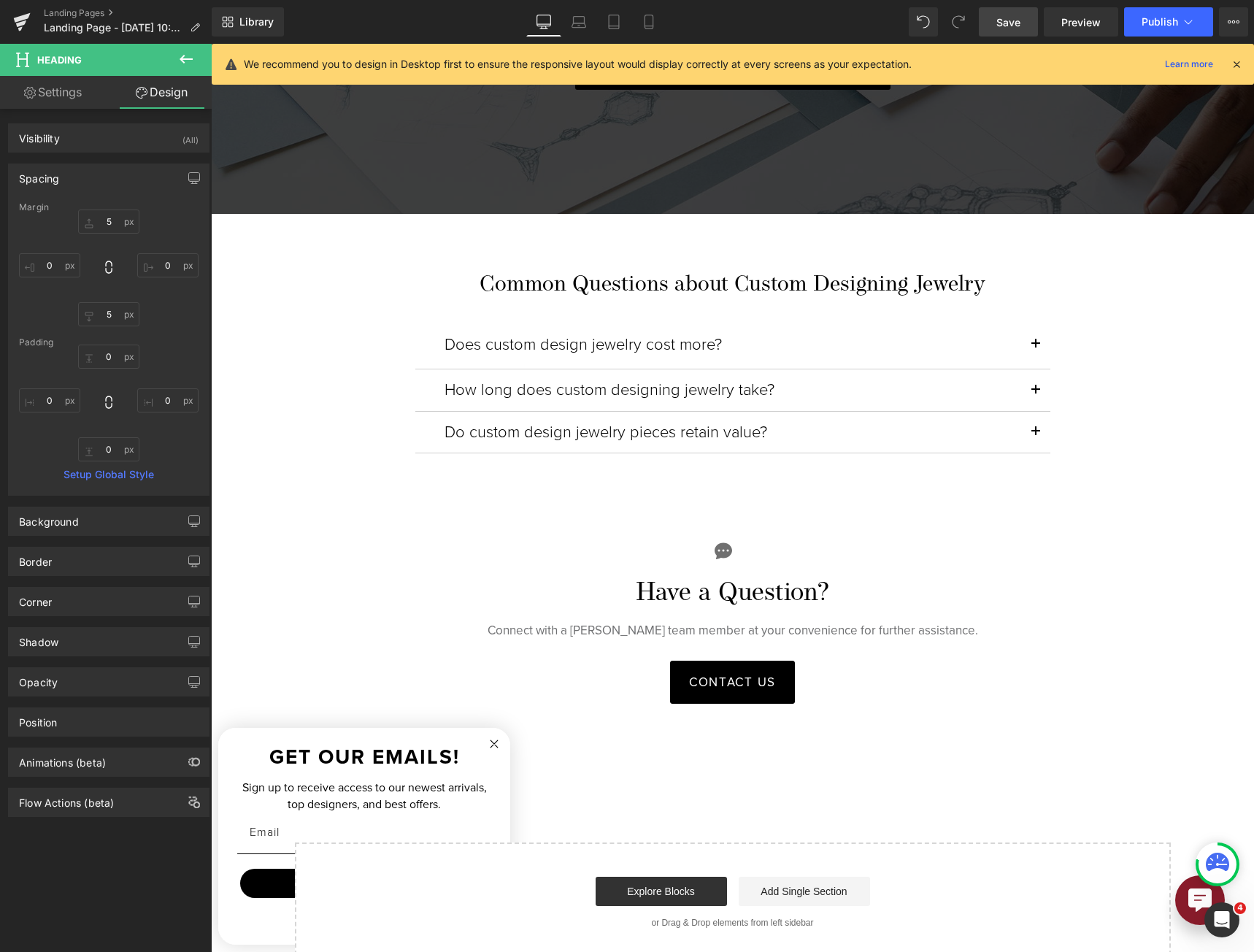
click at [580, 380] on h6 "How long does custom designing jewelry take?" at bounding box center [732, 390] width 577 height 19
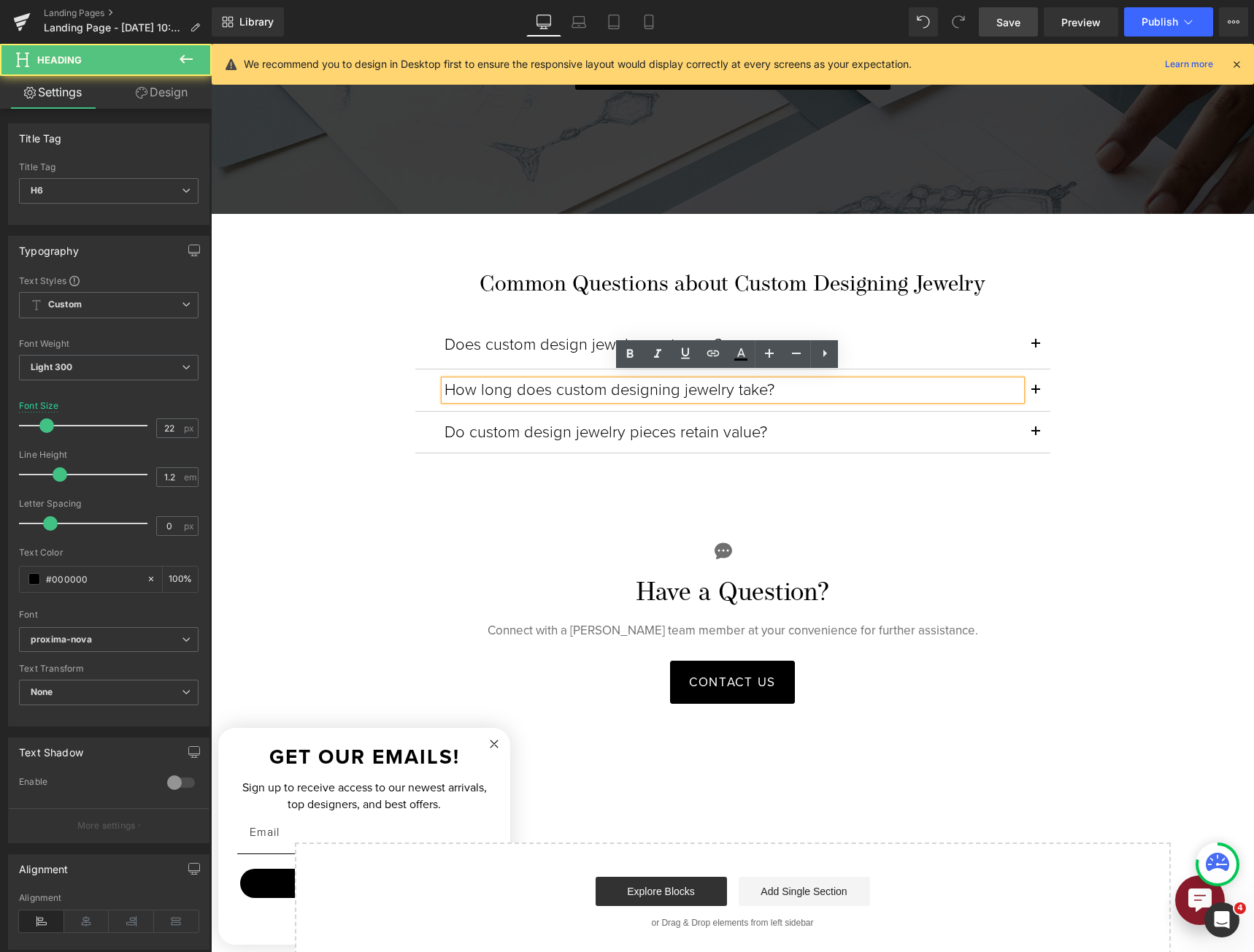
click at [142, 109] on div "Title Tag H1 H2 H3 H4 H5 H6 Title Tag H6 H1 H2 H3 H4 H5 H6 Typography Text Styl…" at bounding box center [108, 606] width 218 height 995
click at [142, 97] on icon at bounding box center [141, 92] width 12 height 12
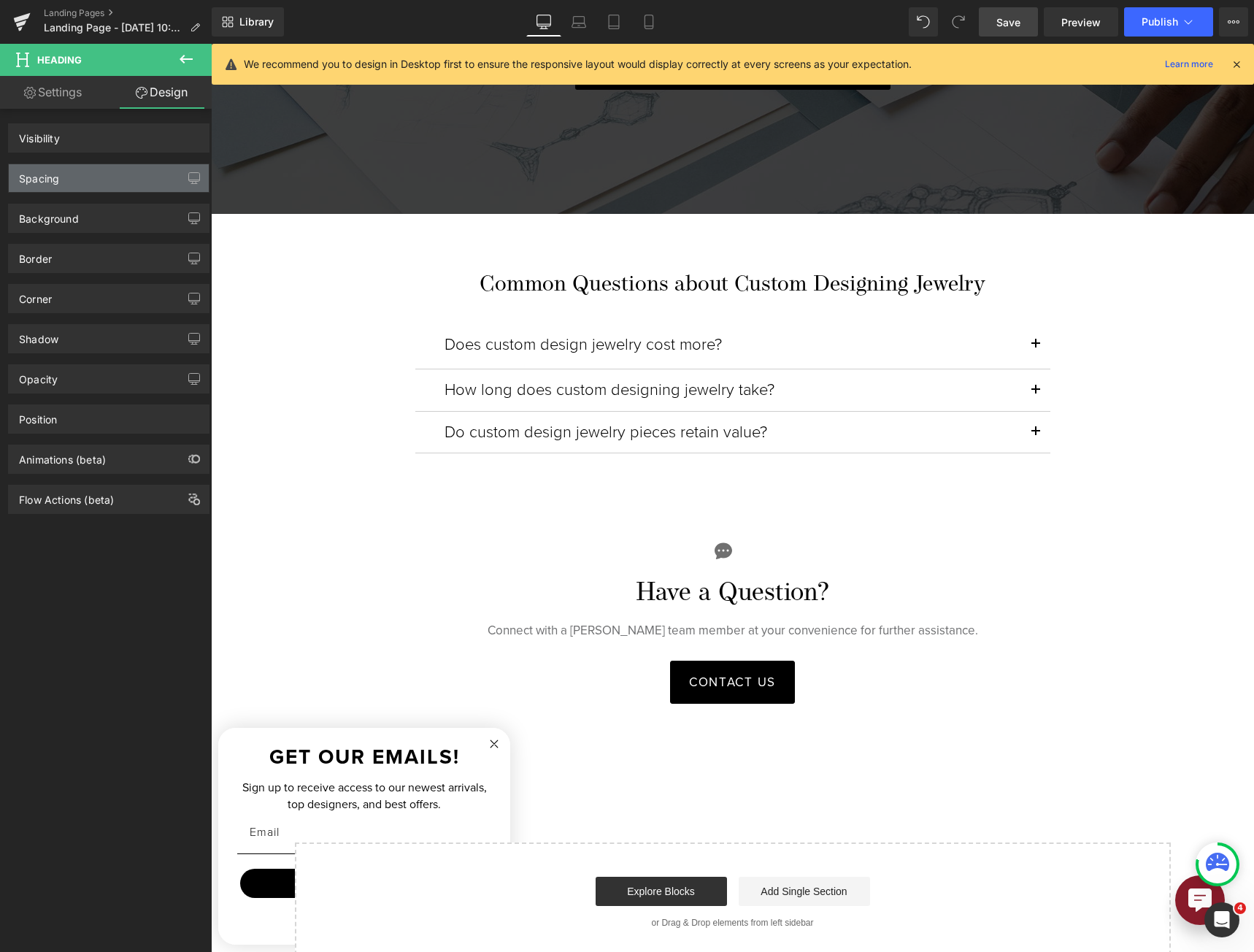
click at [106, 181] on div "Spacing" at bounding box center [108, 178] width 200 height 28
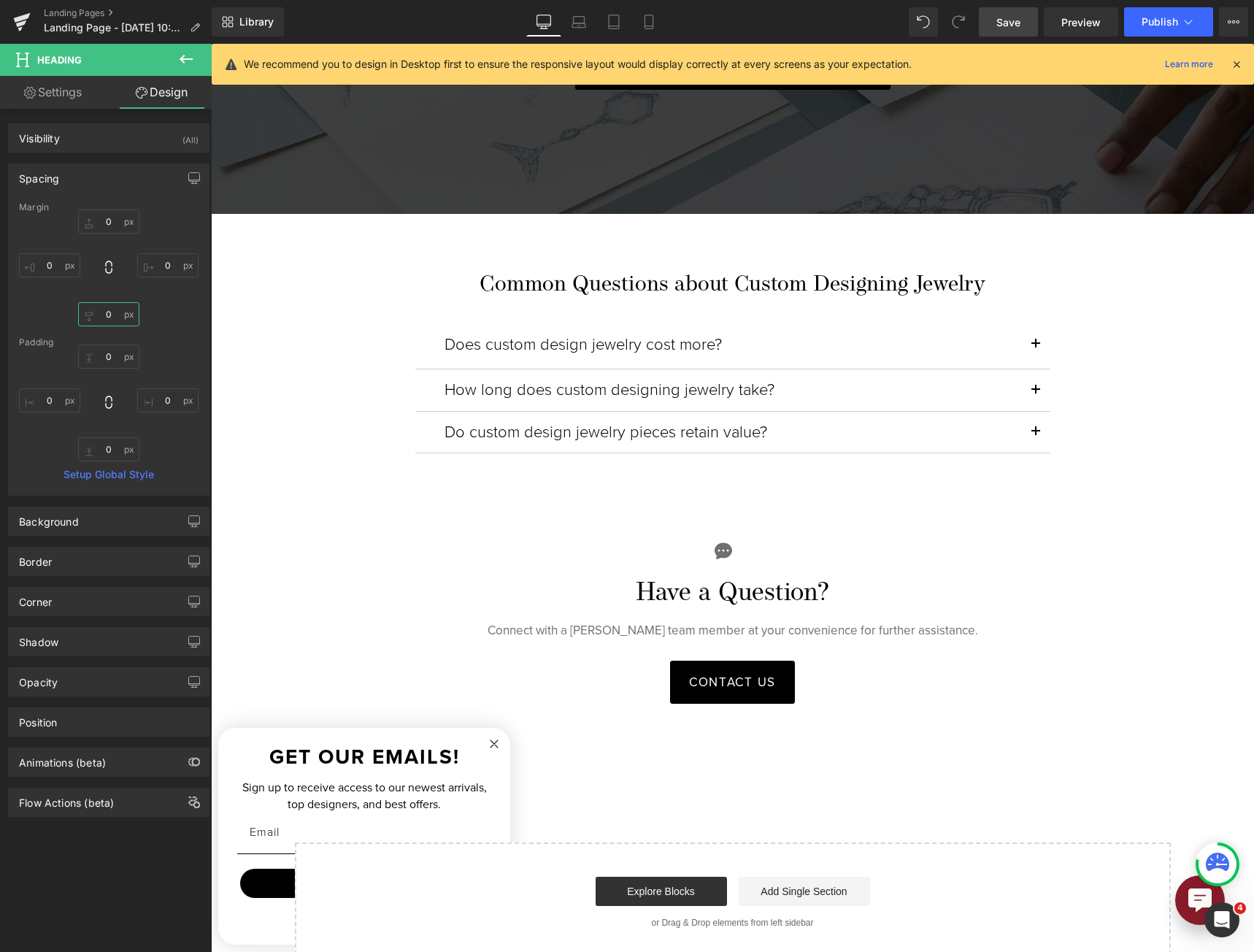
click at [105, 318] on input "0" at bounding box center [108, 314] width 61 height 24
type input "5"
click at [106, 223] on input "0" at bounding box center [108, 221] width 61 height 24
type input "5"
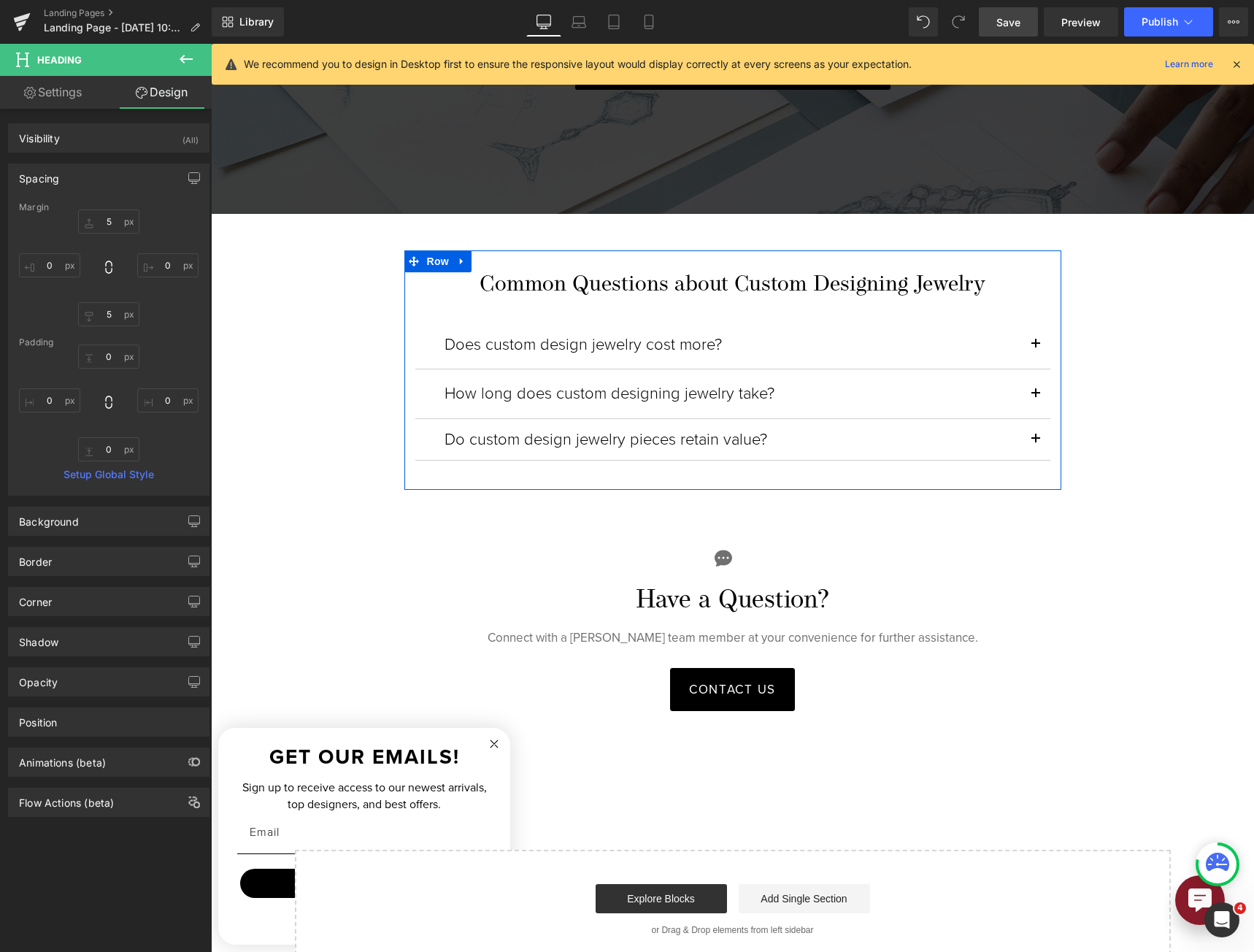
click at [585, 431] on h6 "Do custom design jewelry pieces retain value?" at bounding box center [732, 440] width 577 height 19
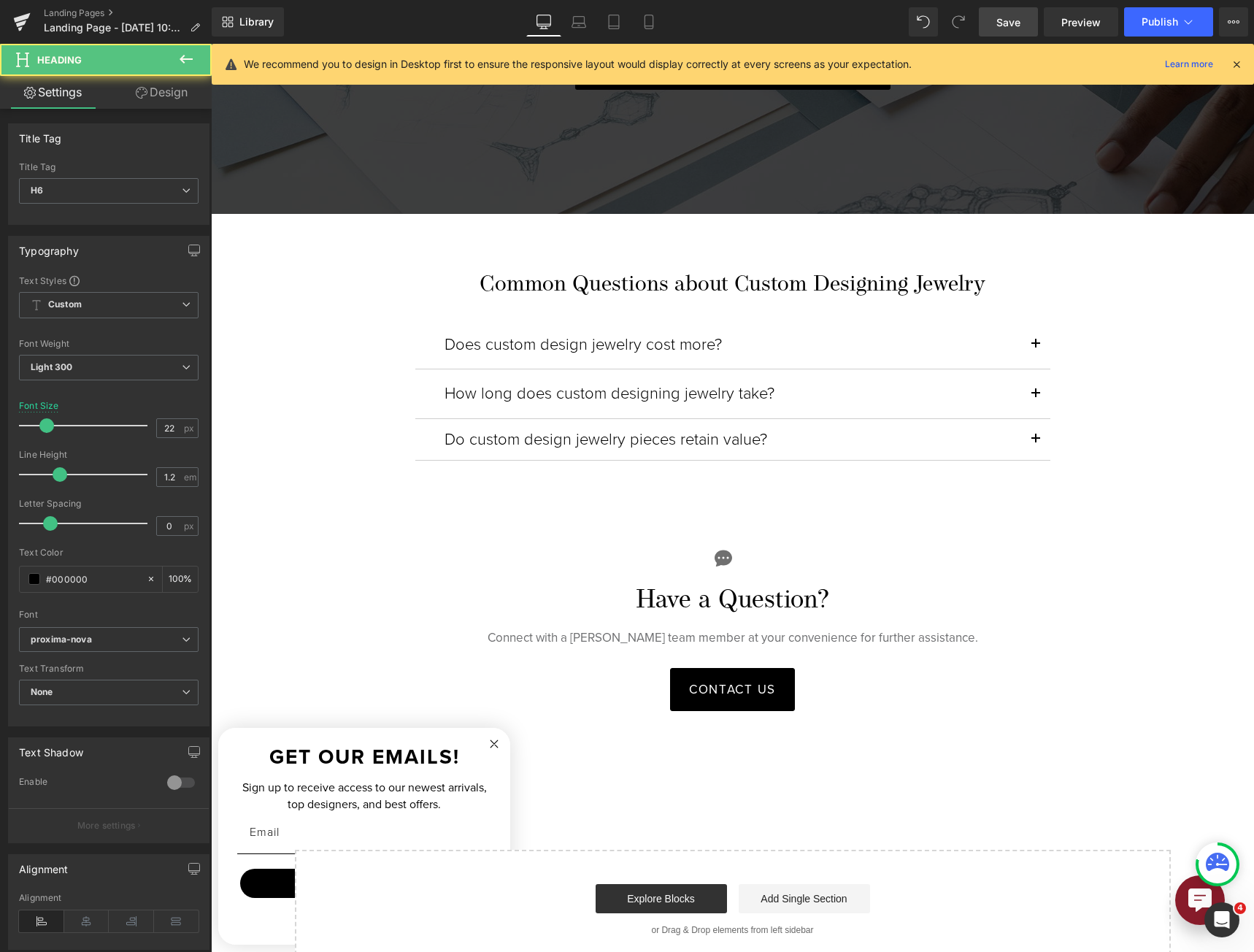
click at [167, 91] on link "Design" at bounding box center [161, 92] width 106 height 33
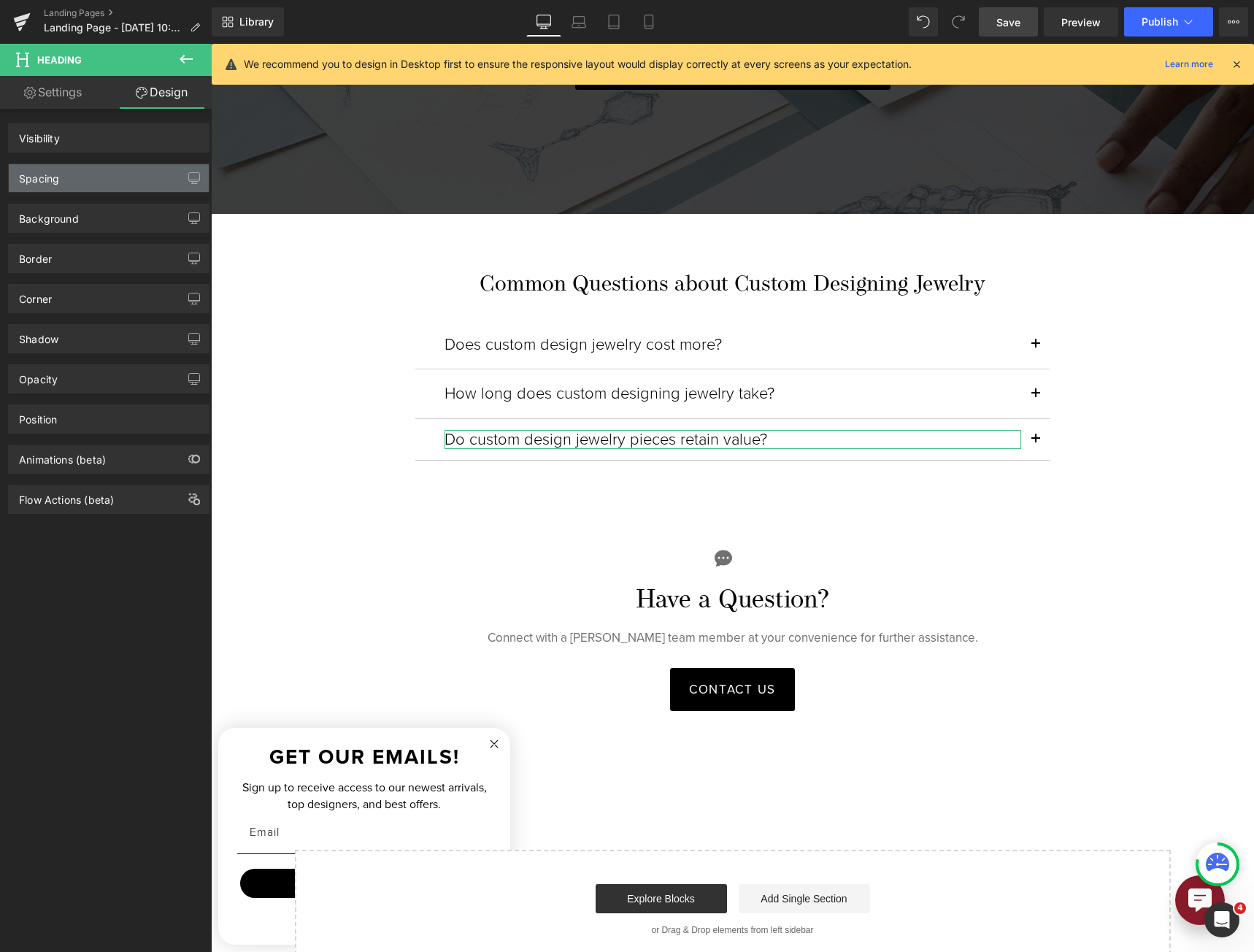
click at [110, 184] on div "Spacing" at bounding box center [108, 178] width 200 height 28
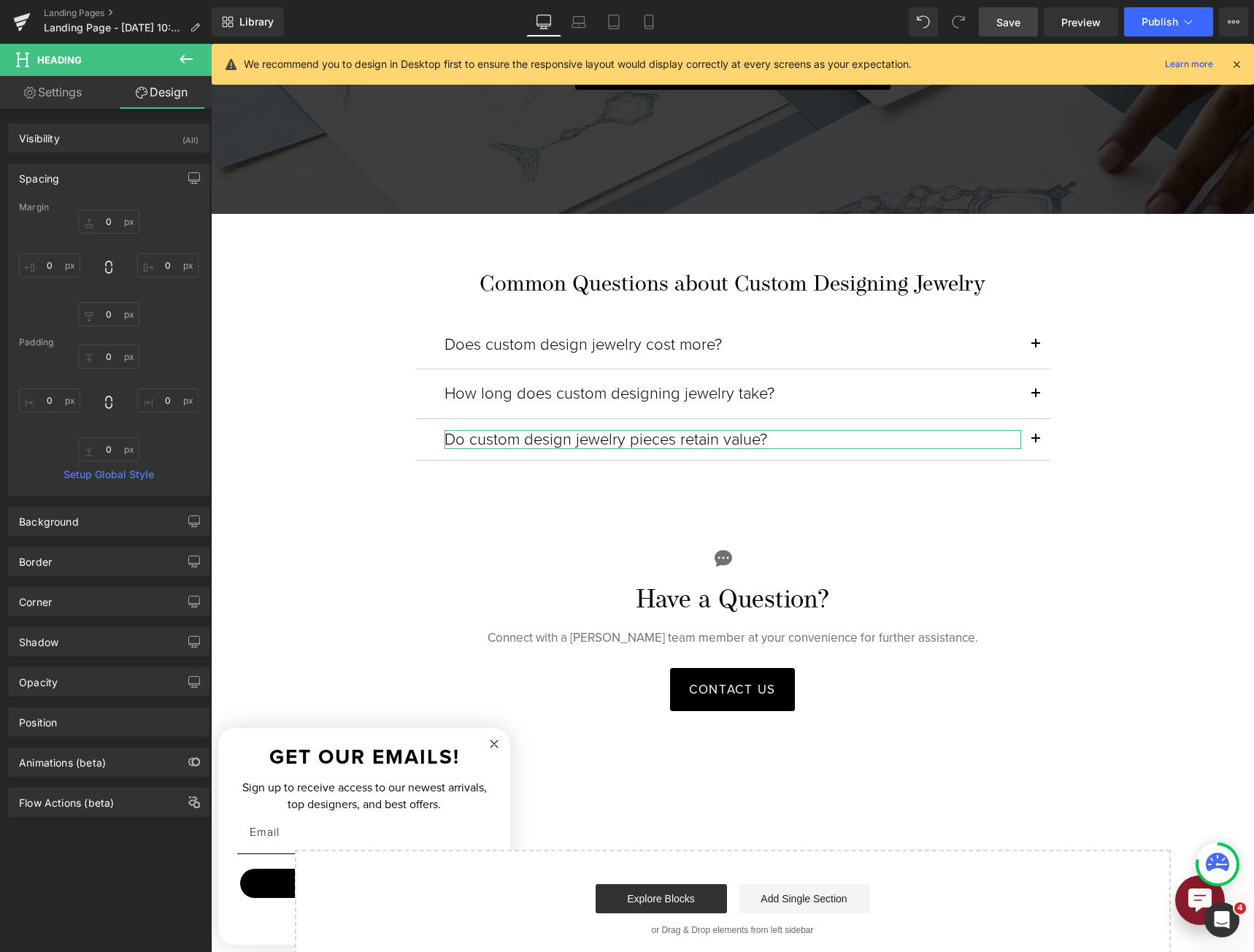
type input "0"
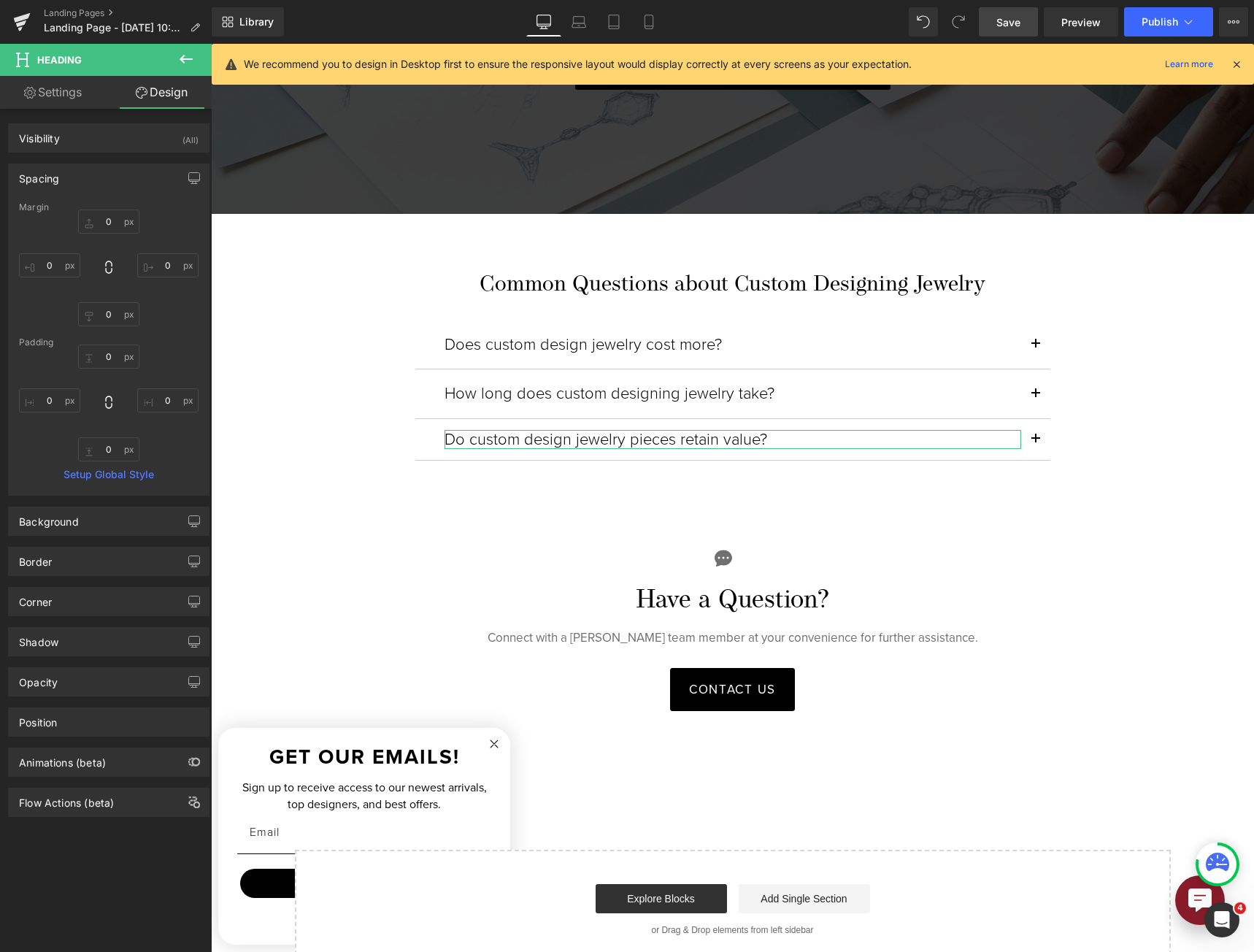
type input "0"
click at [115, 315] on input "0" at bounding box center [108, 314] width 61 height 24
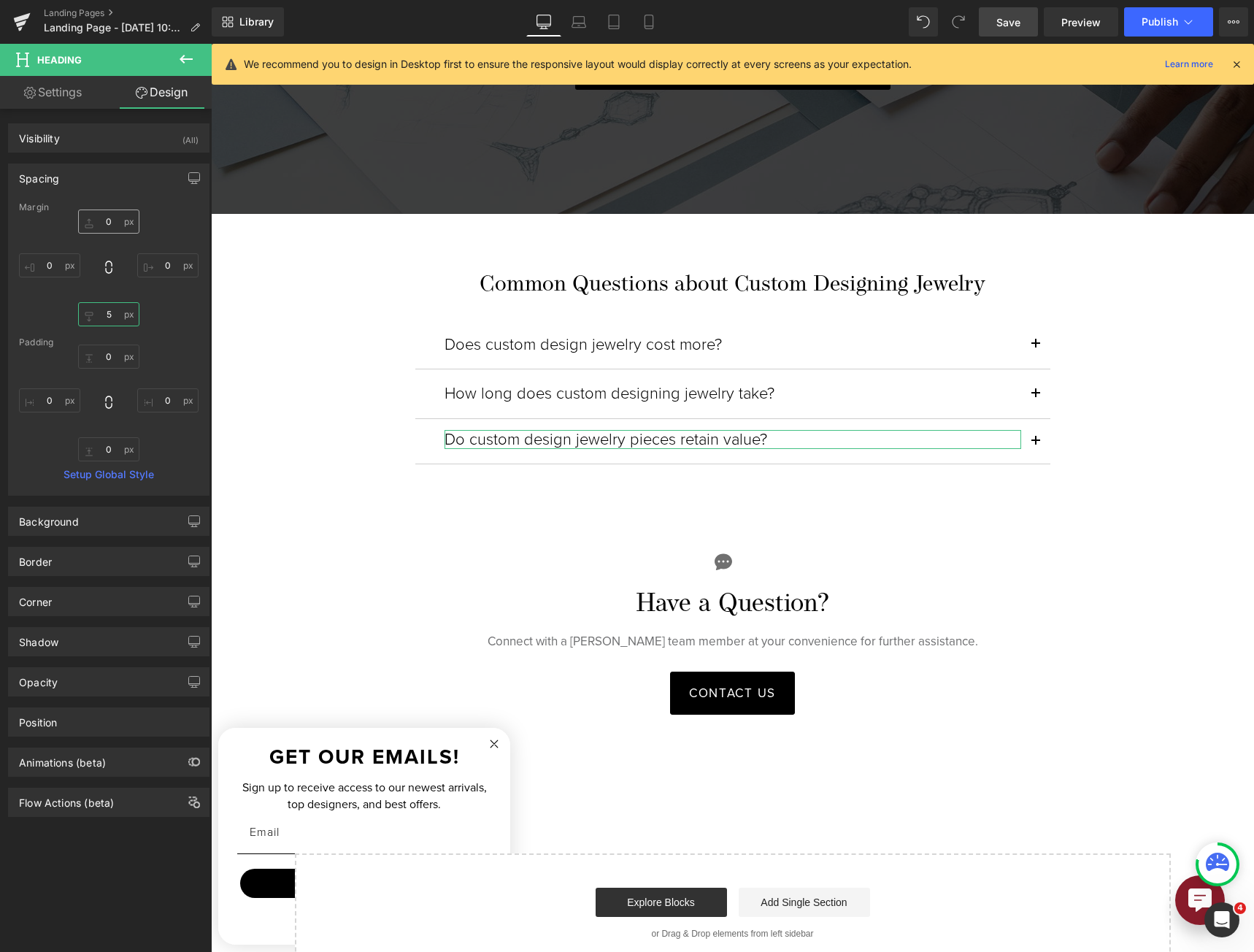
type input "5"
click at [110, 225] on input "0" at bounding box center [108, 221] width 61 height 24
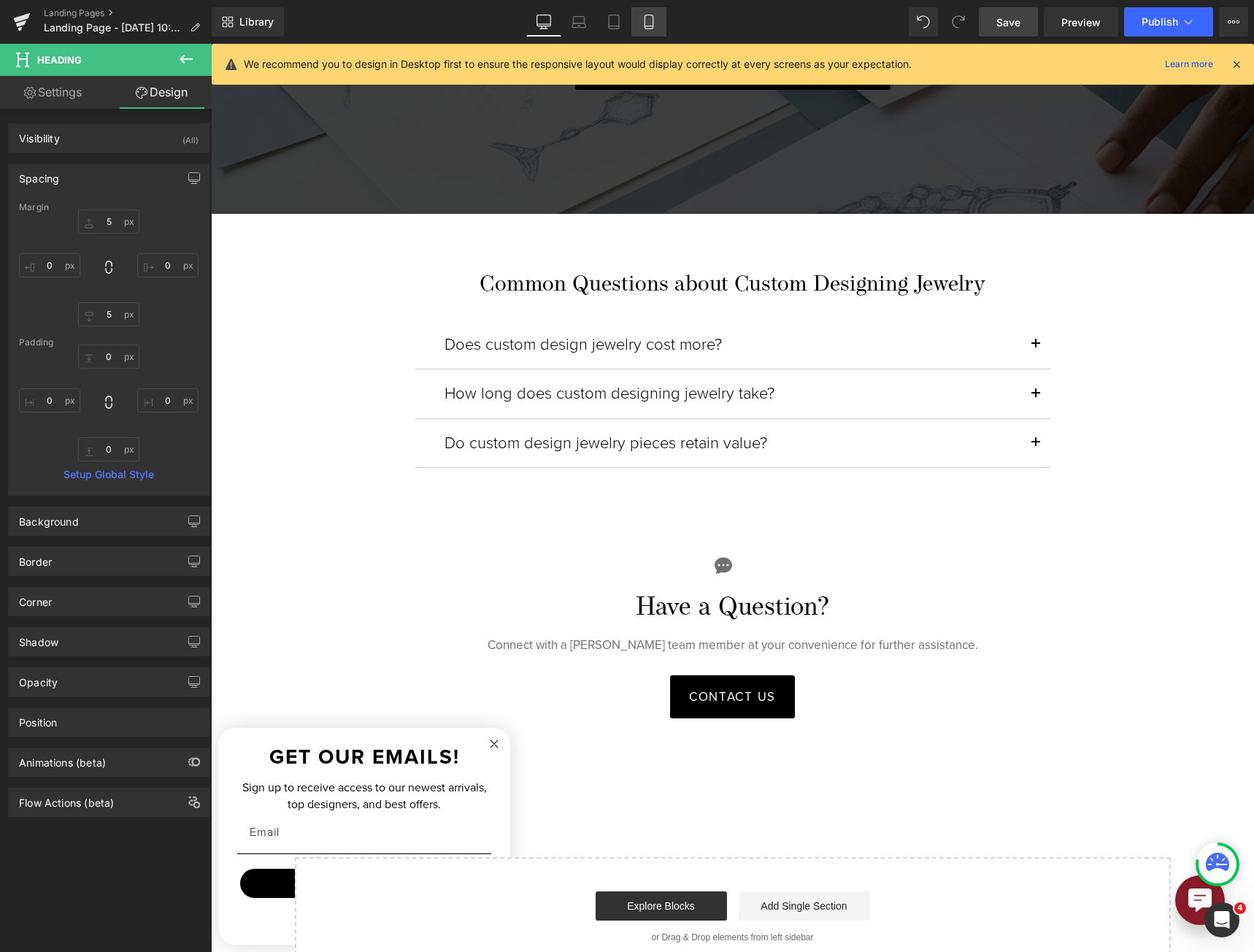
click at [657, 24] on link "Mobile" at bounding box center [649, 22] width 35 height 29
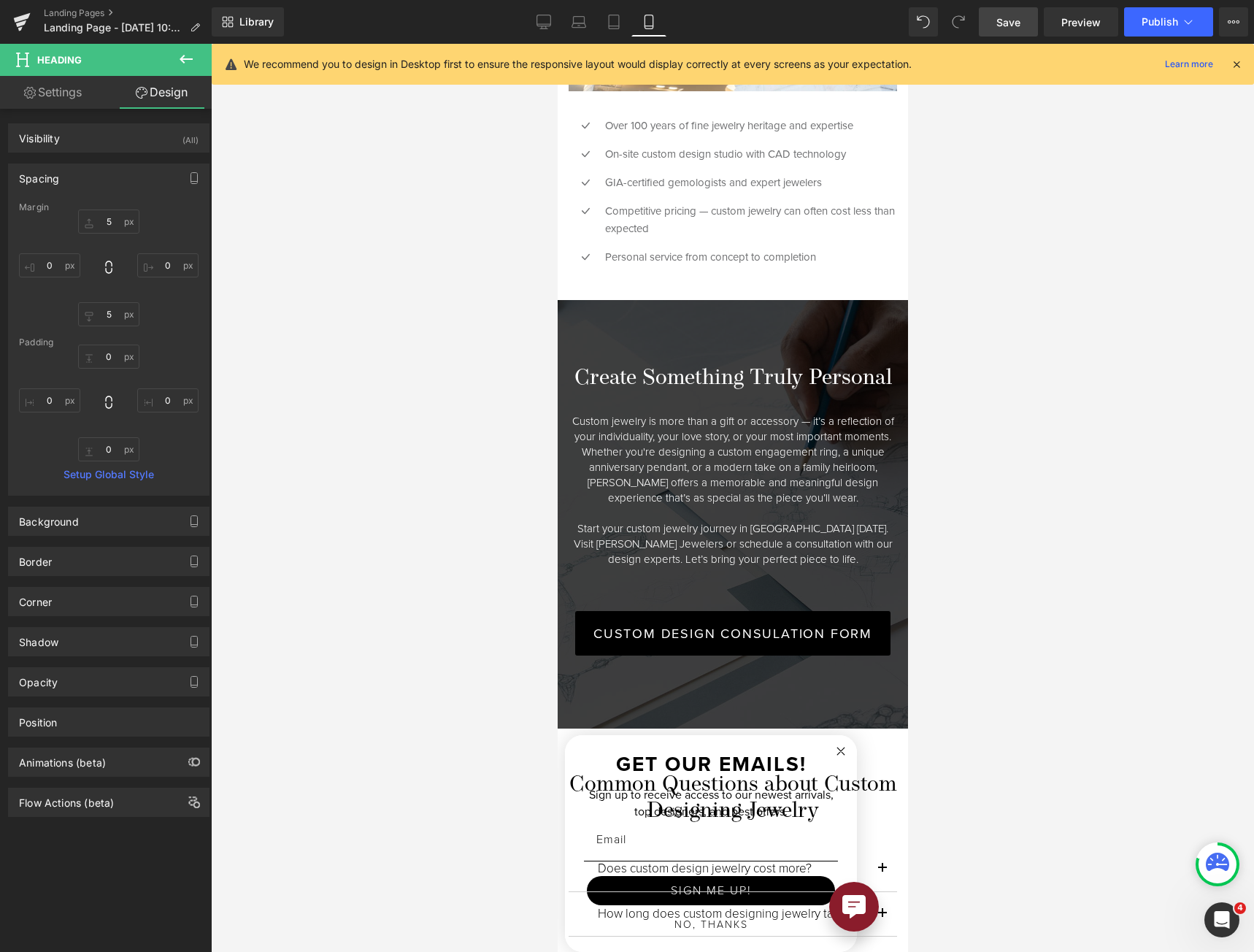
type input "5"
type input "0"
type input "5"
type input "0"
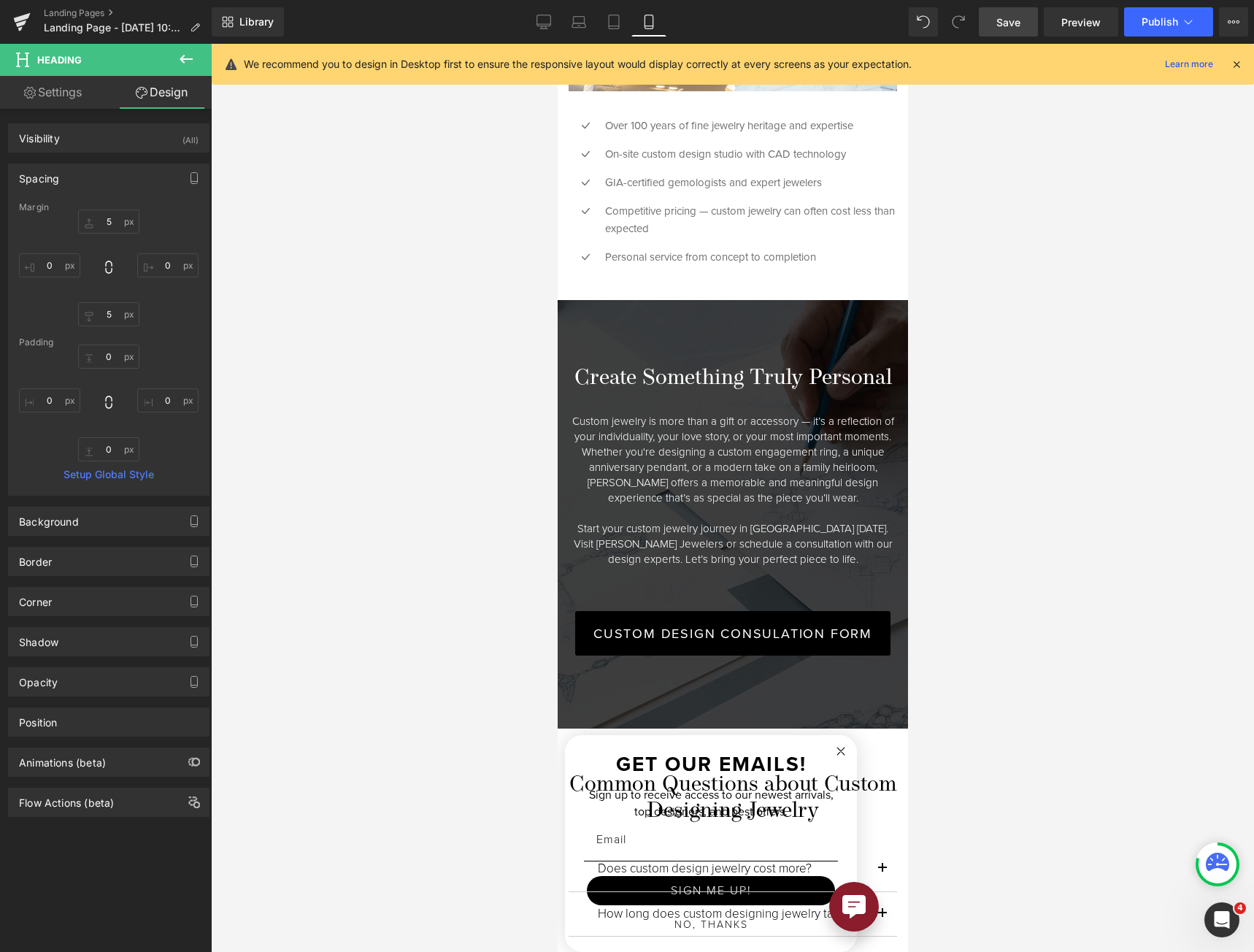
type input "0"
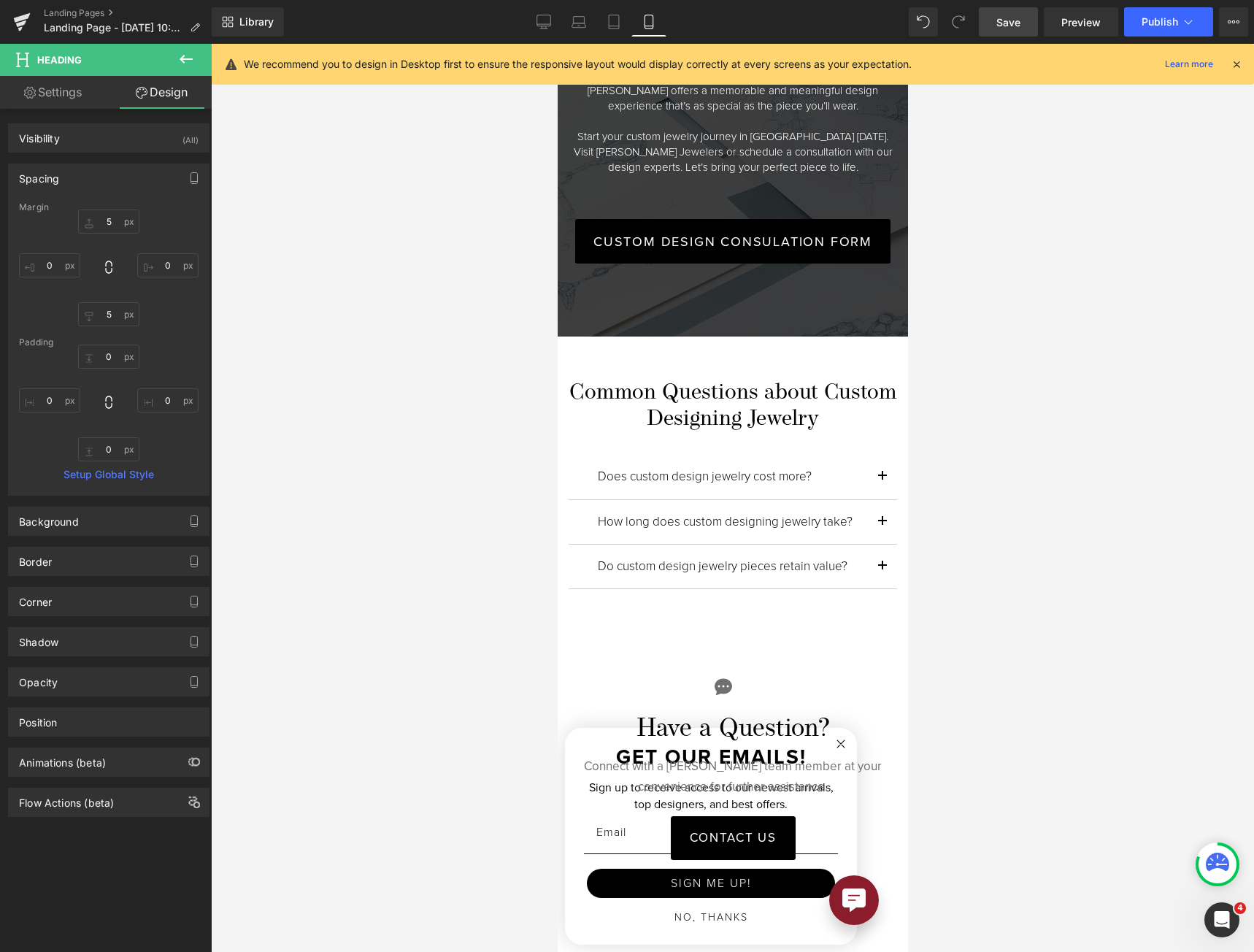
scroll to position [3510, 0]
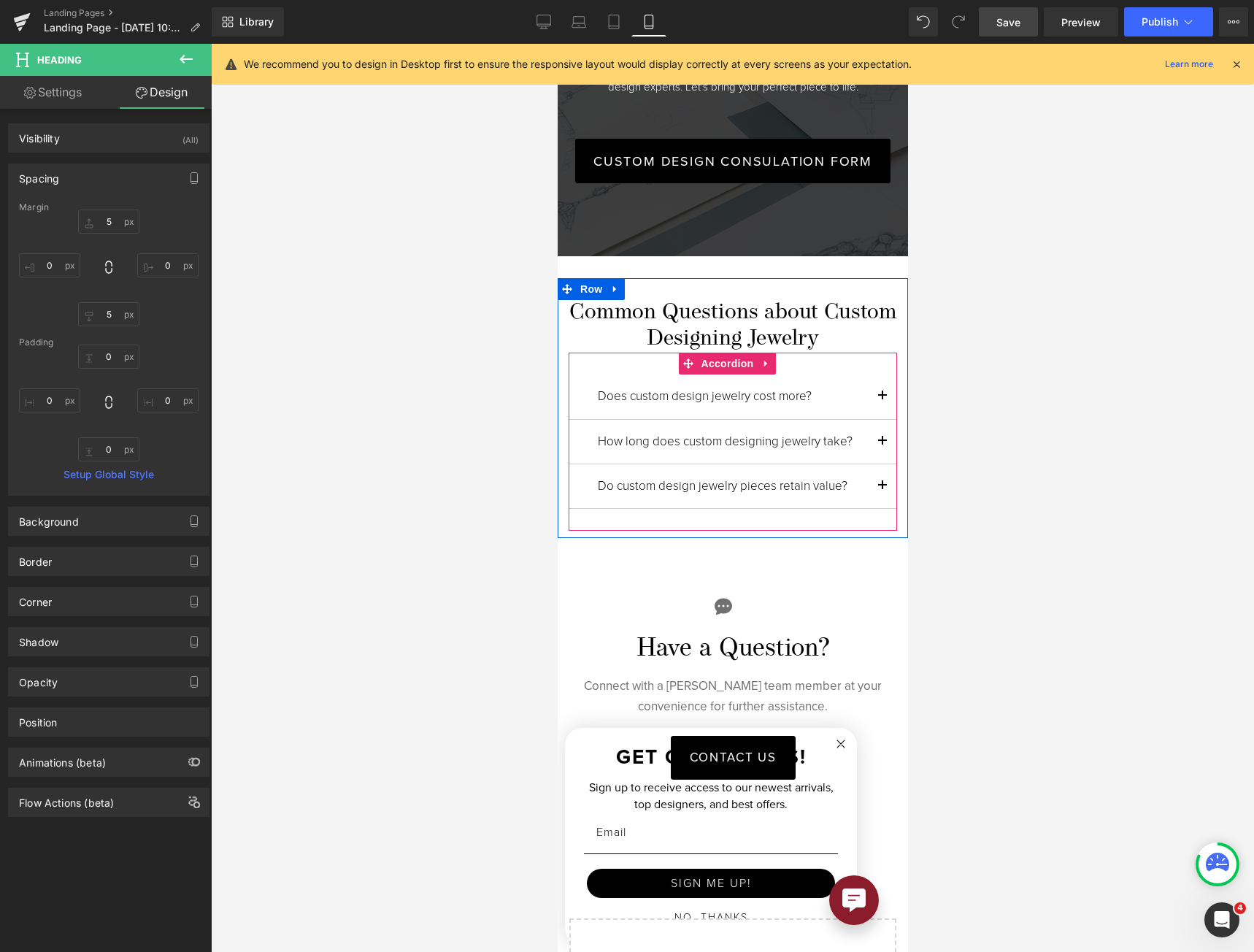
click at [676, 389] on h6 "Does custom design jewelry cost more?" at bounding box center [731, 395] width 270 height 14
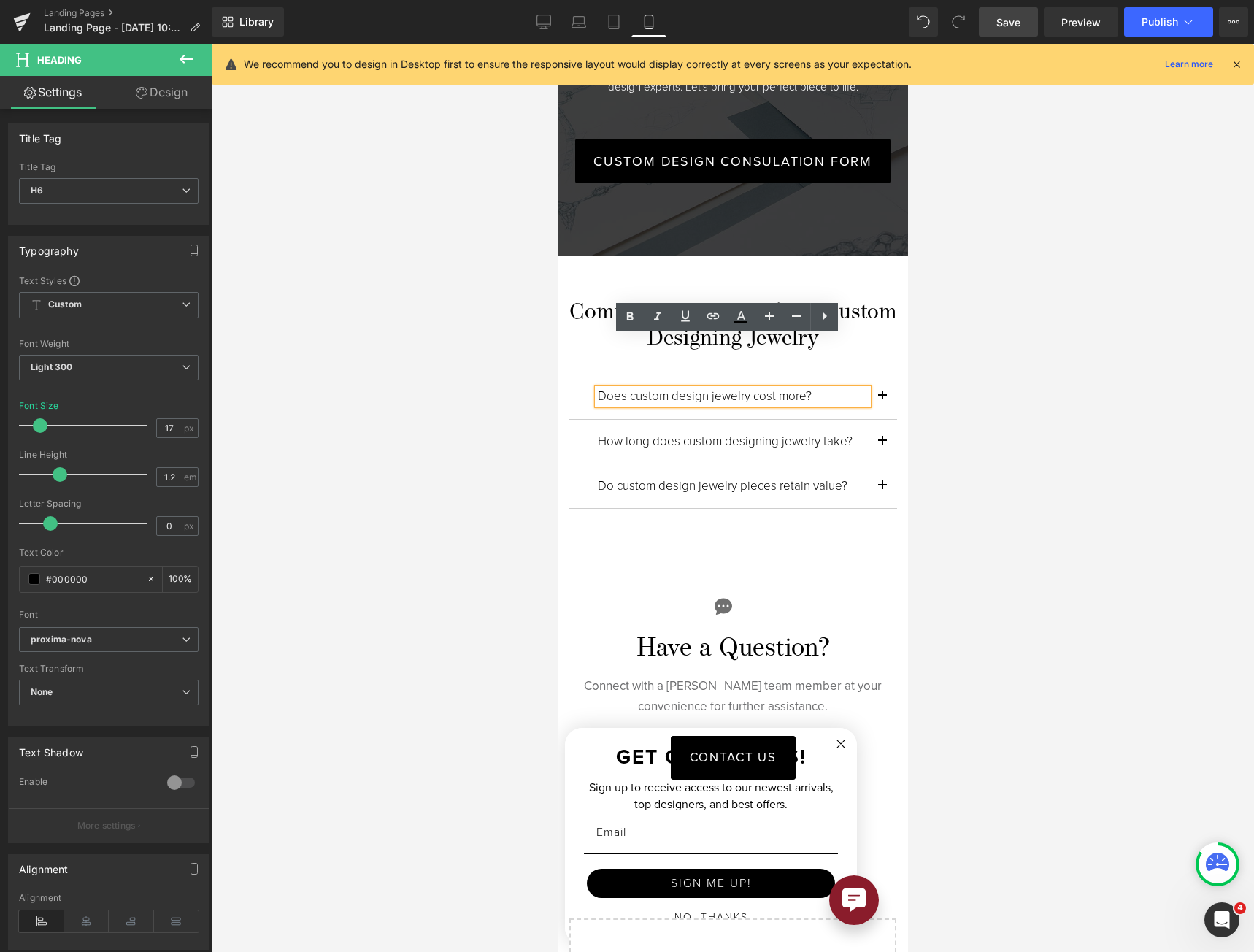
click at [1008, 18] on span "Save" at bounding box center [1007, 22] width 24 height 15
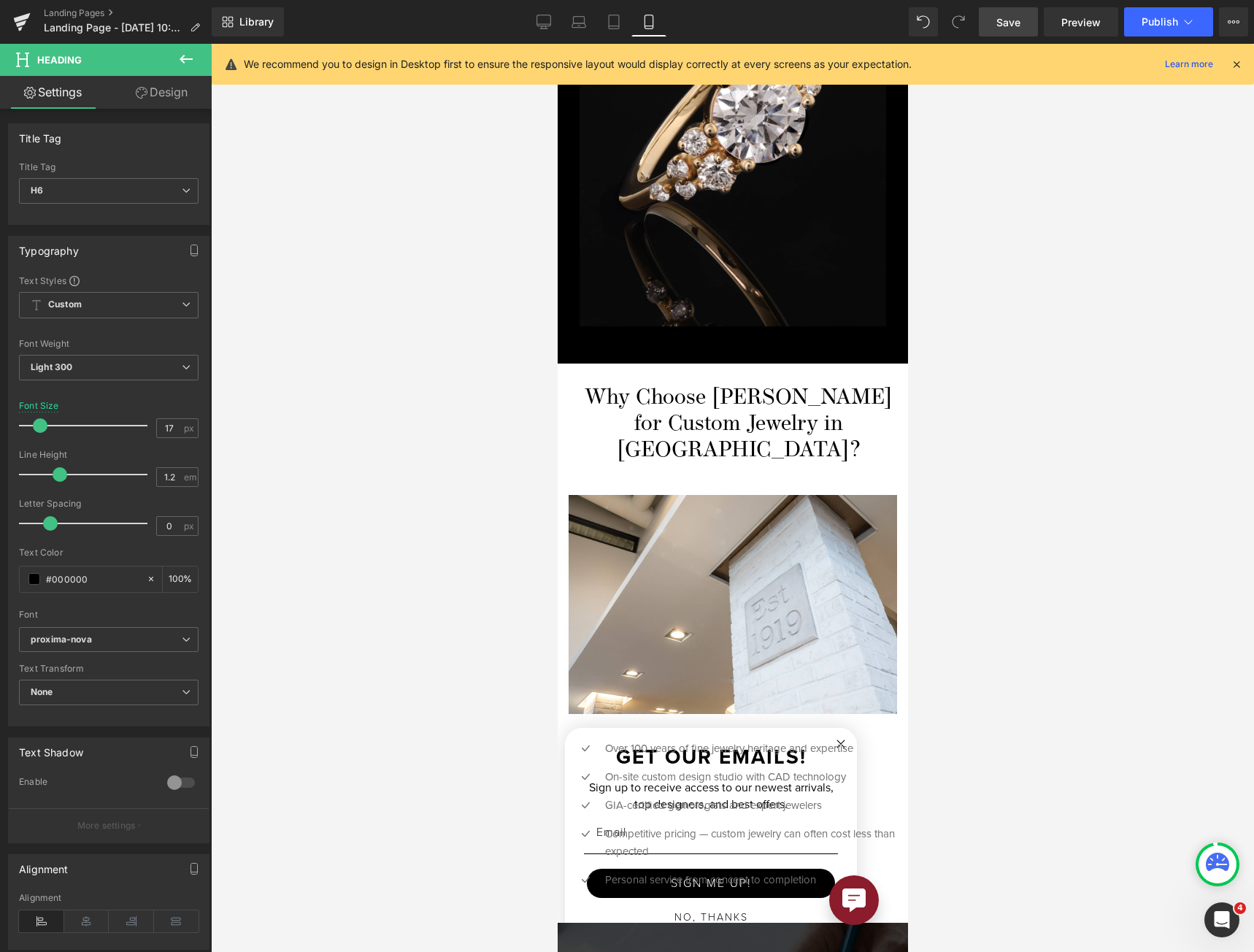
scroll to position [0, 0]
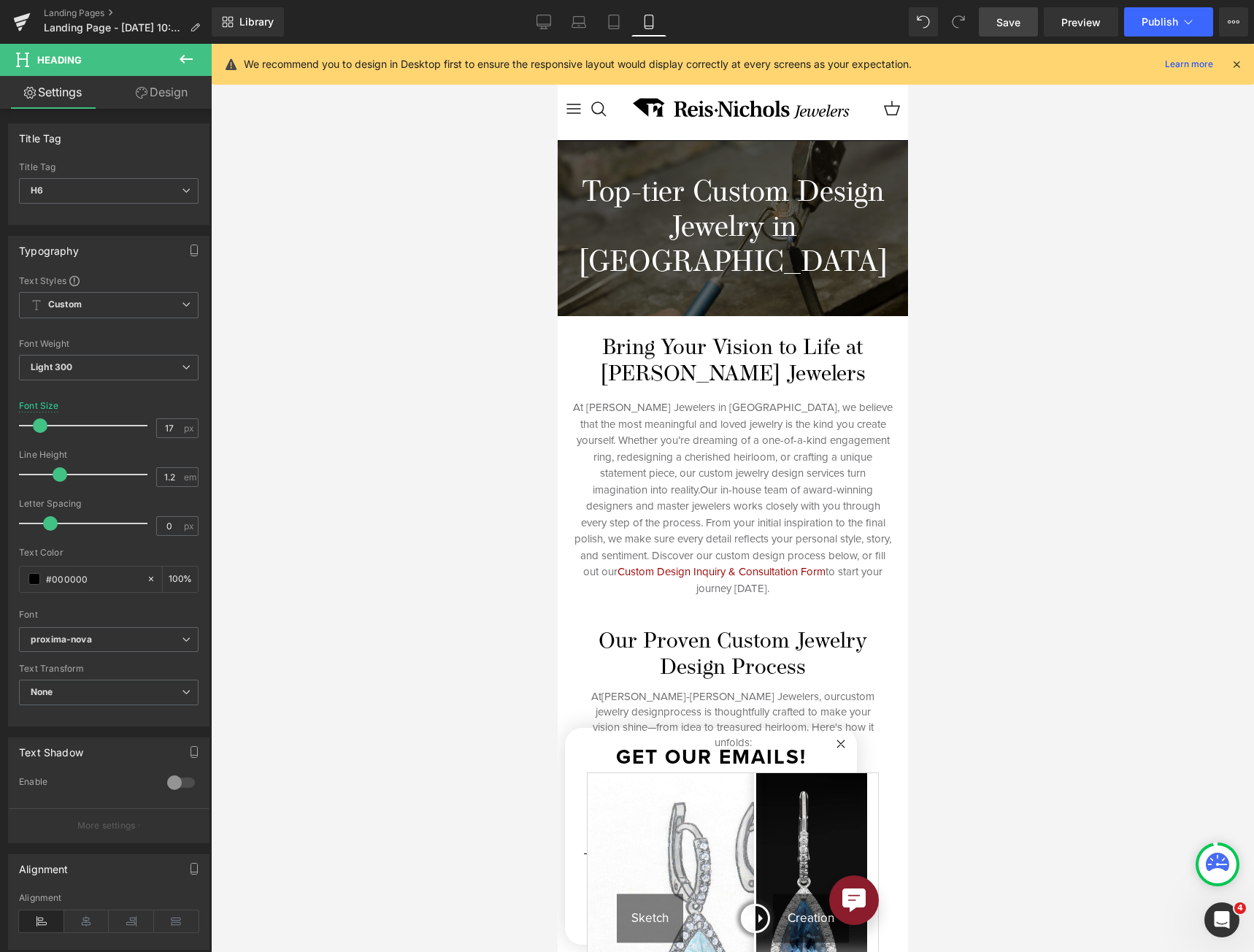
click at [687, 202] on h1 "Top-tier Custom Design Jewelry in [GEOGRAPHIC_DATA]" at bounding box center [731, 228] width 350 height 106
click at [171, 427] on input "40" at bounding box center [170, 428] width 26 height 18
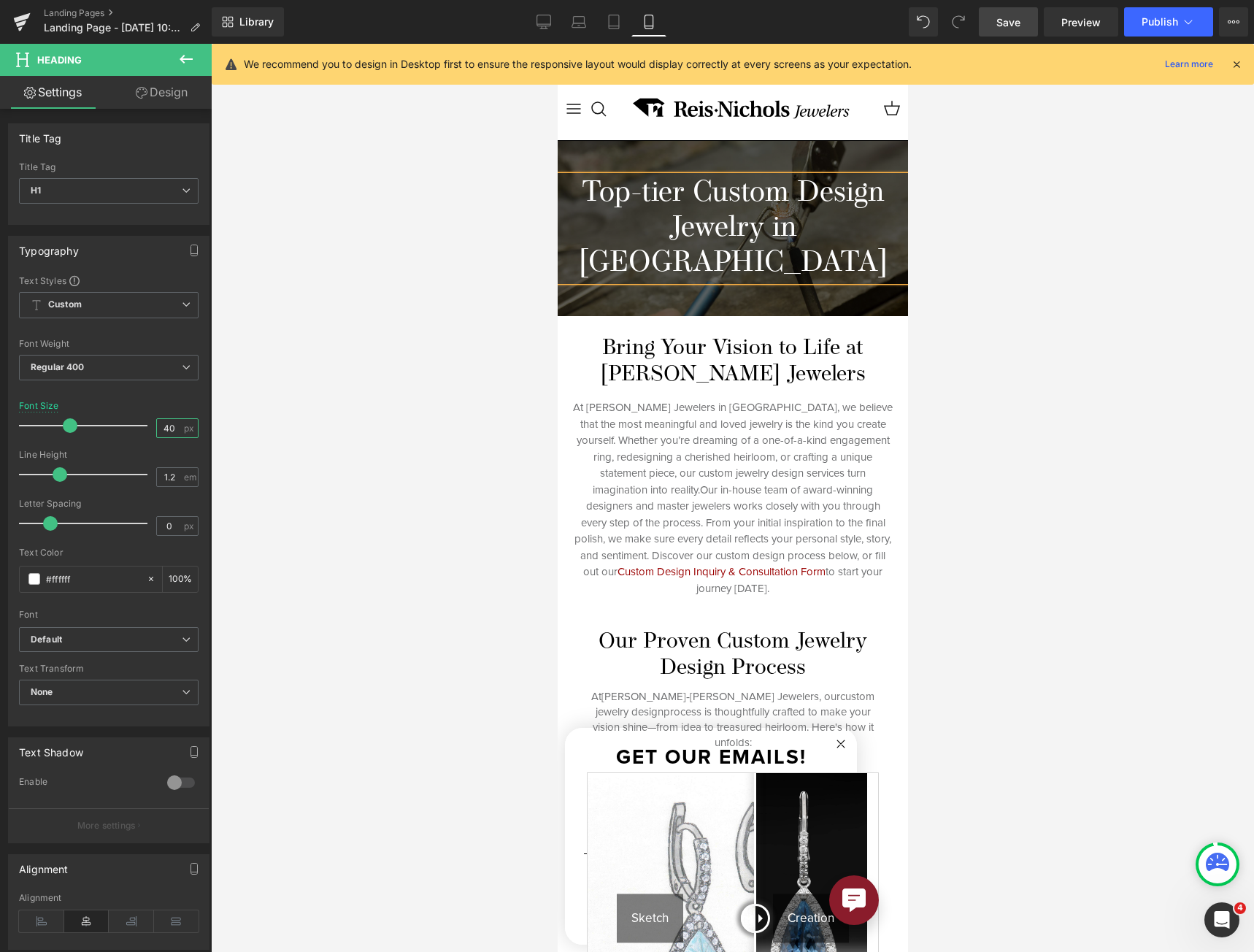
click at [171, 427] on input "40" at bounding box center [170, 428] width 26 height 18
drag, startPoint x: 171, startPoint y: 427, endPoint x: 161, endPoint y: 428, distance: 10.0
click at [161, 427] on input "40" at bounding box center [170, 428] width 26 height 18
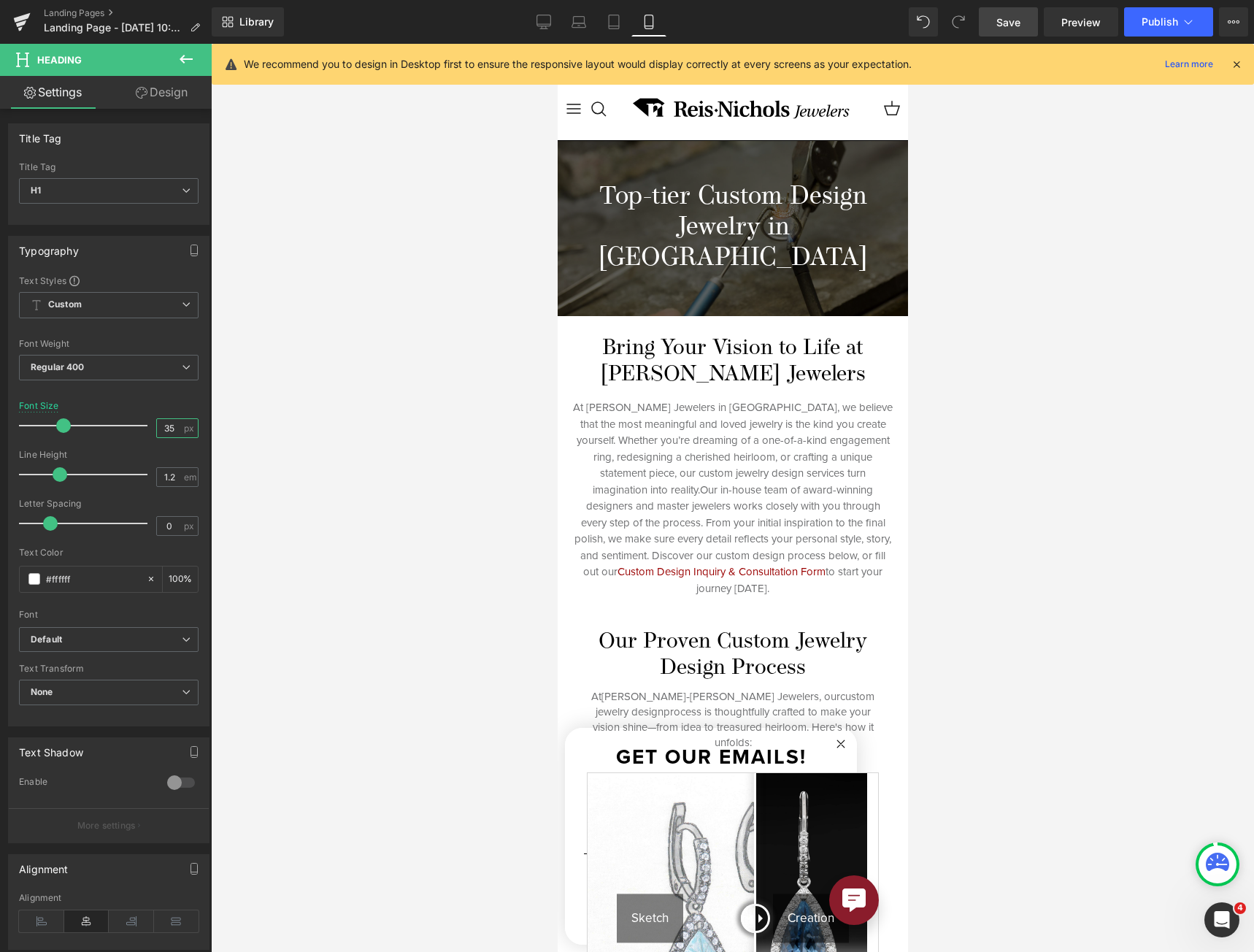
type input "35"
click at [1003, 17] on span "Save" at bounding box center [1007, 22] width 24 height 15
click at [722, 773] on img at bounding box center [731, 917] width 291 height 291
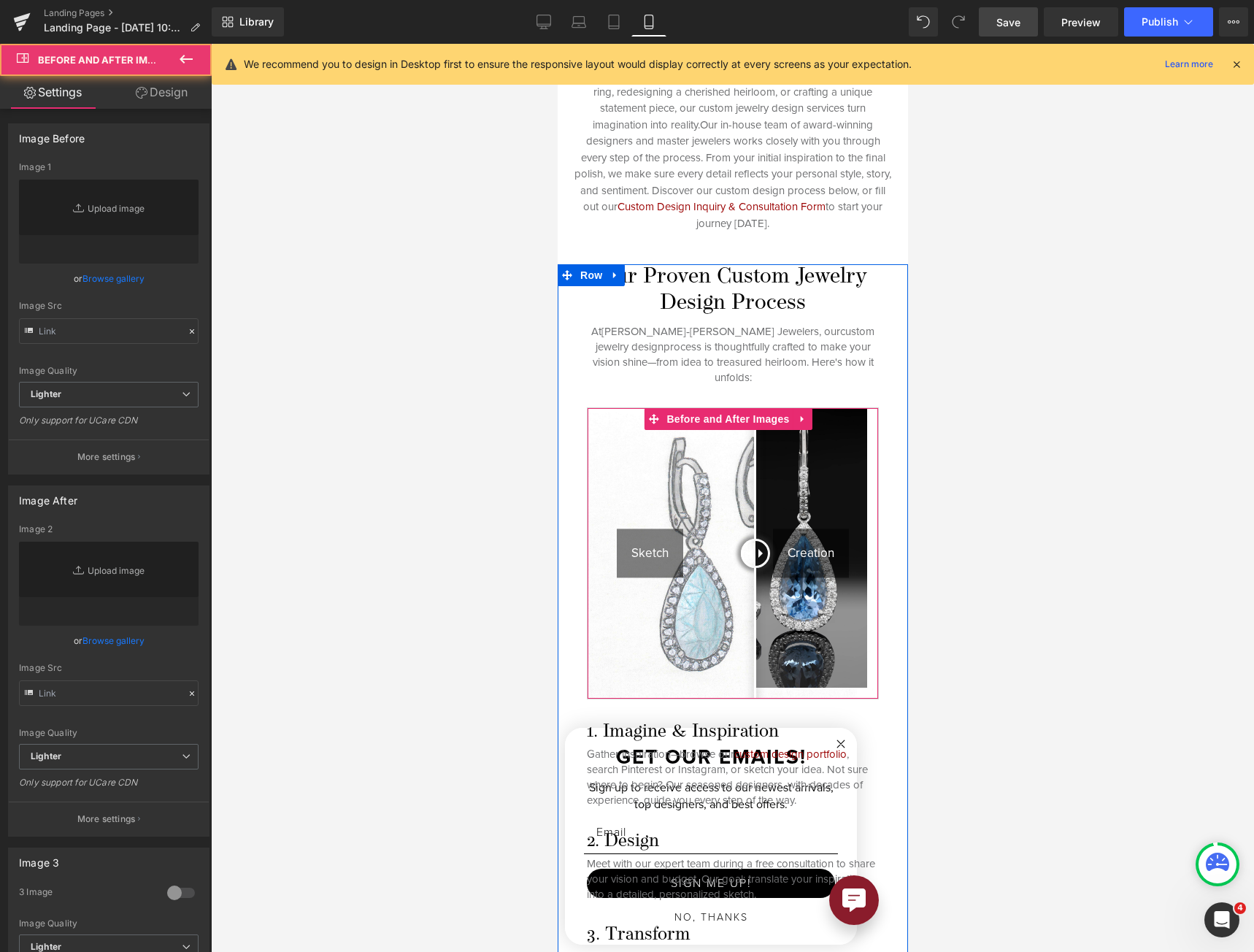
type input "[URL][DOMAIN_NAME]"
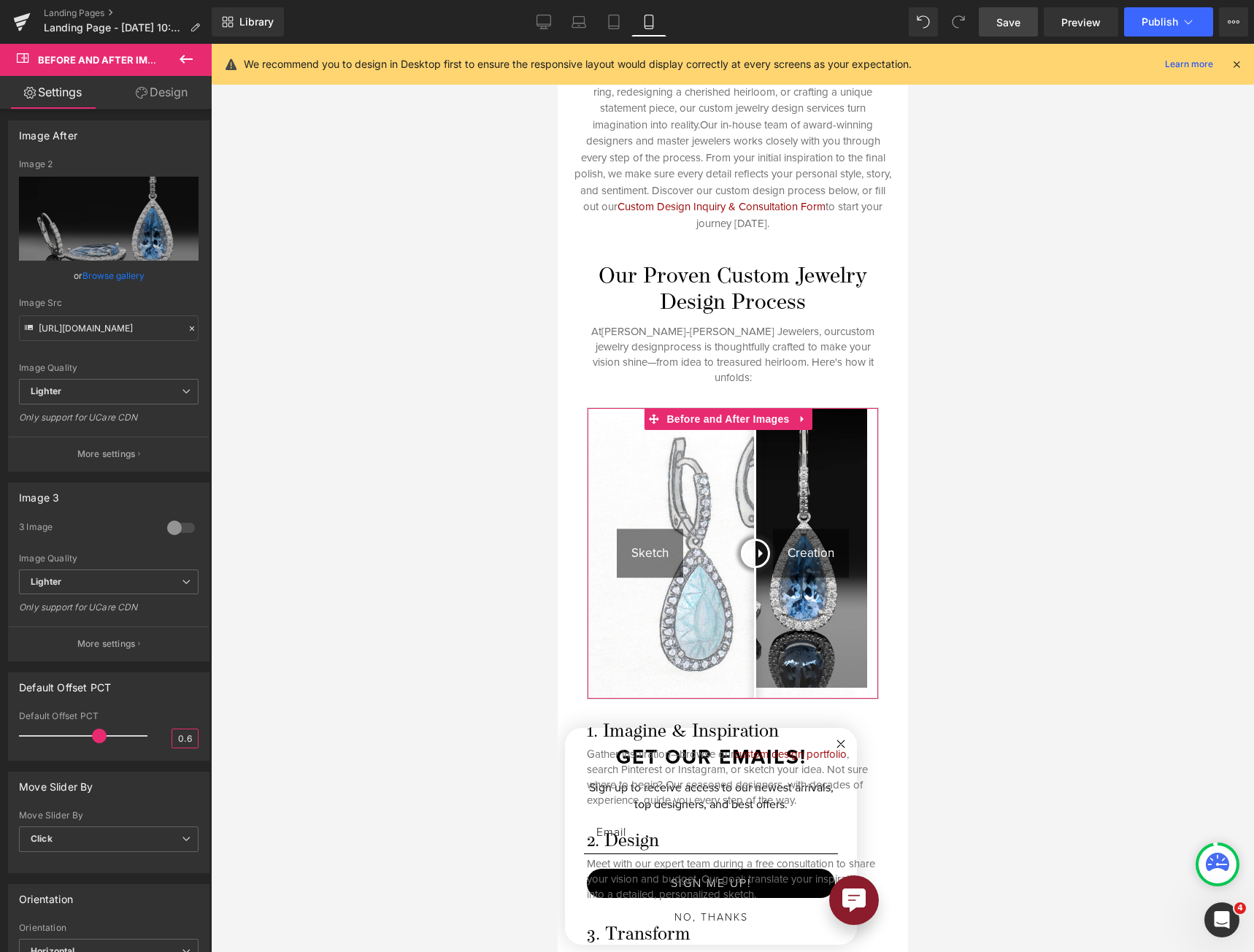
drag, startPoint x: 181, startPoint y: 734, endPoint x: 190, endPoint y: 734, distance: 9.0
click at [190, 734] on input "0.6" at bounding box center [184, 738] width 26 height 18
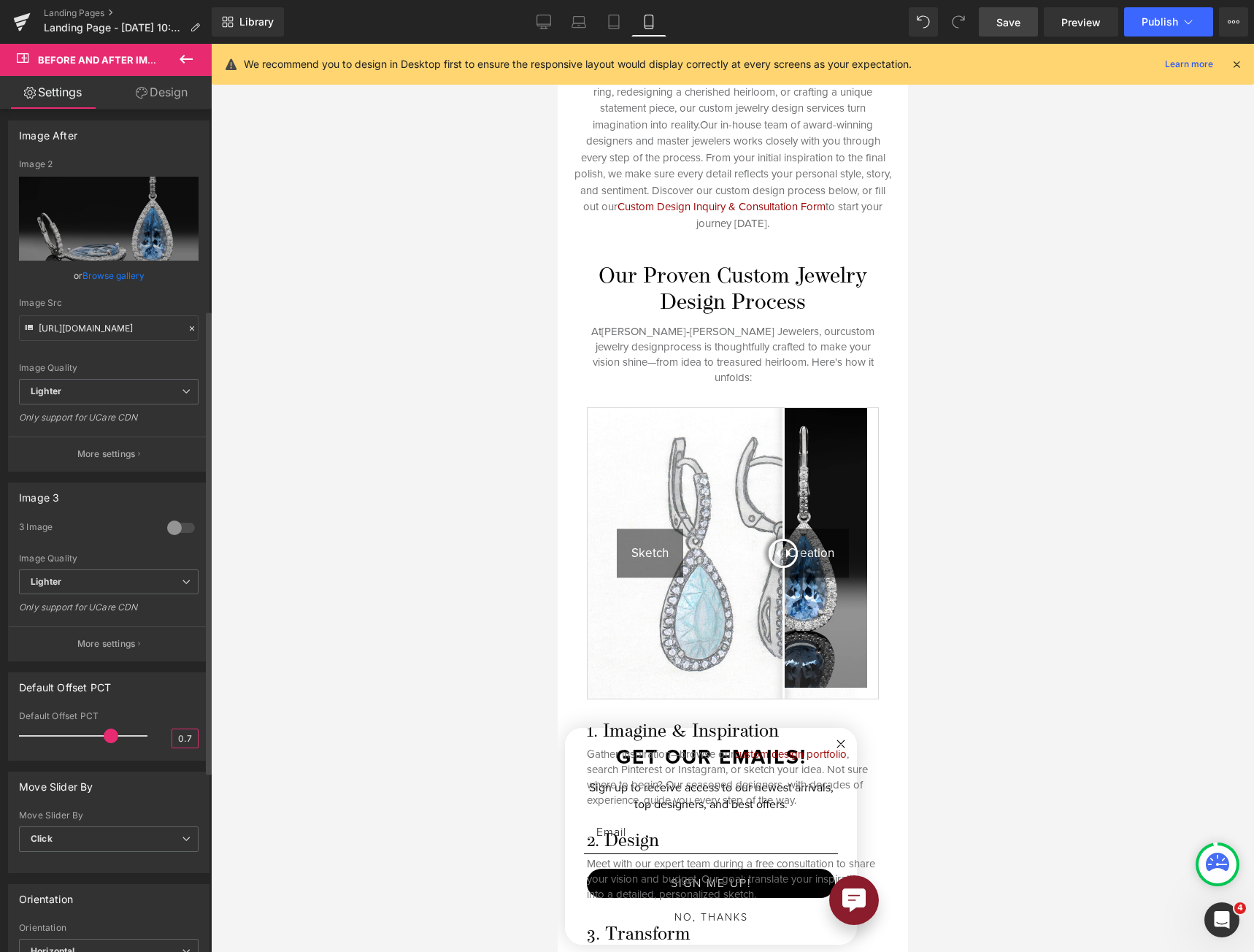
click at [184, 736] on input "0.7" at bounding box center [184, 738] width 26 height 18
click at [1006, 11] on link "Save" at bounding box center [1008, 22] width 59 height 29
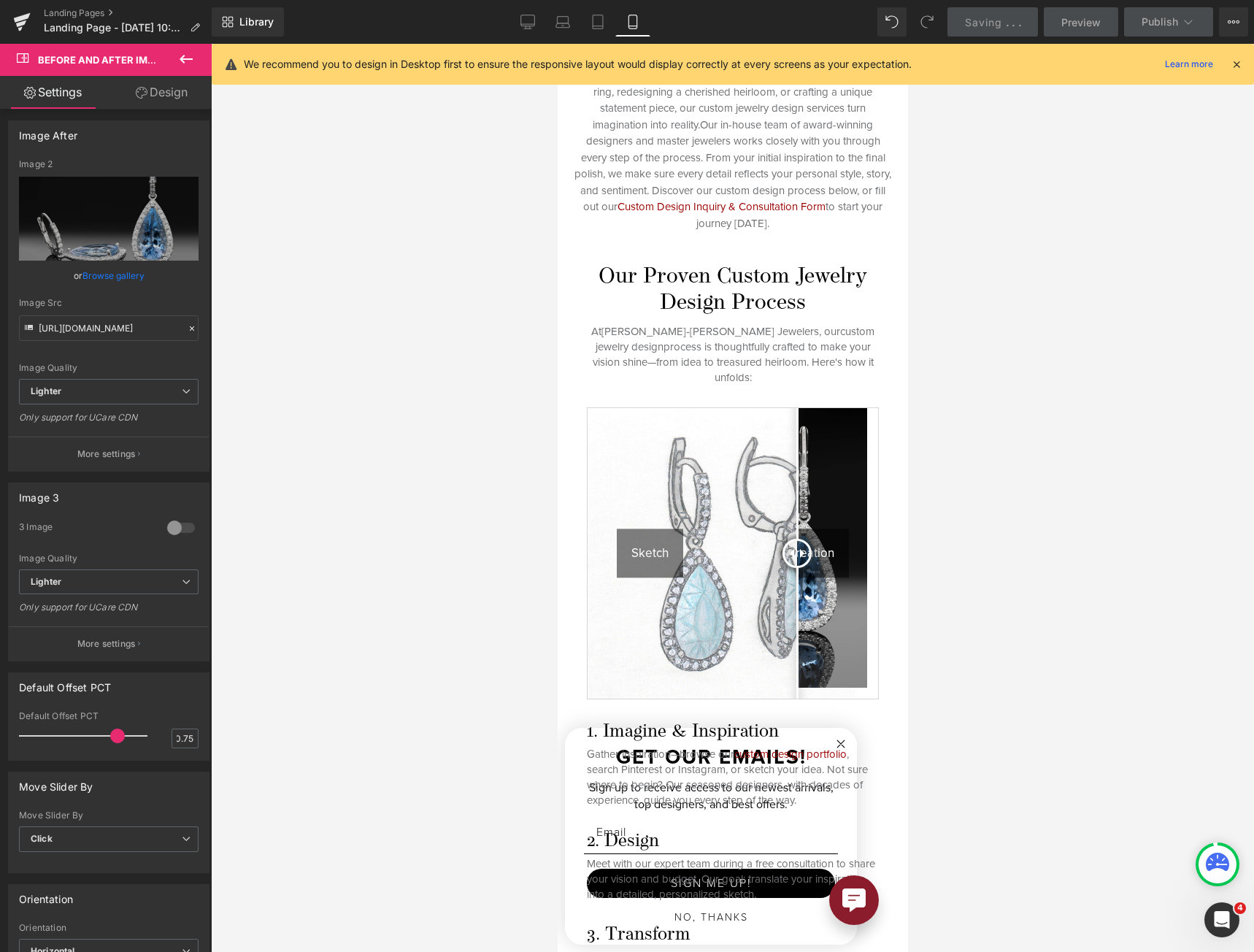
scroll to position [0, 0]
click at [184, 737] on input "0.75" at bounding box center [184, 738] width 26 height 18
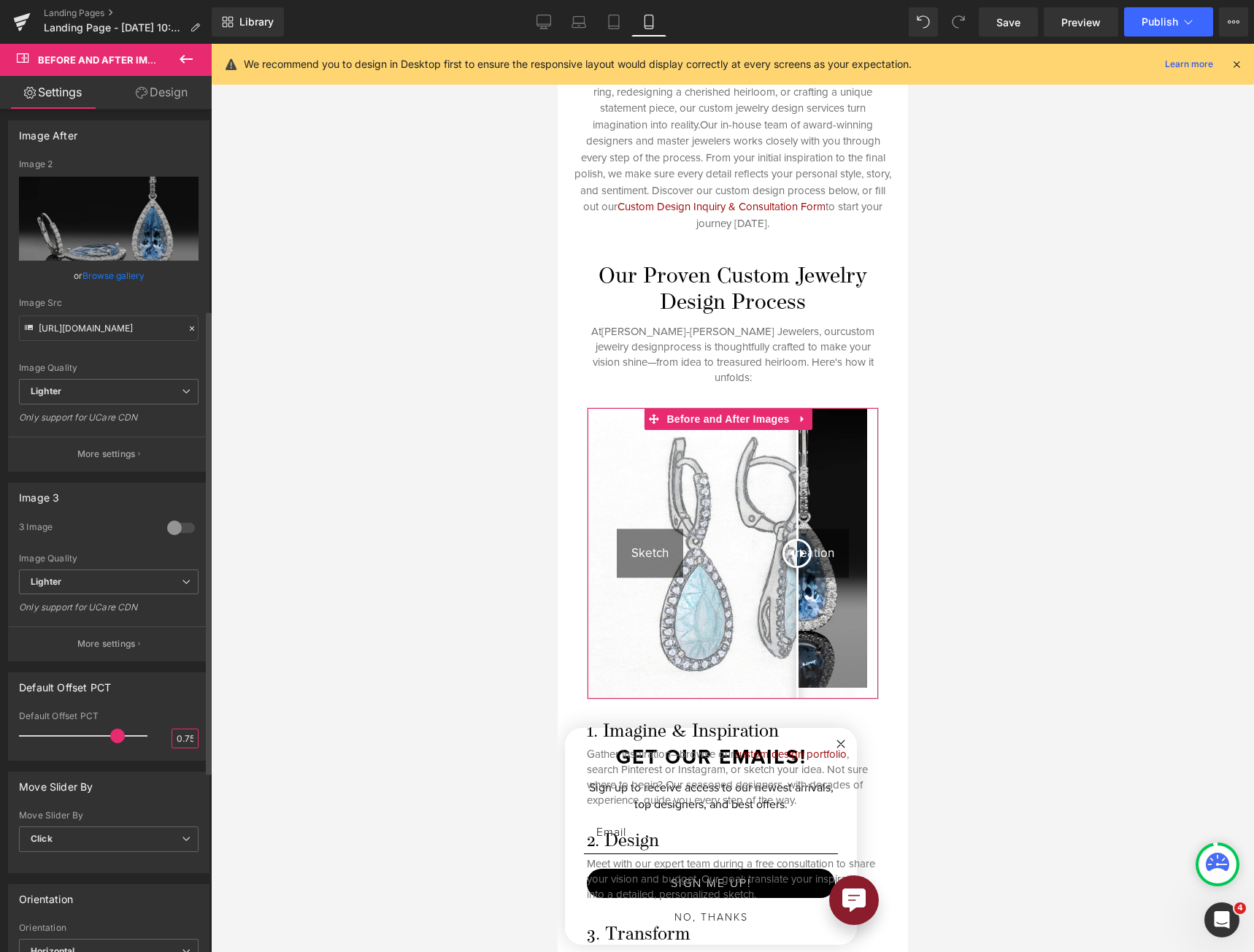
drag, startPoint x: 194, startPoint y: 736, endPoint x: 196, endPoint y: 749, distance: 13.2
click at [201, 736] on div "0.75 Default Offset PCT 0.75" at bounding box center [108, 735] width 200 height 49
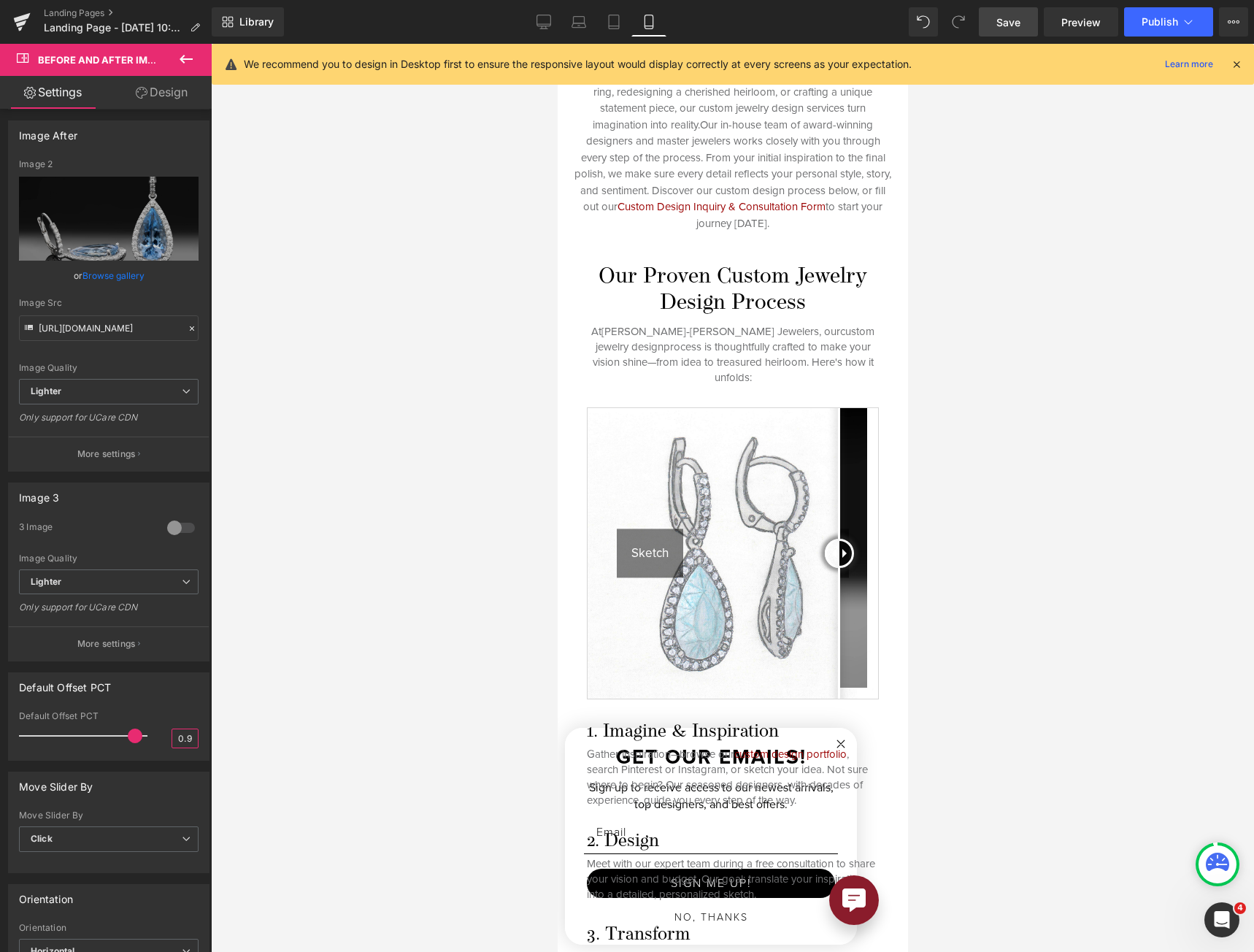
type input "0.9"
click at [1009, 27] on span "Save" at bounding box center [1007, 22] width 24 height 15
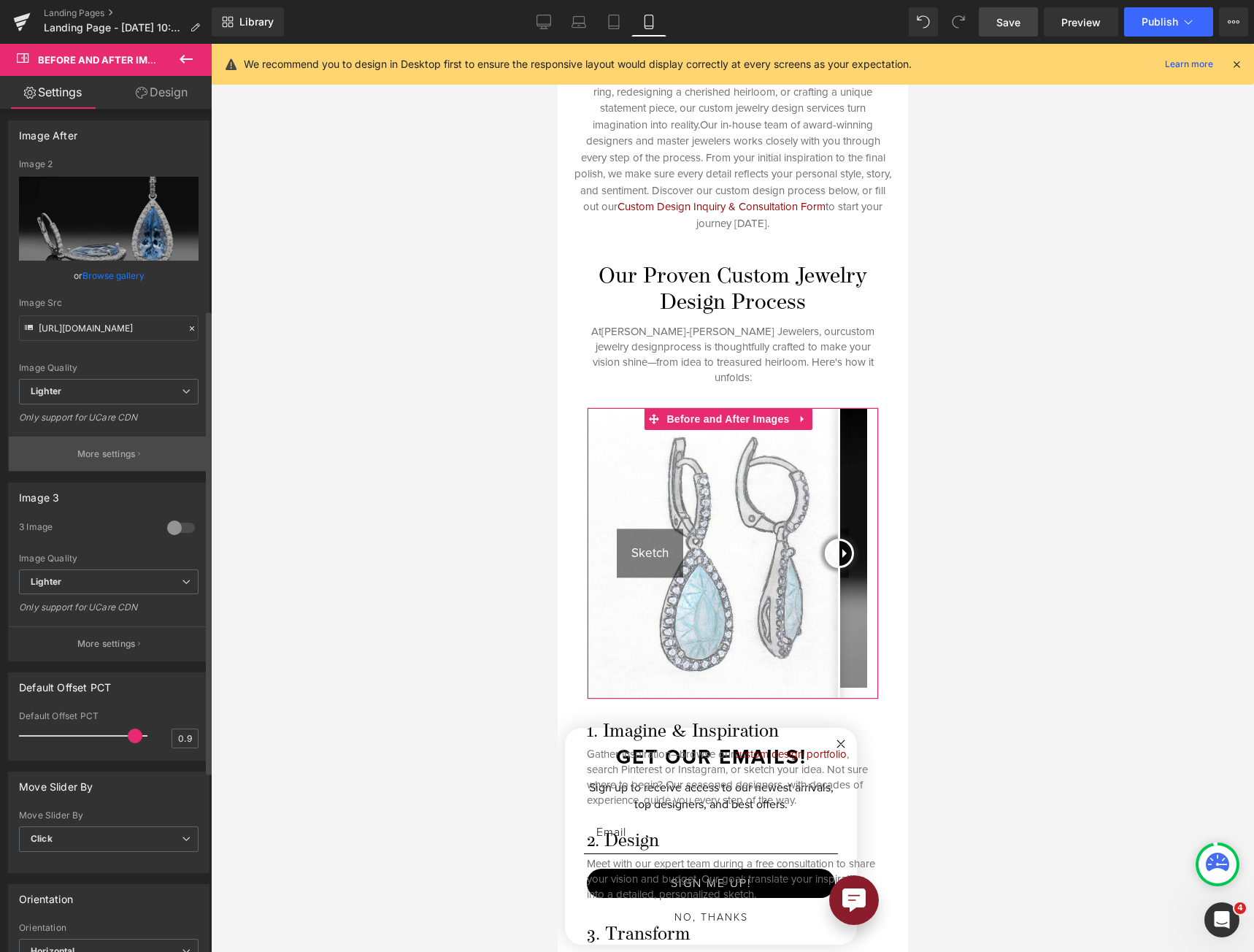
click at [108, 447] on p "More settings" at bounding box center [106, 454] width 59 height 13
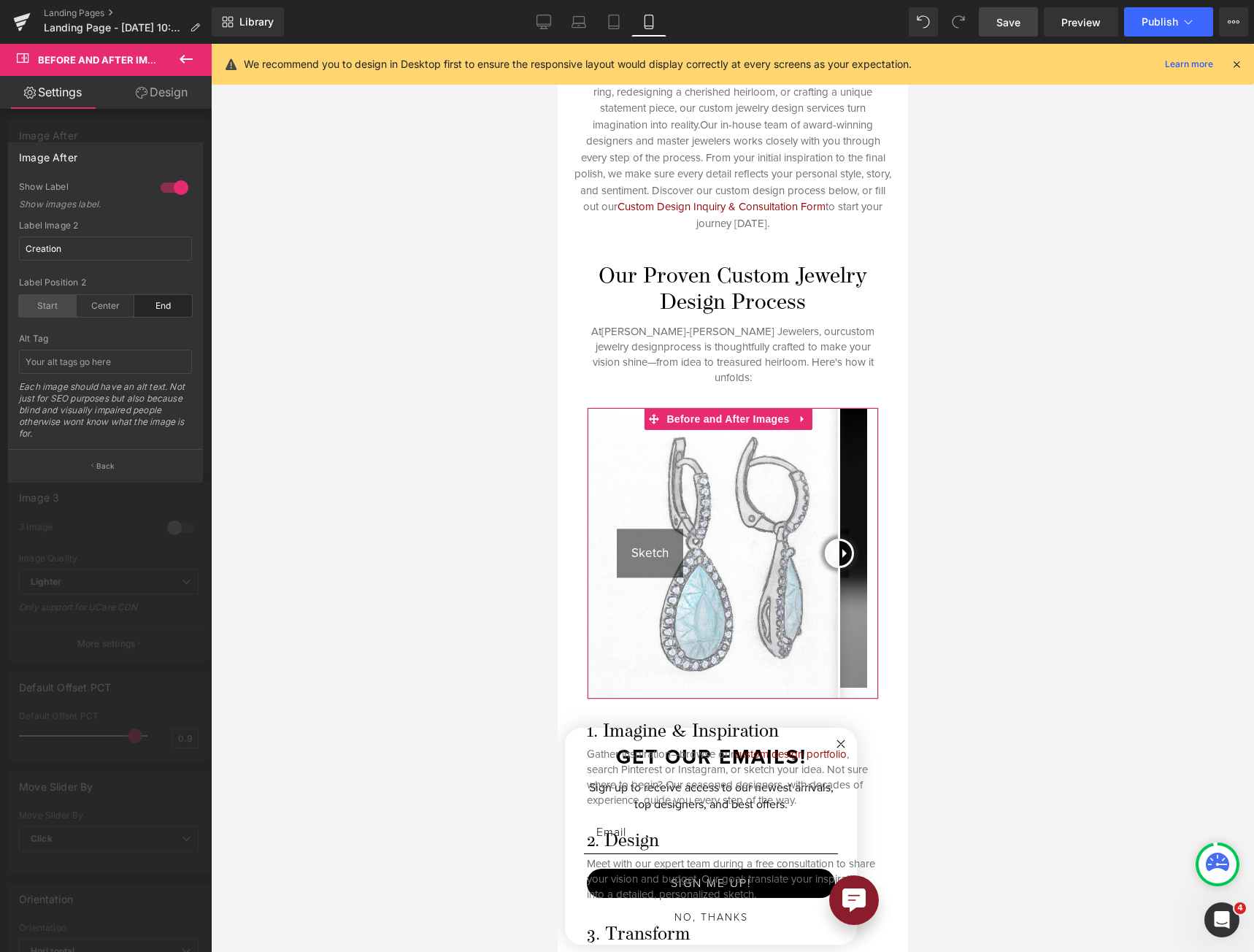
click at [50, 306] on div "Start" at bounding box center [48, 305] width 58 height 22
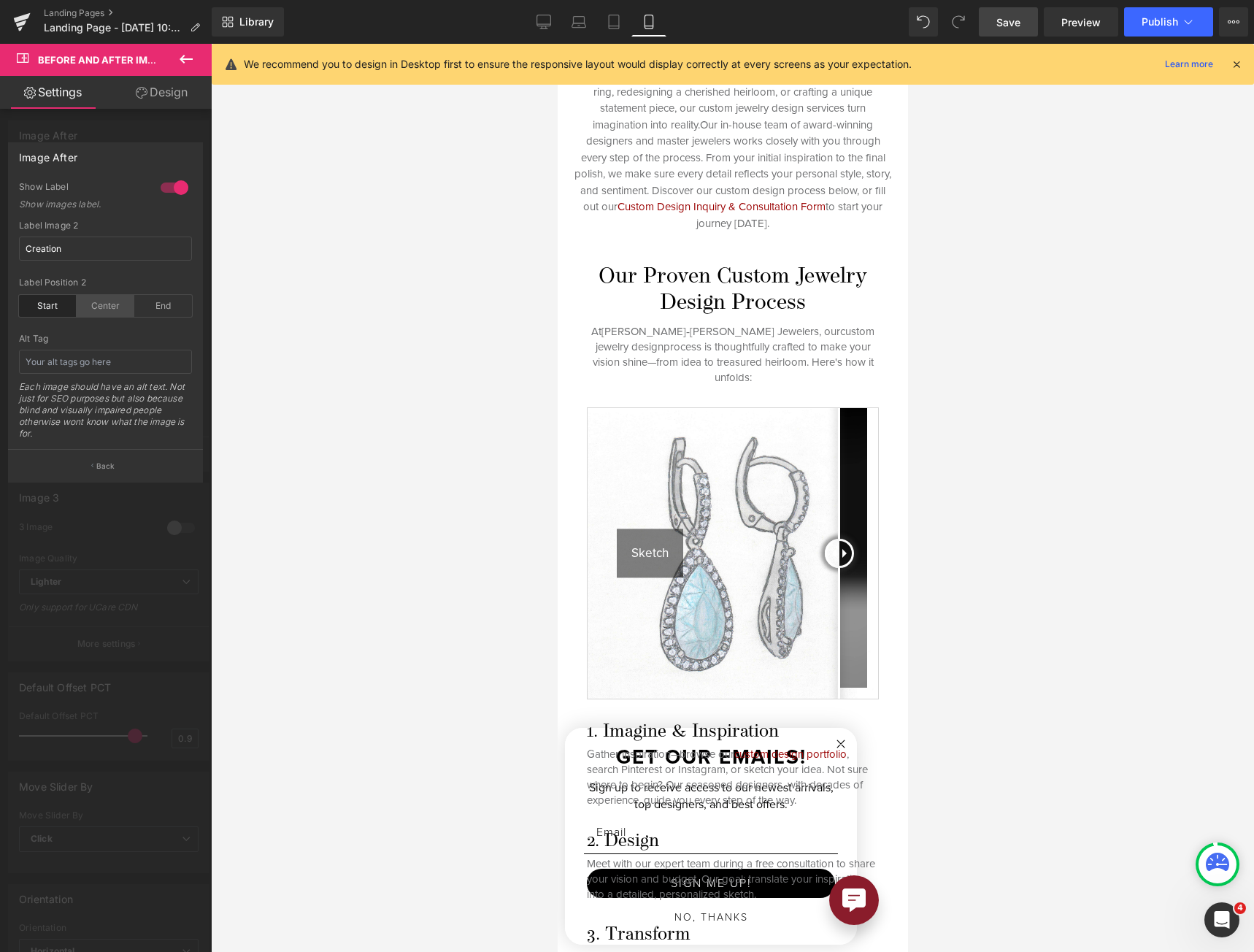
click at [83, 306] on div "Center" at bounding box center [106, 305] width 58 height 22
click at [133, 368] on input "text" at bounding box center [106, 361] width 173 height 24
type input "F"
click at [1011, 29] on span "Save" at bounding box center [1007, 22] width 24 height 15
click at [603, 13] on link "Tablet" at bounding box center [613, 22] width 35 height 29
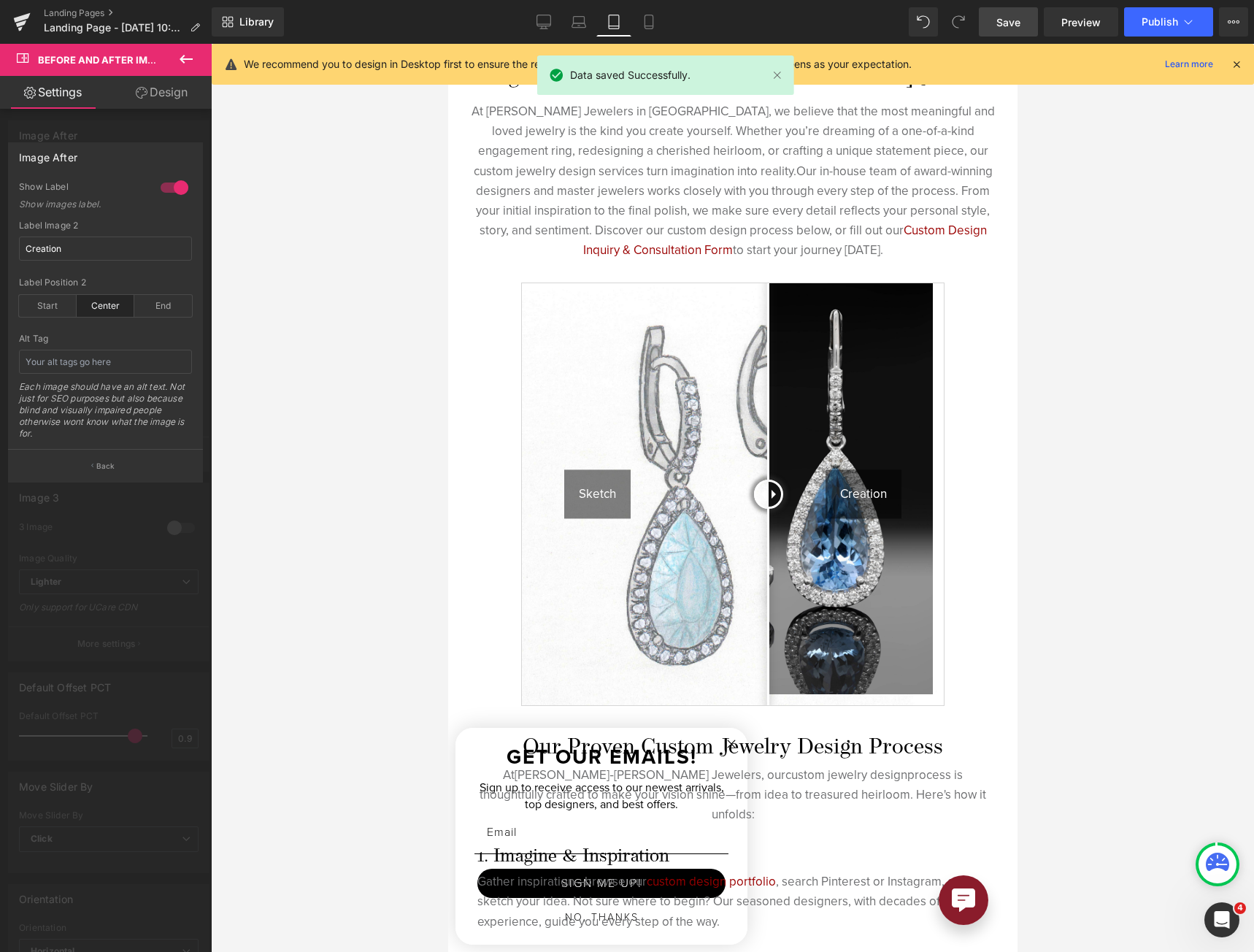
scroll to position [11, 0]
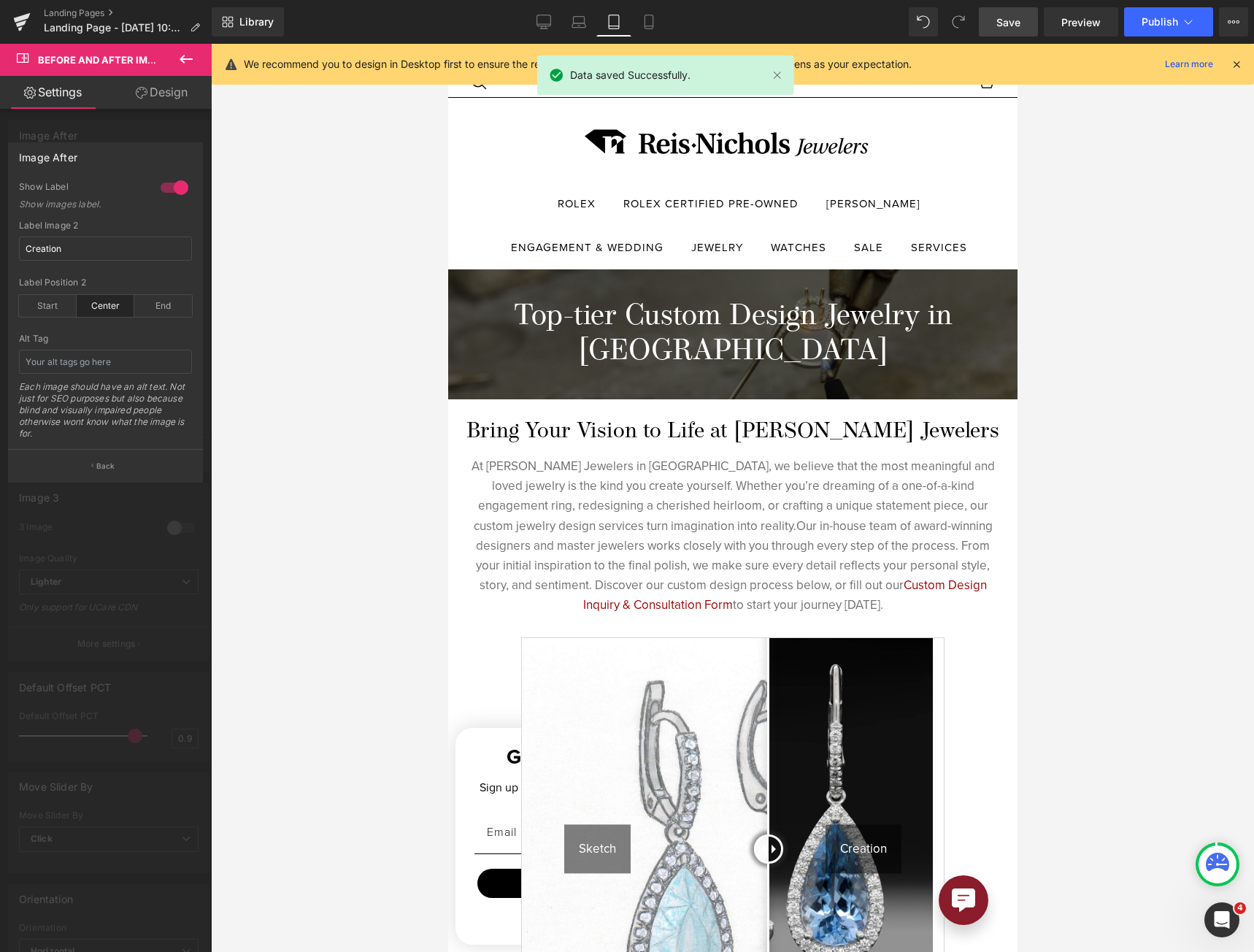
click at [786, 532] on div at bounding box center [731, 498] width 569 height 908
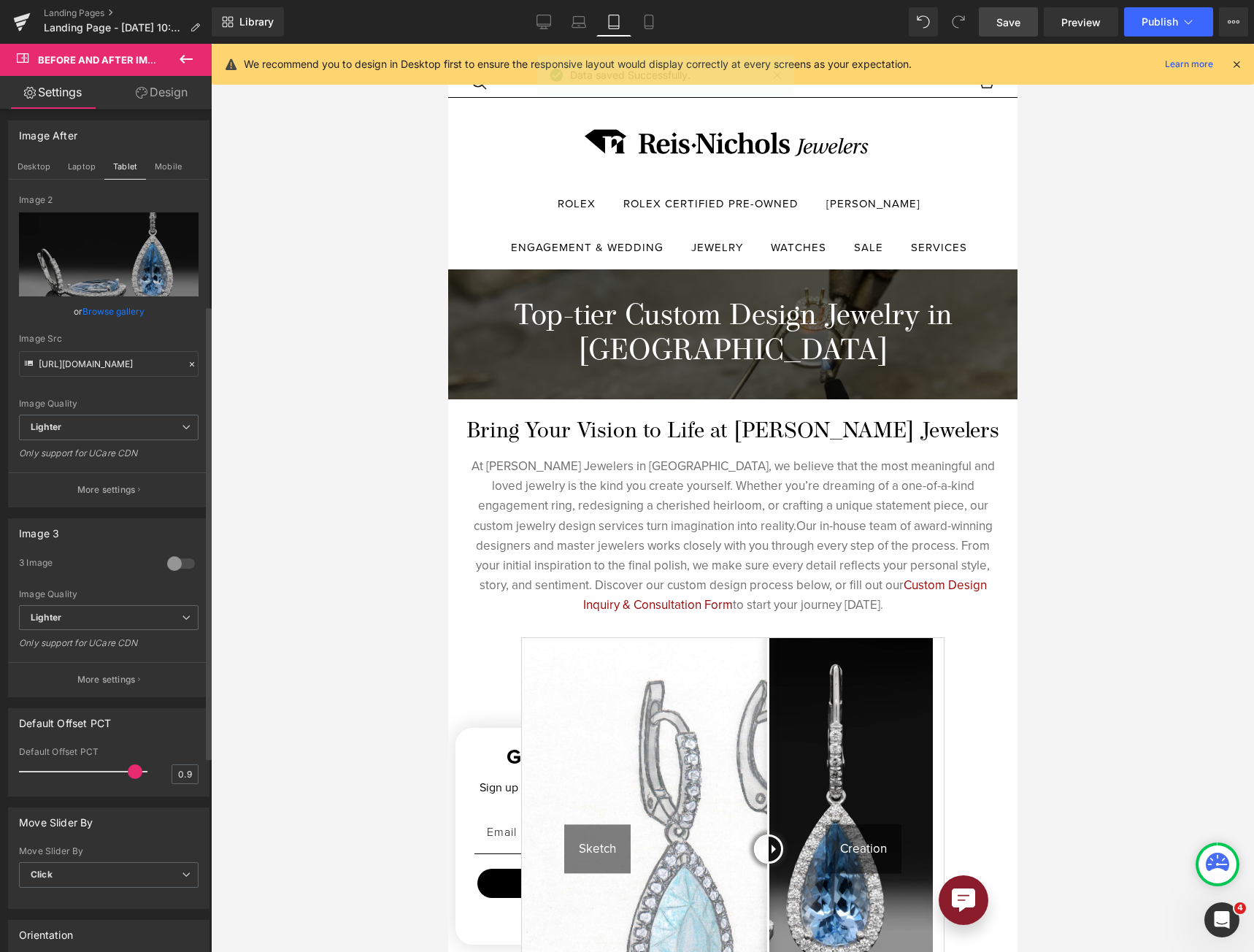
scroll to position [438, 0]
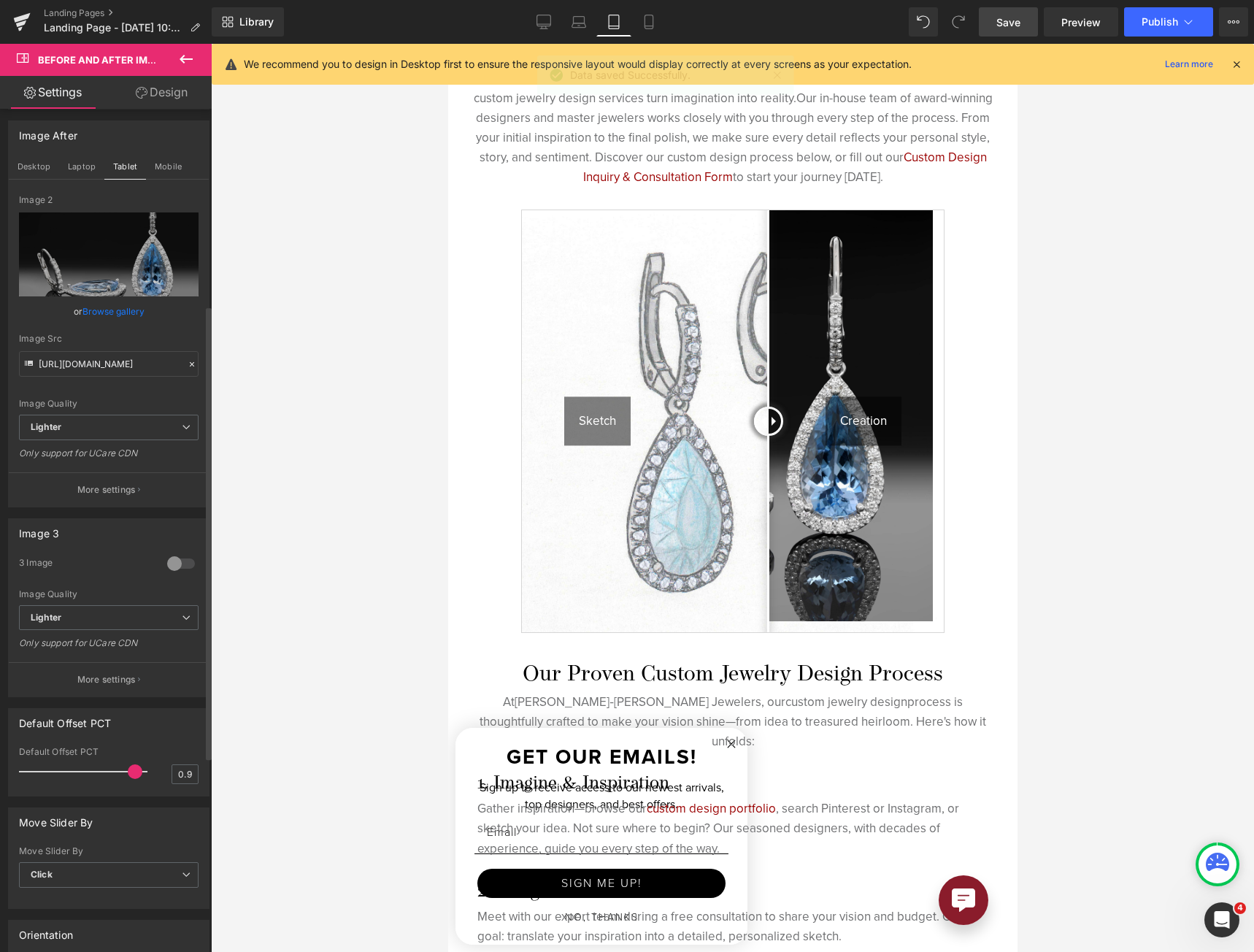
click at [91, 484] on p "More settings" at bounding box center [106, 489] width 59 height 13
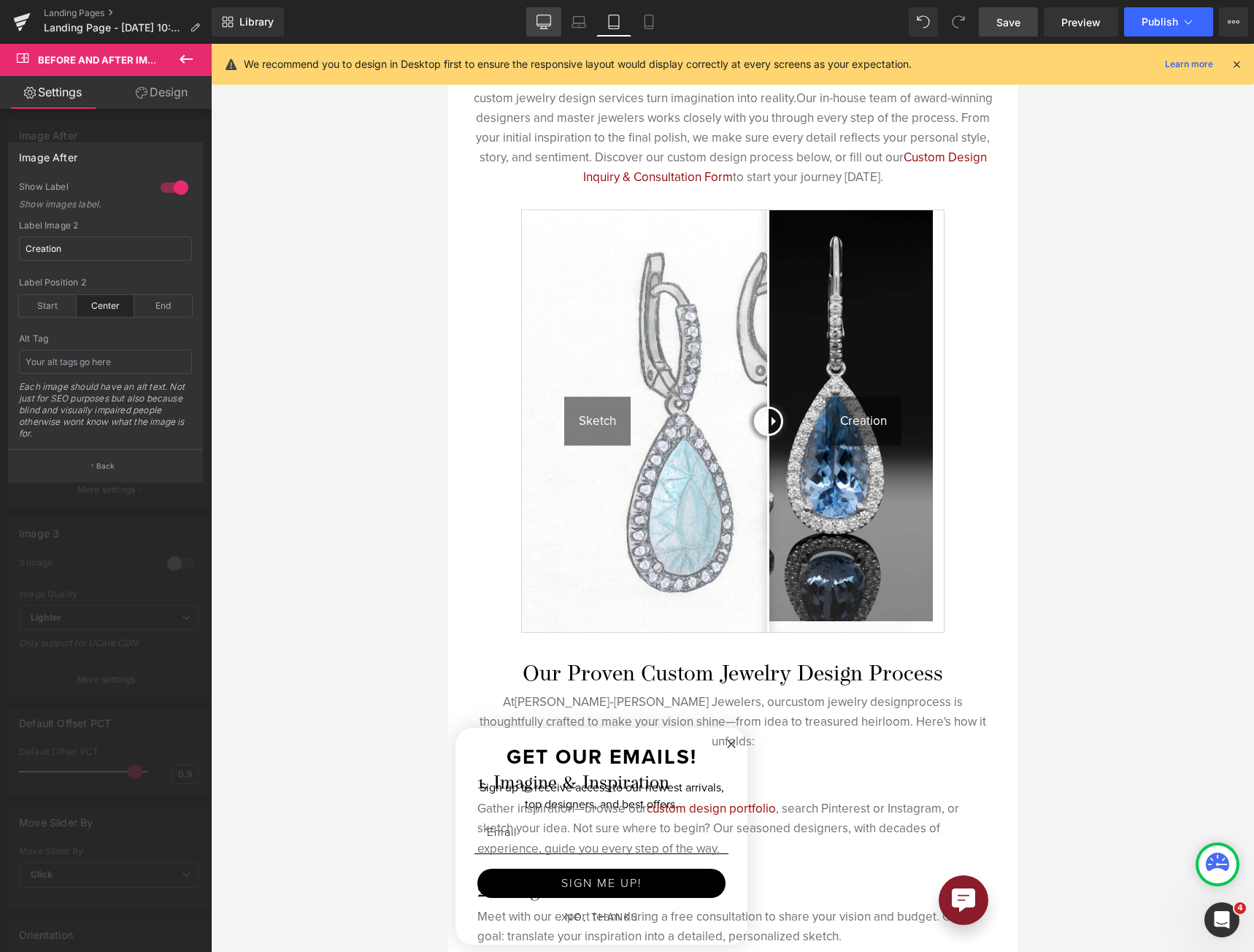
click at [550, 23] on icon at bounding box center [543, 21] width 14 height 14
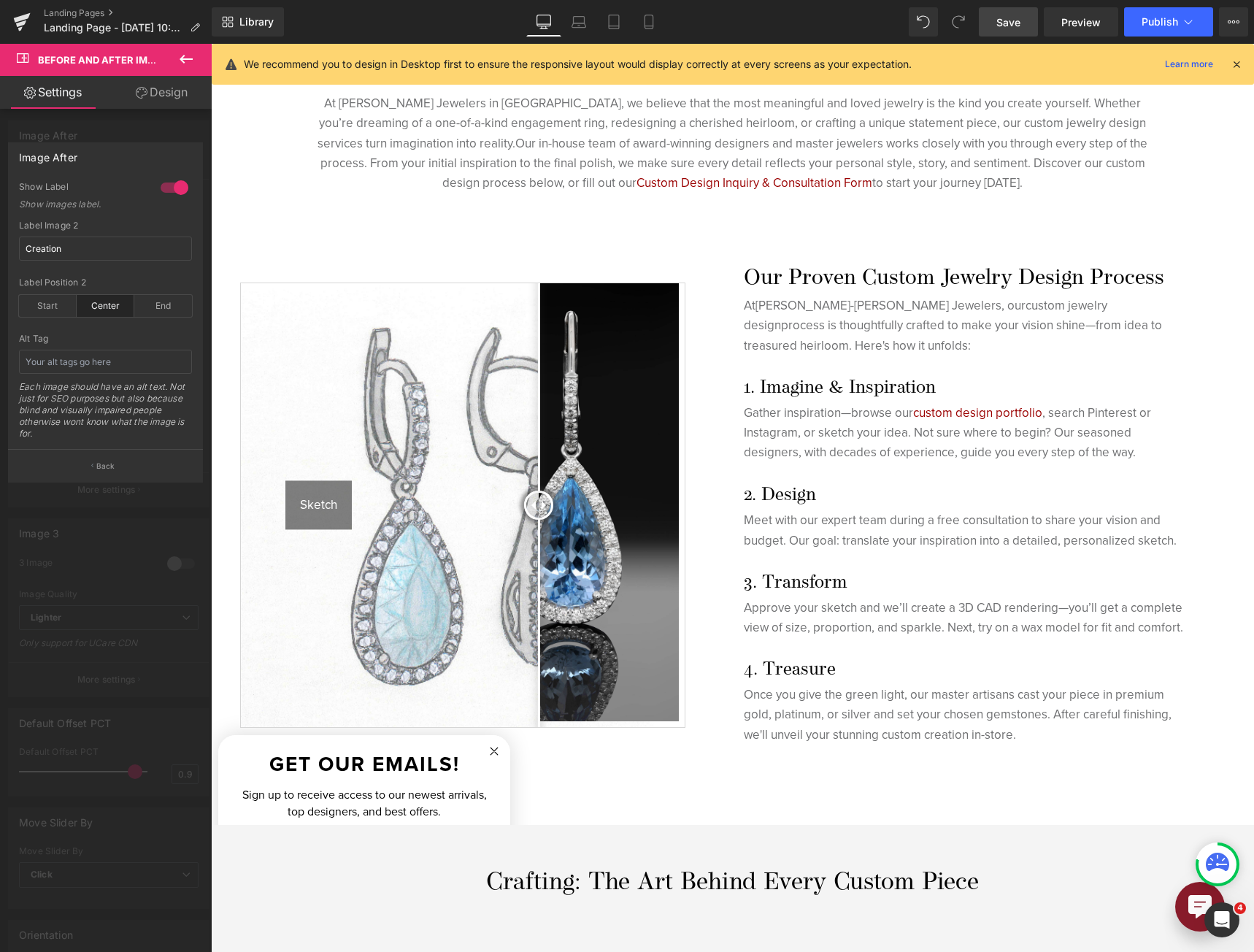
scroll to position [0, 0]
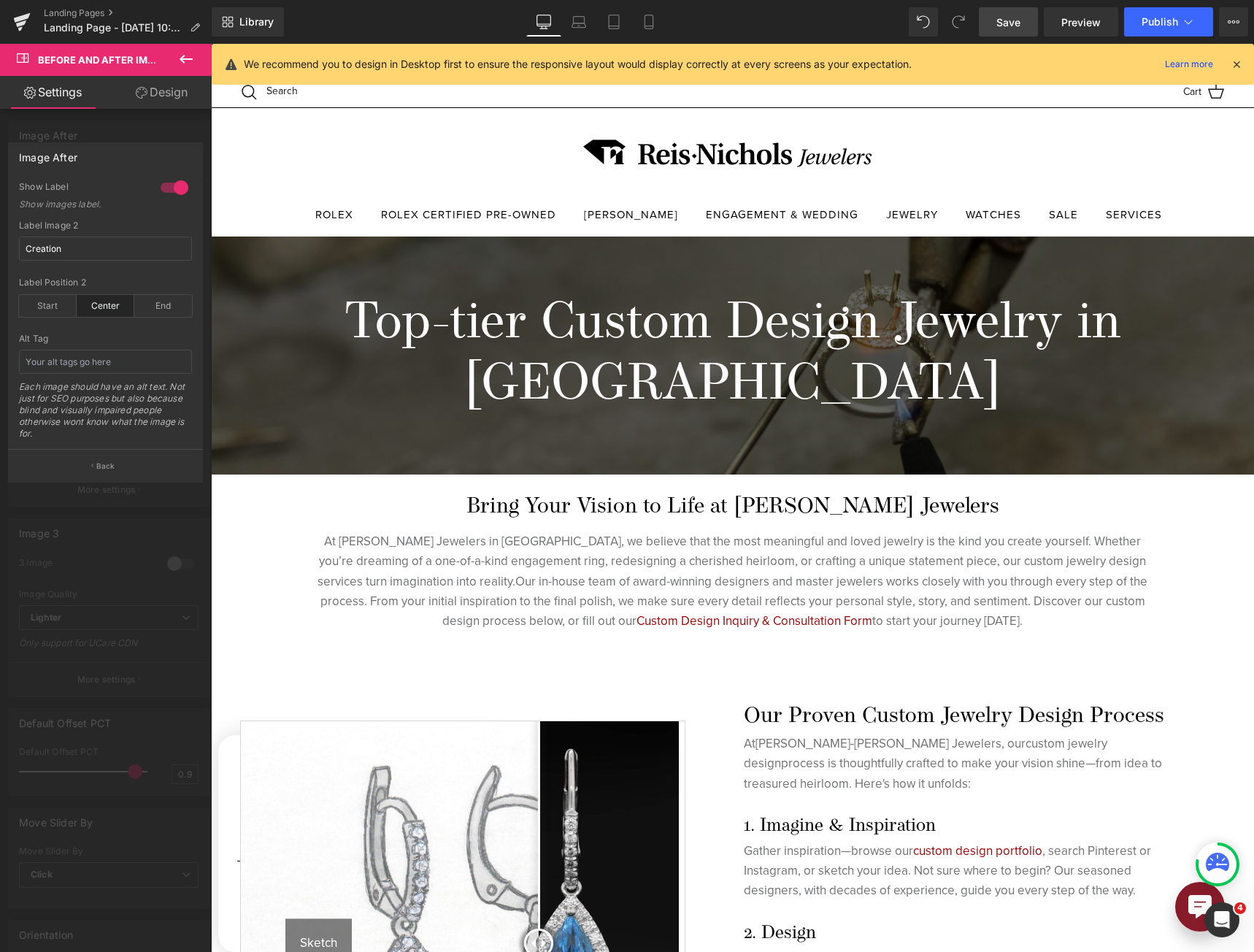
click at [555, 431] on div at bounding box center [732, 502] width 1043 height 916
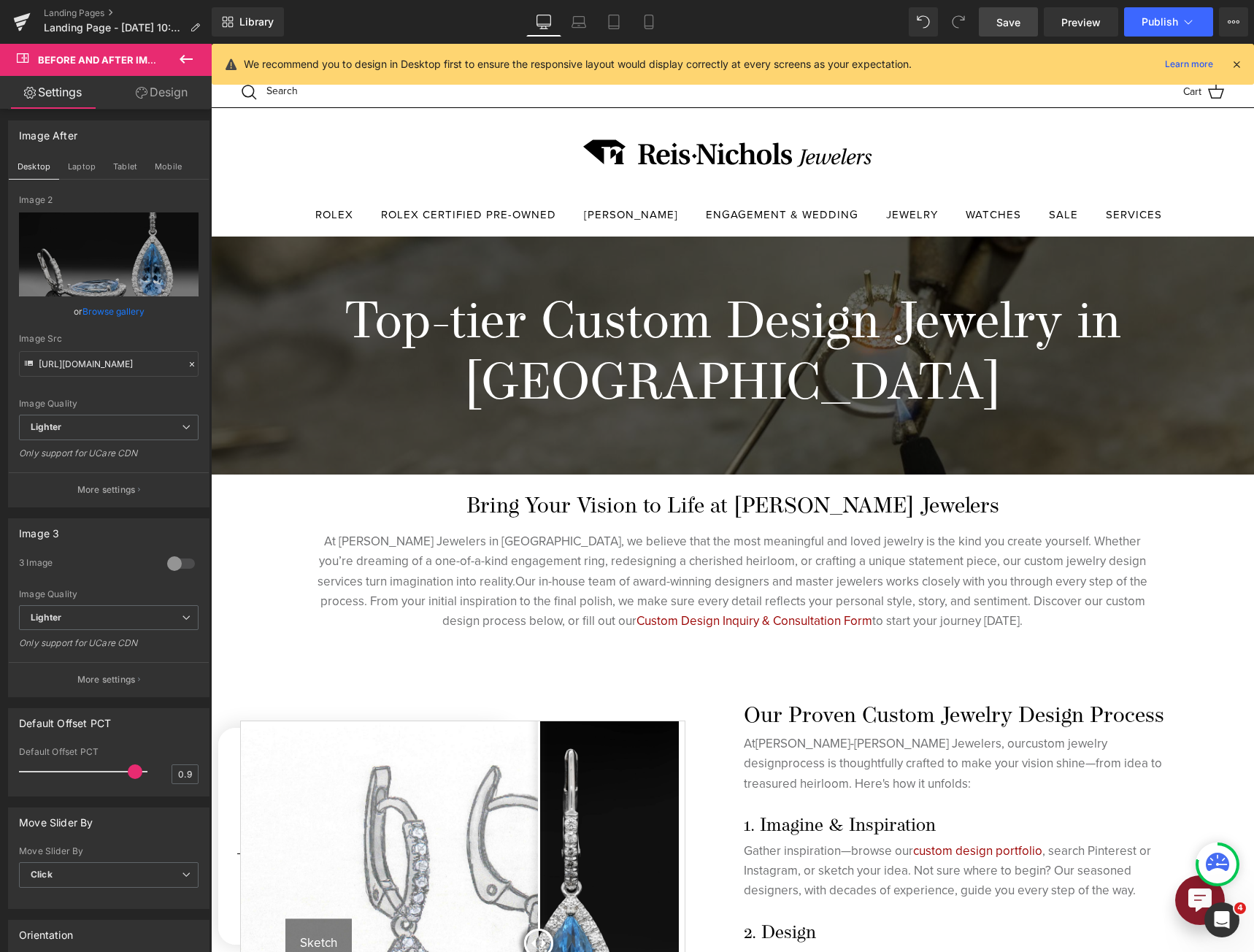
scroll to position [292, 0]
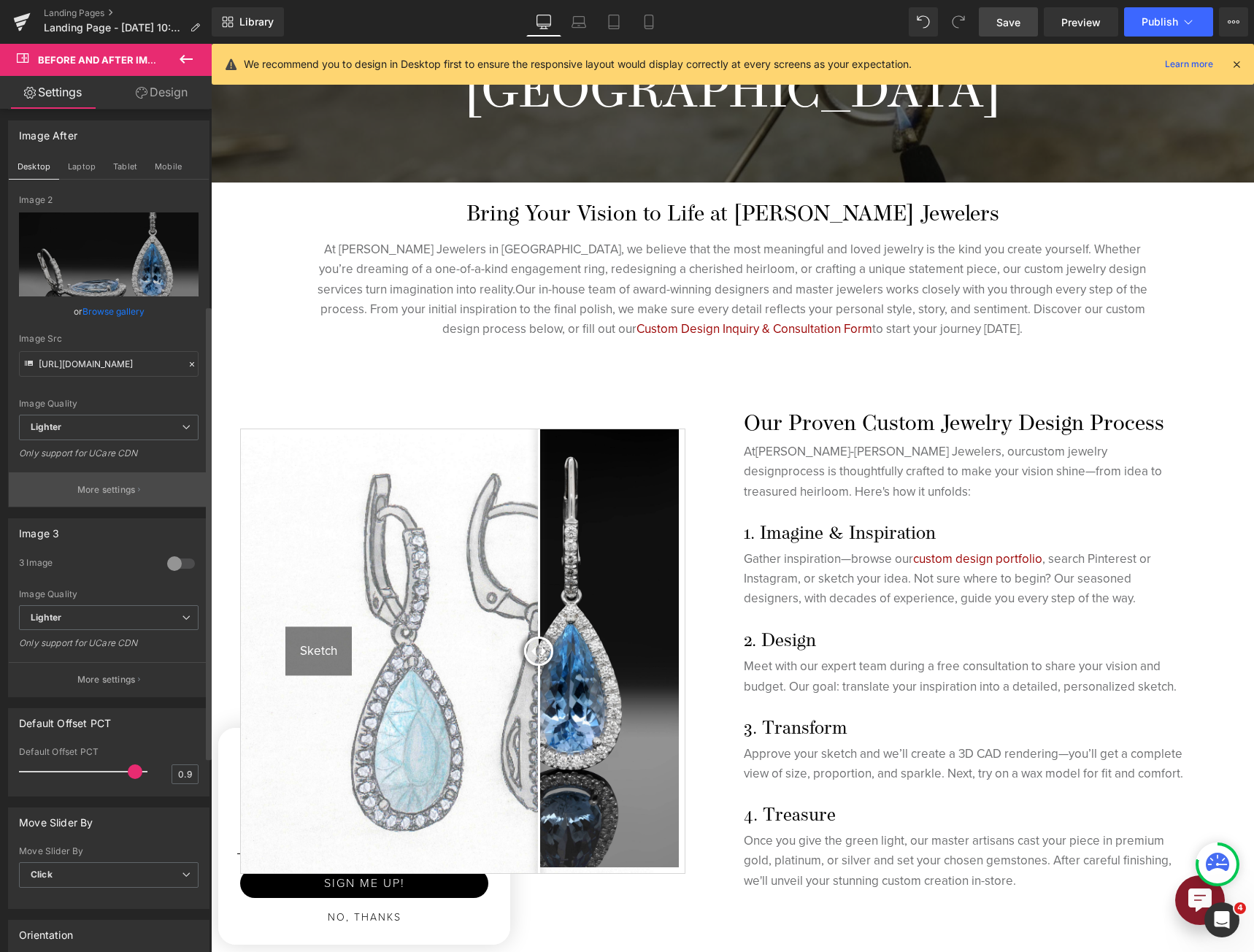
click at [99, 480] on button "More settings" at bounding box center [108, 489] width 200 height 35
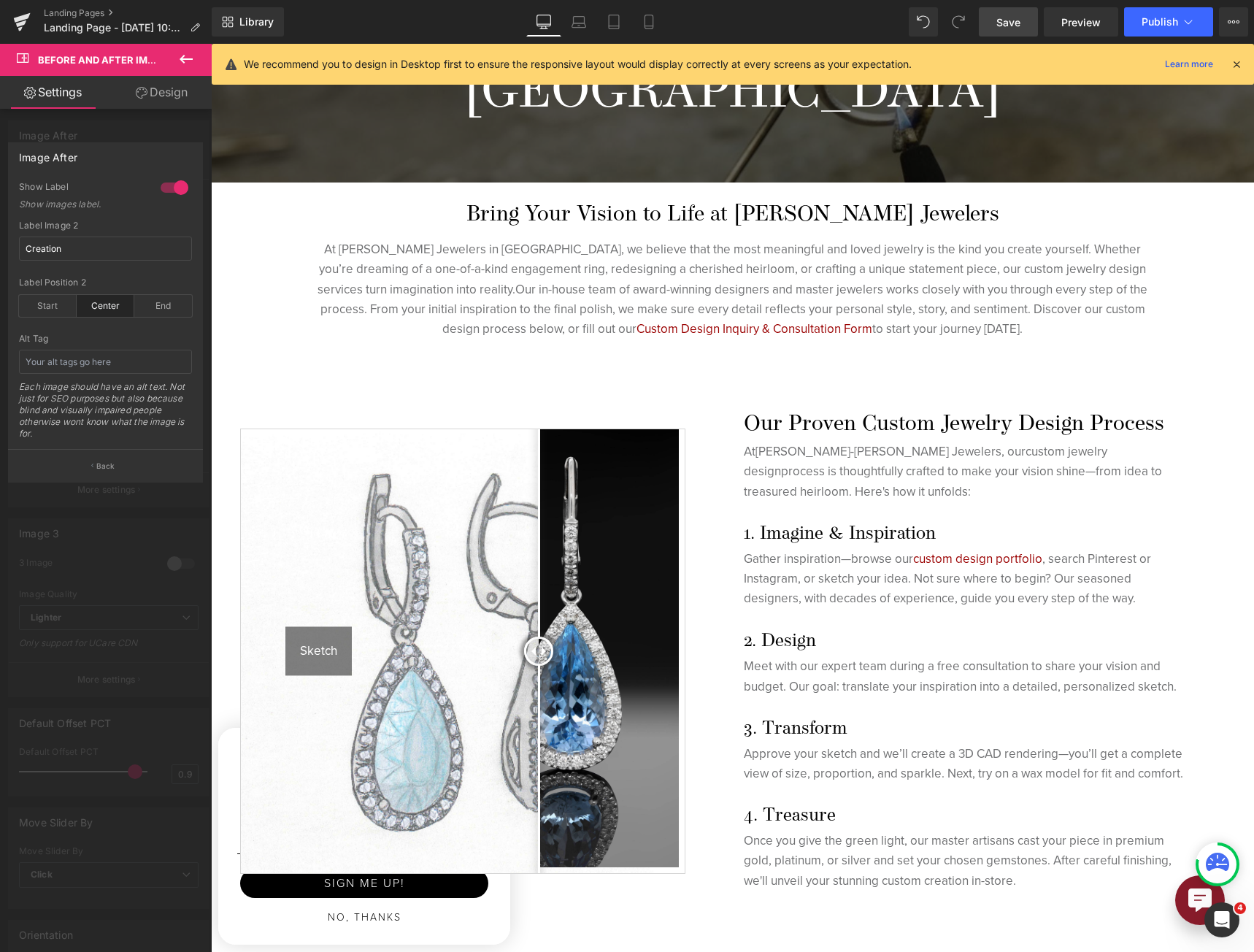
click at [434, 334] on div at bounding box center [732, 498] width 1043 height 908
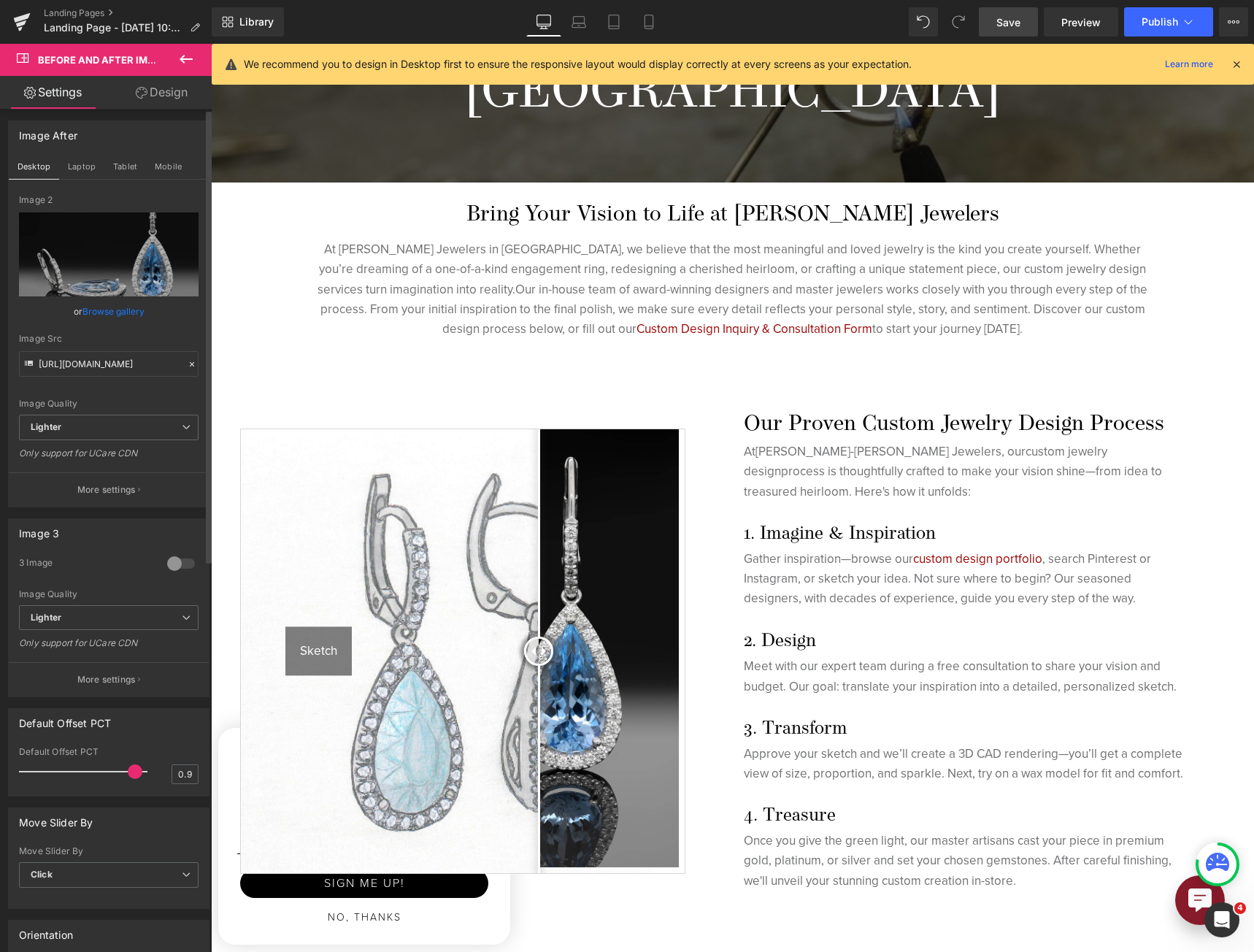
click at [109, 99] on p "More settings" at bounding box center [106, 92] width 59 height 13
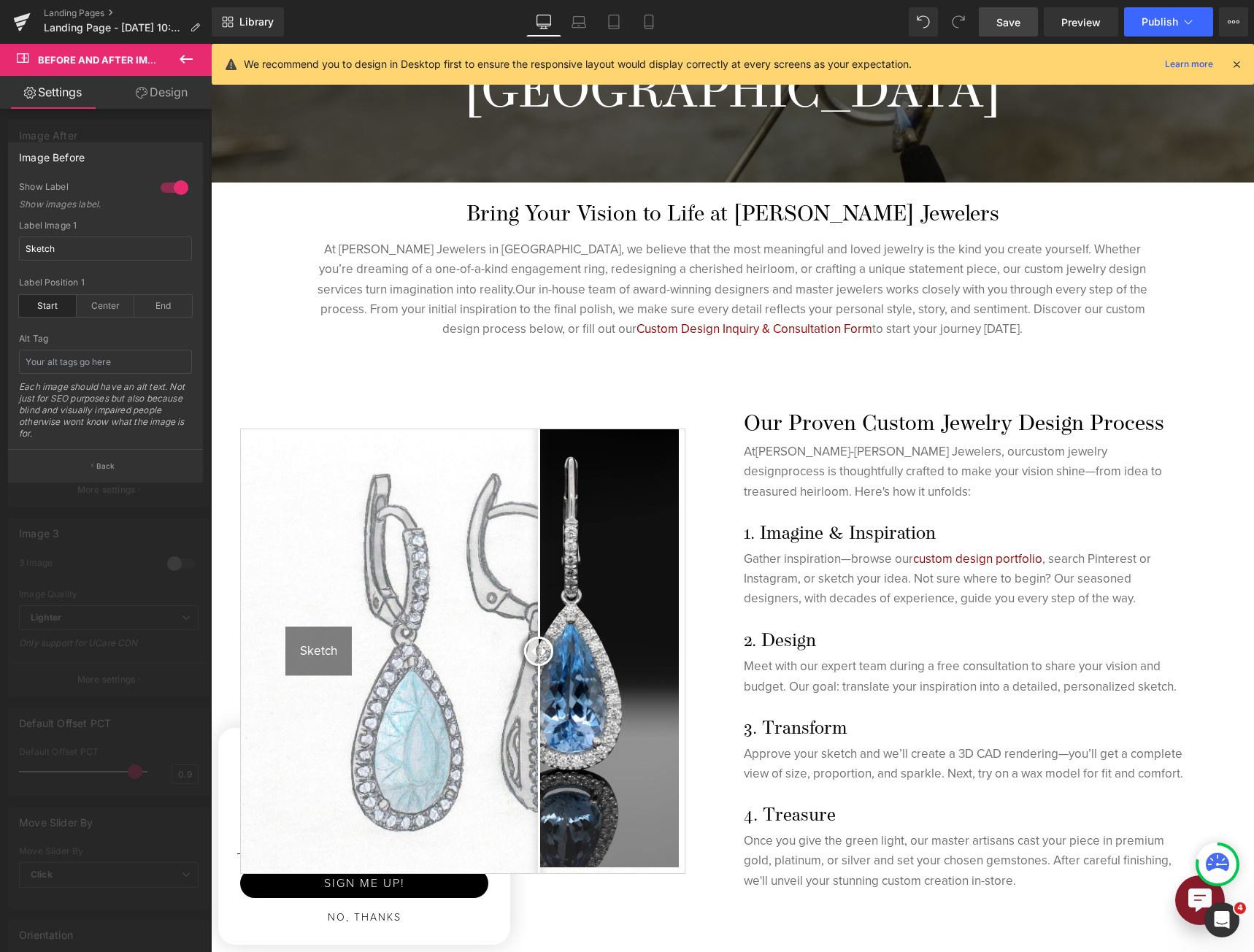
scroll to position [0, 0]
click at [376, 445] on div at bounding box center [732, 498] width 1043 height 908
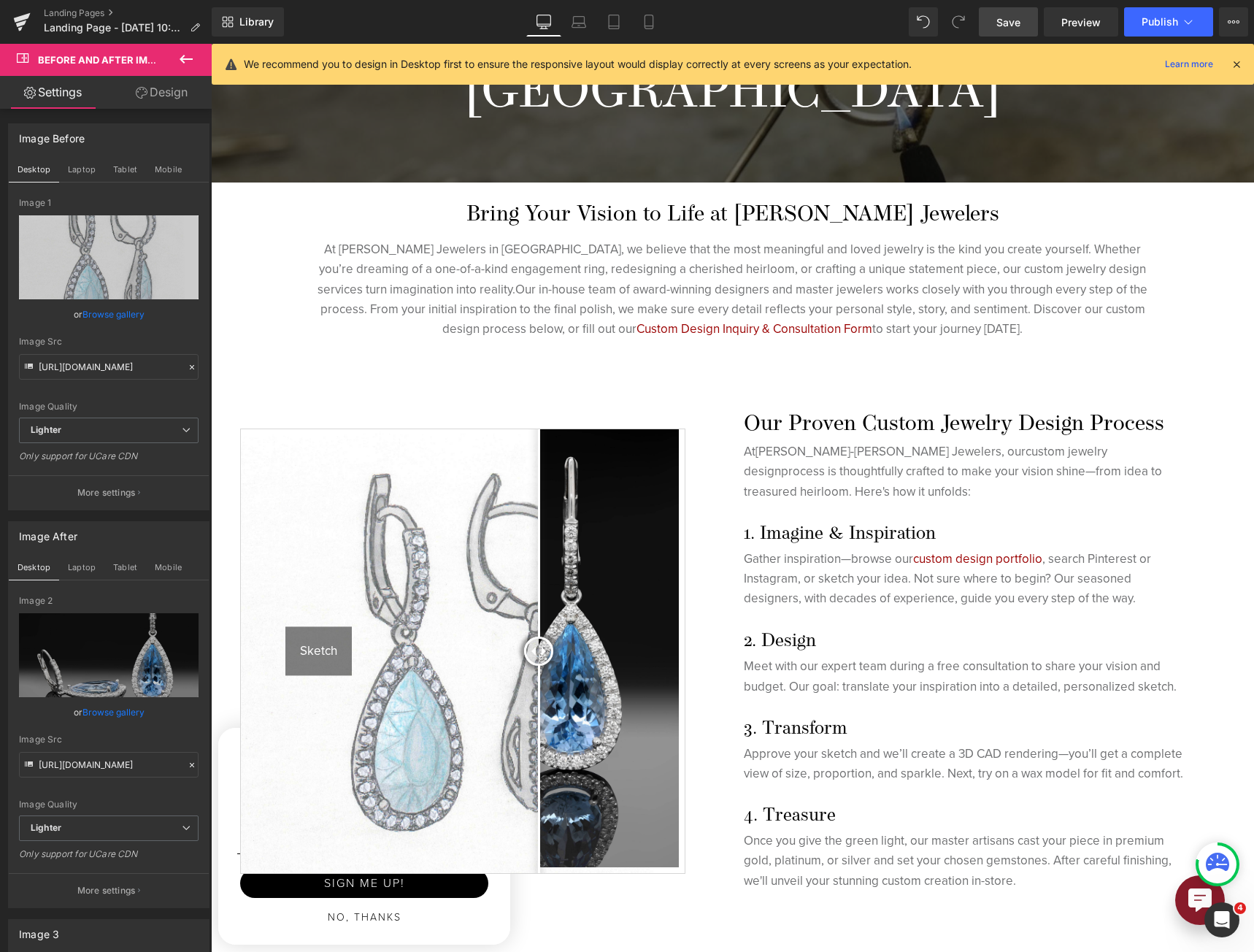
scroll to position [554, 0]
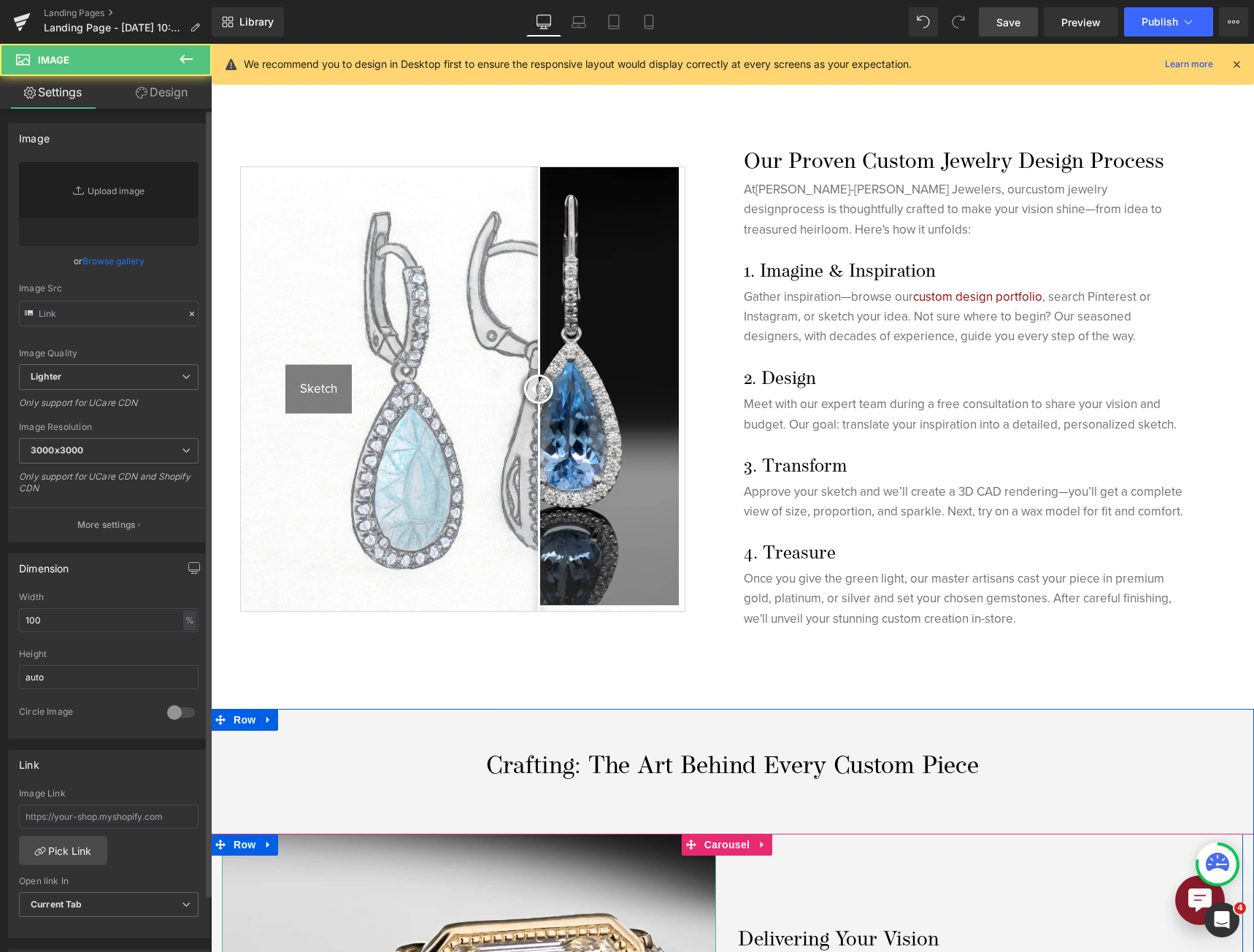
type input "[URL][DOMAIN_NAME]"
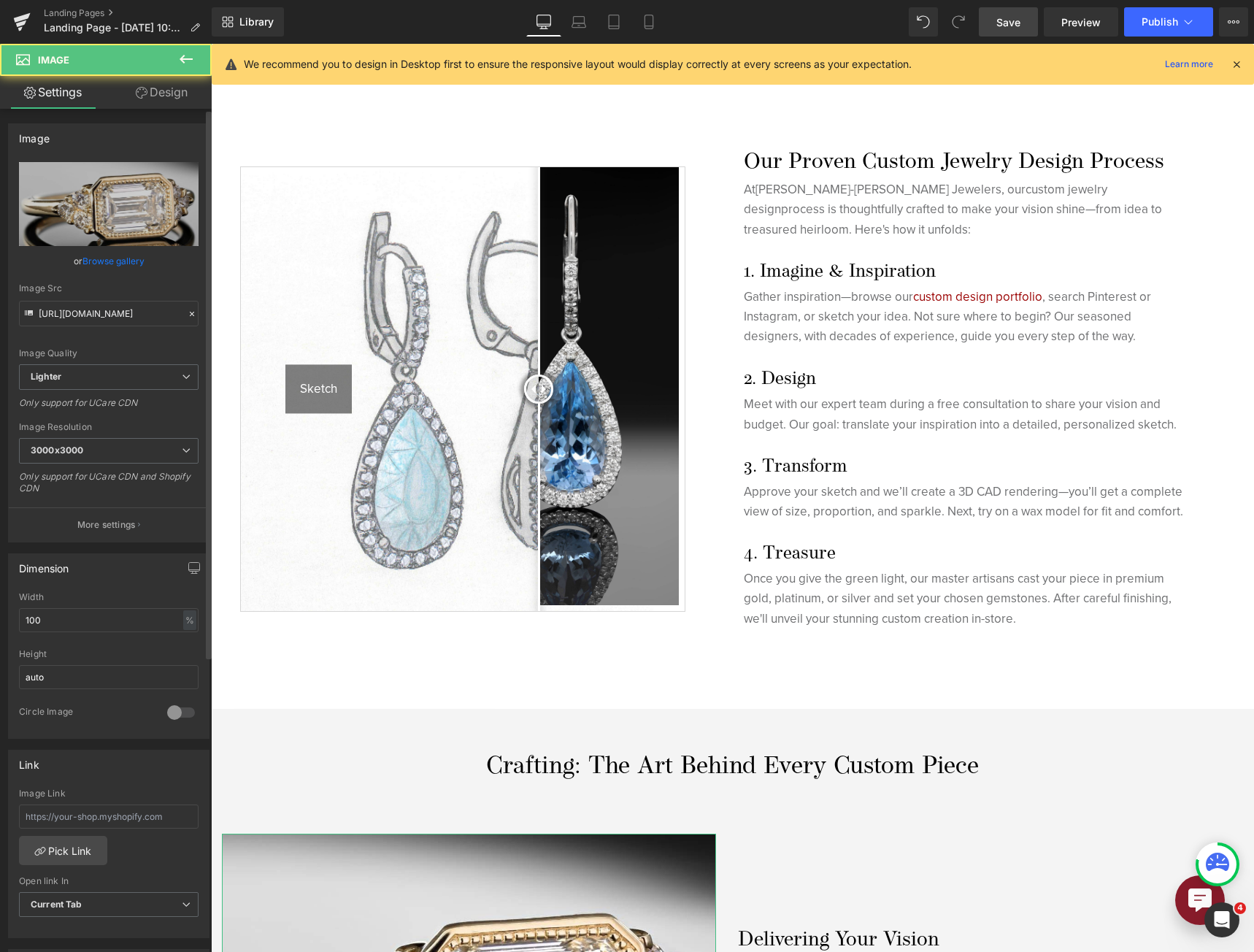
scroll to position [1022, 0]
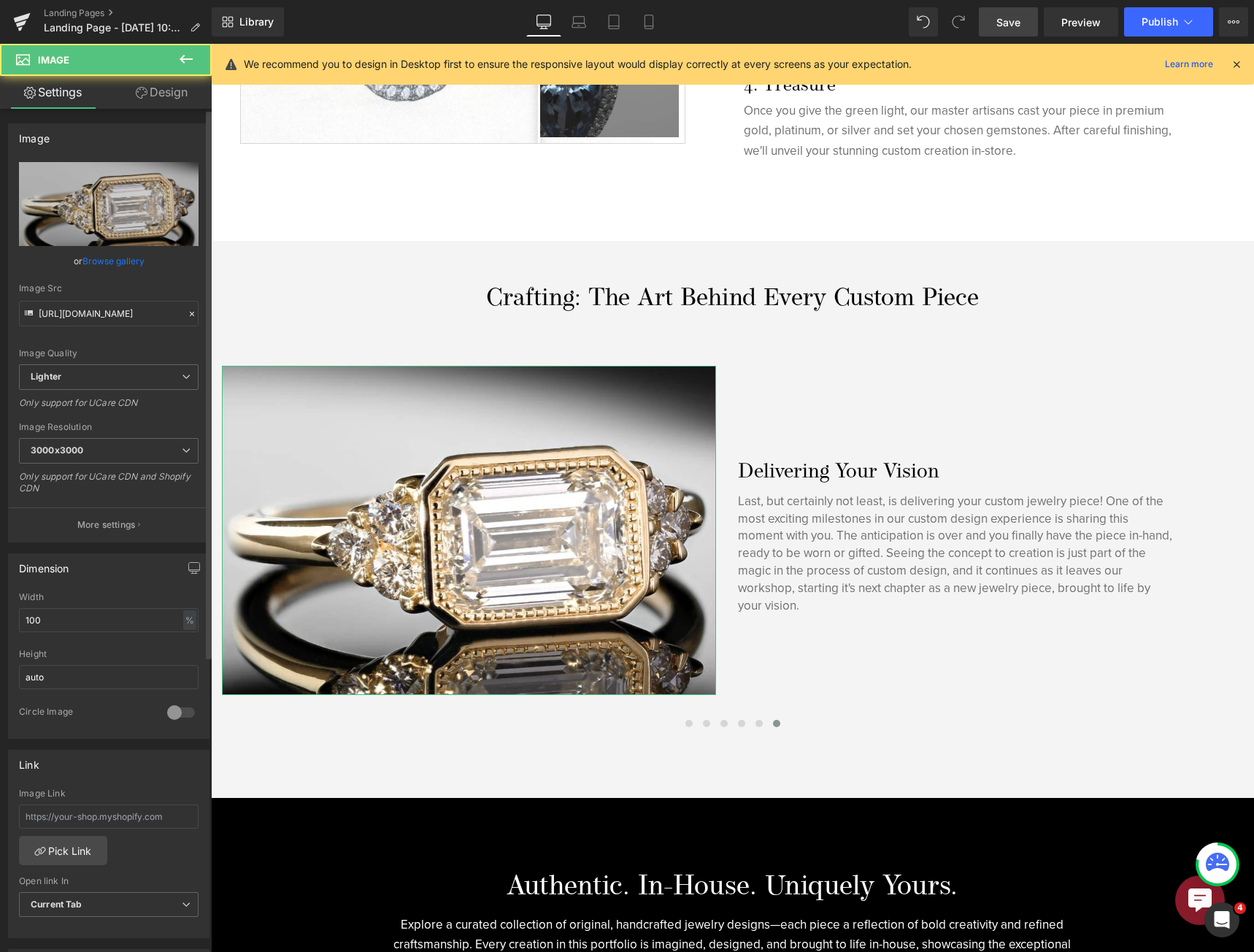
click at [130, 513] on button "More settings" at bounding box center [108, 525] width 200 height 35
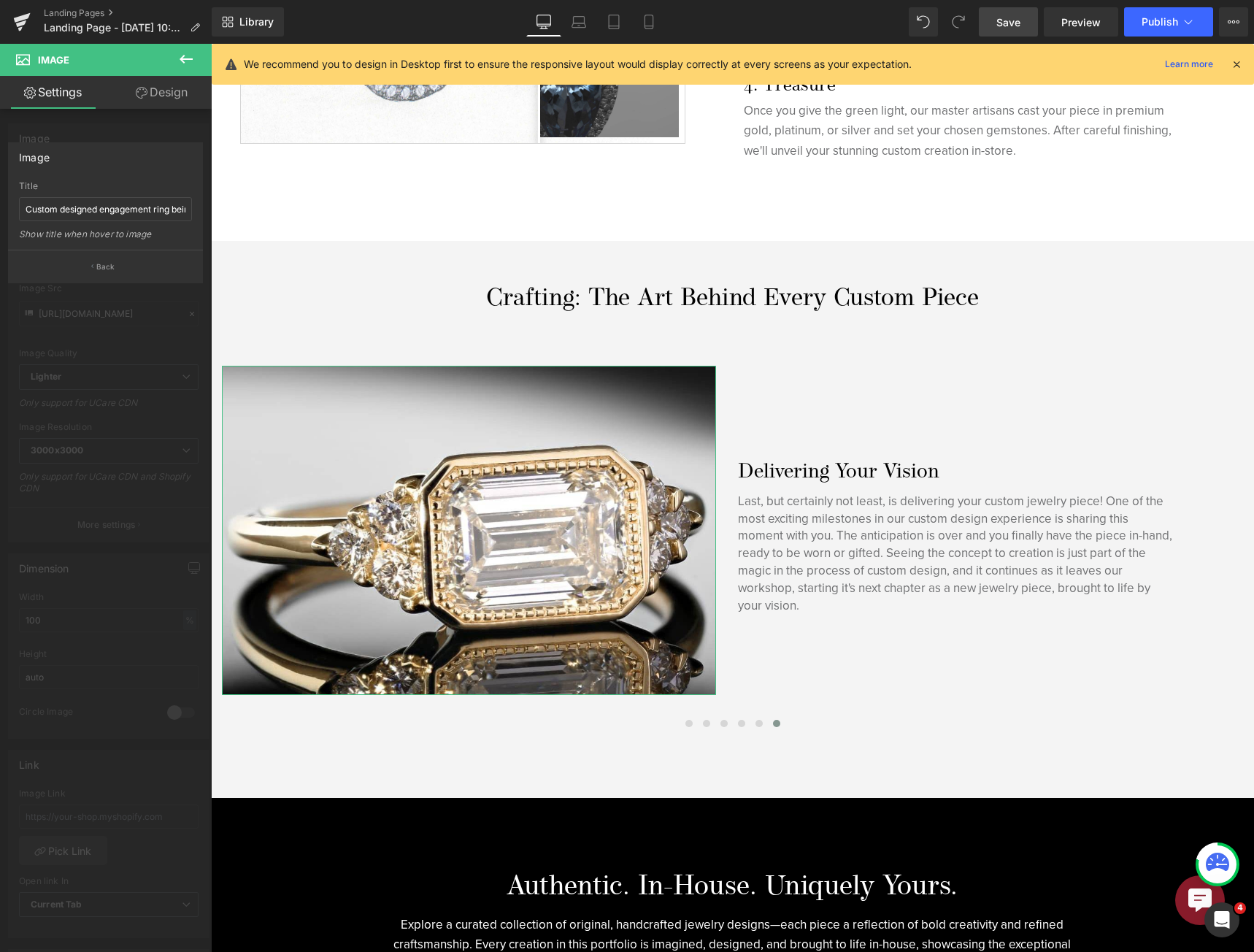
click at [130, 512] on div at bounding box center [106, 502] width 212 height 916
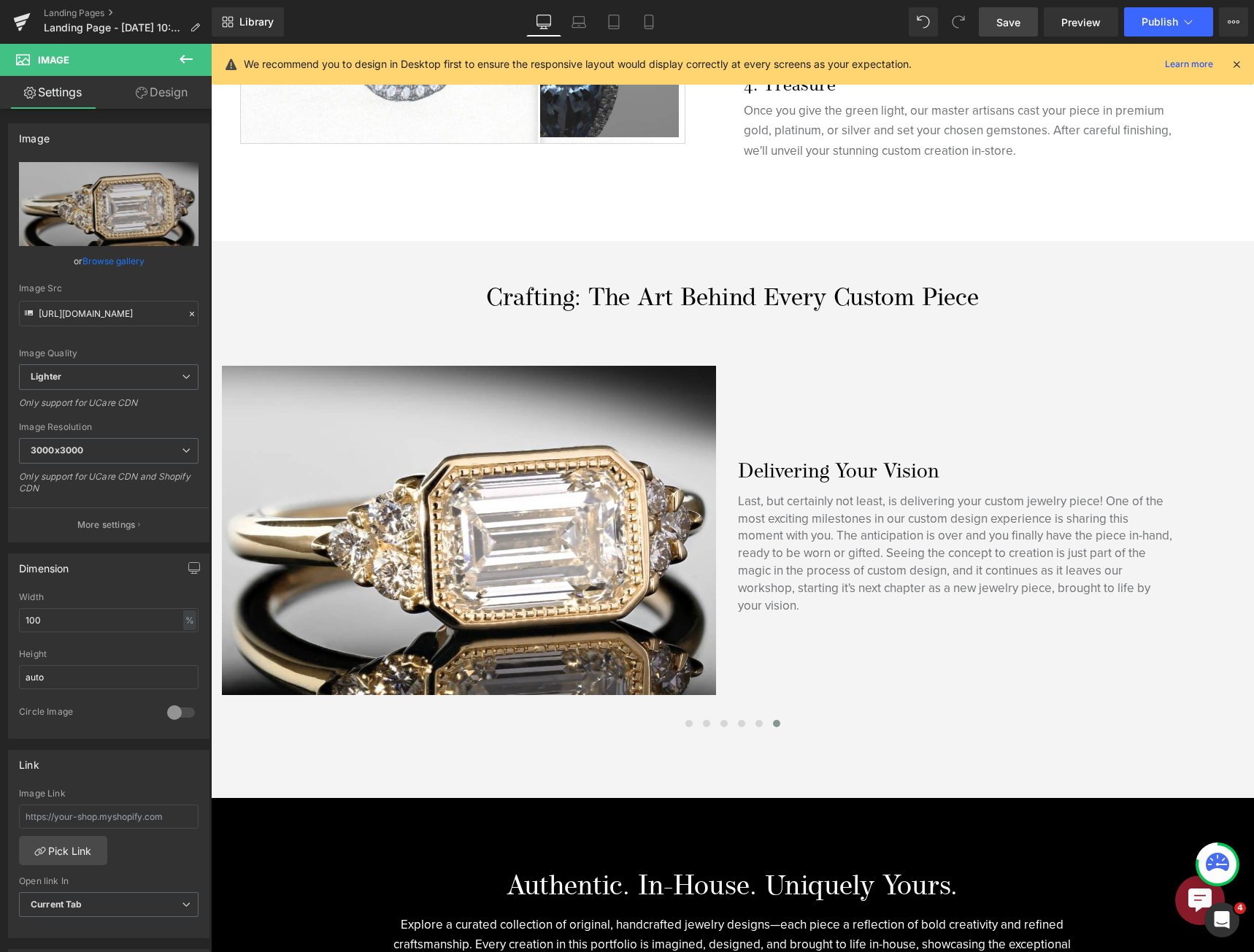
scroll to position [583, 0]
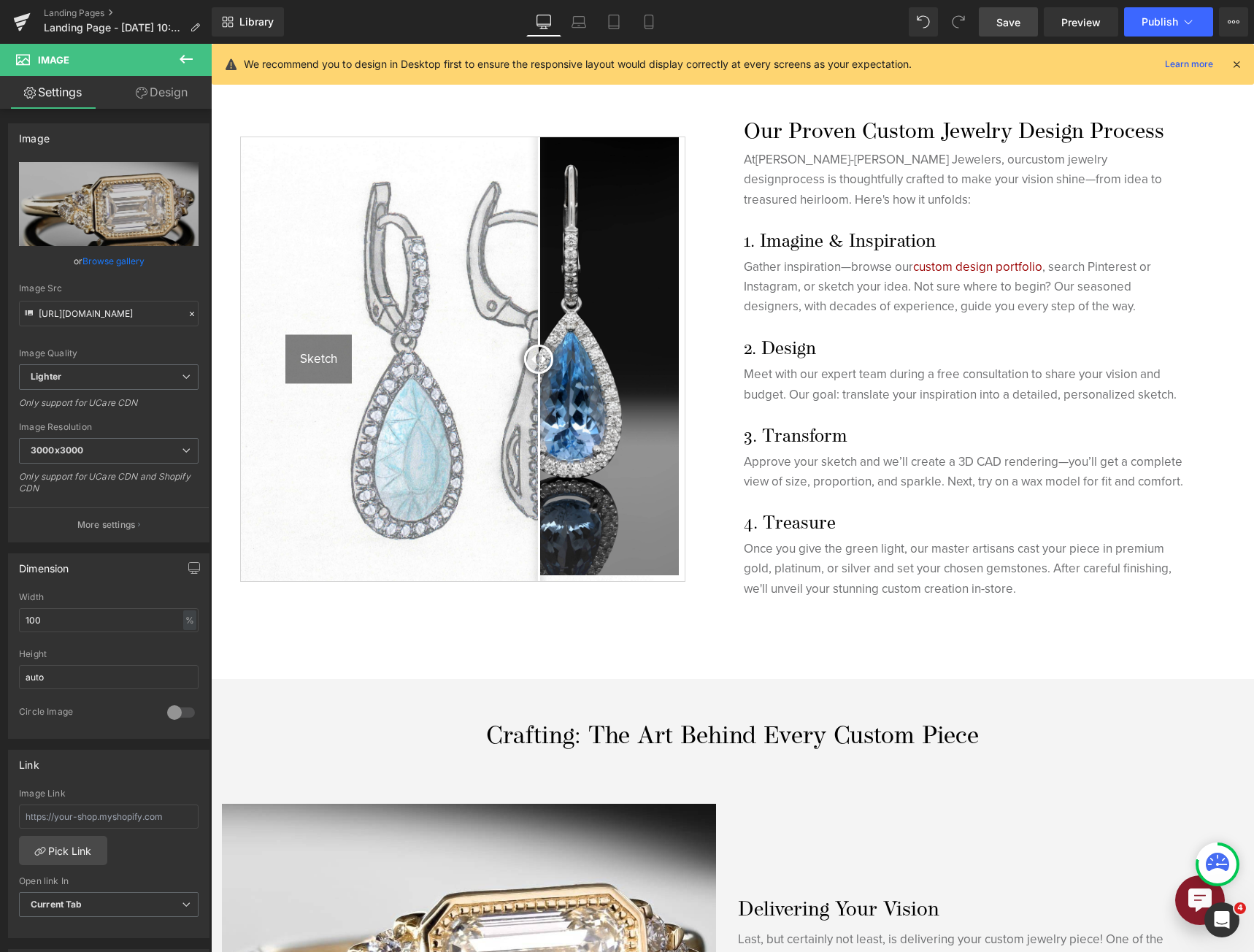
click at [331, 206] on img at bounding box center [462, 359] width 443 height 443
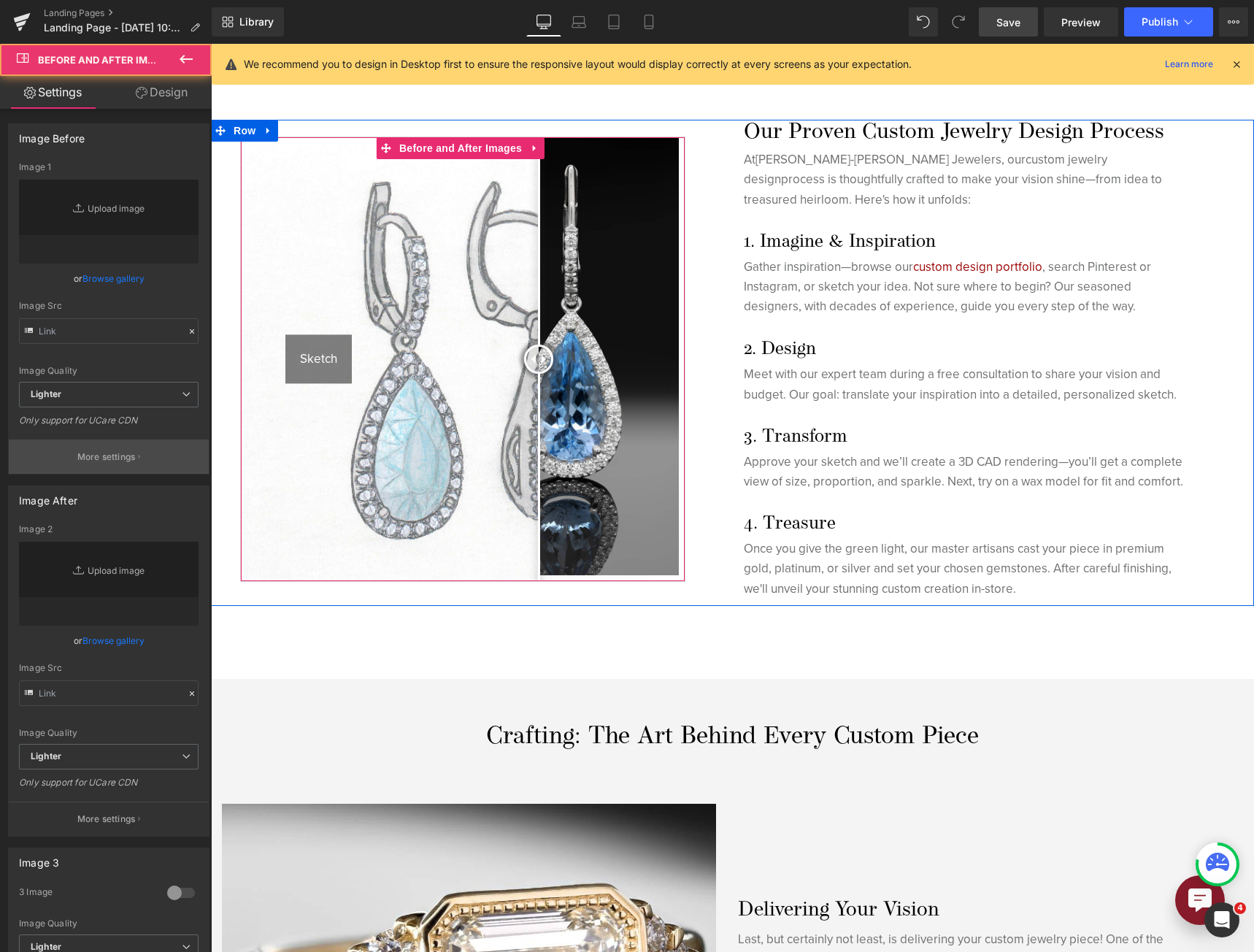
type input "[URL][DOMAIN_NAME]"
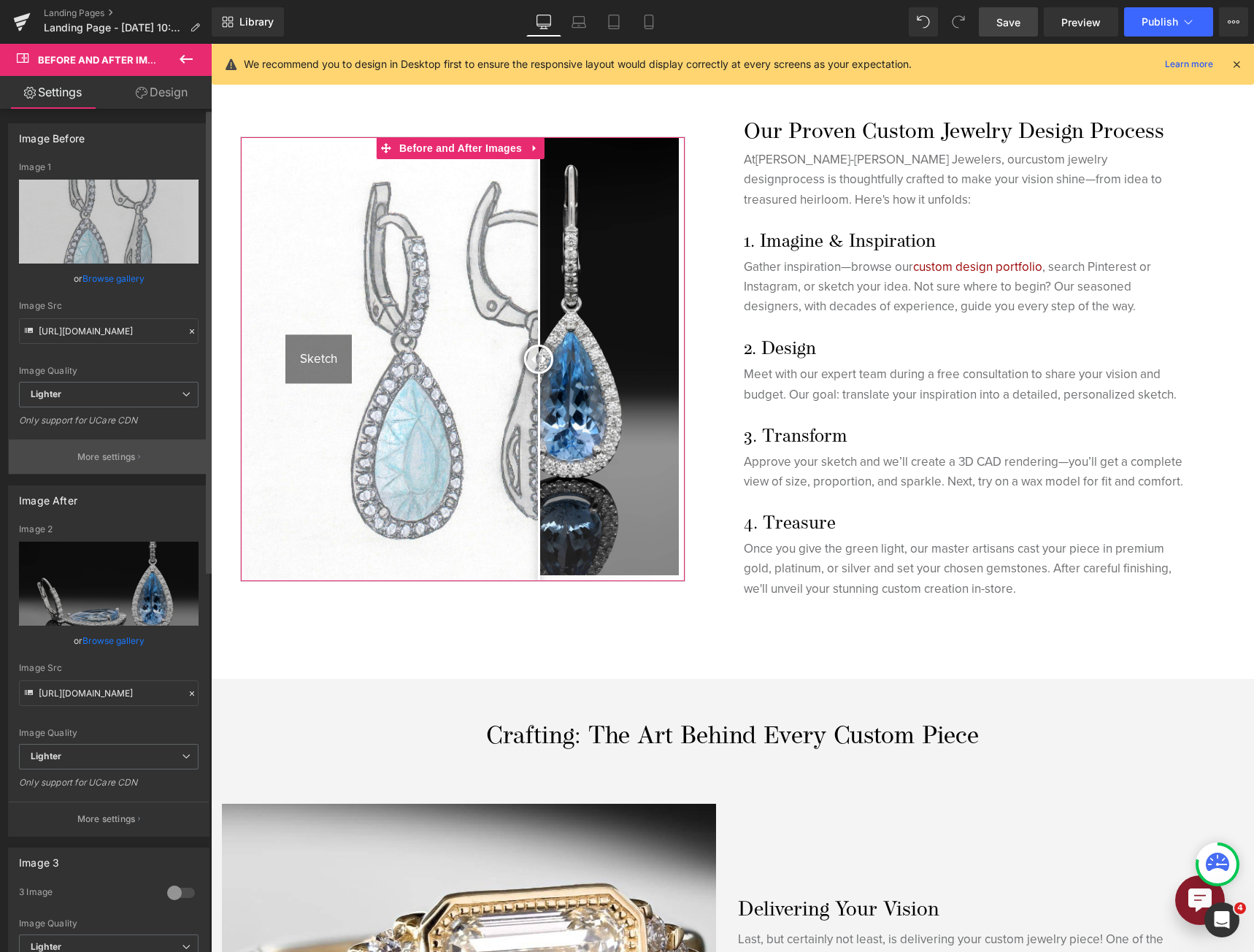
click at [83, 464] on button "More settings" at bounding box center [108, 457] width 200 height 35
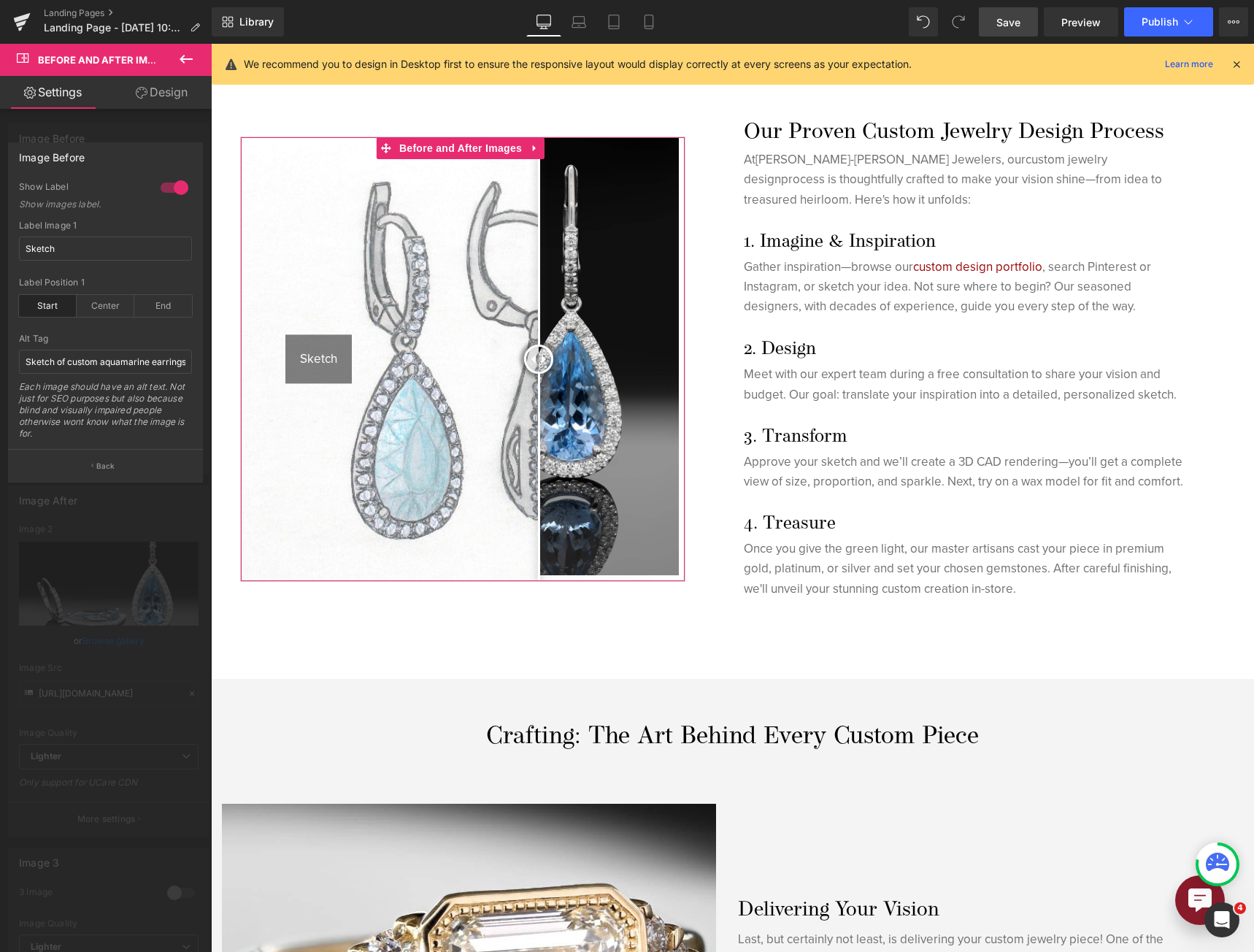
click at [83, 803] on div at bounding box center [106, 502] width 212 height 916
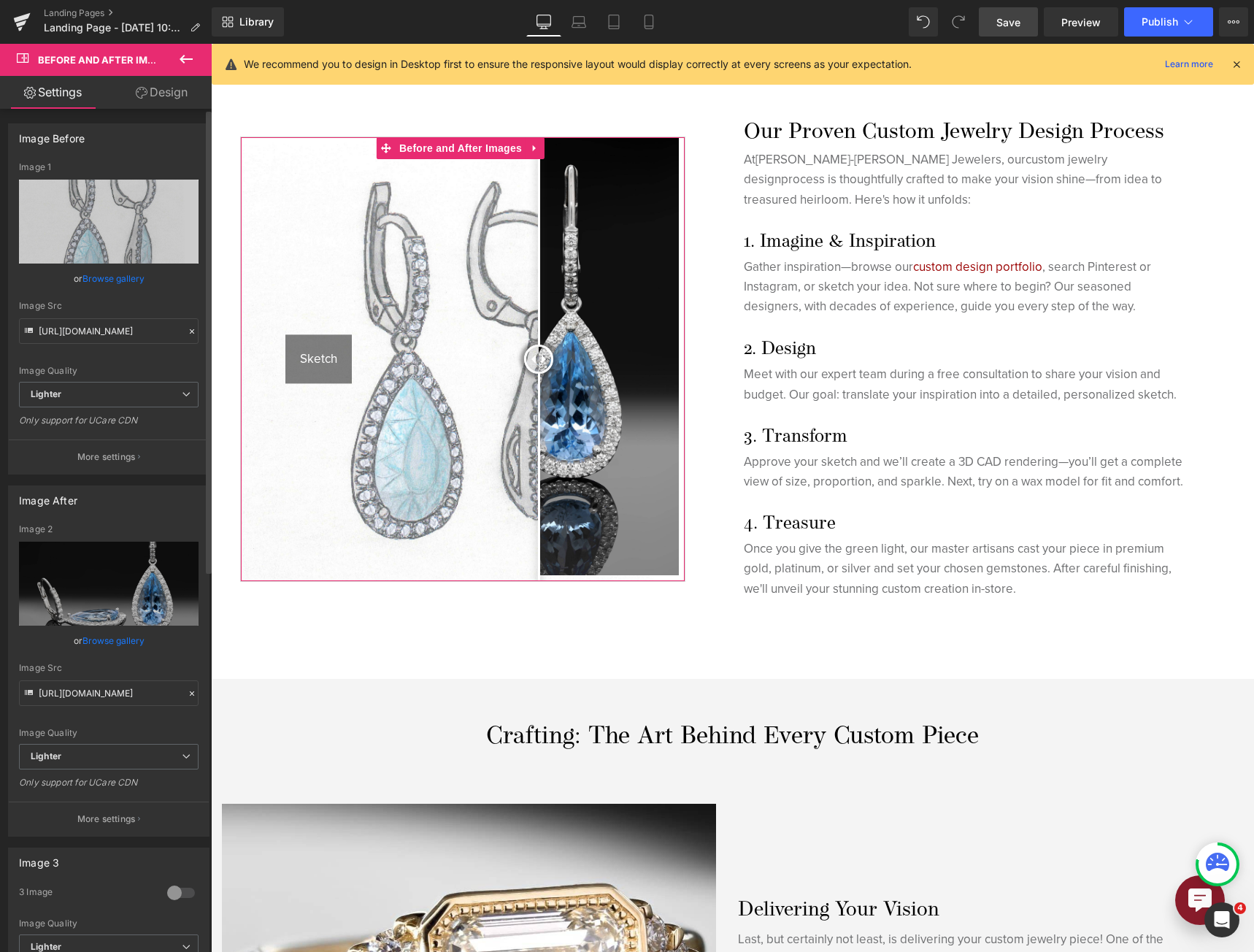
click at [84, 819] on p "More settings" at bounding box center [106, 819] width 59 height 13
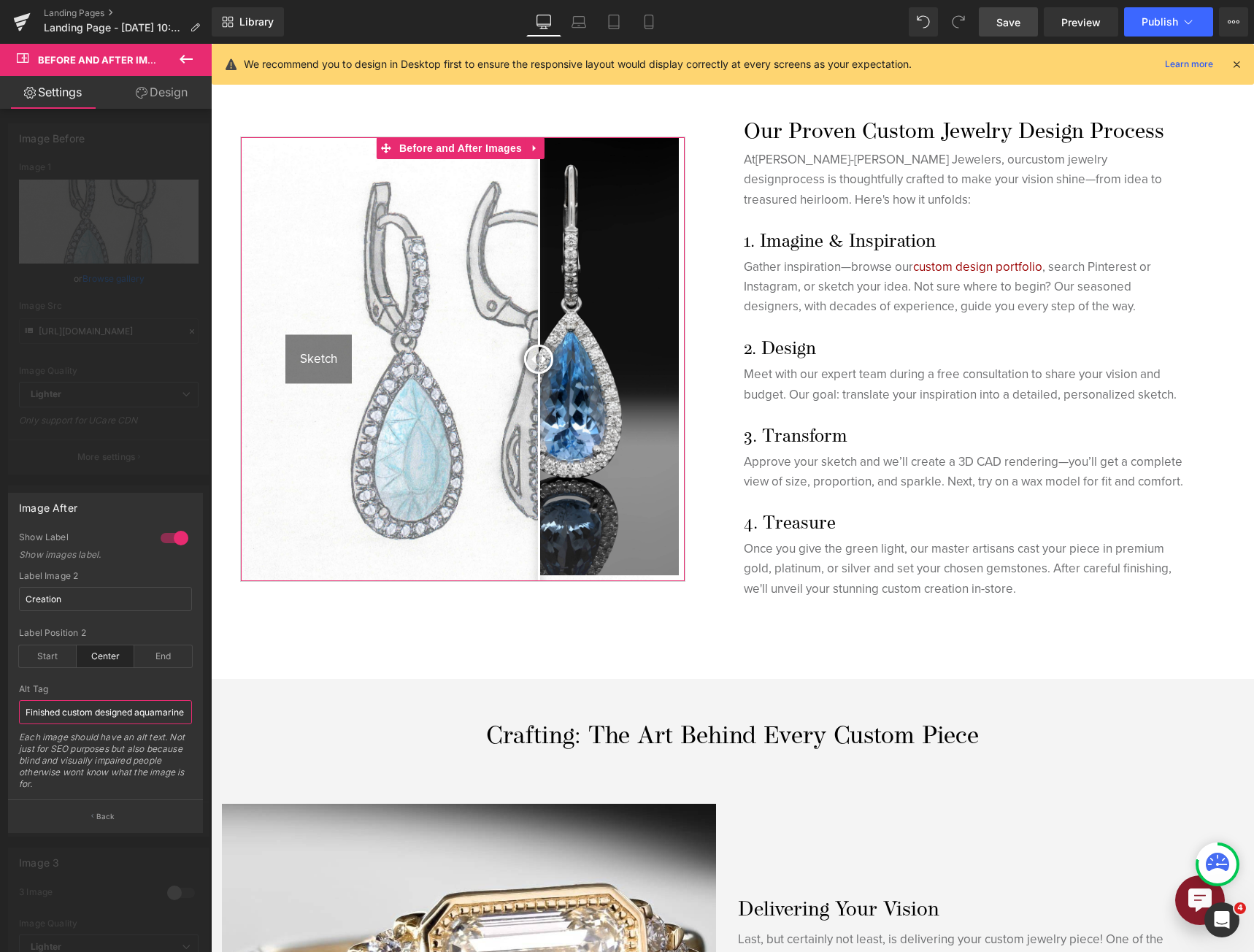
click at [121, 703] on input "Finished custom designed aquamarine earrings" at bounding box center [106, 711] width 173 height 24
click at [121, 702] on input "Finished custom designed aquamarine earrings" at bounding box center [106, 711] width 173 height 24
click at [121, 705] on input "Finished custom designed aquamarine earrings" at bounding box center [106, 711] width 173 height 24
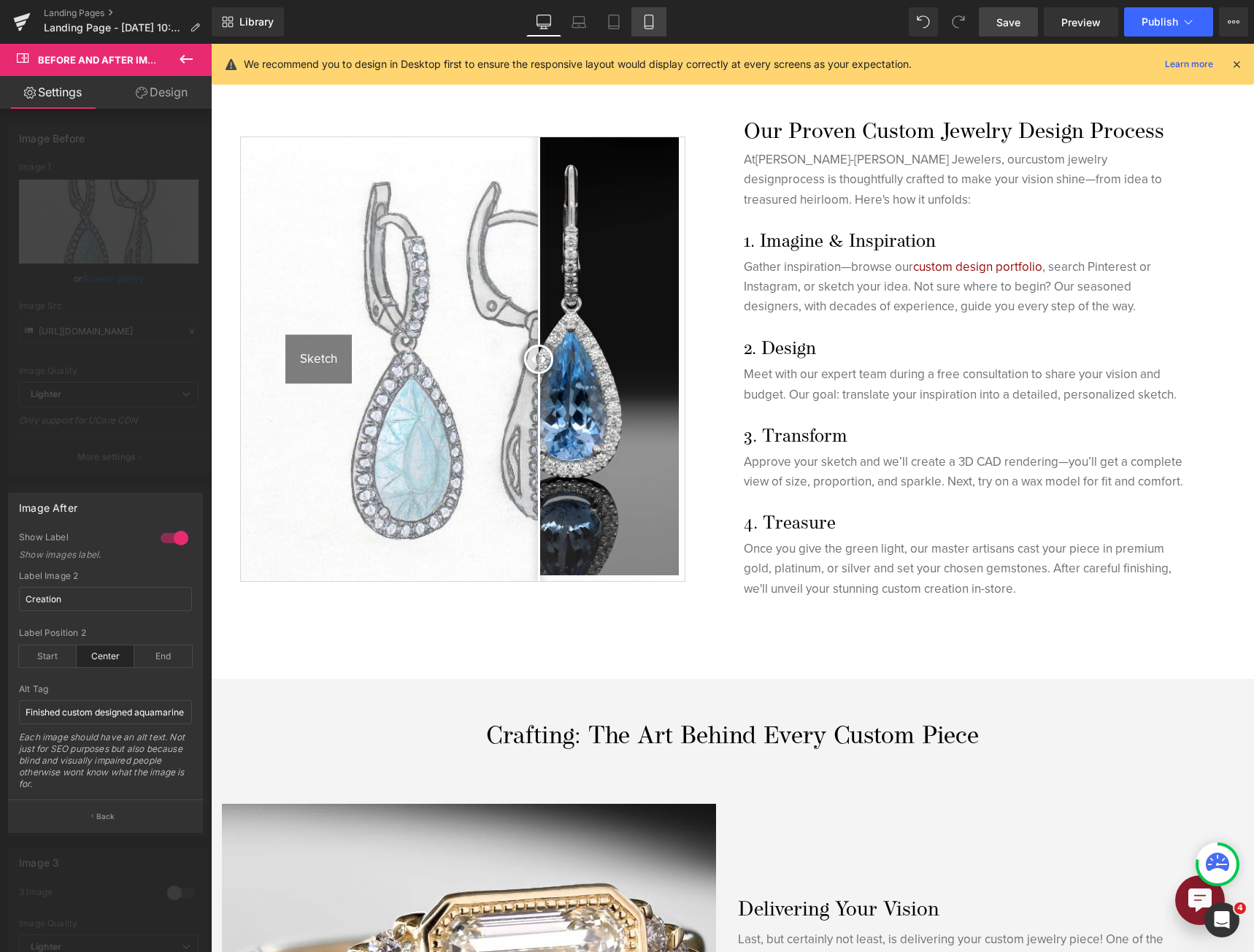
click at [649, 26] on icon at bounding box center [649, 26] width 8 height 0
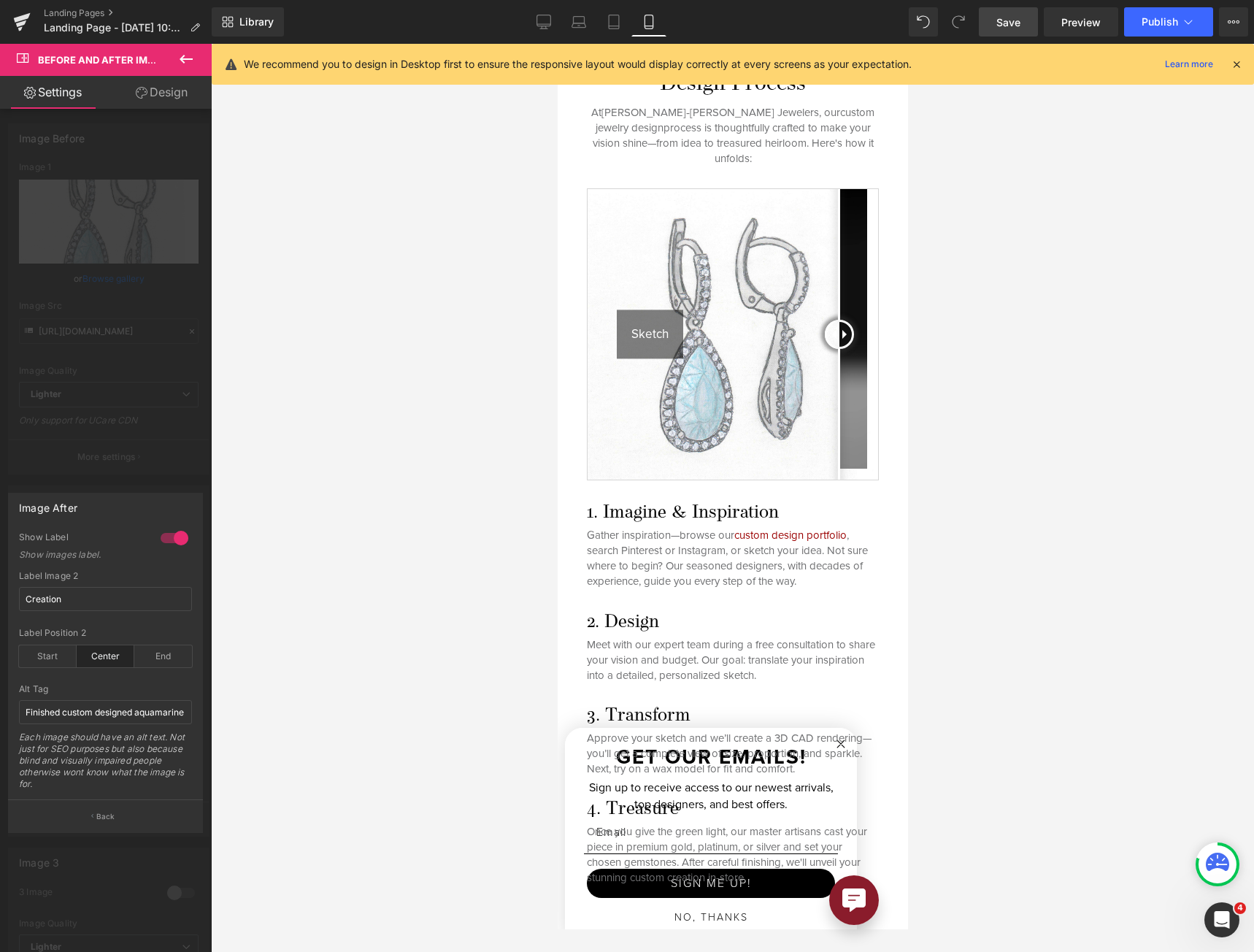
scroll to position [0, 0]
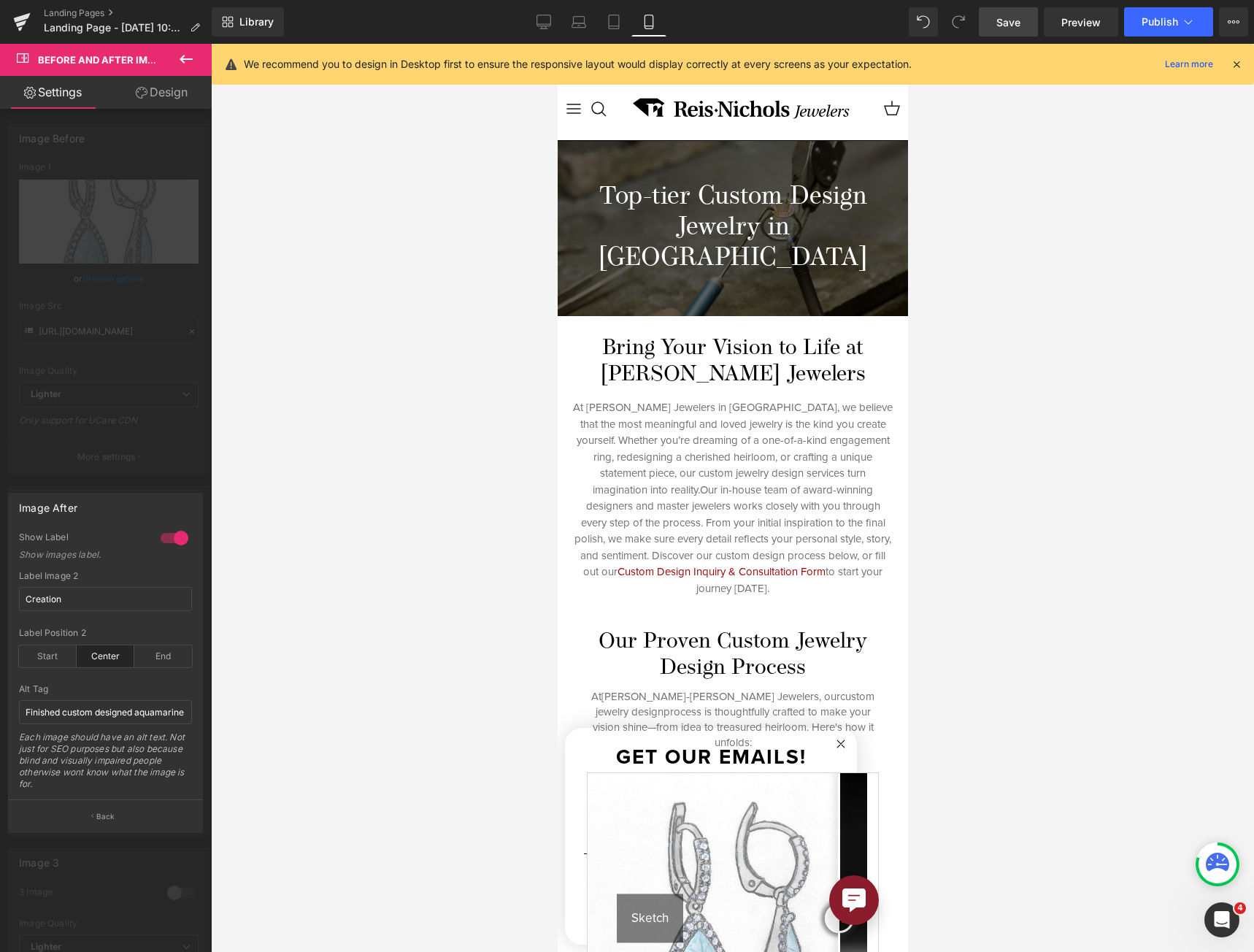
click at [677, 548] on div at bounding box center [731, 498] width 350 height 908
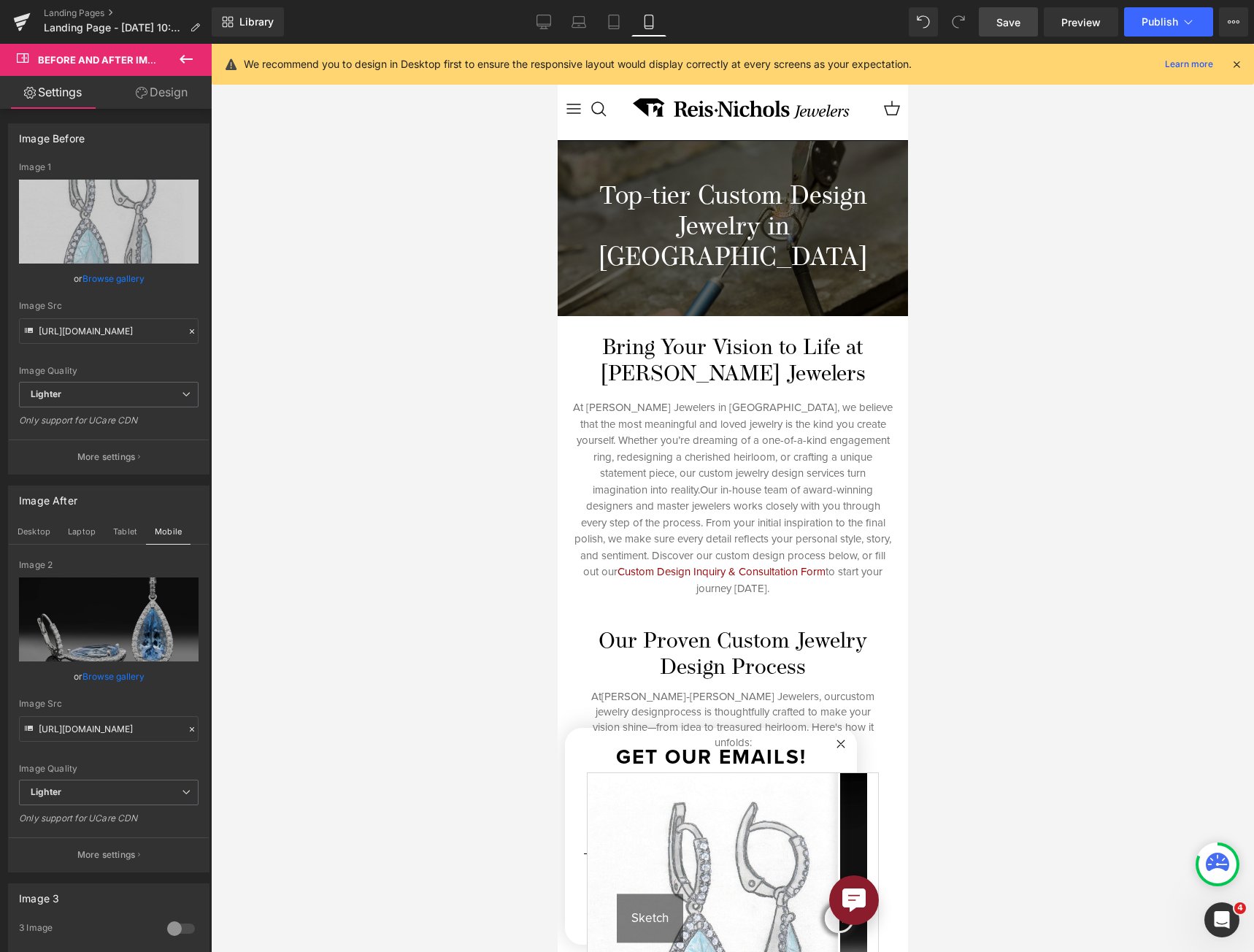
scroll to position [438, 0]
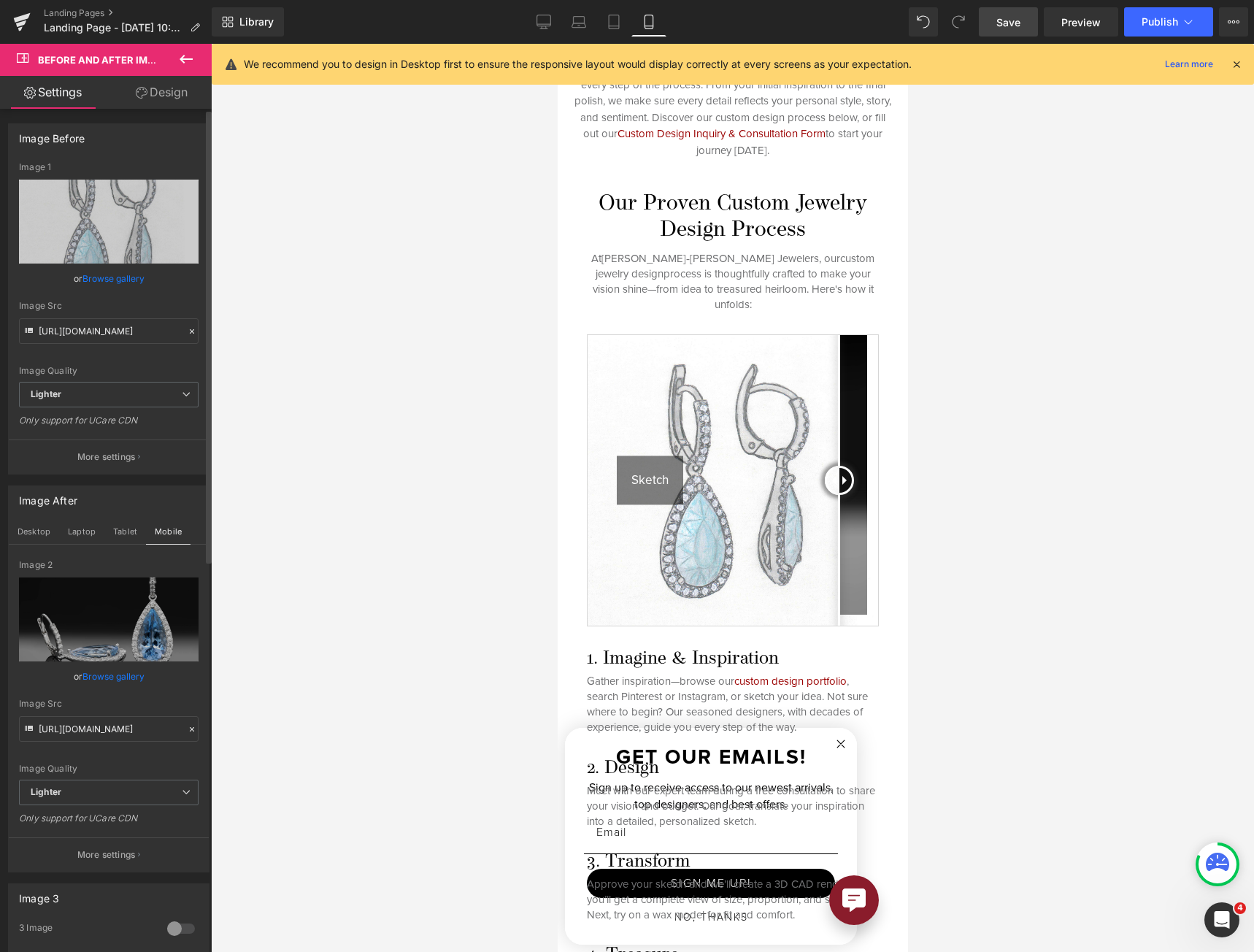
click at [104, 845] on button "More settings" at bounding box center [108, 854] width 200 height 35
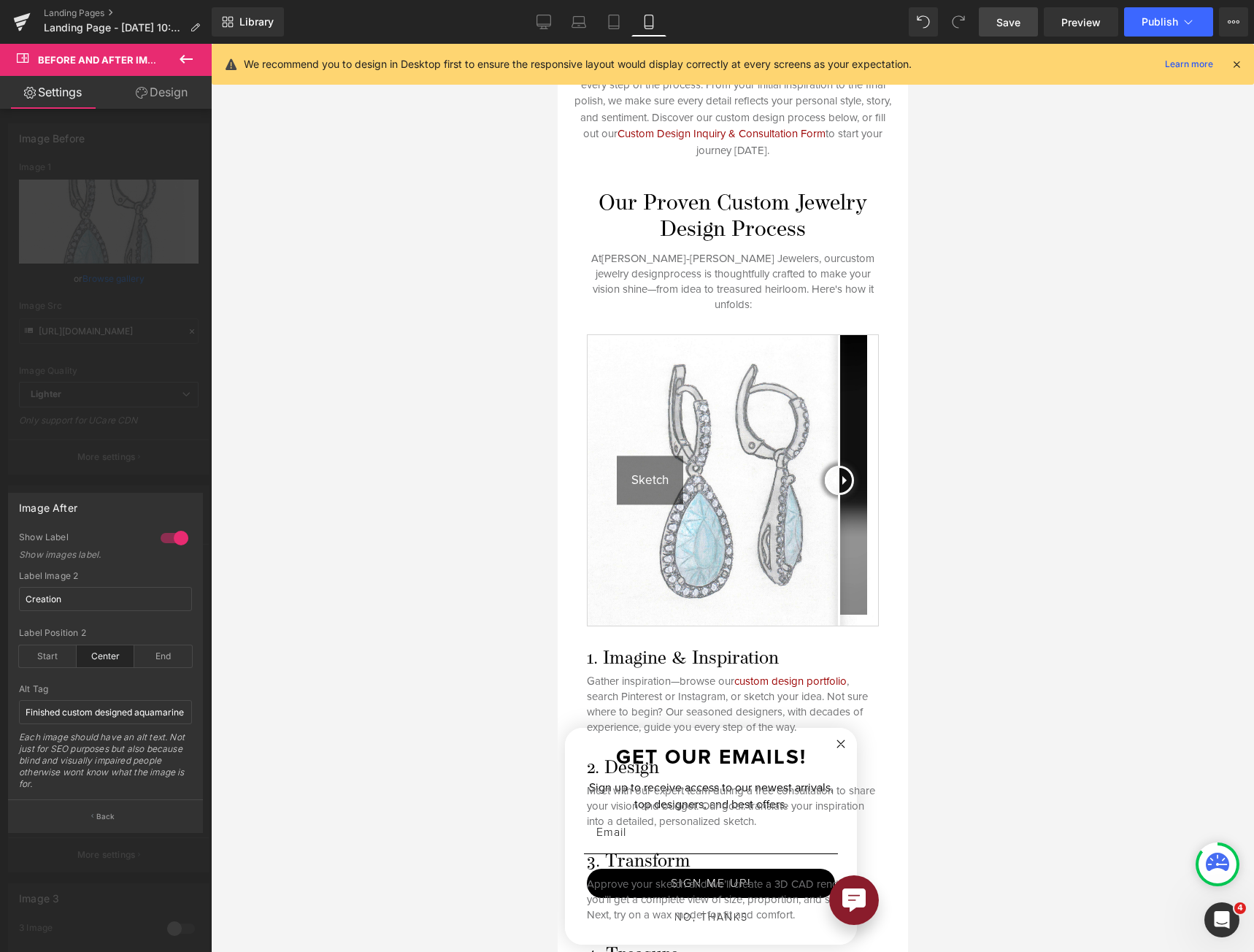
click at [799, 395] on div at bounding box center [731, 498] width 350 height 908
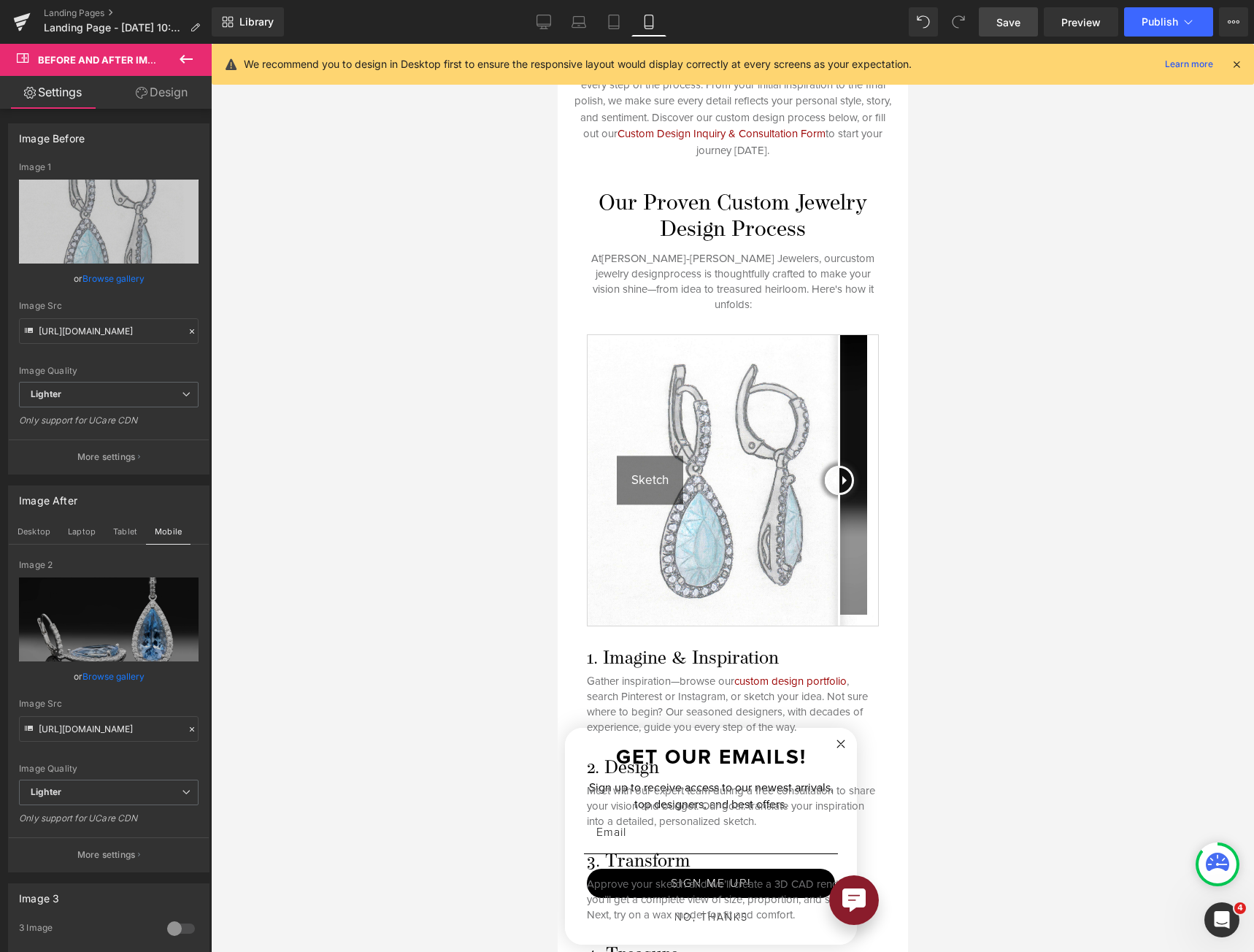
click at [799, 395] on img at bounding box center [731, 480] width 291 height 291
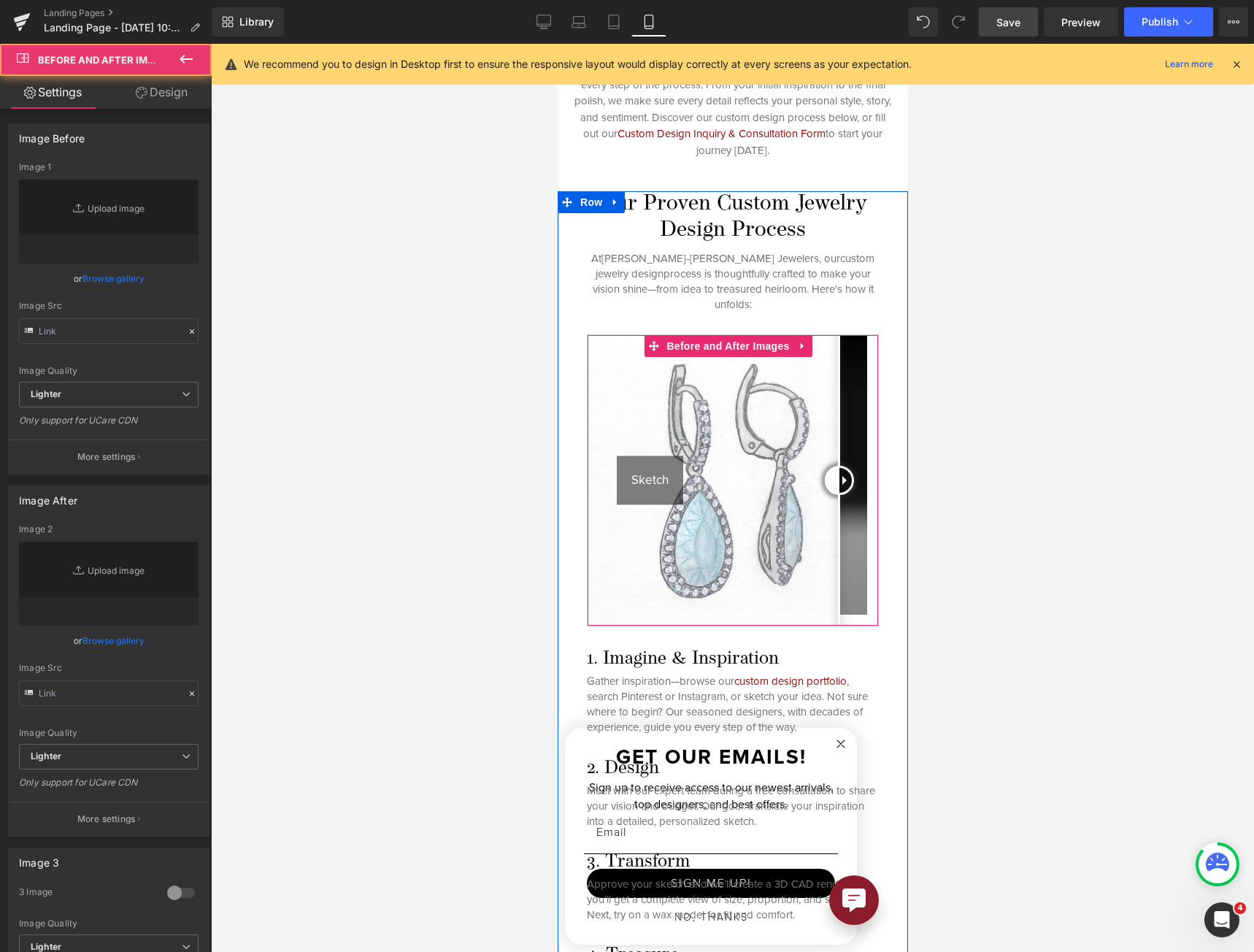
type input "[URL][DOMAIN_NAME]"
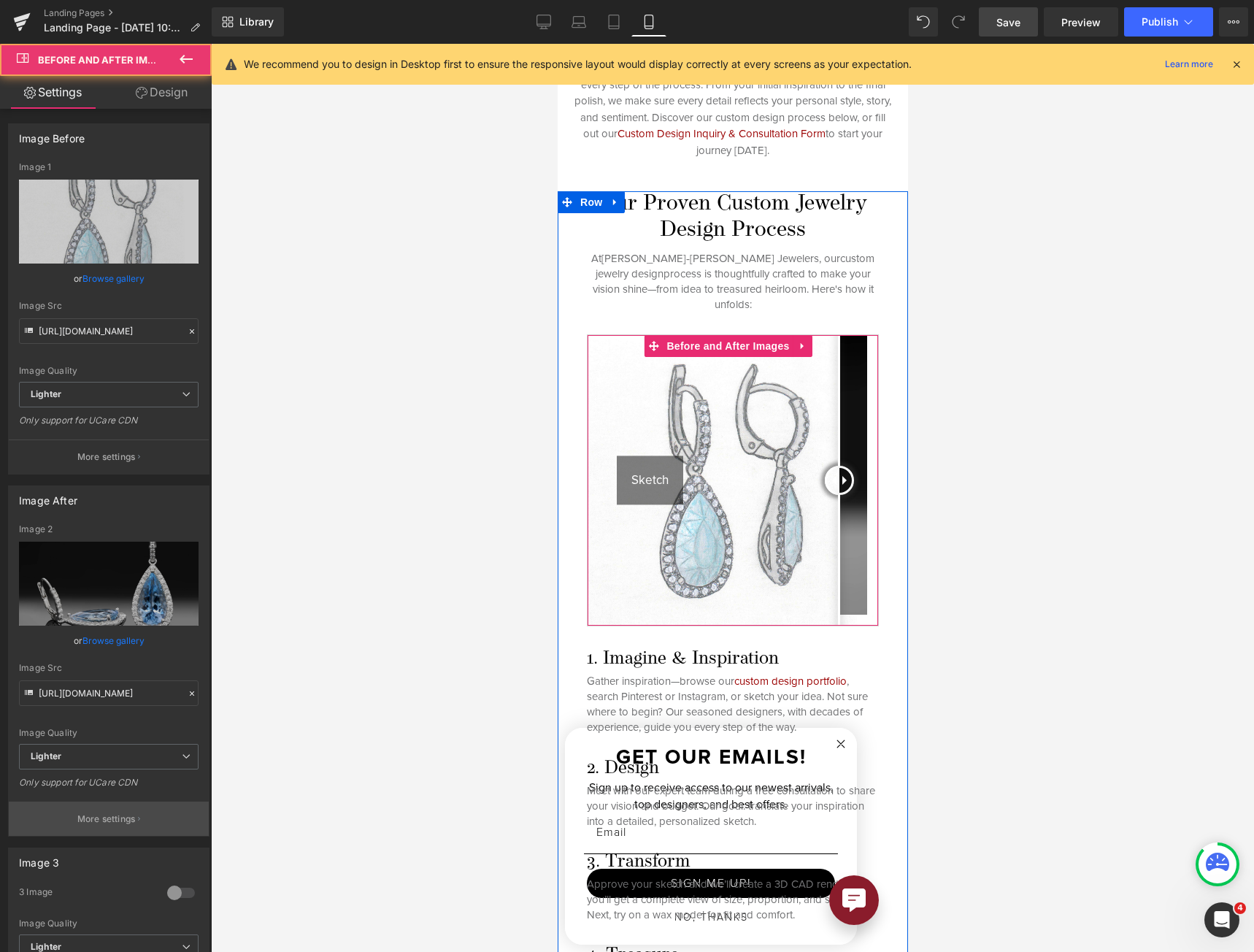
click at [83, 821] on p "More settings" at bounding box center [106, 819] width 59 height 13
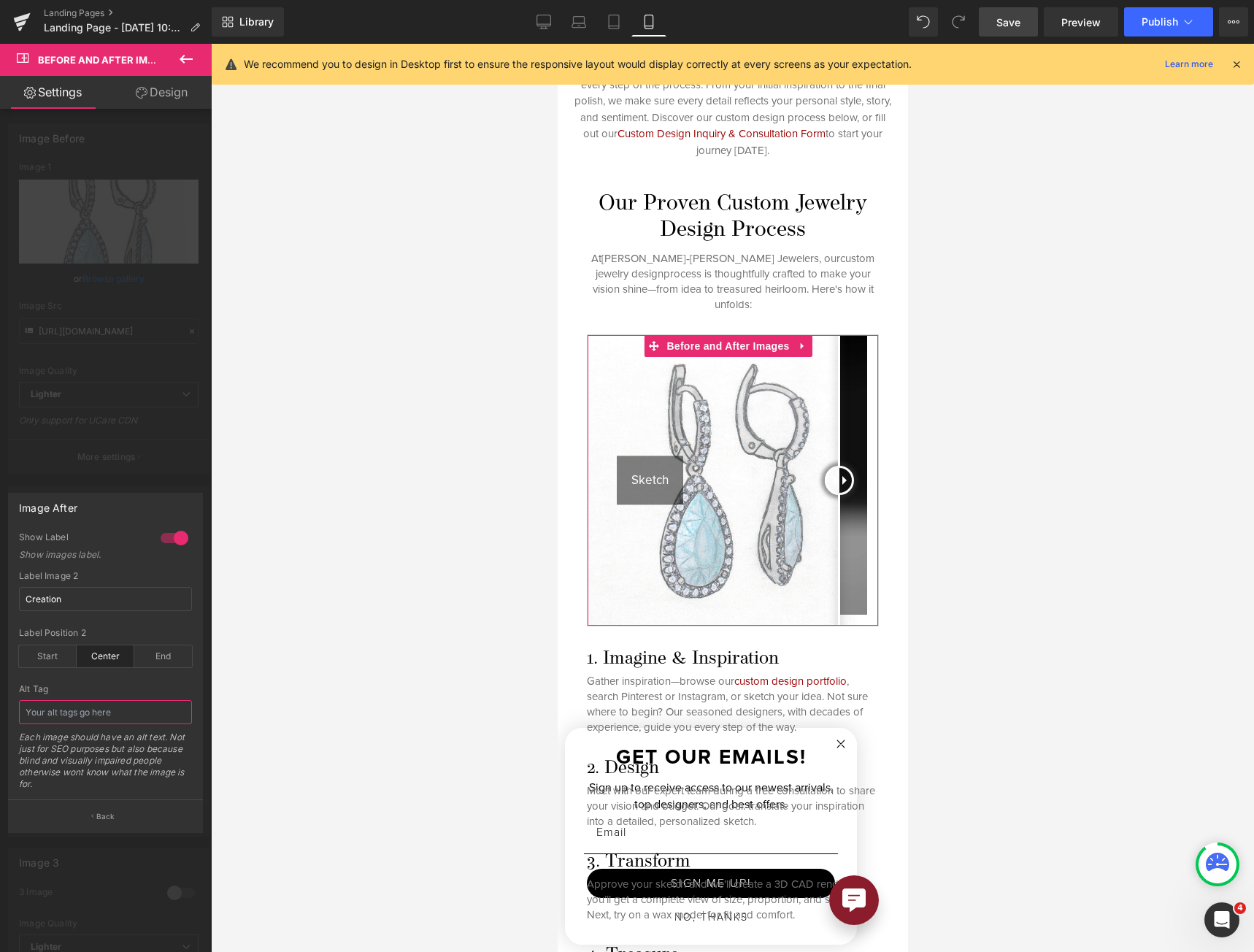
click at [110, 709] on input "text" at bounding box center [106, 711] width 173 height 24
paste input "Finished custom designed aquamarine earrings"
type input "Finished custom designed aquamarine earringsFinished custom designed aquamarine…"
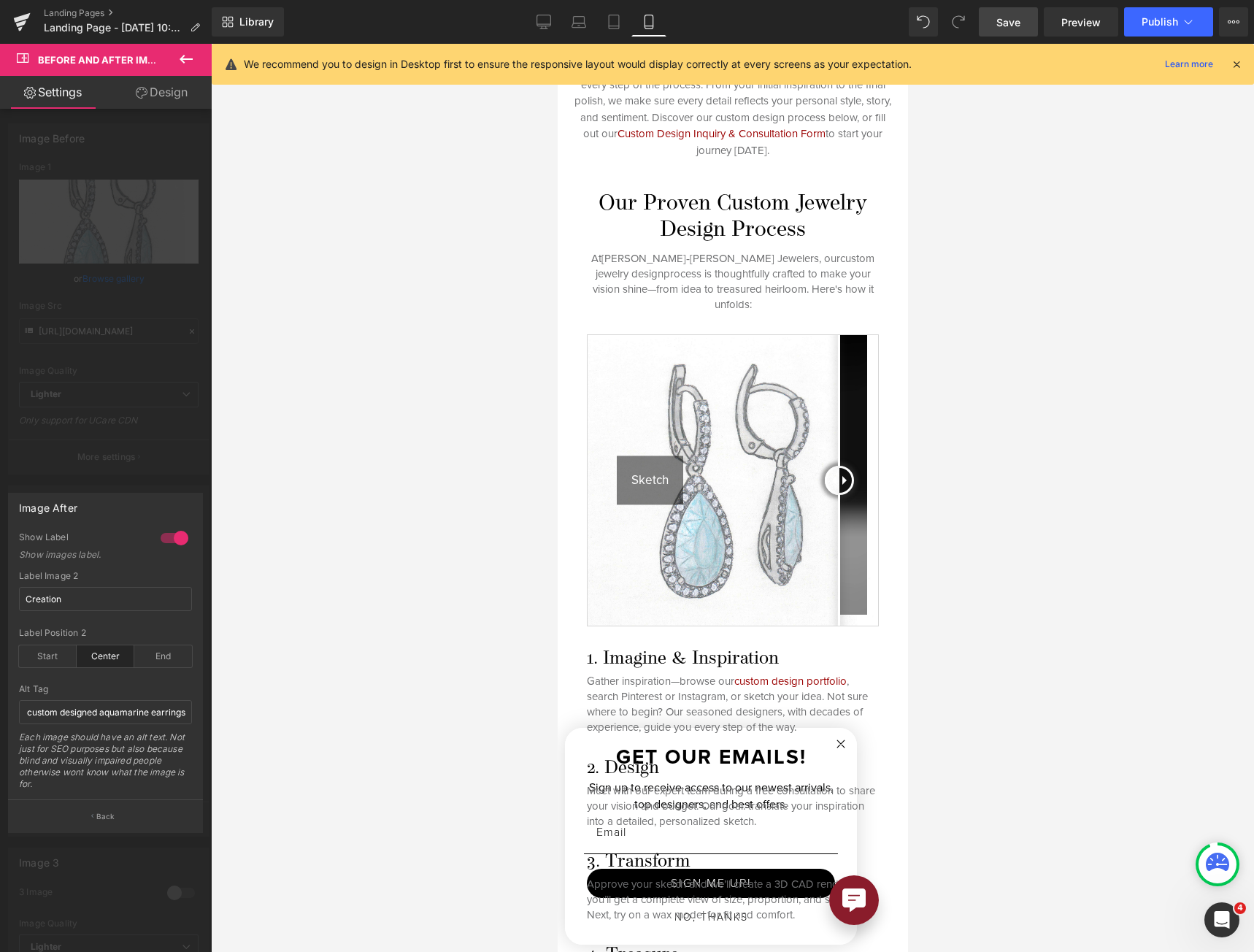
click at [992, 24] on link "Save" at bounding box center [1008, 22] width 59 height 29
click at [530, 15] on link "Desktop" at bounding box center [543, 22] width 35 height 29
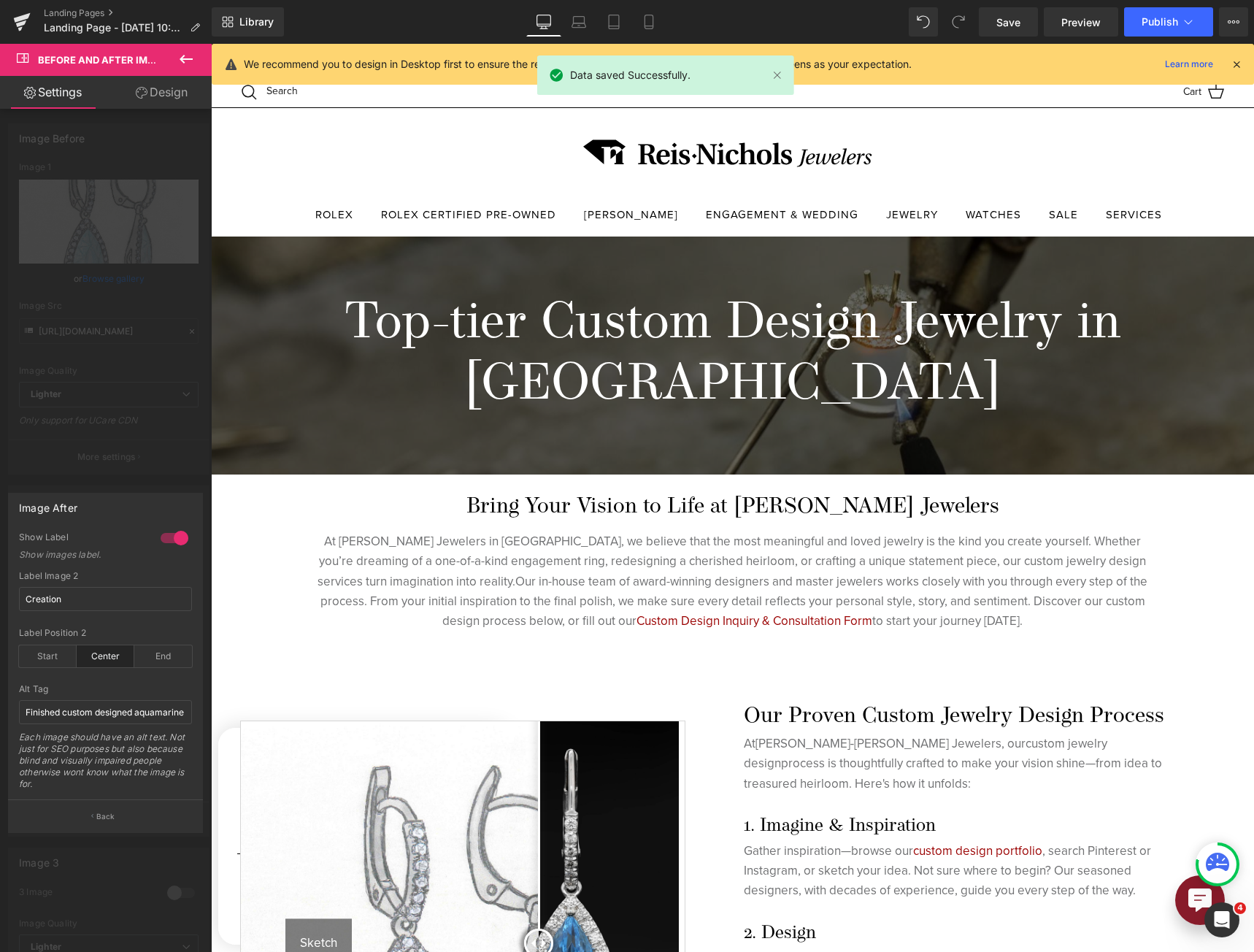
click at [547, 428] on div at bounding box center [732, 498] width 1043 height 908
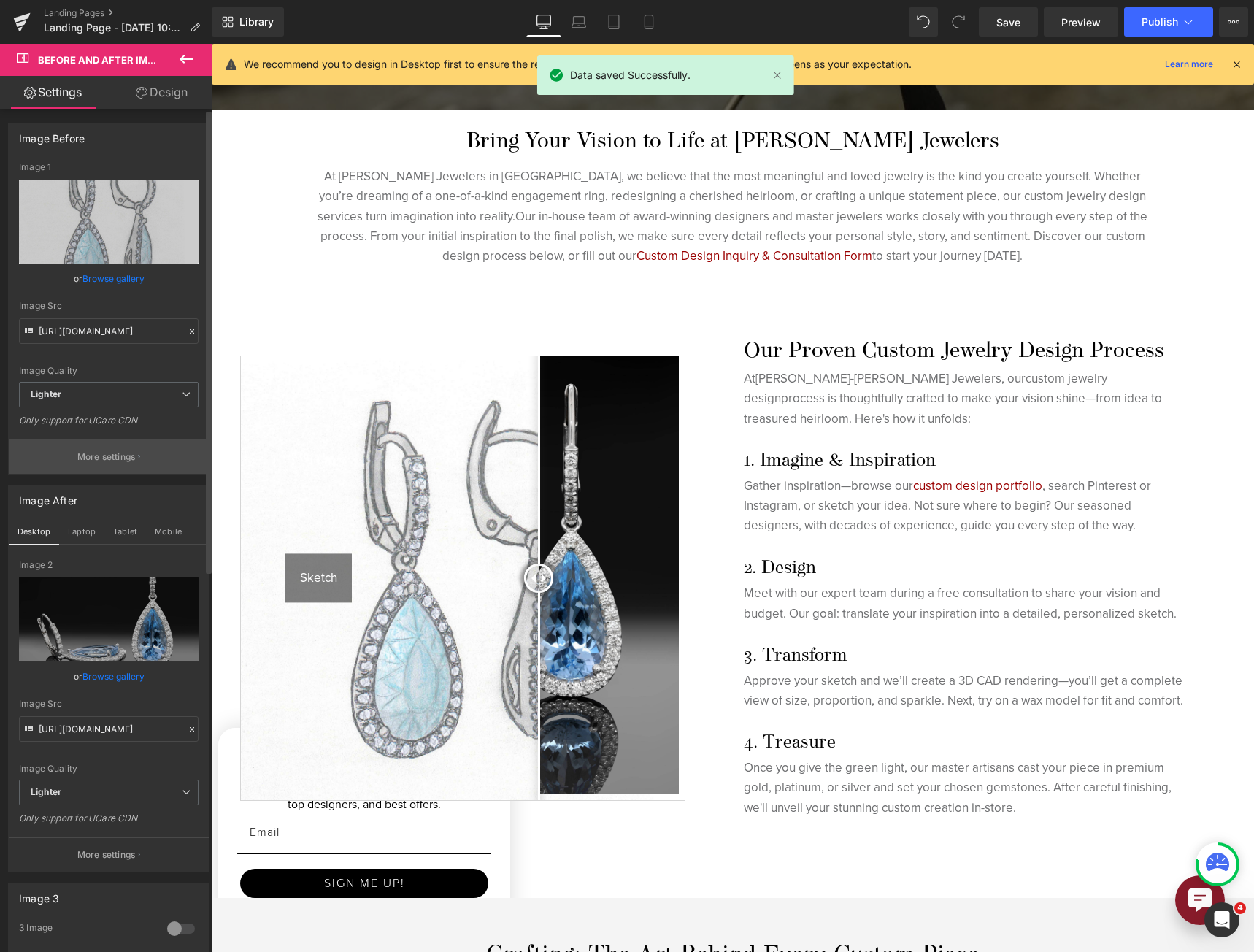
click at [120, 456] on p "More settings" at bounding box center [106, 457] width 59 height 13
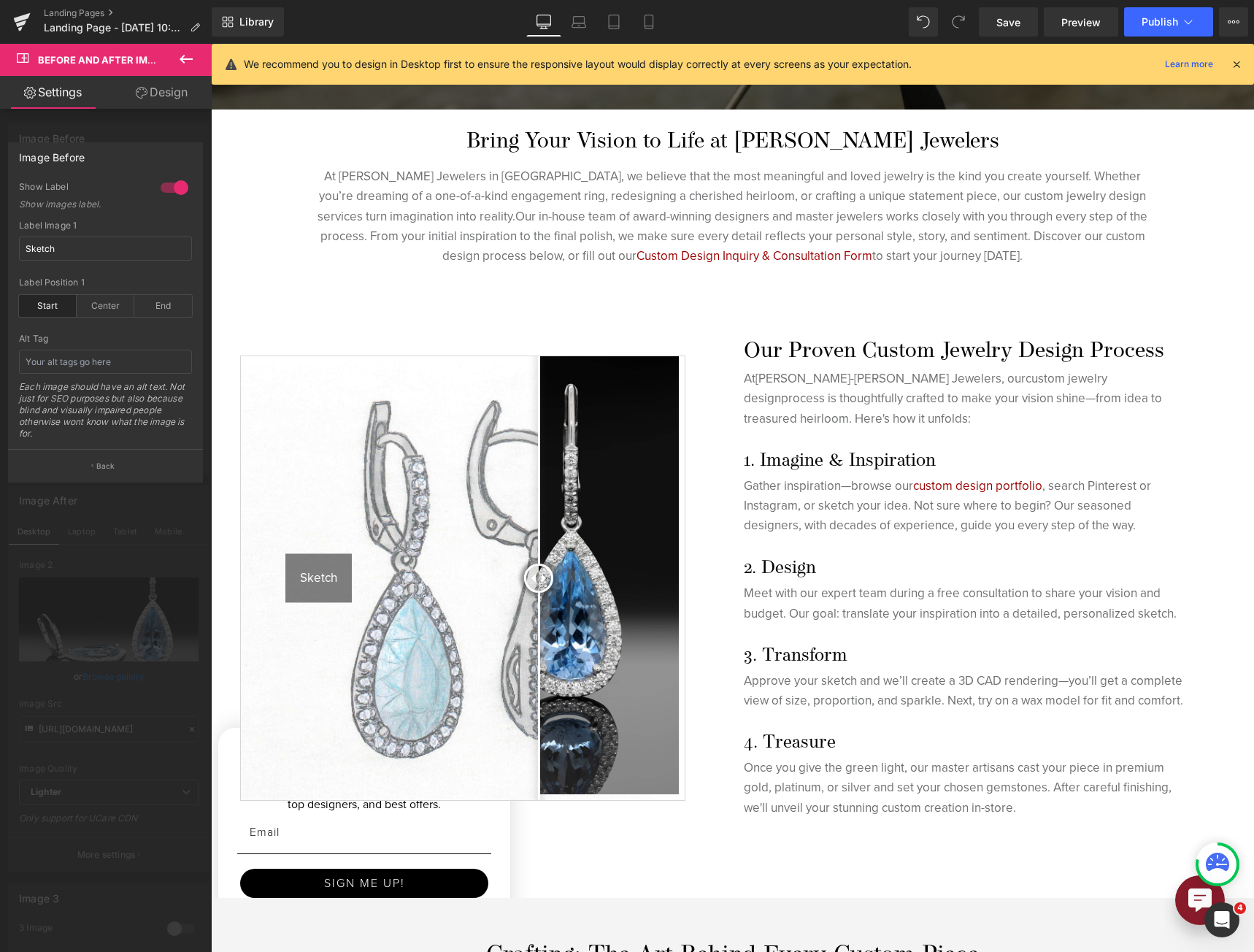
click at [461, 324] on div at bounding box center [732, 498] width 1043 height 908
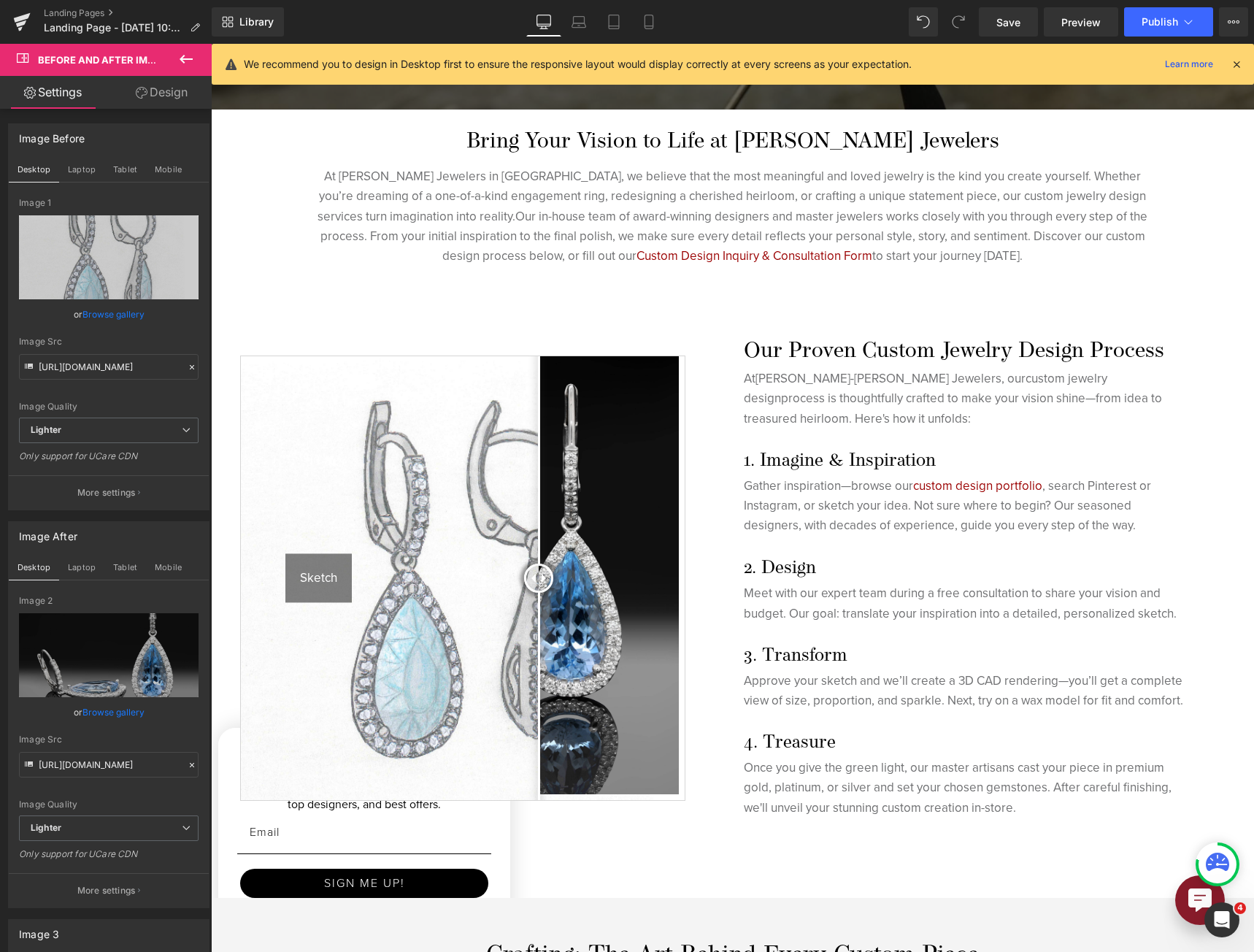
click at [439, 440] on img at bounding box center [462, 578] width 443 height 443
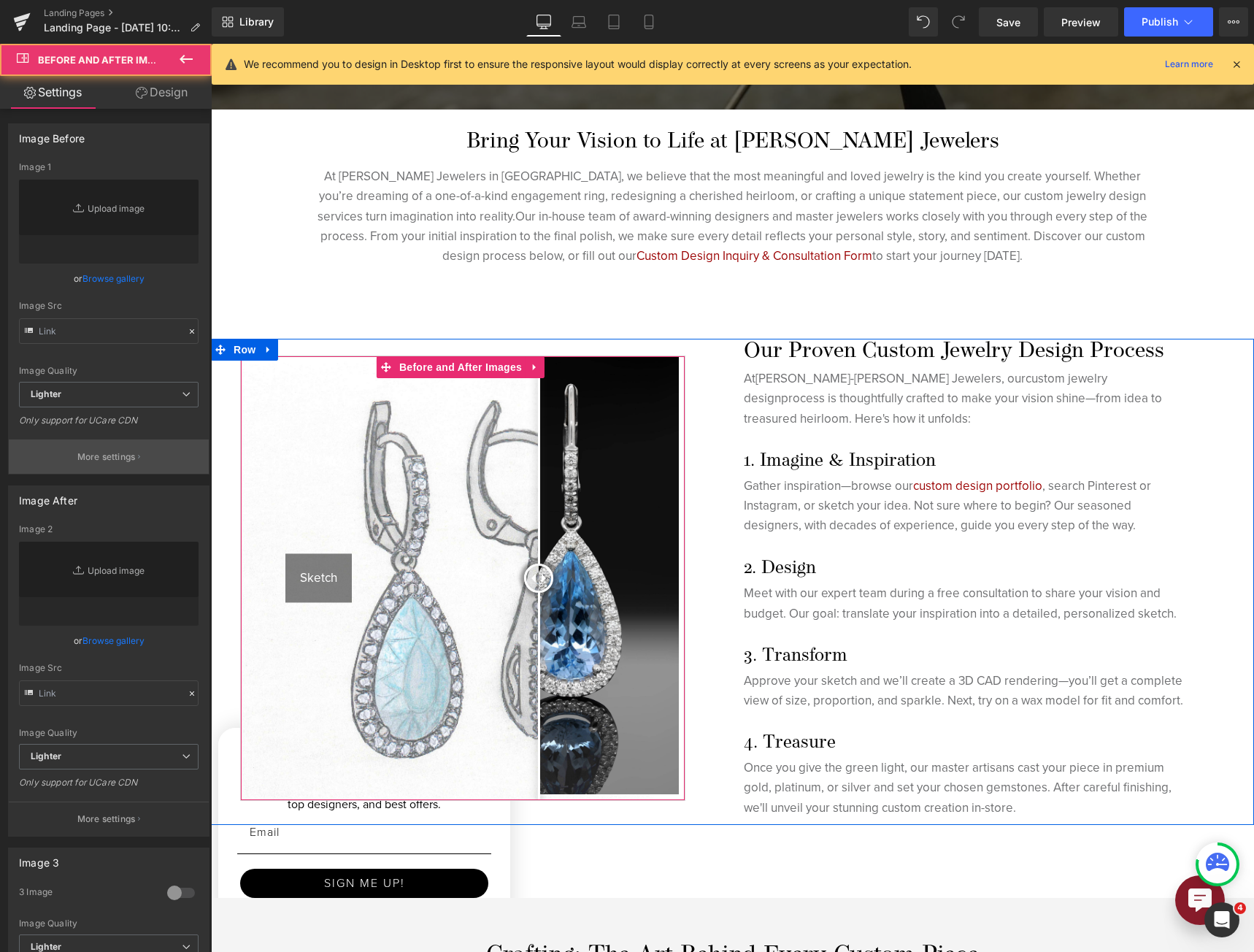
type input "[URL][DOMAIN_NAME]"
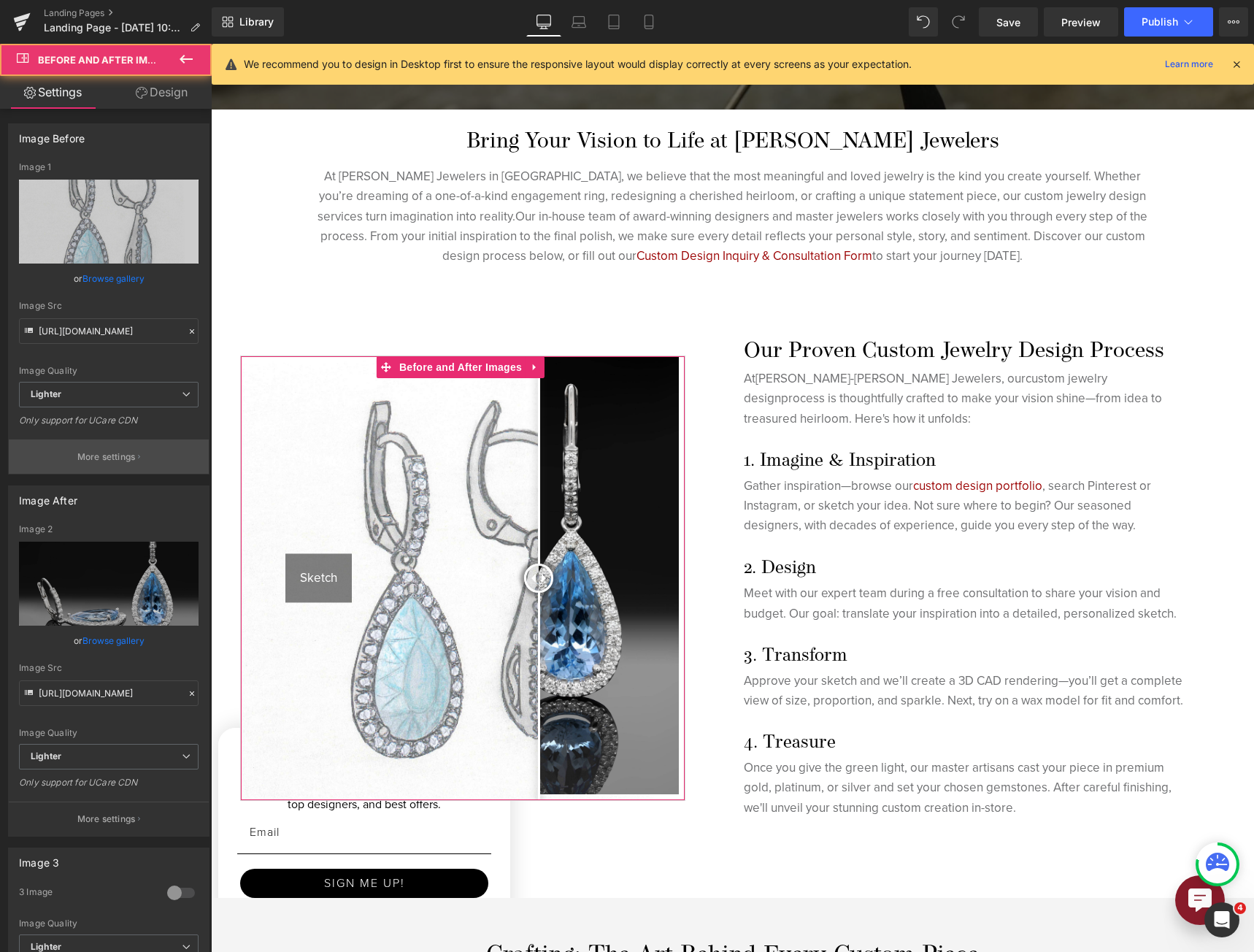
click at [111, 457] on p "More settings" at bounding box center [106, 457] width 59 height 13
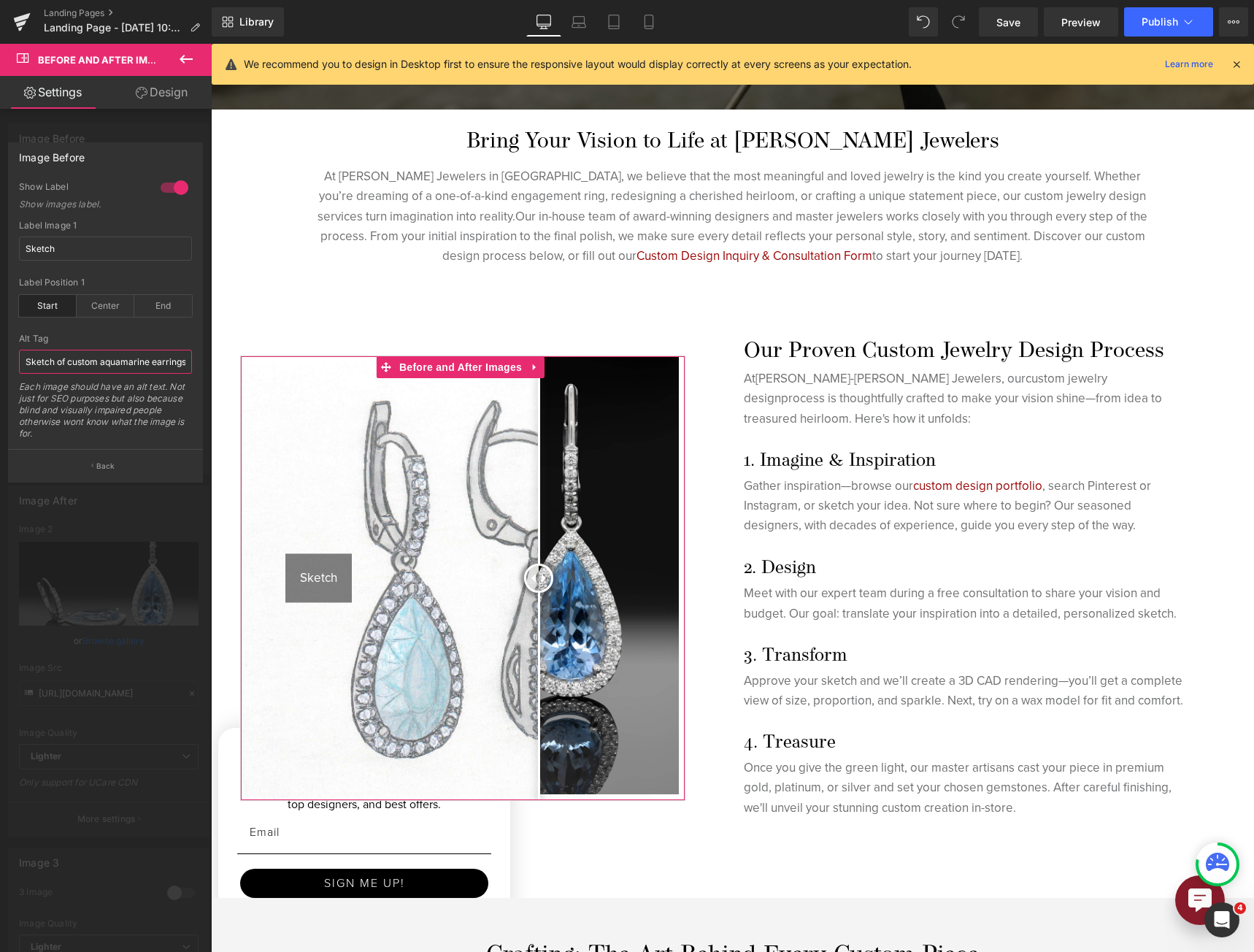
click at [83, 372] on input "Sketch of custom aquamarine earrings" at bounding box center [106, 361] width 173 height 24
click at [83, 371] on input "Sketch of custom aquamarine earrings" at bounding box center [106, 361] width 173 height 24
click at [83, 371] on input "Sketch of custom aquamarine earrings" at bounding box center [106, 361] width 173 height 24
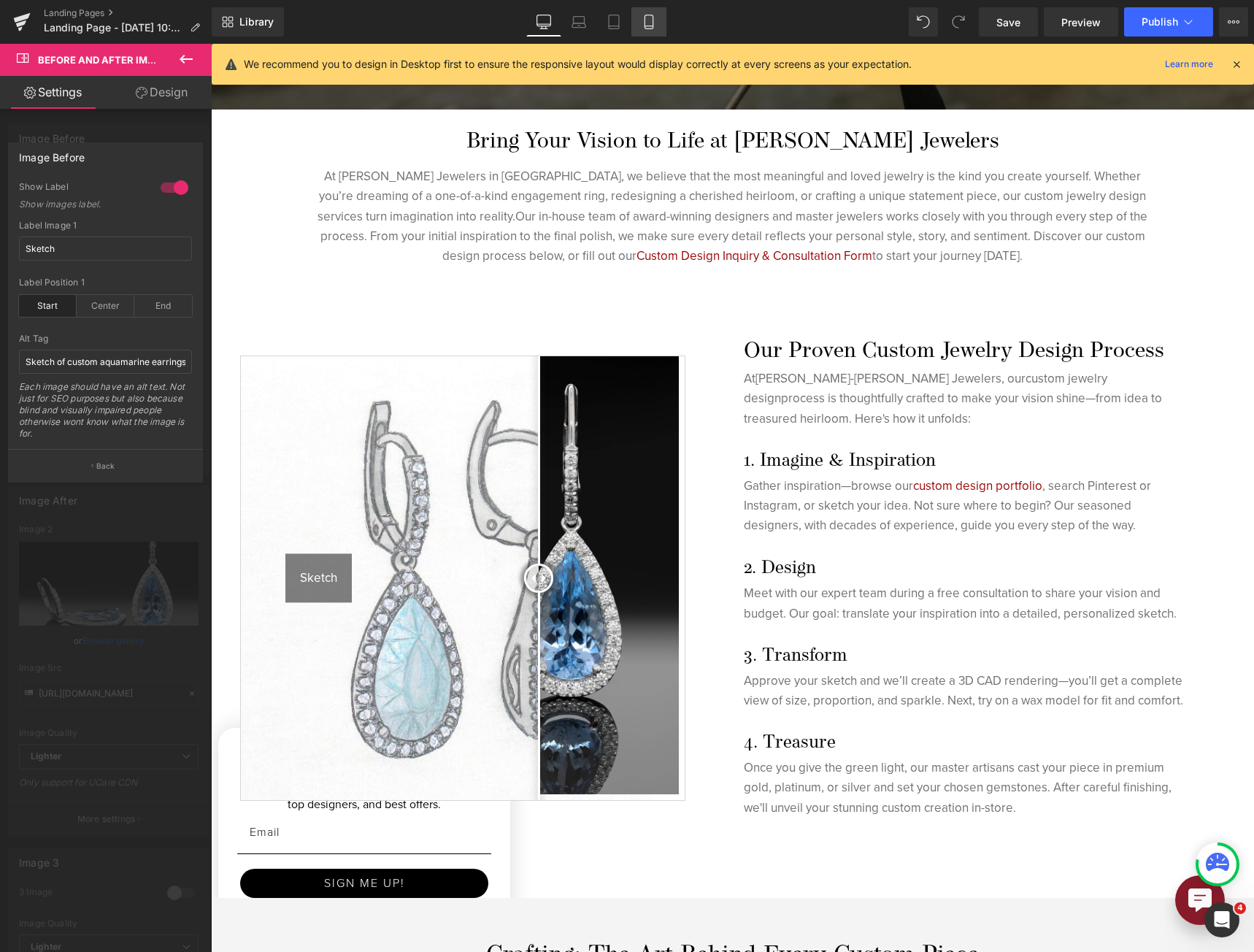
click at [648, 16] on icon at bounding box center [648, 21] width 14 height 14
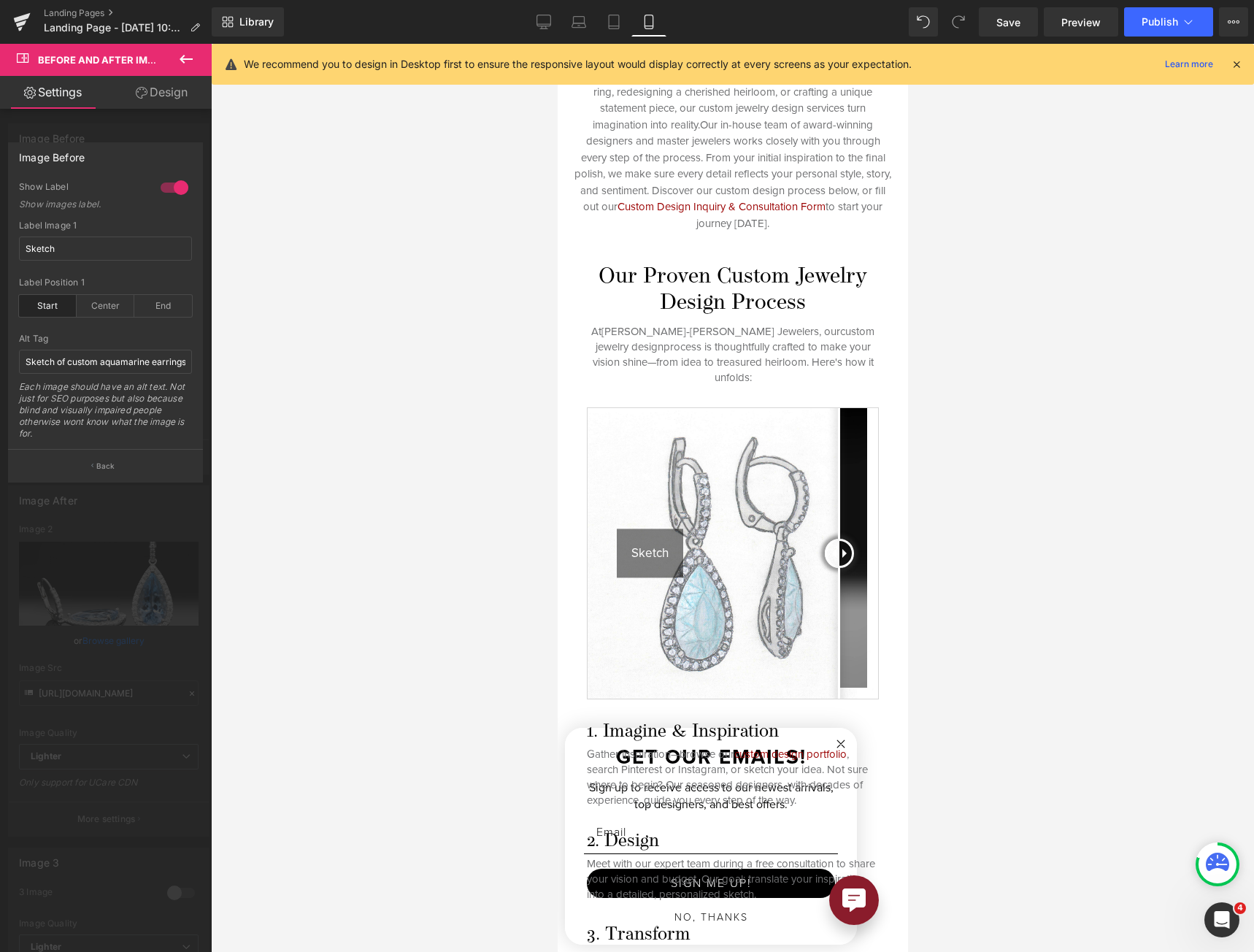
scroll to position [1, 0]
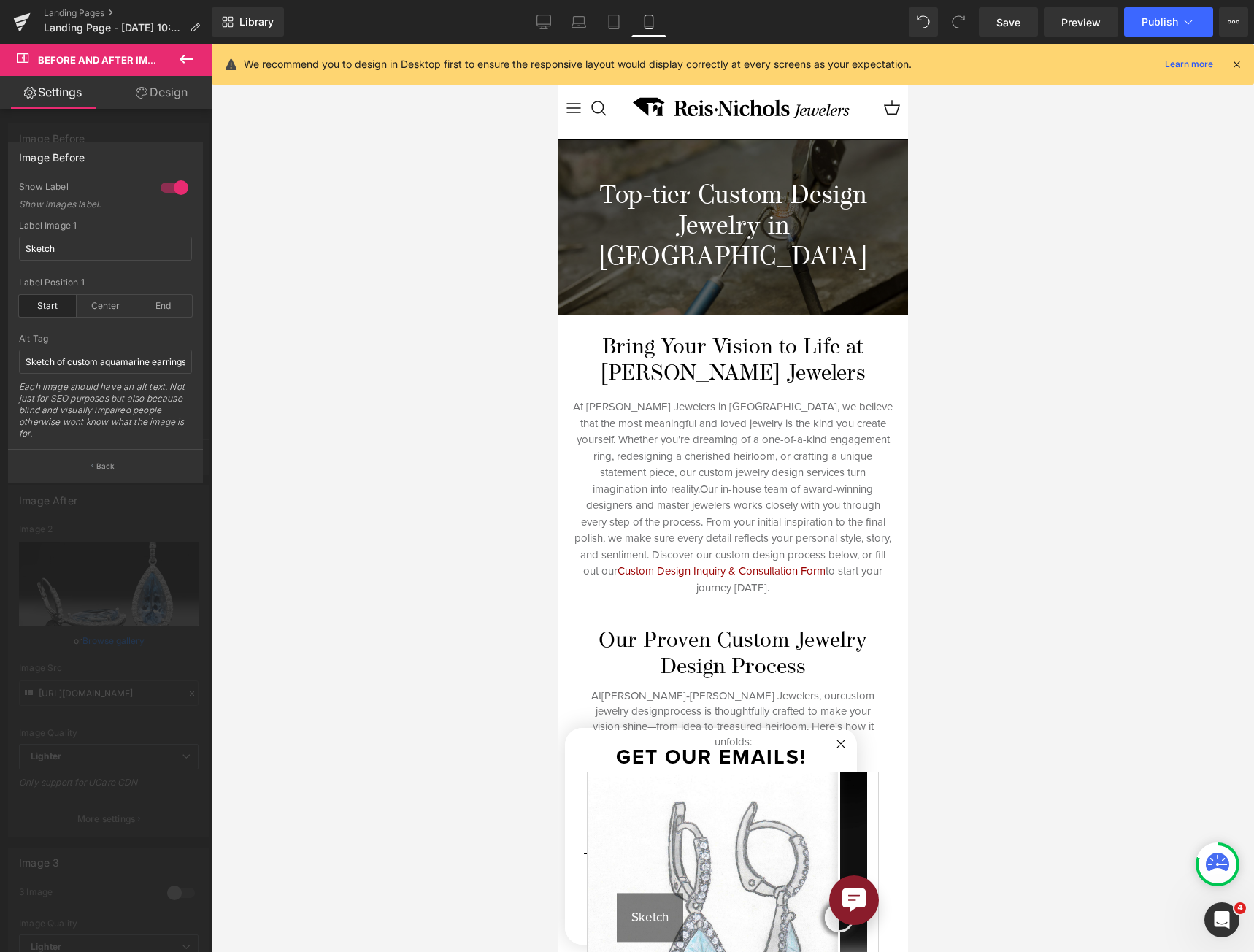
click at [737, 497] on div at bounding box center [731, 498] width 350 height 908
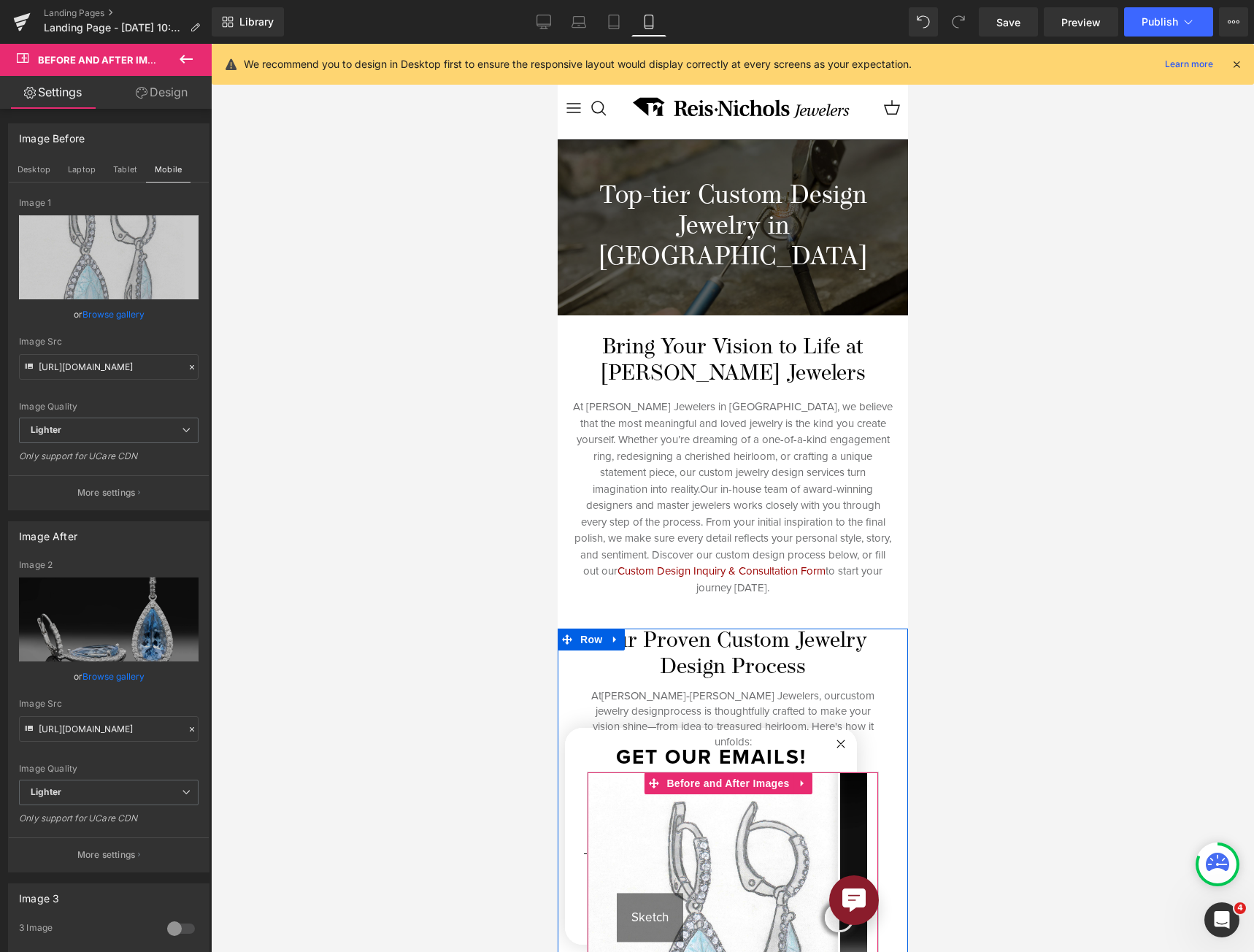
scroll to position [365, 0]
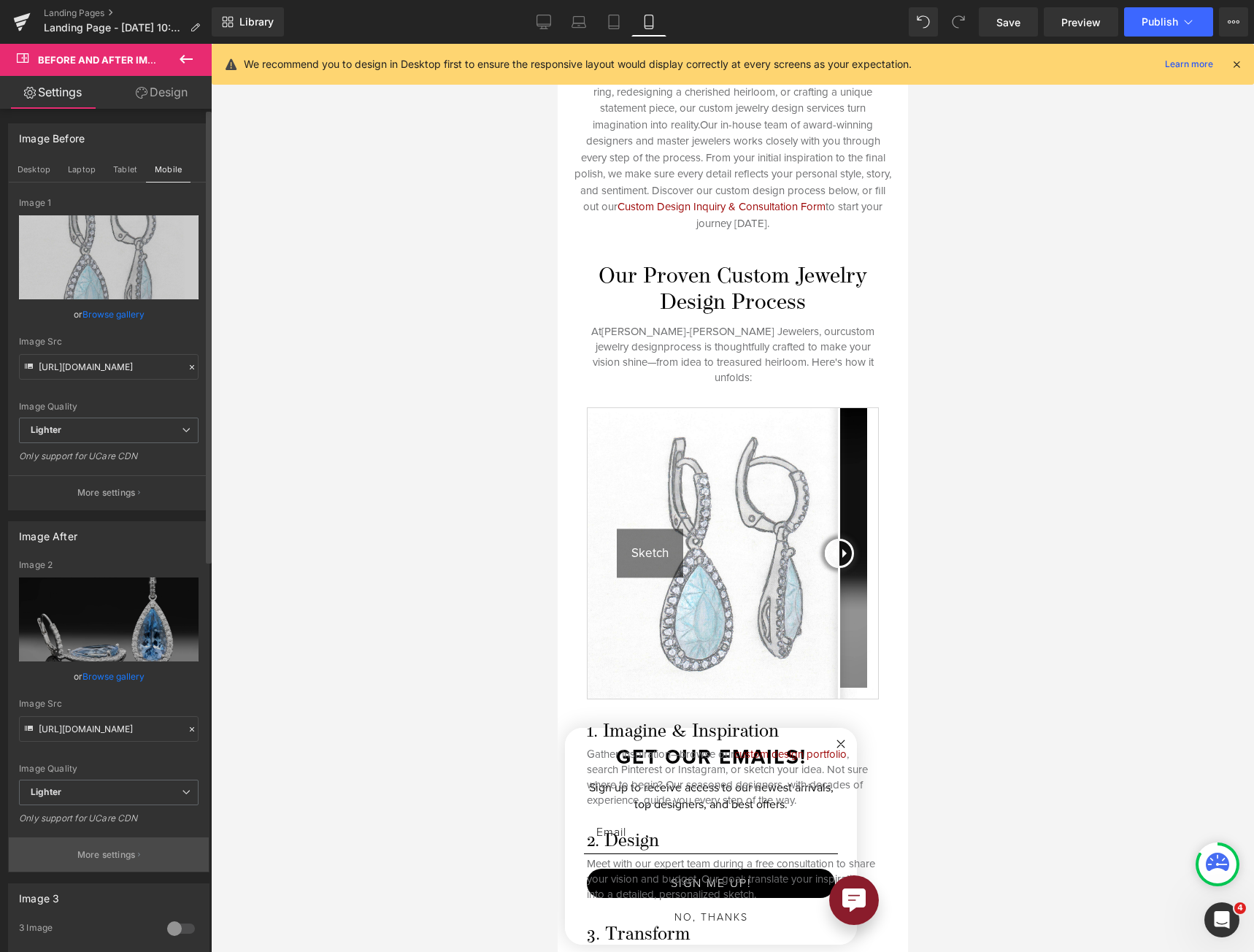
click at [101, 864] on button "More settings" at bounding box center [108, 854] width 200 height 35
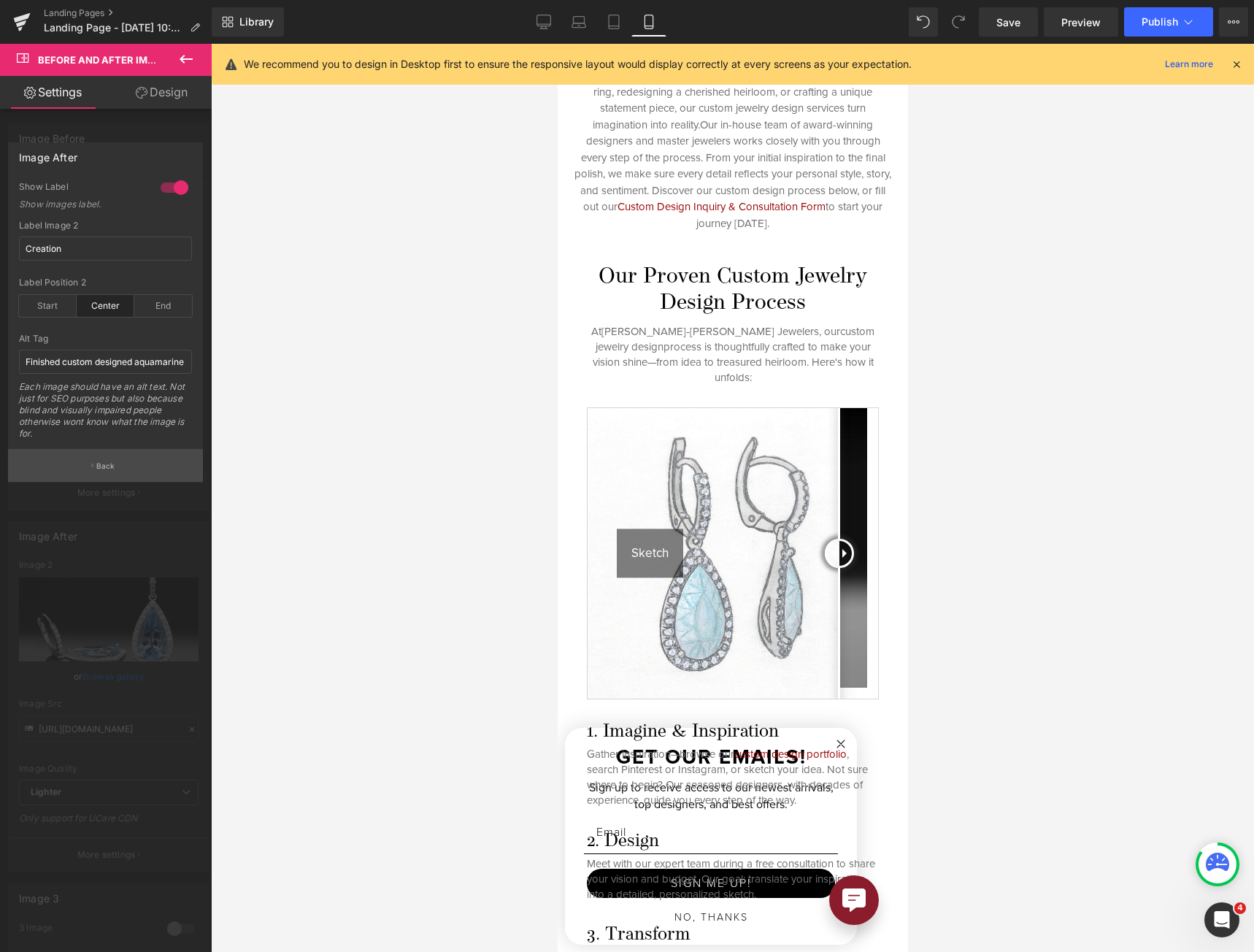
click at [122, 473] on button "Back" at bounding box center [105, 465] width 195 height 33
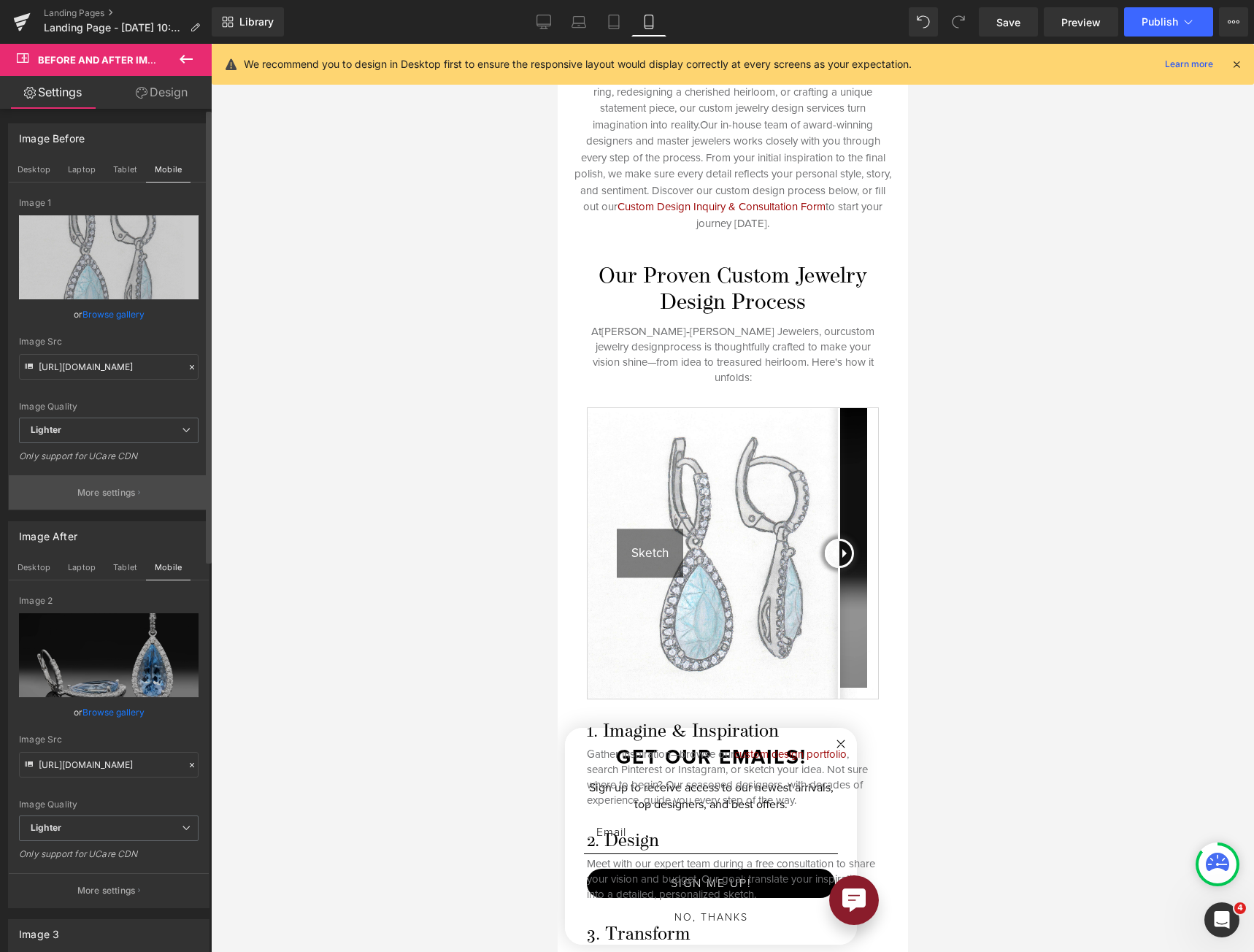
click at [120, 494] on p "More settings" at bounding box center [106, 492] width 59 height 13
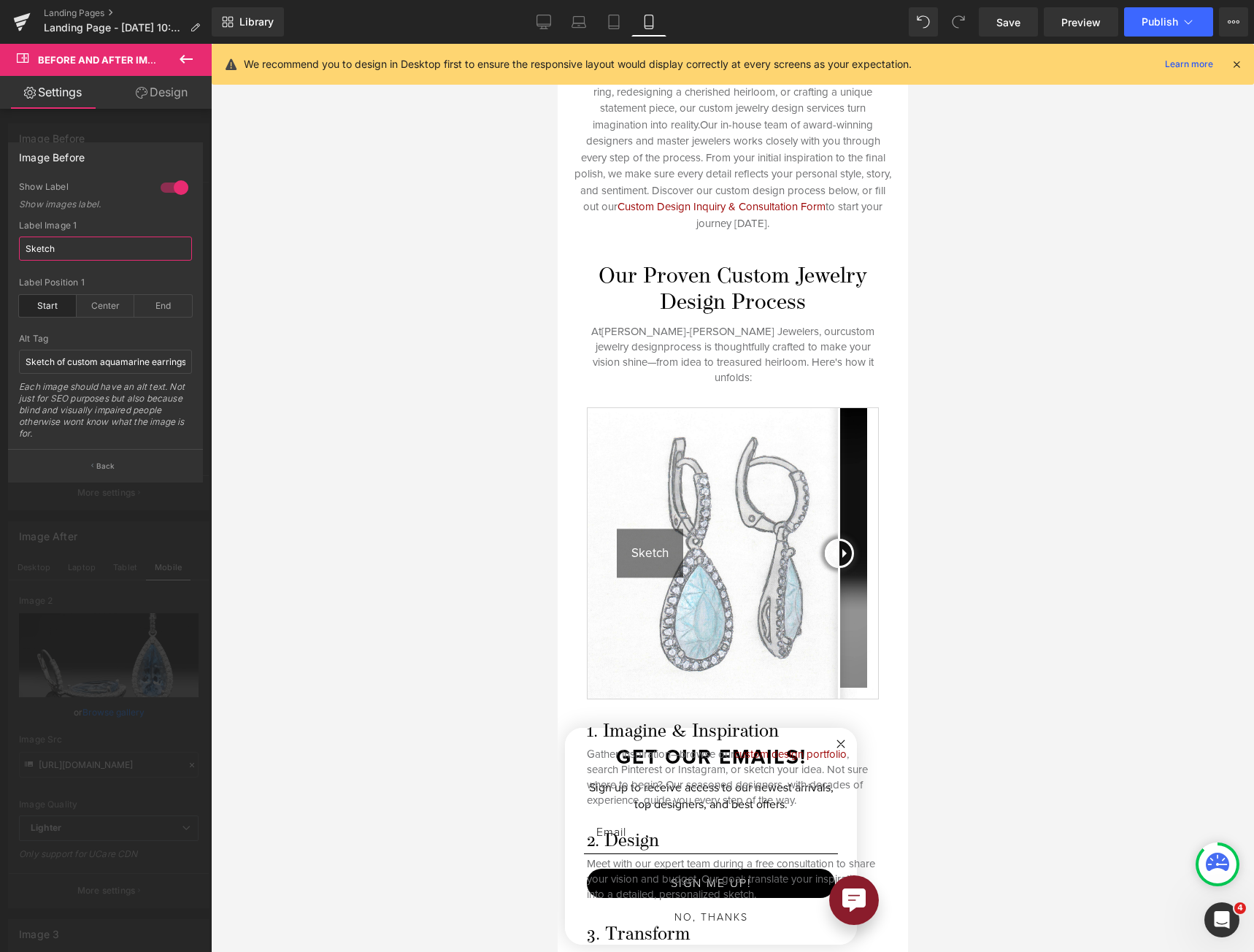
click at [81, 242] on input "Sketch" at bounding box center [106, 248] width 173 height 24
click at [135, 369] on input "Sketch of custom aquamarine earrings" at bounding box center [106, 361] width 173 height 24
click at [726, 404] on div at bounding box center [731, 498] width 350 height 908
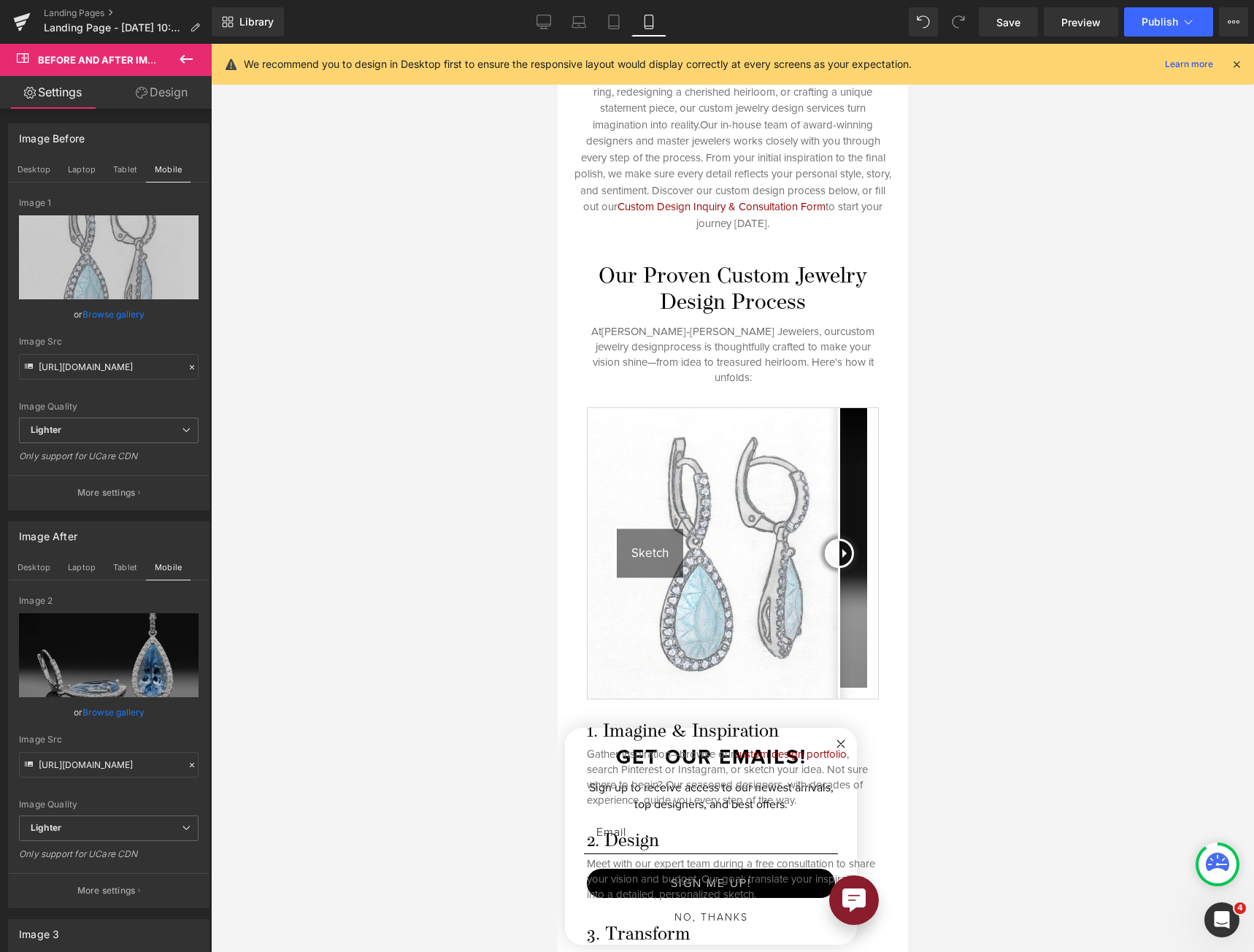
click at [726, 407] on div "Sketch Creation Before and After Images" at bounding box center [732, 553] width 292 height 292
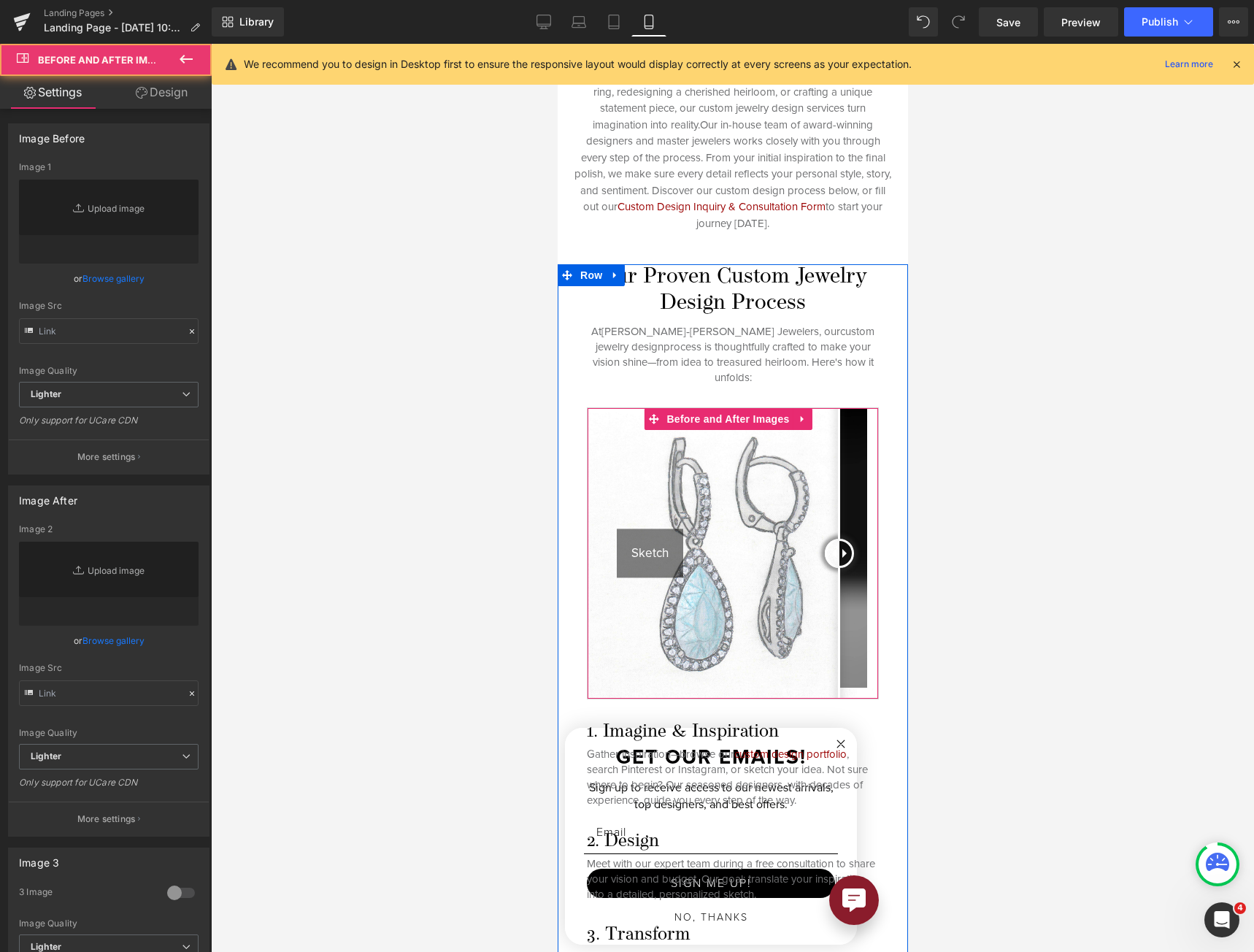
type input "[URL][DOMAIN_NAME]"
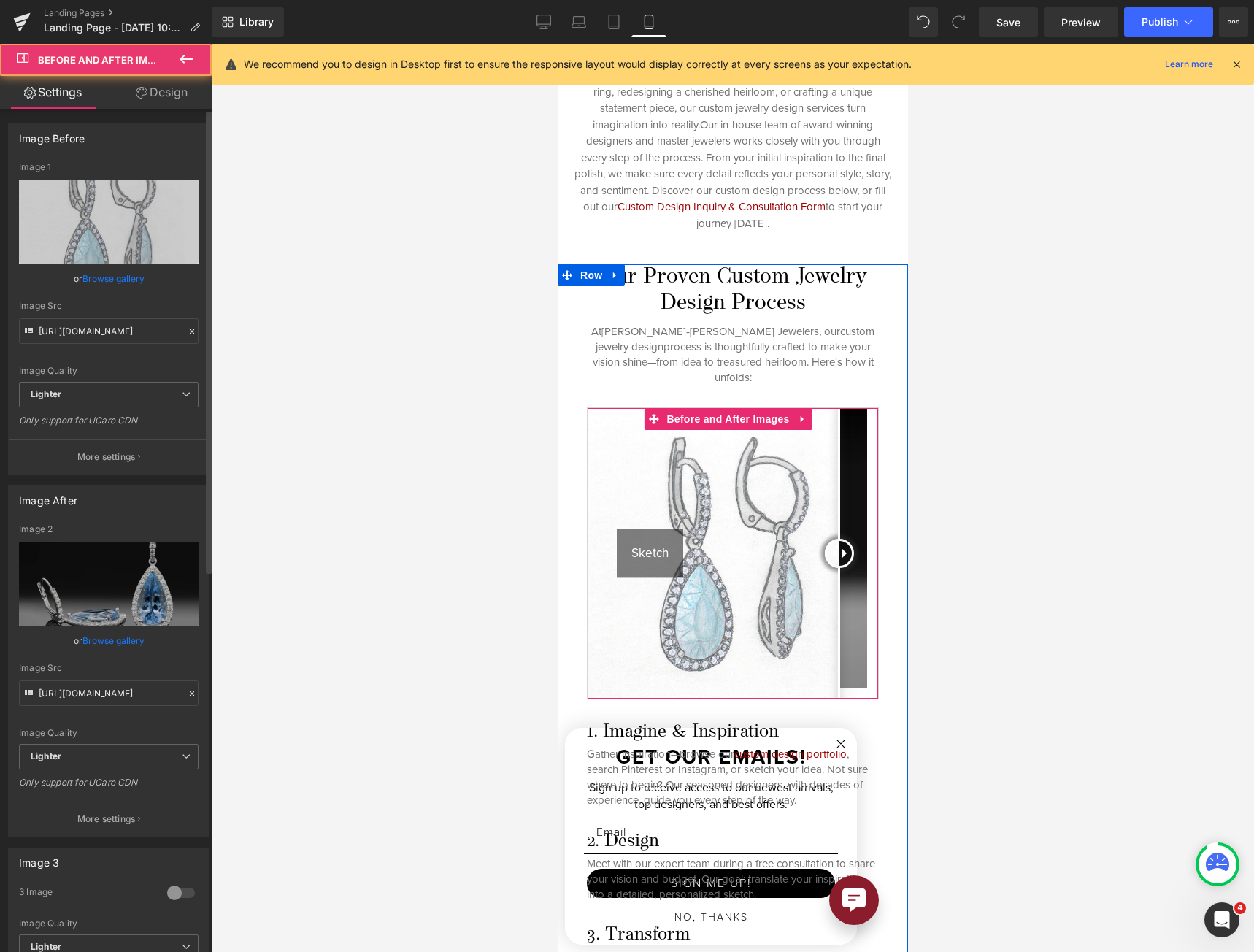
click at [142, 460] on button "More settings" at bounding box center [108, 457] width 200 height 35
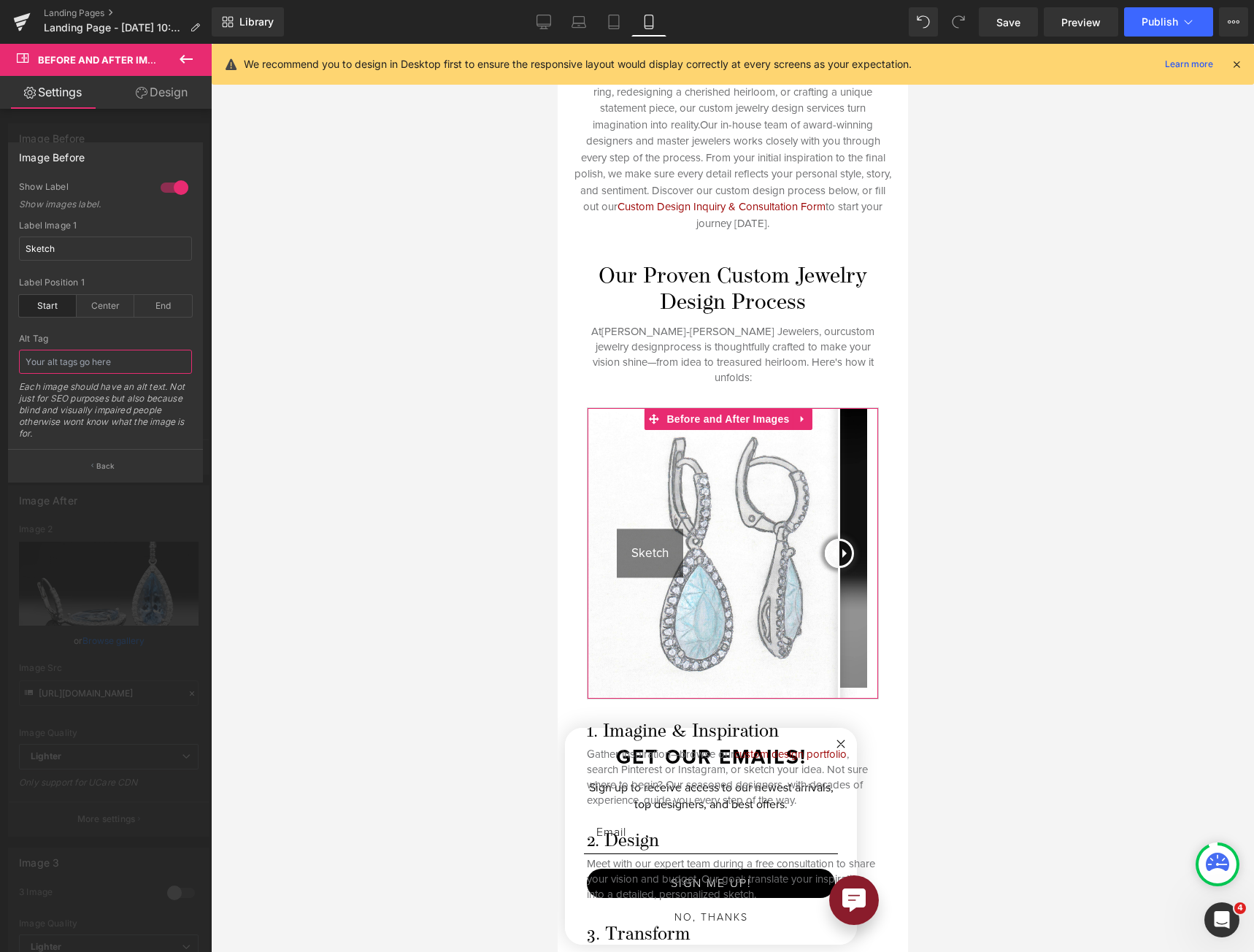
click at [132, 352] on input "text" at bounding box center [106, 361] width 173 height 24
paste input "Sketch of custom aquamarine earrings"
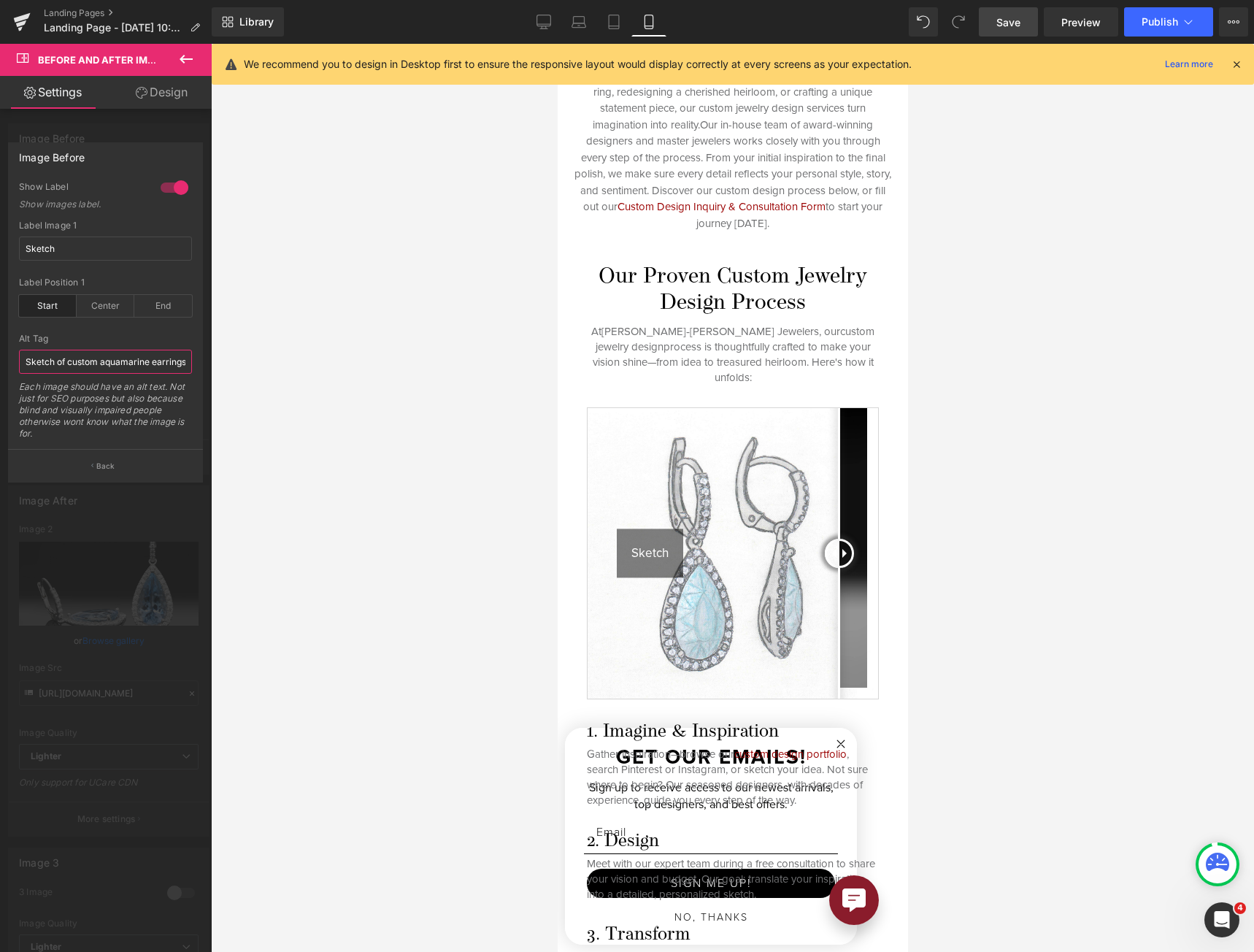
type input "Sketch of custom aquamarine earrings"
click at [1010, 26] on span "Save" at bounding box center [1007, 22] width 24 height 15
click at [597, 20] on link "Tablet" at bounding box center [613, 22] width 35 height 29
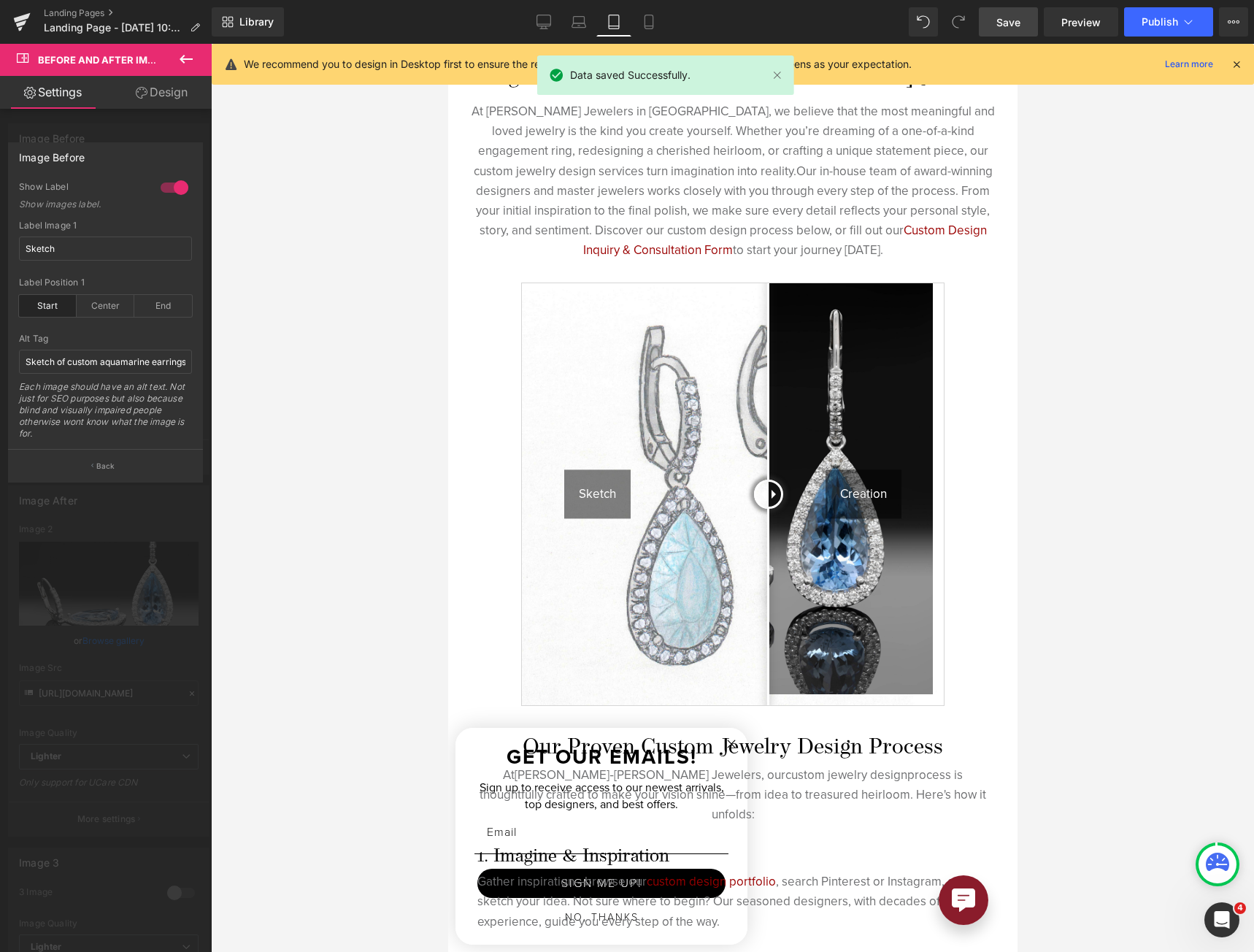
scroll to position [0, 0]
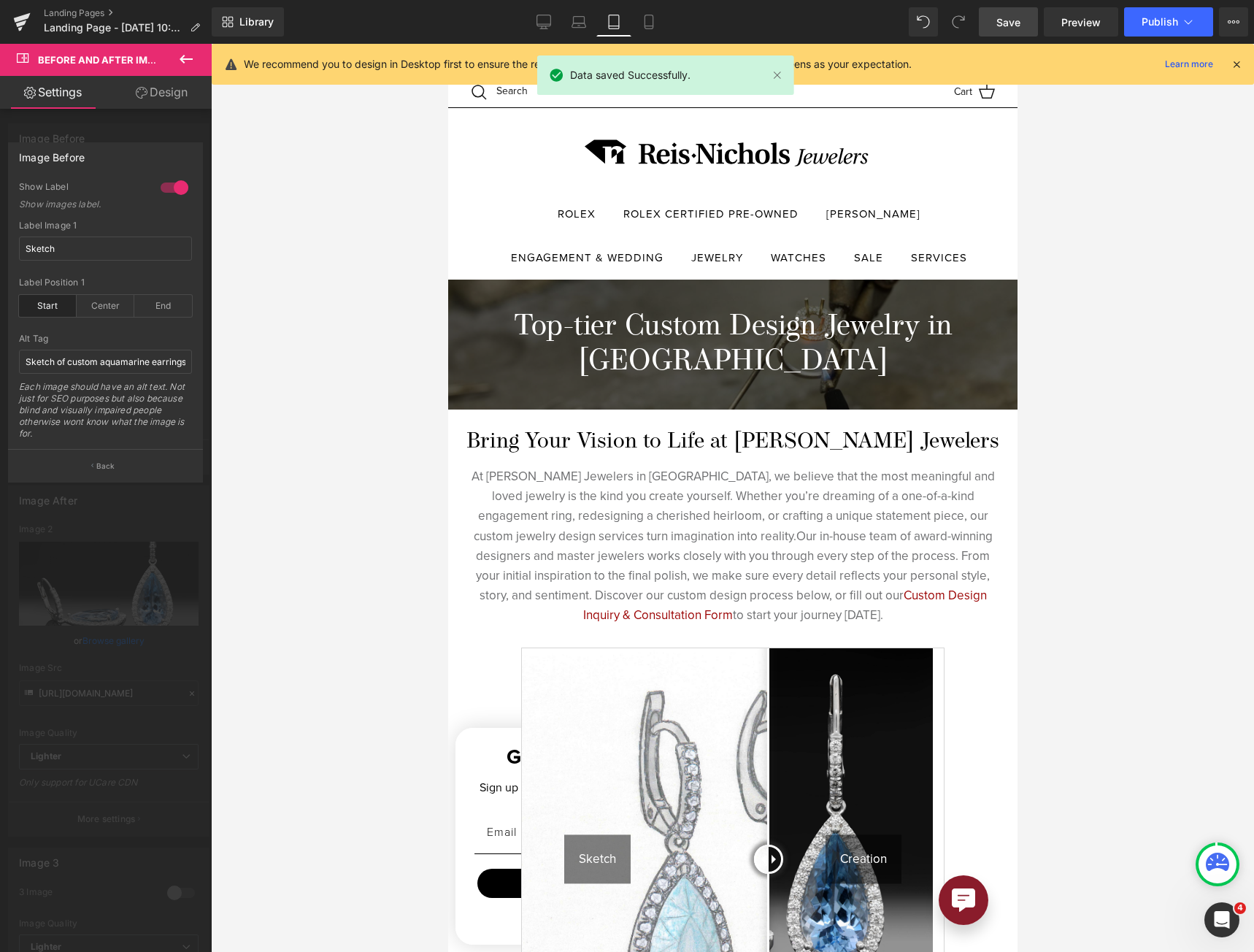
click at [673, 294] on div at bounding box center [731, 498] width 569 height 908
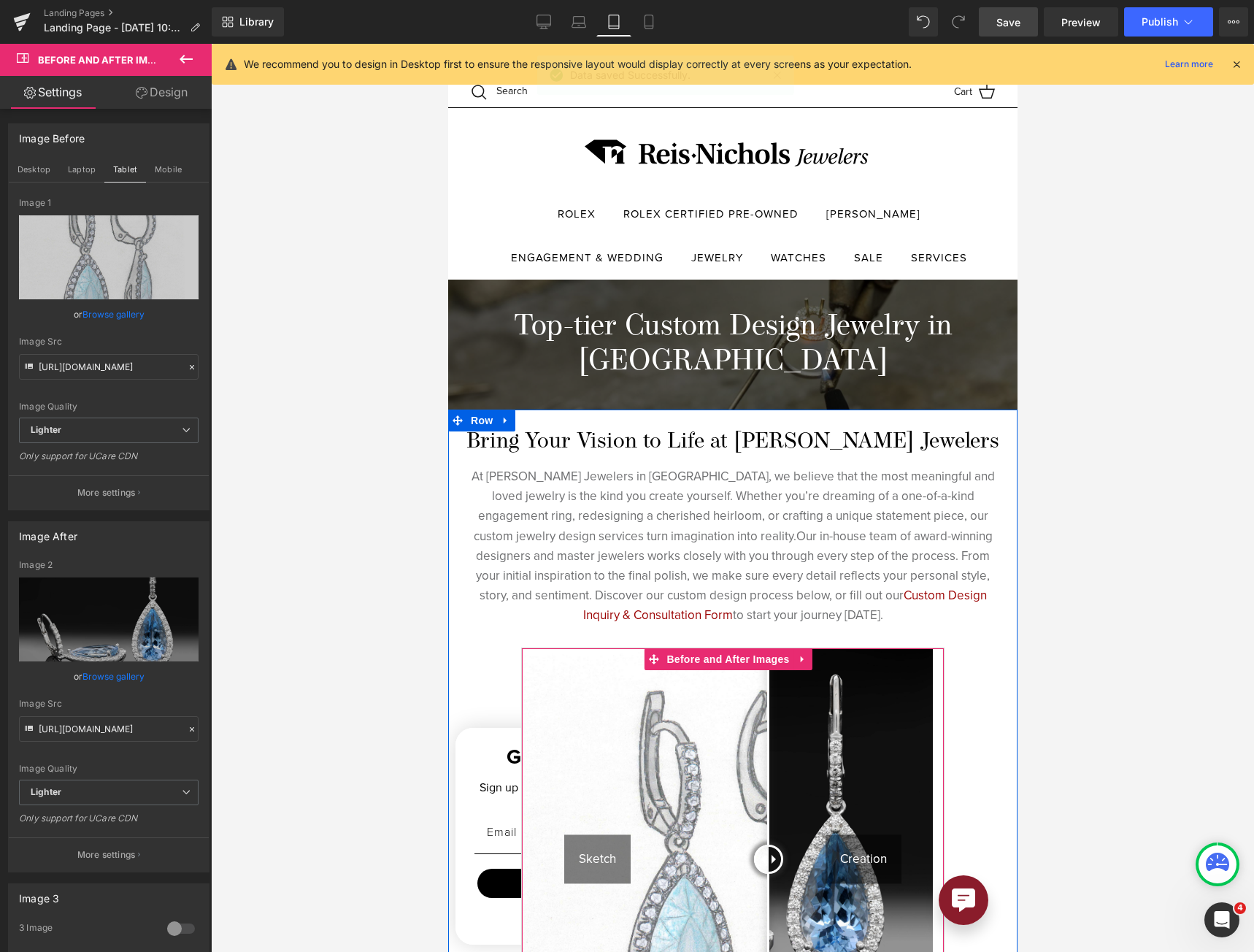
scroll to position [438, 0]
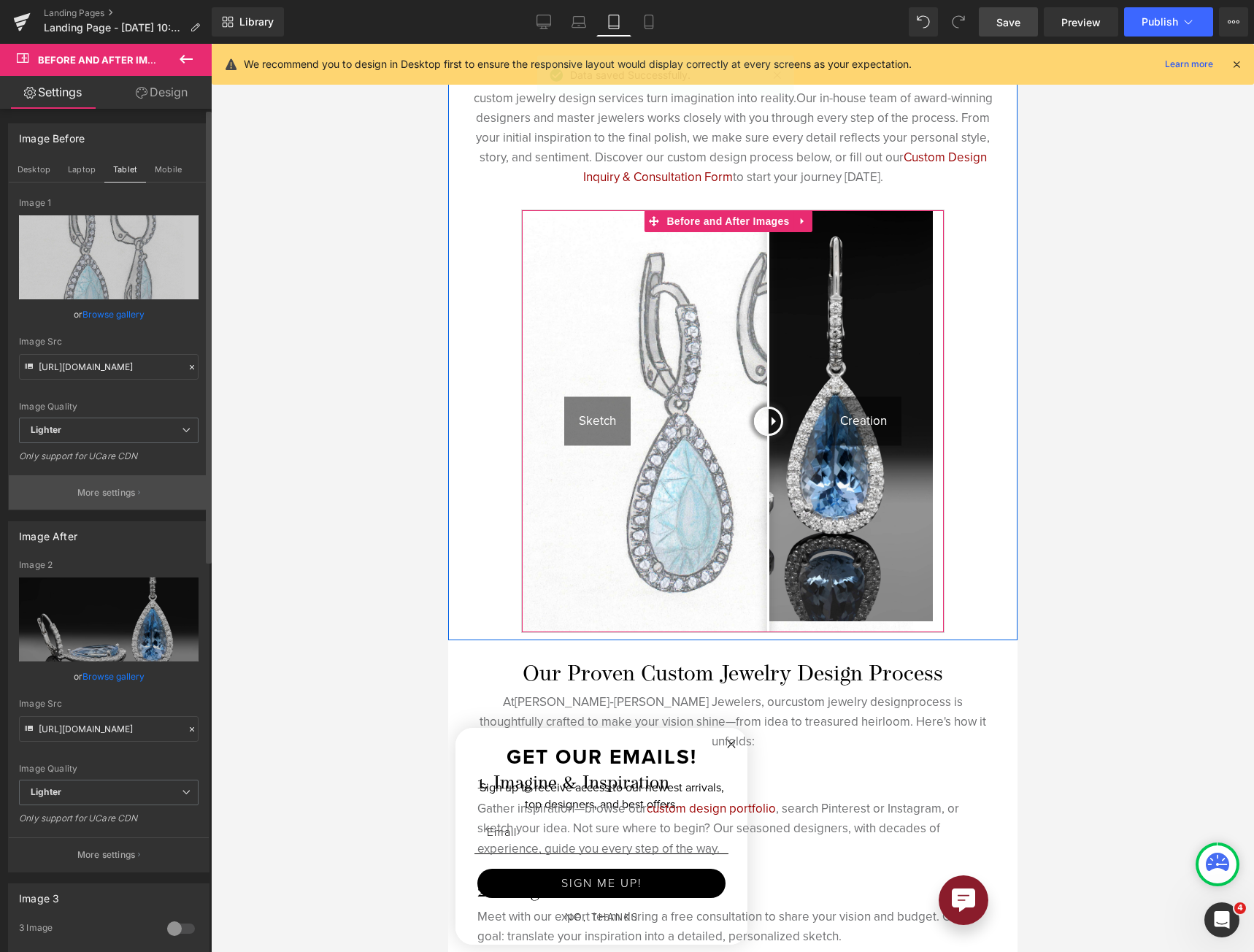
click at [124, 487] on p "More settings" at bounding box center [106, 492] width 59 height 13
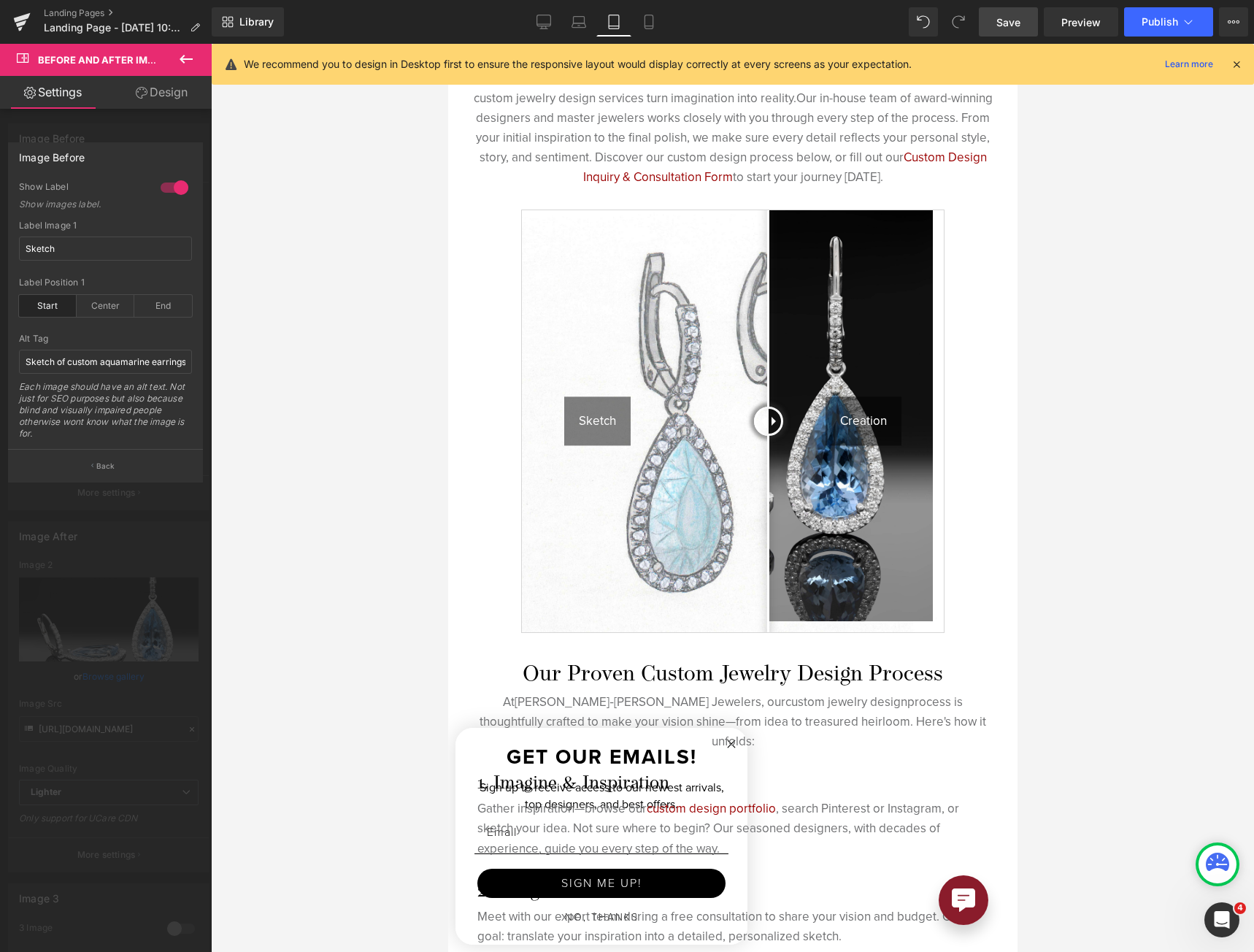
click at [736, 376] on div at bounding box center [731, 498] width 569 height 908
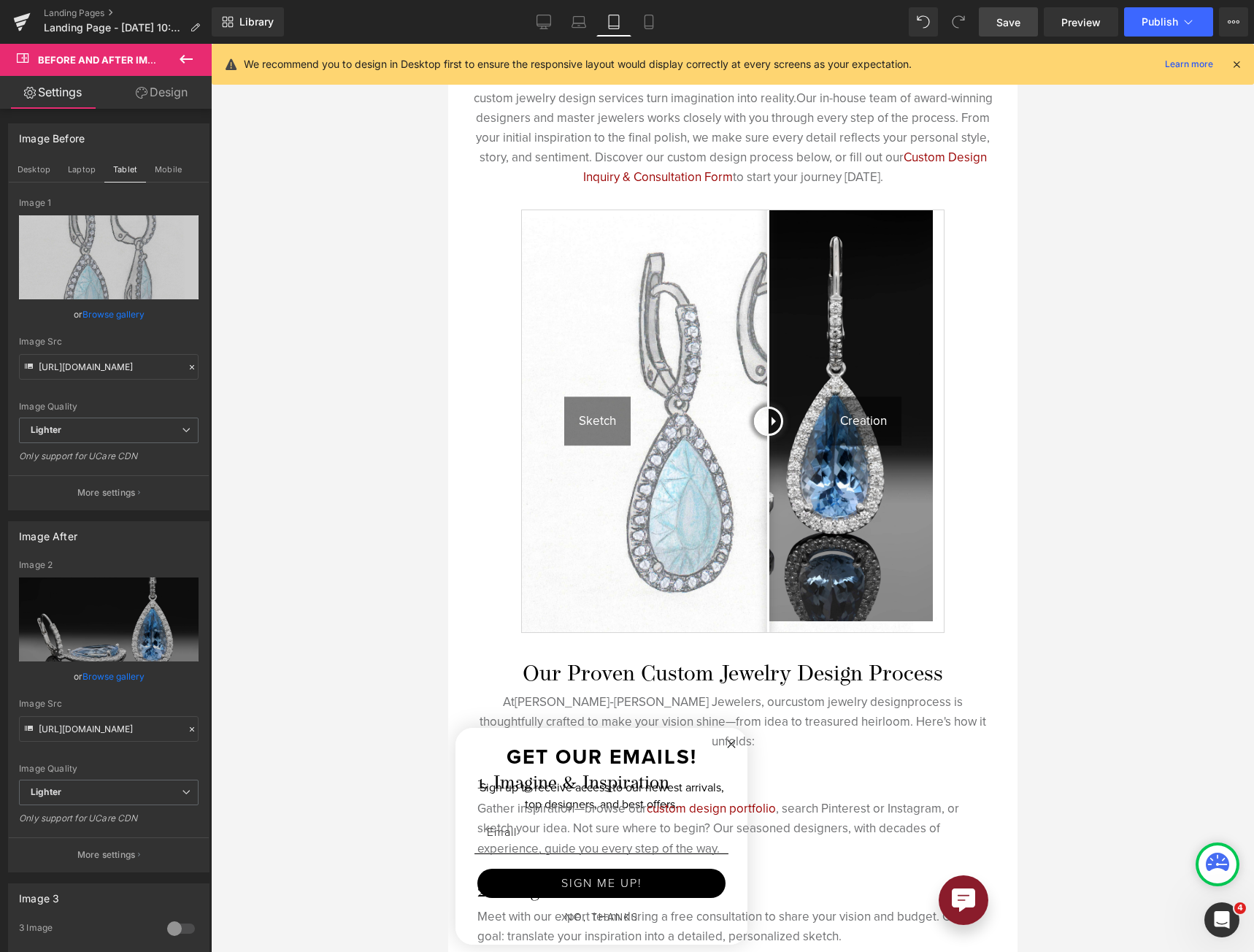
click at [736, 374] on img at bounding box center [732, 421] width 422 height 422
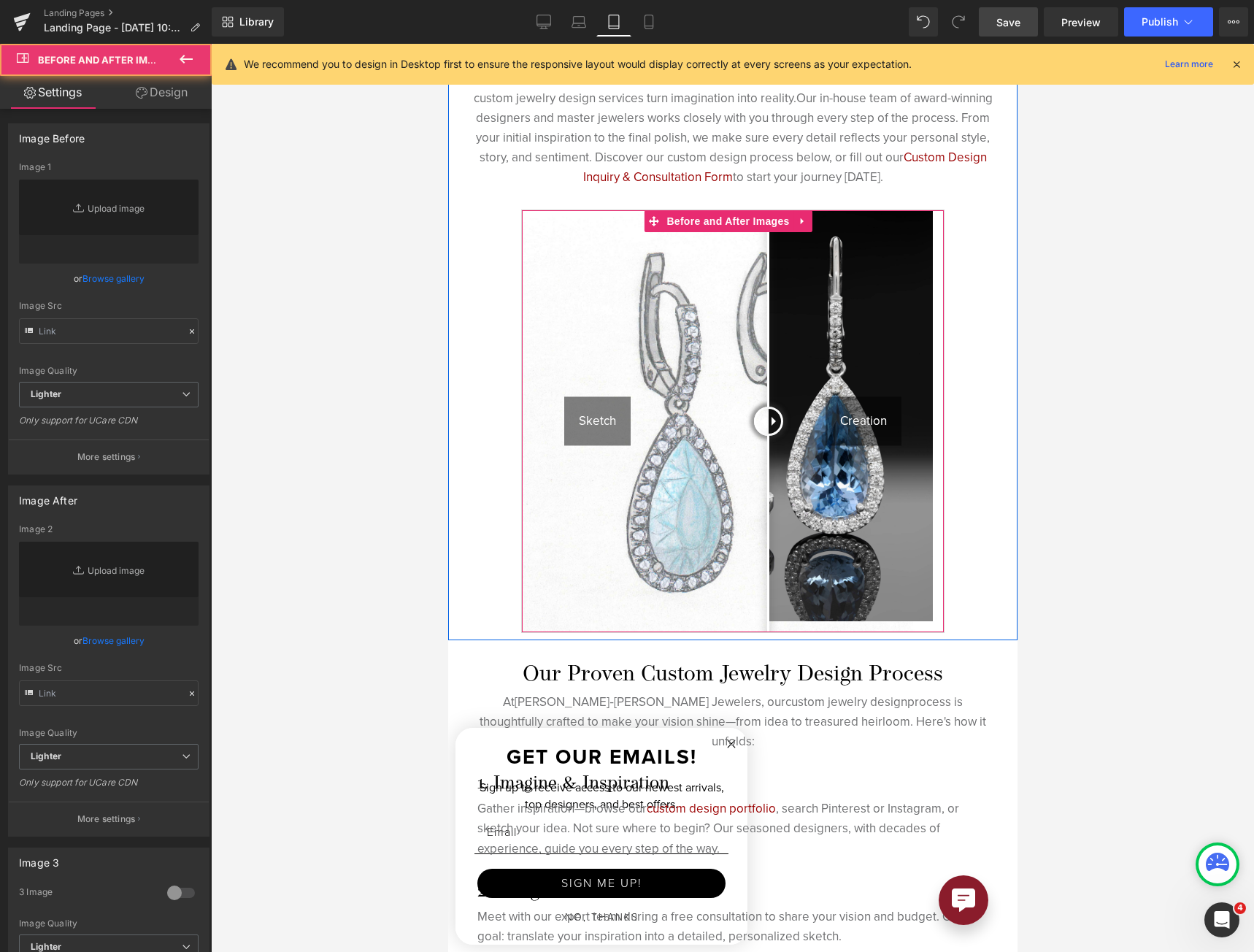
type input "[URL][DOMAIN_NAME]"
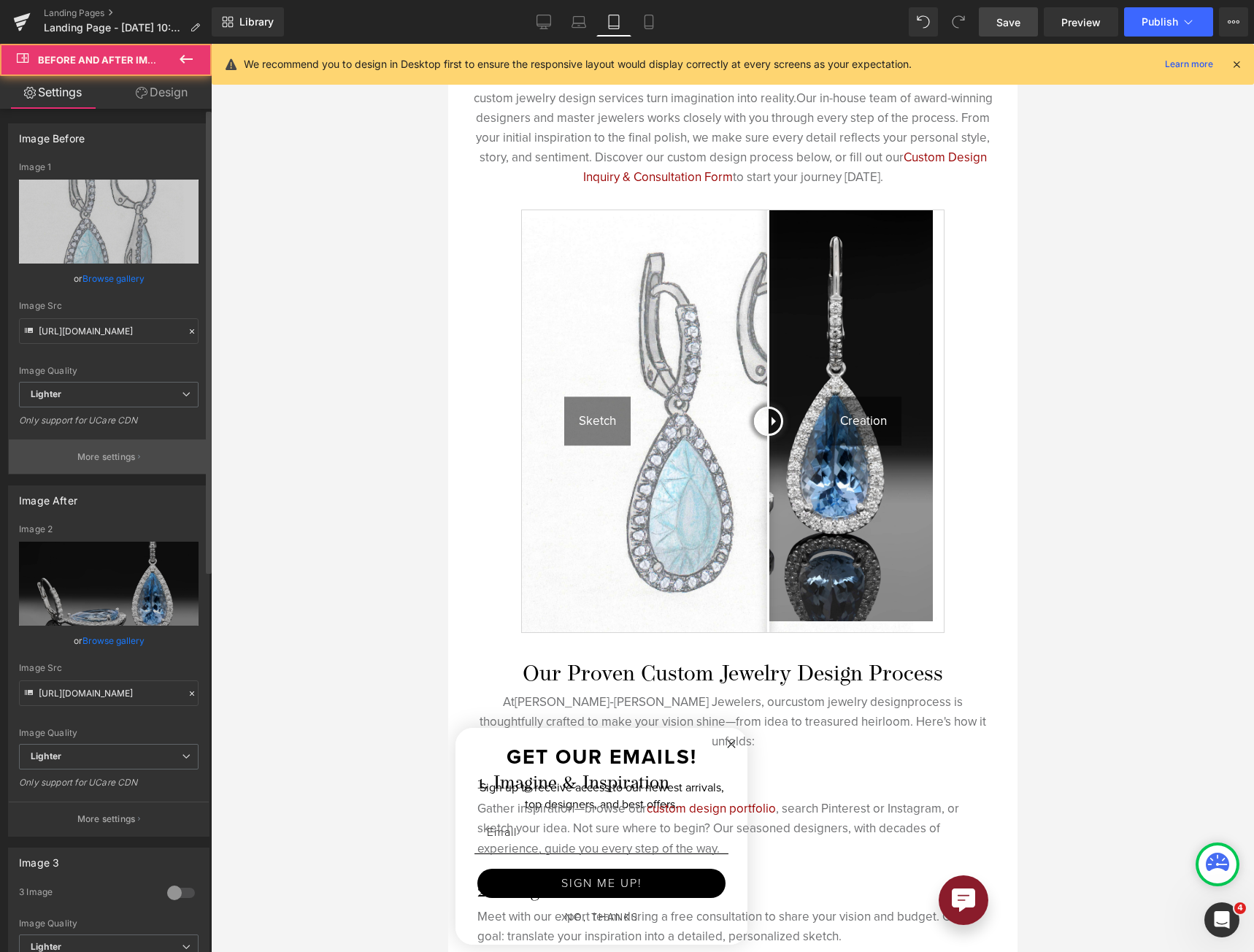
click at [106, 469] on button "More settings" at bounding box center [108, 457] width 200 height 35
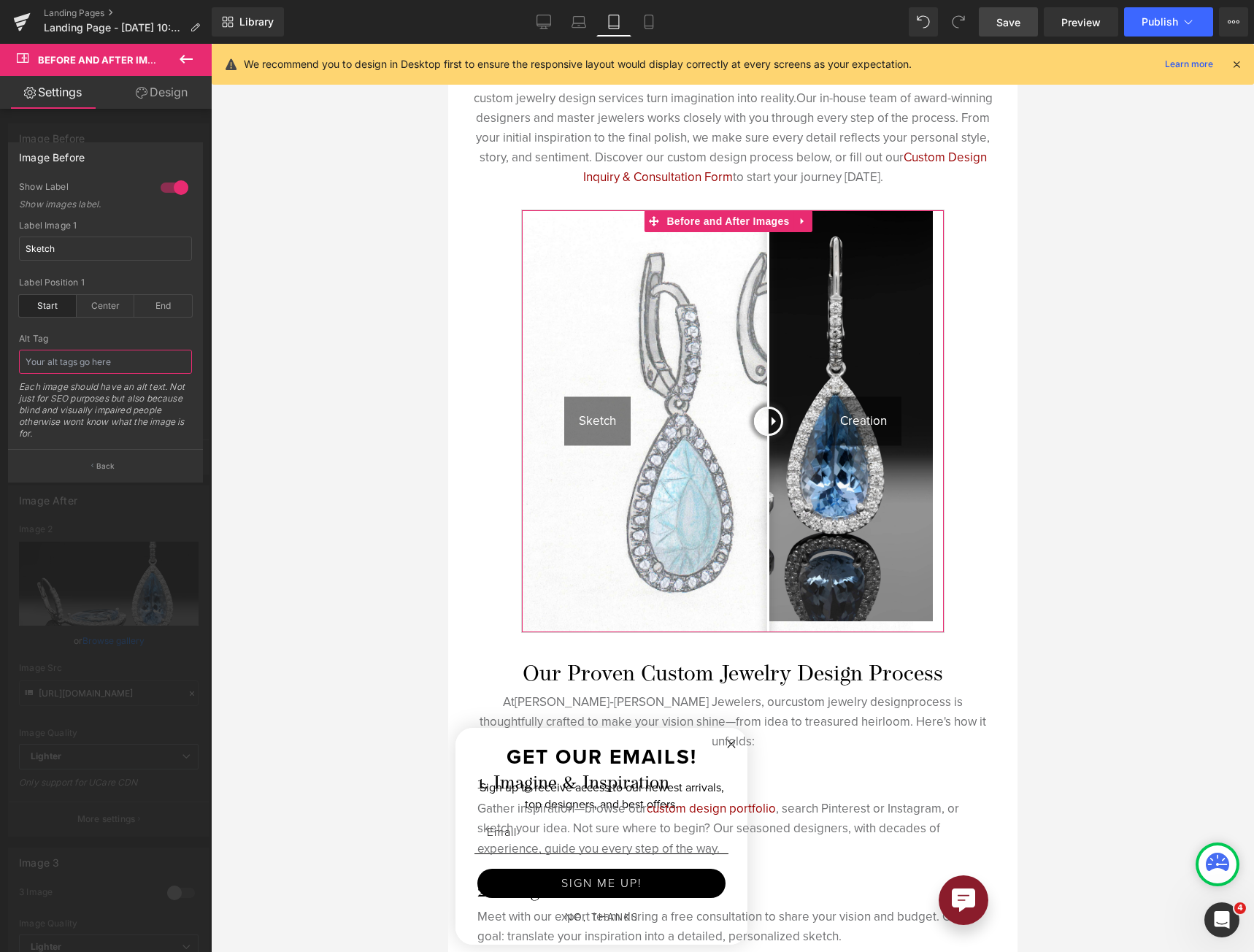
click at [115, 358] on input "text" at bounding box center [106, 361] width 173 height 24
paste input "Sketch of custom aquamarine earrings"
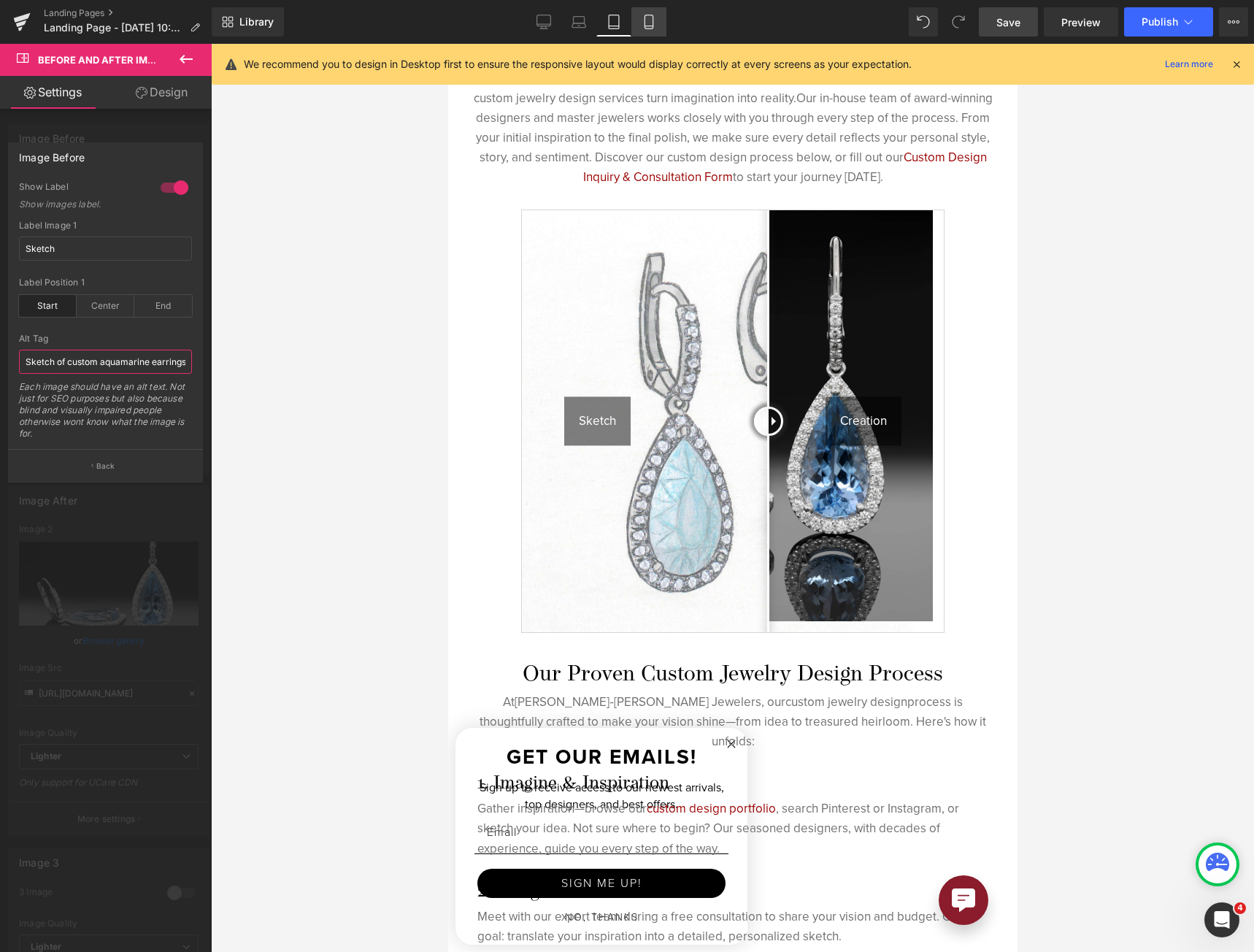
type input "Sketch of custom aquamarine earrings"
click at [652, 24] on icon at bounding box center [649, 22] width 8 height 13
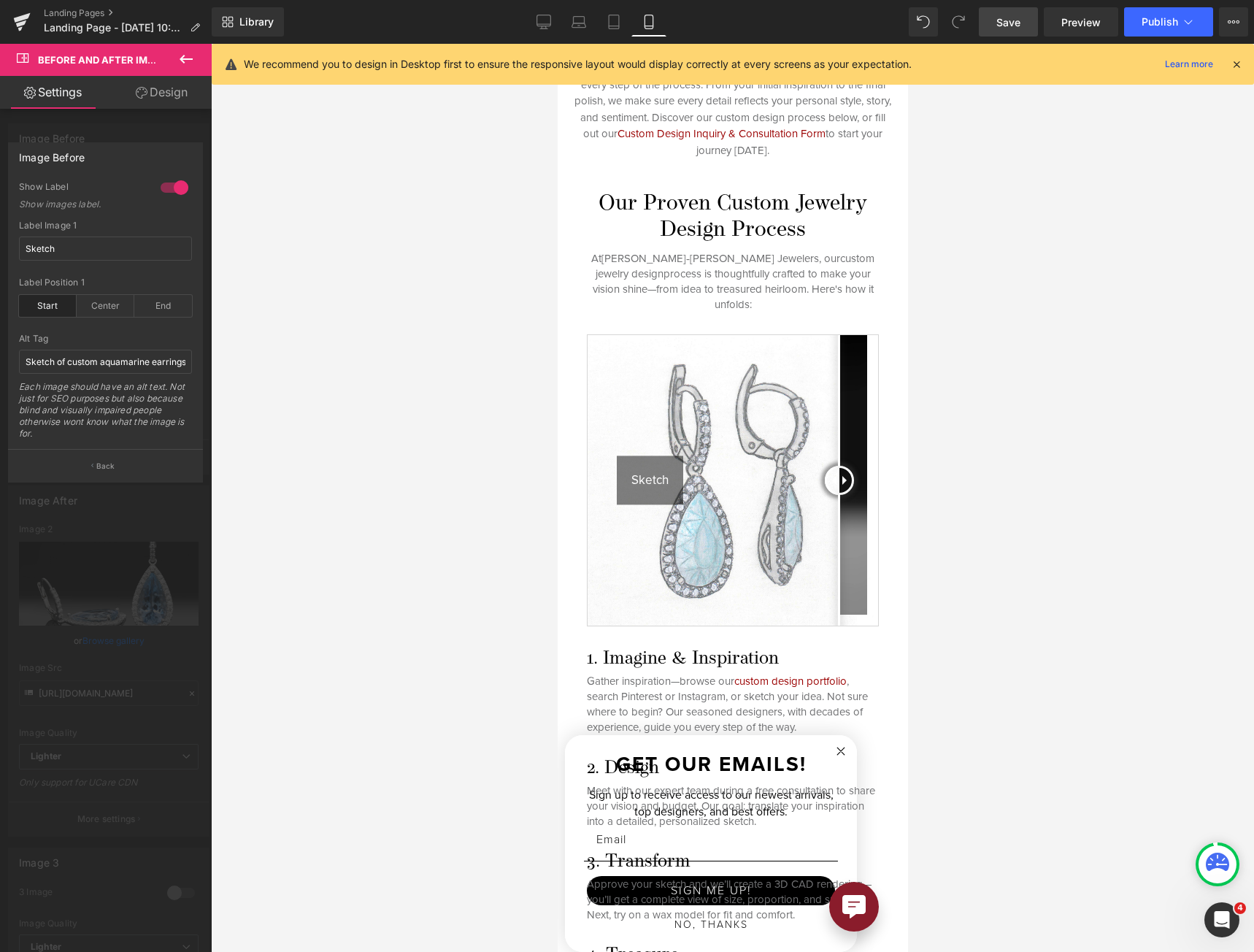
scroll to position [0, 0]
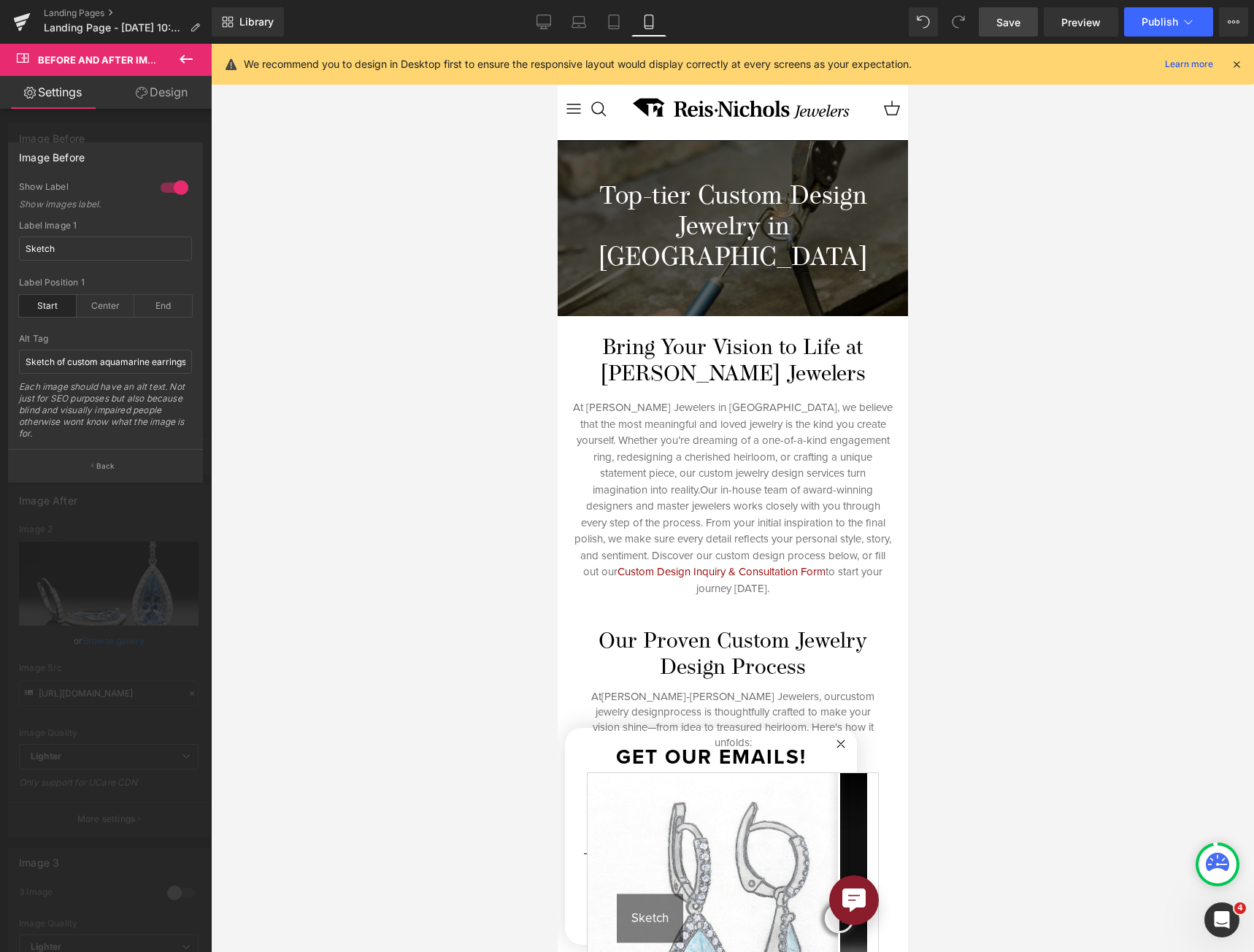
click at [706, 546] on div at bounding box center [731, 498] width 350 height 908
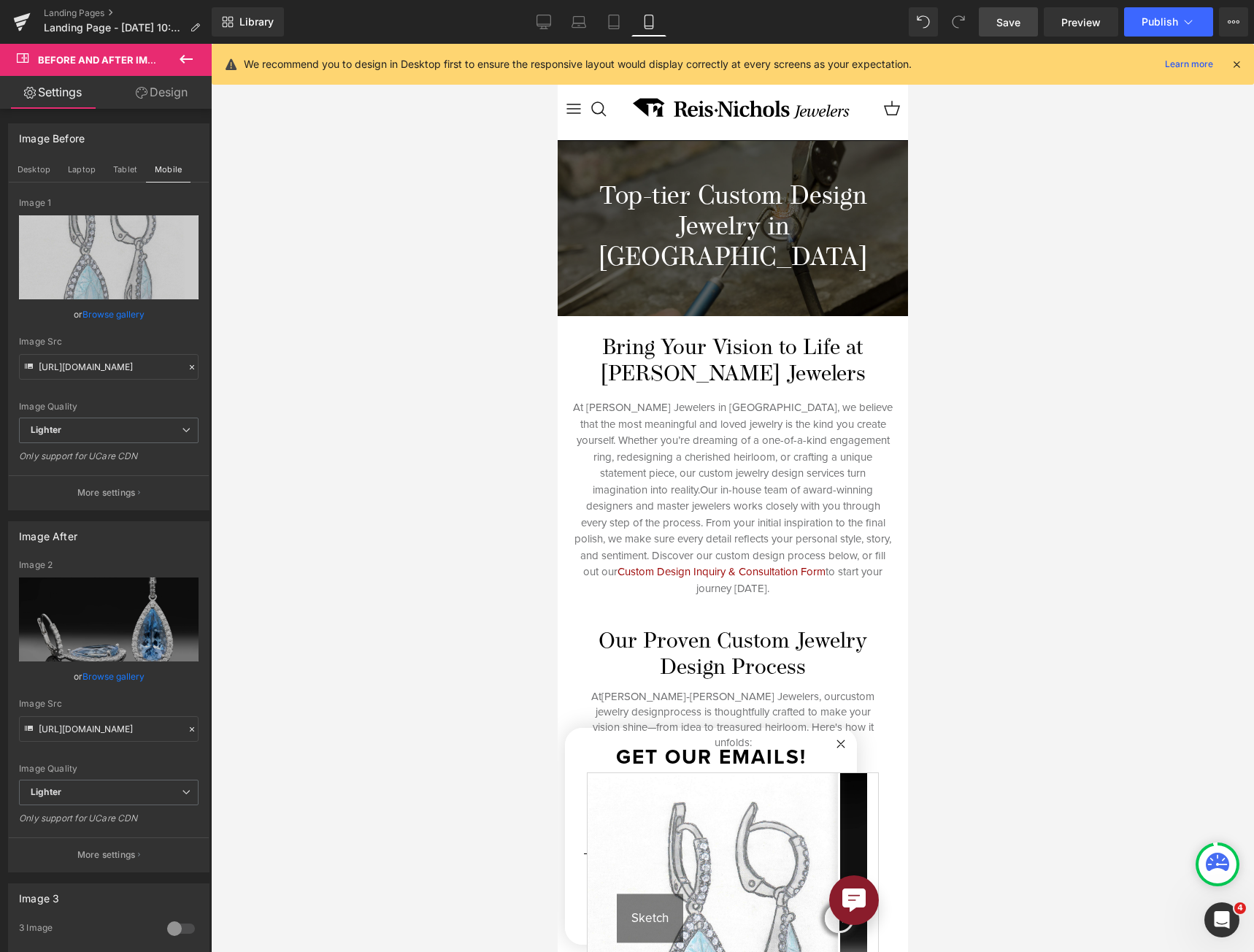
scroll to position [438, 0]
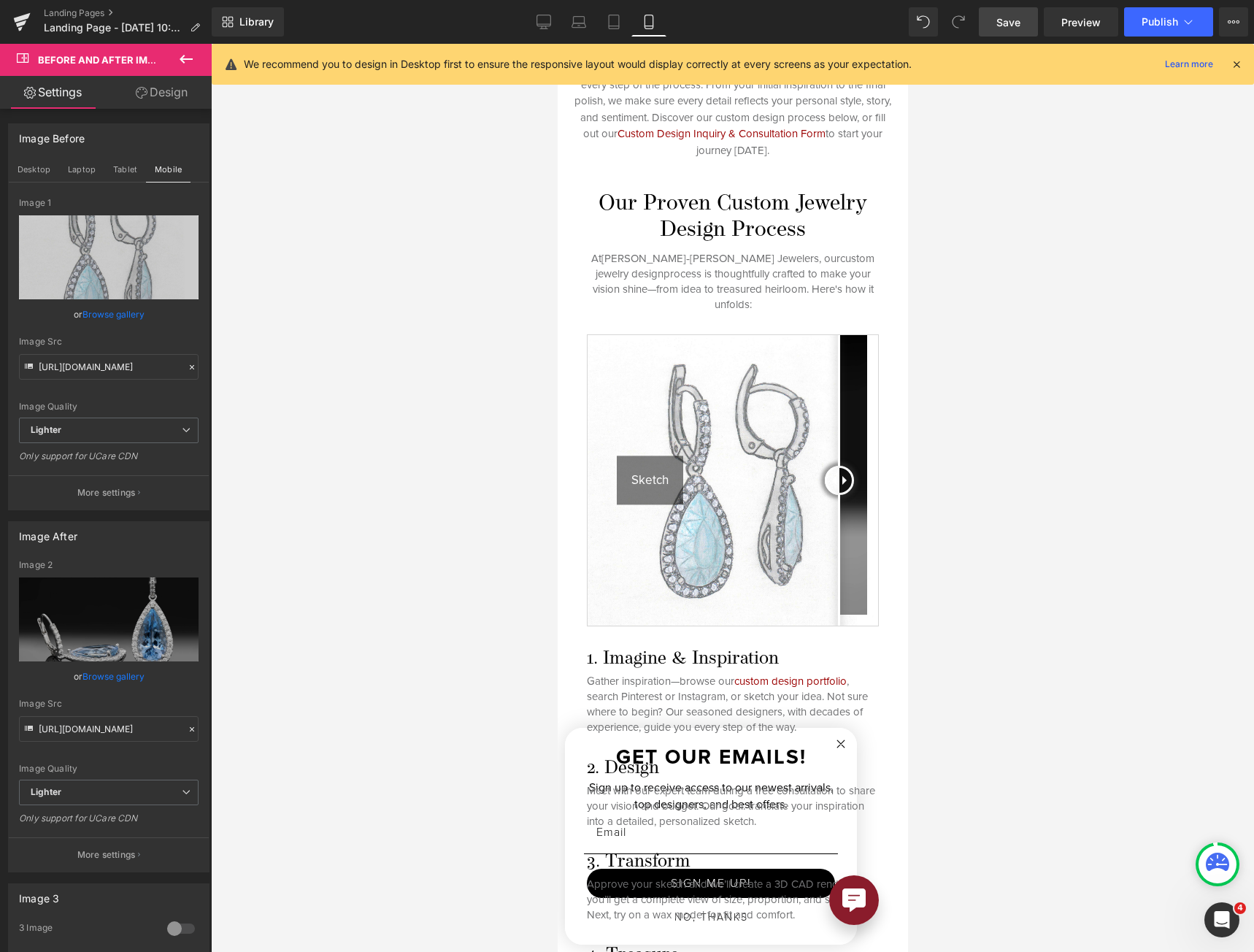
click at [706, 546] on img at bounding box center [731, 480] width 291 height 291
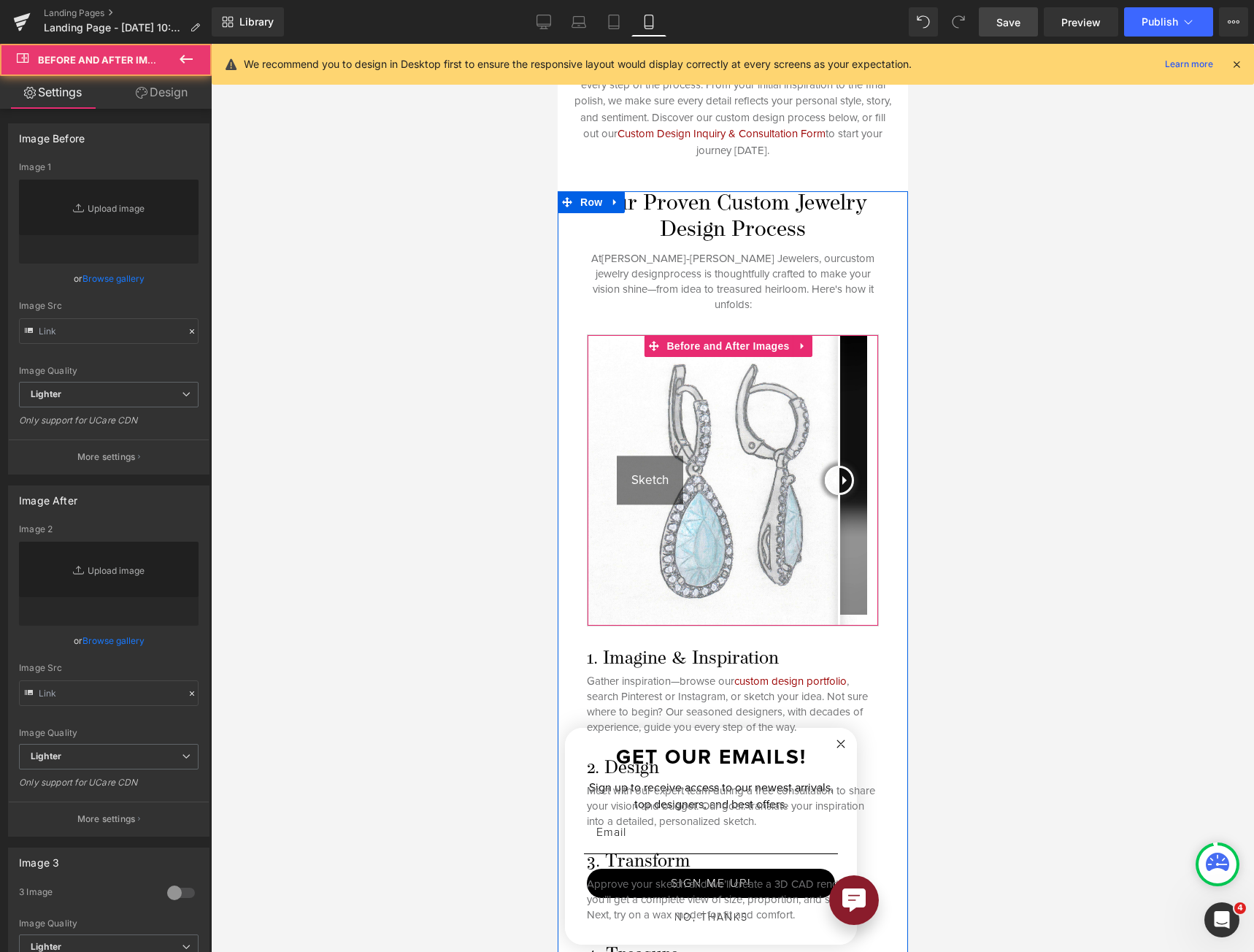
type input "[URL][DOMAIN_NAME]"
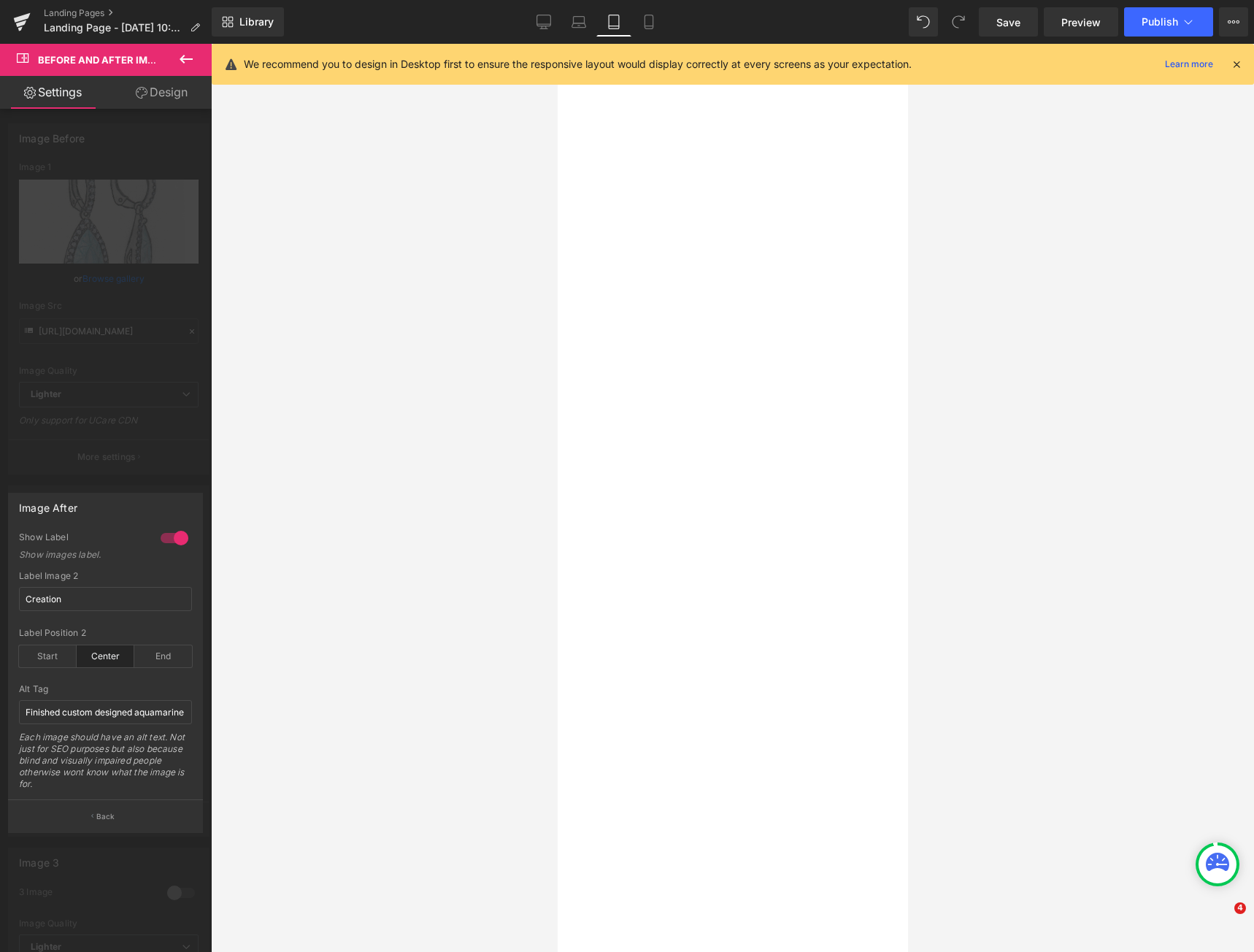
drag, startPoint x: 0, startPoint y: 0, endPoint x: 623, endPoint y: 24, distance: 623.5
click at [621, 23] on icon at bounding box center [613, 21] width 14 height 14
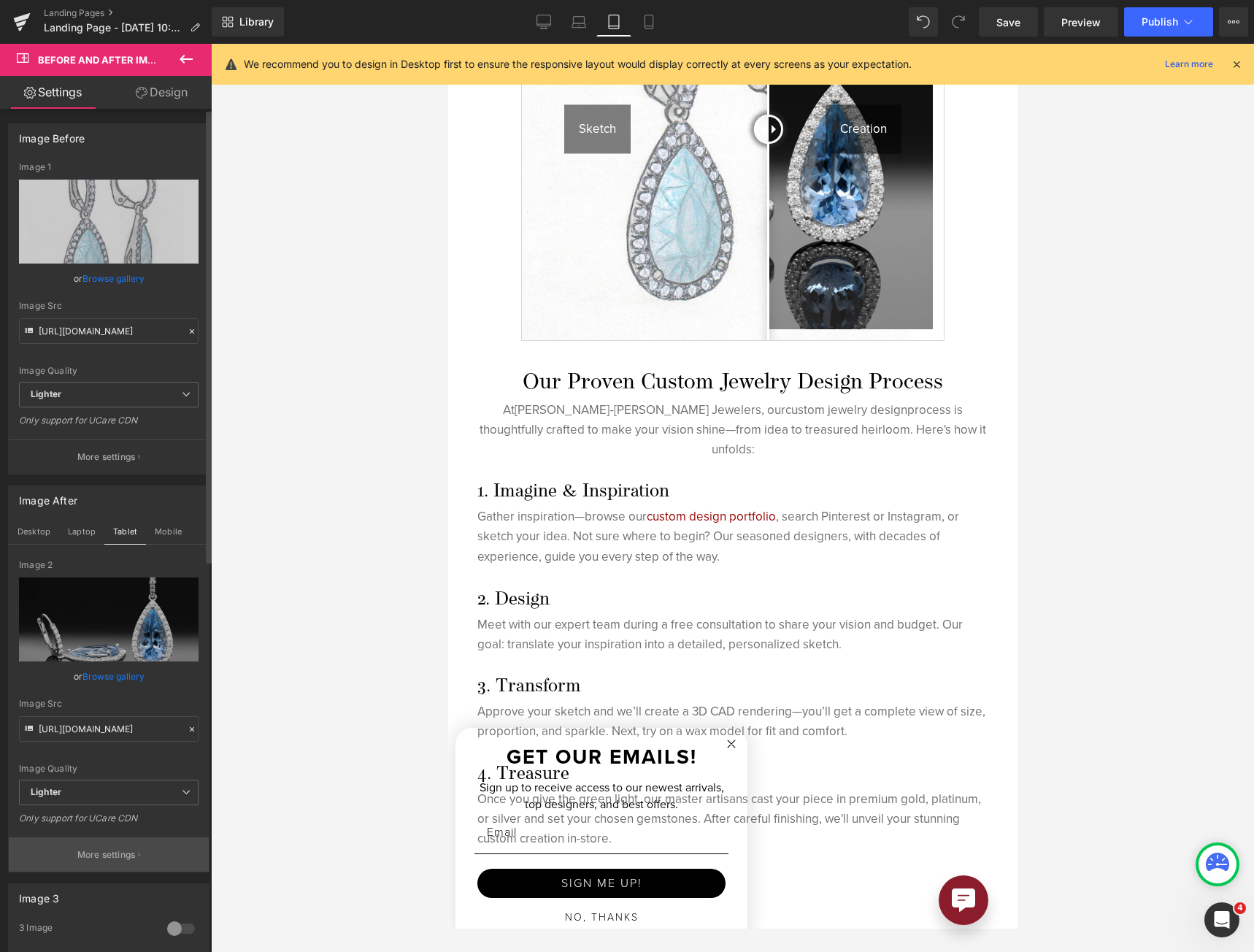
click at [107, 856] on p "More settings" at bounding box center [106, 855] width 59 height 13
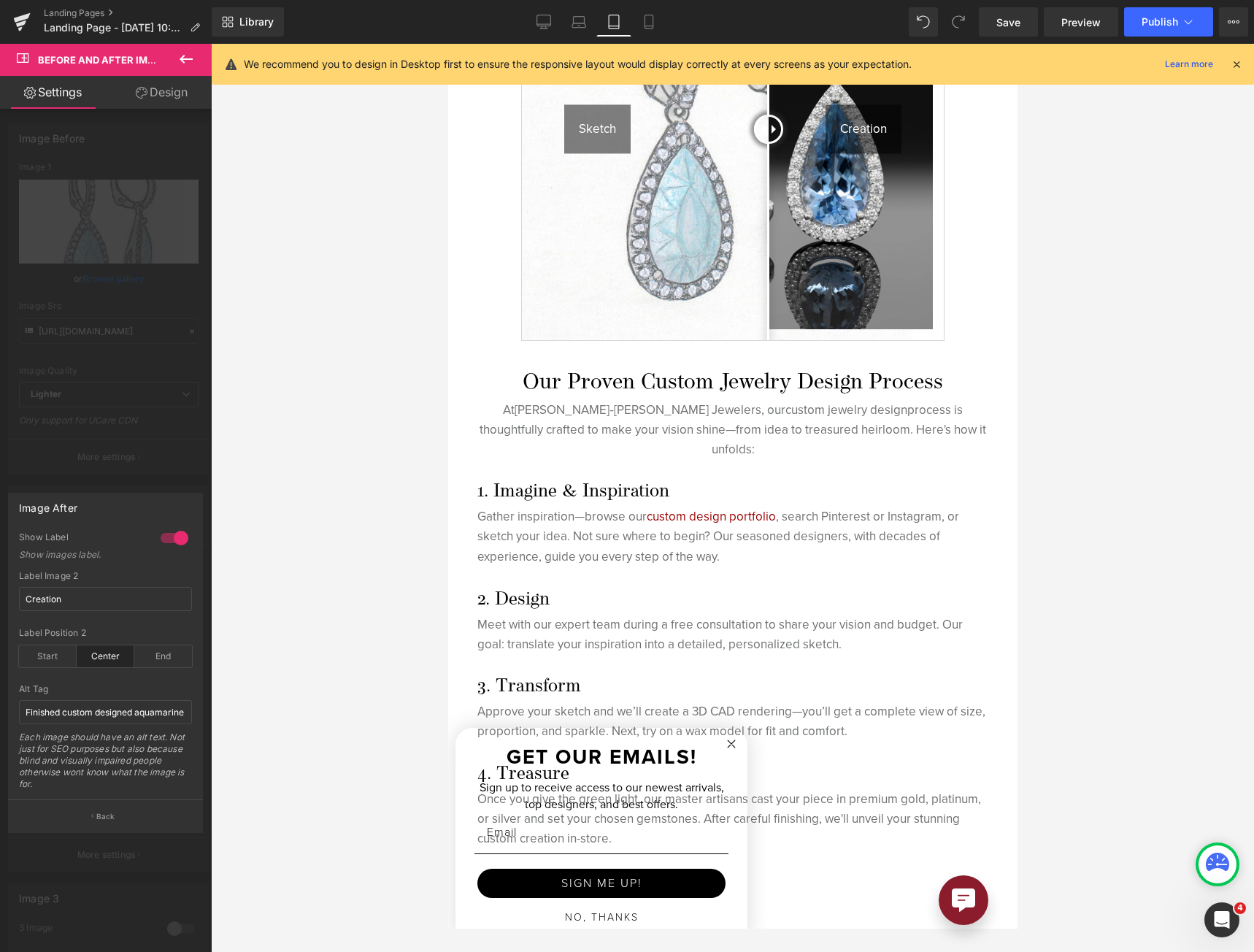
click at [603, 286] on div at bounding box center [731, 498] width 569 height 908
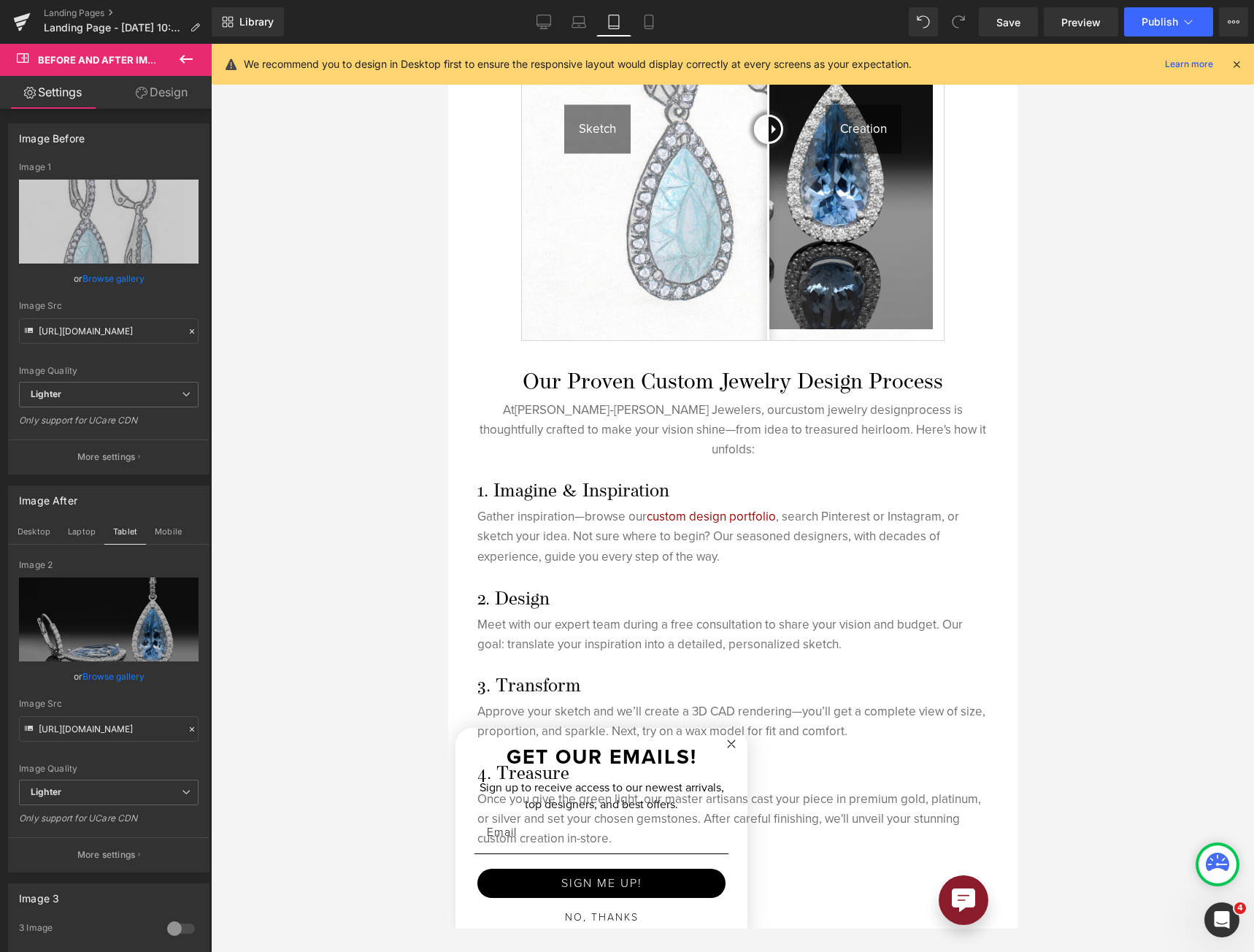
click at [603, 286] on img at bounding box center [732, 130] width 422 height 422
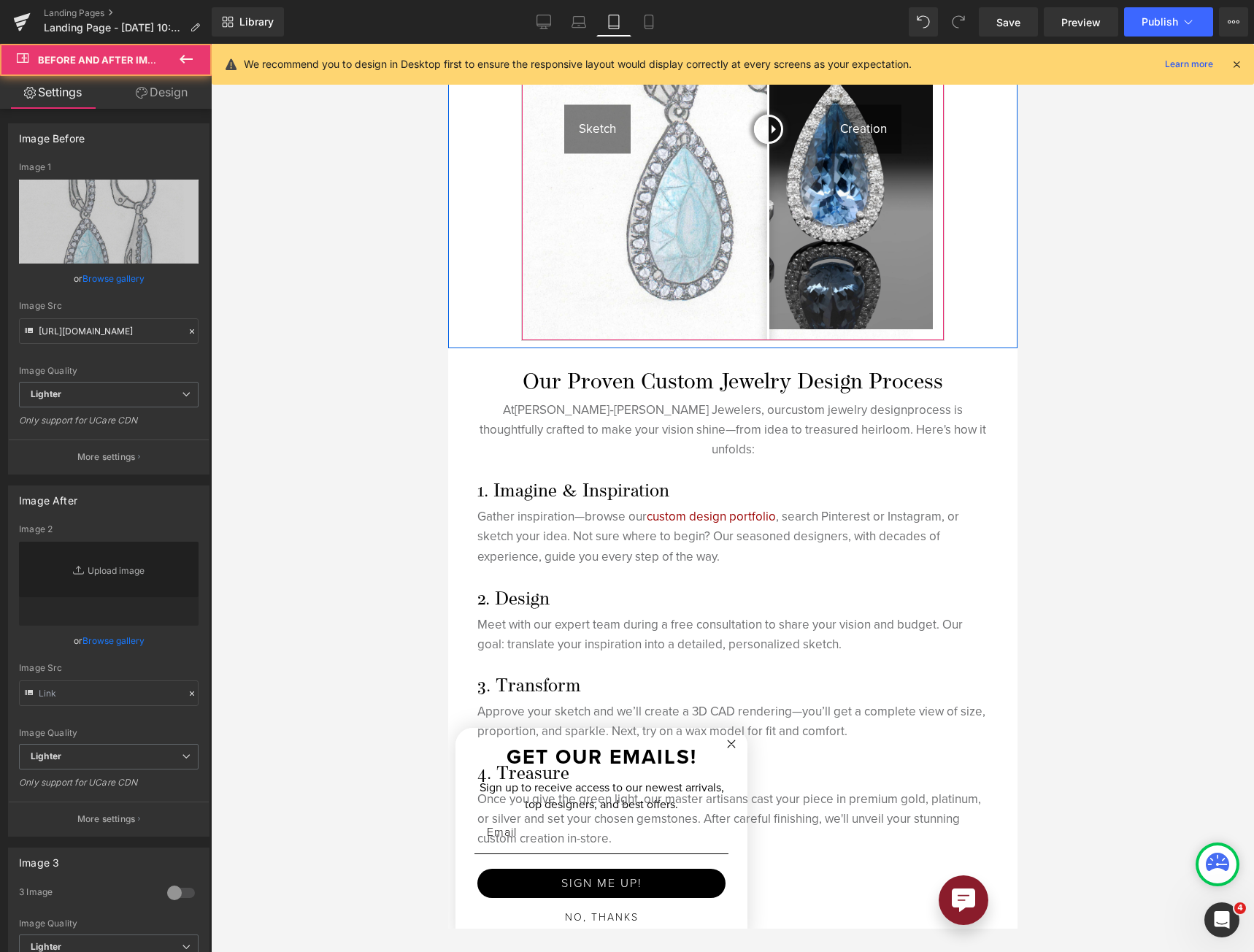
type input "[URL][DOMAIN_NAME]"
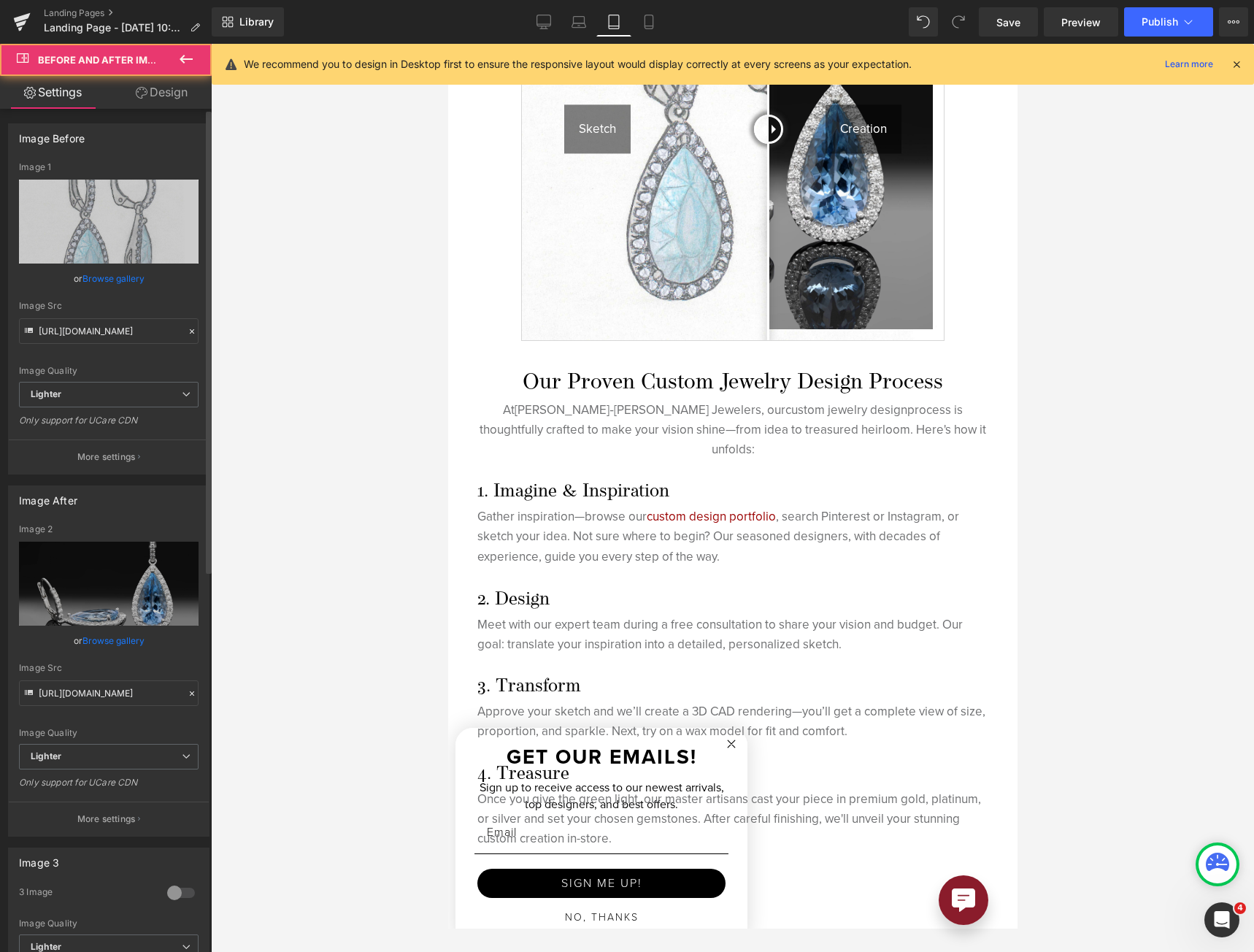
click at [130, 821] on p "More settings" at bounding box center [106, 819] width 59 height 13
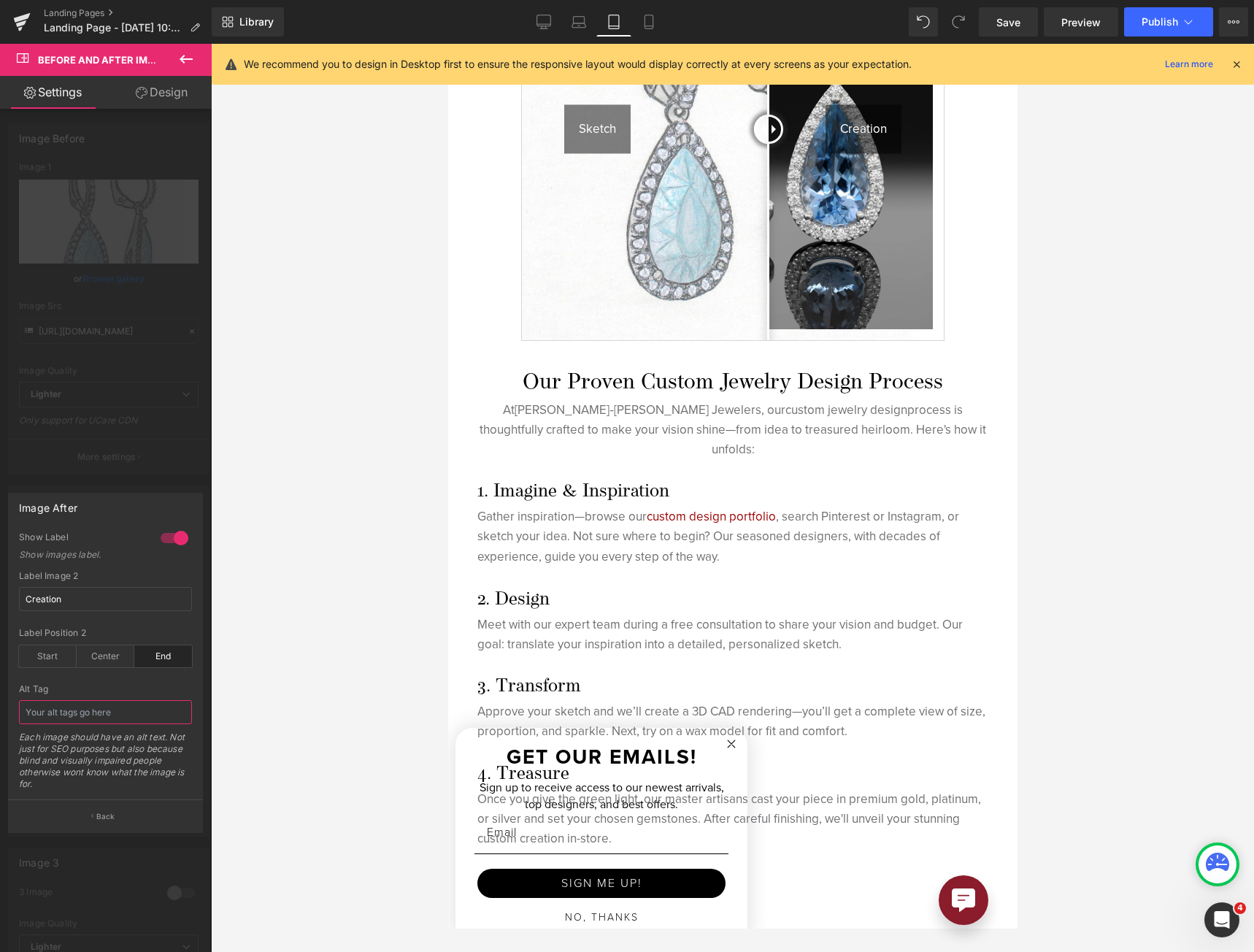
click at [135, 712] on input "text" at bounding box center [106, 711] width 173 height 24
paste input "Finished custom designed aquamarine earringsFinished custom designed aquamarine…"
type input "Finished custom designed aquamarine earringsFinished custom designed aquamarine…"
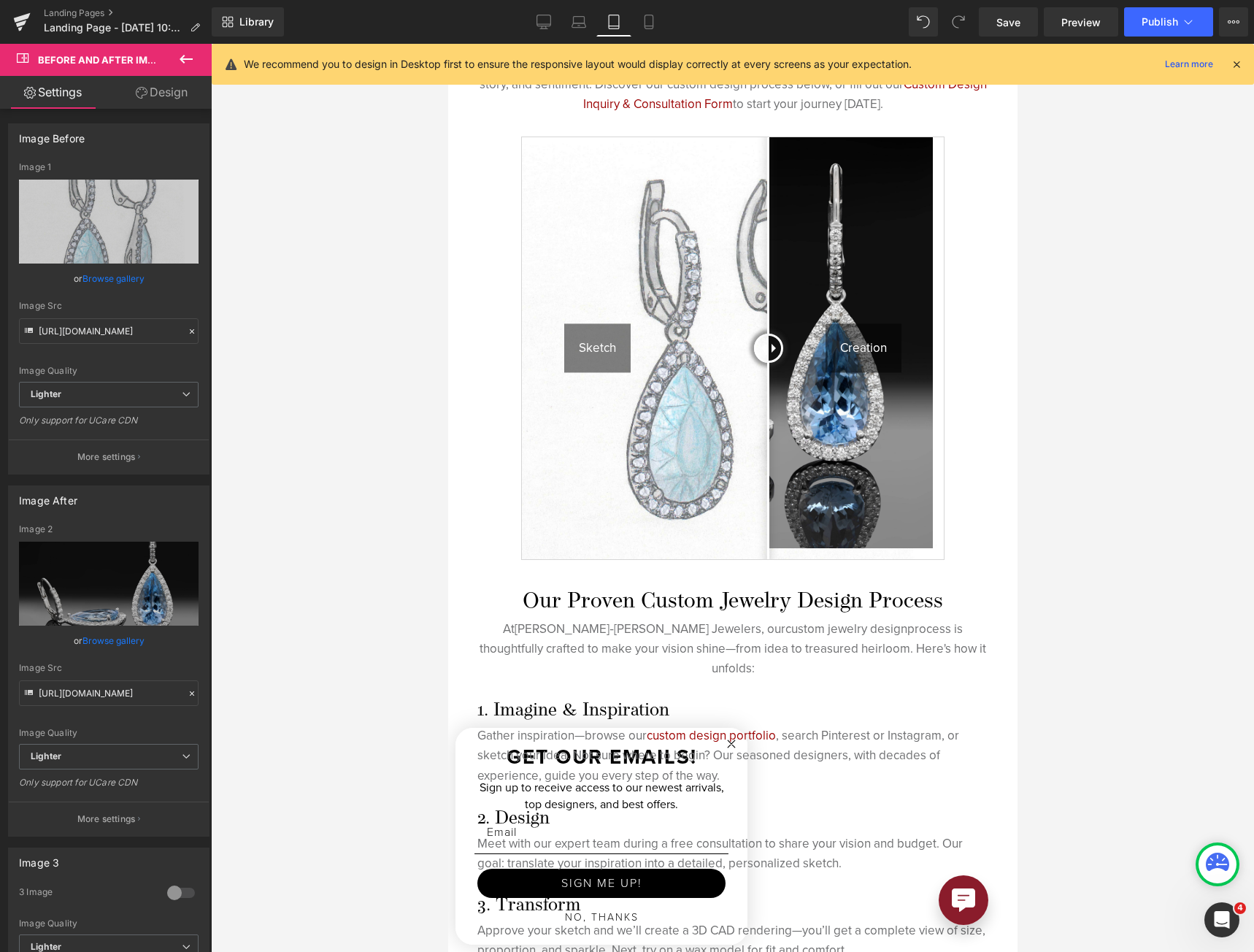
click at [699, 262] on div at bounding box center [731, 498] width 569 height 908
click at [127, 801] on button "More settings" at bounding box center [108, 819] width 200 height 35
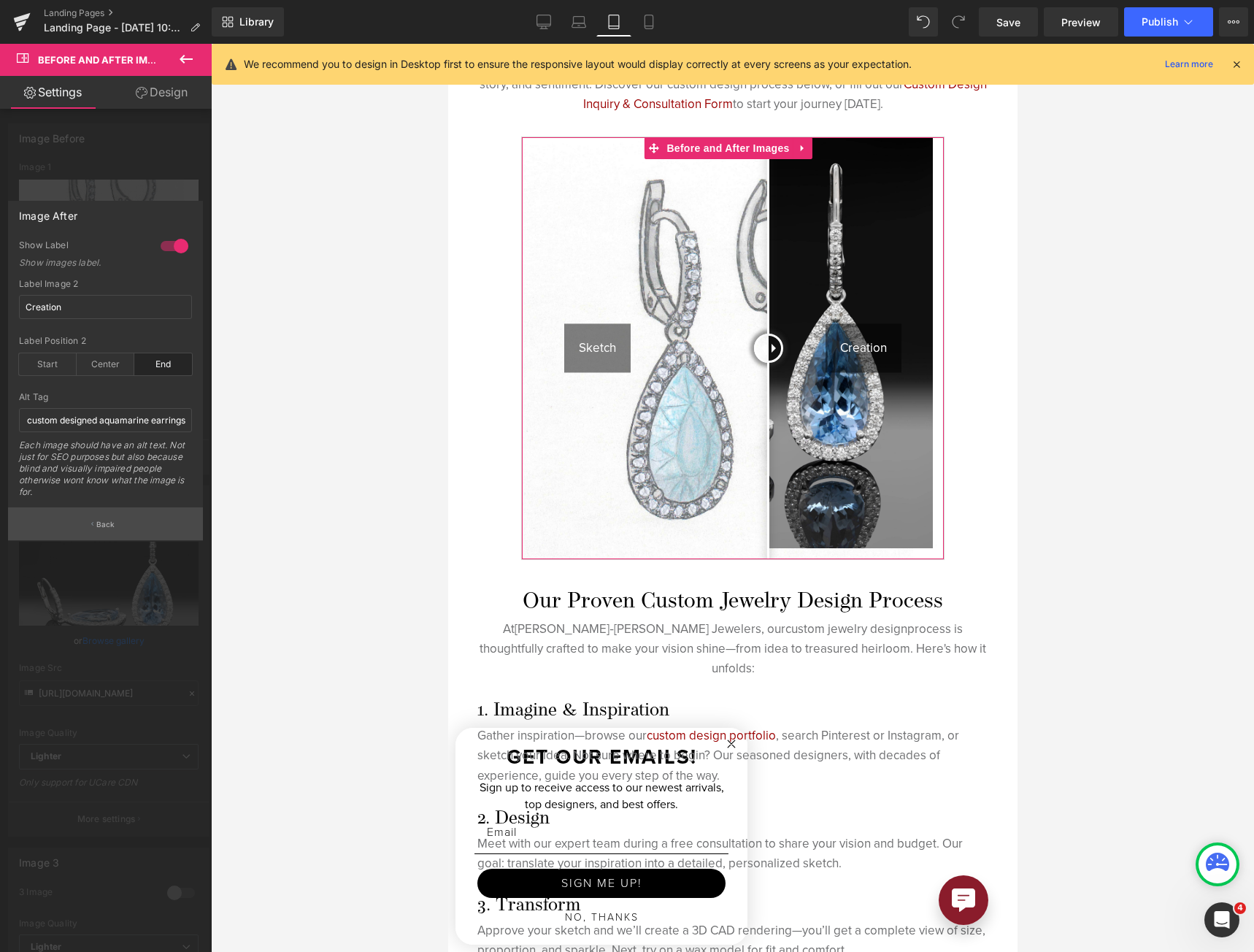
click at [127, 518] on button "Back" at bounding box center [105, 524] width 195 height 33
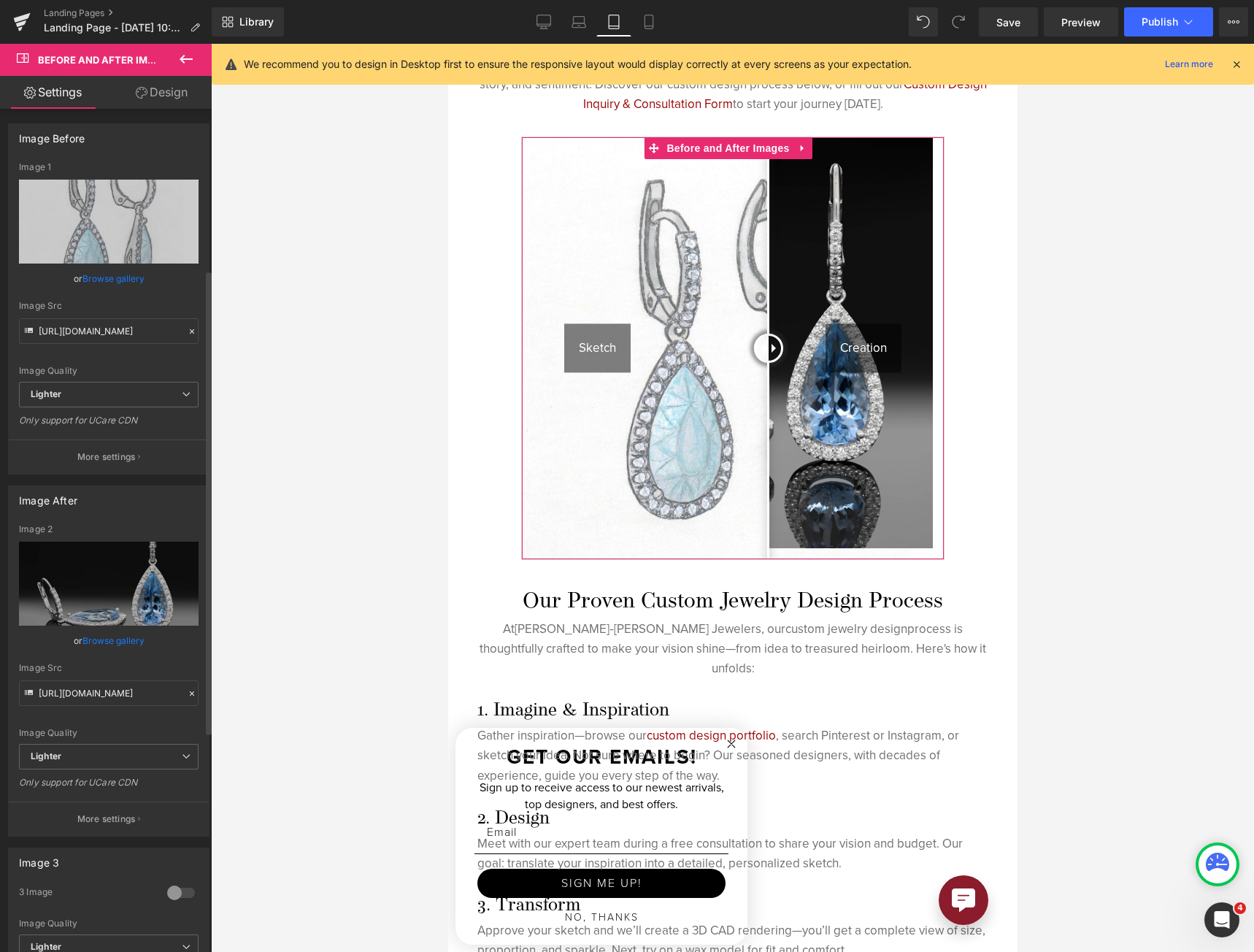
scroll to position [292, 0]
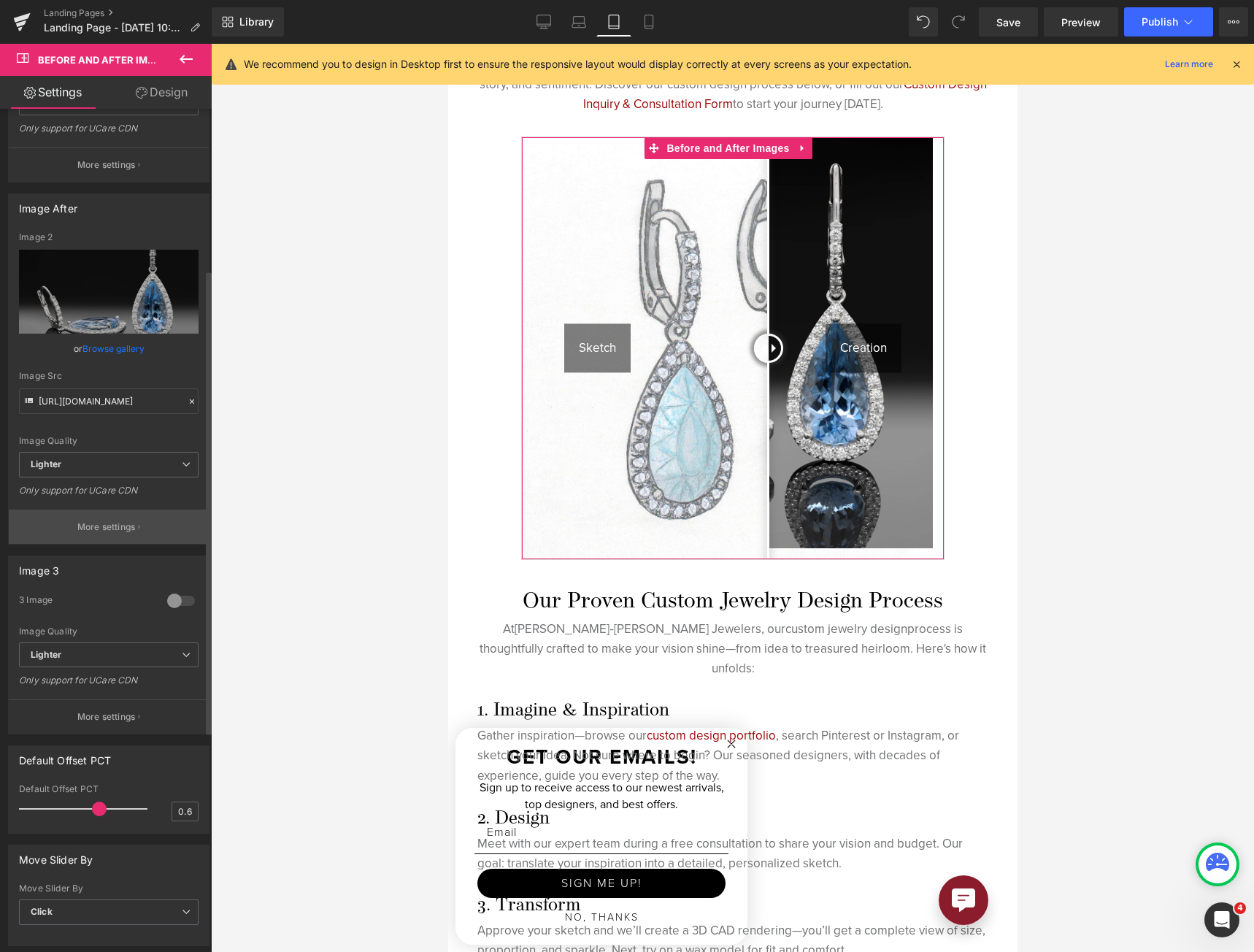
click at [116, 526] on p "More settings" at bounding box center [106, 527] width 59 height 13
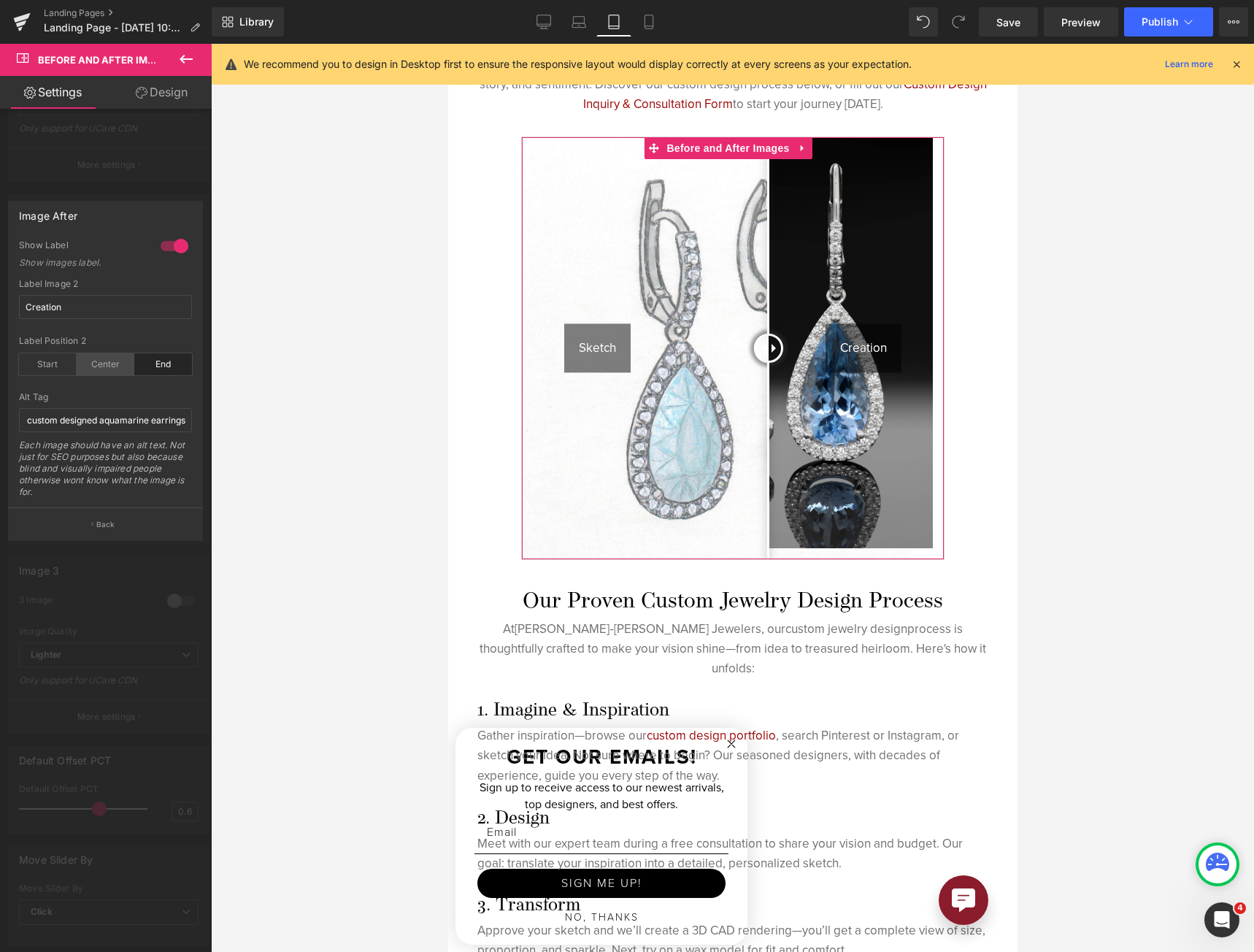
click at [110, 368] on div "Center" at bounding box center [106, 364] width 58 height 22
click at [260, 428] on div at bounding box center [732, 498] width 1043 height 908
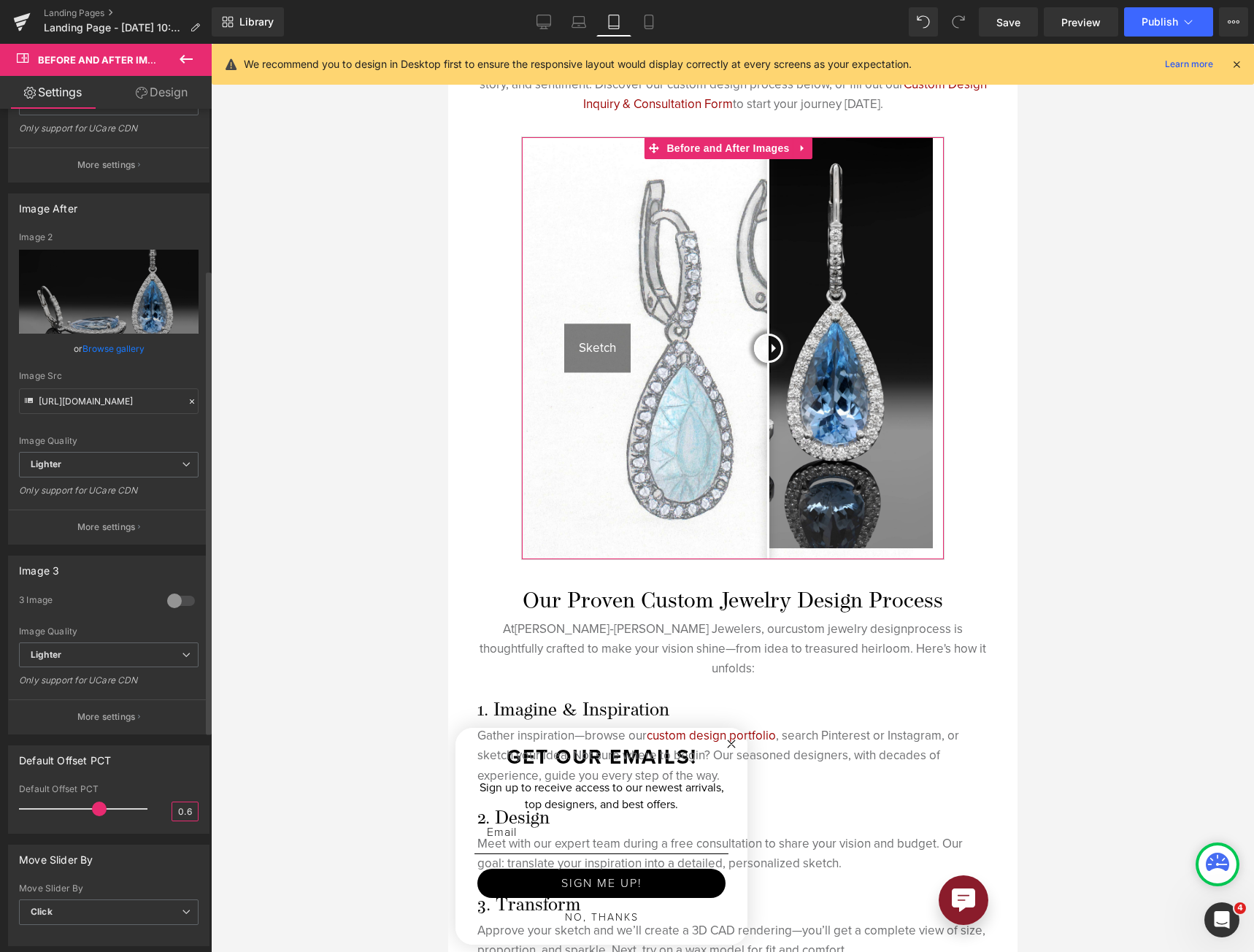
click at [181, 812] on input "0.6" at bounding box center [184, 811] width 26 height 18
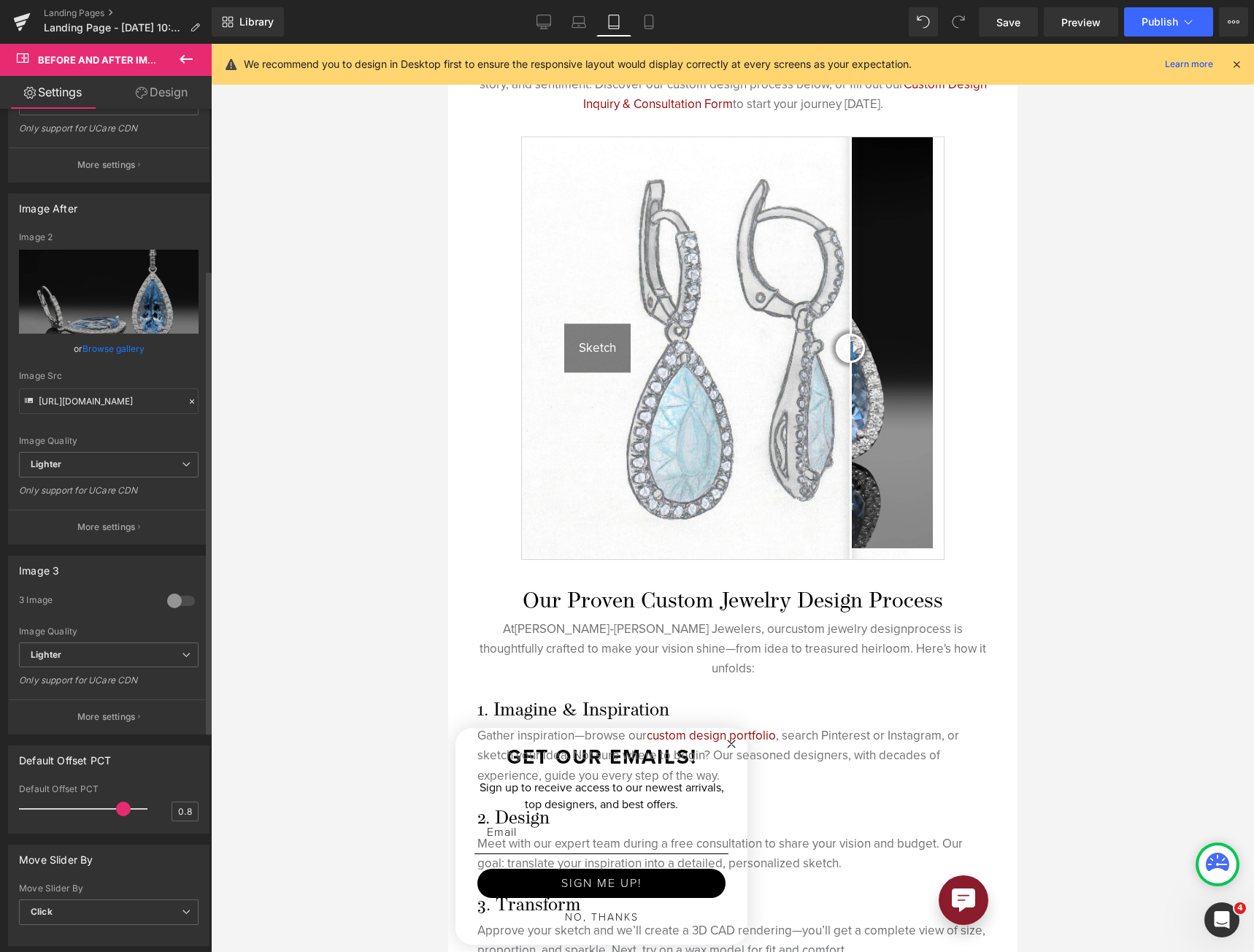
type input "0.9"
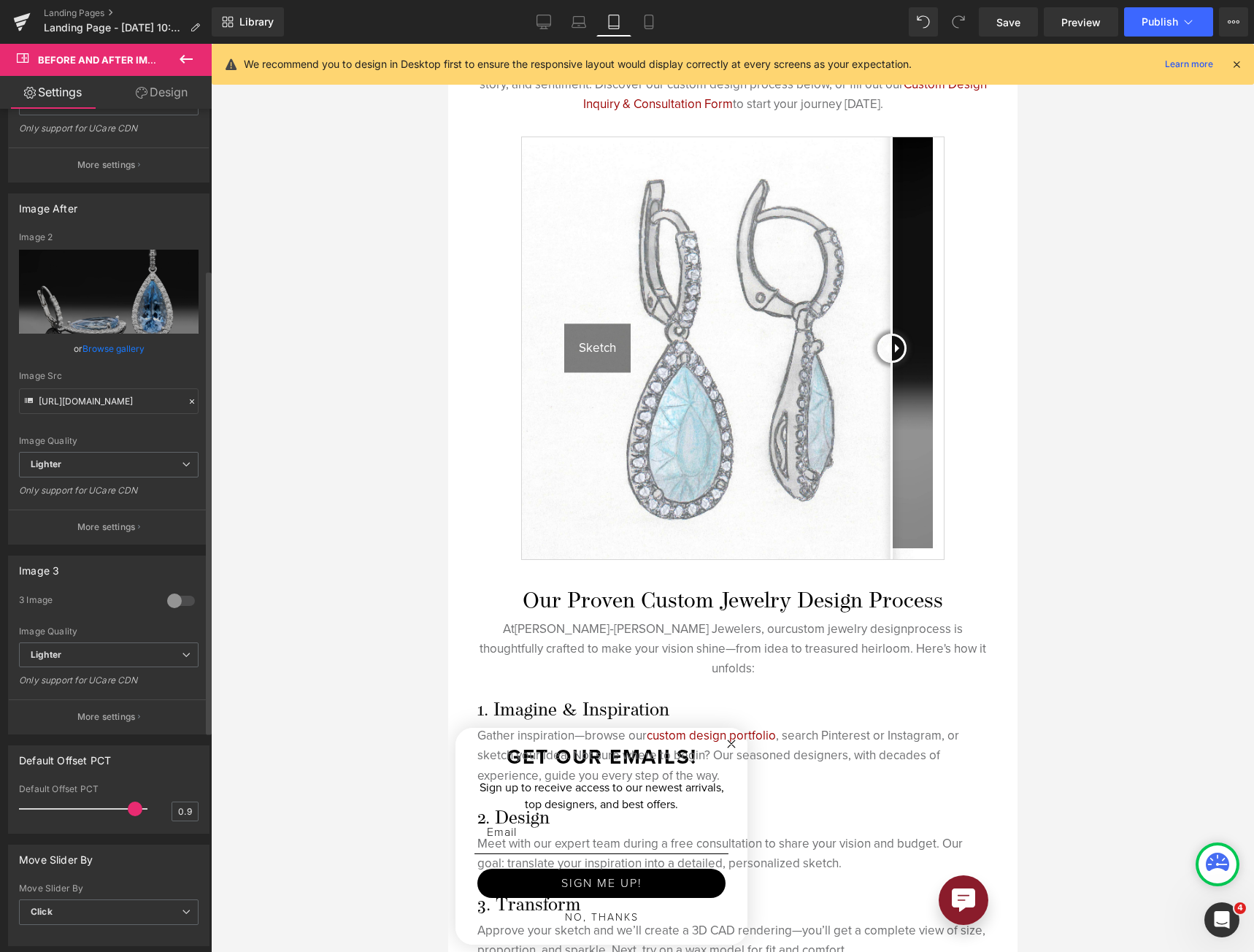
drag, startPoint x: 116, startPoint y: 809, endPoint x: 162, endPoint y: 811, distance: 46.0
click at [130, 813] on span at bounding box center [134, 808] width 14 height 14
click at [337, 303] on div at bounding box center [732, 498] width 1043 height 908
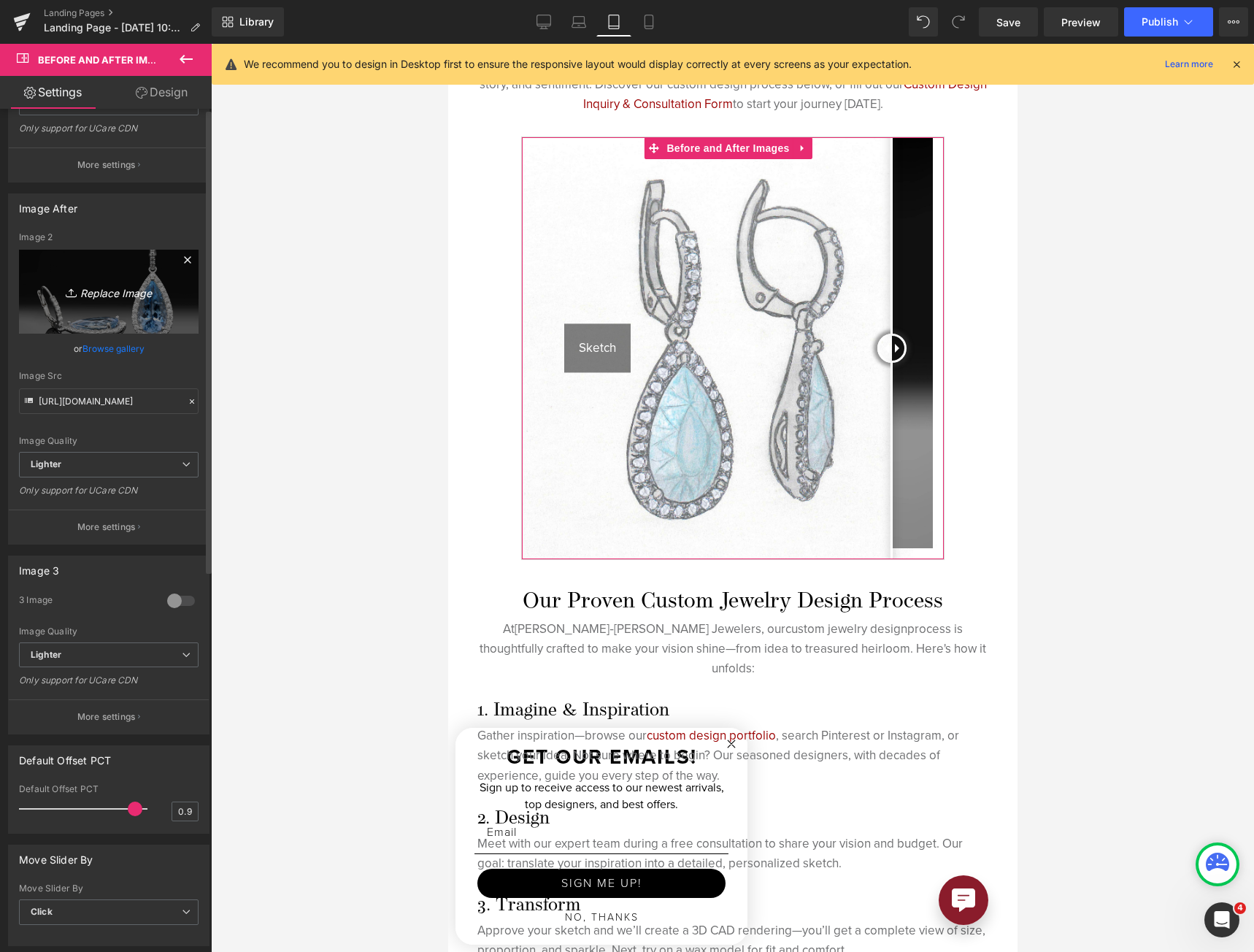
scroll to position [0, 0]
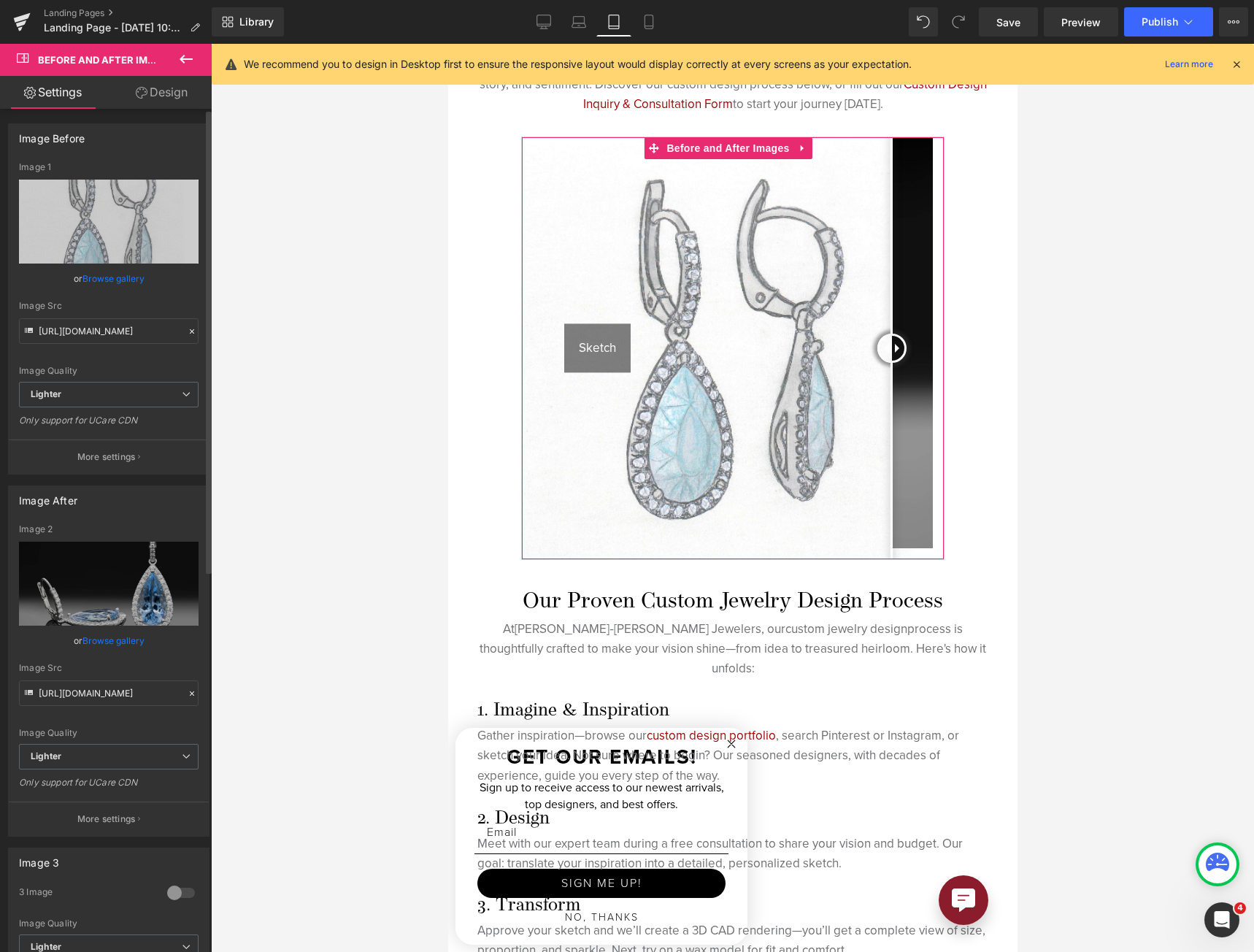
click at [109, 463] on p "More settings" at bounding box center [106, 457] width 59 height 13
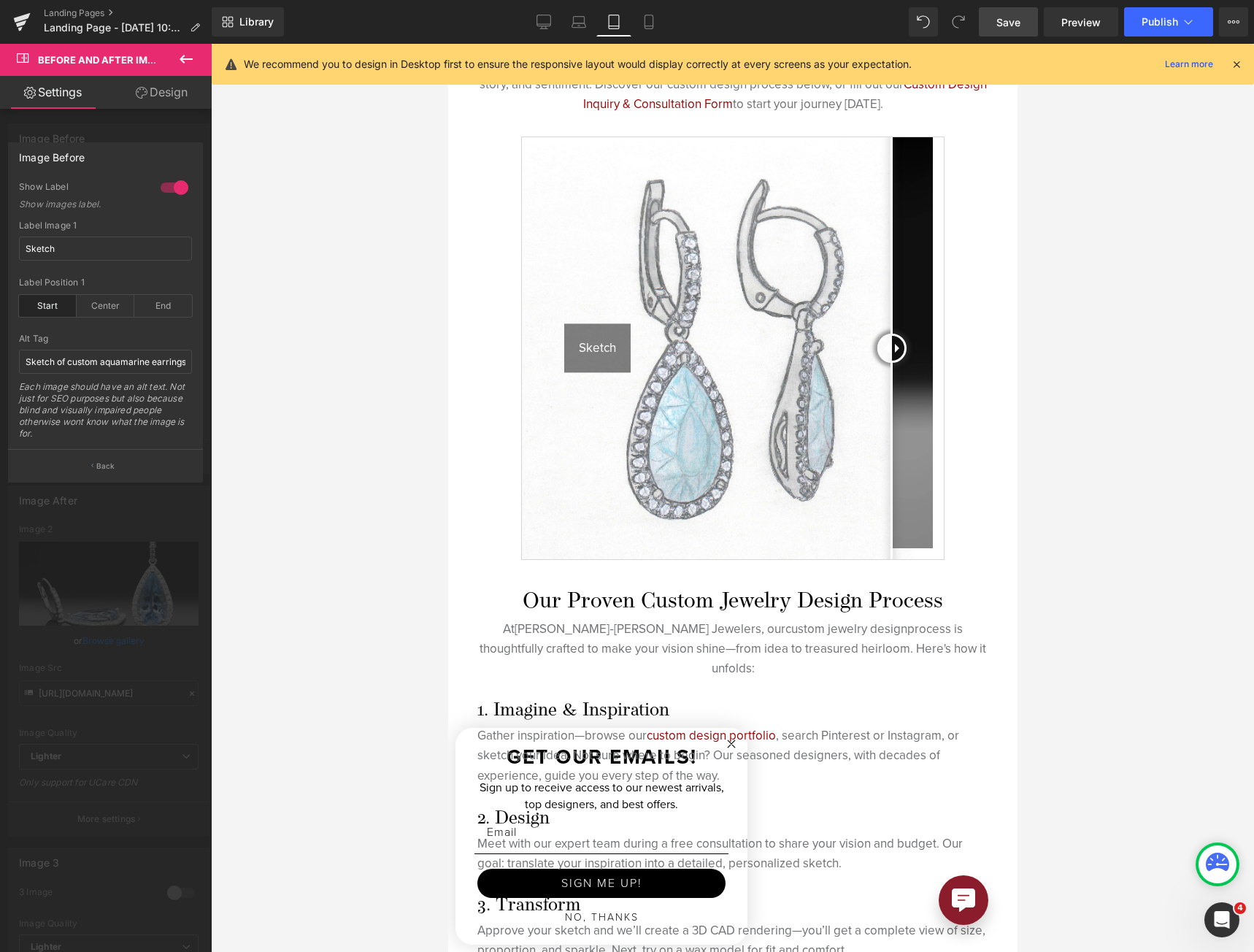
click at [1023, 17] on link "Save" at bounding box center [1008, 22] width 59 height 29
click at [541, 17] on icon at bounding box center [543, 21] width 14 height 14
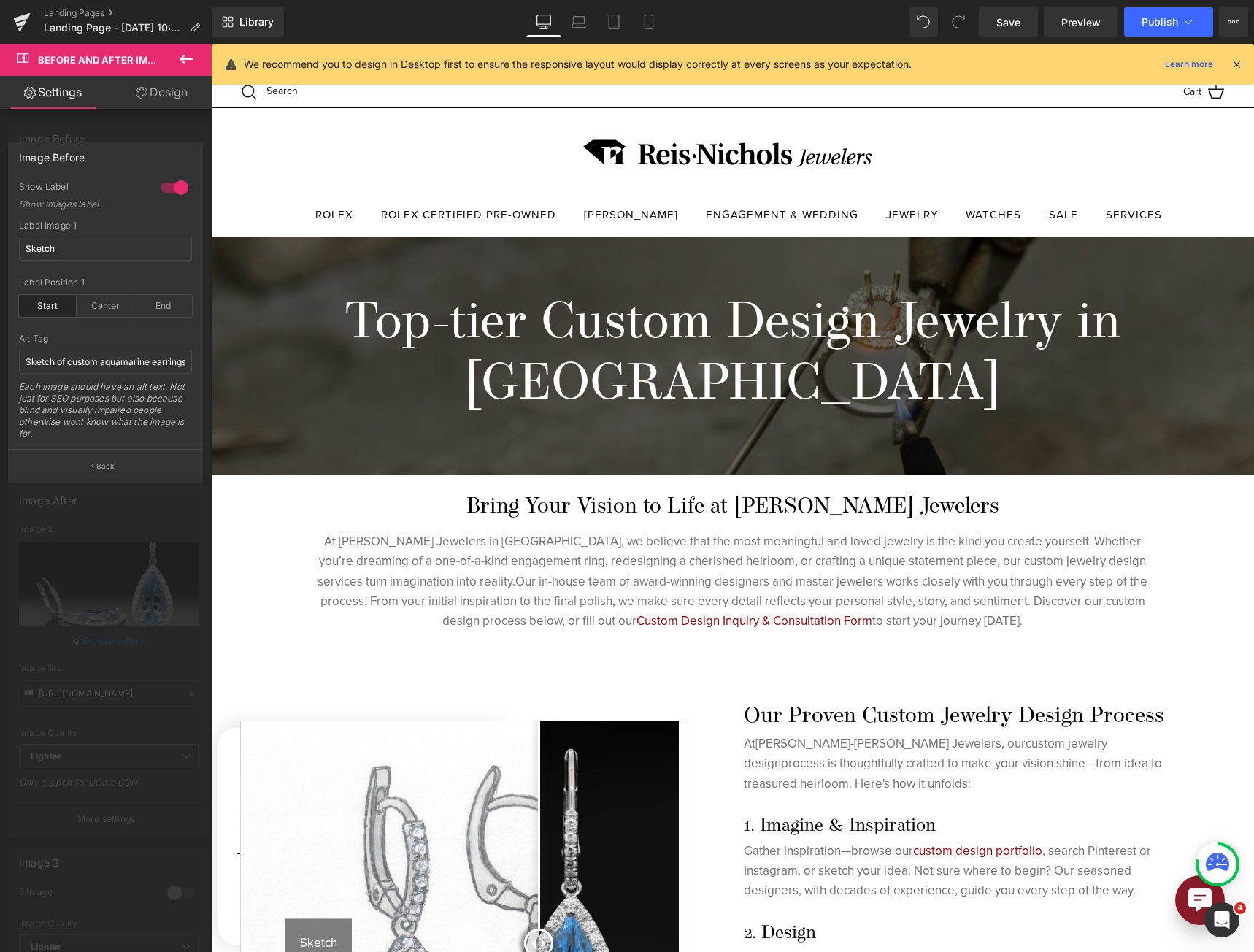
scroll to position [438, 0]
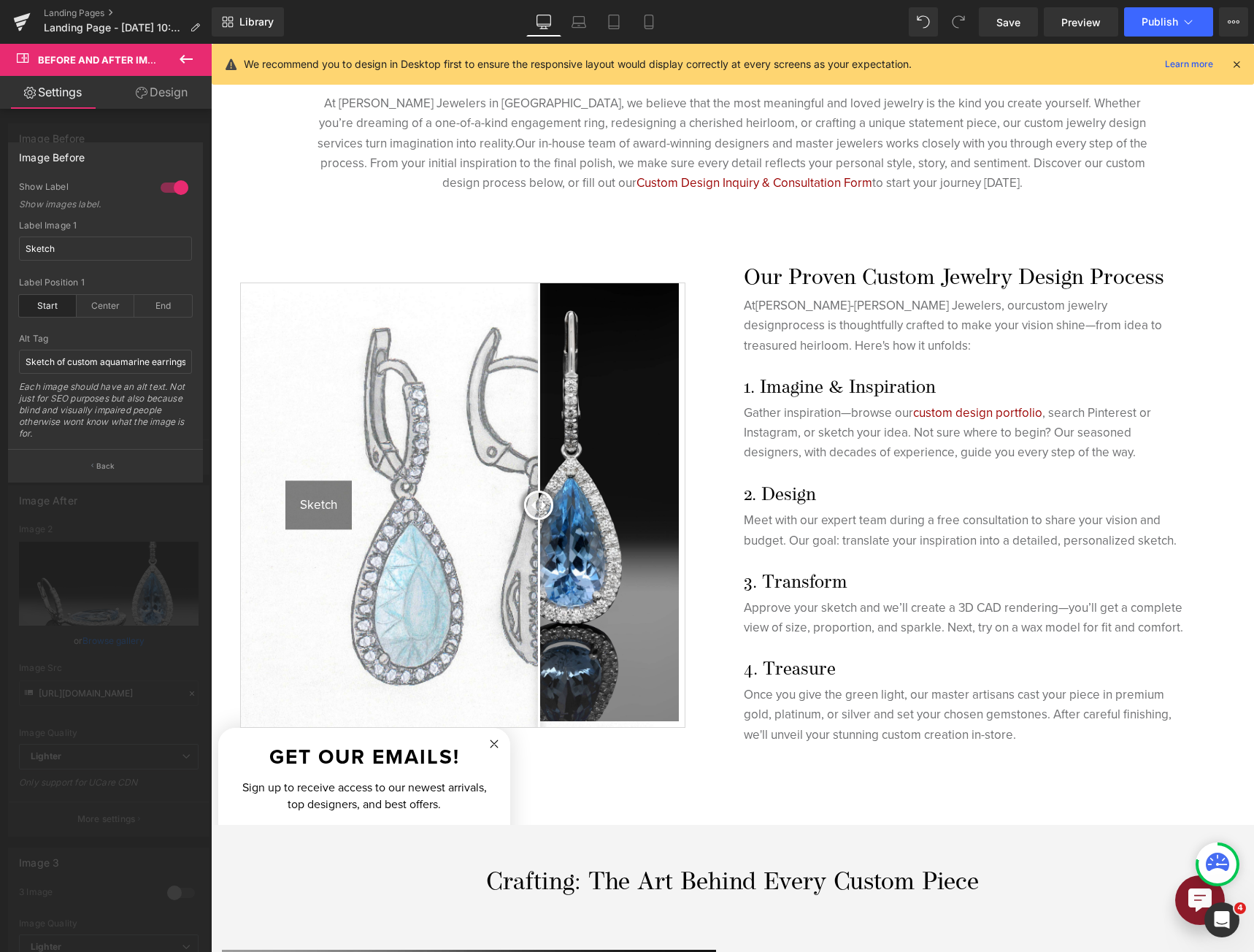
click at [327, 498] on div at bounding box center [732, 498] width 1043 height 908
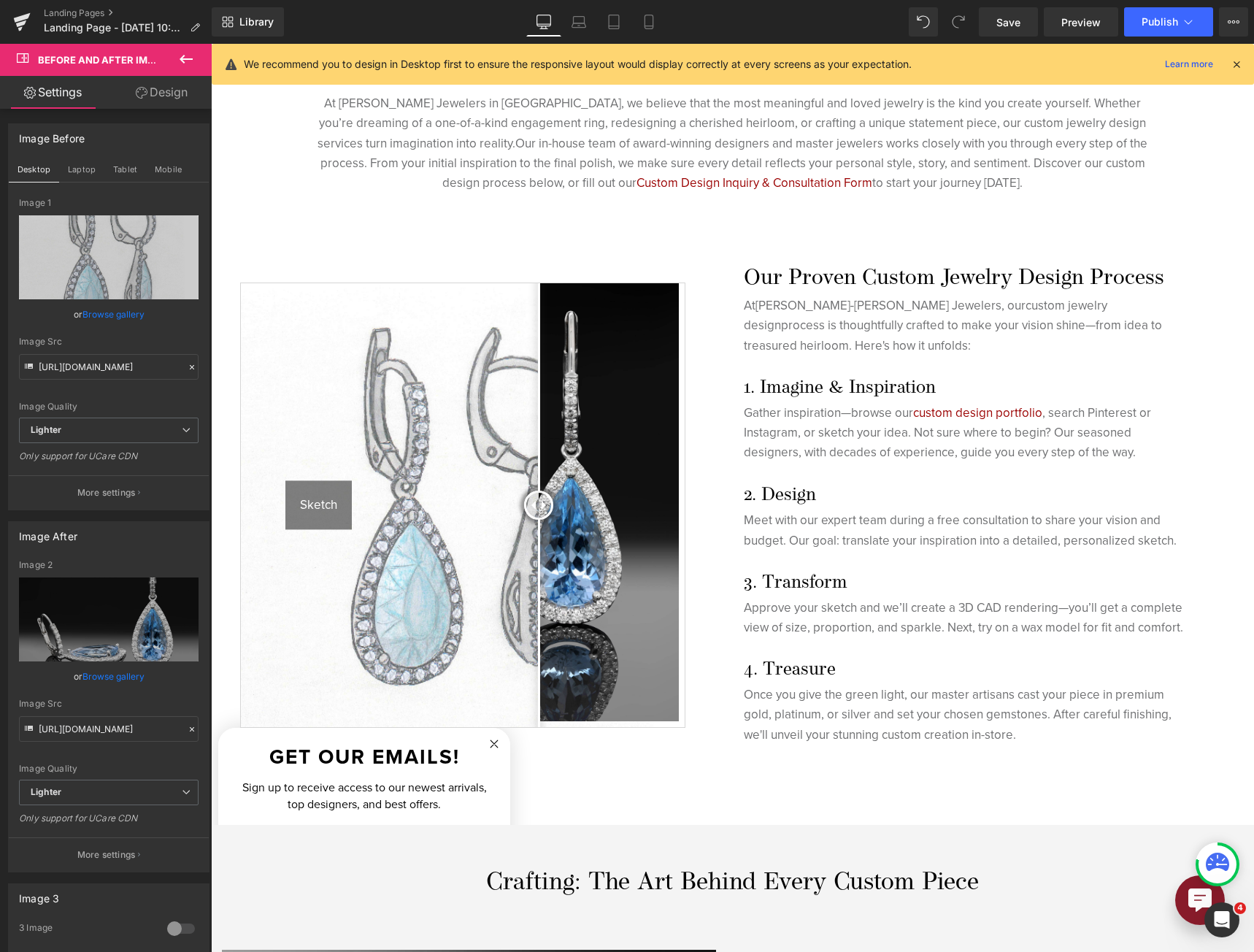
click at [327, 498] on div "Sketch" at bounding box center [318, 504] width 66 height 49
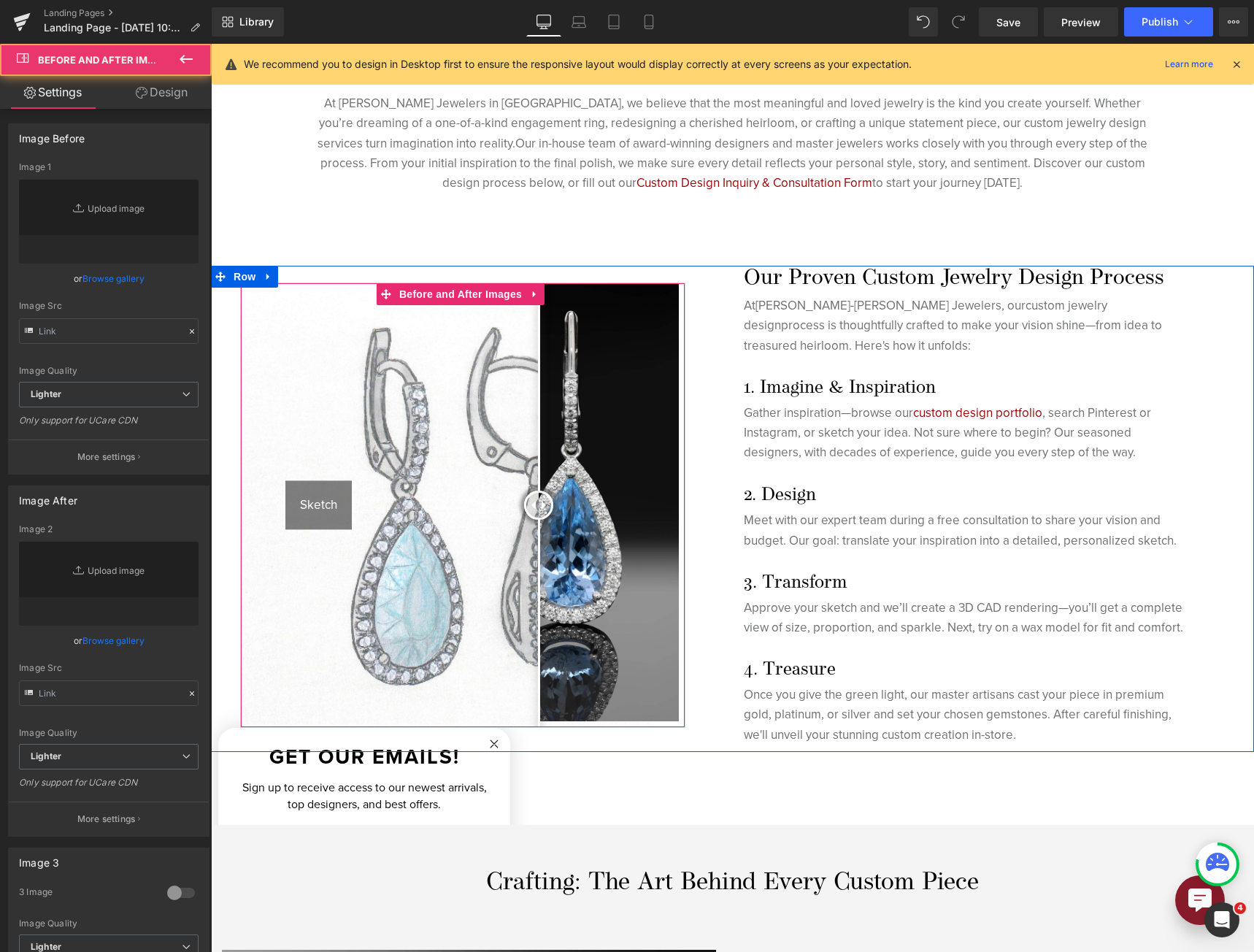
type input "[URL][DOMAIN_NAME]"
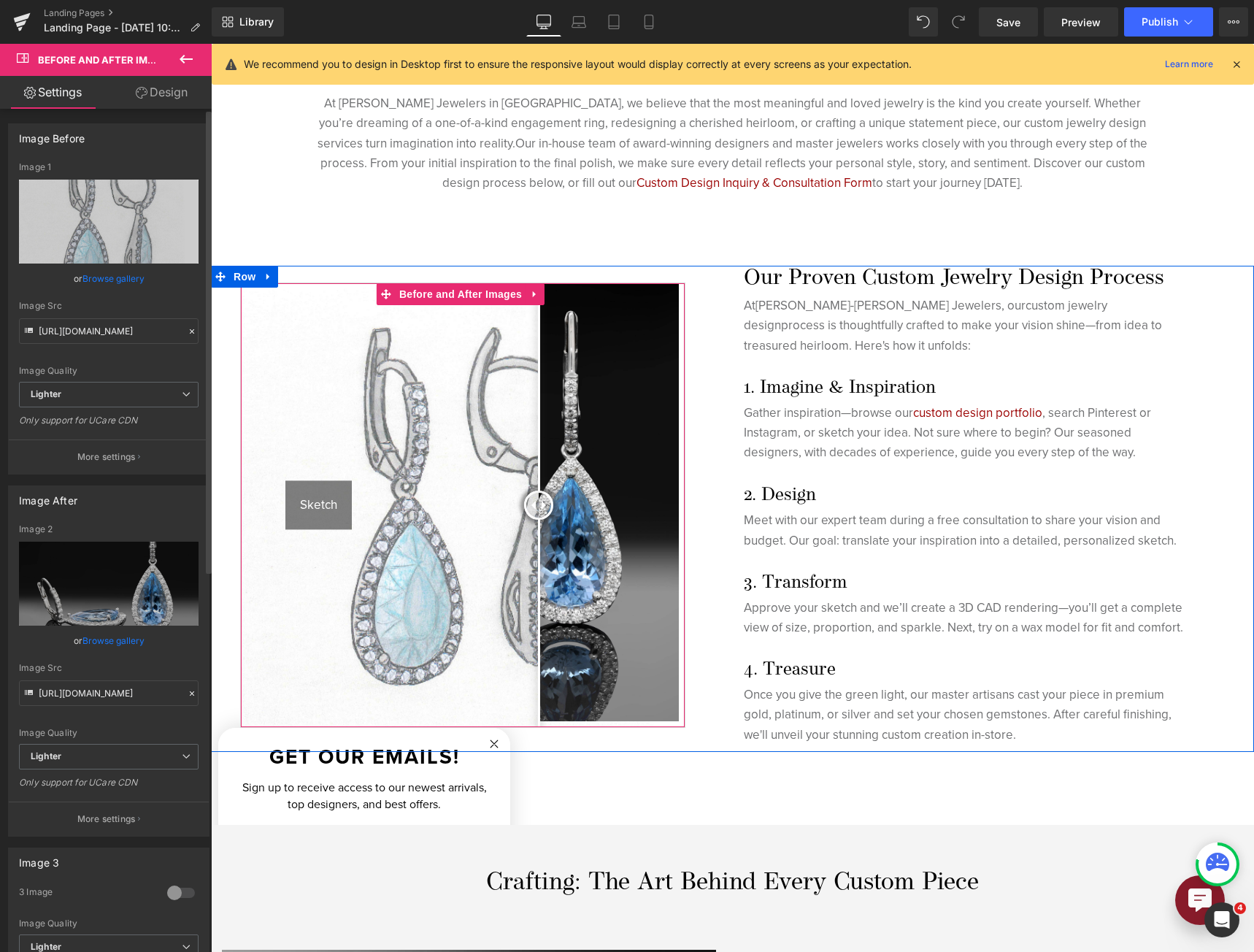
click at [127, 460] on p "More settings" at bounding box center [106, 457] width 59 height 13
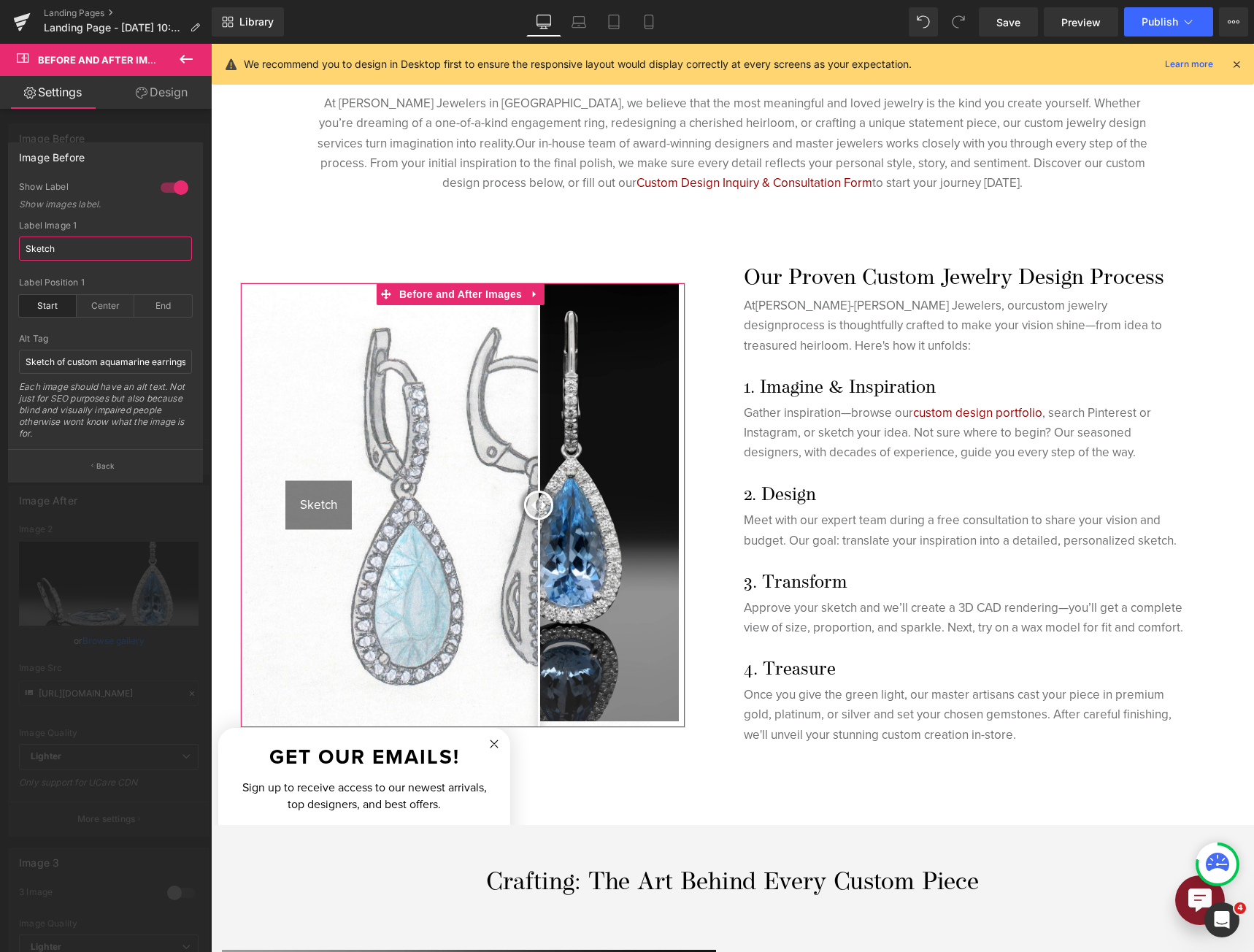
drag, startPoint x: 55, startPoint y: 248, endPoint x: -13, endPoint y: 319, distance: 98.3
click at [0, 319] on html "Row You are previewing how the will restyle your page. You can not edit Element…" at bounding box center [627, 476] width 1254 height 952
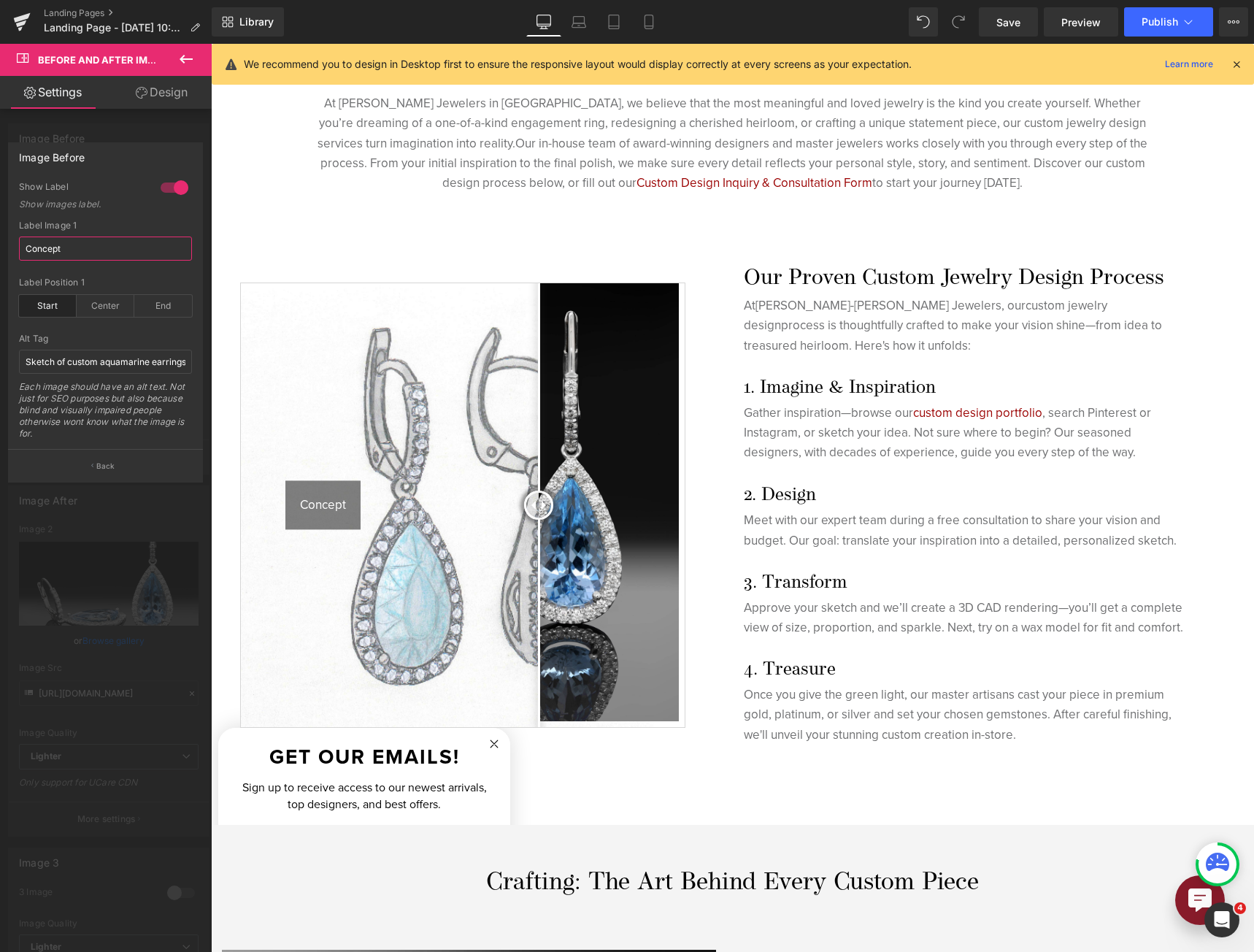
click at [100, 240] on input "Concept" at bounding box center [106, 248] width 173 height 24
click at [100, 239] on input "Concept" at bounding box center [106, 248] width 173 height 24
type input "Concept"
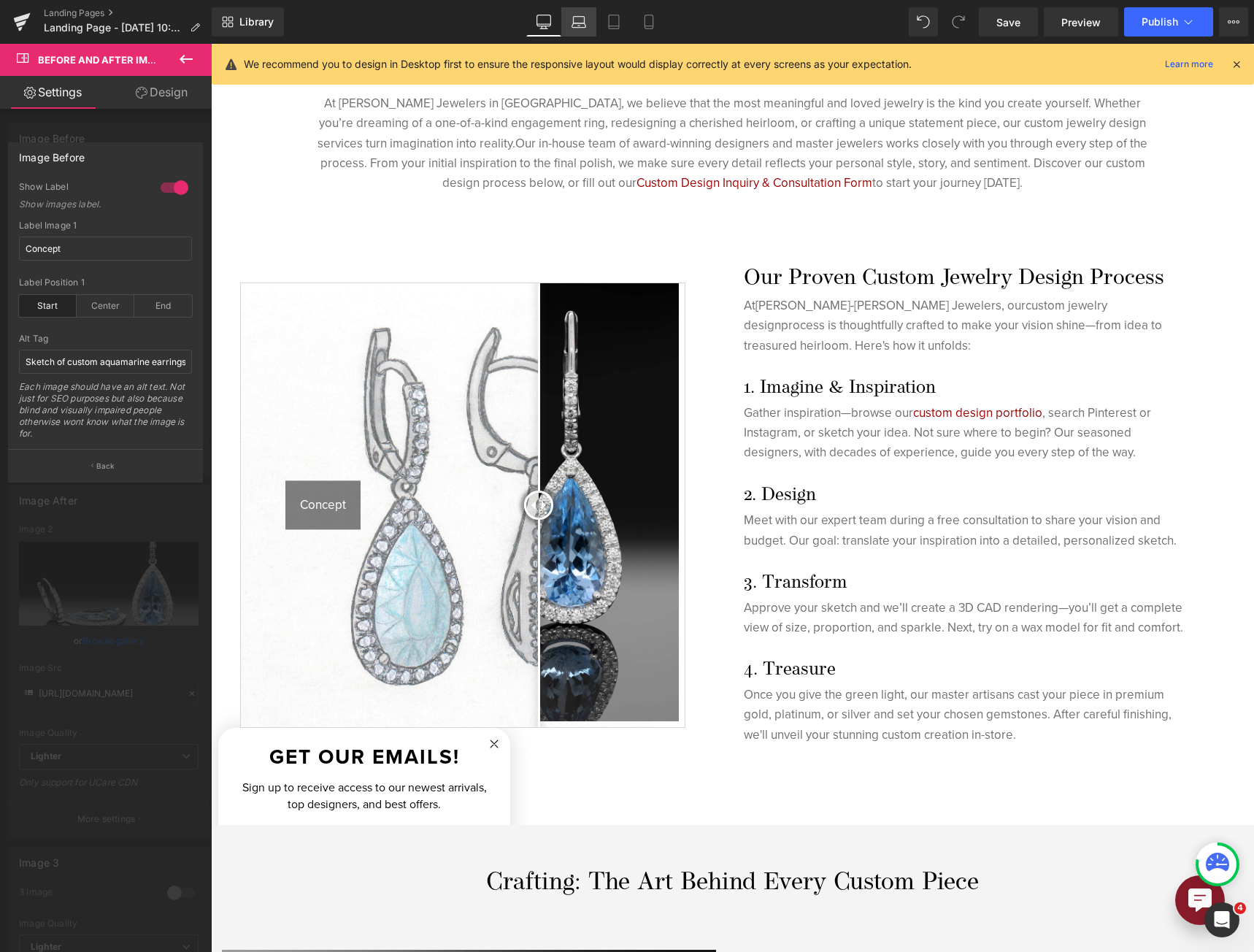
click at [583, 23] on icon at bounding box center [578, 21] width 14 height 14
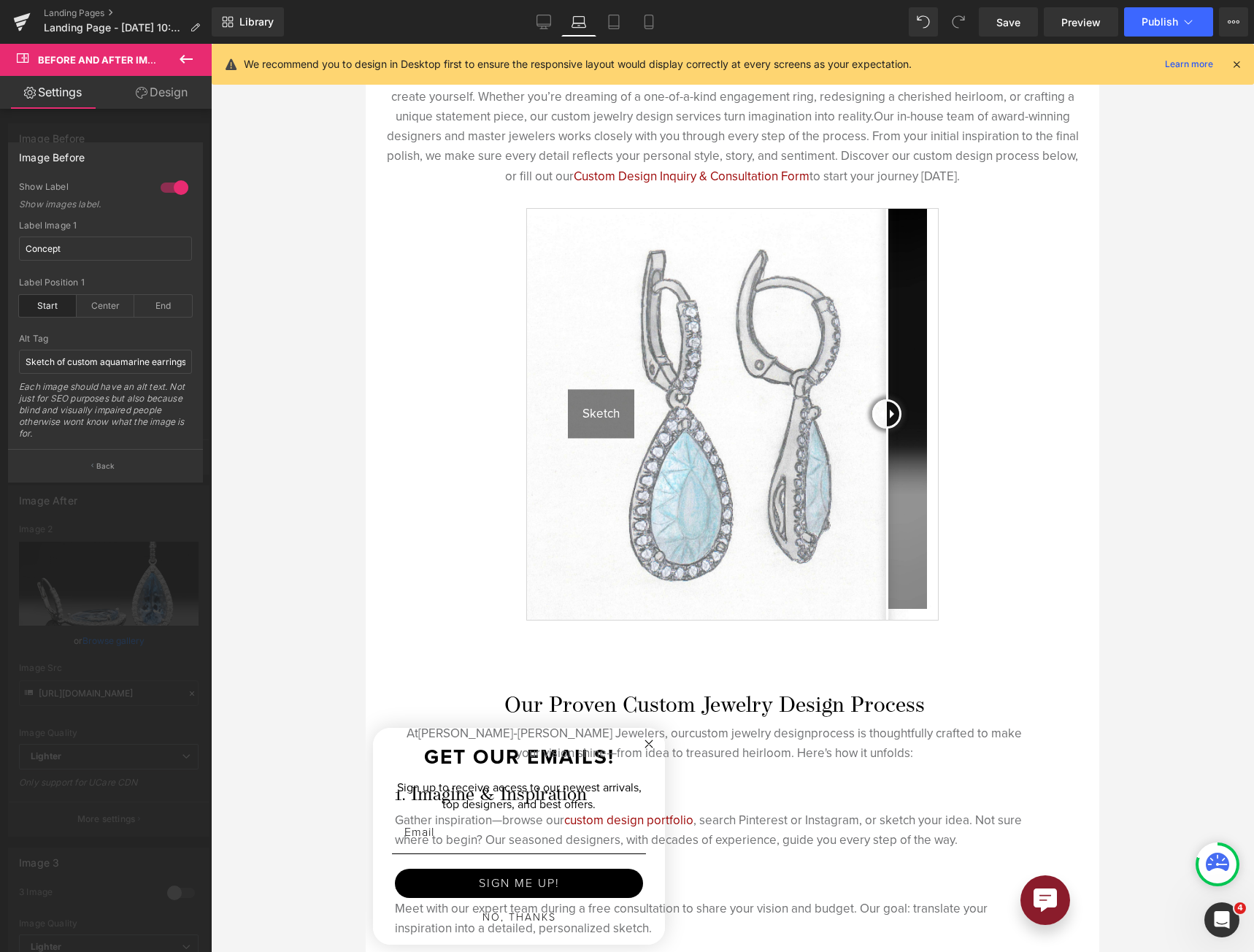
scroll to position [142, 0]
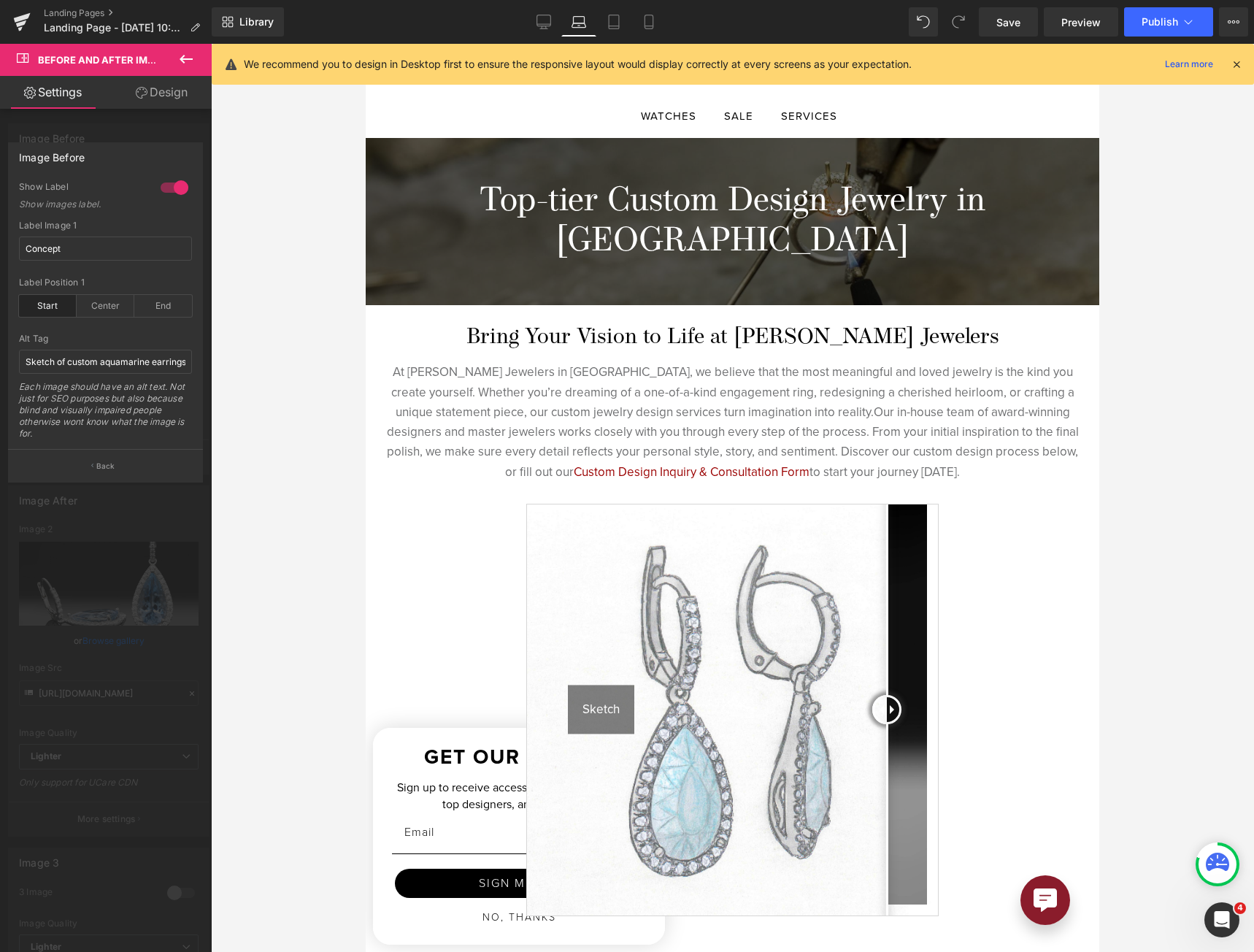
click at [690, 500] on div at bounding box center [732, 498] width 733 height 908
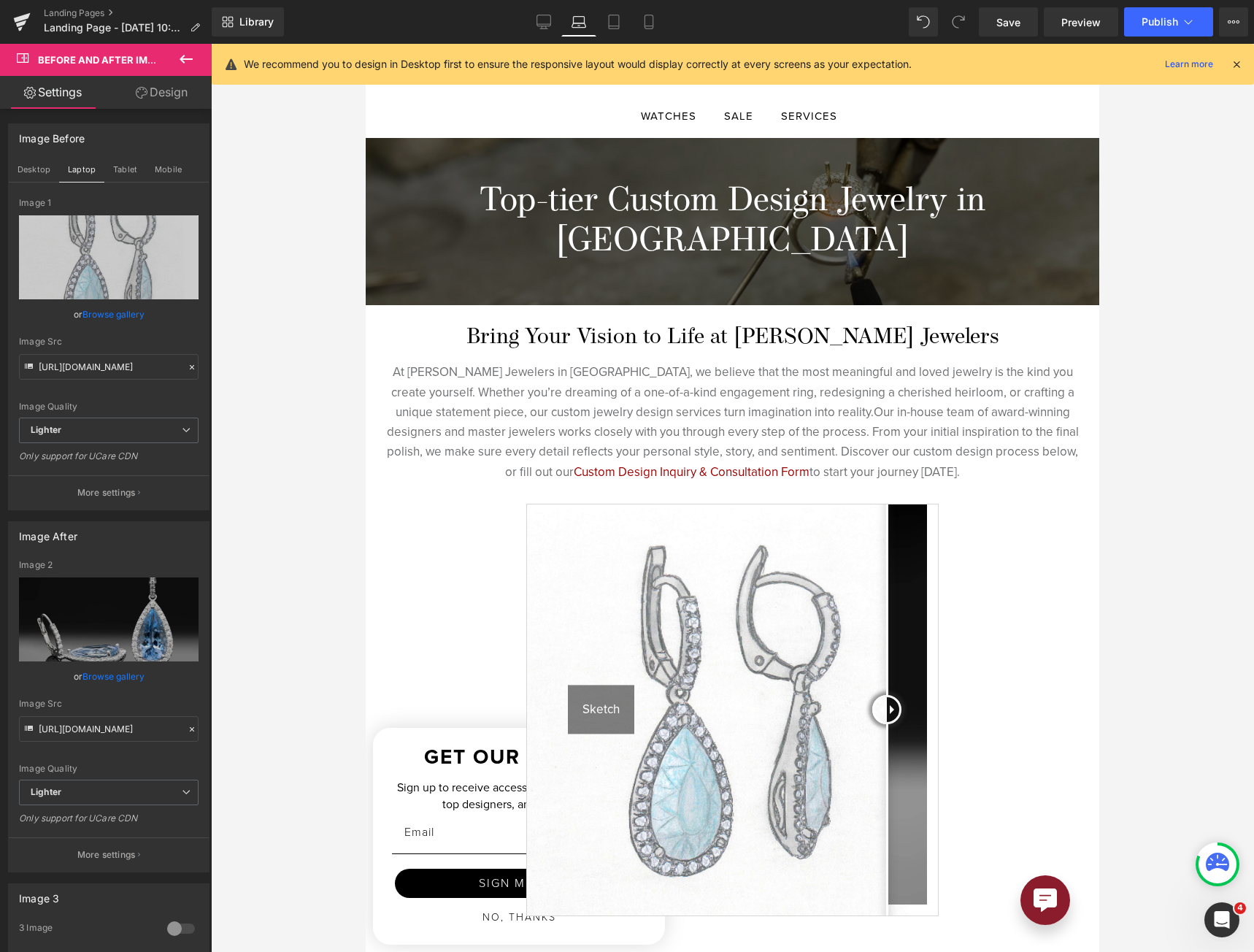
scroll to position [219, 0]
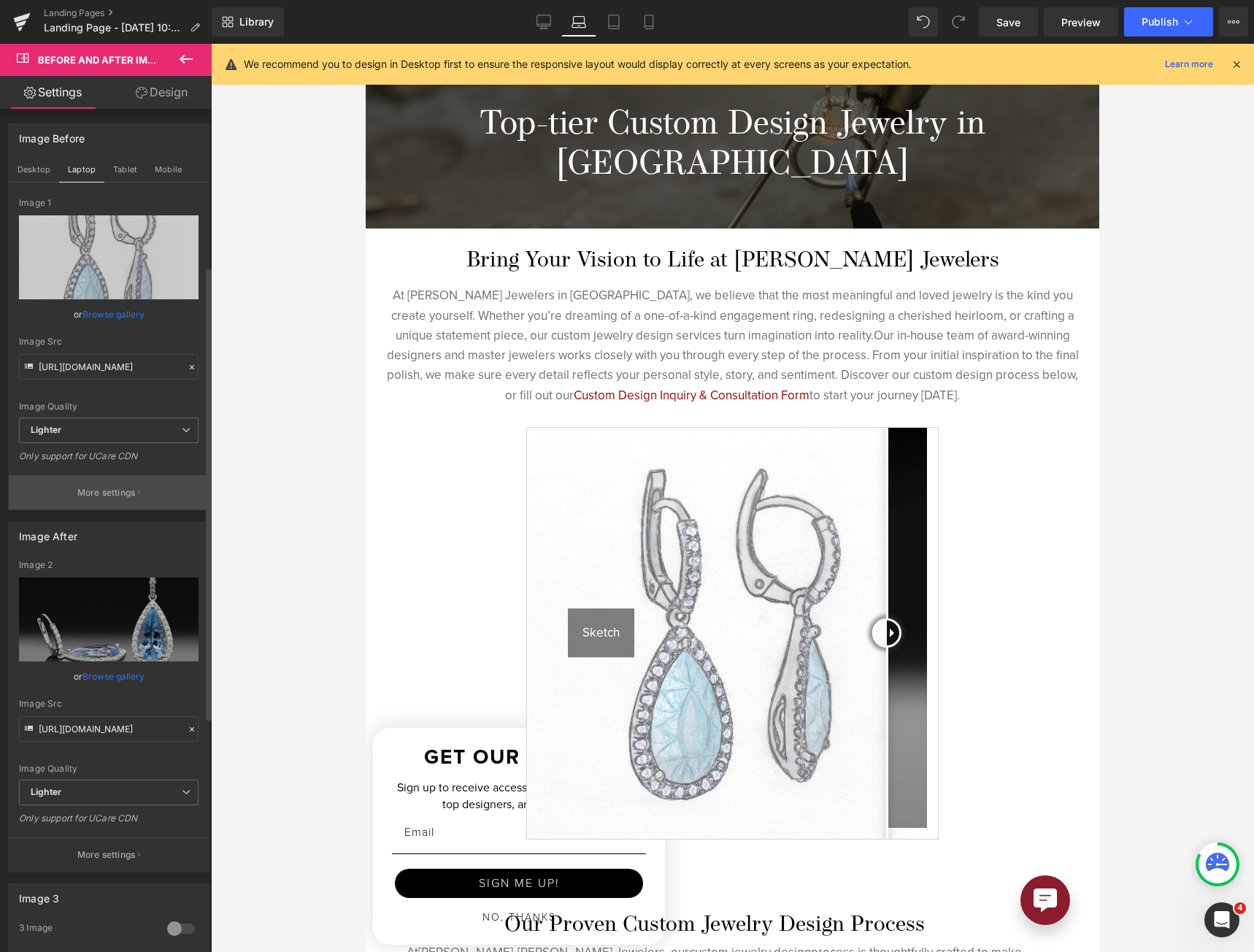
click at [109, 486] on p "More settings" at bounding box center [106, 492] width 59 height 13
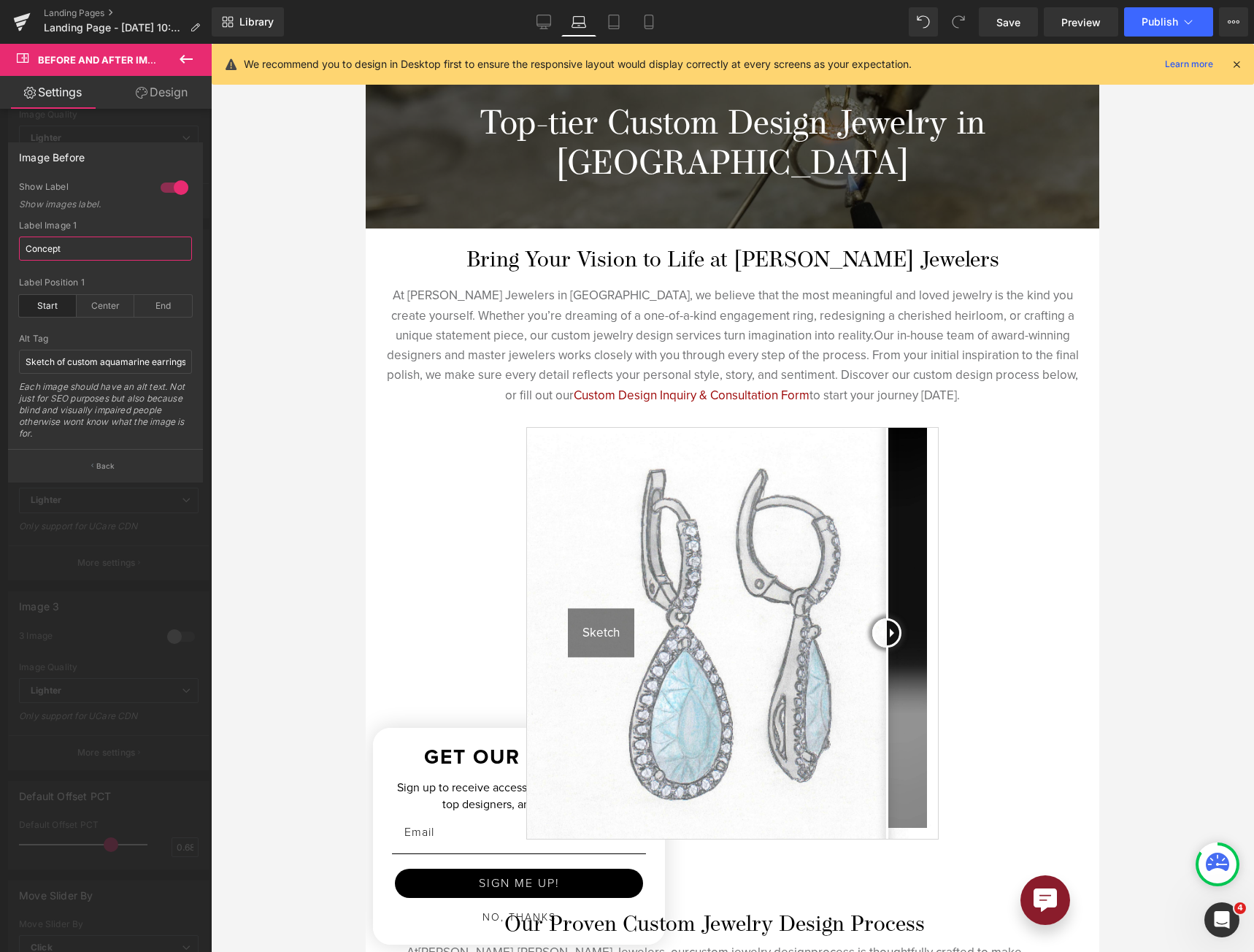
click at [93, 253] on input "Concept" at bounding box center [106, 248] width 173 height 24
click at [683, 489] on div at bounding box center [732, 498] width 733 height 908
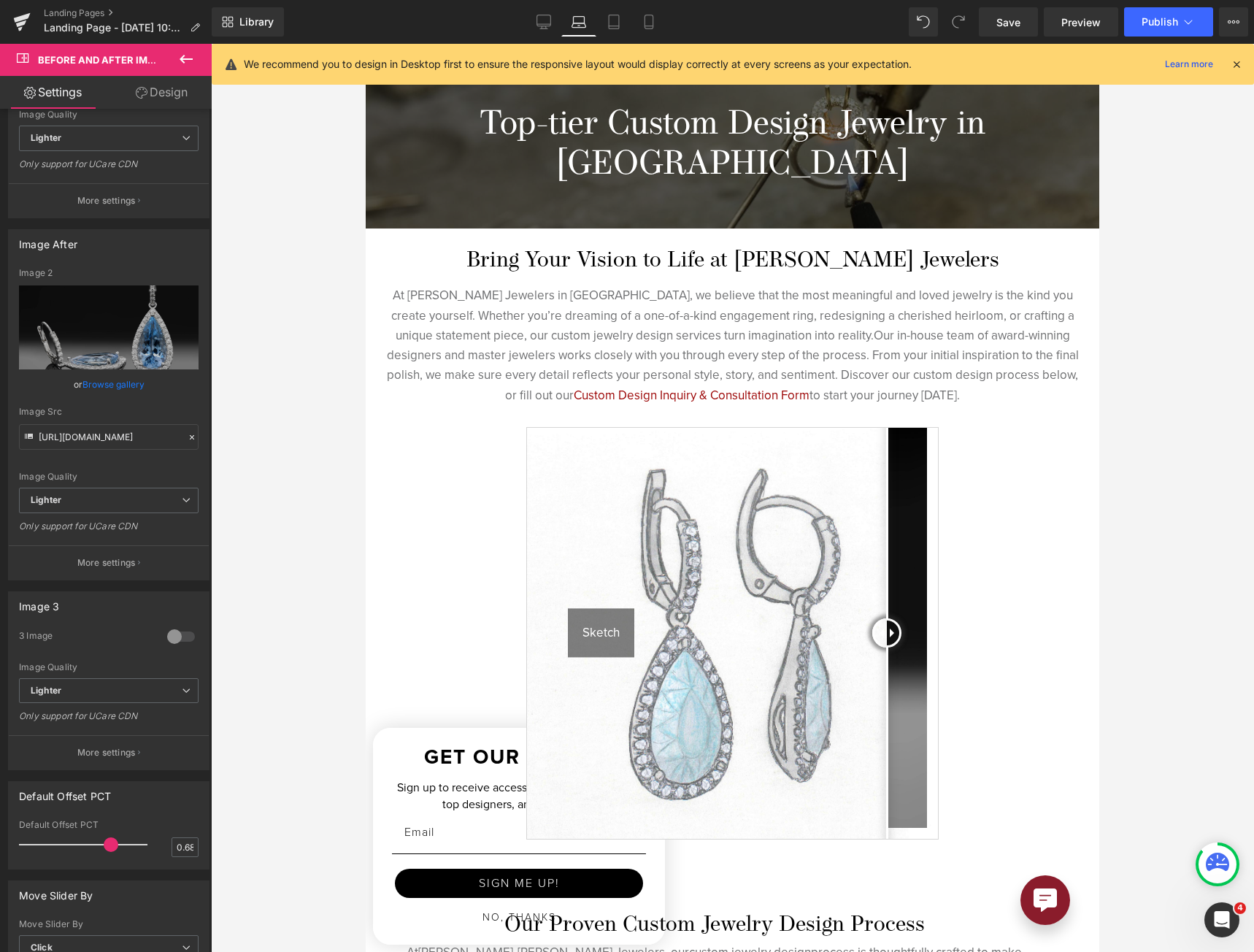
click at [683, 489] on img at bounding box center [732, 633] width 411 height 411
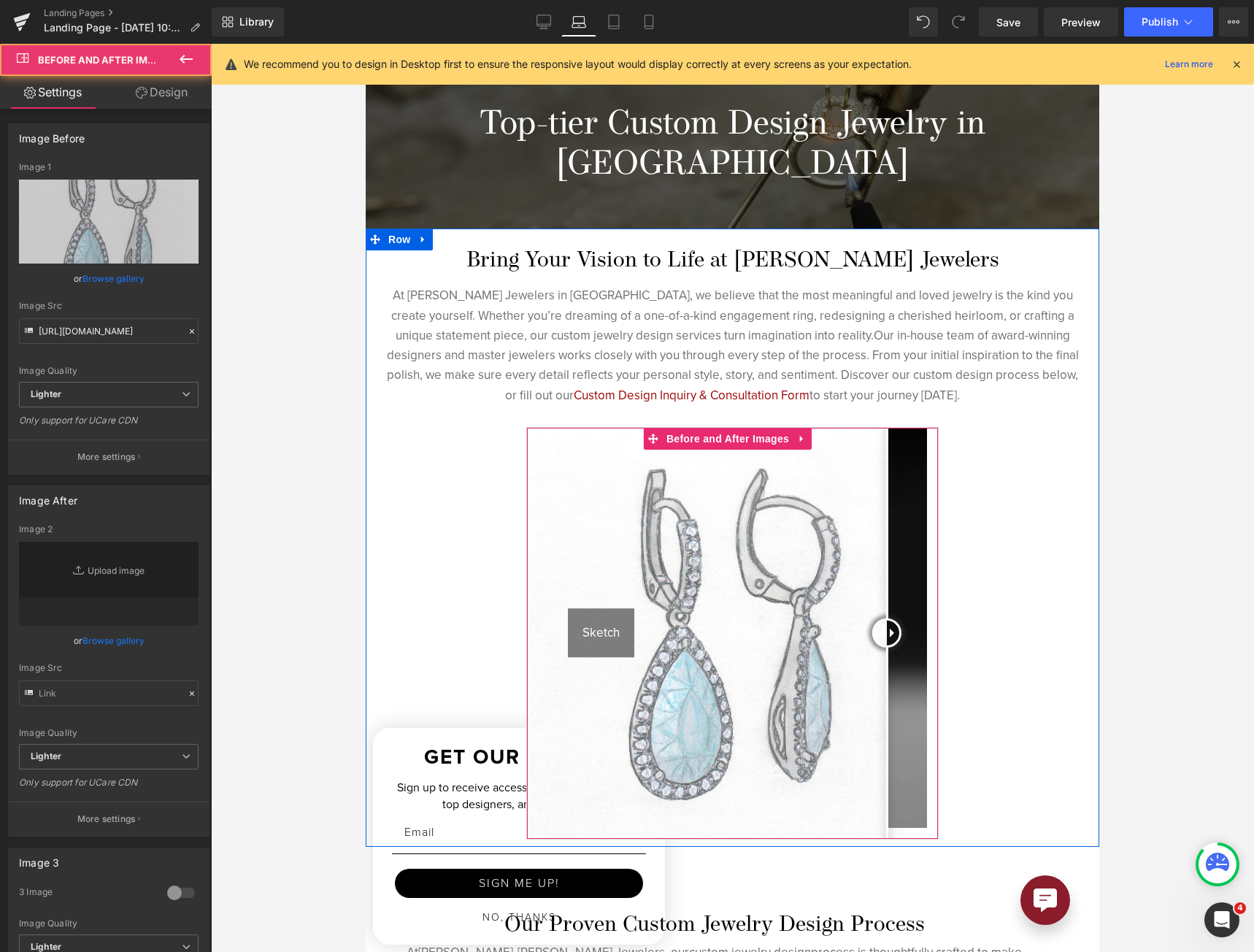
type input "[URL][DOMAIN_NAME]"
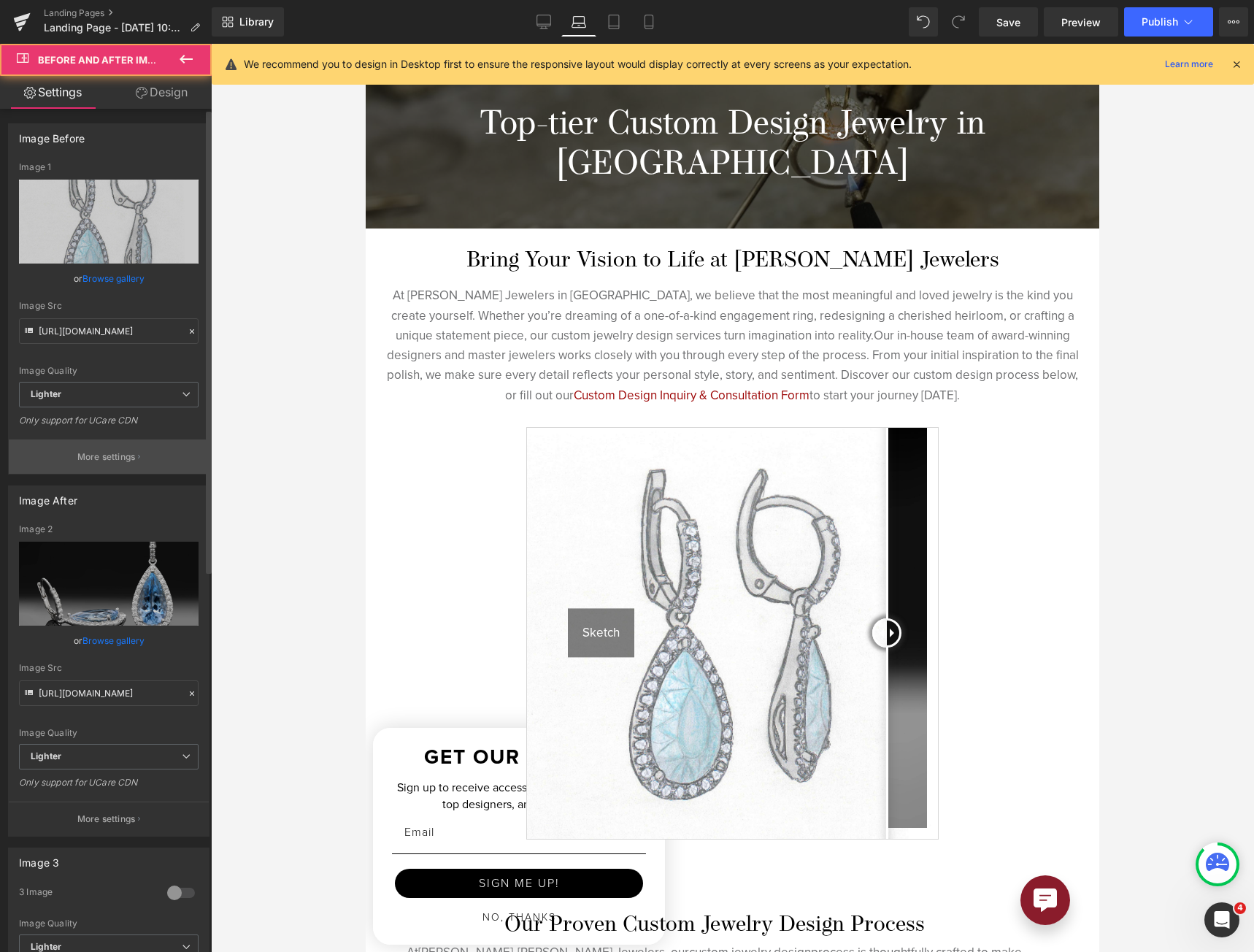
click at [54, 462] on button "More settings" at bounding box center [108, 457] width 200 height 35
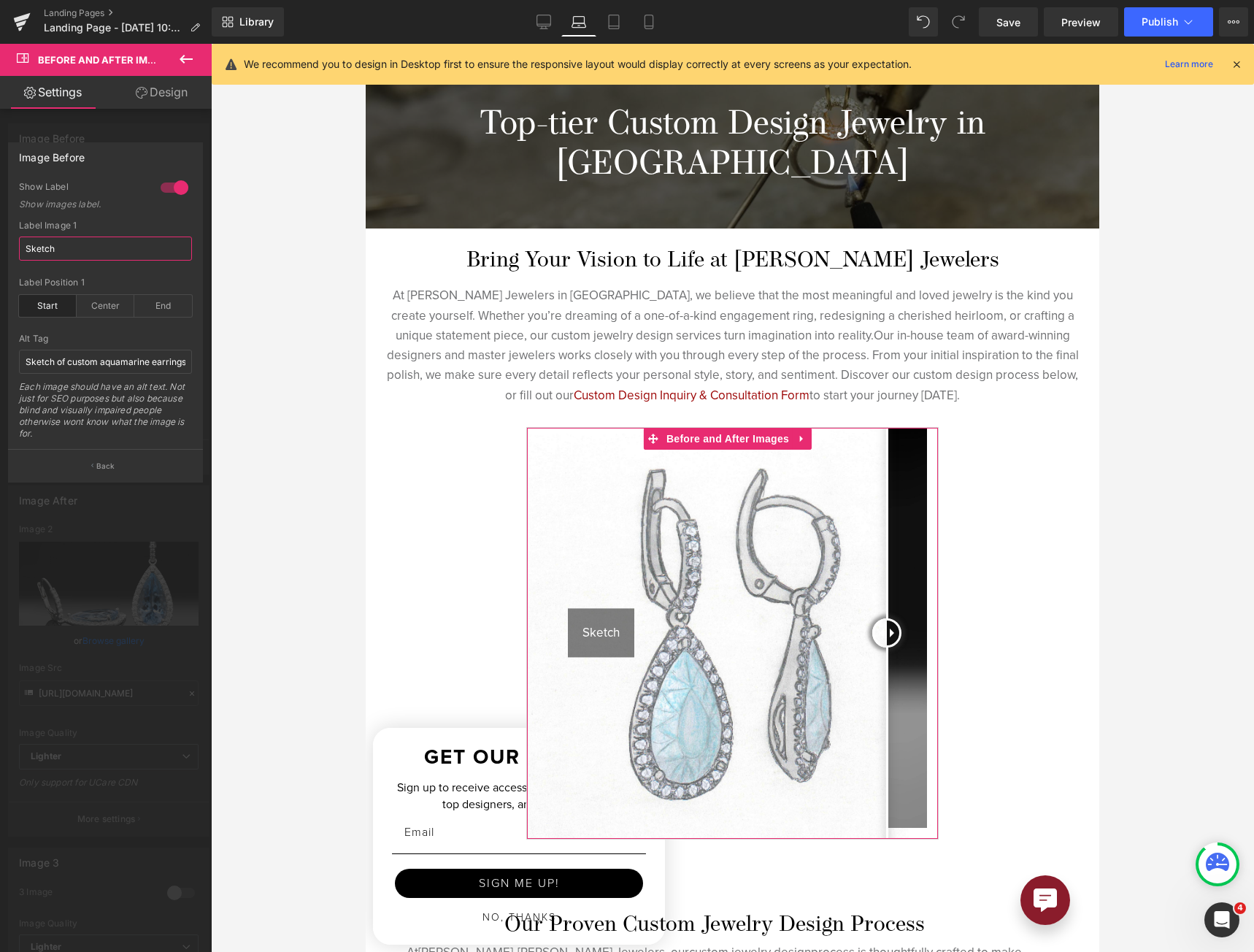
click at [81, 242] on input "Sketch" at bounding box center [106, 248] width 173 height 24
paste input "Concept"
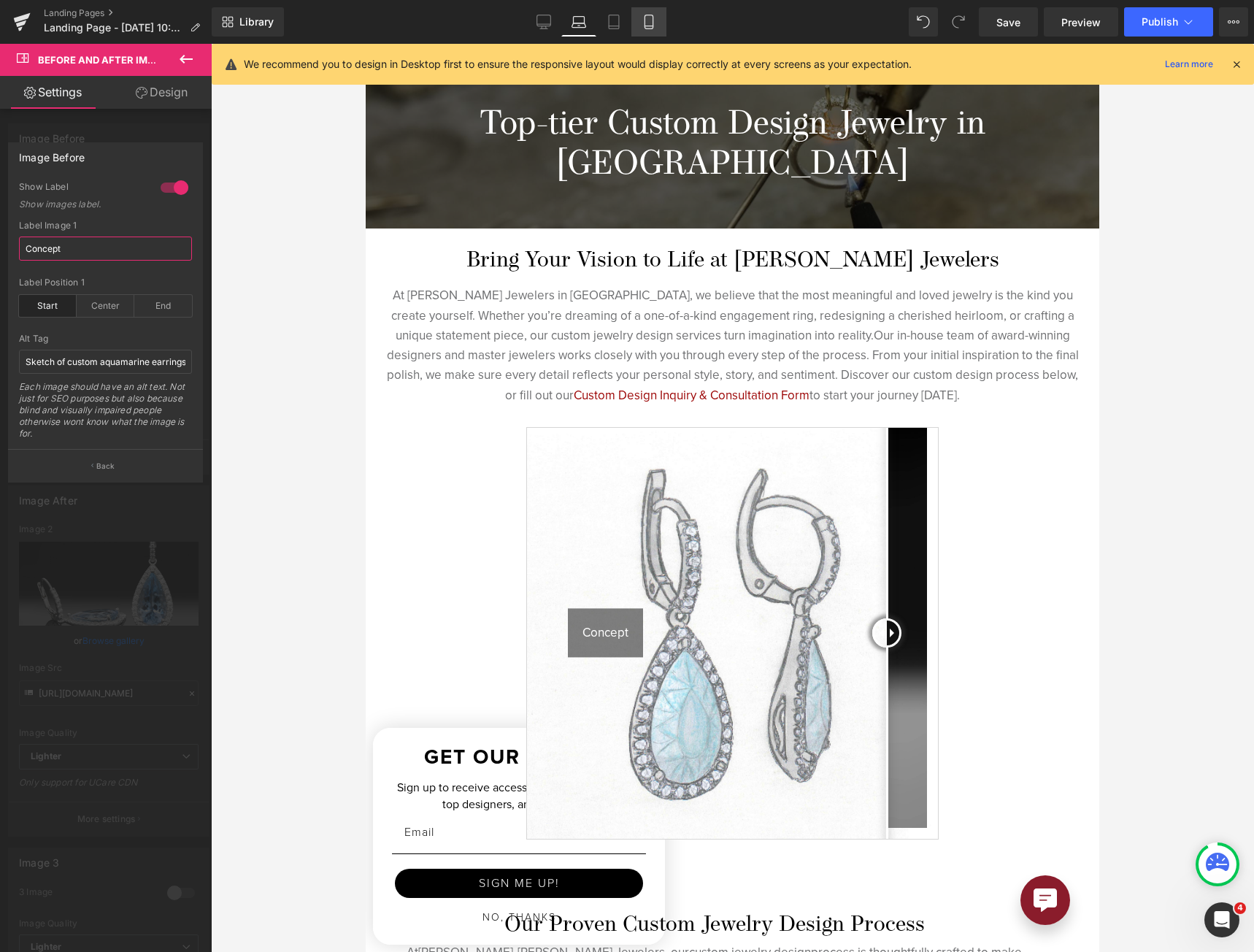
type input "Concept"
click at [655, 24] on icon at bounding box center [648, 21] width 14 height 14
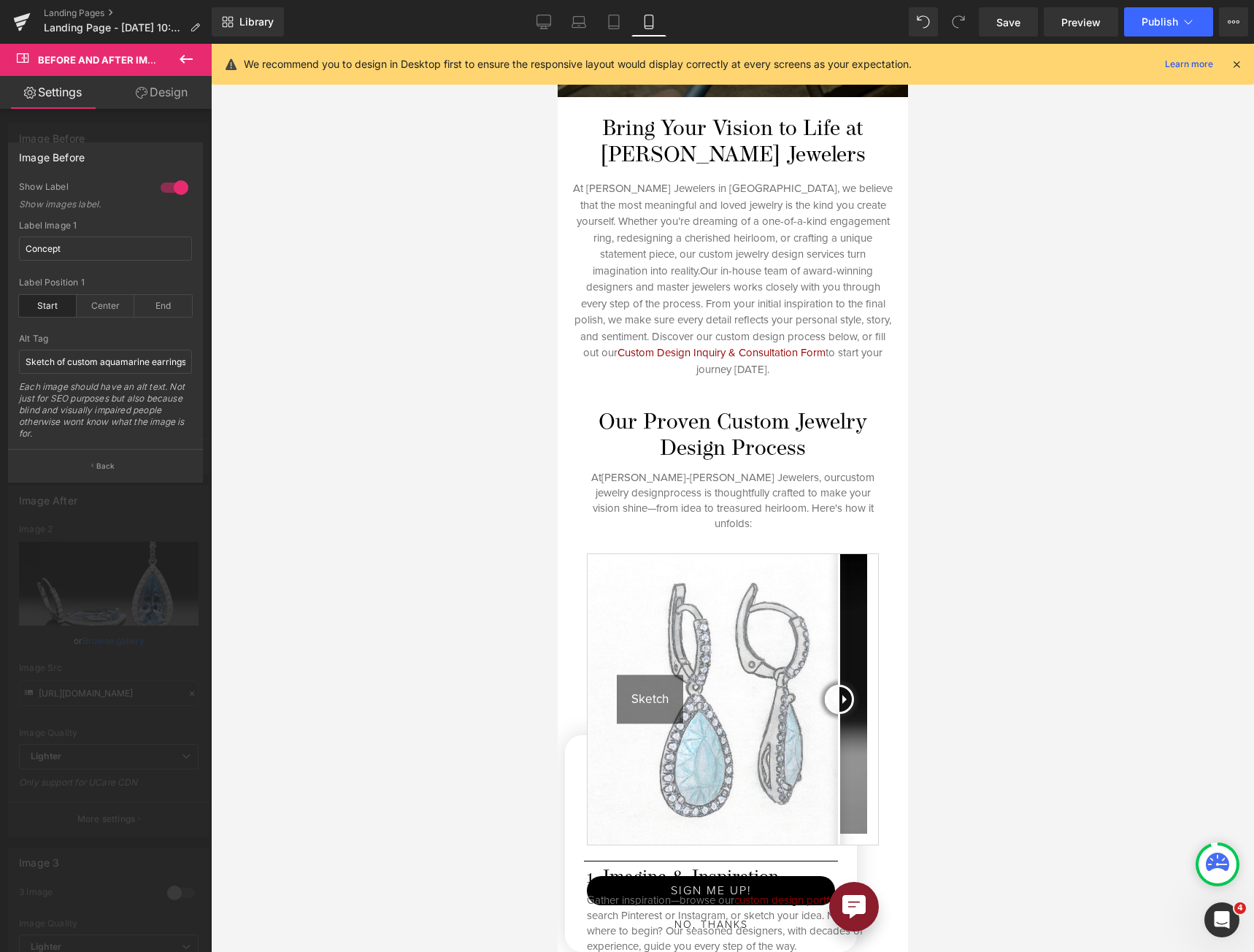
scroll to position [0, 0]
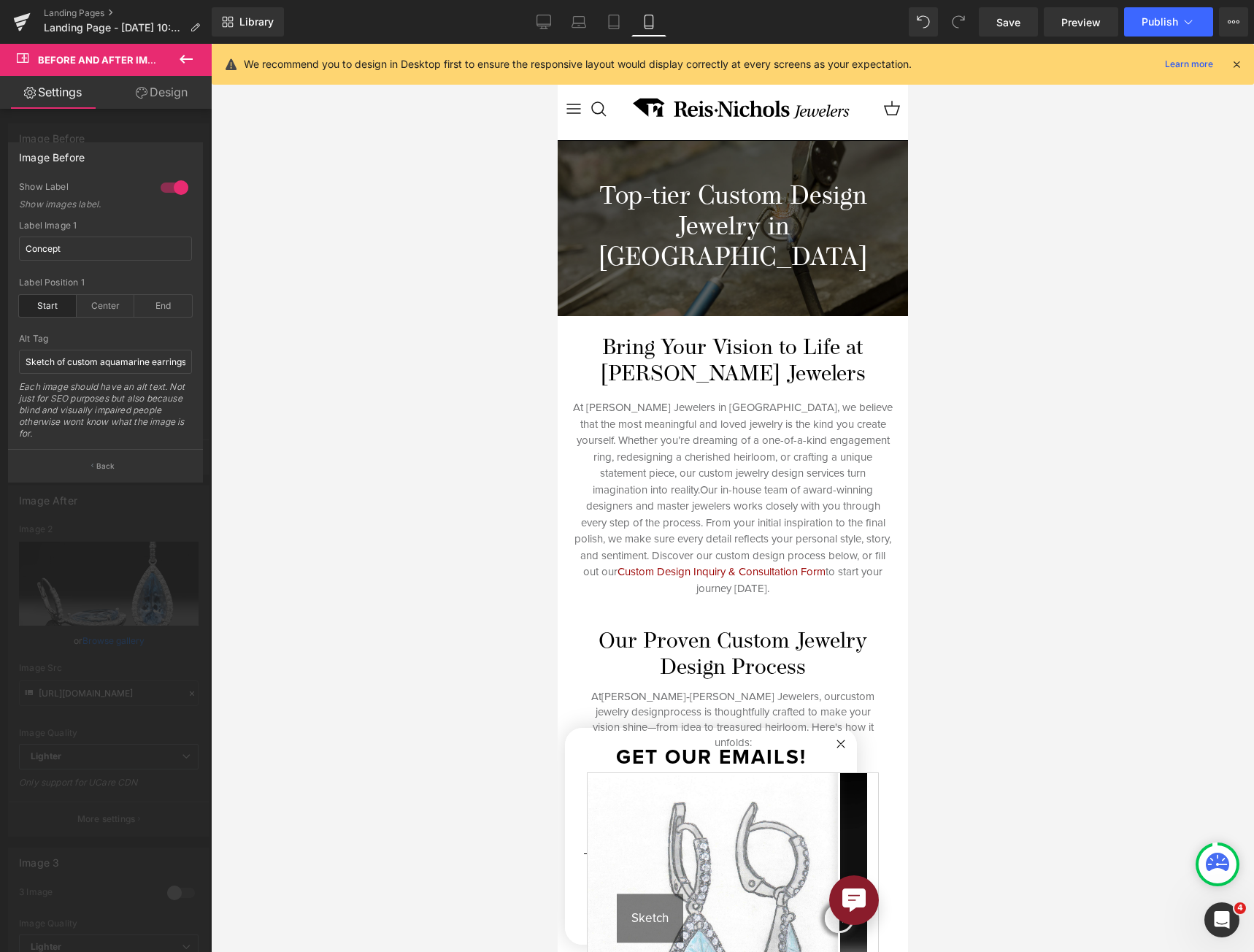
click at [697, 483] on div at bounding box center [731, 498] width 350 height 908
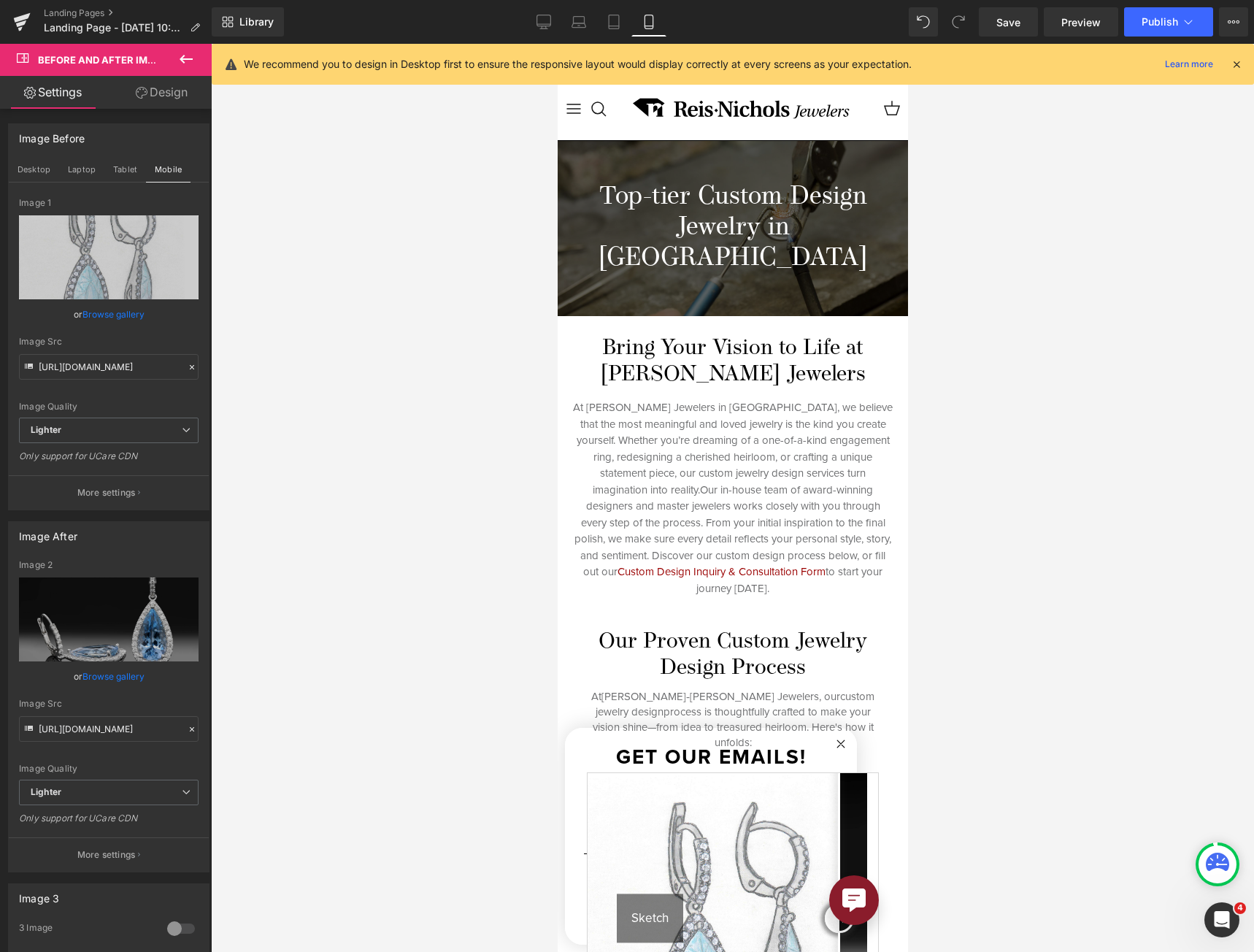
click at [697, 773] on img at bounding box center [731, 917] width 291 height 291
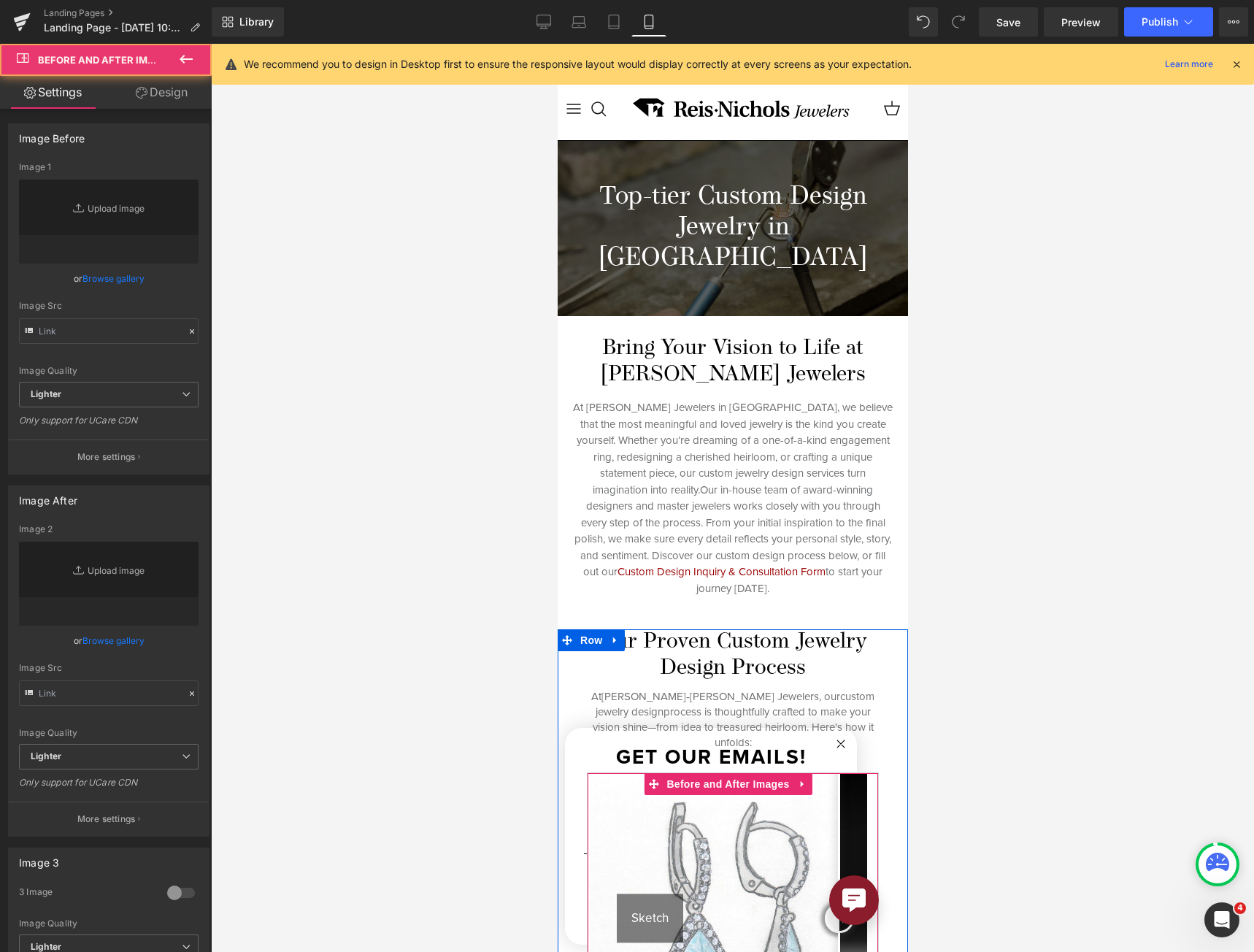
scroll to position [365, 0]
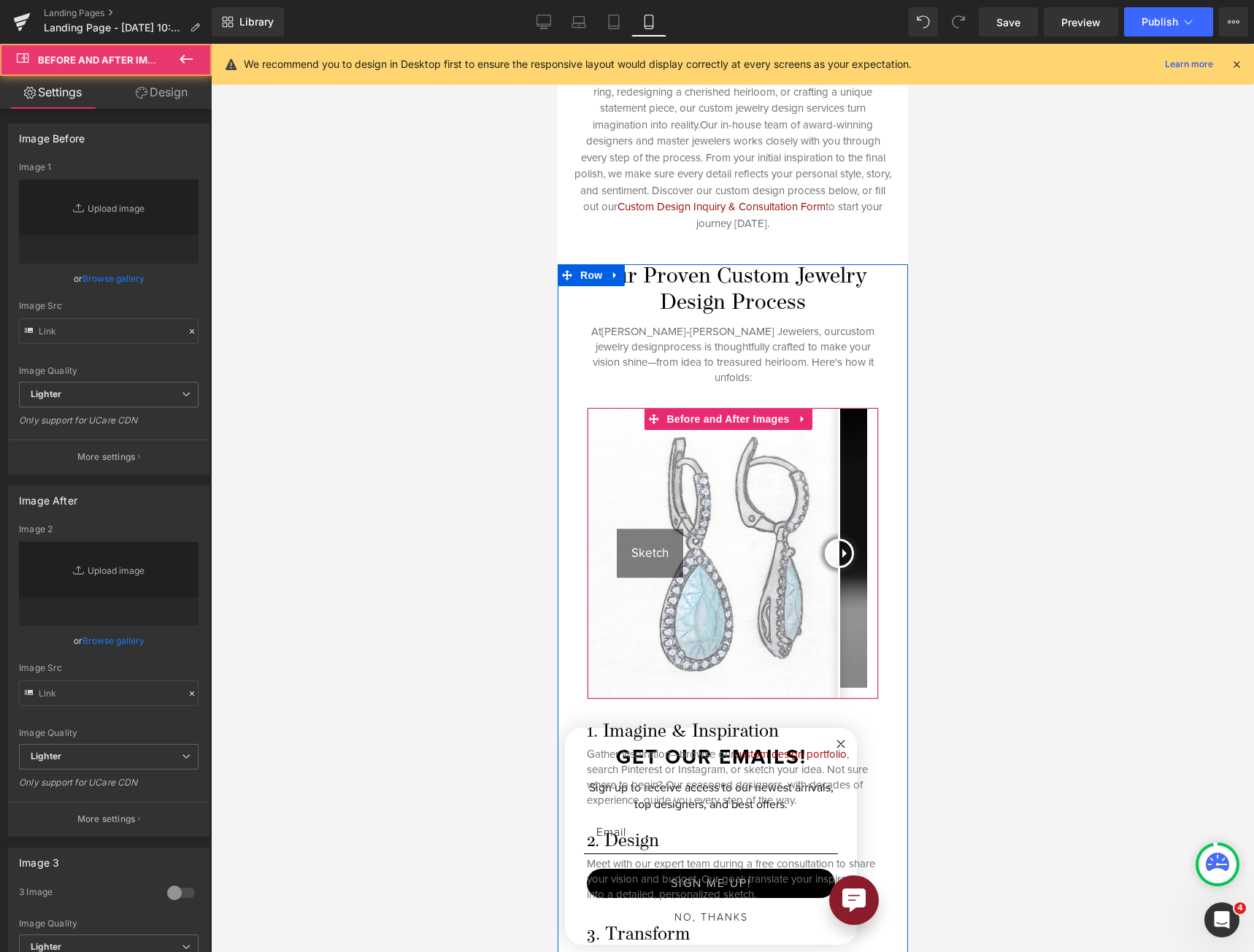
type input "[URL][DOMAIN_NAME]"
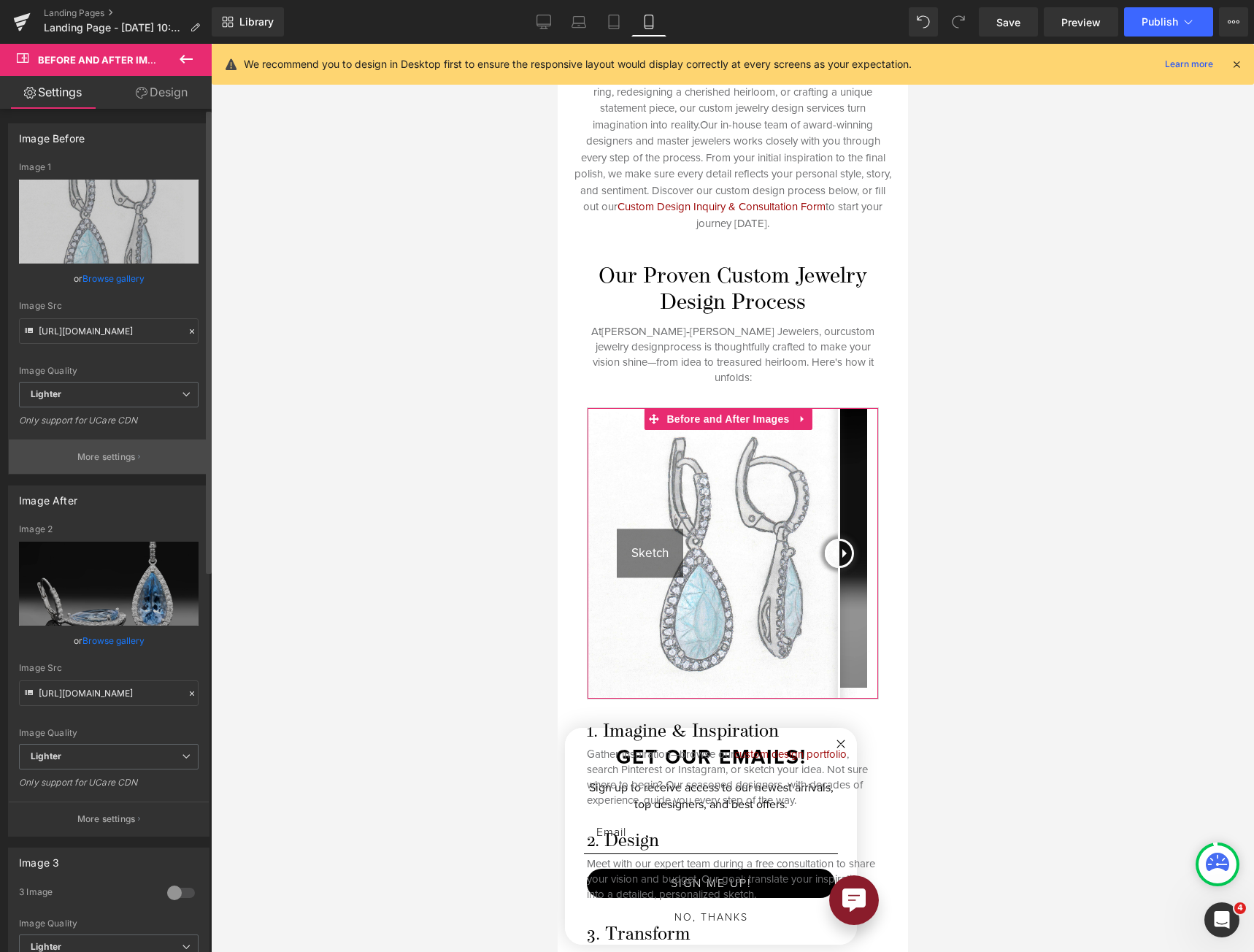
click at [105, 455] on p "More settings" at bounding box center [106, 457] width 59 height 13
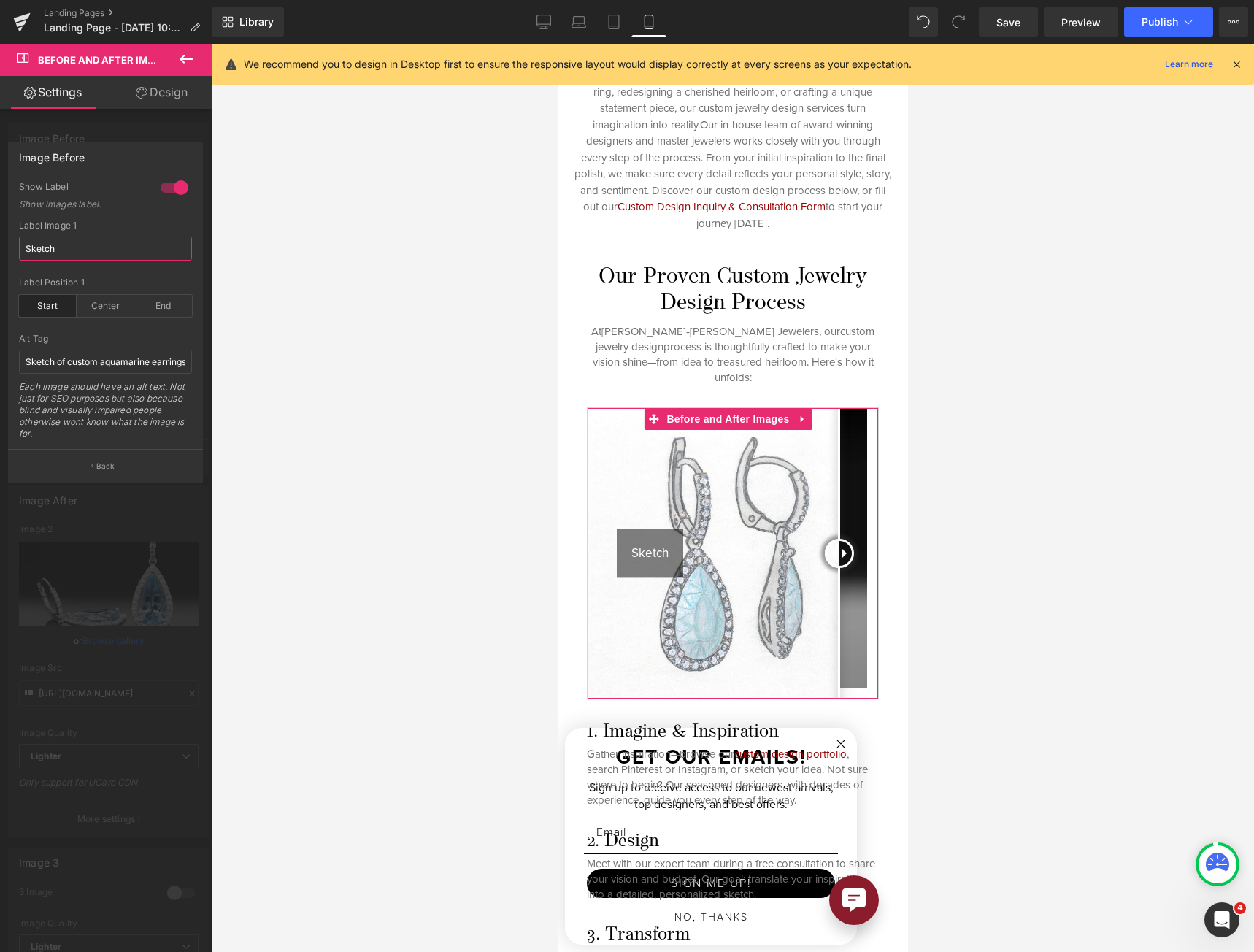
click at [77, 251] on input "Sketch" at bounding box center [106, 248] width 173 height 24
paste input "Concept"
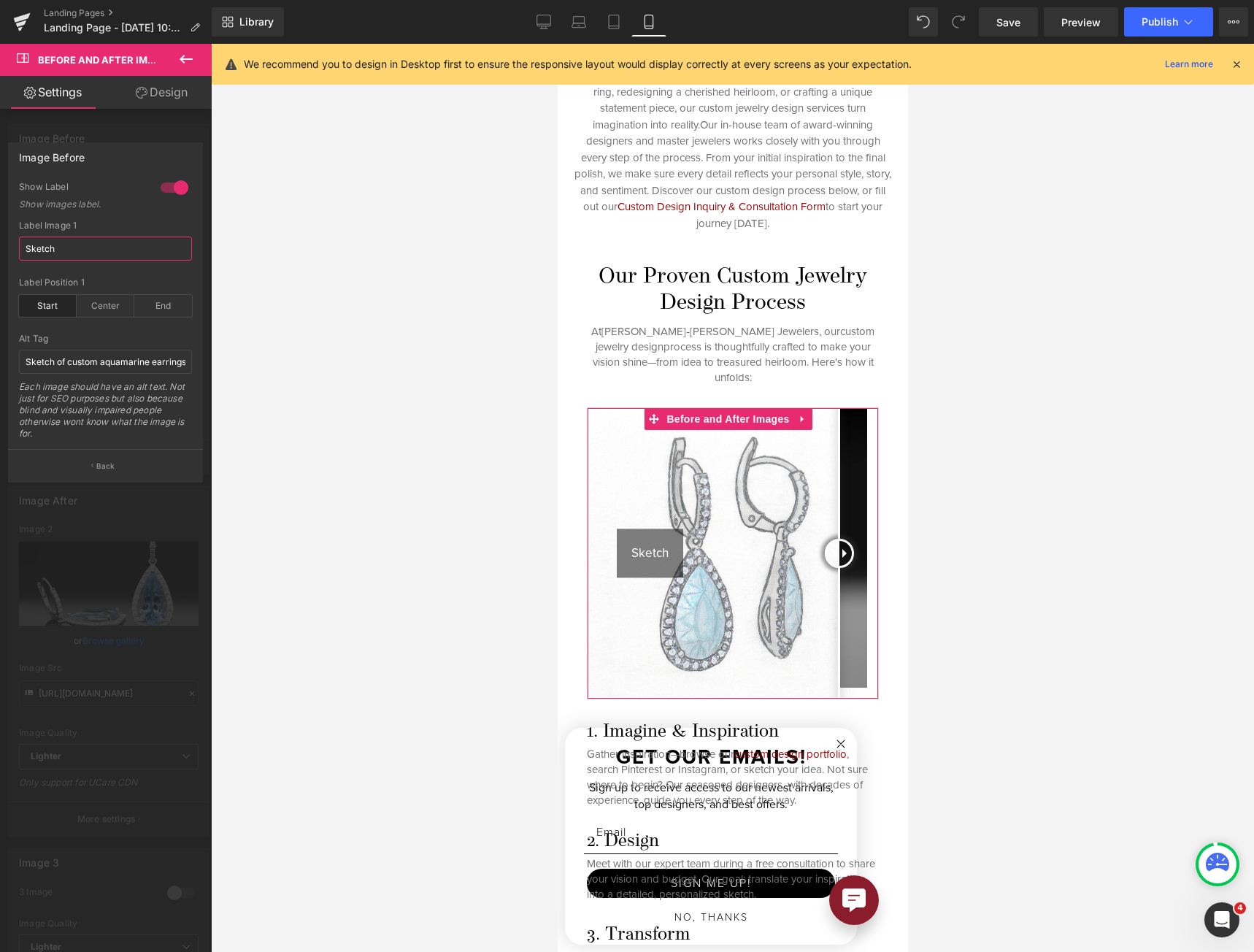
type input "Concept"
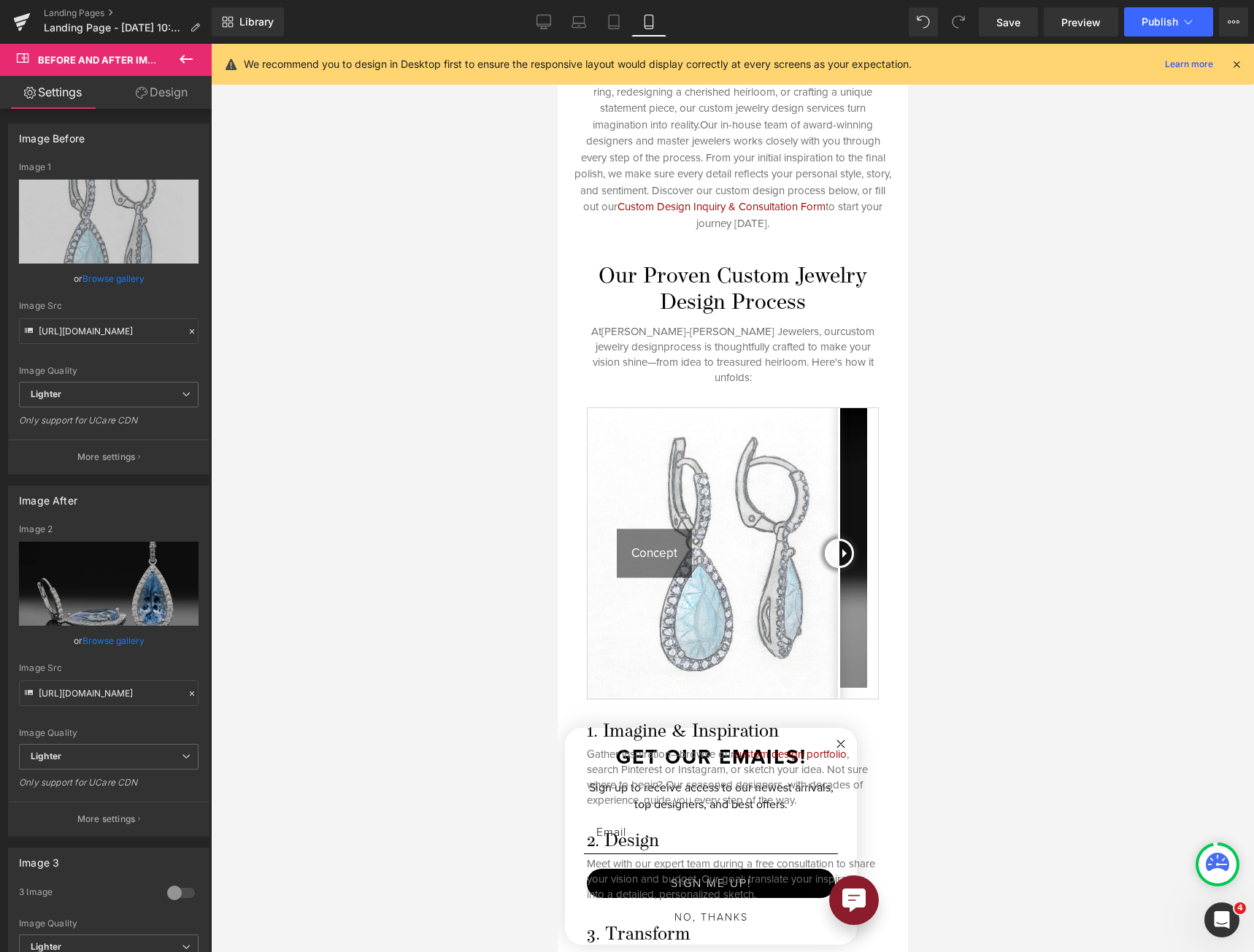
click at [698, 397] on div at bounding box center [731, 498] width 350 height 908
click at [713, 411] on img at bounding box center [731, 553] width 291 height 291
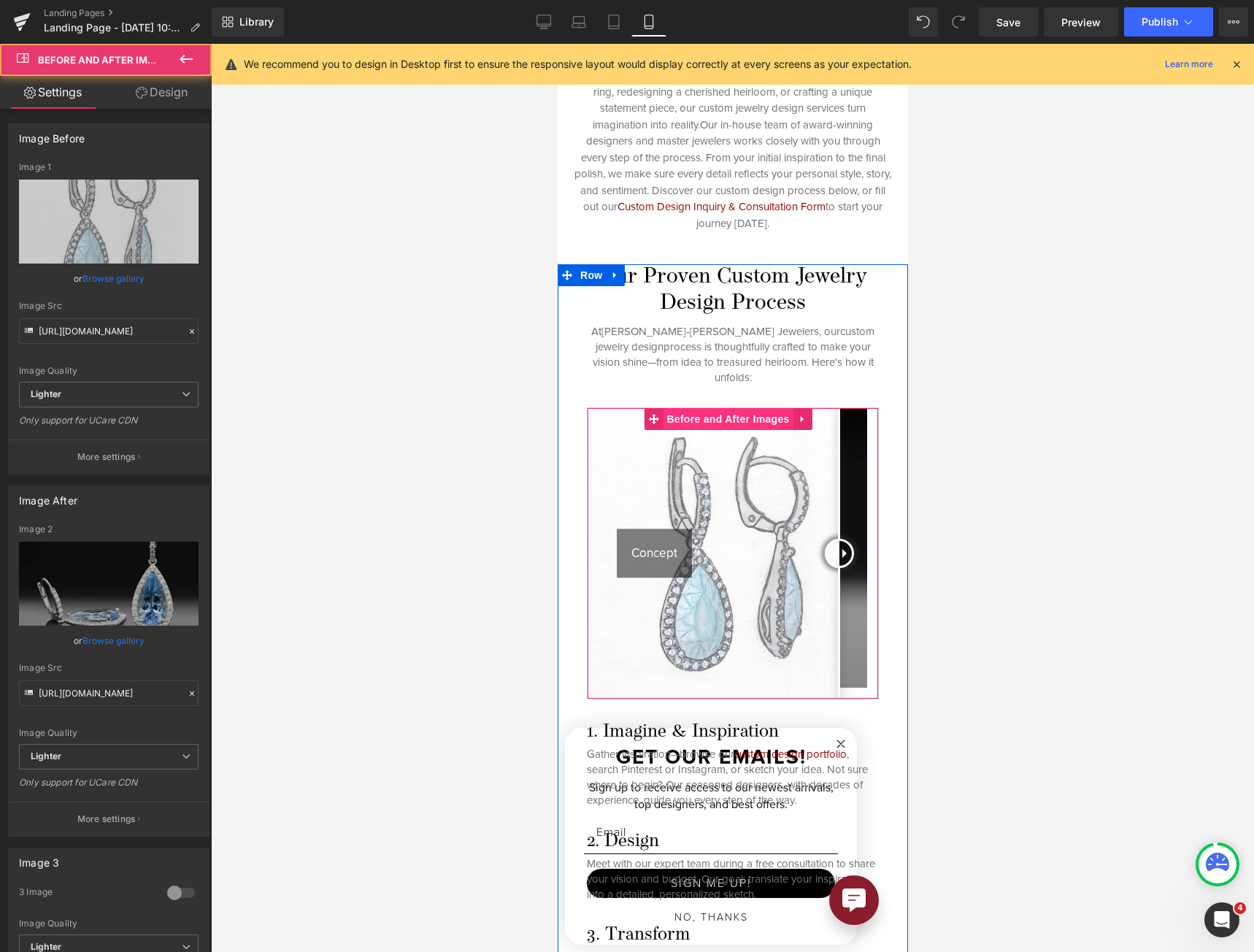
click at [715, 408] on span "Before and After Images" at bounding box center [726, 418] width 130 height 22
click at [171, 84] on link "Design" at bounding box center [161, 92] width 106 height 33
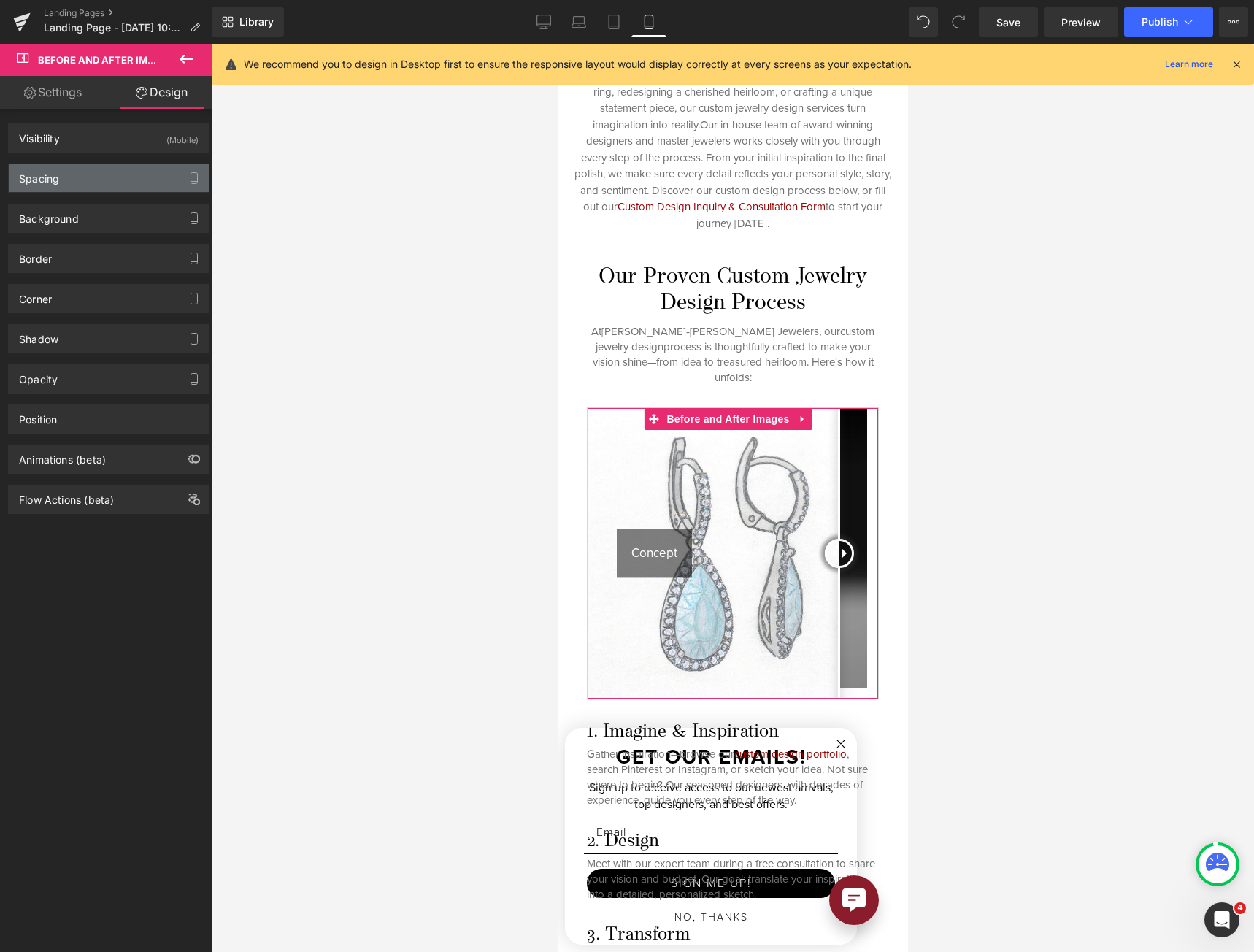
click at [104, 165] on div "Spacing" at bounding box center [108, 178] width 200 height 28
click at [105, 172] on div "Spacing" at bounding box center [108, 178] width 200 height 28
click at [120, 179] on div "Spacing" at bounding box center [108, 178] width 200 height 28
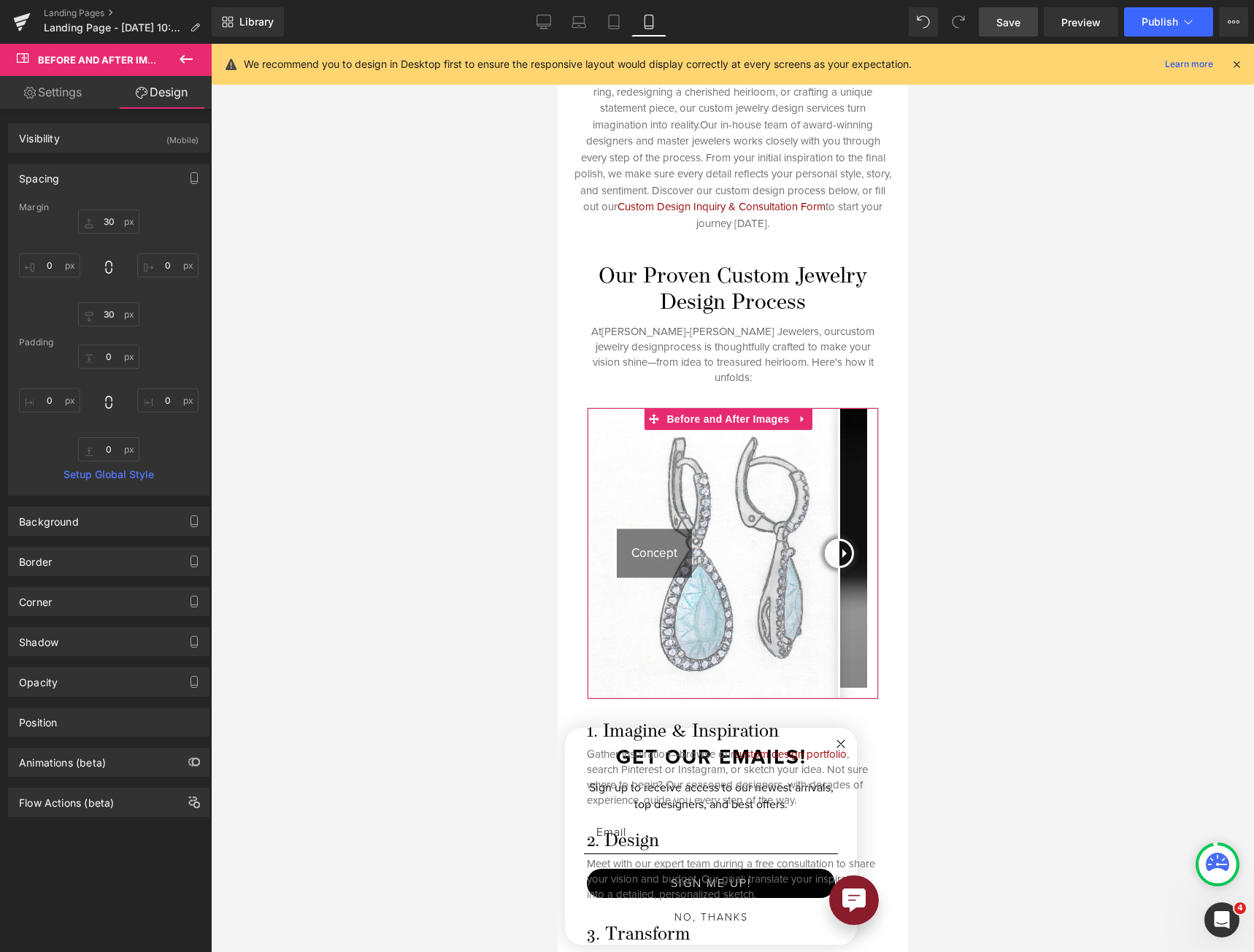
click at [1001, 26] on span "Save" at bounding box center [1007, 22] width 24 height 15
click at [753, 464] on img at bounding box center [731, 553] width 291 height 291
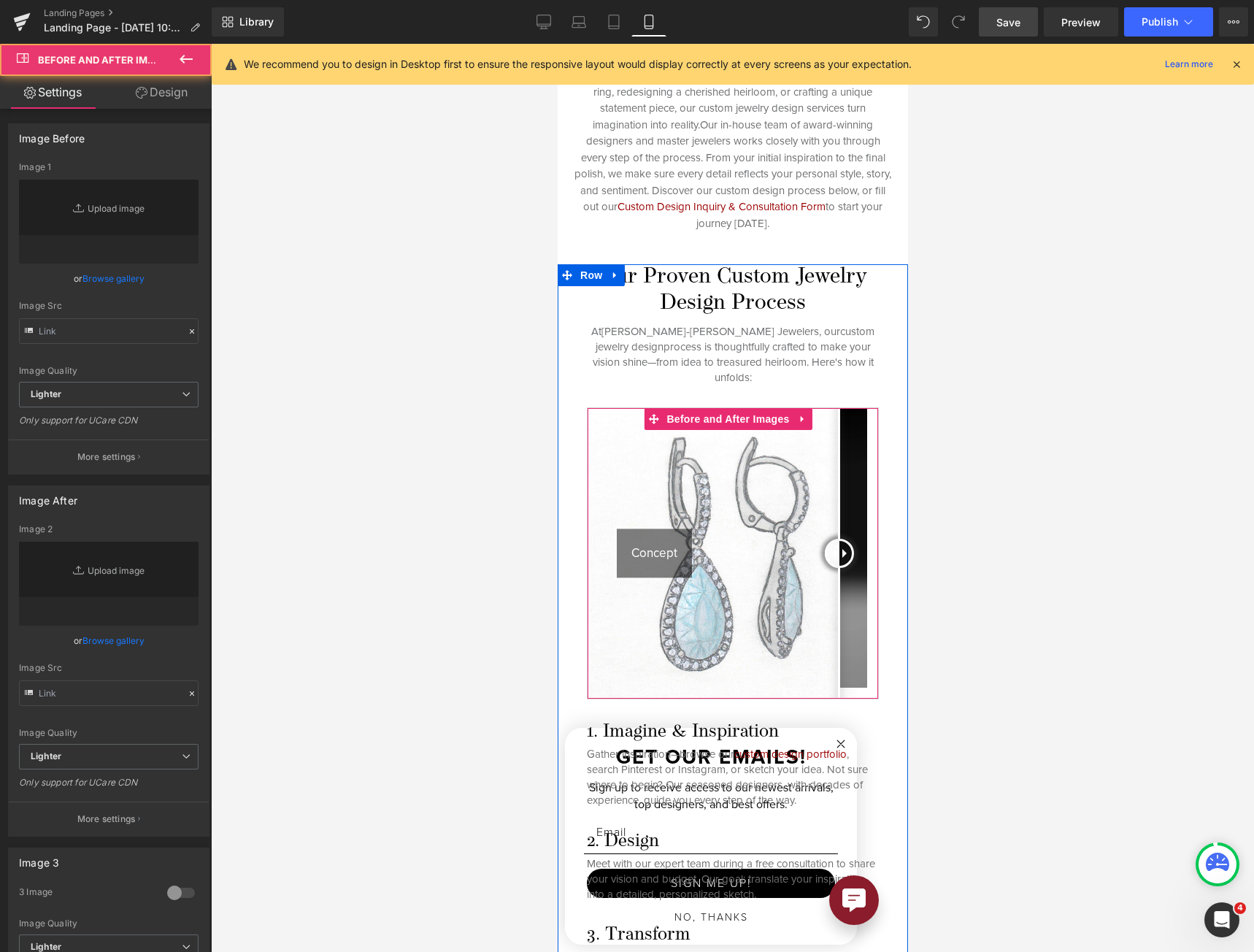
type input "[URL][DOMAIN_NAME]"
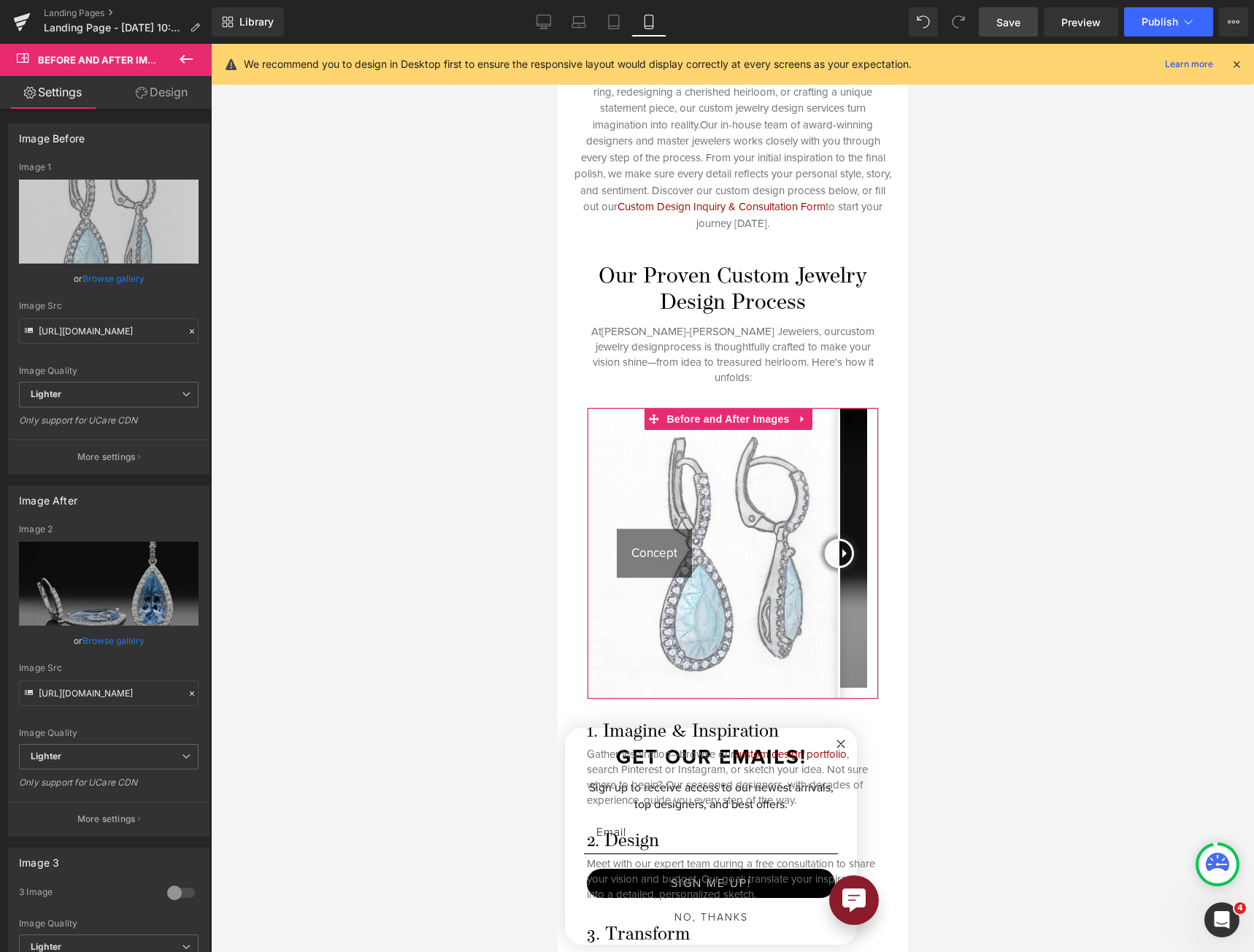
scroll to position [693, 0]
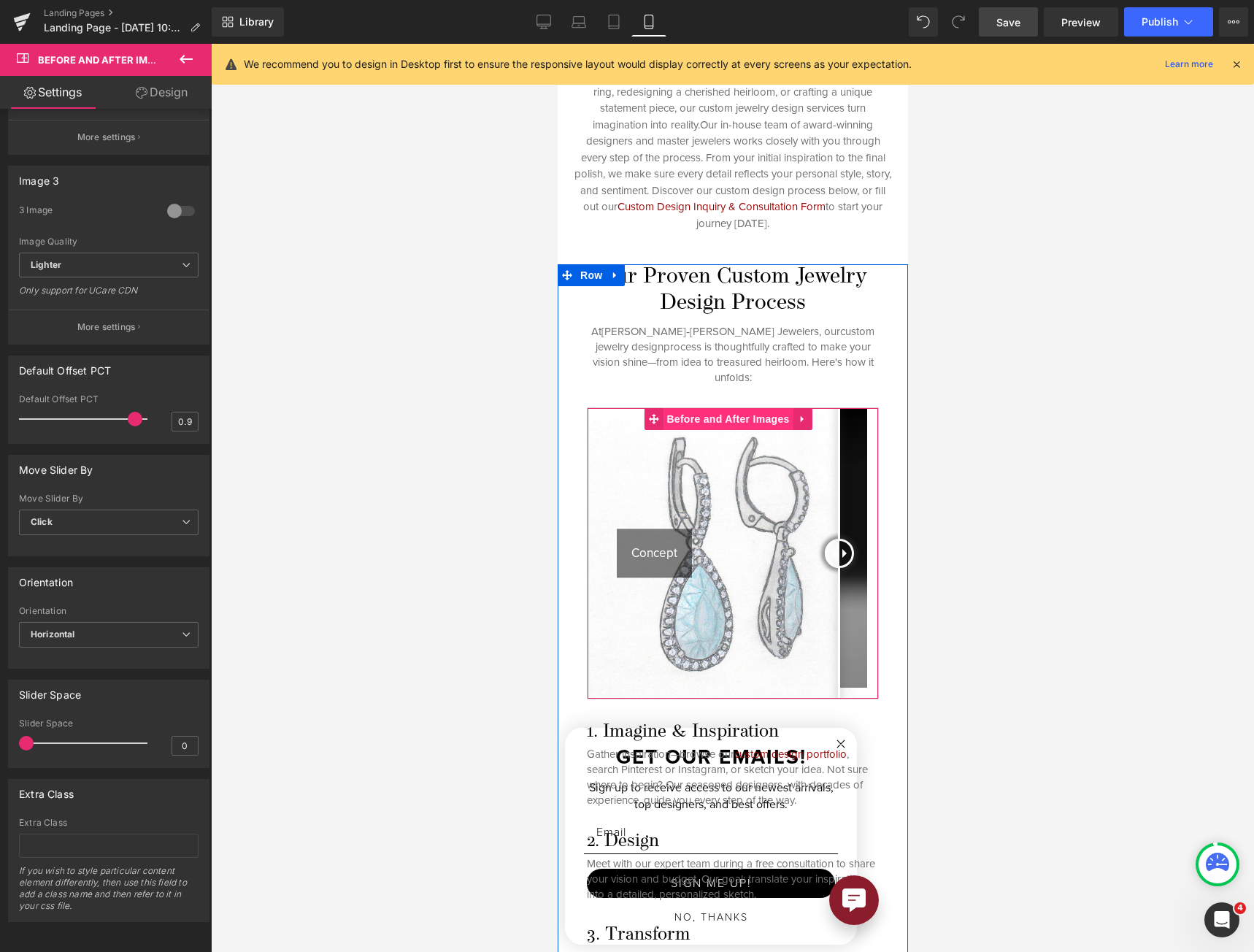
click at [745, 408] on span "Before and After Images" at bounding box center [726, 418] width 130 height 22
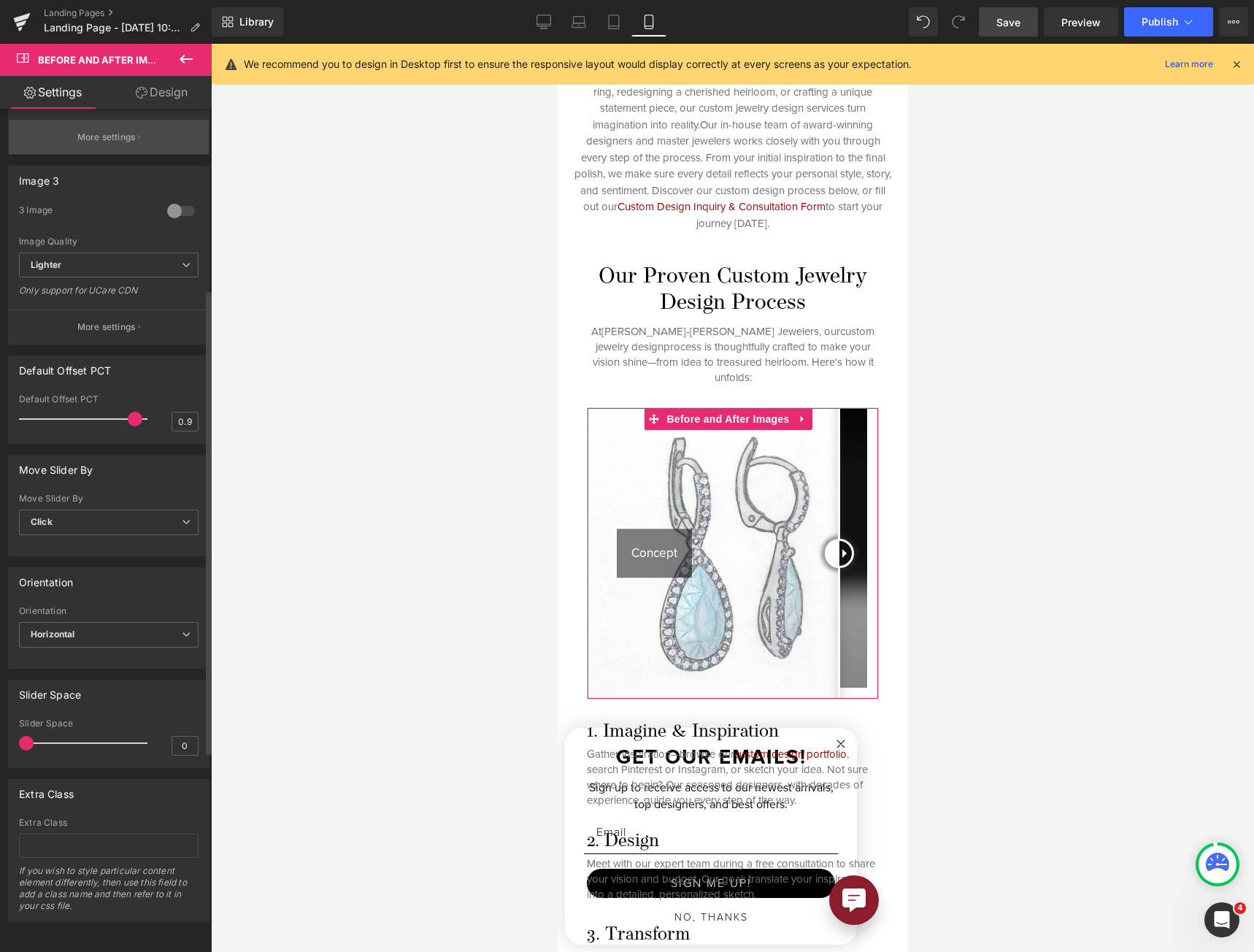
click at [133, 154] on button "More settings" at bounding box center [108, 137] width 200 height 35
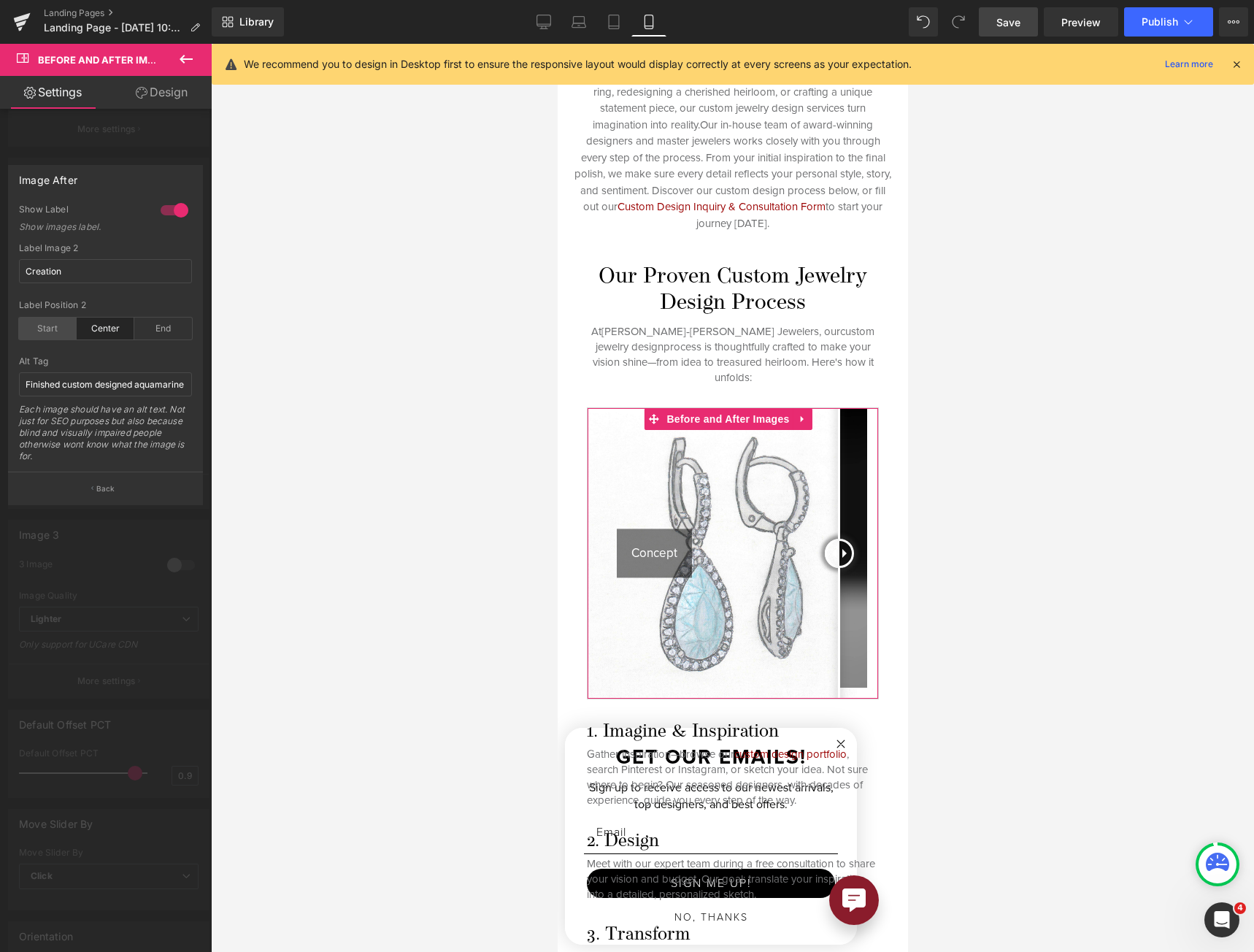
click at [54, 331] on div "Start" at bounding box center [48, 328] width 58 height 22
click at [1003, 12] on link "Save" at bounding box center [1008, 22] width 59 height 29
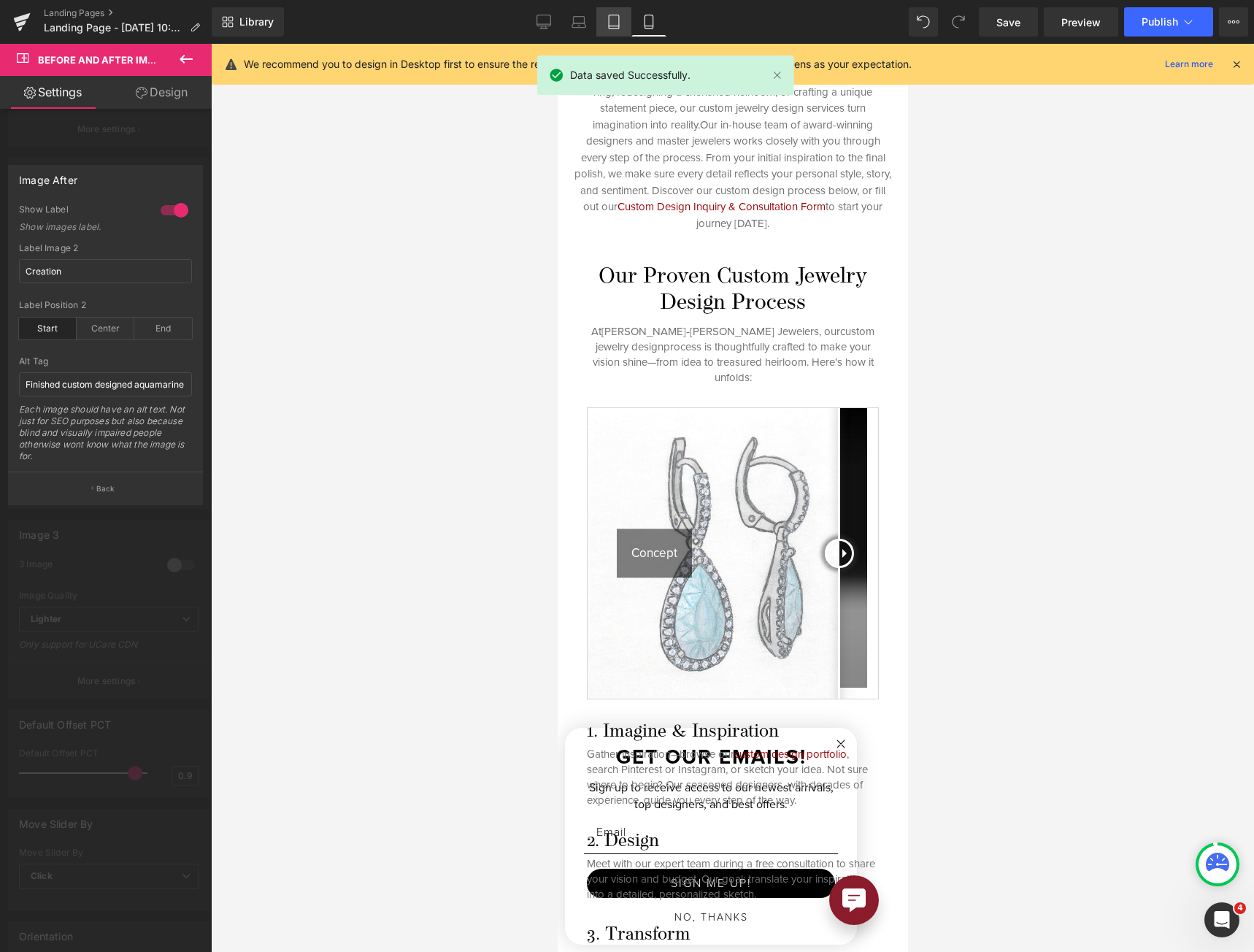
click at [596, 16] on link "Tablet" at bounding box center [613, 22] width 35 height 29
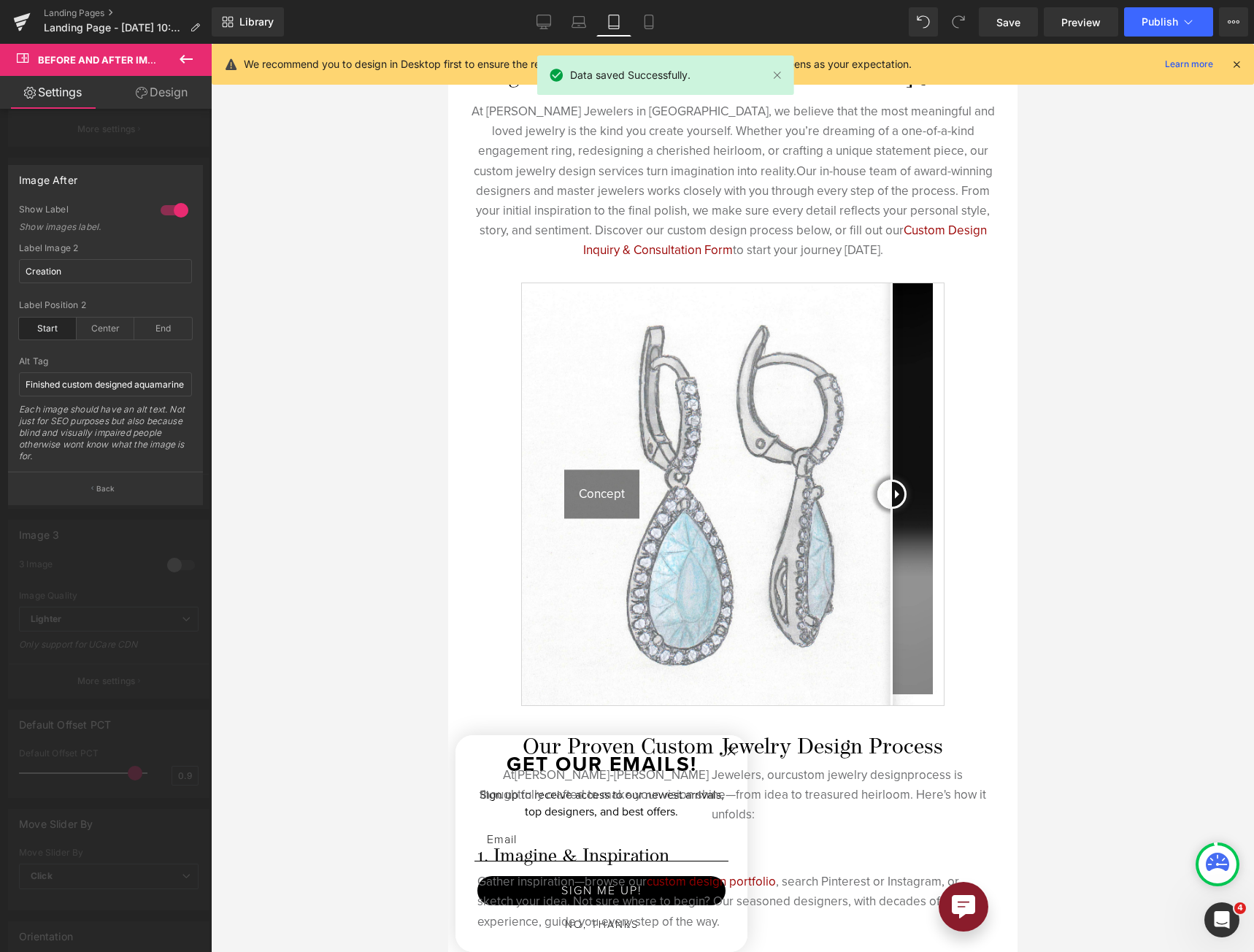
scroll to position [0, 0]
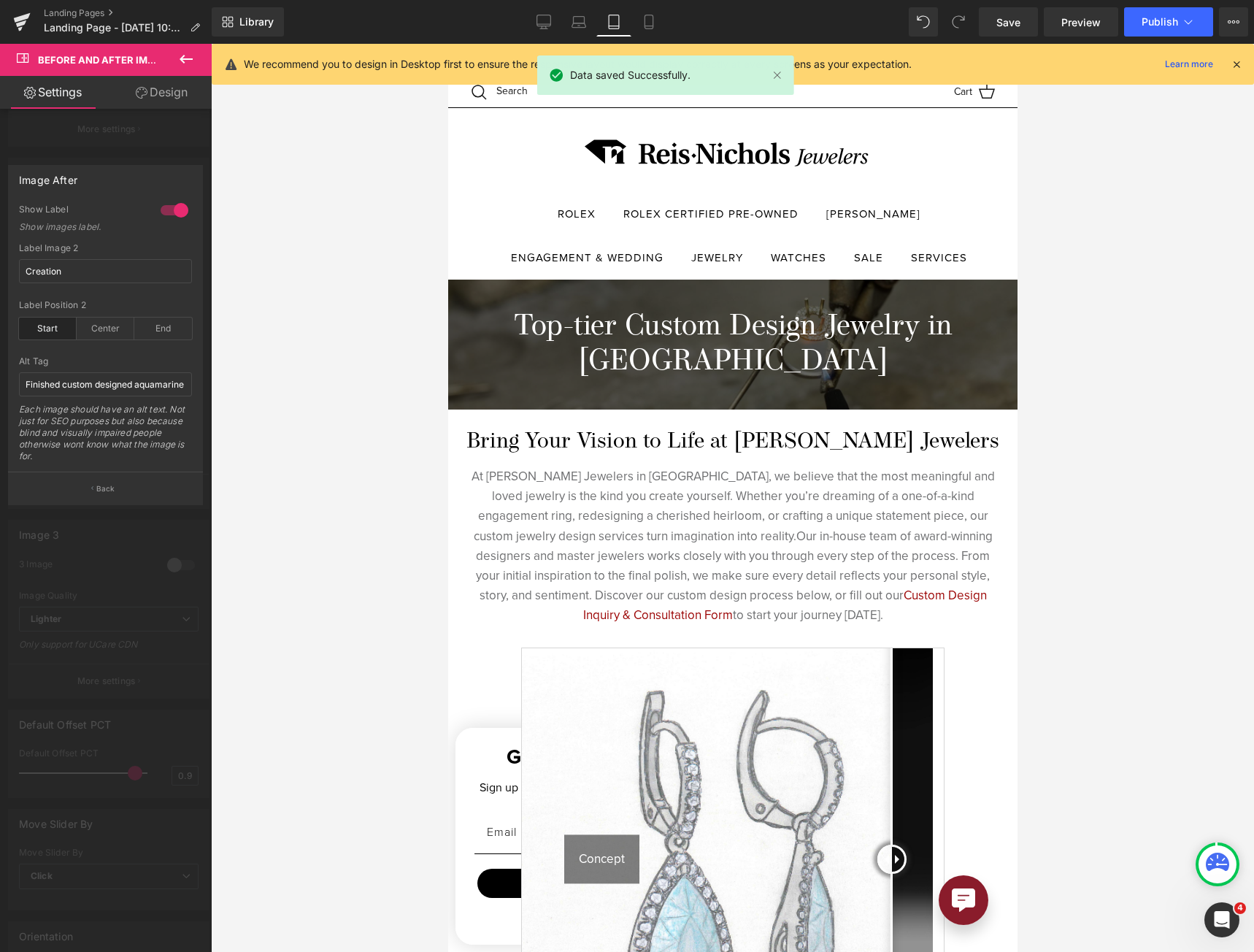
click at [799, 593] on div at bounding box center [731, 498] width 569 height 908
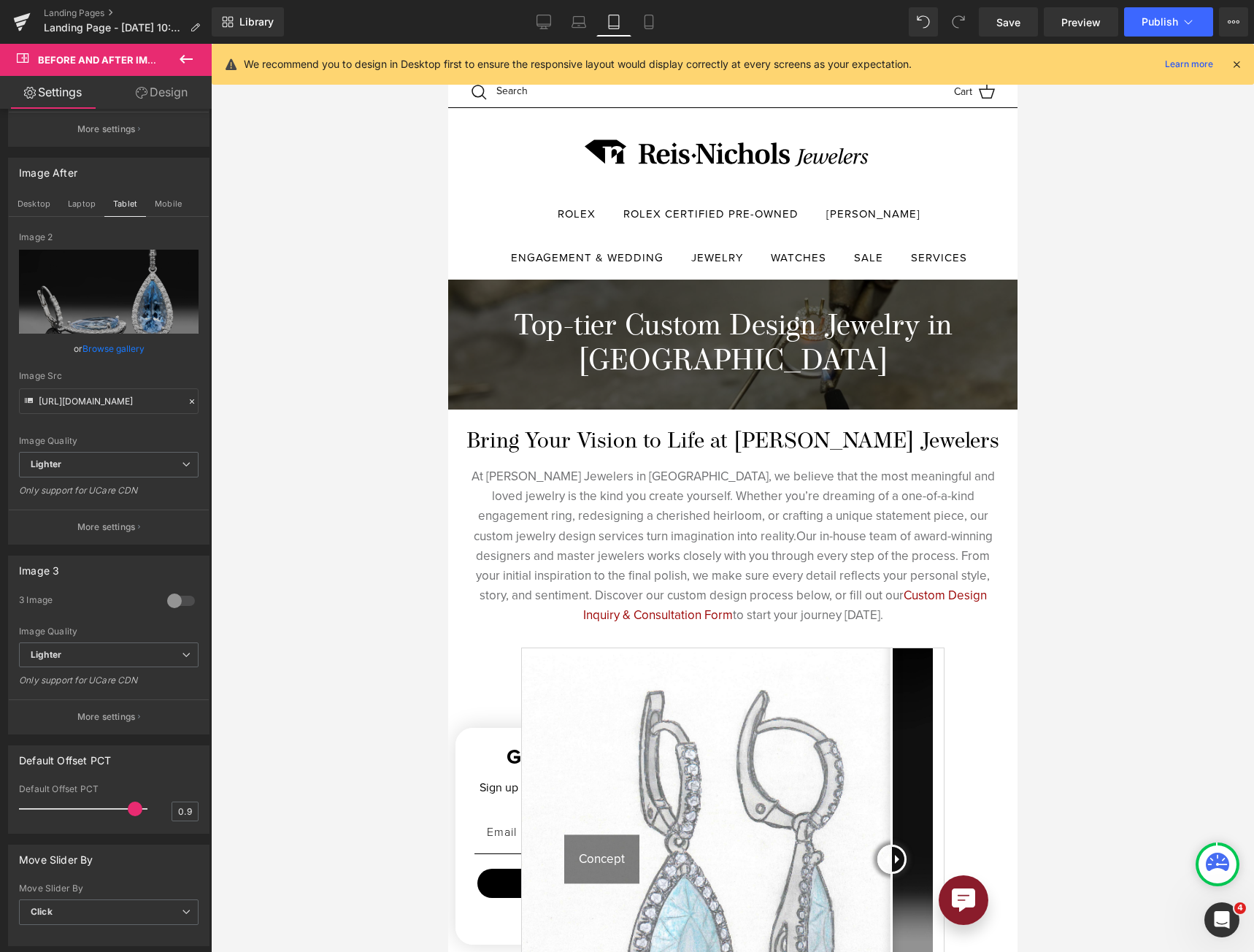
click at [799, 648] on img at bounding box center [732, 859] width 422 height 422
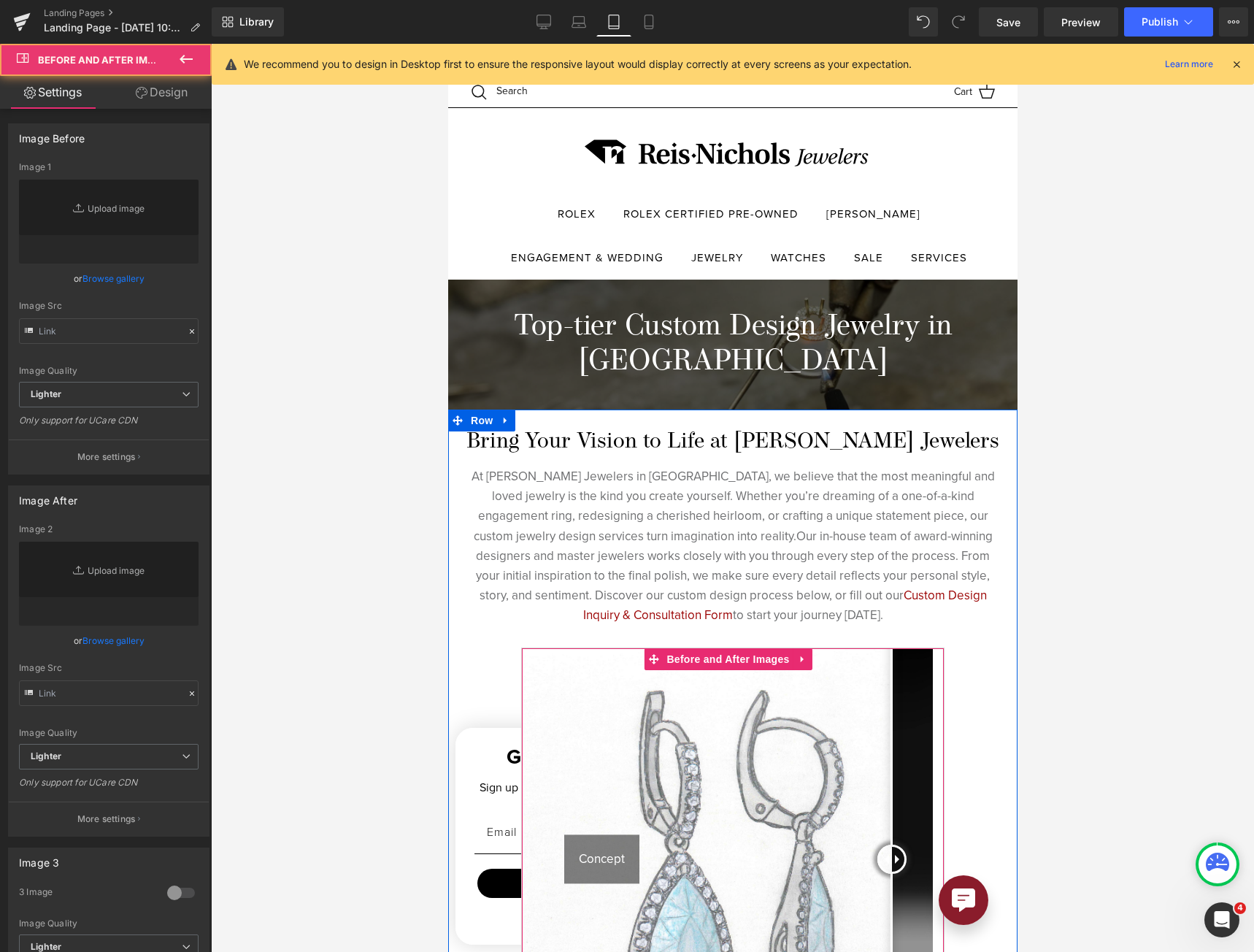
scroll to position [292, 0]
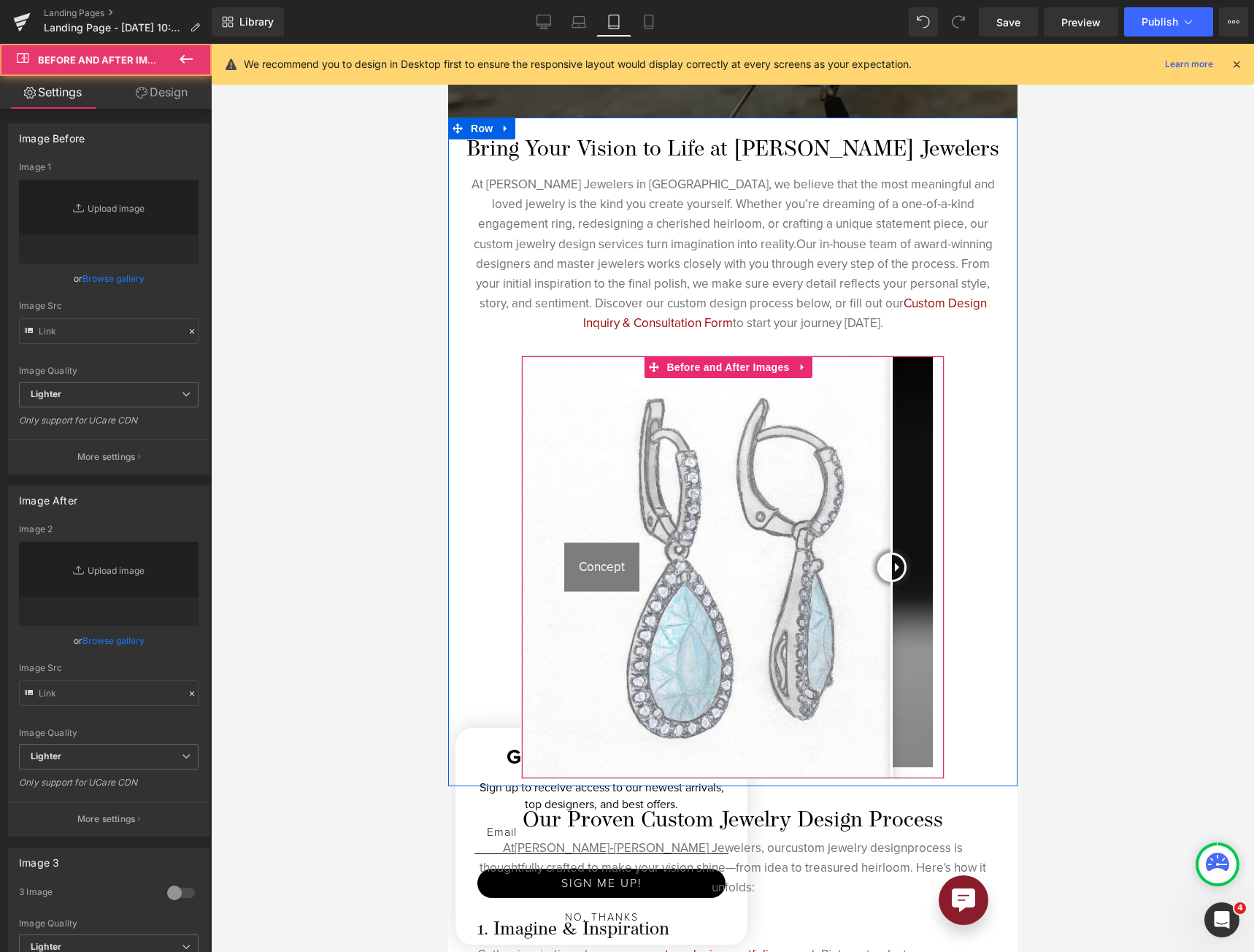
type input "[URL][DOMAIN_NAME]"
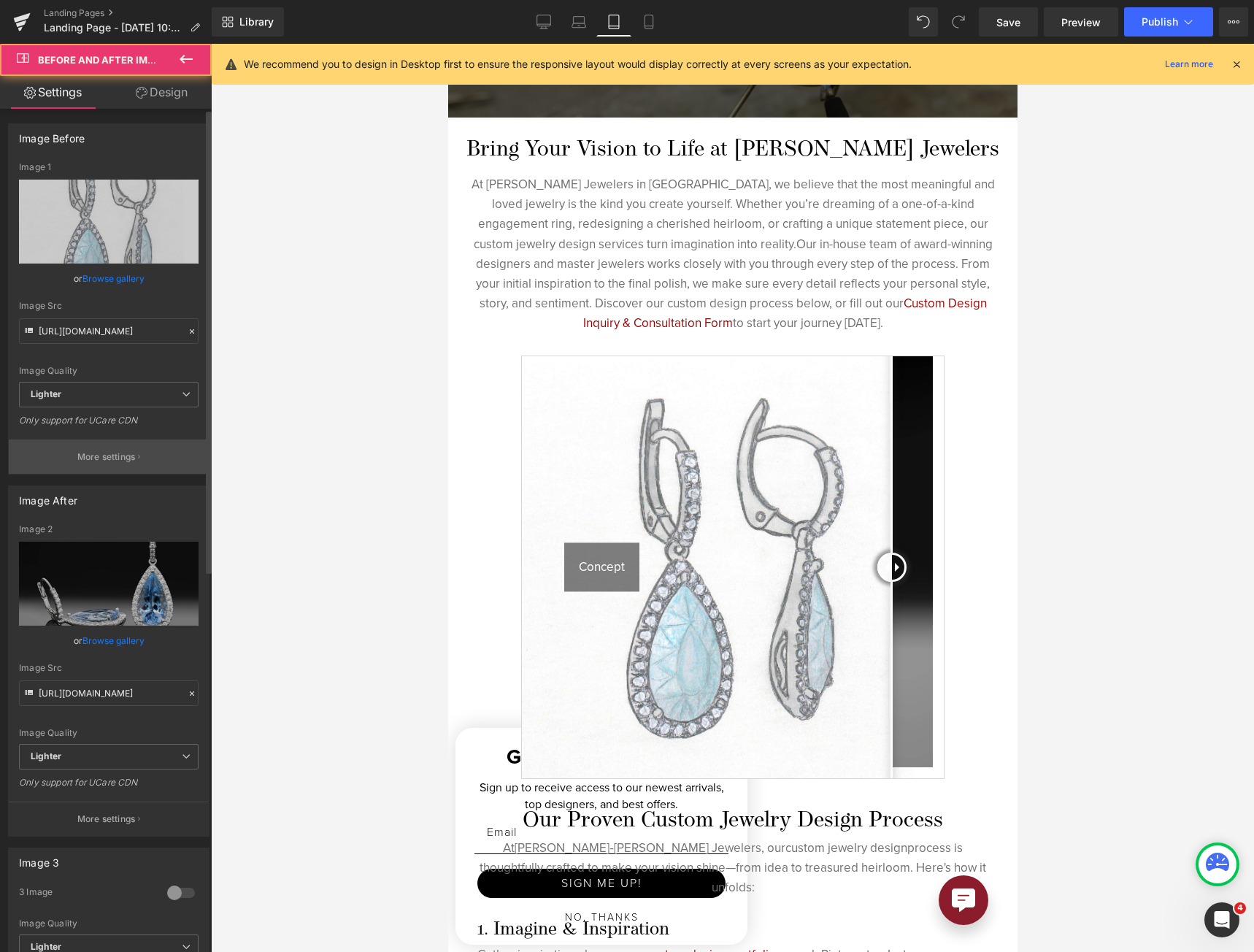
click at [138, 446] on button "More settings" at bounding box center [108, 457] width 200 height 35
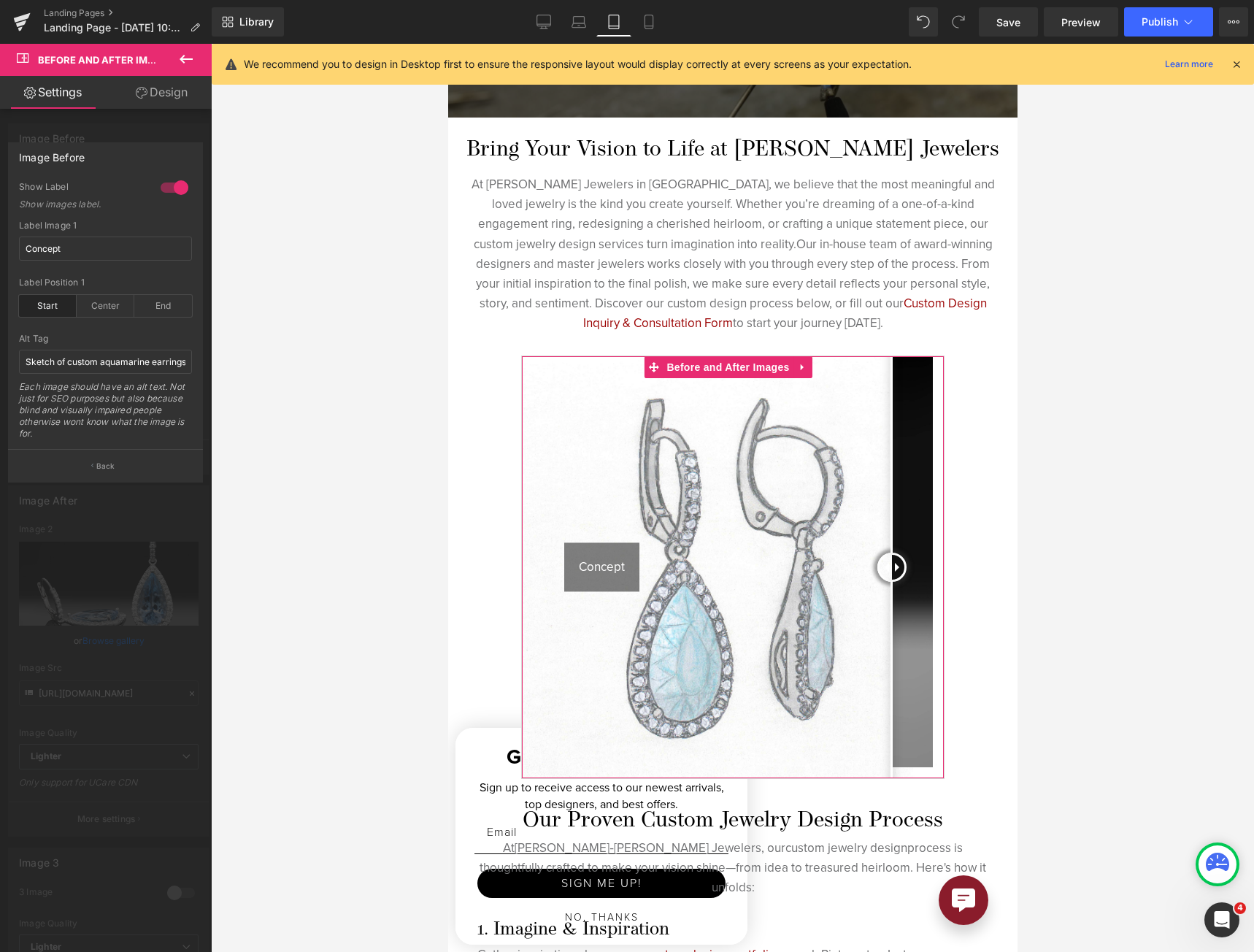
click at [138, 447] on div "Each image should have an alt text. Not just for SEO purposes but also because …" at bounding box center [106, 415] width 173 height 68
click at [133, 741] on div at bounding box center [106, 502] width 212 height 916
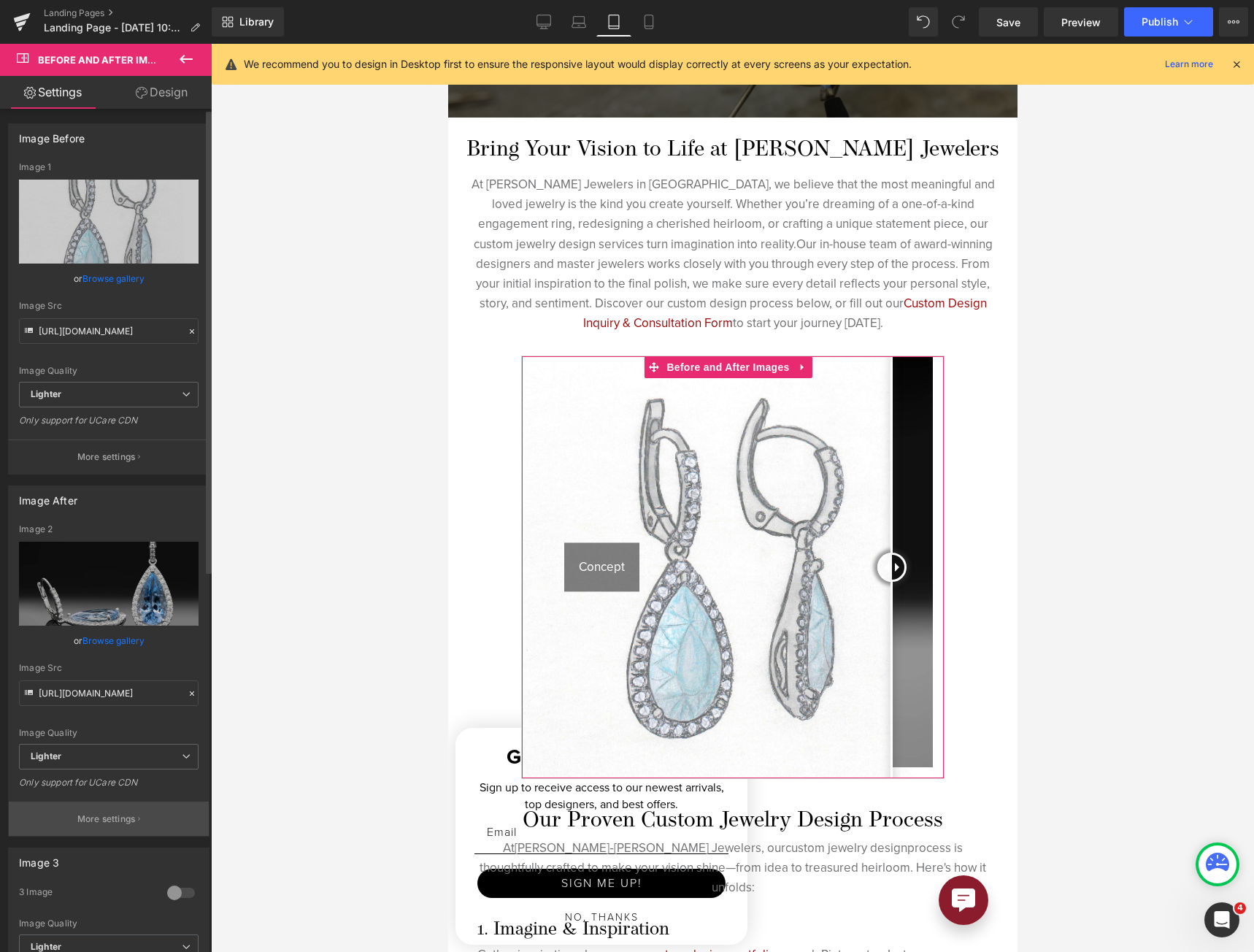
click at [103, 815] on p "More settings" at bounding box center [106, 819] width 59 height 13
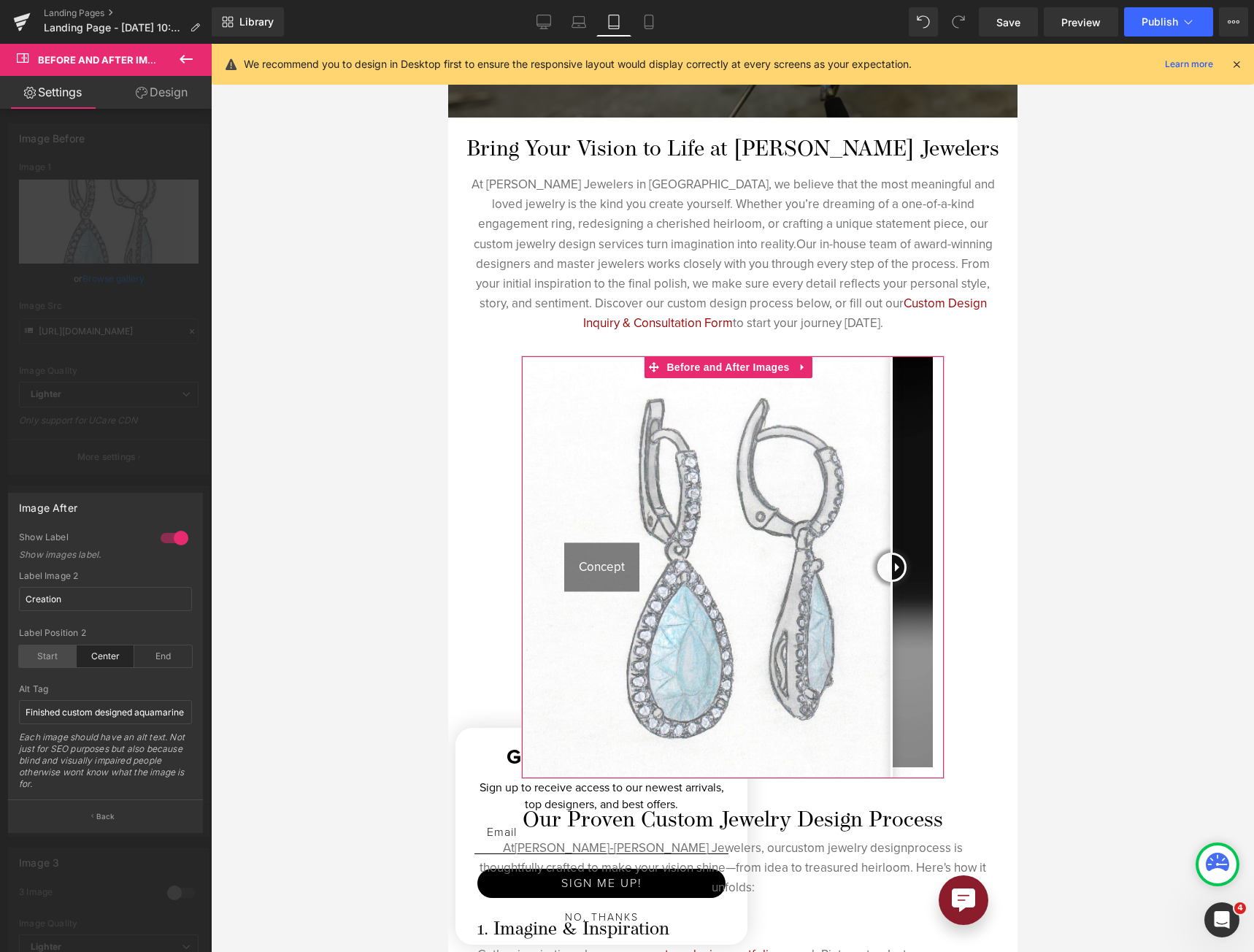
click at [50, 645] on div "Start" at bounding box center [48, 655] width 58 height 22
click at [52, 656] on div "Start" at bounding box center [48, 655] width 58 height 22
click at [445, 493] on div at bounding box center [732, 498] width 1043 height 908
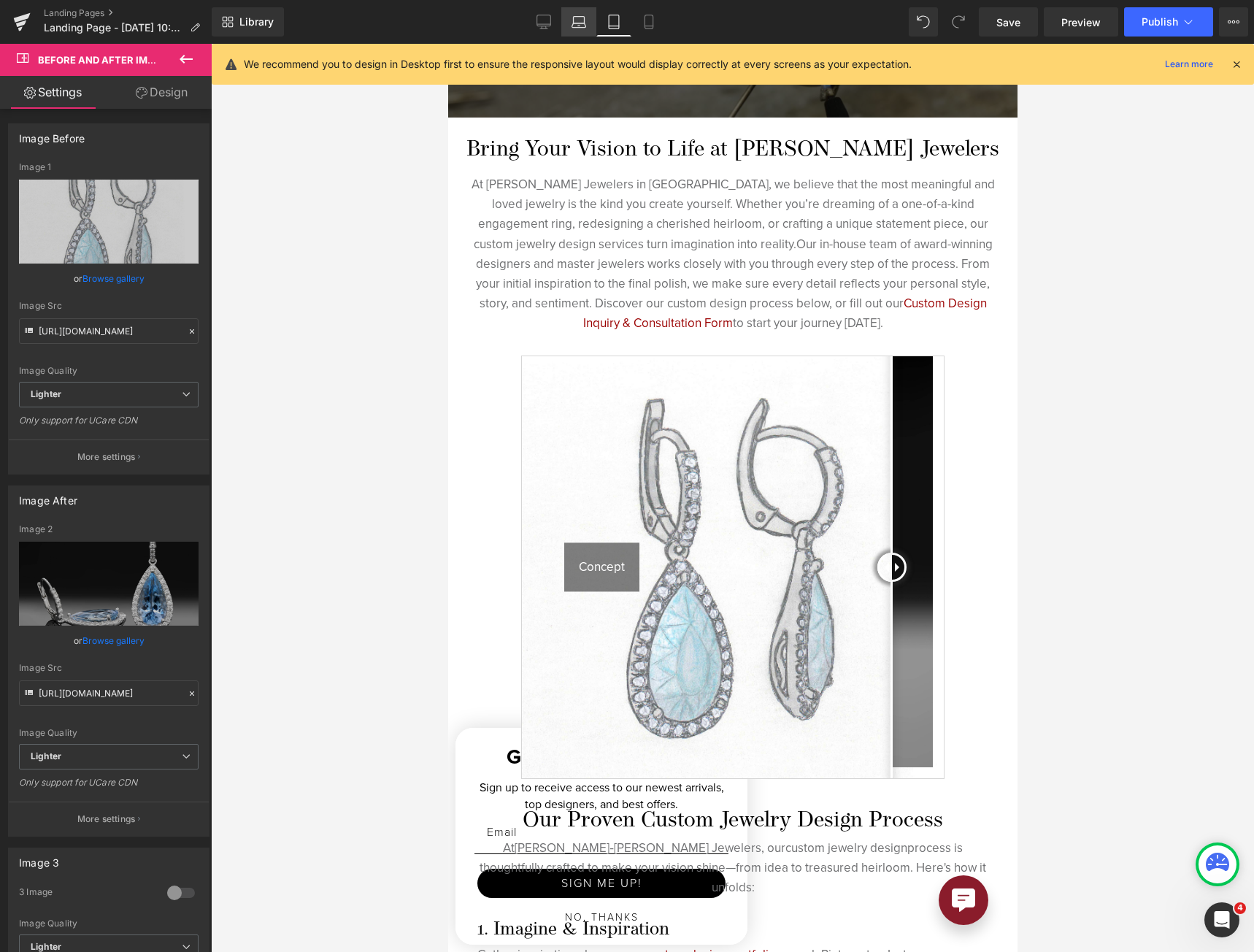
click at [578, 16] on icon at bounding box center [579, 19] width 11 height 7
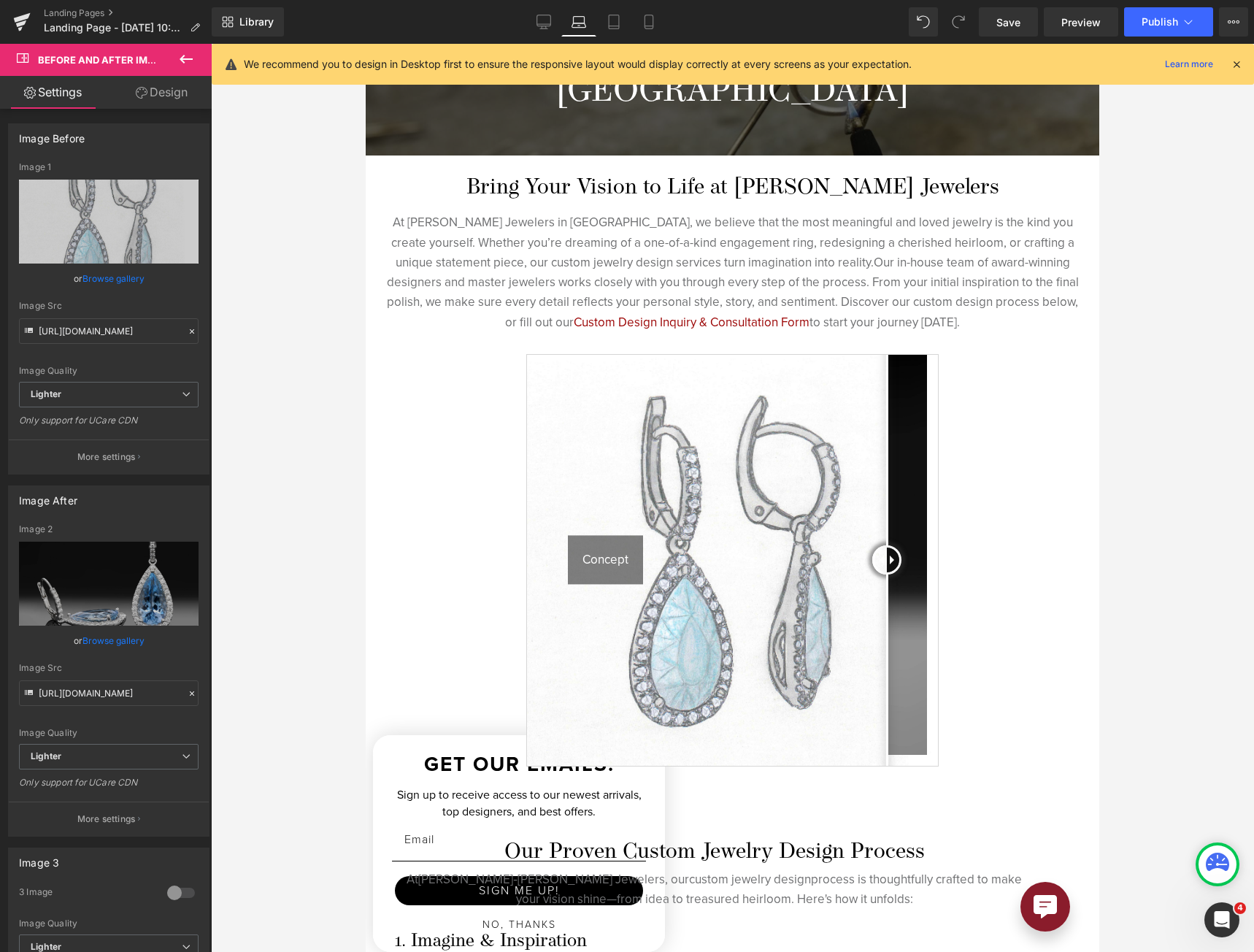
click at [578, 16] on icon at bounding box center [579, 19] width 11 height 7
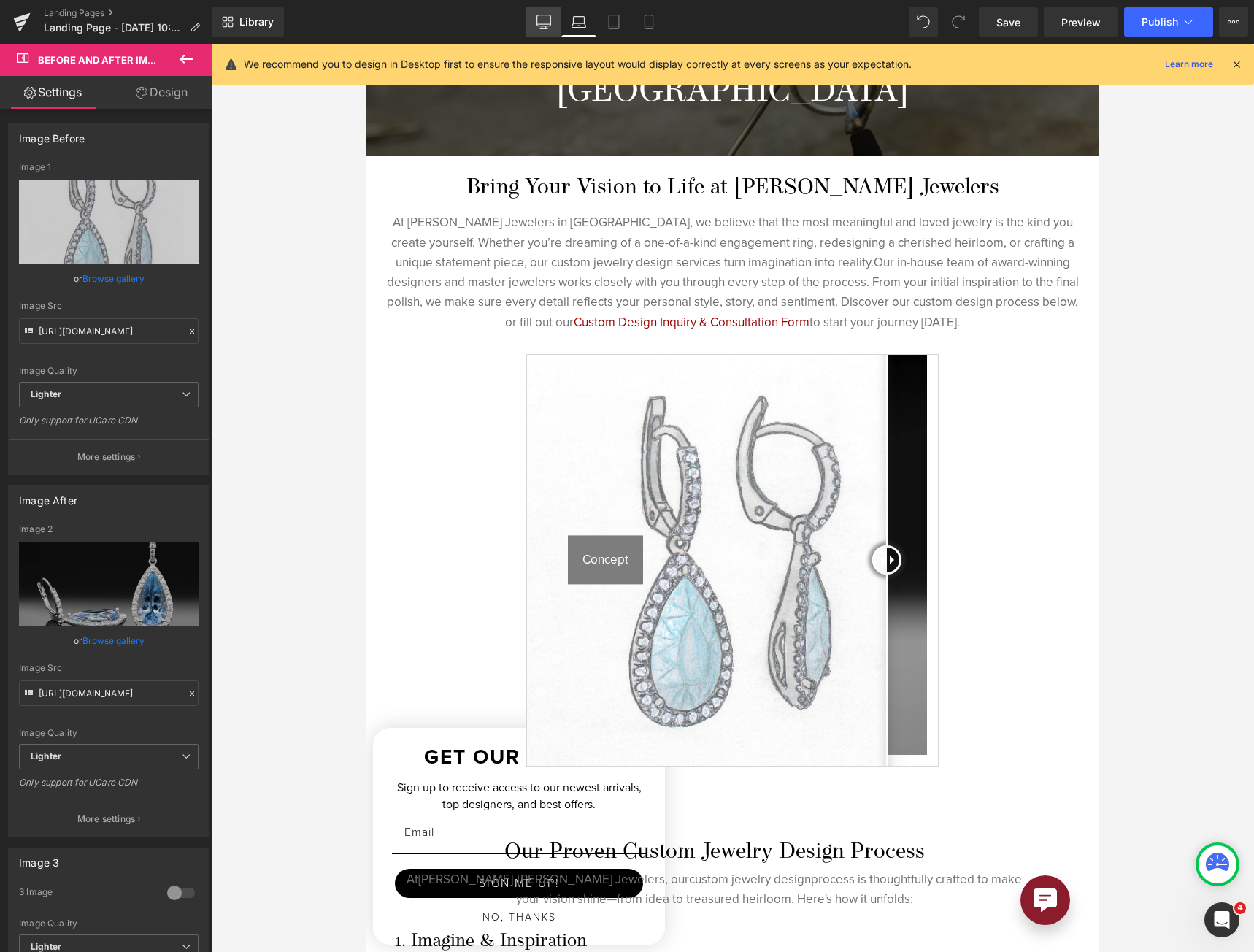
click at [540, 20] on icon at bounding box center [543, 21] width 14 height 14
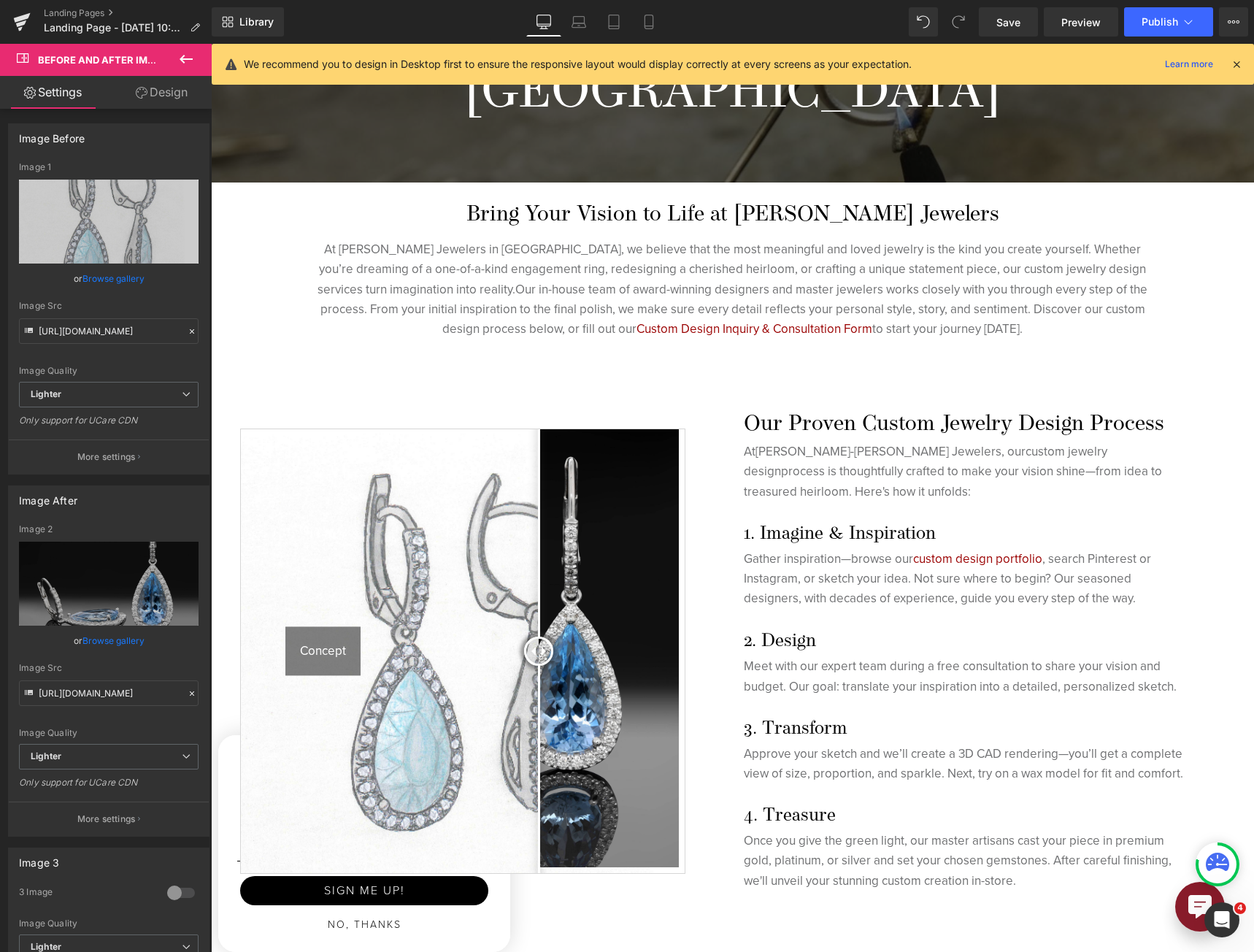
click at [593, 568] on img at bounding box center [462, 651] width 443 height 443
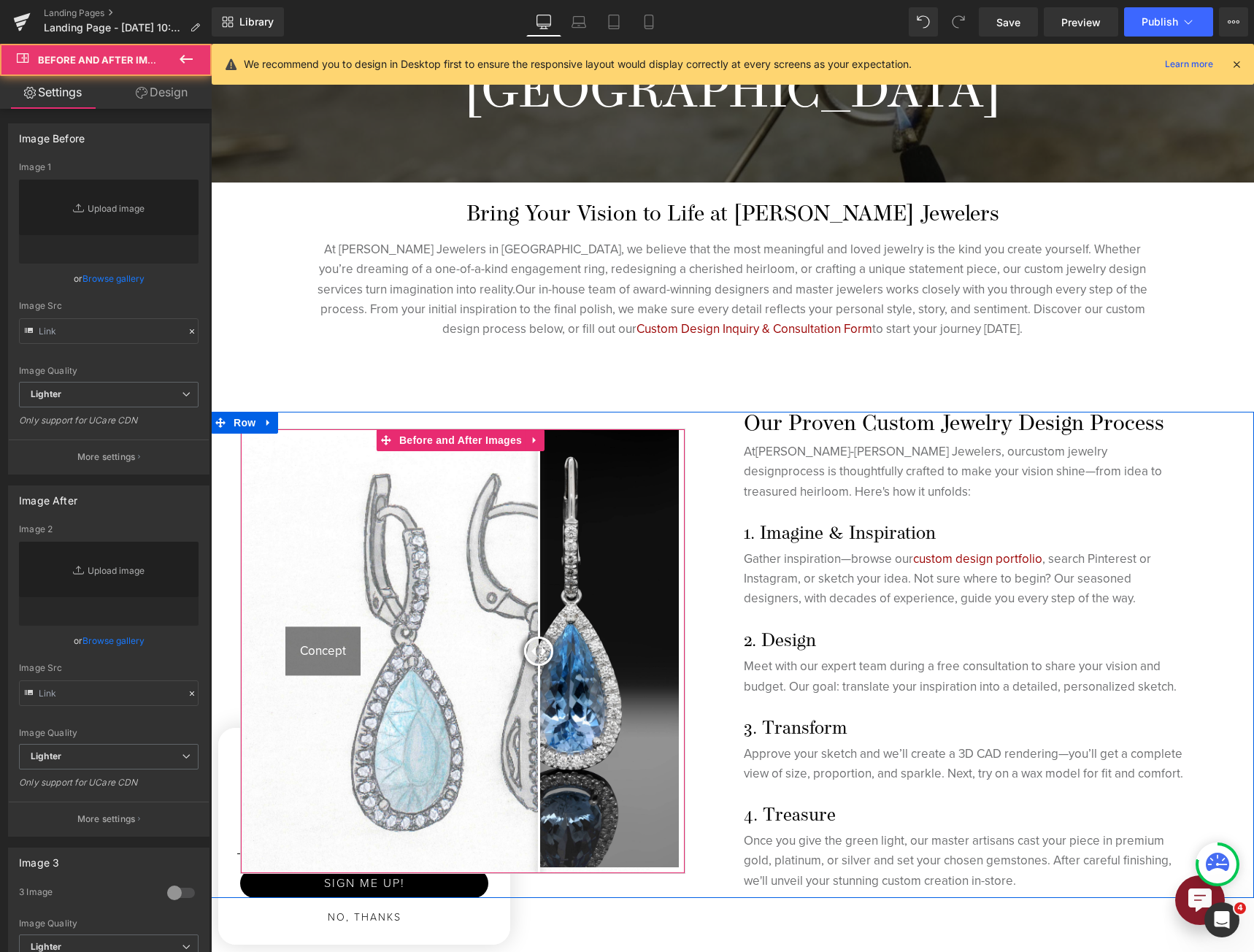
scroll to position [365, 0]
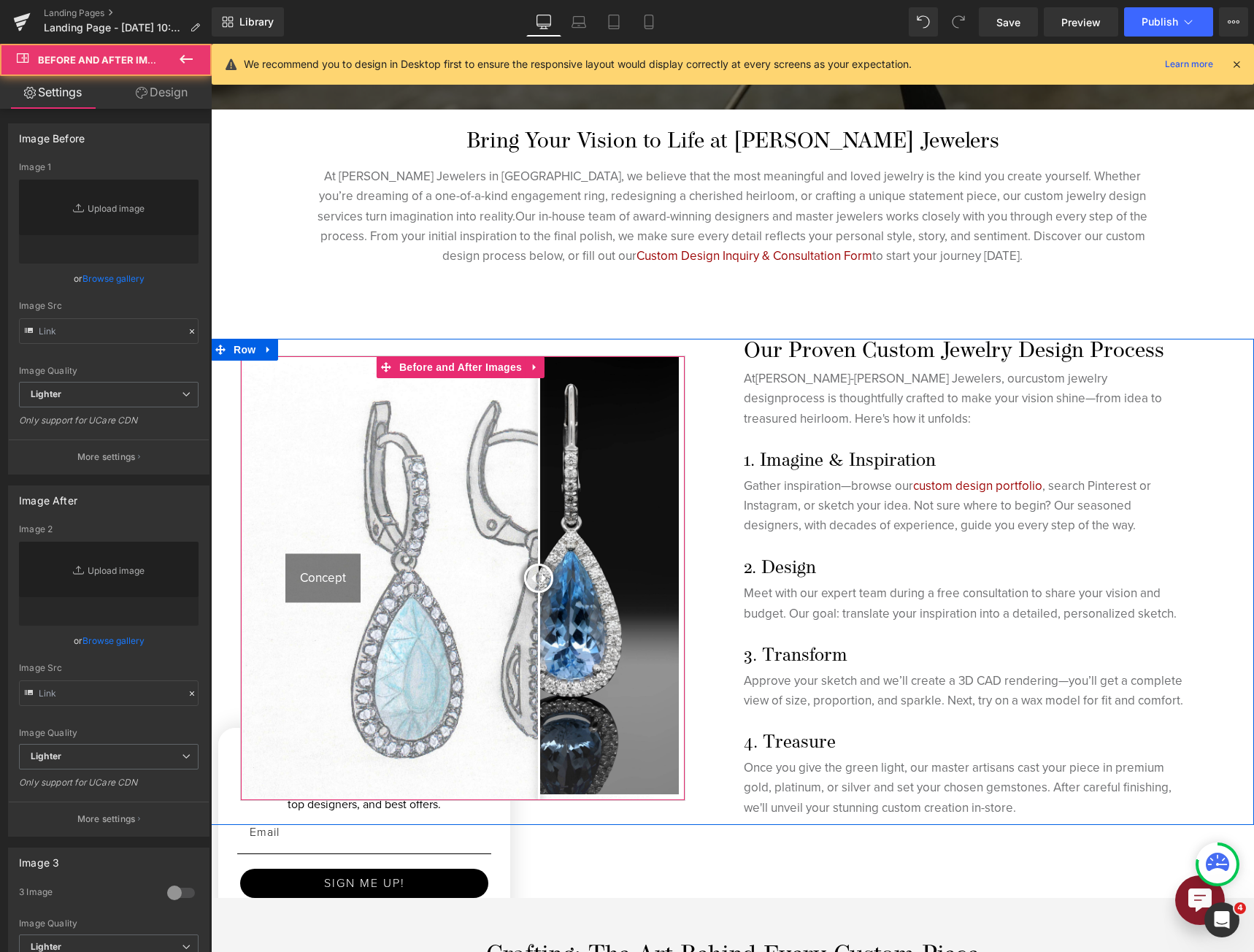
click at [593, 568] on img at bounding box center [462, 578] width 443 height 443
type input "[URL][DOMAIN_NAME]"
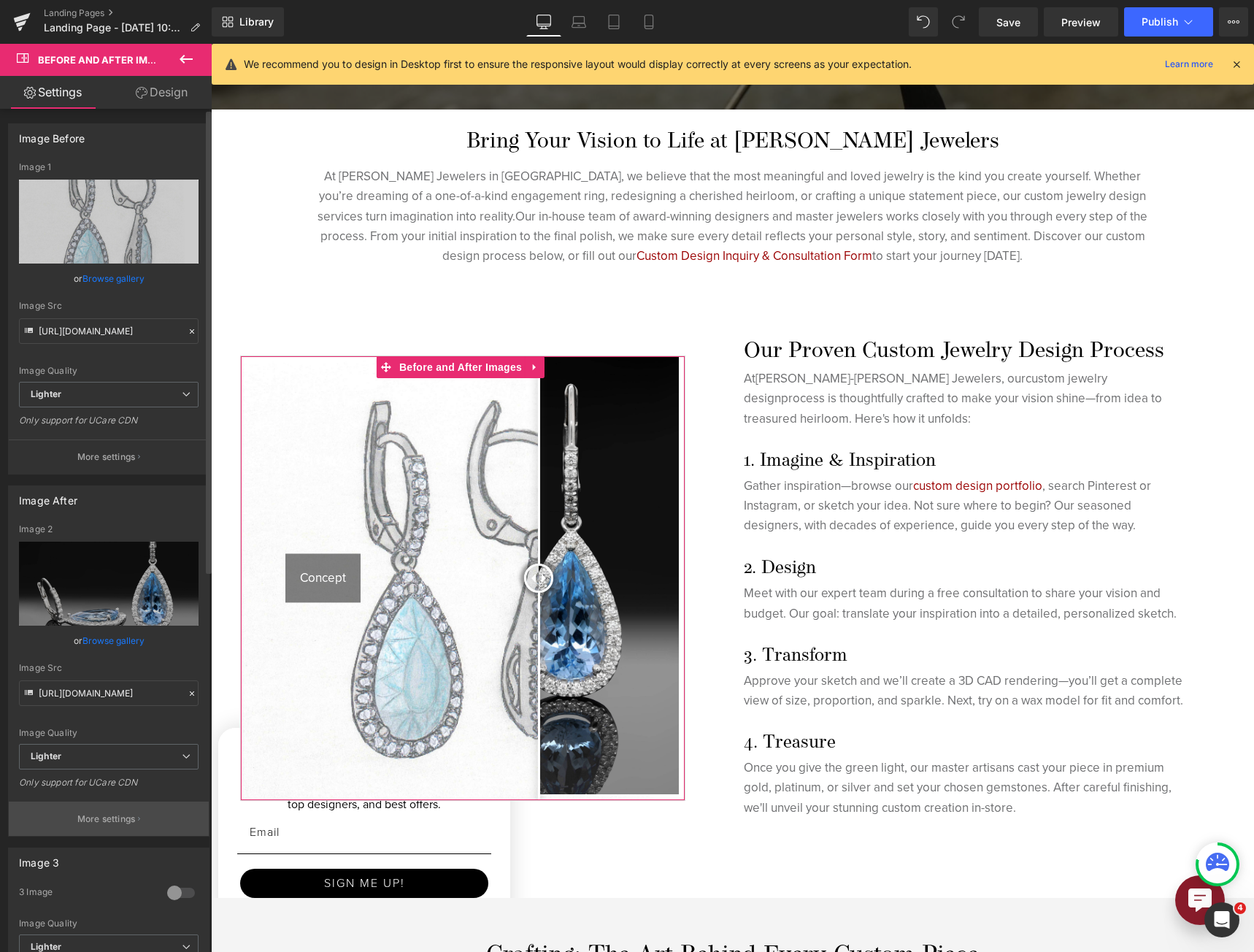
click at [108, 810] on button "More settings" at bounding box center [108, 819] width 200 height 35
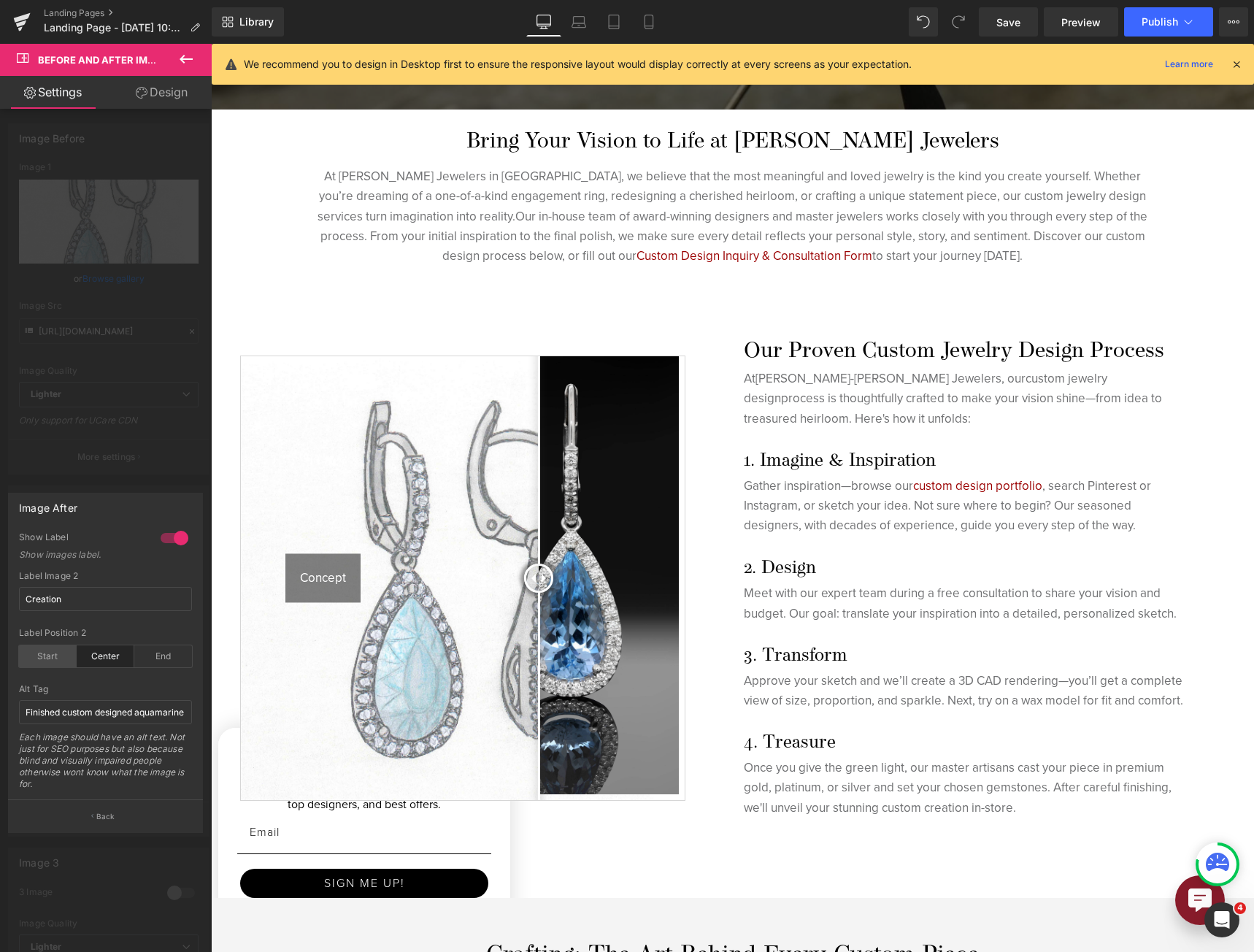
click at [58, 665] on div "Start" at bounding box center [48, 655] width 58 height 22
click at [138, 472] on div at bounding box center [106, 502] width 212 height 916
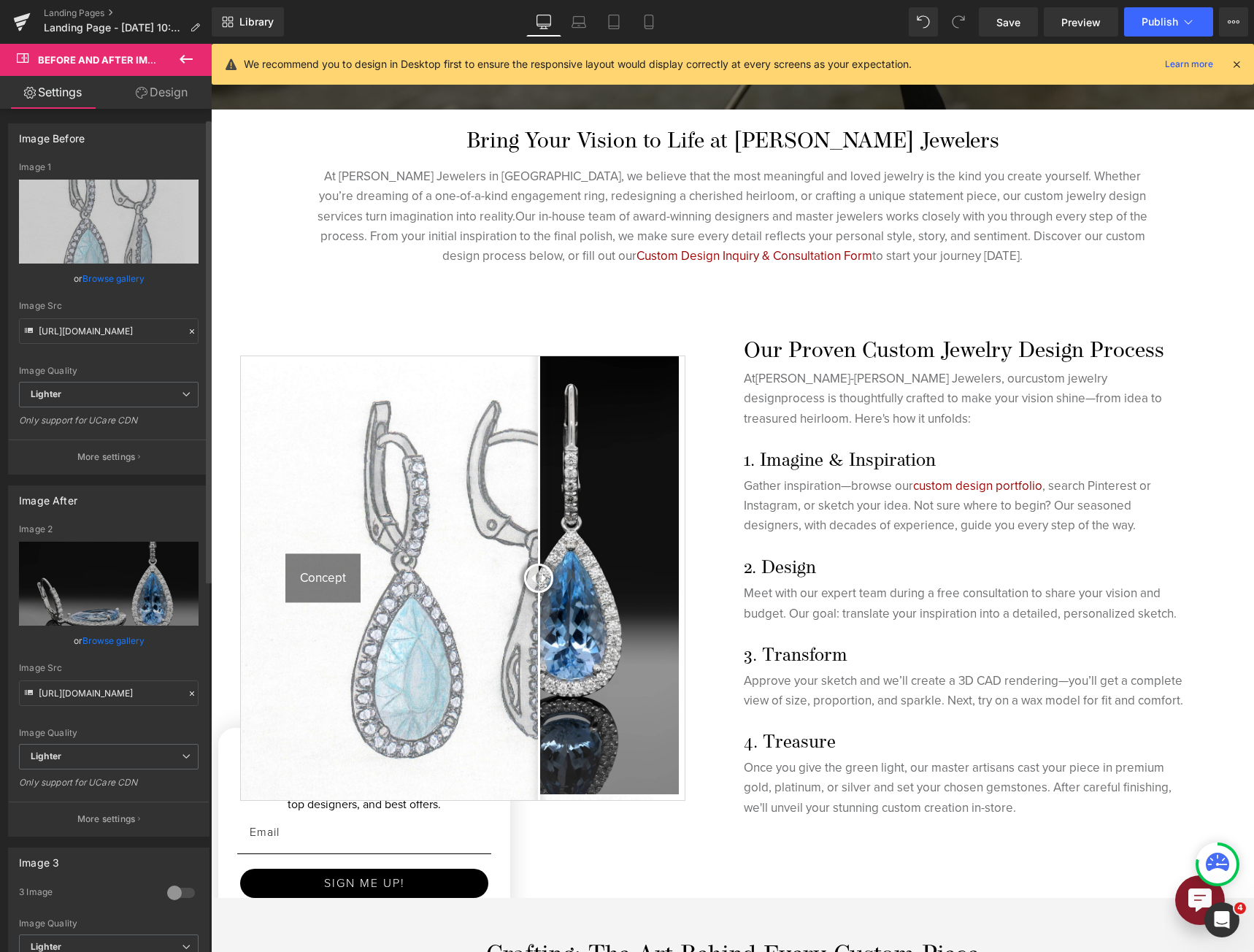
scroll to position [219, 0]
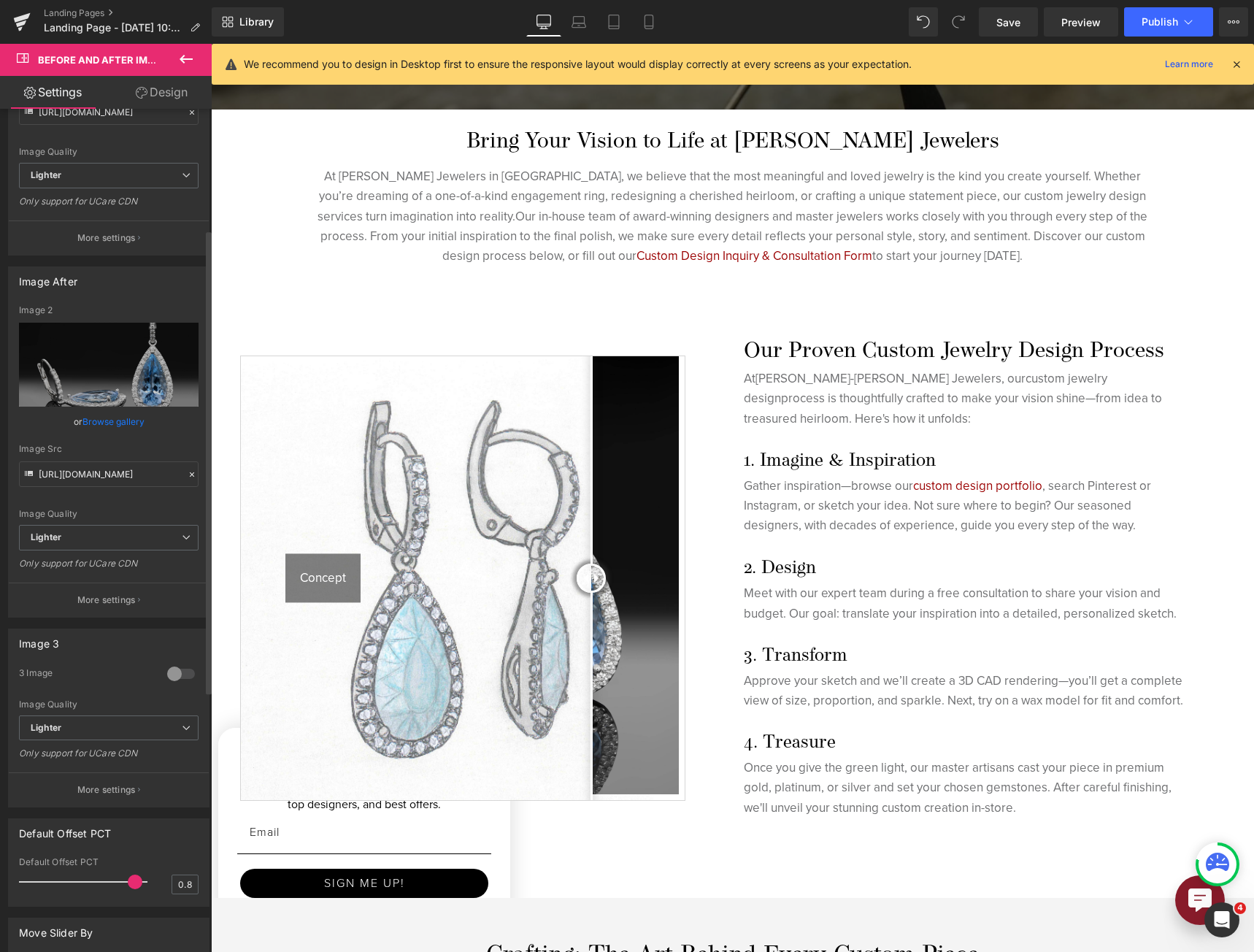
type input "0.9"
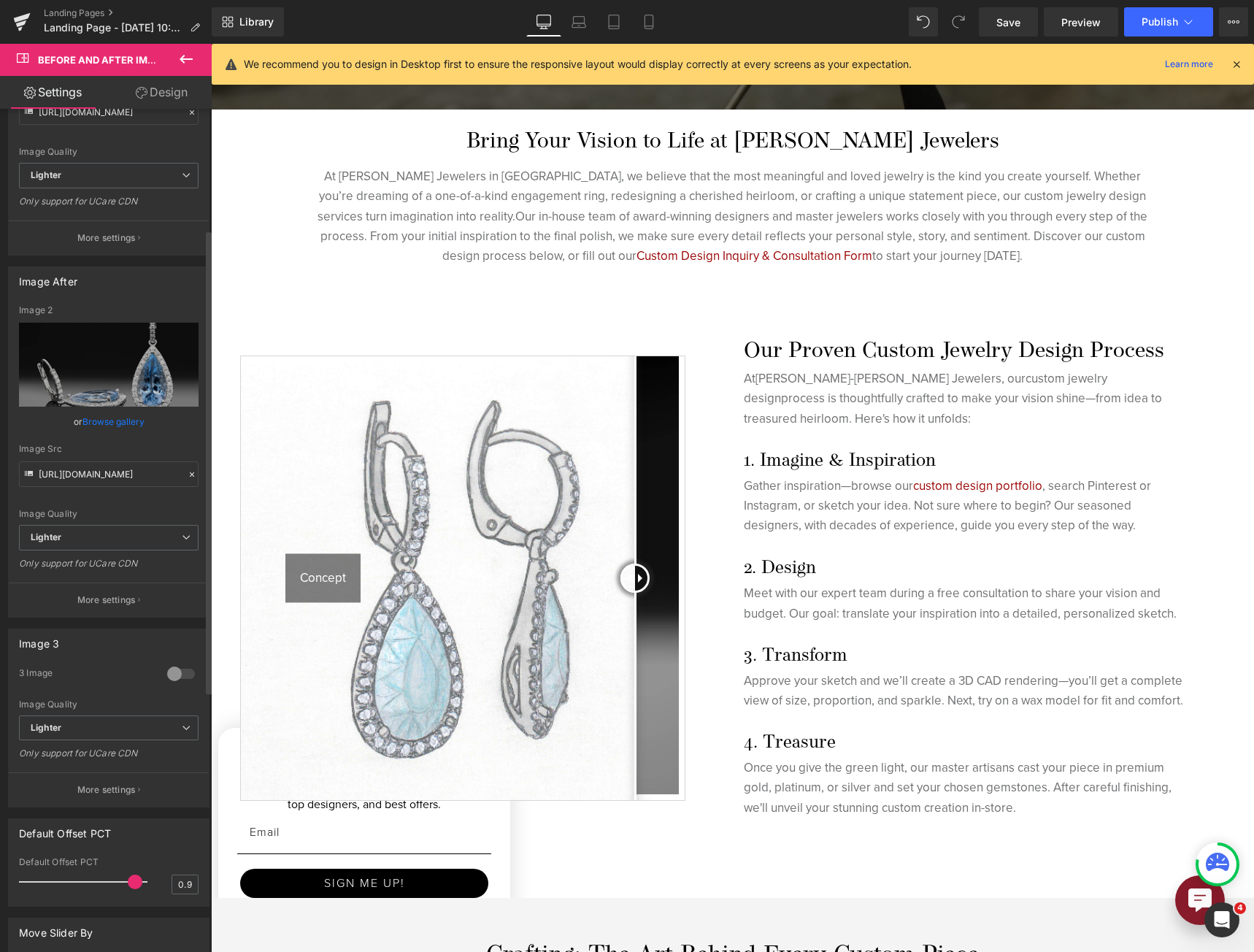
drag, startPoint x: 111, startPoint y: 881, endPoint x: 132, endPoint y: 882, distance: 21.0
click at [132, 882] on span at bounding box center [134, 881] width 14 height 14
click at [1011, 26] on span "Save" at bounding box center [1007, 22] width 24 height 15
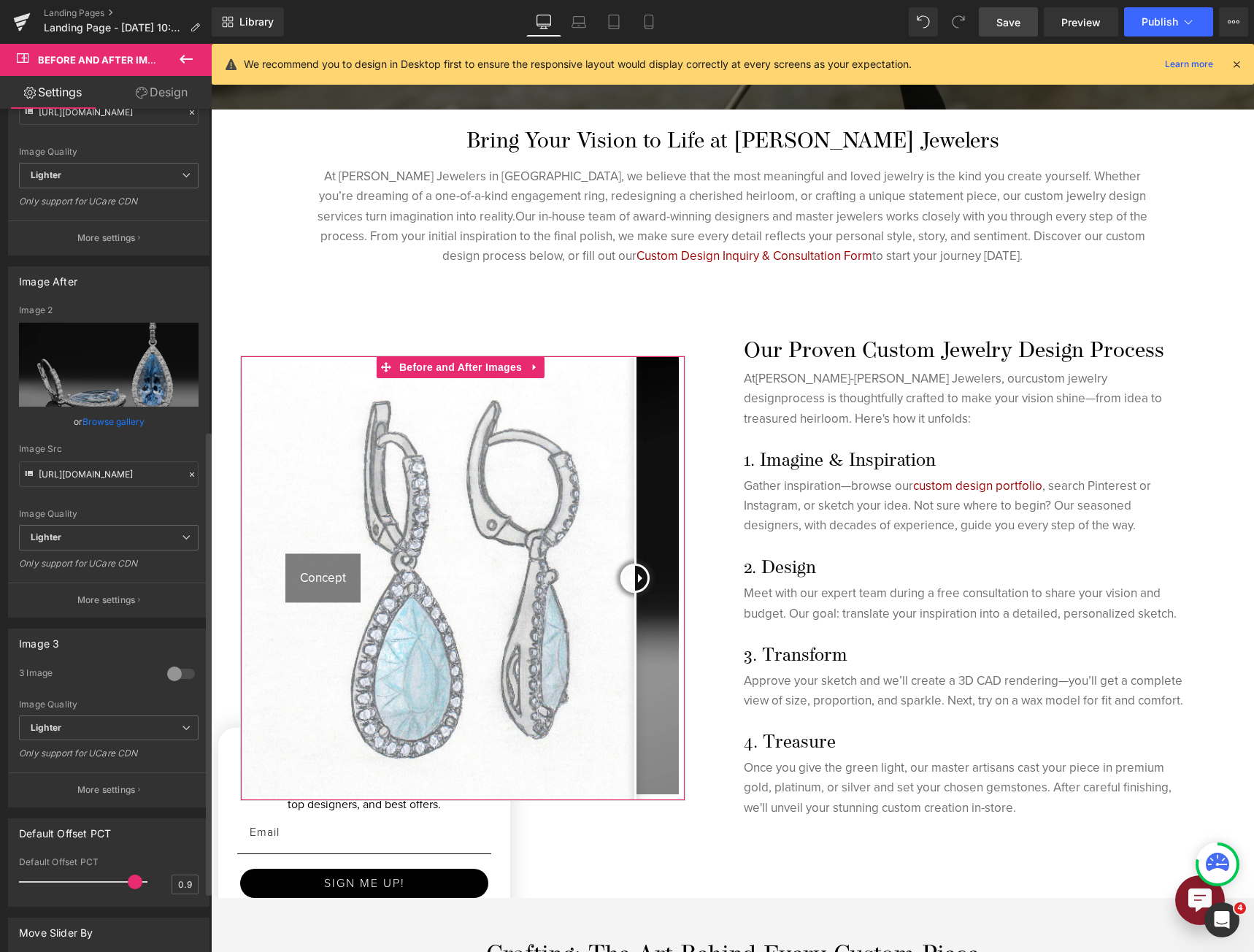
scroll to position [583, 0]
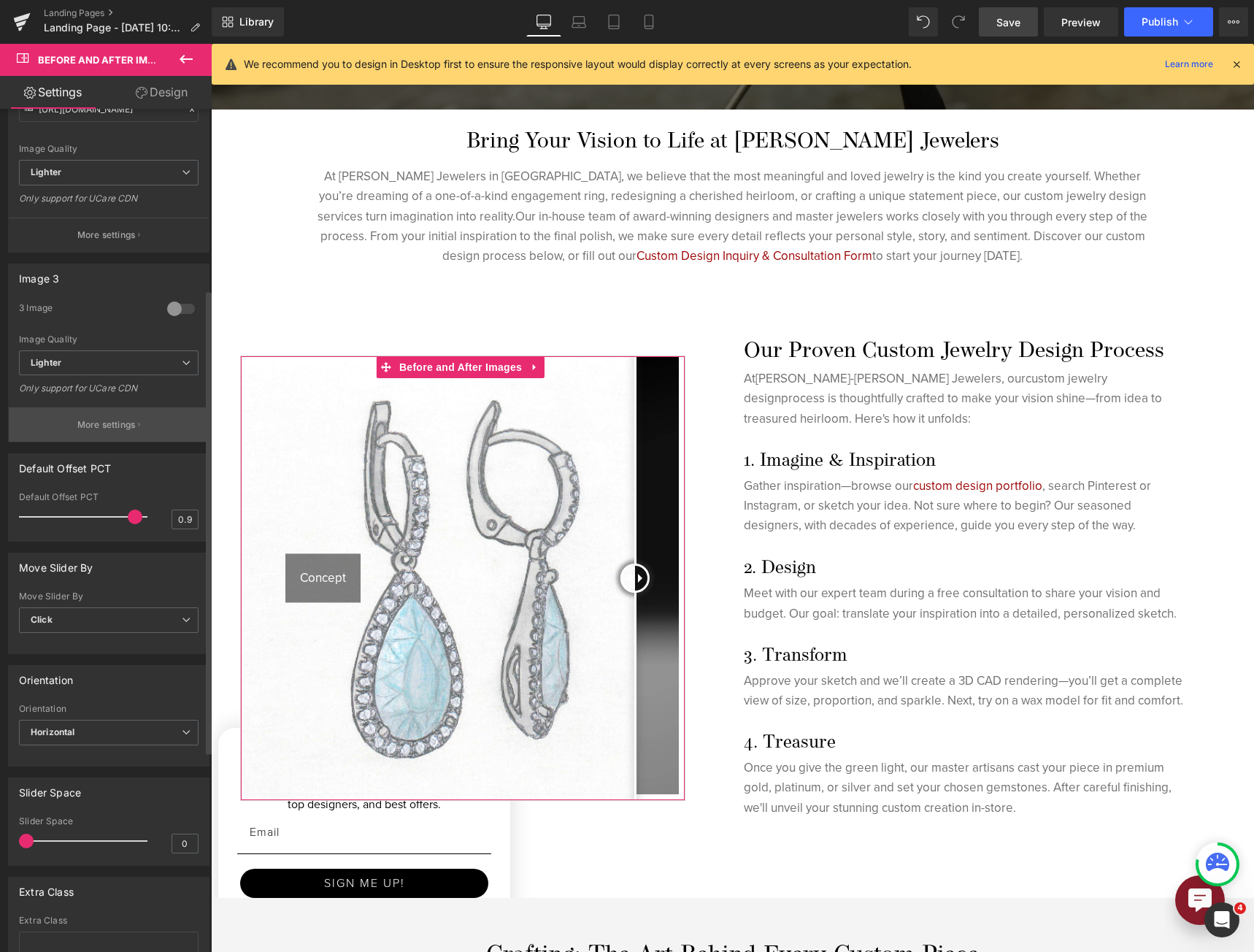
click at [124, 431] on p "More settings" at bounding box center [106, 425] width 59 height 13
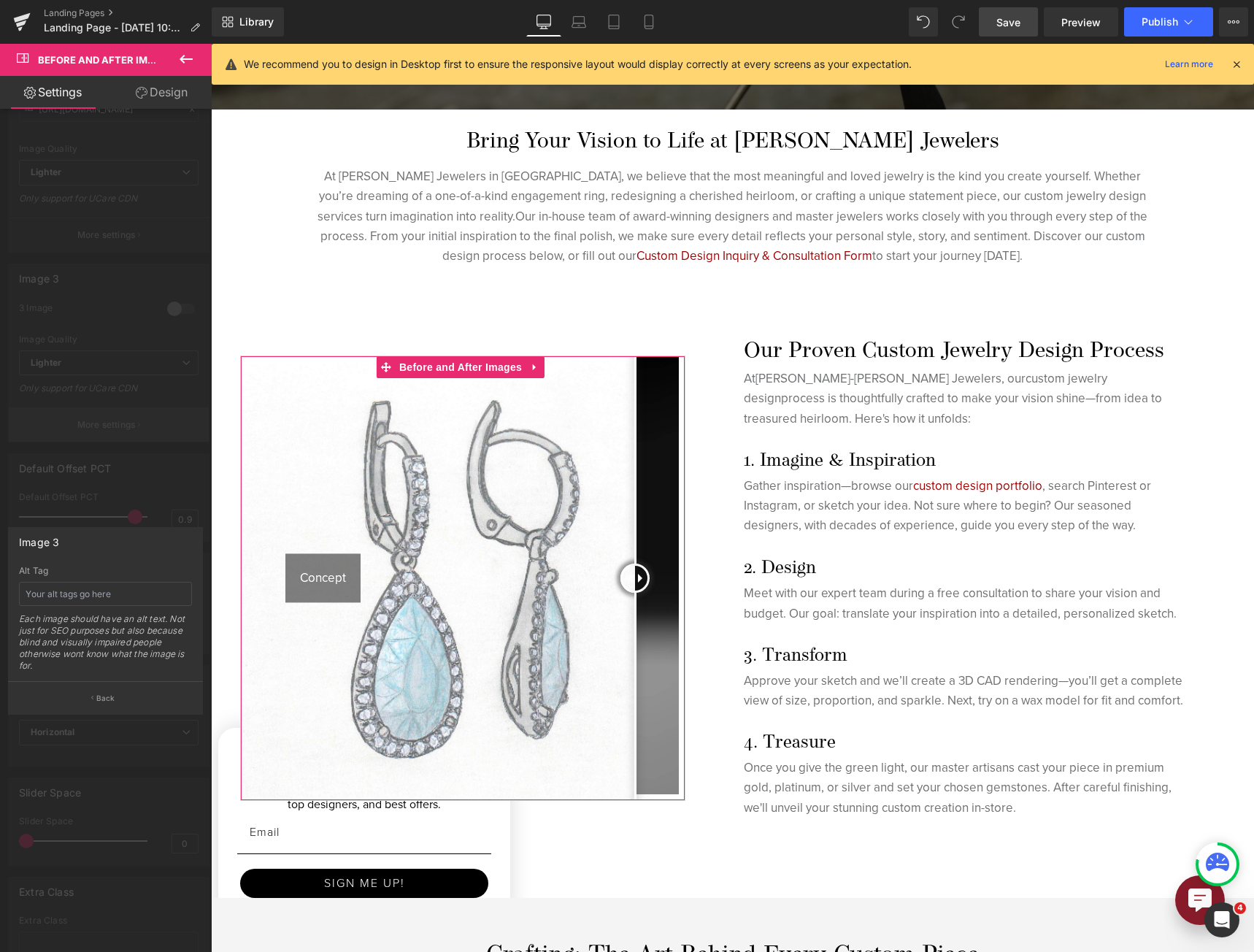
scroll to position [327, 0]
click at [118, 700] on button "Back" at bounding box center [105, 698] width 195 height 33
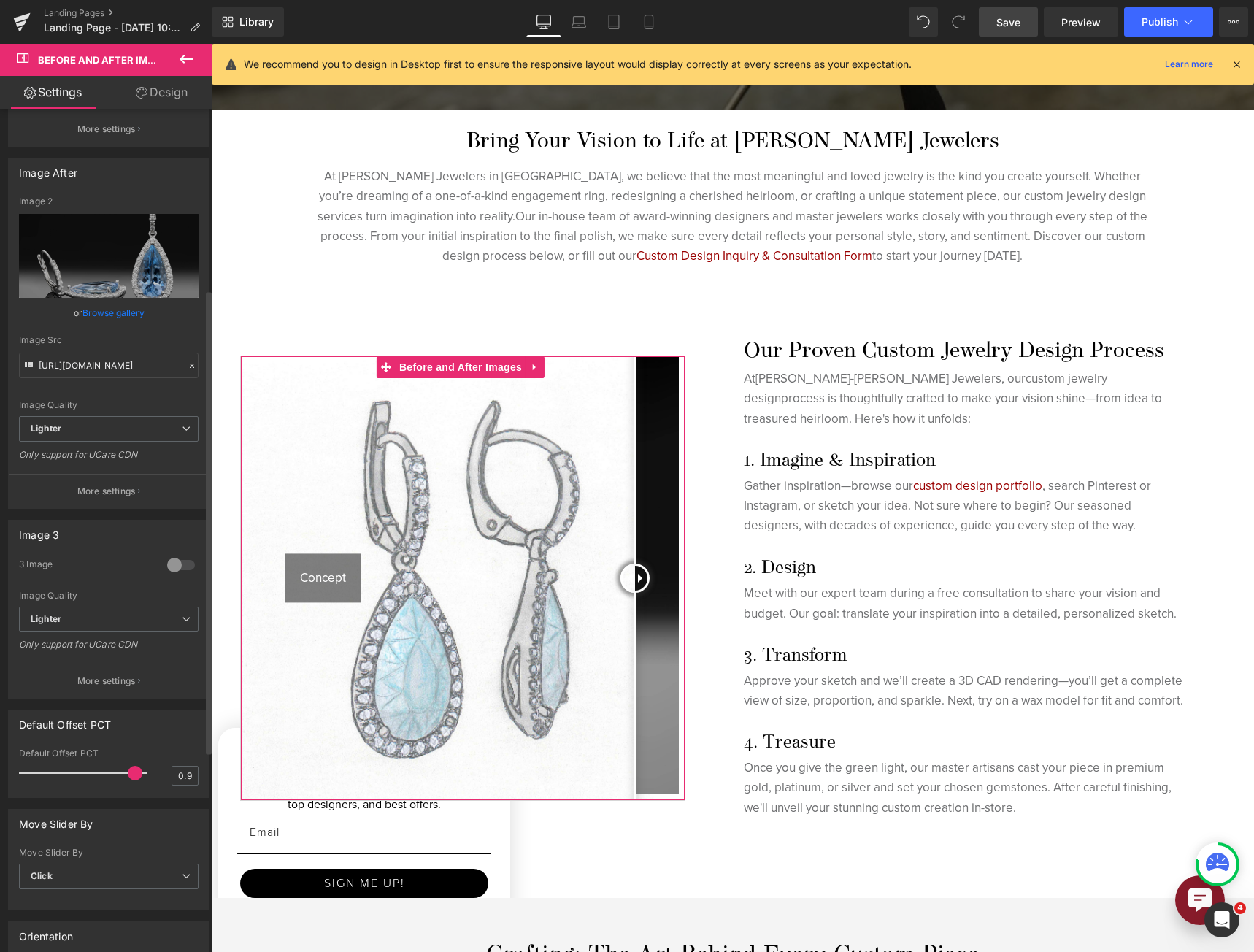
click at [93, 135] on p "More settings" at bounding box center [106, 130] width 59 height 13
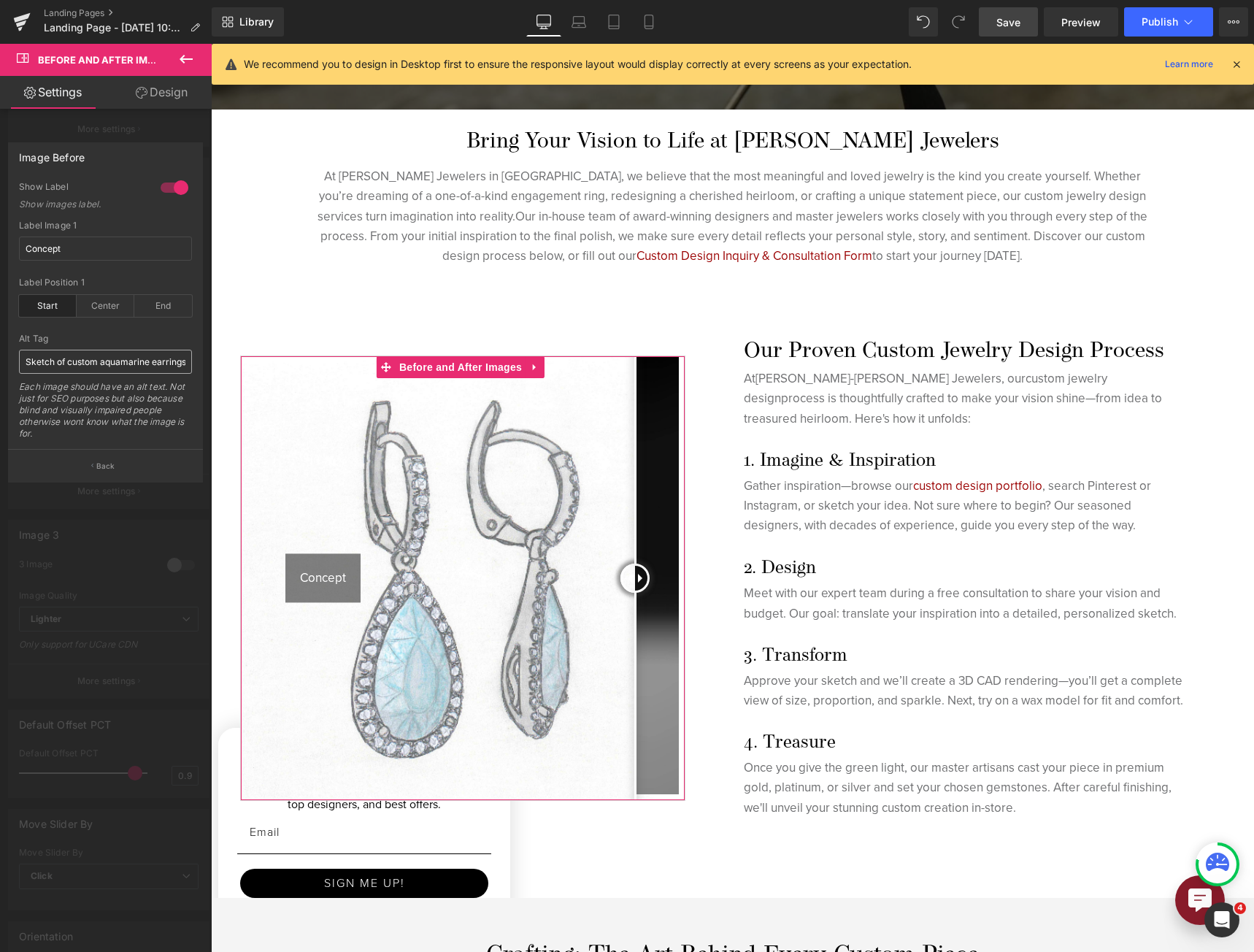
scroll to position [108, 0]
click at [86, 639] on div at bounding box center [106, 502] width 212 height 916
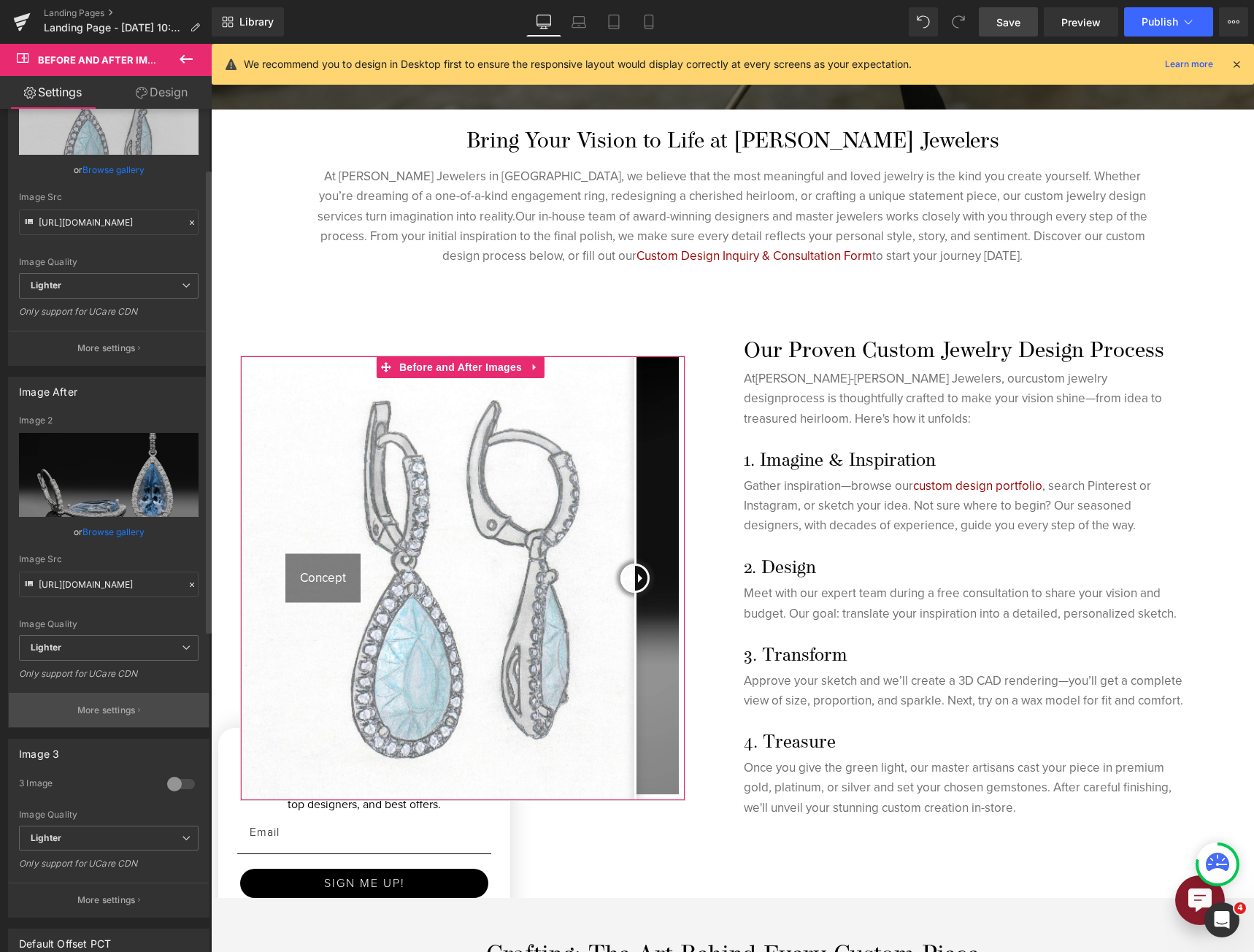
click at [93, 704] on p "More settings" at bounding box center [106, 710] width 59 height 13
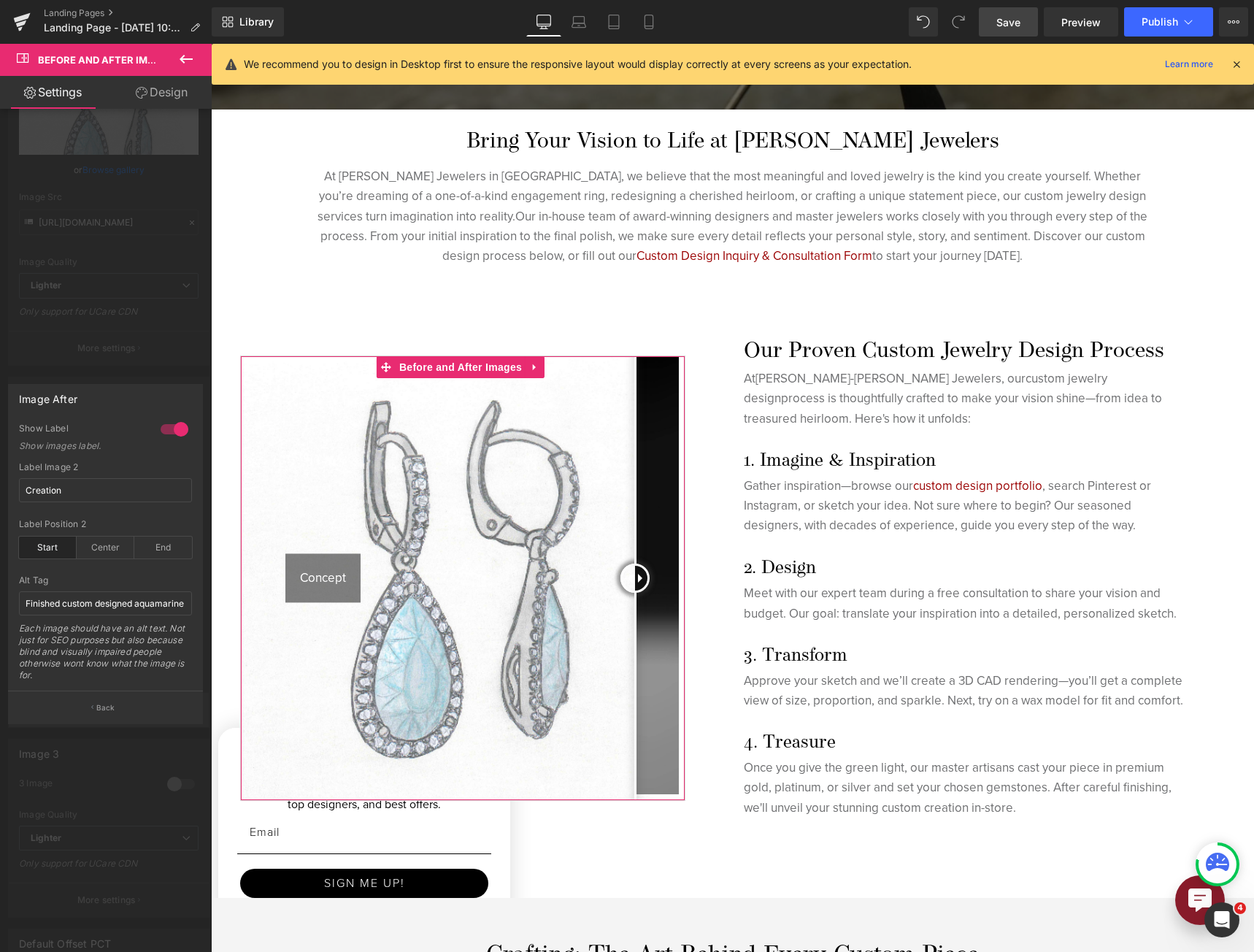
click at [93, 704] on icon "button" at bounding box center [92, 707] width 2 height 8
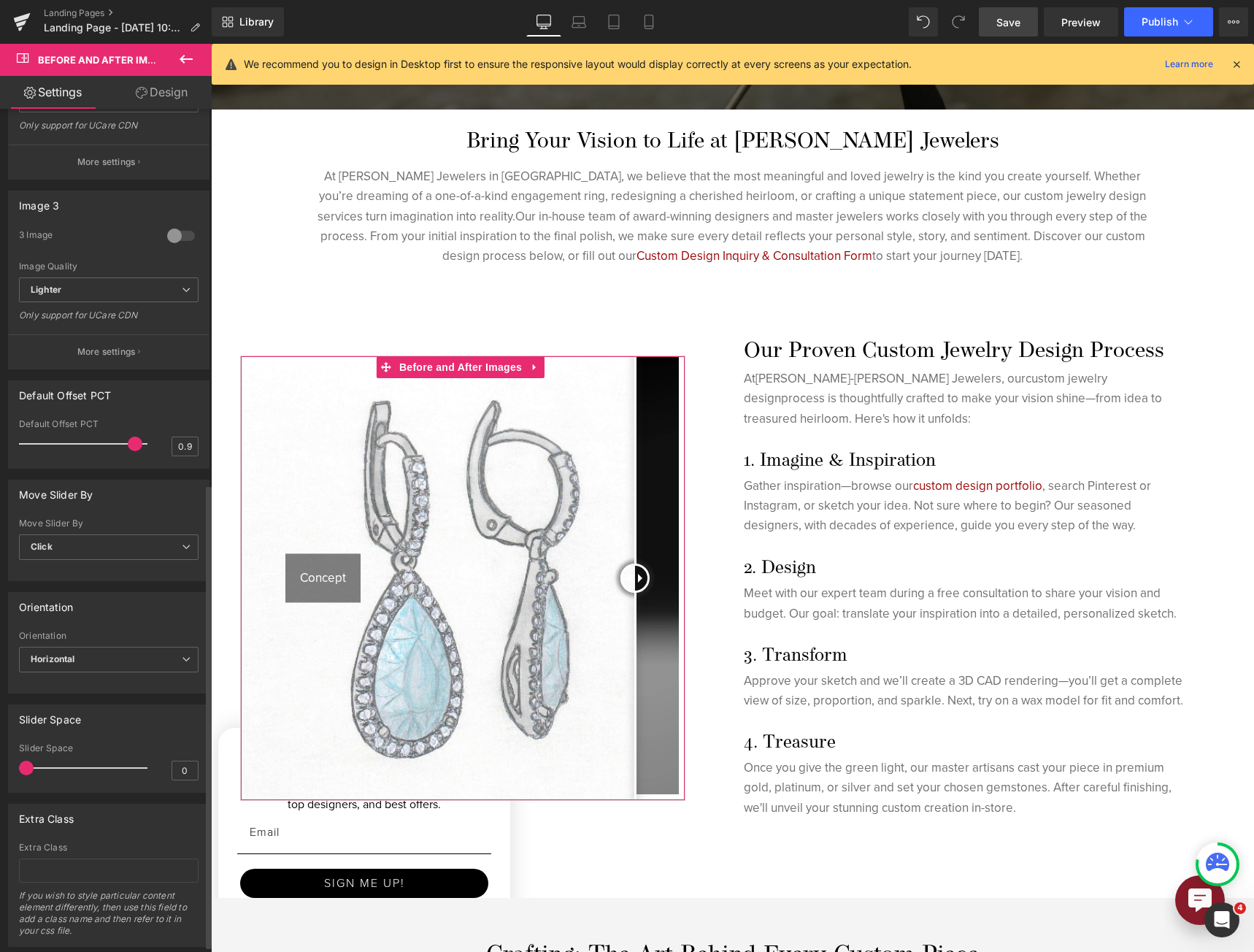
scroll to position [327, 0]
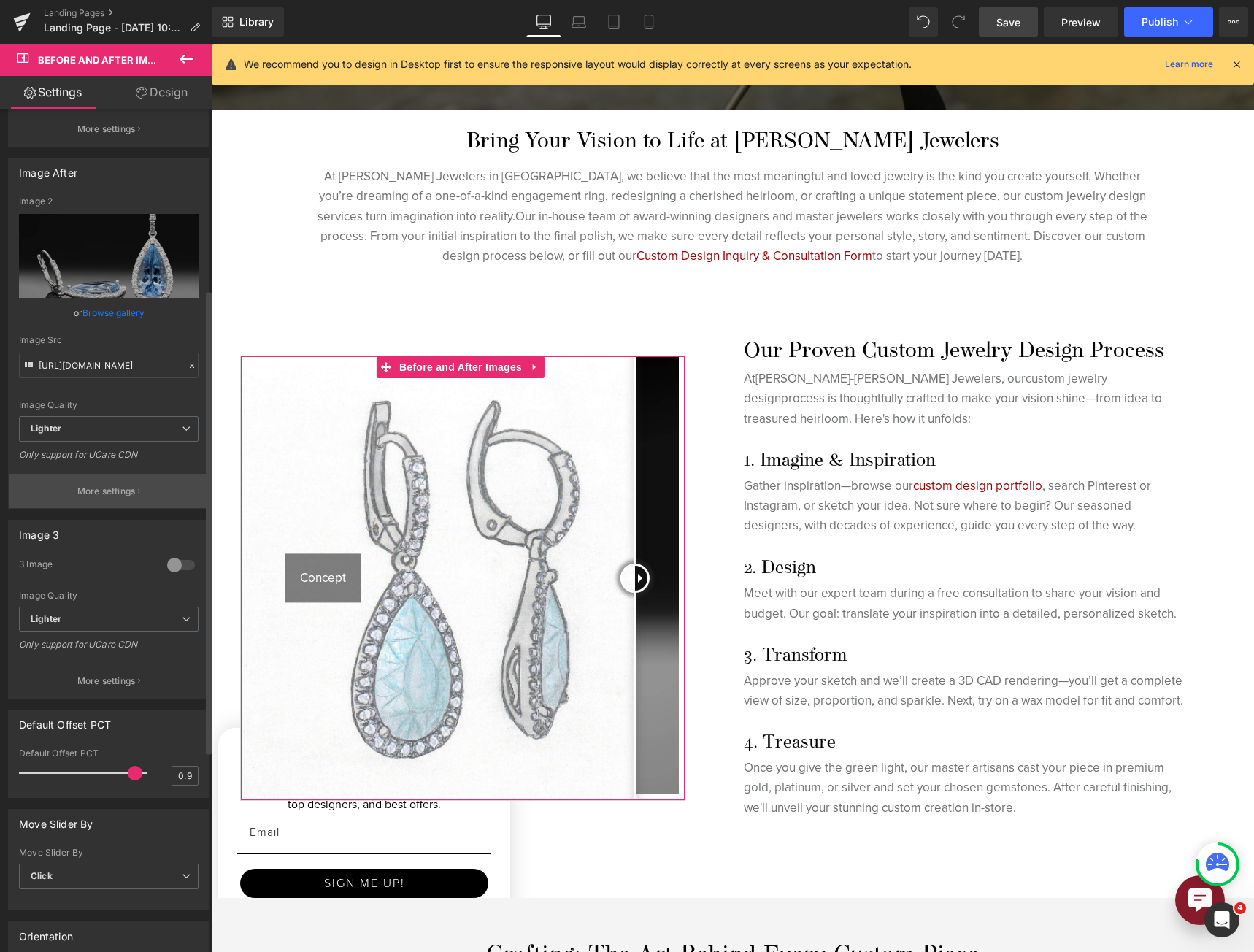
click at [120, 495] on p "More settings" at bounding box center [106, 491] width 59 height 13
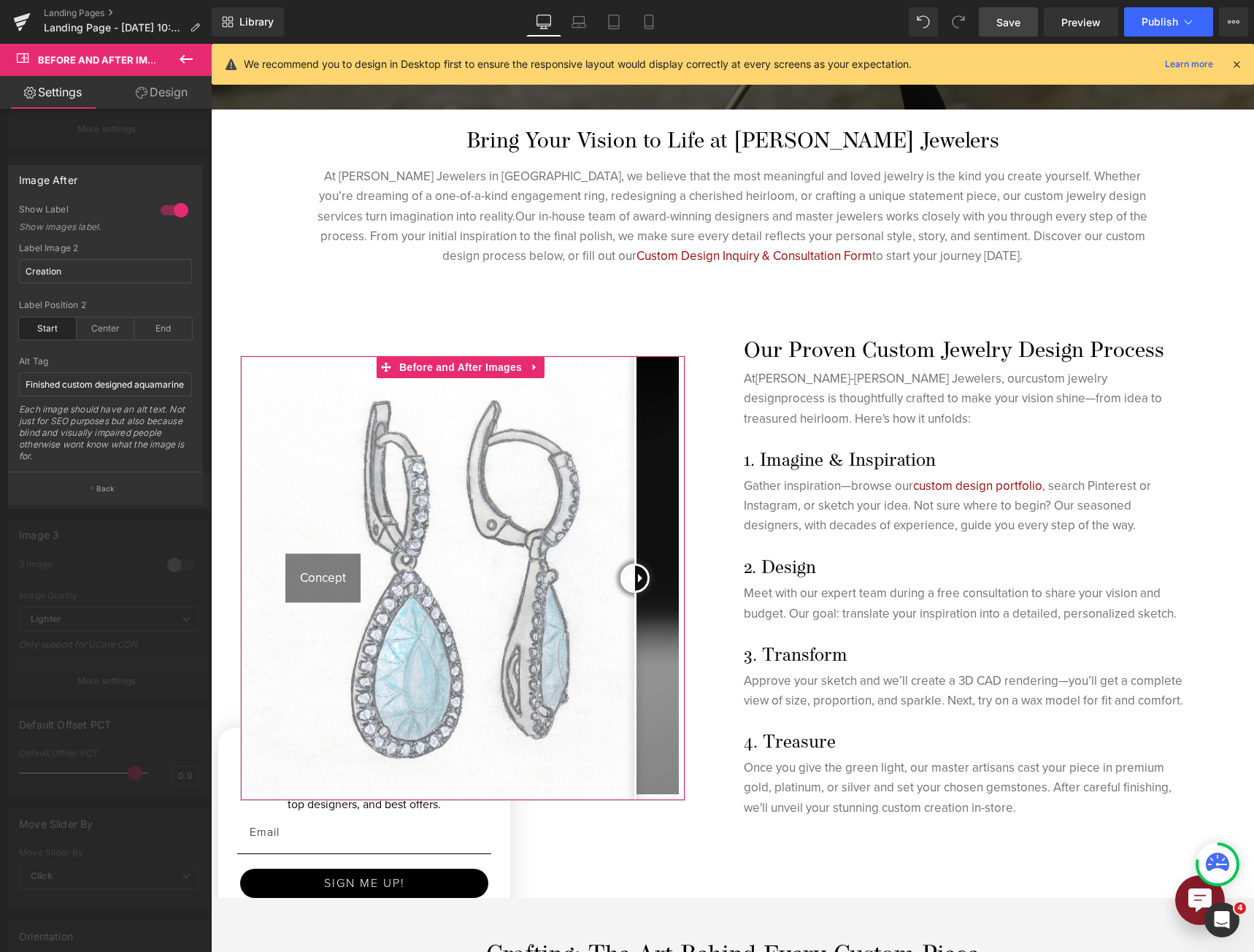
click at [120, 495] on button "Back" at bounding box center [105, 488] width 195 height 33
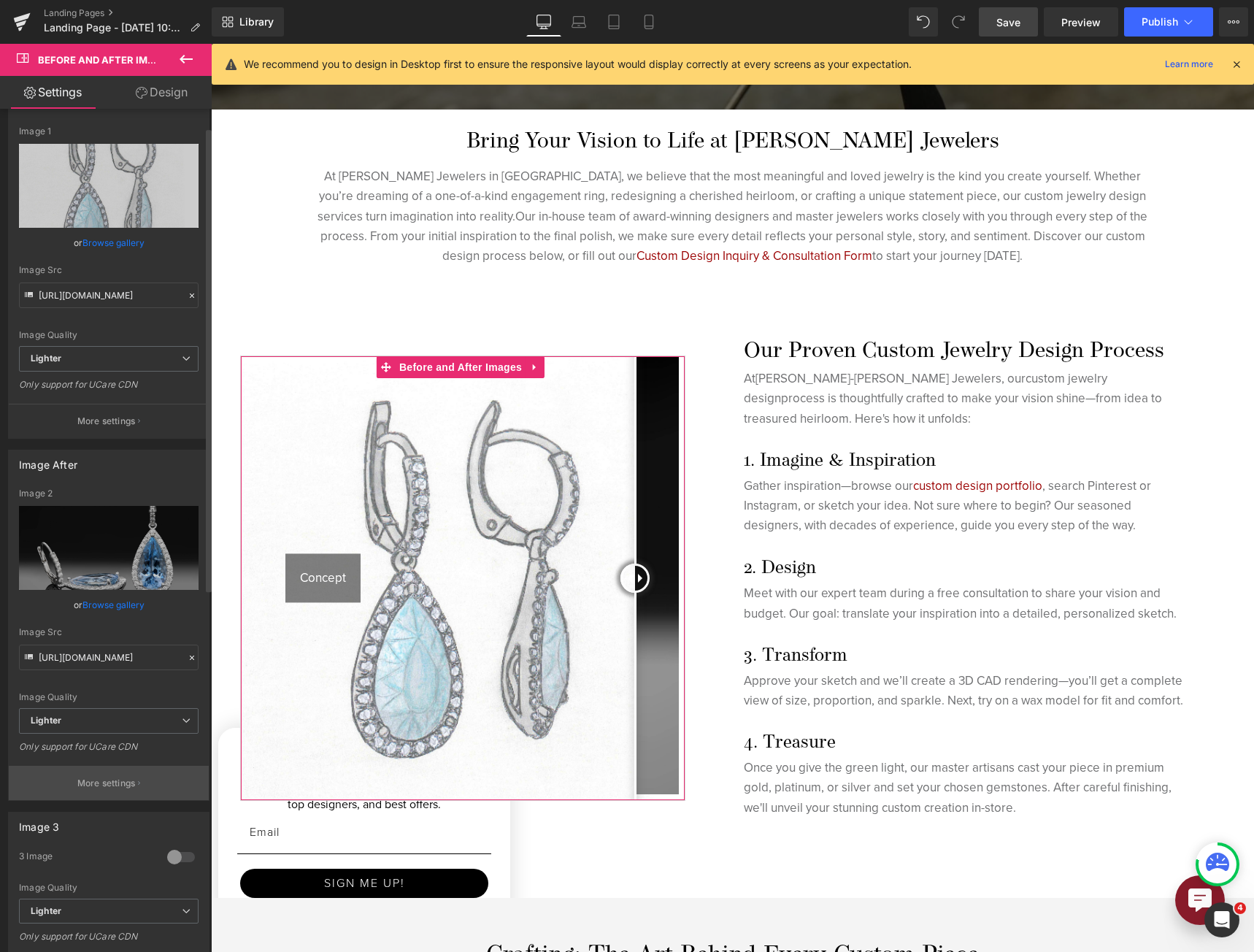
scroll to position [0, 0]
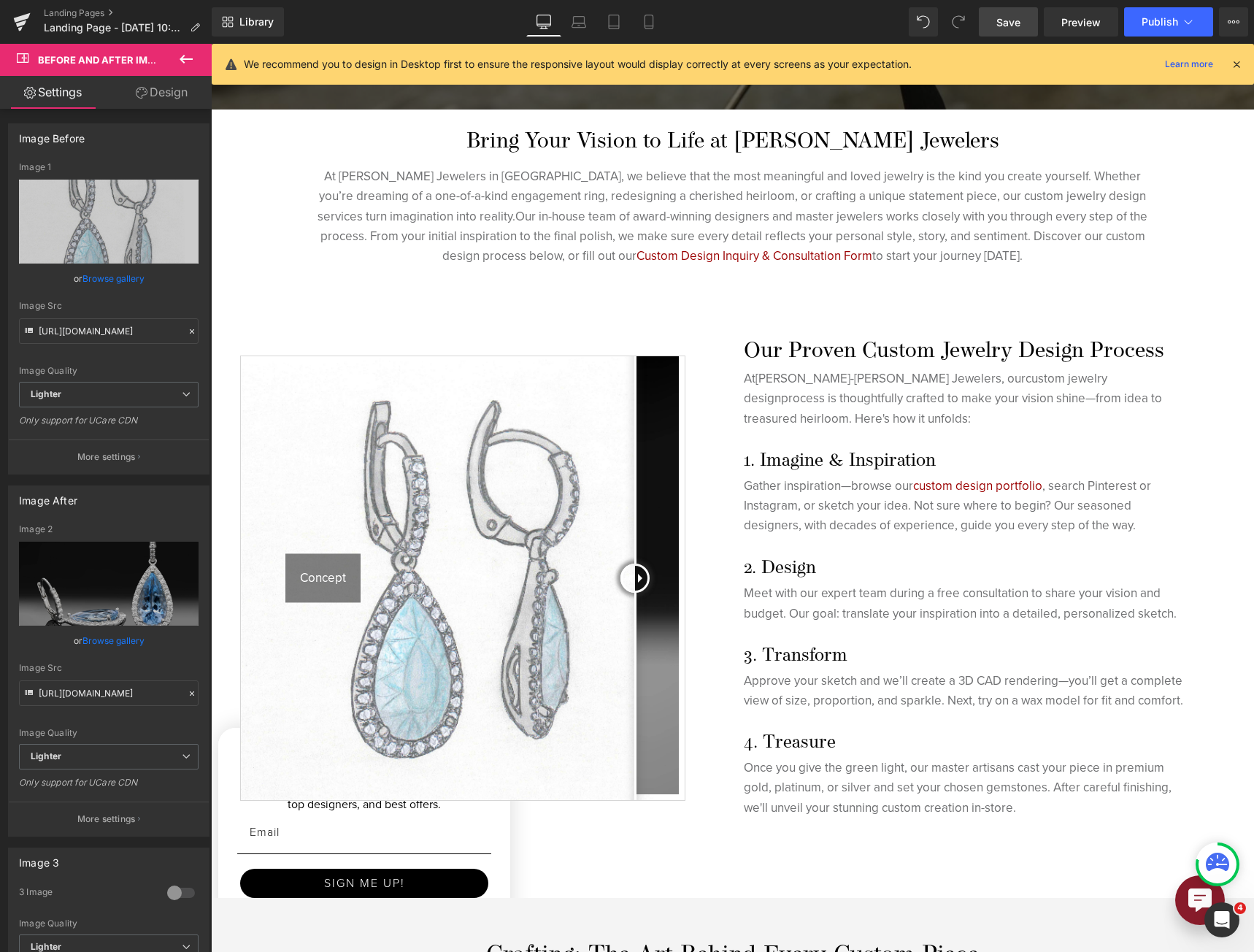
click at [1006, 20] on span "Save" at bounding box center [1007, 22] width 24 height 15
click at [644, 24] on icon at bounding box center [648, 21] width 14 height 14
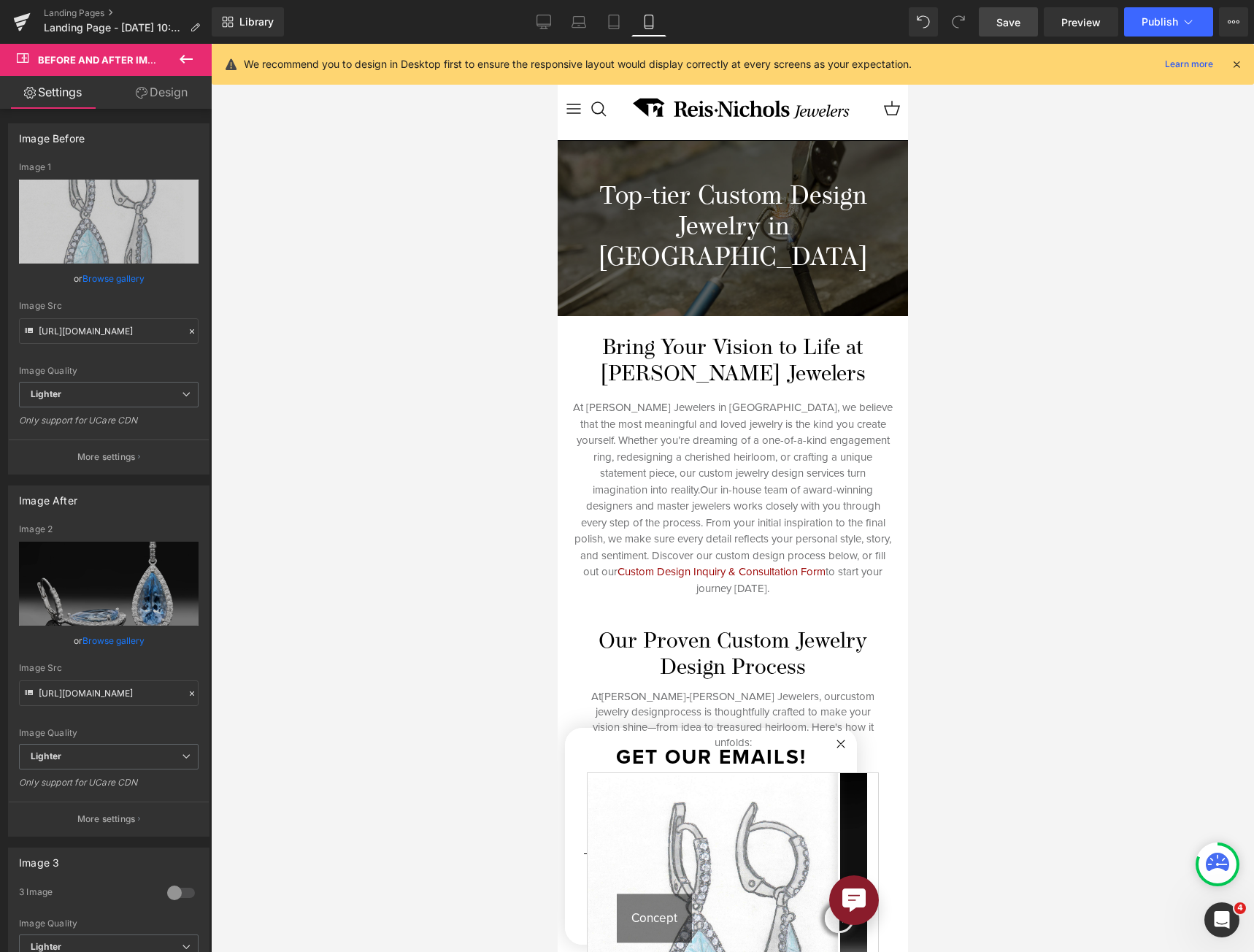
scroll to position [292, 0]
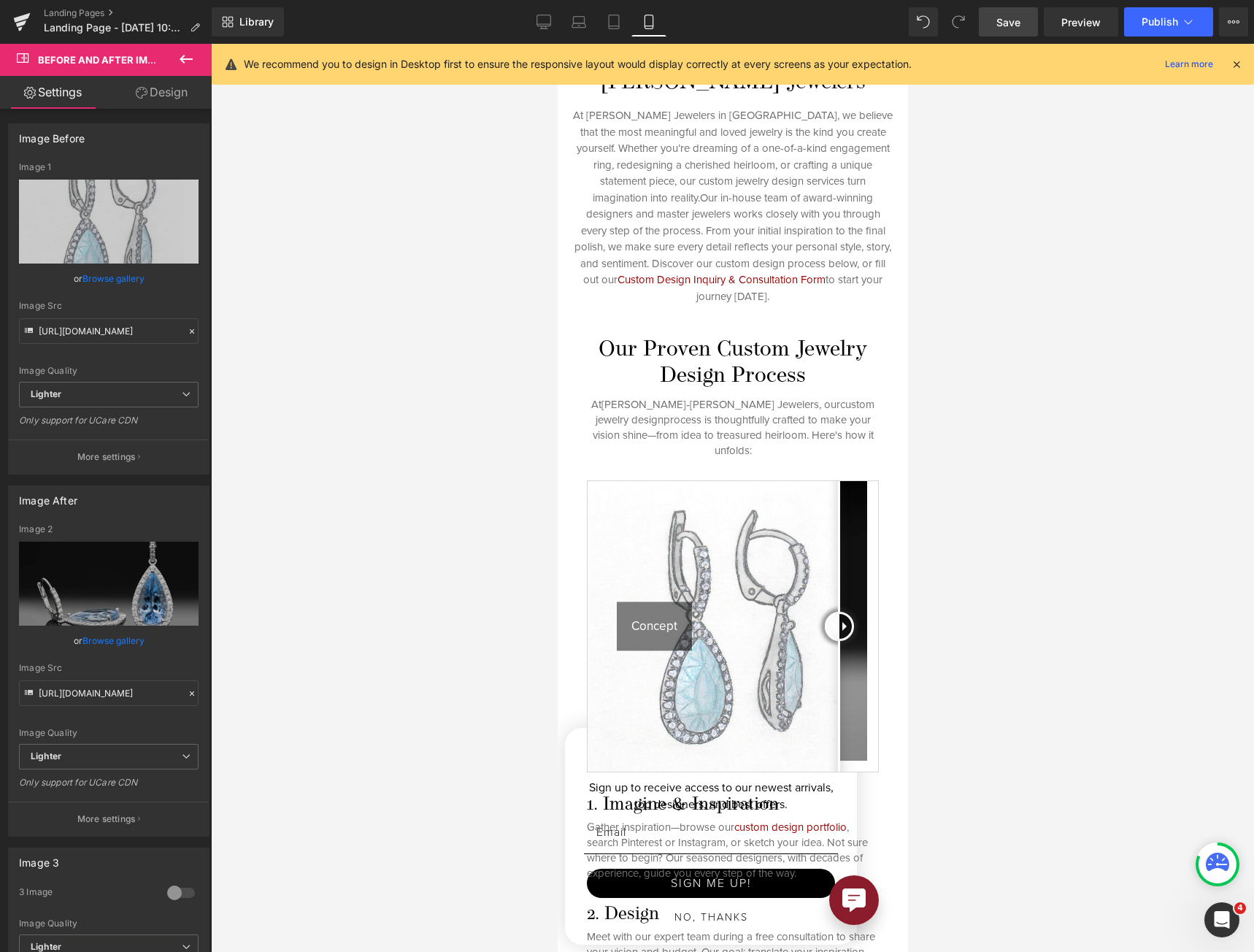
click at [675, 356] on h2 "Our Proven Custom Jewelry Design Process" at bounding box center [732, 363] width 292 height 53
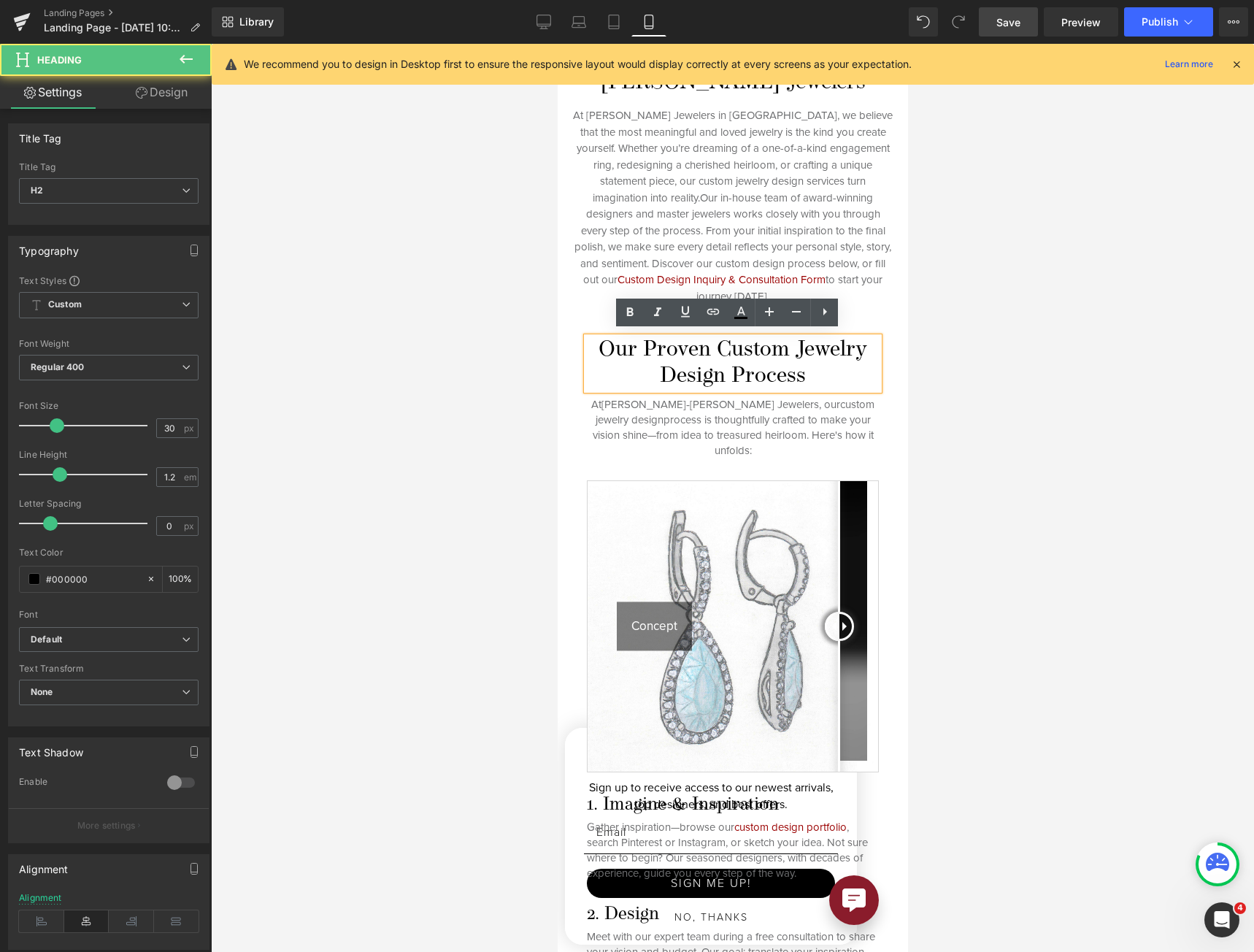
click at [578, 378] on div "Our Proven Custom Jewelry Design Process Heading At Reis‑Nichols Jewelers , our…" at bounding box center [731, 756] width 350 height 840
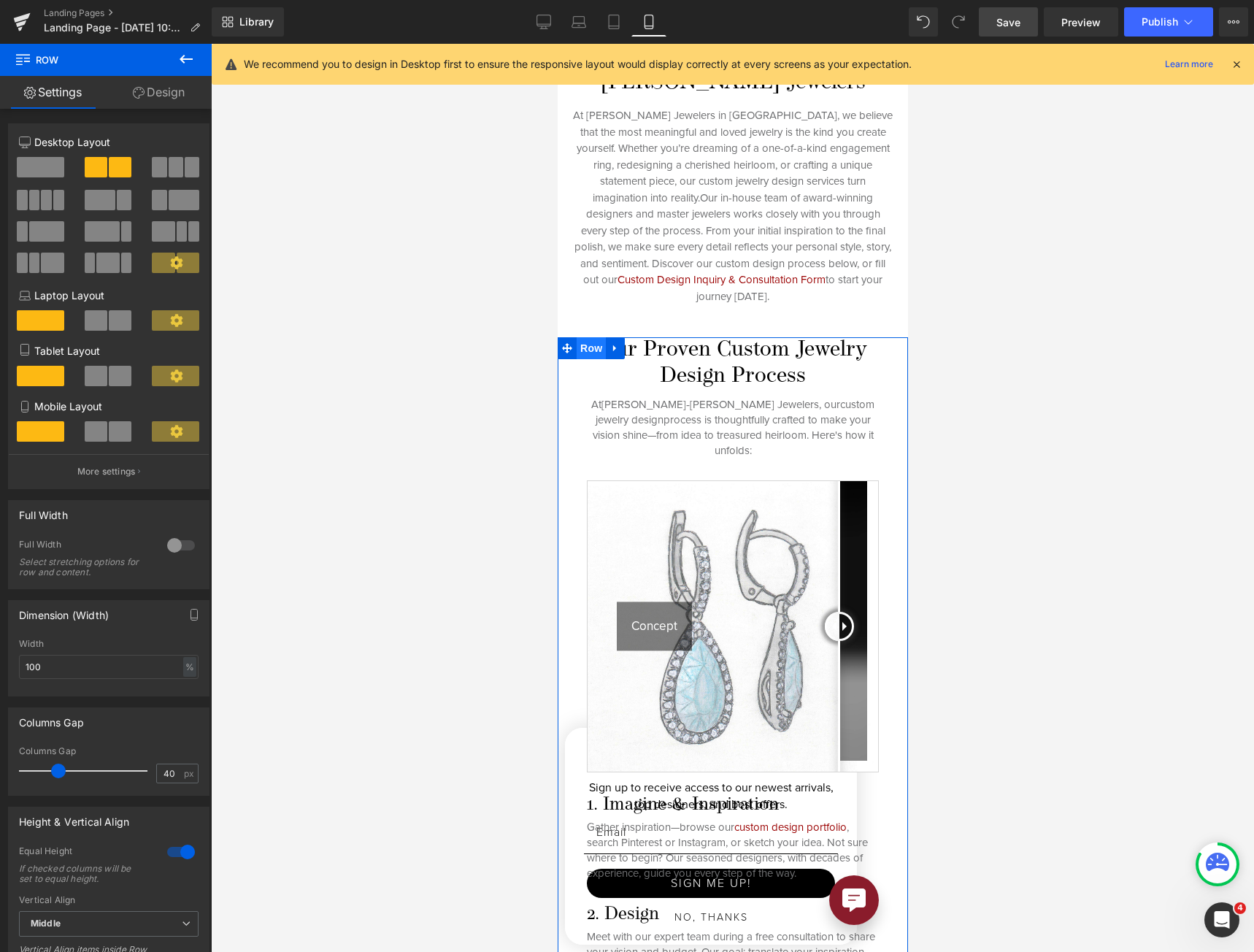
click at [580, 339] on span "Row" at bounding box center [590, 347] width 29 height 22
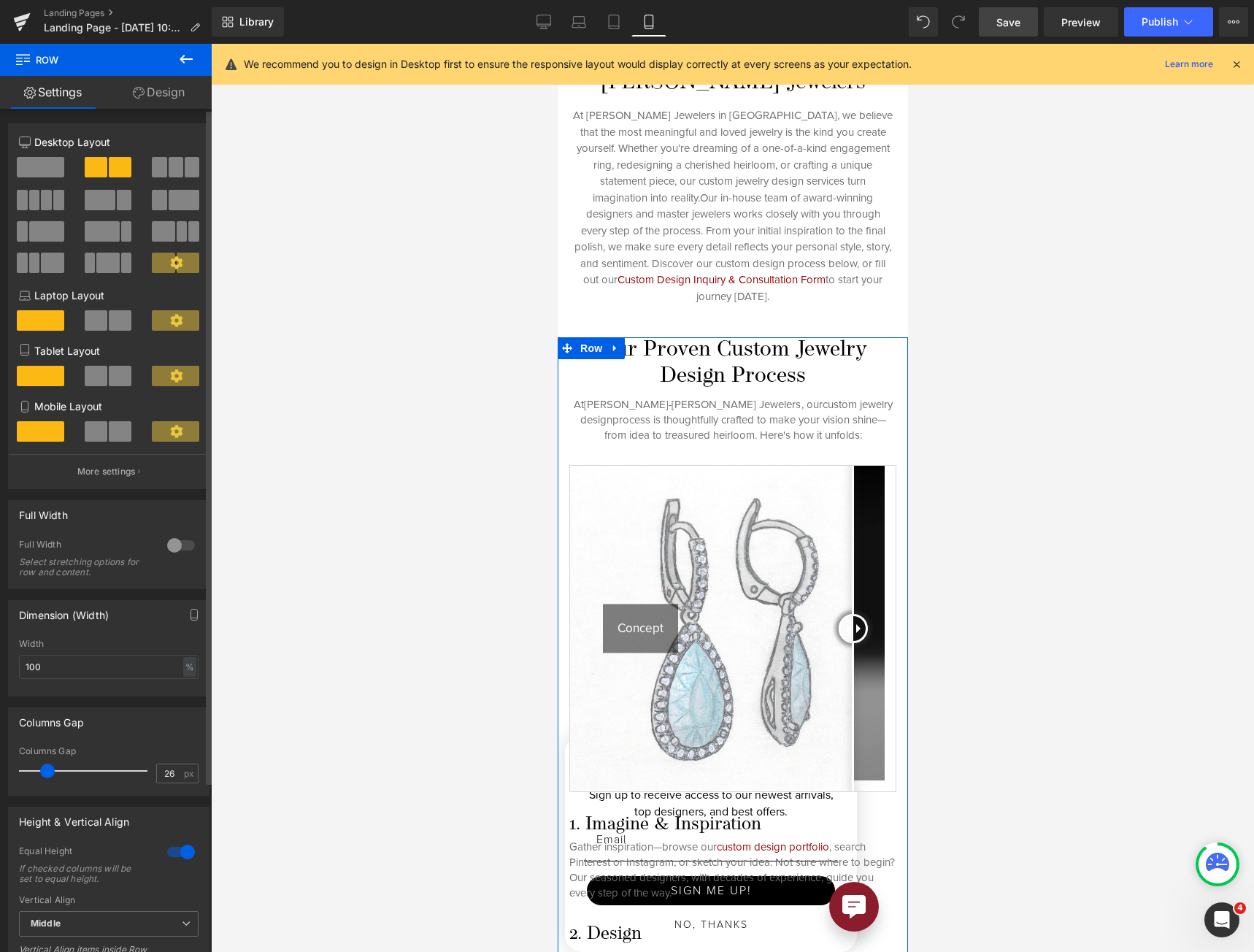
drag, startPoint x: 59, startPoint y: 773, endPoint x: 49, endPoint y: 774, distance: 10.0
click at [49, 774] on span at bounding box center [47, 770] width 14 height 14
click at [157, 773] on input "26" at bounding box center [170, 773] width 26 height 18
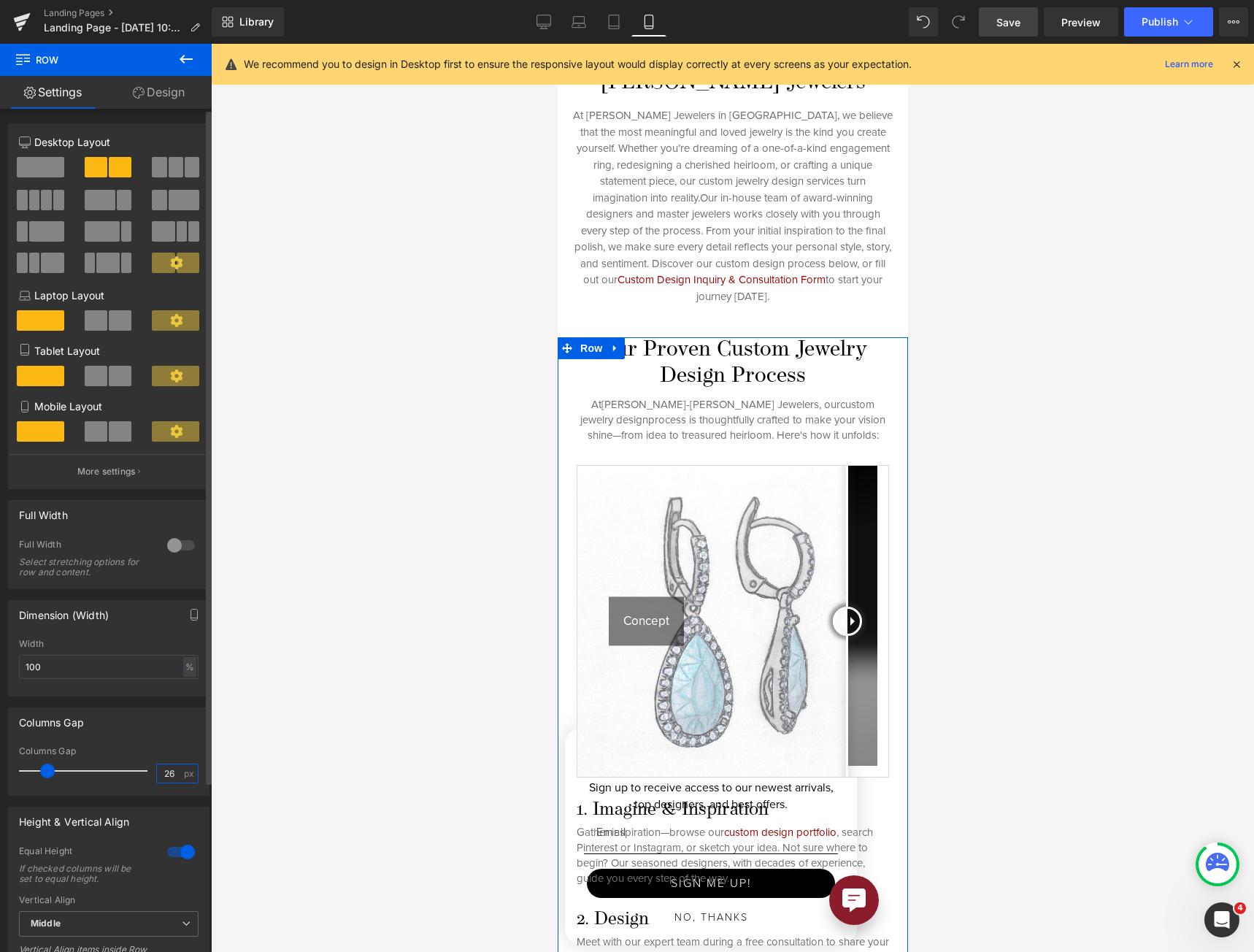
click at [157, 772] on input "26" at bounding box center [170, 773] width 26 height 18
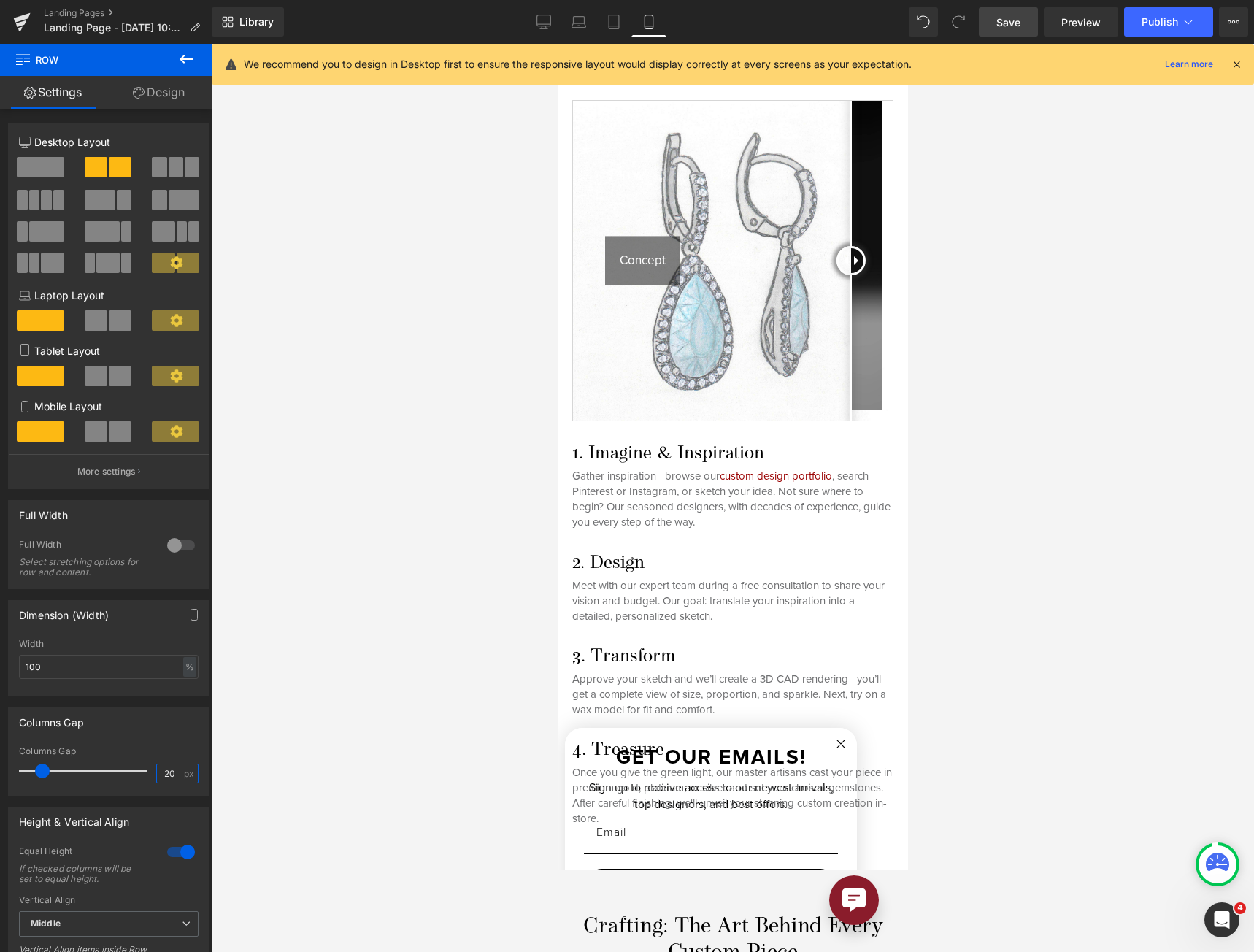
scroll to position [1022, 0]
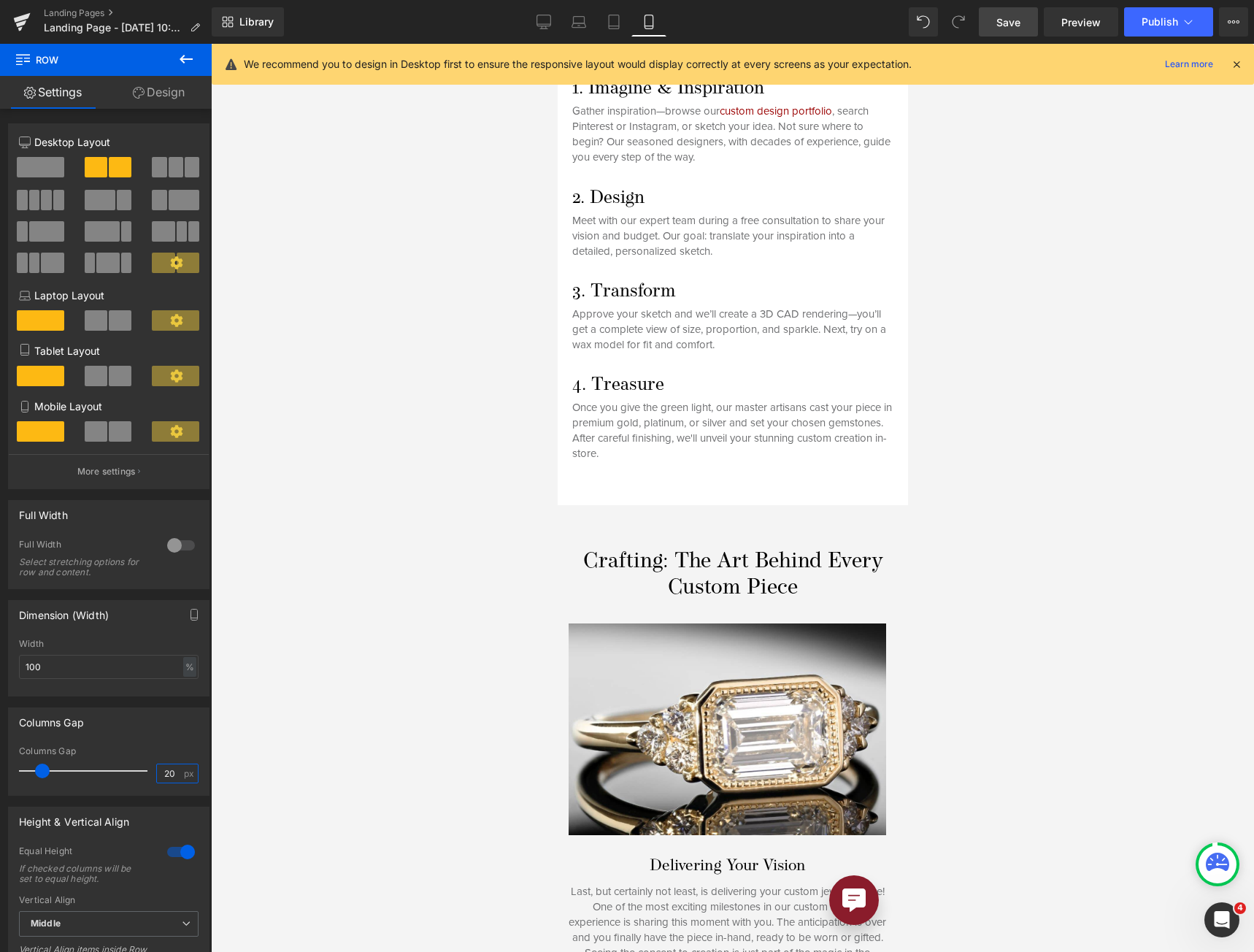
type input "20"
click at [1018, 22] on span "Save" at bounding box center [1007, 22] width 24 height 15
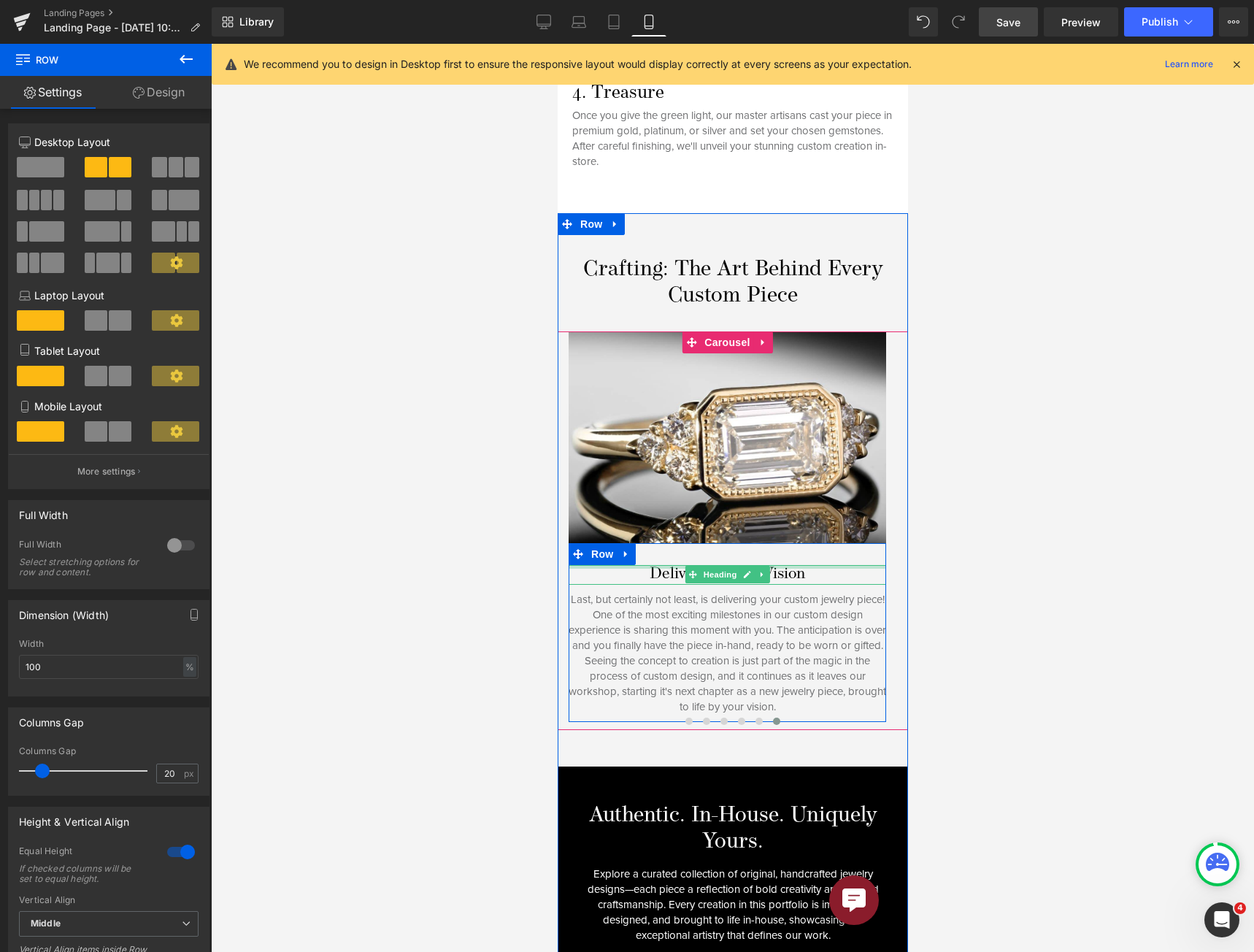
click at [744, 543] on div "Delivering Your Vision Heading Last, but certainly not least, is delivering you…" at bounding box center [726, 632] width 318 height 178
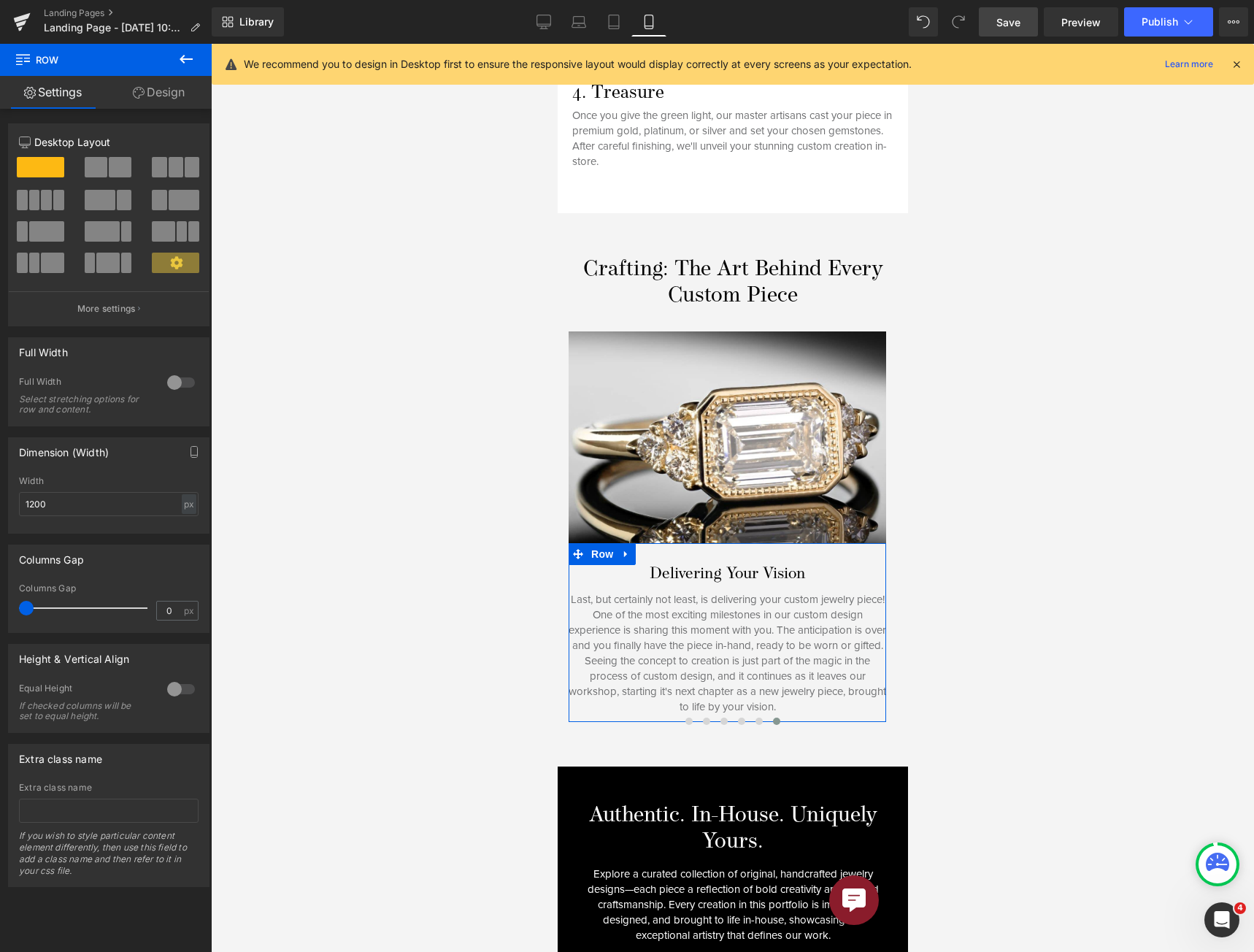
click at [160, 84] on link "Design" at bounding box center [158, 92] width 106 height 33
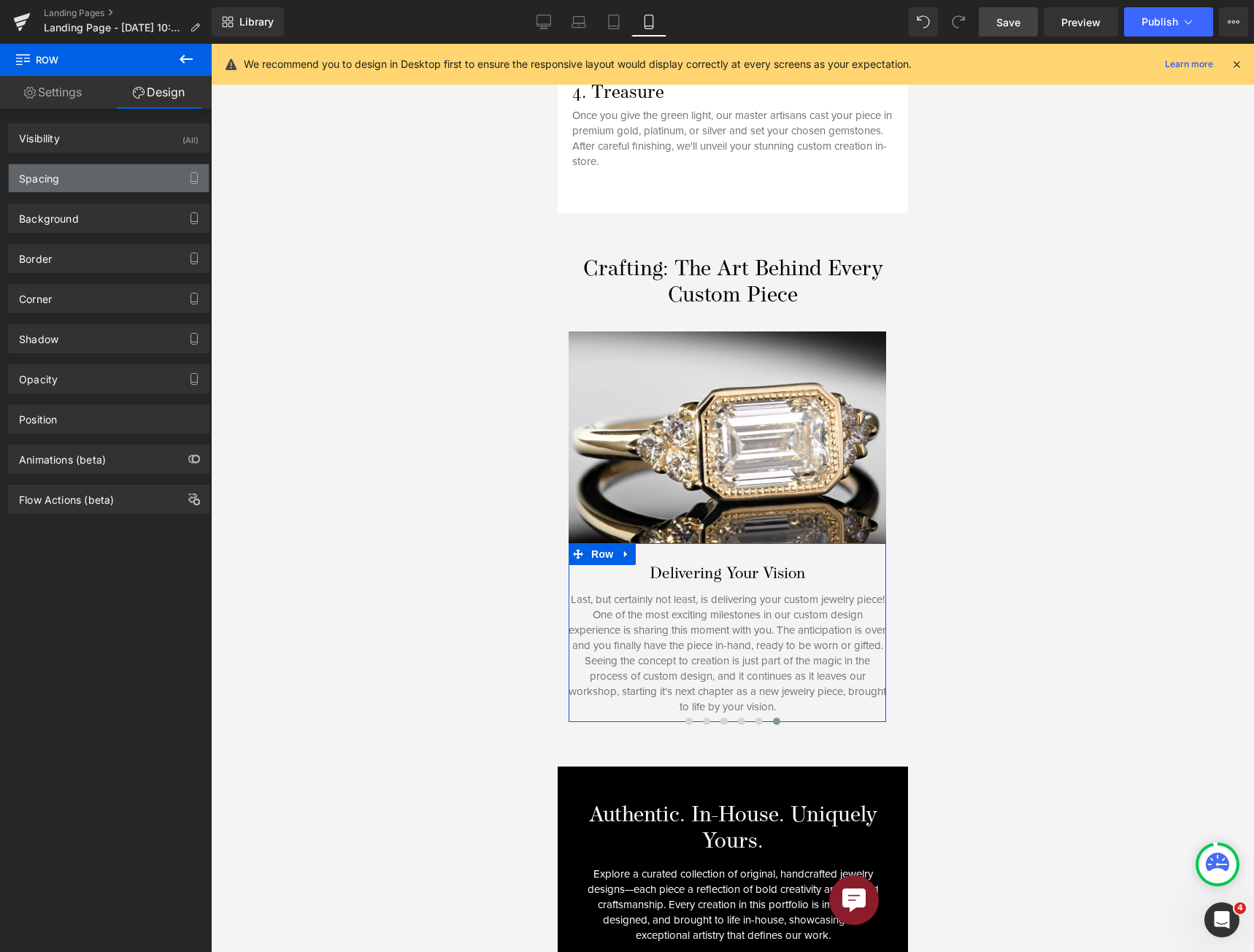
click at [115, 186] on div "Spacing" at bounding box center [108, 178] width 200 height 28
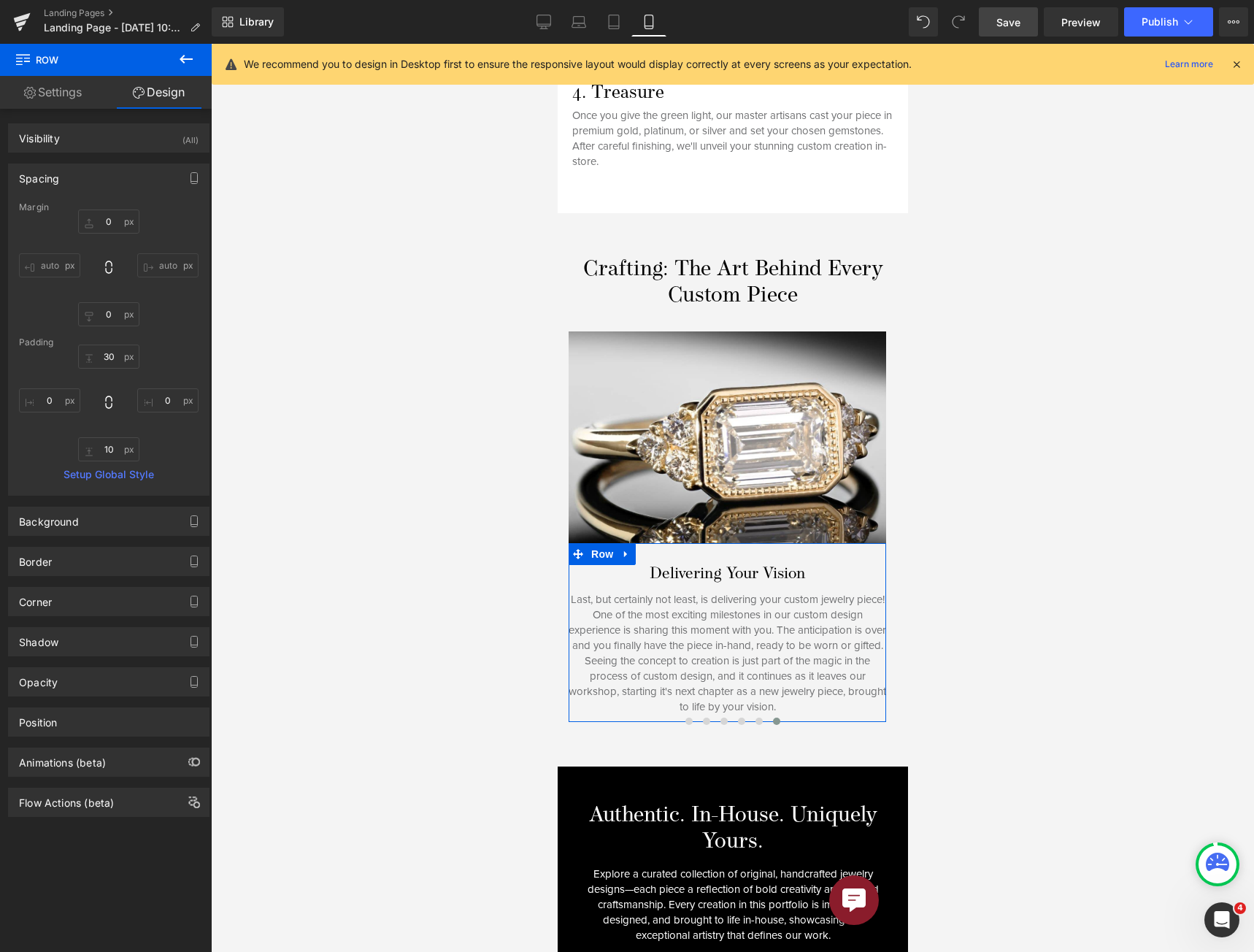
type input "0"
type input "30"
type input "0"
type input "10"
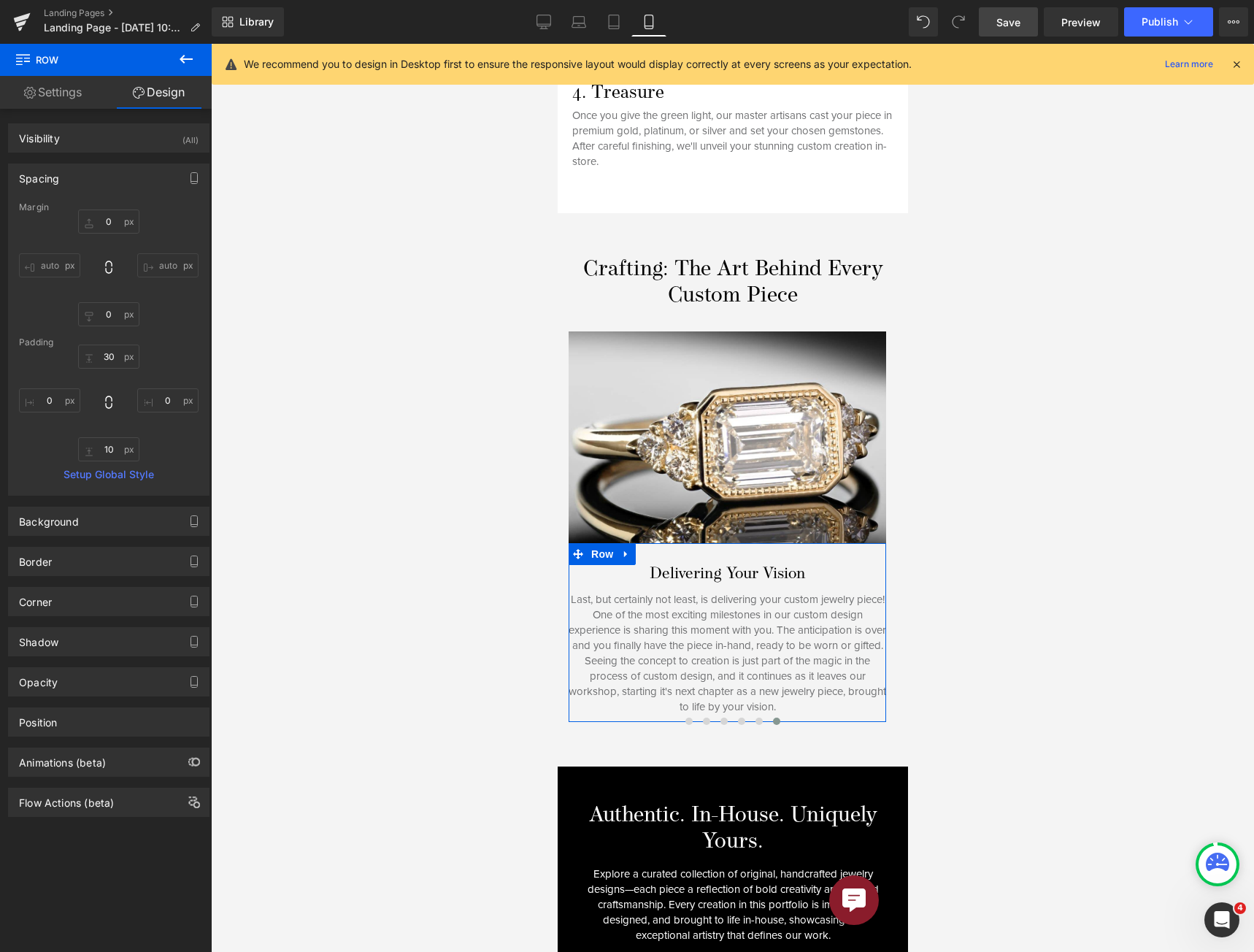
type input "0"
click at [106, 358] on input "30" at bounding box center [108, 356] width 61 height 24
type input "25"
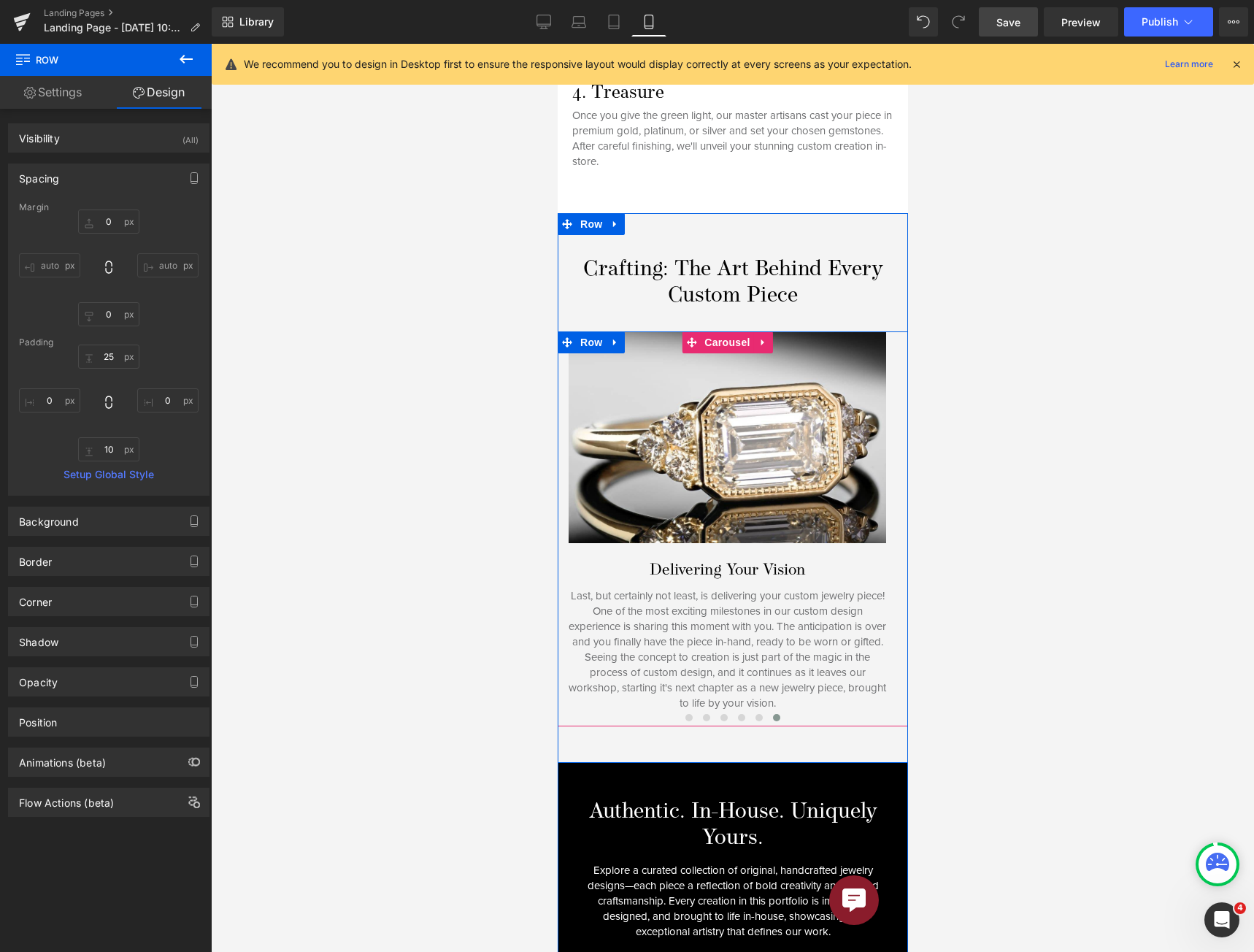
click at [646, 710] on div at bounding box center [731, 716] width 350 height 20
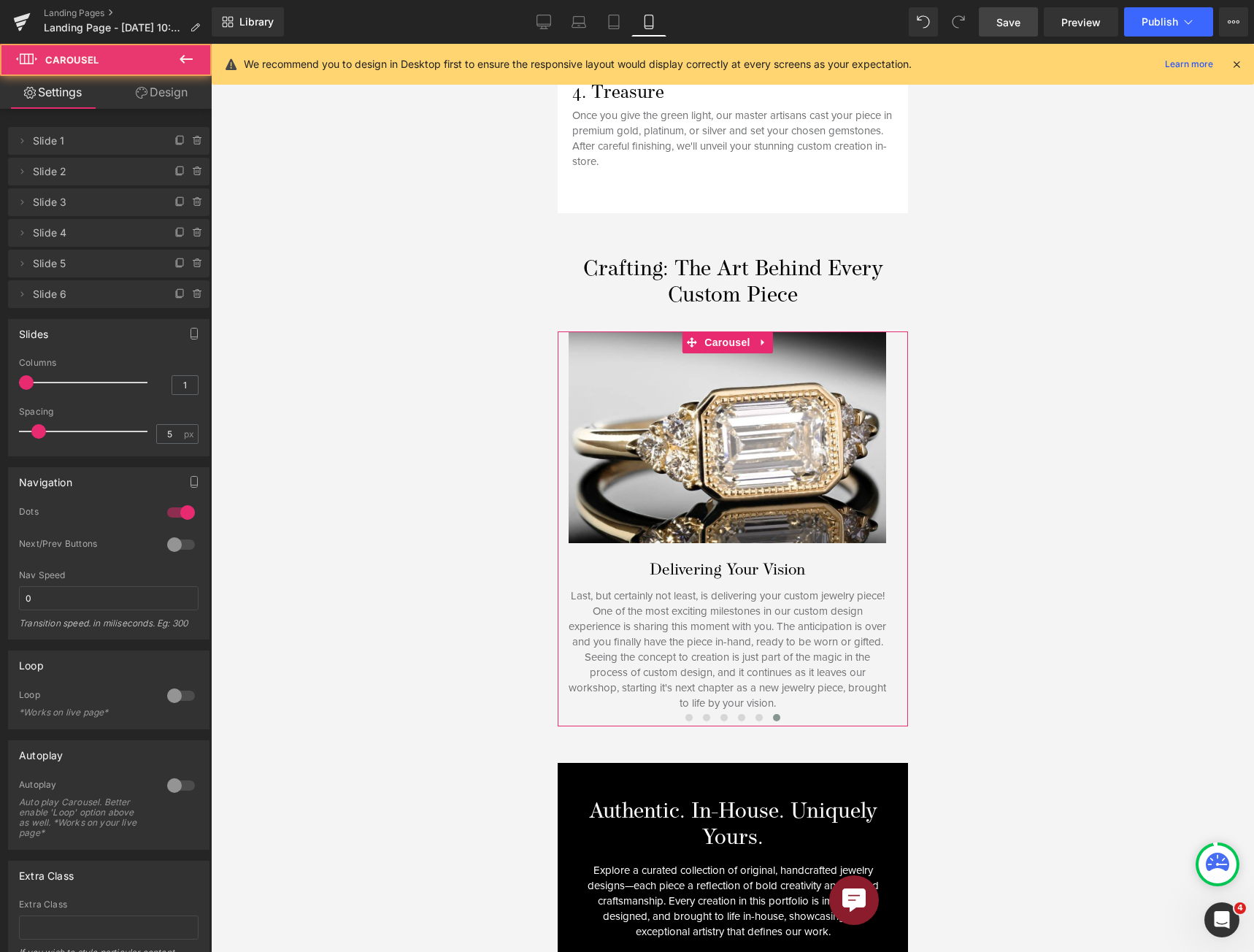
click at [157, 83] on link "Design" at bounding box center [161, 92] width 106 height 33
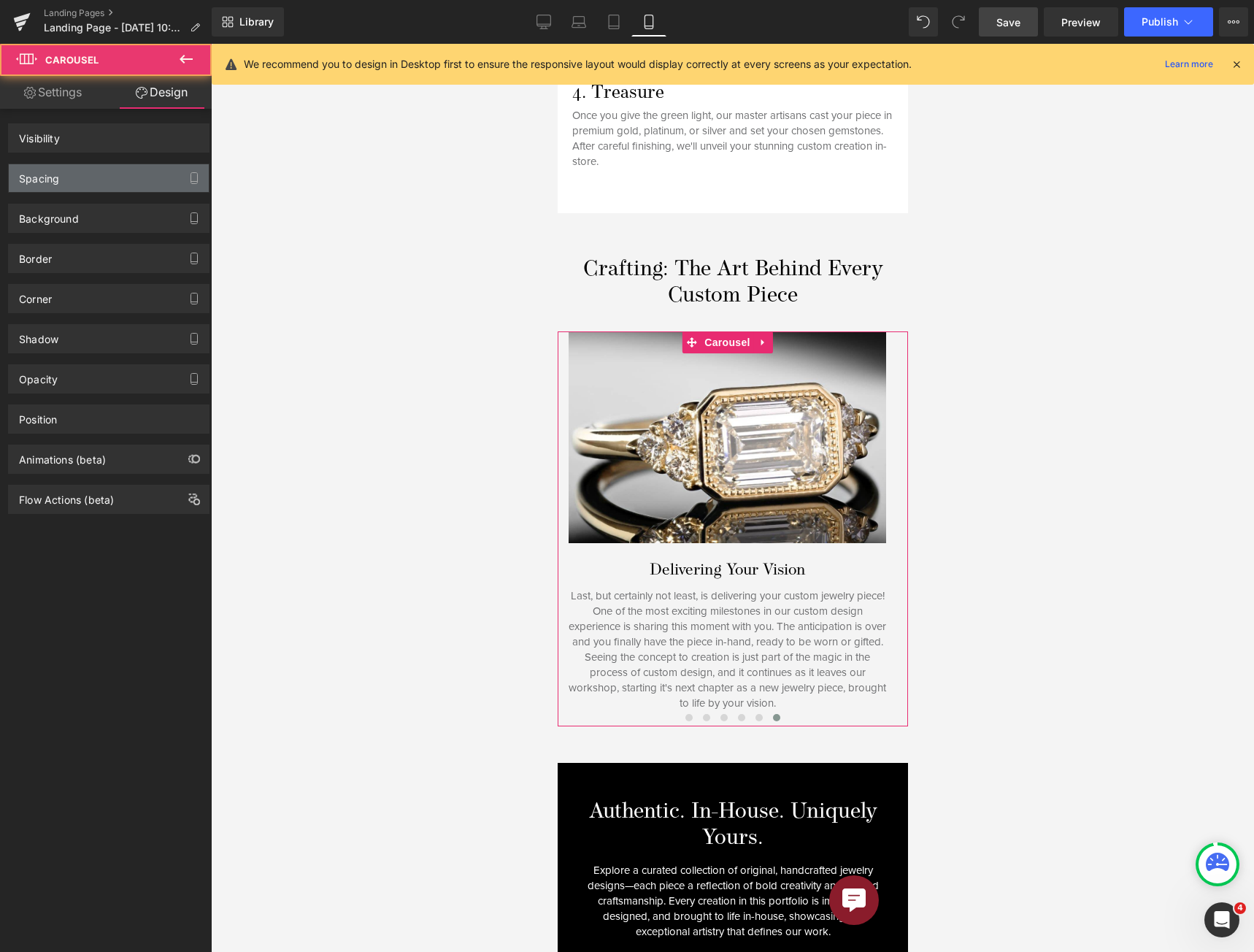
click at [72, 187] on div "Spacing" at bounding box center [108, 178] width 200 height 28
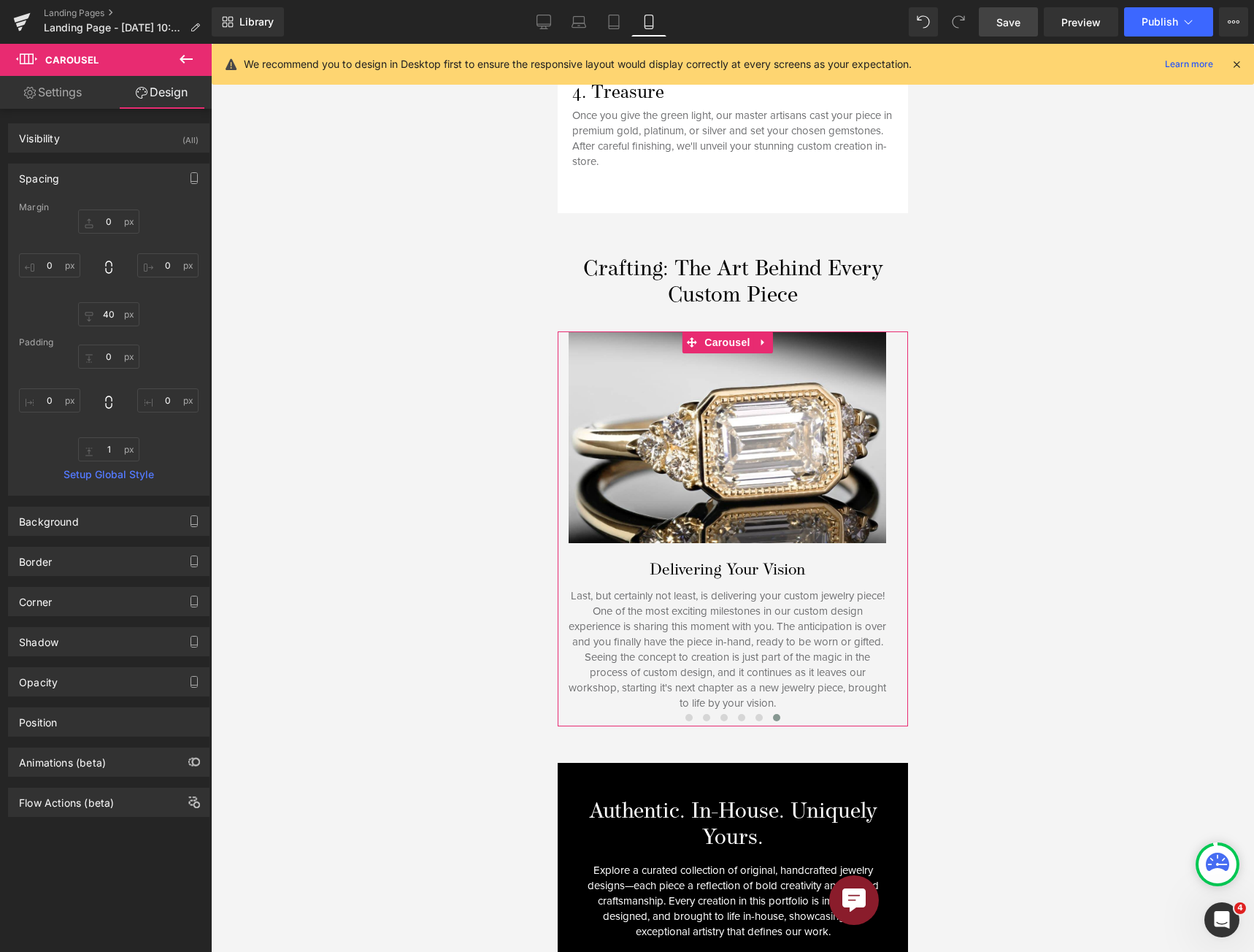
type input "0"
type input "40"
type input "0"
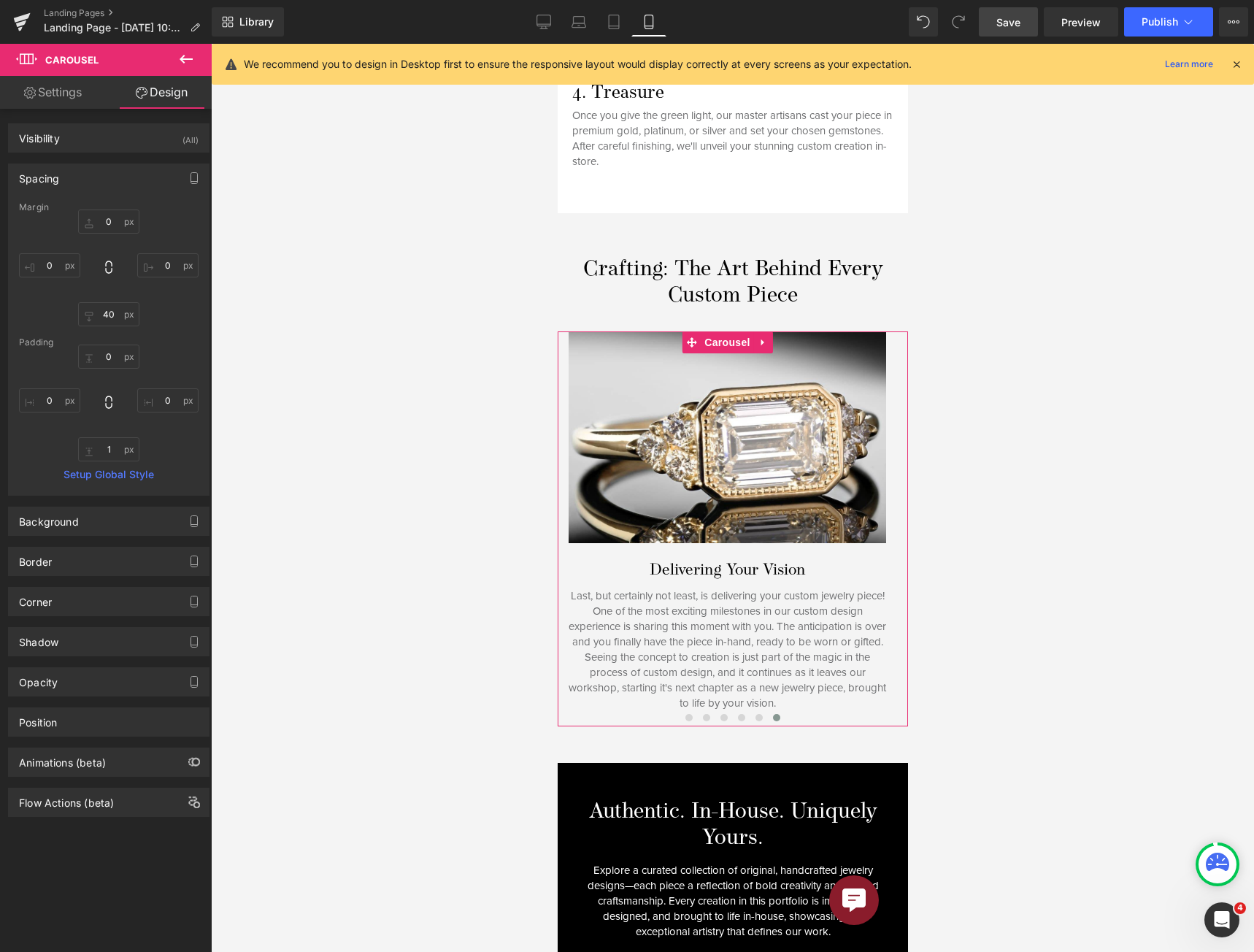
type input "0"
type input "1"
type input "0"
click at [98, 313] on input "40" at bounding box center [108, 314] width 61 height 24
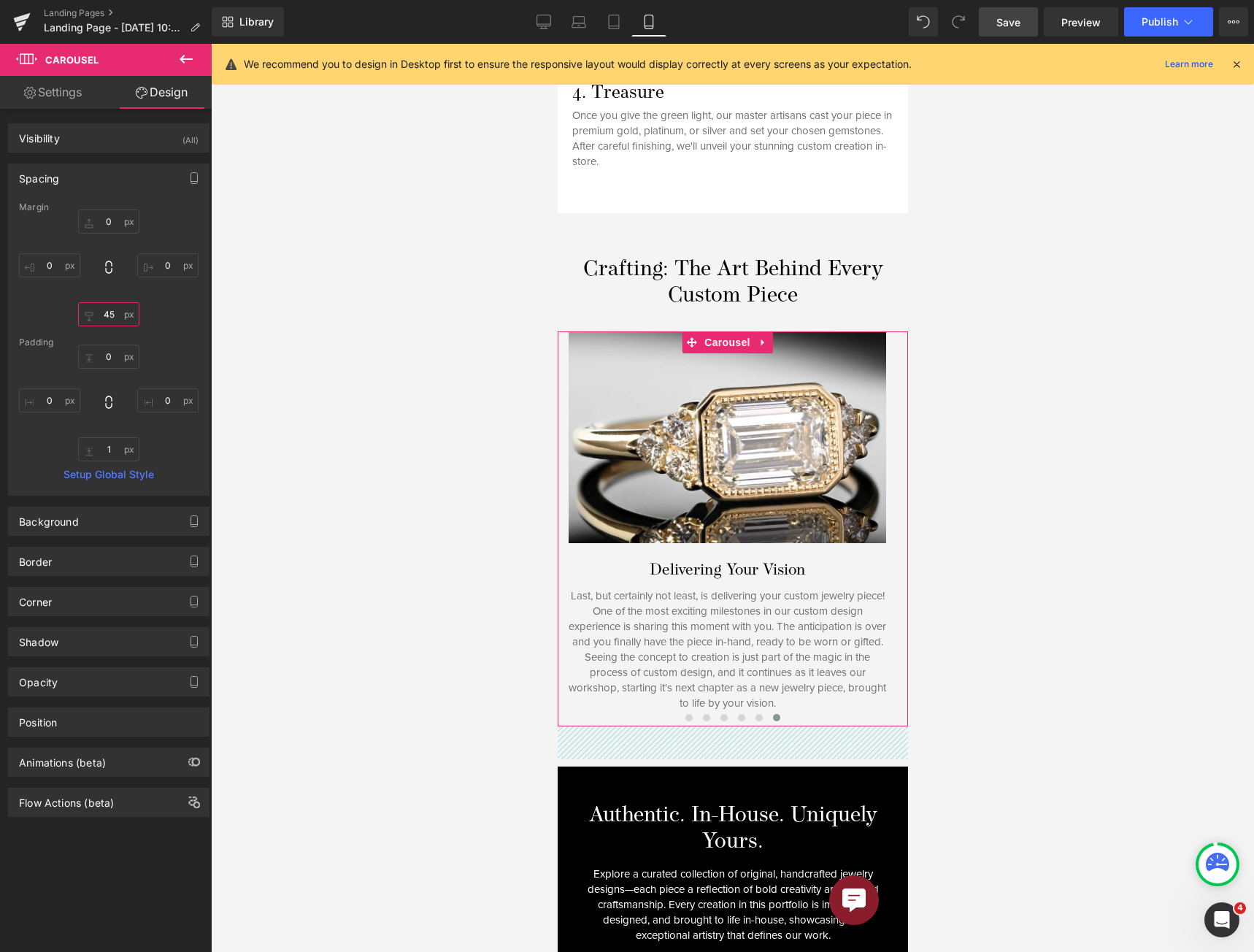
click at [110, 316] on input "45" at bounding box center [108, 314] width 61 height 24
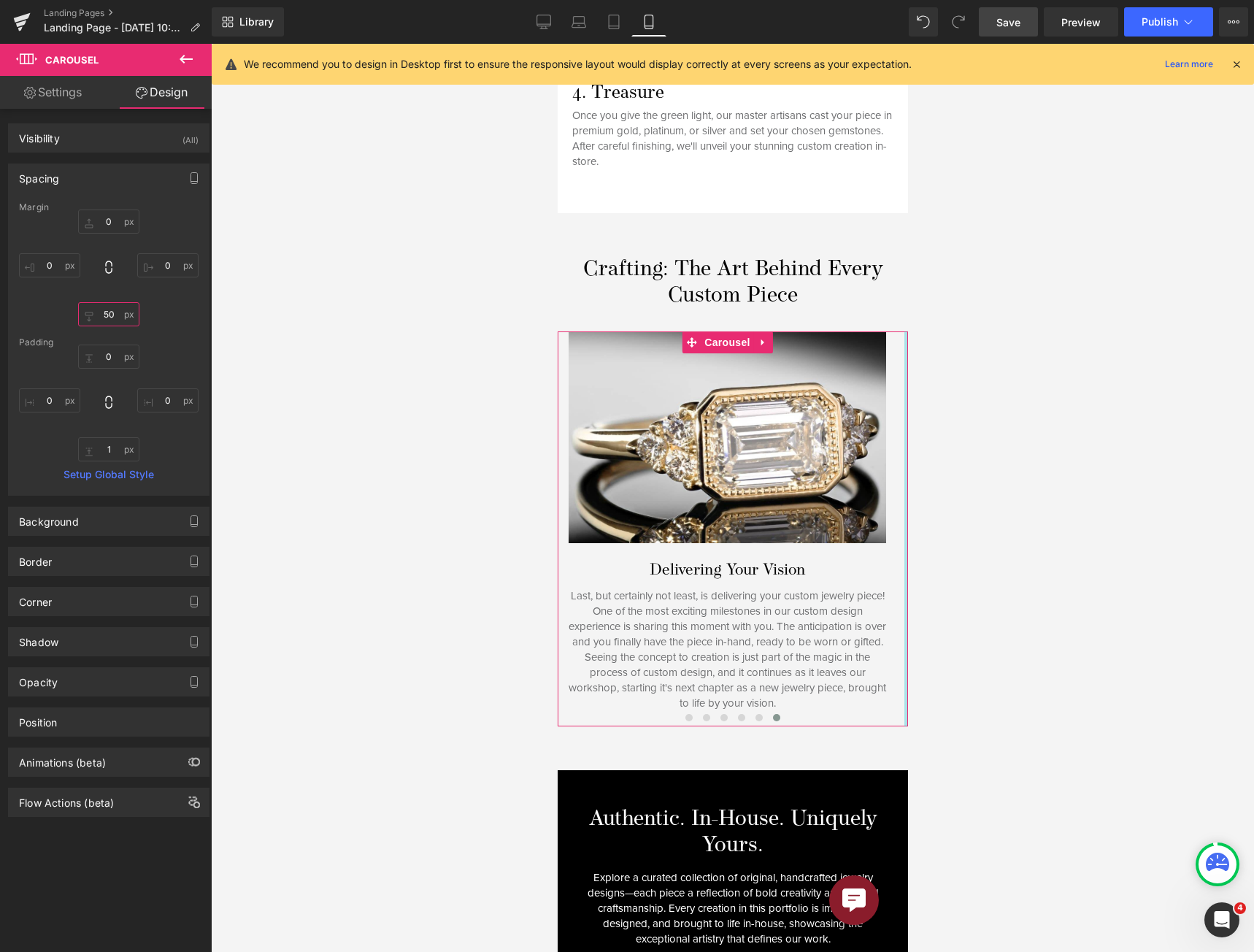
click at [101, 319] on input "50" at bounding box center [108, 314] width 61 height 24
type input "40"
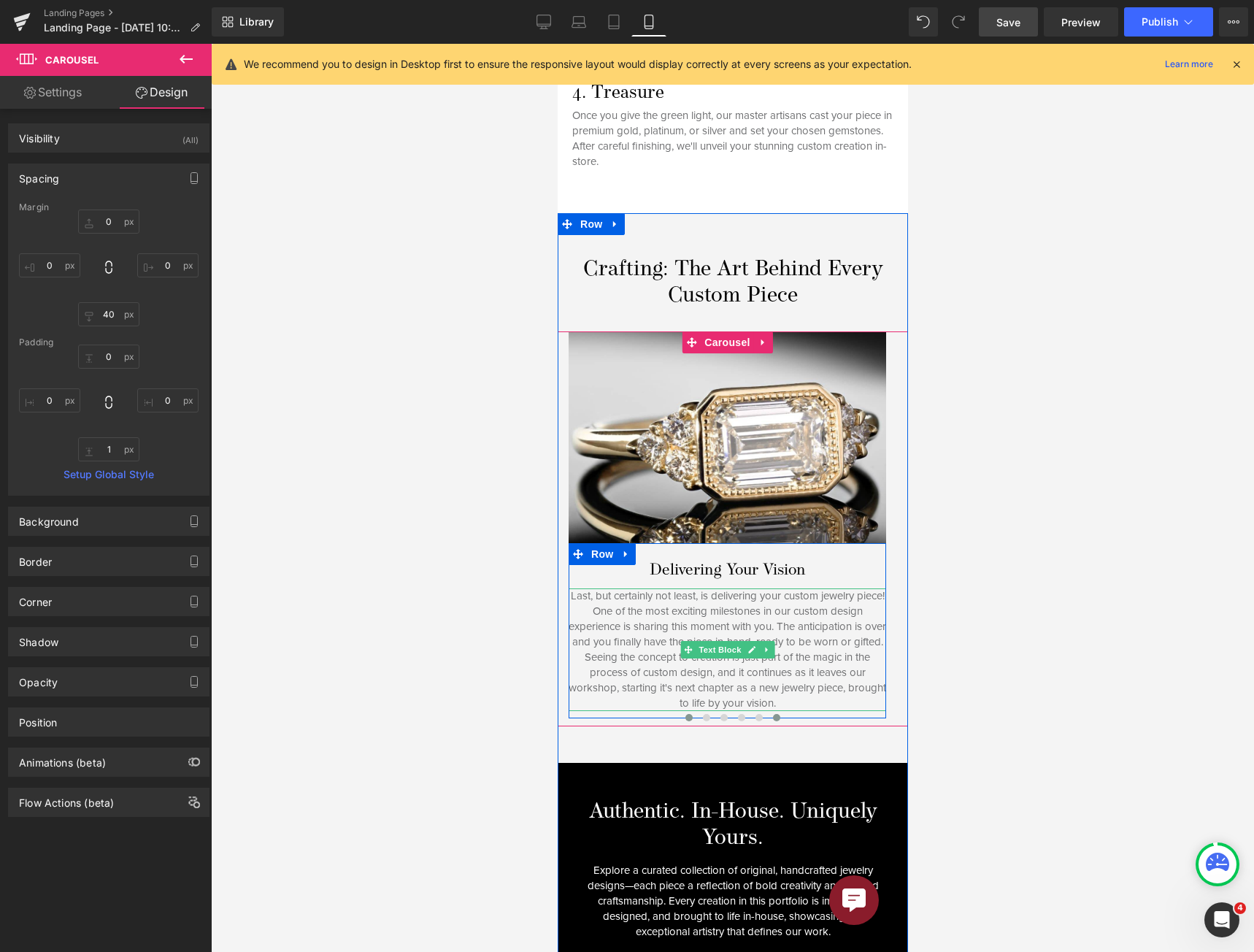
click at [684, 714] on span at bounding box center [688, 718] width 8 height 8
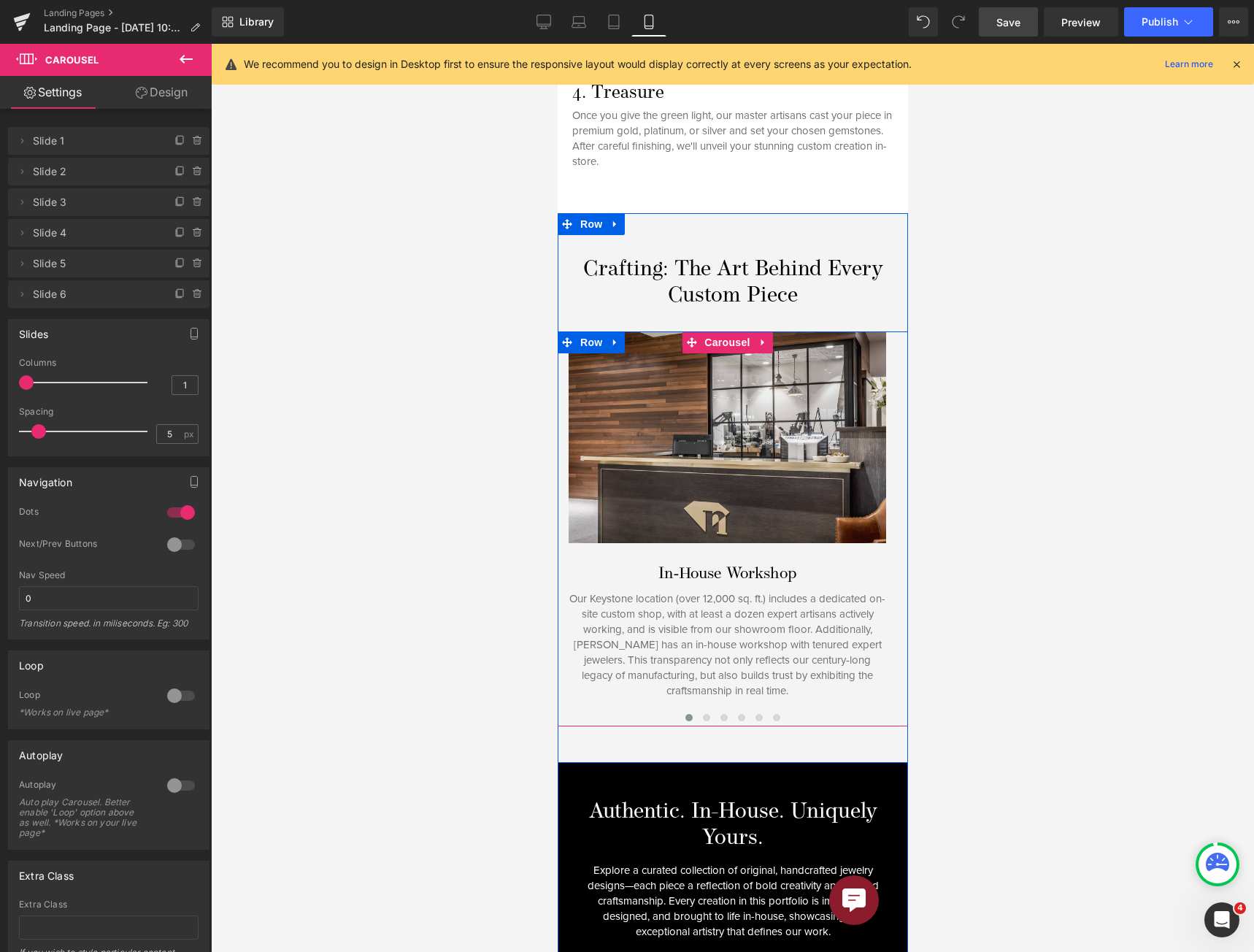
click at [601, 591] on p "Our Keystone location (over 12,000 sq. ft.) includes a dedicated on-site custom…" at bounding box center [726, 645] width 318 height 107
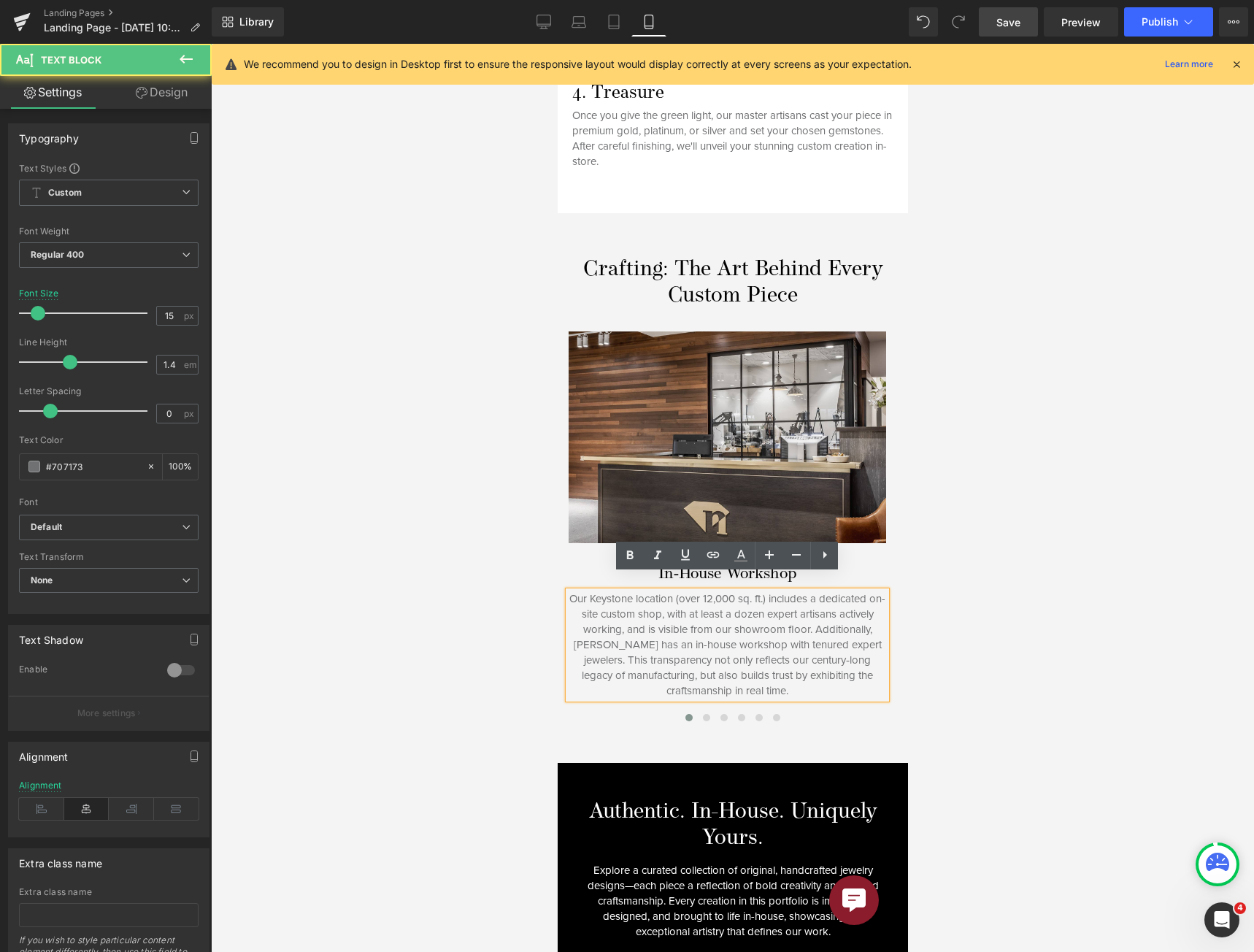
click at [595, 565] on div "In‑House Workshop Heading" at bounding box center [726, 575] width 318 height 19
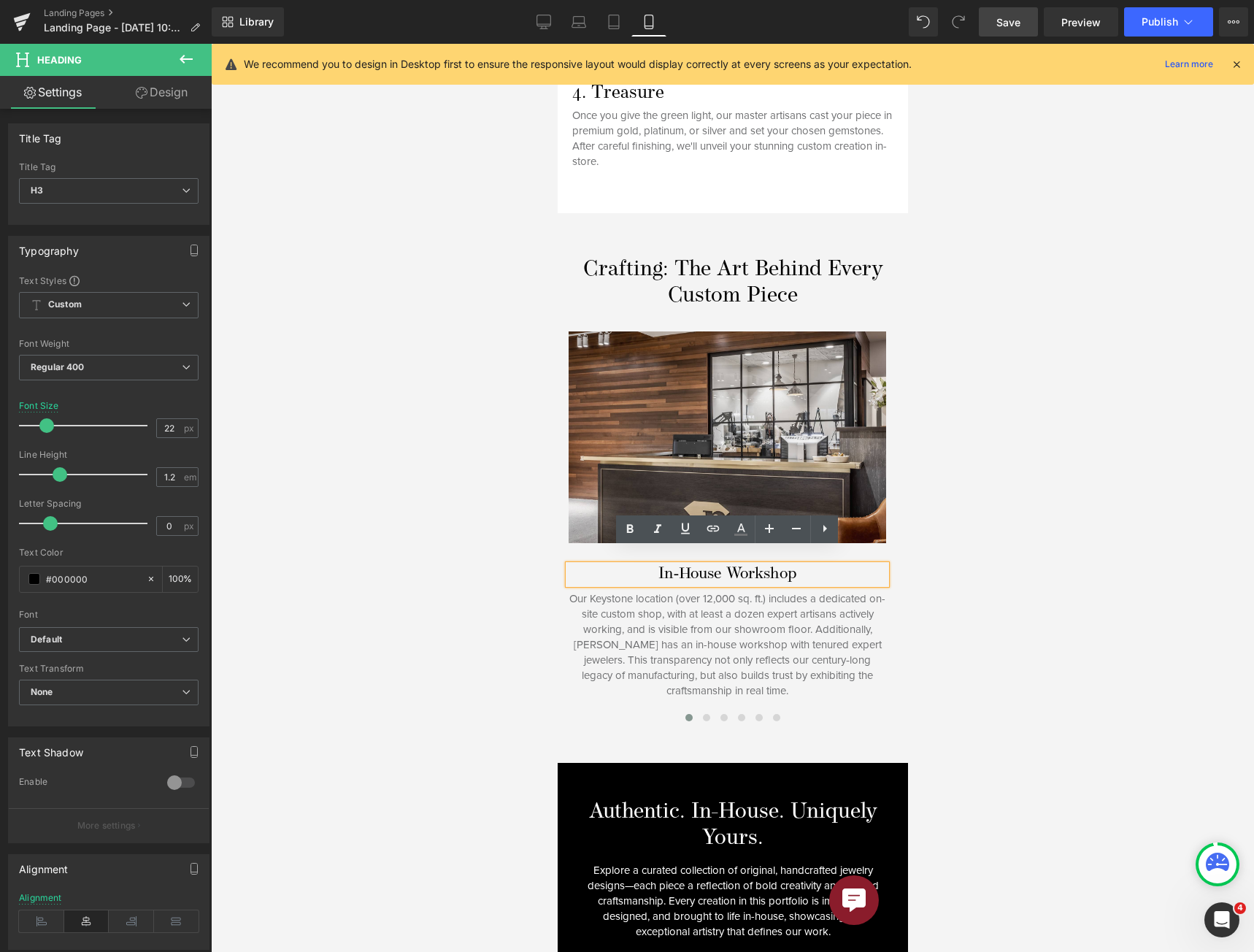
click at [561, 672] on div "In‑House Workshop Heading Our Keystone location (over 12,000 sq. ft.) includes …" at bounding box center [726, 625] width 340 height 163
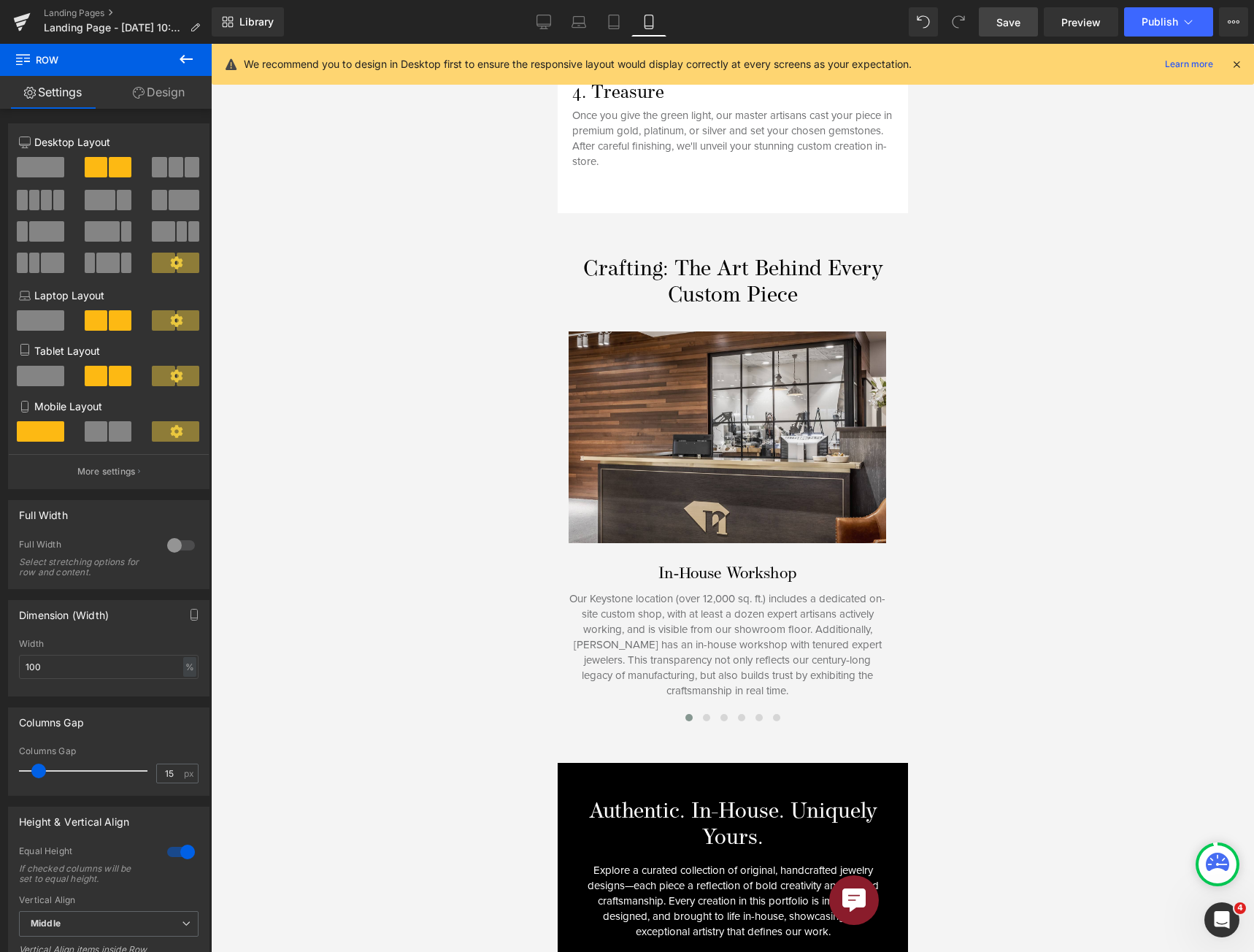
click at [1005, 28] on span "Save" at bounding box center [1007, 22] width 24 height 15
click at [575, 566] on div "In‑House Workshop Heading" at bounding box center [726, 575] width 318 height 19
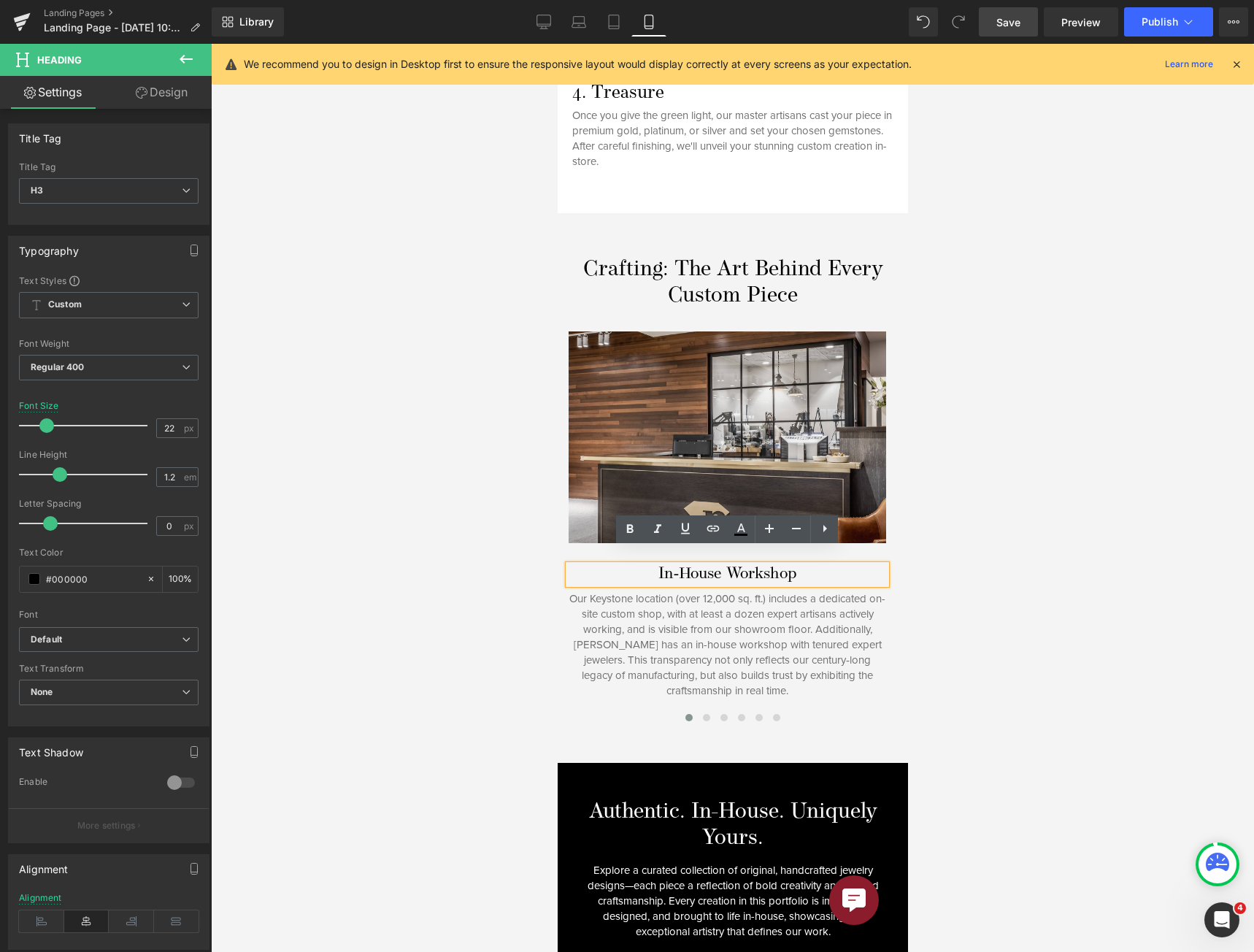
click at [568, 632] on div "Our Keystone location (over 12,000 sq. ft.) includes a dedicated on-site custom…" at bounding box center [726, 645] width 318 height 107
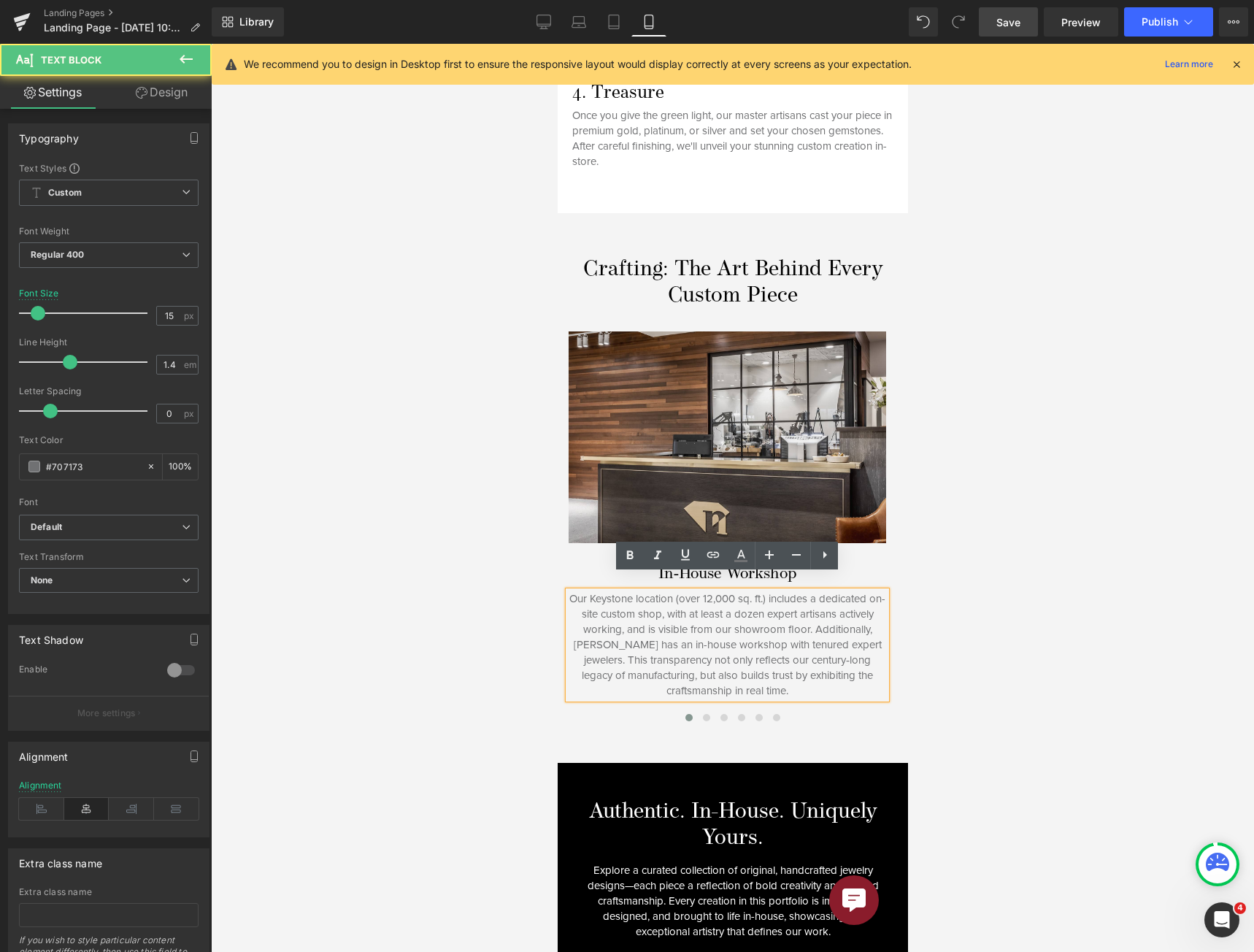
click at [974, 421] on div at bounding box center [732, 498] width 1043 height 908
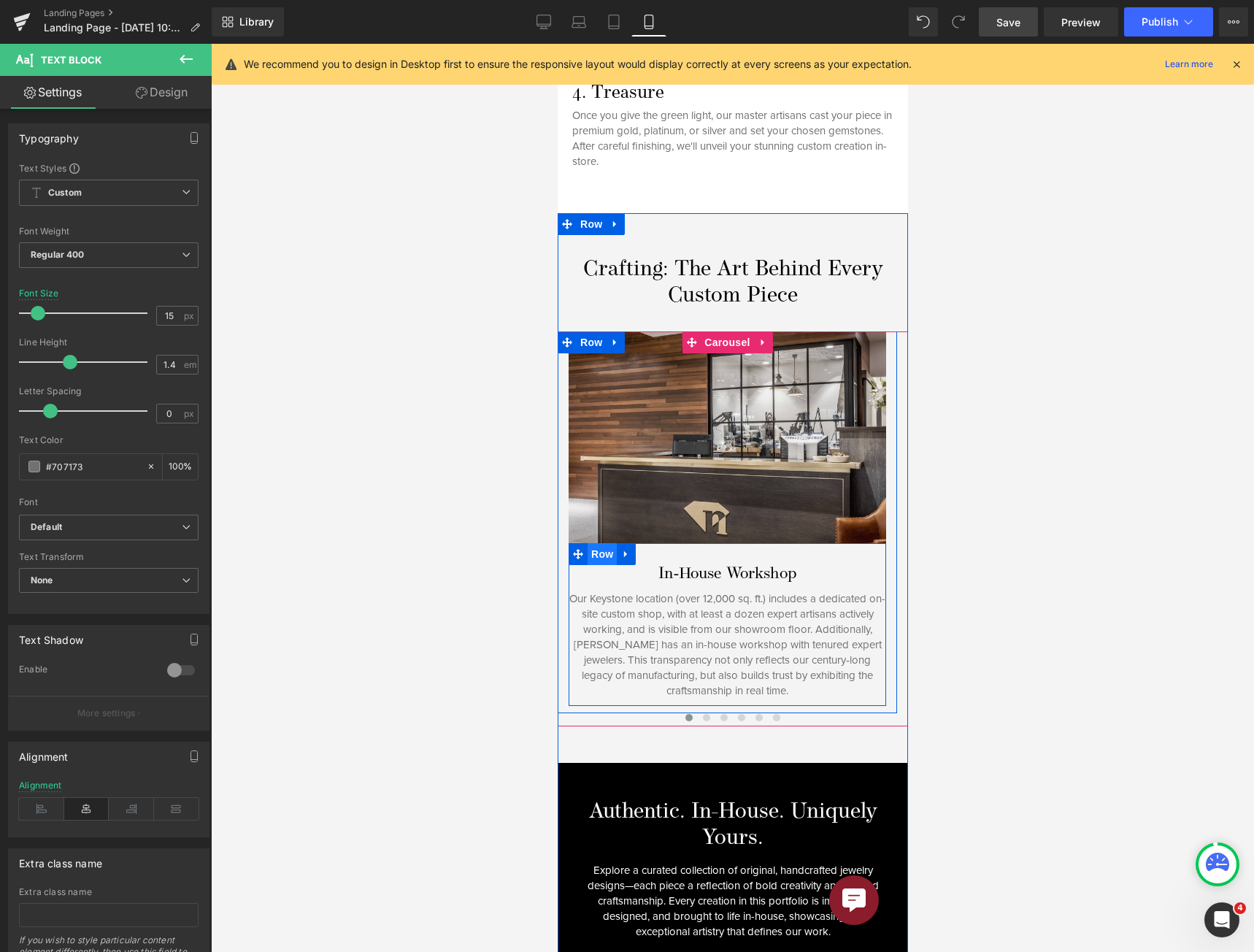
click at [594, 543] on span "Row" at bounding box center [601, 554] width 29 height 22
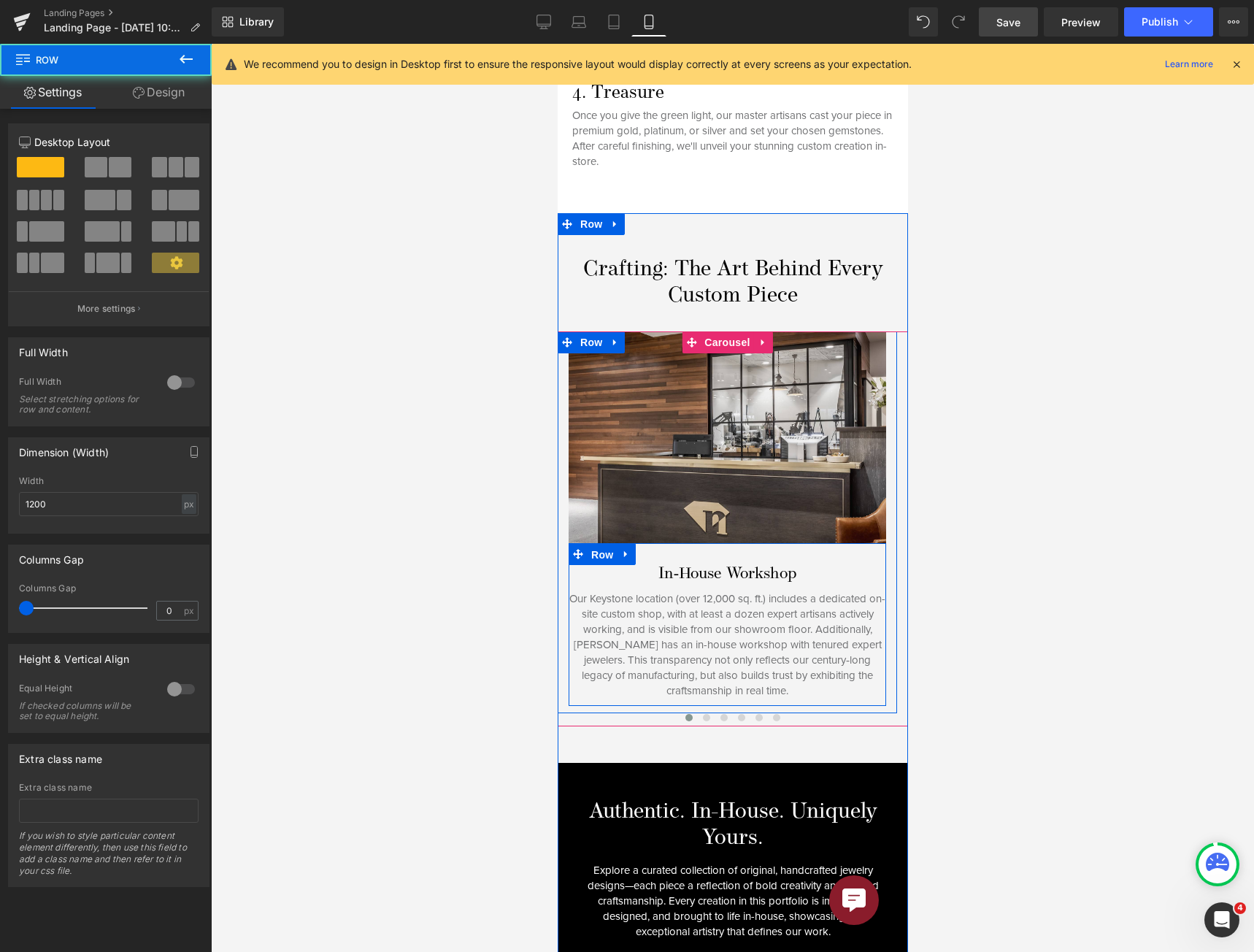
click at [178, 86] on link "Design" at bounding box center [158, 92] width 106 height 33
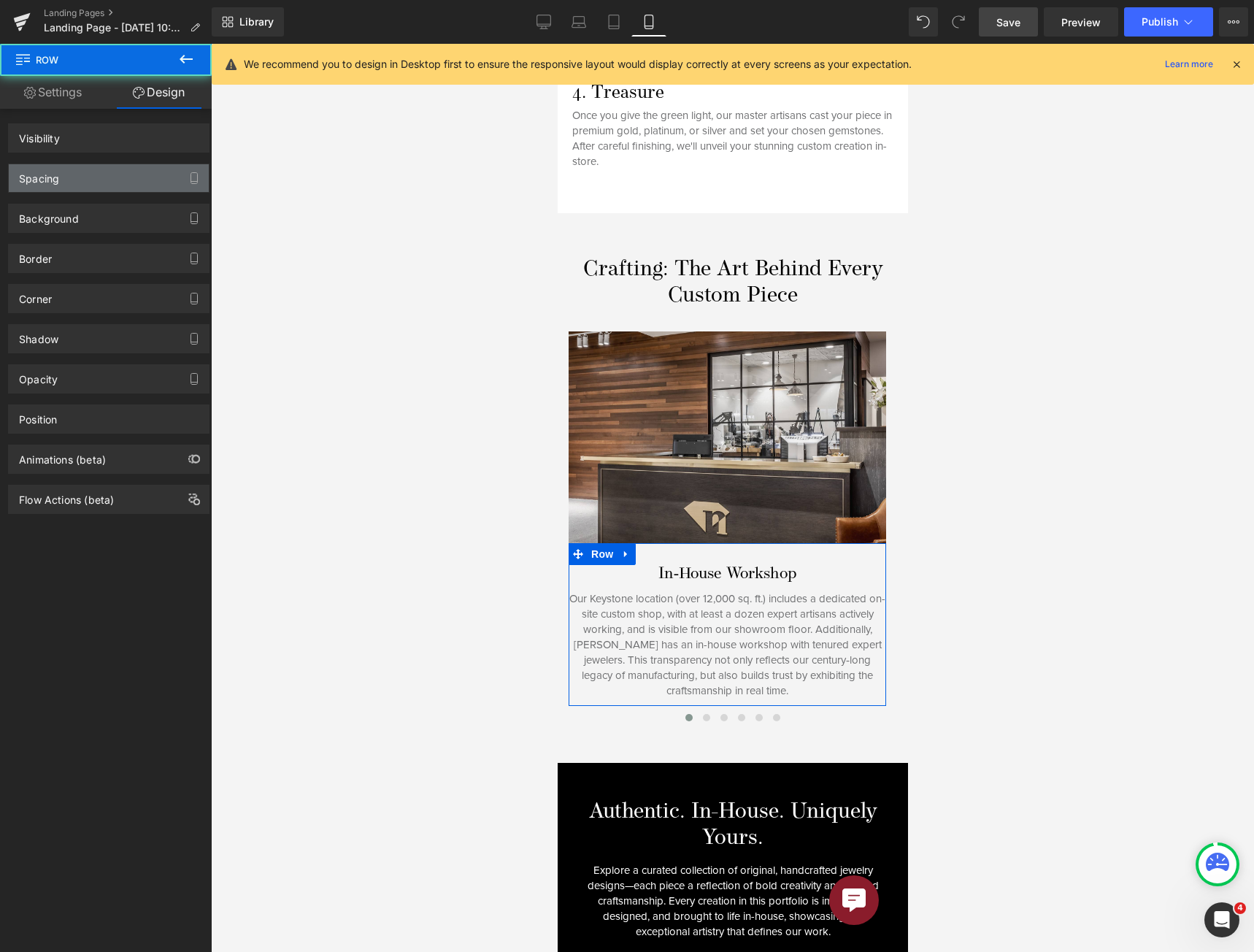
click at [117, 183] on div "Spacing" at bounding box center [108, 178] width 200 height 28
click at [130, 178] on div "Spacing" at bounding box center [108, 178] width 200 height 28
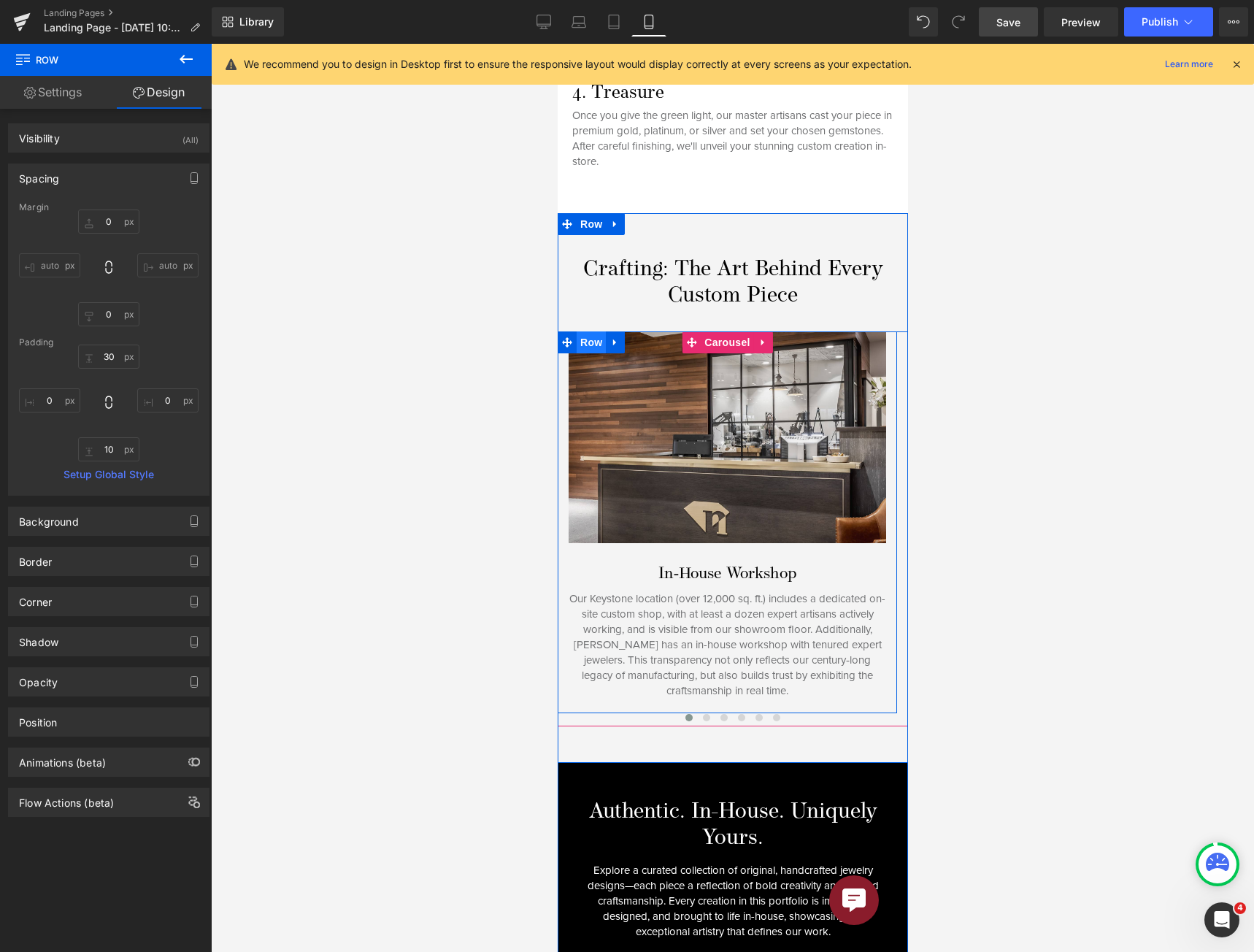
click at [584, 331] on span "Row" at bounding box center [590, 342] width 29 height 22
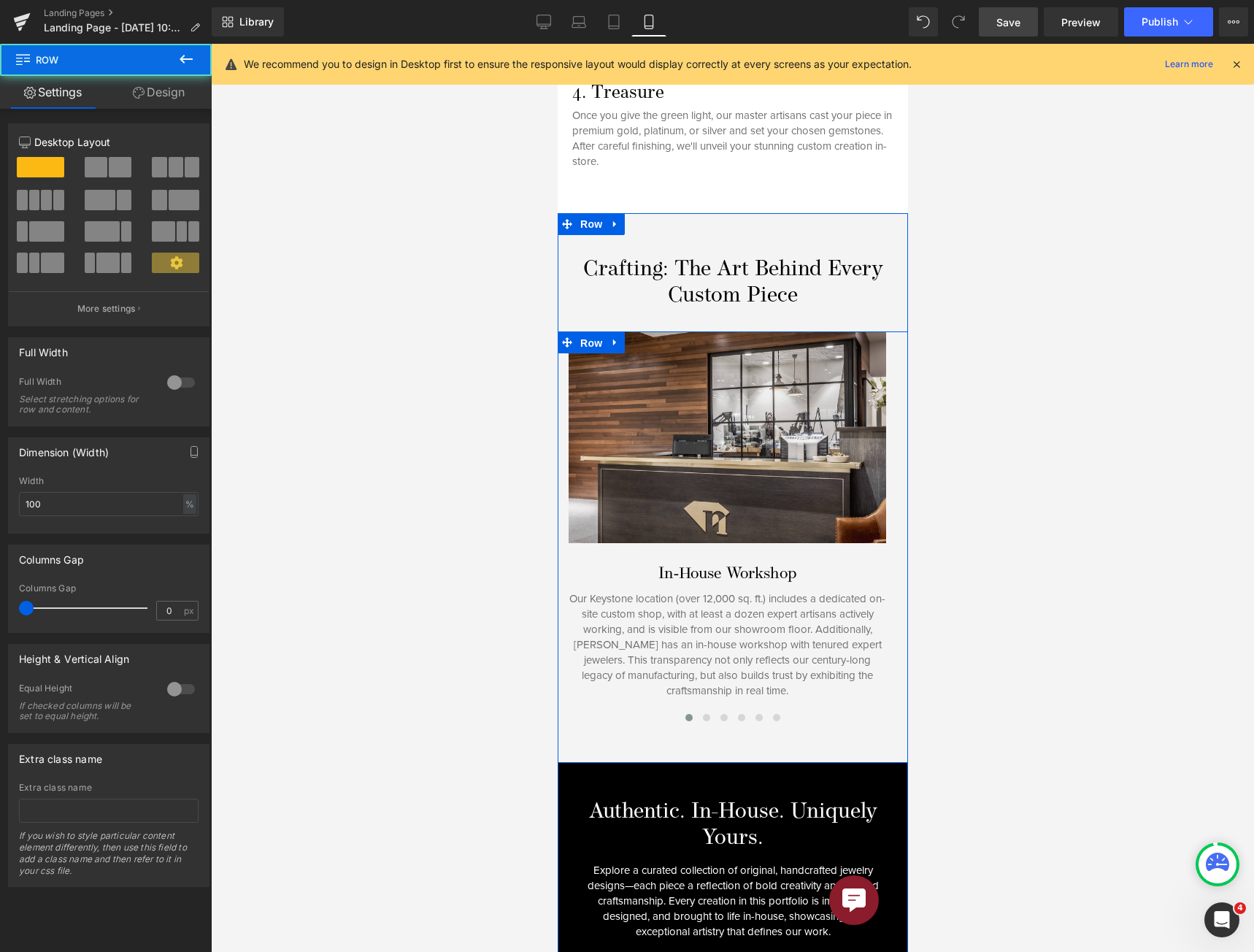
click at [186, 86] on link "Design" at bounding box center [158, 92] width 106 height 33
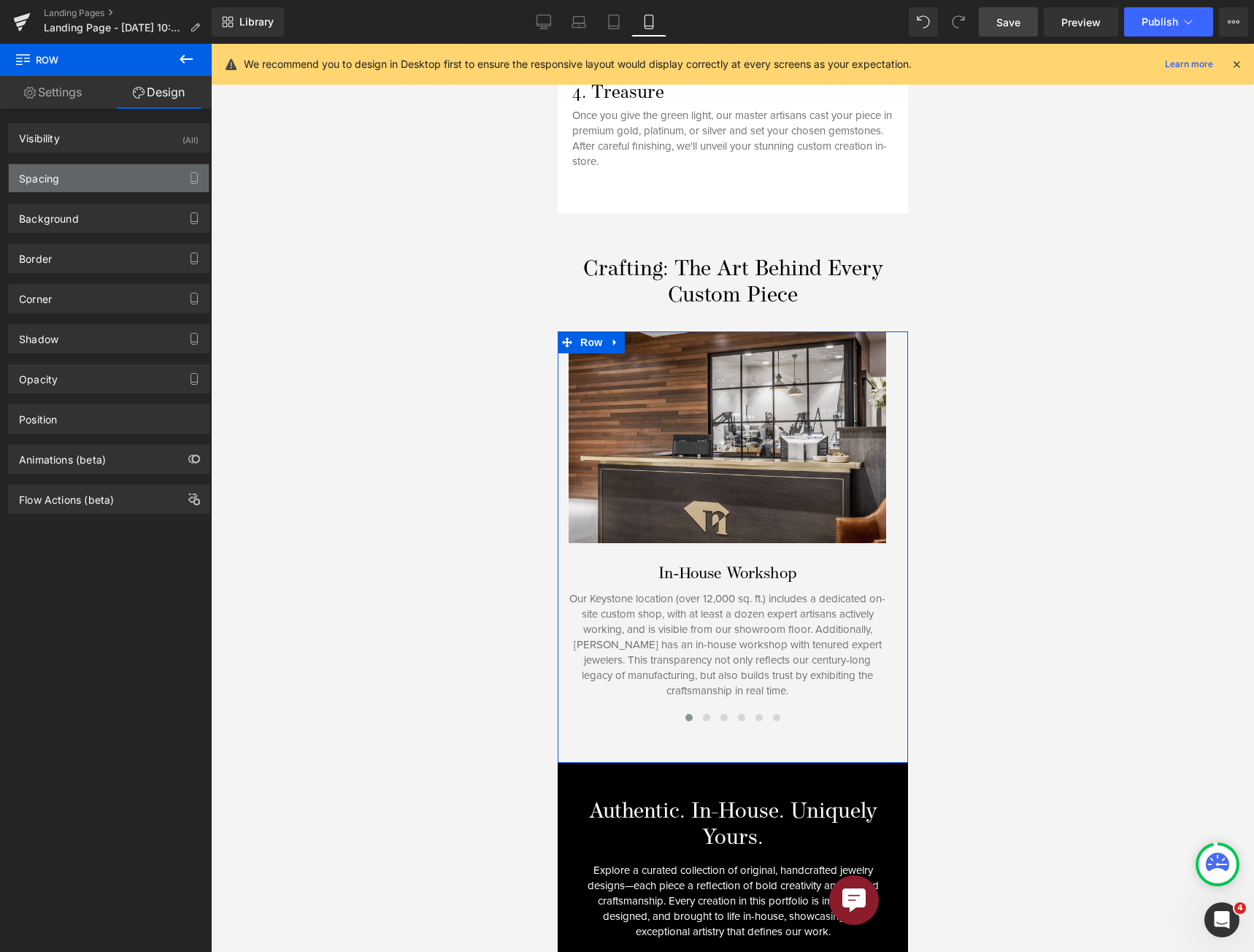
click at [105, 176] on div "Spacing" at bounding box center [108, 178] width 200 height 28
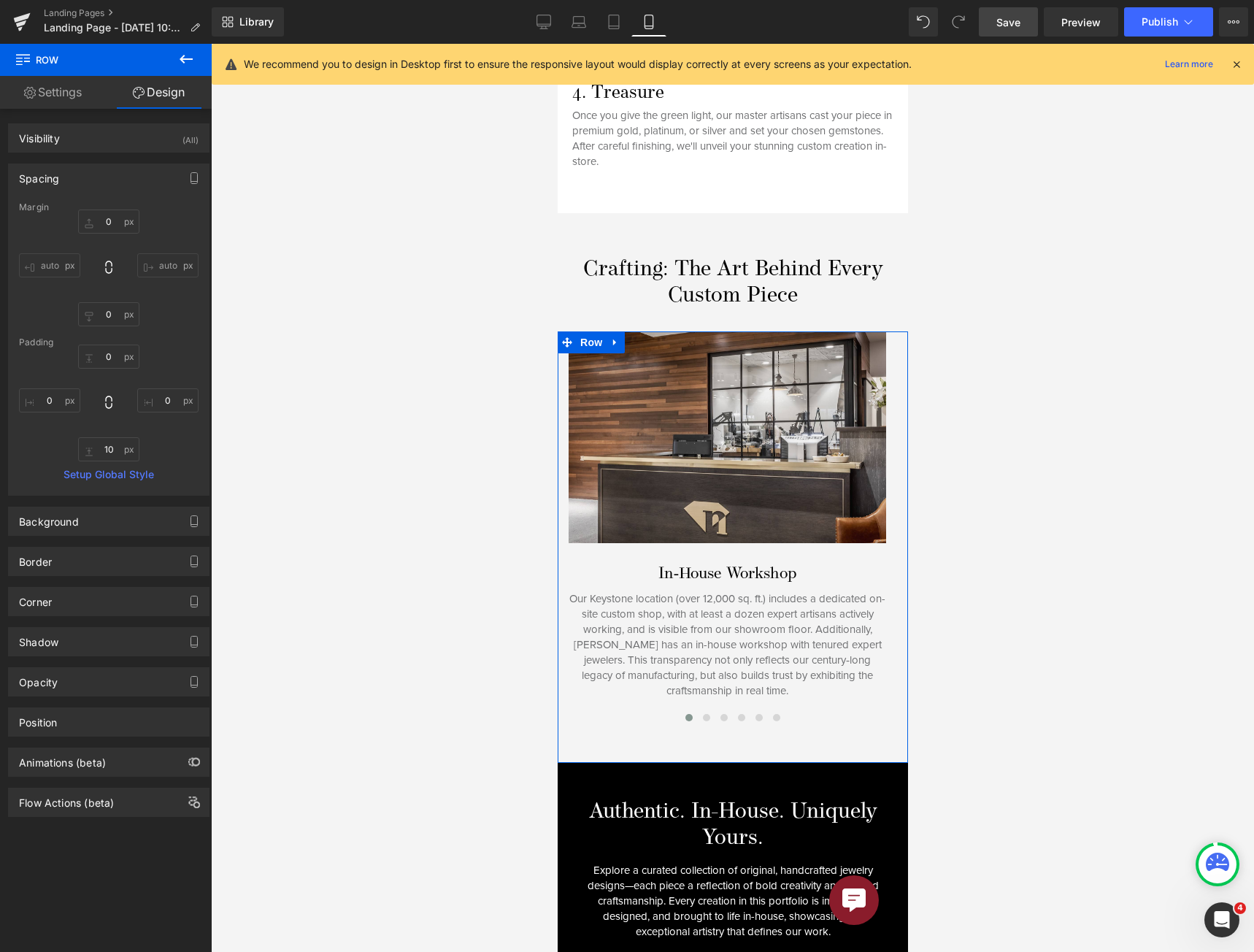
type input "0"
type input "10"
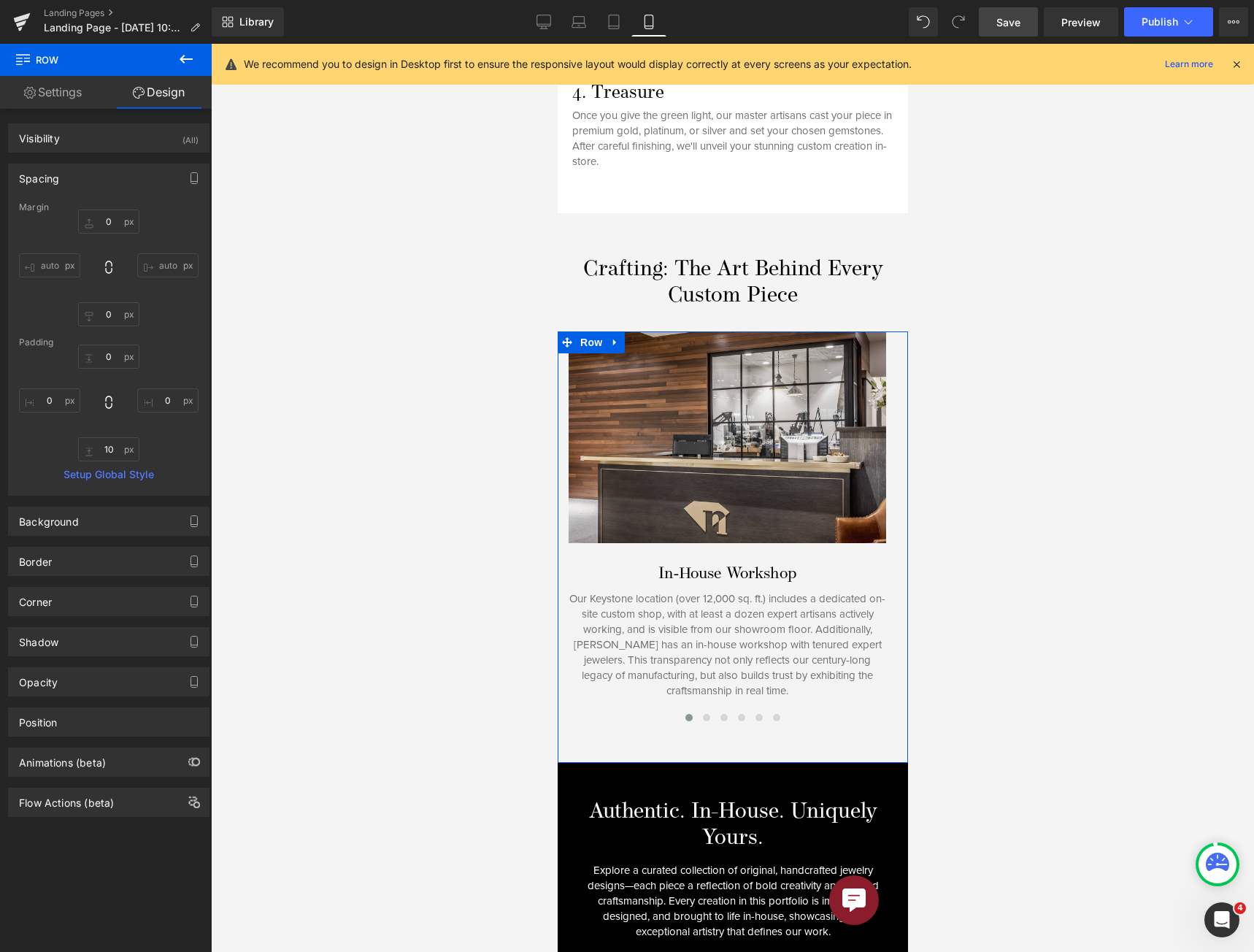
type input "0"
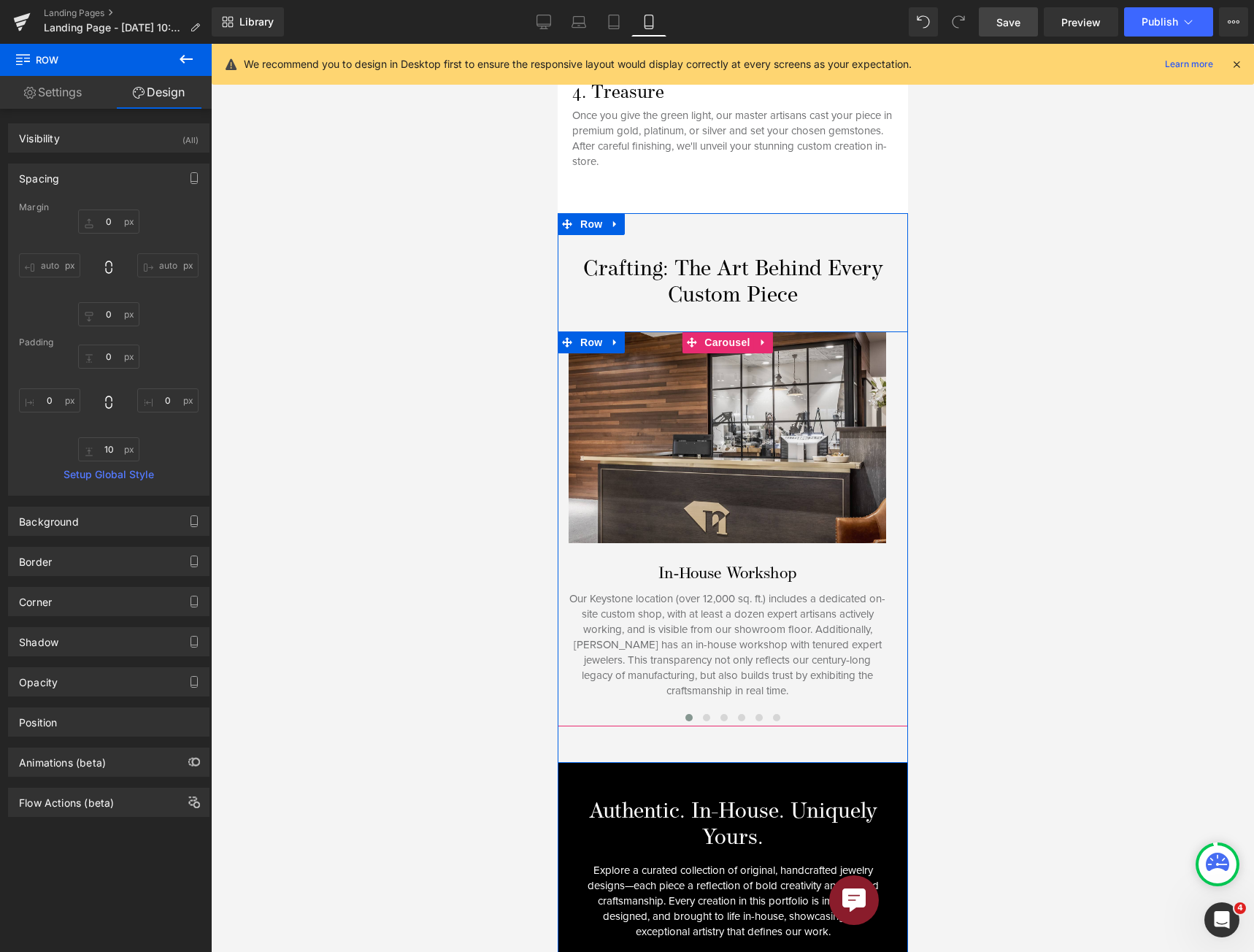
click at [560, 706] on div at bounding box center [731, 716] width 350 height 20
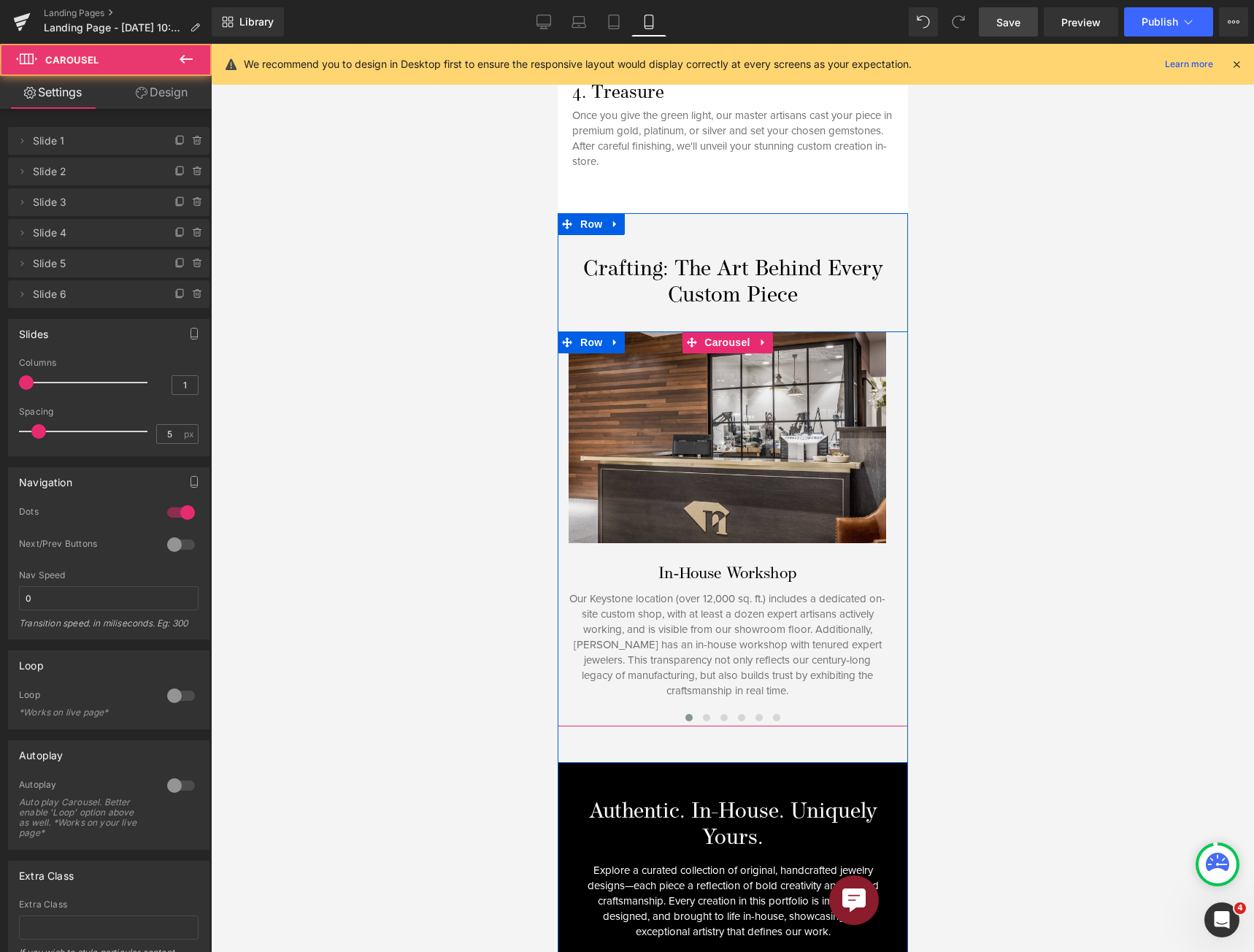
click at [591, 706] on div at bounding box center [731, 716] width 350 height 20
click at [949, 400] on div at bounding box center [732, 498] width 1043 height 908
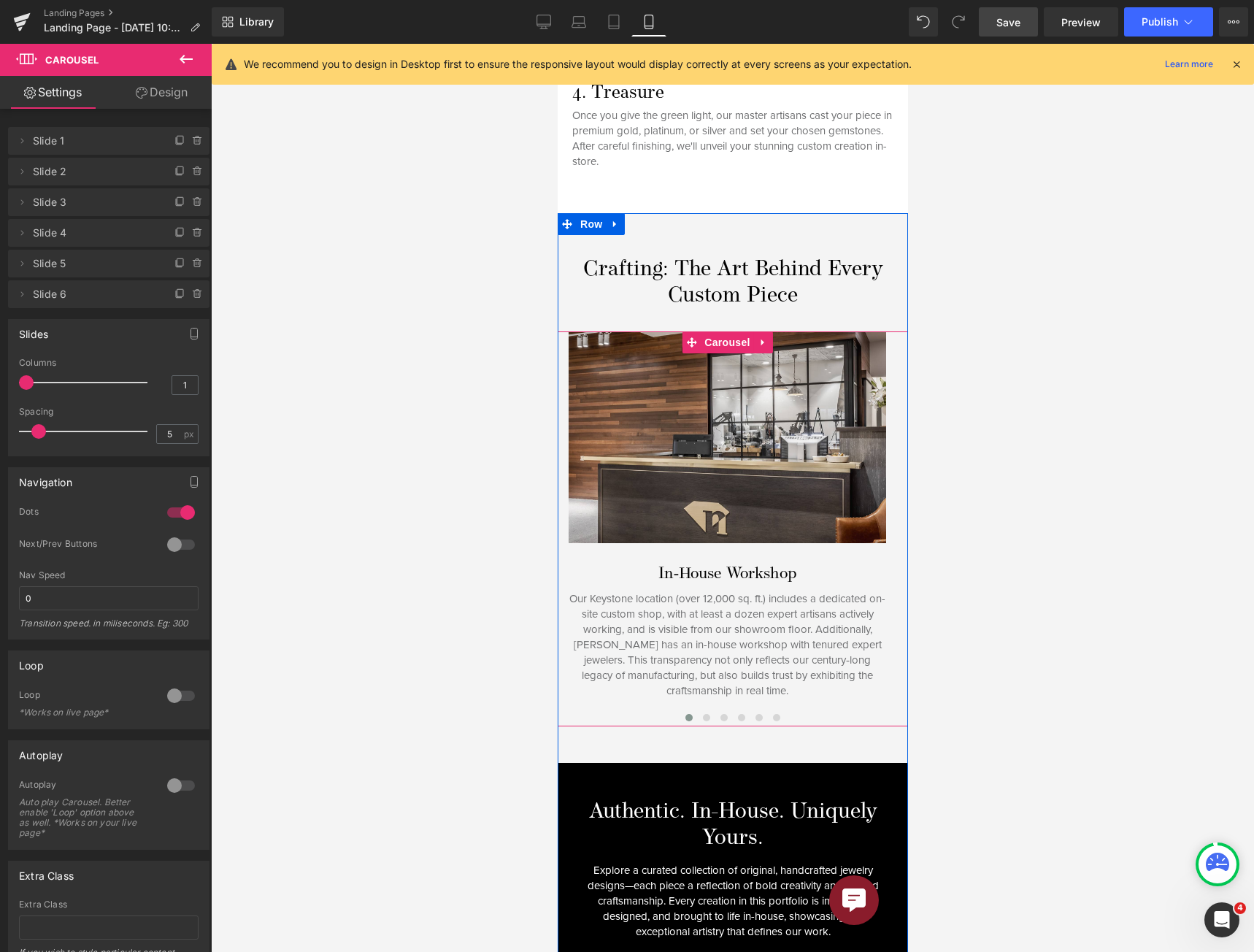
click at [591, 679] on div "Our Keystone location (over 12,000 sq. ft.) includes a dedicated on-site custom…" at bounding box center [726, 645] width 318 height 107
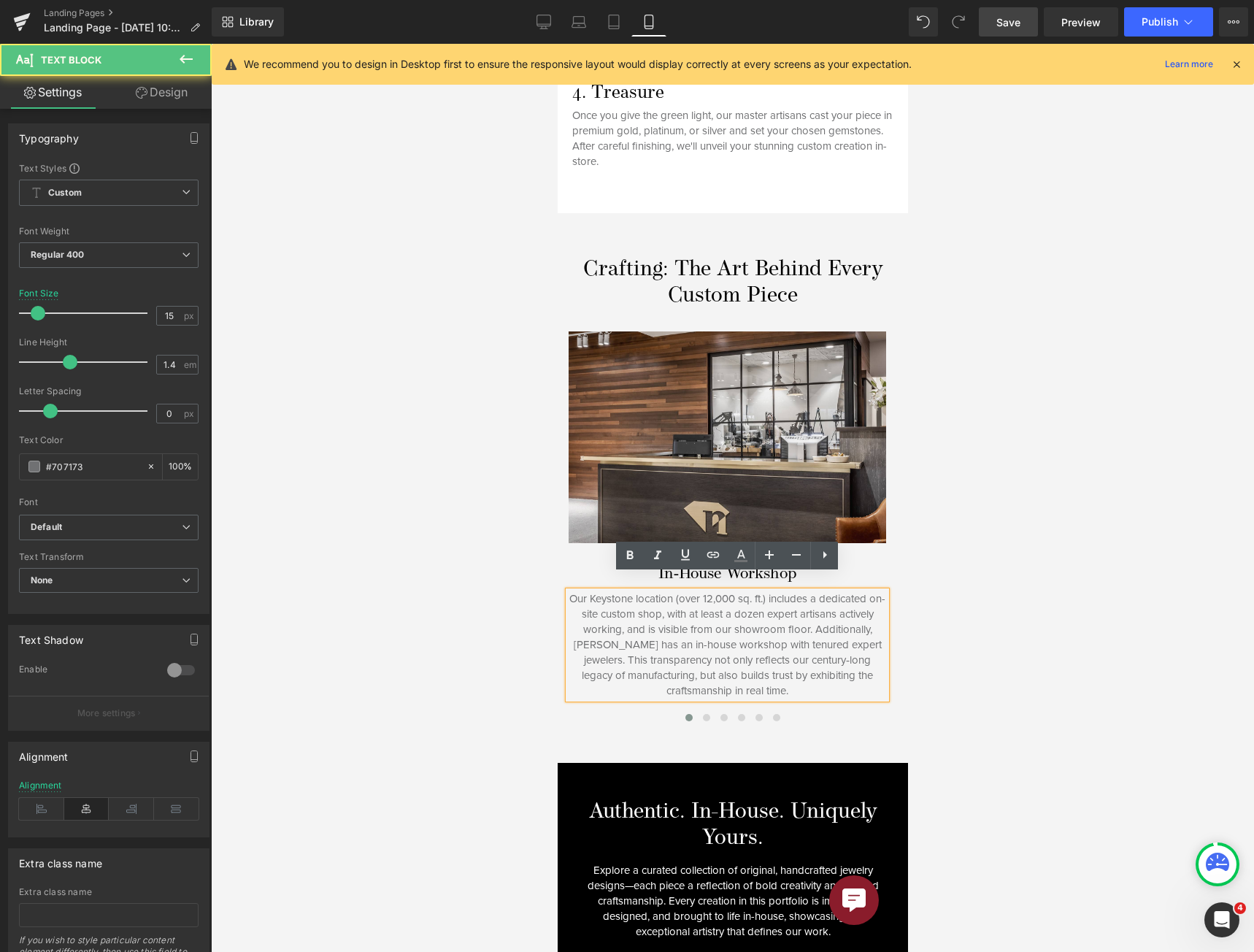
click at [586, 706] on div at bounding box center [731, 716] width 350 height 20
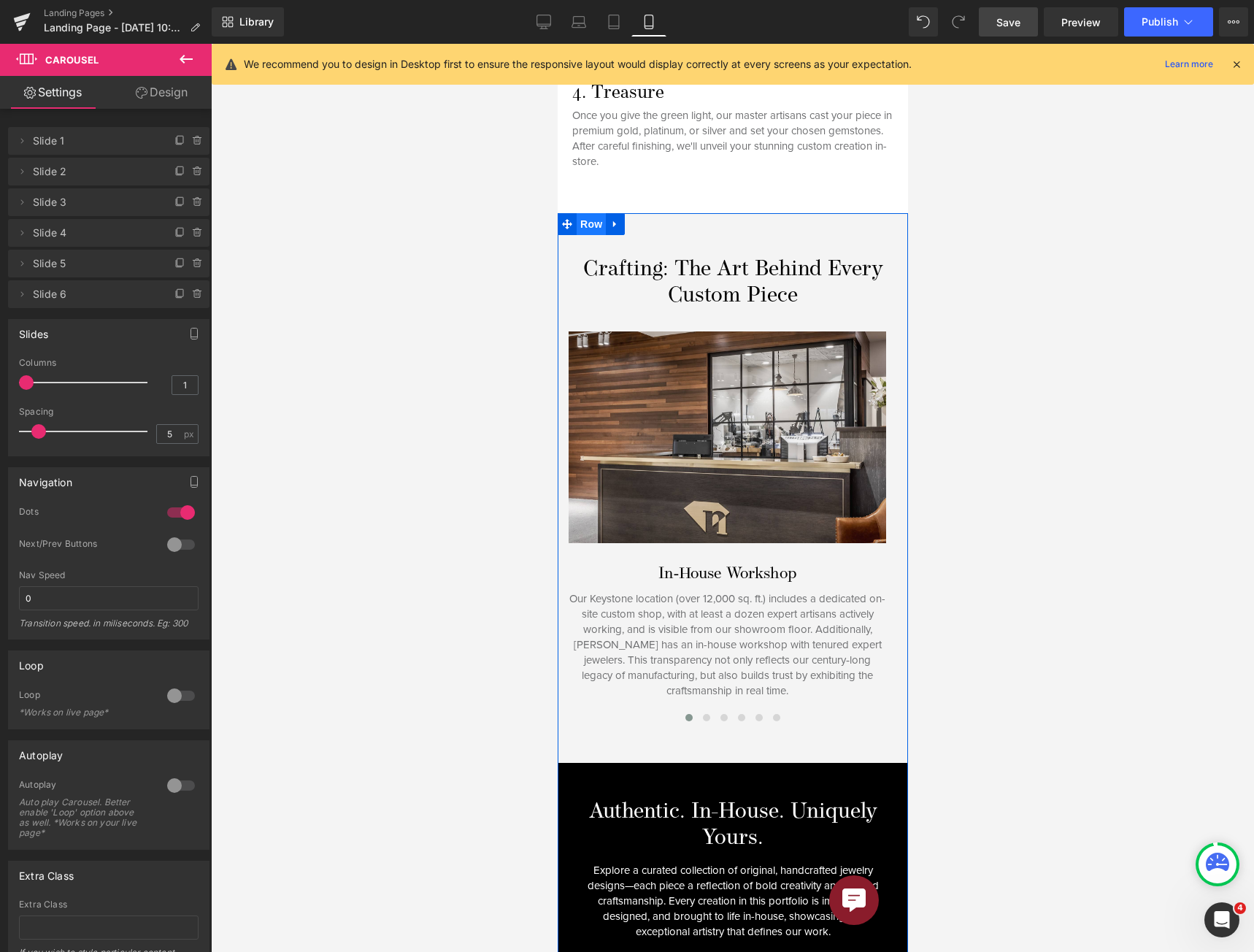
click at [584, 213] on span "Row" at bounding box center [590, 224] width 29 height 22
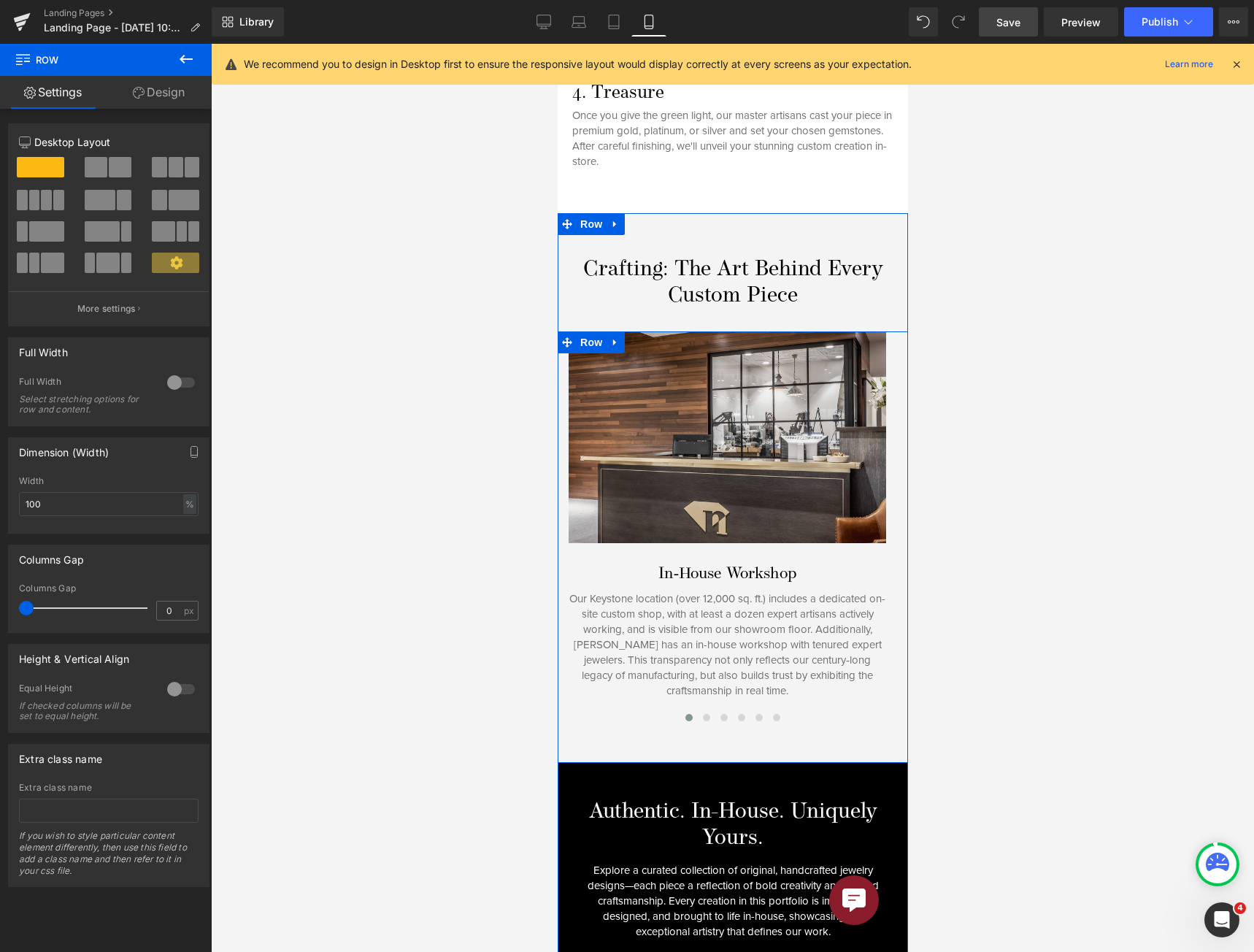
click at [583, 331] on span "Row" at bounding box center [590, 342] width 29 height 22
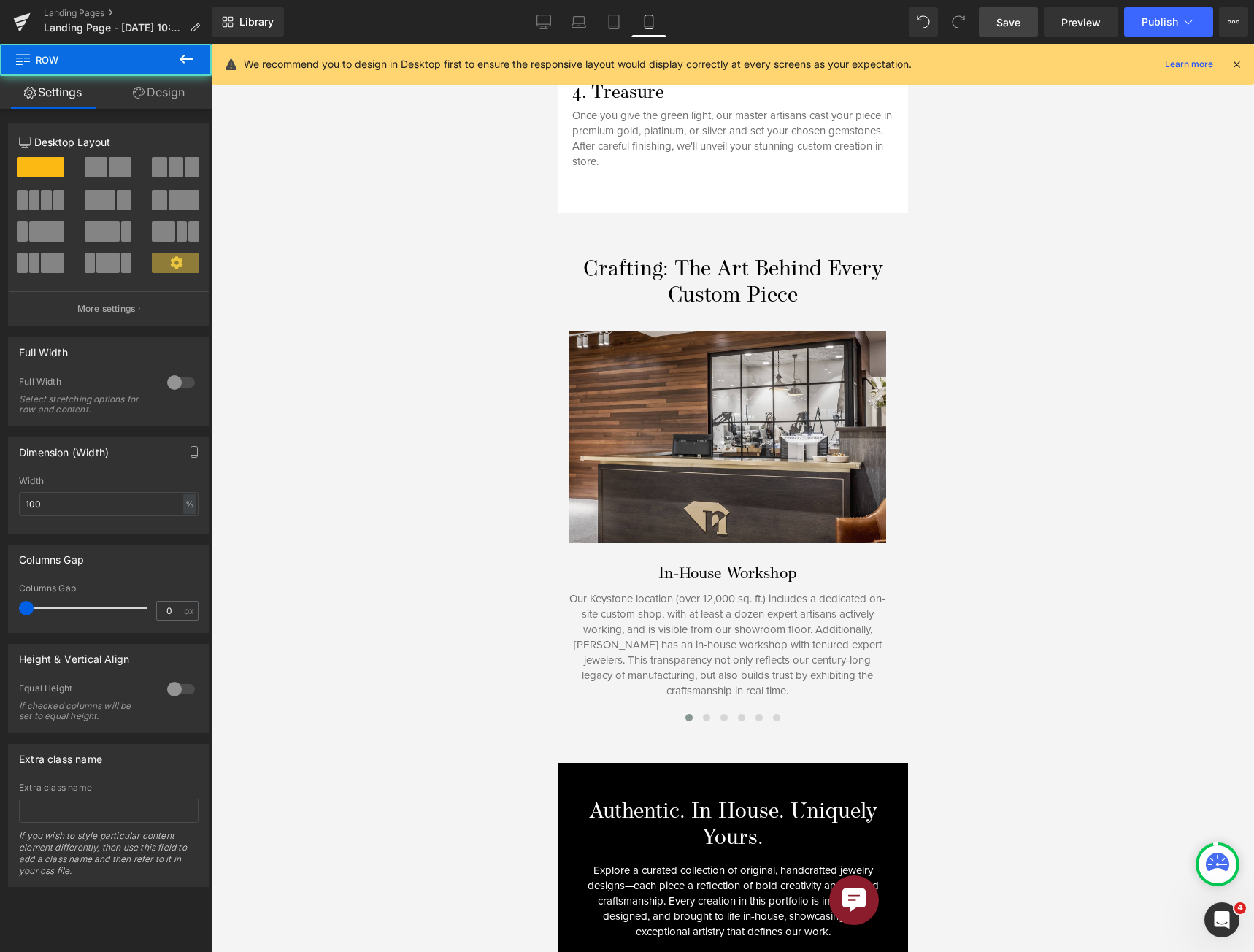
click at [959, 721] on div at bounding box center [732, 498] width 1043 height 908
click at [960, 721] on div at bounding box center [732, 498] width 1043 height 908
drag, startPoint x: 967, startPoint y: 718, endPoint x: 1011, endPoint y: 16, distance: 703.4
click at [969, 718] on div at bounding box center [732, 498] width 1043 height 908
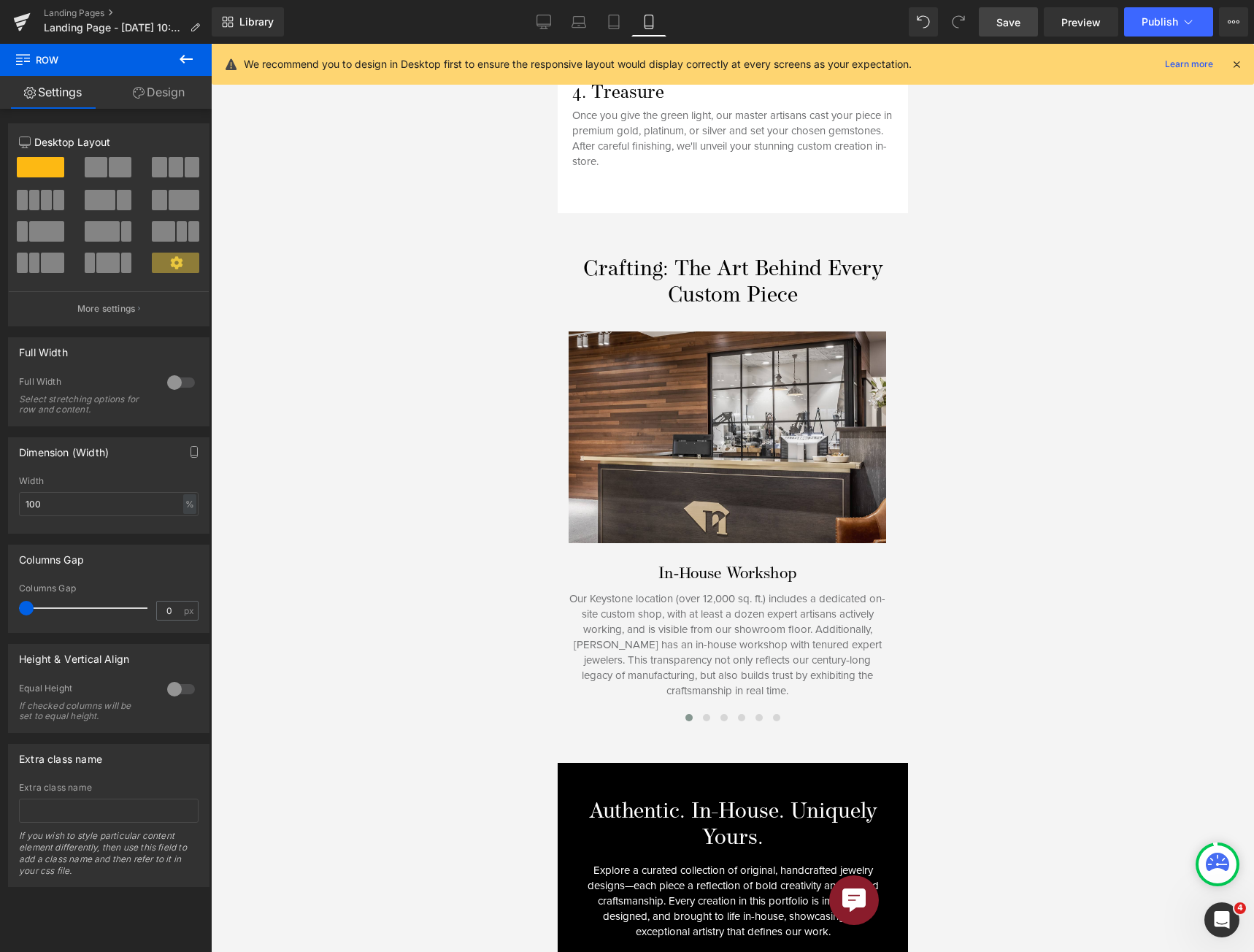
click at [971, 718] on div at bounding box center [732, 498] width 1043 height 908
click at [1011, 16] on span "Save" at bounding box center [1007, 22] width 24 height 15
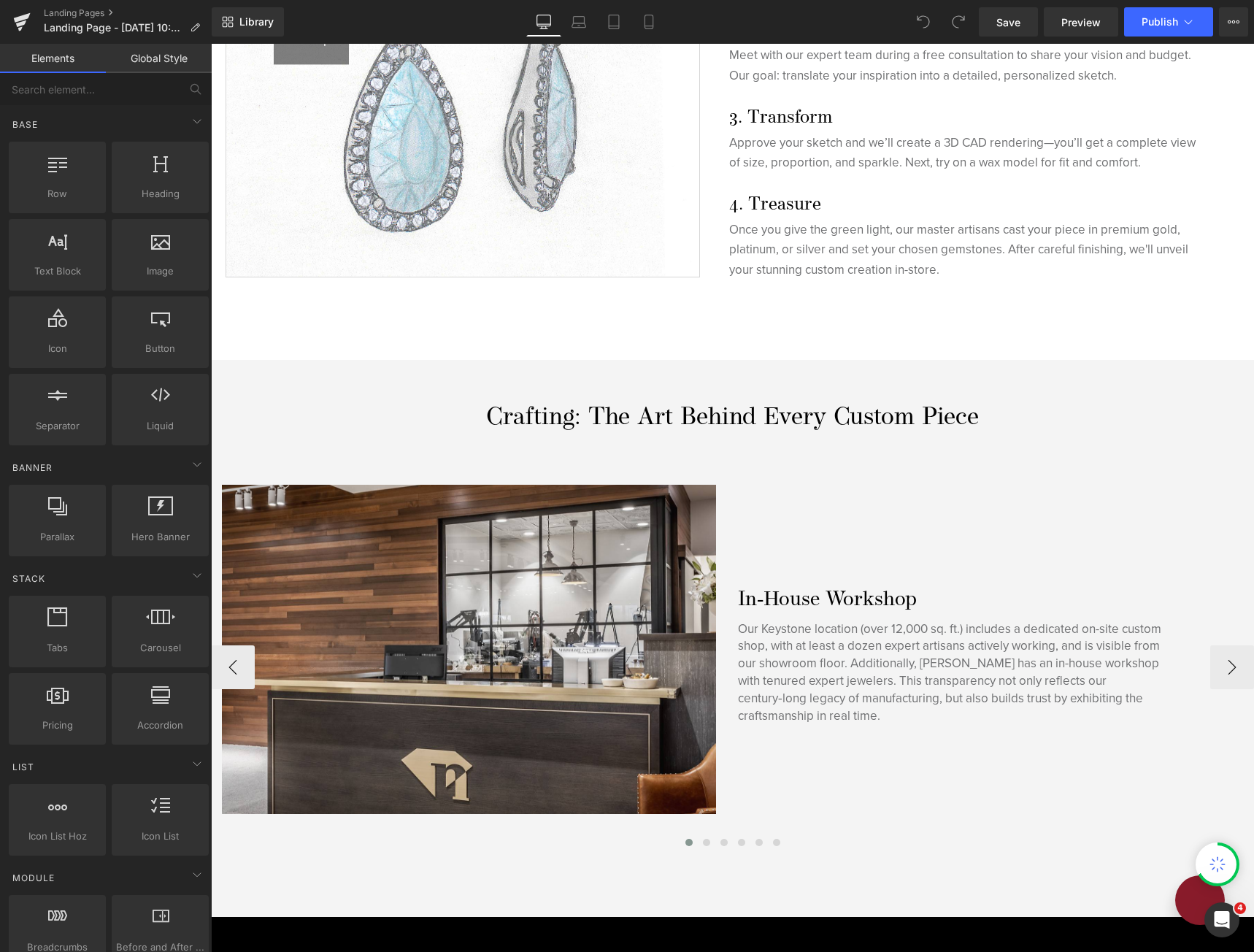
scroll to position [1022, 0]
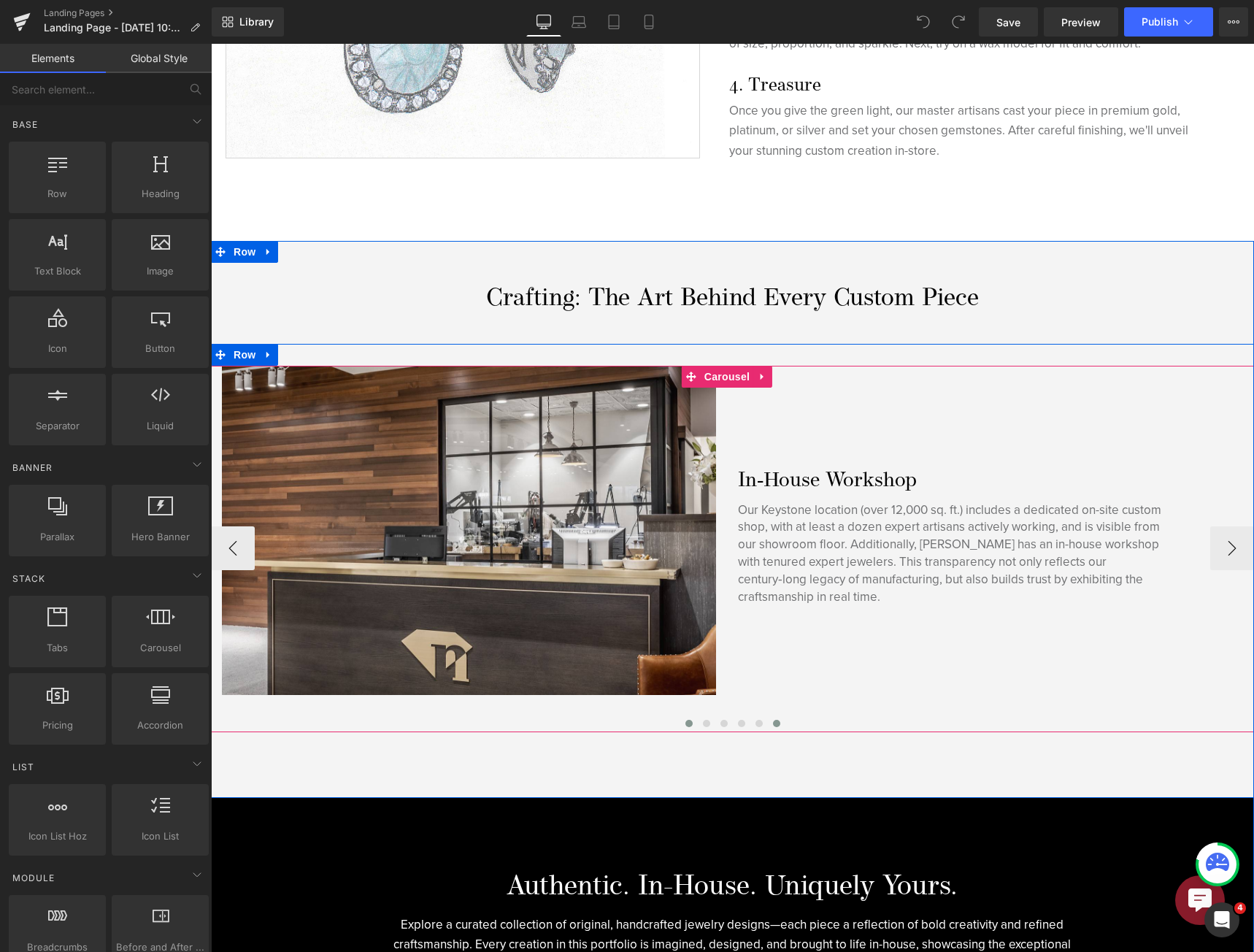
click at [768, 716] on button at bounding box center [776, 723] width 17 height 14
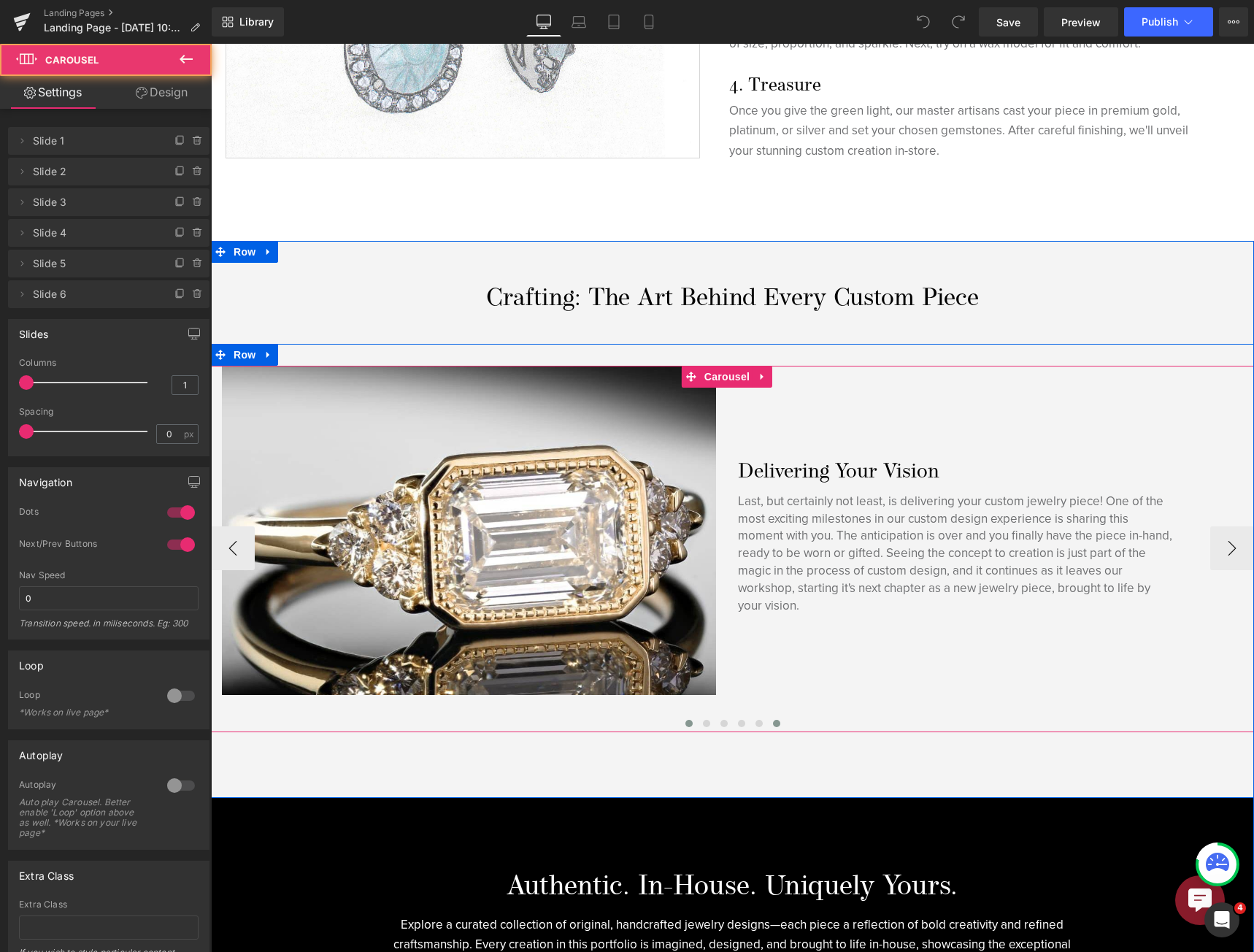
click at [685, 720] on span at bounding box center [689, 724] width 8 height 8
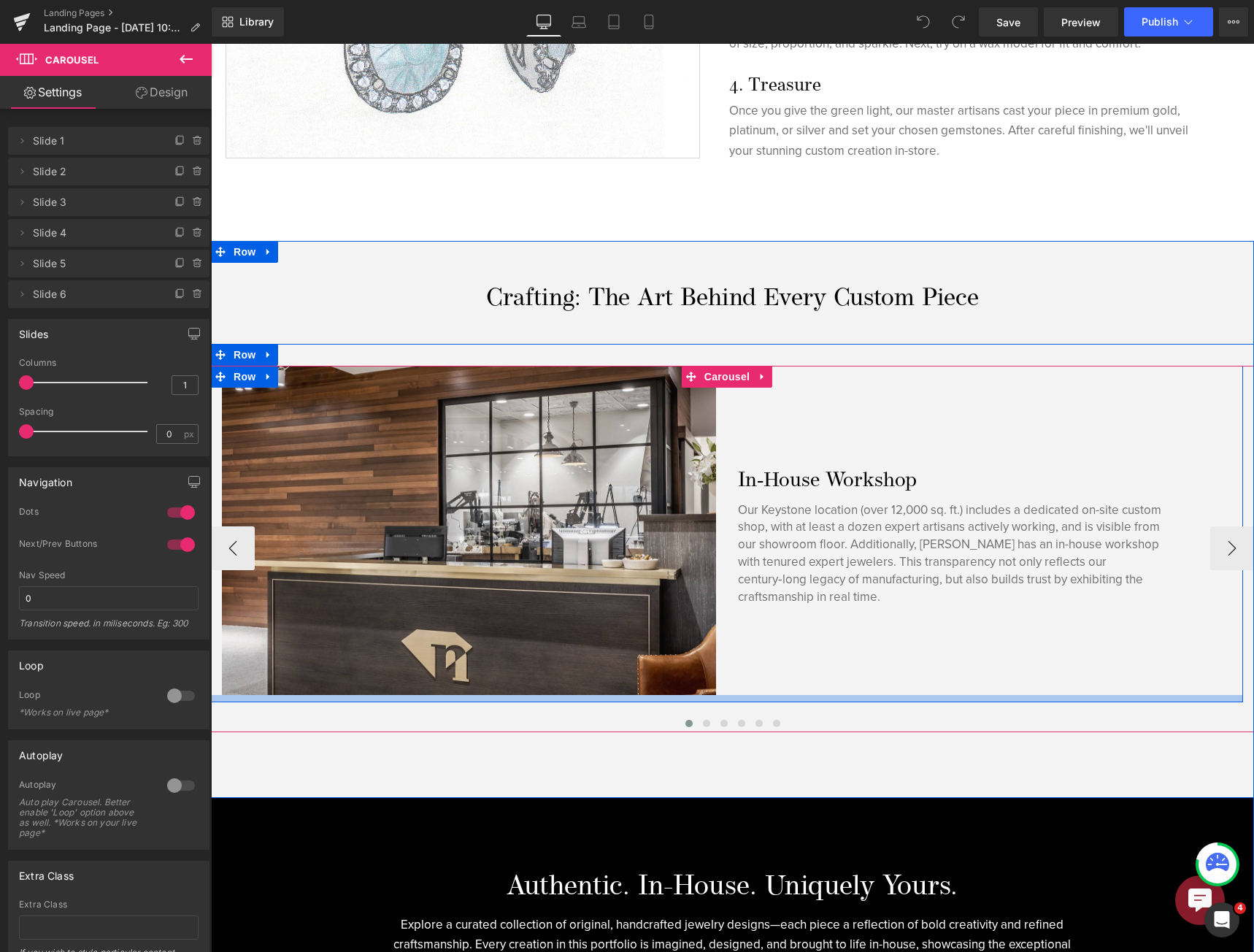
click at [567, 695] on div at bounding box center [726, 699] width 1031 height 8
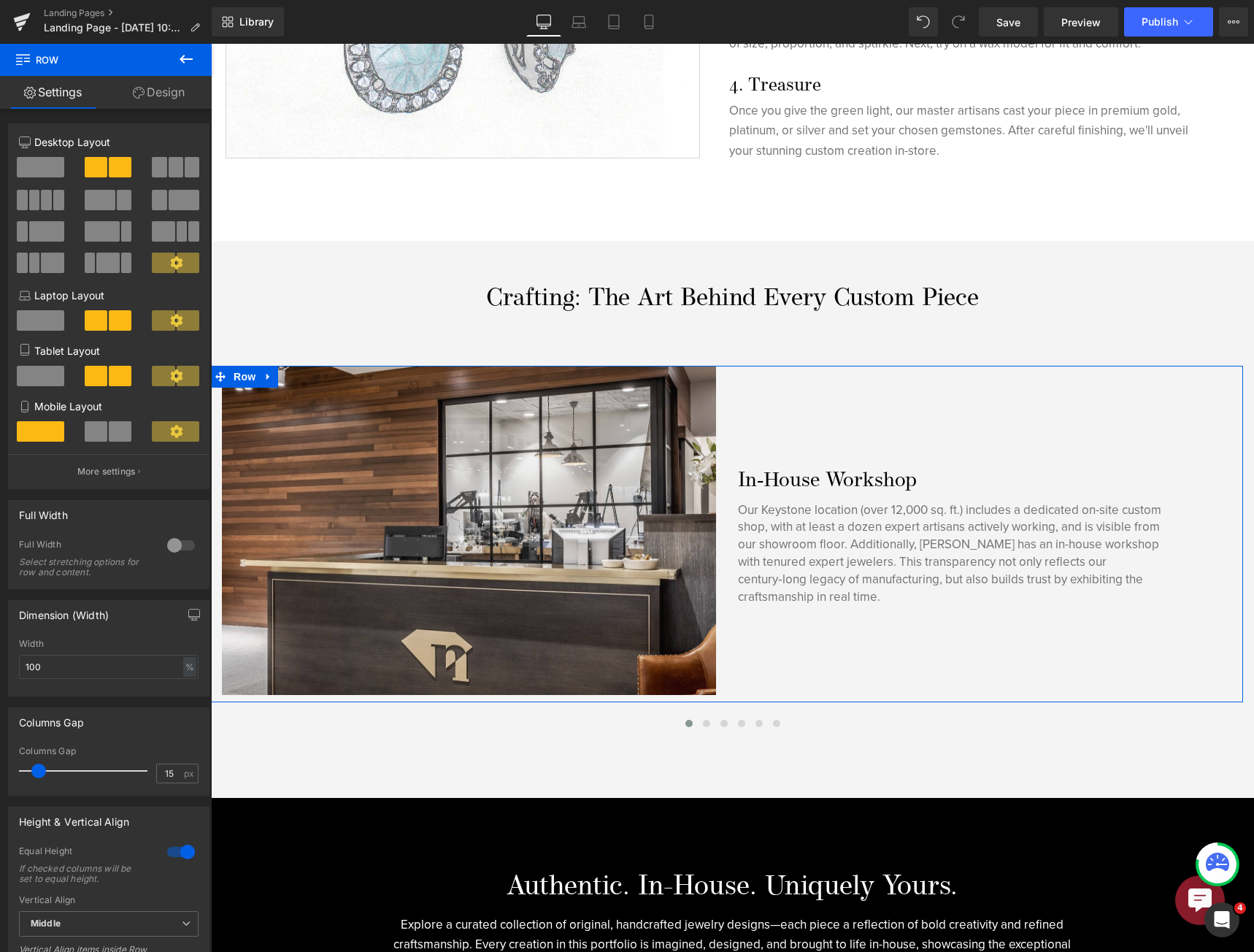
click at [187, 85] on link "Design" at bounding box center [158, 92] width 106 height 33
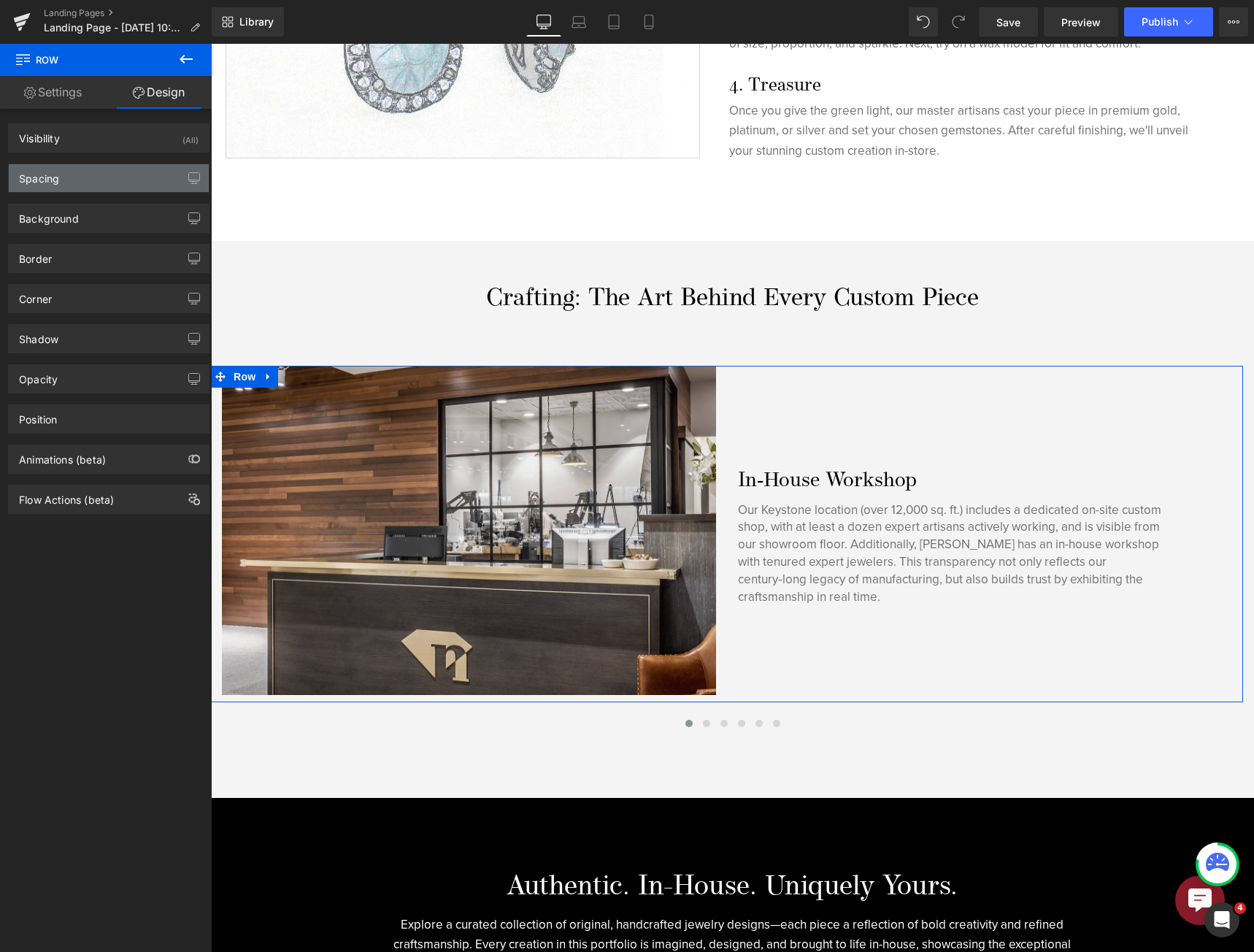
click at [109, 183] on div "Spacing" at bounding box center [108, 178] width 200 height 28
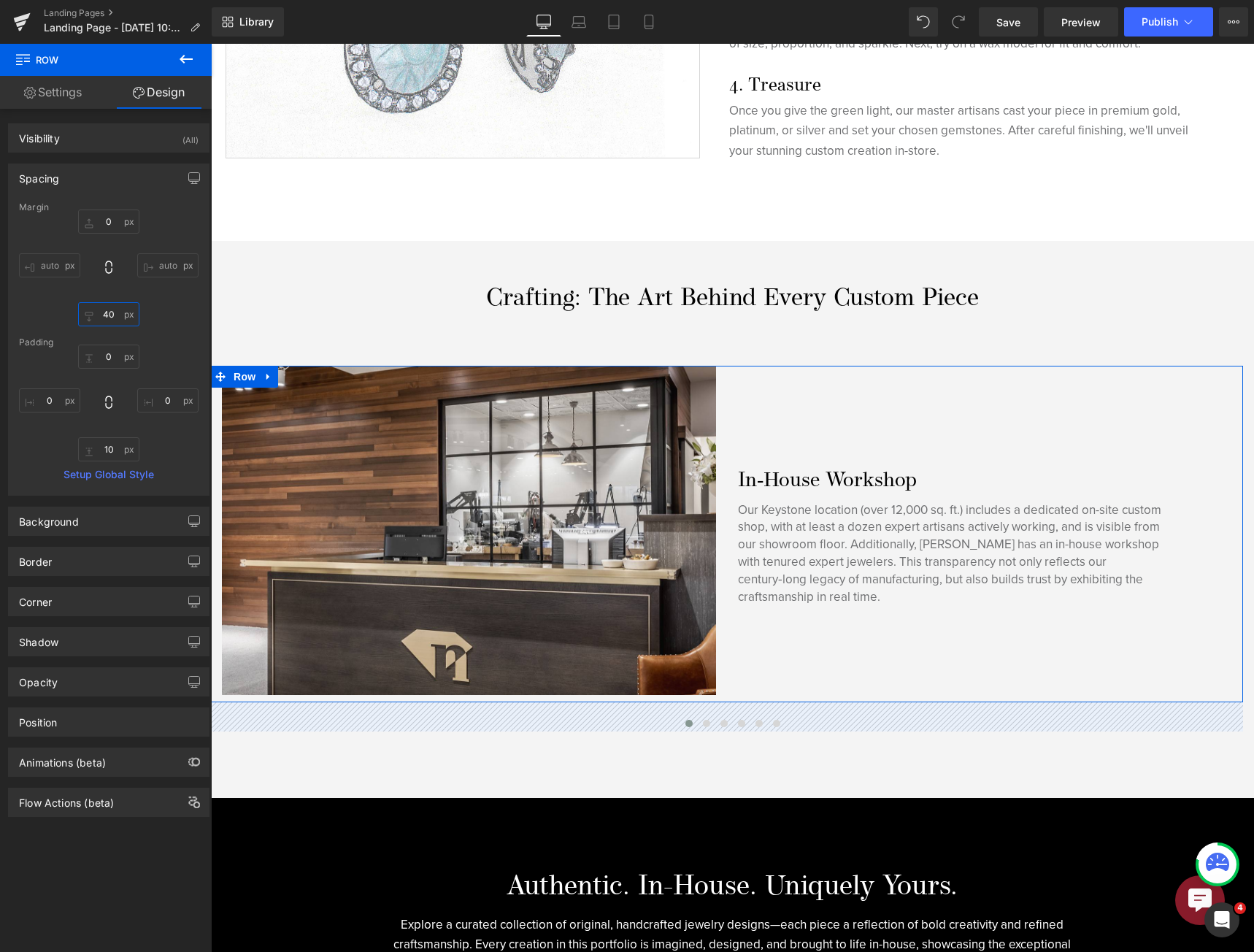
click at [108, 312] on input "40" at bounding box center [108, 314] width 61 height 24
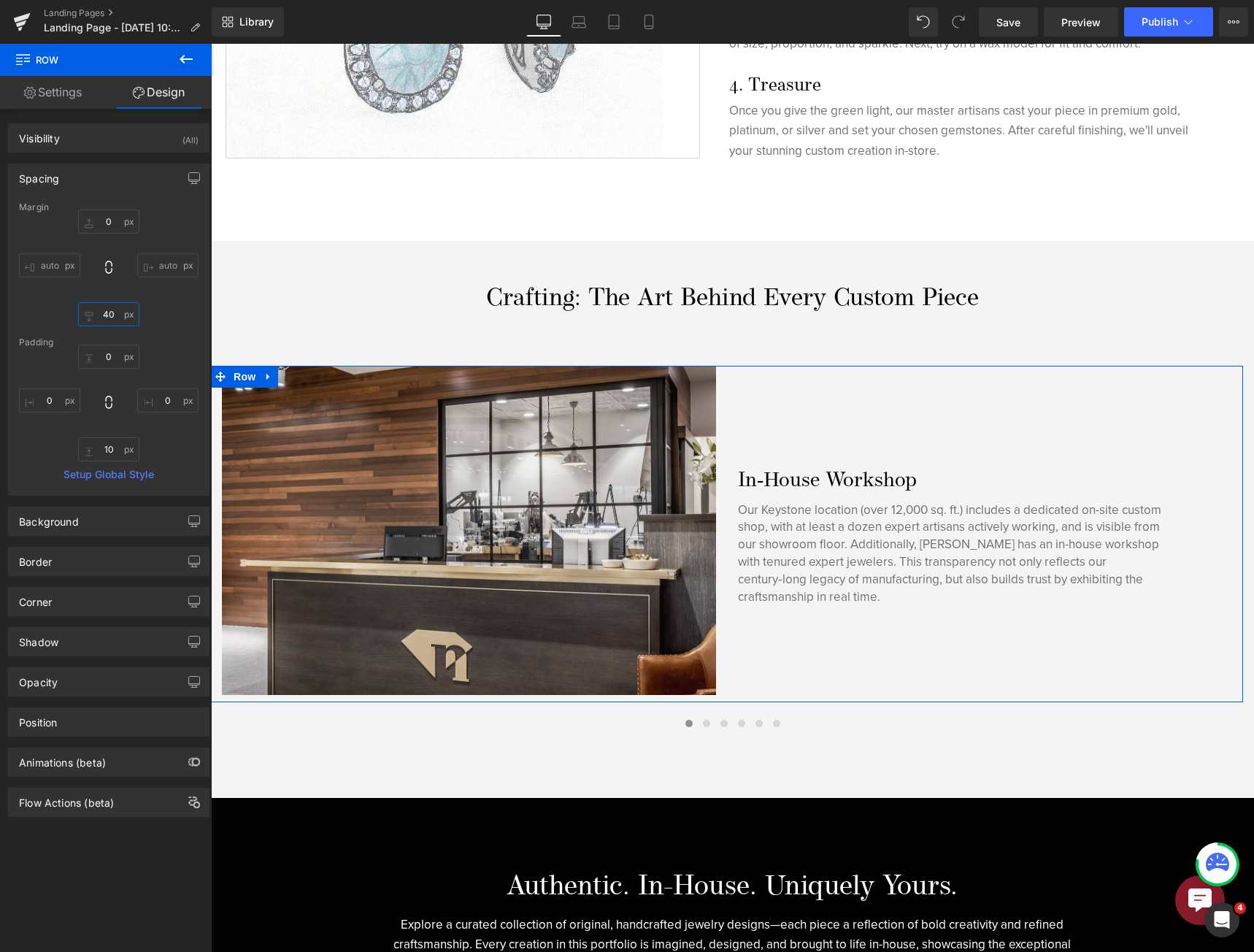
click at [108, 312] on input "40" at bounding box center [108, 314] width 61 height 24
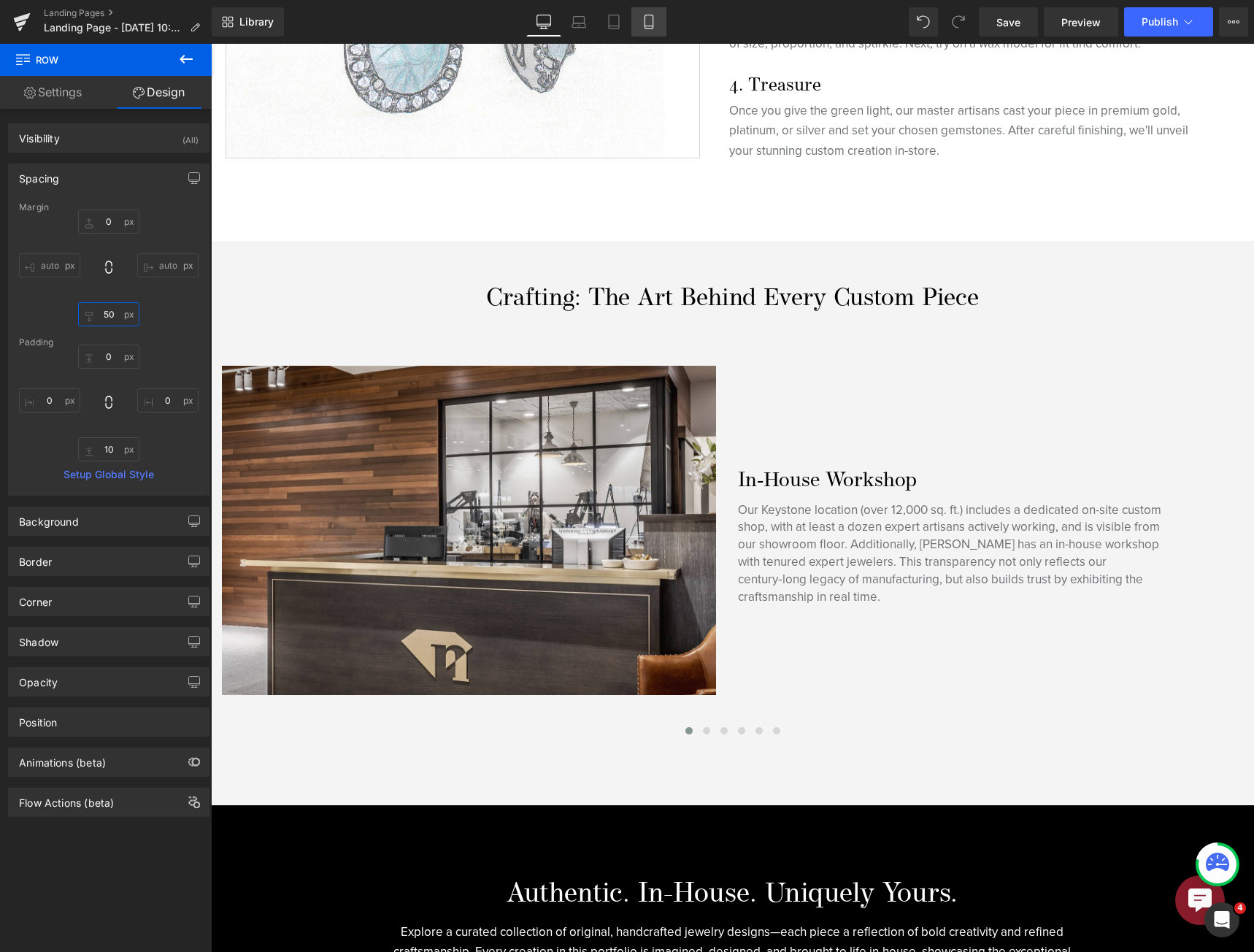
type input "50"
click at [644, 26] on icon at bounding box center [648, 21] width 14 height 14
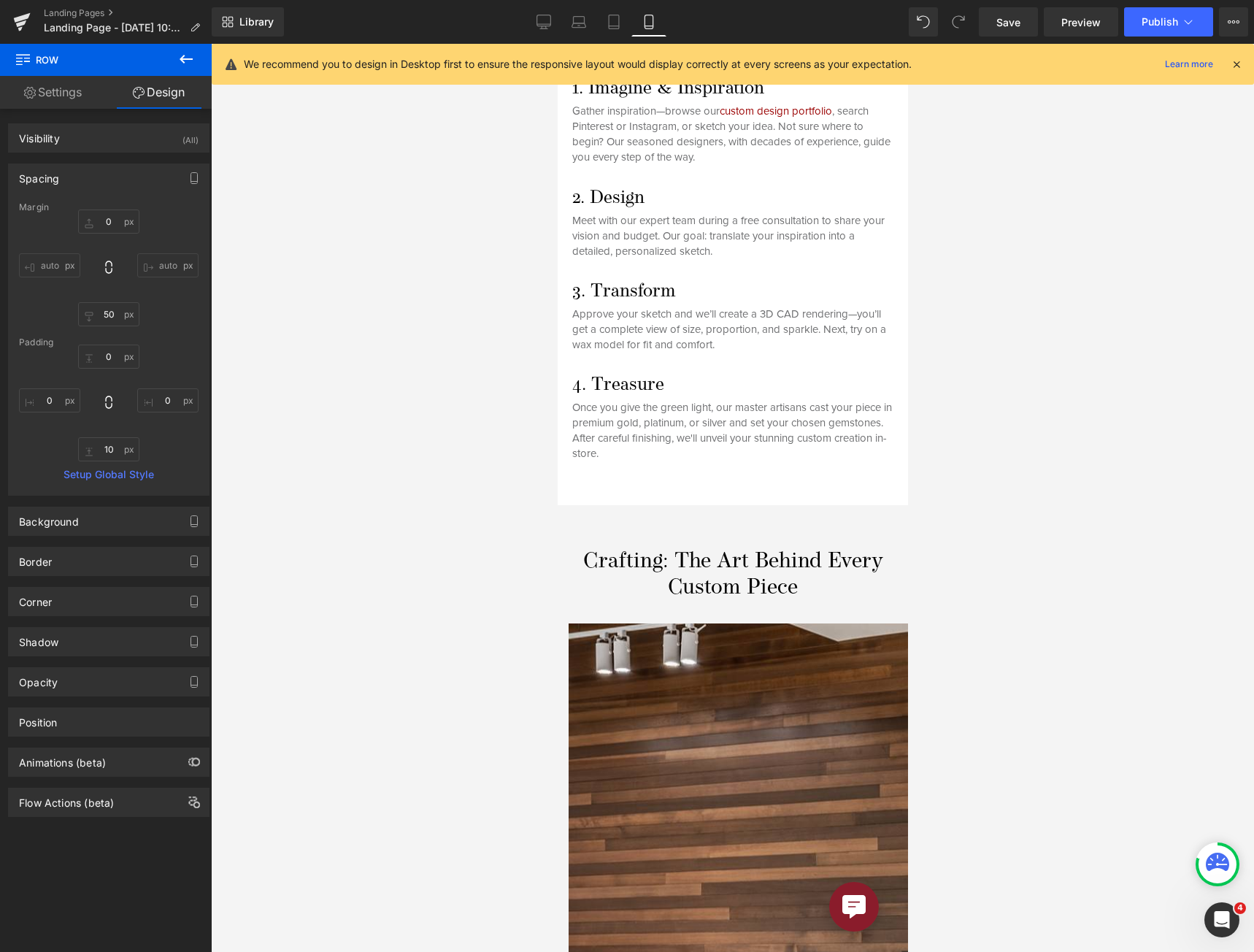
type input "0"
type input "10"
type input "0"
type input "10"
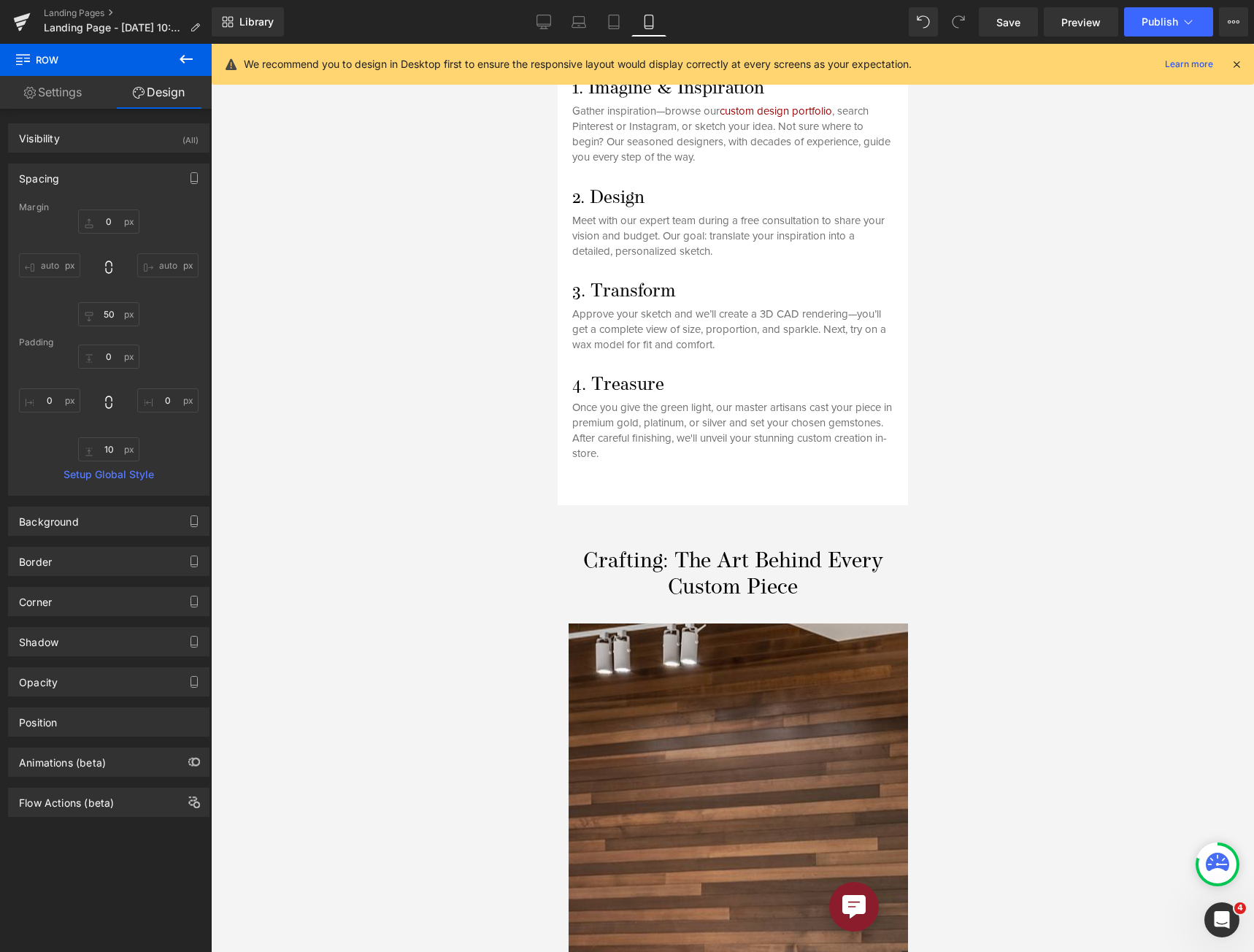
type input "0"
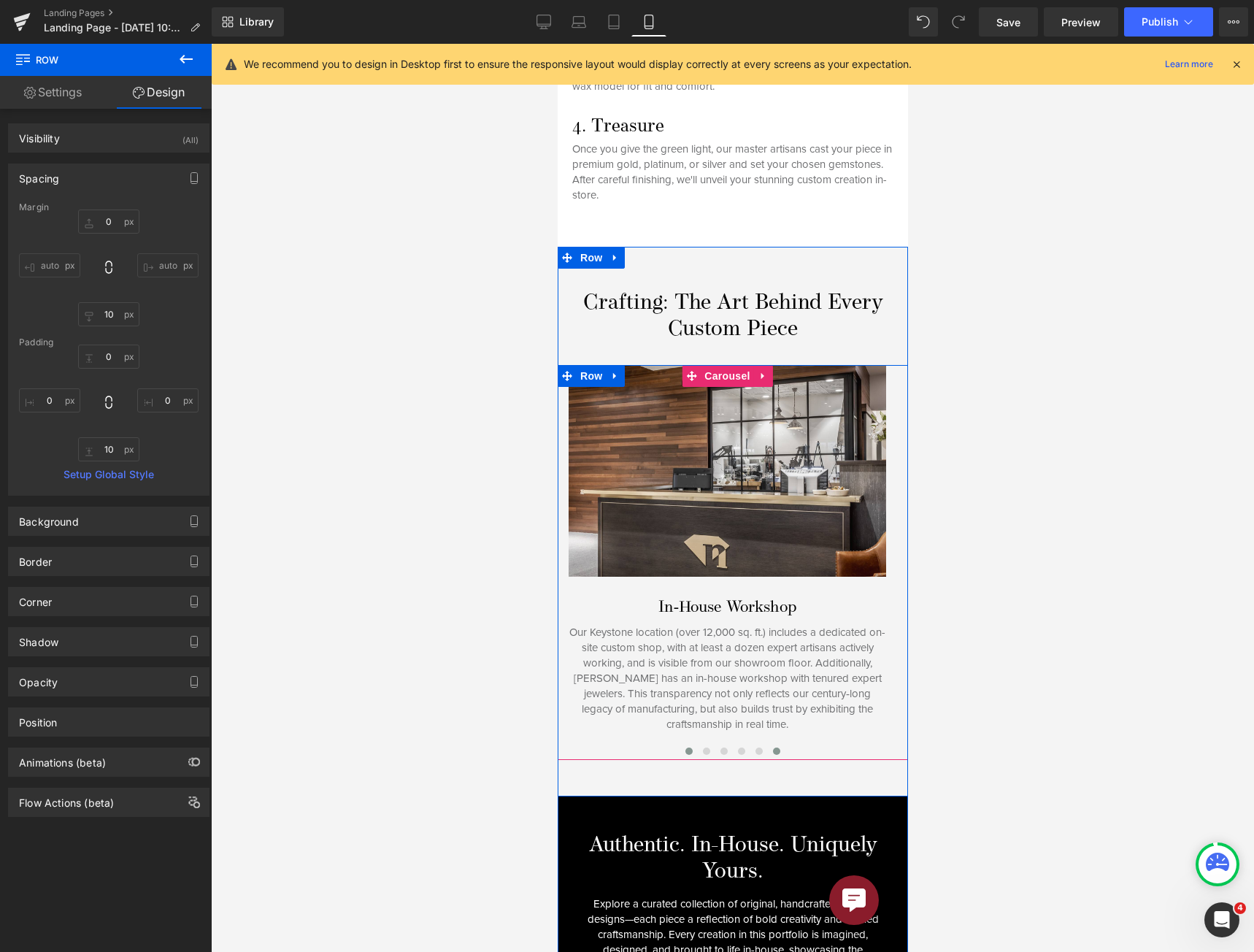
click at [772, 748] on span at bounding box center [776, 751] width 8 height 8
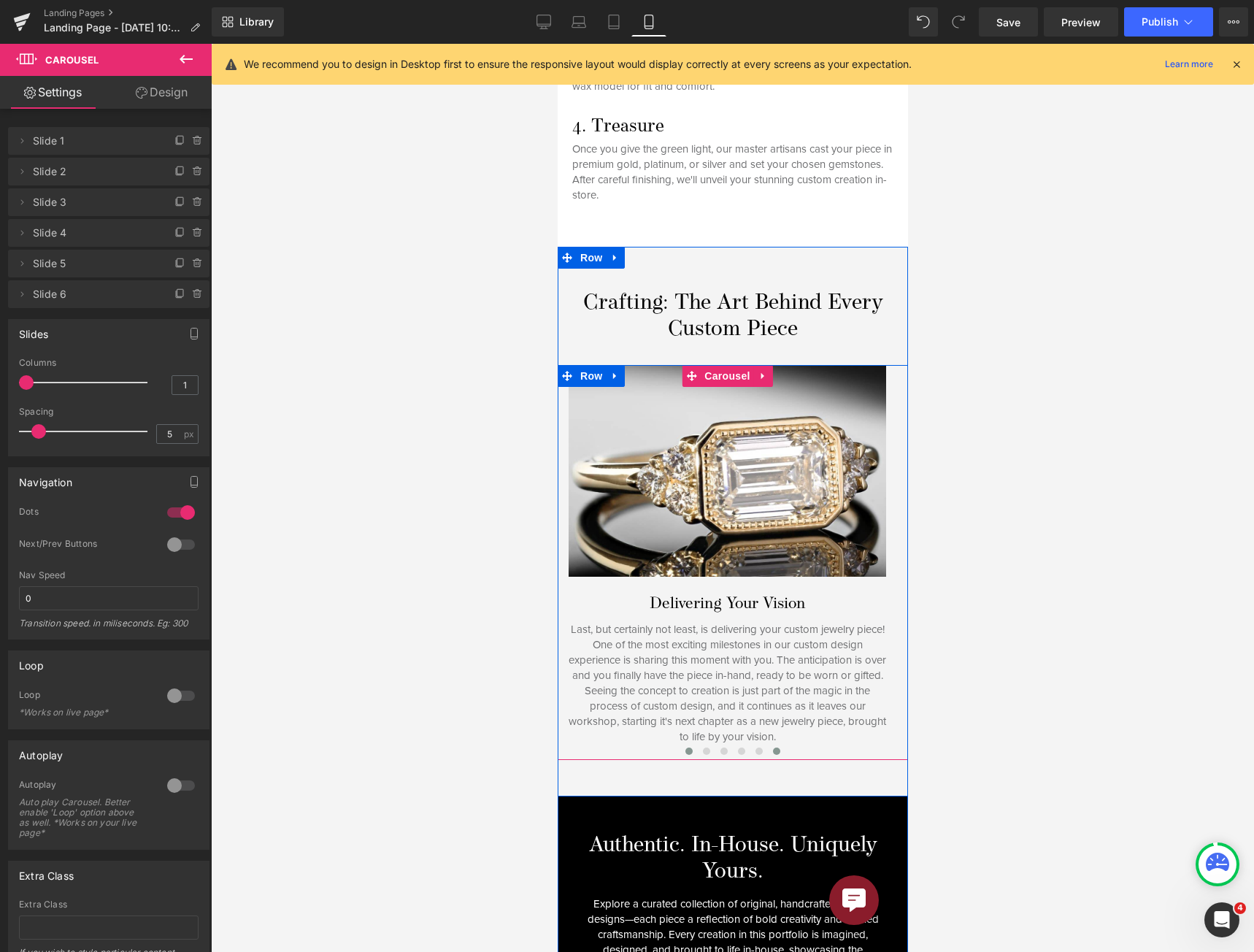
click at [684, 748] on span at bounding box center [688, 751] width 8 height 8
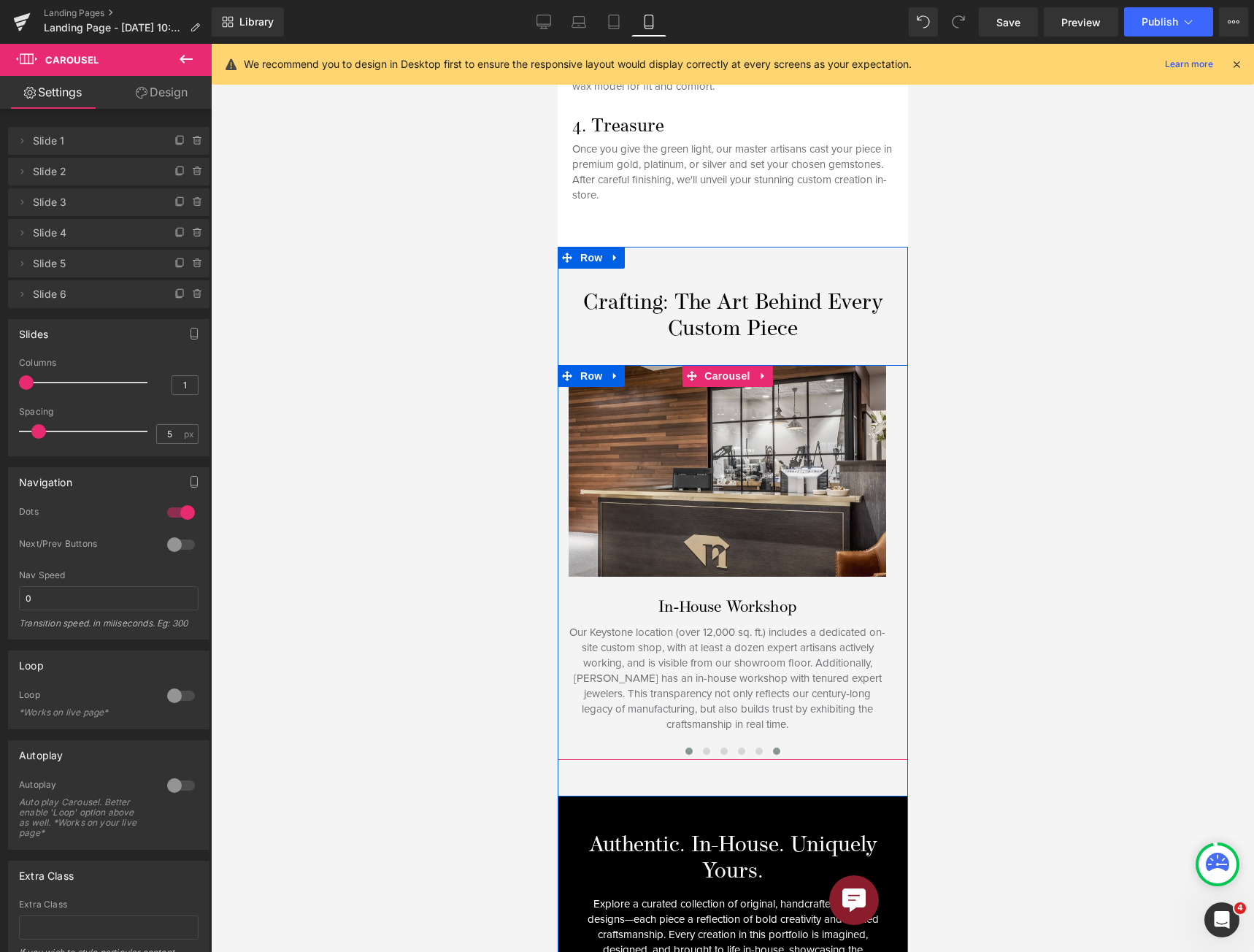
click at [772, 748] on span at bounding box center [776, 751] width 8 height 8
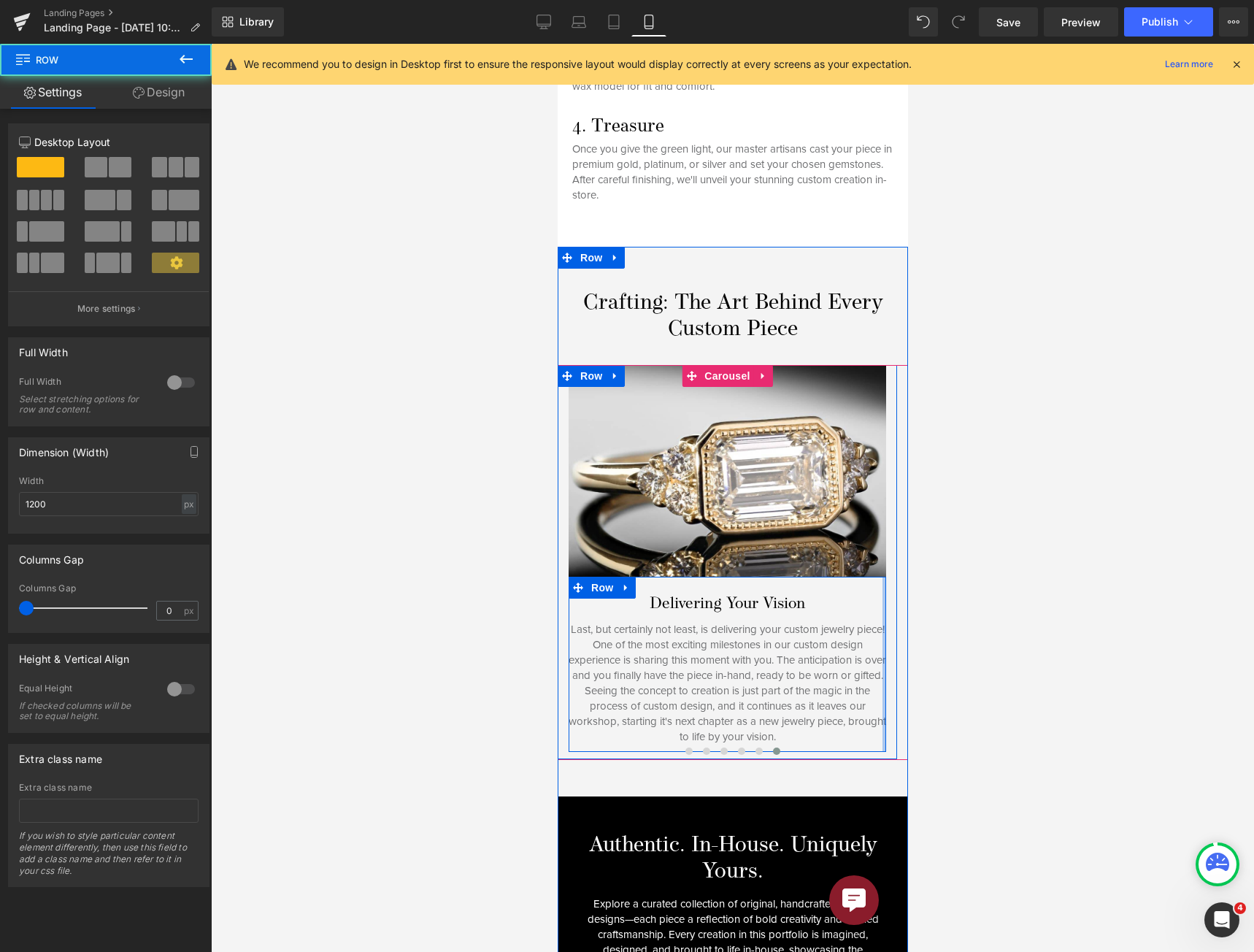
click at [884, 717] on div at bounding box center [884, 664] width 4 height 175
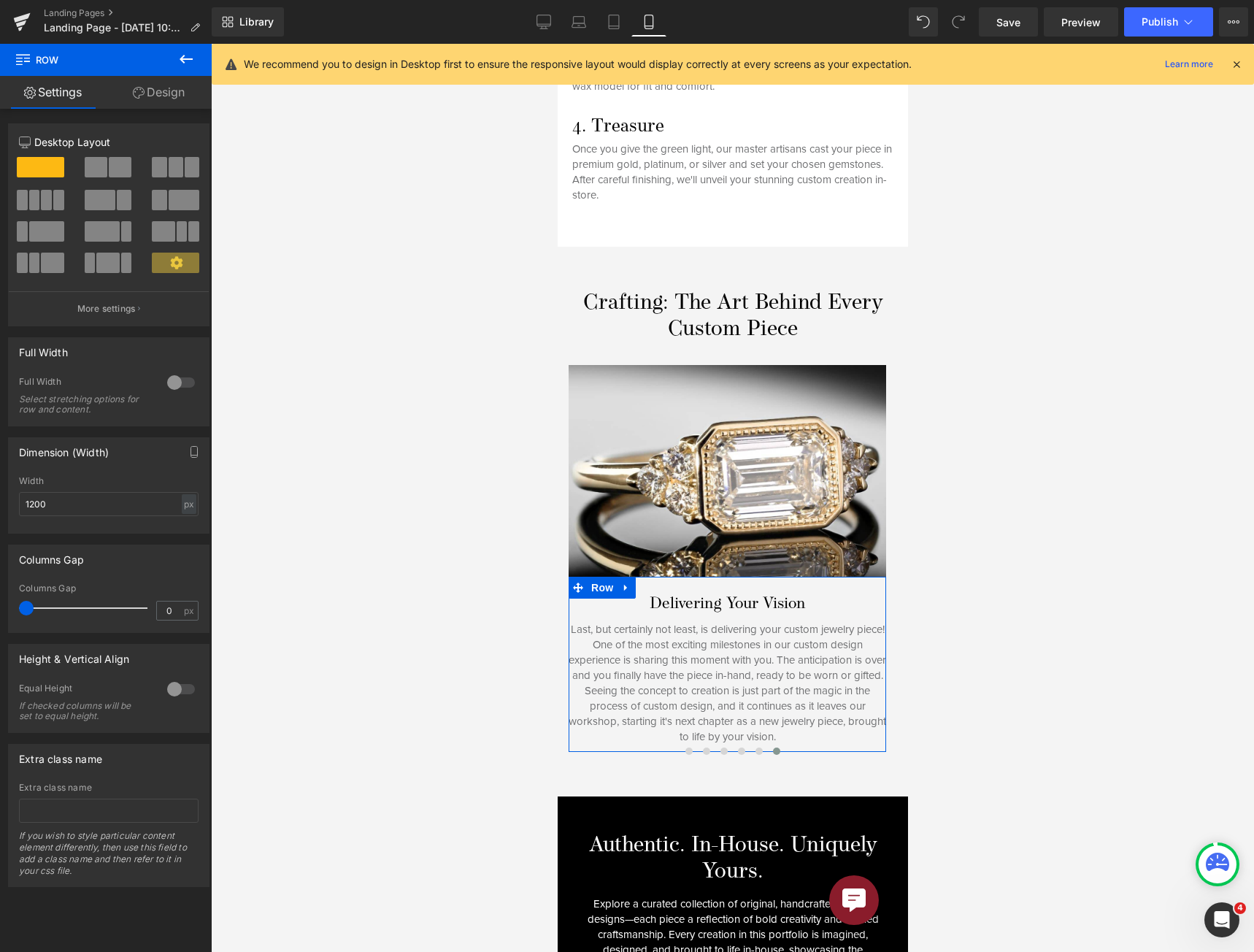
drag, startPoint x: 172, startPoint y: 96, endPoint x: 127, endPoint y: 155, distance: 74.2
click at [172, 96] on link "Design" at bounding box center [158, 92] width 106 height 33
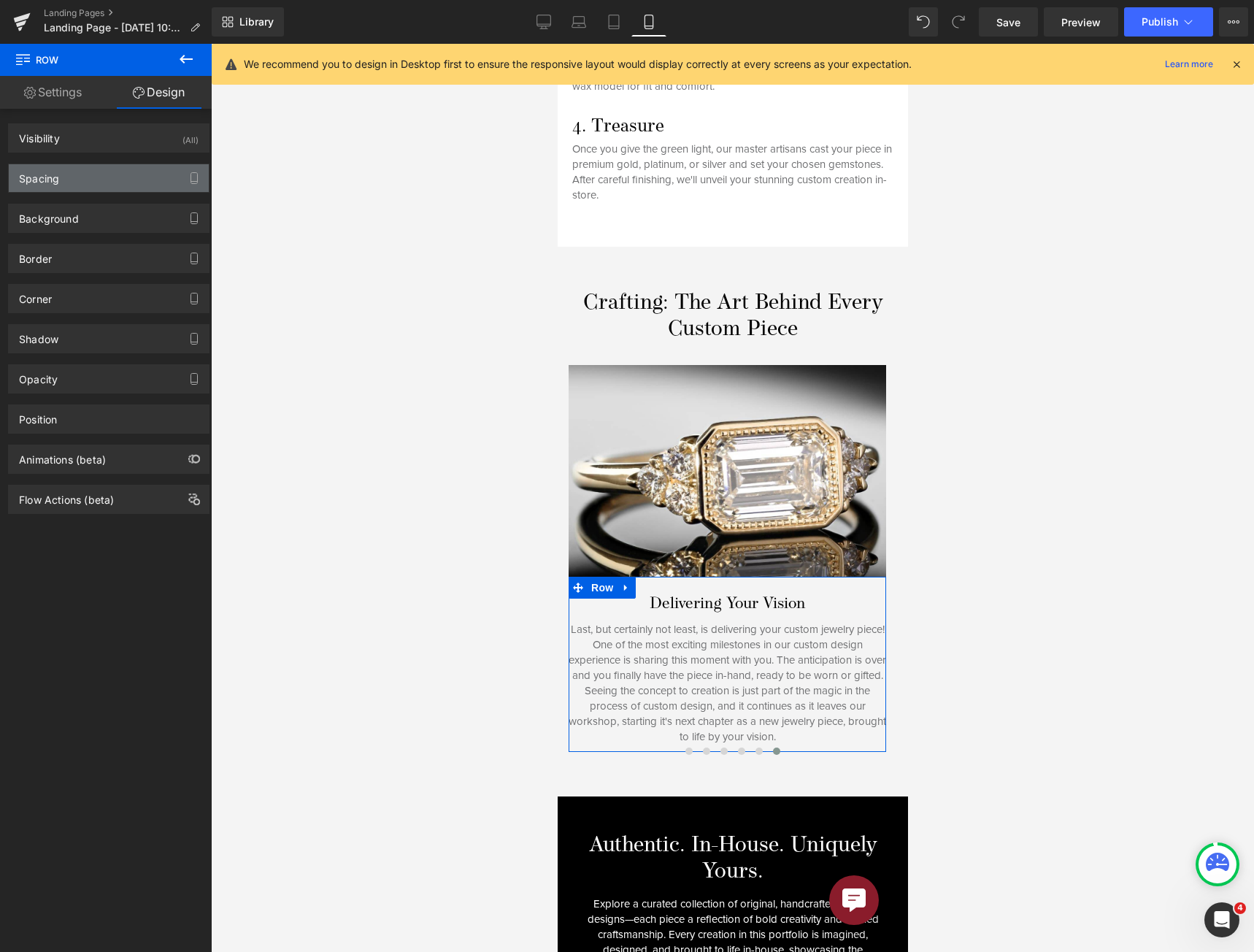
click at [116, 175] on div "Spacing" at bounding box center [108, 178] width 200 height 28
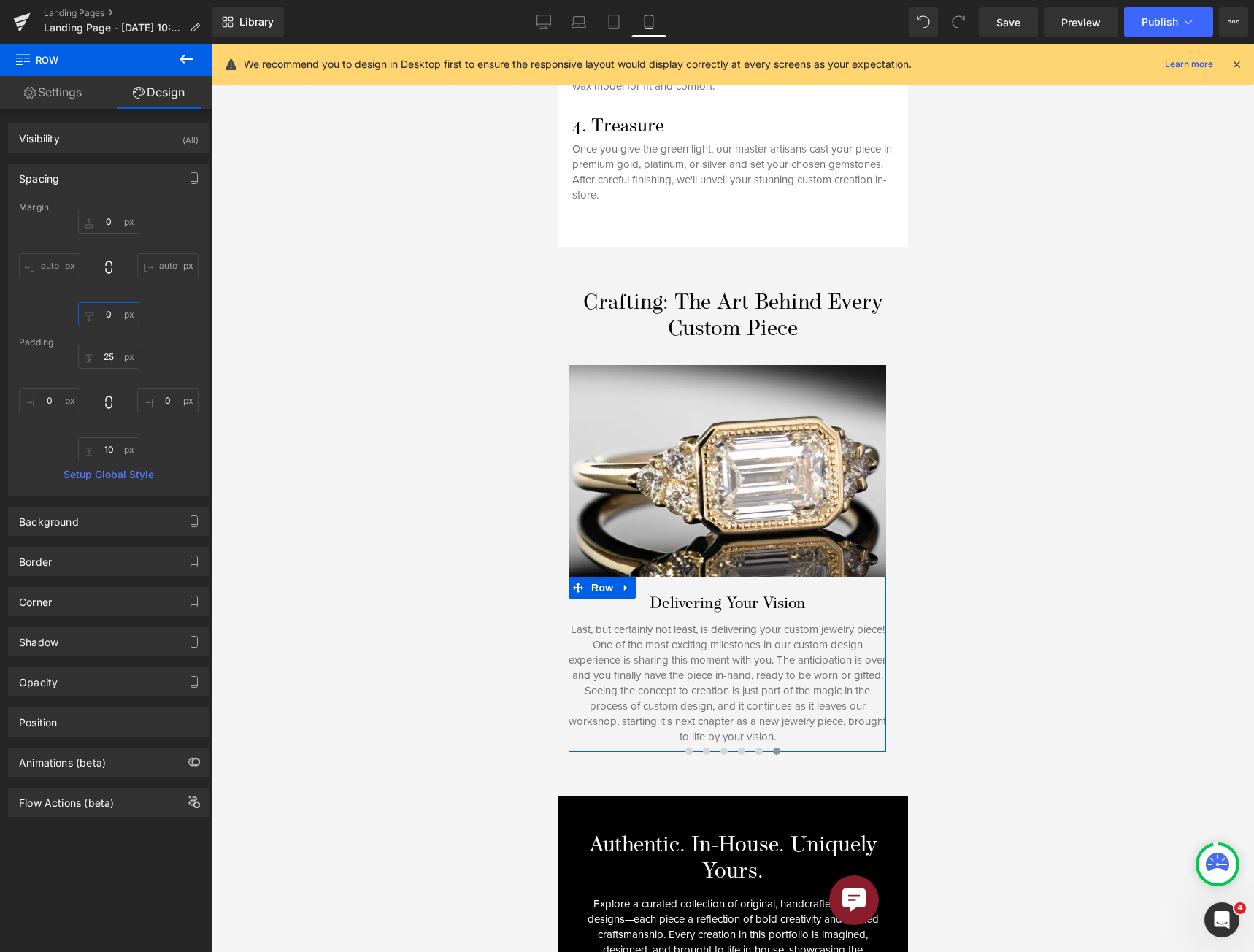
click at [114, 318] on input "0" at bounding box center [108, 314] width 61 height 24
type input "5"
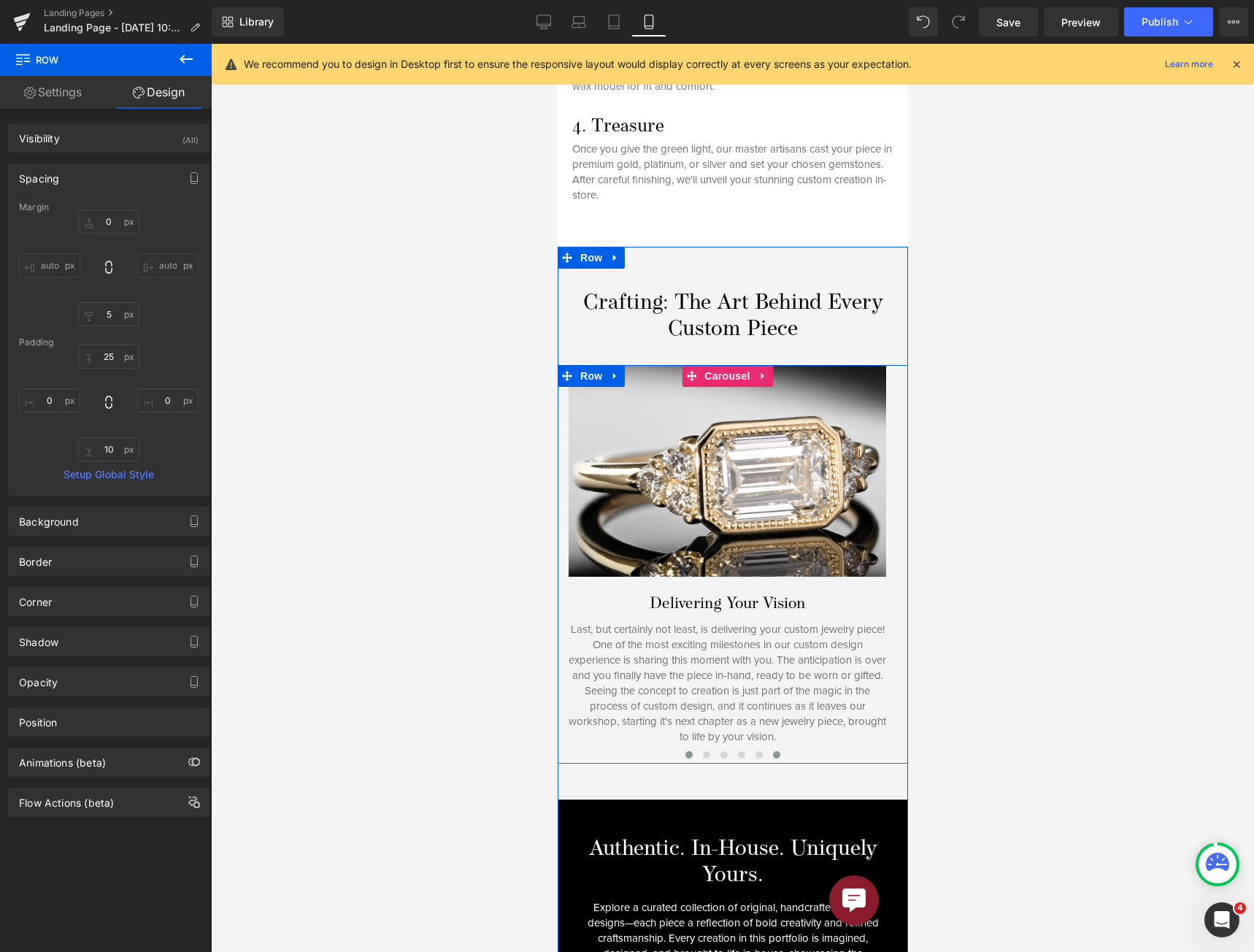
click at [687, 748] on button at bounding box center [688, 754] width 17 height 14
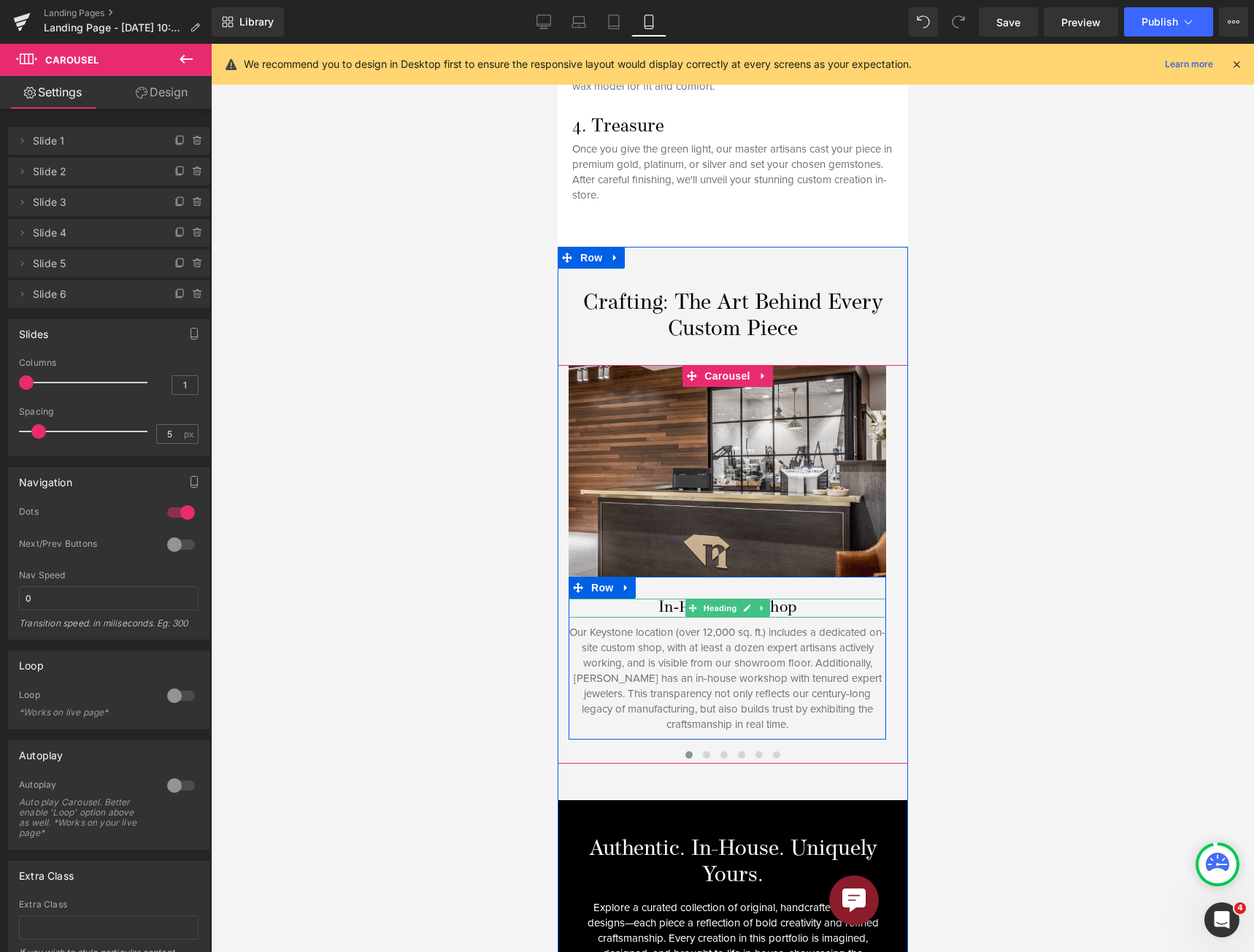
click at [720, 599] on span "Heading" at bounding box center [719, 607] width 39 height 17
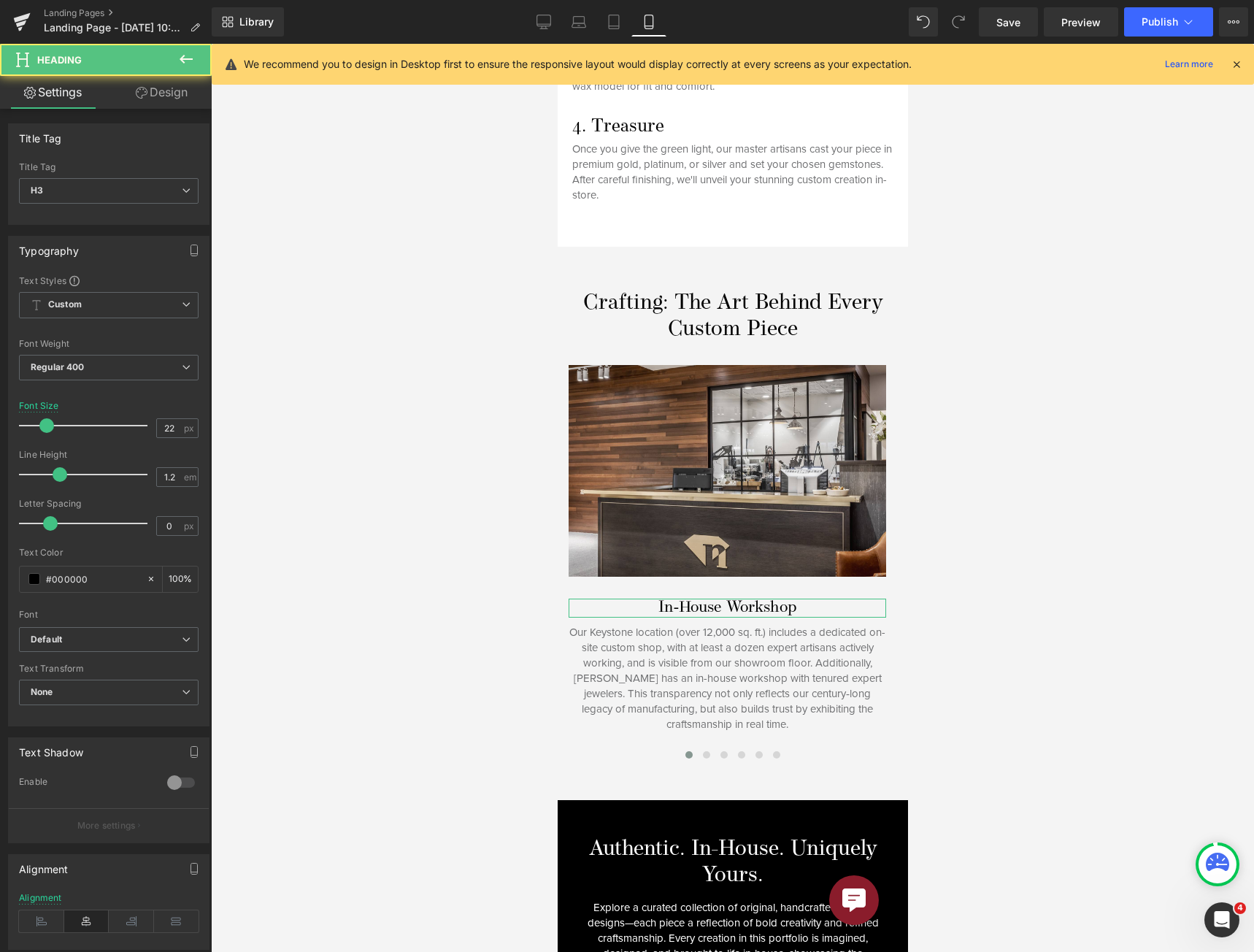
click at [147, 102] on link "Design" at bounding box center [161, 92] width 106 height 33
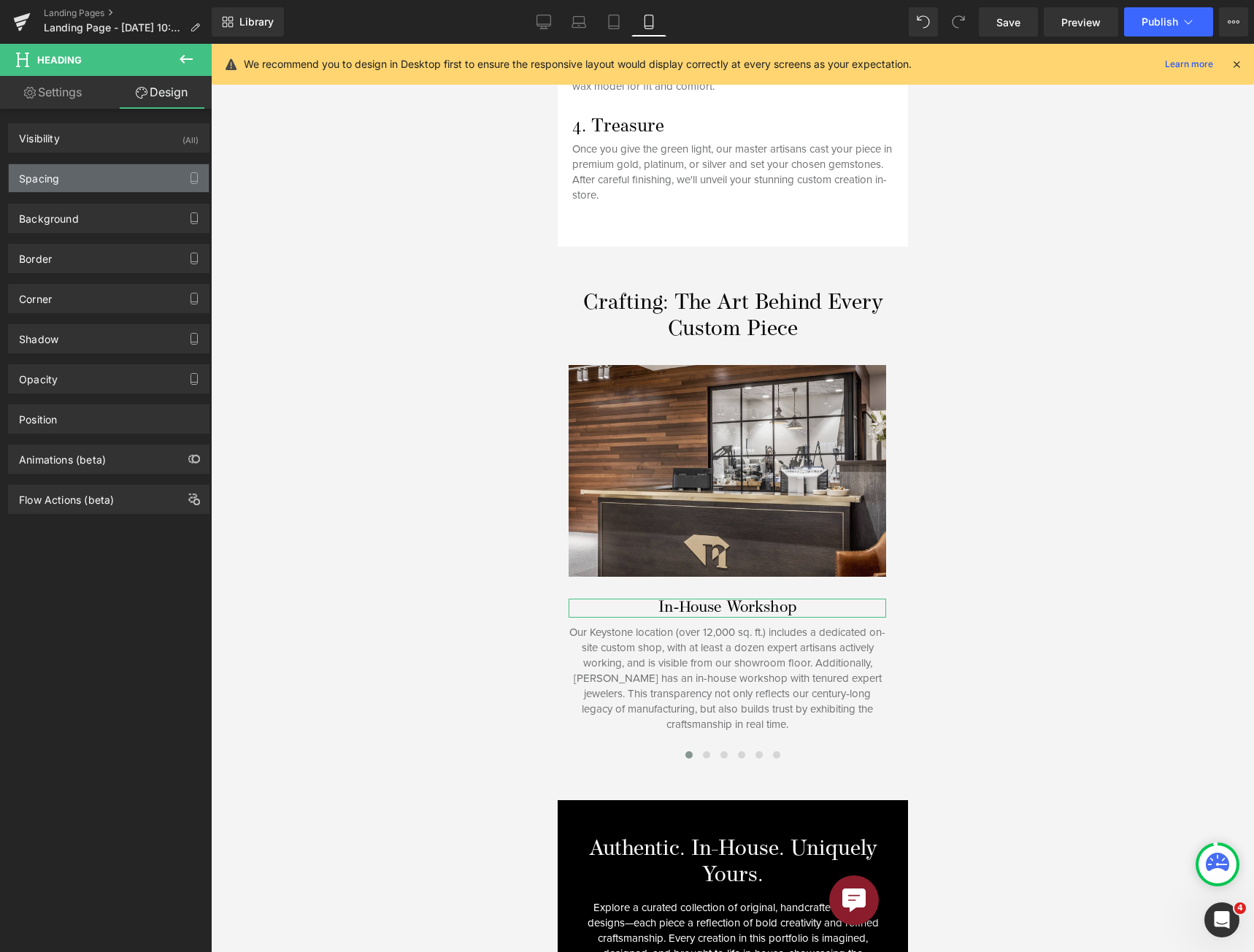
click at [138, 172] on div "Spacing" at bounding box center [108, 178] width 200 height 28
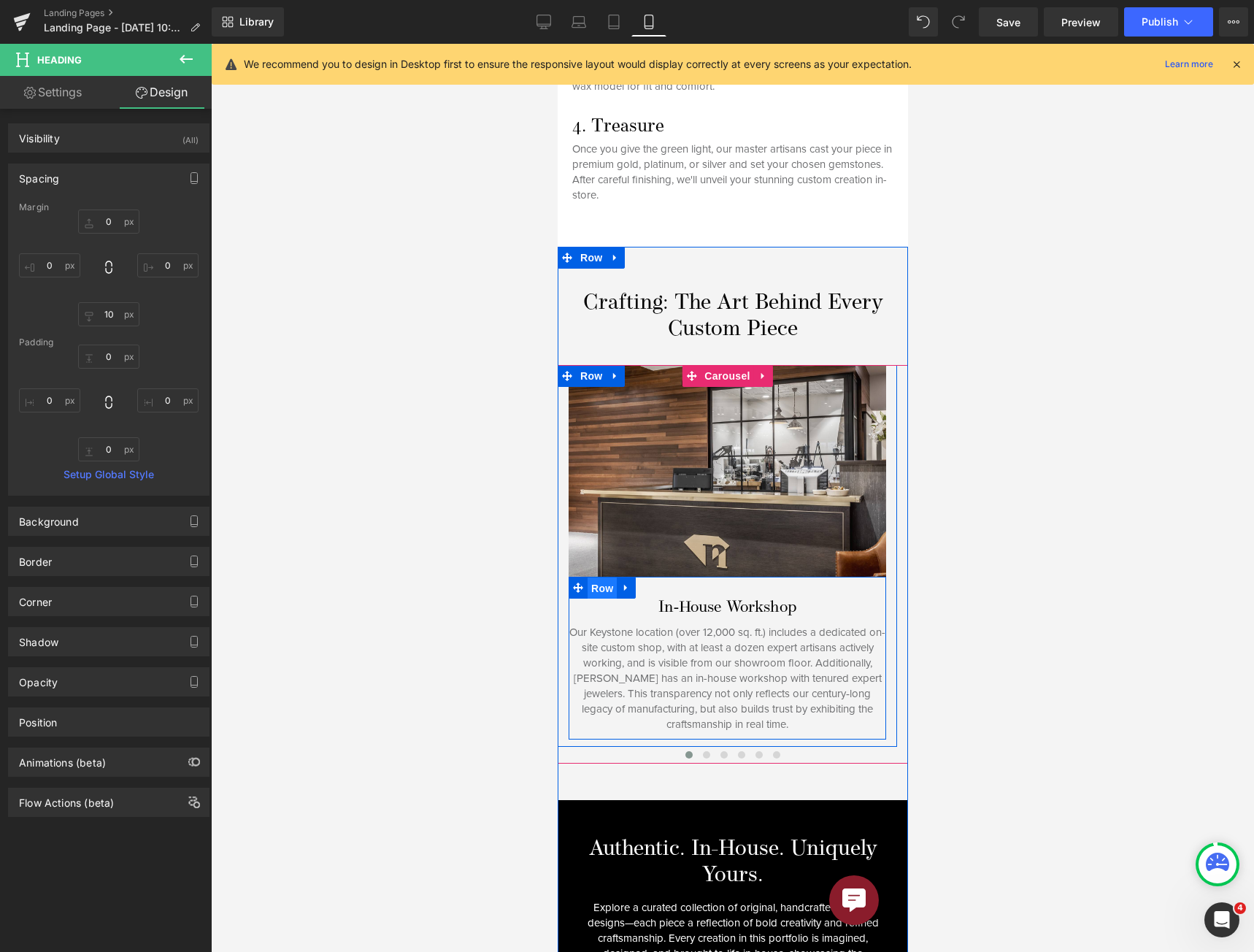
click at [607, 578] on span "Row" at bounding box center [601, 588] width 29 height 22
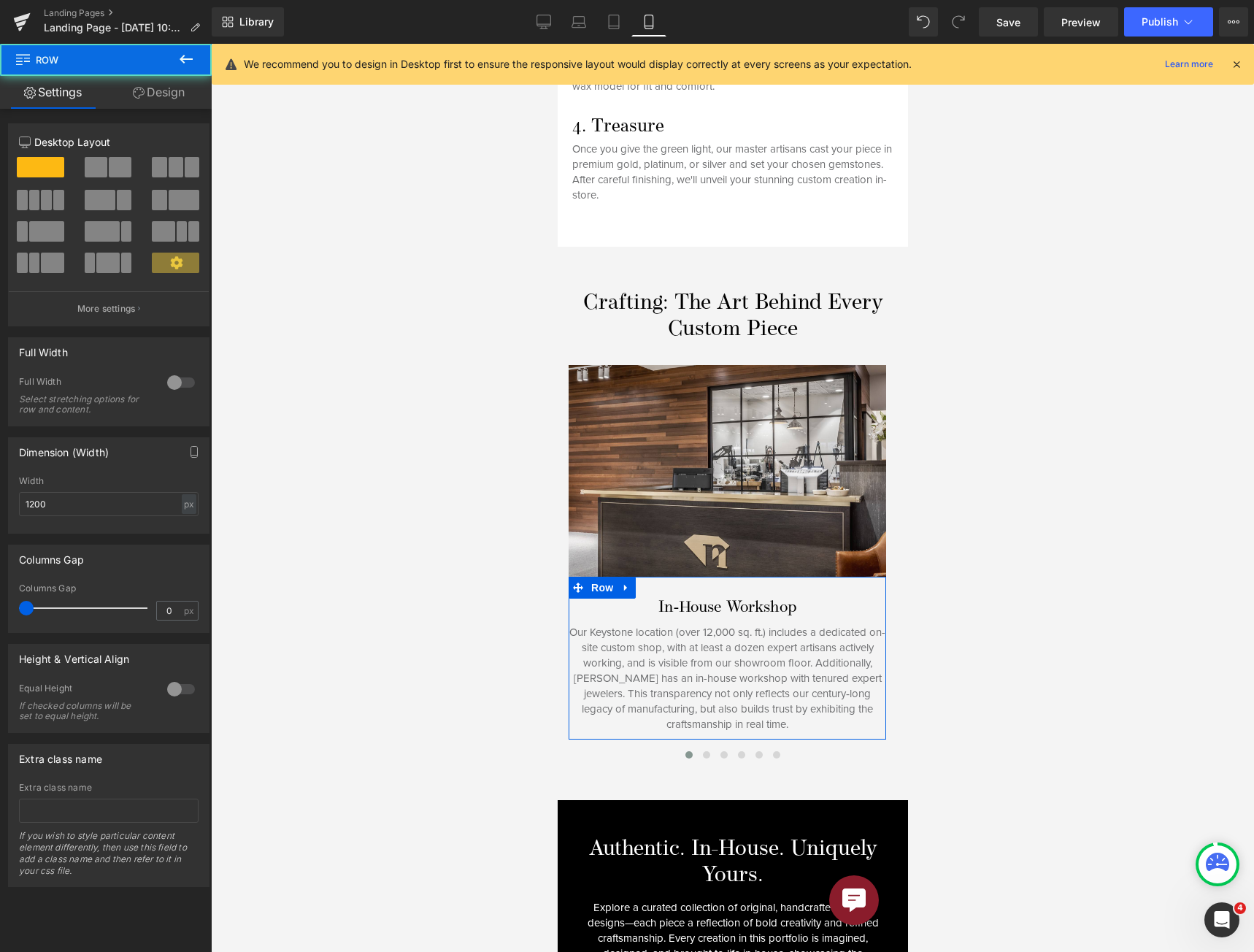
click at [163, 88] on link "Design" at bounding box center [158, 92] width 106 height 33
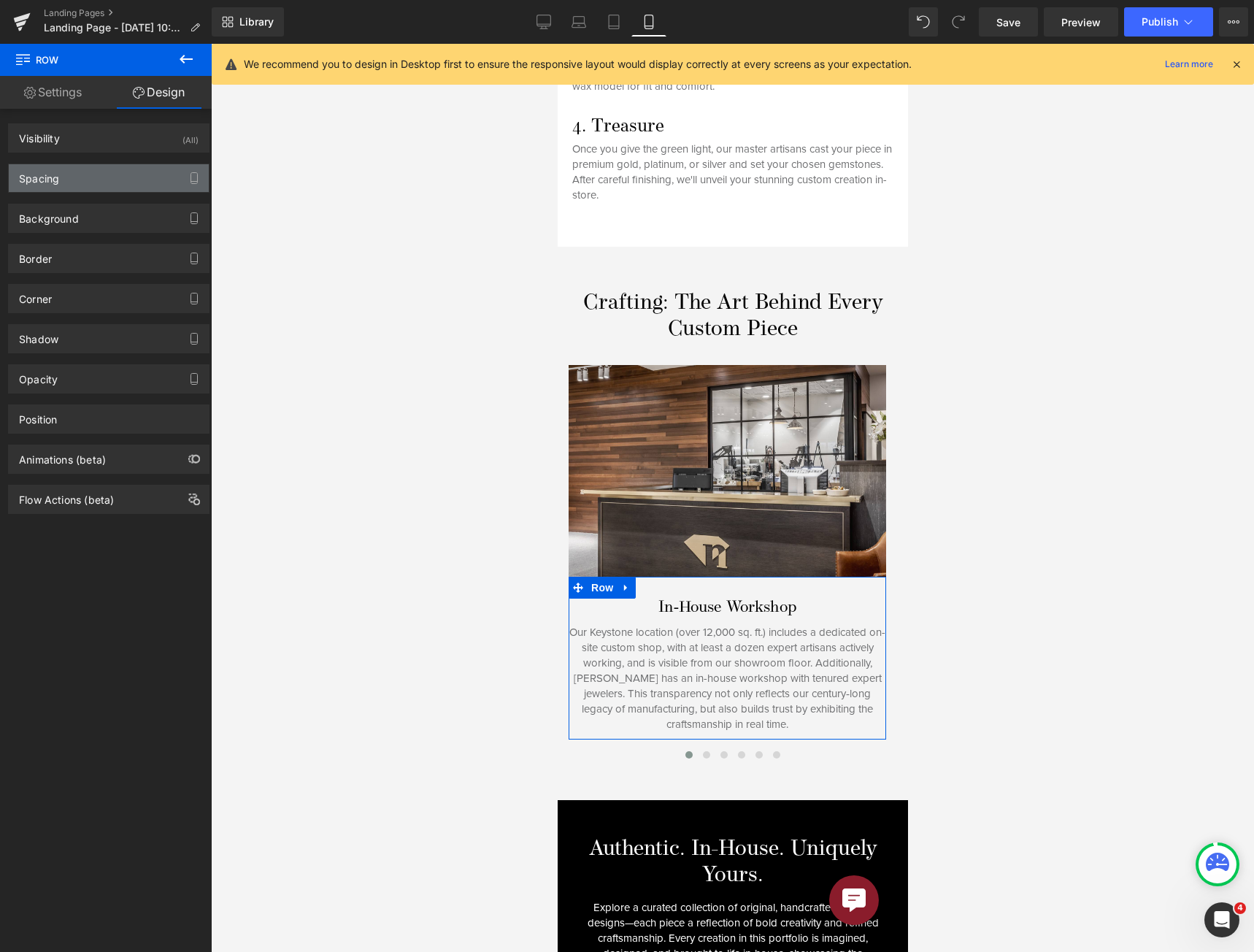
click at [94, 180] on div "Spacing" at bounding box center [108, 178] width 200 height 28
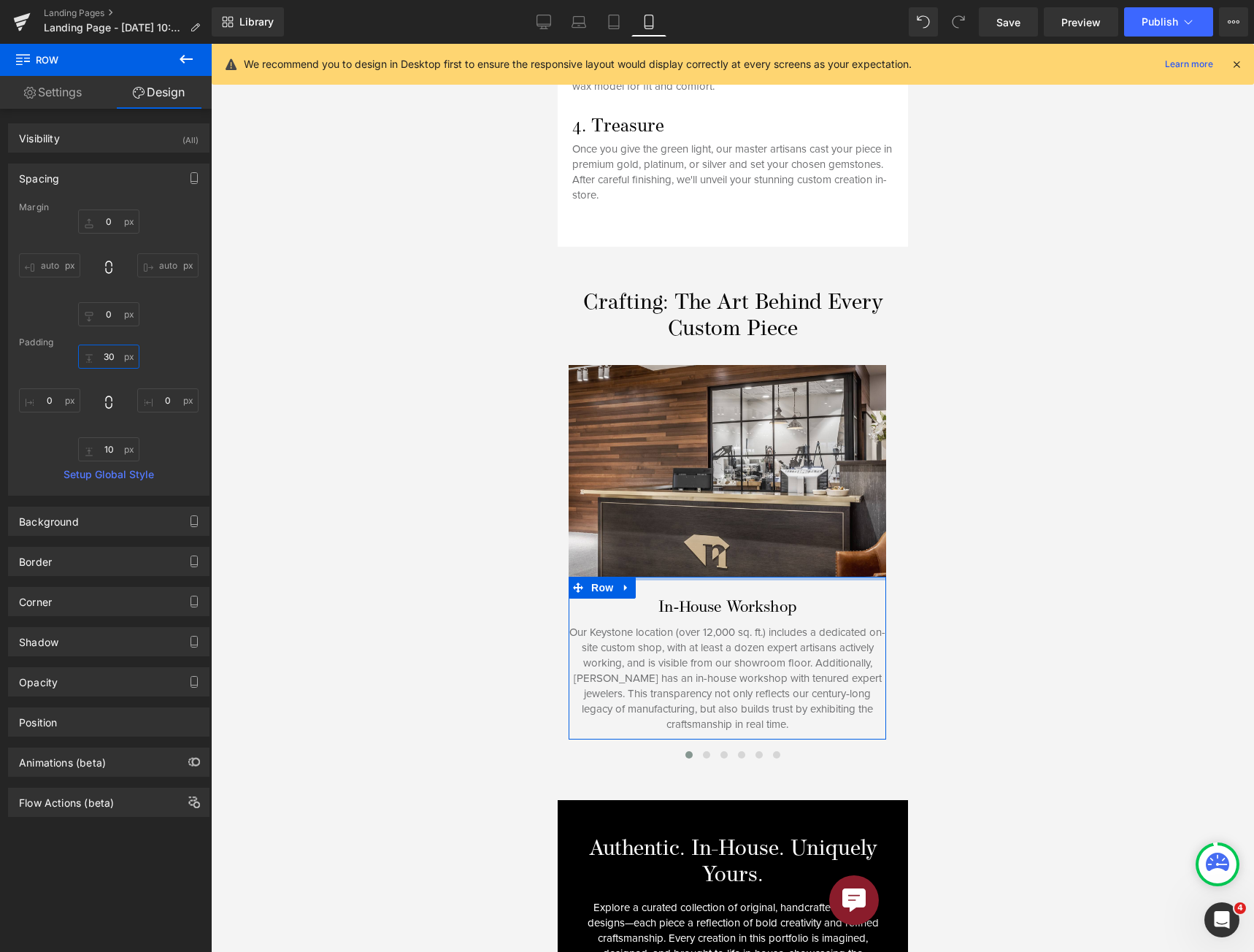
click at [101, 359] on input "30" at bounding box center [108, 356] width 61 height 24
type input "25"
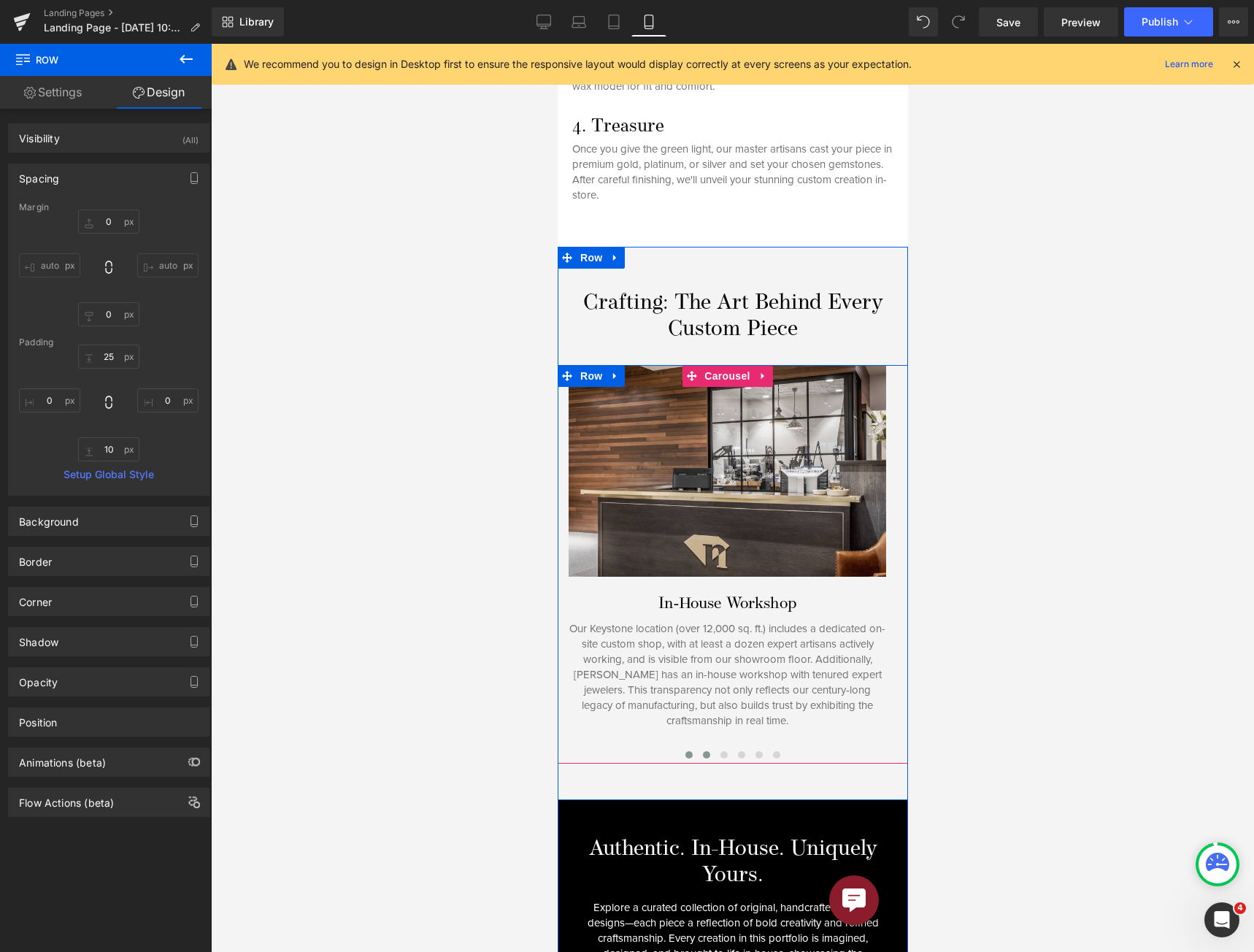
click at [697, 748] on button at bounding box center [705, 754] width 17 height 14
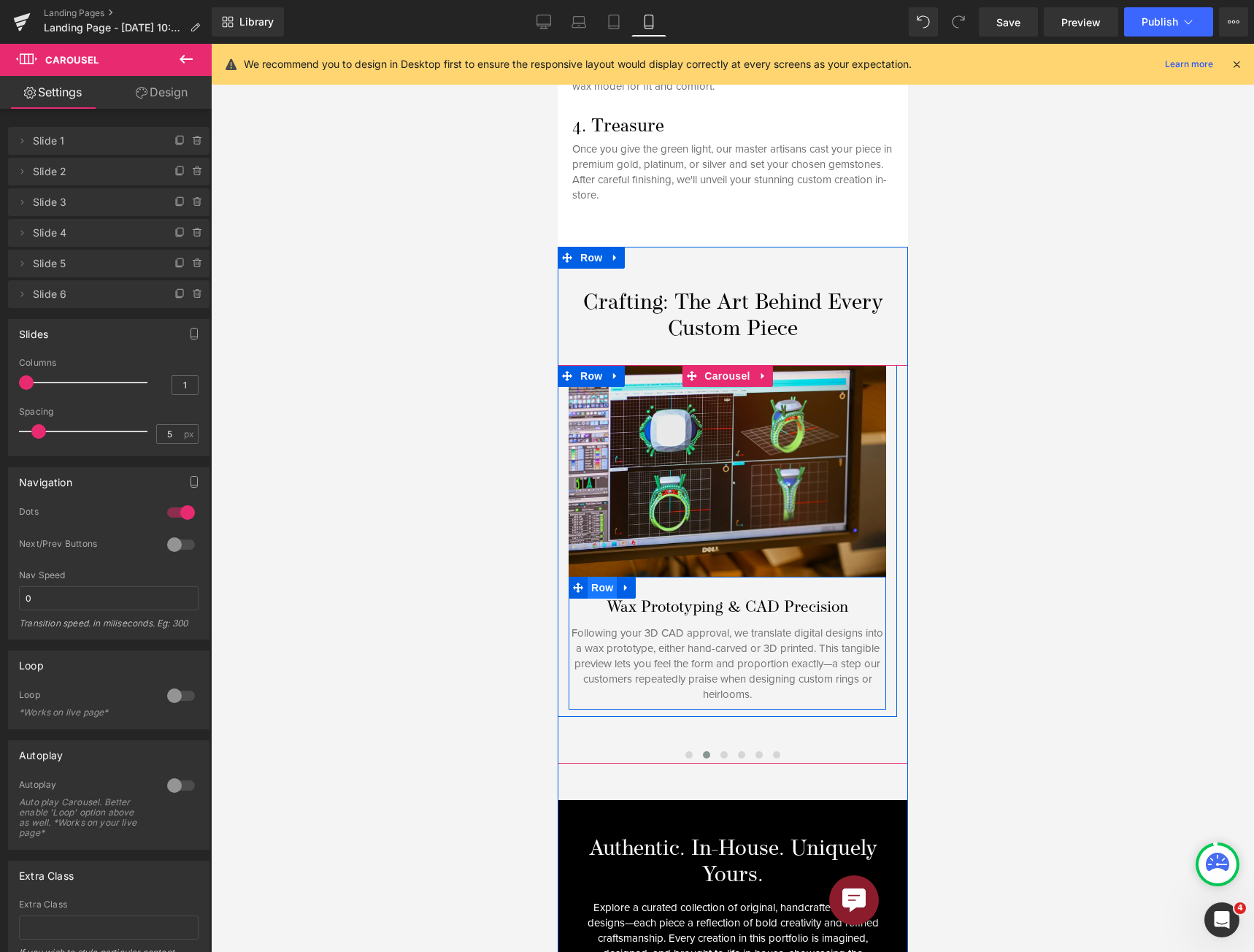
click at [597, 577] on span "Row" at bounding box center [601, 587] width 29 height 22
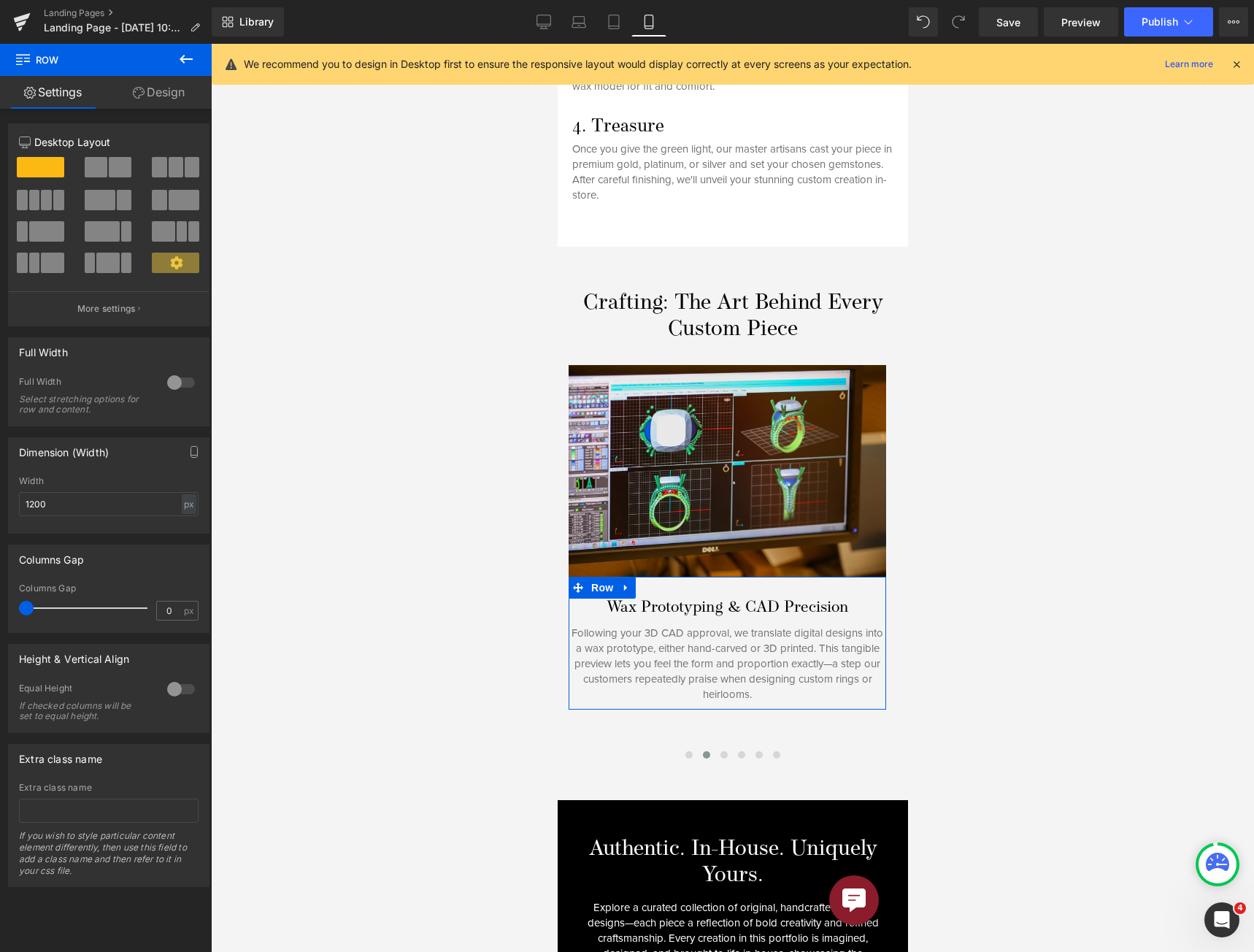
click at [141, 90] on icon at bounding box center [138, 92] width 12 height 12
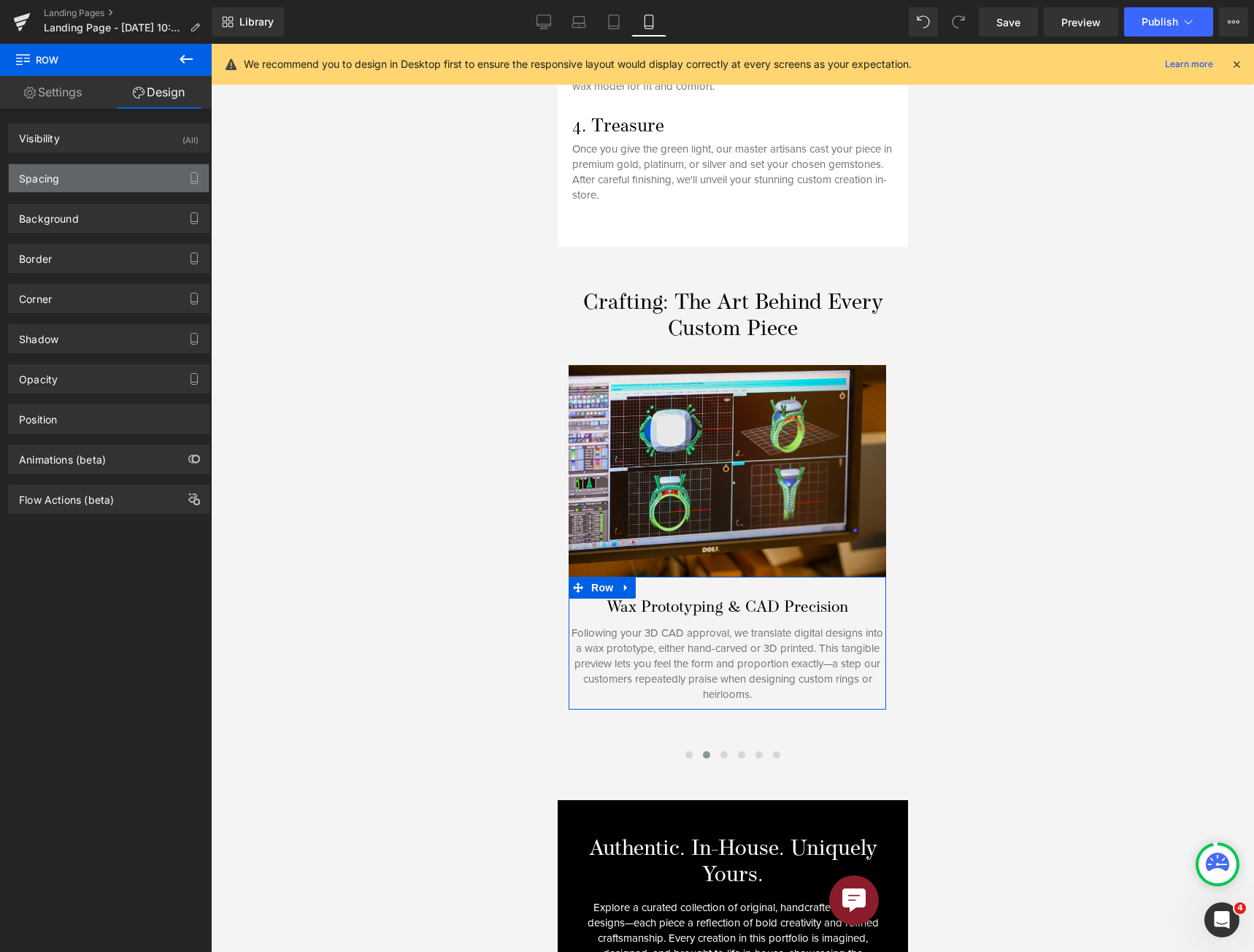
click at [113, 172] on div "Spacing" at bounding box center [108, 178] width 200 height 28
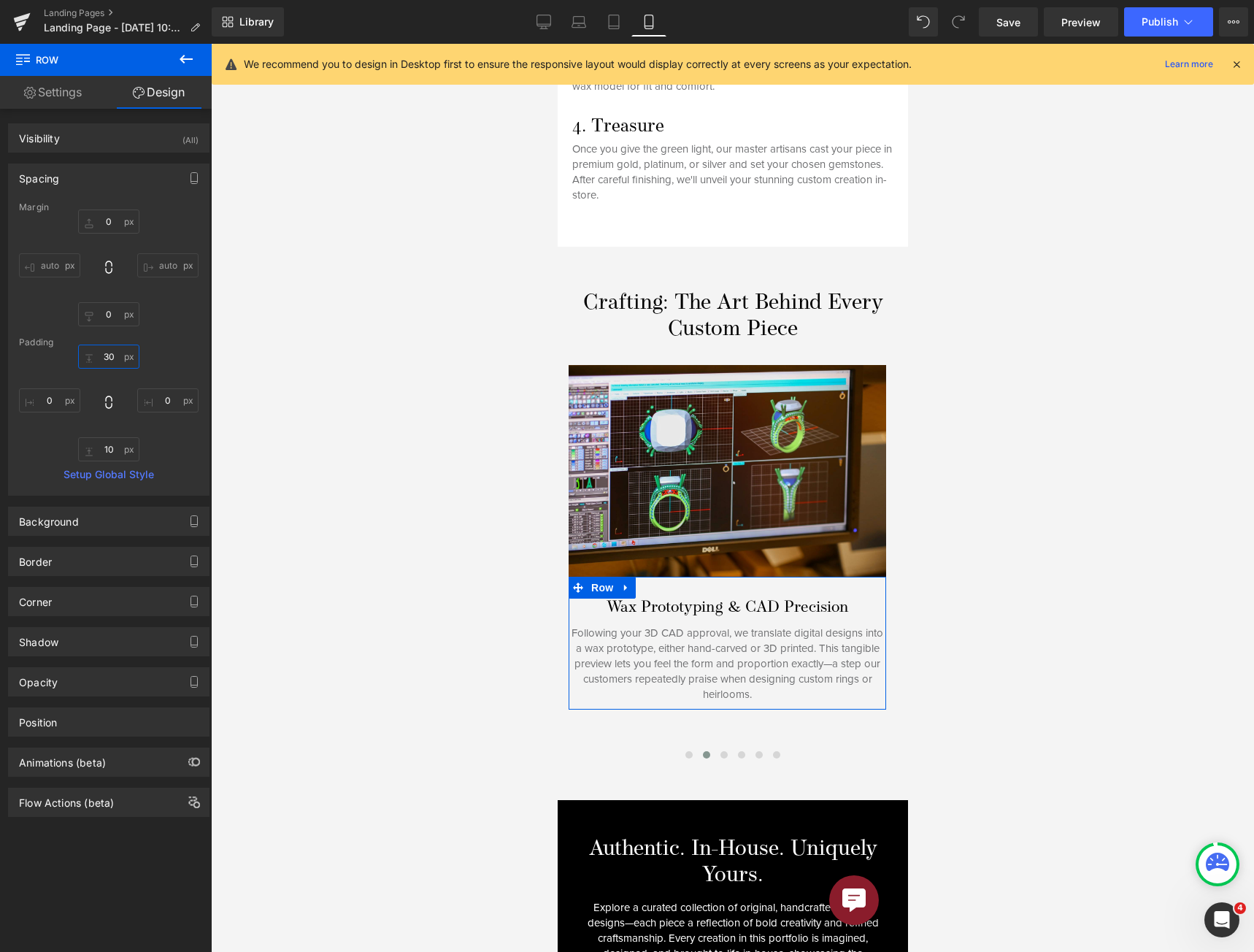
click at [110, 357] on input "30" at bounding box center [108, 356] width 61 height 24
type input "25"
click at [110, 366] on input "25" at bounding box center [108, 356] width 61 height 24
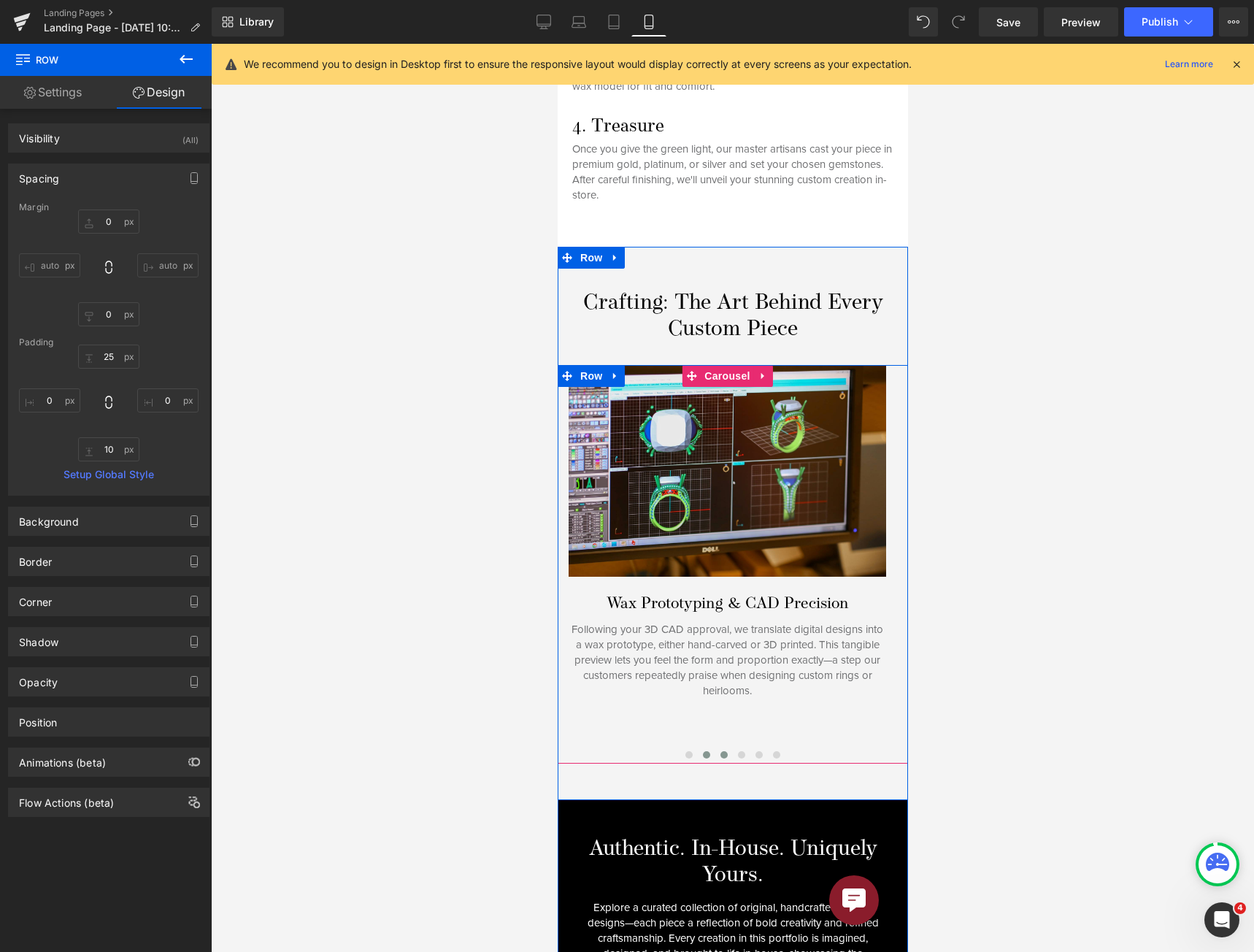
click at [720, 751] on span at bounding box center [723, 755] width 8 height 8
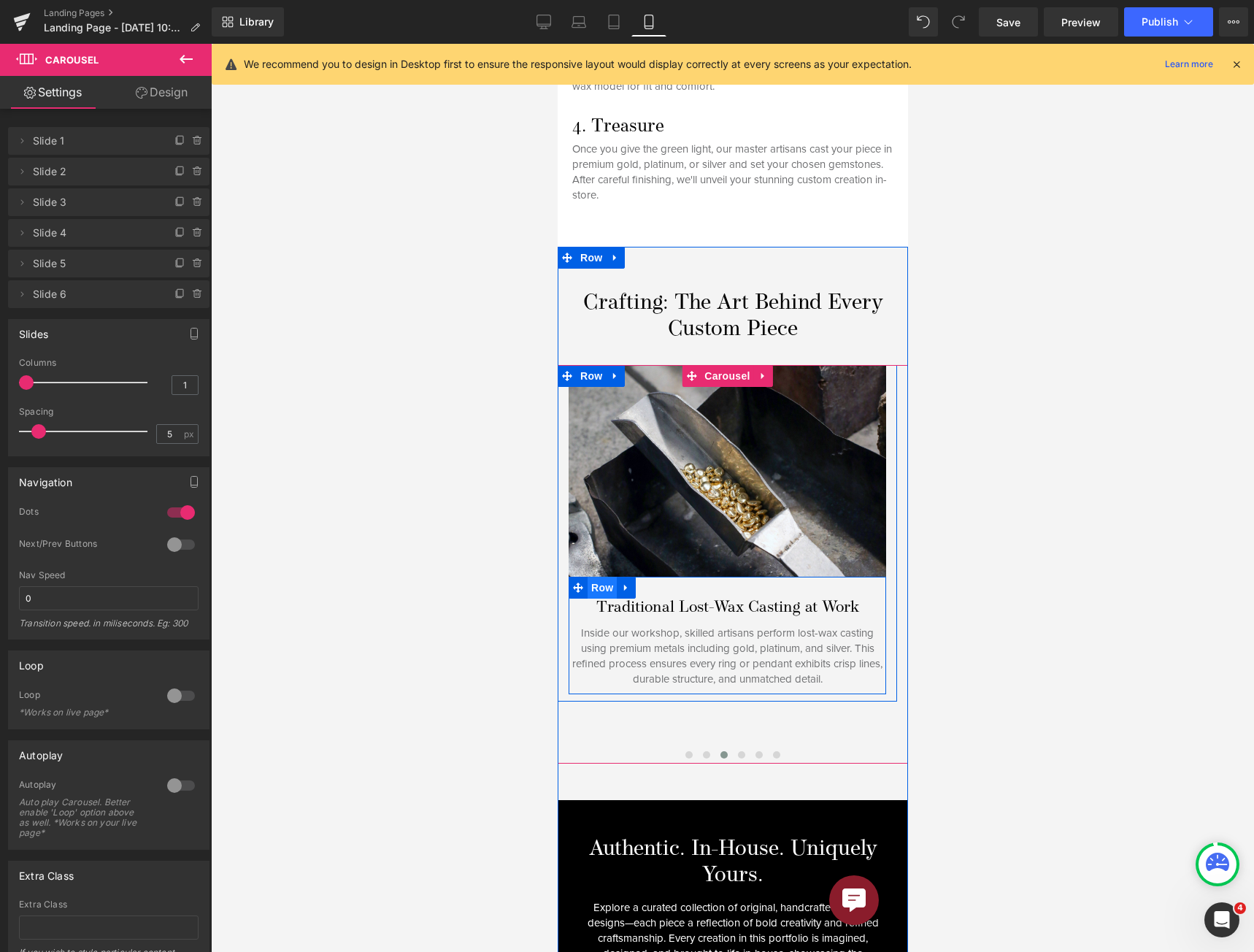
drag, startPoint x: 609, startPoint y: 578, endPoint x: 599, endPoint y: 565, distance: 16.4
click at [609, 577] on span "Row" at bounding box center [601, 587] width 29 height 22
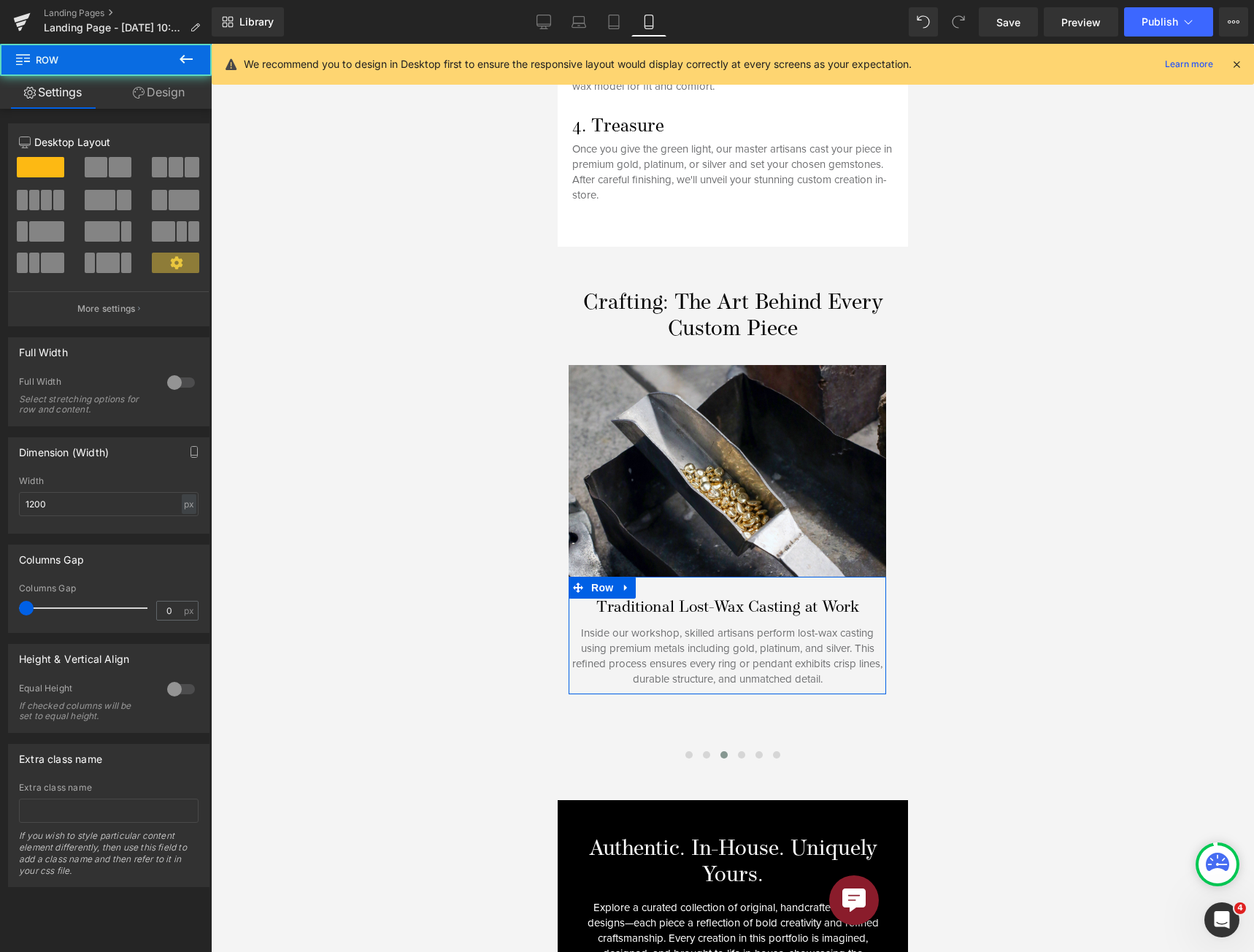
drag, startPoint x: 160, startPoint y: 90, endPoint x: 121, endPoint y: 177, distance: 95.3
click at [160, 89] on link "Design" at bounding box center [158, 92] width 106 height 33
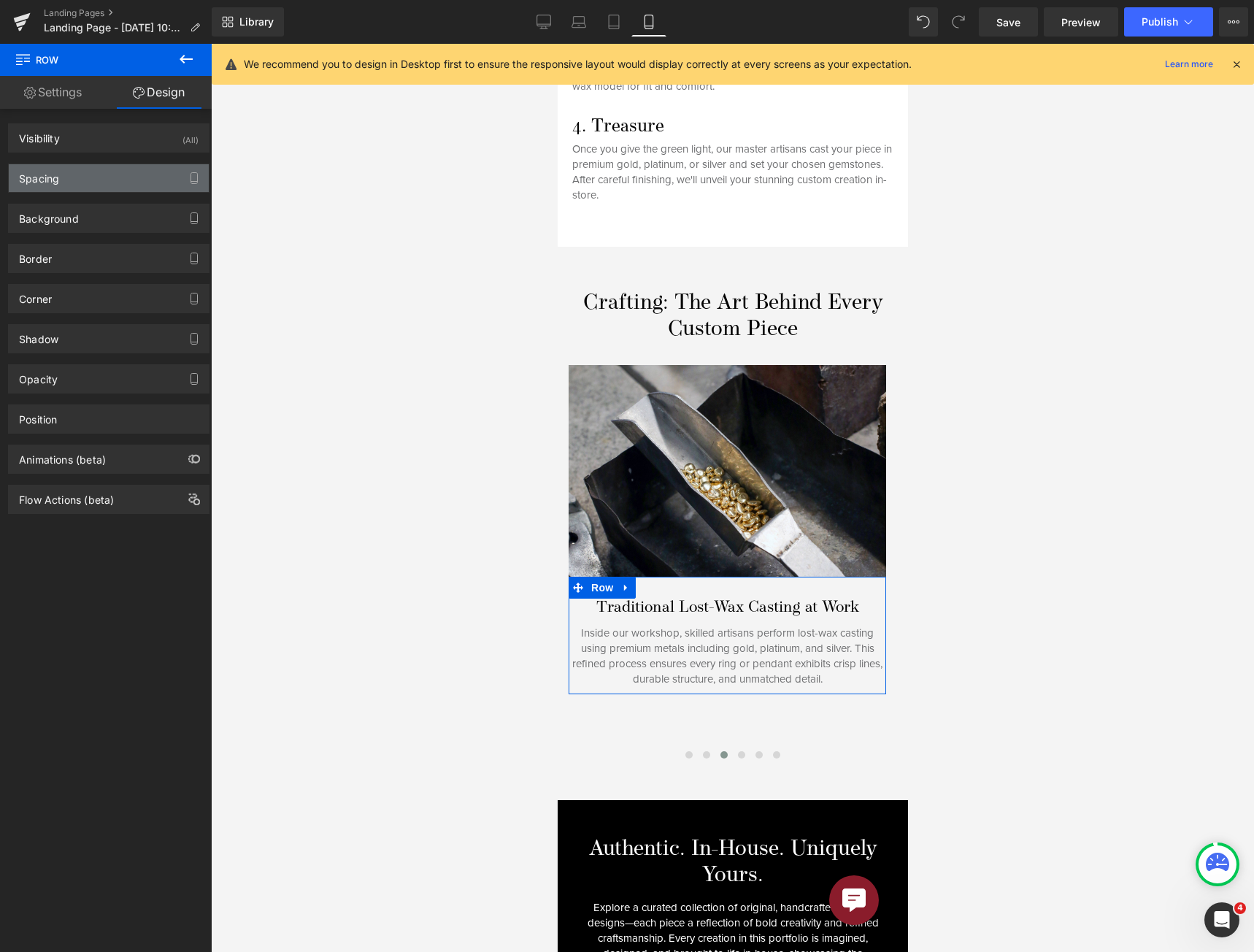
click at [121, 177] on div "Spacing" at bounding box center [108, 178] width 200 height 28
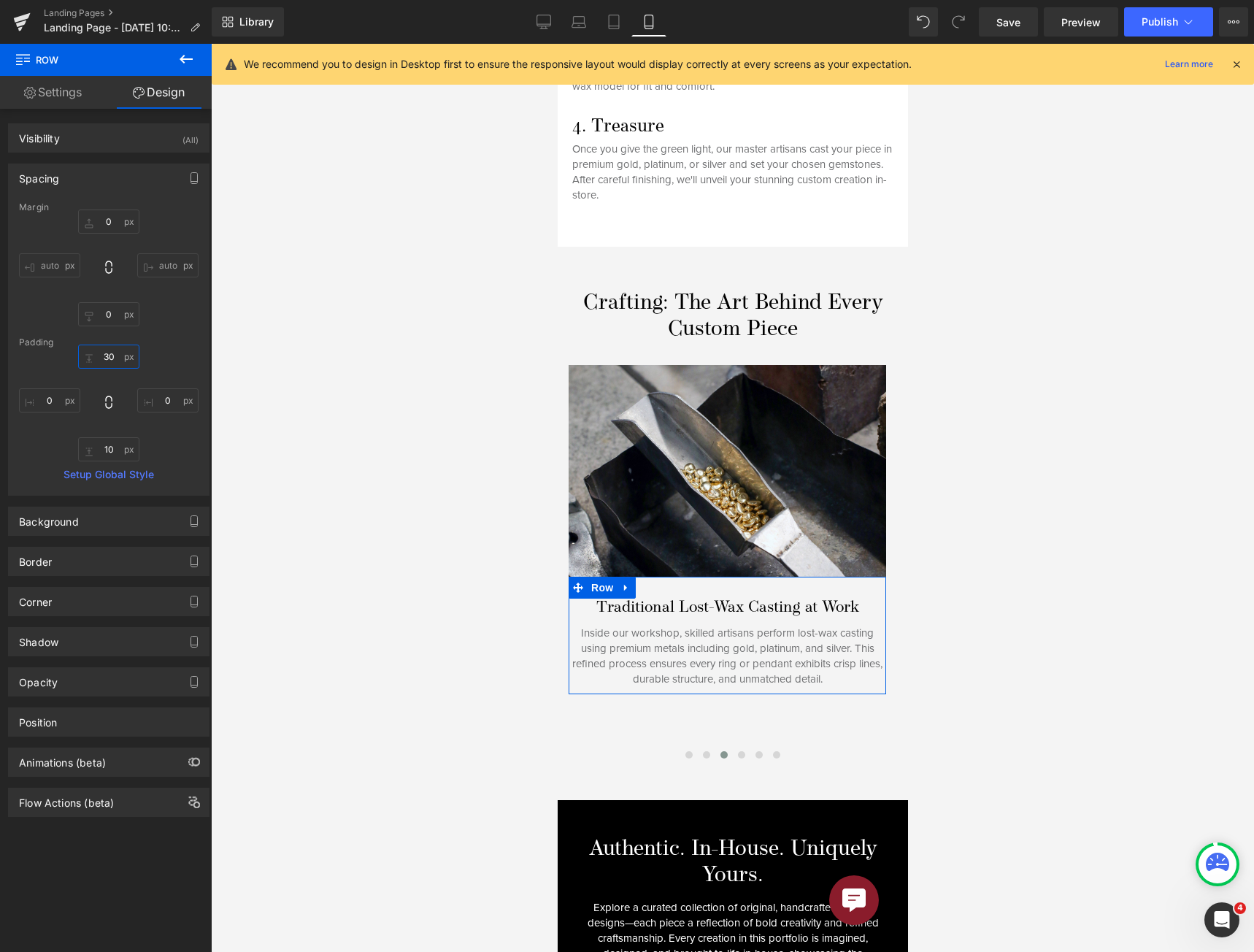
click at [102, 359] on input "30" at bounding box center [108, 356] width 61 height 24
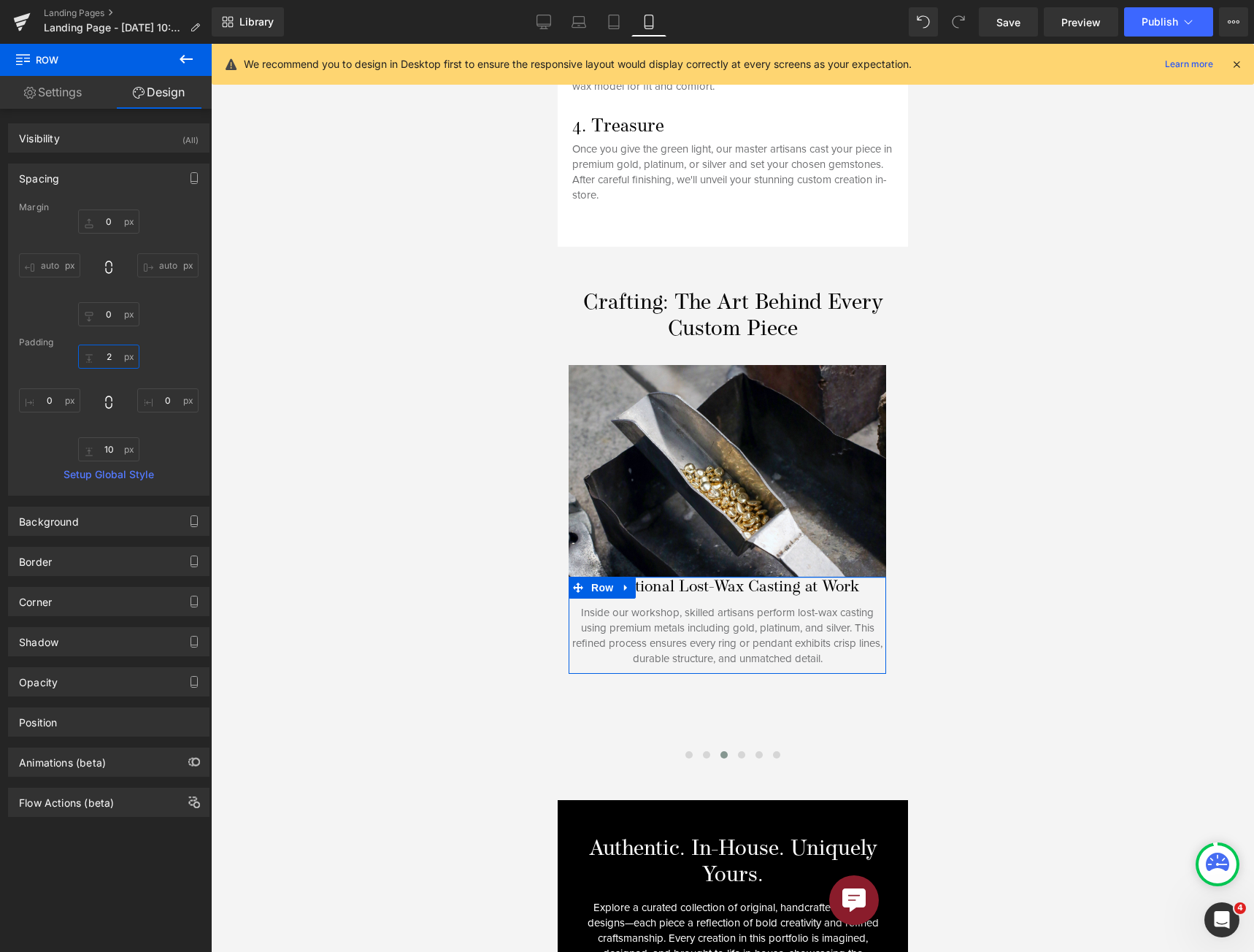
type input "25"
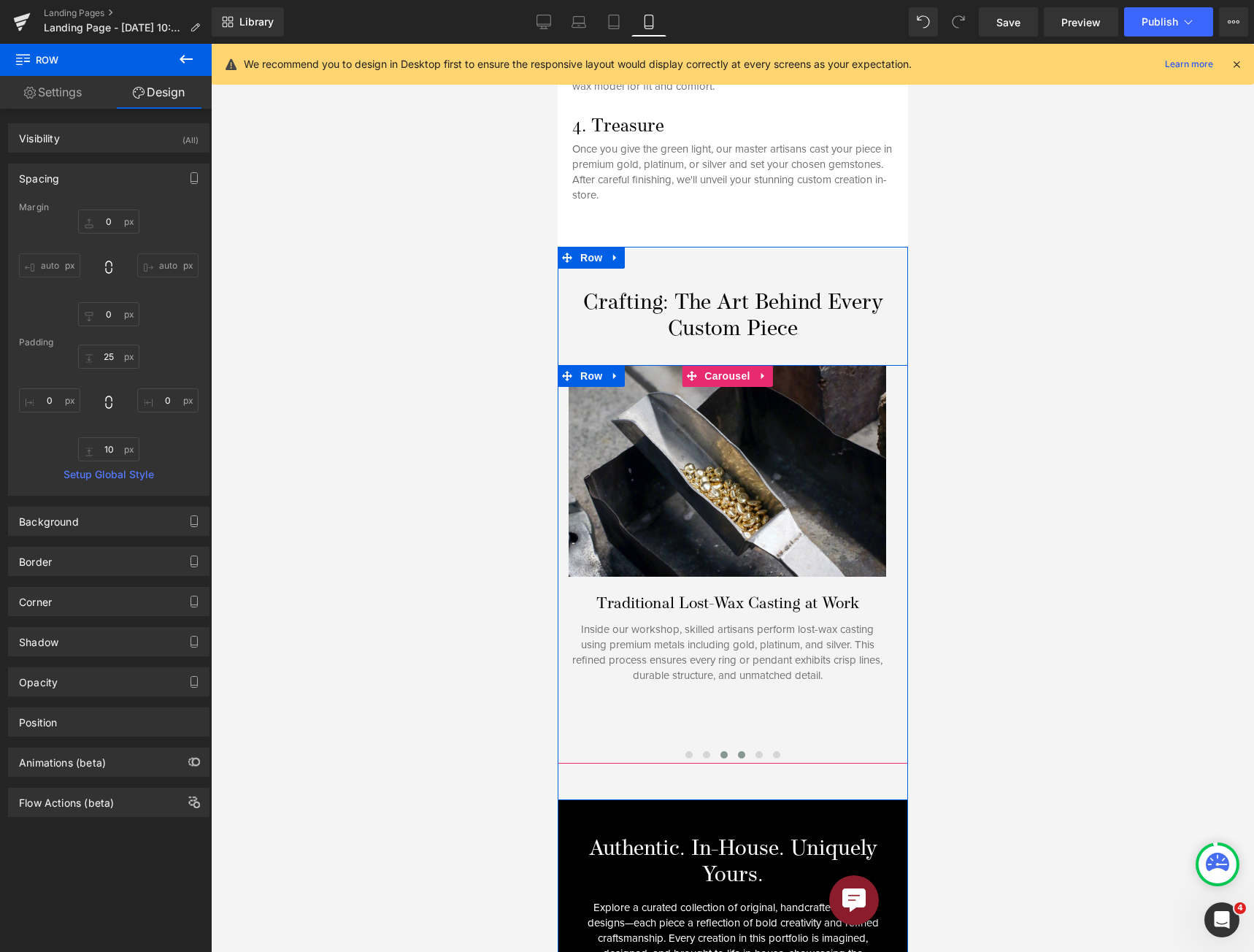
click at [732, 748] on button at bounding box center [741, 754] width 17 height 14
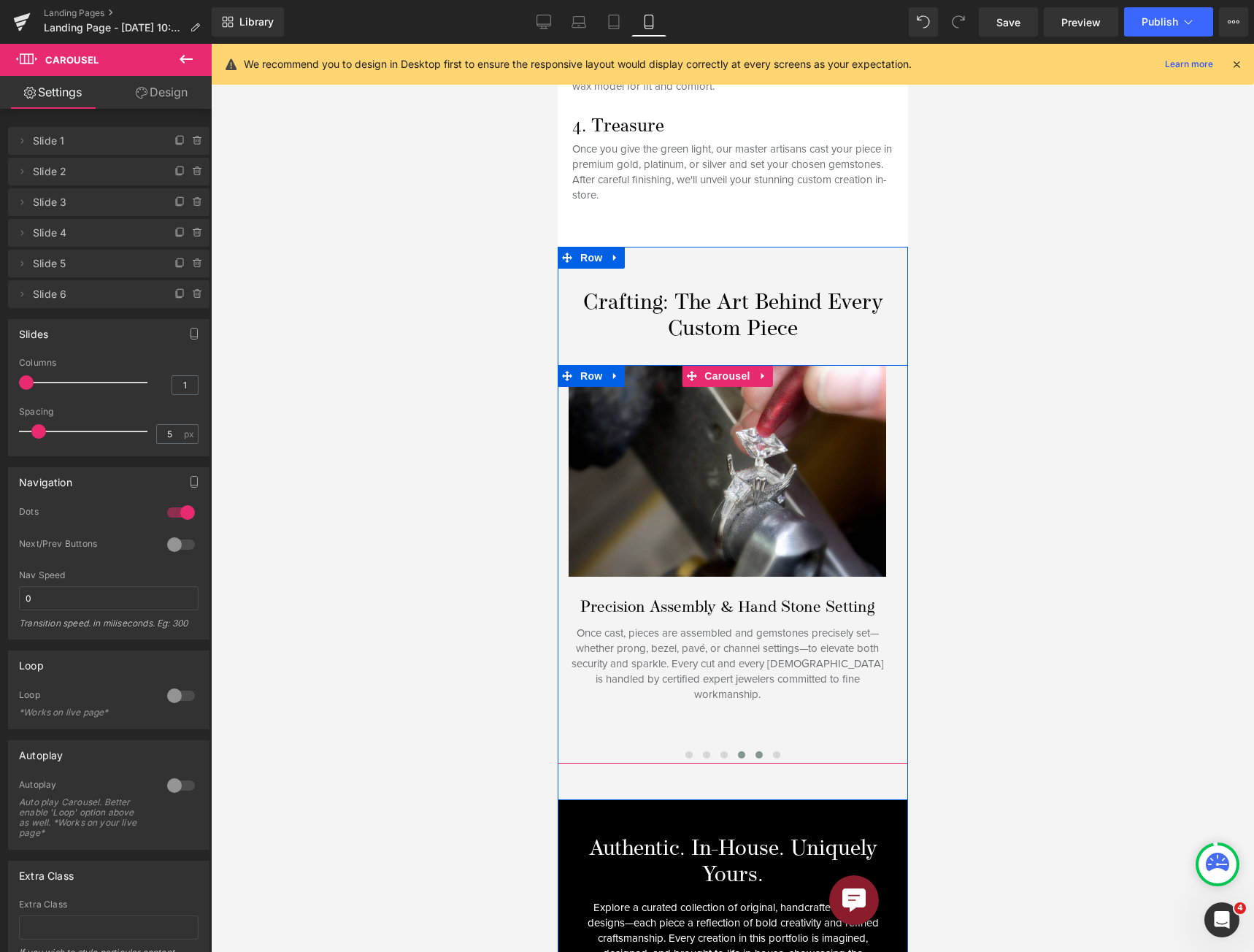
click at [754, 751] on span at bounding box center [758, 755] width 8 height 8
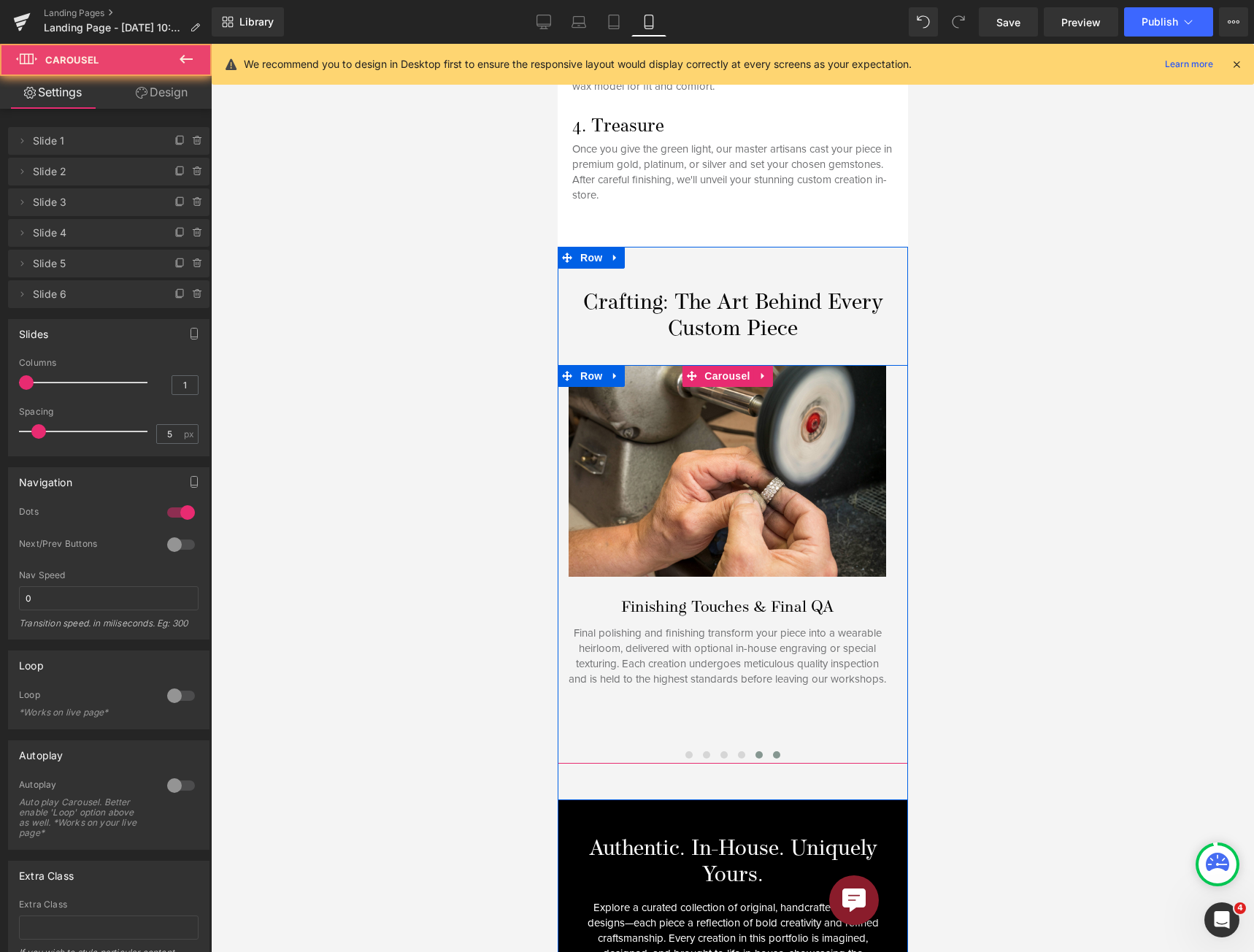
click at [767, 748] on button at bounding box center [775, 754] width 17 height 14
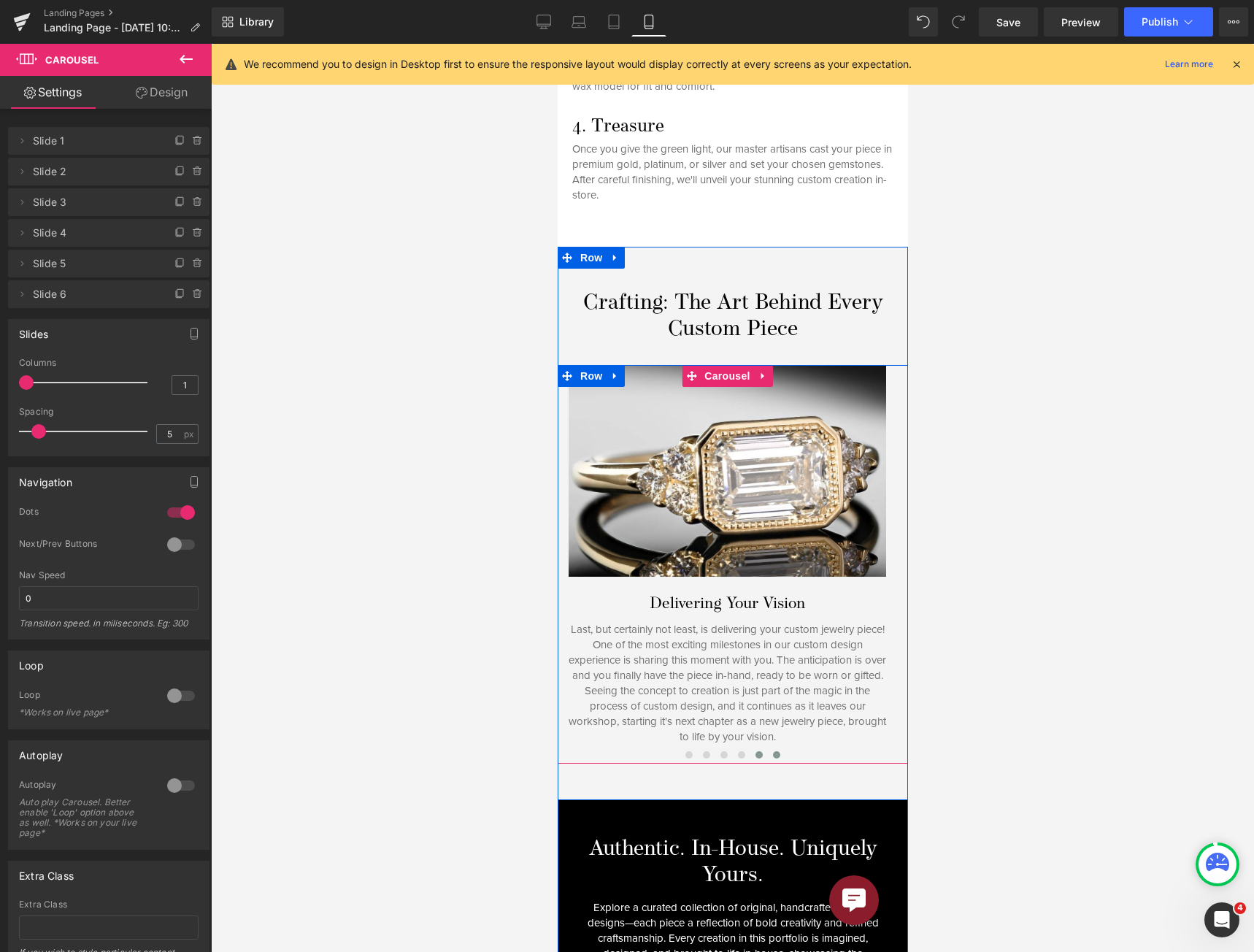
click at [756, 748] on button at bounding box center [758, 754] width 17 height 14
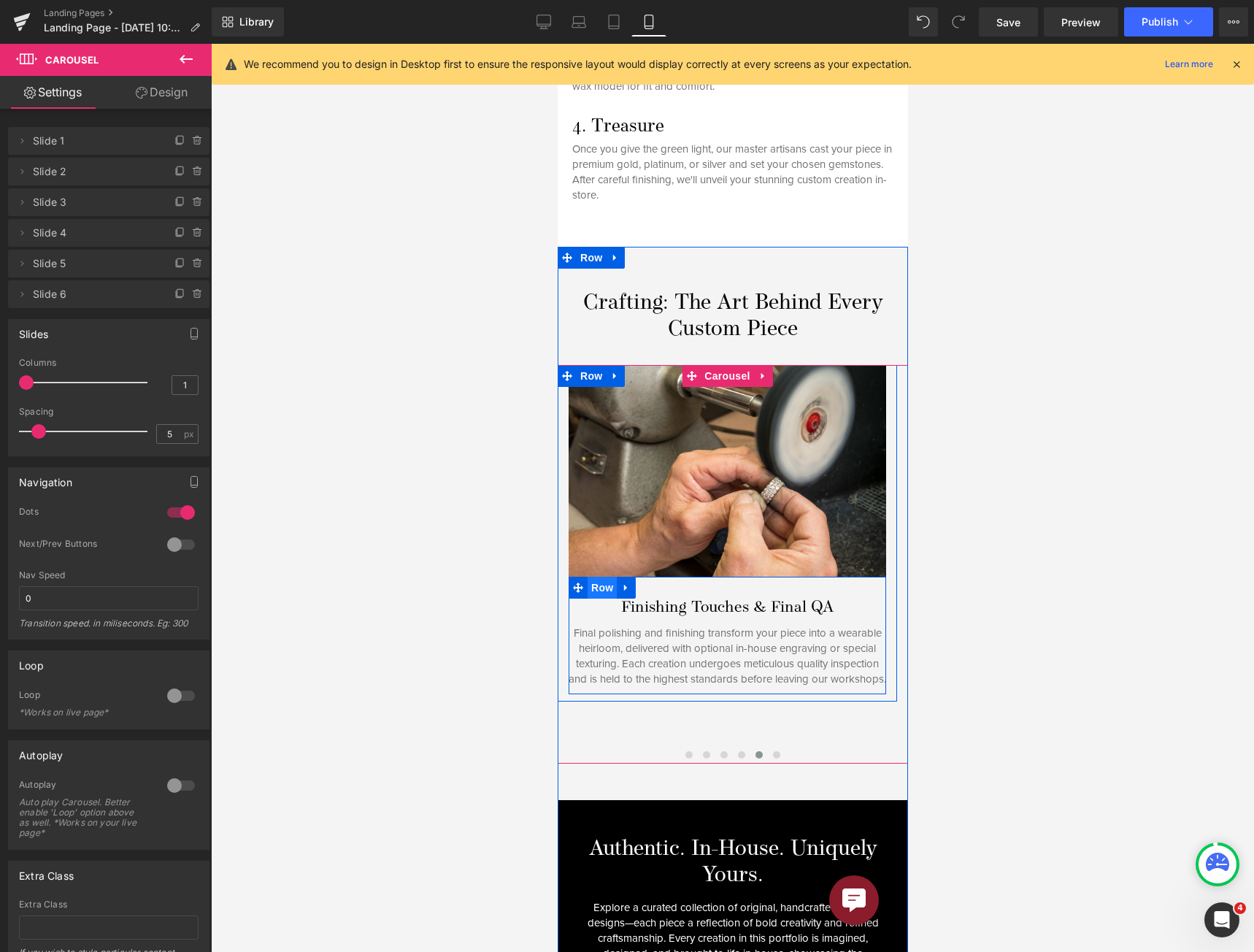
click at [594, 577] on span "Row" at bounding box center [601, 587] width 29 height 22
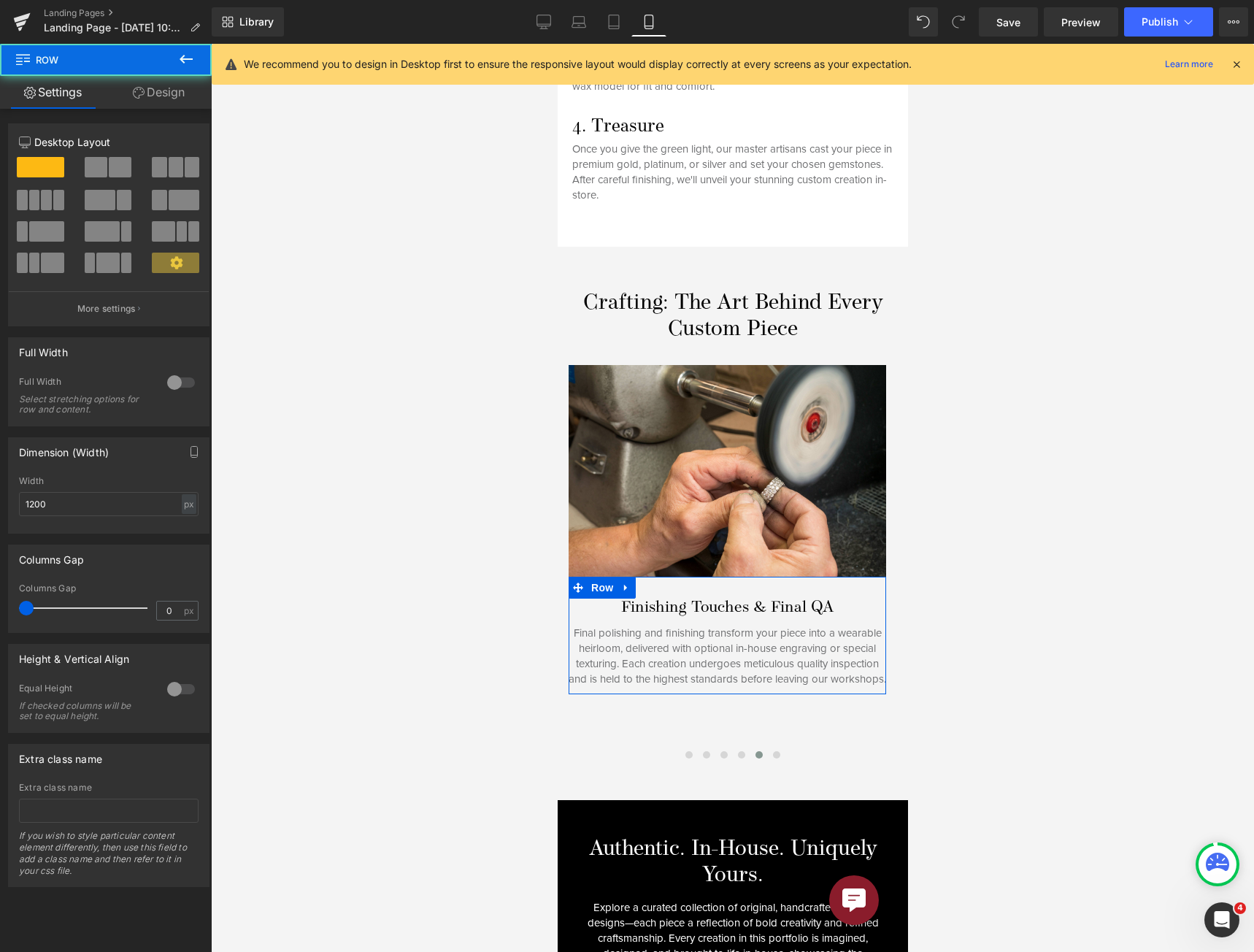
click at [150, 77] on link "Design" at bounding box center [158, 92] width 106 height 33
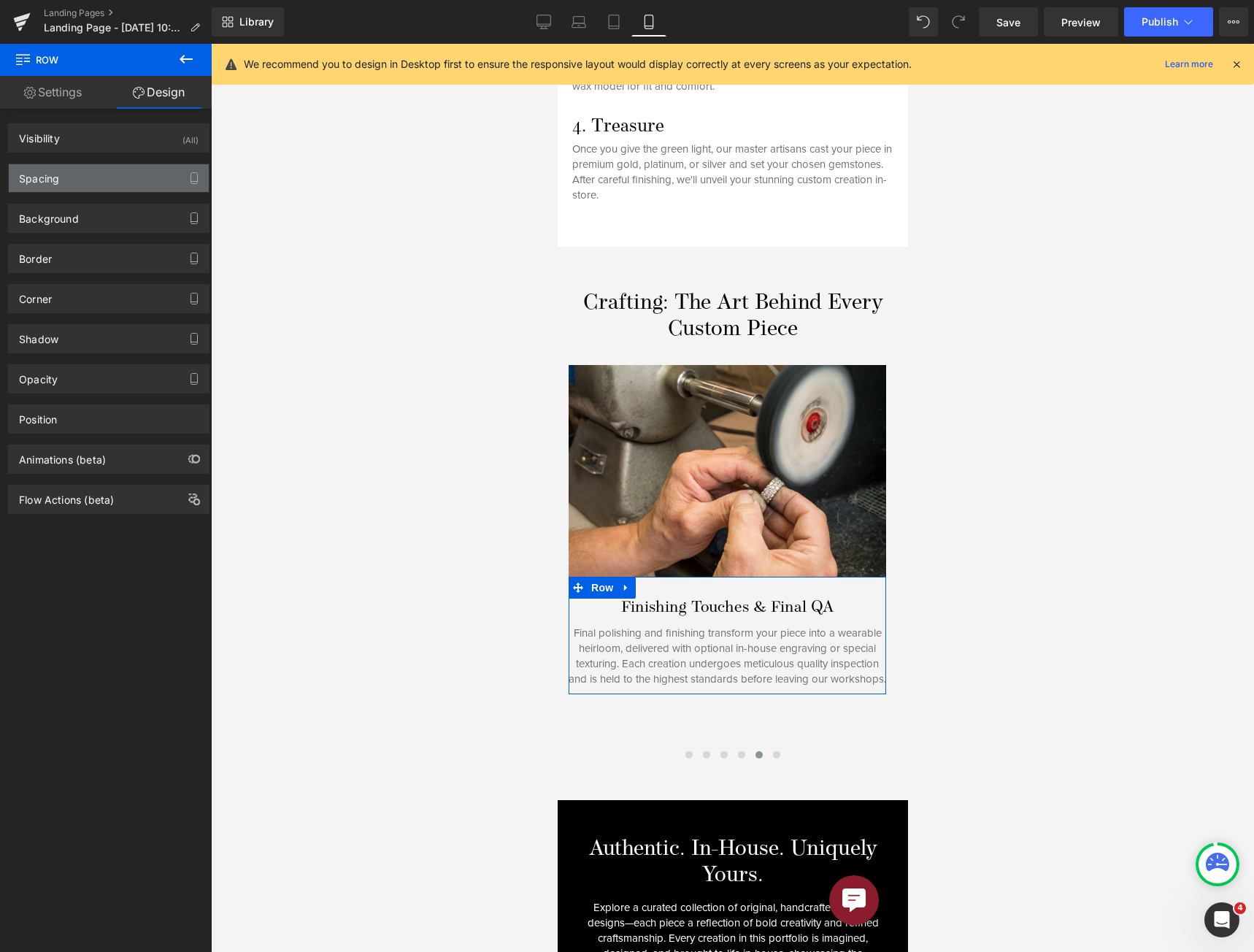
click at [120, 171] on div "Spacing" at bounding box center [108, 178] width 200 height 28
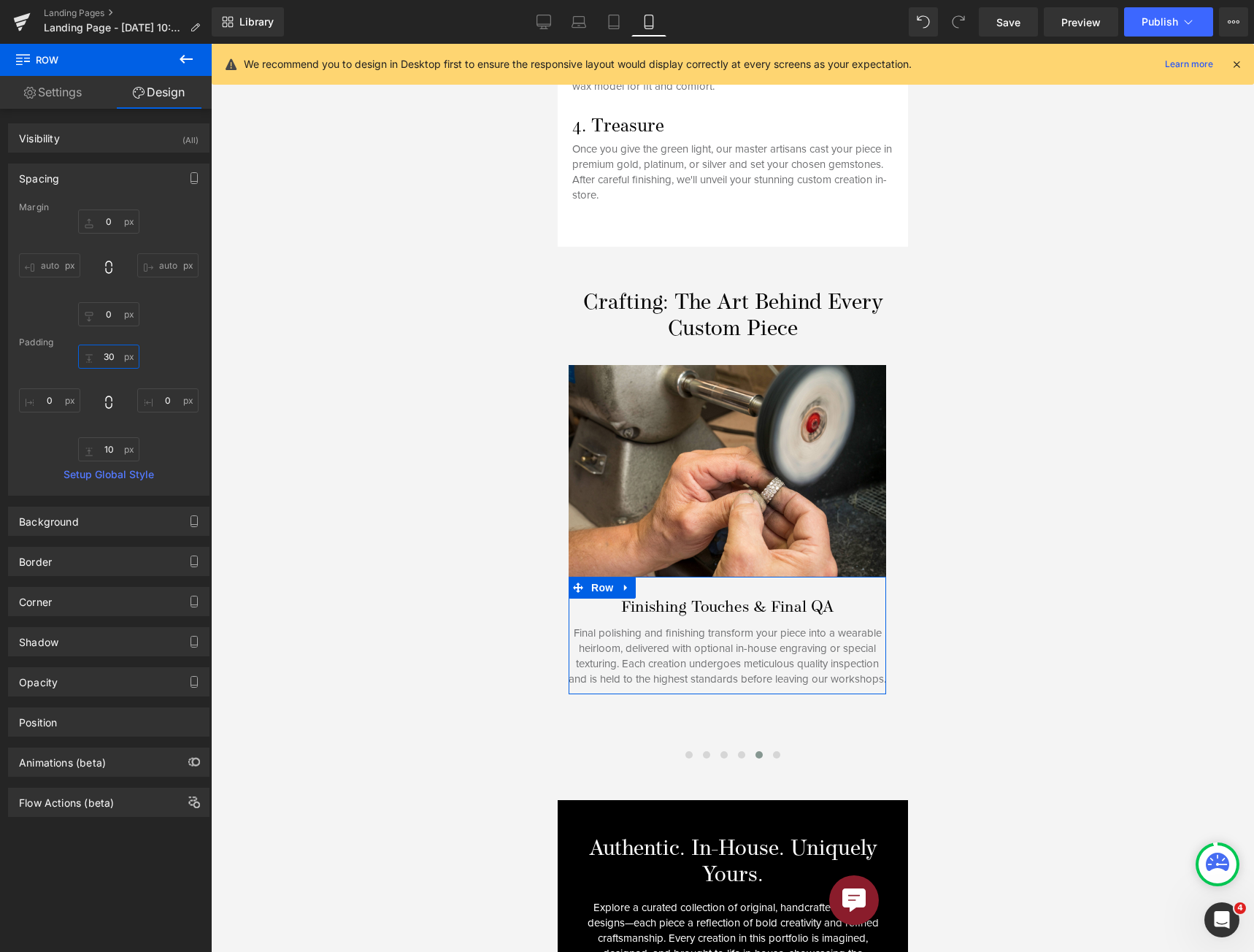
click at [101, 363] on input "30" at bounding box center [108, 356] width 61 height 24
type input "25"
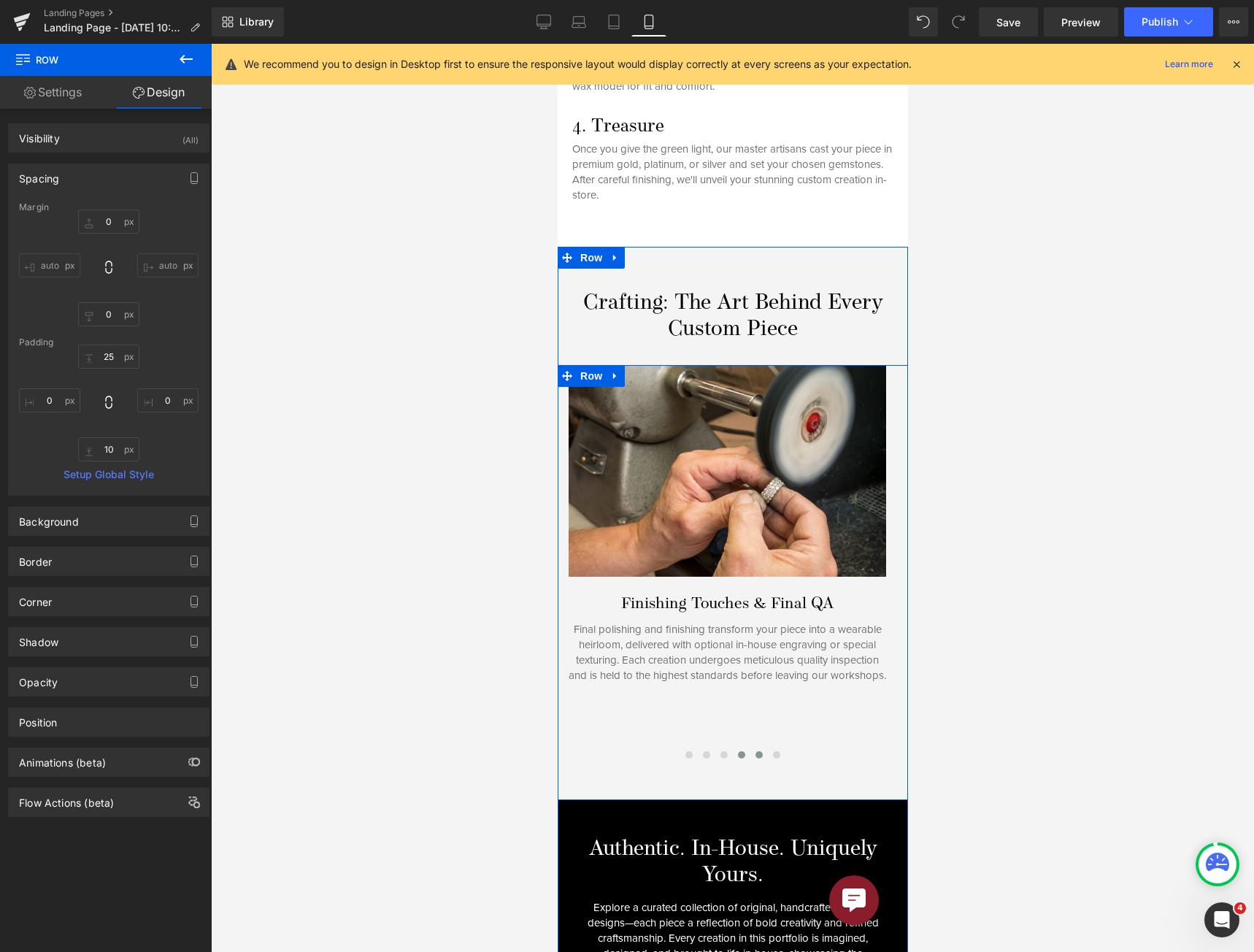
click at [737, 751] on span at bounding box center [741, 755] width 8 height 8
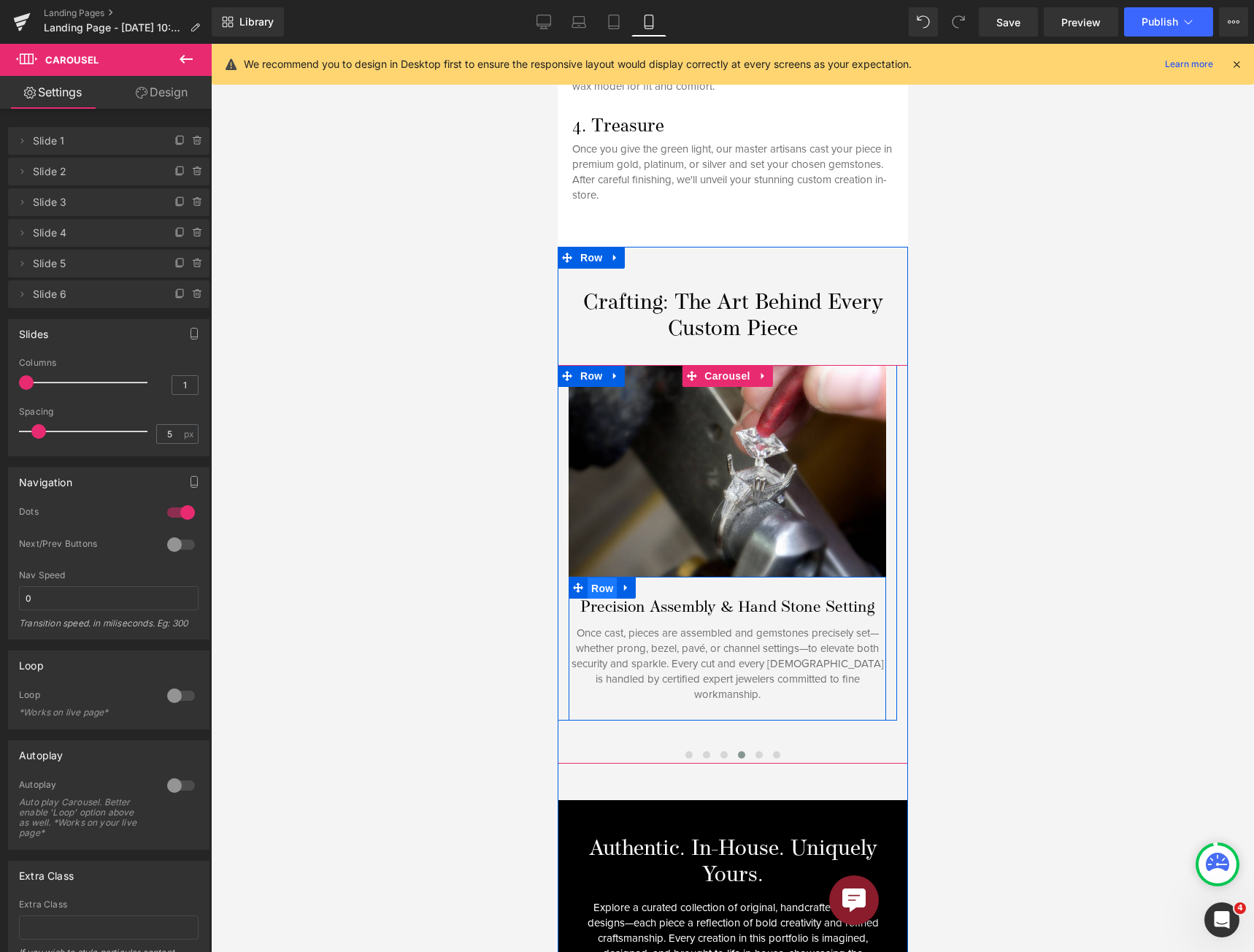
click at [589, 579] on span "Row" at bounding box center [601, 588] width 29 height 22
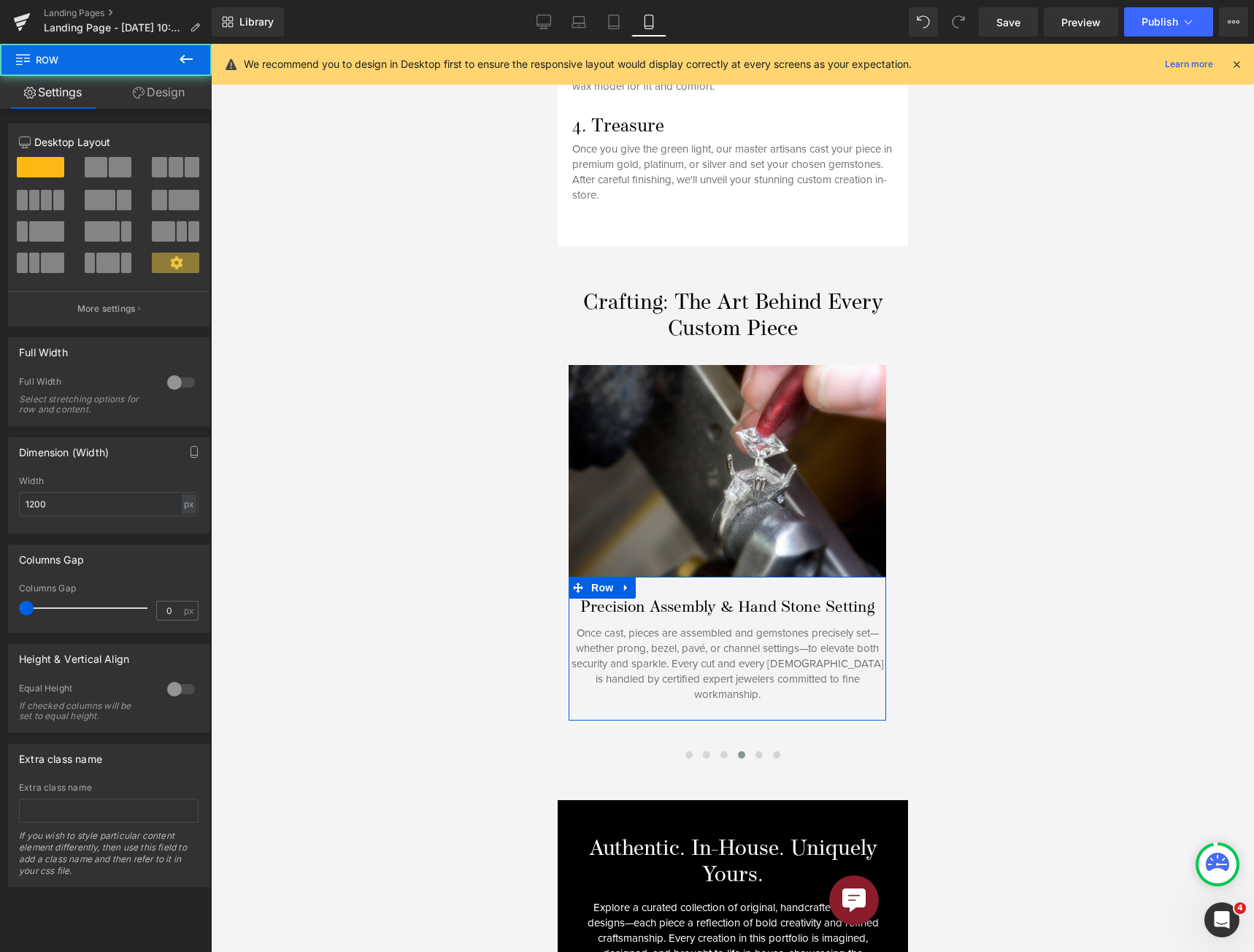
click at [169, 90] on link "Design" at bounding box center [158, 92] width 106 height 33
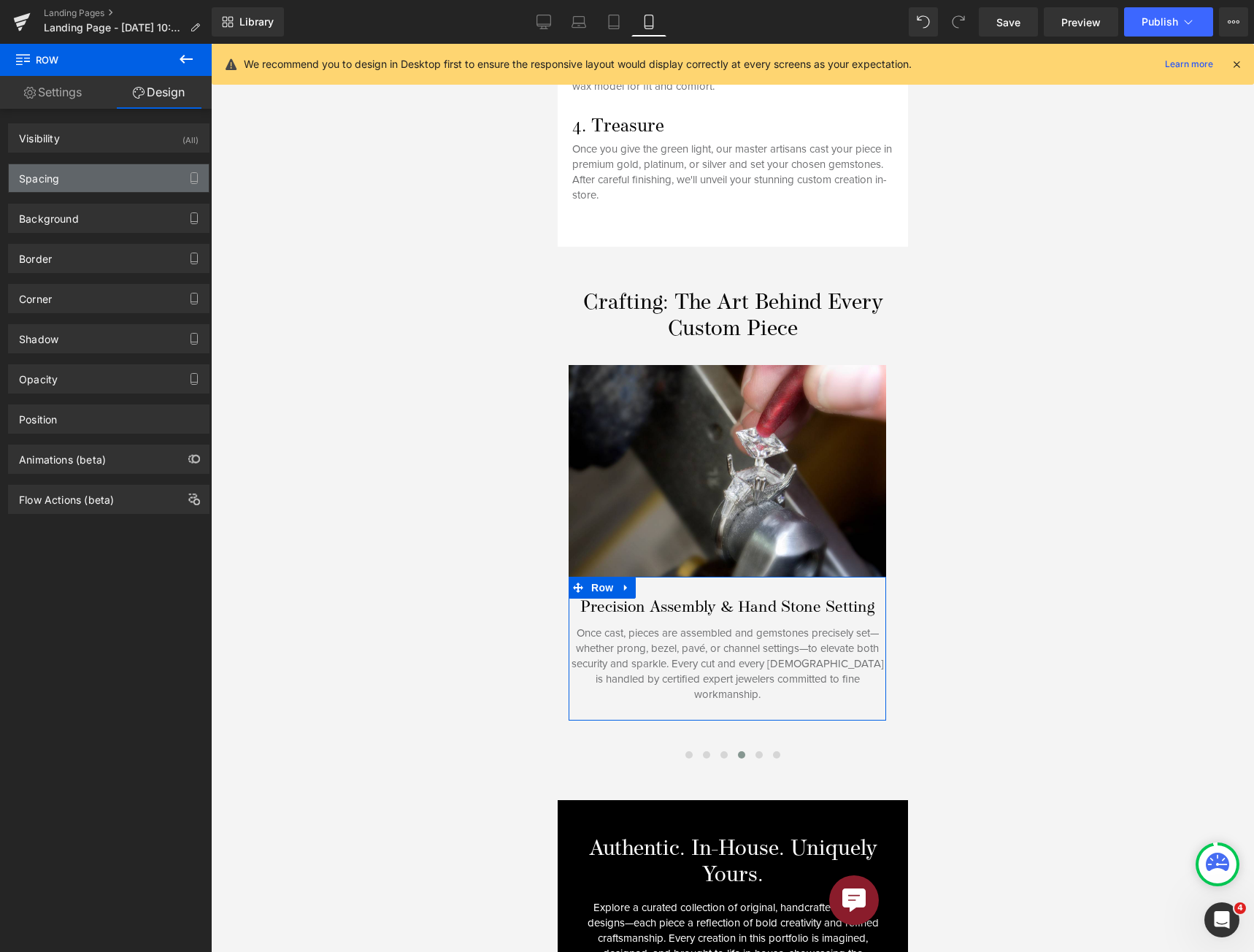
click at [92, 177] on div "Spacing" at bounding box center [108, 178] width 200 height 28
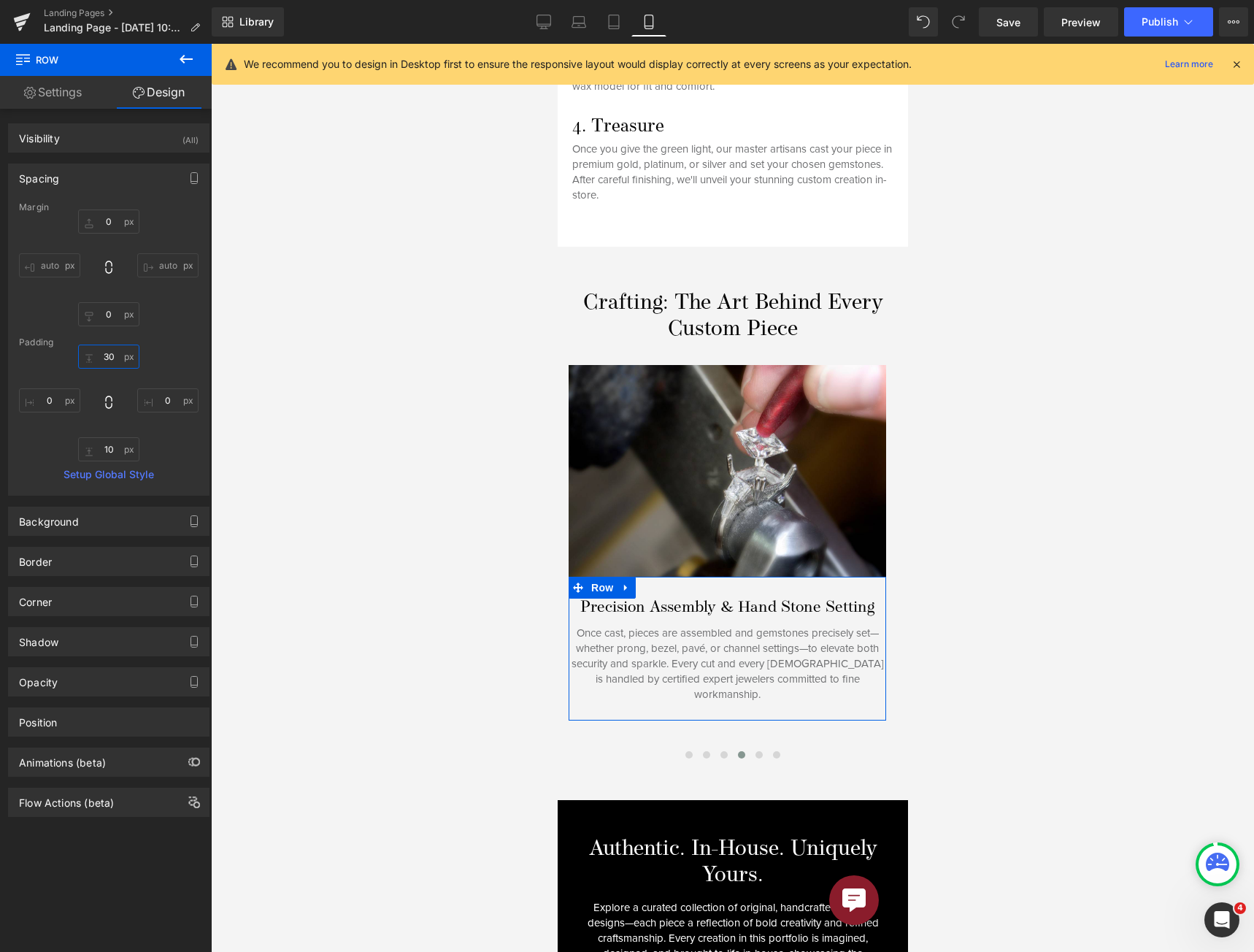
click at [114, 352] on input "30" at bounding box center [108, 356] width 61 height 24
type input "25"
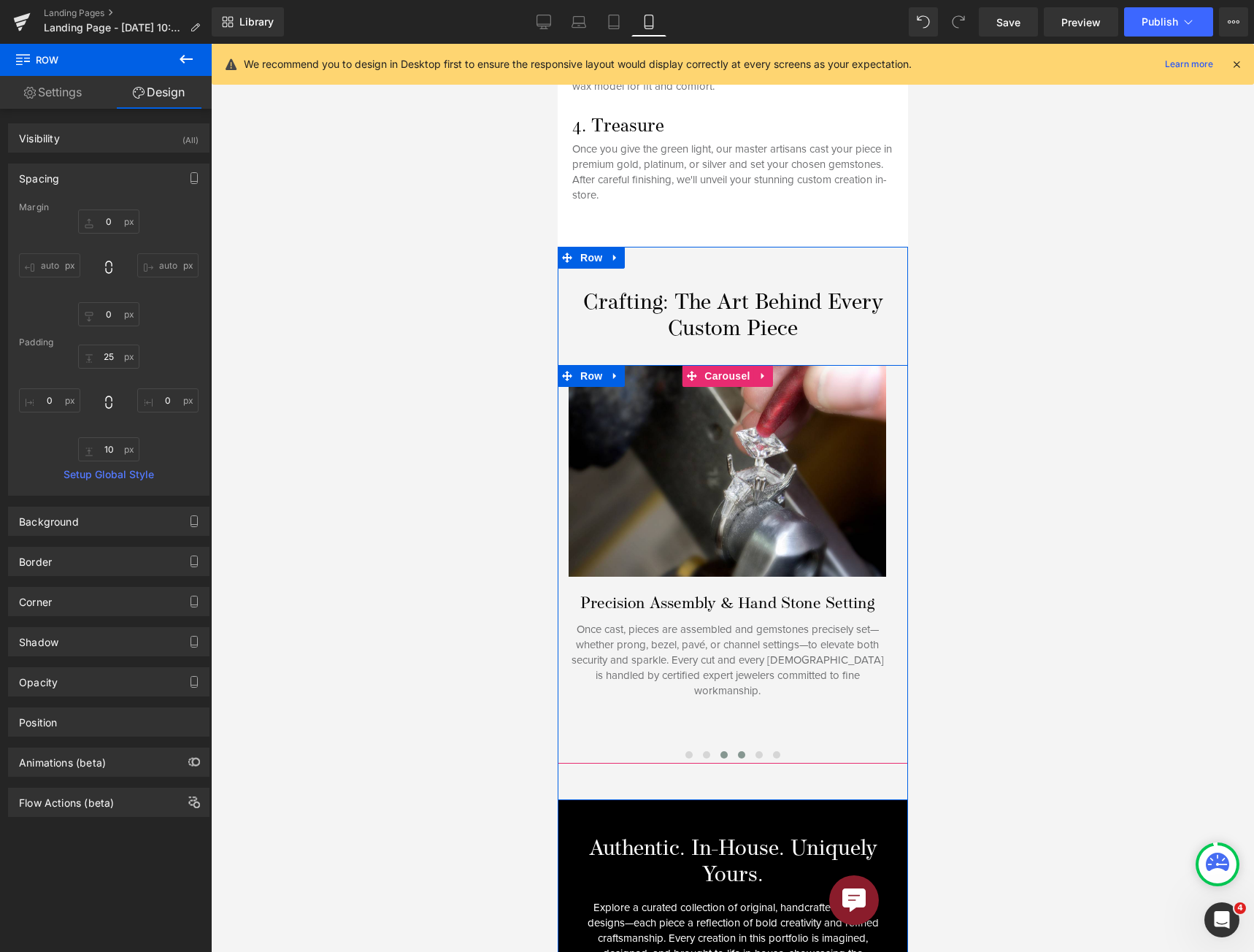
click at [721, 748] on button at bounding box center [723, 754] width 17 height 14
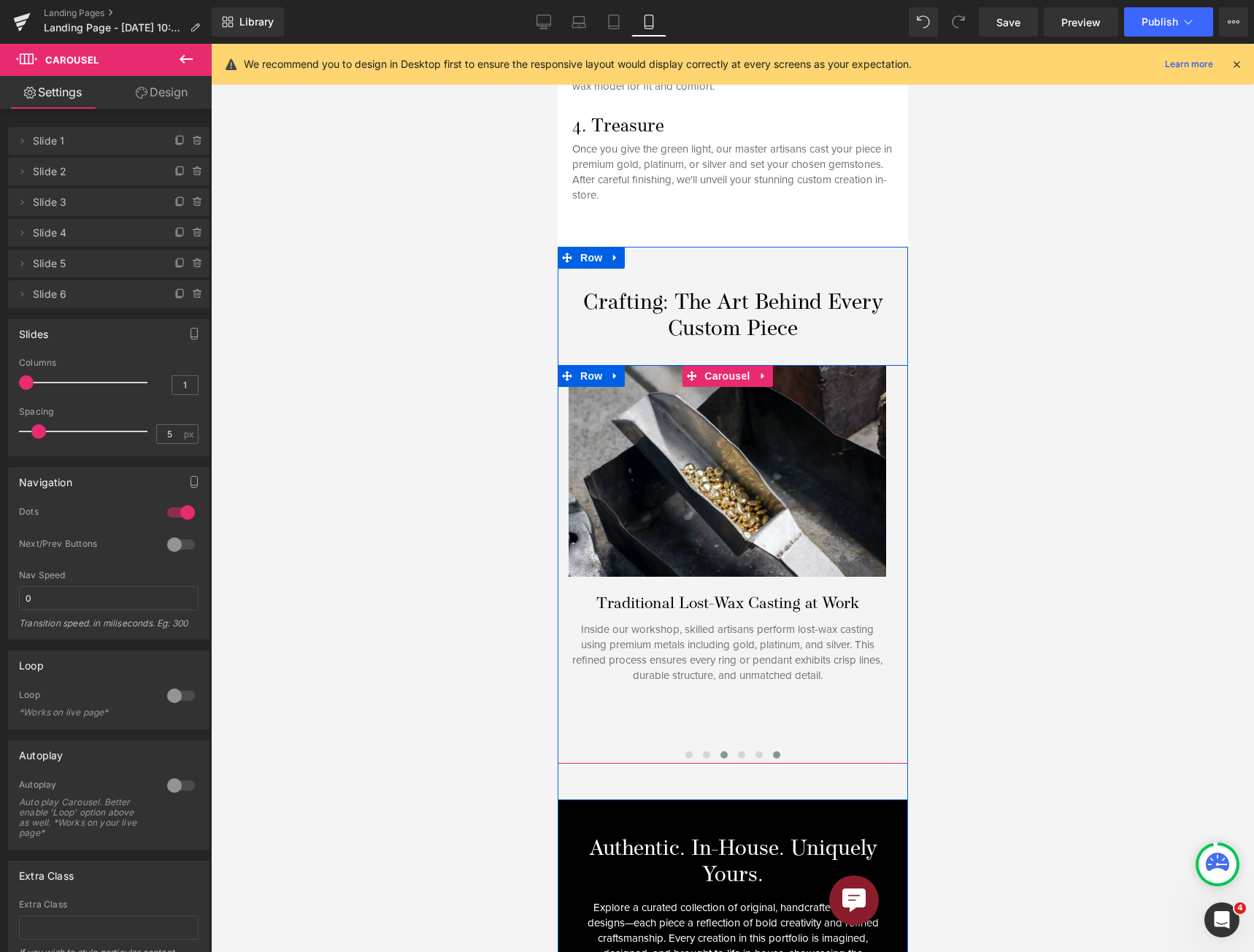
click at [772, 751] on span at bounding box center [776, 755] width 8 height 8
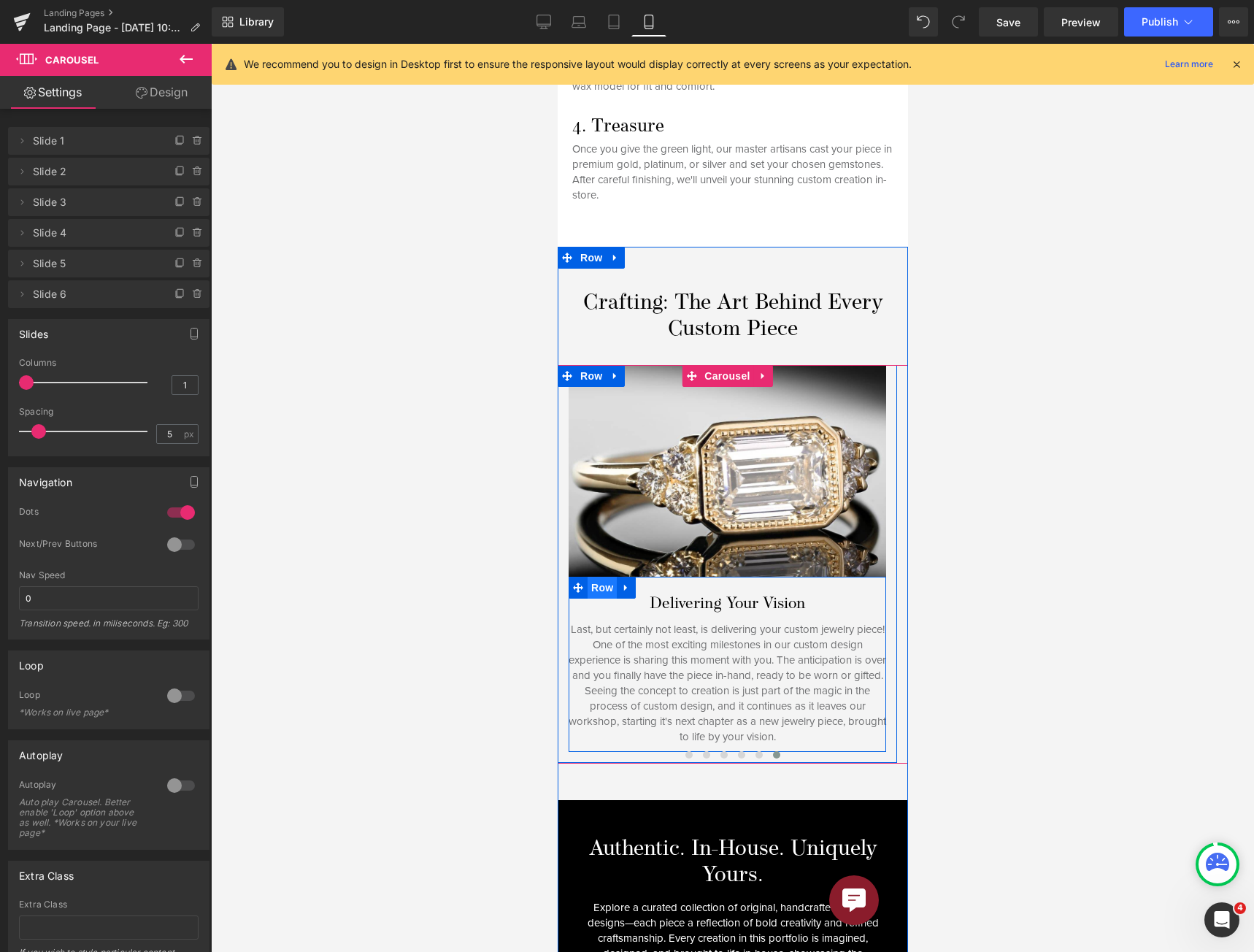
click at [595, 577] on span "Row" at bounding box center [601, 587] width 29 height 22
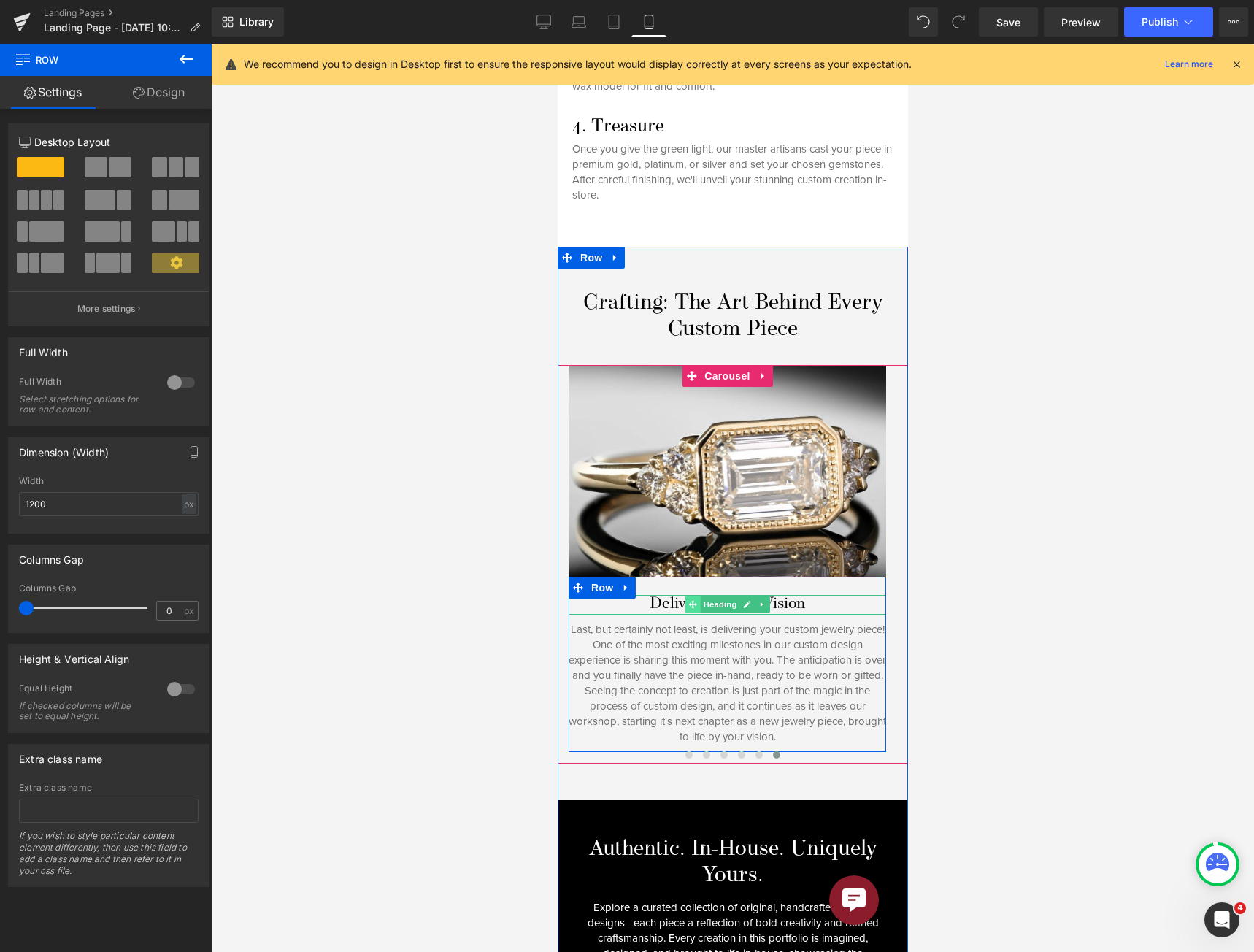
click at [697, 596] on span at bounding box center [692, 605] width 15 height 17
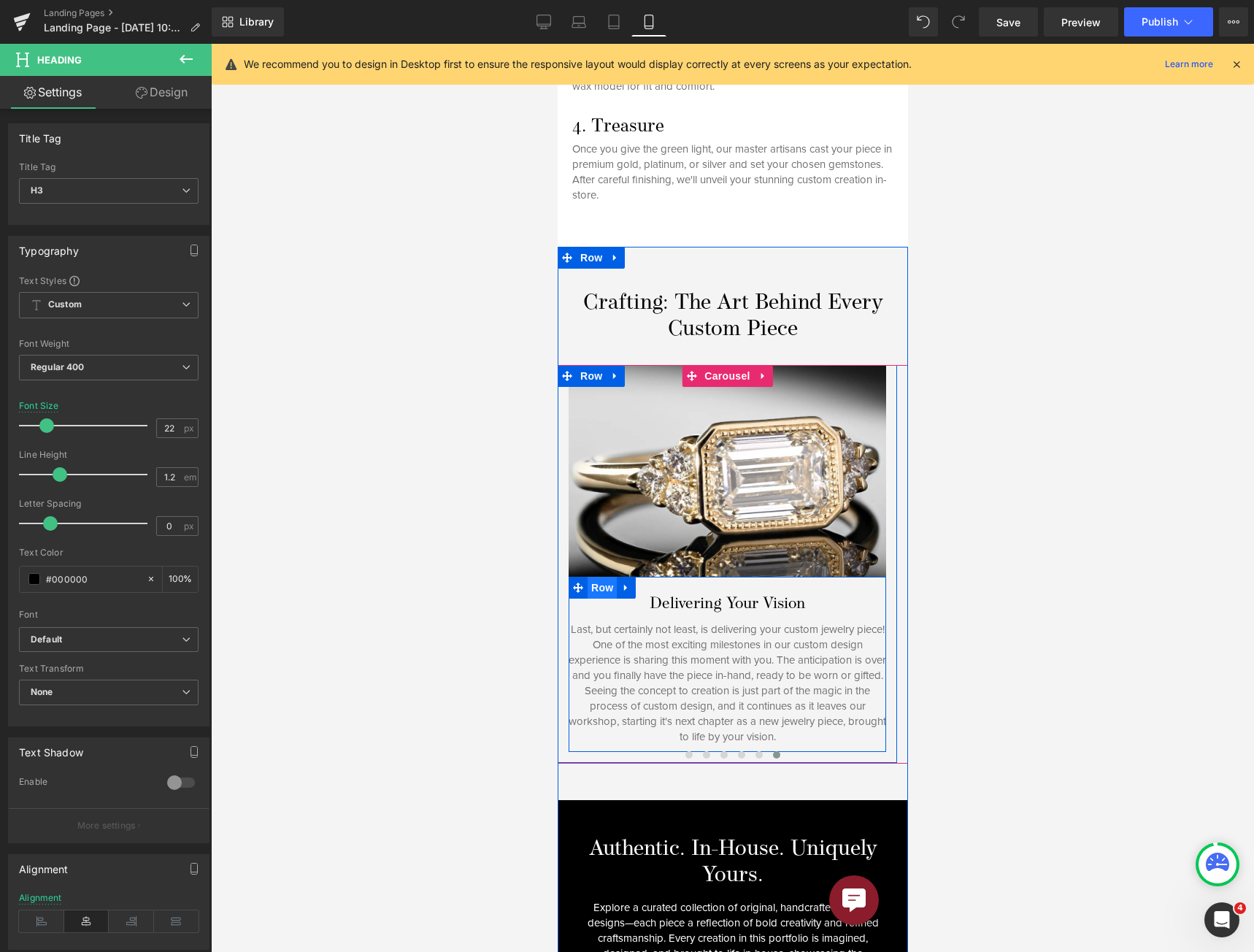
click at [603, 579] on span "Row" at bounding box center [601, 587] width 29 height 22
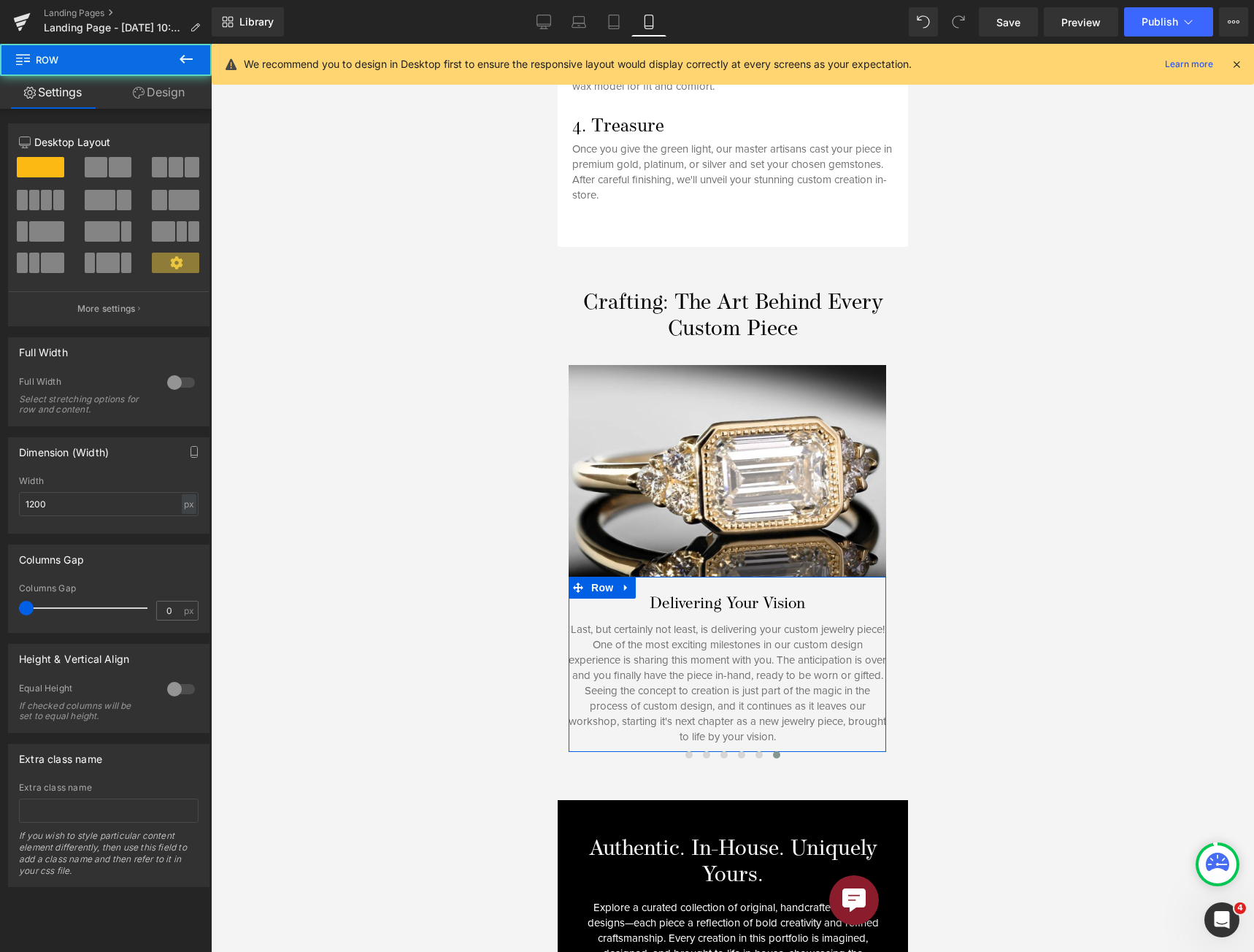
drag, startPoint x: 145, startPoint y: 99, endPoint x: 124, endPoint y: 146, distance: 51.5
click at [145, 99] on link "Design" at bounding box center [158, 92] width 106 height 33
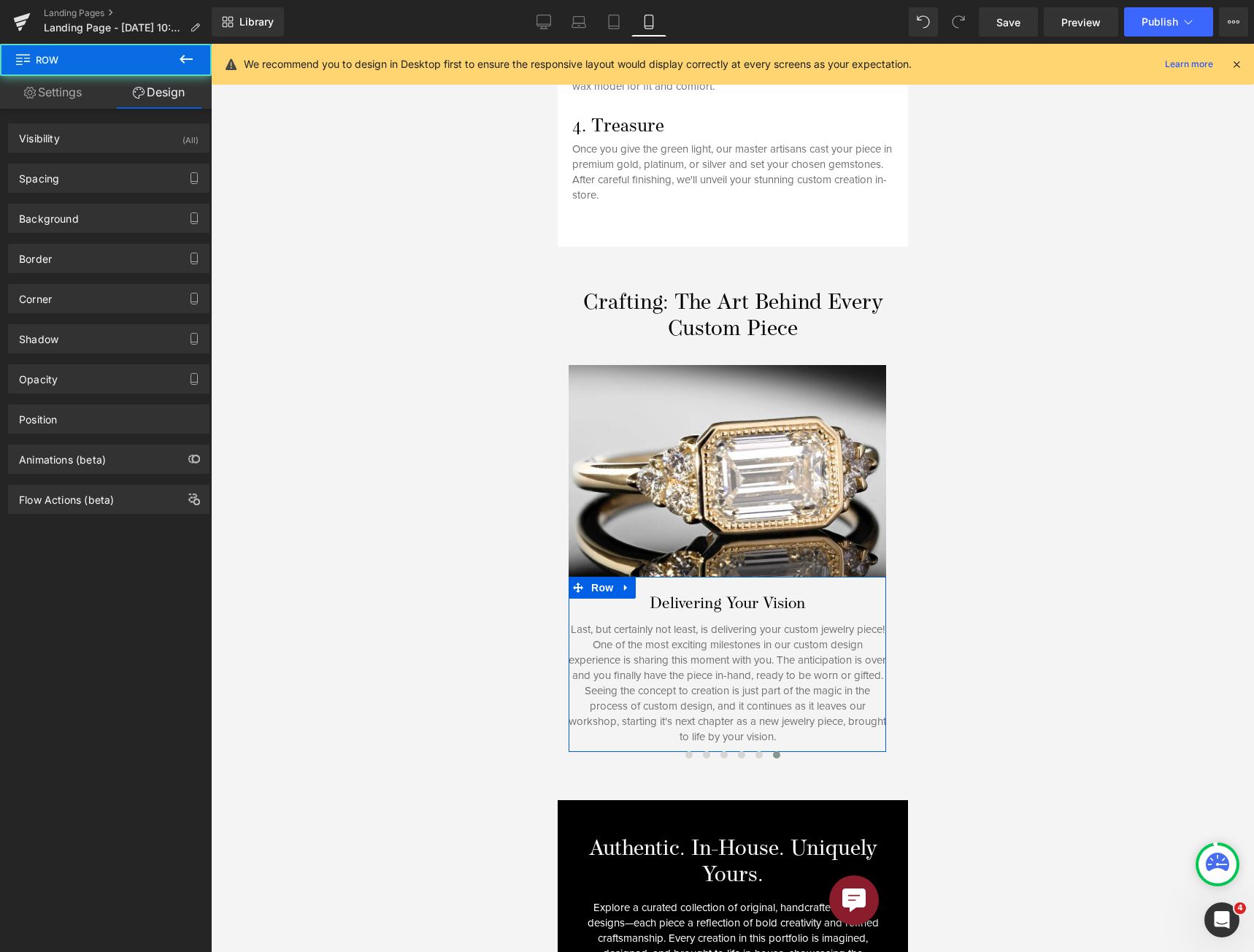
type input "0"
type input "5"
type input "25"
type input "0"
type input "10"
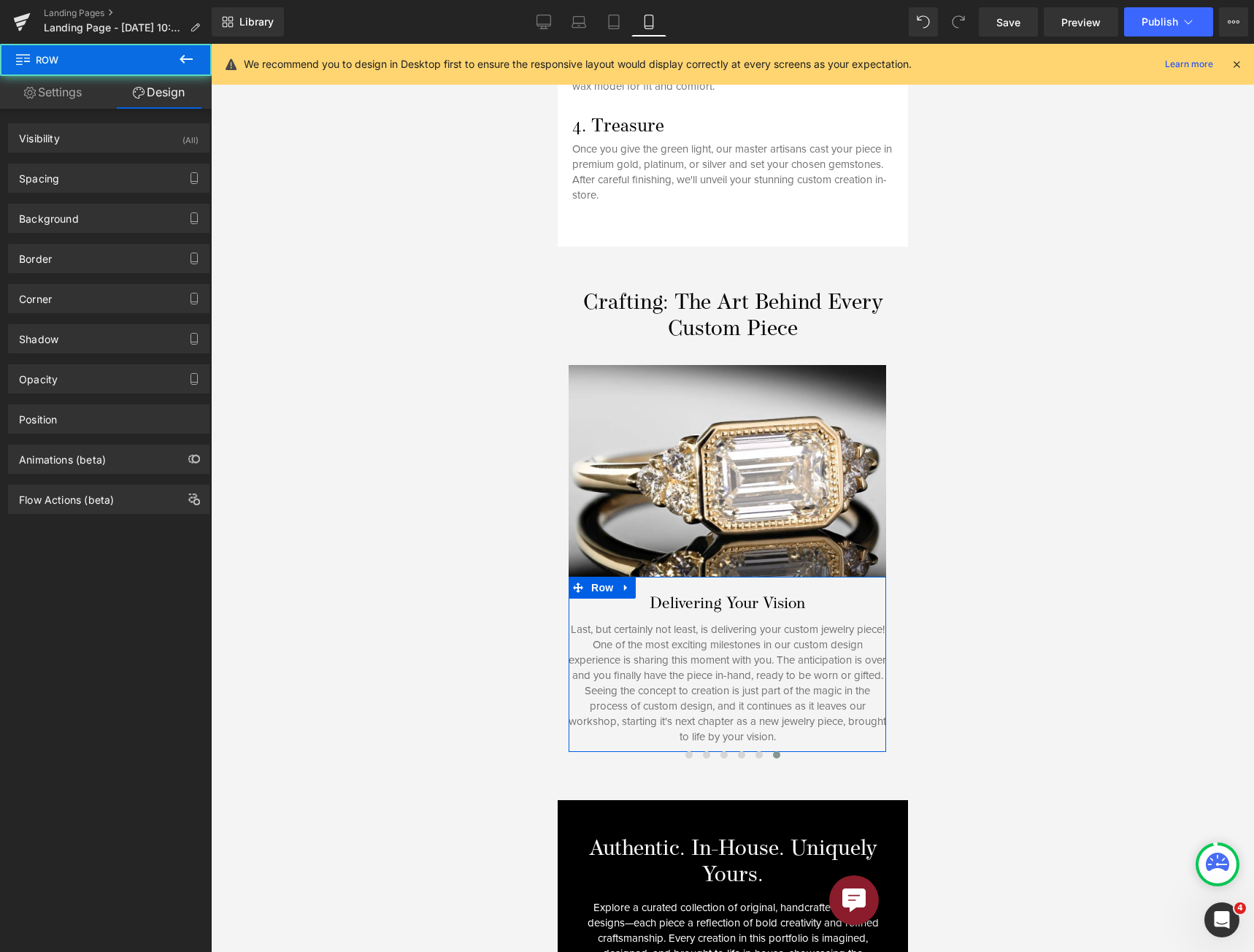
type input "0"
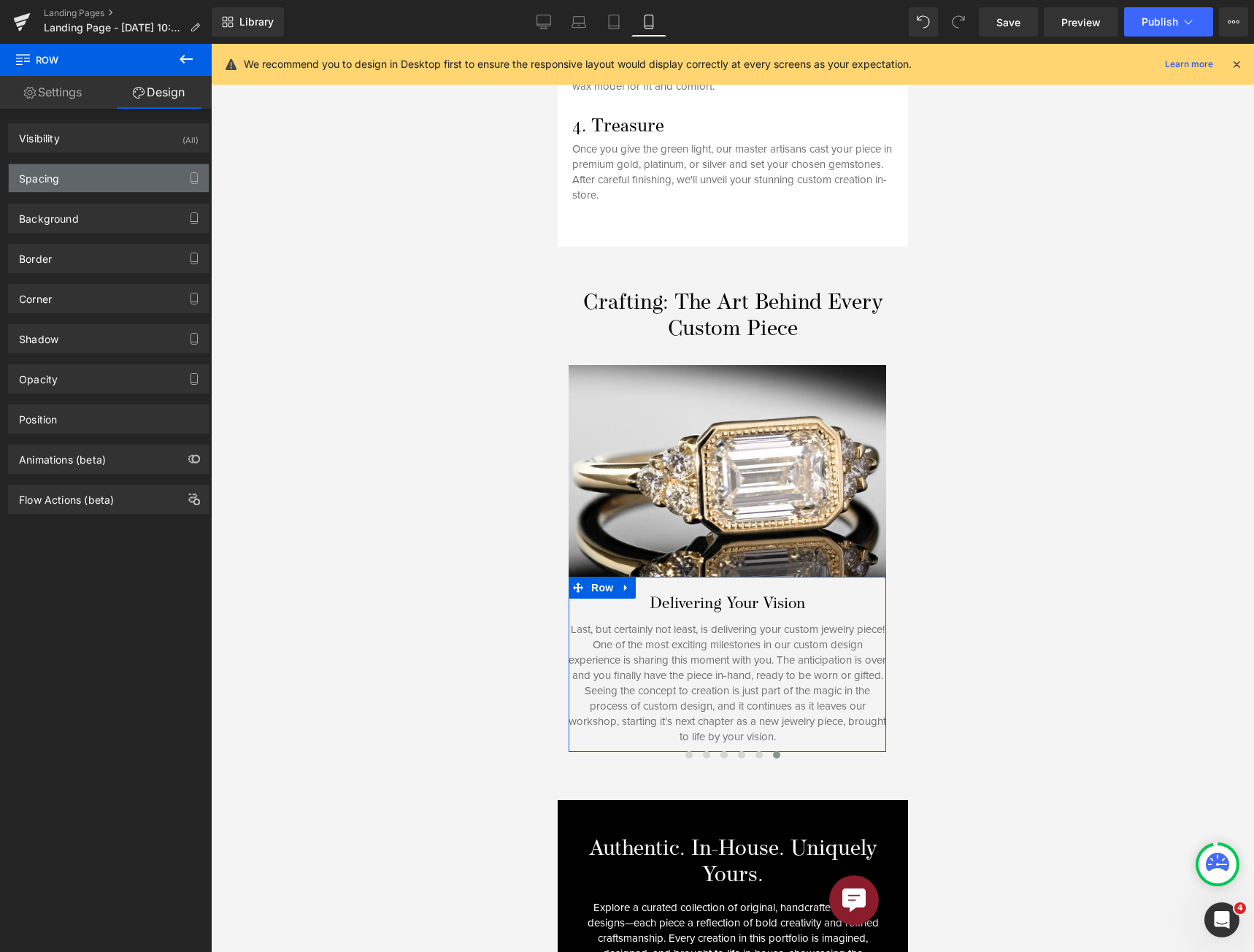
click at [118, 181] on div "Spacing" at bounding box center [108, 178] width 200 height 28
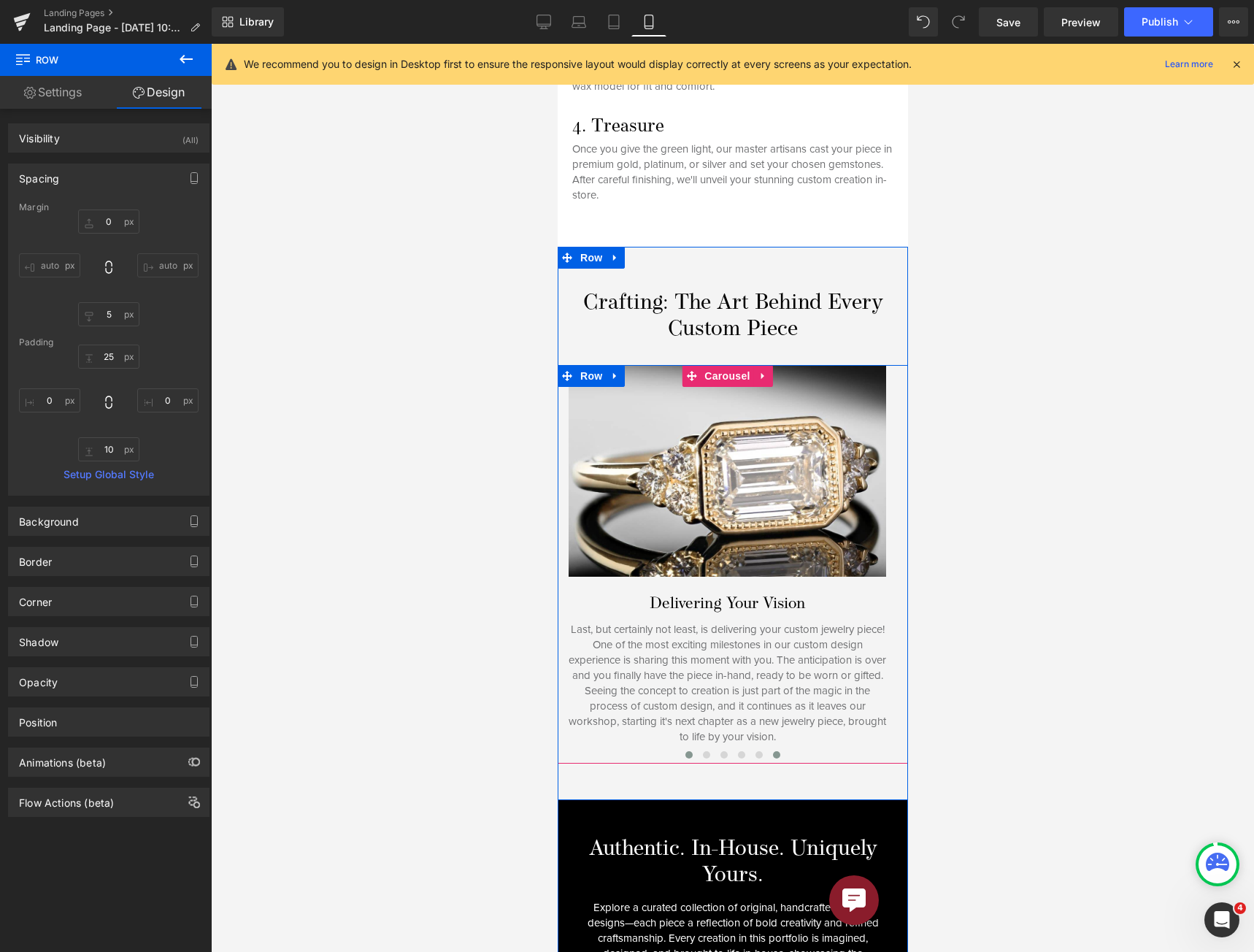
click at [684, 751] on span at bounding box center [688, 755] width 8 height 8
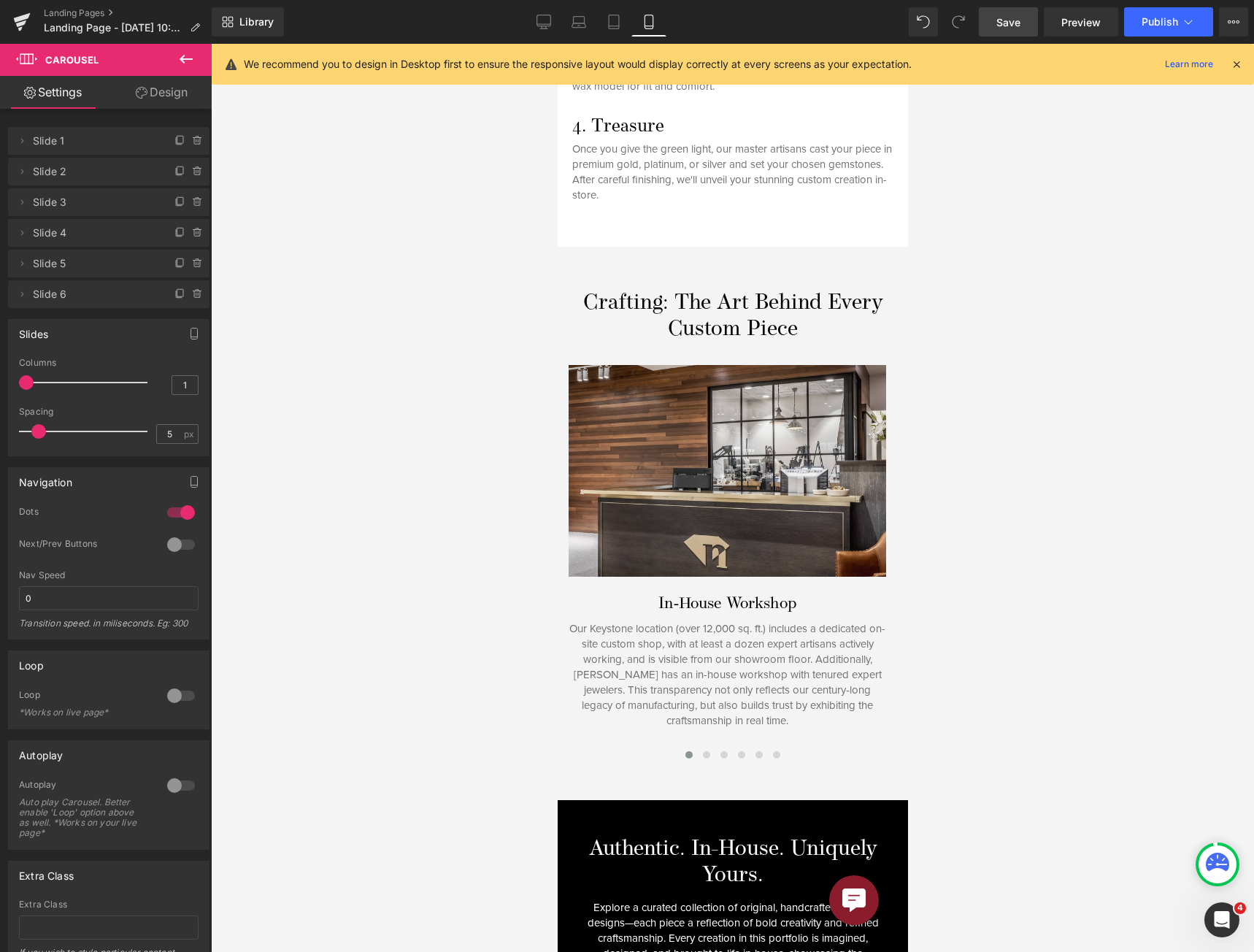
click at [1016, 19] on span "Save" at bounding box center [1007, 22] width 24 height 15
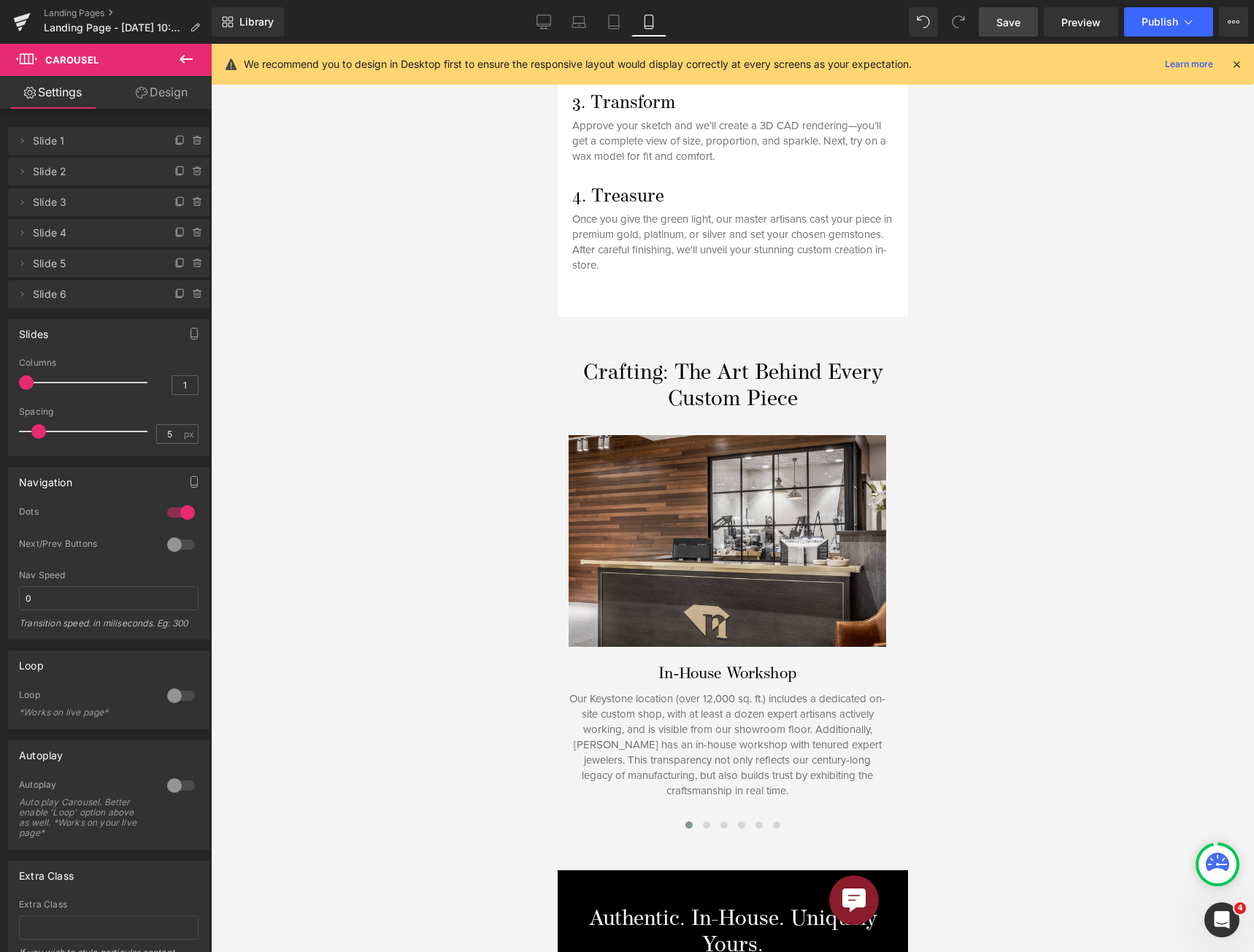
scroll to position [1426, 0]
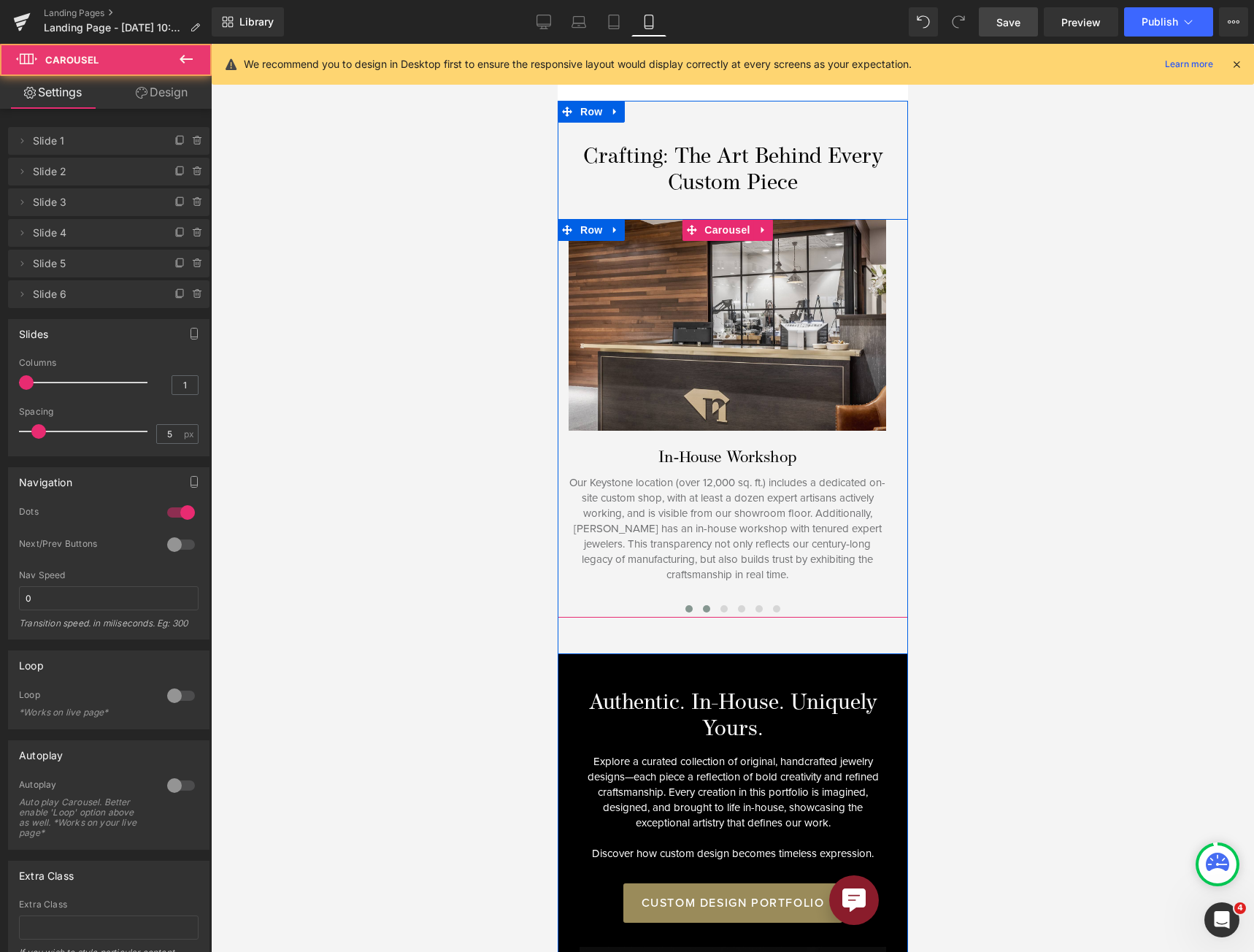
click at [702, 605] on span at bounding box center [706, 608] width 8 height 8
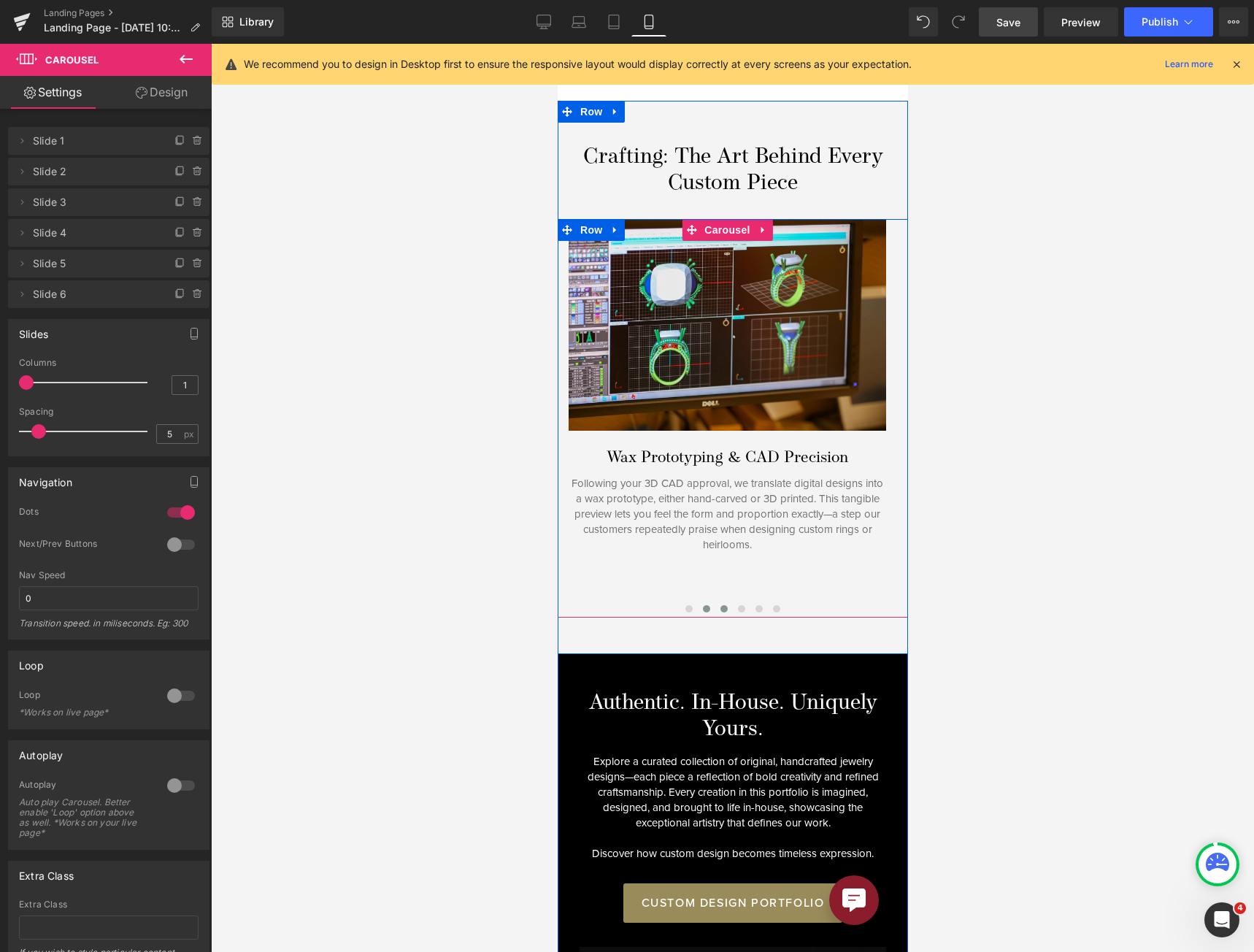
click at [715, 602] on button at bounding box center [723, 608] width 17 height 14
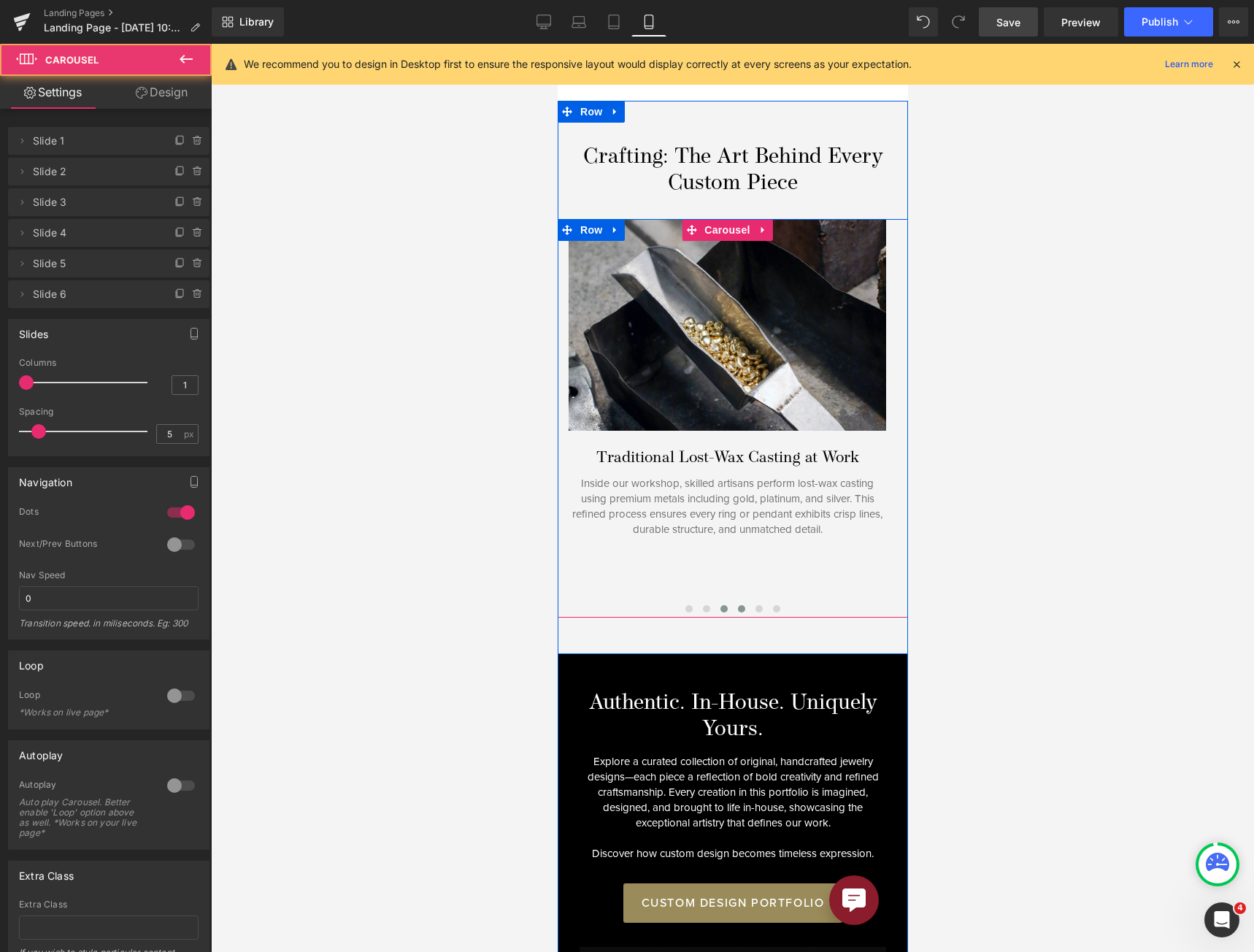
click at [737, 605] on span at bounding box center [741, 608] width 8 height 8
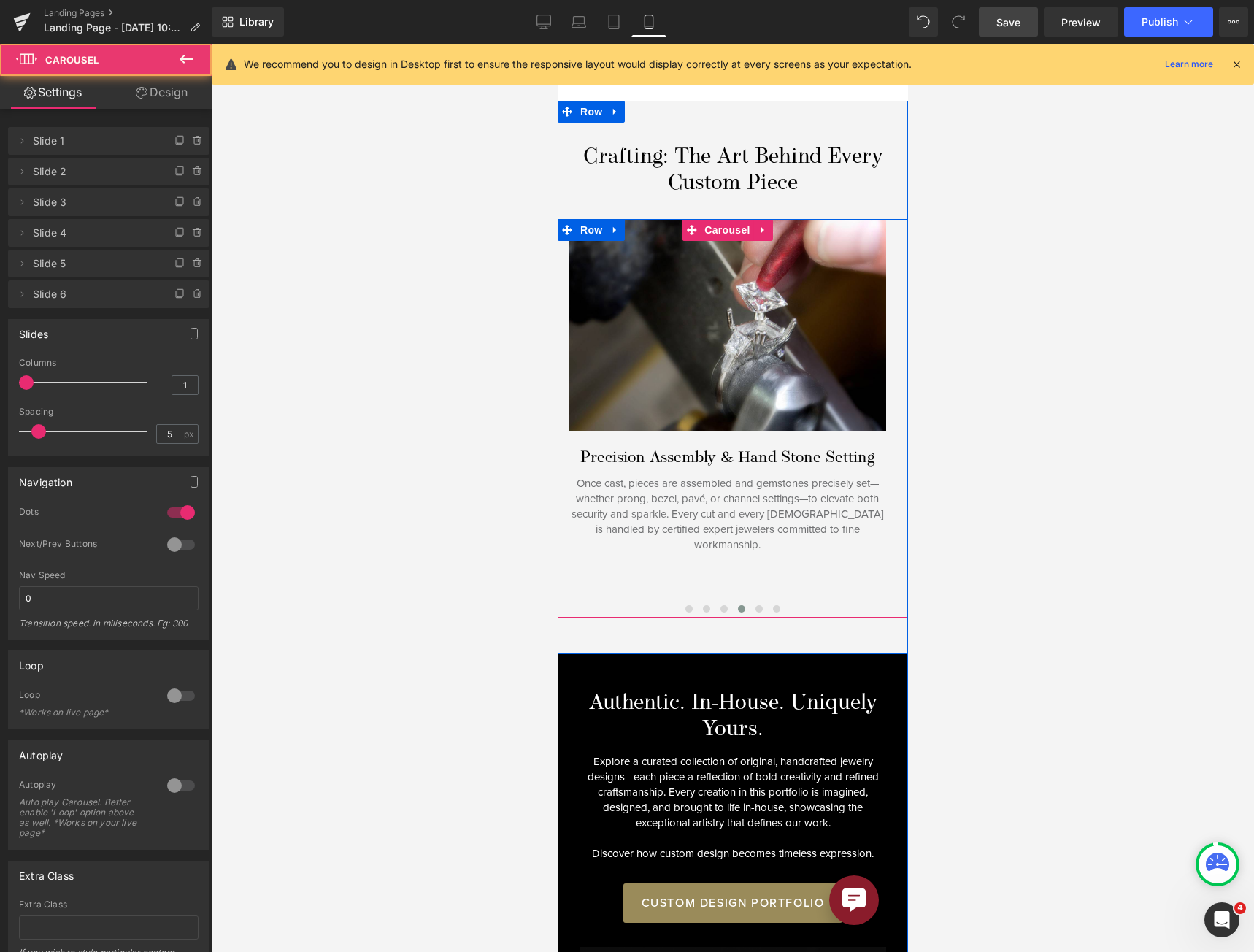
click at [743, 602] on button at bounding box center [741, 608] width 17 height 14
click at [754, 605] on span at bounding box center [758, 608] width 8 height 8
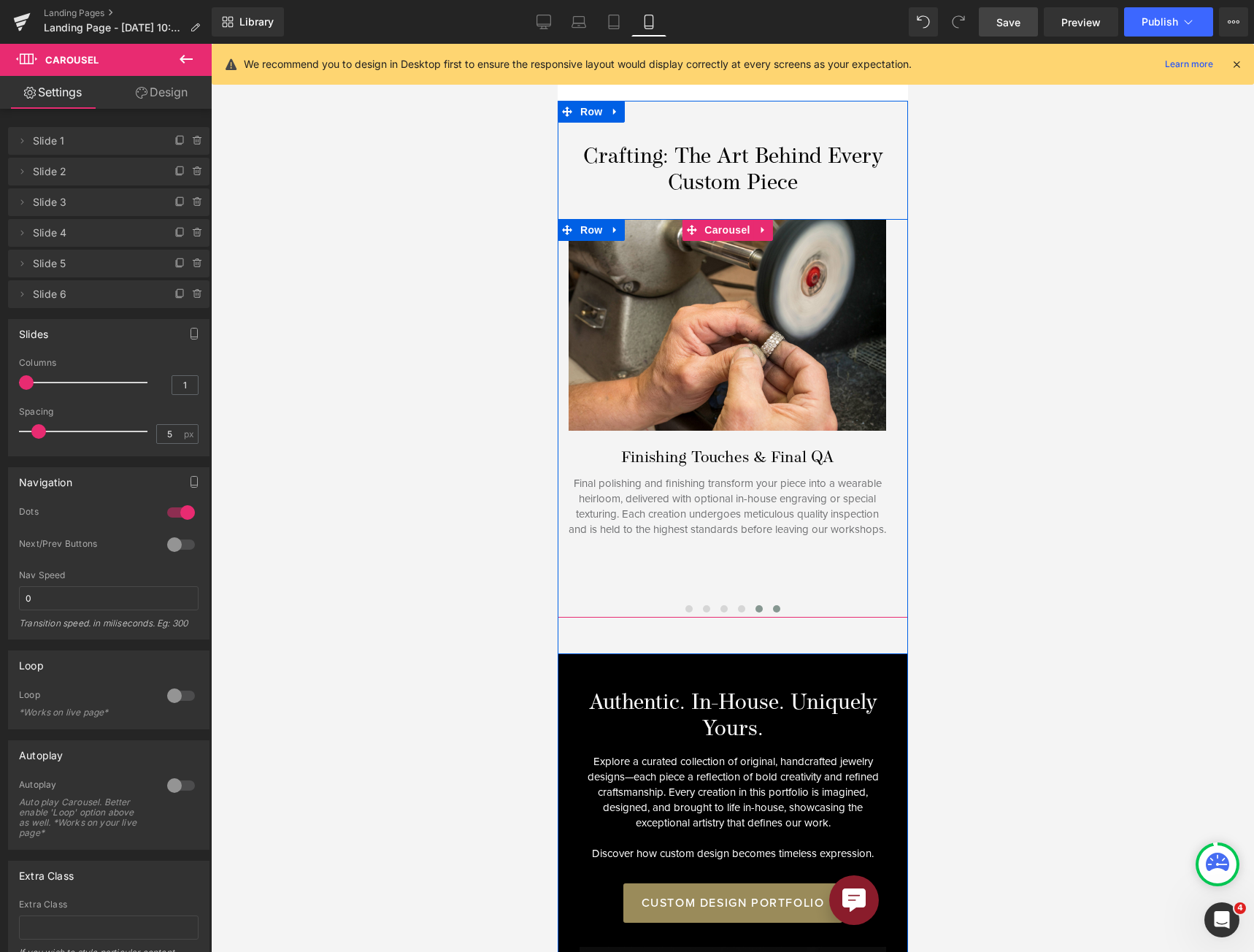
click at [772, 605] on span at bounding box center [776, 608] width 8 height 8
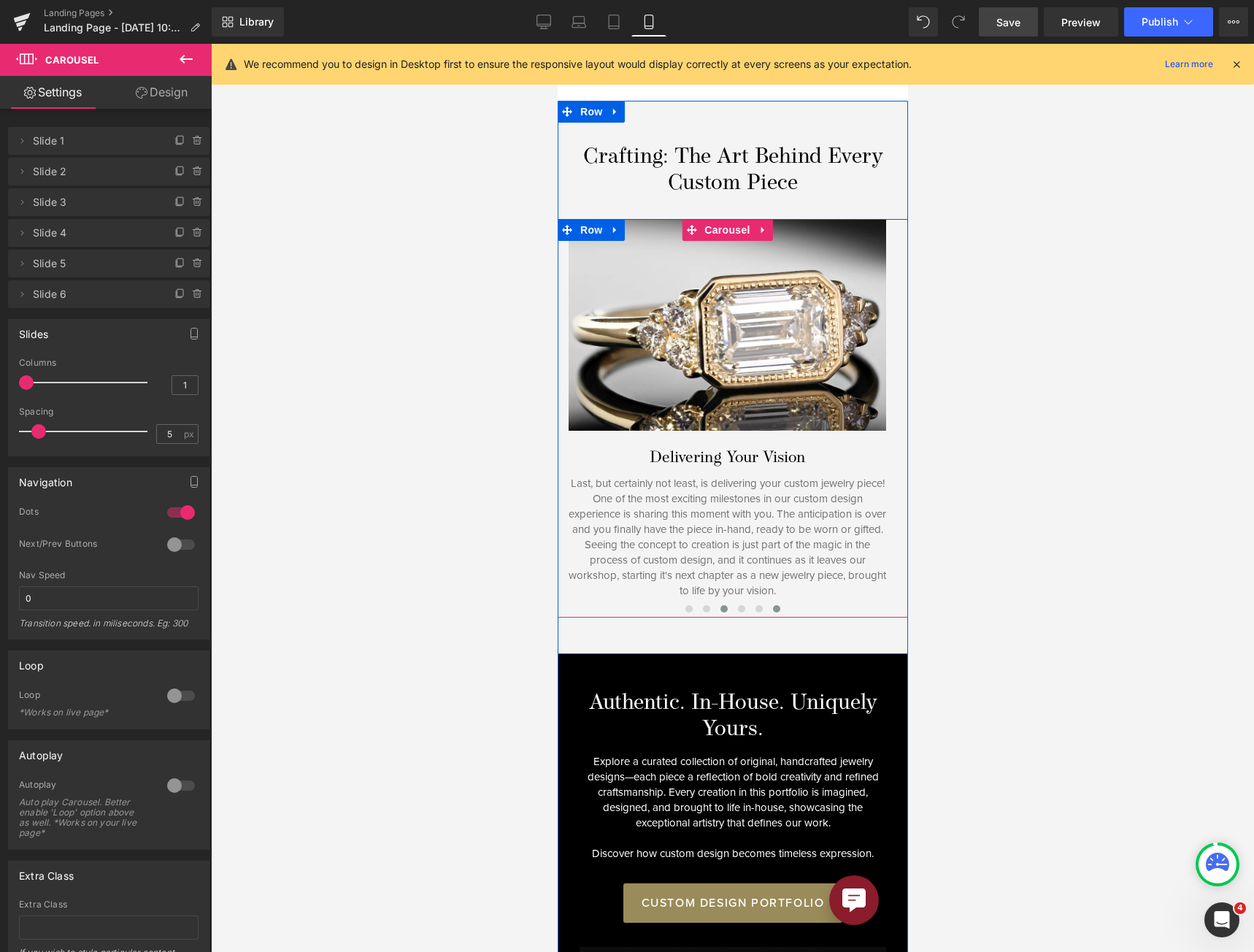
click at [720, 605] on span at bounding box center [723, 608] width 8 height 8
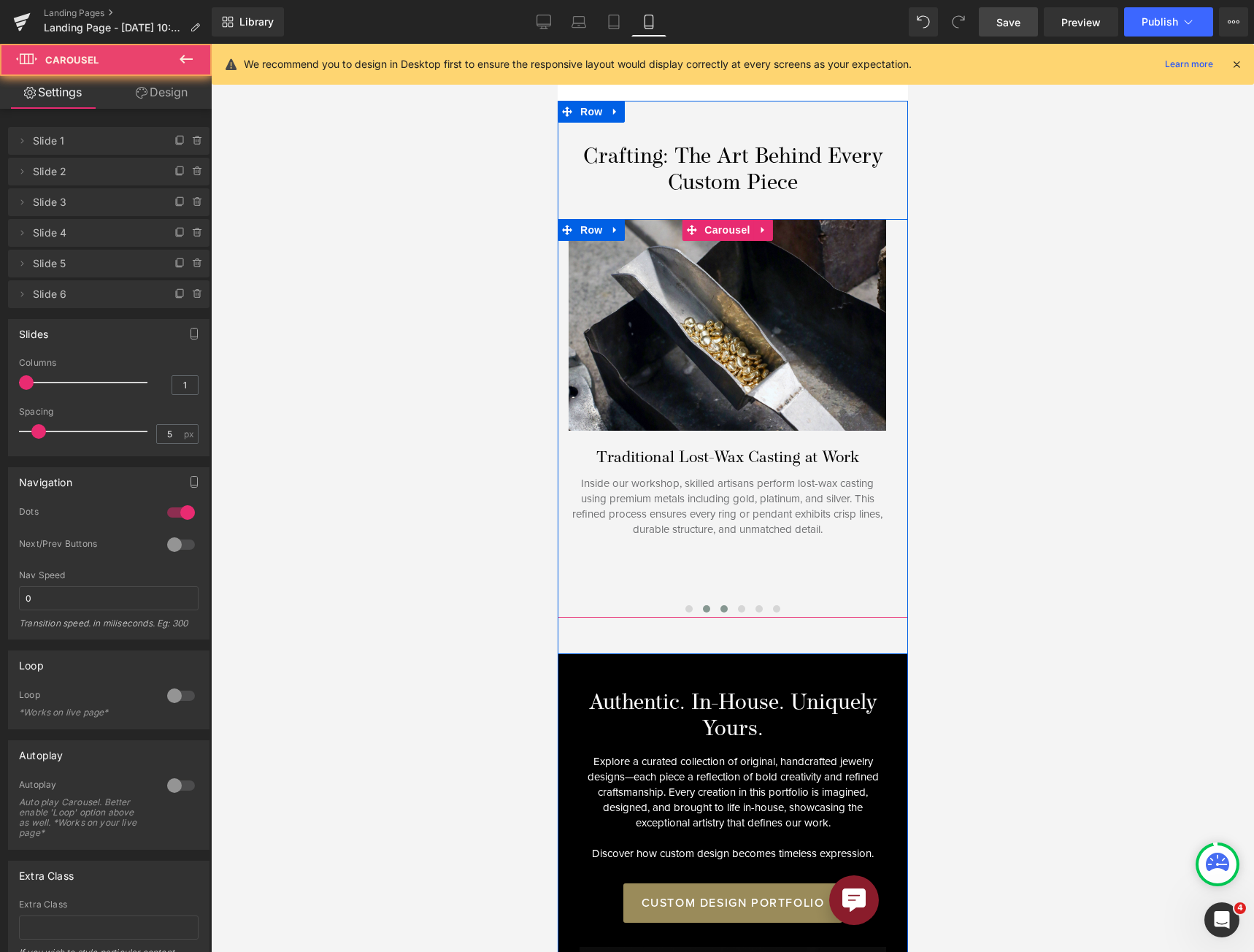
click at [702, 605] on span at bounding box center [706, 608] width 8 height 8
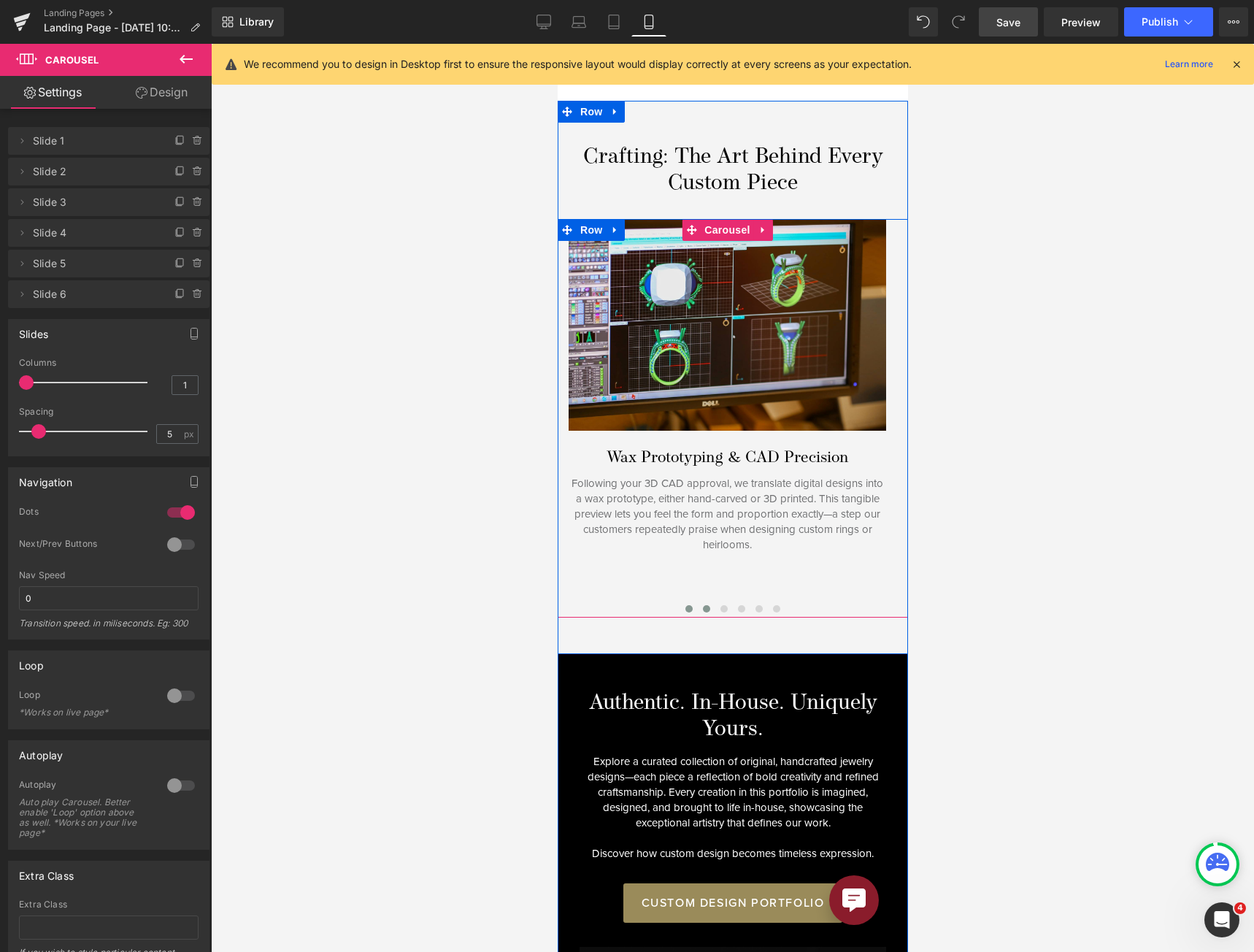
click at [679, 602] on button at bounding box center [688, 608] width 17 height 14
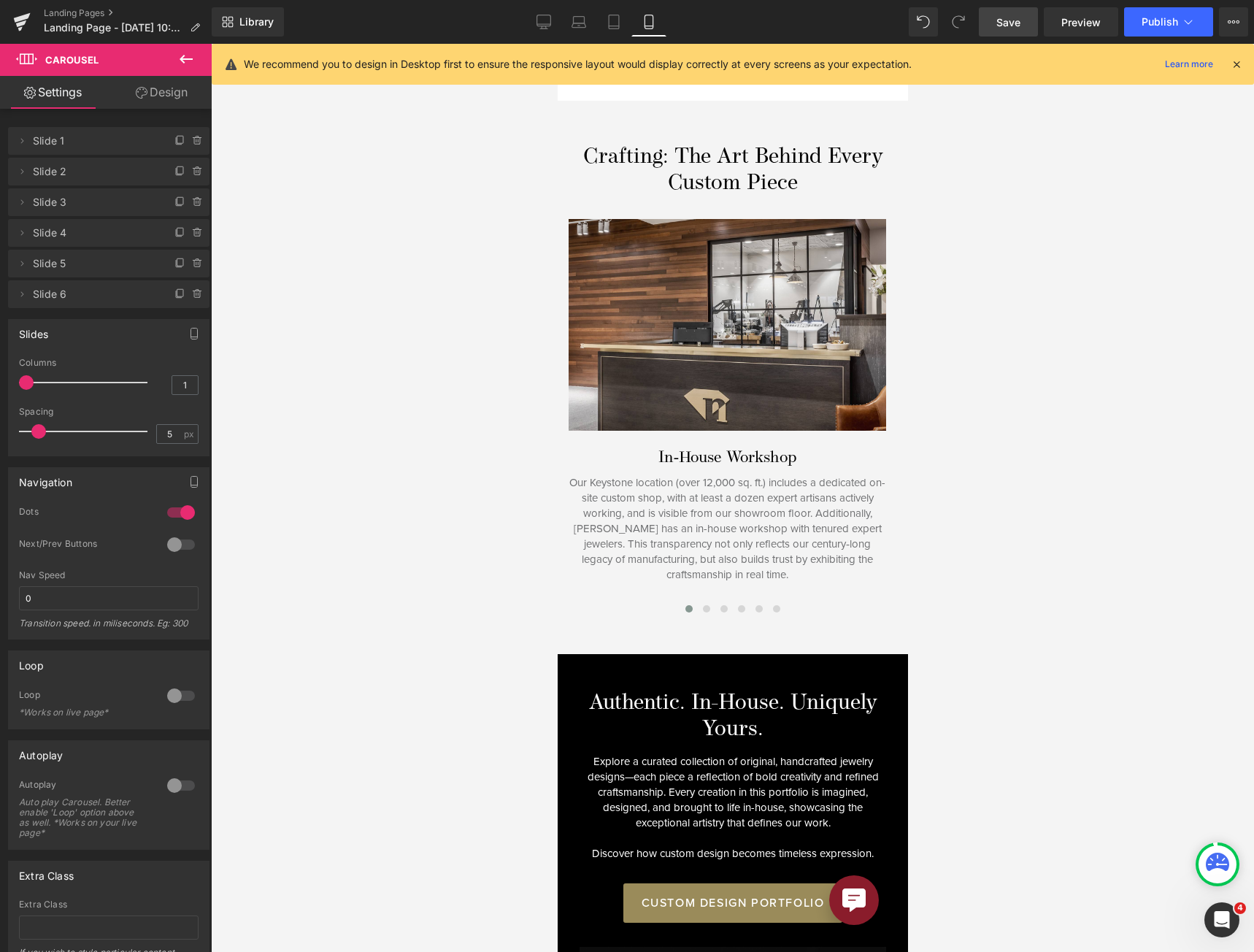
click at [1003, 24] on span "Save" at bounding box center [1007, 22] width 24 height 15
click at [1011, 27] on span "Save" at bounding box center [1007, 22] width 24 height 15
click at [1029, 13] on link "Save" at bounding box center [1008, 22] width 59 height 29
click at [1097, 23] on span "Preview" at bounding box center [1080, 22] width 39 height 15
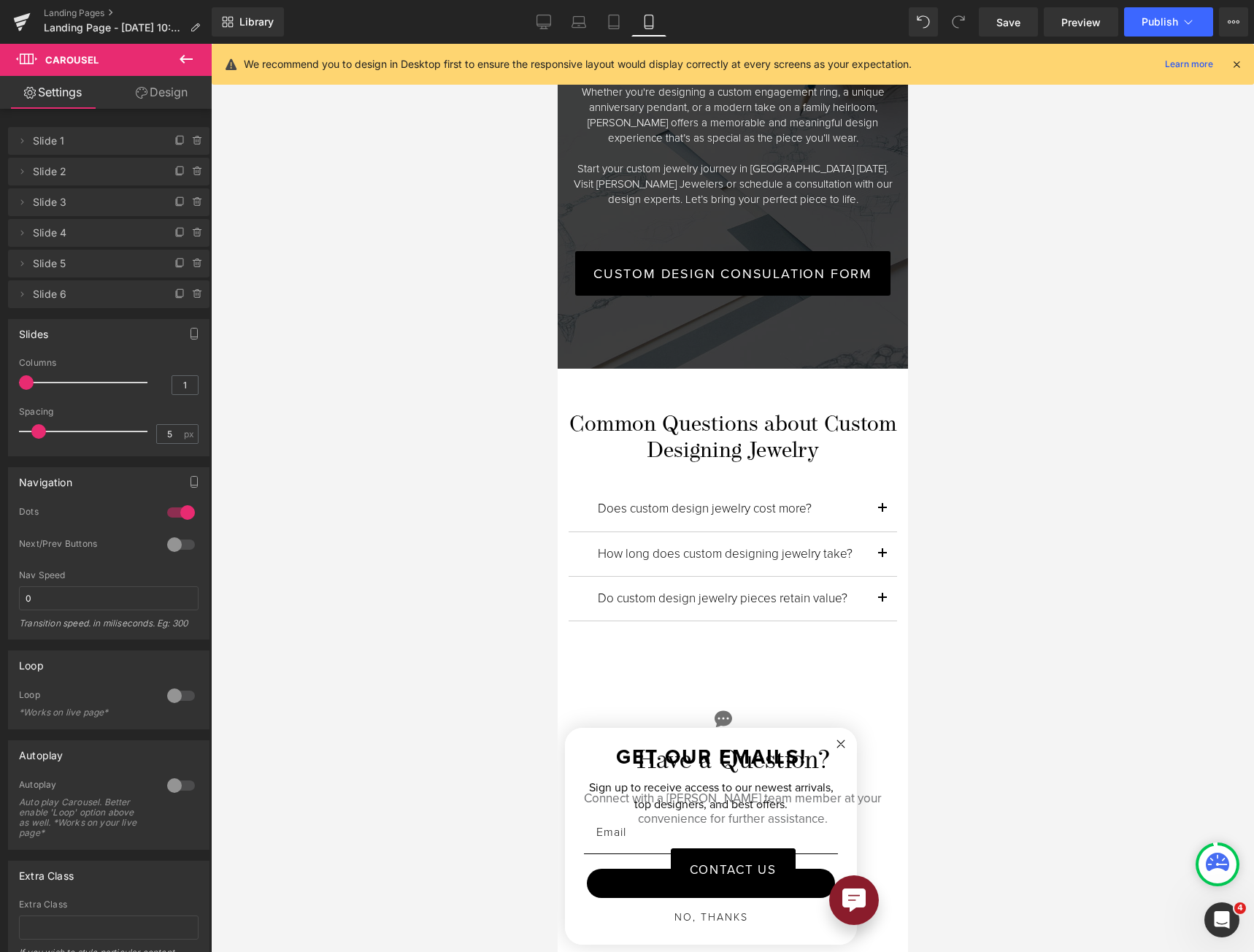
scroll to position [3615, 0]
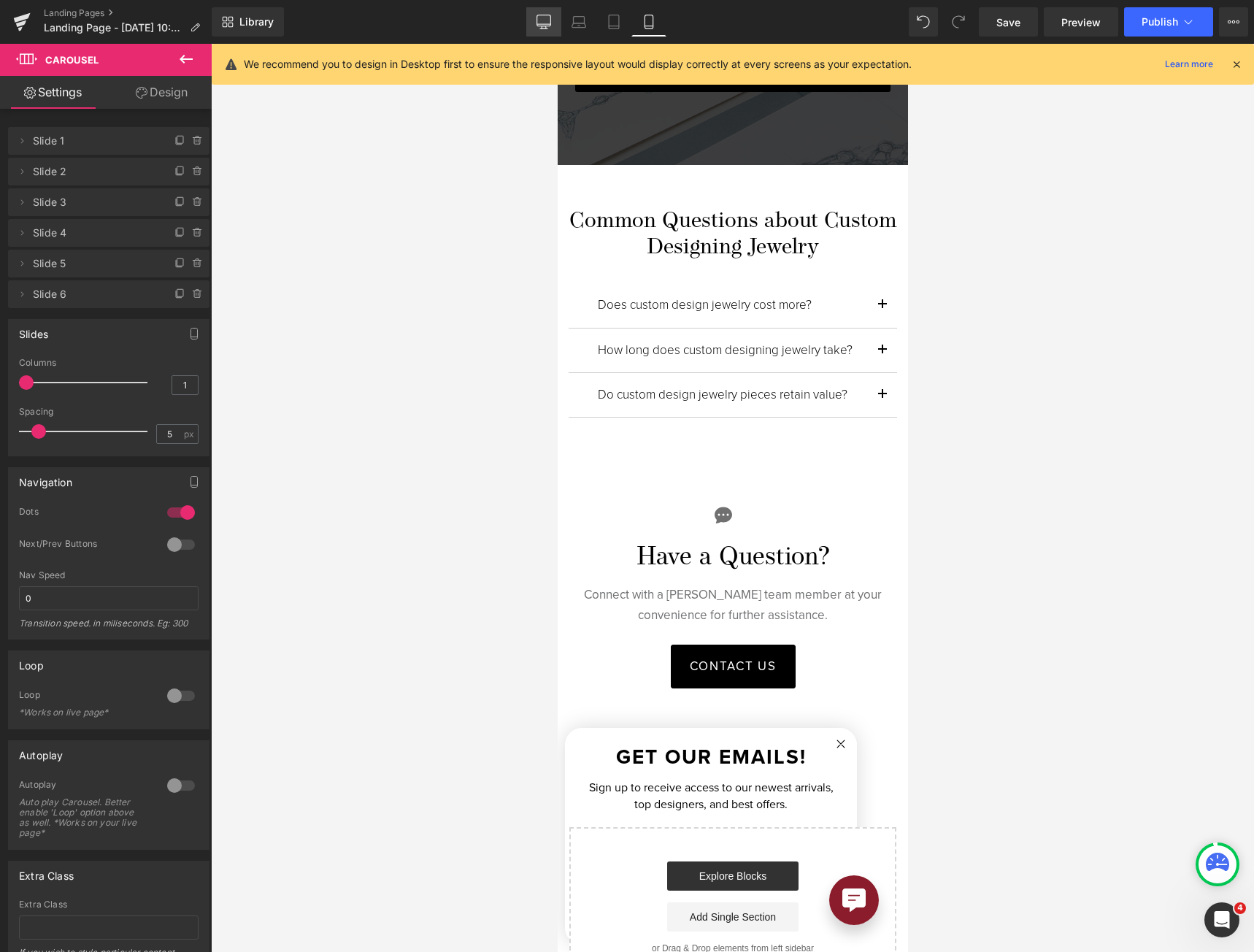
click at [535, 20] on link "Desktop" at bounding box center [543, 22] width 35 height 29
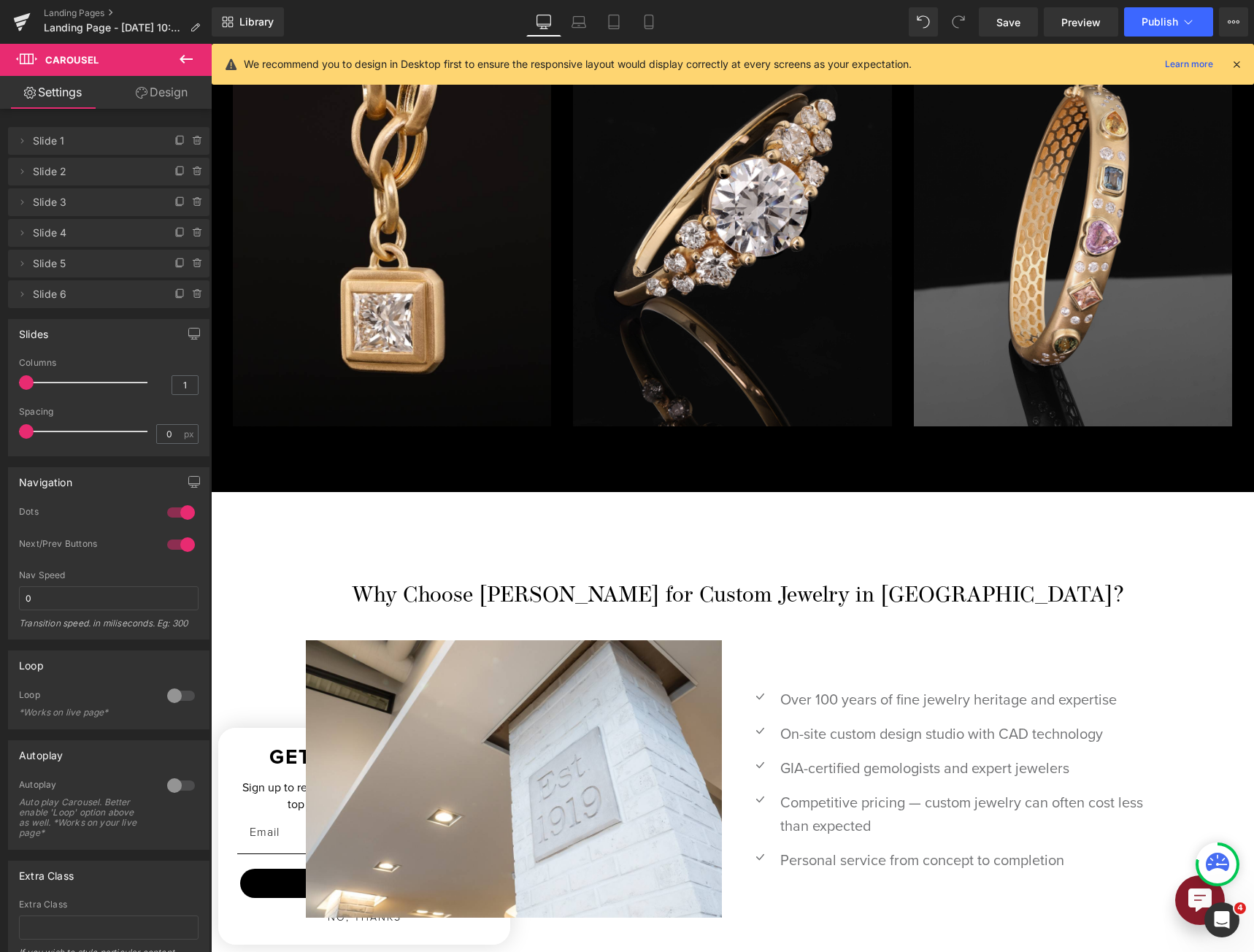
scroll to position [2194, 0]
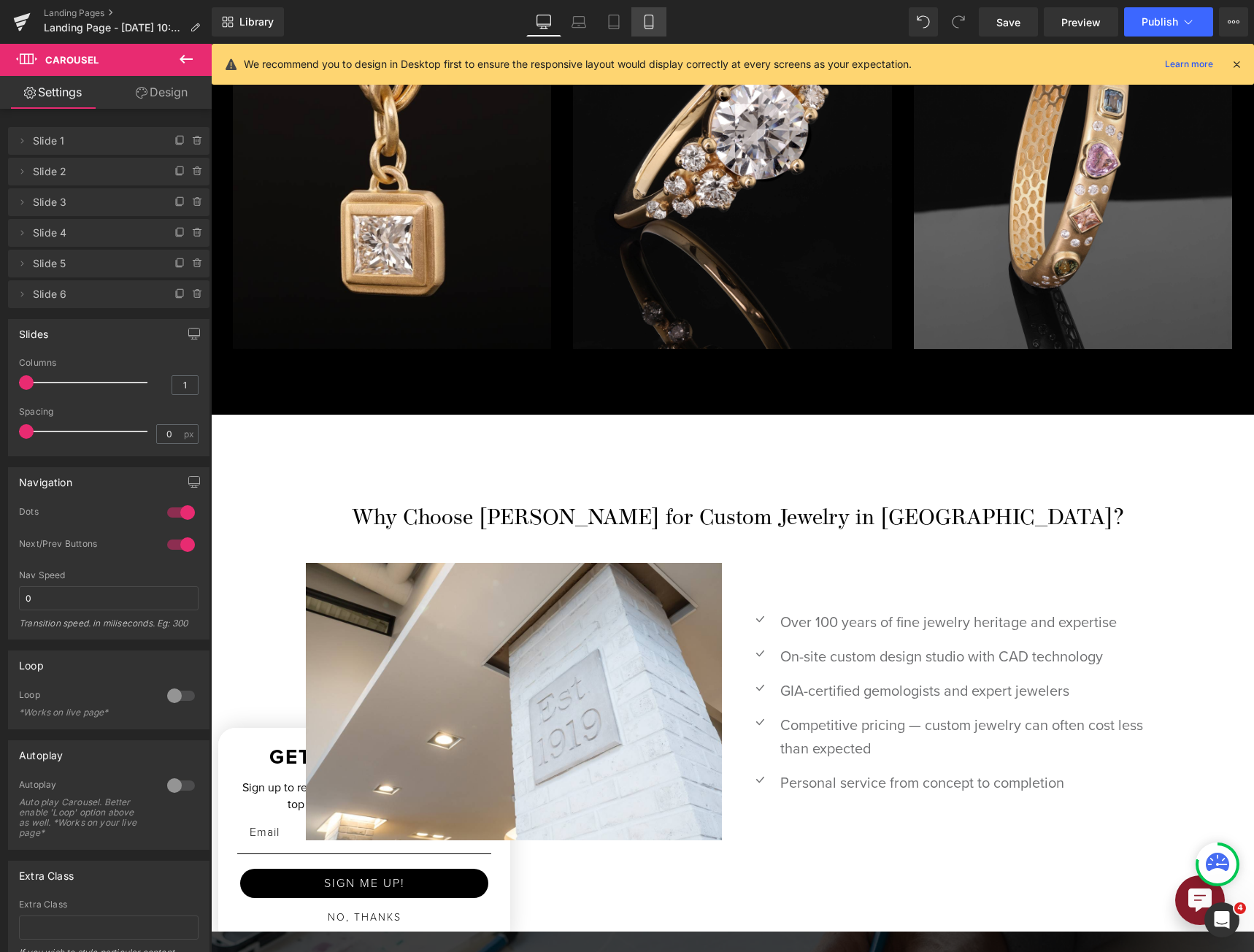
click at [651, 26] on icon at bounding box center [649, 26] width 8 height 0
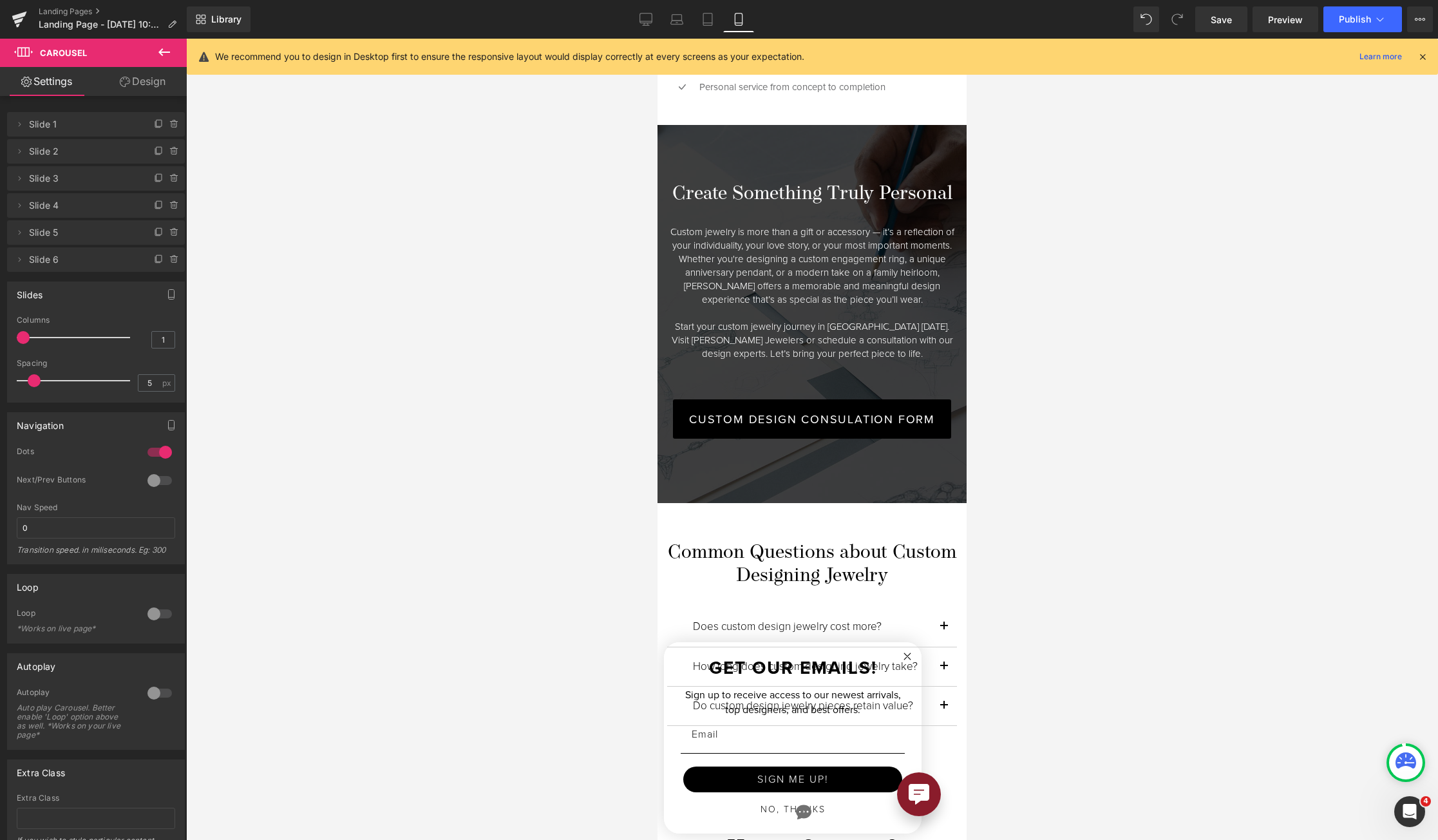
scroll to position [3061, 0]
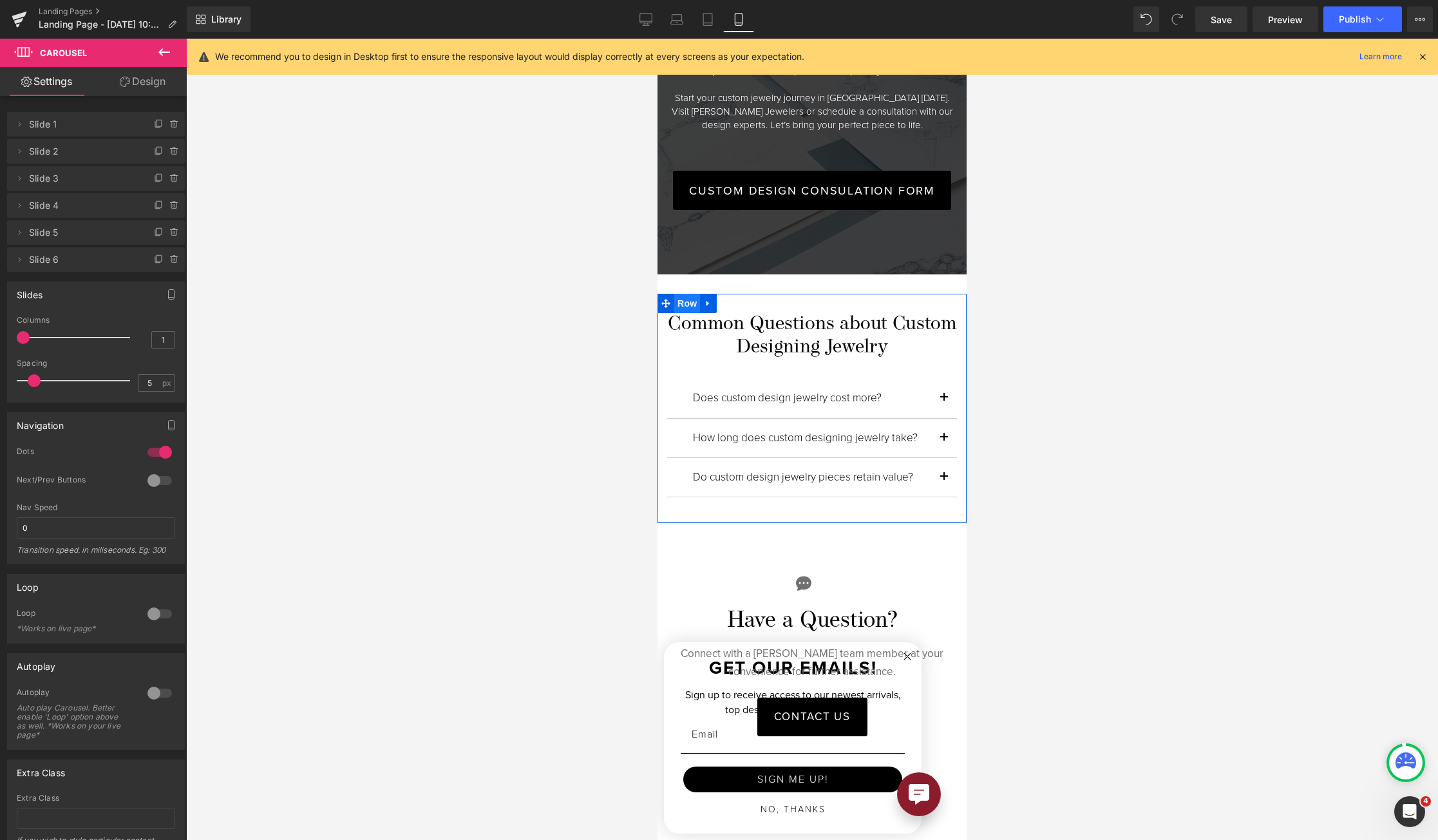
click at [678, 294] on span "Row" at bounding box center [687, 303] width 25 height 19
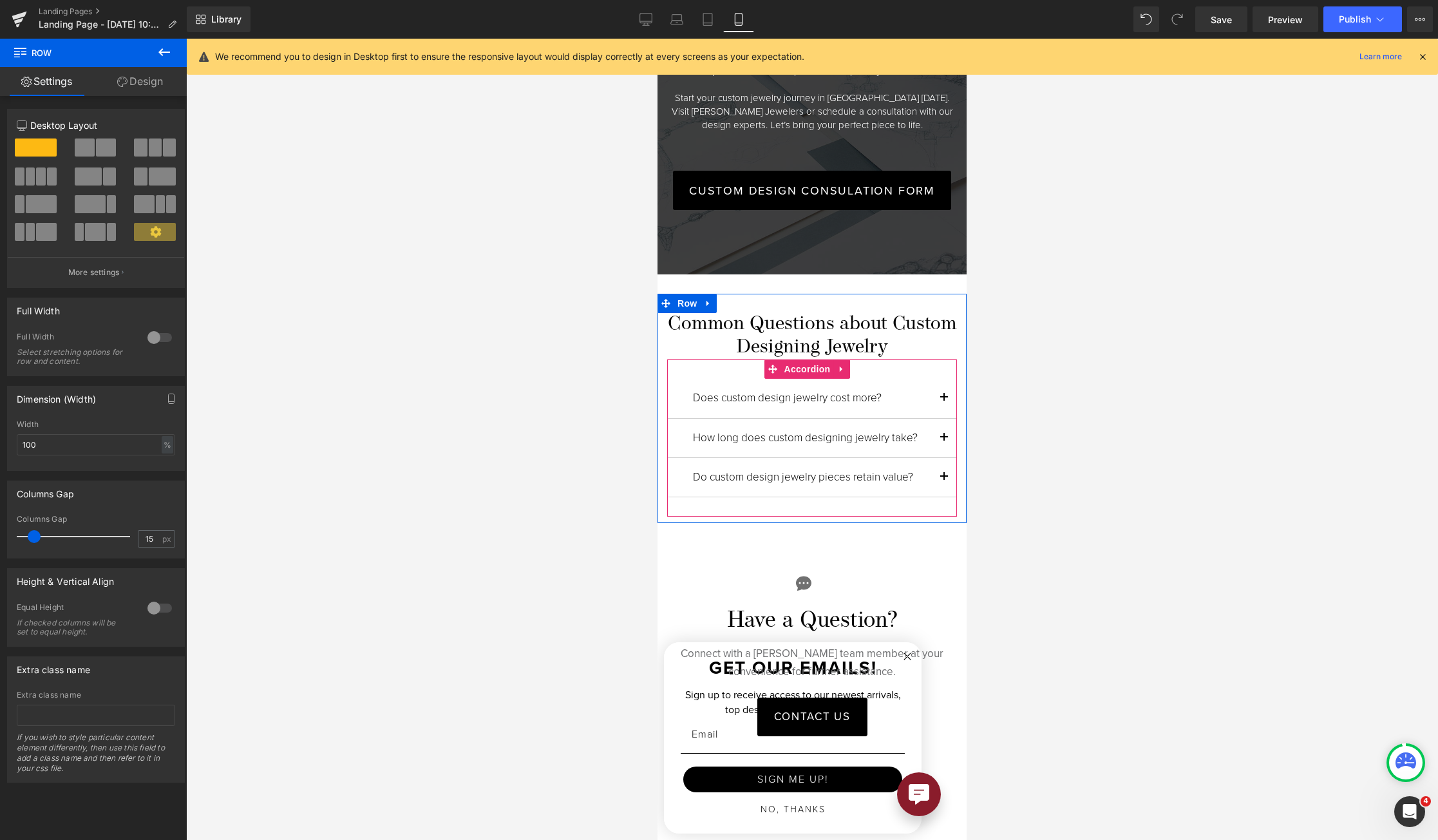
click at [773, 364] on icon at bounding box center [772, 368] width 9 height 9
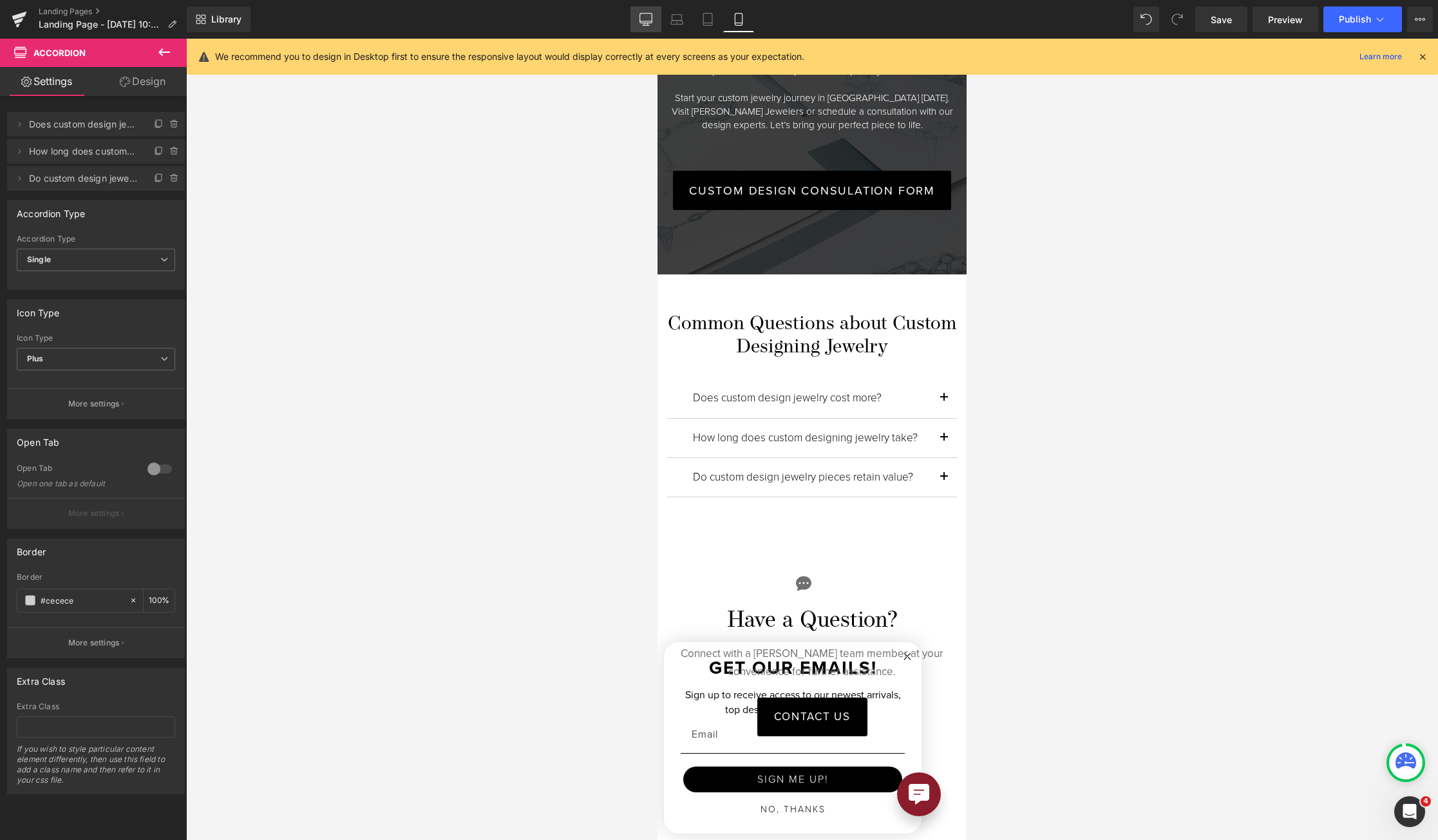
click at [636, 22] on link "Desktop" at bounding box center [646, 19] width 31 height 25
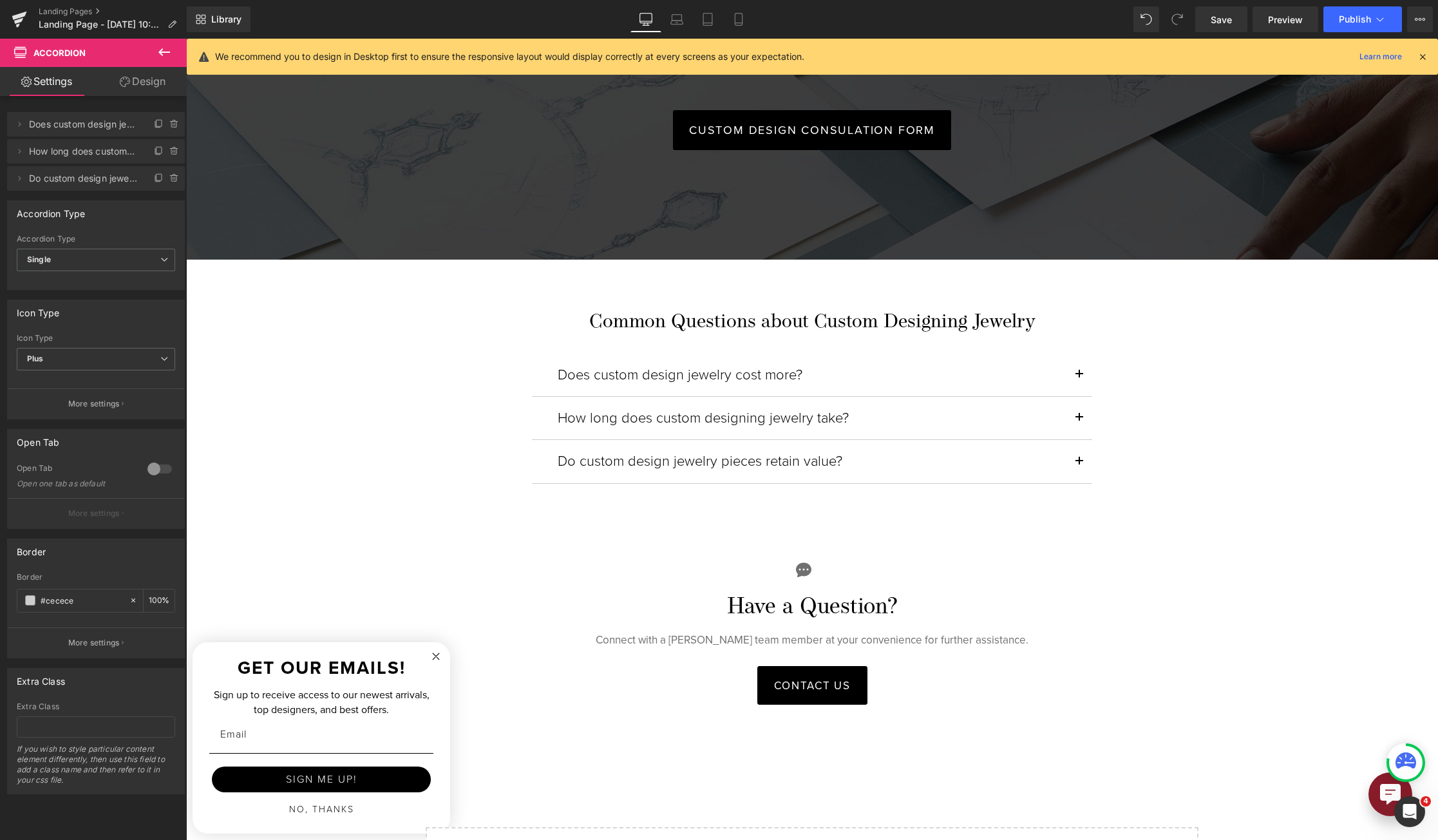
scroll to position [3294, 0]
click at [666, 409] on div "How long does custom designing jewelry take? Heading" at bounding box center [812, 417] width 509 height 17
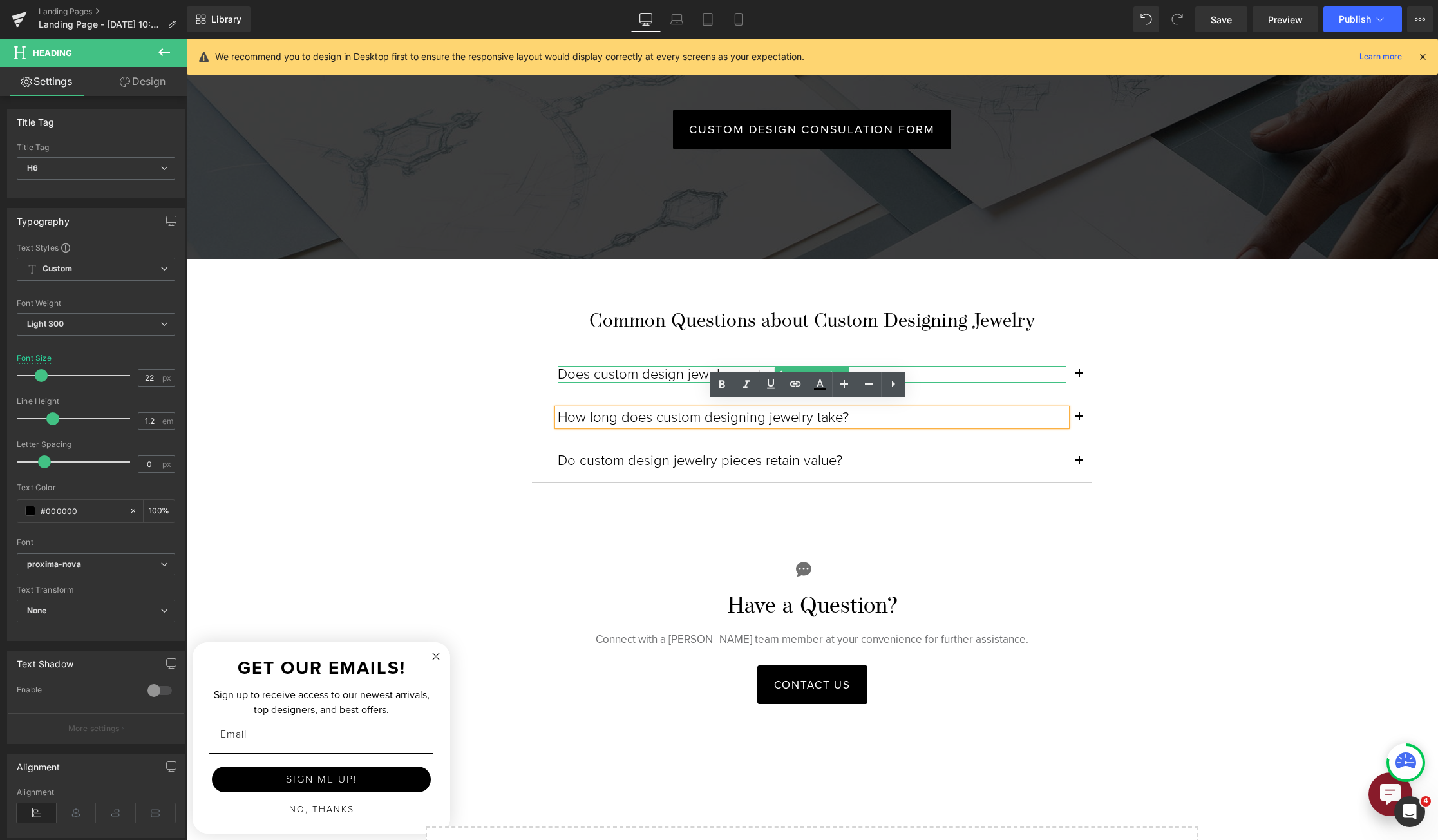
click at [611, 353] on div "Does custom design jewelry cost more? Heading" at bounding box center [812, 374] width 561 height 43
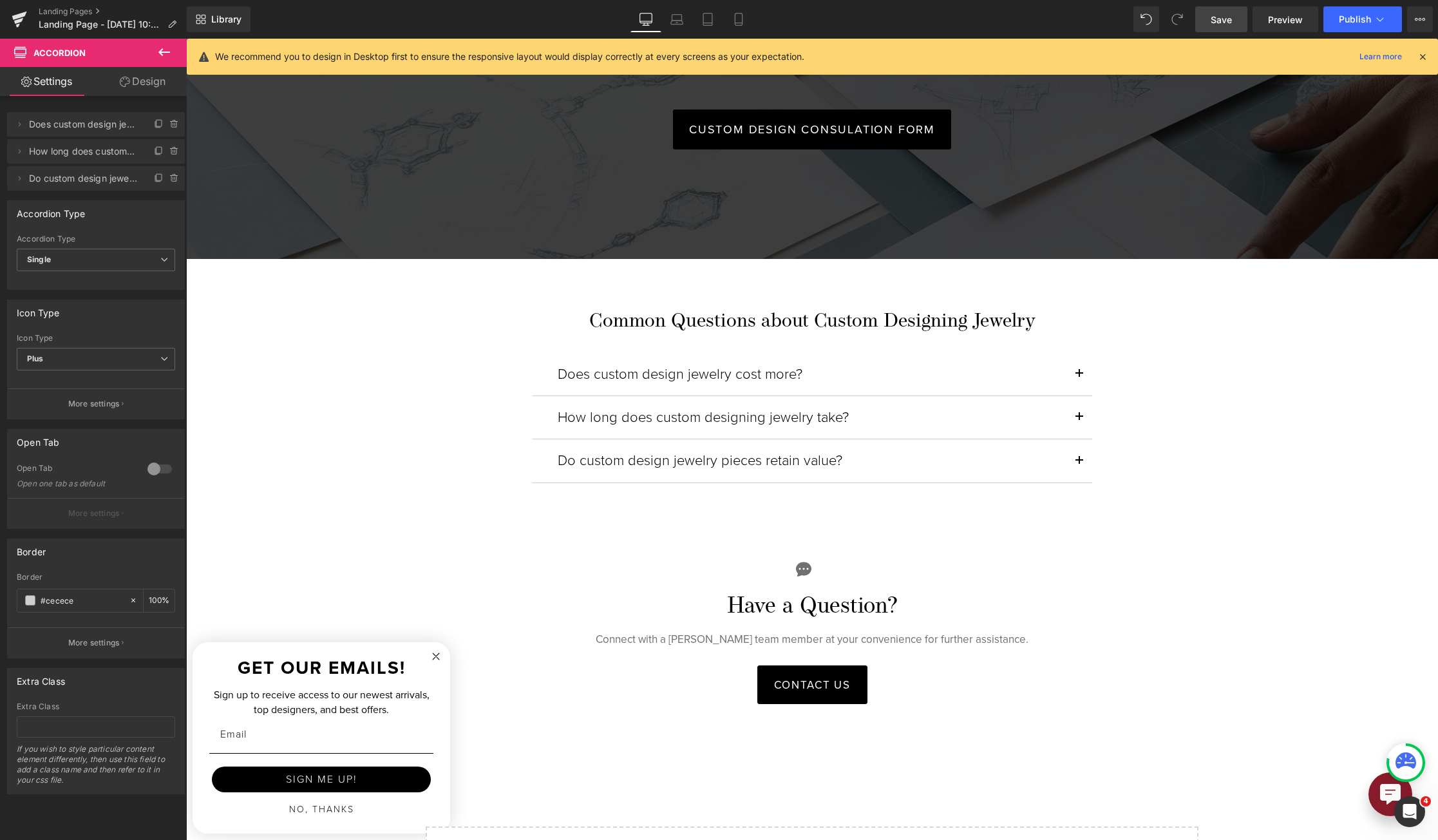
click at [1106, 14] on span "Save" at bounding box center [1221, 19] width 21 height 14
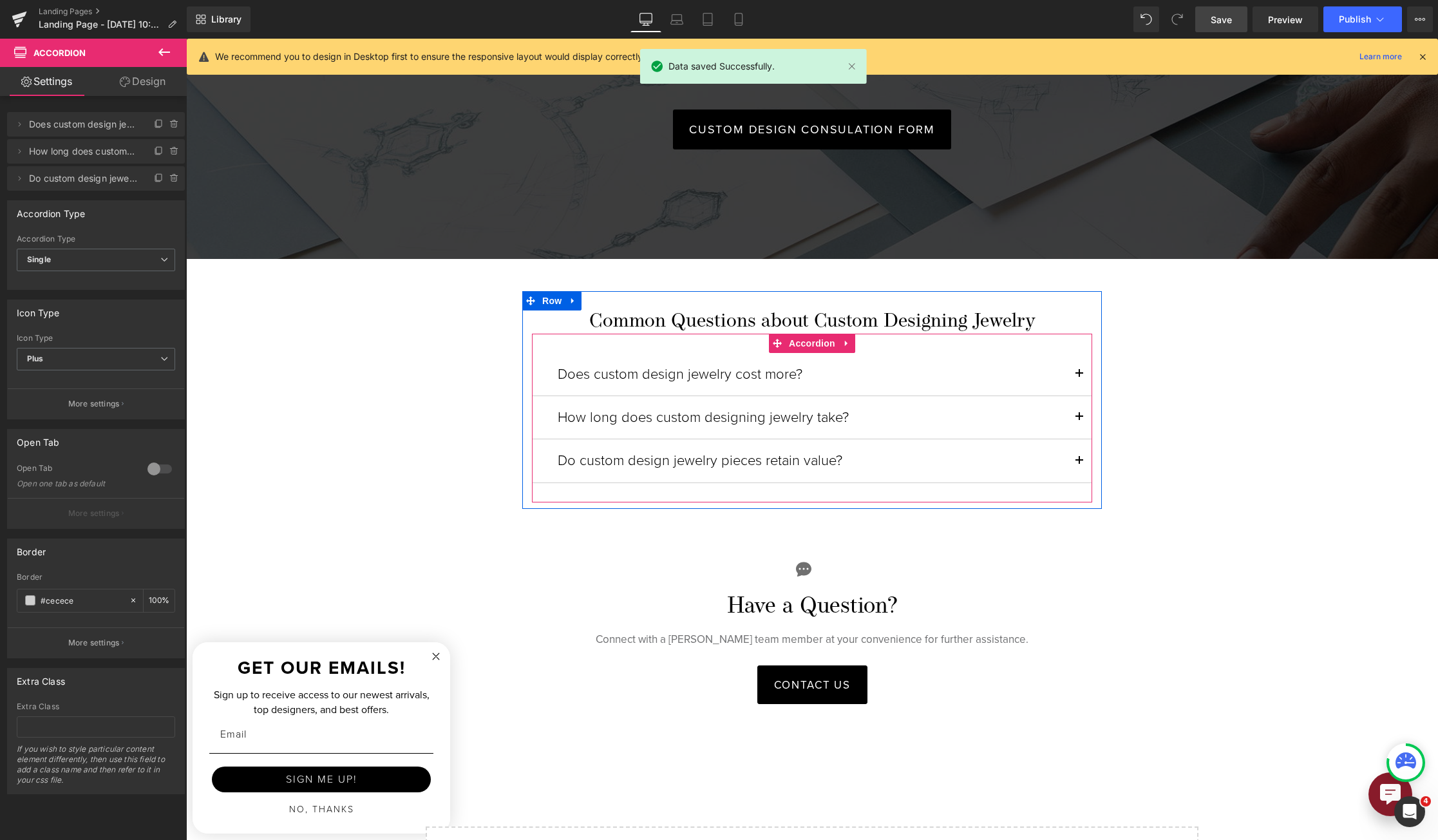
click at [1076, 415] on button "button" at bounding box center [1079, 417] width 25 height 42
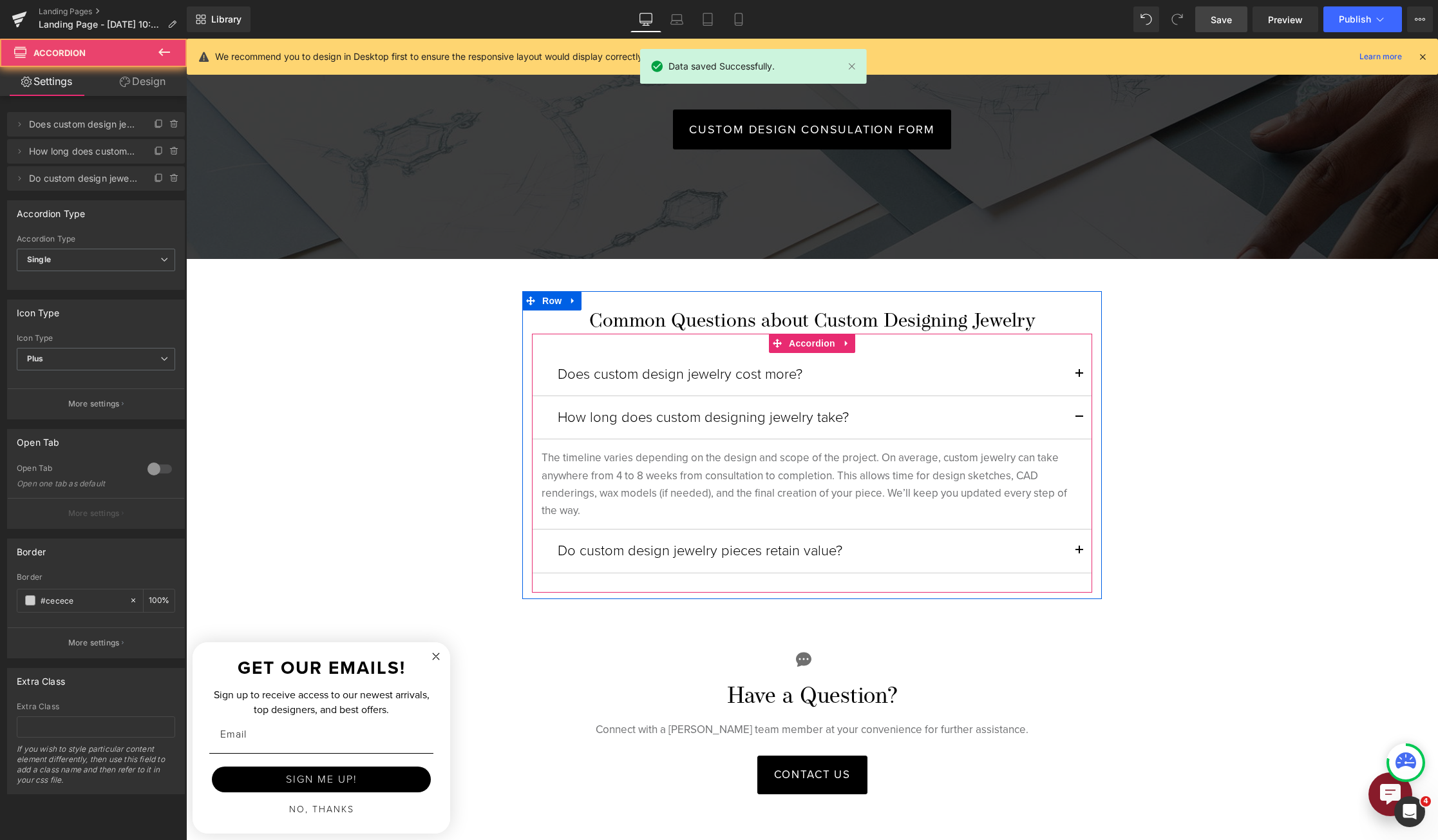
click at [1076, 415] on button "button" at bounding box center [1079, 417] width 25 height 42
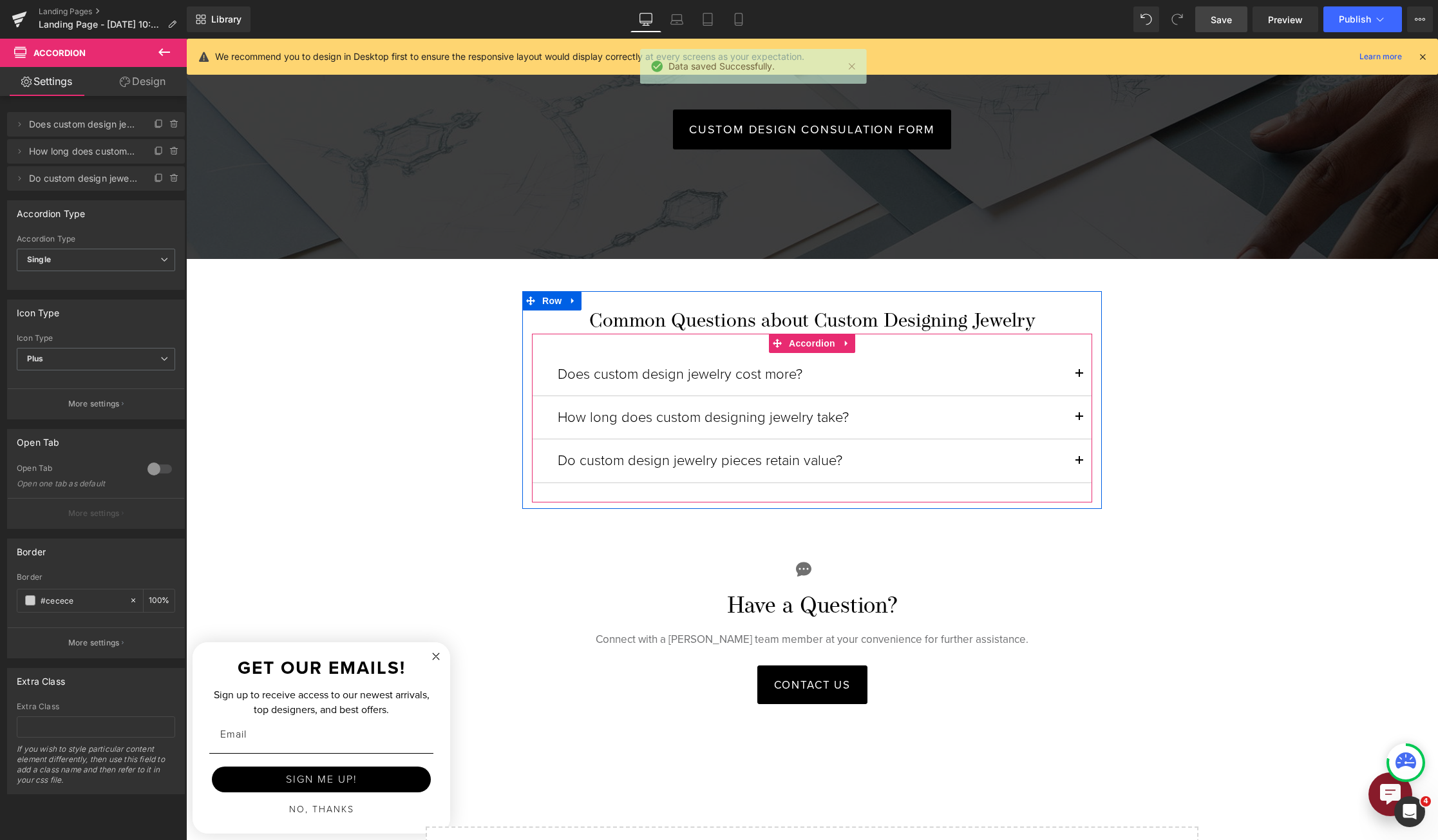
click at [1074, 378] on button "button" at bounding box center [1079, 374] width 25 height 42
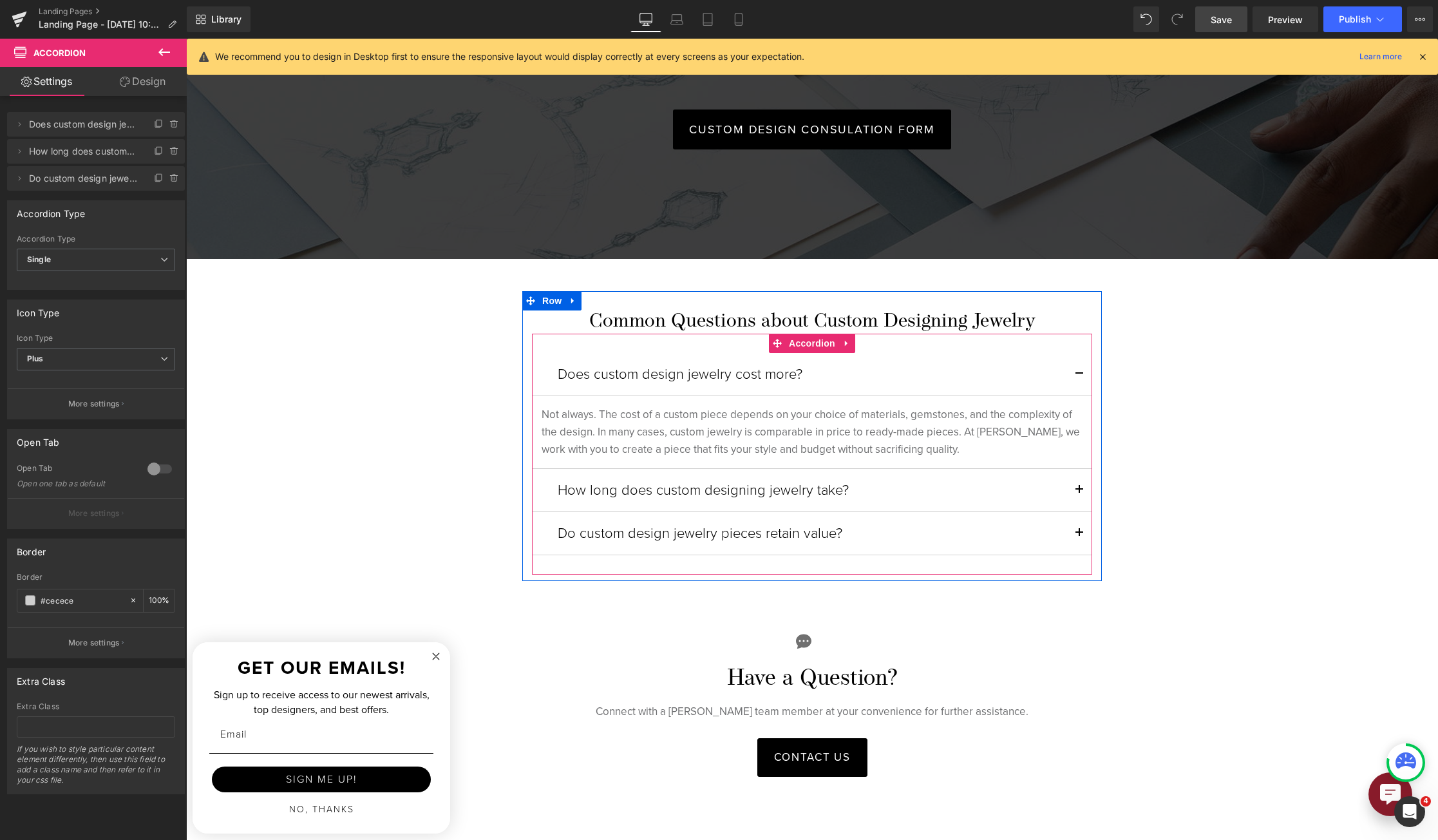
click at [1074, 378] on button "button" at bounding box center [1079, 374] width 25 height 42
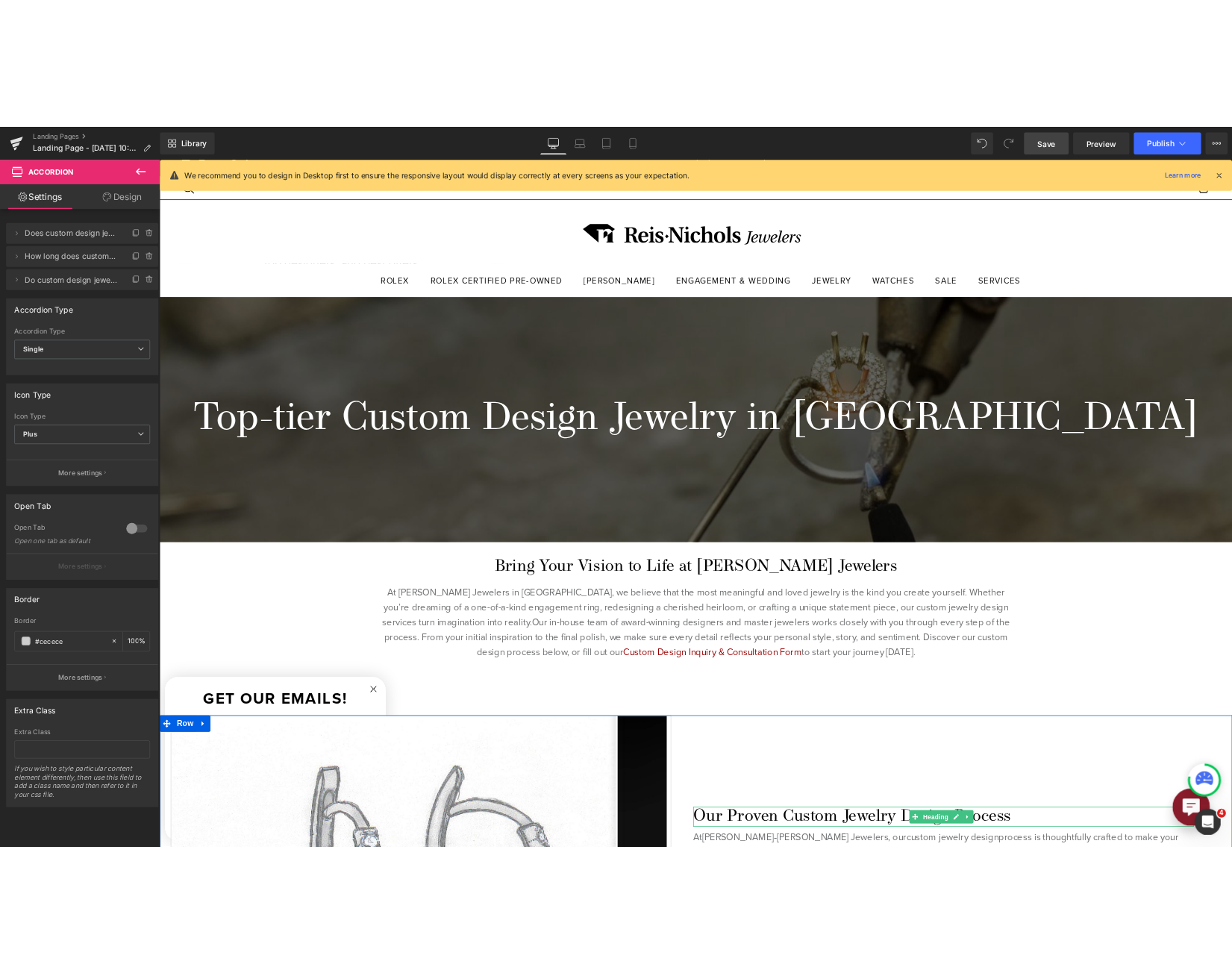
scroll to position [0, 0]
